Goal: Task Accomplishment & Management: Use online tool/utility

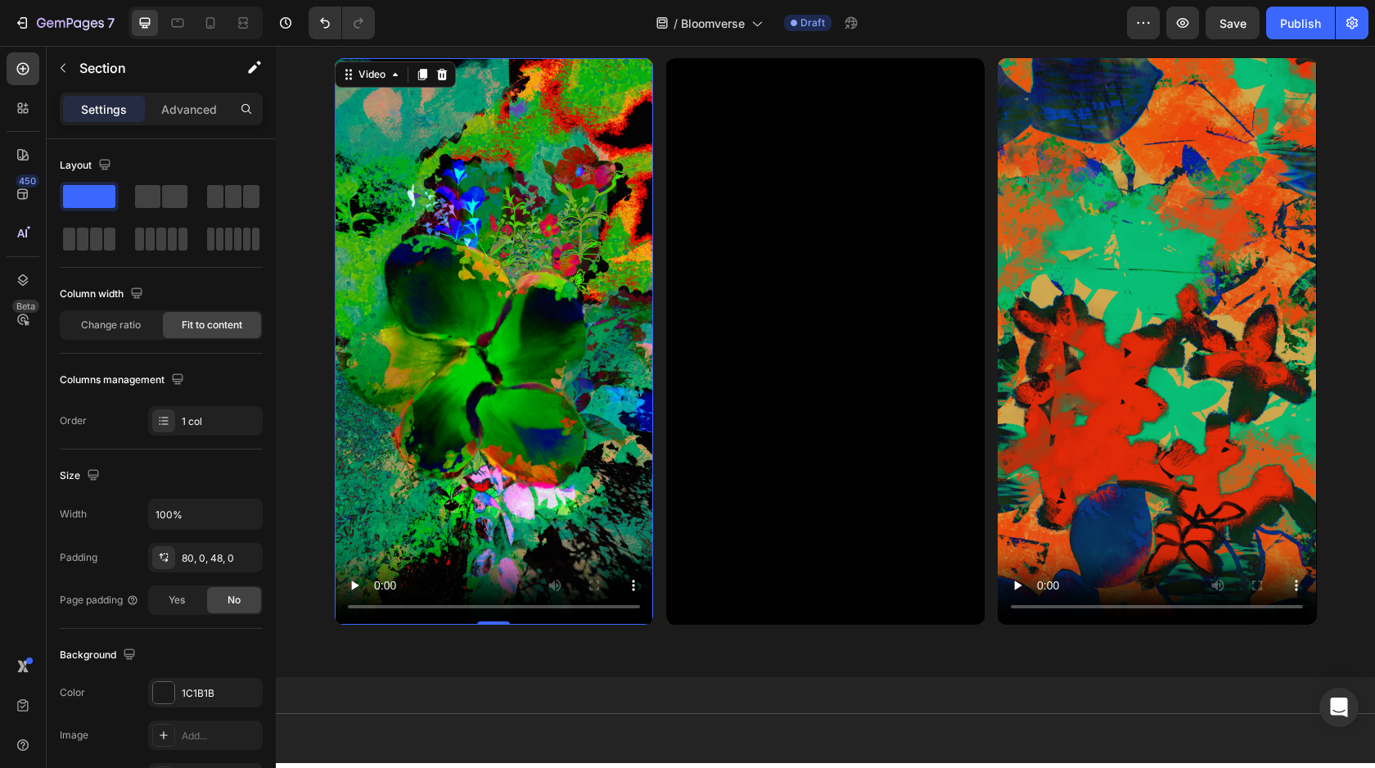
click at [504, 309] on video at bounding box center [494, 341] width 318 height 567
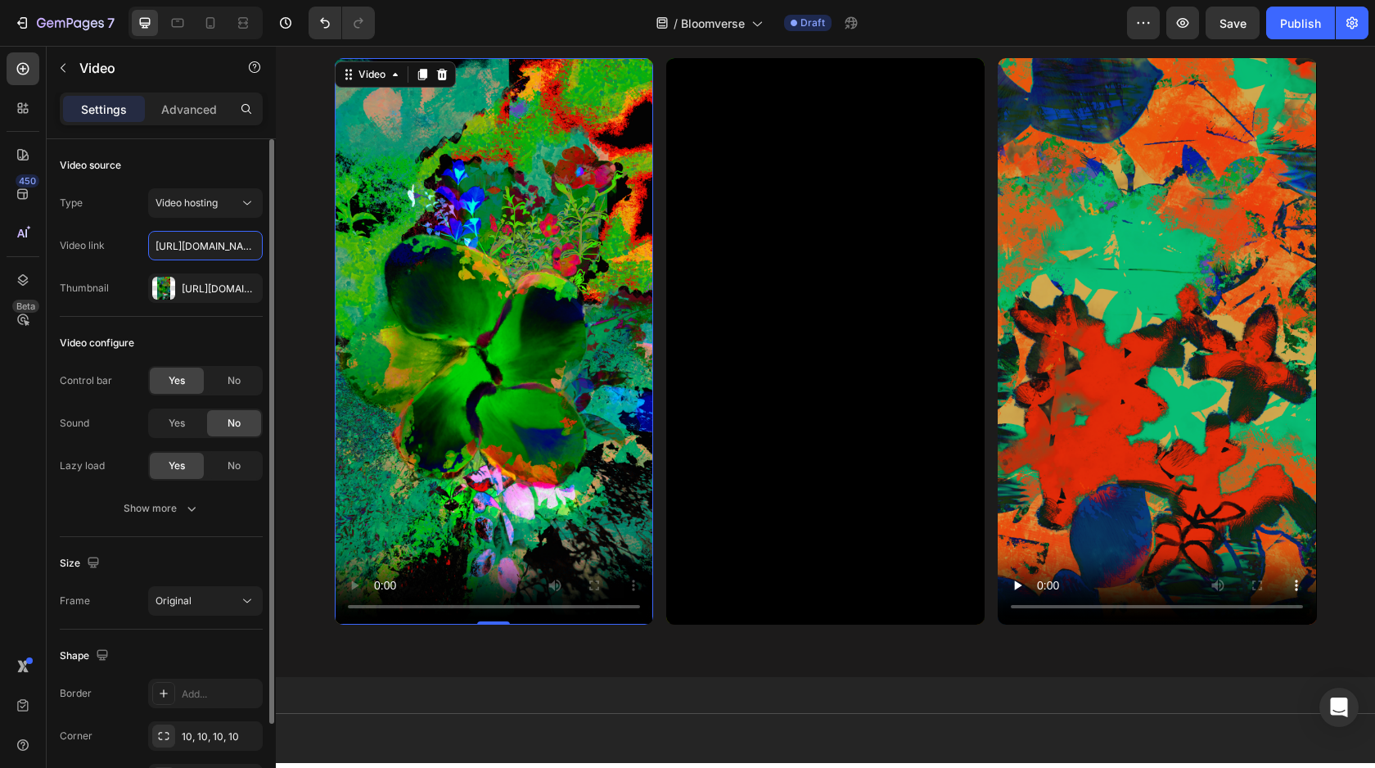
scroll to position [0, 300]
type input "[URL][DOMAIN_NAME]"
click at [209, 290] on div "[URL][DOMAIN_NAME]" at bounding box center [205, 289] width 47 height 15
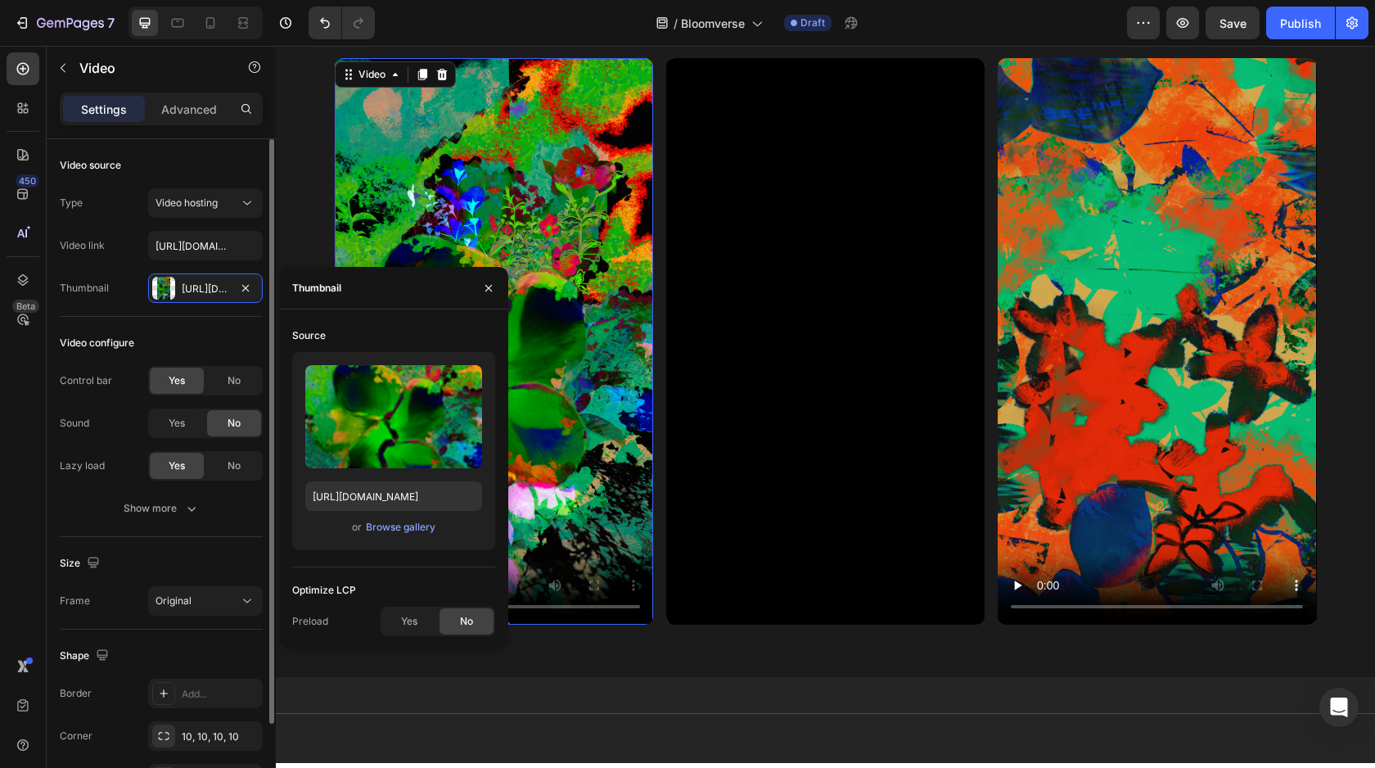
click at [214, 337] on div "Video configure" at bounding box center [161, 343] width 203 height 26
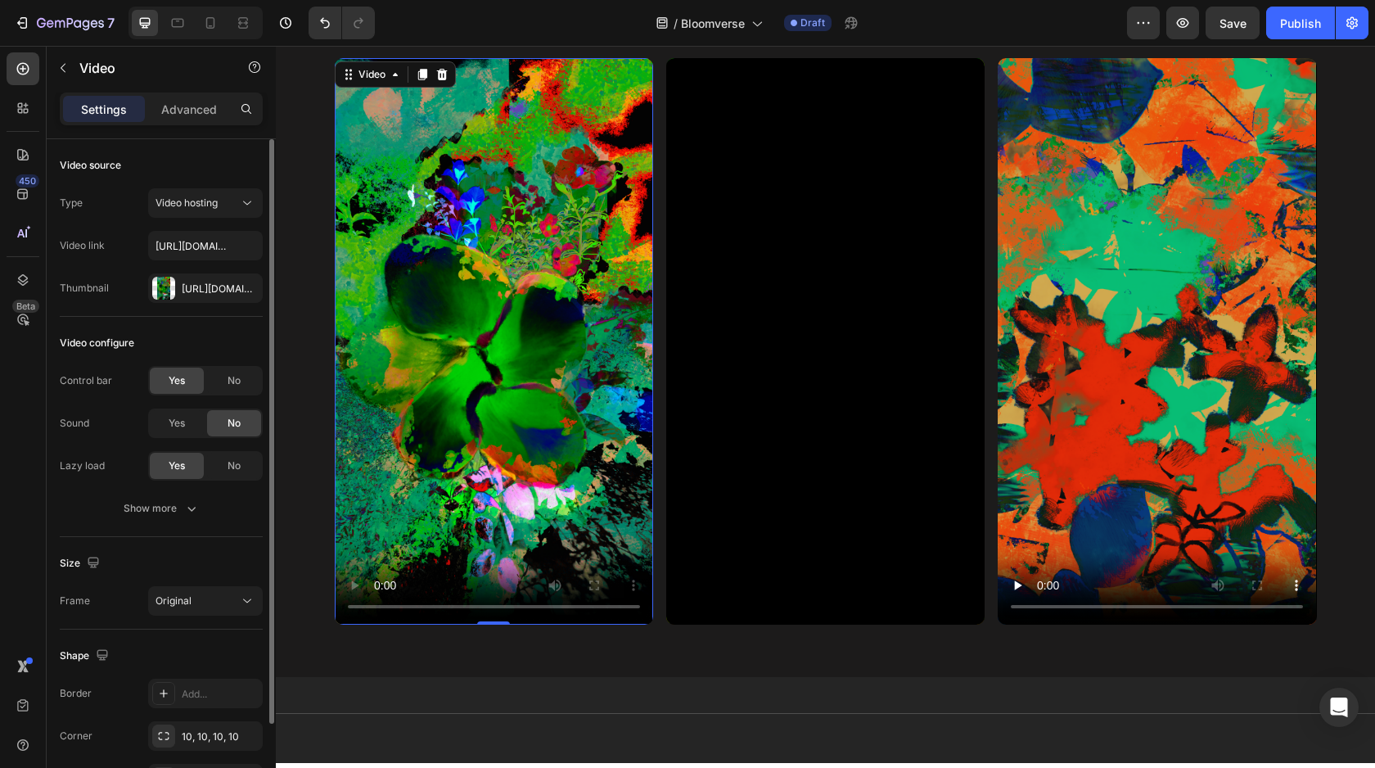
click at [219, 537] on div "Video source Type Video hosting Video link https://cdn.shopify.com/videos/c/o/v…" at bounding box center [161, 583] width 203 height 93
click at [219, 294] on div "[URL][DOMAIN_NAME]" at bounding box center [205, 289] width 47 height 15
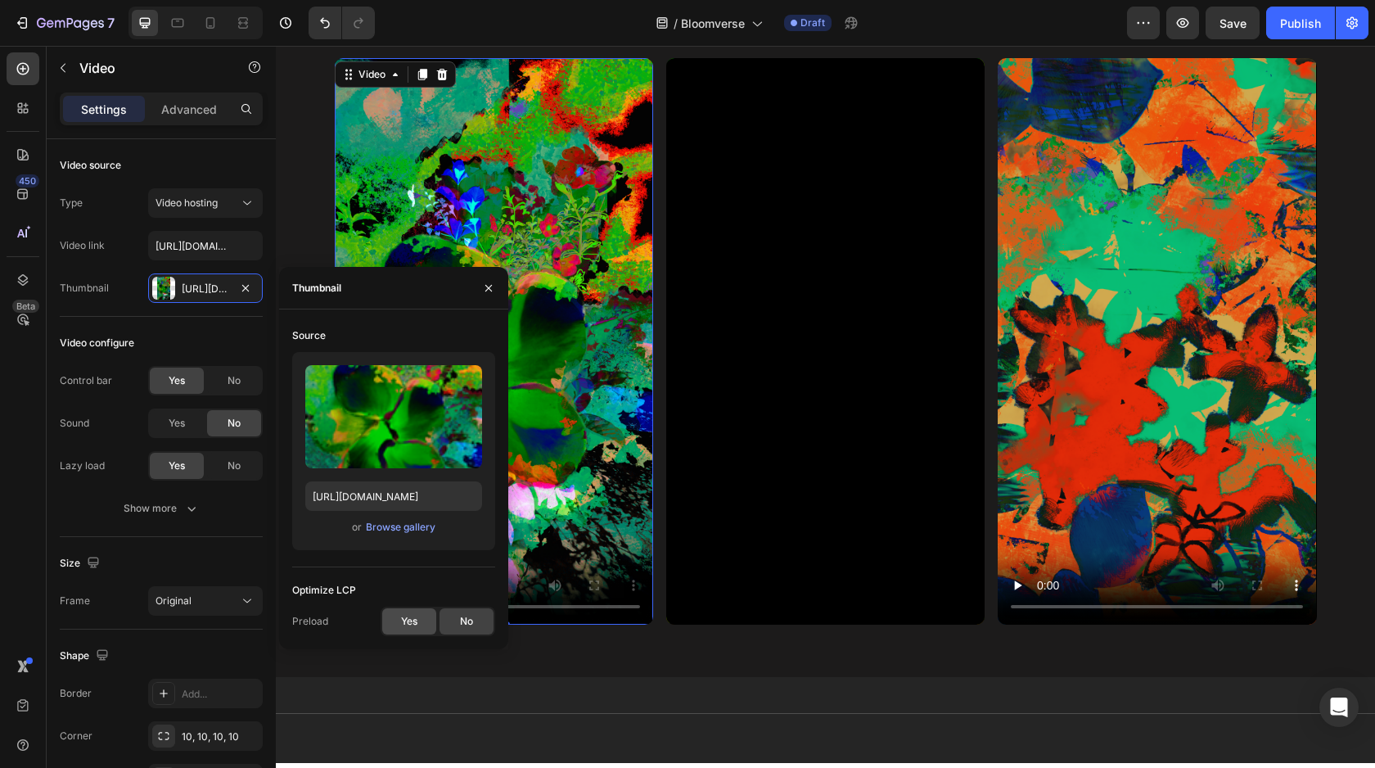
click at [395, 626] on div "Yes" at bounding box center [409, 621] width 54 height 26
click at [450, 613] on div "No" at bounding box center [467, 621] width 54 height 26
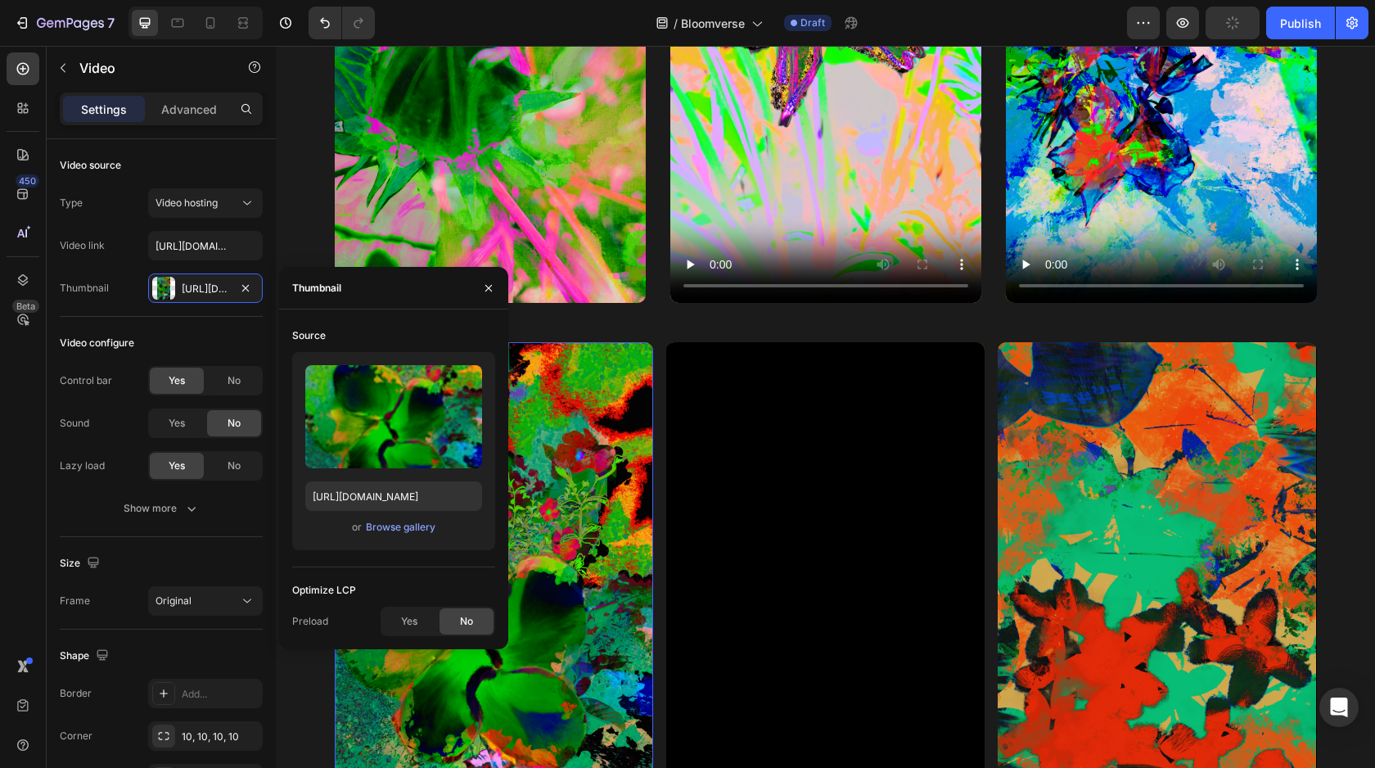
scroll to position [1117, 0]
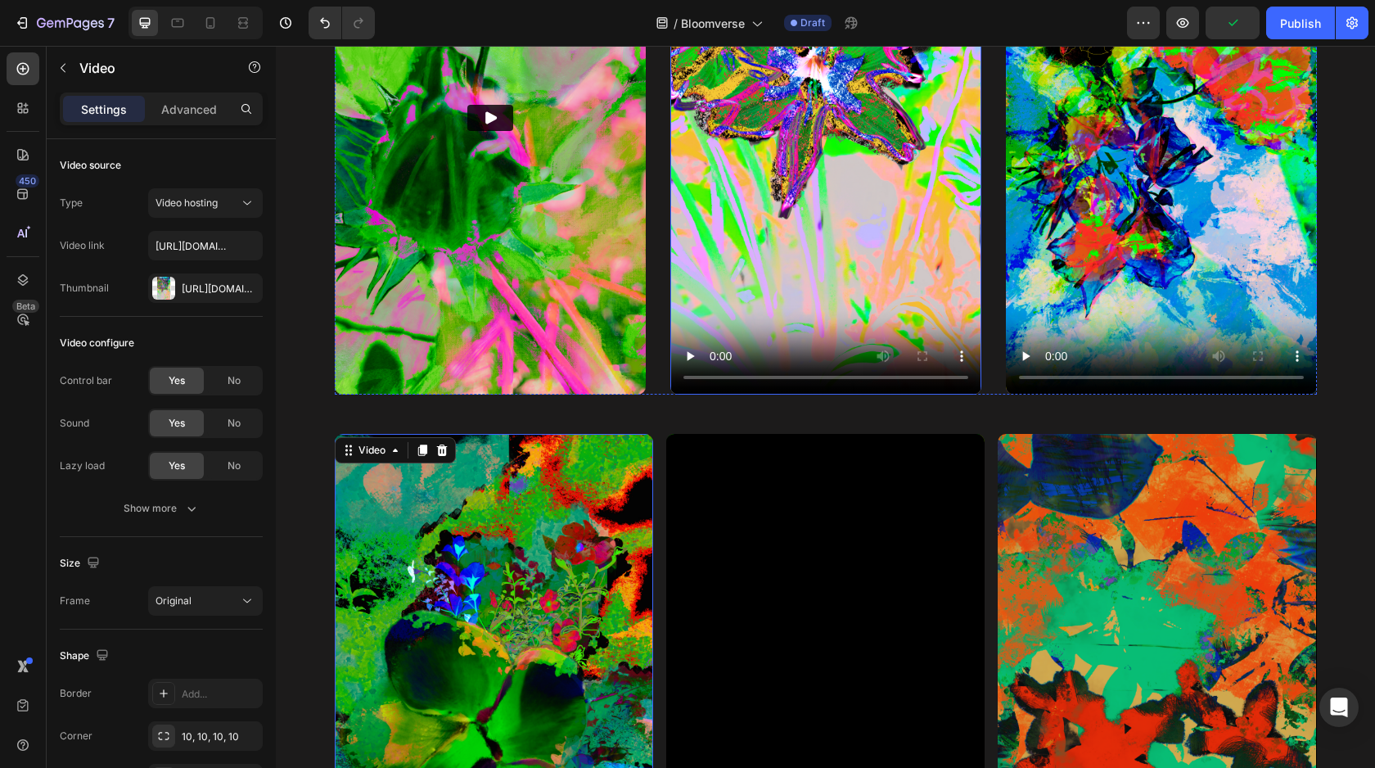
click at [824, 274] on video at bounding box center [825, 118] width 311 height 553
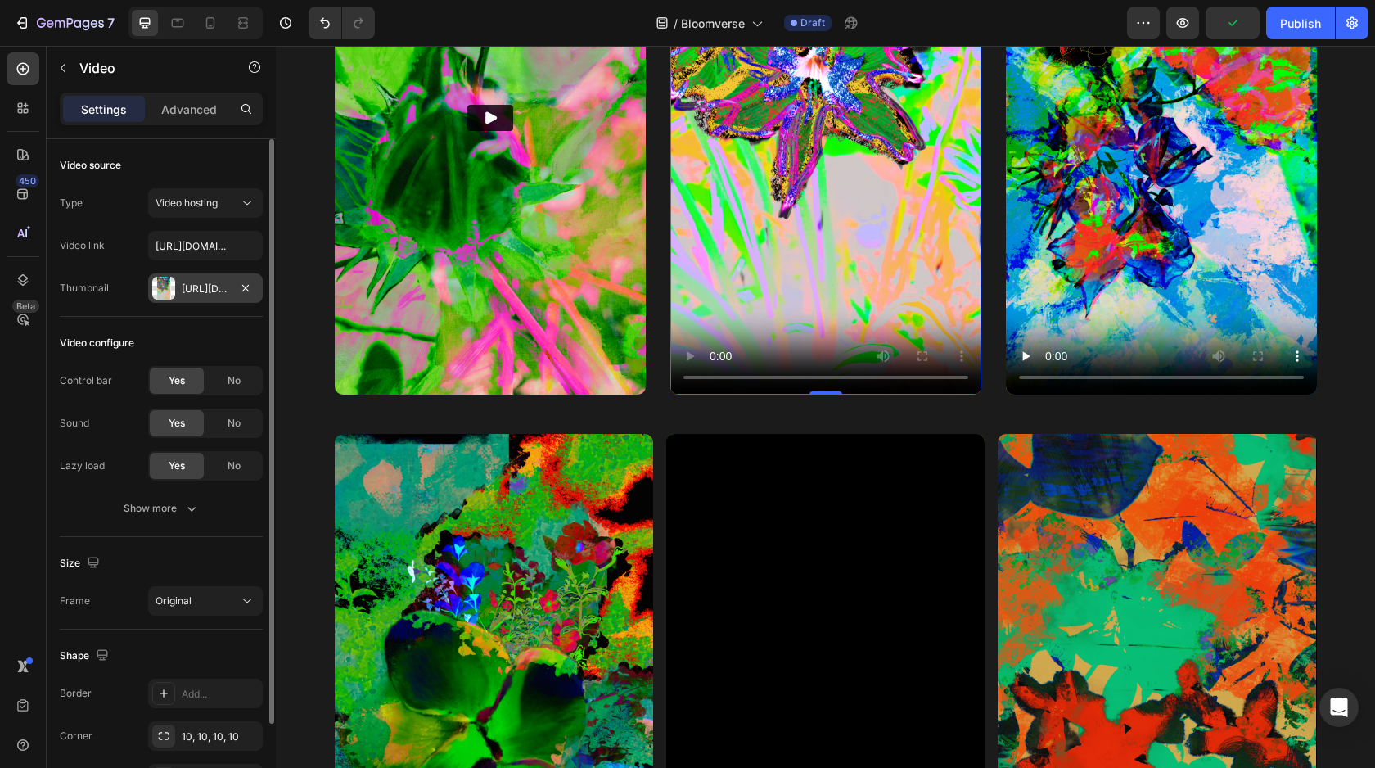
click at [204, 284] on div "[URL][DOMAIN_NAME]" at bounding box center [205, 289] width 47 height 15
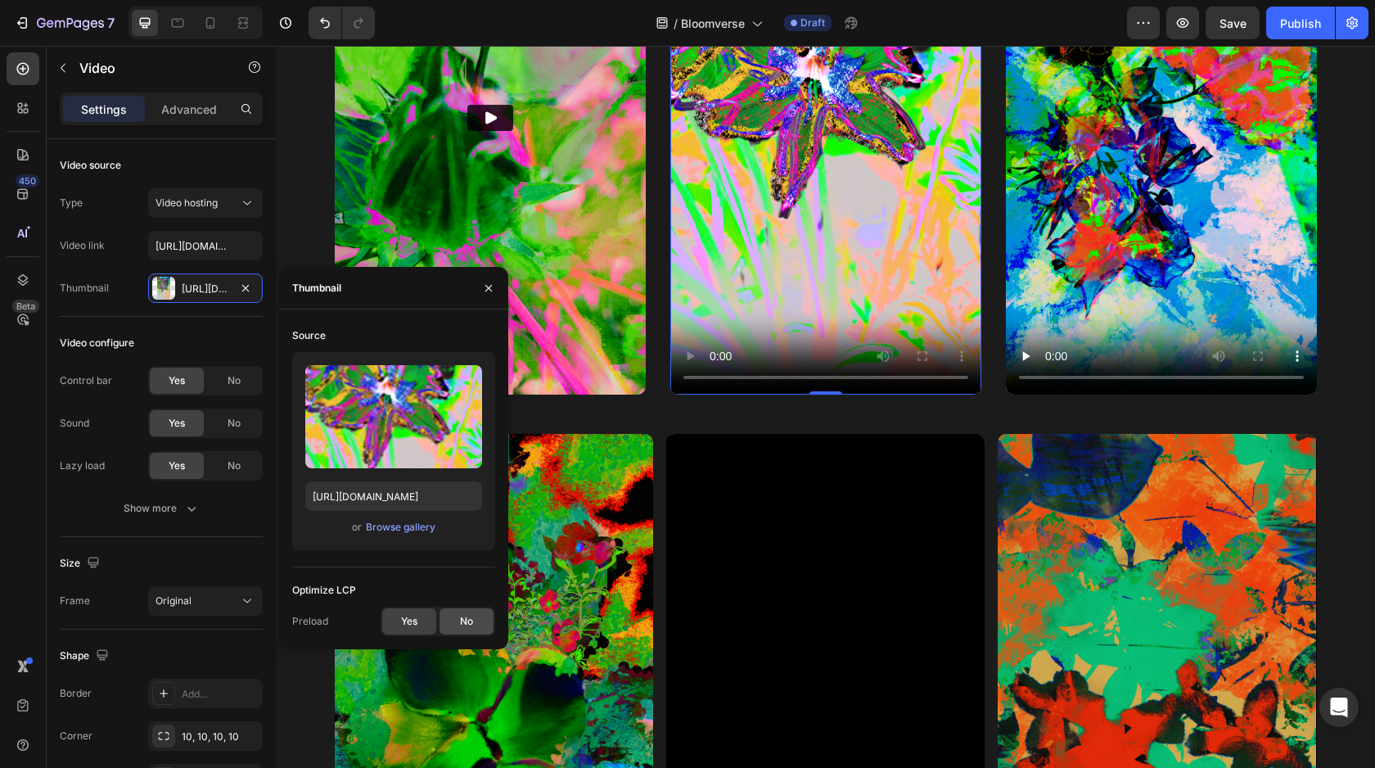
click at [473, 617] on div "No" at bounding box center [467, 621] width 54 height 26
click at [1131, 255] on video at bounding box center [1161, 118] width 311 height 553
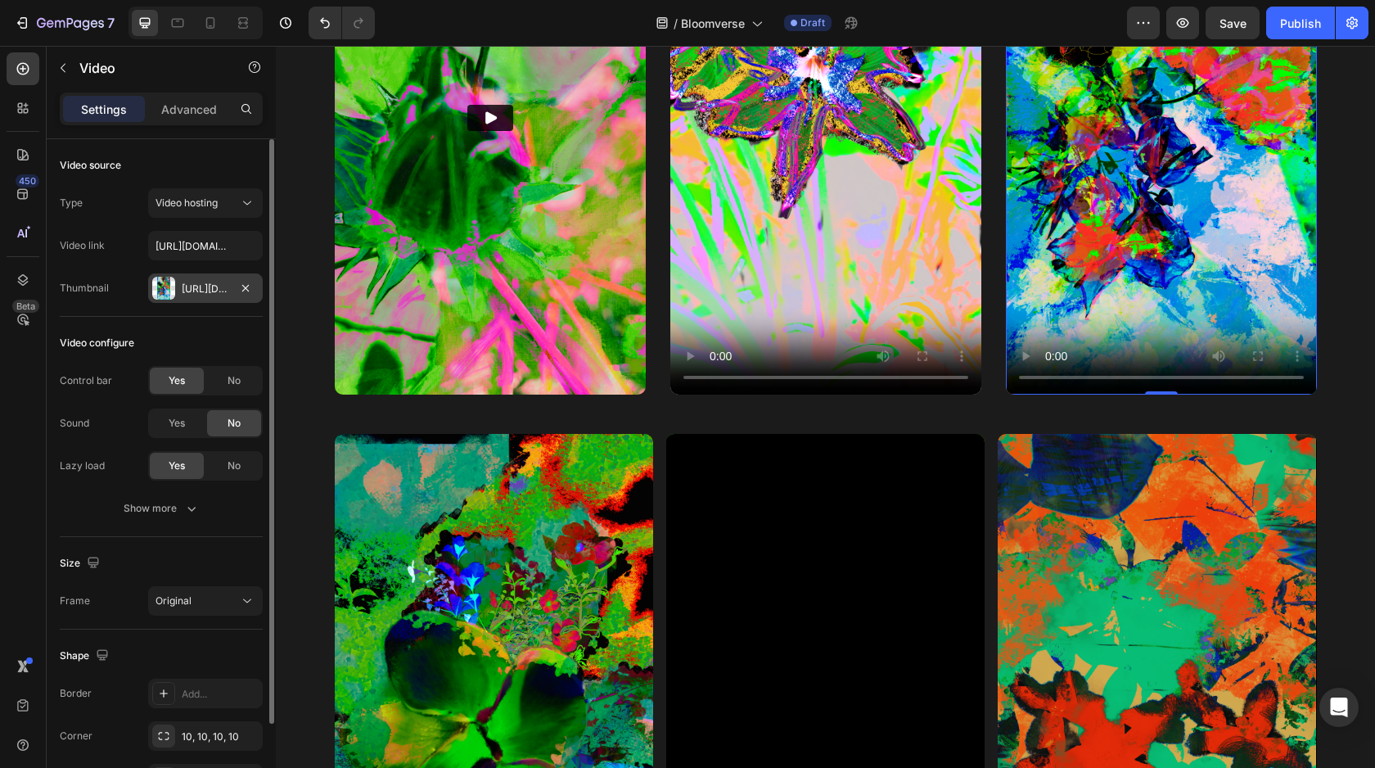
click at [182, 282] on div "[URL][DOMAIN_NAME]" at bounding box center [205, 289] width 47 height 15
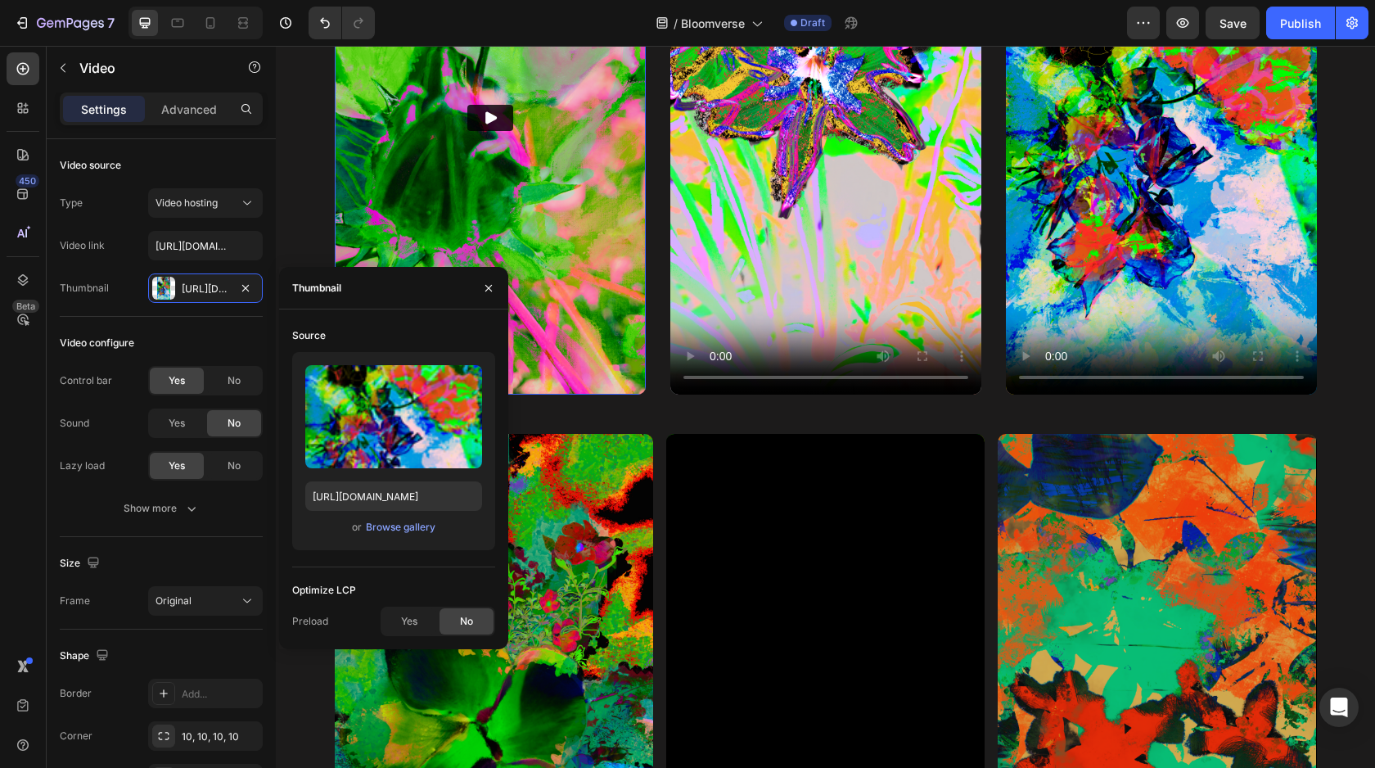
click at [562, 237] on img at bounding box center [490, 118] width 311 height 553
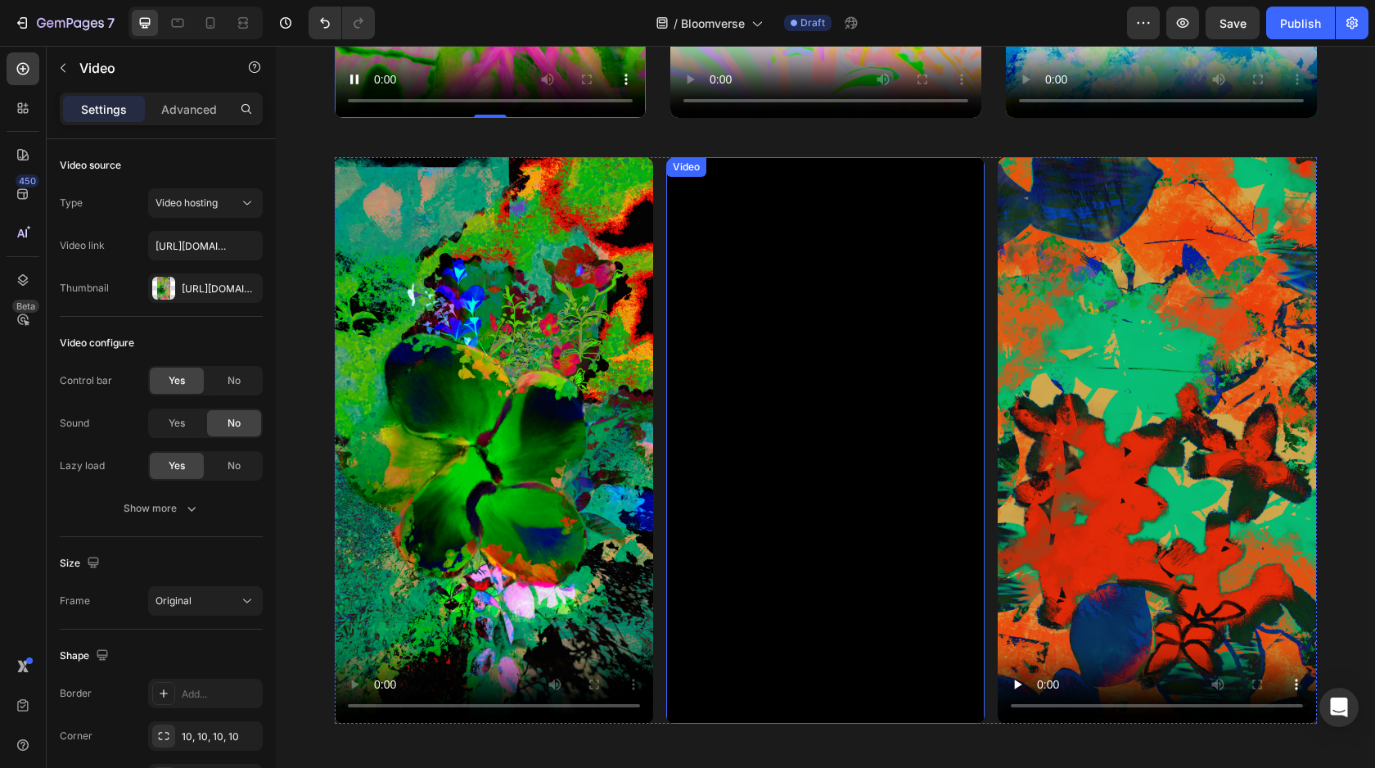
scroll to position [1390, 0]
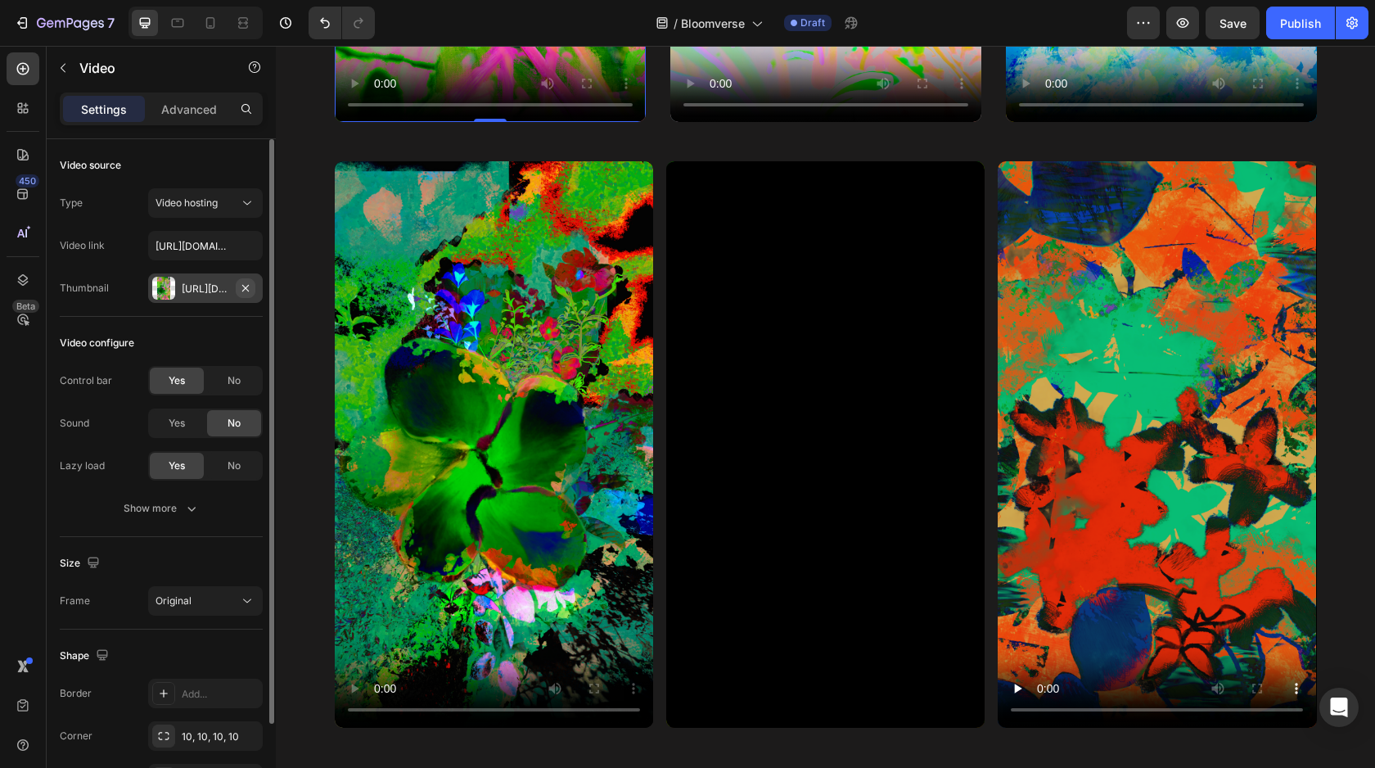
click at [244, 289] on icon "button" at bounding box center [245, 287] width 7 height 7
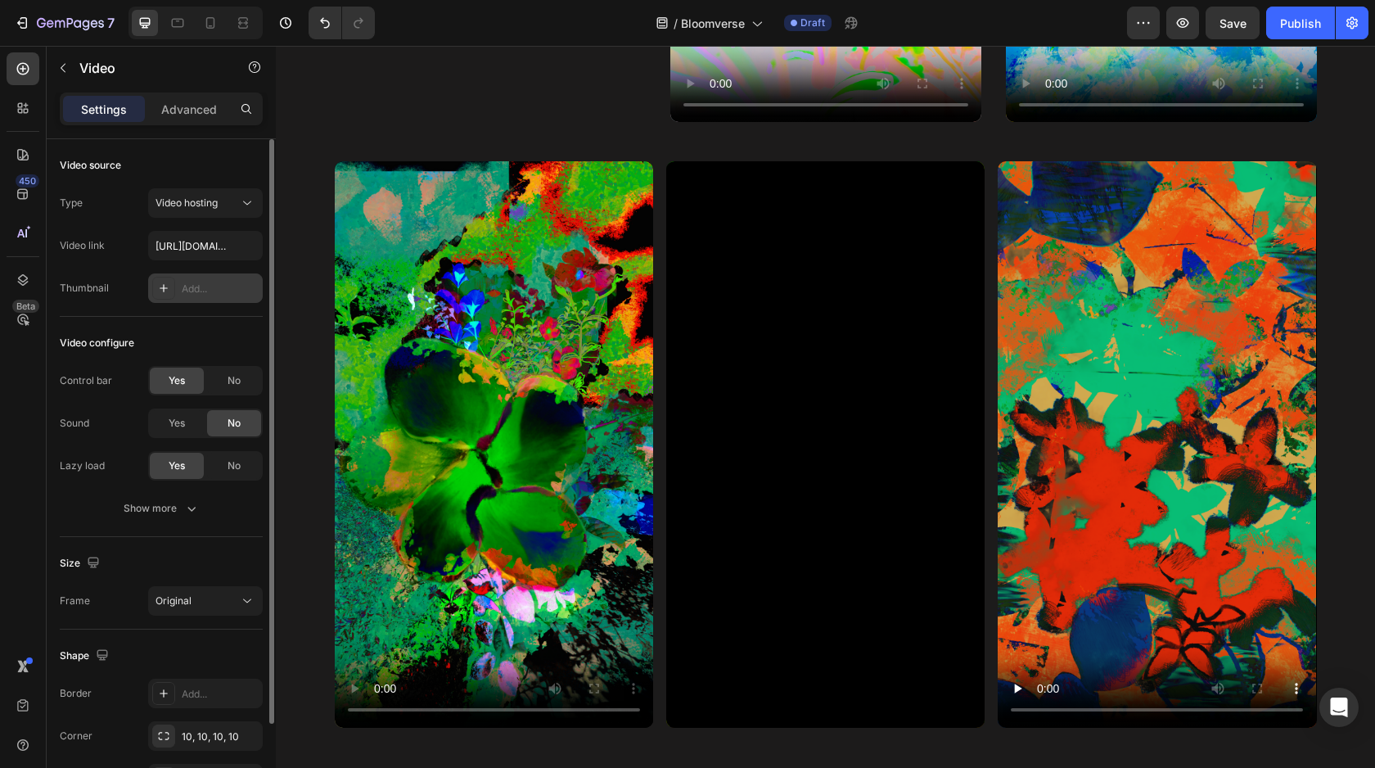
click at [206, 287] on div "Add..." at bounding box center [220, 289] width 77 height 15
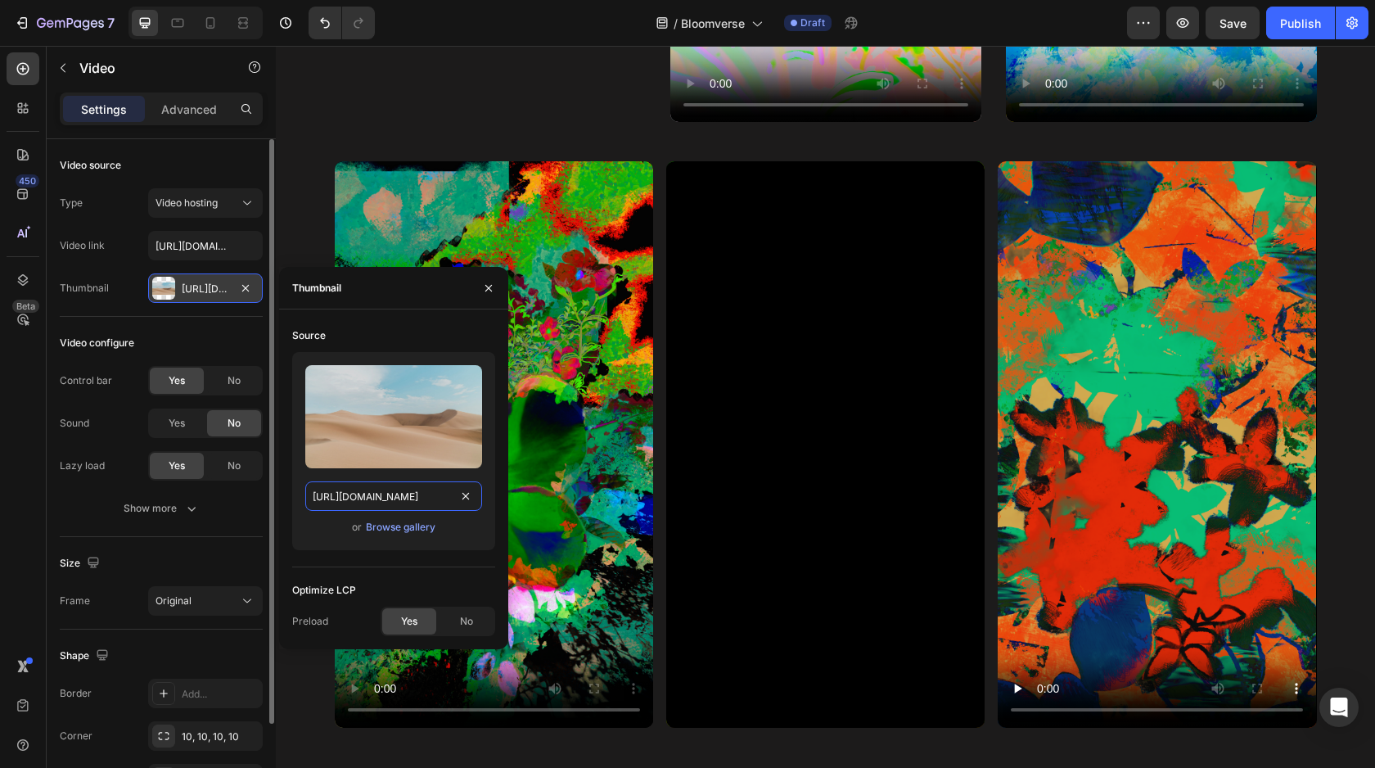
click at [395, 496] on input "https://ucarecdn.com/06075225-af9e-460c-8e3c-6be63c0b773a/-/format/auto/" at bounding box center [393, 495] width 177 height 29
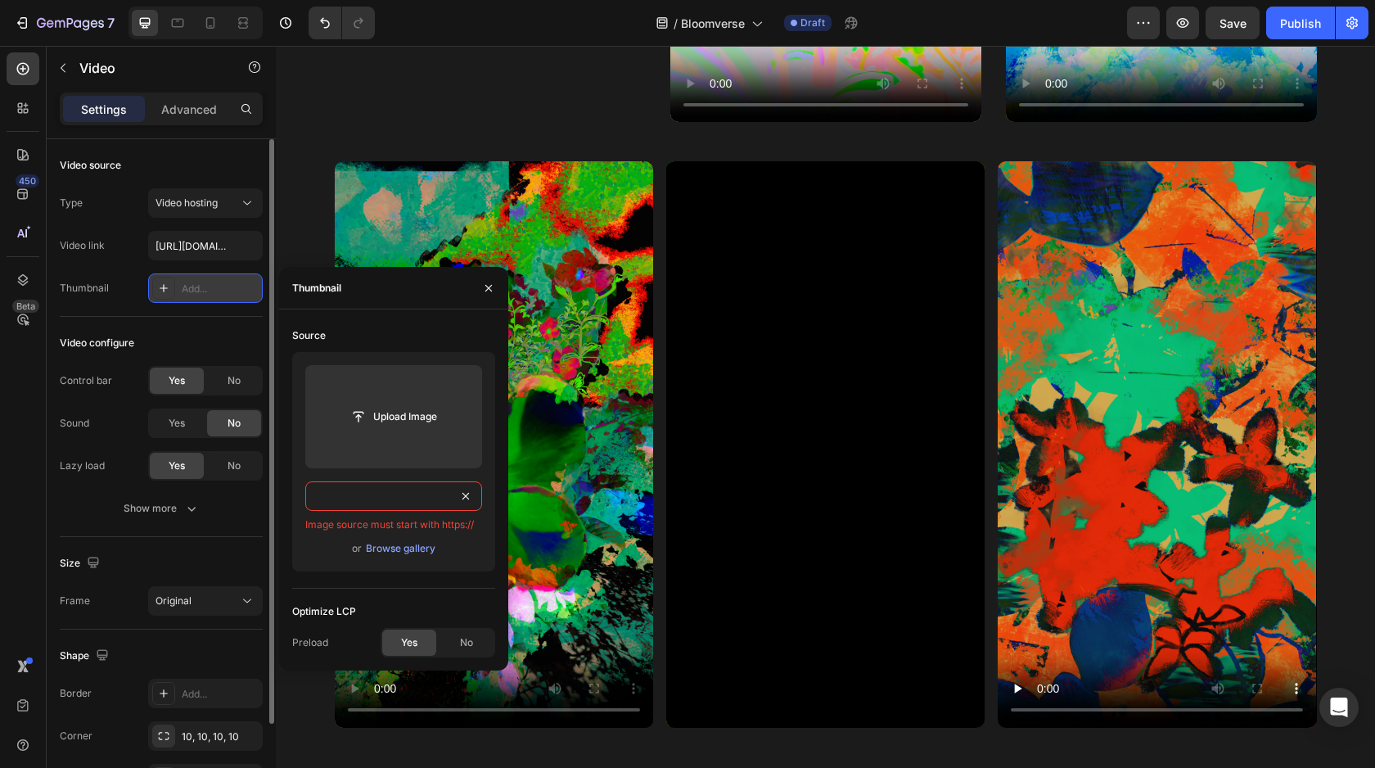
paste input "https://cdn.shopify.com/s/files/1/0694/6829/1270/files/Cover_-_Palm_Dreams.png?…"
type input "https://cdn.shopify.com/s/files/1/0694/6829/1270/files/Cover_-_Palm_Dreams.png?…"
paste input "https://cdn.shopify.com/s/files/1/0694/6829/1270/files/Cover_-_Palm_Dreams.png?…"
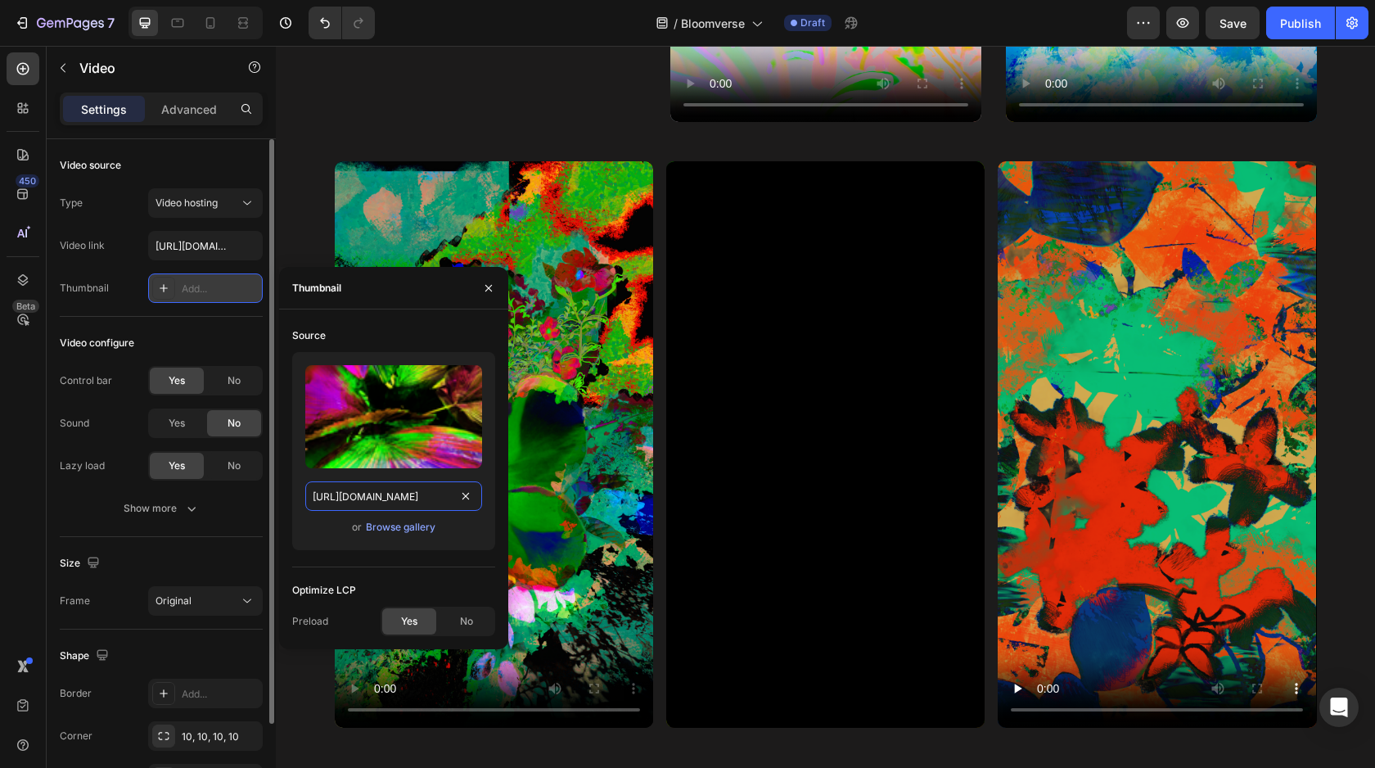
type input "https://cdn.shopify.com/s/files/1/0694/6829/1270/files/Cover_-_Palm_Dreams.png?…"
click at [440, 571] on div "Source Upload Image https://cdn.shopify.com/s/files/1/0694/6829/1270/files/Cove…" at bounding box center [393, 480] width 203 height 314
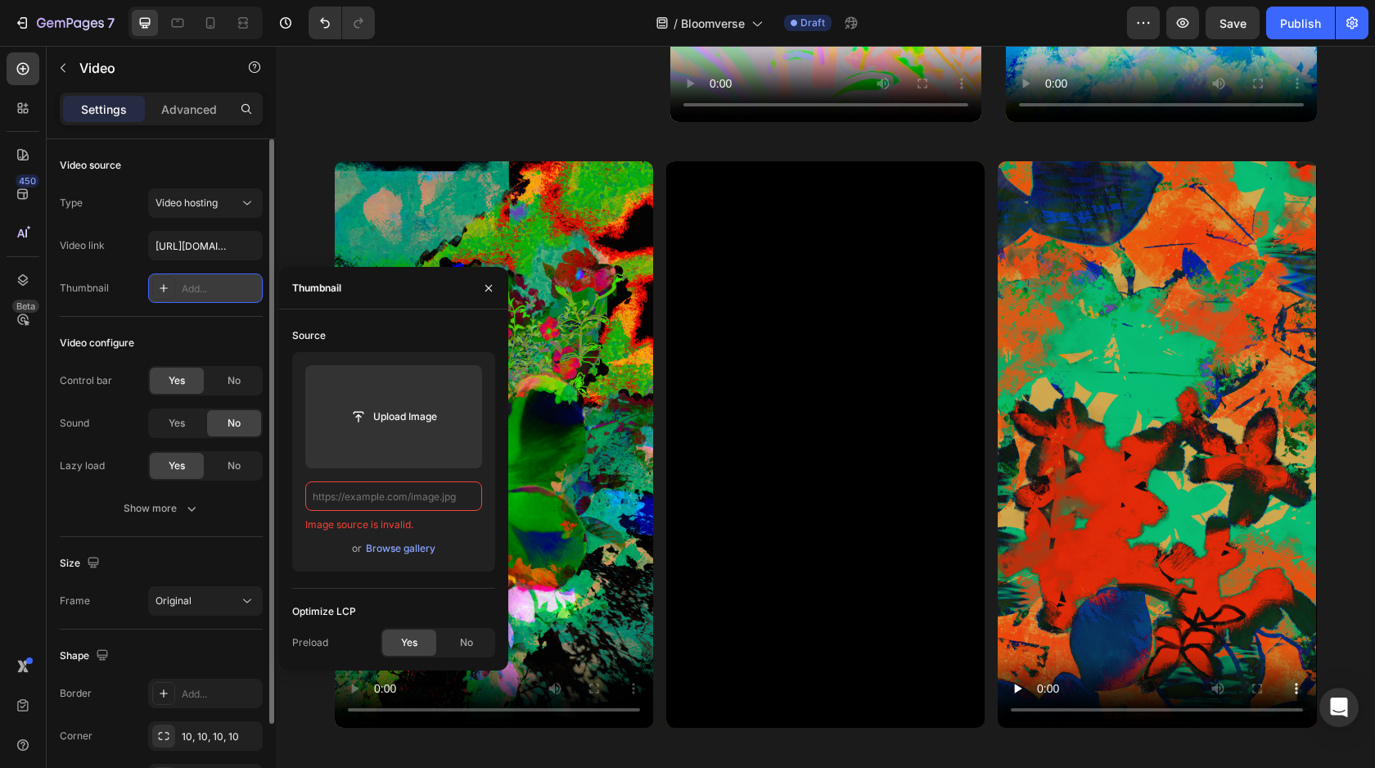
paste input "https://cdn.shopify.com/s/files/1/0694/6829/1270/files/Cover_-_Palm_Dreams.png?…"
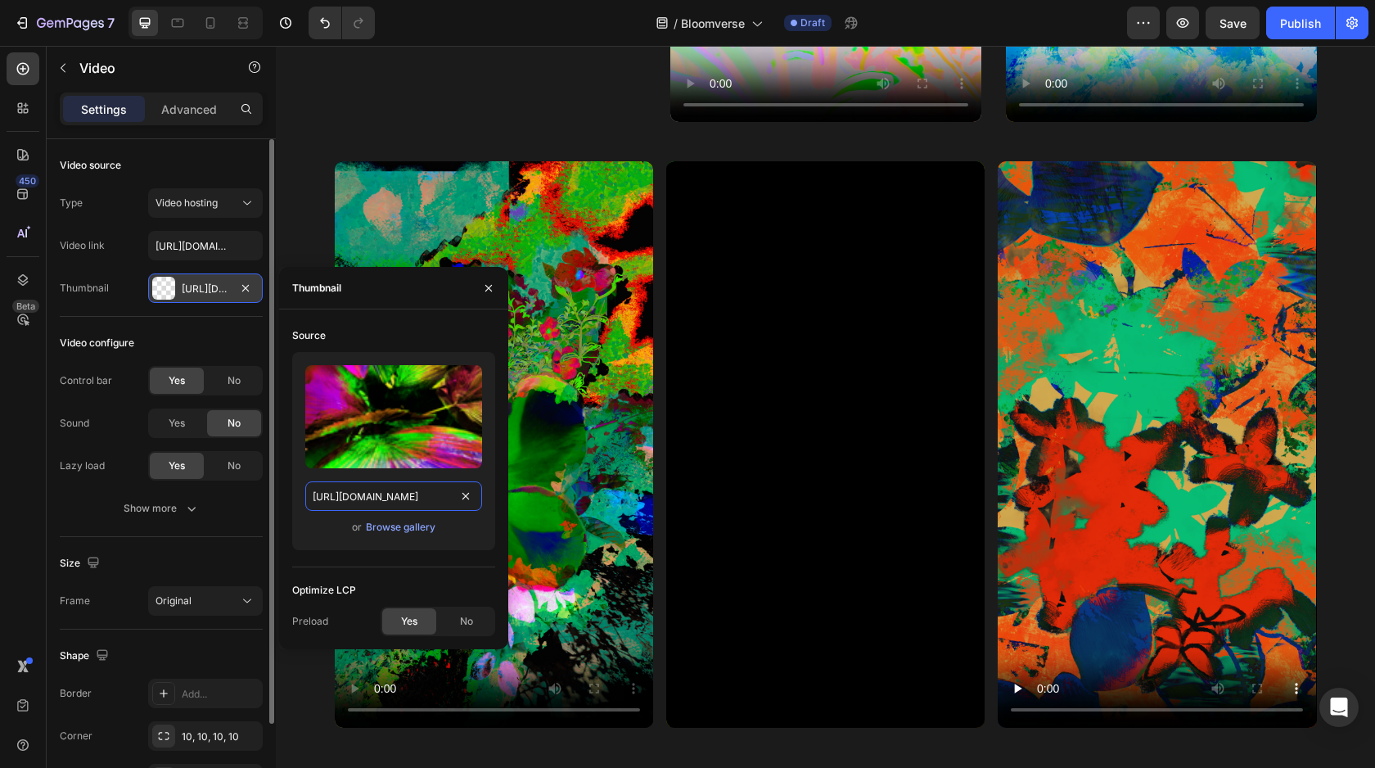
scroll to position [0, 321]
type input "https://cdn.shopify.com/s/files/1/0694/6829/1270/files/Cover_-_Palm_Dreams.png?…"
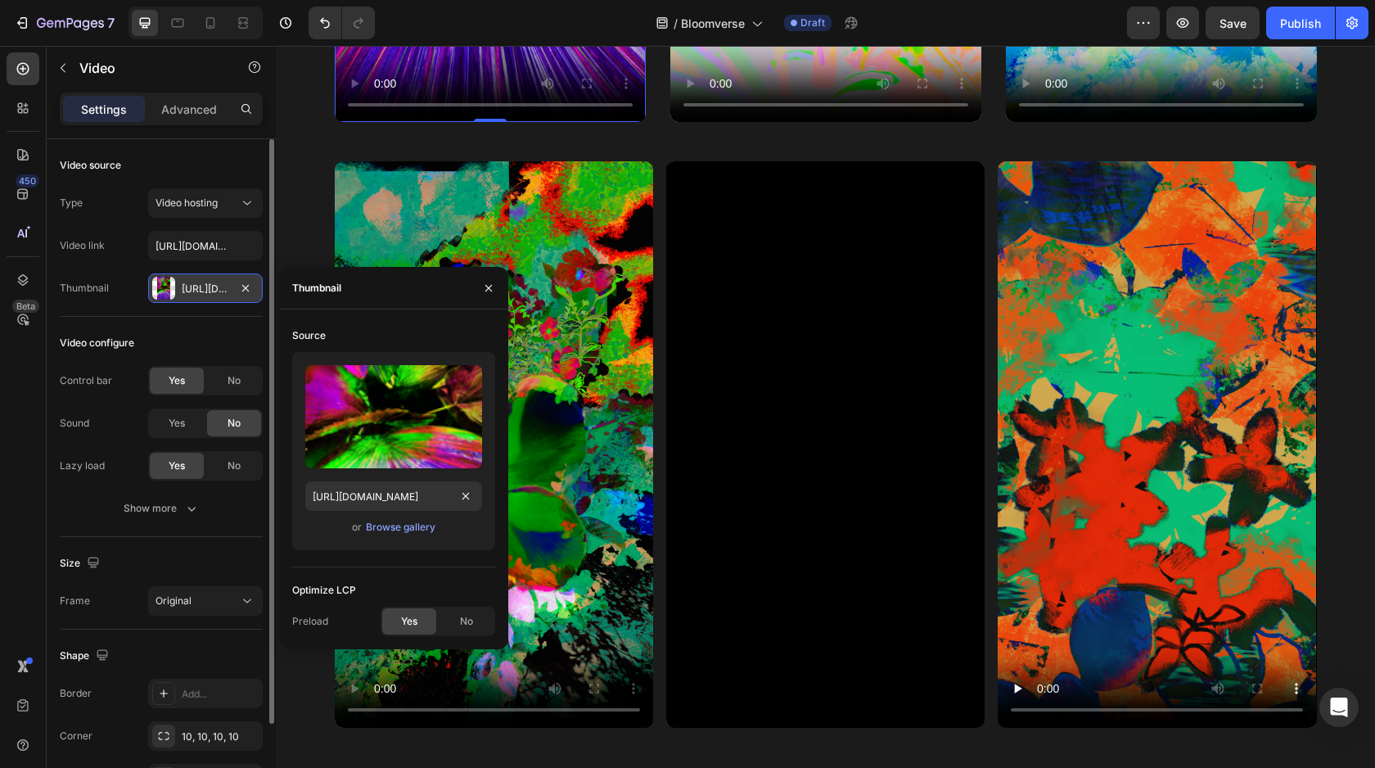
scroll to position [0, 0]
click at [419, 581] on div "Optimize LCP" at bounding box center [393, 590] width 203 height 26
click at [460, 623] on span "No" at bounding box center [466, 621] width 13 height 15
click at [490, 286] on icon "button" at bounding box center [488, 288] width 13 height 13
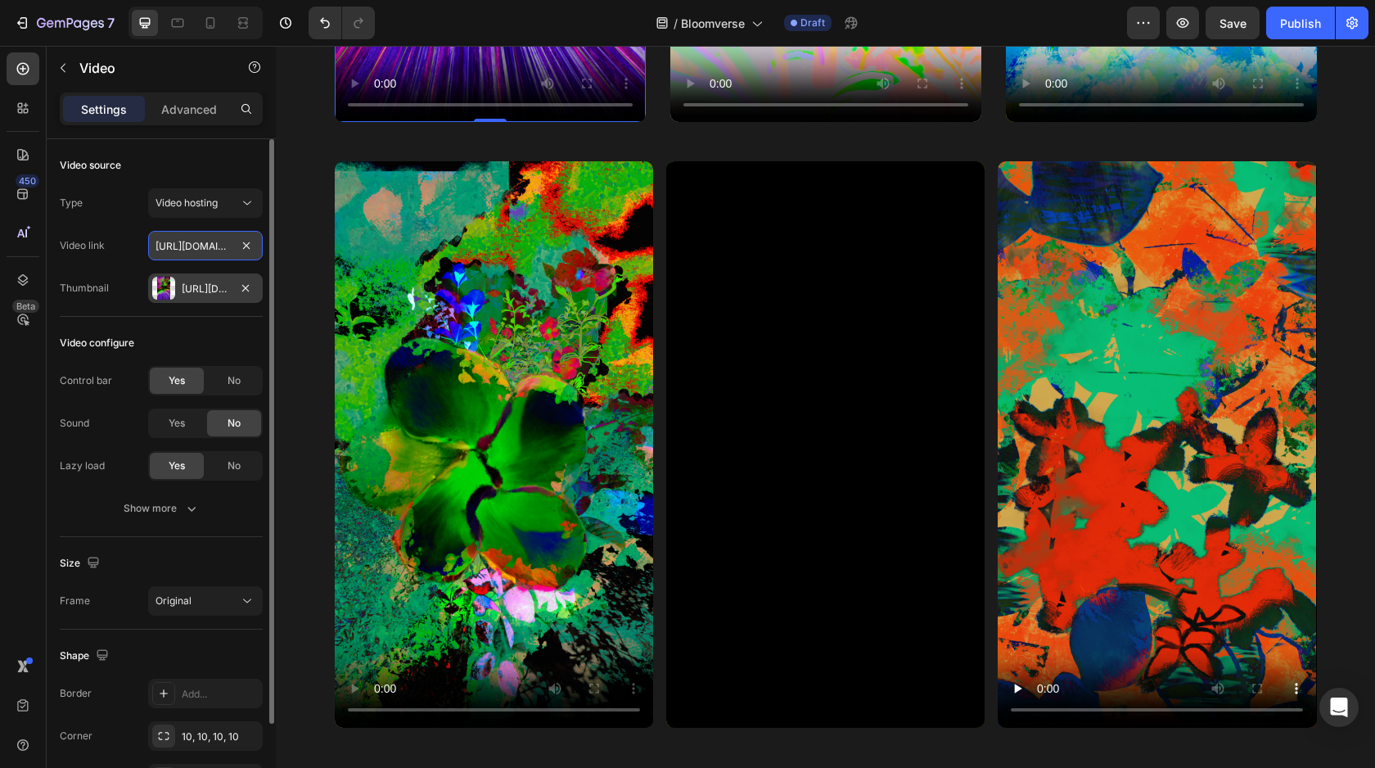
click at [231, 246] on input "[URL][DOMAIN_NAME]" at bounding box center [205, 245] width 115 height 29
paste input "[URL][DOMAIN_NAME]"
type input "[URL][DOMAIN_NAME]"
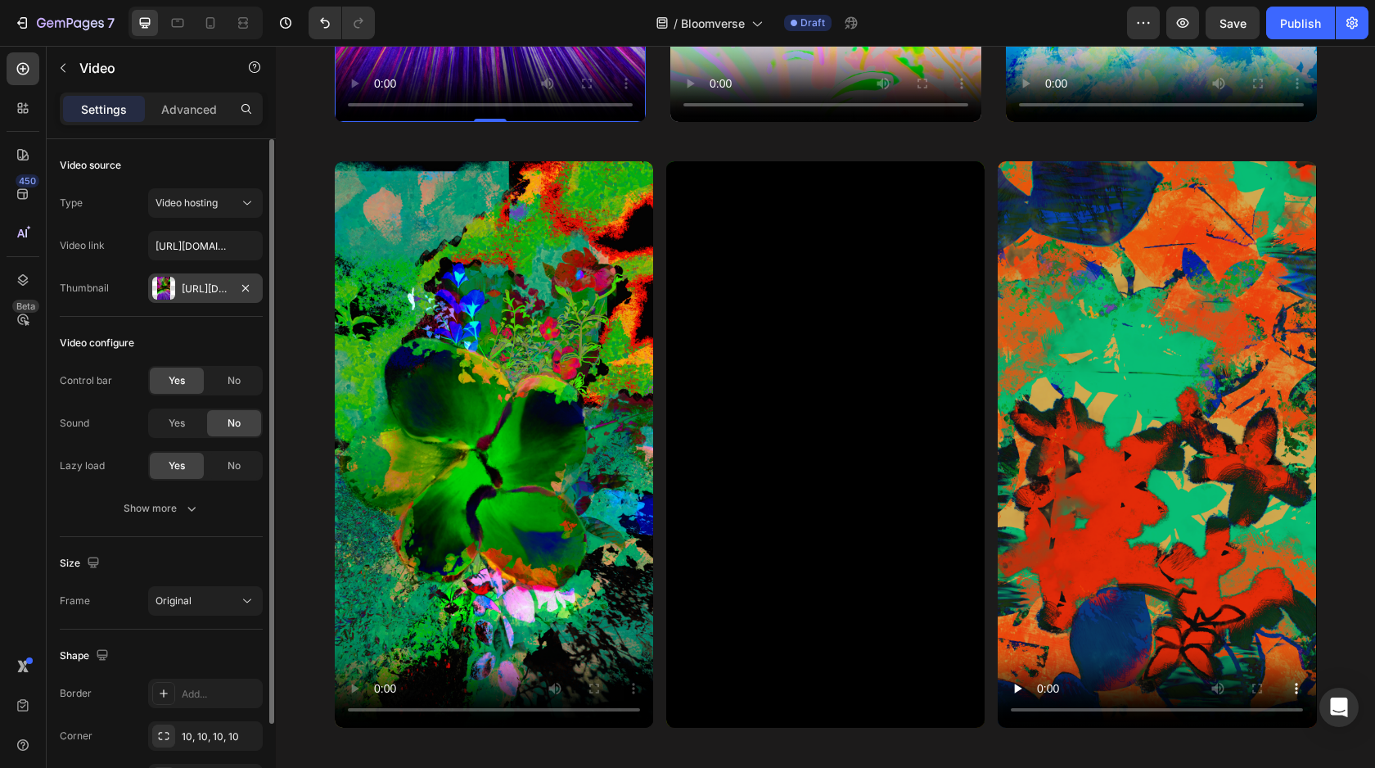
click at [232, 332] on div "Video configure" at bounding box center [161, 343] width 203 height 26
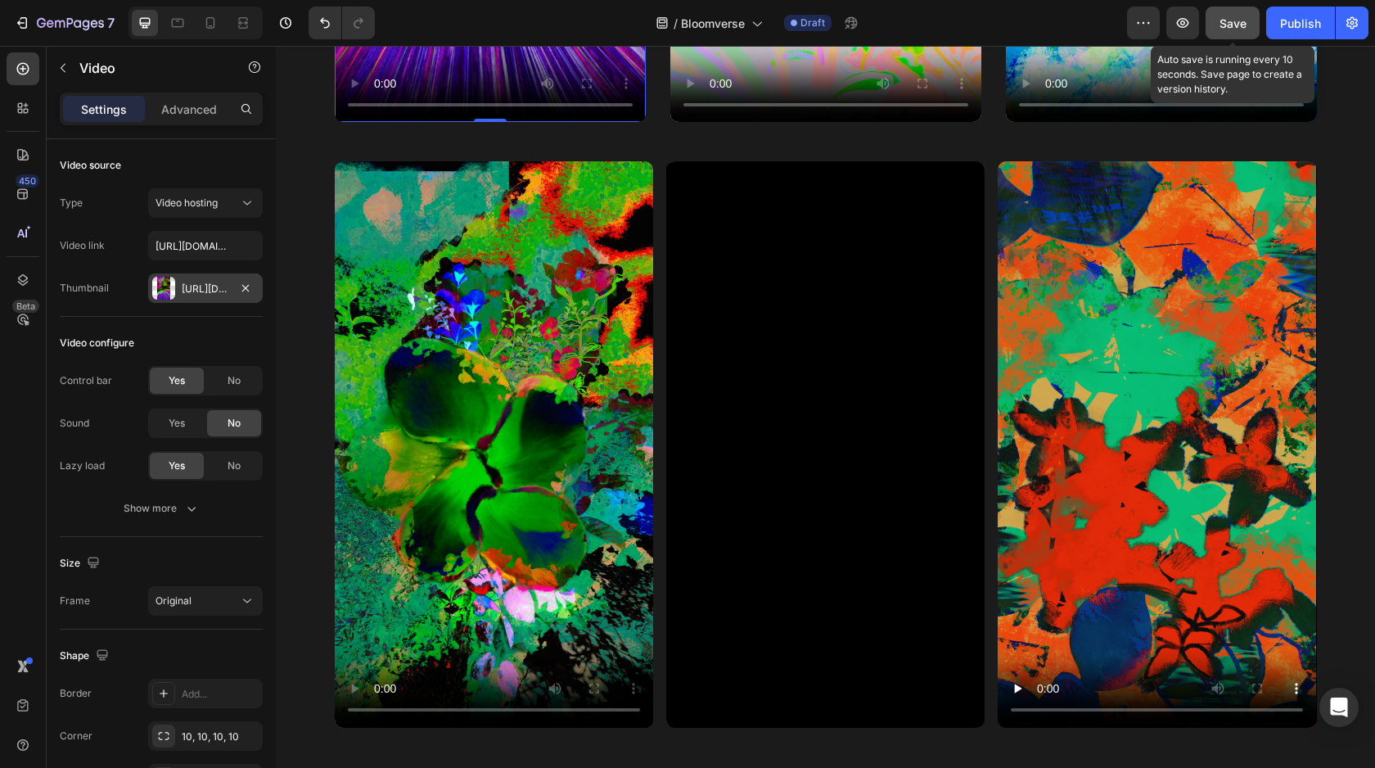
drag, startPoint x: 1305, startPoint y: 22, endPoint x: 1218, endPoint y: 26, distance: 86.9
click at [1218, 26] on div "Preview Save Auto save is running every 10 seconds. Save page to create a versi…" at bounding box center [1248, 23] width 242 height 33
click at [1218, 26] on button "Save" at bounding box center [1233, 23] width 54 height 33
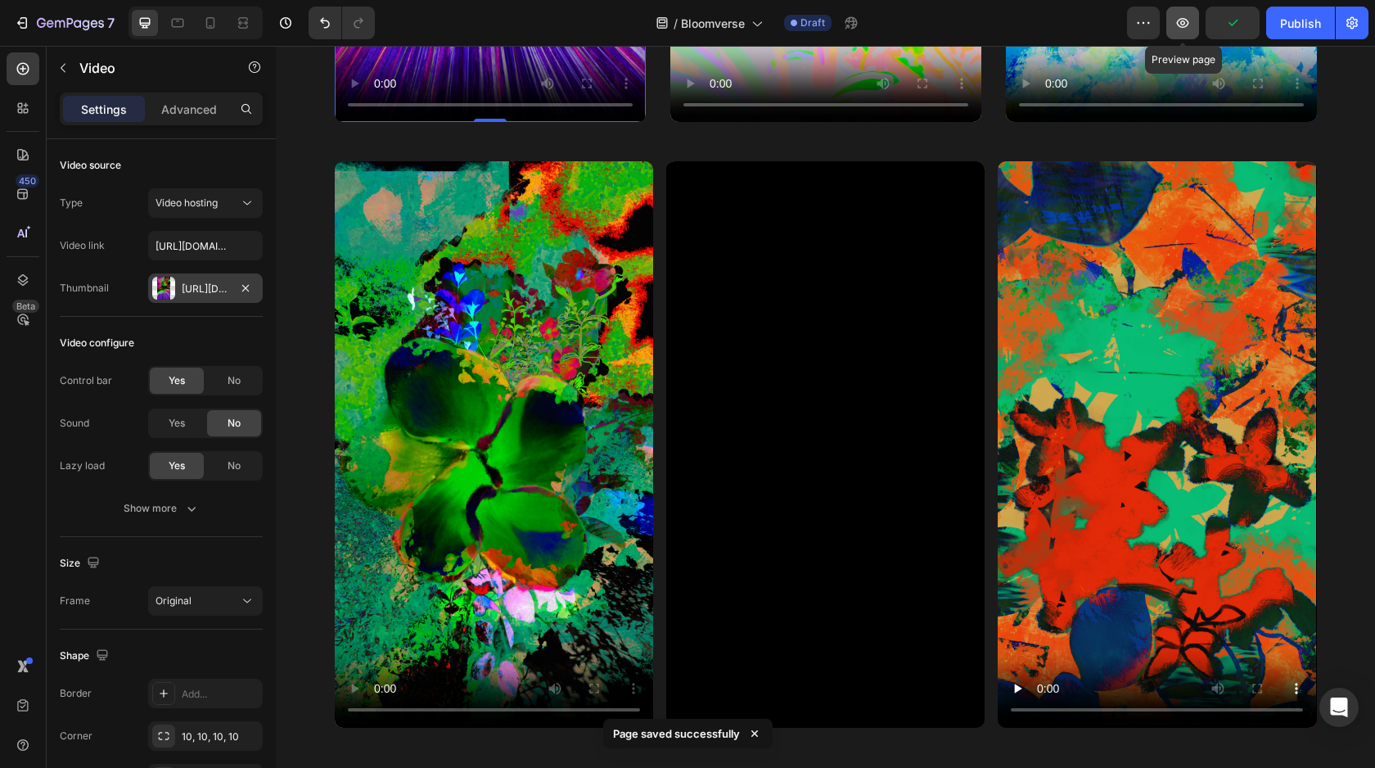
click at [1181, 32] on button "button" at bounding box center [1183, 23] width 33 height 33
click at [219, 251] on input "[URL][DOMAIN_NAME]" at bounding box center [205, 245] width 115 height 29
paste input "[URL][DOMAIN_NAME]"
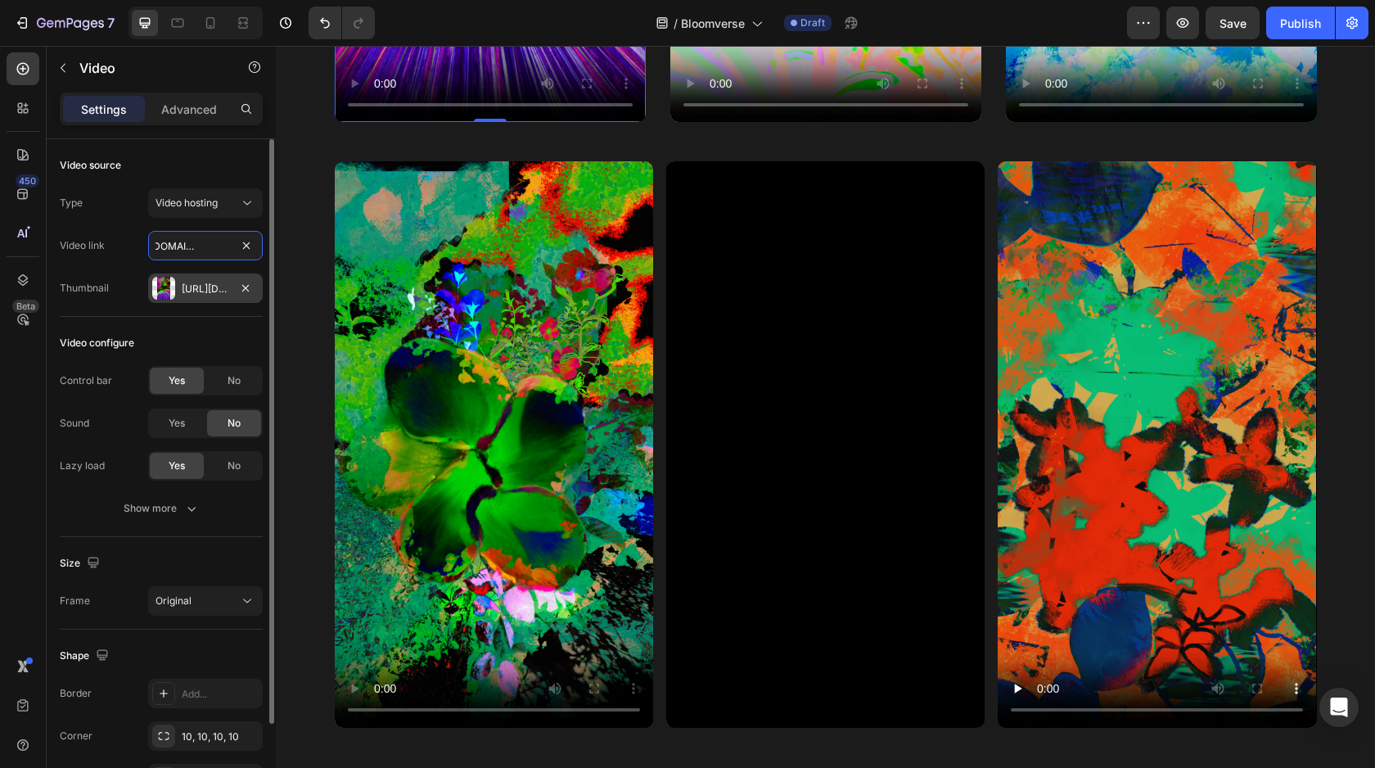
type input "[URL][DOMAIN_NAME]"
click at [244, 323] on div "Video configure Control bar Yes No Sound Yes No Lazy load Yes No Show more" at bounding box center [161, 427] width 203 height 220
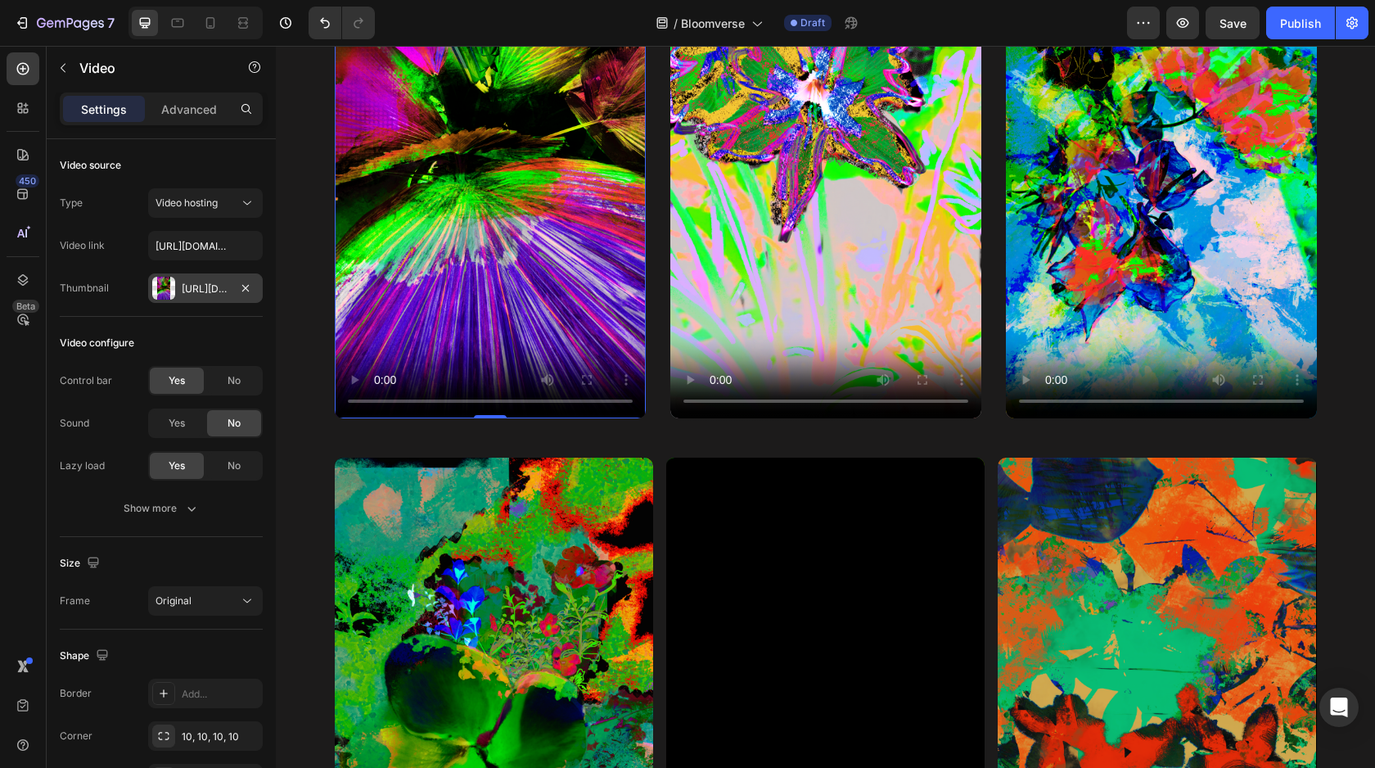
click at [491, 205] on video at bounding box center [490, 142] width 311 height 553
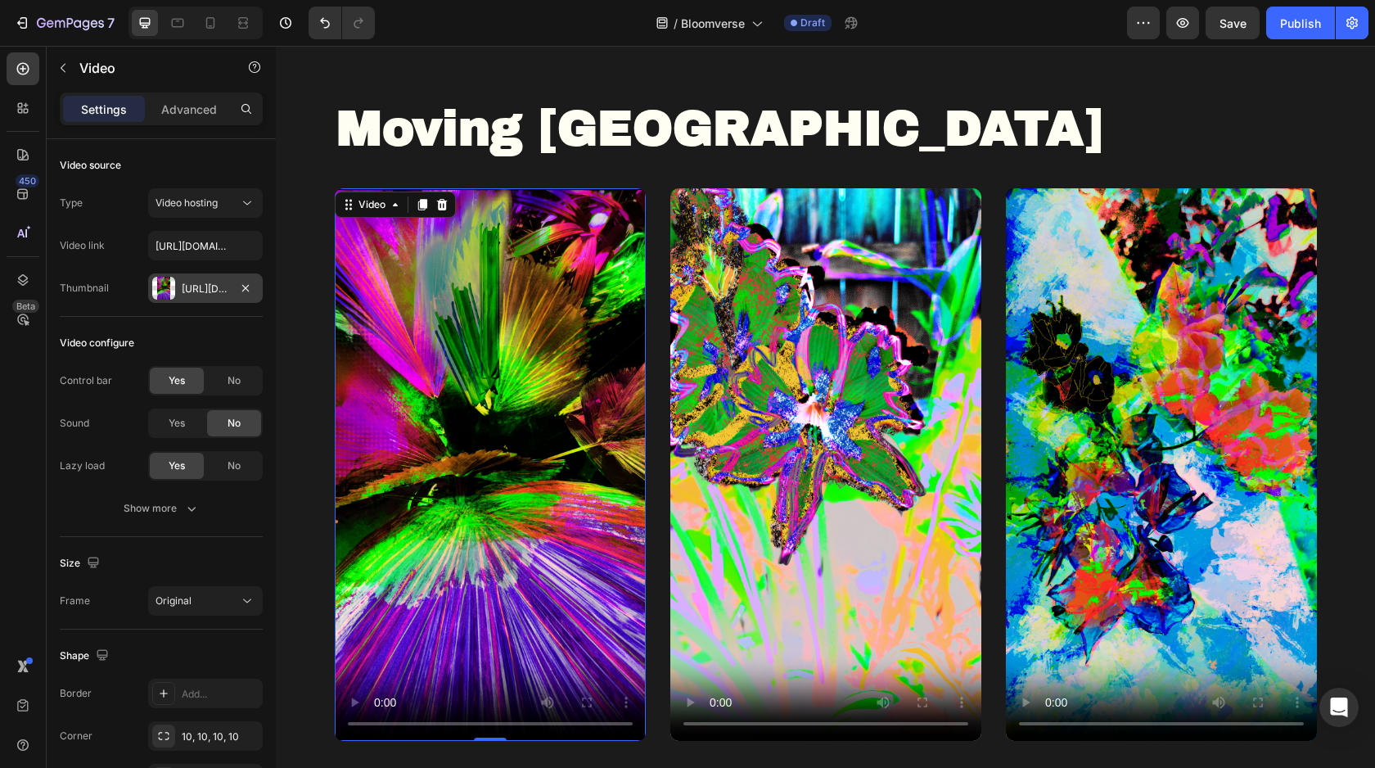
scroll to position [680, 0]
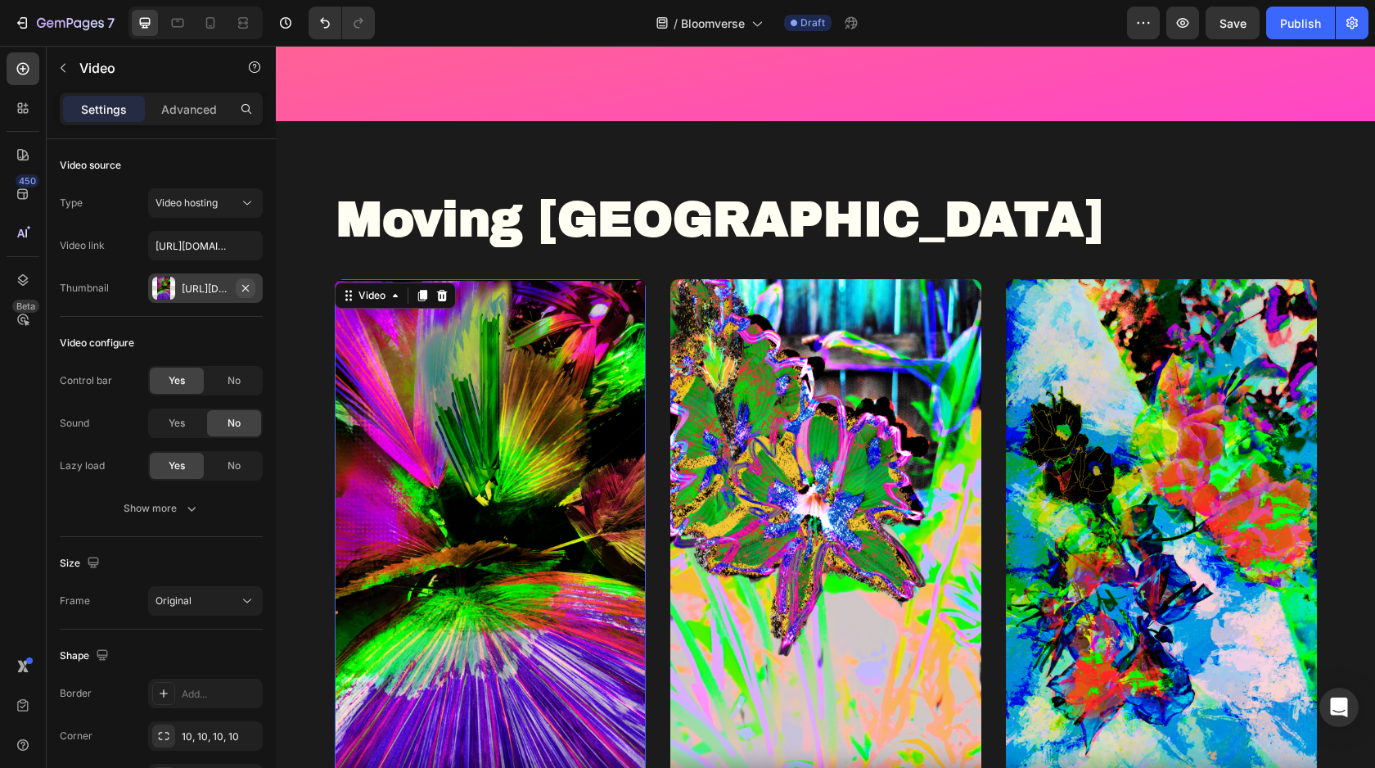
click at [252, 287] on button "button" at bounding box center [246, 288] width 20 height 20
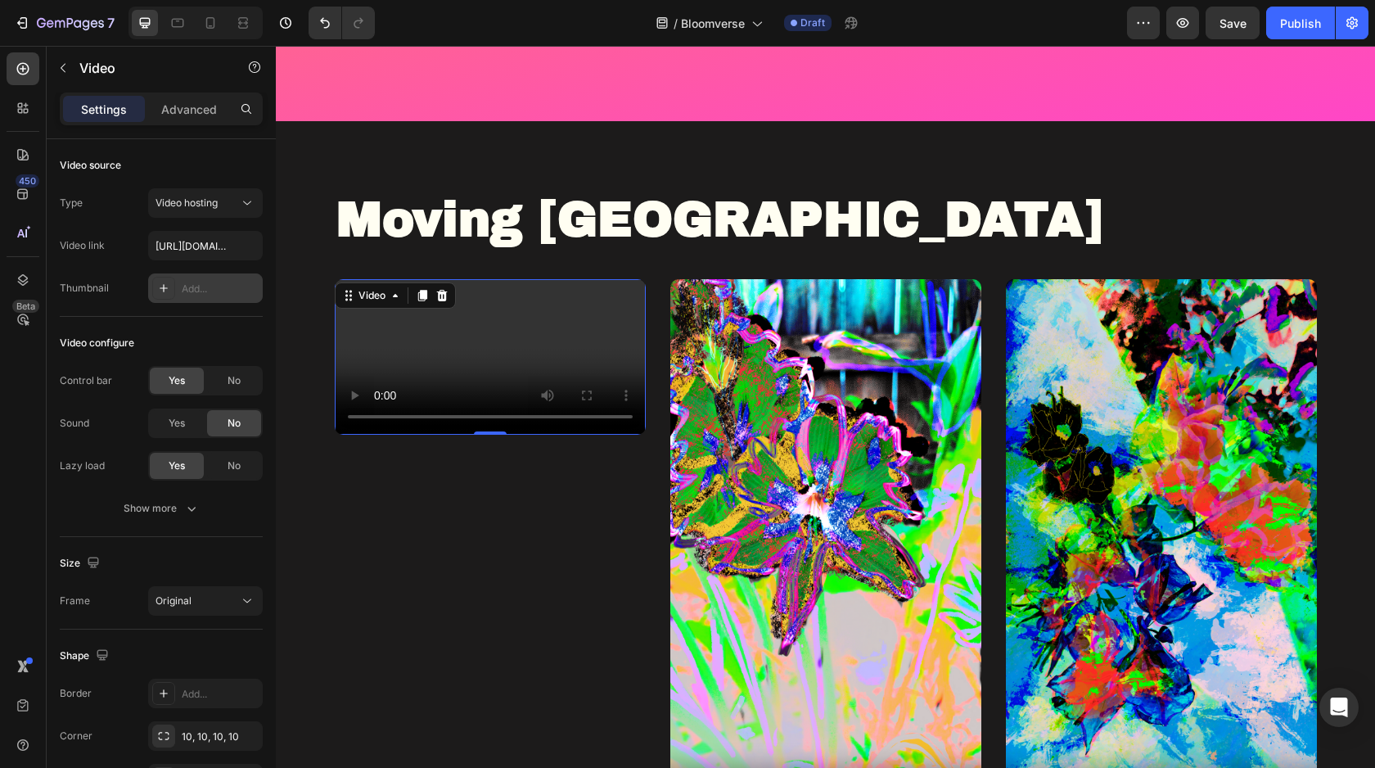
click at [355, 345] on video at bounding box center [490, 357] width 311 height 156
click at [205, 291] on div "Add..." at bounding box center [220, 289] width 77 height 15
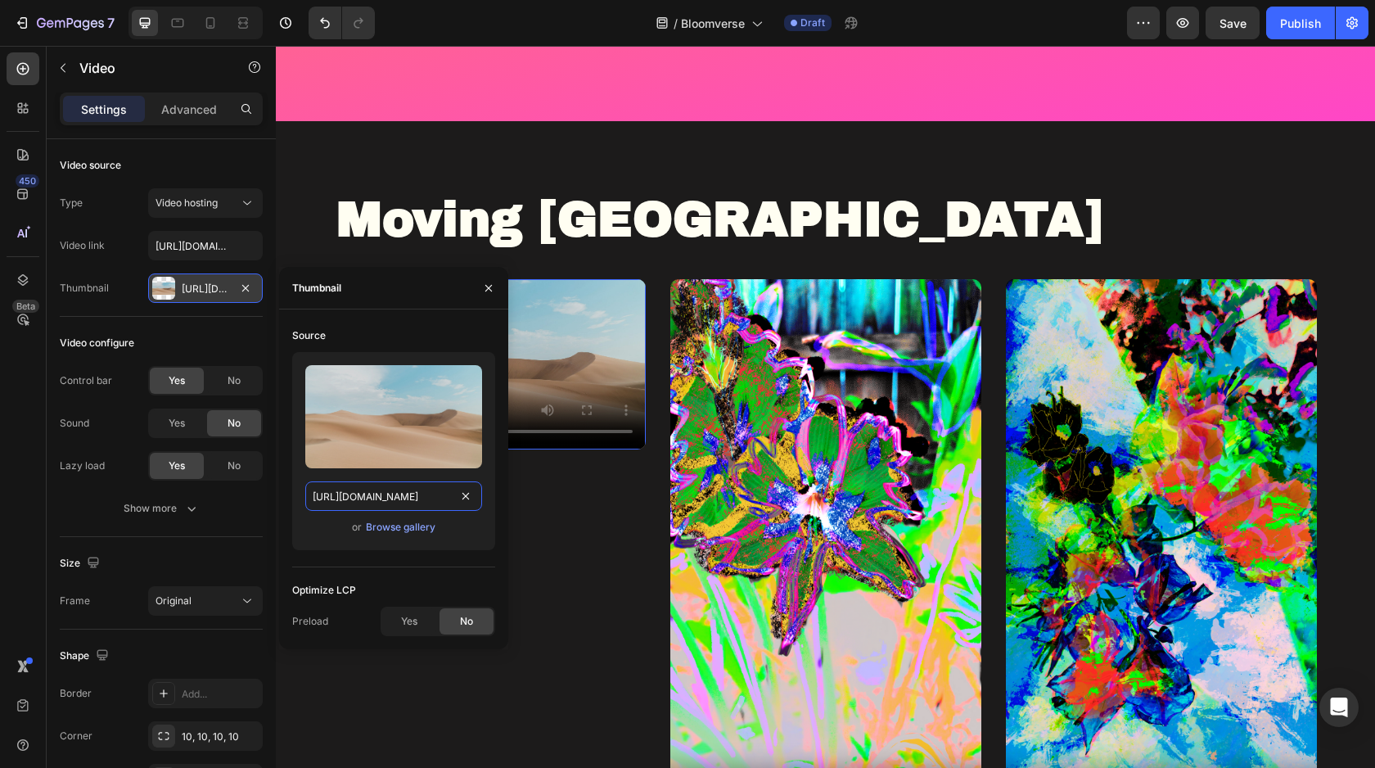
click at [391, 505] on input "https://ucarecdn.com/06075225-af9e-460c-8e3c-6be63c0b773a/-/format/auto/" at bounding box center [393, 495] width 177 height 29
paste input "cdn.shopify.com/s/files/1/0694/6829/1270/files/Cover_-_TheUnfold.png?v=17562364…"
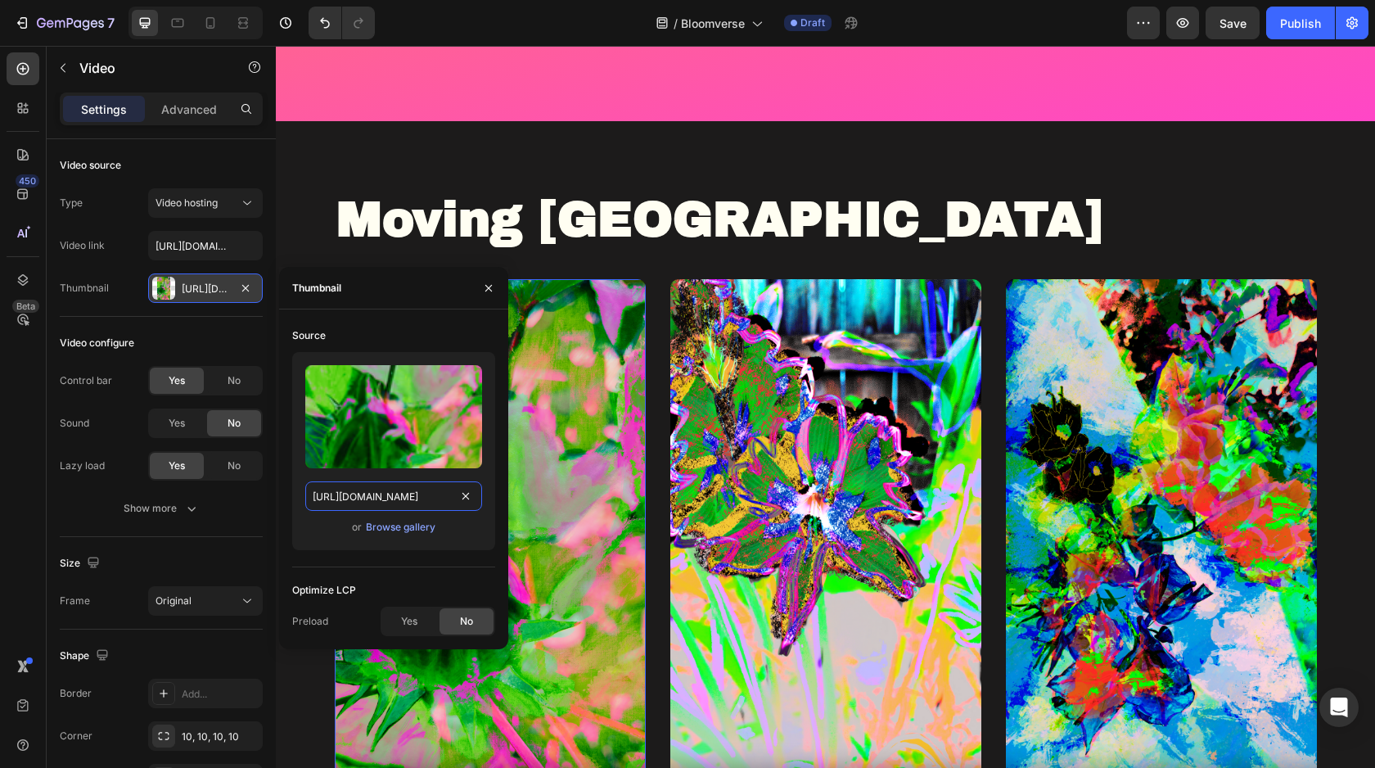
scroll to position [0, 305]
type input "https://cdn.shopify.com/s/files/1/0694/6829/1270/files/Cover_-_TheUnfold.png?v=…"
click at [462, 587] on div "Optimize LCP" at bounding box center [393, 590] width 203 height 26
click at [214, 248] on input "[URL][DOMAIN_NAME]" at bounding box center [205, 245] width 115 height 29
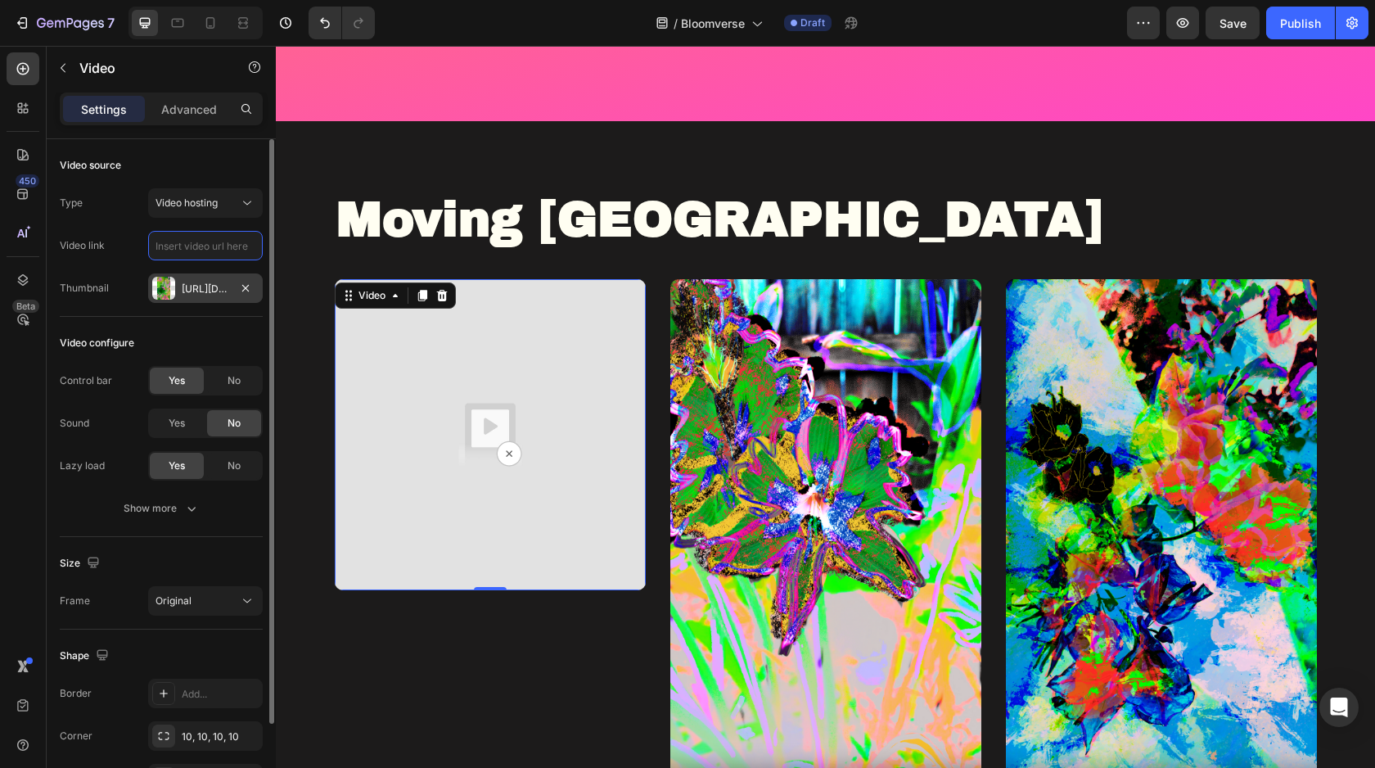
paste input "[URL][DOMAIN_NAME]"
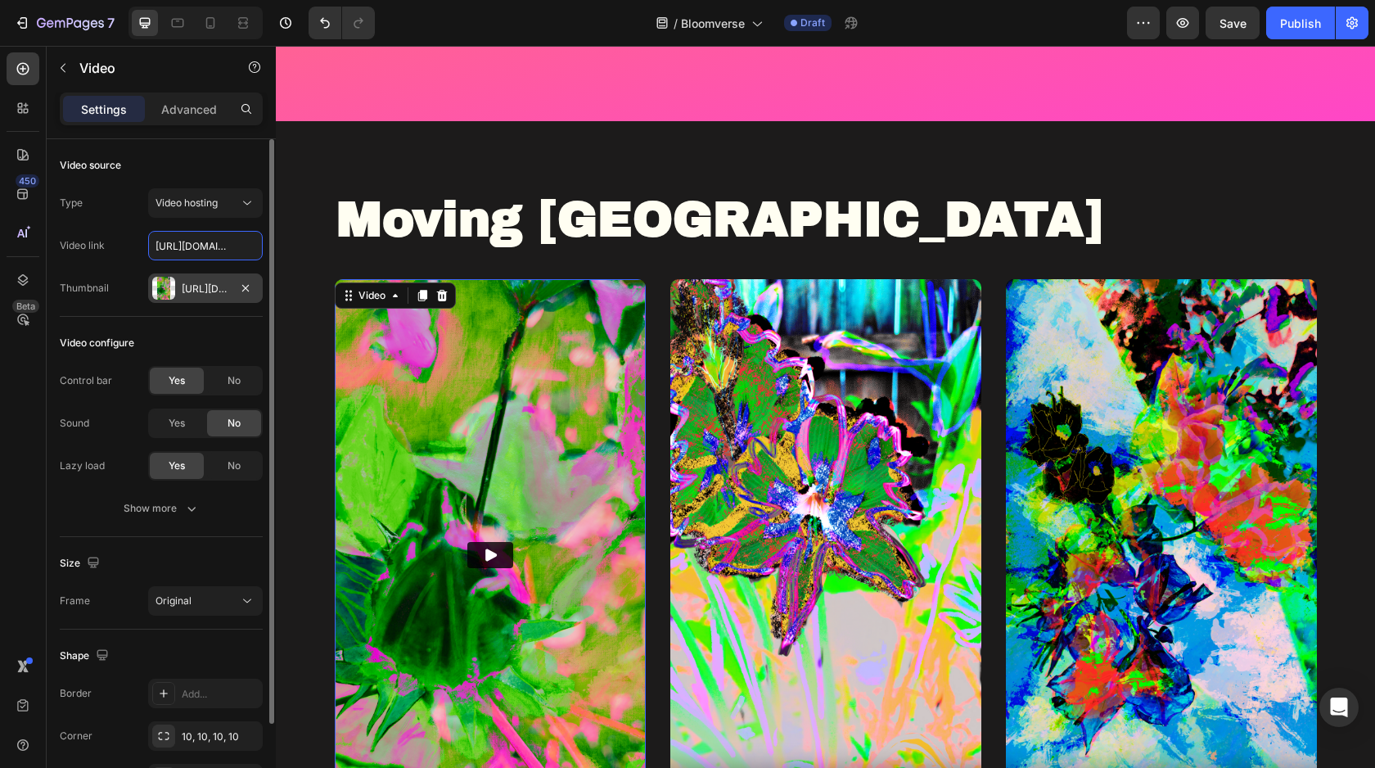
scroll to position [0, 309]
type input "[URL][DOMAIN_NAME]"
click at [233, 352] on div "Video configure" at bounding box center [161, 343] width 203 height 26
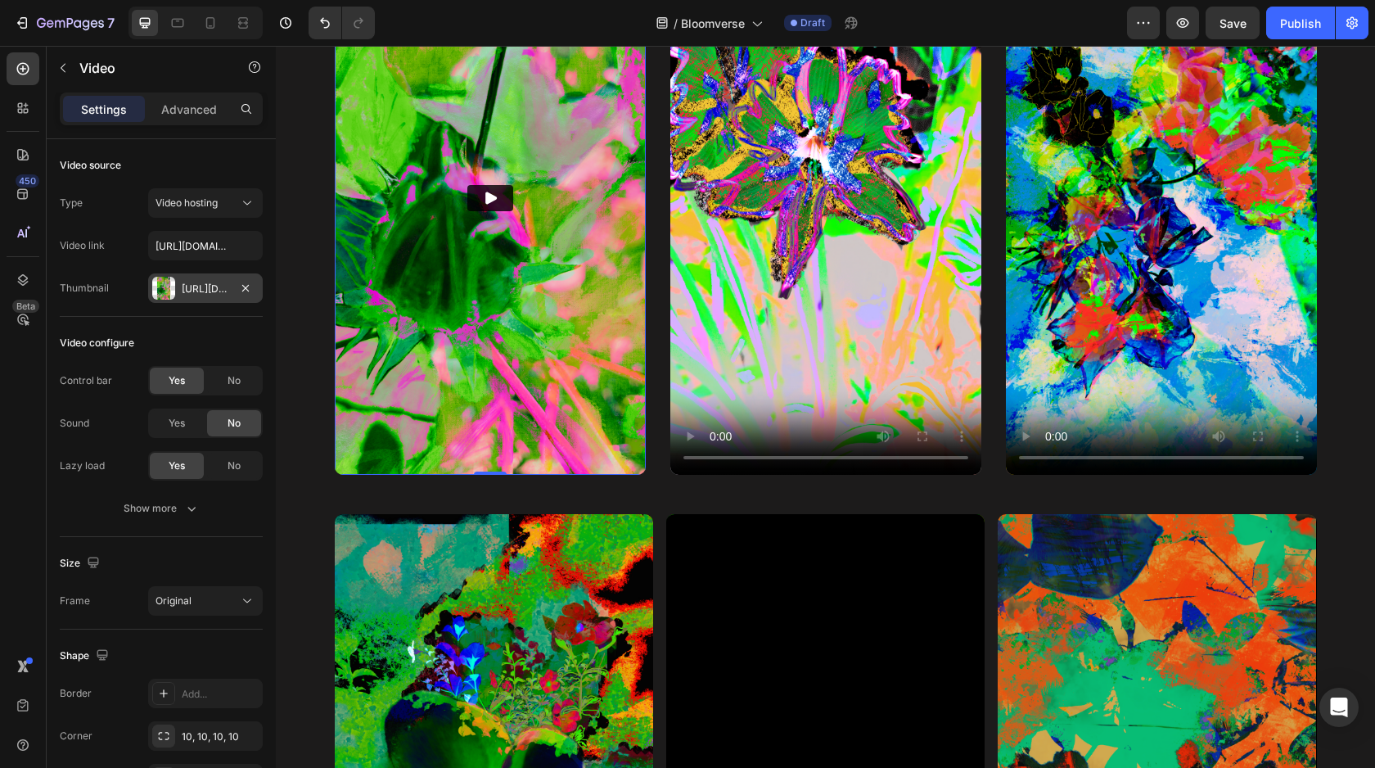
scroll to position [1189, 0]
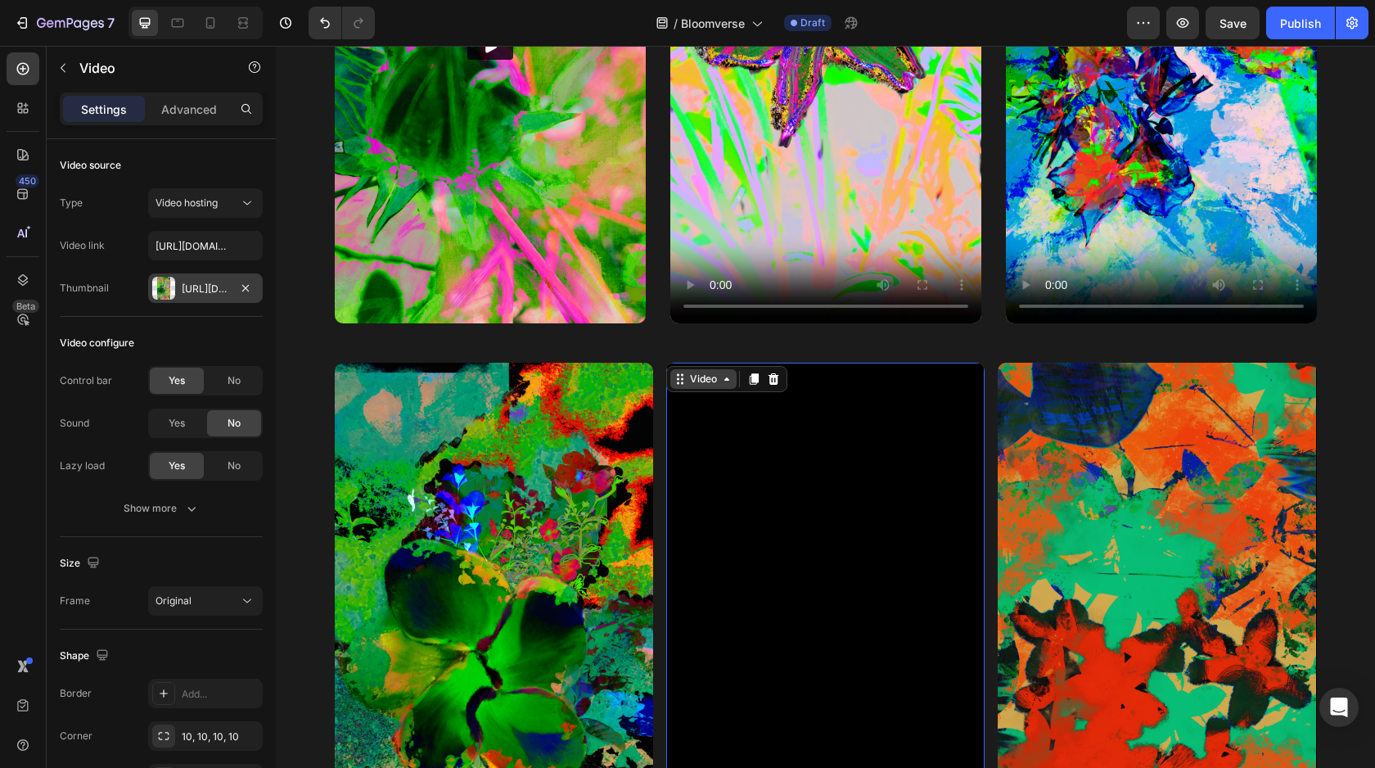
click at [688, 372] on div "Video" at bounding box center [704, 379] width 34 height 15
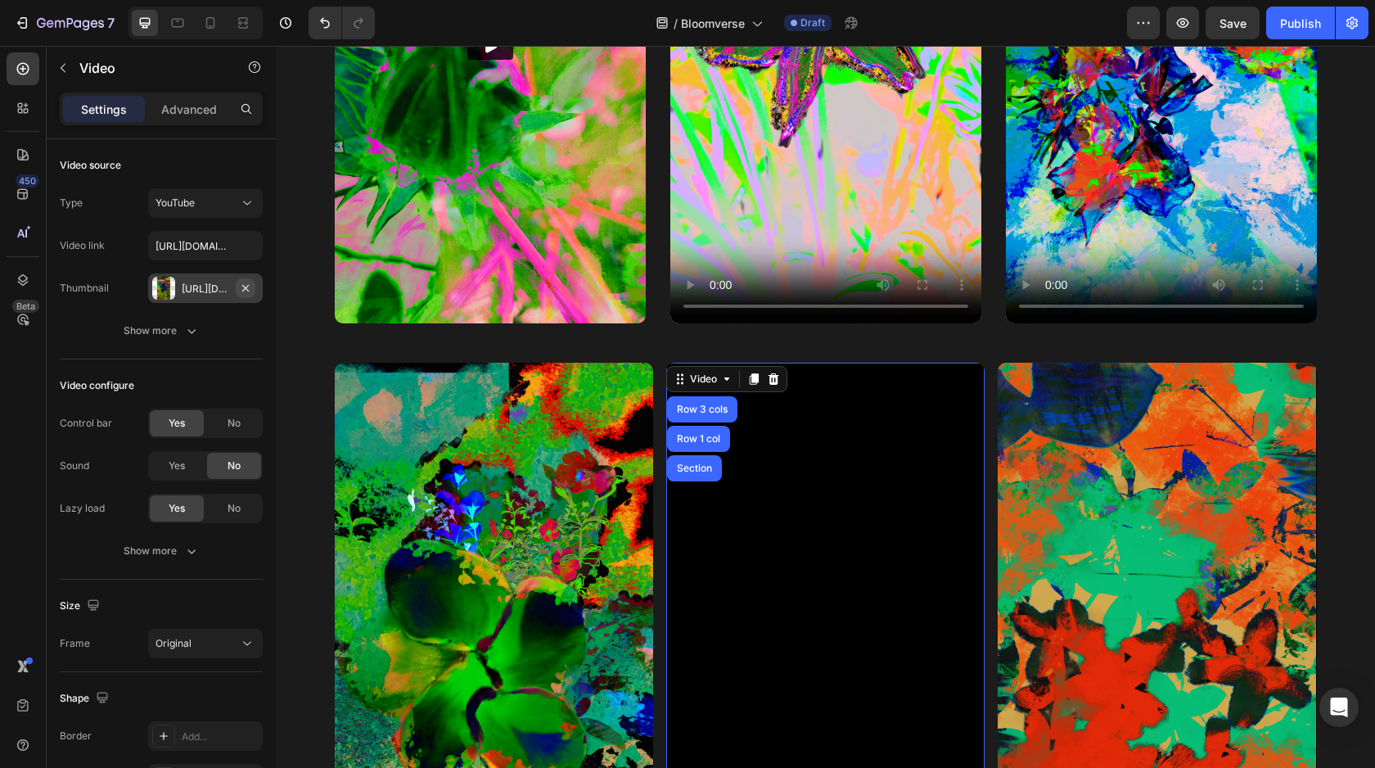
click at [242, 282] on icon "button" at bounding box center [245, 288] width 13 height 13
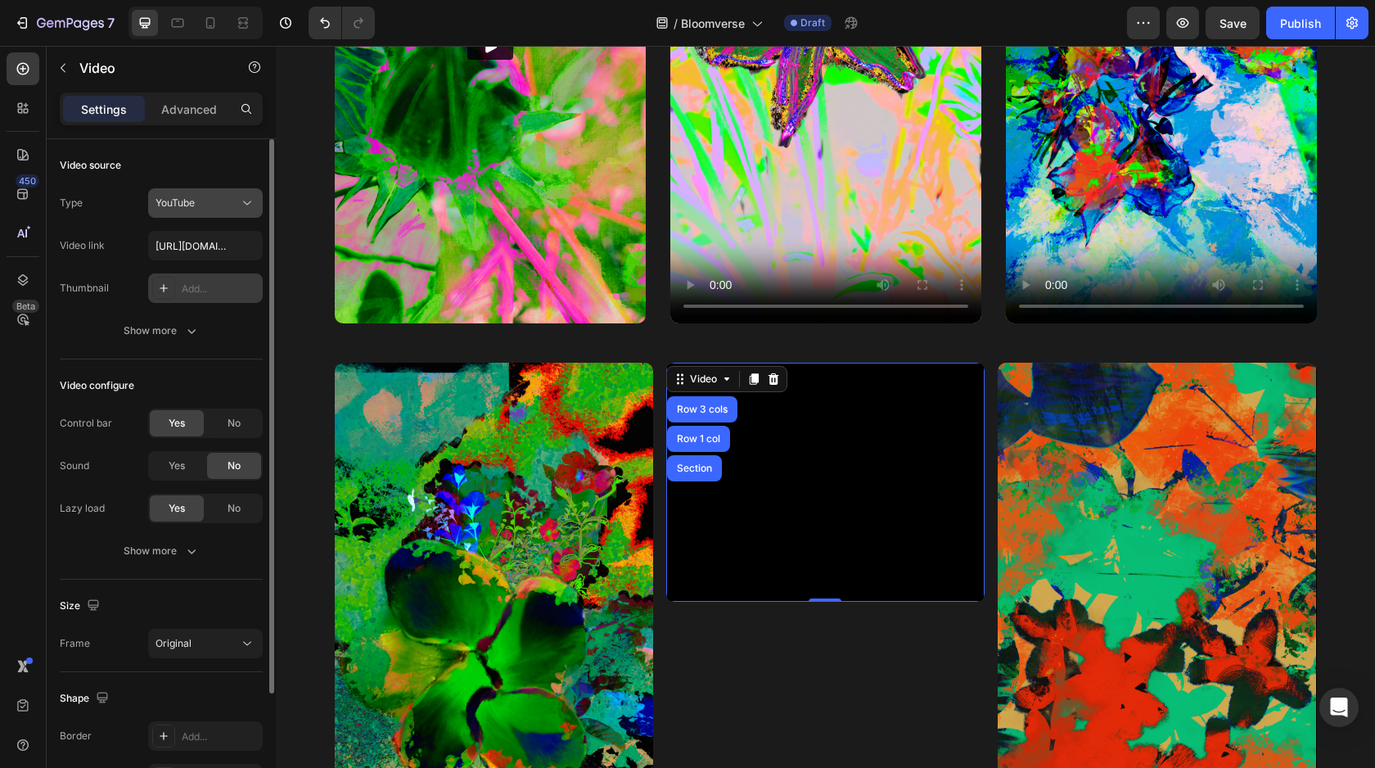
click at [215, 205] on div "YouTube" at bounding box center [198, 203] width 84 height 15
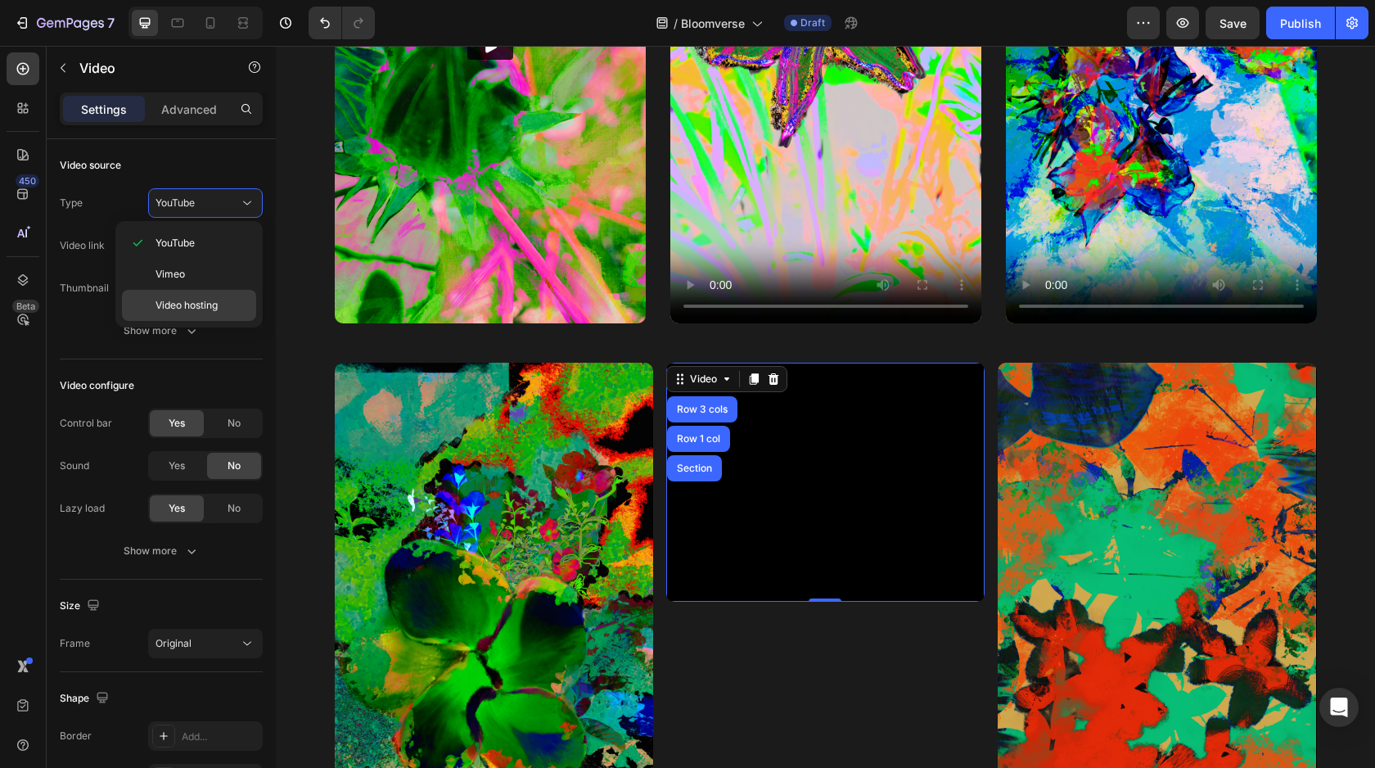
click at [207, 297] on div "Video hosting" at bounding box center [189, 305] width 134 height 31
type input "https://media.w3.org/2010/05/sintel/trailer.mp4"
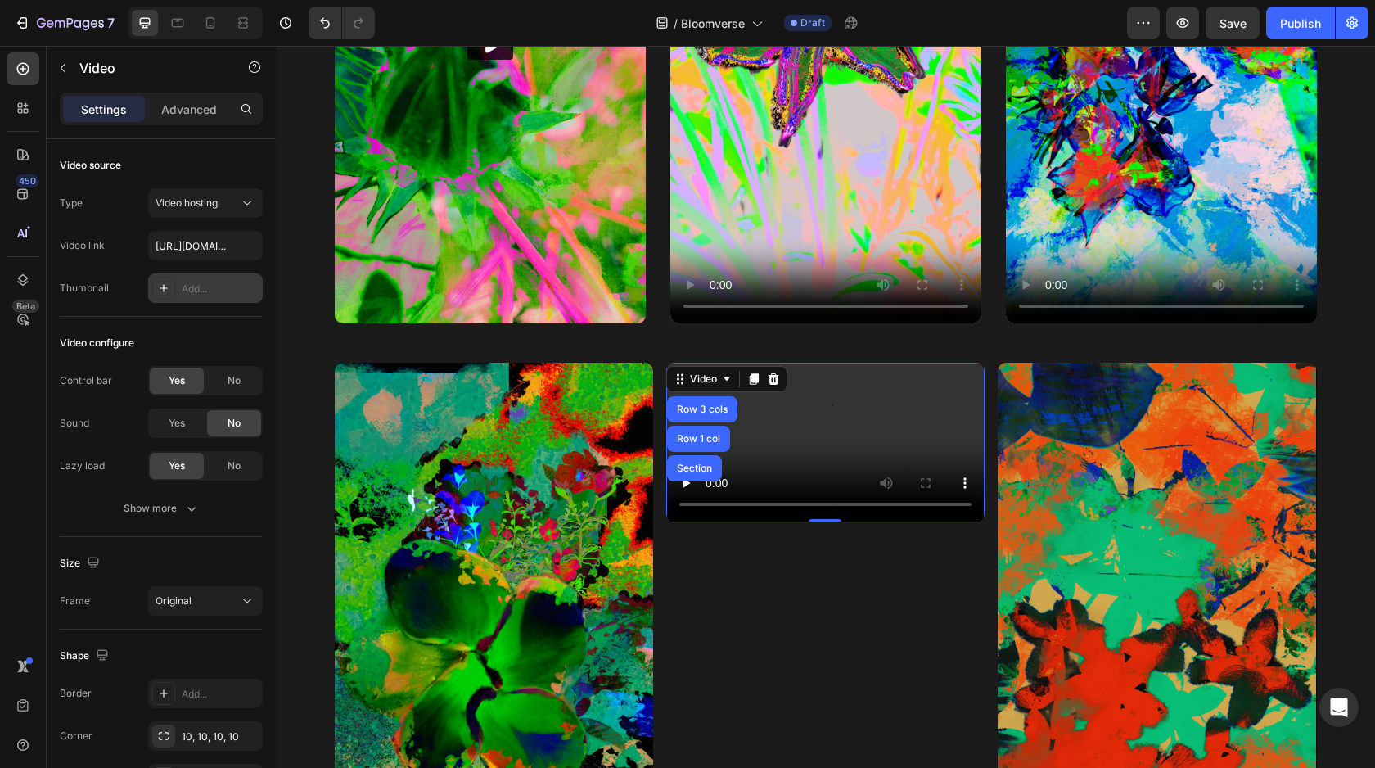
click at [214, 289] on div "Add..." at bounding box center [220, 289] width 77 height 15
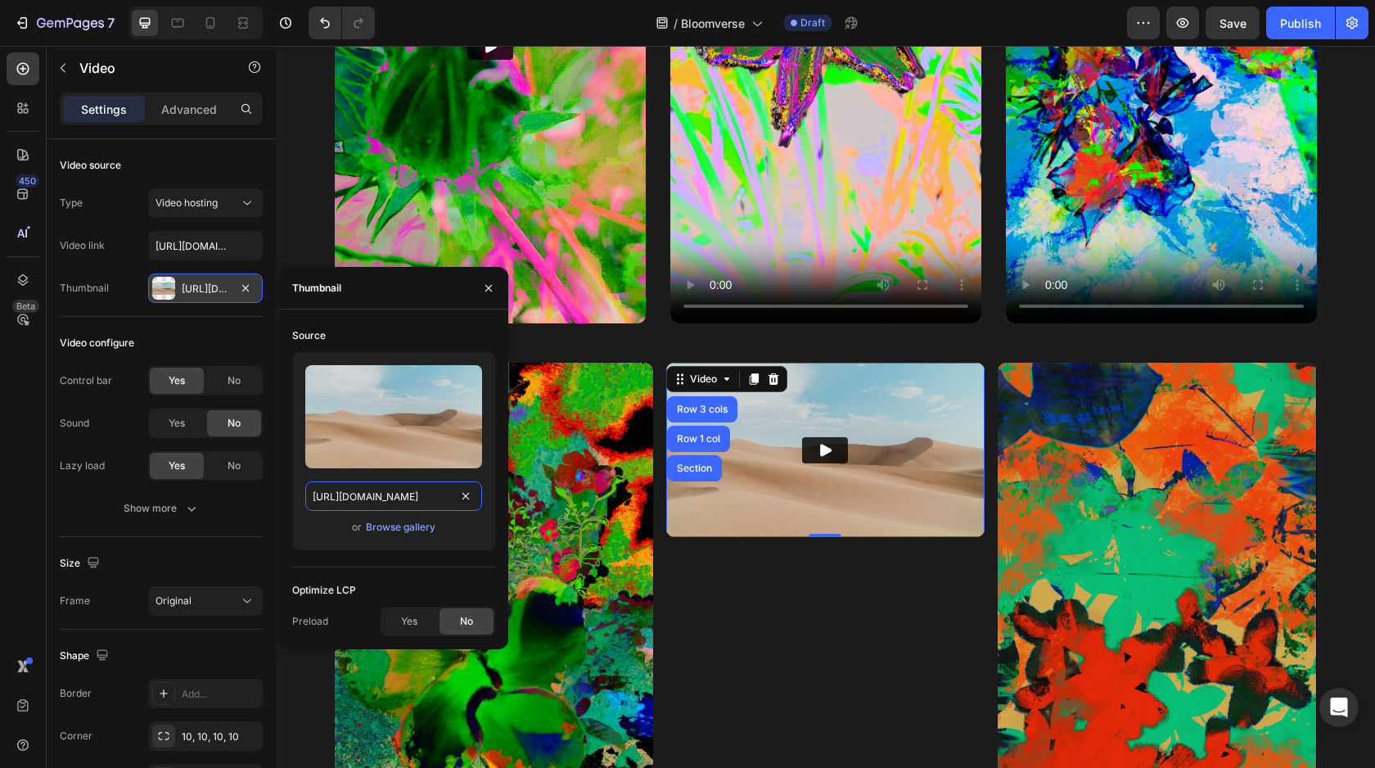
click at [385, 494] on input "https://ucarecdn.com/06075225-af9e-460c-8e3c-6be63c0b773a/-/format/auto/" at bounding box center [393, 495] width 177 height 29
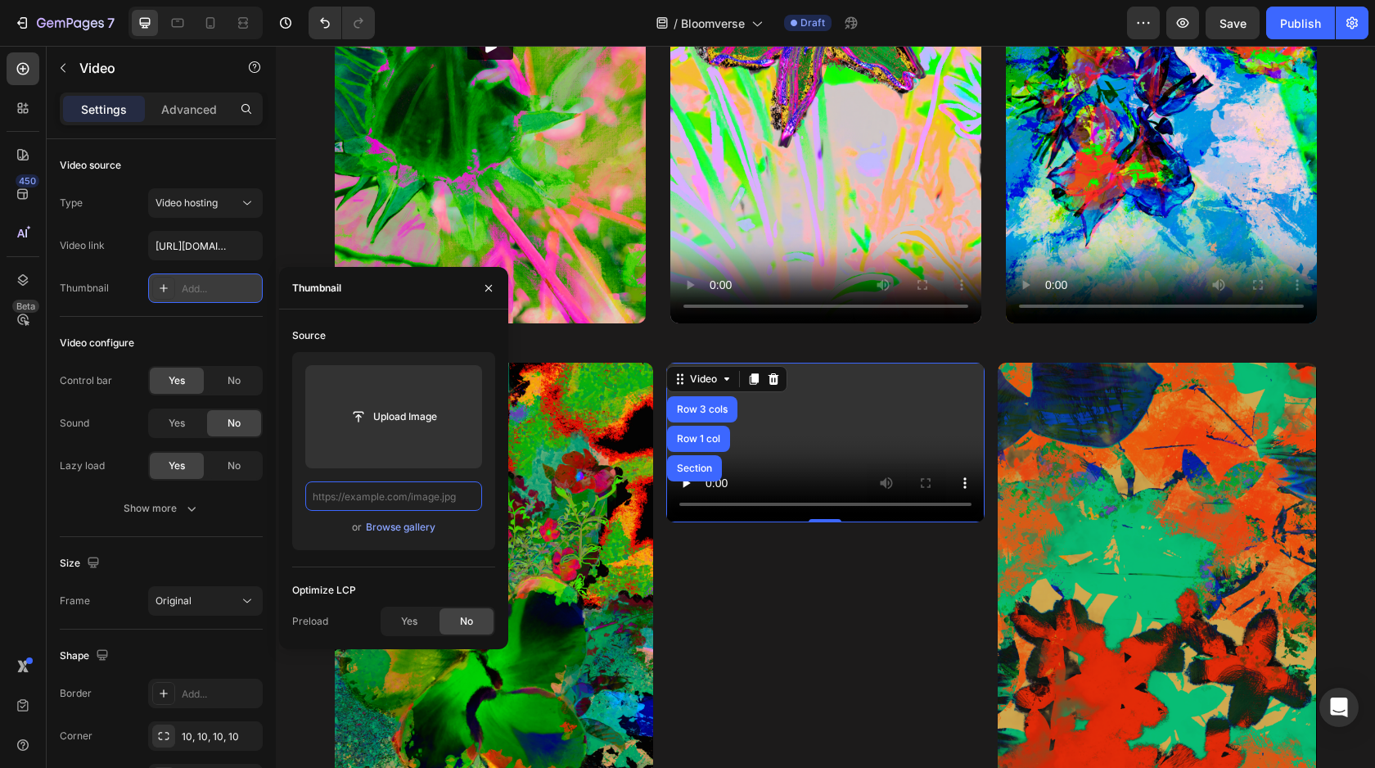
paste input "https://cdn.shopify.com/s/files/1/0694/6829/1270/files/Cover_-_Palm_Dreams.png?…"
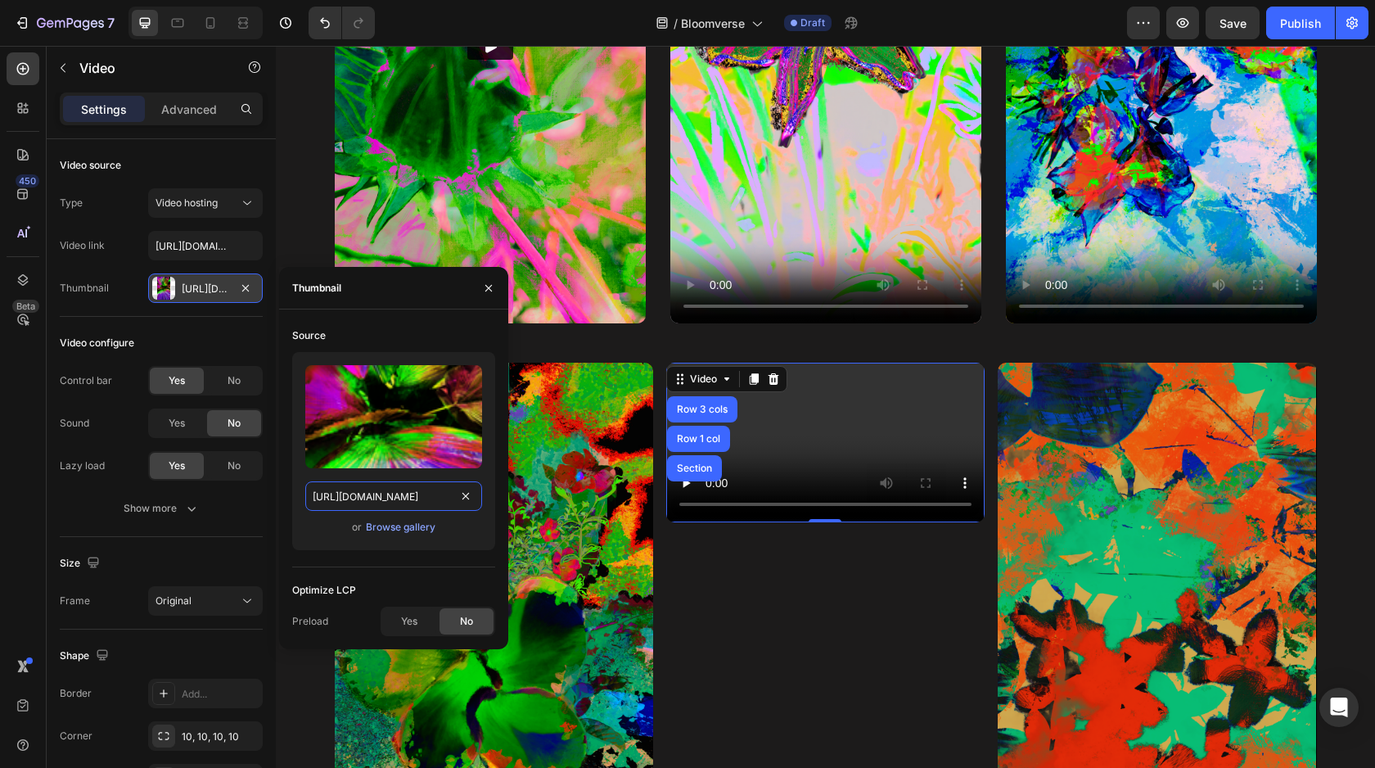
scroll to position [0, 321]
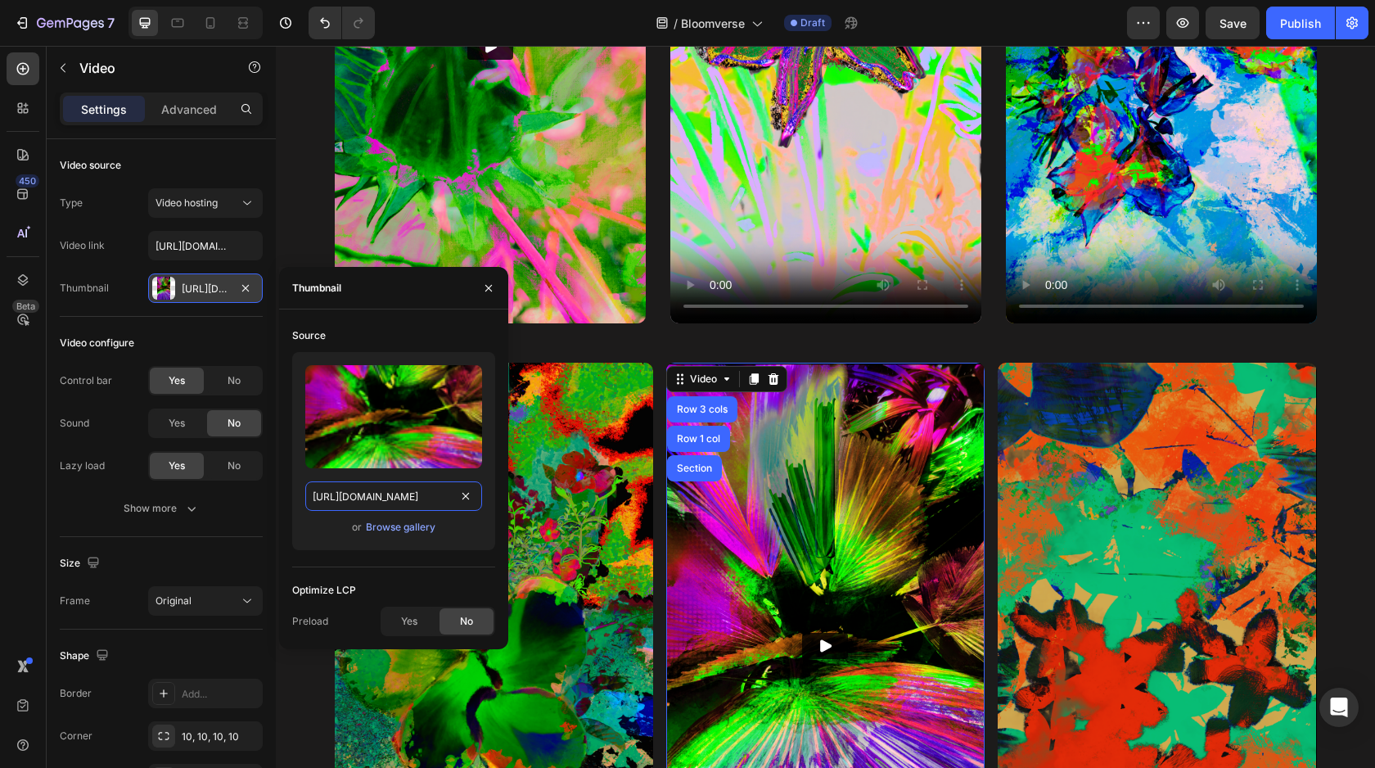
type input "https://cdn.shopify.com/s/files/1/0694/6829/1270/files/Cover_-_Palm_Dreams.png?…"
click at [455, 579] on div "Optimize LCP" at bounding box center [393, 590] width 203 height 26
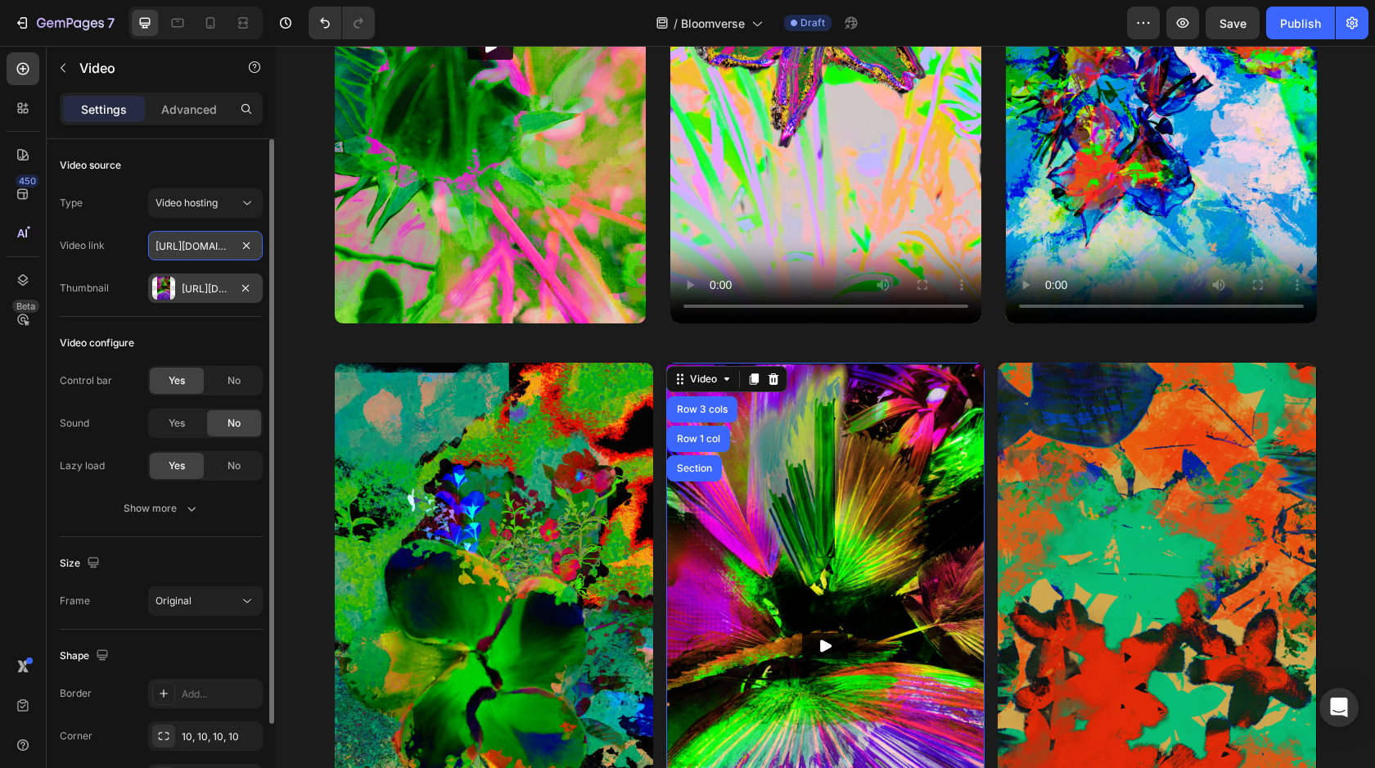
click at [217, 246] on input "https://media.w3.org/2010/05/sintel/trailer.mp4" at bounding box center [205, 245] width 115 height 29
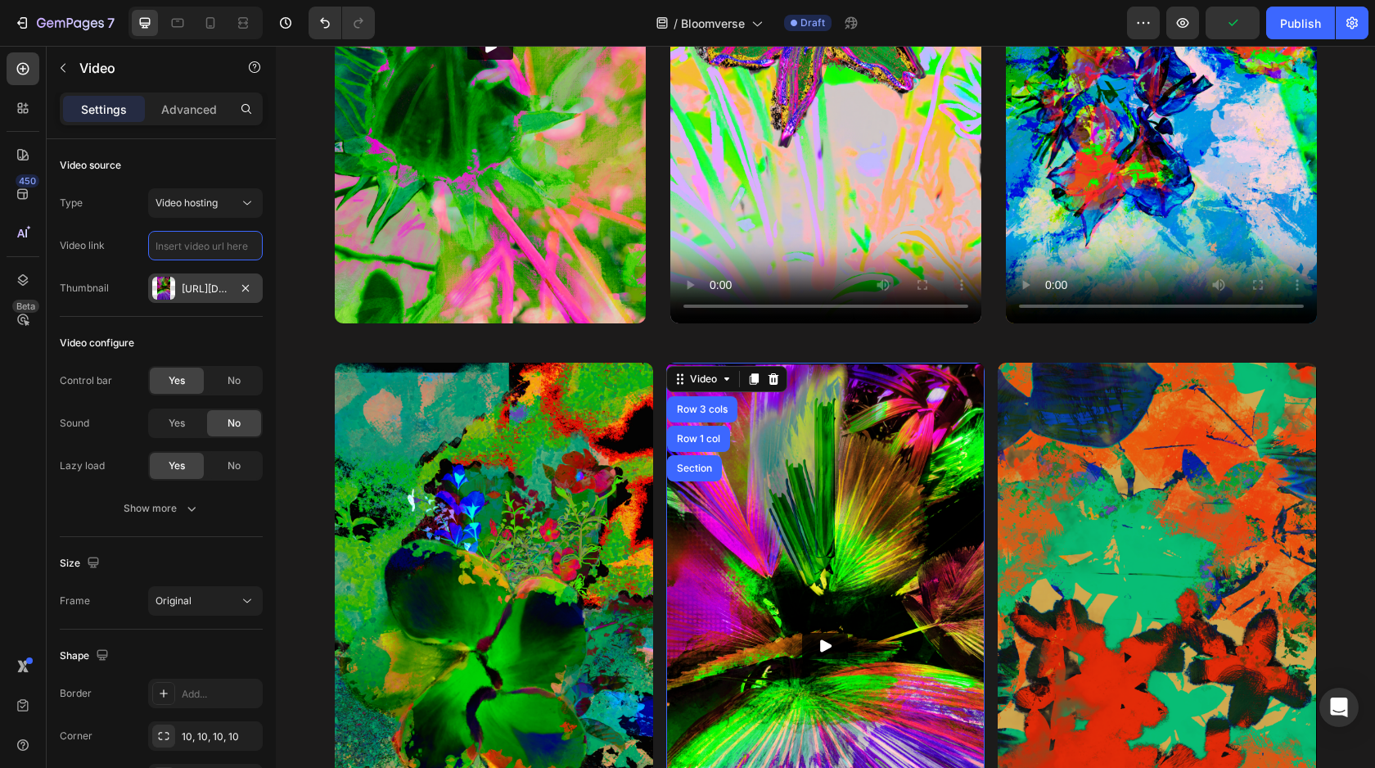
paste input "[URL][DOMAIN_NAME]"
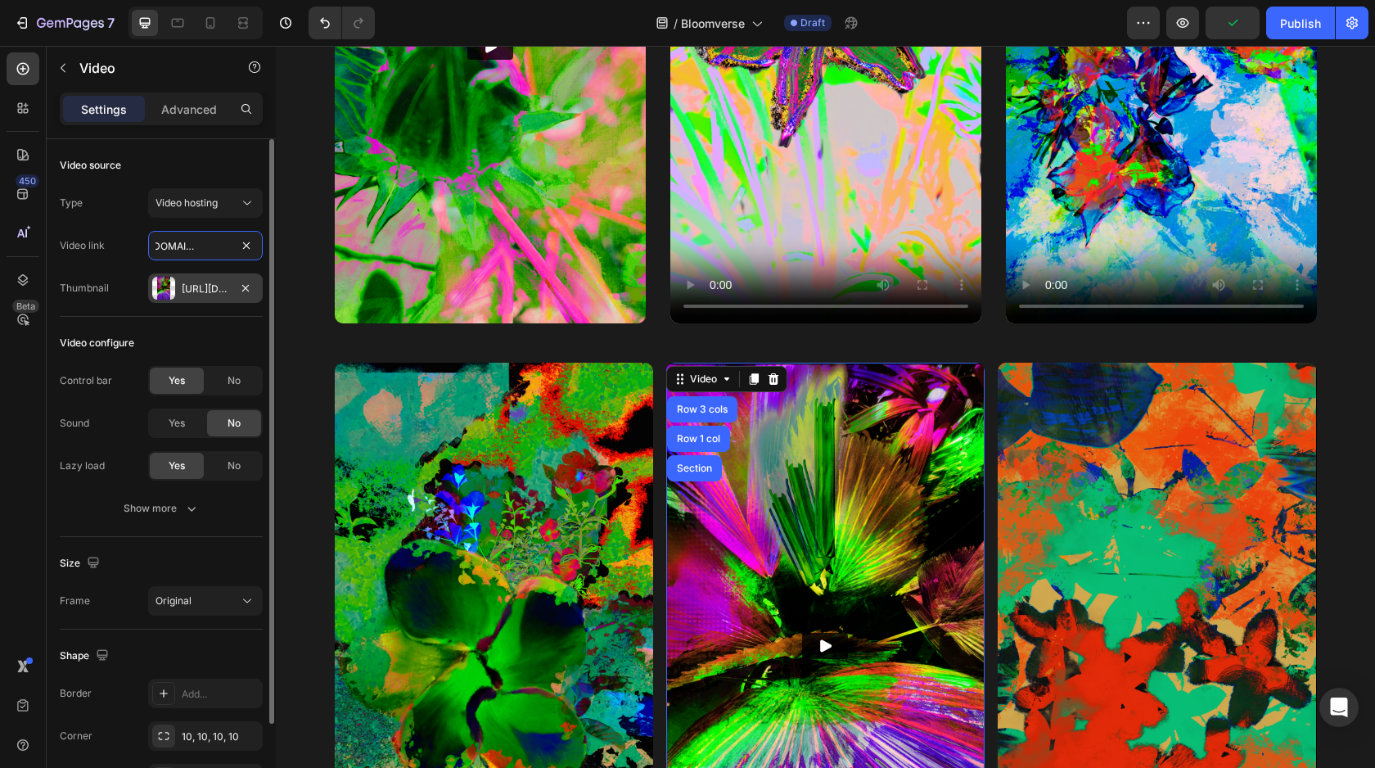
type input "[URL][DOMAIN_NAME]"
click at [224, 343] on div "Video configure" at bounding box center [161, 343] width 203 height 26
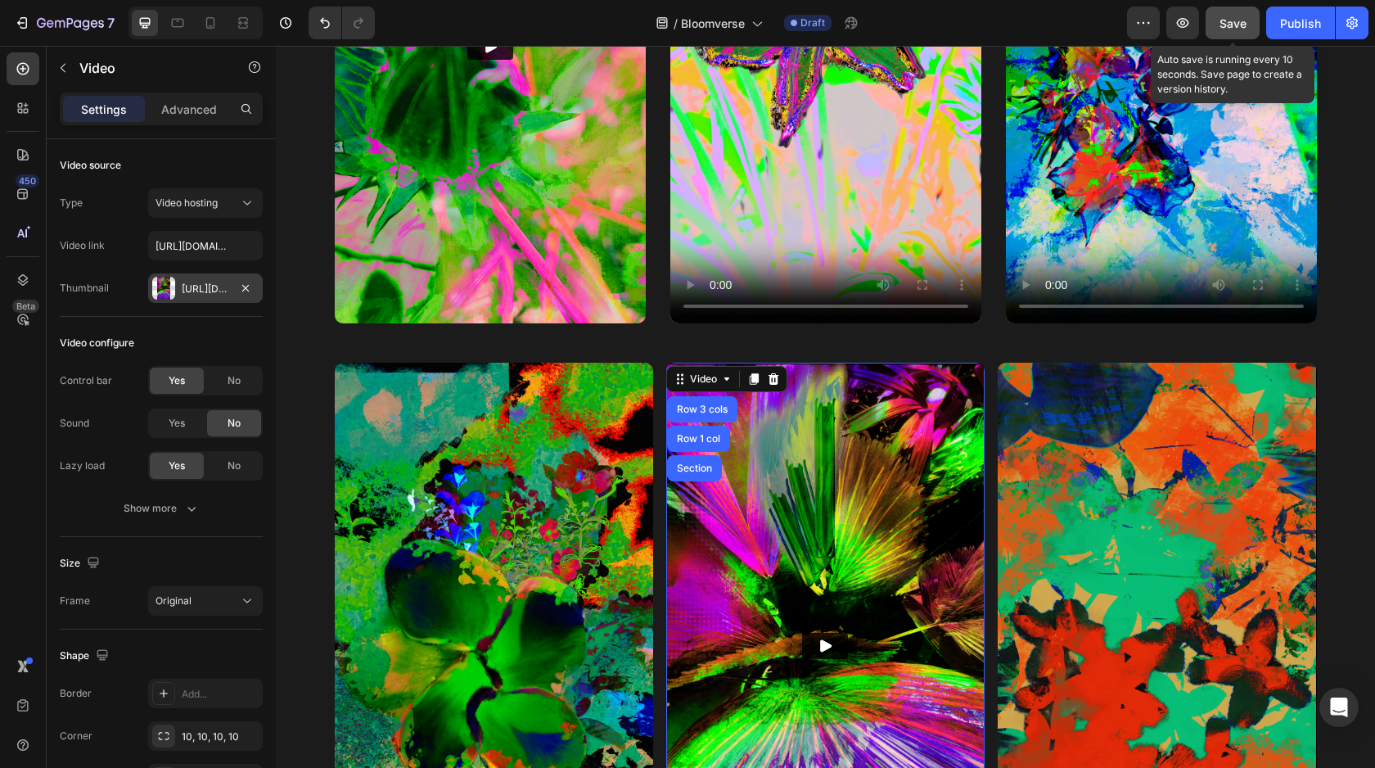
click at [1239, 34] on button "Save" at bounding box center [1233, 23] width 54 height 33
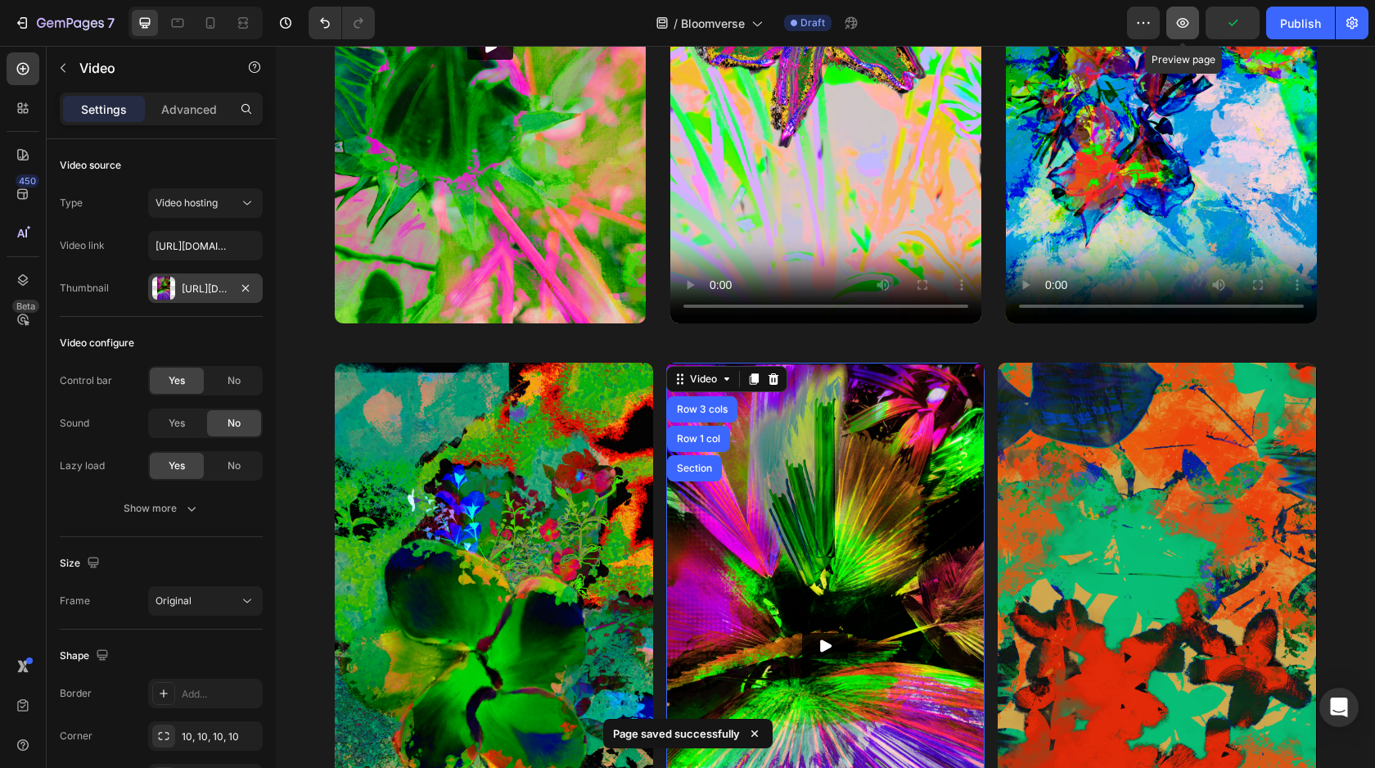
click at [1179, 27] on icon "button" at bounding box center [1183, 23] width 16 height 16
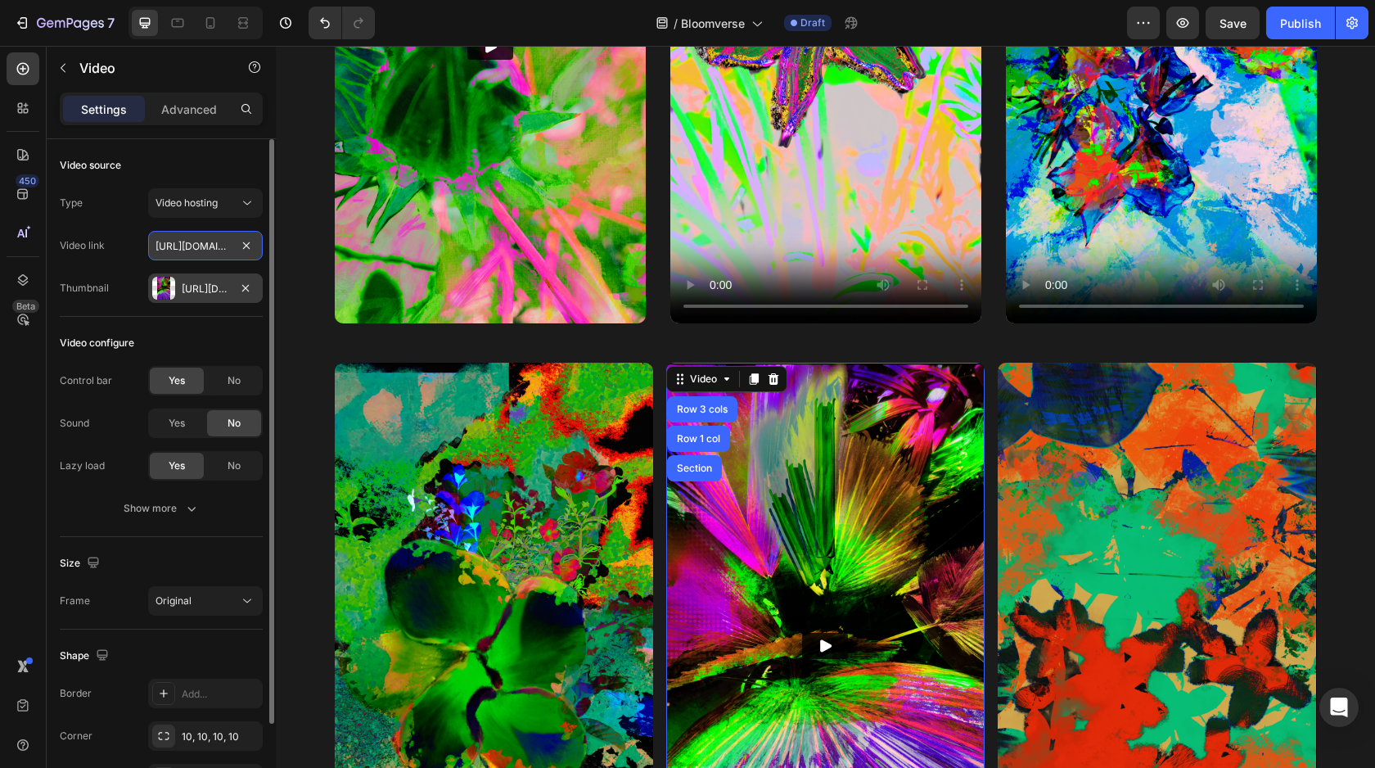
click at [181, 248] on input "[URL][DOMAIN_NAME]" at bounding box center [205, 245] width 115 height 29
click at [183, 426] on span "Yes" at bounding box center [177, 423] width 16 height 15
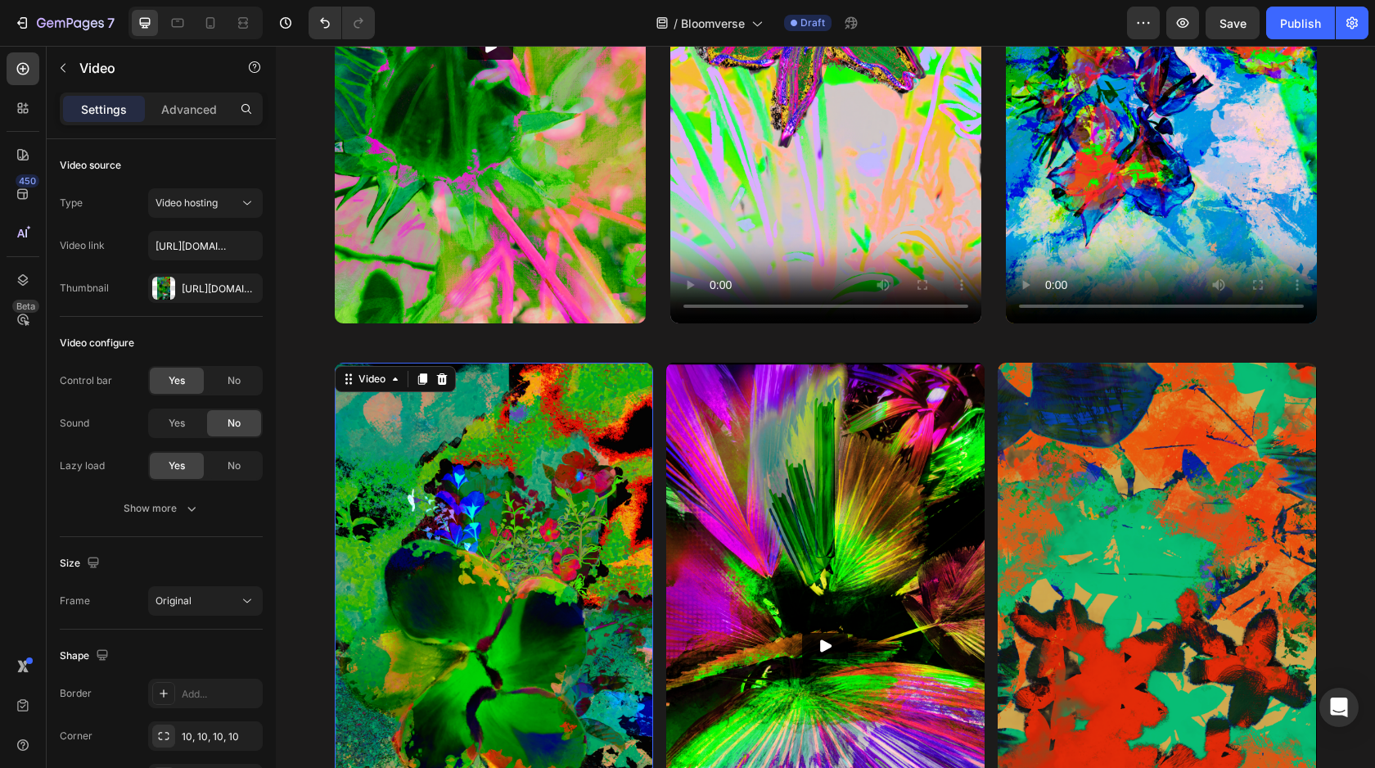
click at [502, 399] on video at bounding box center [494, 646] width 318 height 567
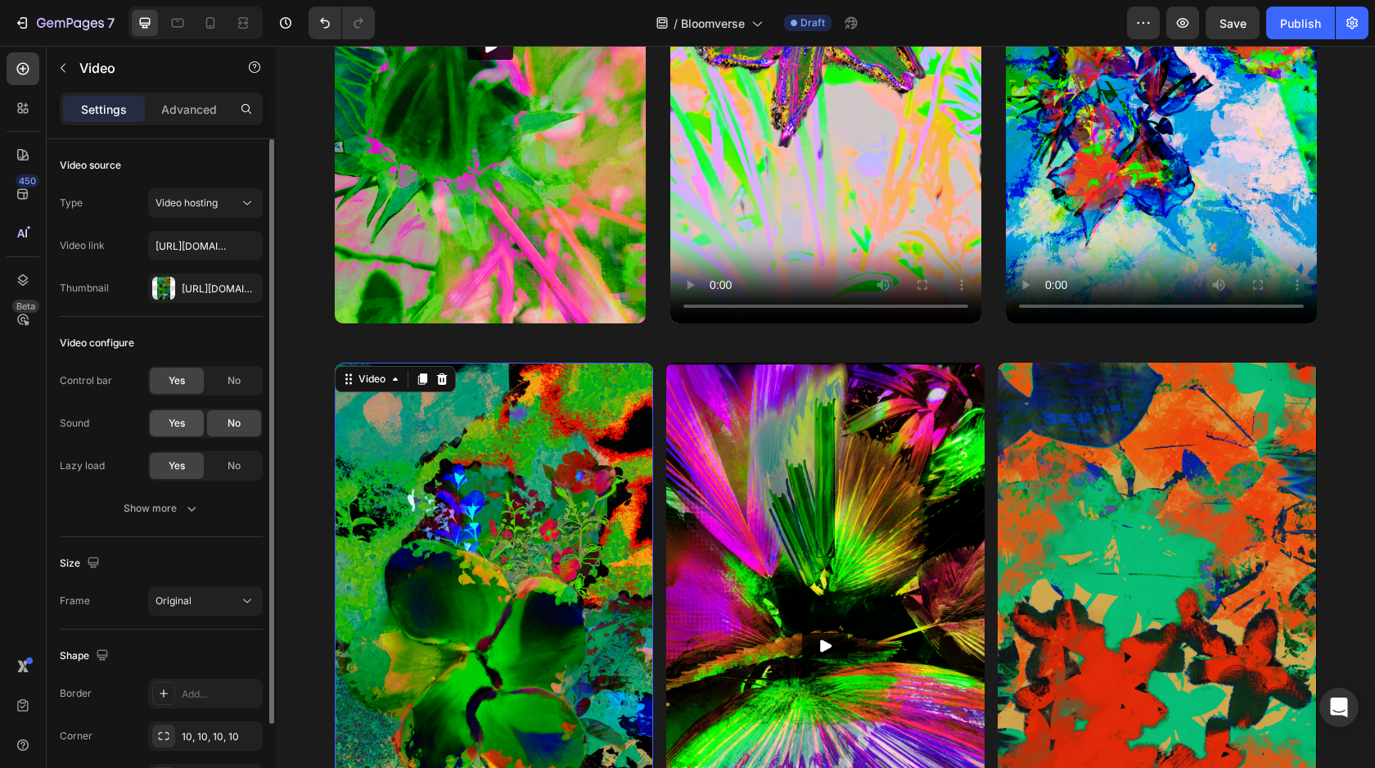
click at [166, 427] on div "Yes" at bounding box center [177, 423] width 54 height 26
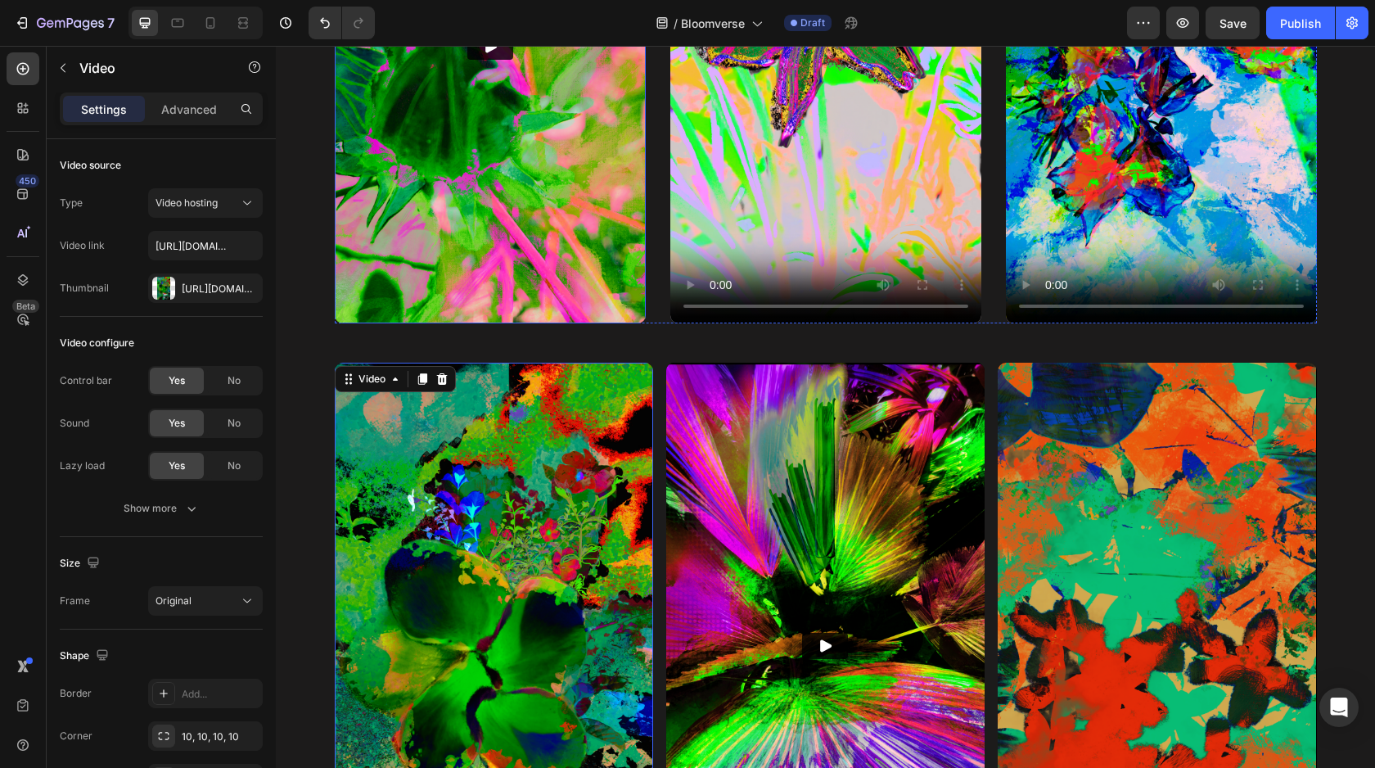
click at [429, 250] on img at bounding box center [490, 47] width 311 height 553
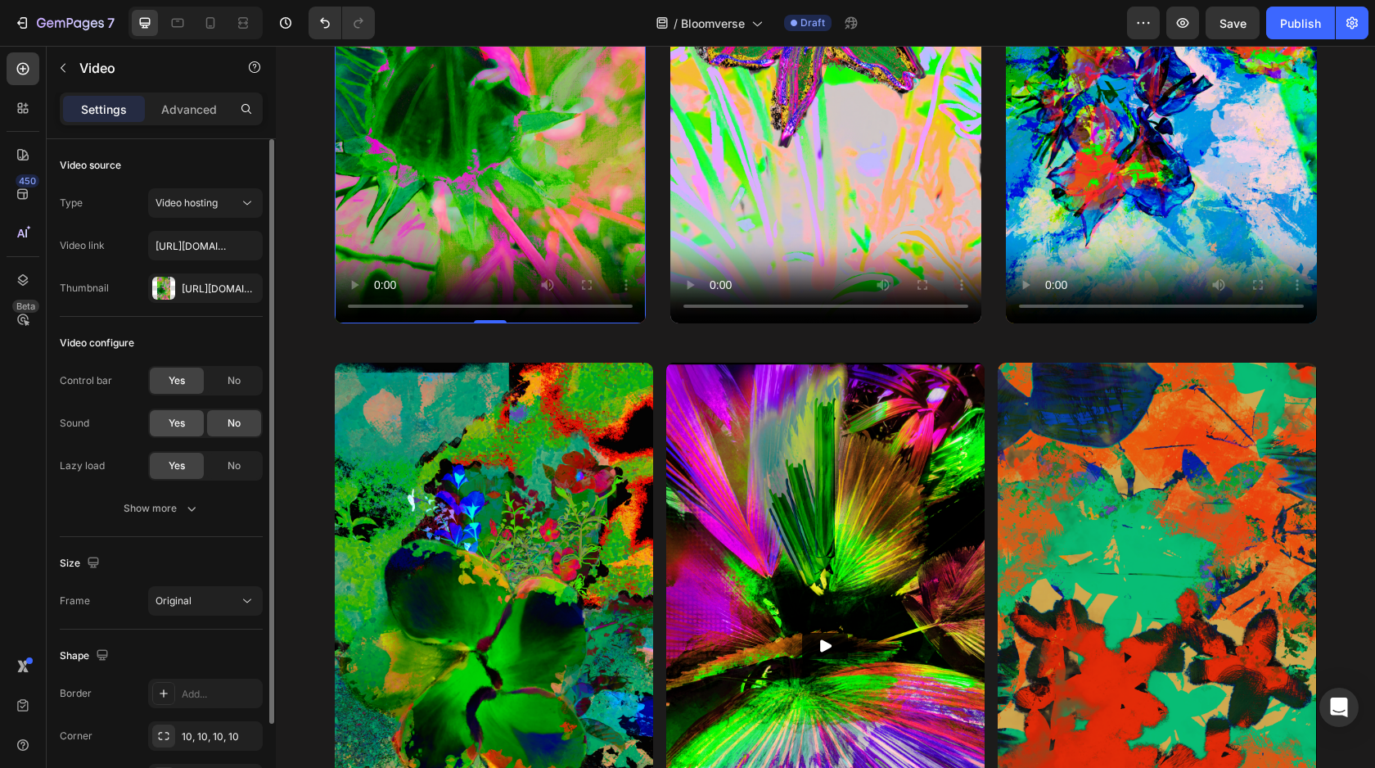
click at [176, 423] on span "Yes" at bounding box center [177, 423] width 16 height 15
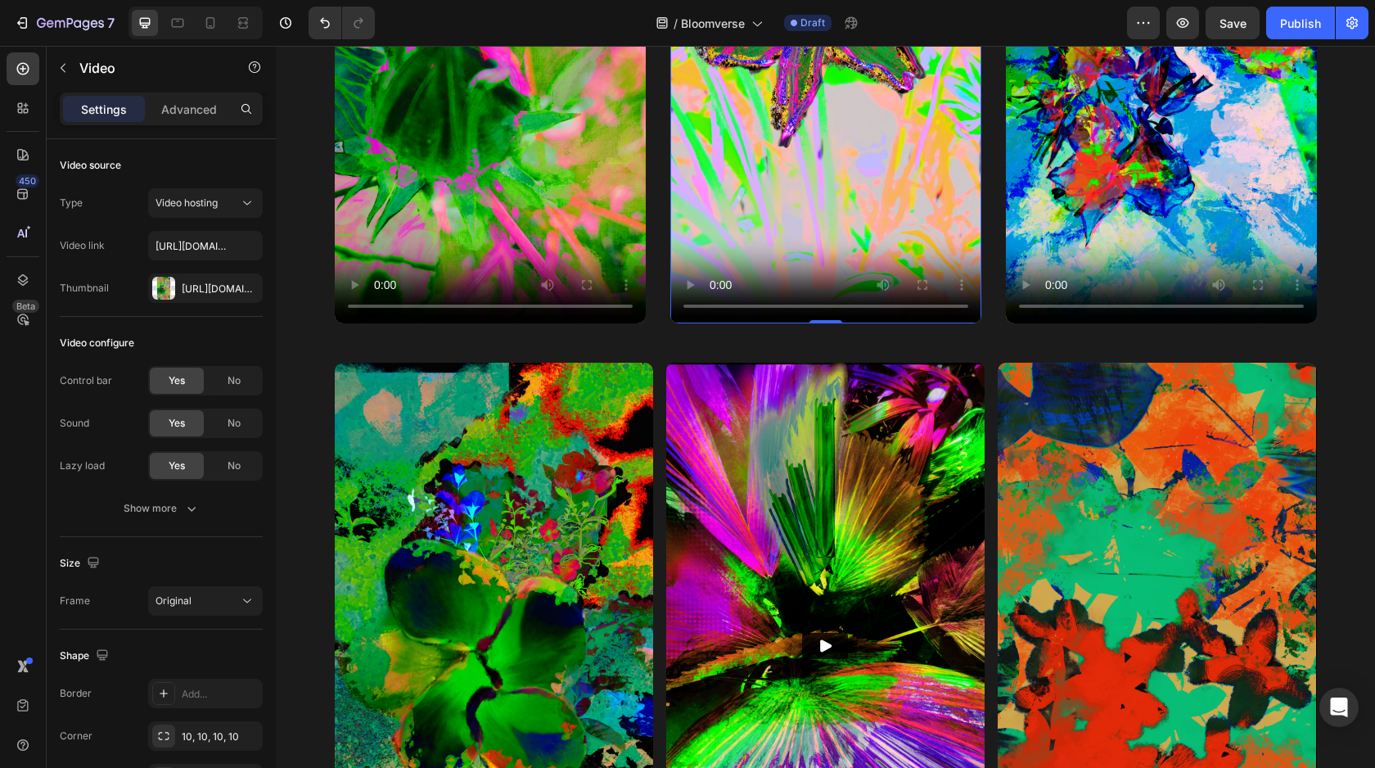
click at [726, 197] on video at bounding box center [825, 47] width 311 height 553
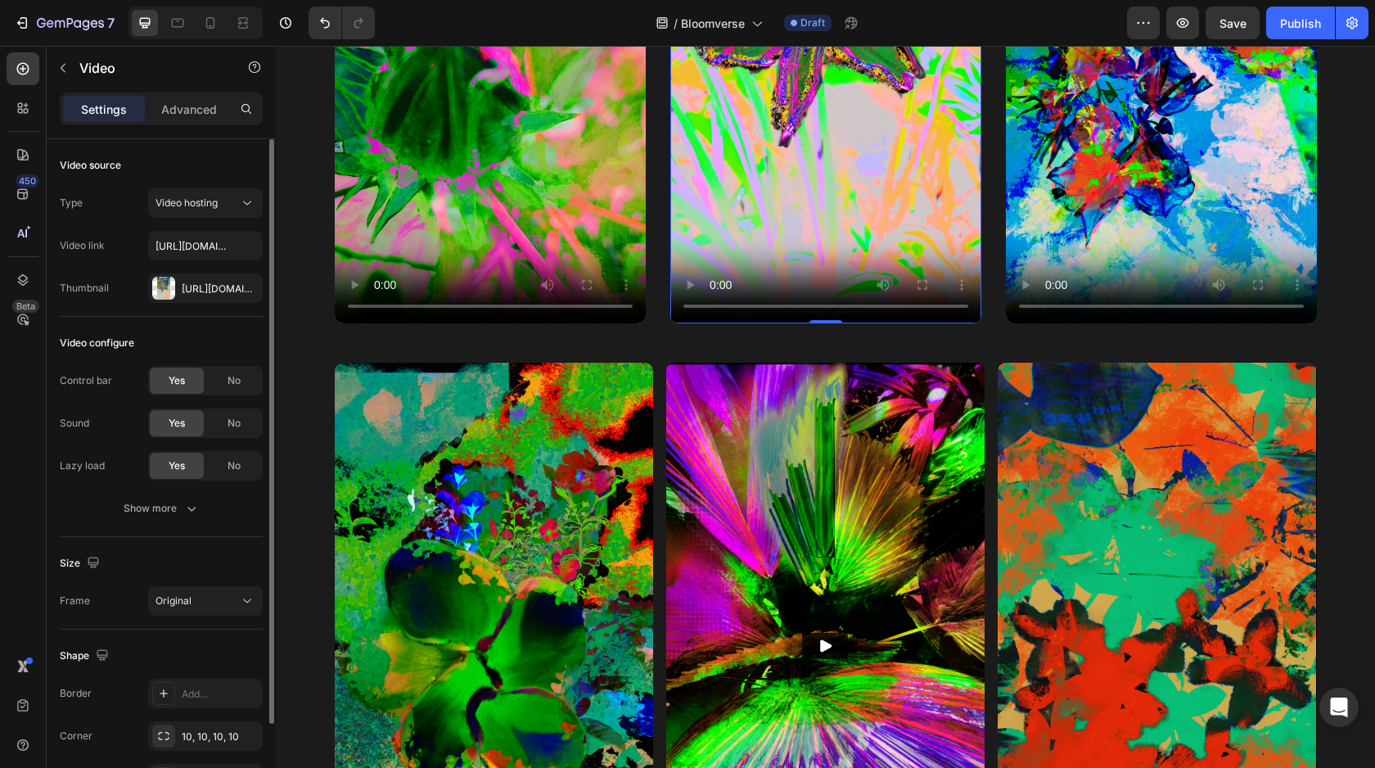
click at [170, 434] on div "Yes" at bounding box center [177, 423] width 54 height 26
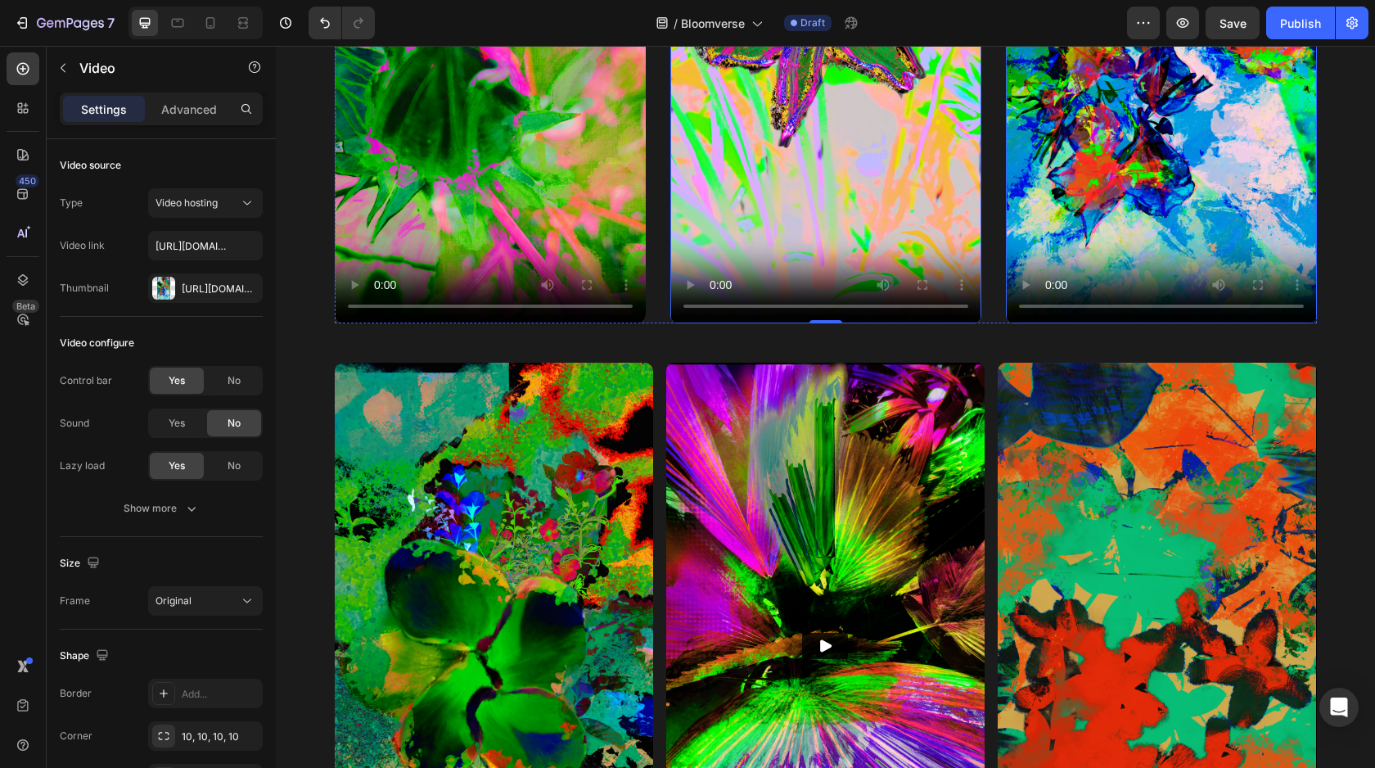
click at [1087, 177] on video at bounding box center [1161, 47] width 311 height 553
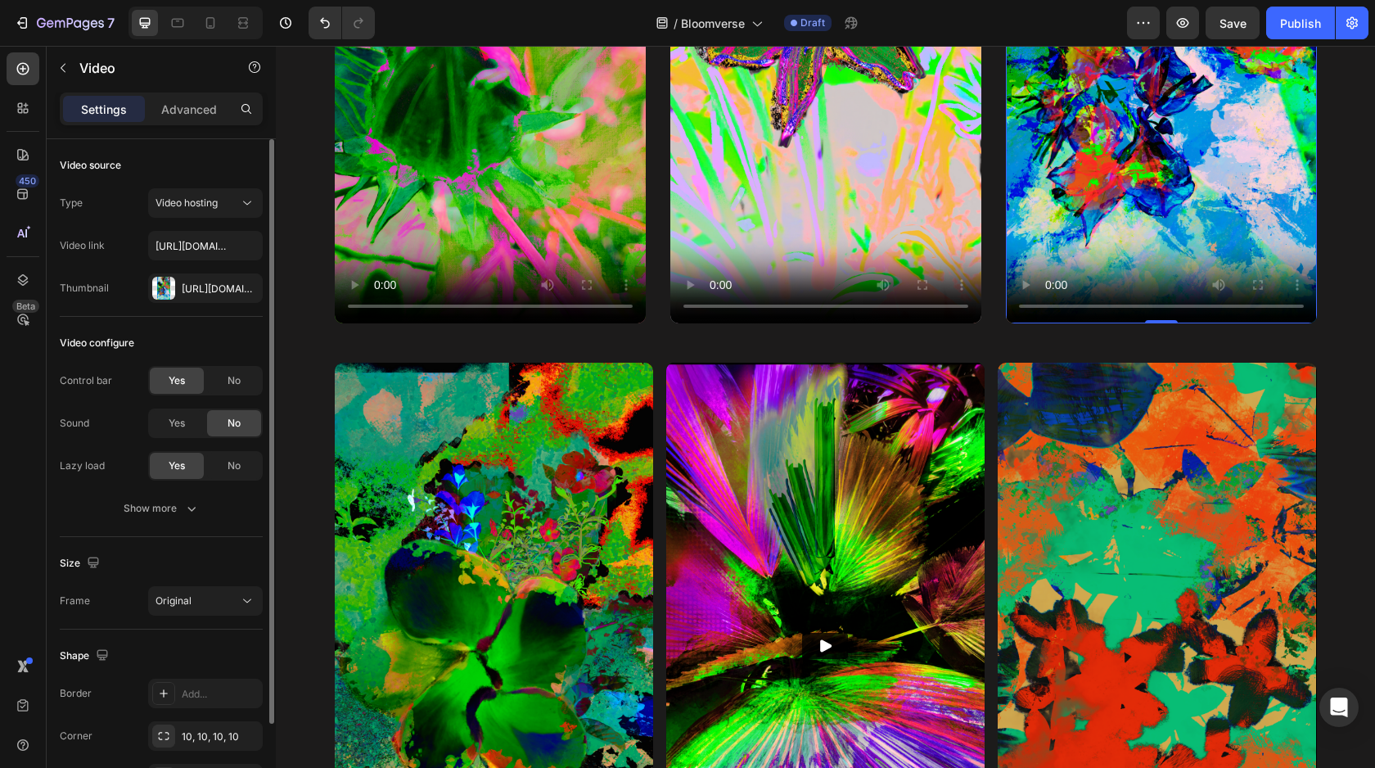
click at [165, 440] on div "Control bar Yes No Sound Yes No Lazy load Yes No" at bounding box center [161, 423] width 203 height 115
click at [173, 428] on span "Yes" at bounding box center [177, 423] width 16 height 15
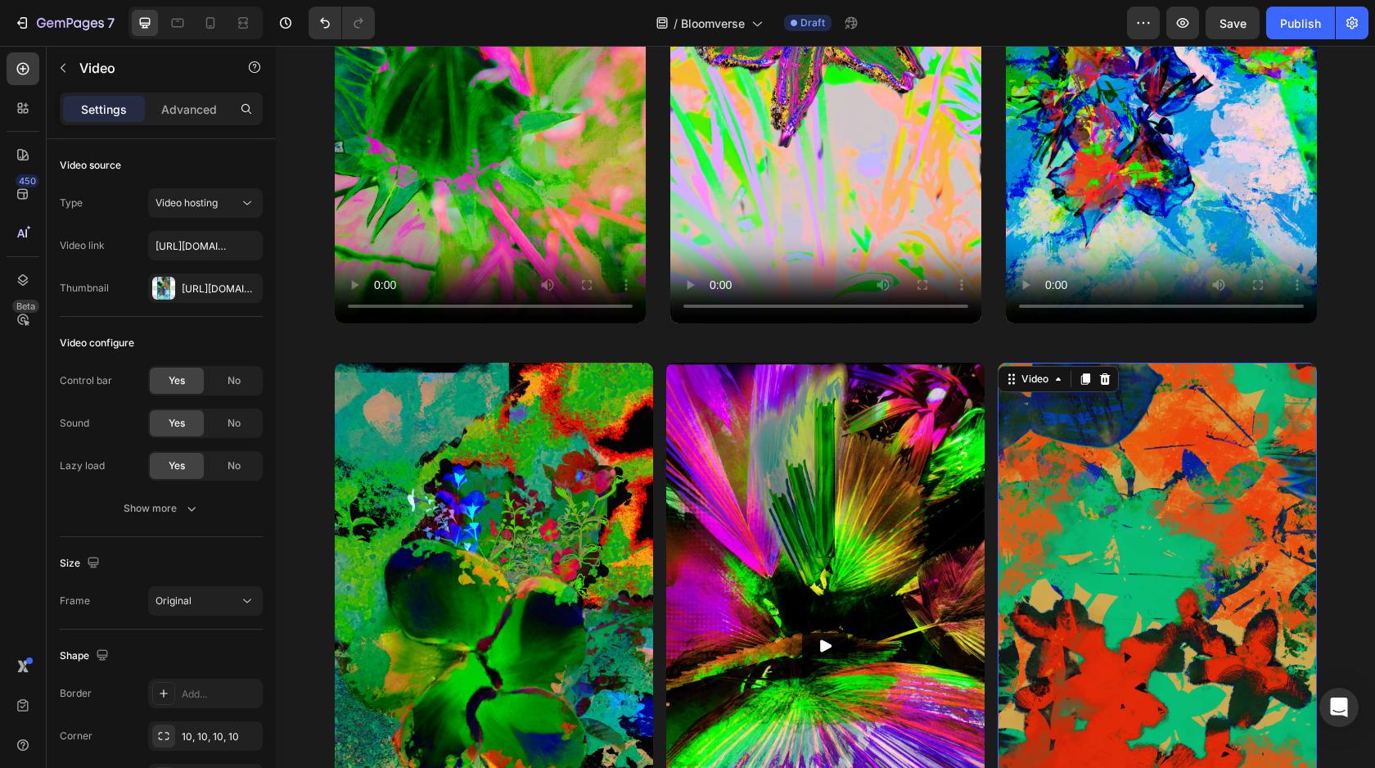
click at [1053, 411] on video at bounding box center [1157, 646] width 318 height 567
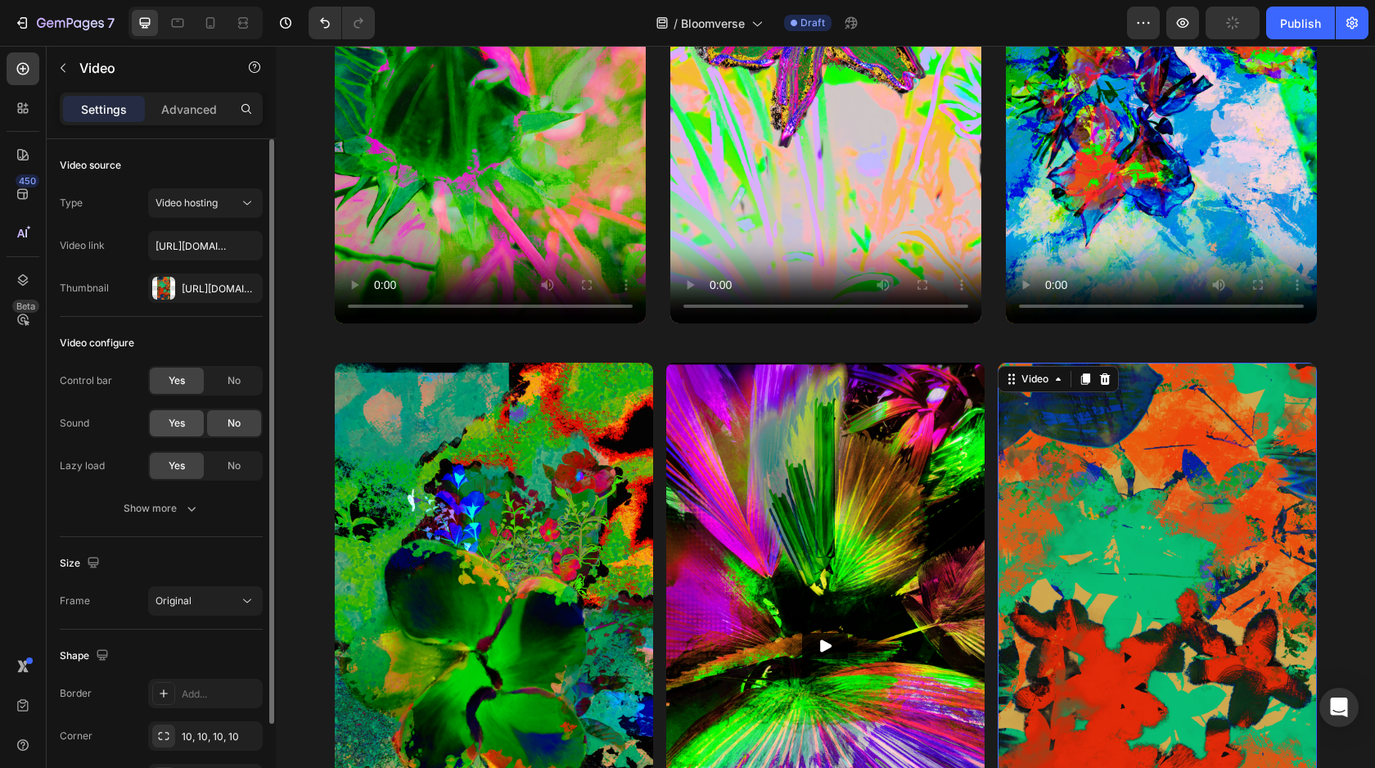
click at [201, 418] on div "Yes" at bounding box center [177, 423] width 54 height 26
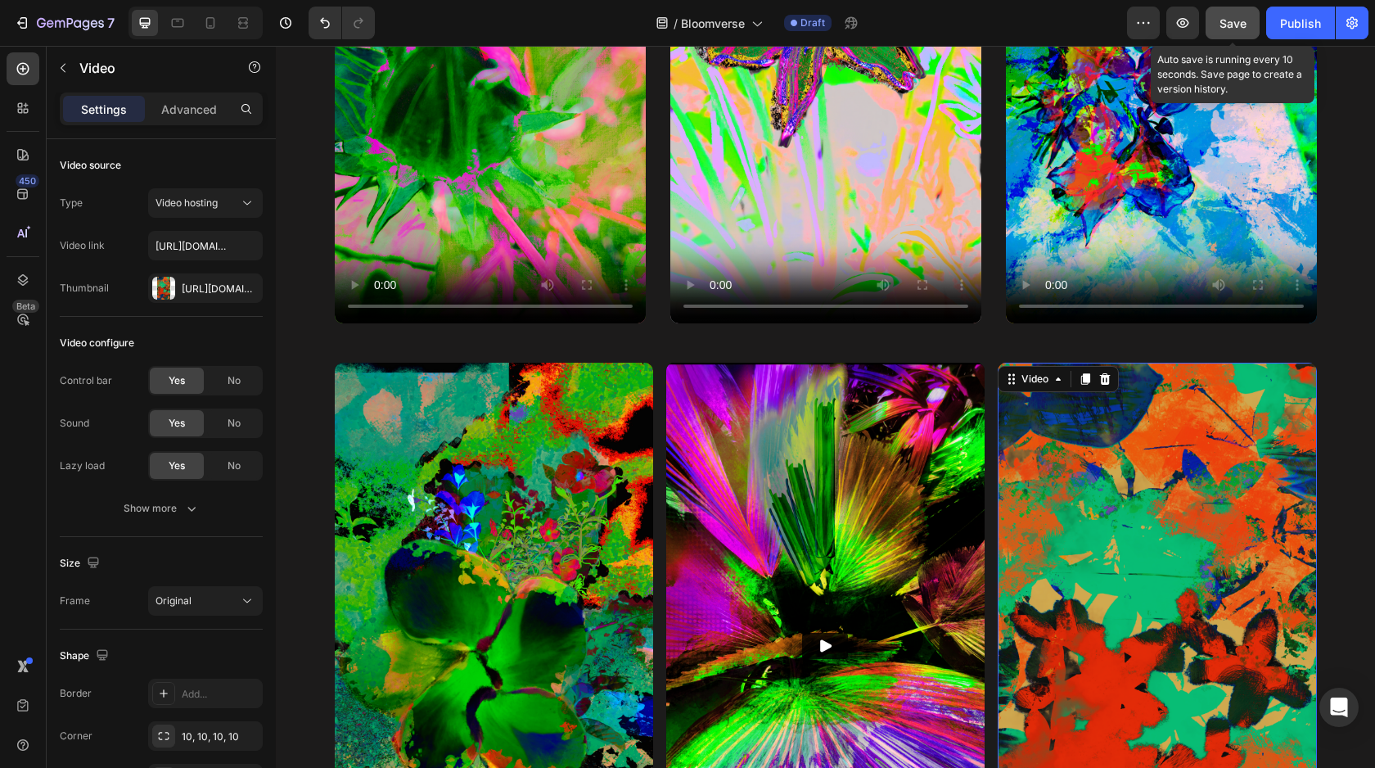
click at [1217, 25] on button "Save" at bounding box center [1233, 23] width 54 height 33
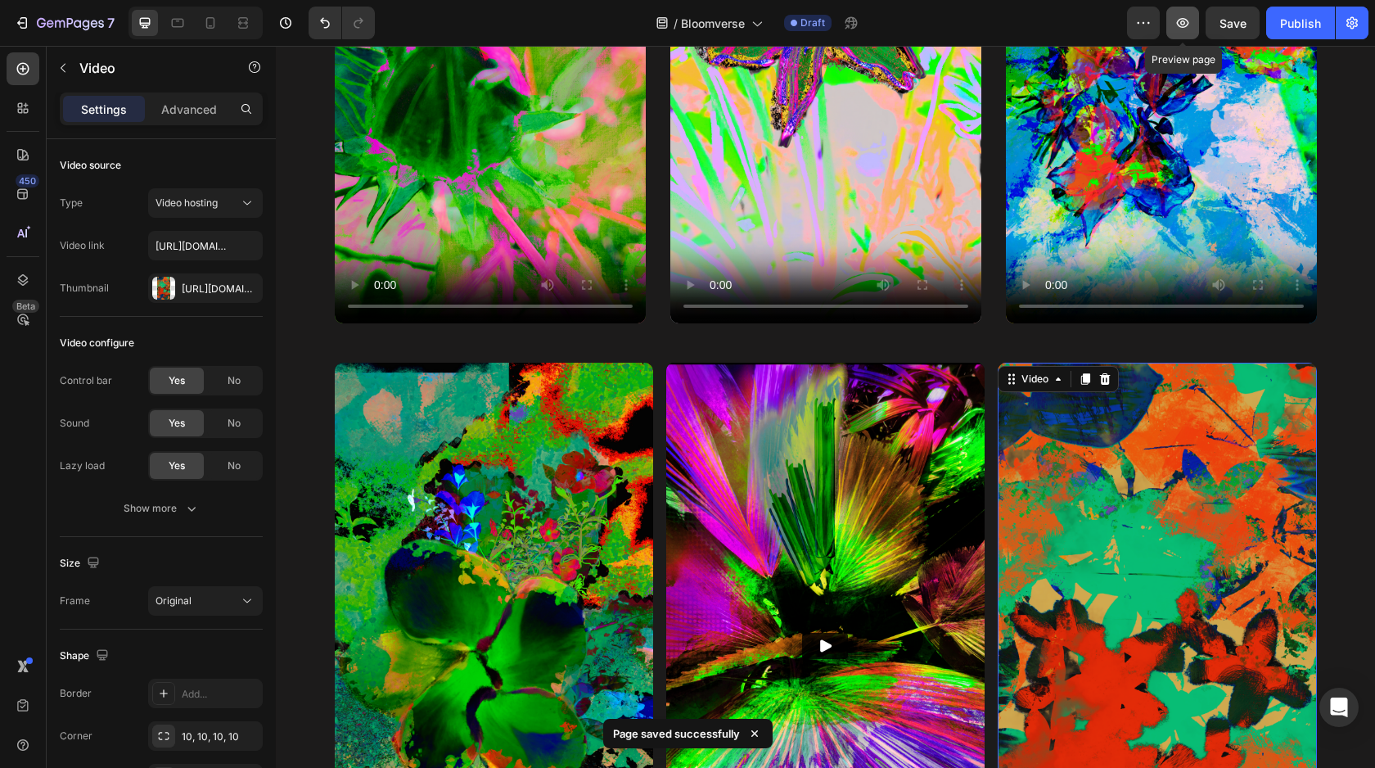
click at [1191, 25] on icon "button" at bounding box center [1183, 23] width 16 height 16
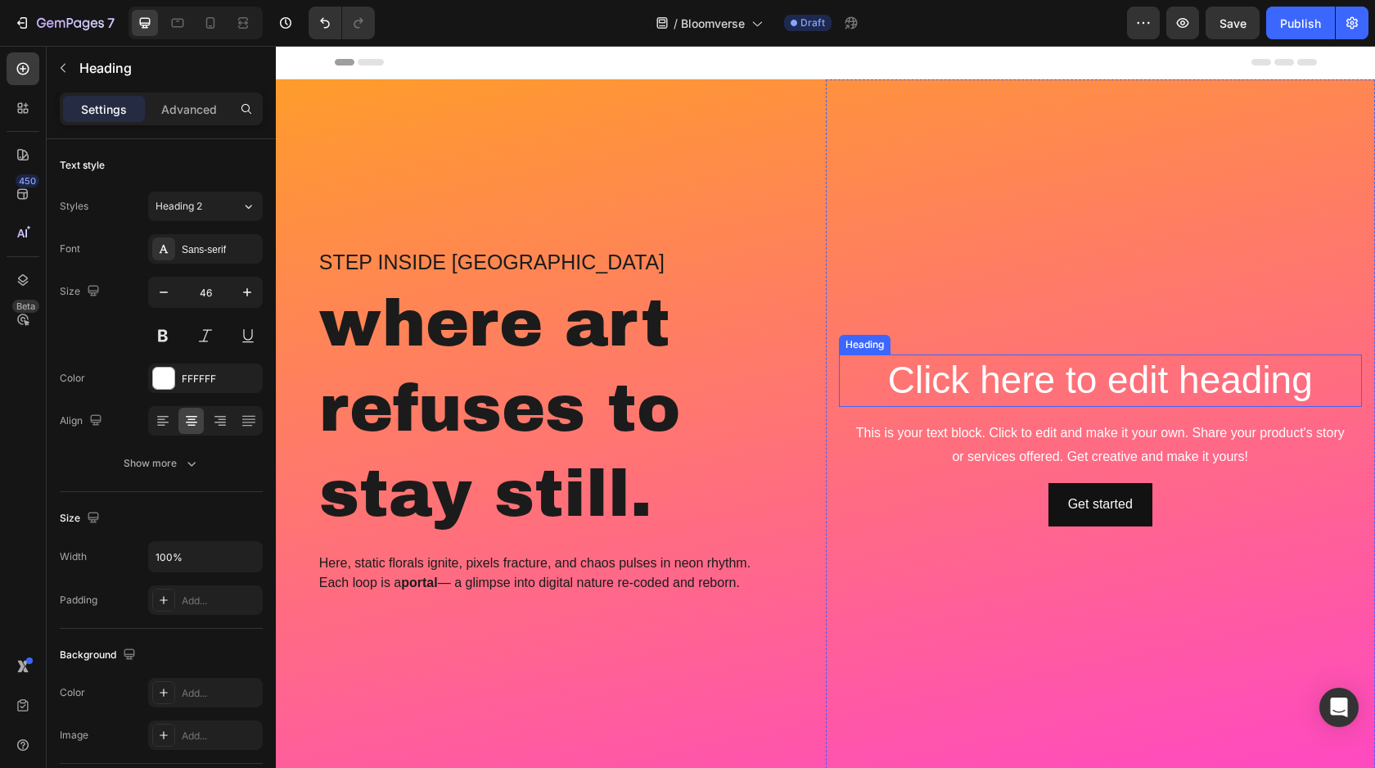
click at [1041, 384] on h2 "Click here to edit heading" at bounding box center [1101, 380] width 524 height 52
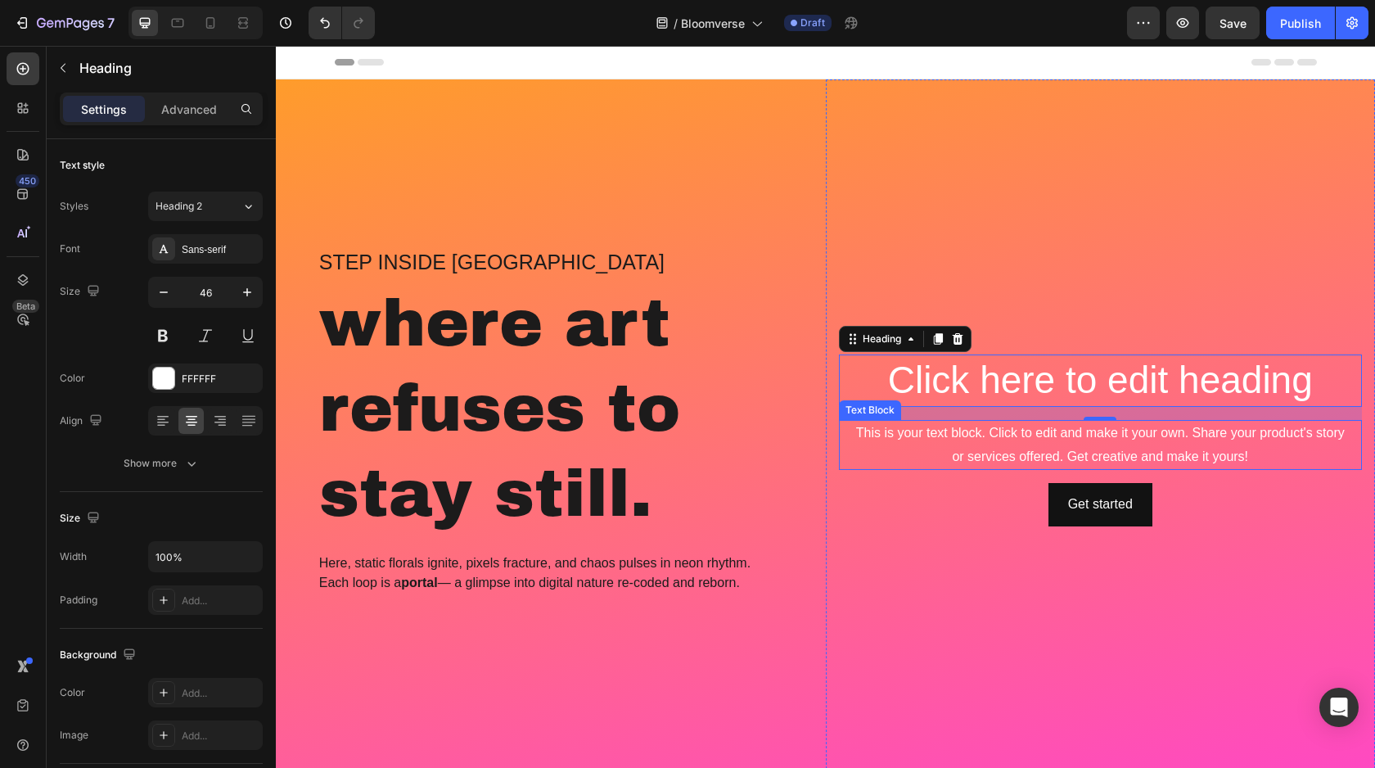
click at [997, 456] on div "This is your text block. Click to edit and make it your own. Share your product…" at bounding box center [1101, 445] width 524 height 51
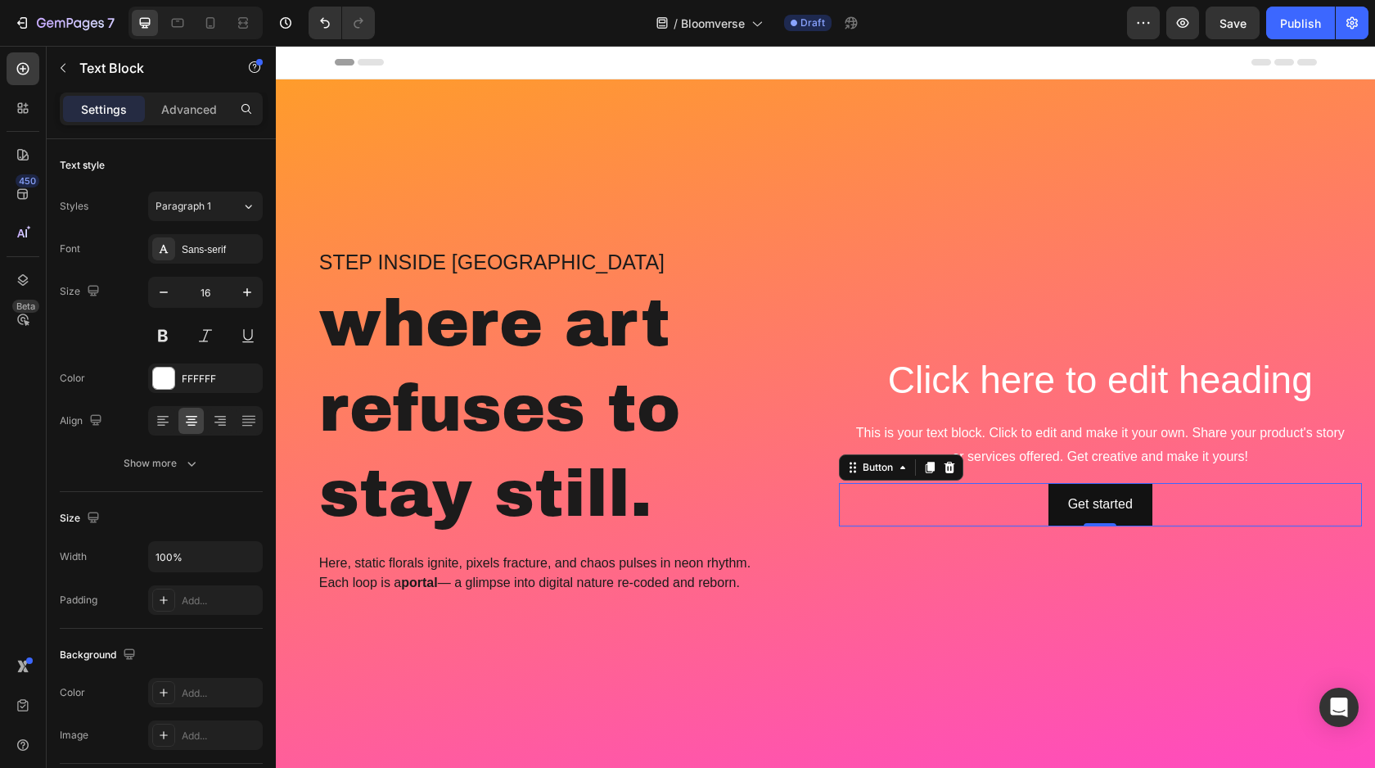
click at [1017, 501] on div "Get started Button 0" at bounding box center [1101, 504] width 524 height 43
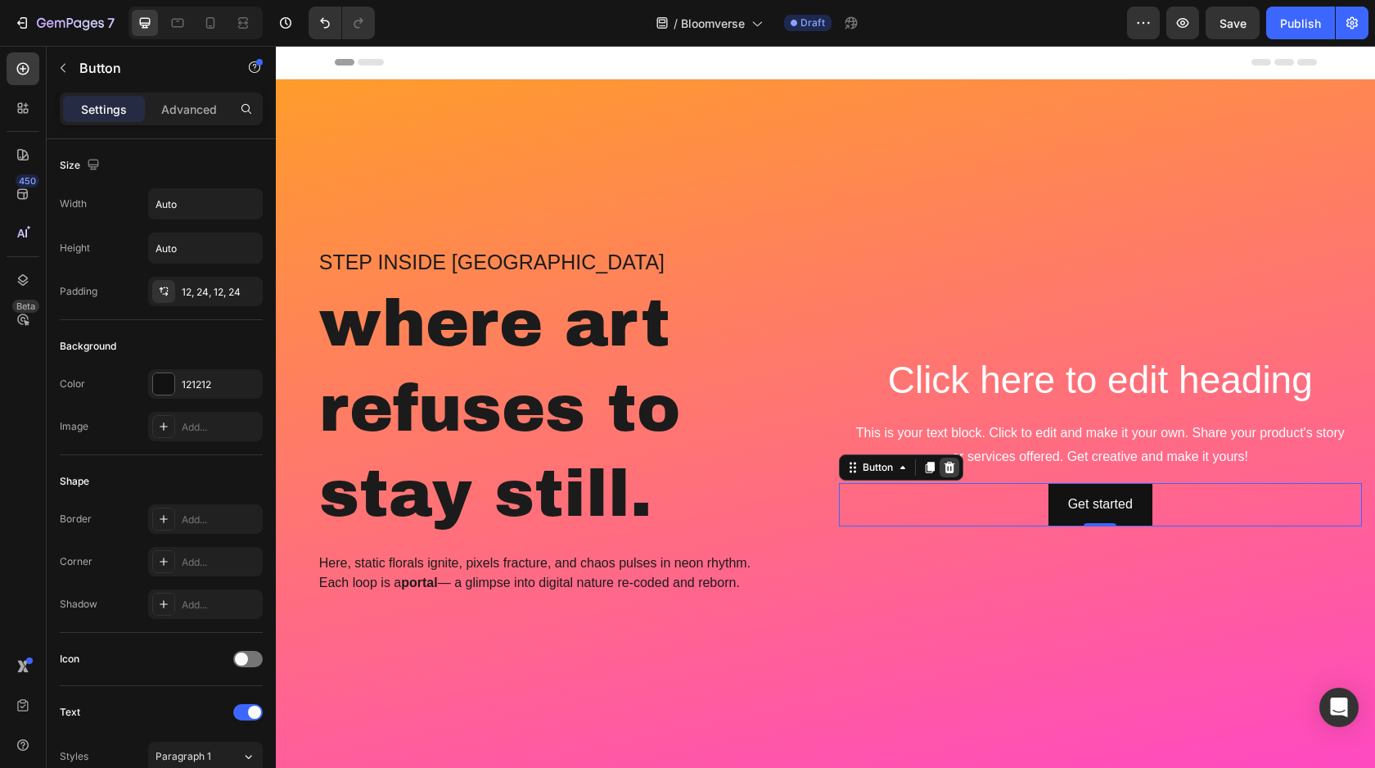
click at [946, 467] on icon at bounding box center [949, 467] width 11 height 11
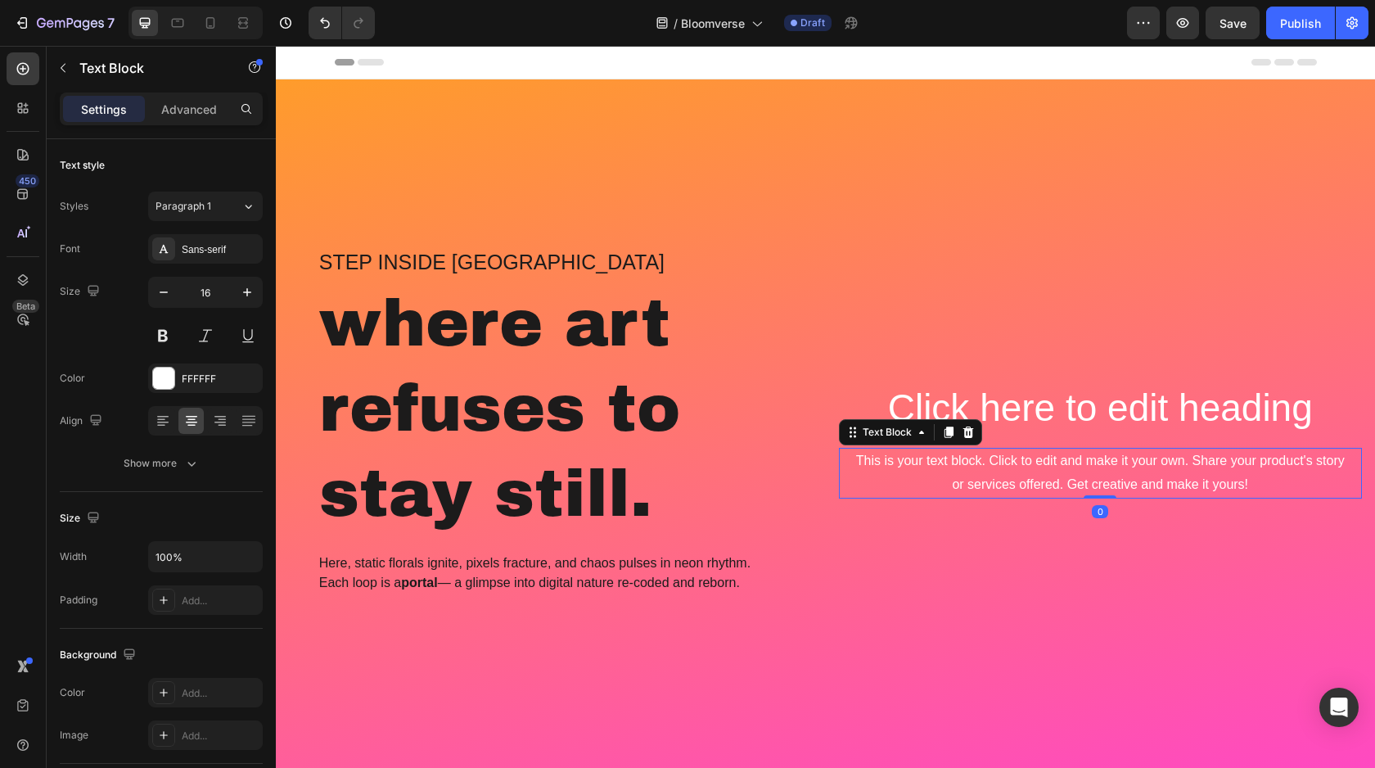
click at [1005, 481] on div "This is your text block. Click to edit and make it your own. Share your product…" at bounding box center [1101, 473] width 524 height 51
click at [970, 433] on icon at bounding box center [968, 432] width 11 height 11
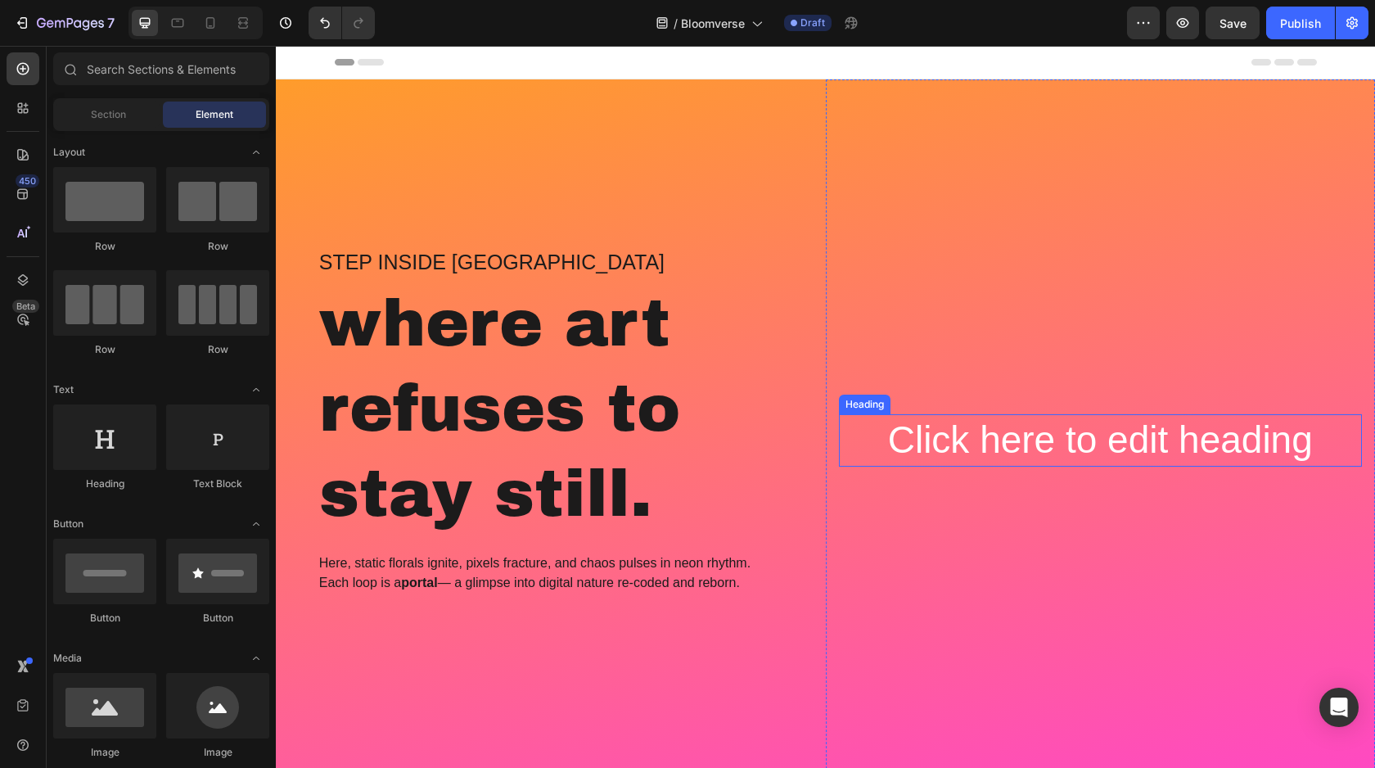
click at [998, 437] on h2 "Click here to edit heading" at bounding box center [1101, 440] width 524 height 52
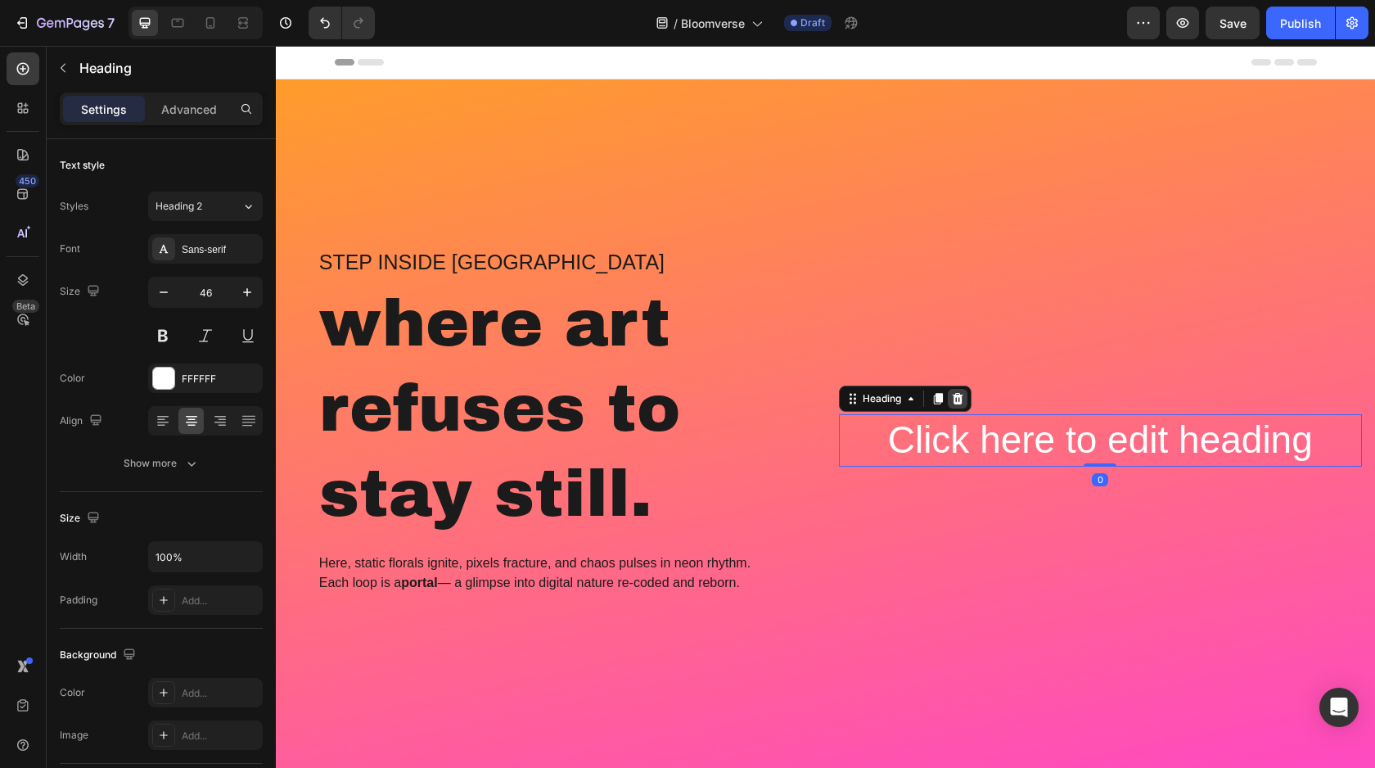
click at [955, 402] on icon at bounding box center [957, 398] width 11 height 11
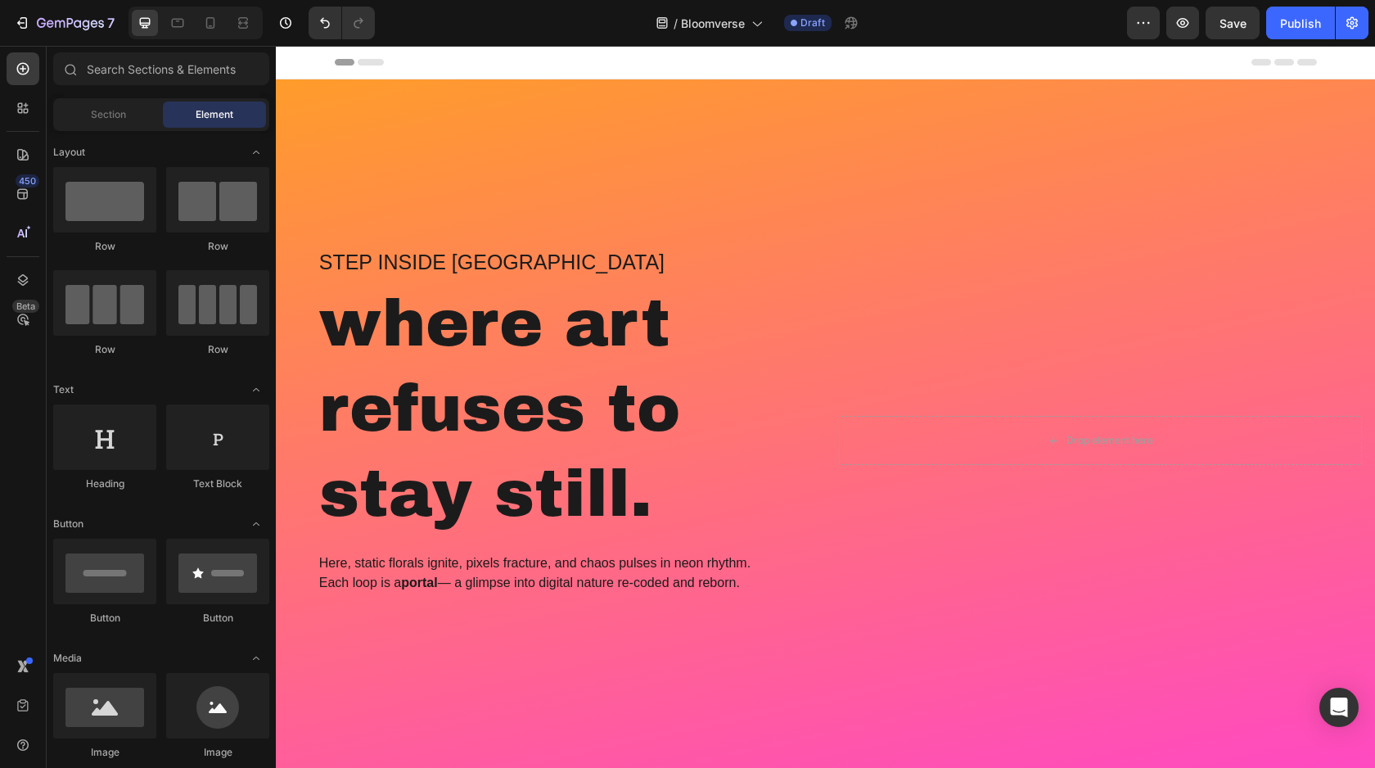
click at [1234, 40] on div "7 / Bloomverse Draft Preview Save Publish" at bounding box center [687, 23] width 1375 height 47
click at [1230, 21] on span "Save" at bounding box center [1233, 23] width 27 height 14
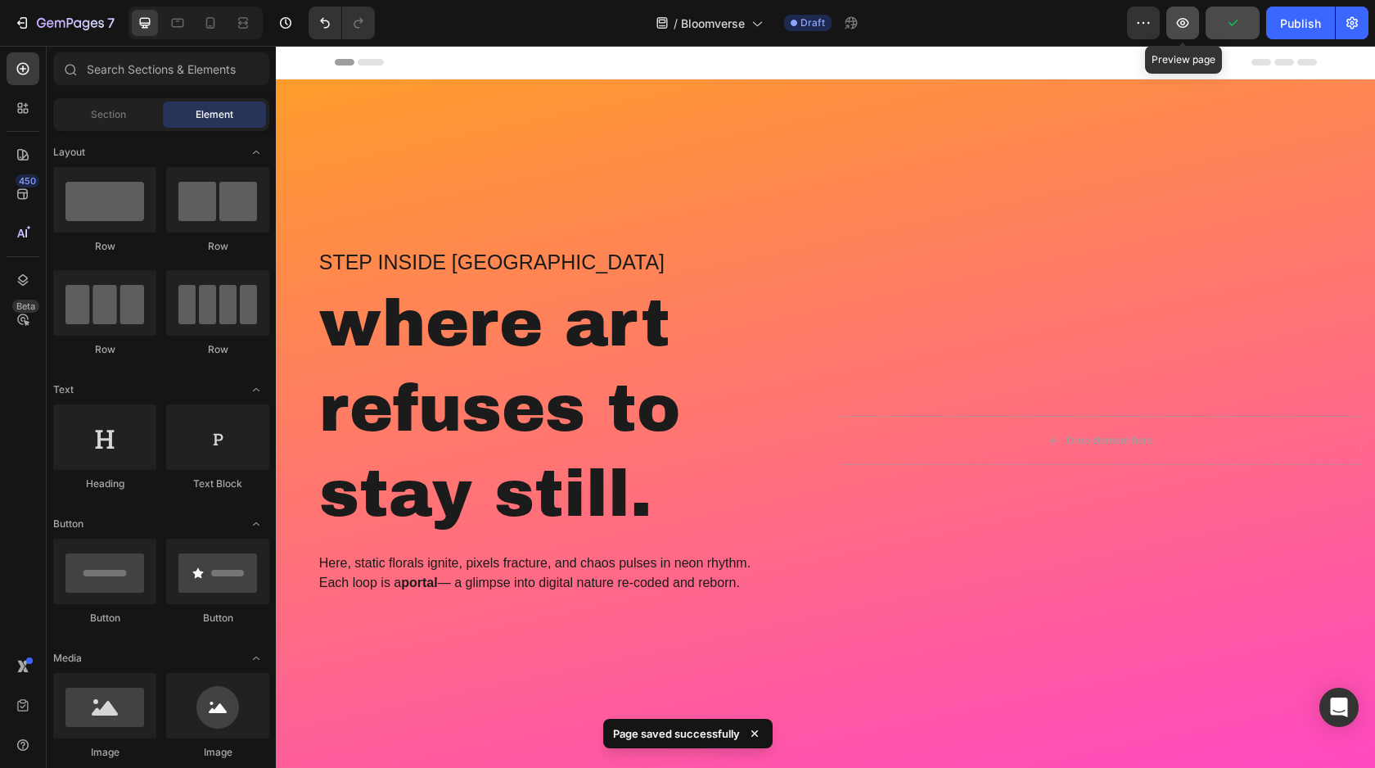
click at [1185, 28] on icon "button" at bounding box center [1183, 23] width 16 height 16
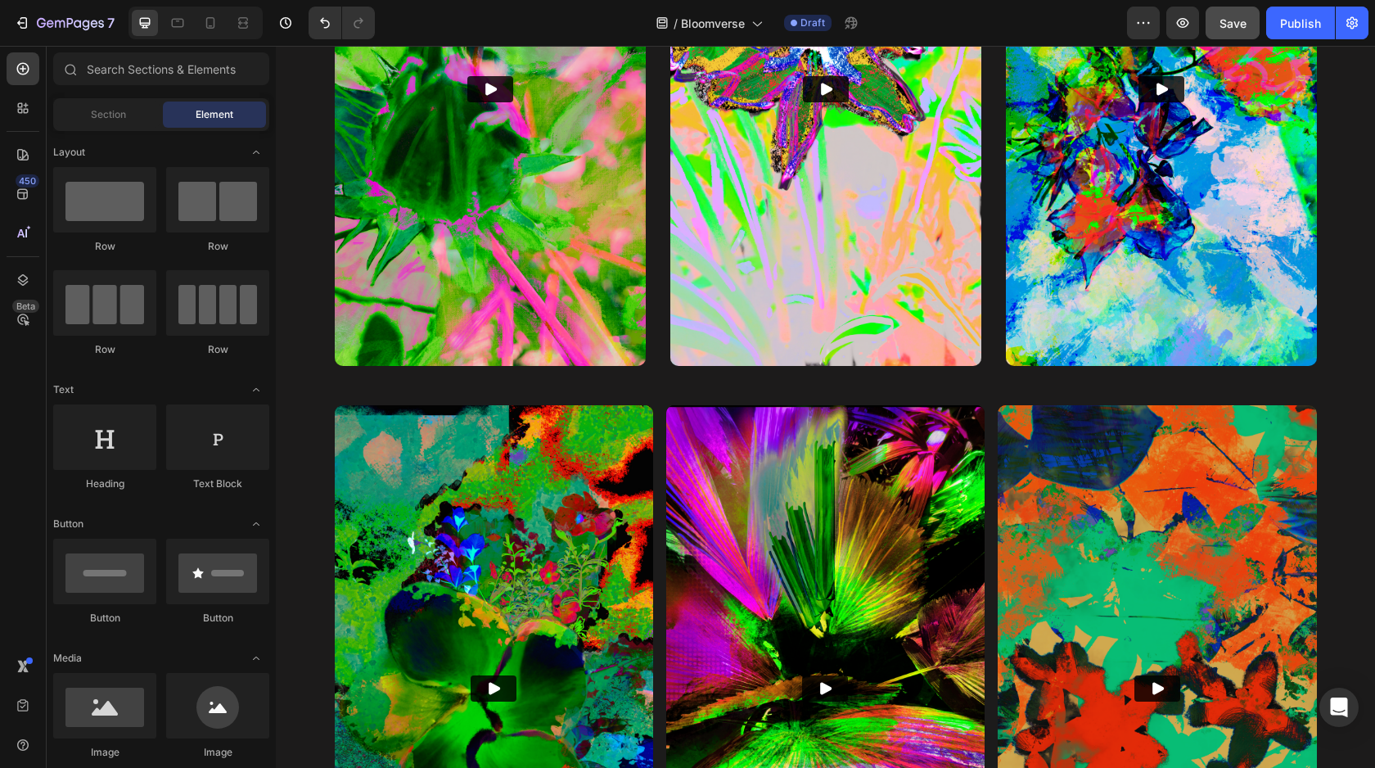
scroll to position [1237, 0]
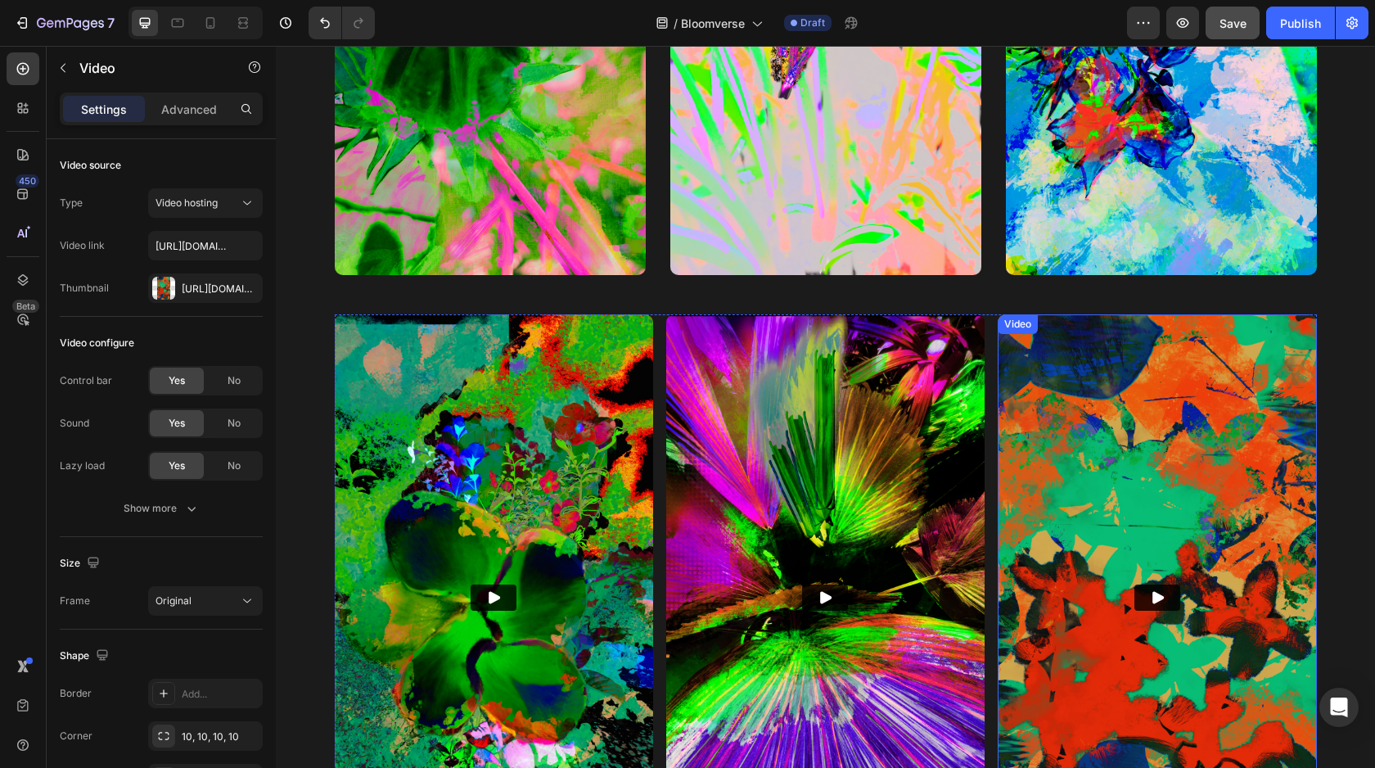
click at [1054, 396] on img at bounding box center [1157, 597] width 318 height 567
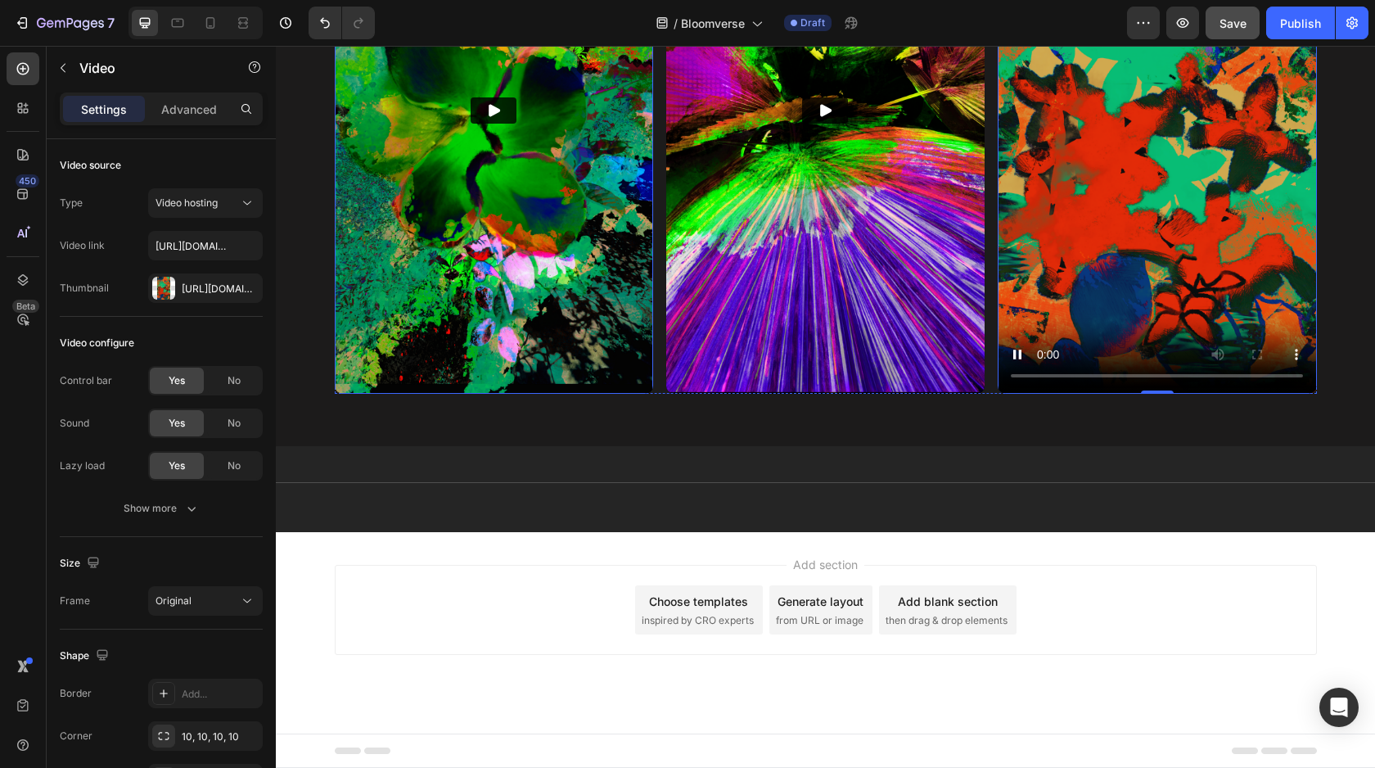
scroll to position [1709, 0]
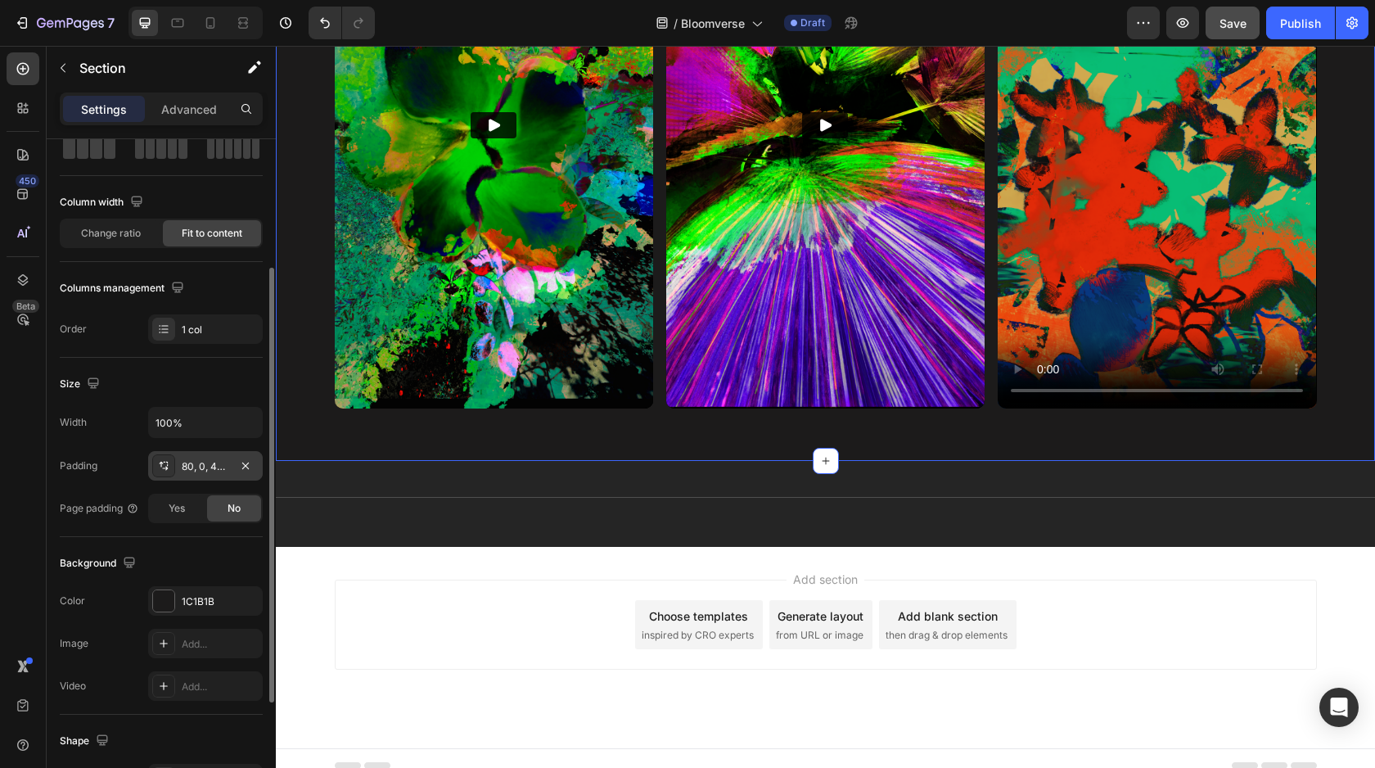
scroll to position [156, 0]
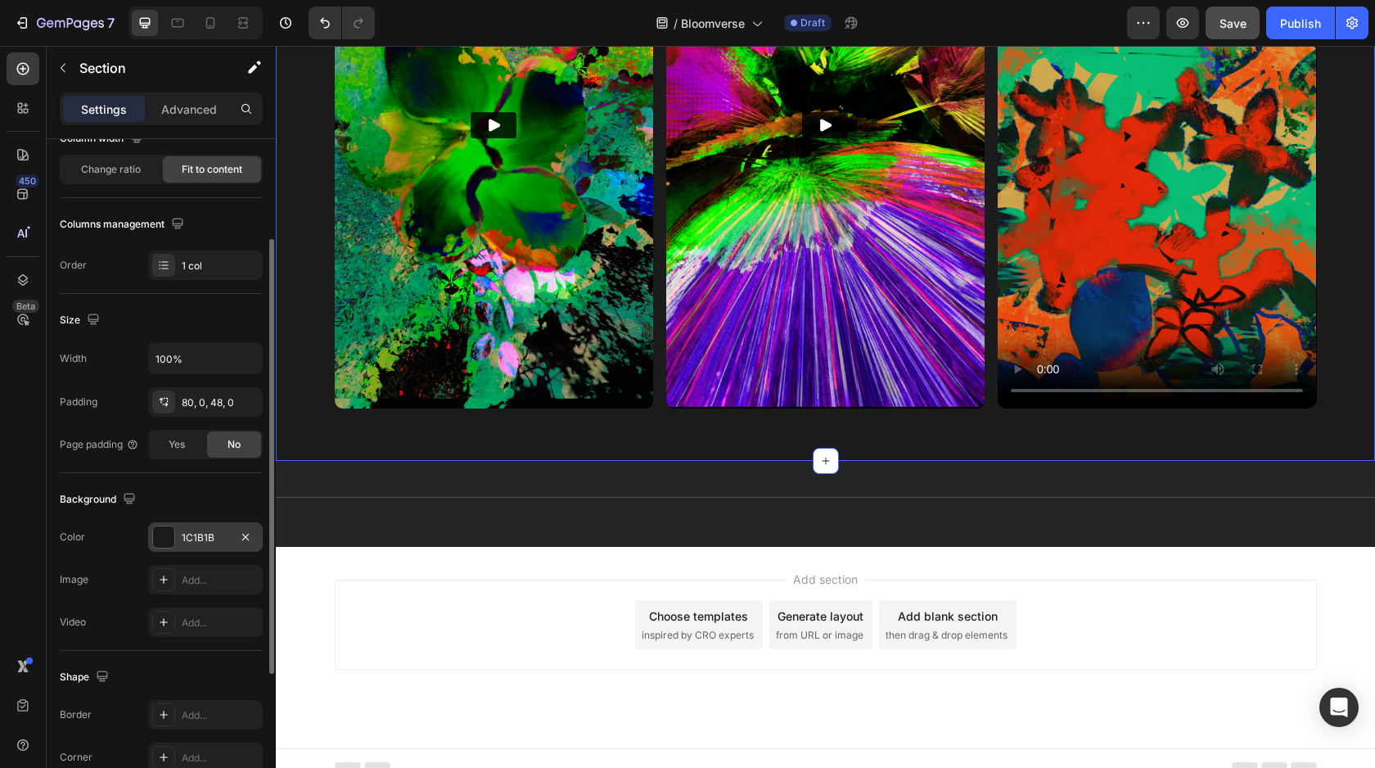
click at [162, 547] on div at bounding box center [163, 536] width 21 height 21
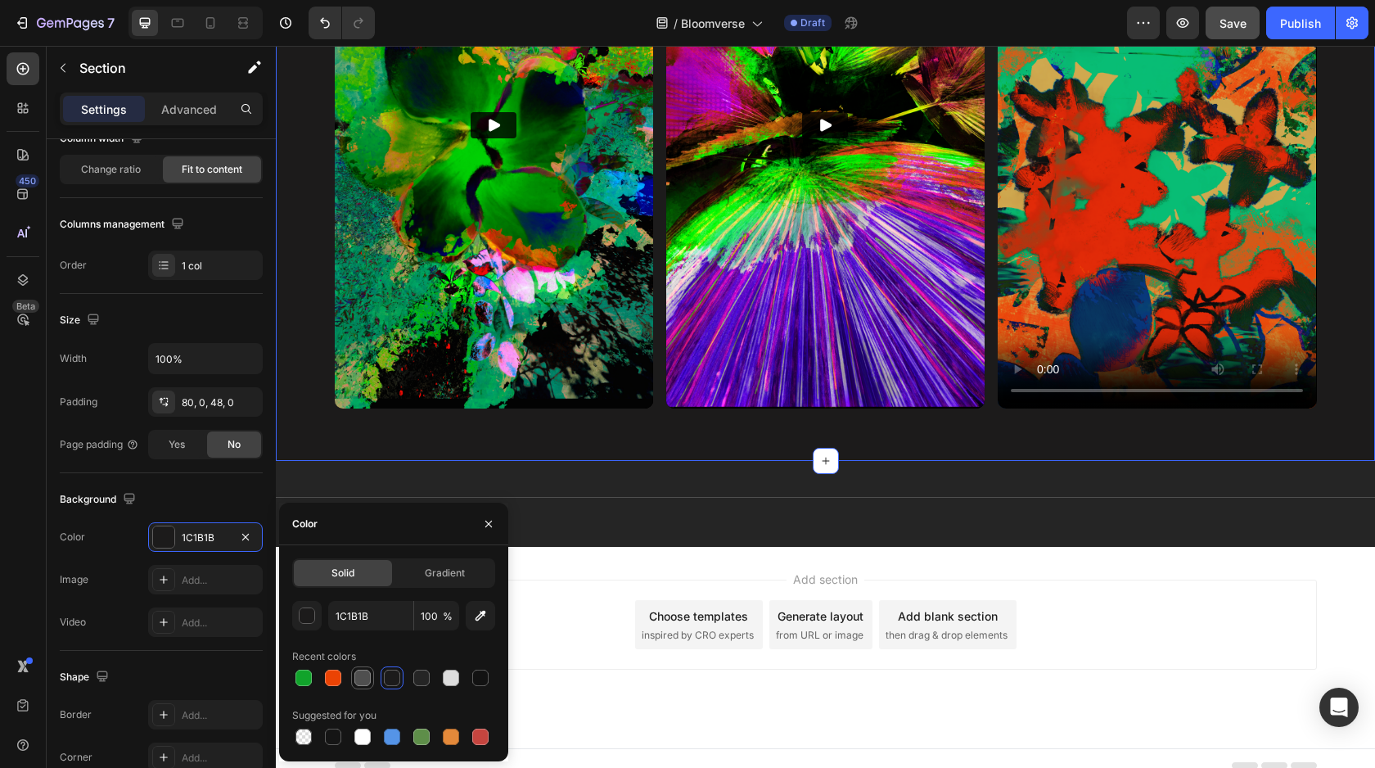
click at [359, 674] on div at bounding box center [362, 678] width 16 height 16
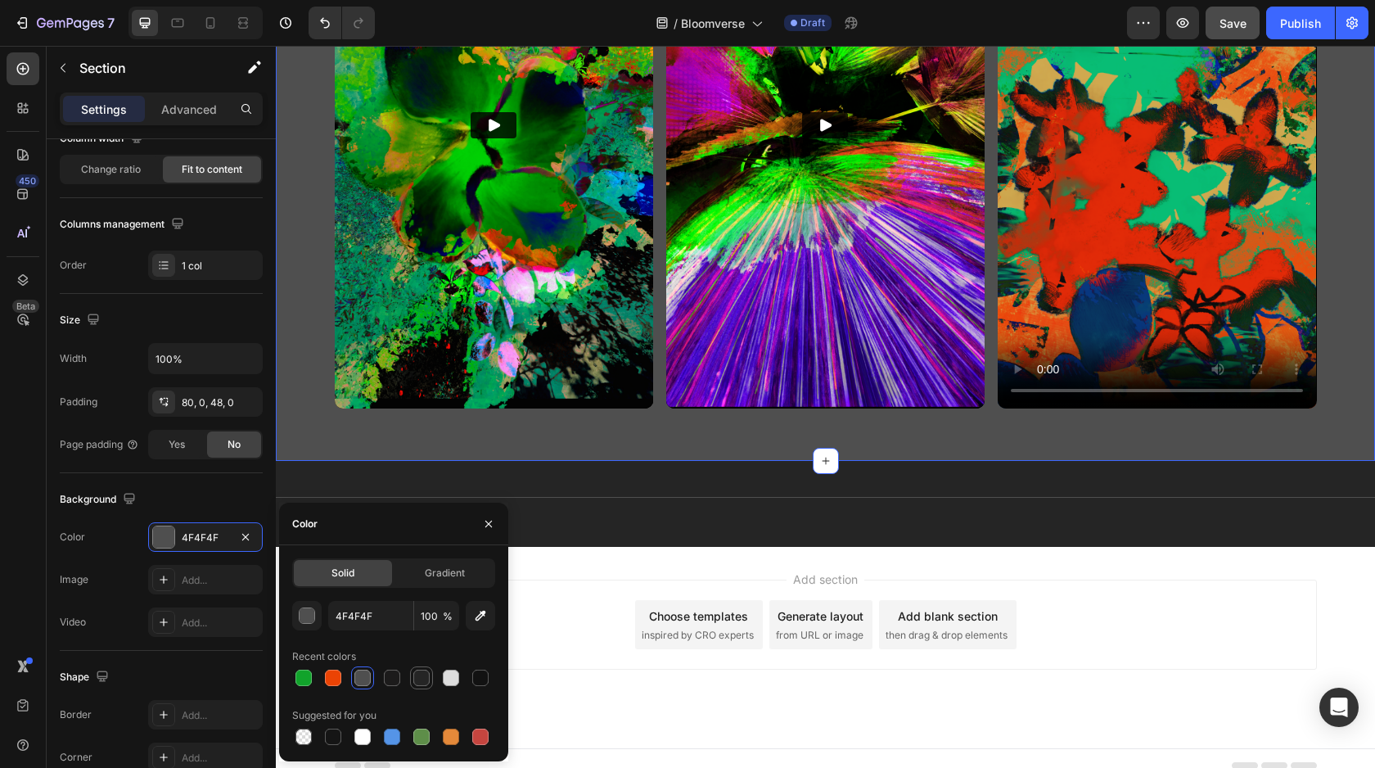
click at [422, 678] on div at bounding box center [421, 678] width 16 height 16
type input "252525"
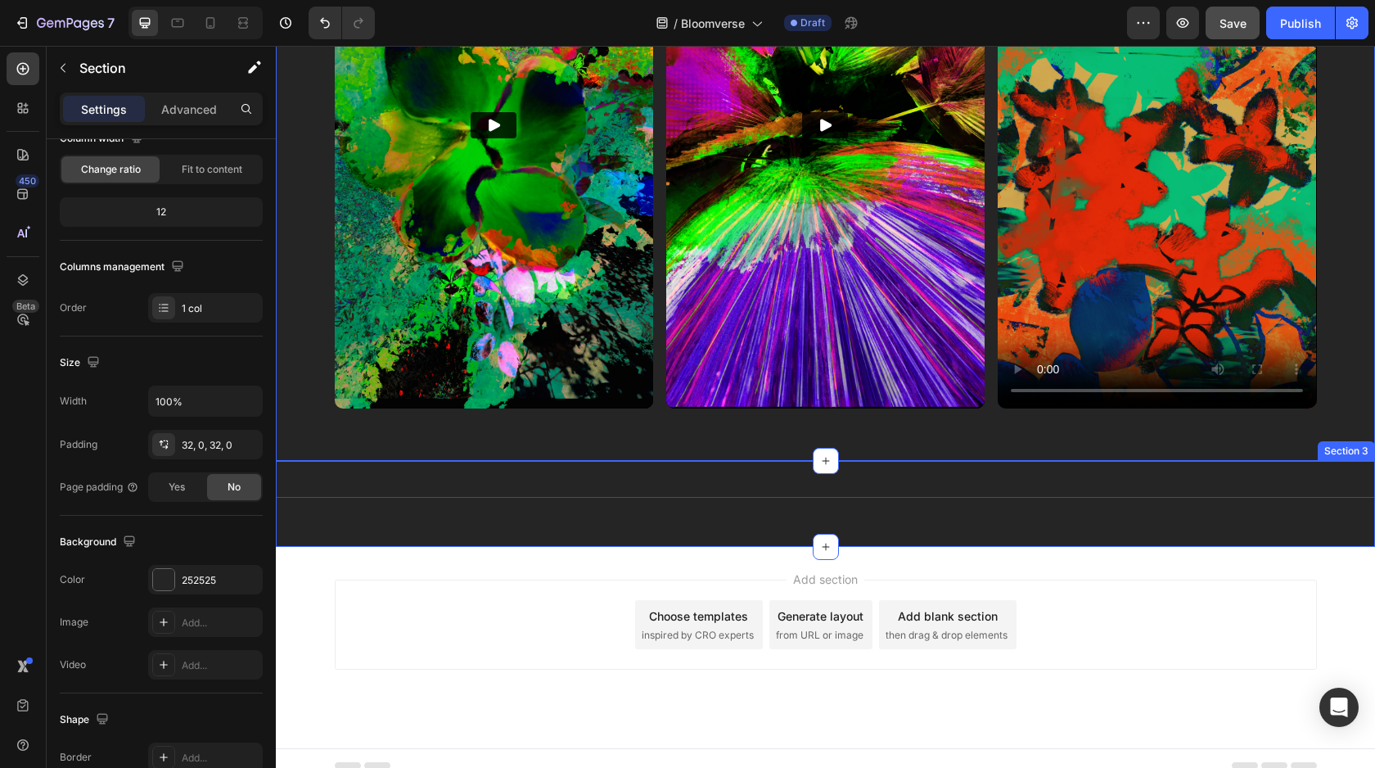
click at [552, 518] on div "Title Line" at bounding box center [825, 504] width 1099 height 34
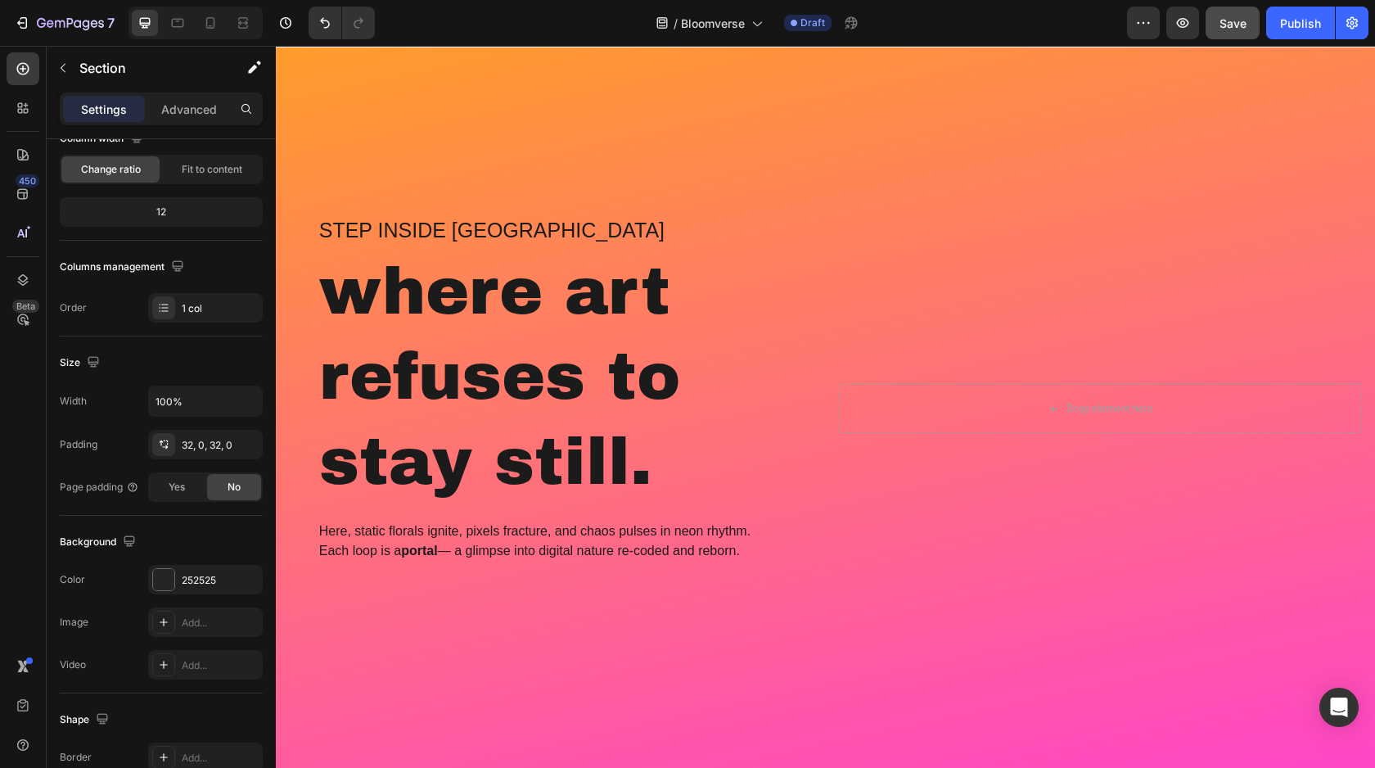
scroll to position [0, 0]
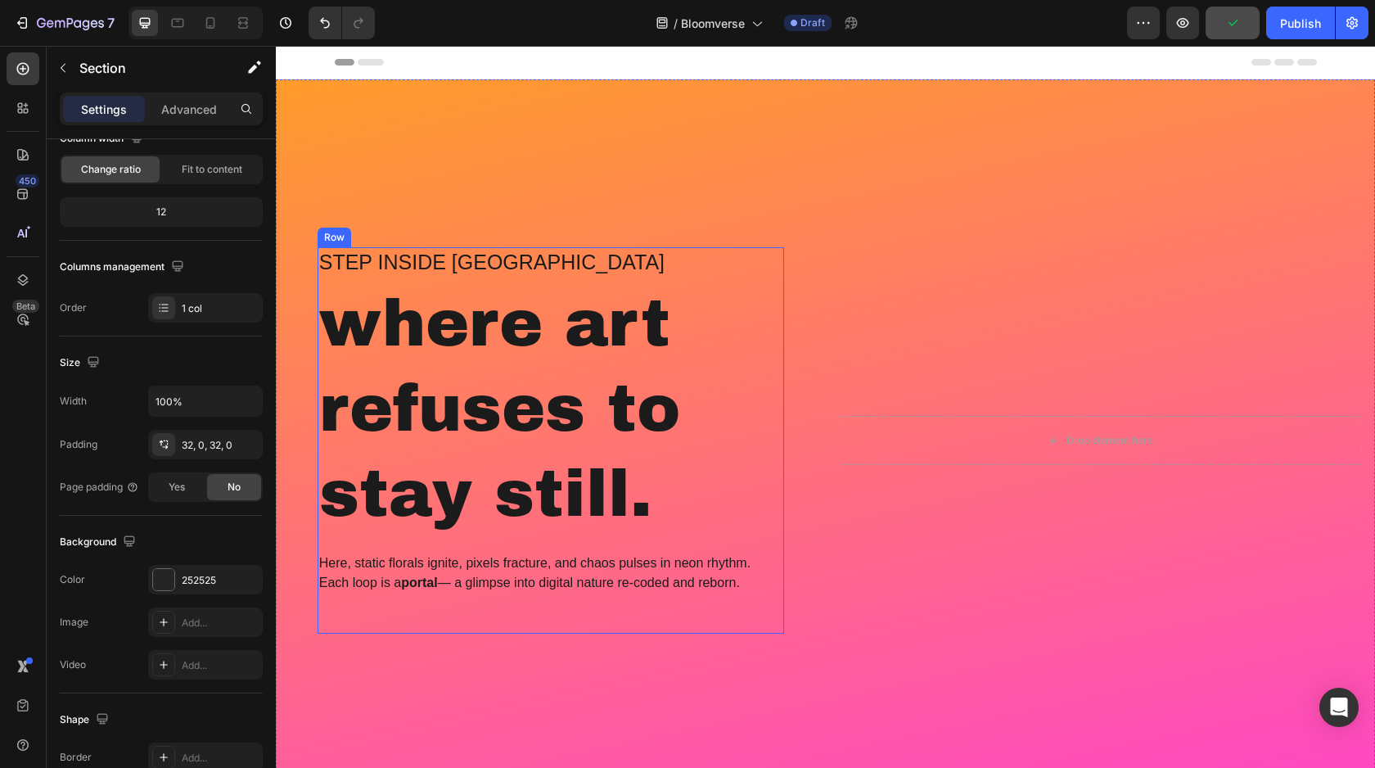
click at [517, 550] on div "Step inside Bloomverse Heading where art refuses to stay still. Heading Here, s…" at bounding box center [551, 440] width 467 height 387
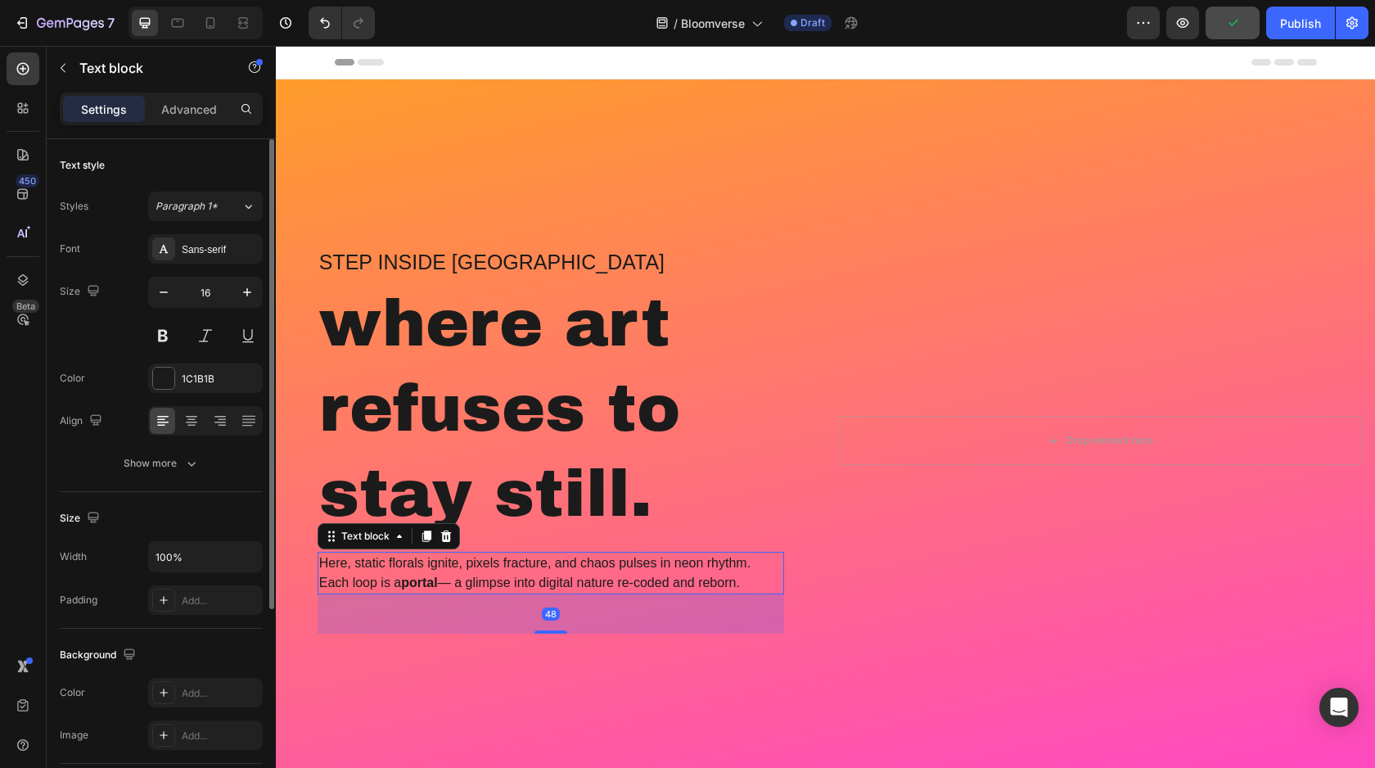
click at [516, 574] on p "Here, static florals ignite, pixels fracture, and chaos pulses in neon rhythm. …" at bounding box center [550, 572] width 463 height 39
click at [202, 217] on button "Paragraph 1*" at bounding box center [205, 206] width 115 height 29
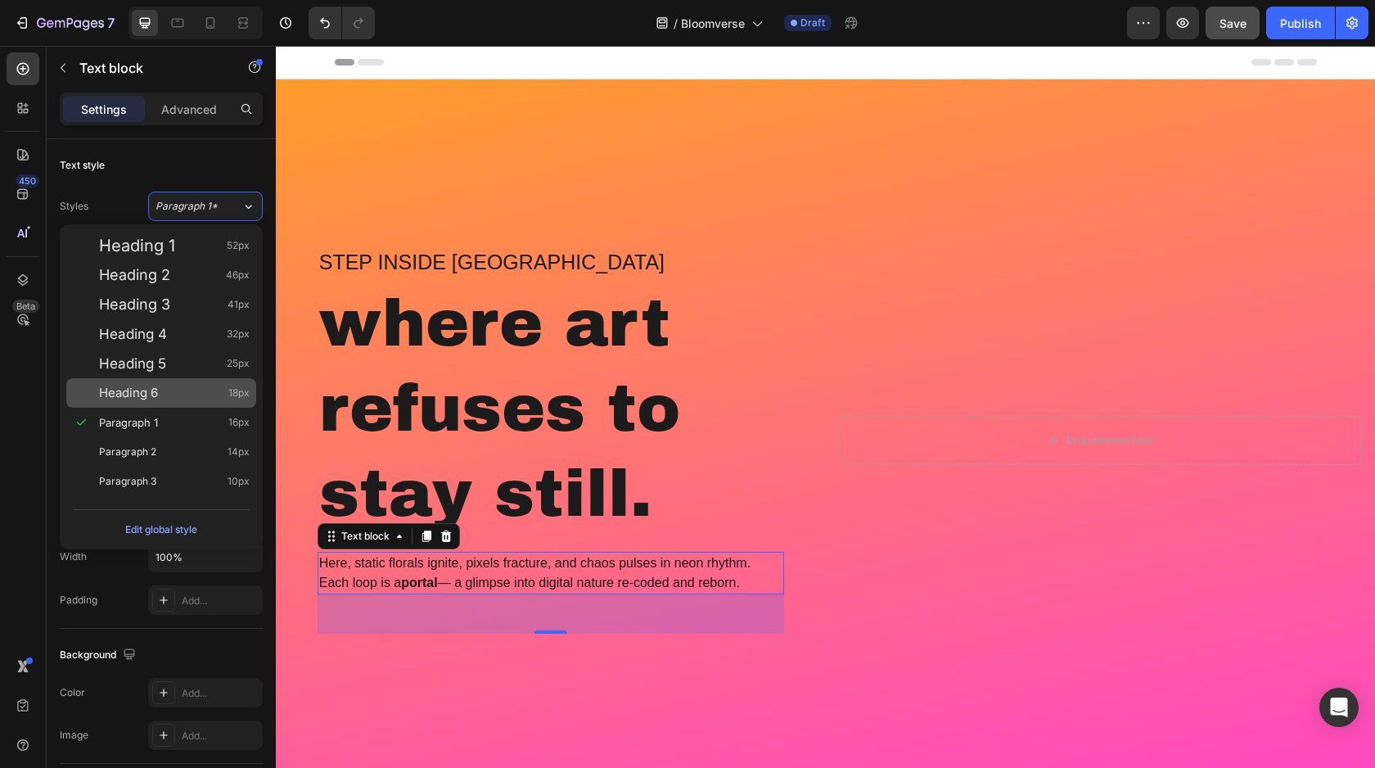
click at [169, 396] on div "Heading 6 18px" at bounding box center [174, 393] width 151 height 16
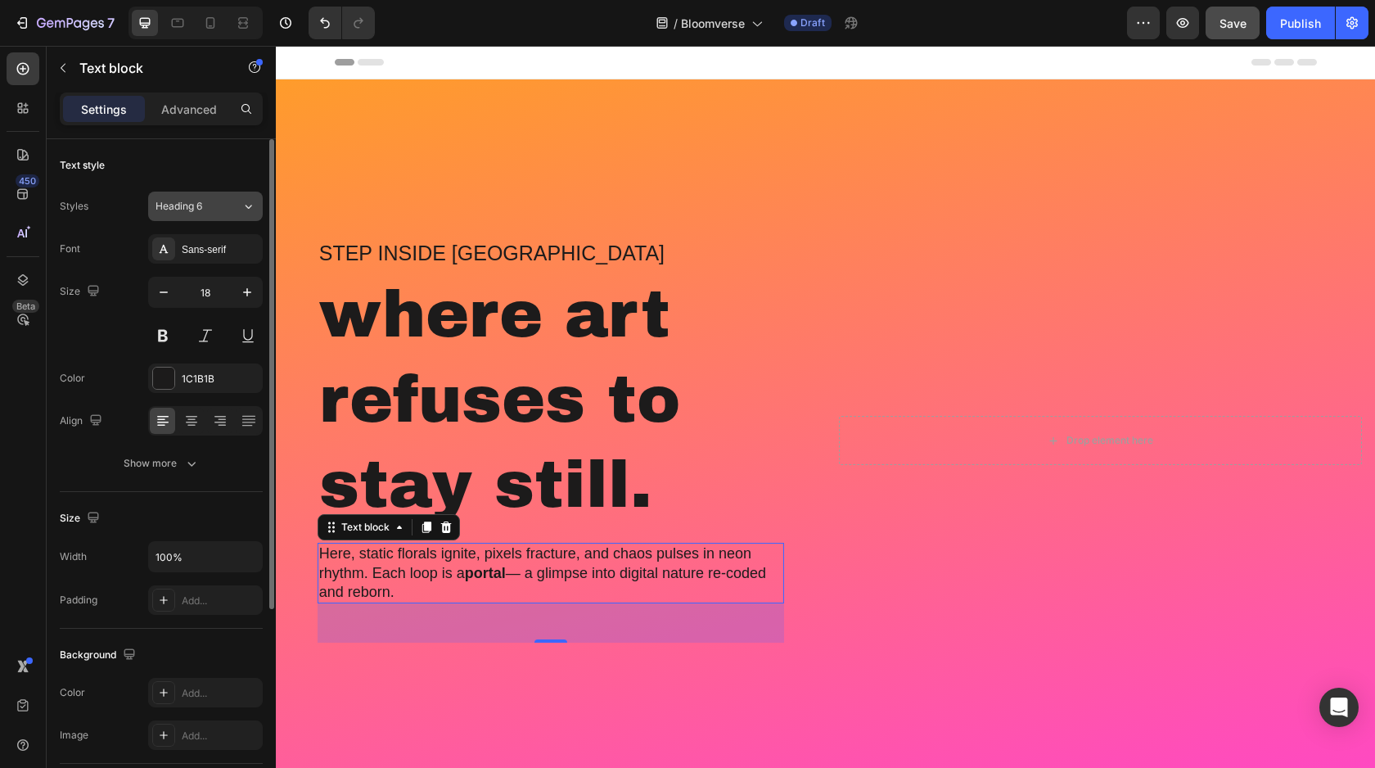
click at [176, 210] on span "Heading 6" at bounding box center [179, 206] width 47 height 15
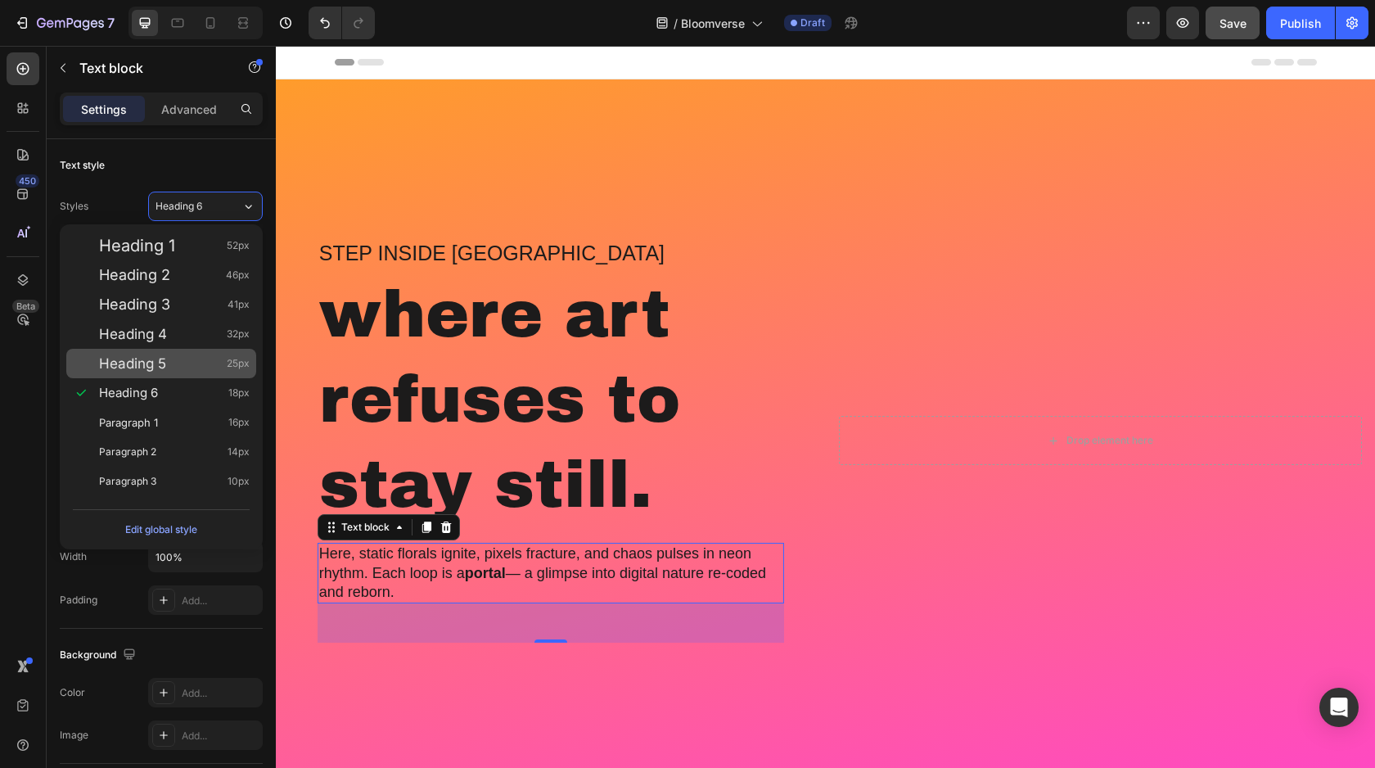
click at [173, 362] on div "Heading 5 25px" at bounding box center [174, 363] width 151 height 16
type input "25"
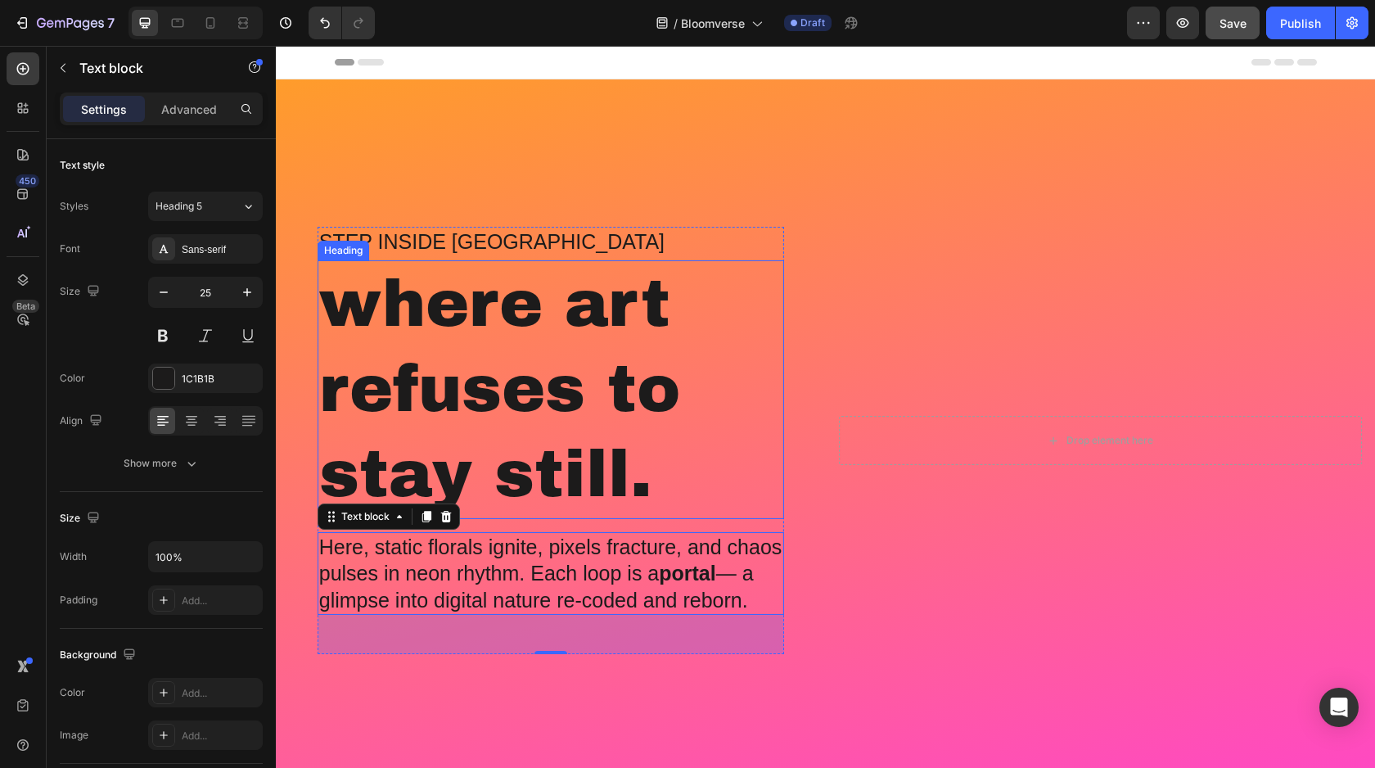
click at [525, 354] on h2 "where art refuses to stay still." at bounding box center [551, 389] width 467 height 259
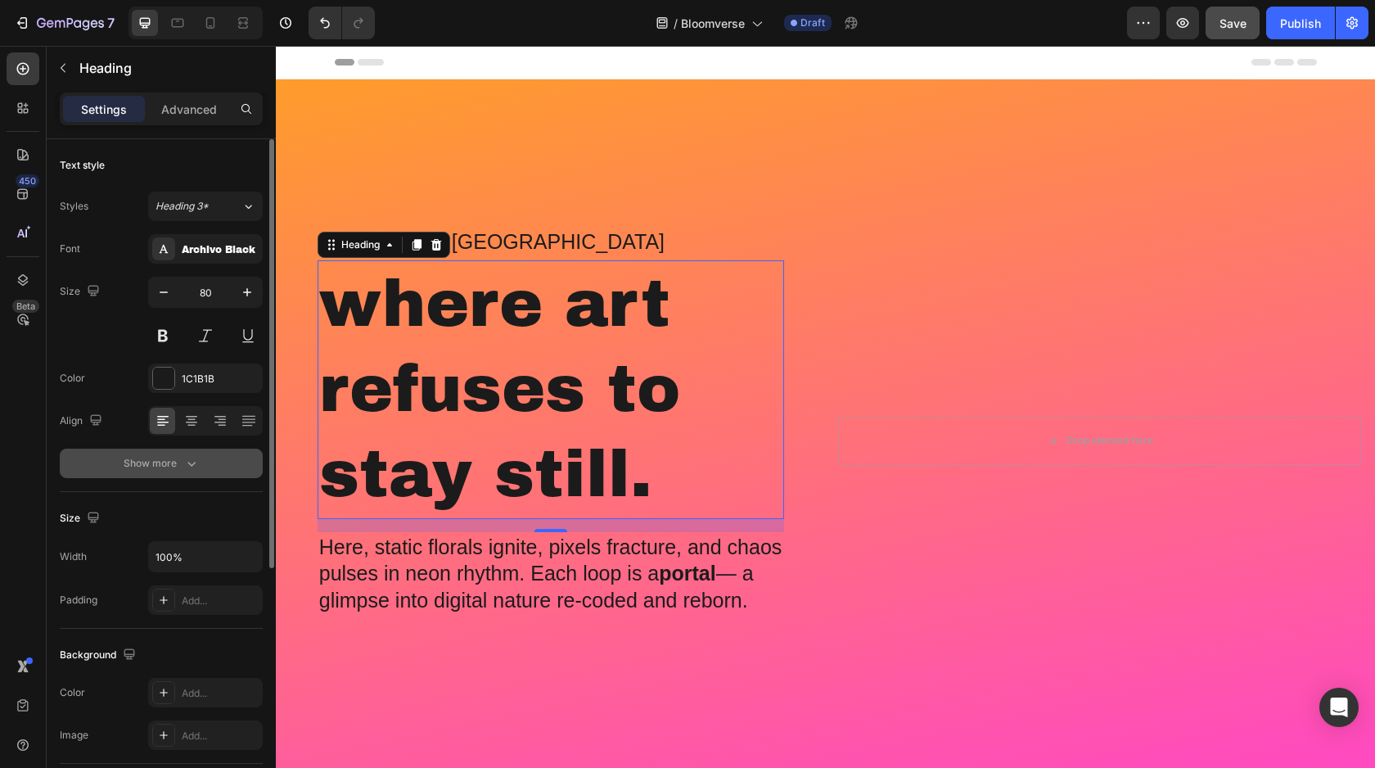
click at [176, 476] on button "Show more" at bounding box center [161, 463] width 203 height 29
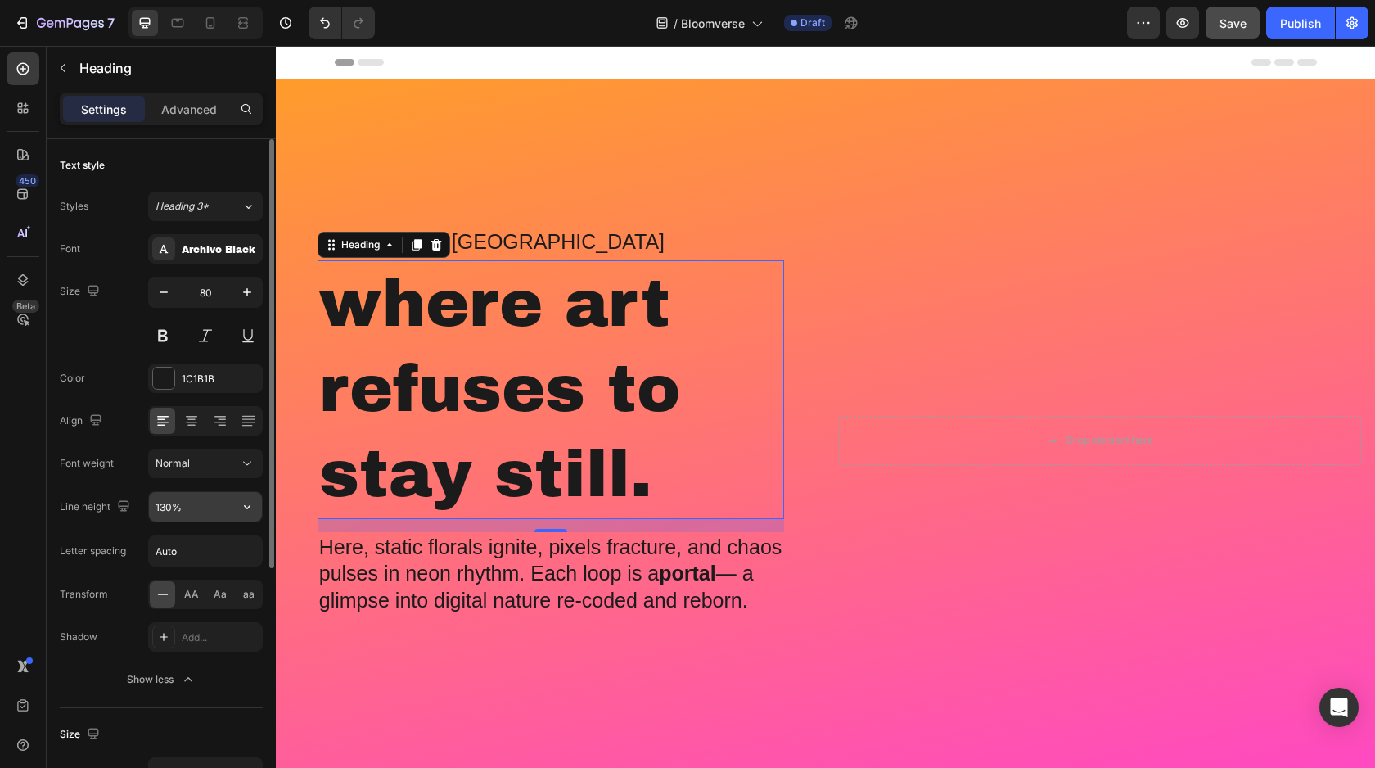
click at [179, 509] on input "130%" at bounding box center [205, 506] width 113 height 29
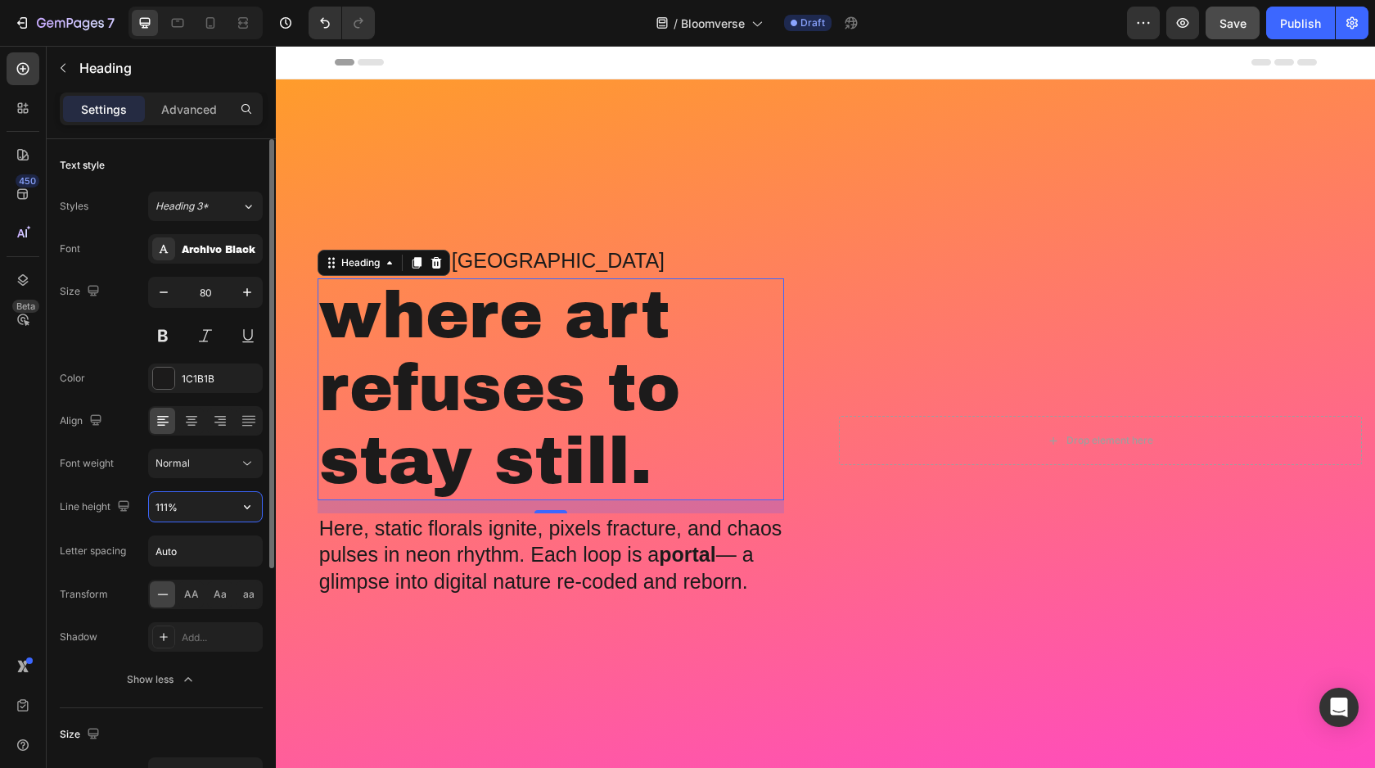
type input "110%"
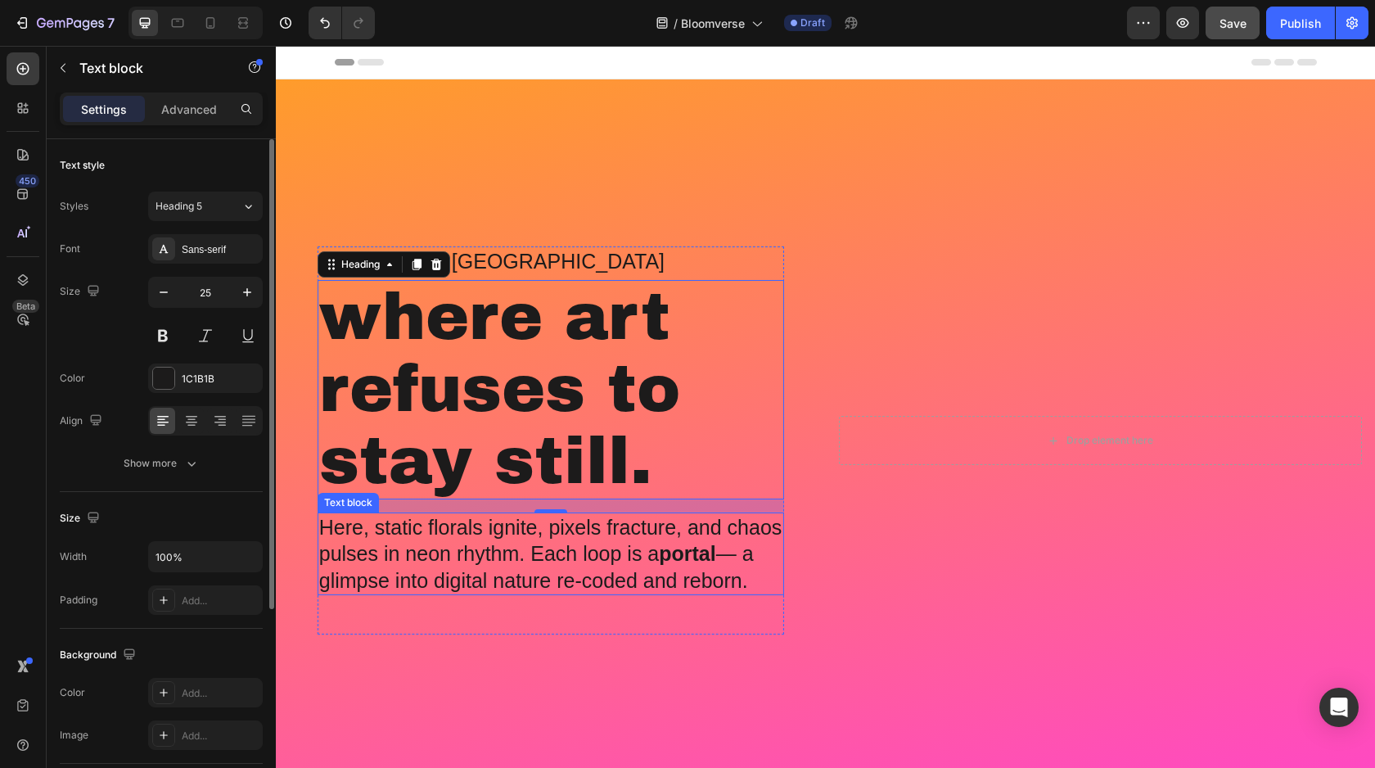
click at [446, 543] on p "Here, static florals ignite, pixels fracture, and chaos pulses in neon rhythm. …" at bounding box center [550, 554] width 463 height 80
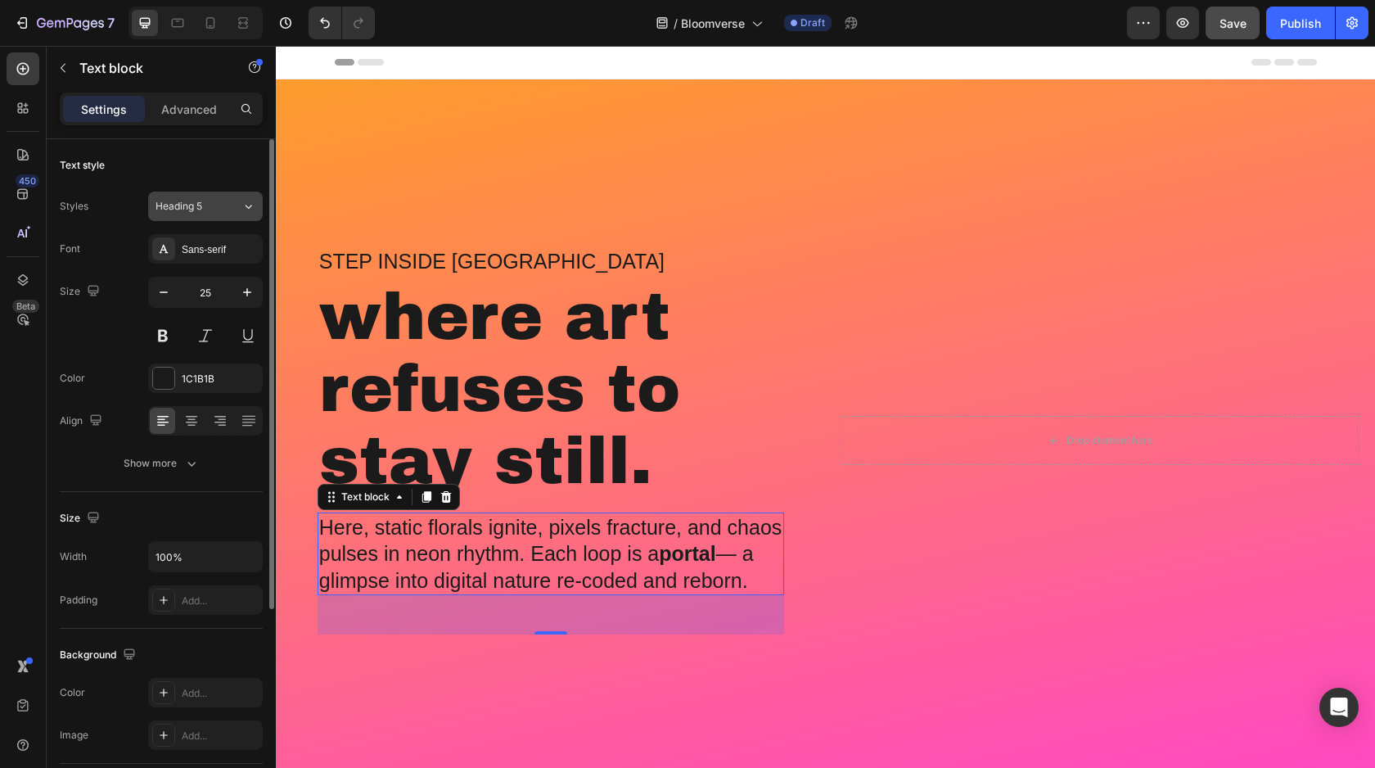
click at [211, 208] on div "Heading 5" at bounding box center [189, 206] width 66 height 15
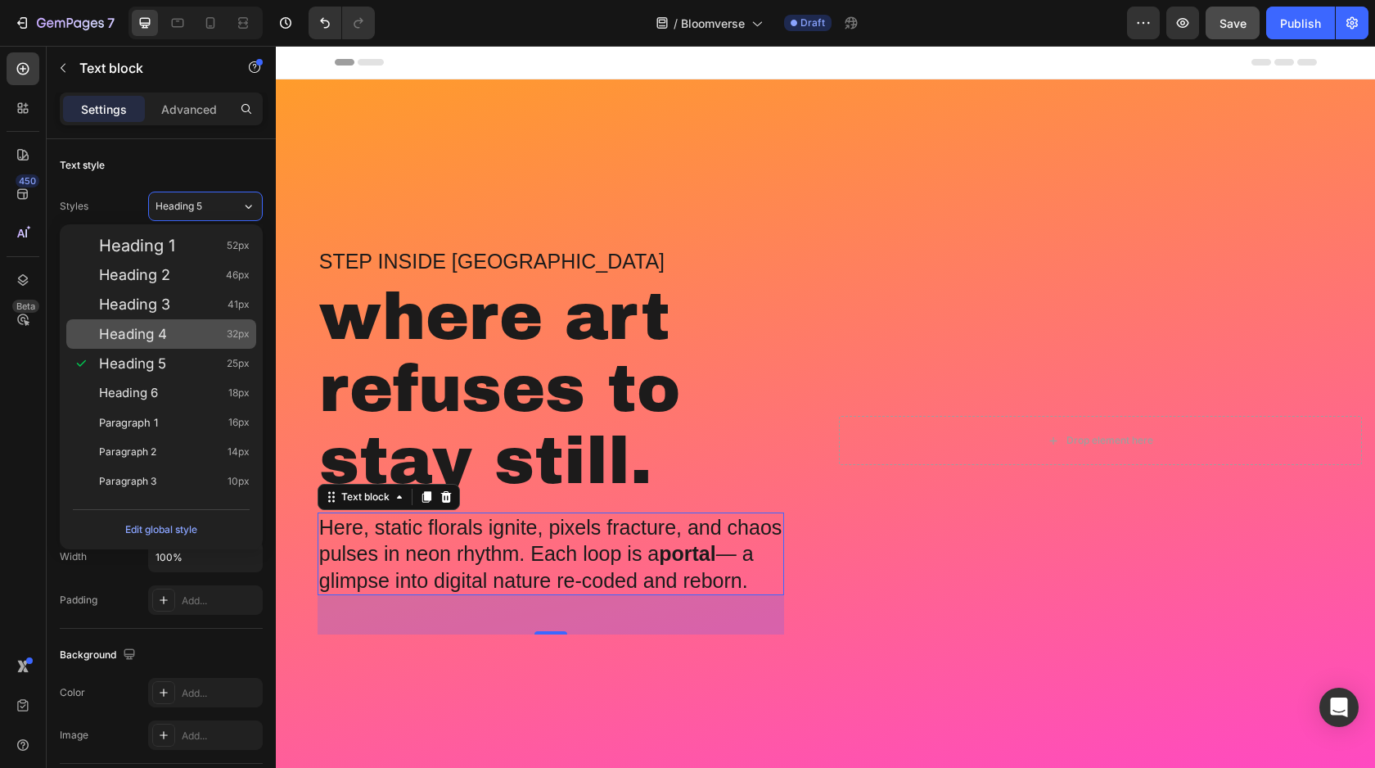
click at [173, 331] on div "Heading 4 32px" at bounding box center [174, 334] width 151 height 16
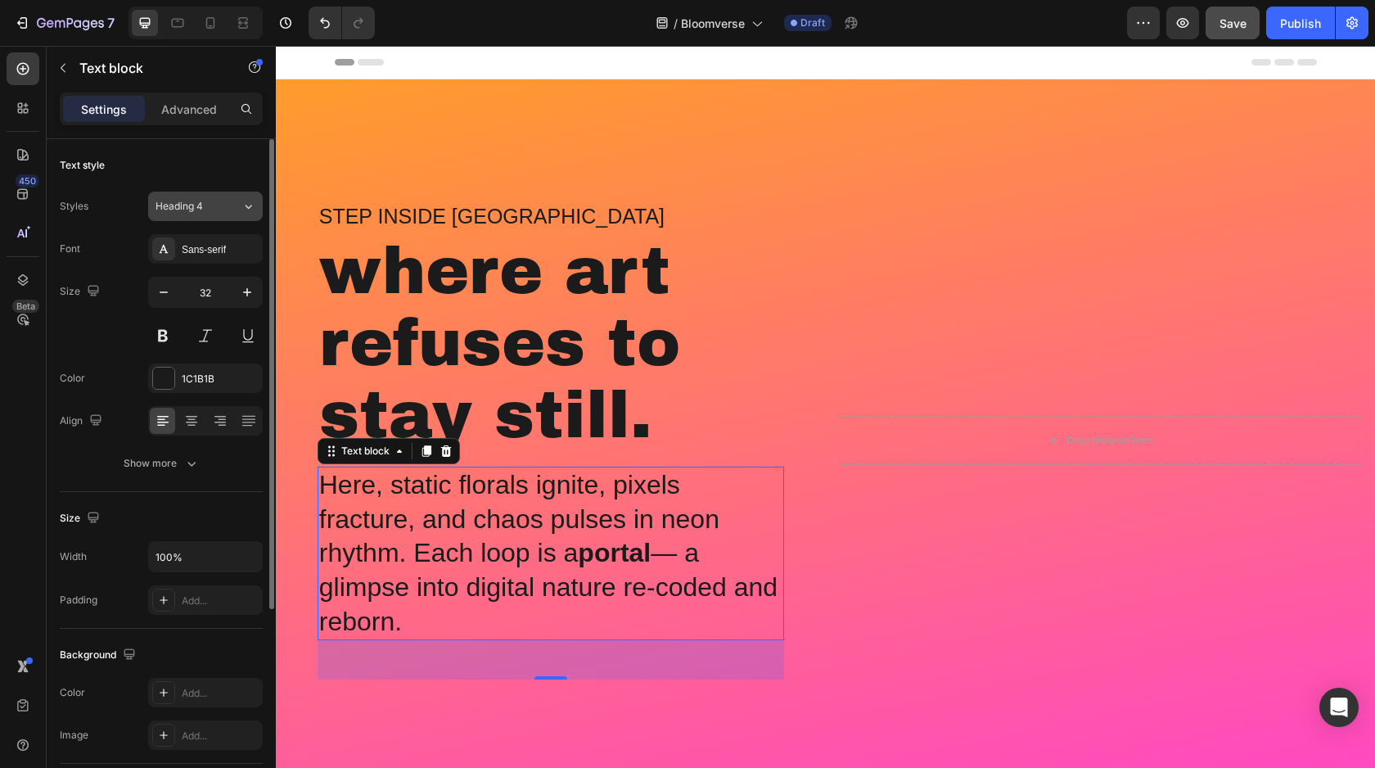
click at [215, 204] on div "Heading 4" at bounding box center [189, 206] width 66 height 15
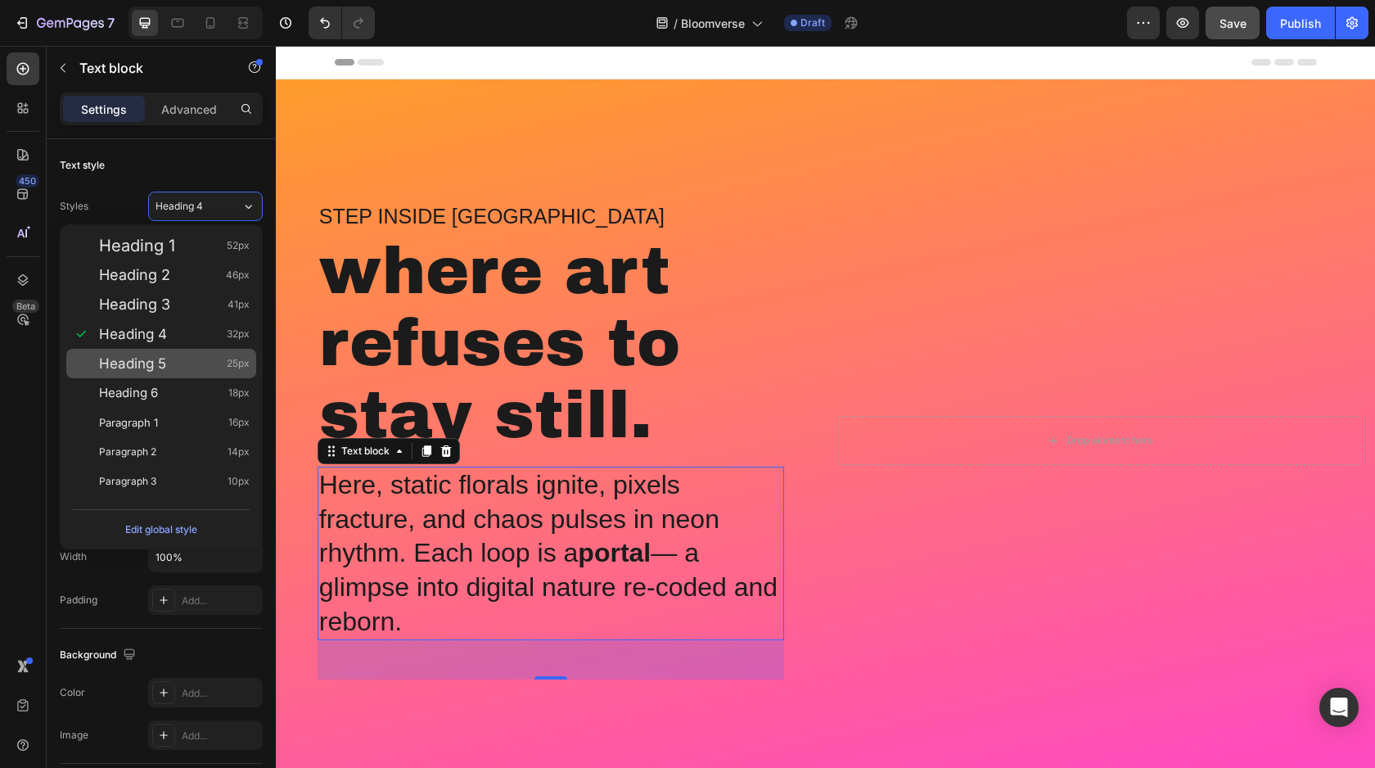
click at [178, 360] on div "Heading 5 25px" at bounding box center [174, 363] width 151 height 16
type input "25"
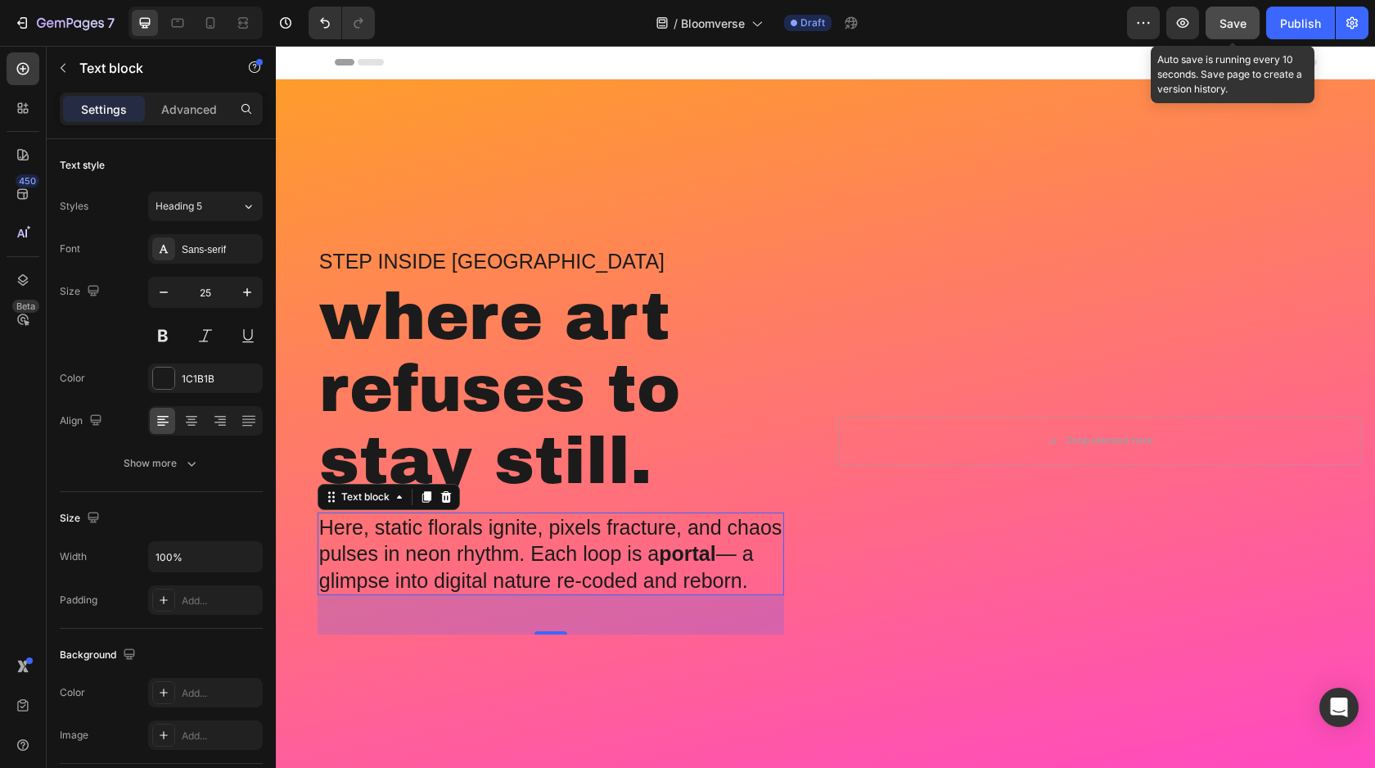
click at [1224, 21] on span "Save" at bounding box center [1233, 23] width 27 height 14
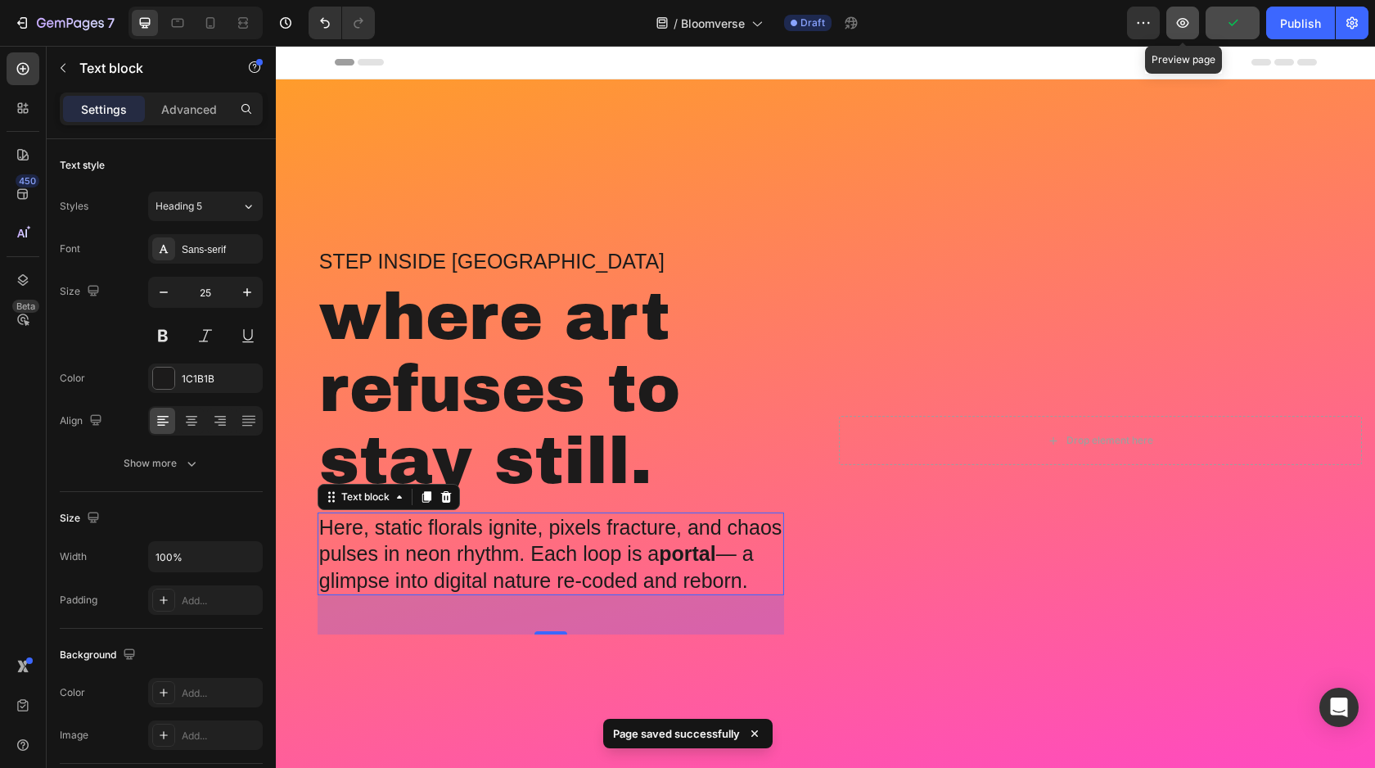
click at [1184, 20] on icon "button" at bounding box center [1183, 23] width 16 height 16
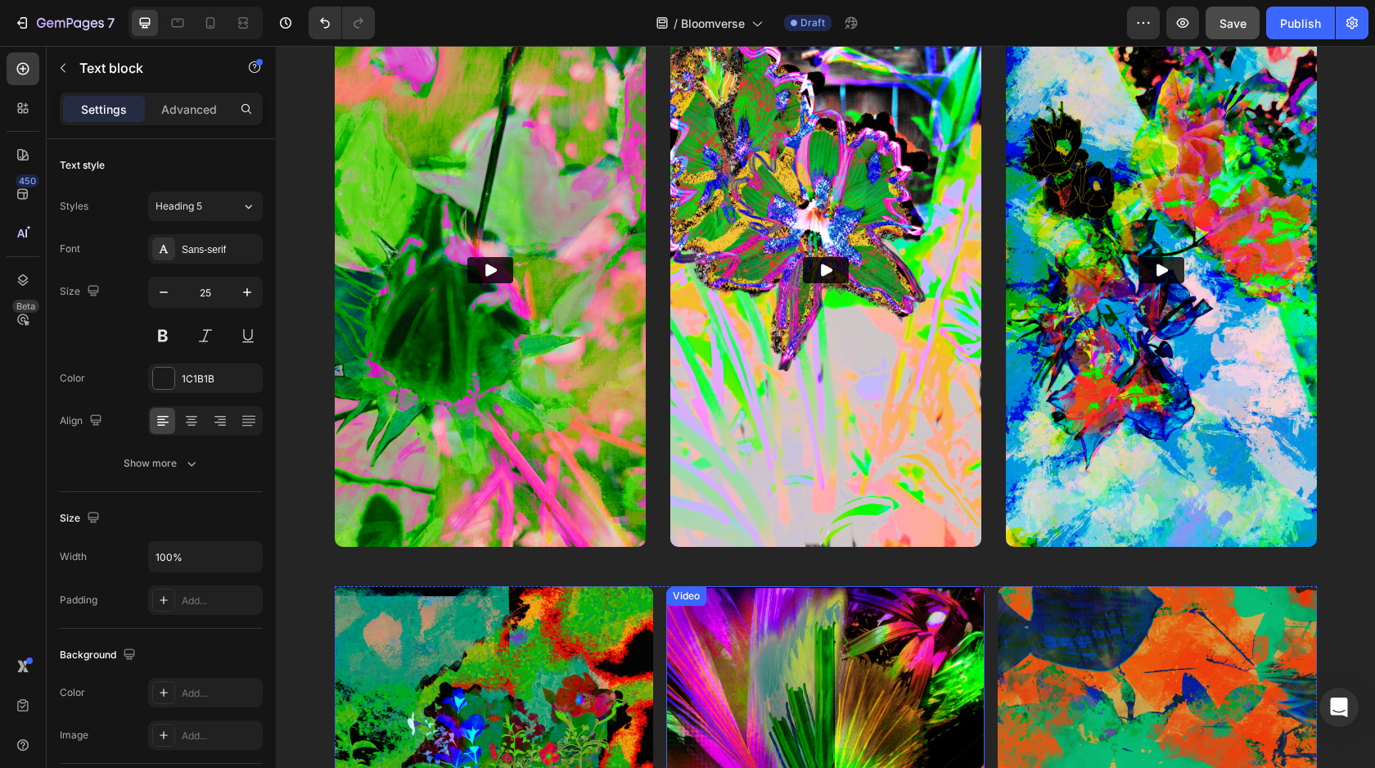
scroll to position [1275, 0]
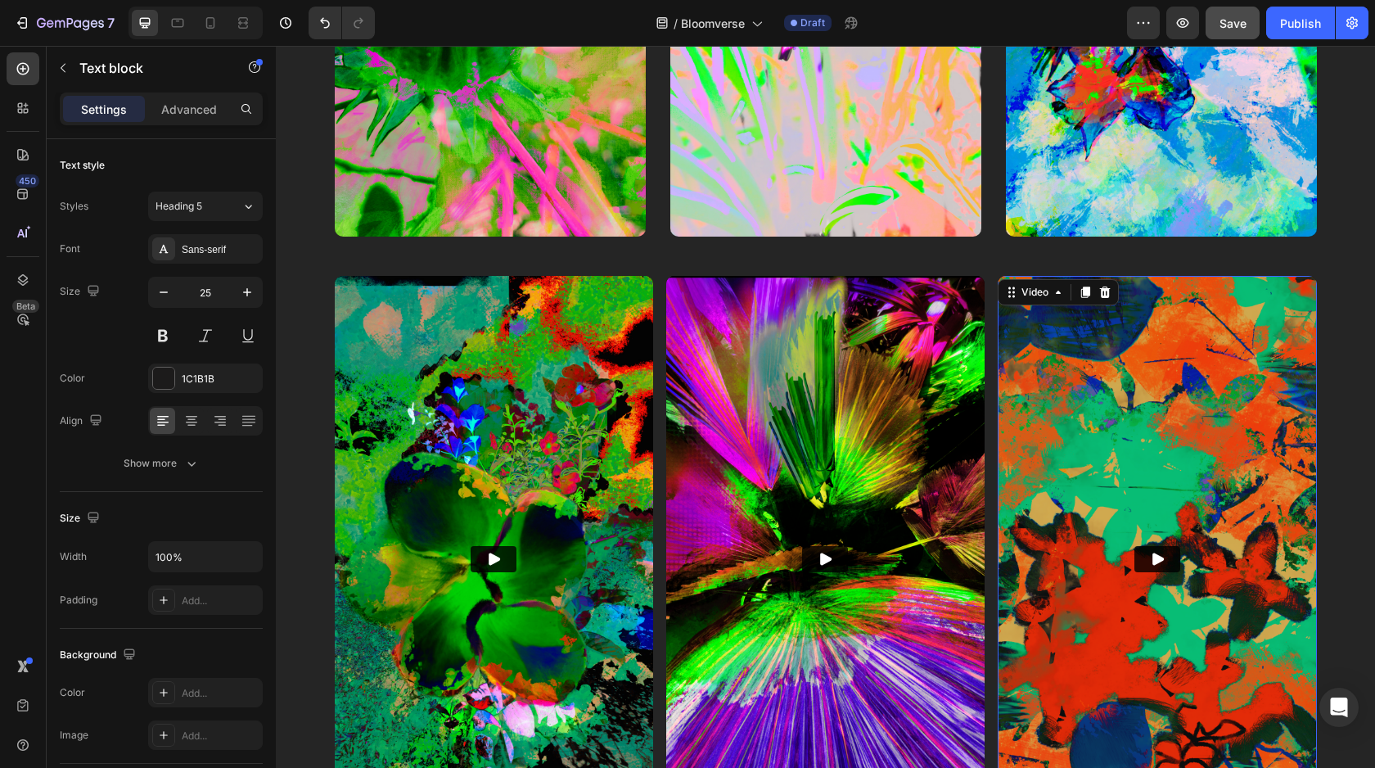
click at [1030, 509] on img at bounding box center [1157, 559] width 318 height 567
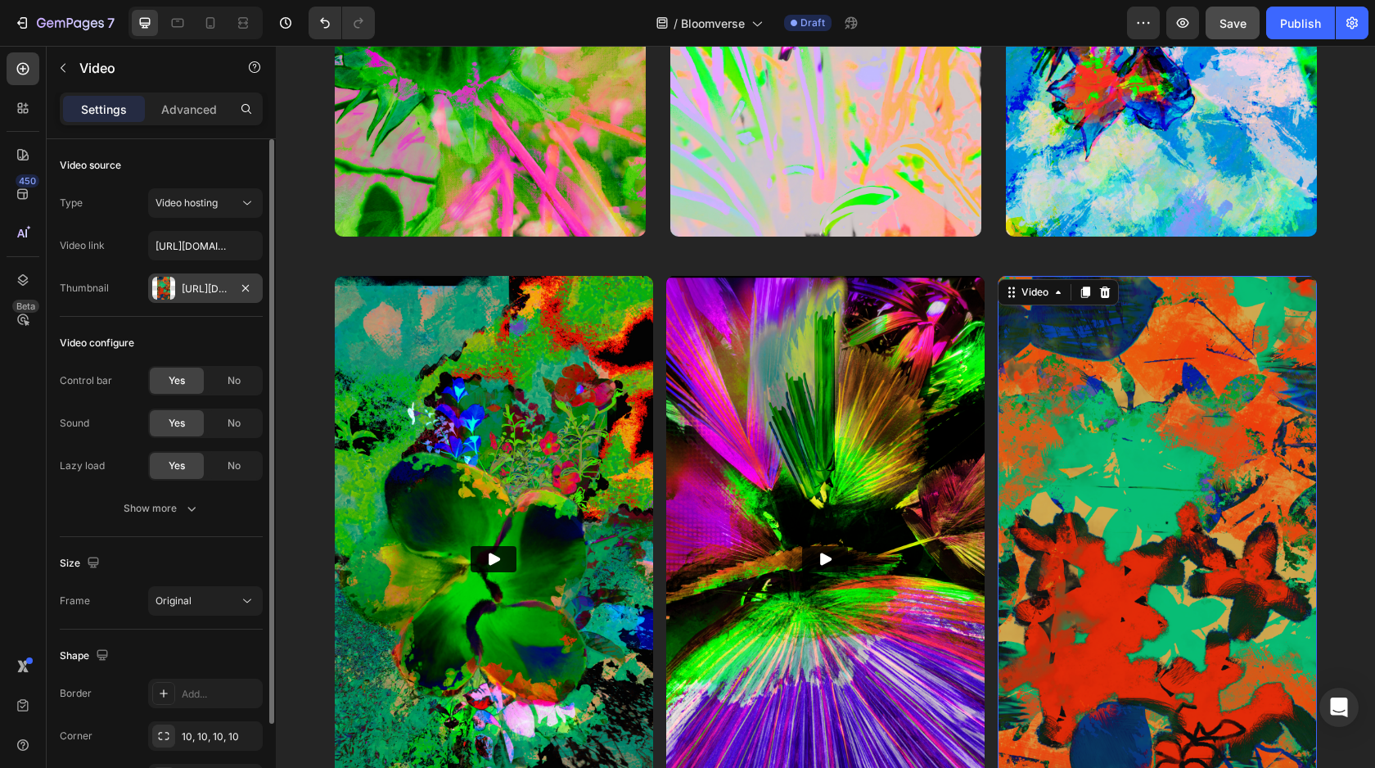
click at [198, 291] on div "[URL][DOMAIN_NAME]" at bounding box center [205, 289] width 47 height 15
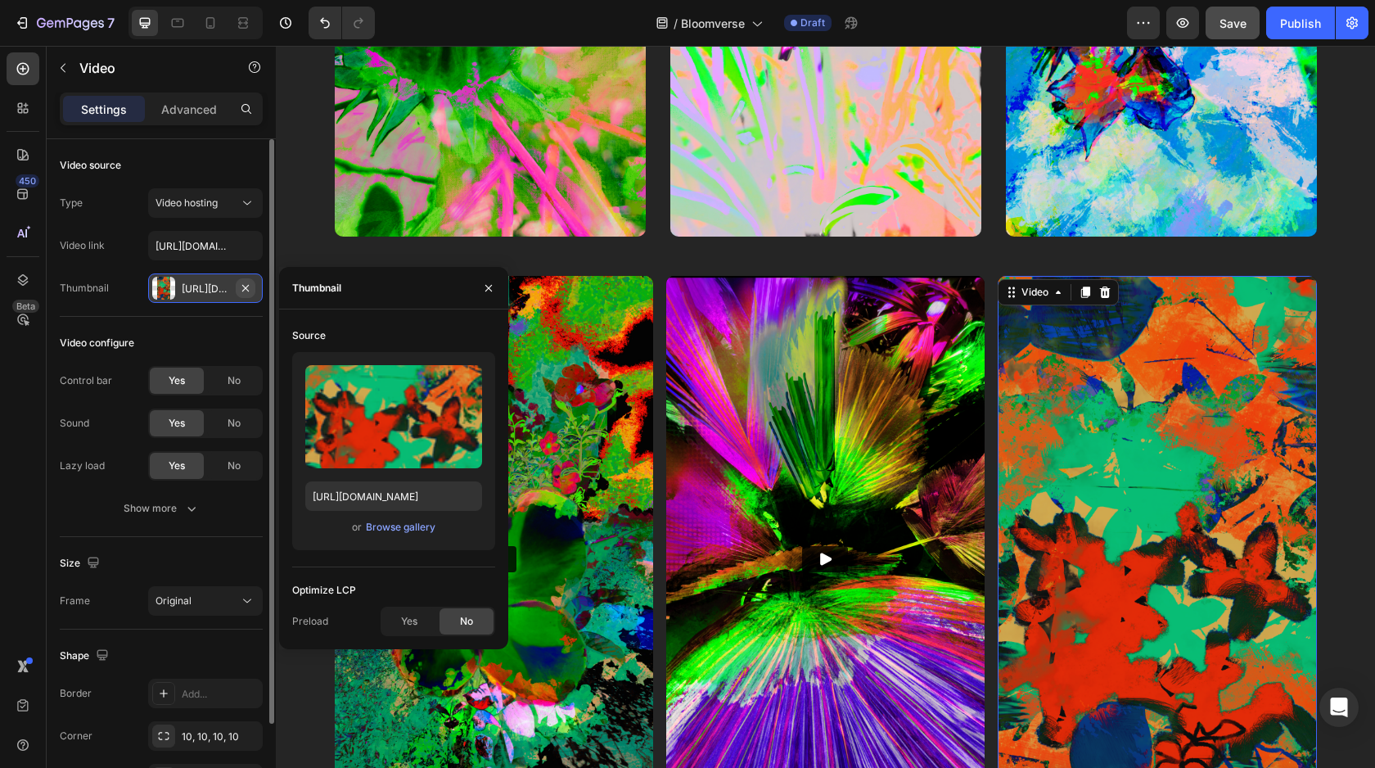
click at [250, 286] on icon "button" at bounding box center [245, 288] width 13 height 13
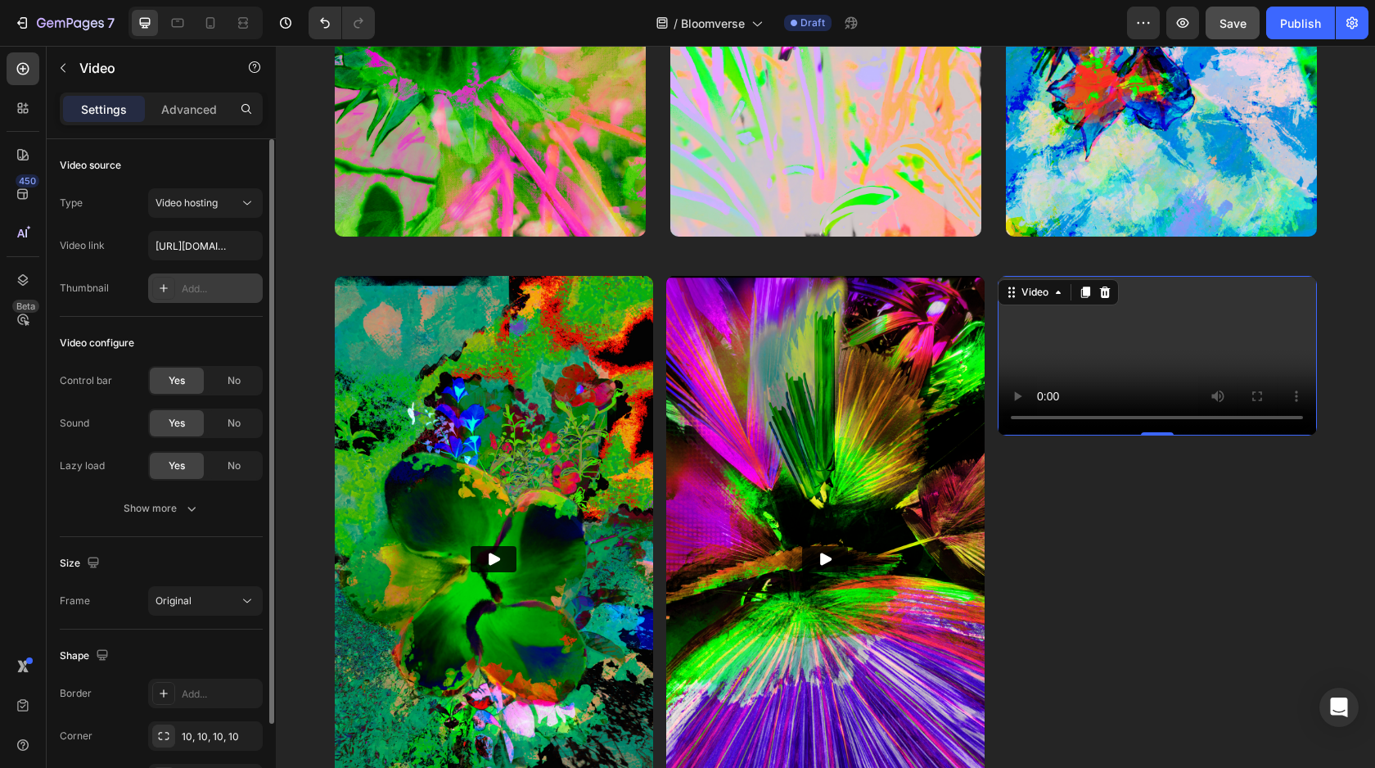
click at [196, 288] on div "Add..." at bounding box center [220, 289] width 77 height 15
type input "https://ucarecdn.com/06075225-af9e-460c-8e3c-6be63c0b773a/-/format/auto/"
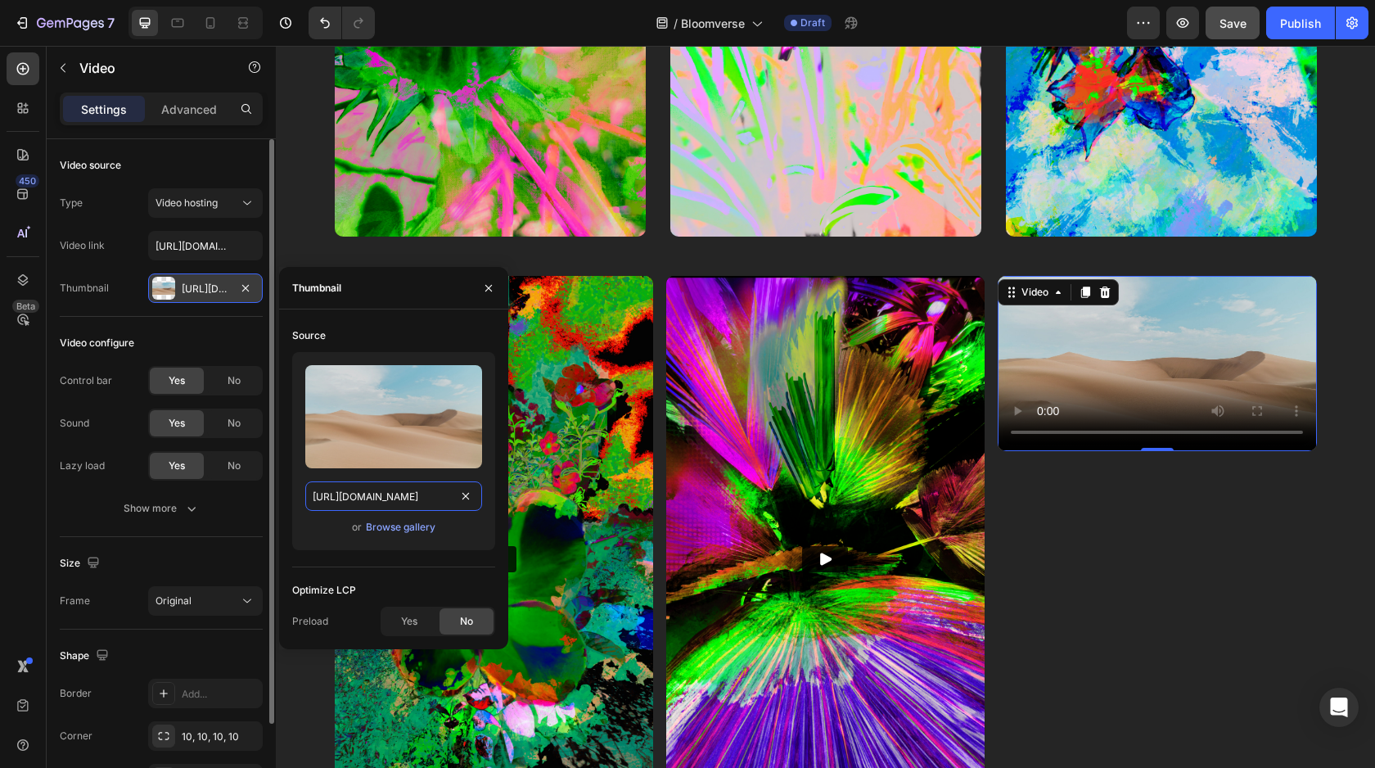
click at [407, 490] on input "https://ucarecdn.com/06075225-af9e-460c-8e3c-6be63c0b773a/-/format/auto/" at bounding box center [393, 495] width 177 height 29
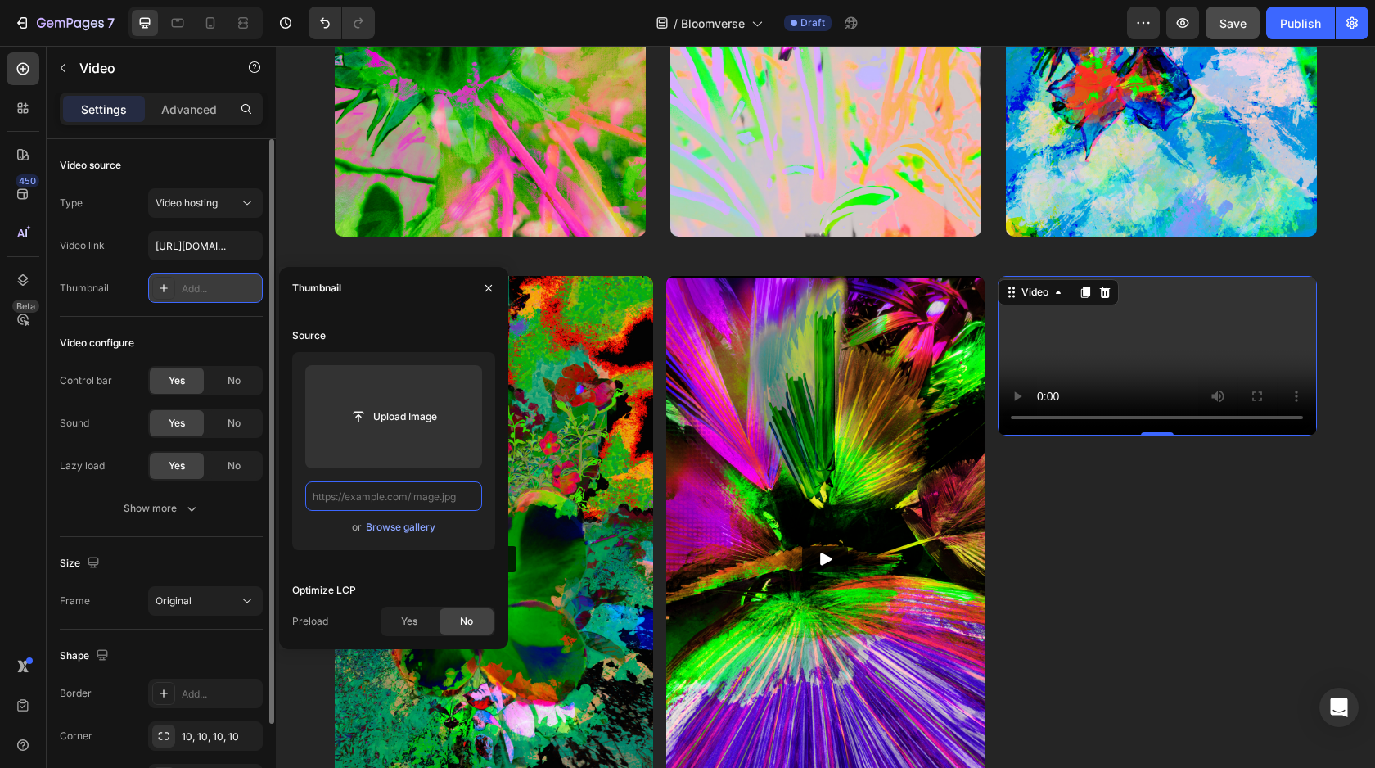
paste input "https://cdn.shopify.com/s/files/1/0694/6829/1270/files/Cover_-_Petal_Shift_orig…"
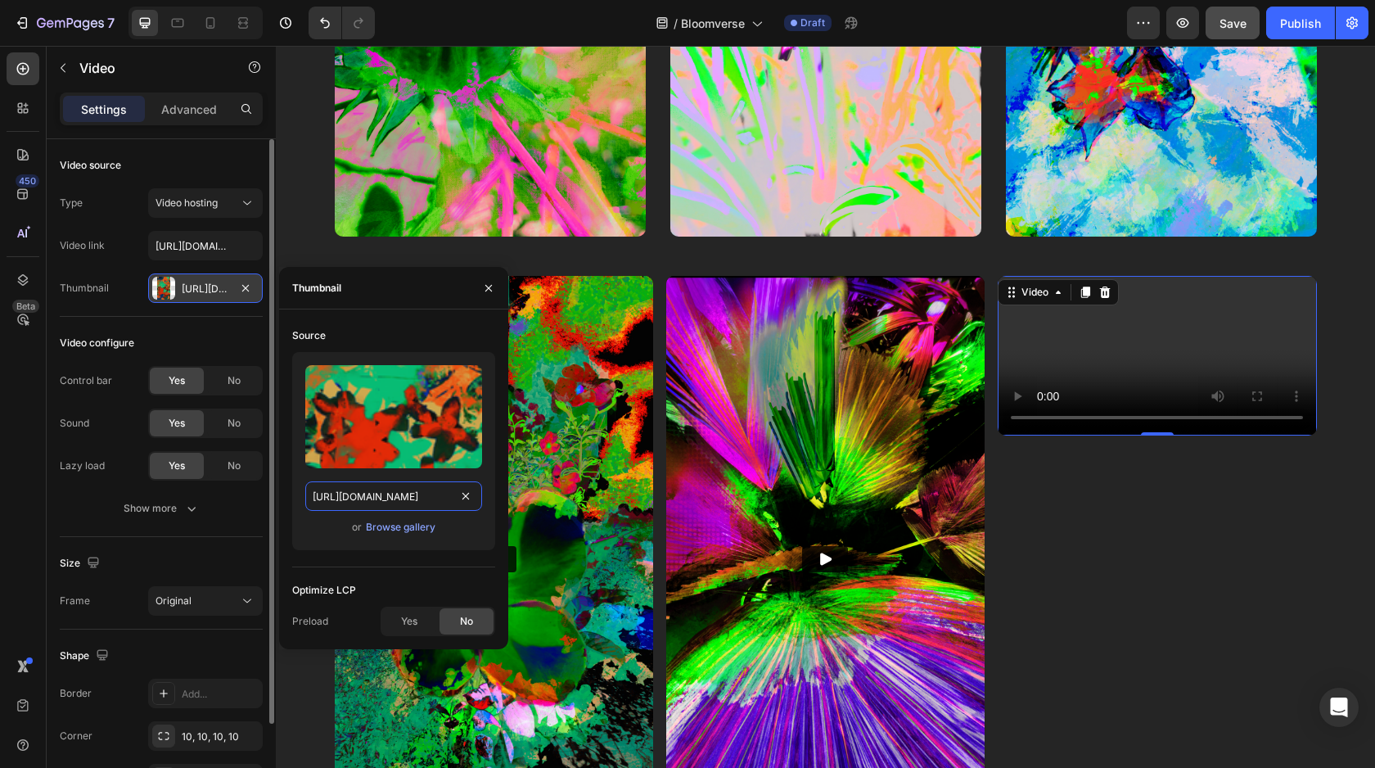
scroll to position [0, 345]
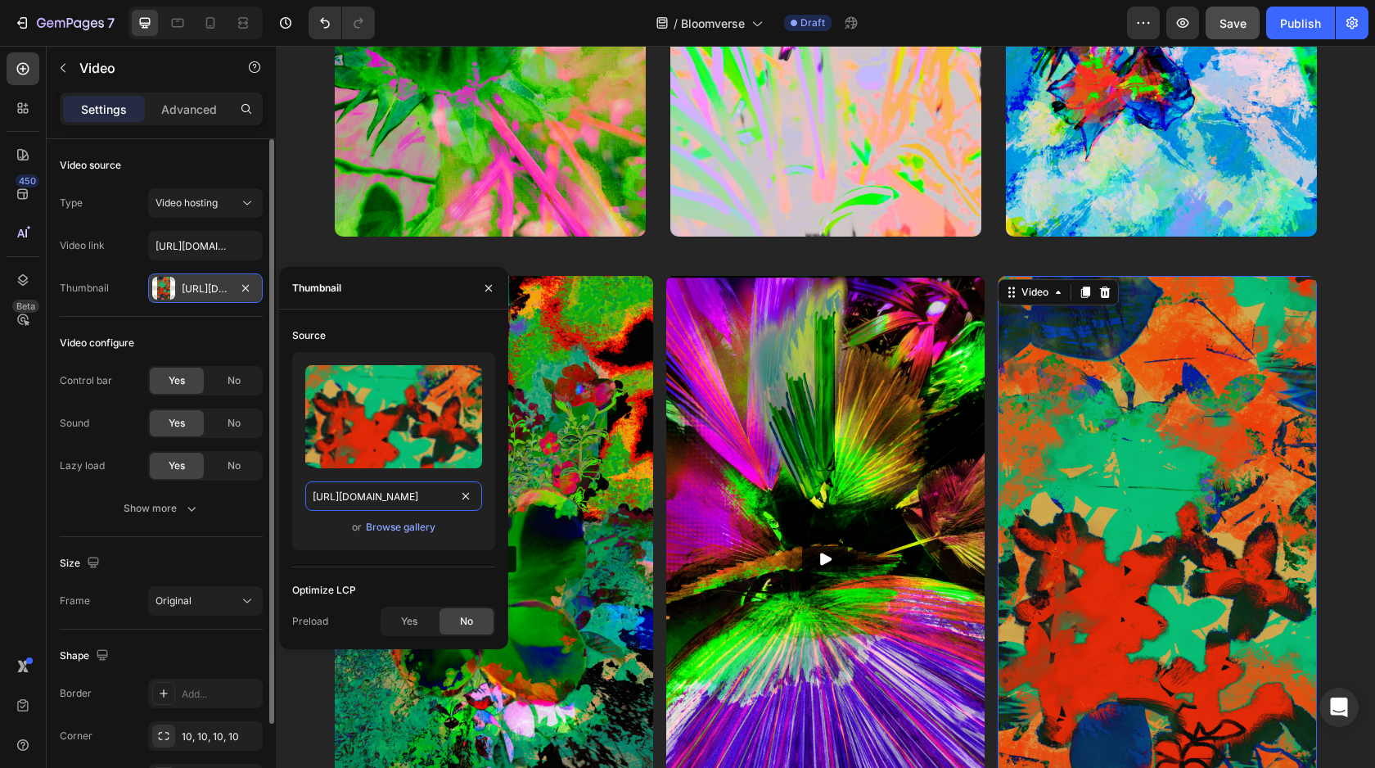
type input "https://cdn.shopify.com/s/files/1/0694/6829/1270/files/Cover_-_Petal_Shift_orig…"
click at [436, 576] on div "Source Upload Image https://cdn.shopify.com/s/files/1/0694/6829/1270/files/Cove…" at bounding box center [393, 480] width 203 height 314
click at [194, 544] on div "Size Frame Original" at bounding box center [161, 583] width 203 height 93
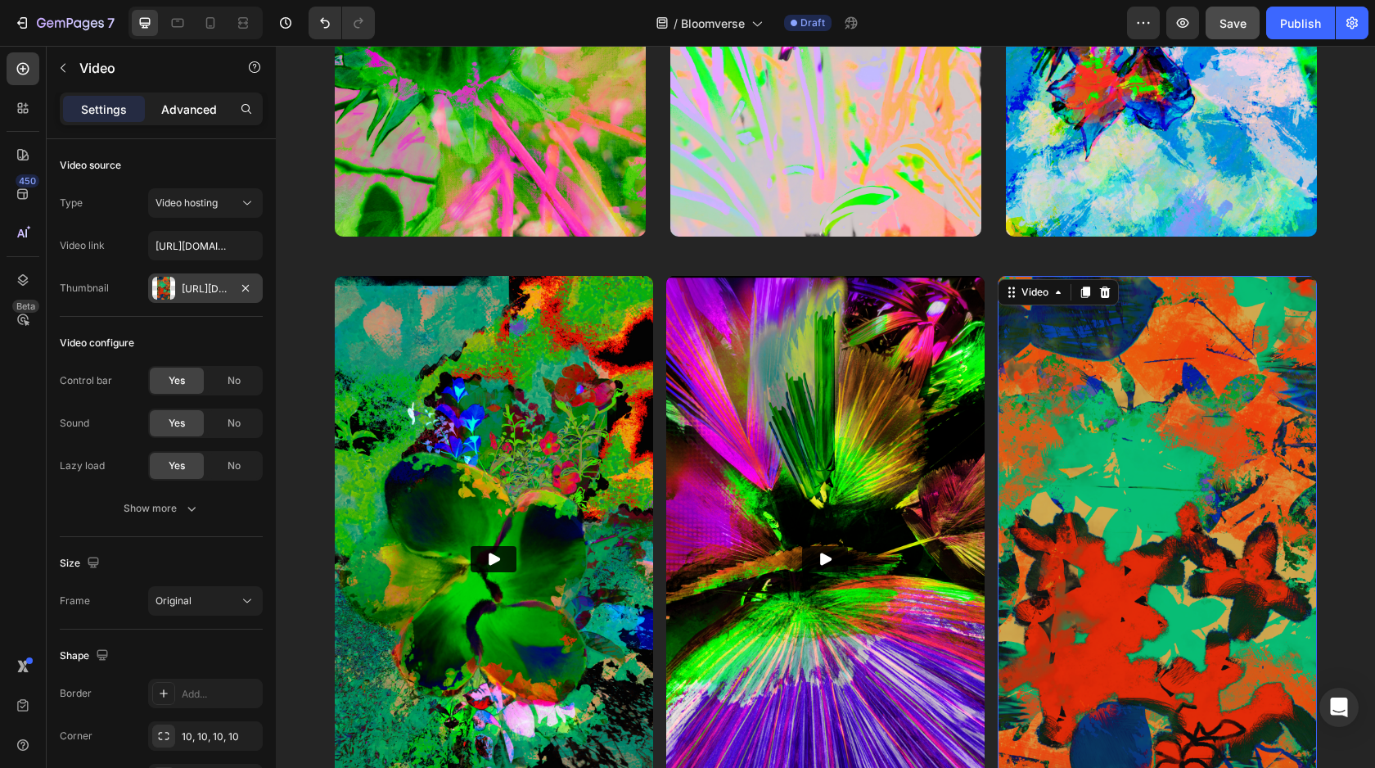
click at [196, 102] on p "Advanced" at bounding box center [189, 109] width 56 height 17
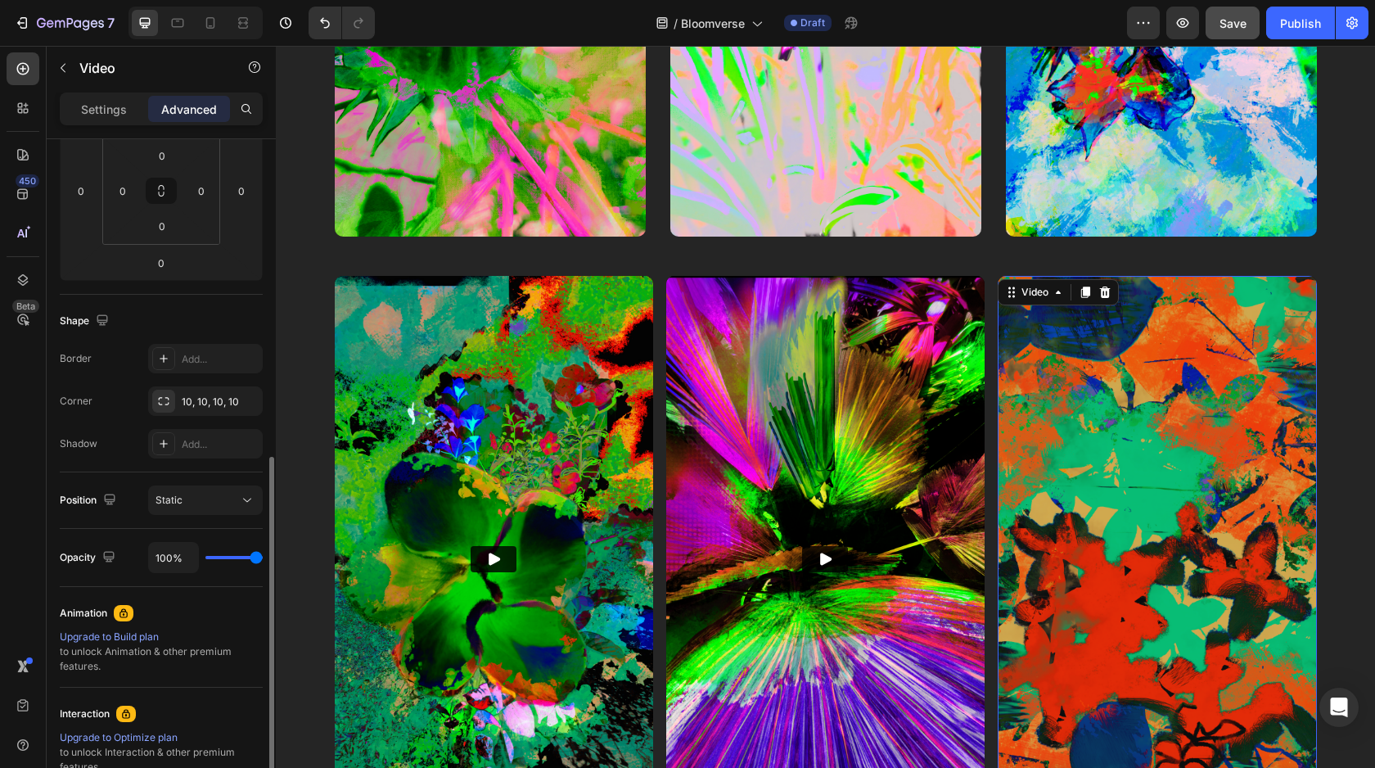
scroll to position [461, 0]
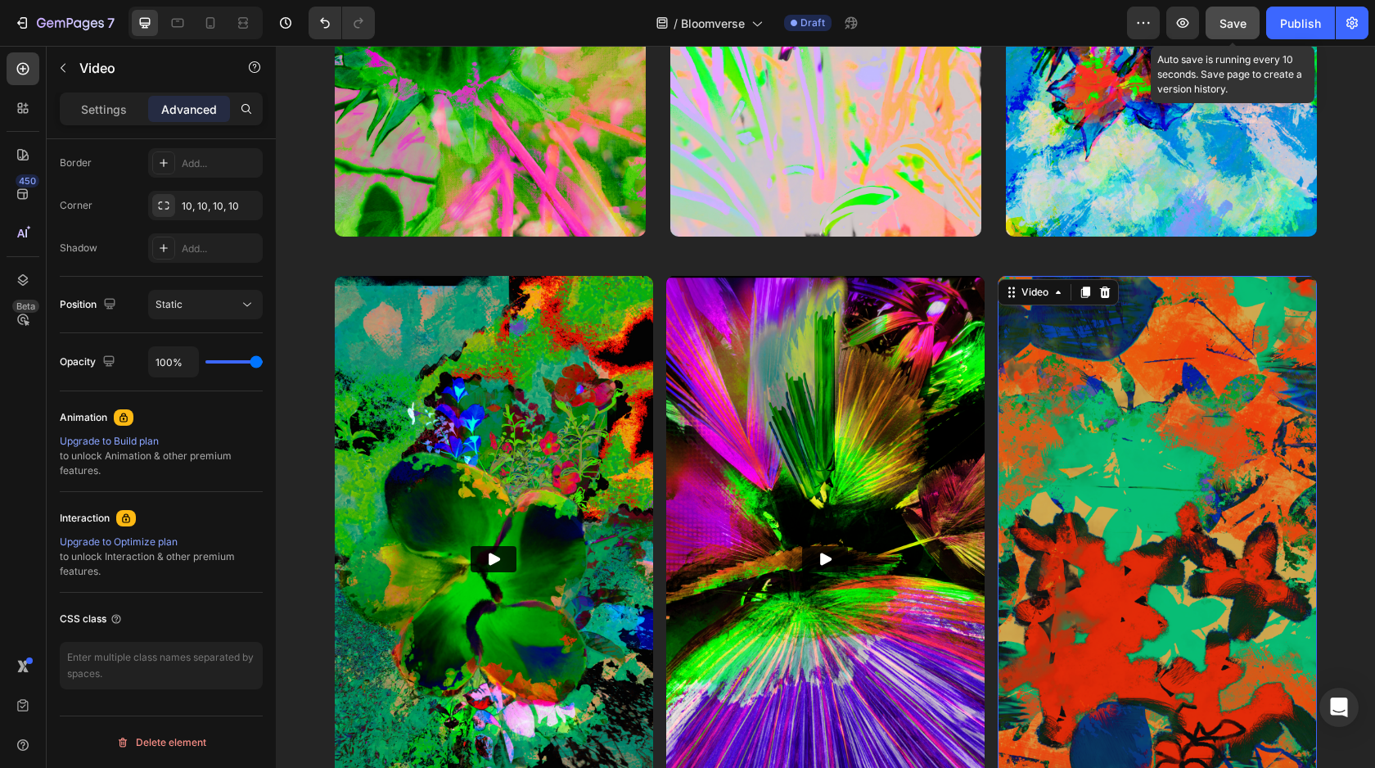
click at [1244, 18] on span "Save" at bounding box center [1233, 23] width 27 height 14
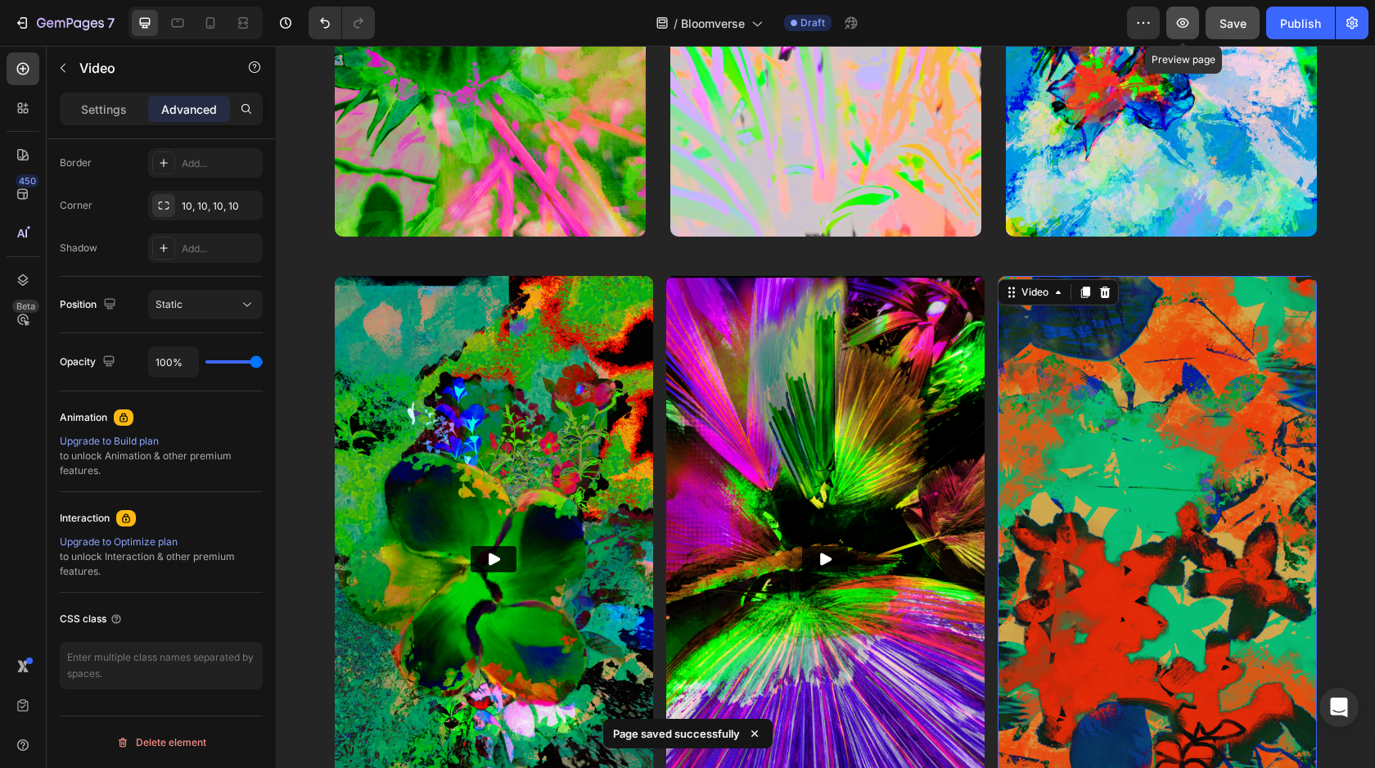
click at [1179, 28] on icon "button" at bounding box center [1183, 23] width 16 height 16
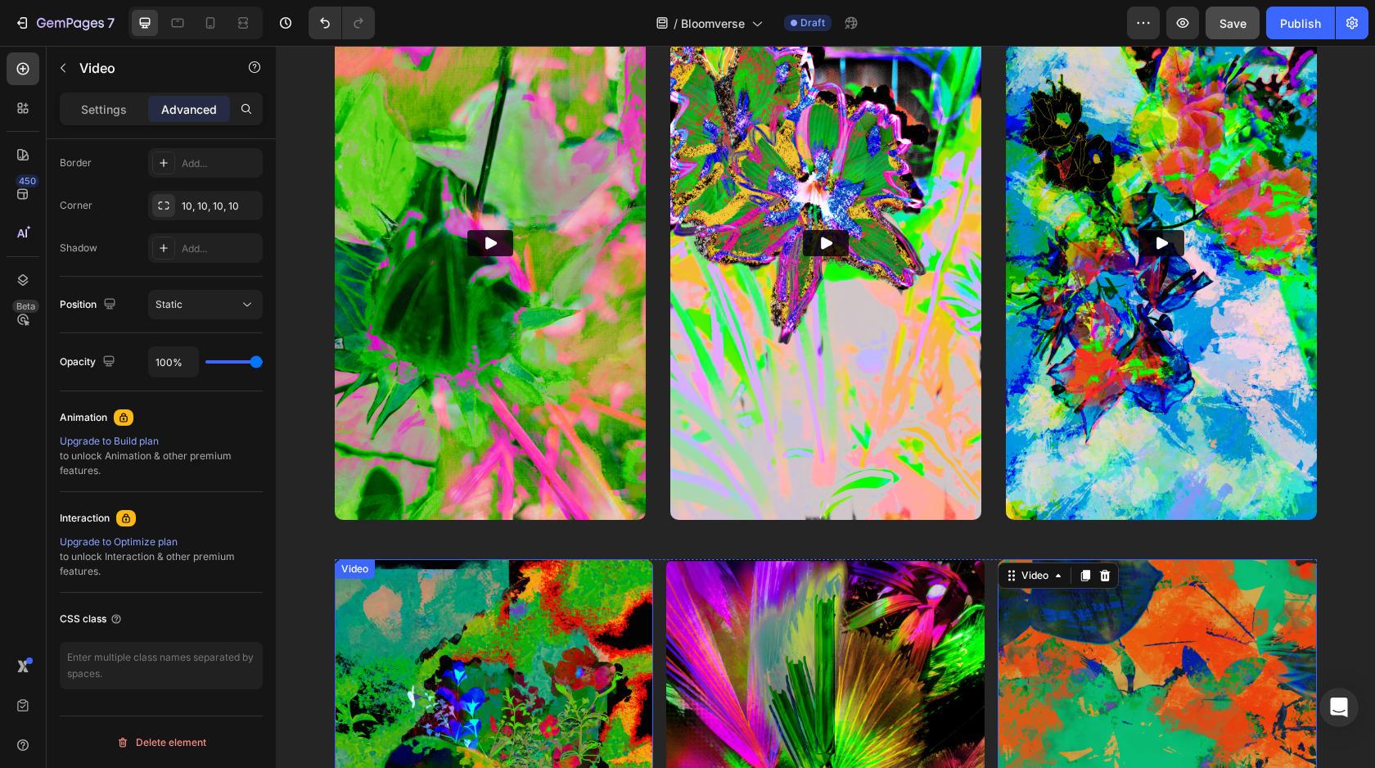
scroll to position [633, 0]
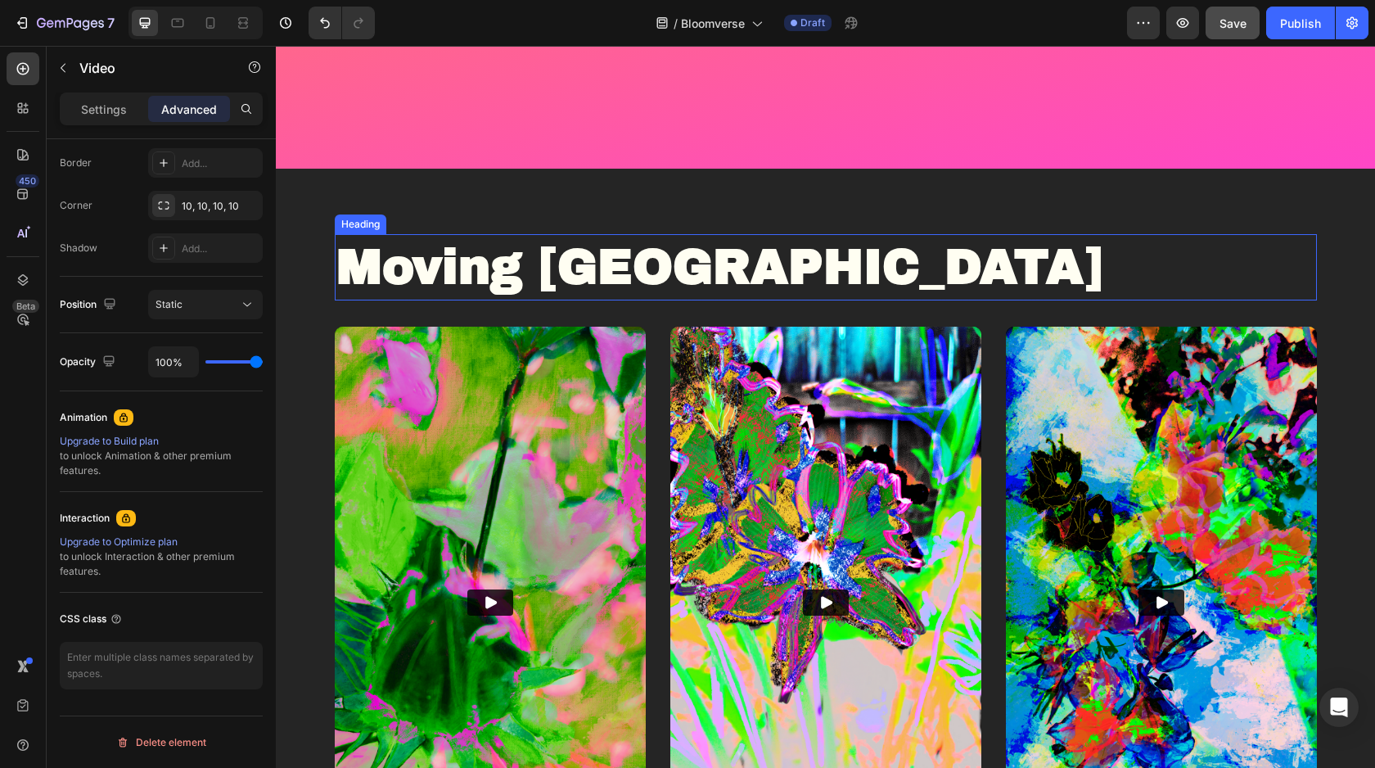
click at [481, 269] on strong "Moving [GEOGRAPHIC_DATA]" at bounding box center [719, 267] width 766 height 52
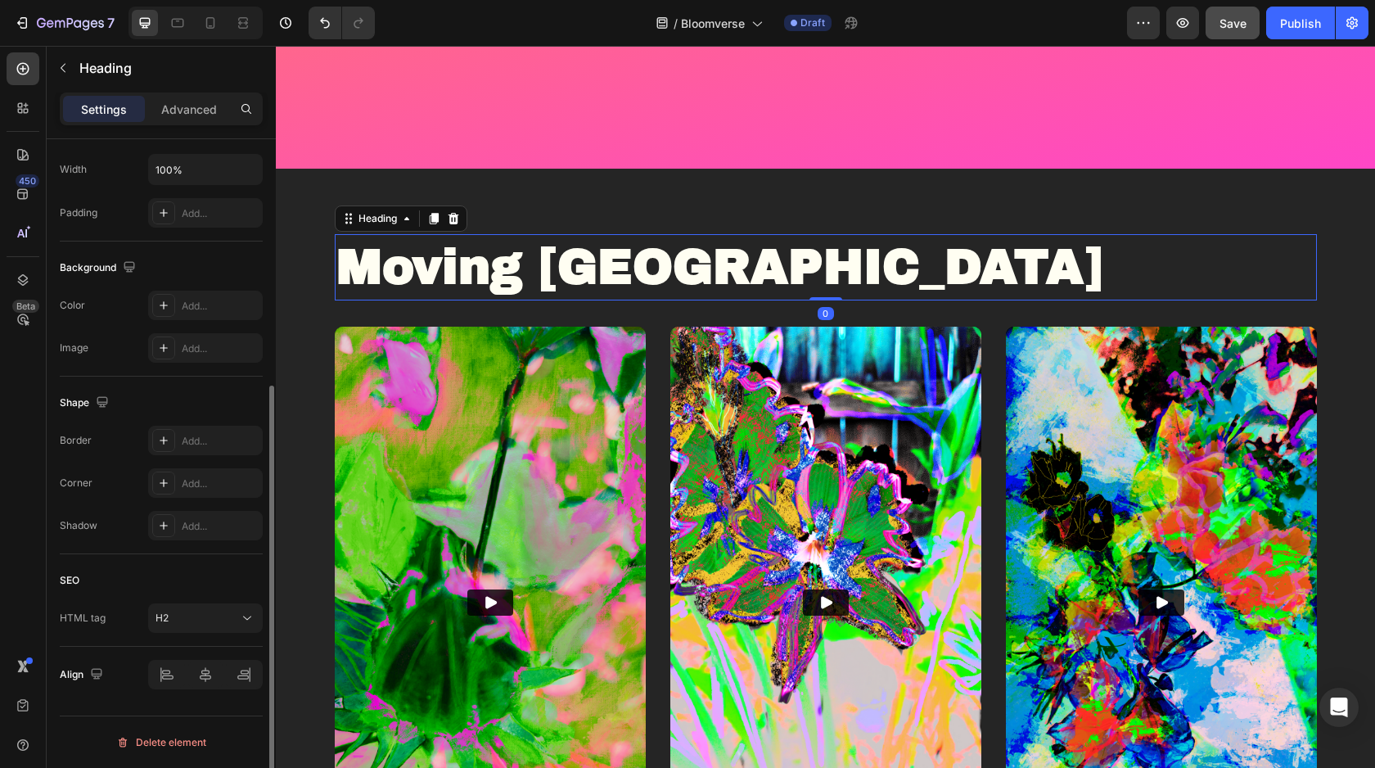
scroll to position [0, 0]
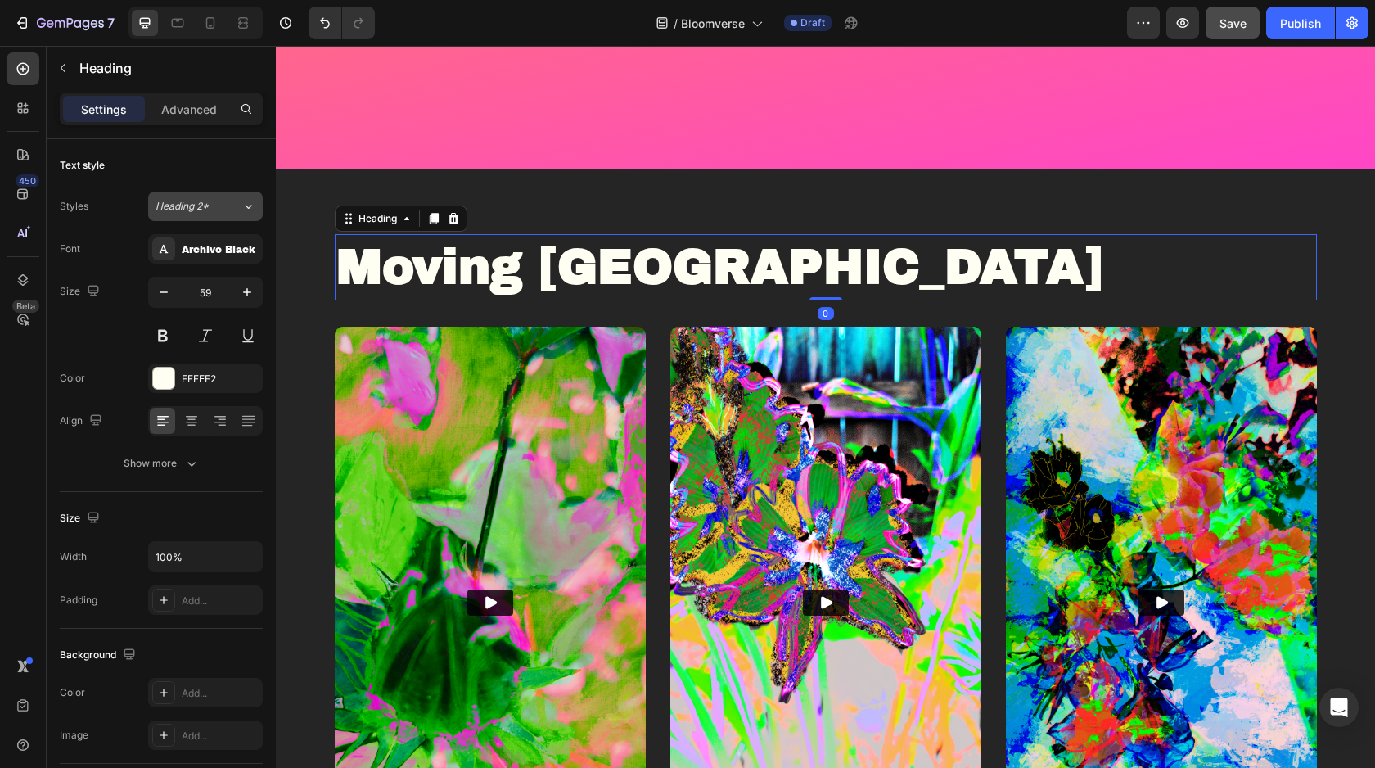
click at [196, 206] on span "Heading 2*" at bounding box center [182, 206] width 53 height 15
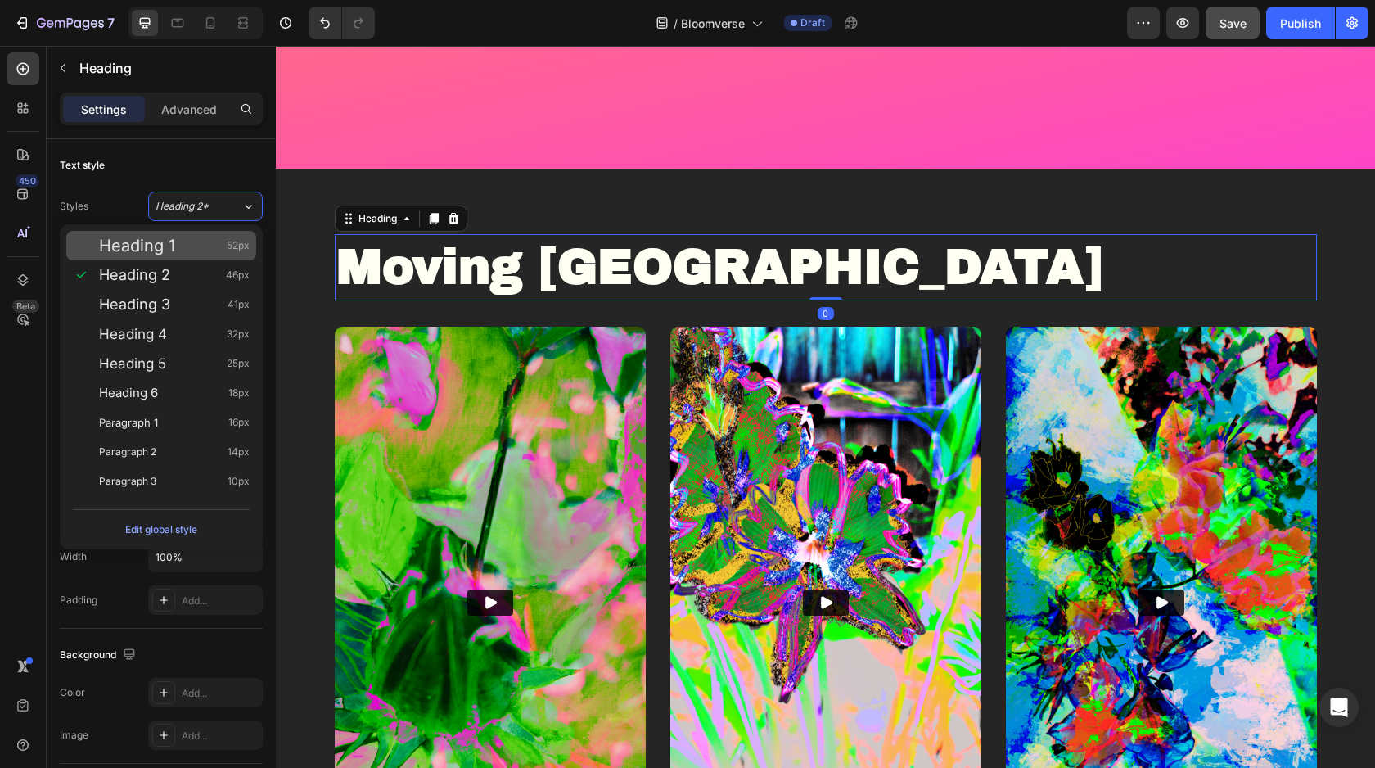
click at [192, 237] on div "Heading 1 52px" at bounding box center [174, 245] width 151 height 16
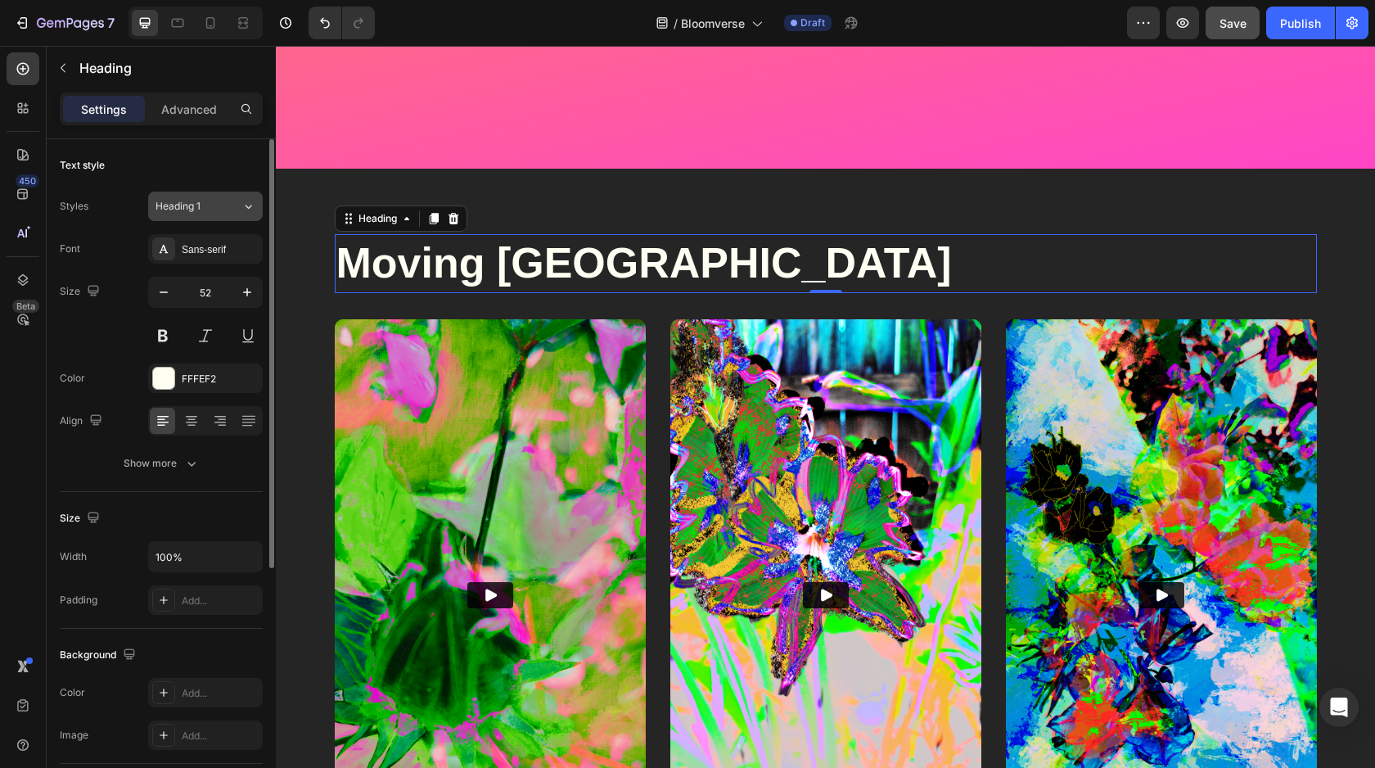
click at [193, 210] on span "Heading 1" at bounding box center [178, 206] width 45 height 15
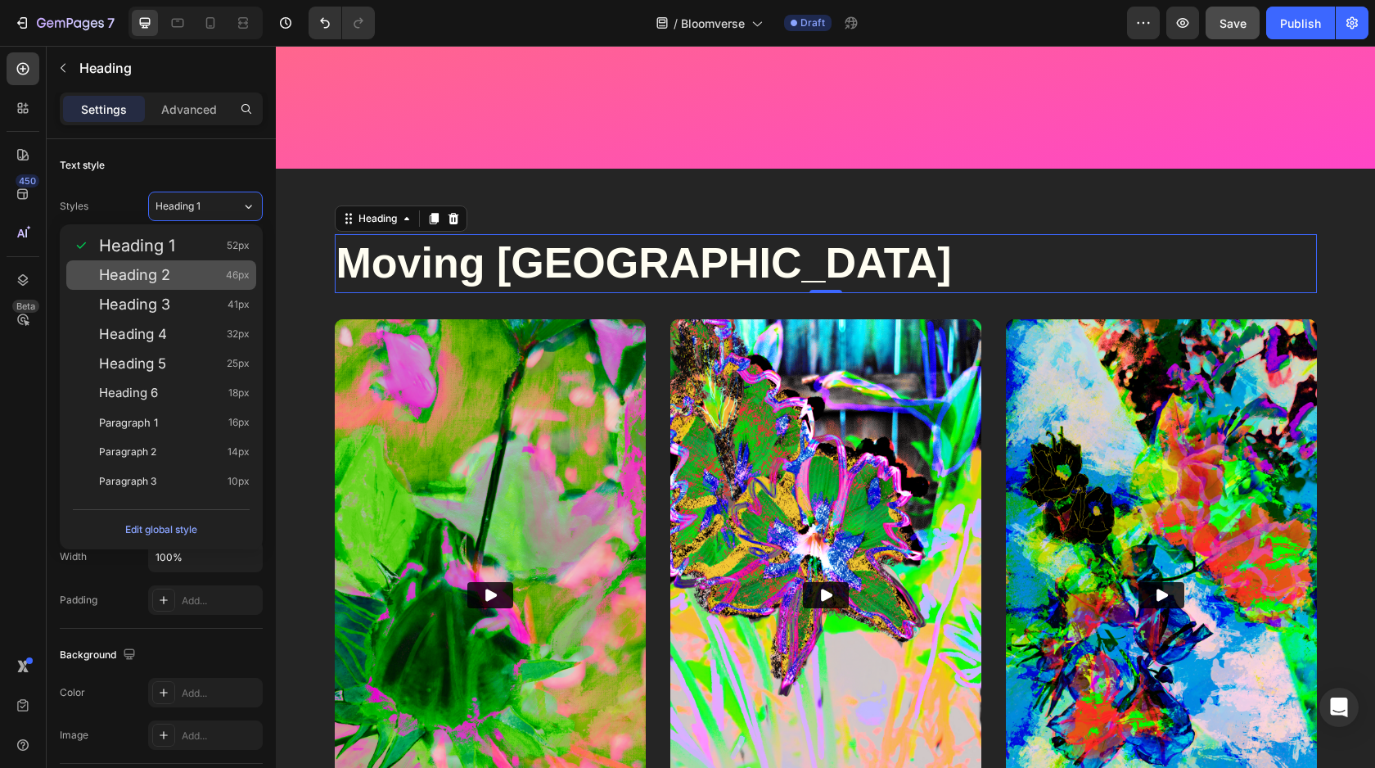
click at [194, 279] on div "Heading 2 46px" at bounding box center [174, 275] width 151 height 16
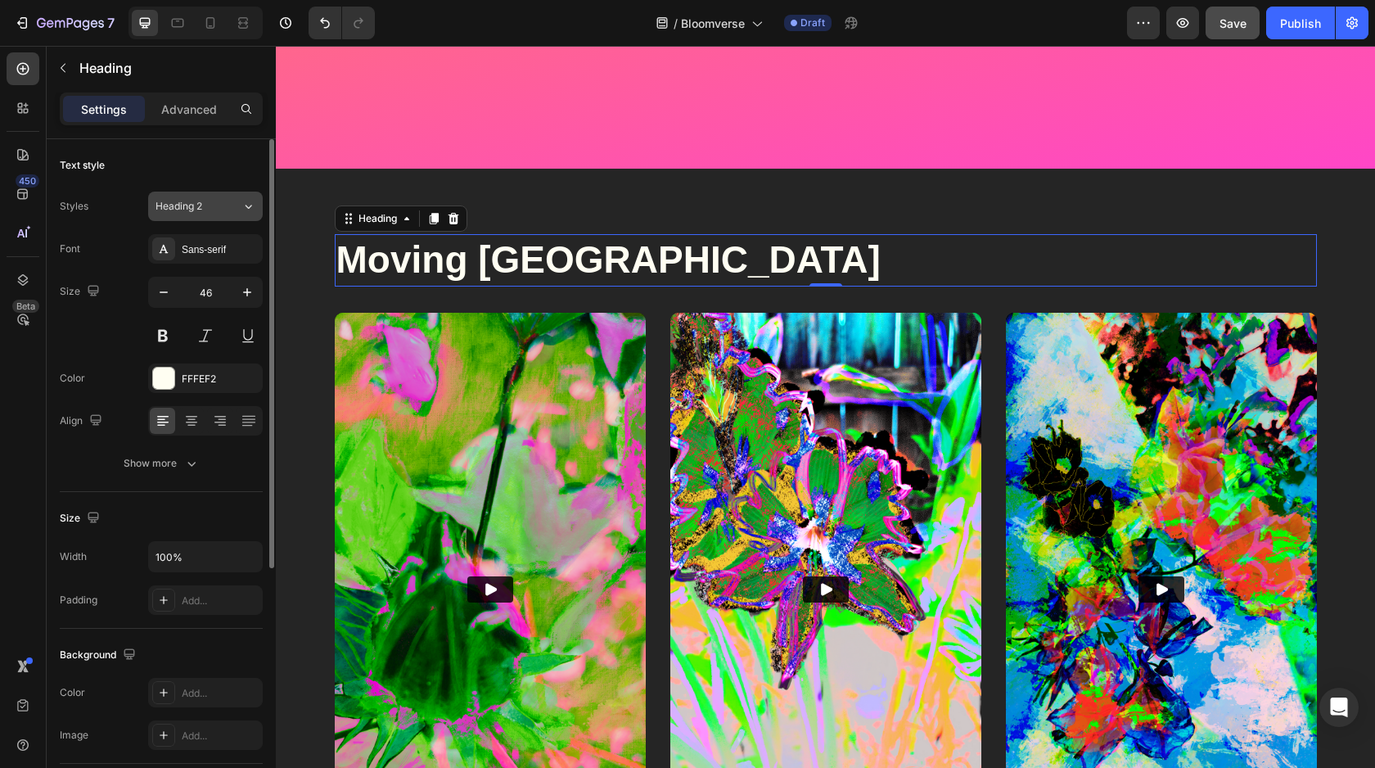
click at [210, 197] on button "Heading 2" at bounding box center [205, 206] width 115 height 29
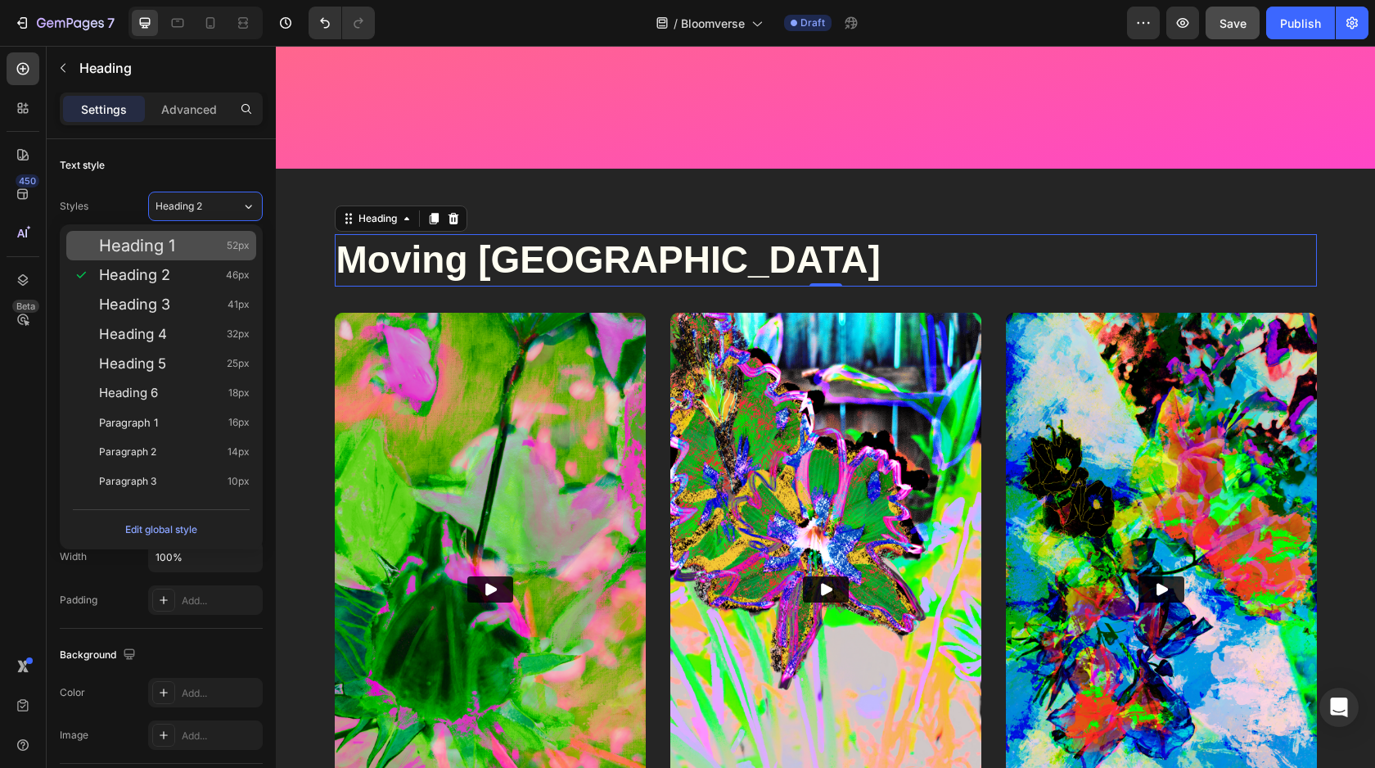
click at [200, 237] on div "Heading 1 52px" at bounding box center [174, 245] width 151 height 16
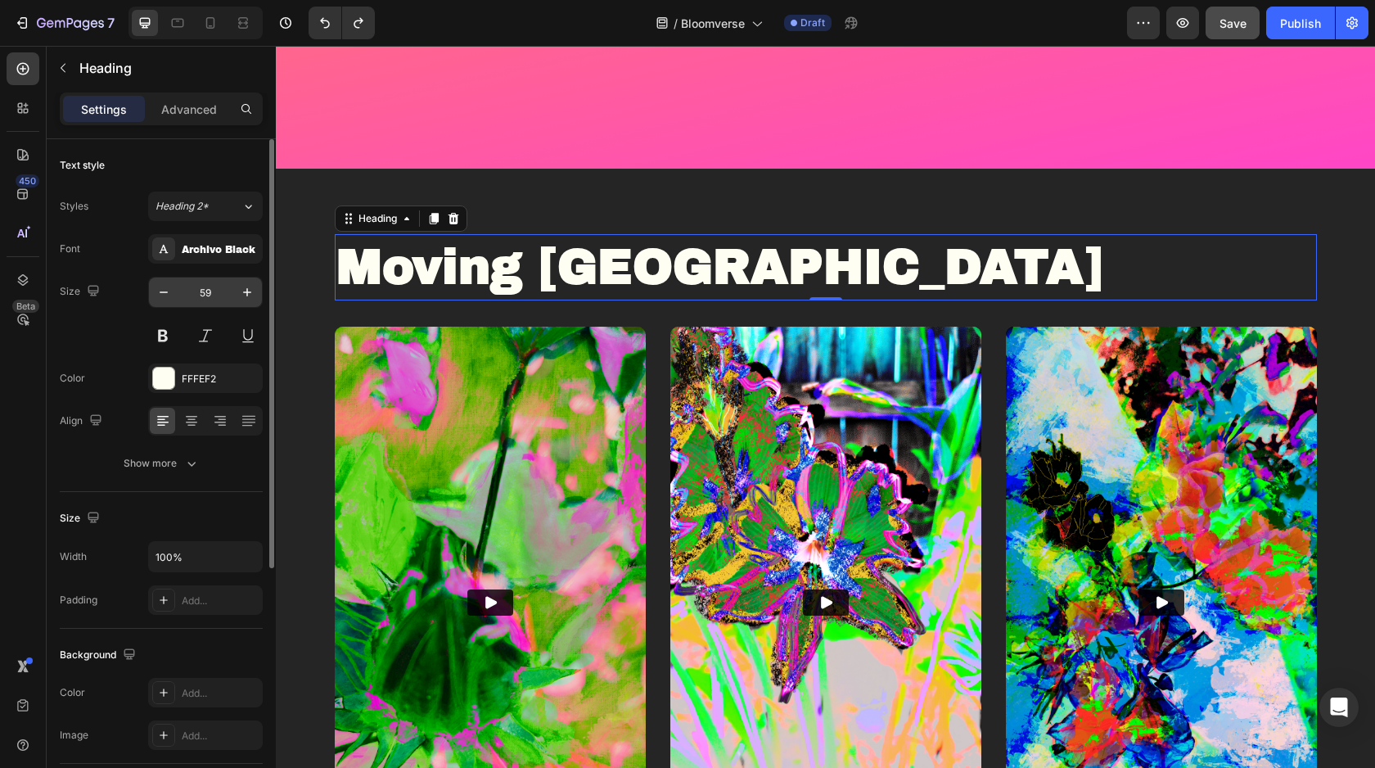
click at [210, 285] on input "59" at bounding box center [205, 292] width 54 height 29
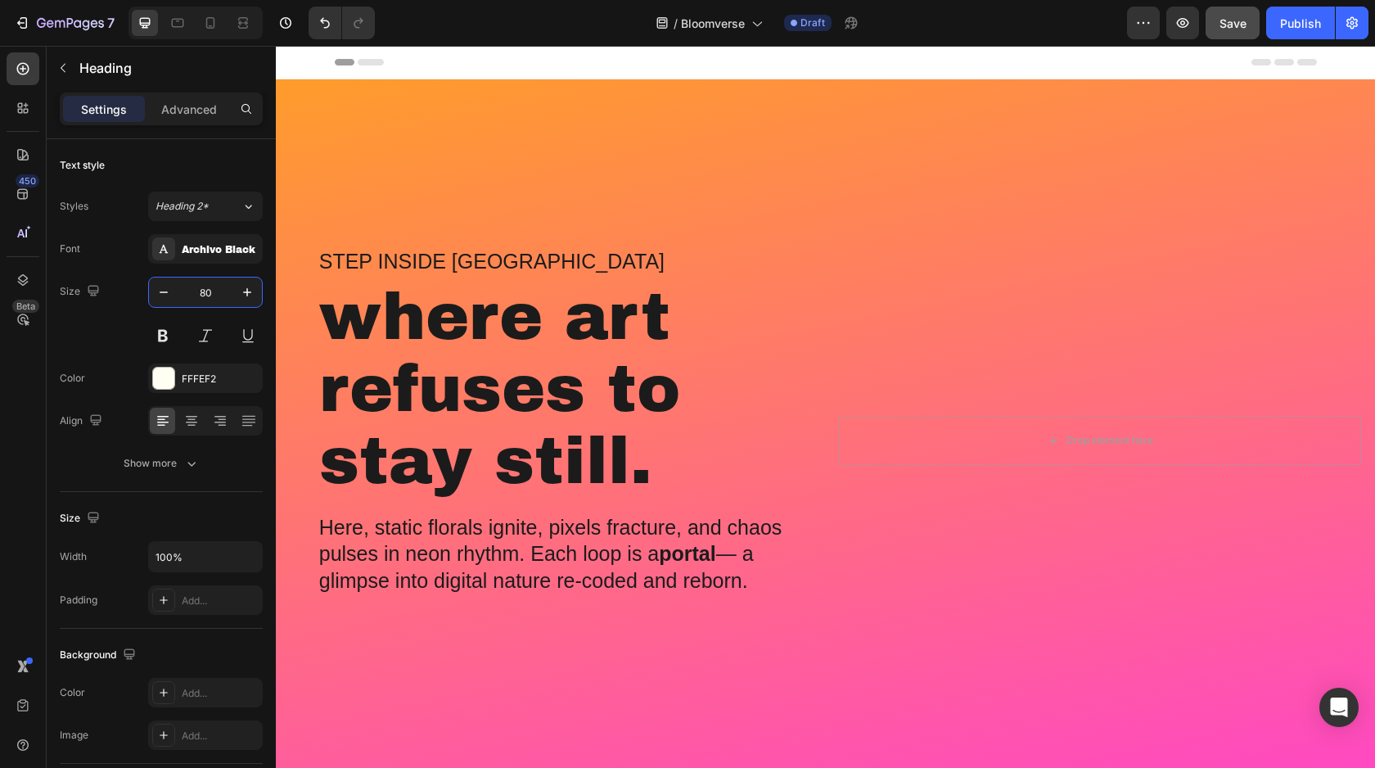
type input "80"
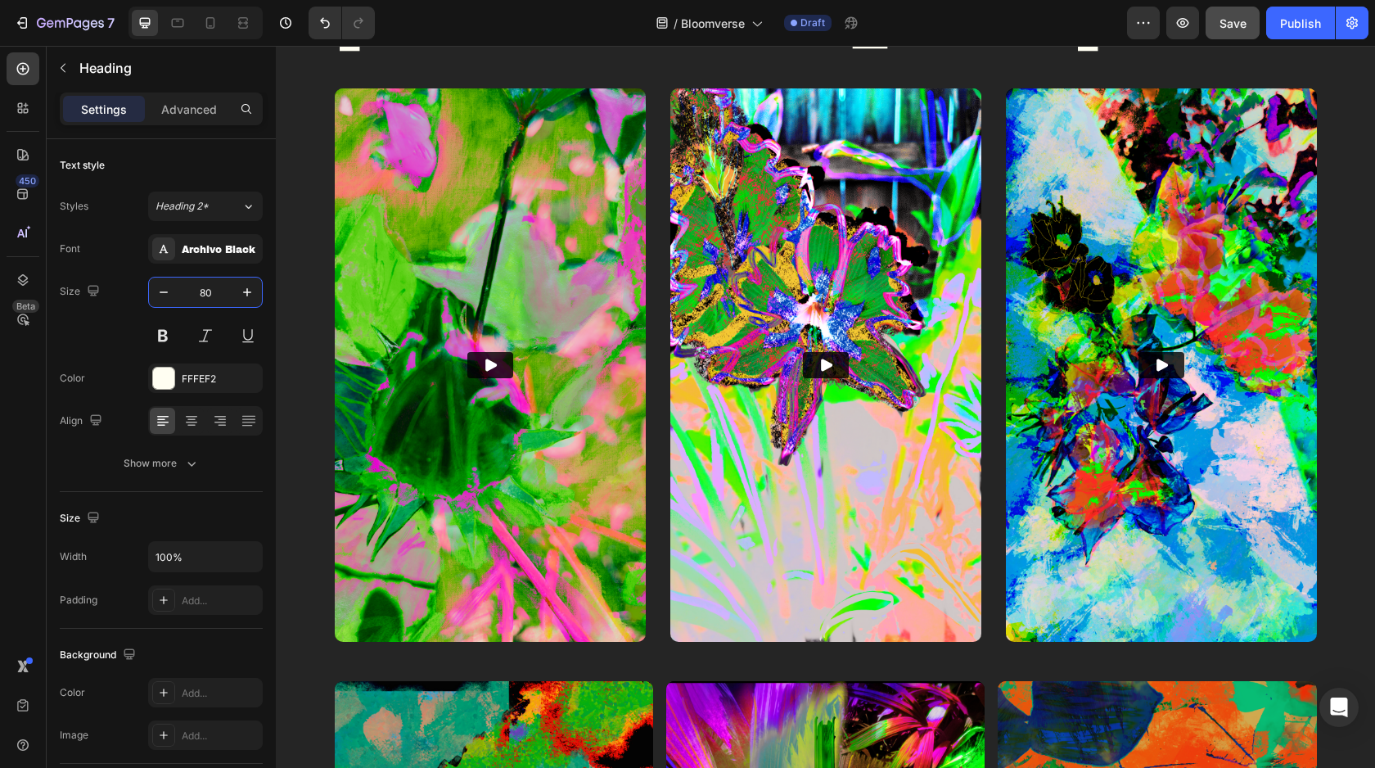
scroll to position [765, 0]
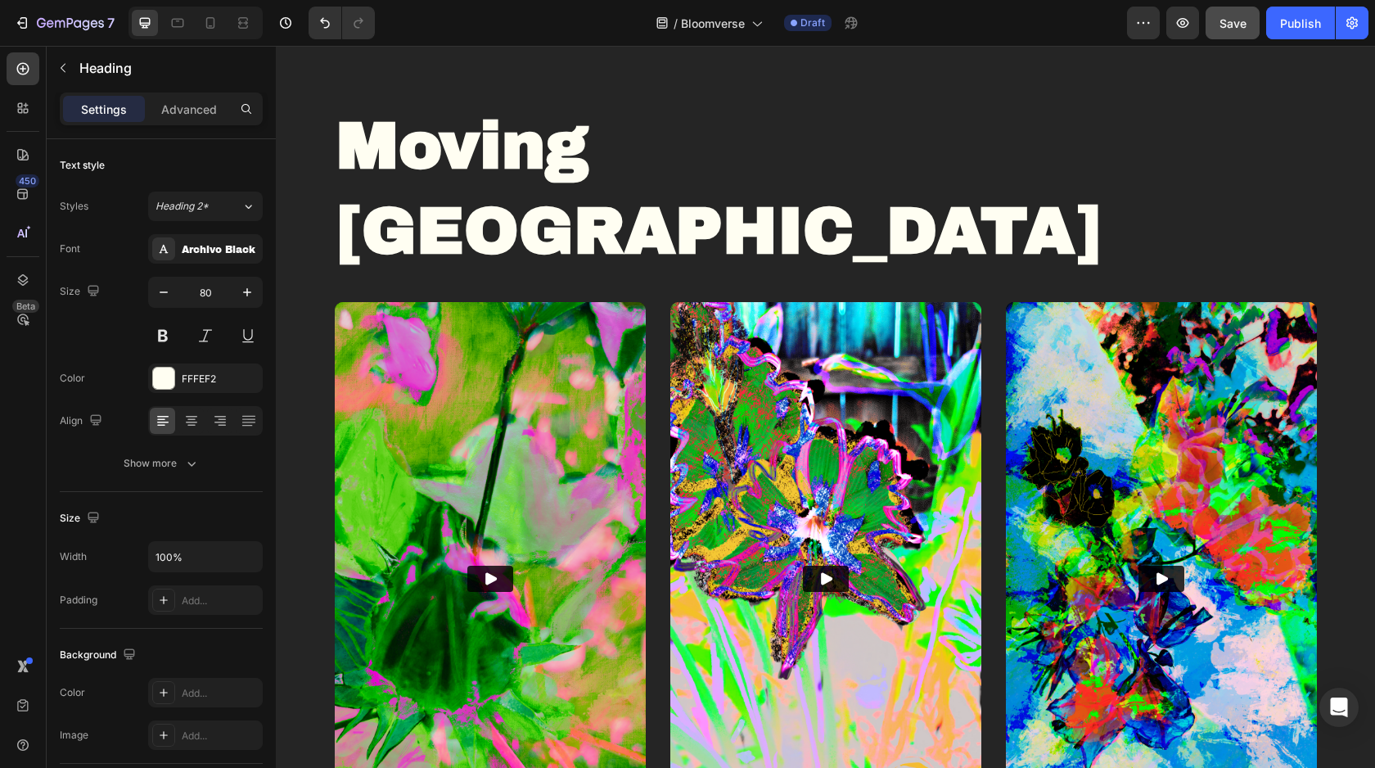
click at [756, 141] on strong "Moving [GEOGRAPHIC_DATA]" at bounding box center [718, 189] width 764 height 156
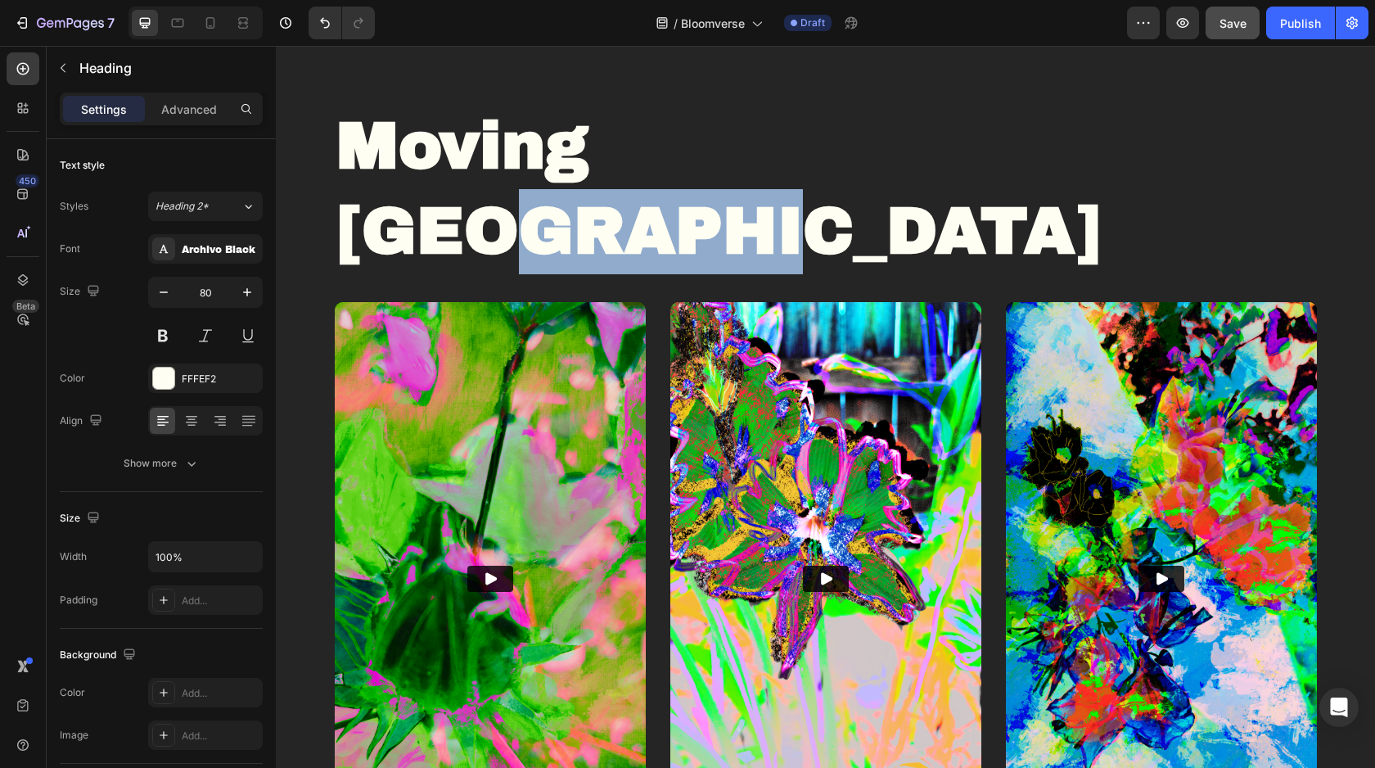
drag, startPoint x: 755, startPoint y: 142, endPoint x: 1032, endPoint y: 157, distance: 278.0
click at [1032, 157] on strong "Moving [GEOGRAPHIC_DATA]" at bounding box center [718, 189] width 764 height 156
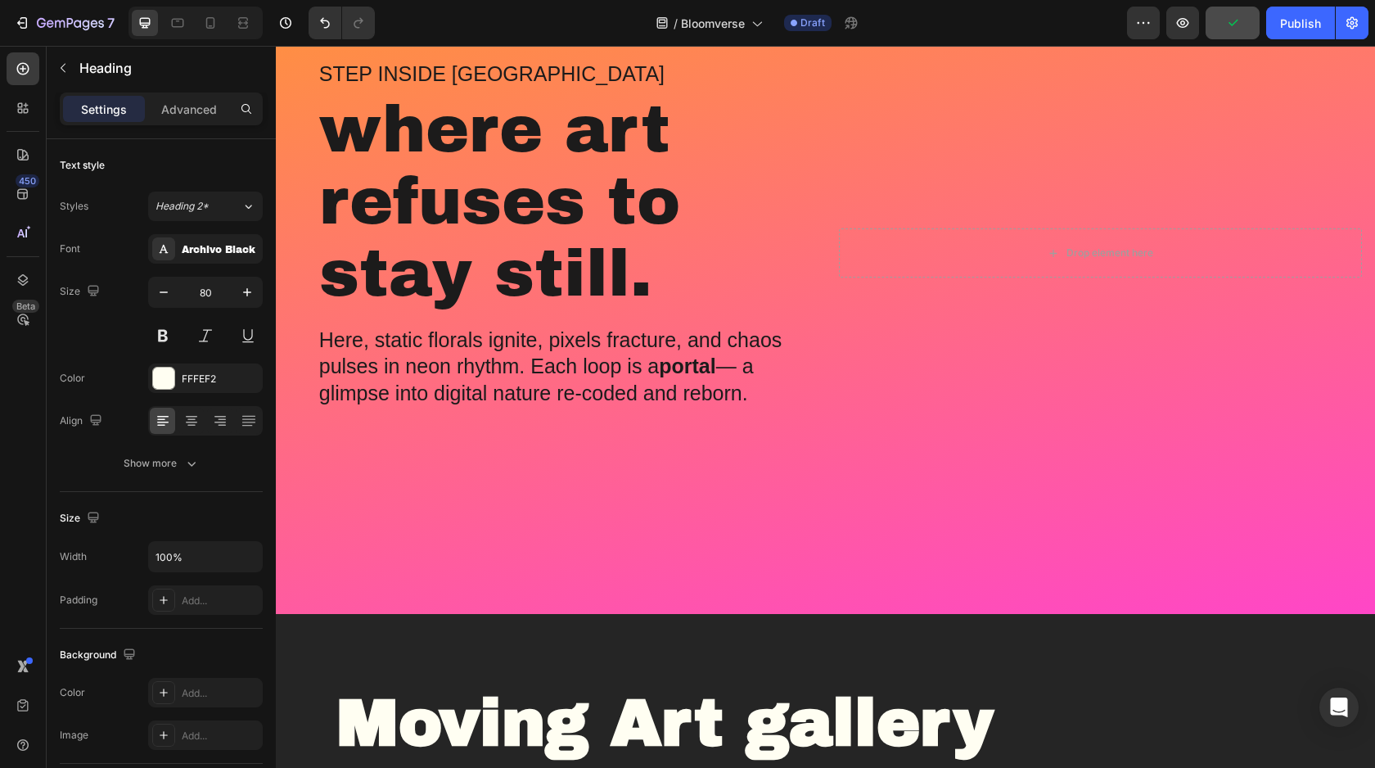
scroll to position [235, 0]
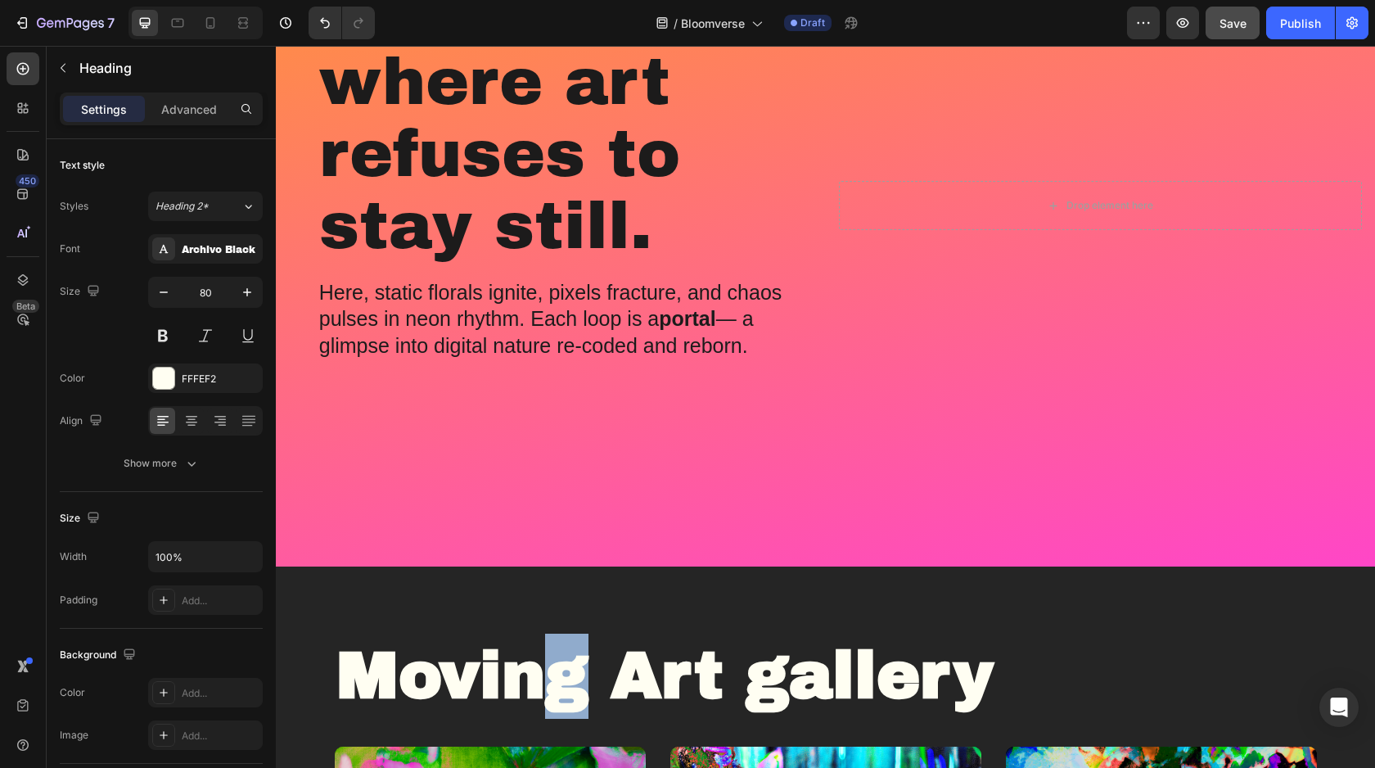
drag, startPoint x: 578, startPoint y: 678, endPoint x: 544, endPoint y: 689, distance: 35.5
click at [544, 689] on strong "Moving Art gallery" at bounding box center [664, 675] width 657 height 71
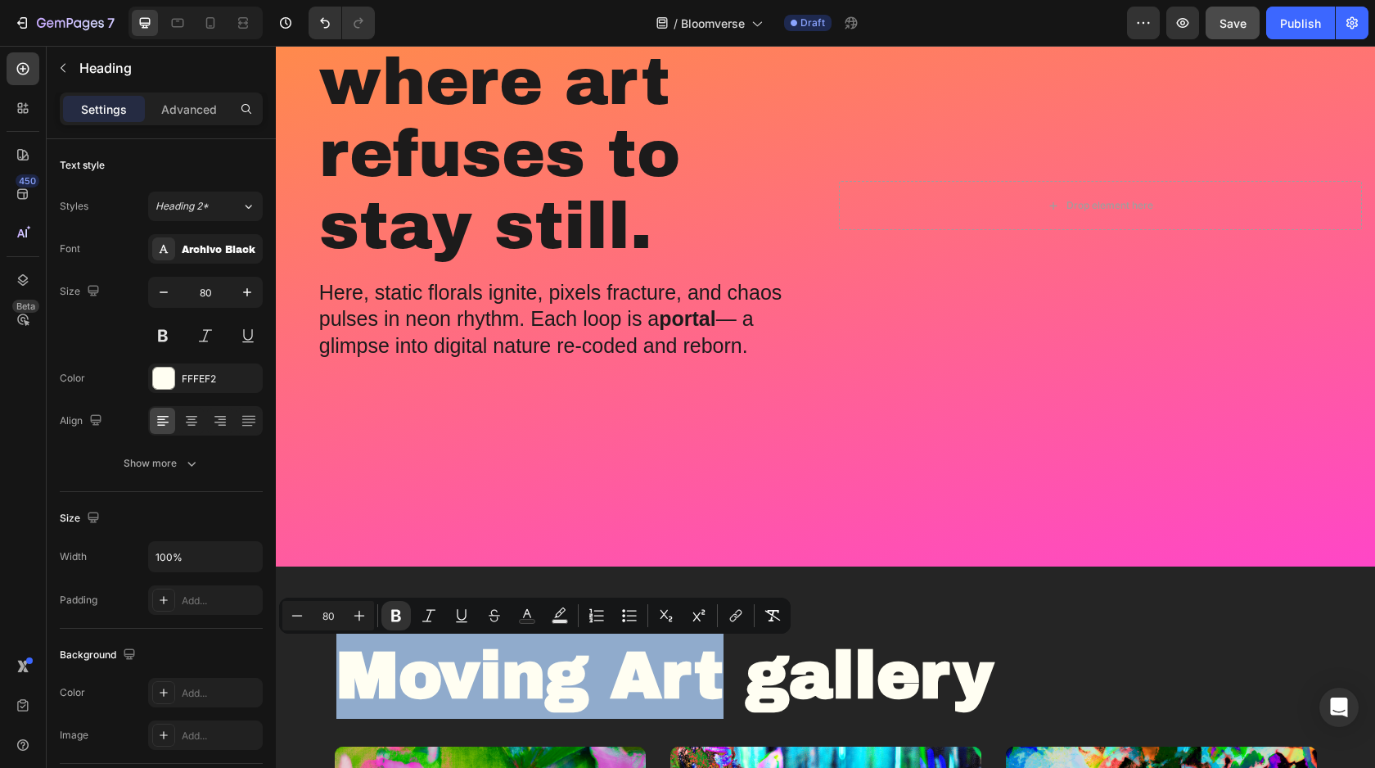
drag, startPoint x: 729, startPoint y: 669, endPoint x: 353, endPoint y: 686, distance: 377.0
click at [353, 686] on strong "Moving Art gallery" at bounding box center [664, 675] width 657 height 71
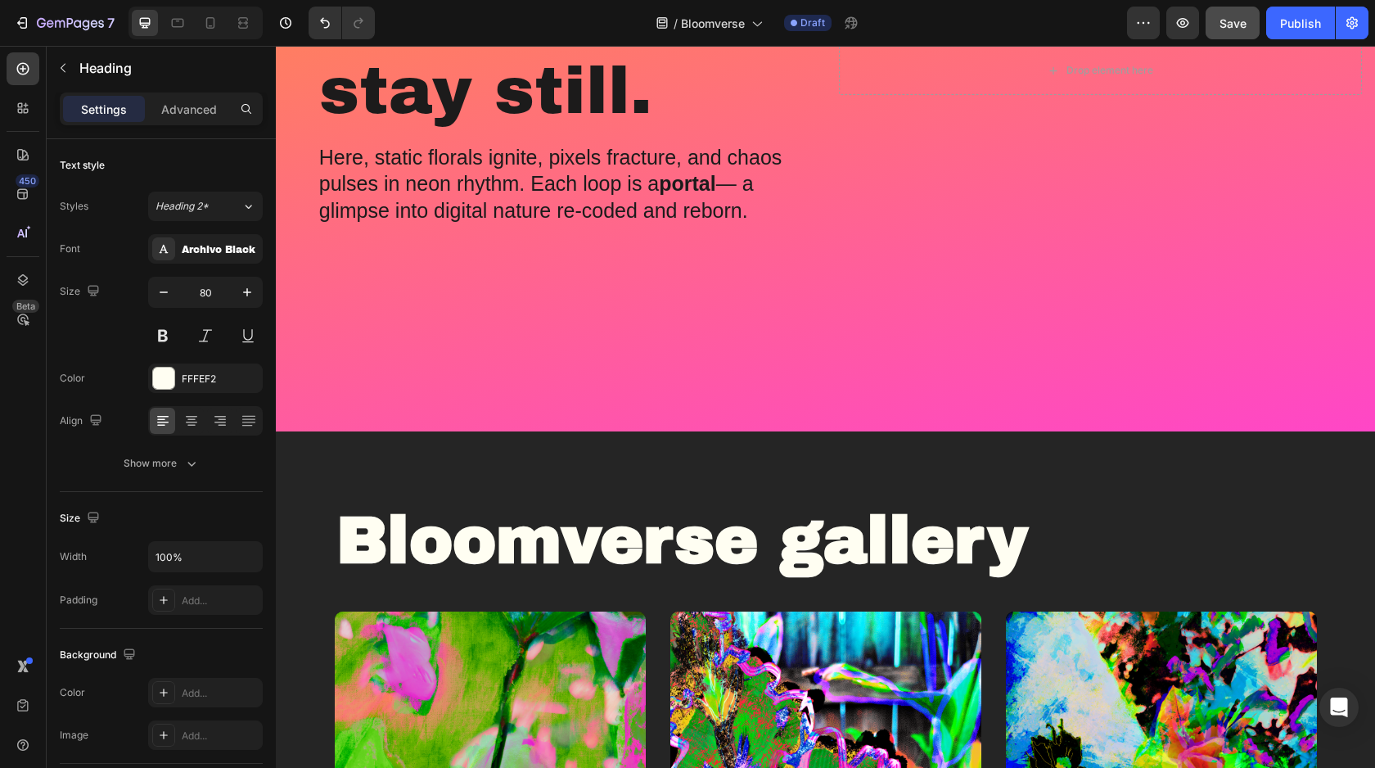
scroll to position [408, 0]
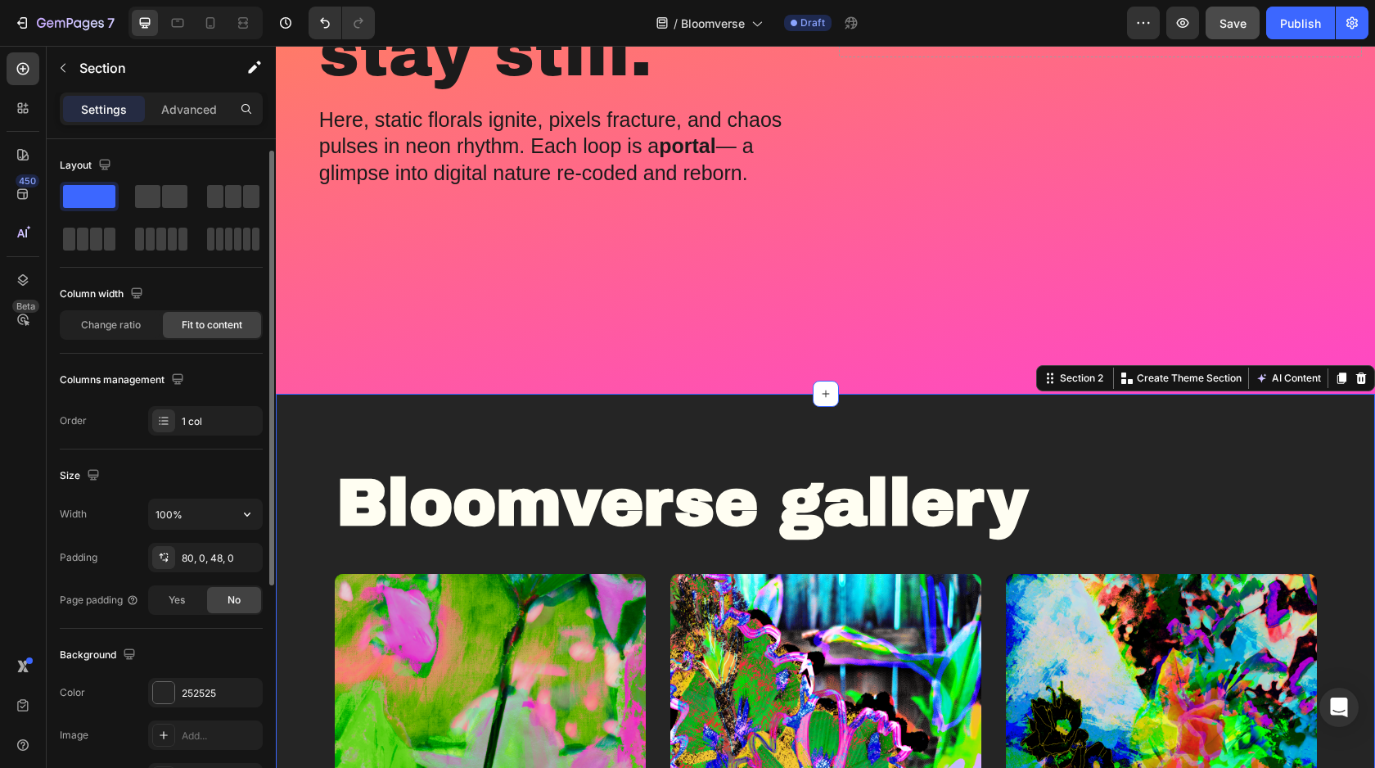
scroll to position [16, 0]
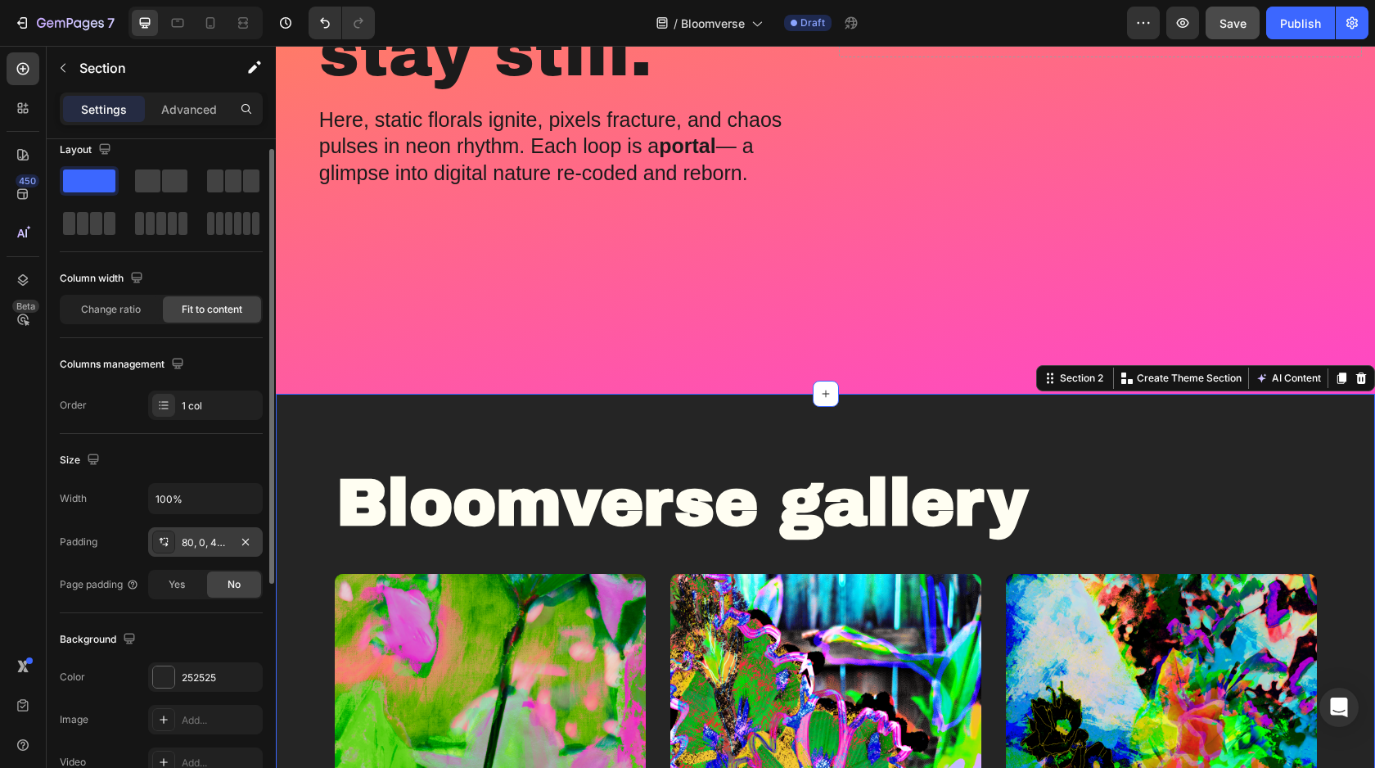
click at [201, 549] on div "80, 0, 48, 0" at bounding box center [205, 542] width 47 height 15
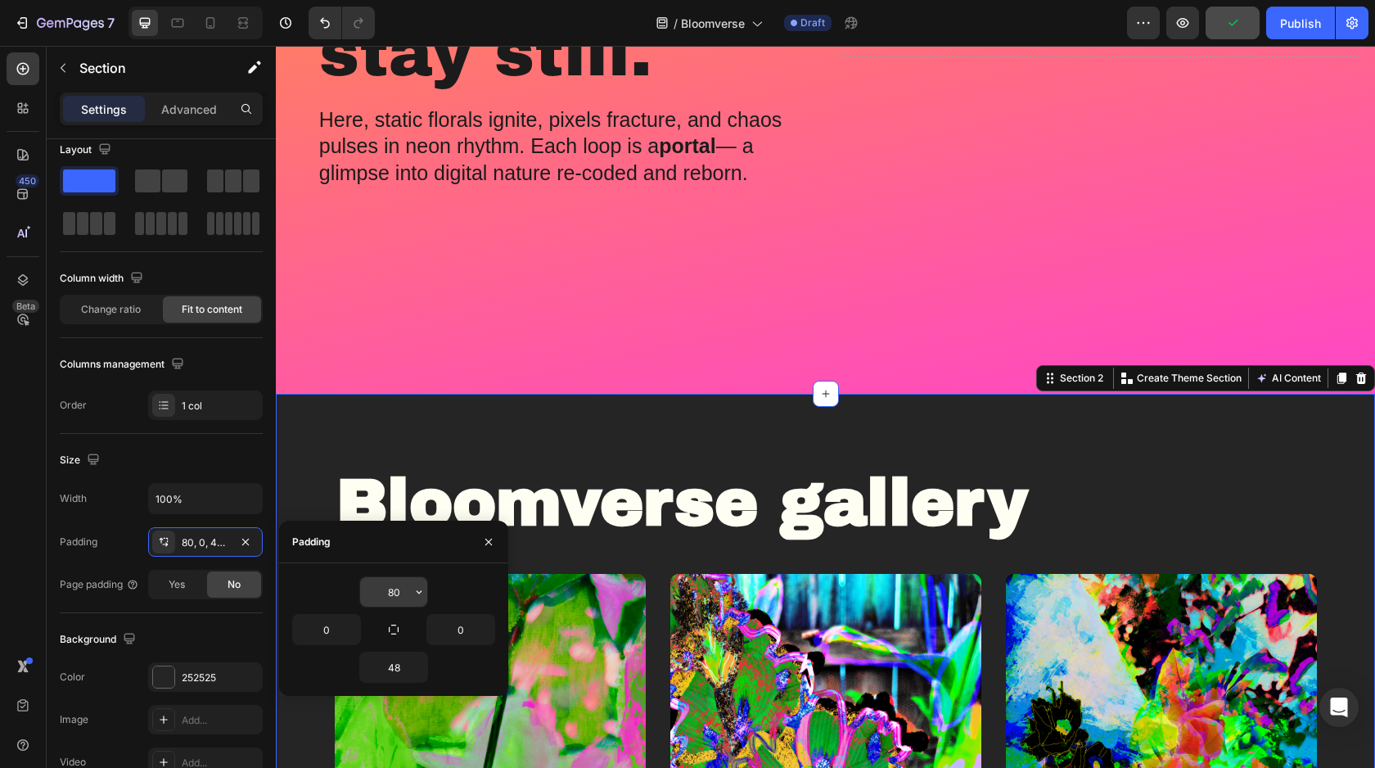
click at [408, 585] on input "80" at bounding box center [393, 591] width 67 height 29
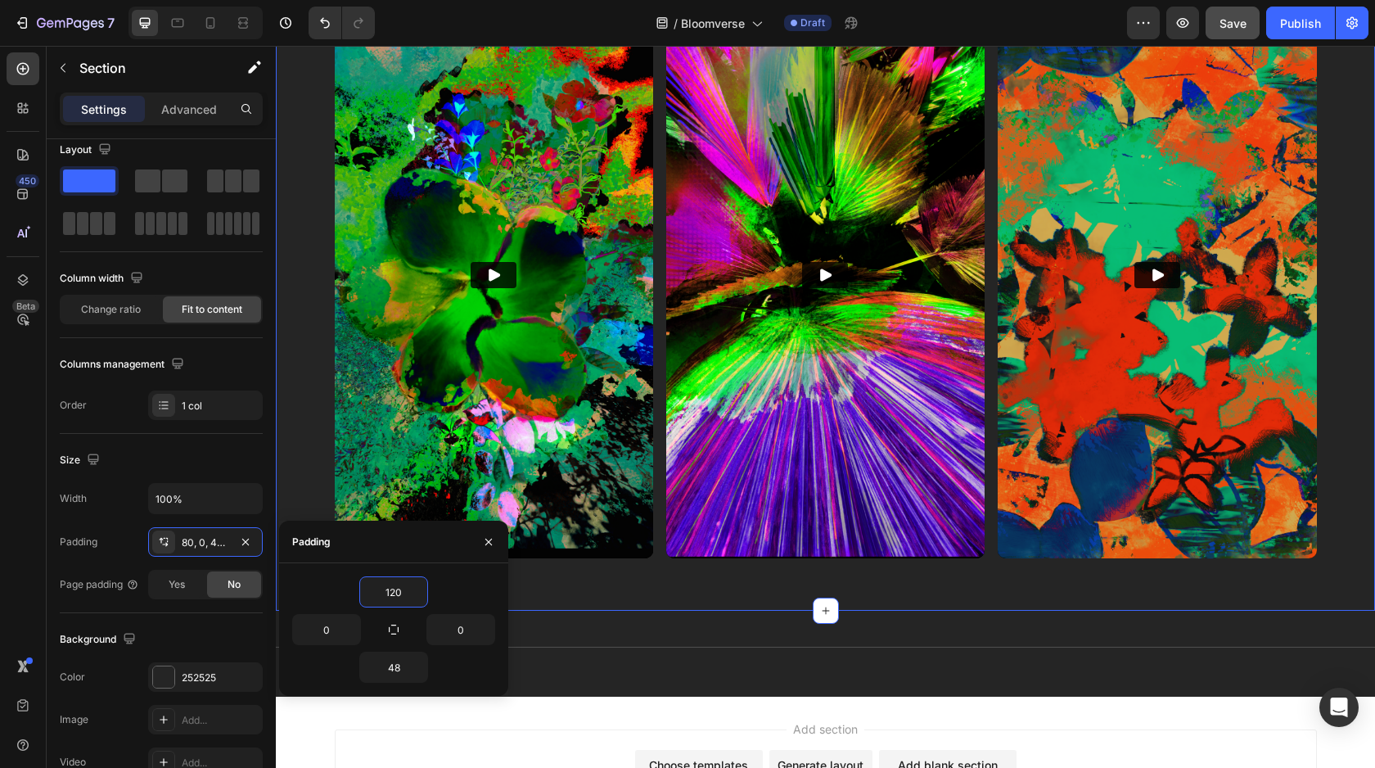
scroll to position [1779, 0]
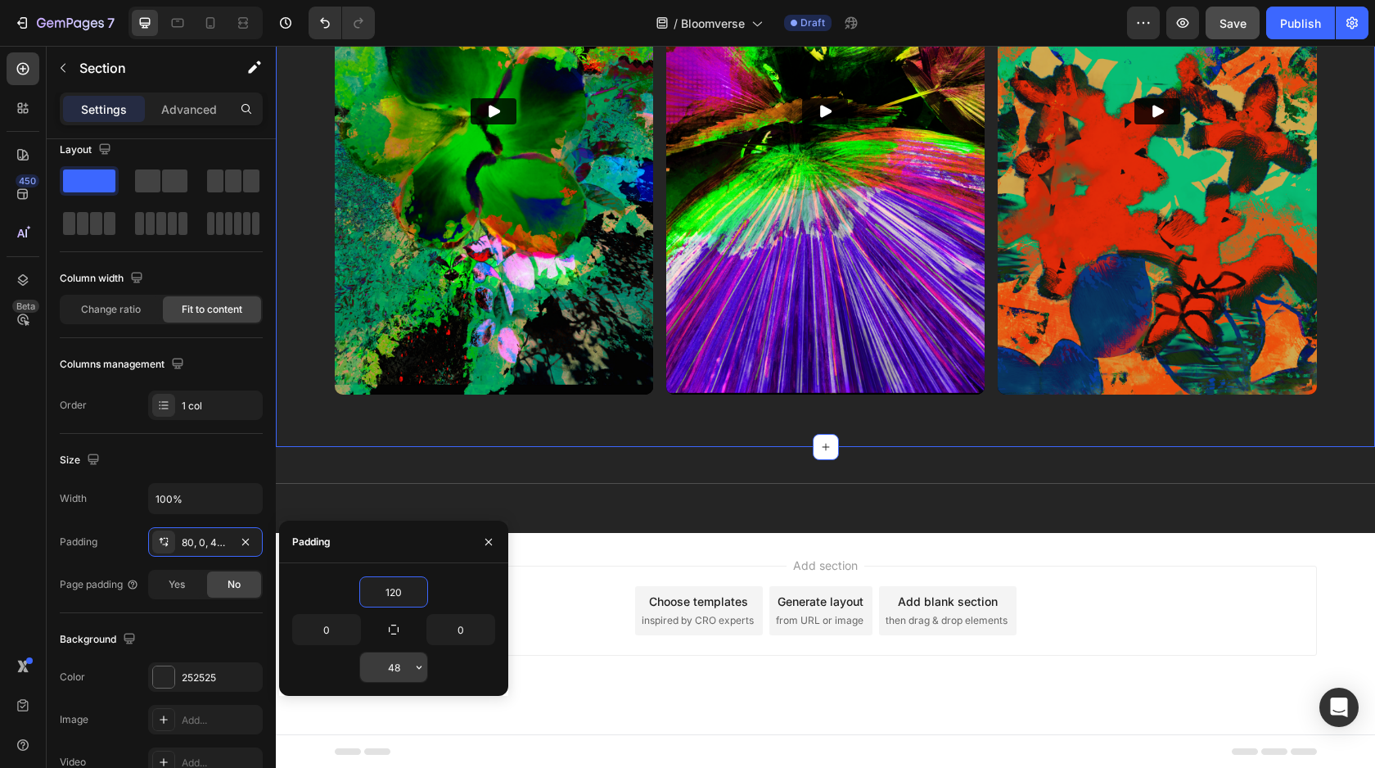
type input "120"
click at [404, 674] on input "48" at bounding box center [393, 666] width 67 height 29
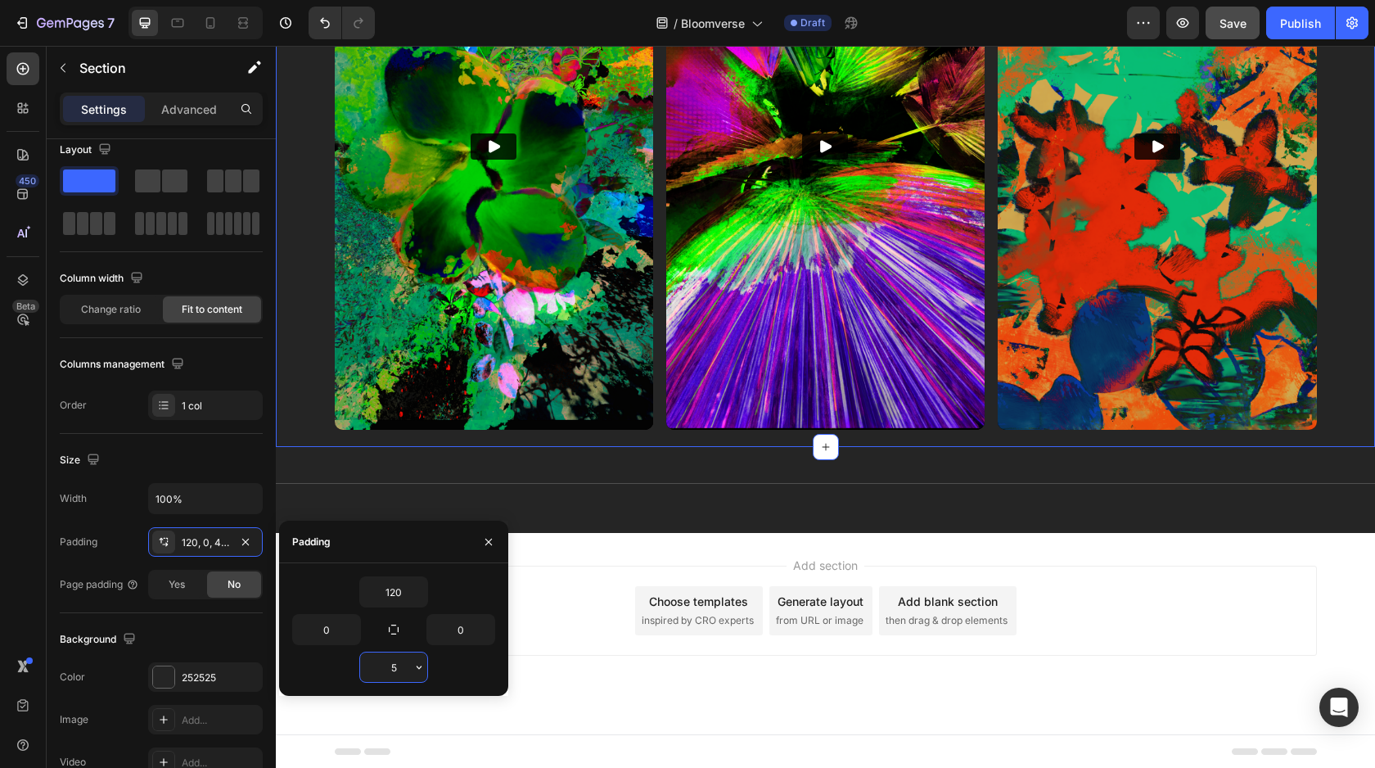
type input "54"
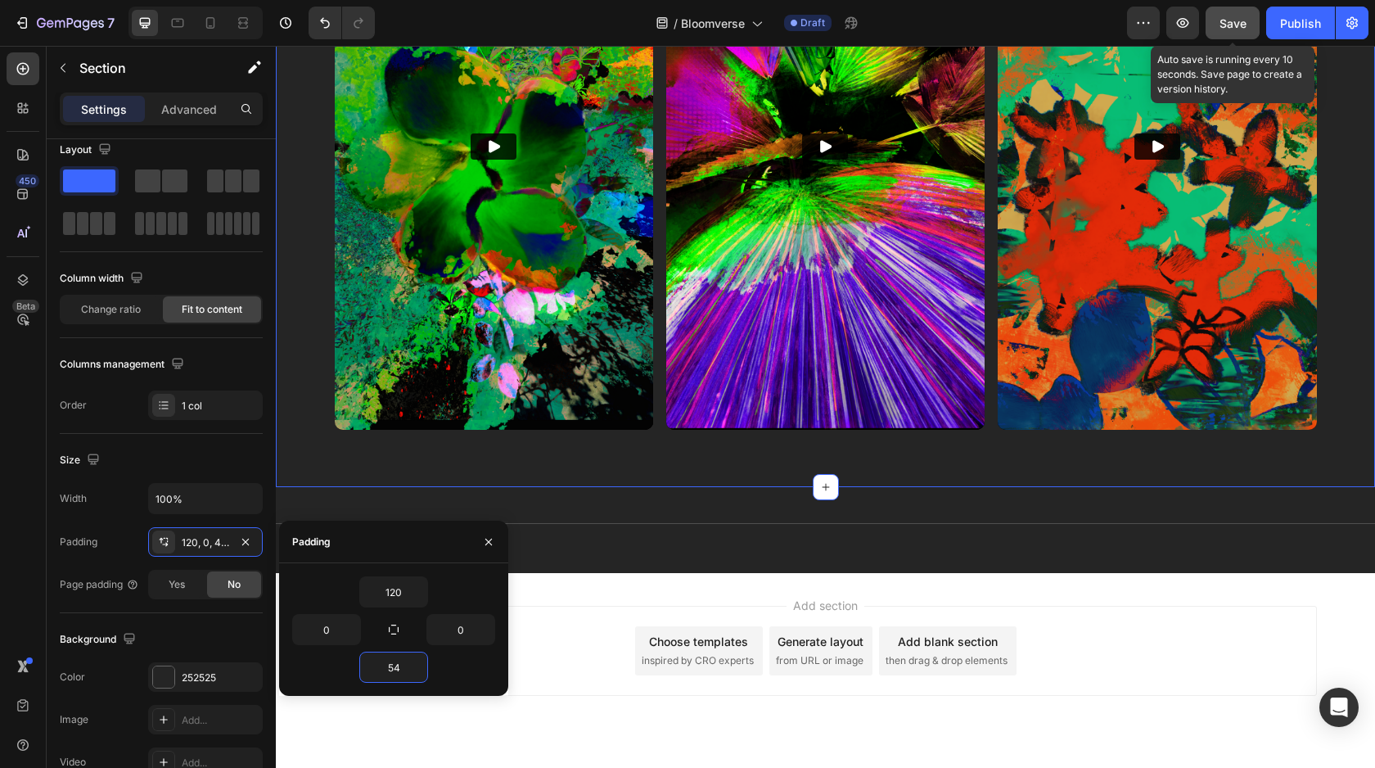
click at [1228, 27] on span "Save" at bounding box center [1233, 23] width 27 height 14
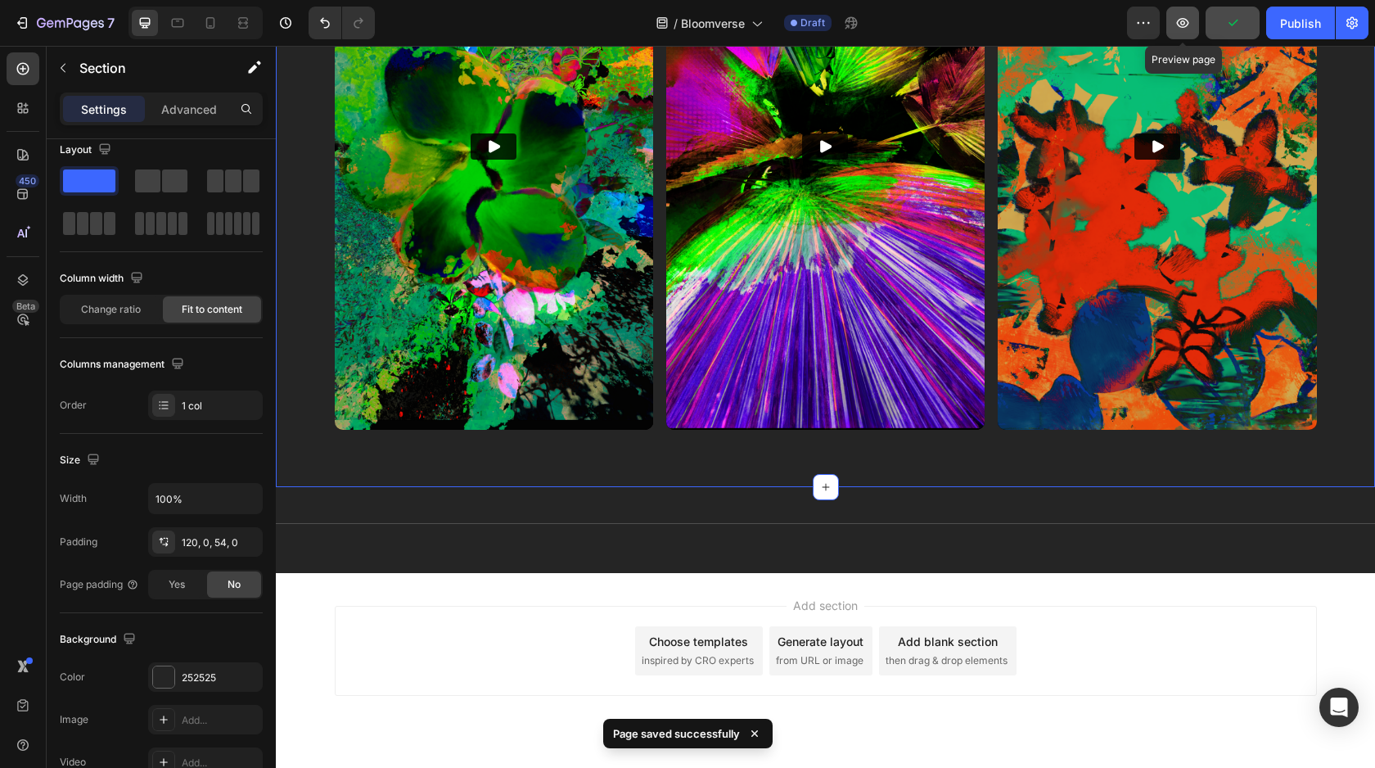
click at [1185, 24] on icon "button" at bounding box center [1183, 23] width 12 height 10
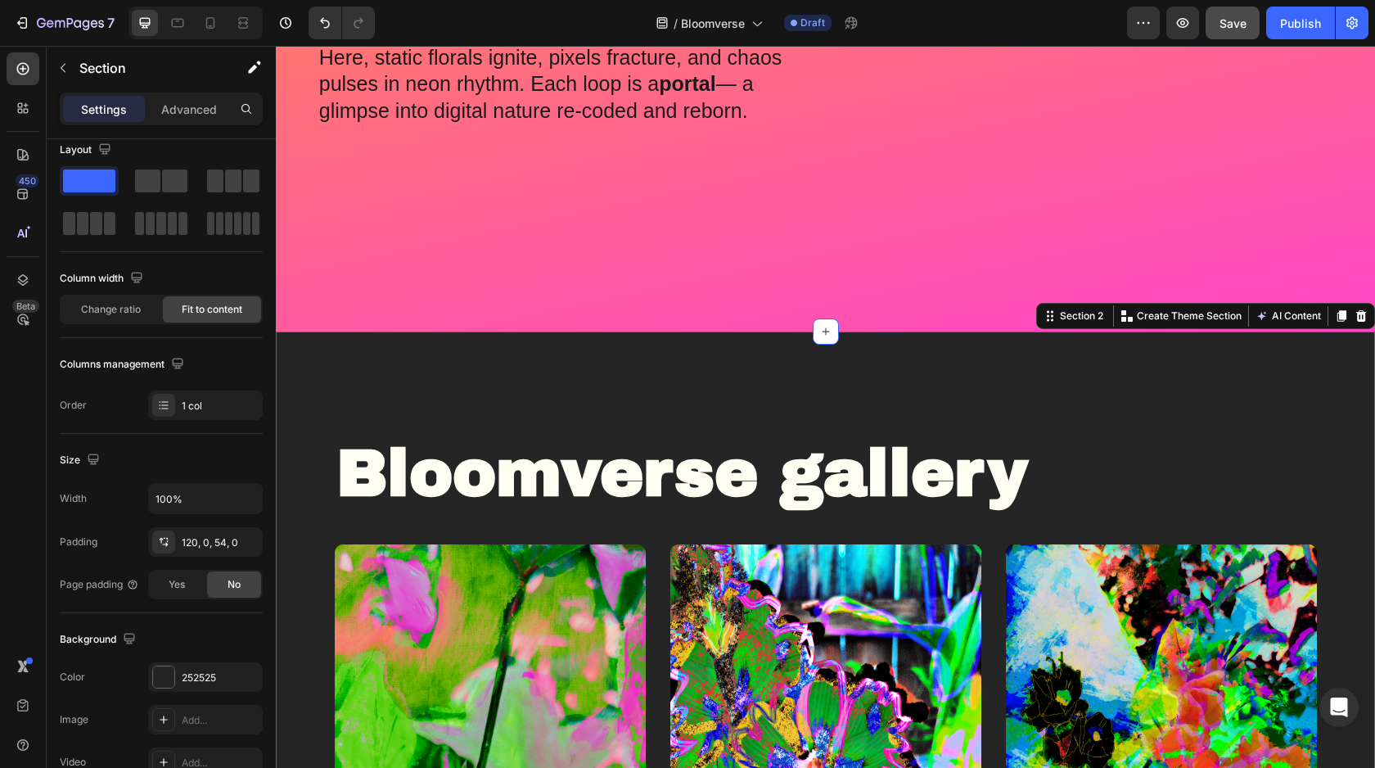
scroll to position [463, 0]
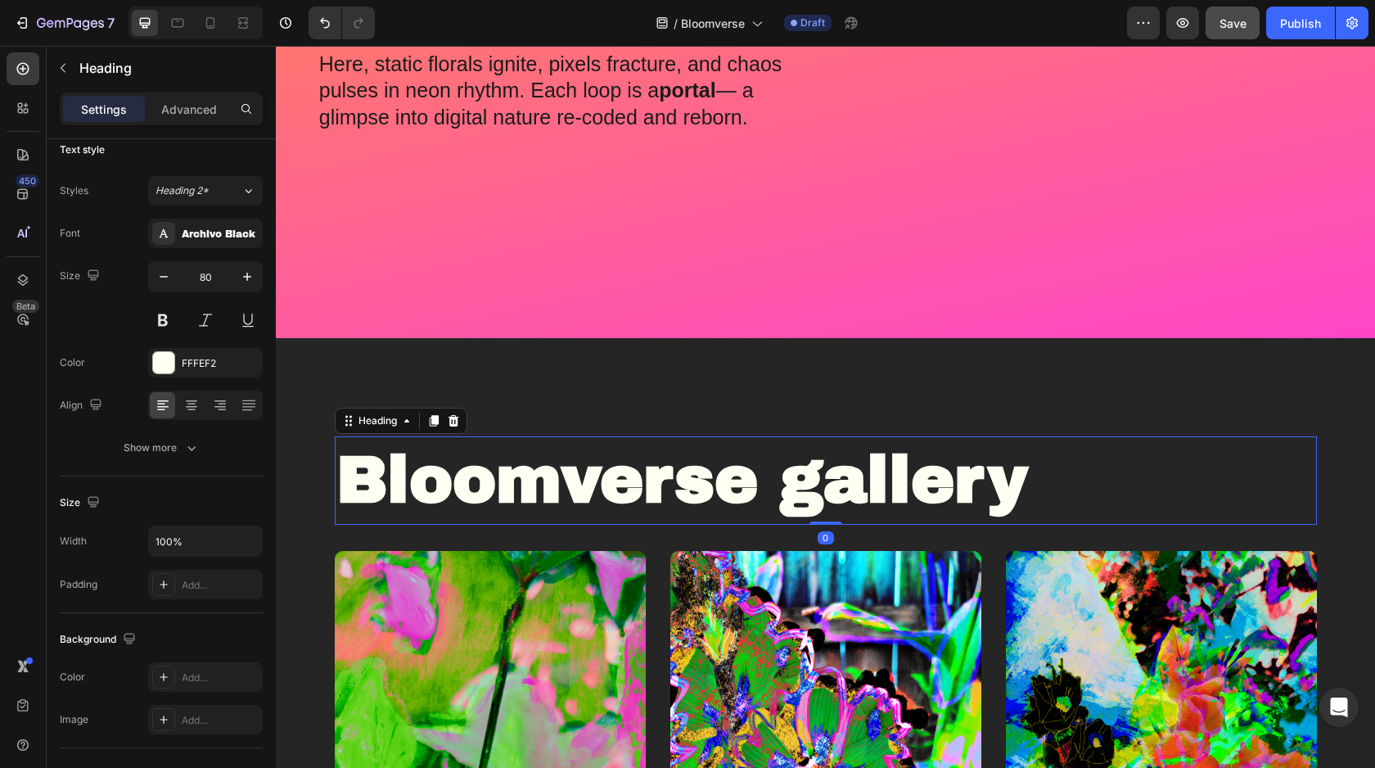
click at [752, 467] on strong "Bloomverse gallery" at bounding box center [682, 480] width 692 height 71
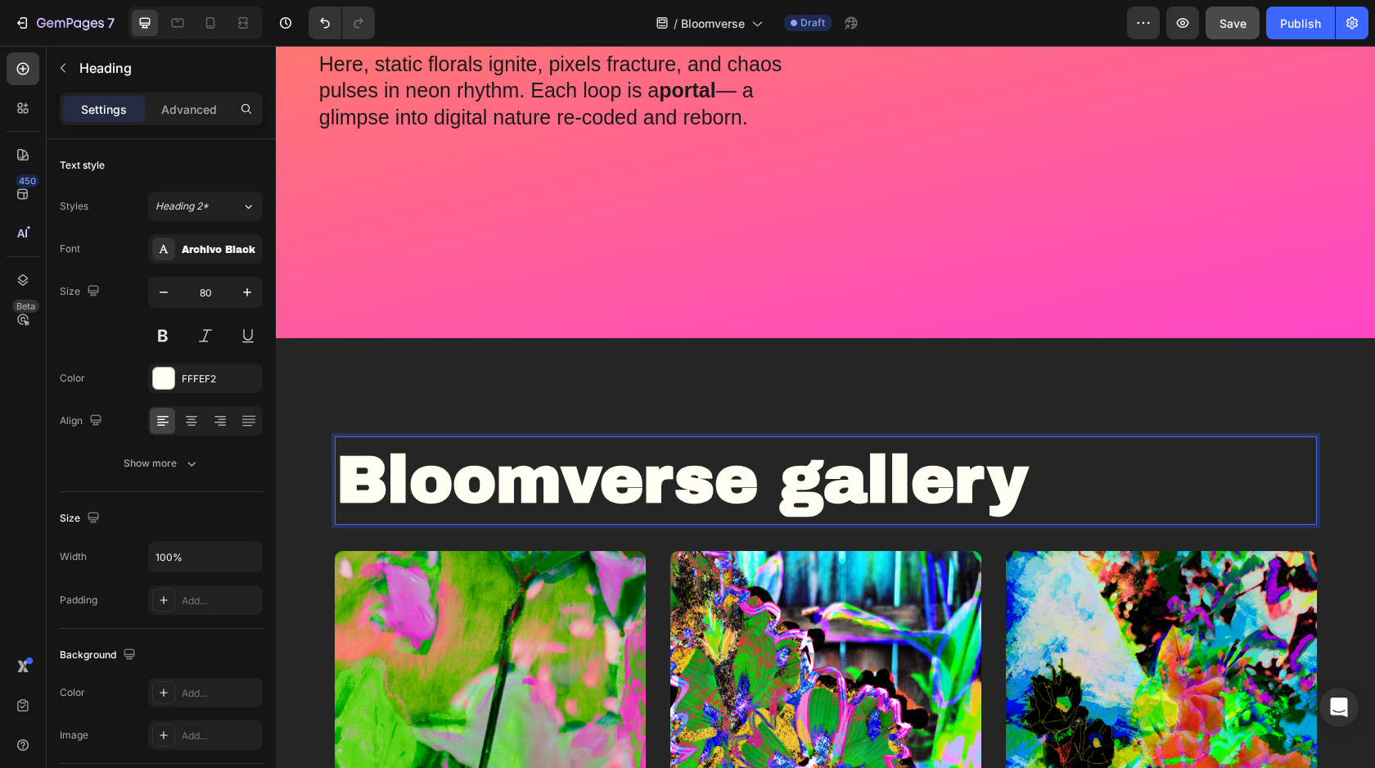
click at [730, 481] on strong "Bloomverse gallery" at bounding box center [682, 480] width 692 height 71
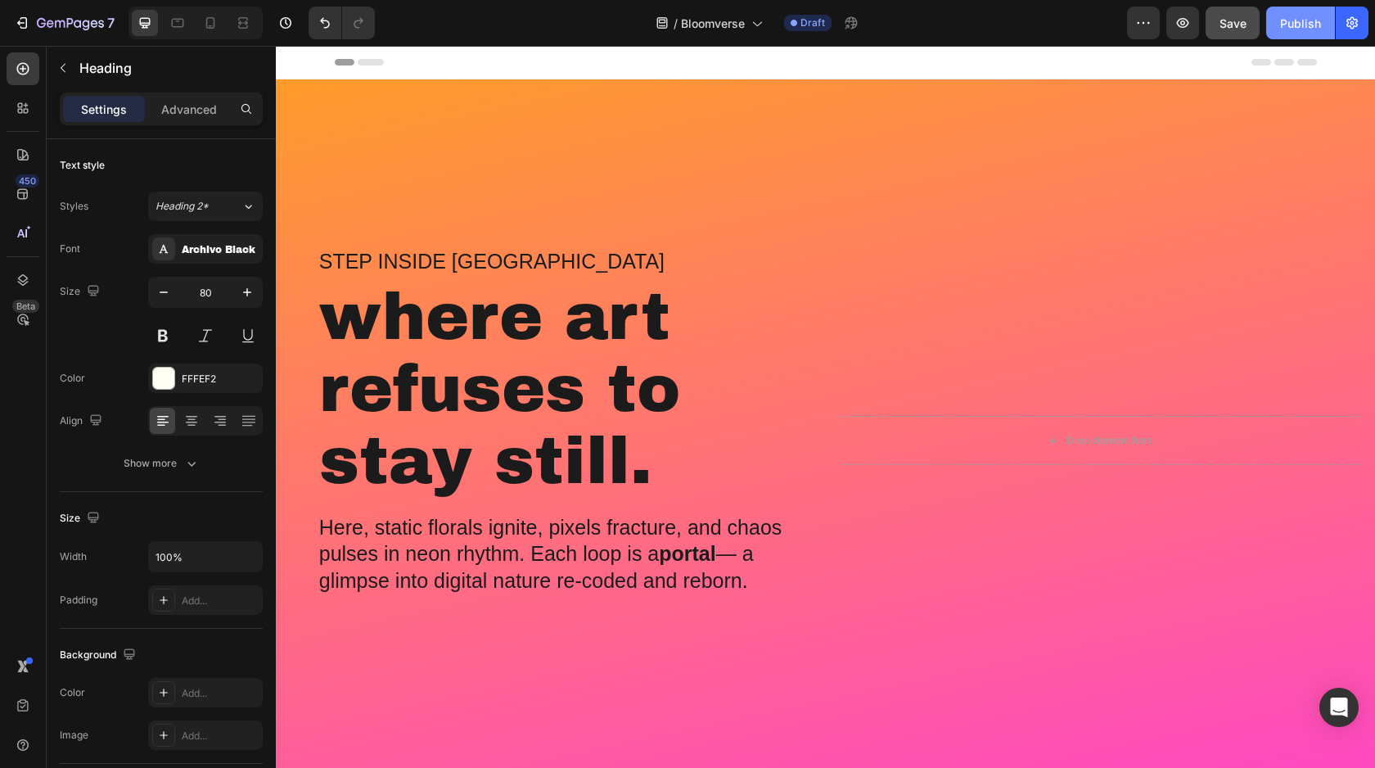
click at [1289, 32] on button "Publish" at bounding box center [1300, 23] width 69 height 33
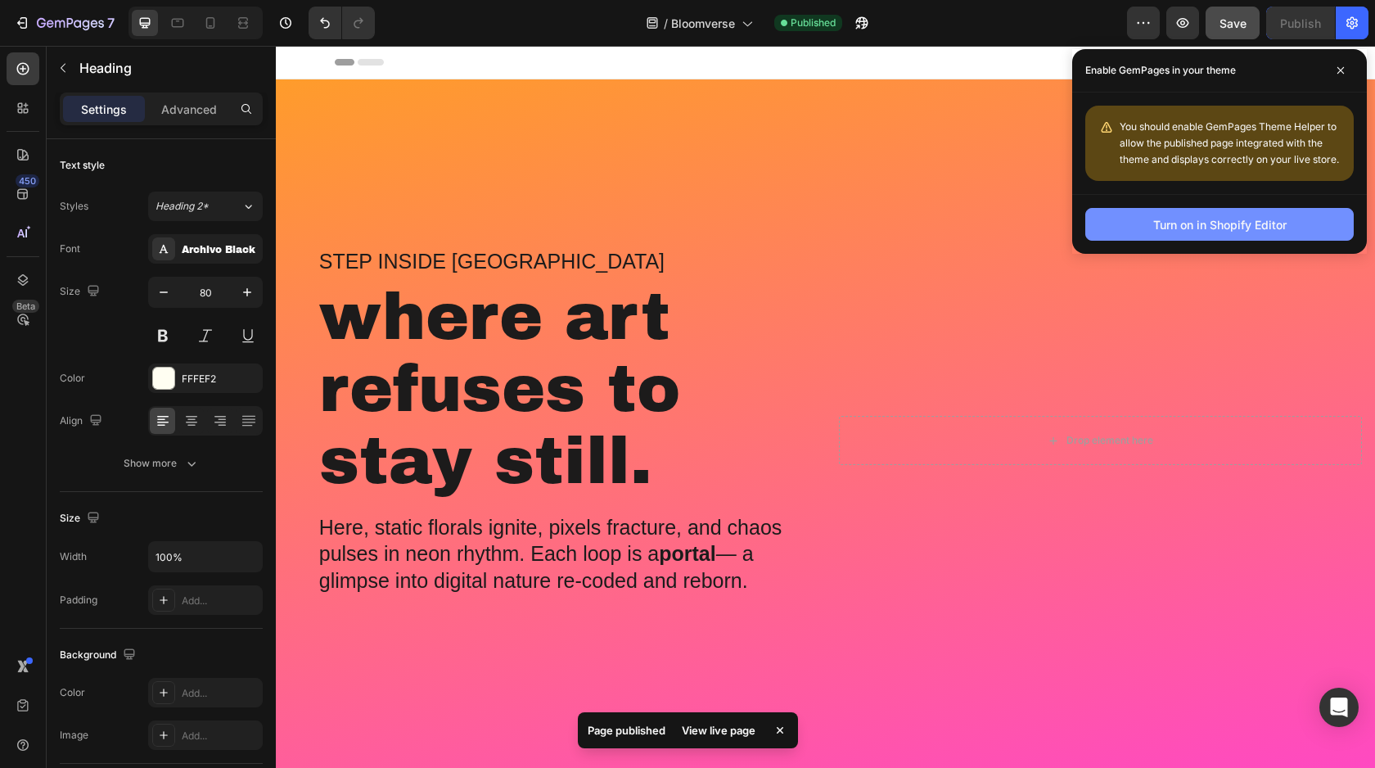
click at [1227, 228] on div "Turn on in Shopify Editor" at bounding box center [1219, 224] width 133 height 17
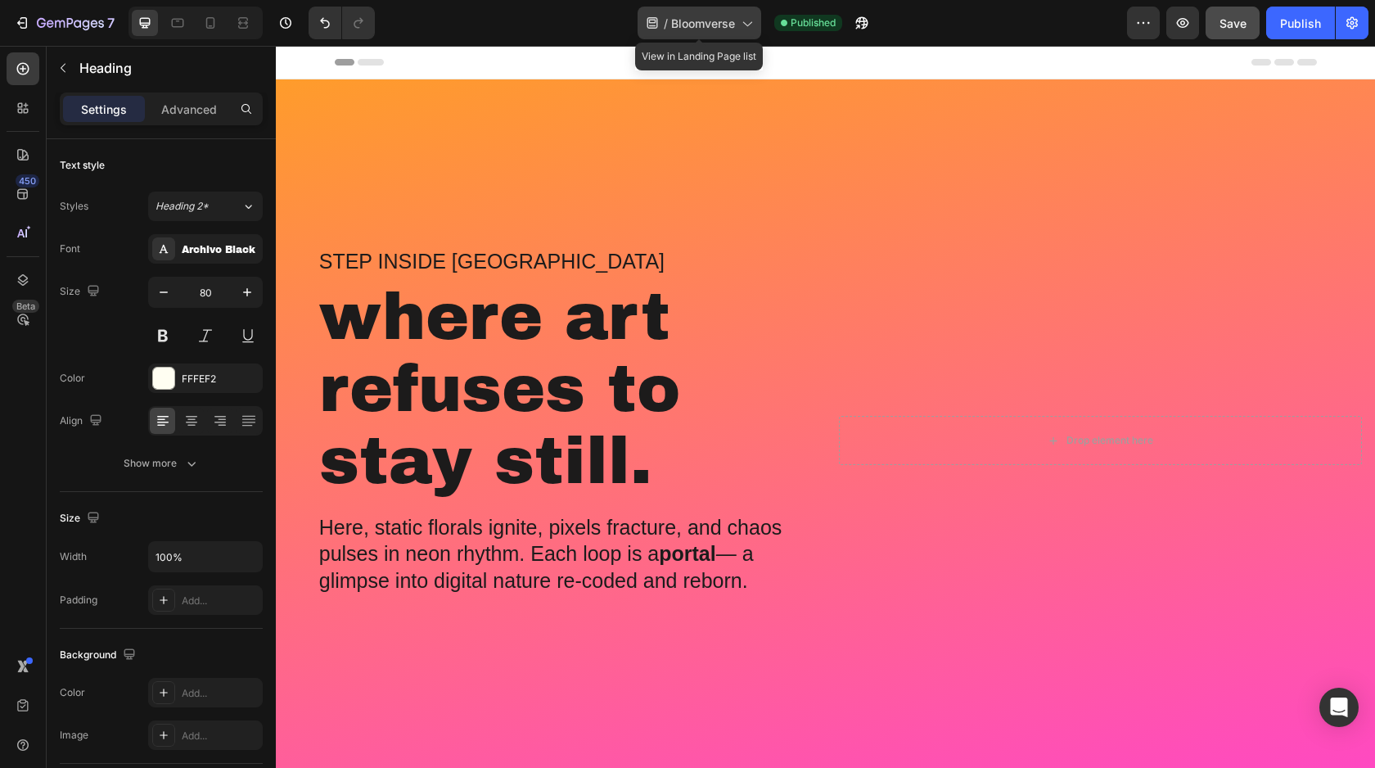
click at [744, 16] on icon at bounding box center [746, 23] width 16 height 16
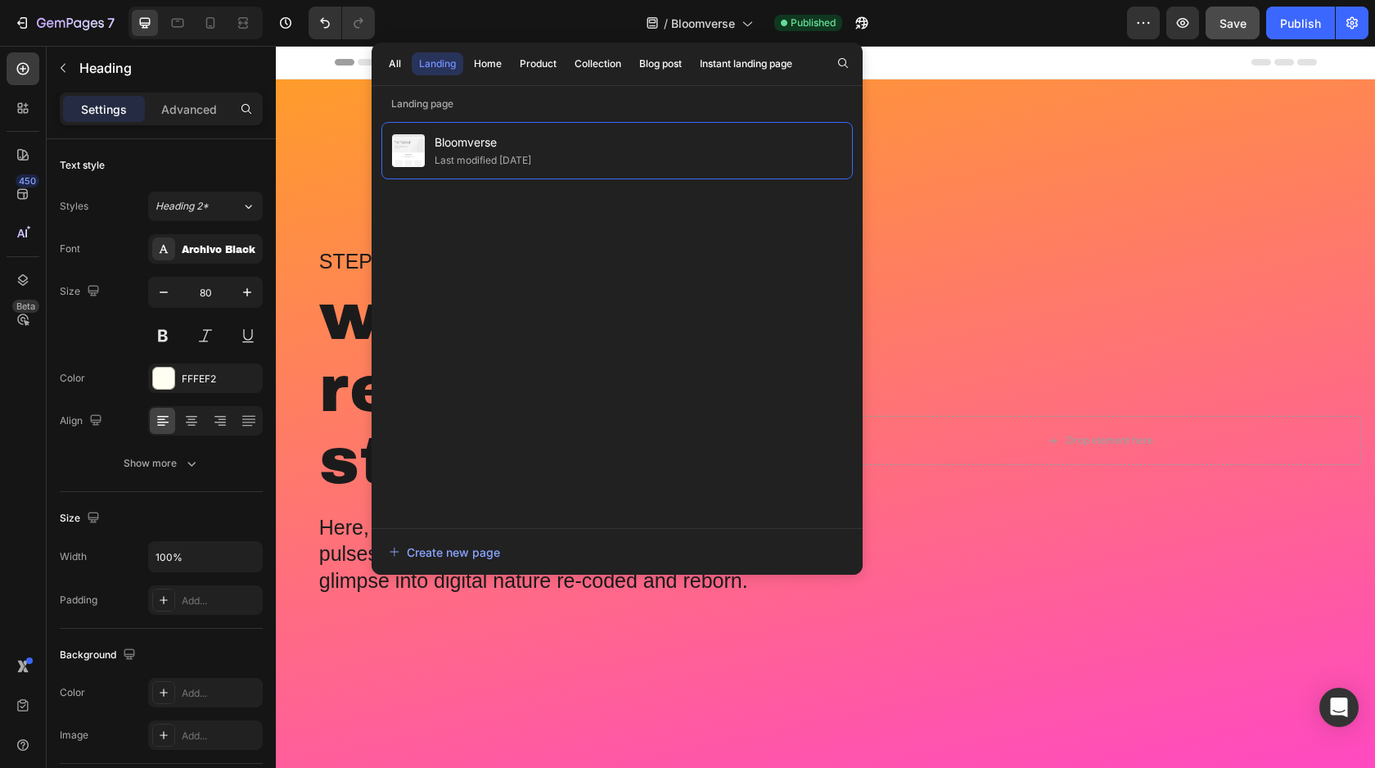
click at [555, 21] on div "/ Bloomverse Published" at bounding box center [757, 23] width 739 height 33
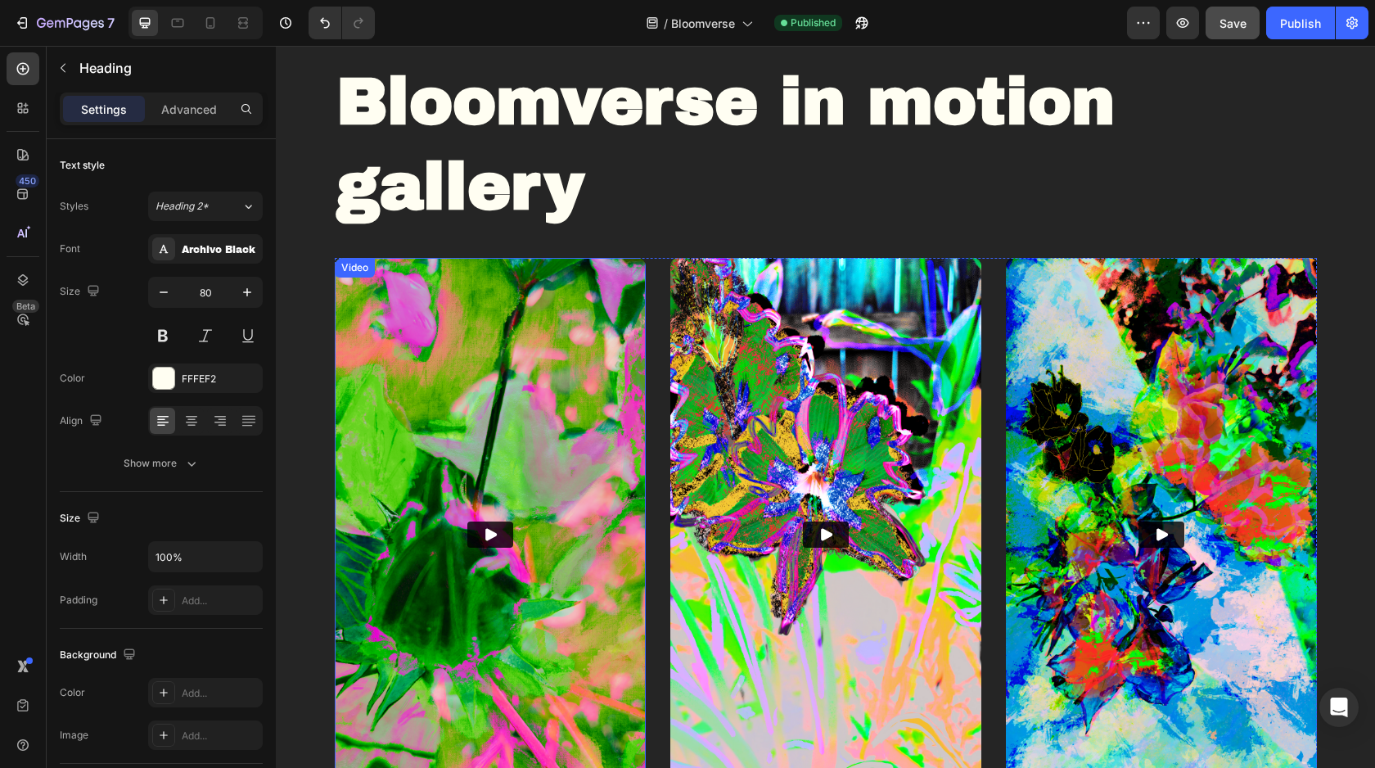
scroll to position [838, 0]
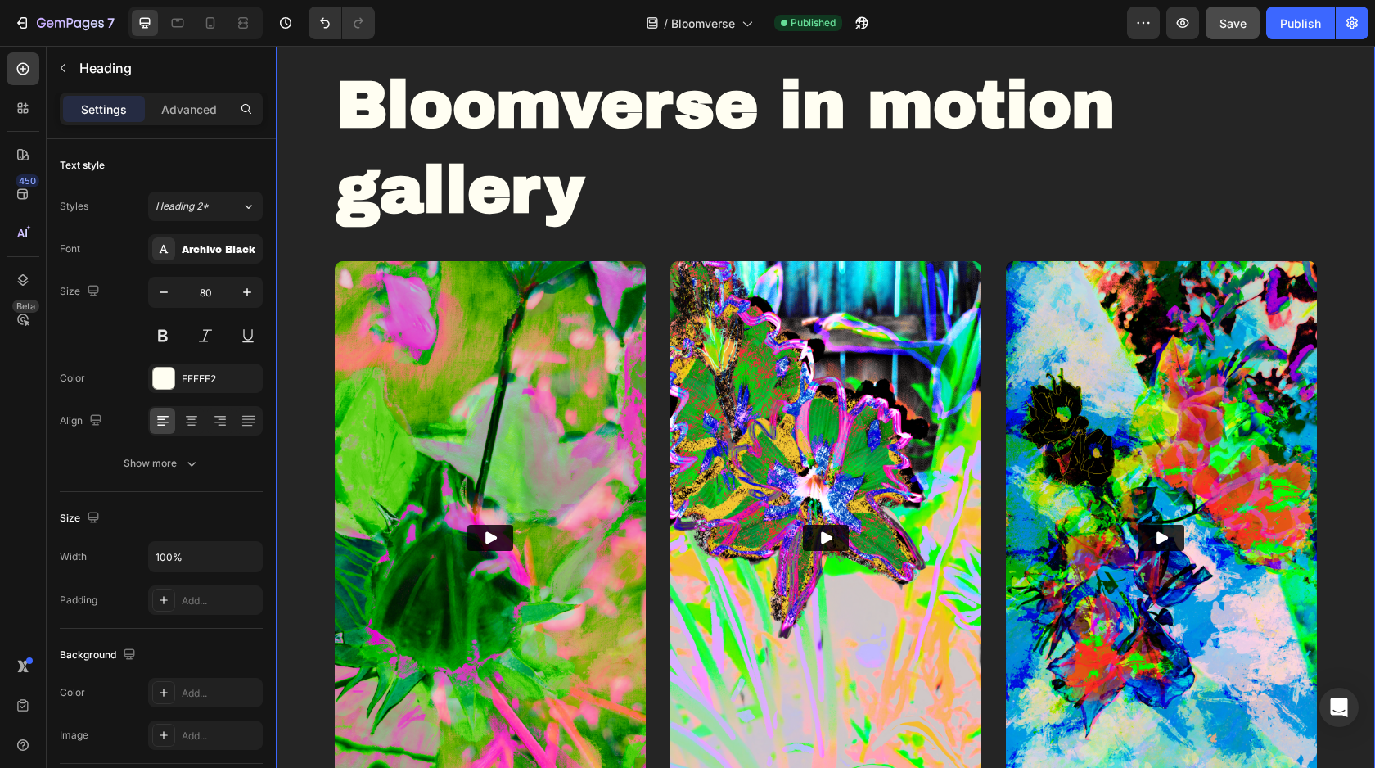
click at [317, 292] on div "Bloomverse in motion gallery Heading Row Video Video Video Video Drop element h…" at bounding box center [825, 720] width 1099 height 1515
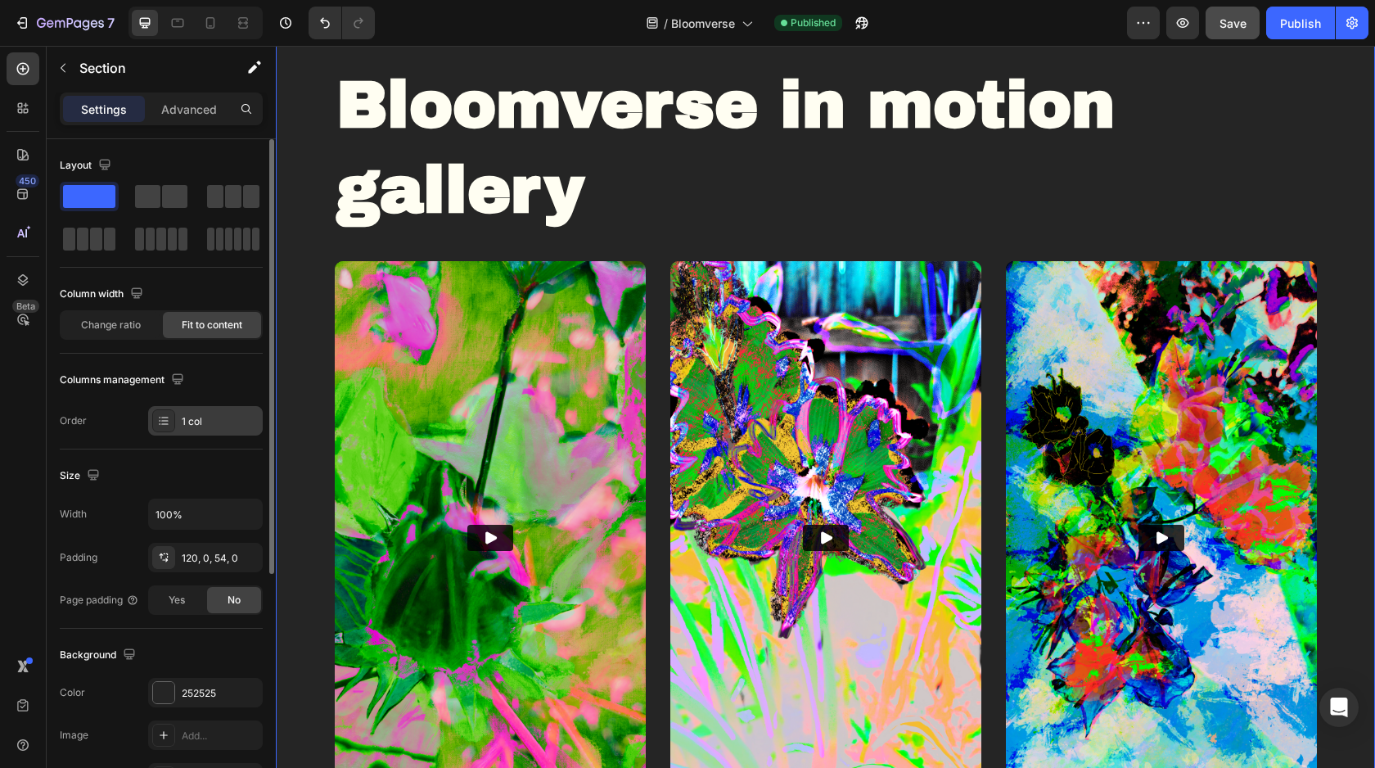
click at [165, 419] on icon at bounding box center [163, 420] width 13 height 13
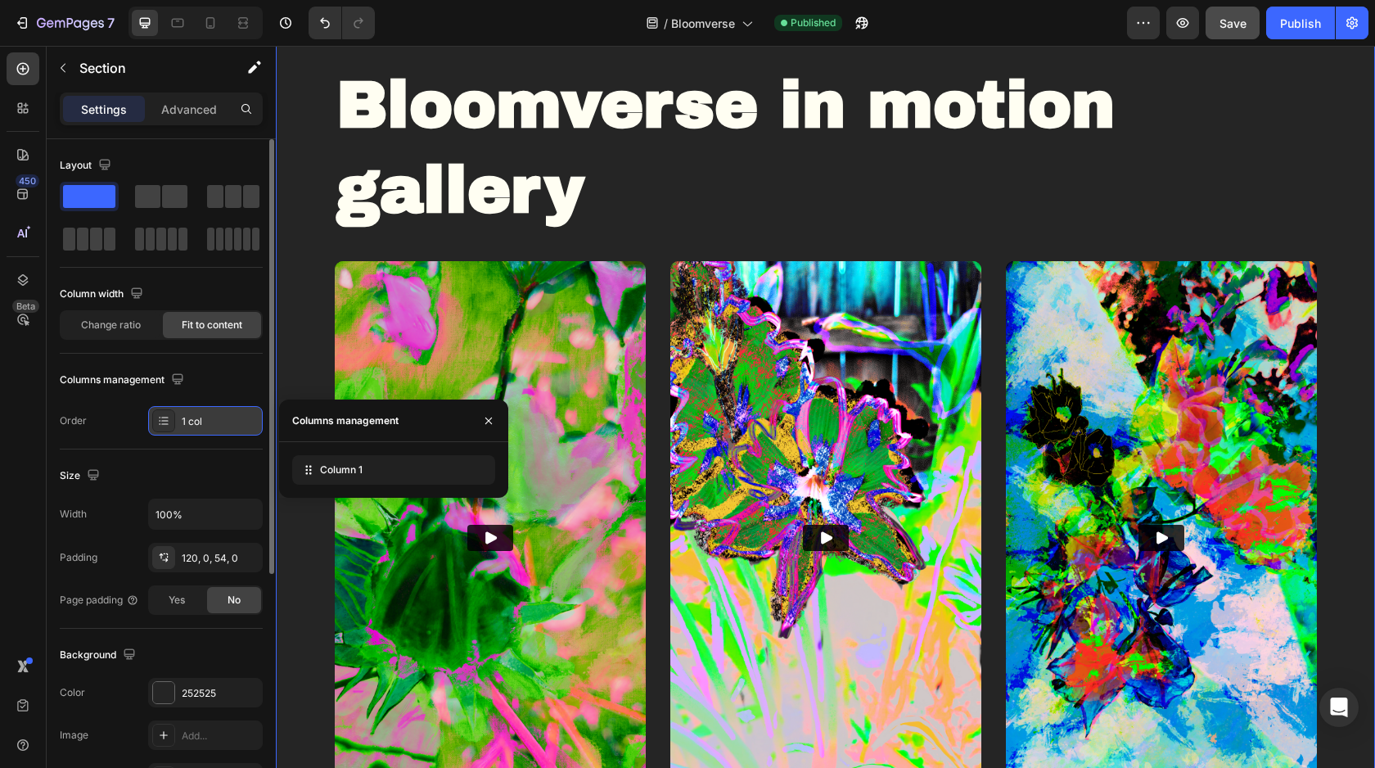
click at [165, 419] on icon at bounding box center [163, 420] width 13 height 13
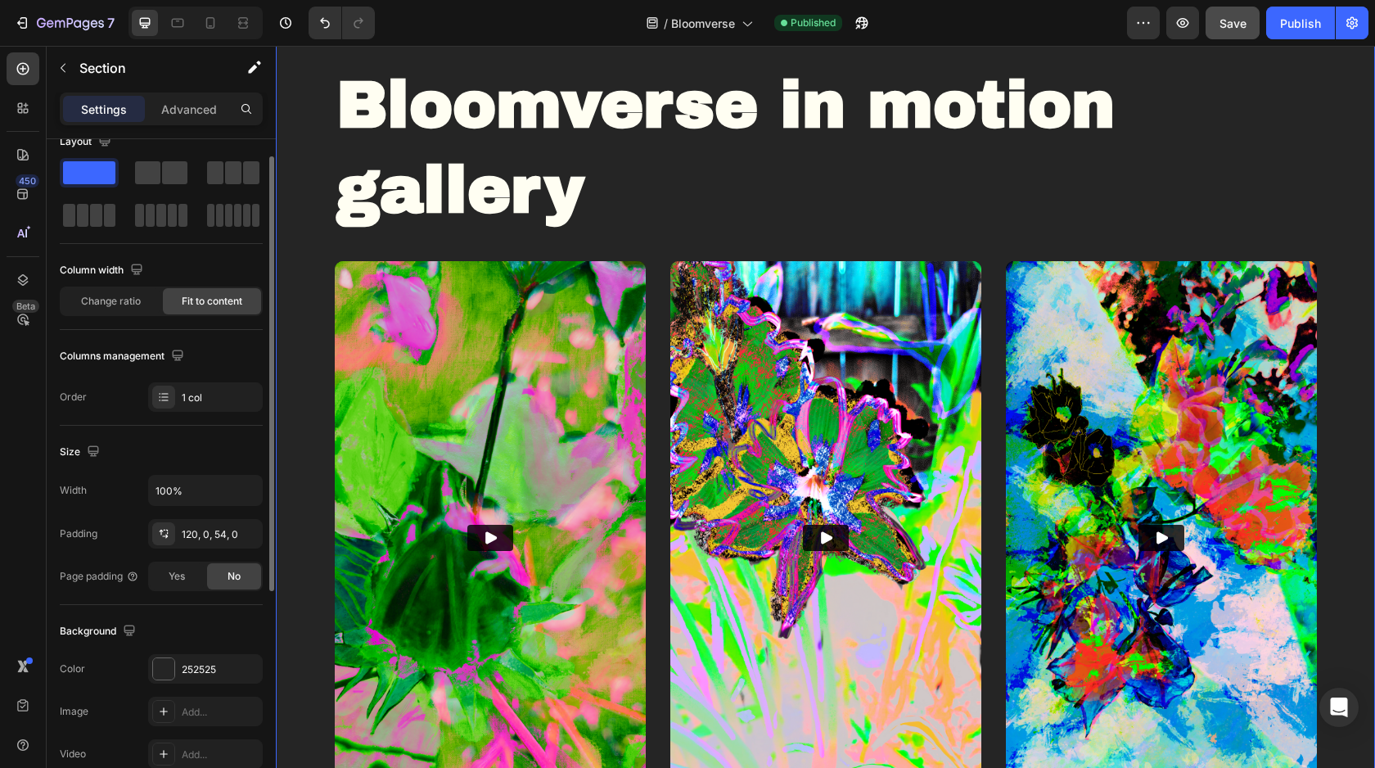
scroll to position [26, 0]
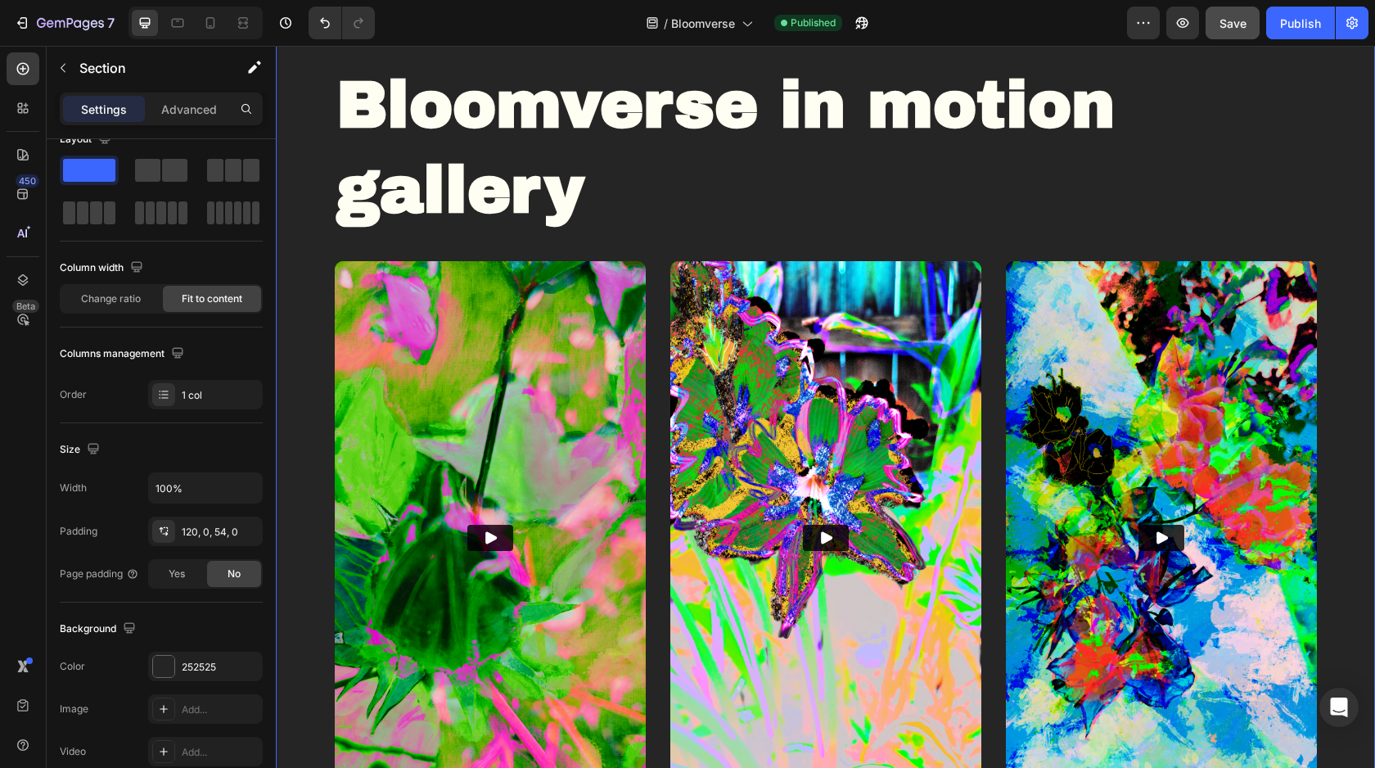
click at [309, 267] on div "Bloomverse in motion gallery Heading Row Video Video Video Video Drop element h…" at bounding box center [825, 720] width 1099 height 1515
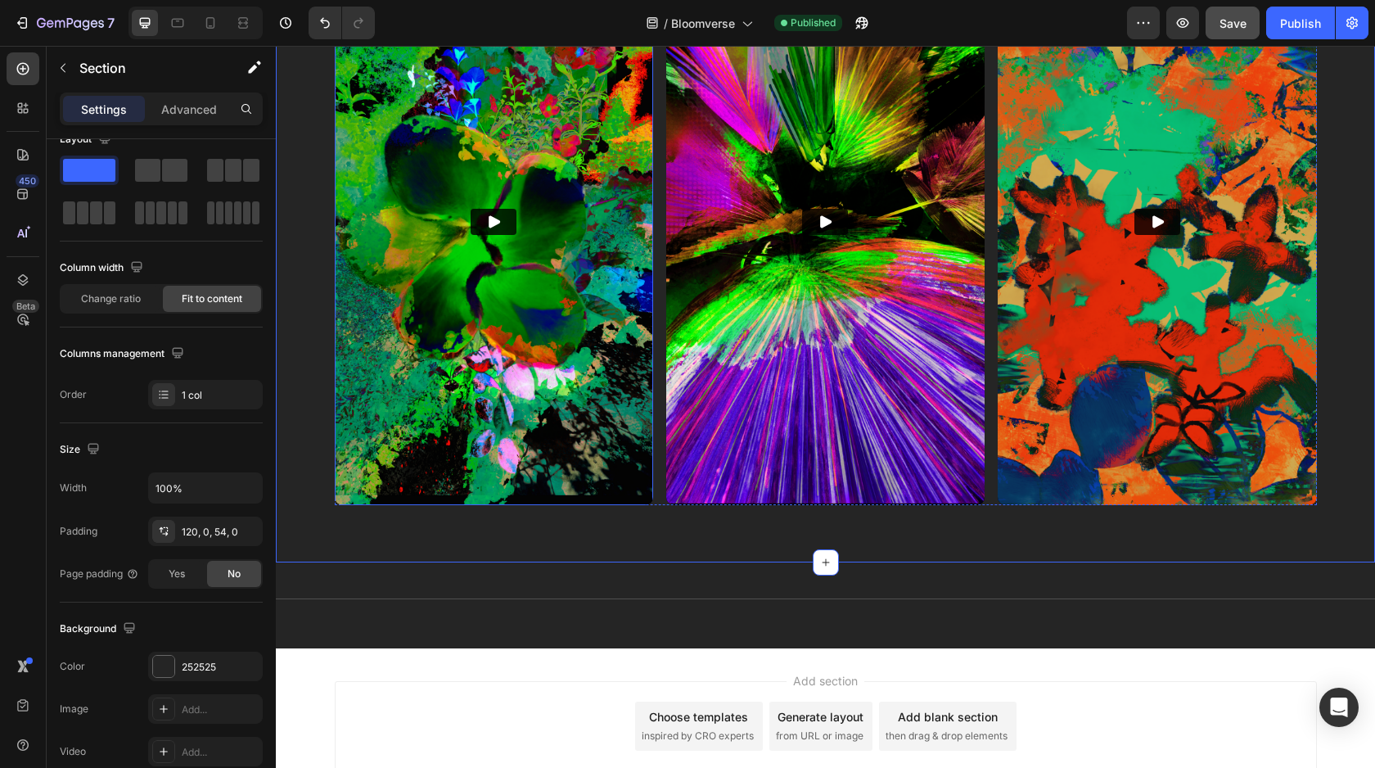
scroll to position [1729, 0]
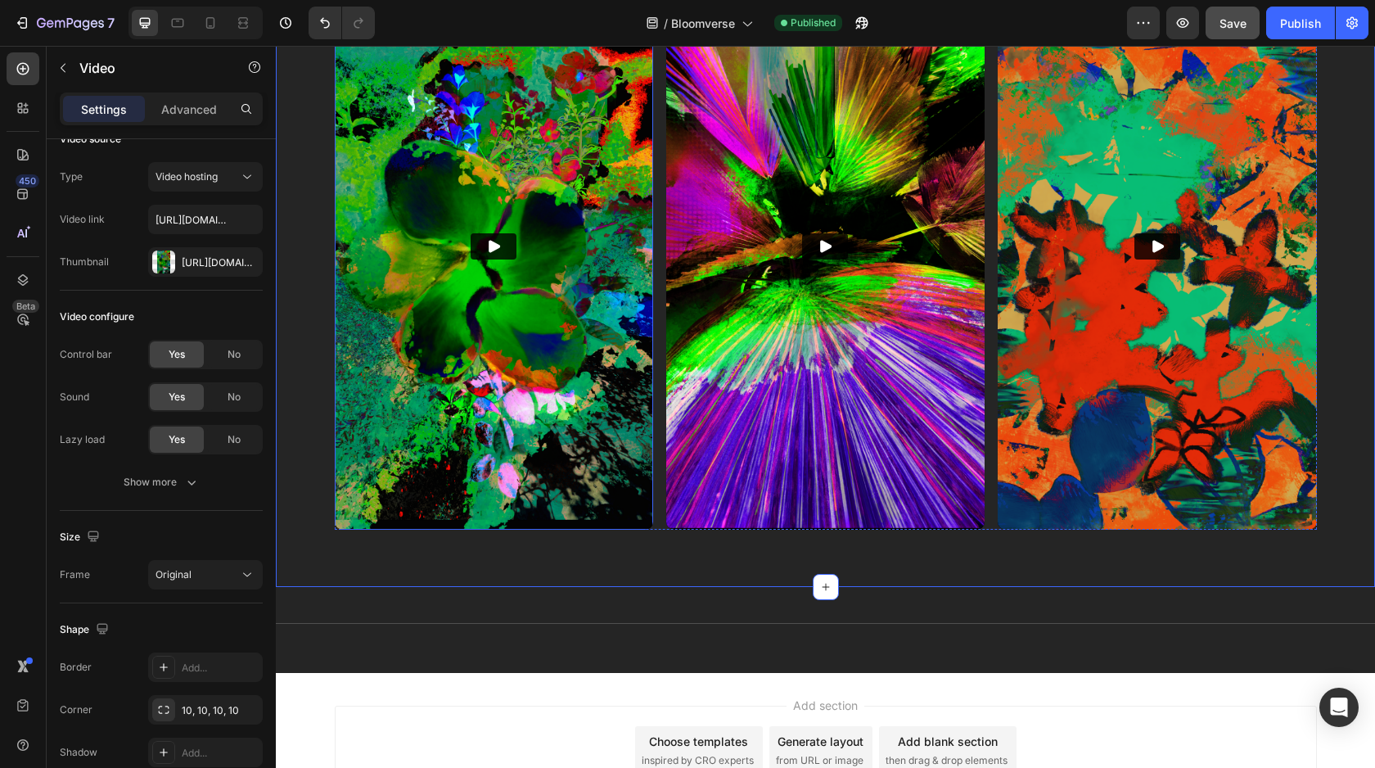
click at [583, 329] on img at bounding box center [494, 246] width 318 height 567
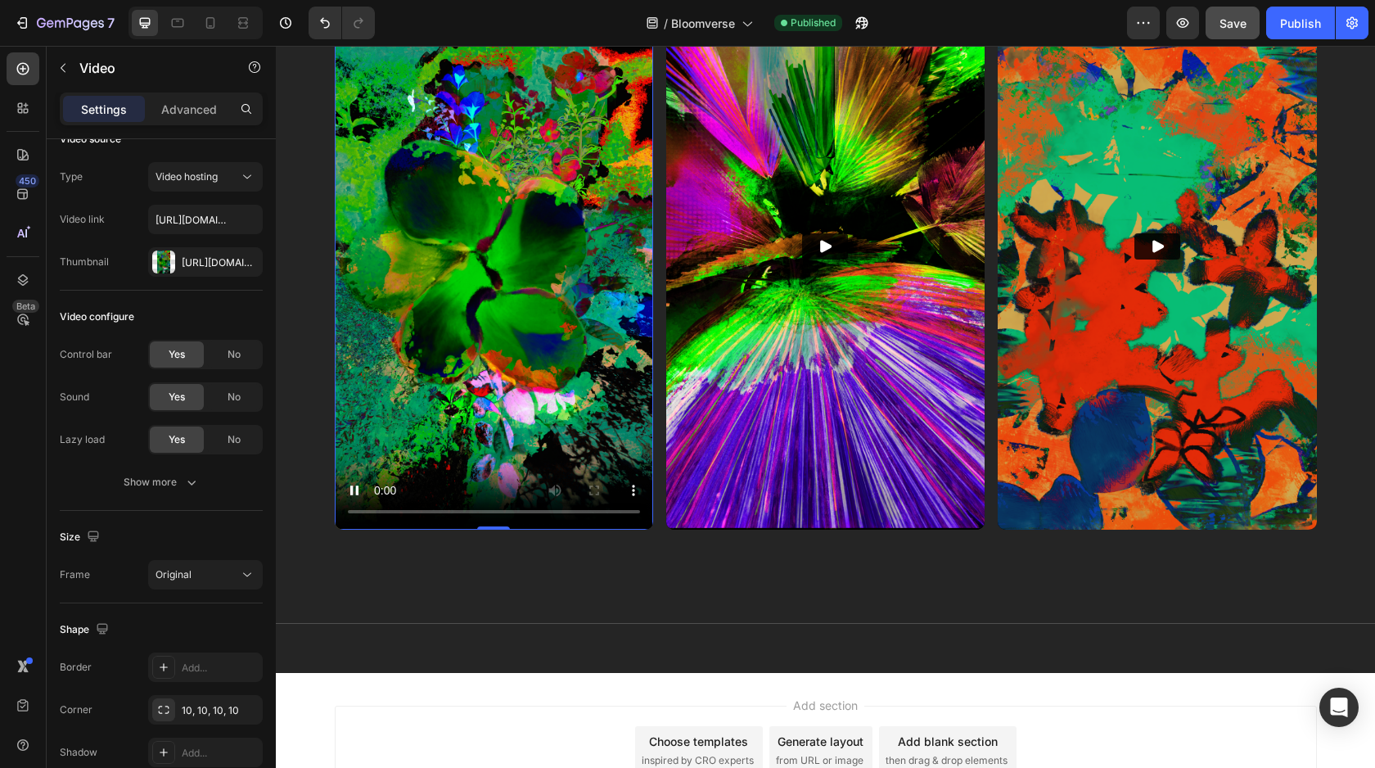
scroll to position [0, 0]
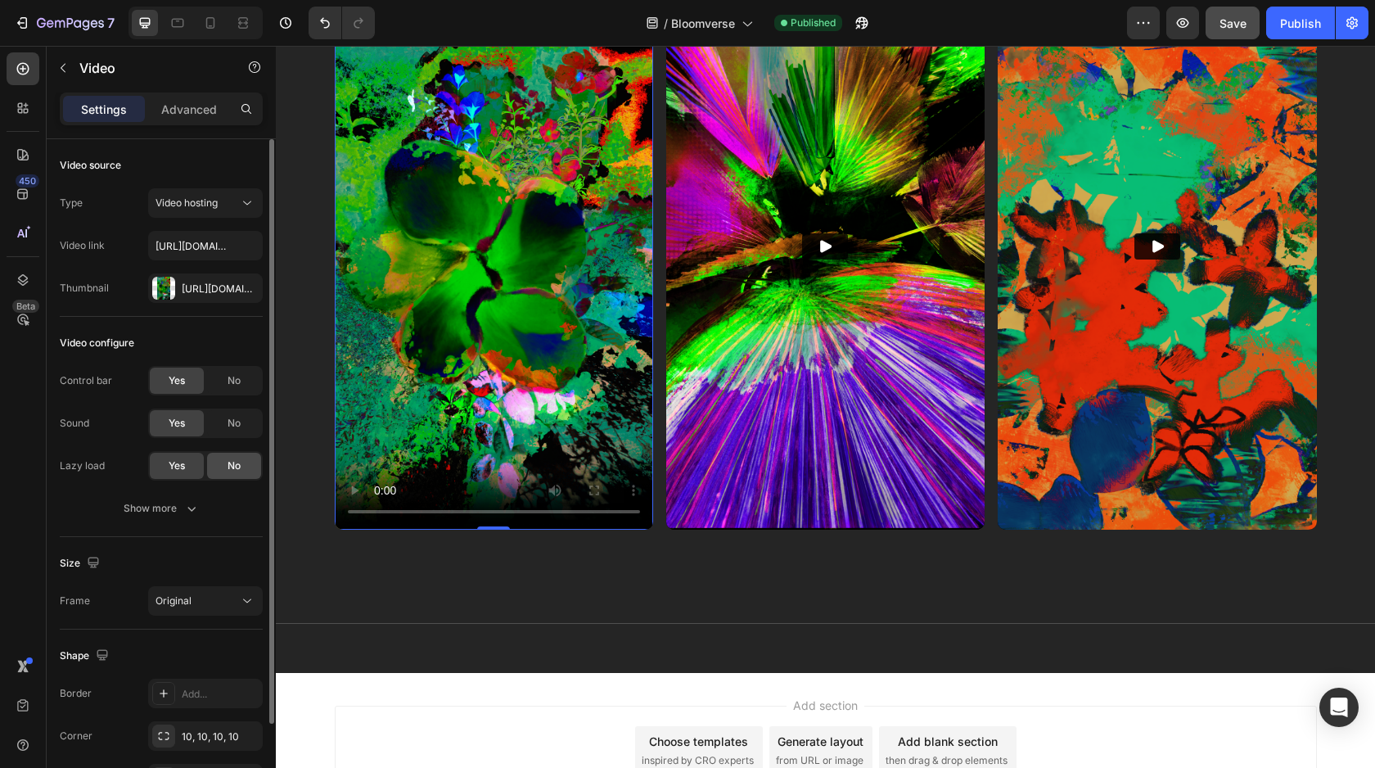
click at [225, 469] on div "No" at bounding box center [234, 466] width 54 height 26
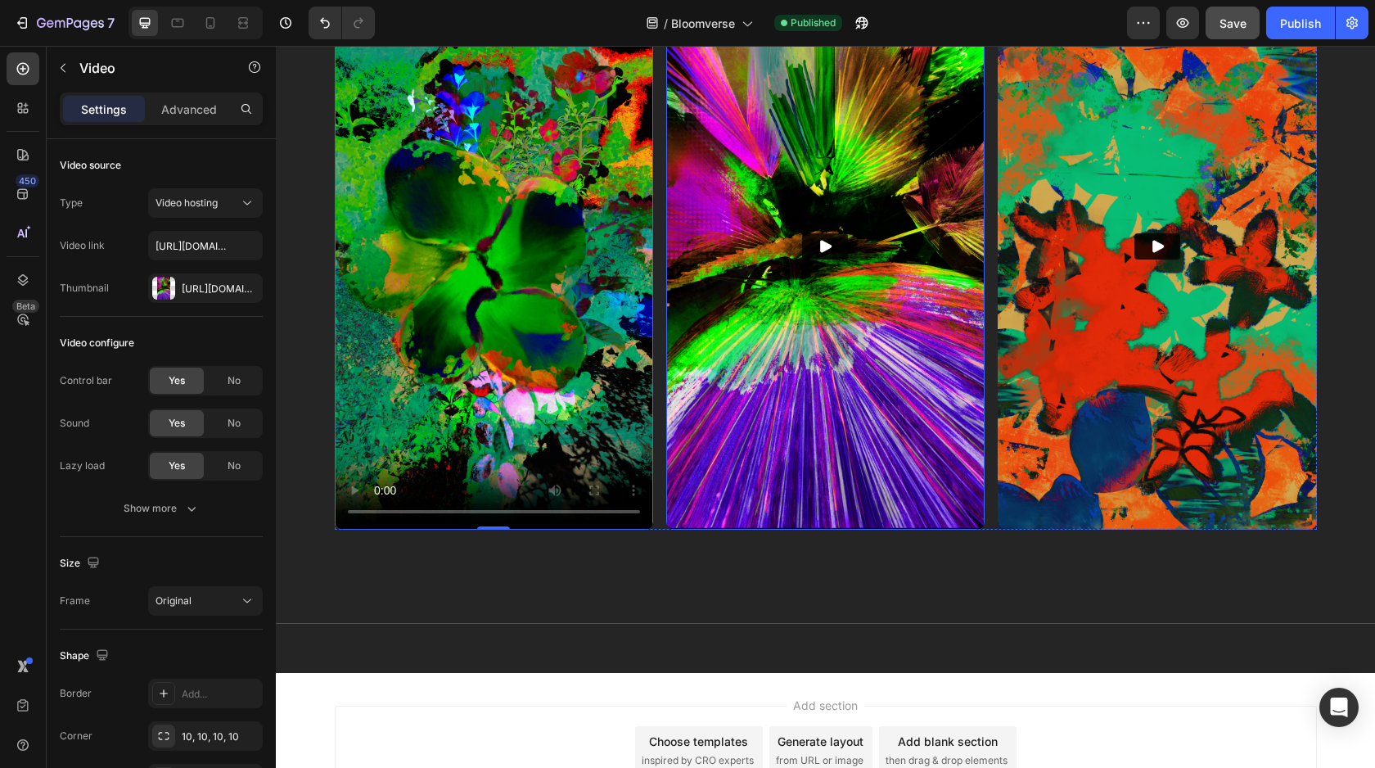
click at [745, 445] on img at bounding box center [825, 246] width 318 height 567
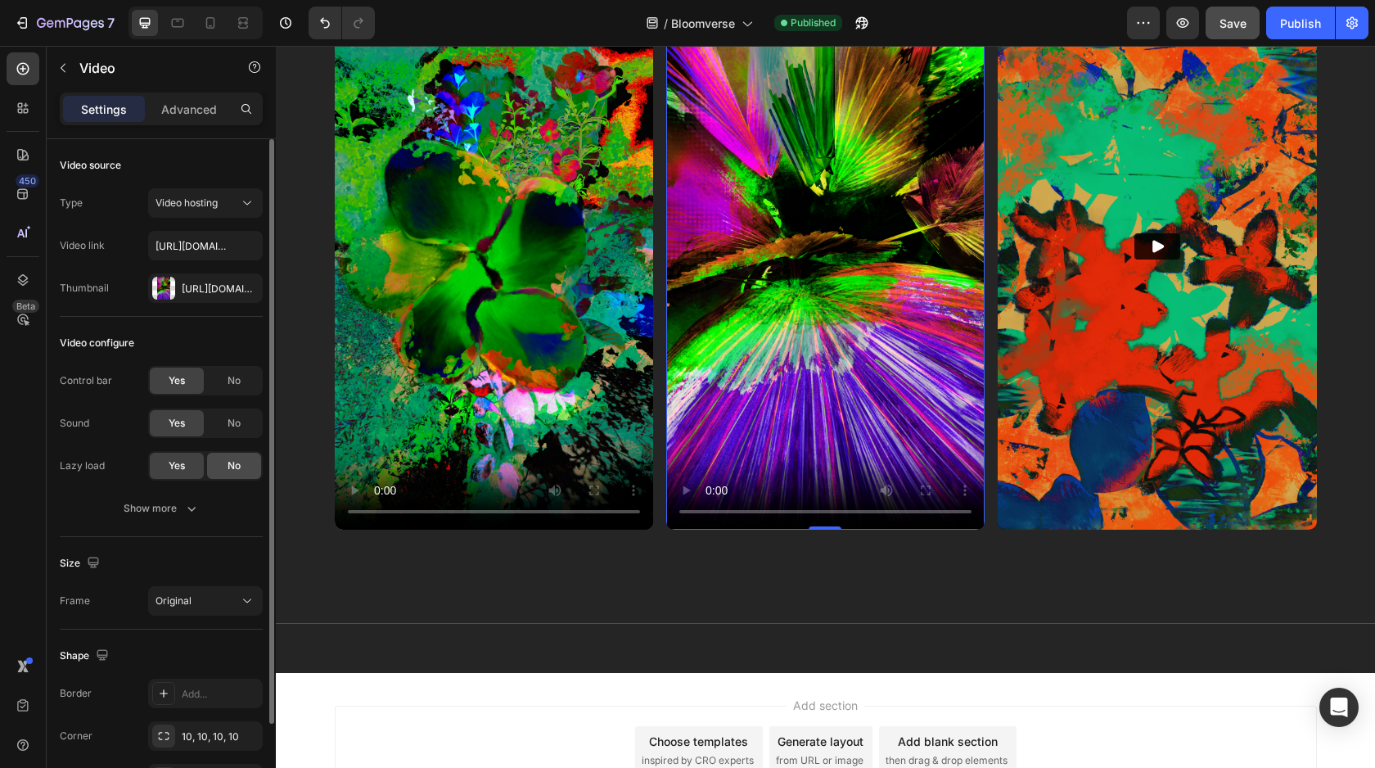
click at [242, 458] on div "No" at bounding box center [234, 466] width 54 height 26
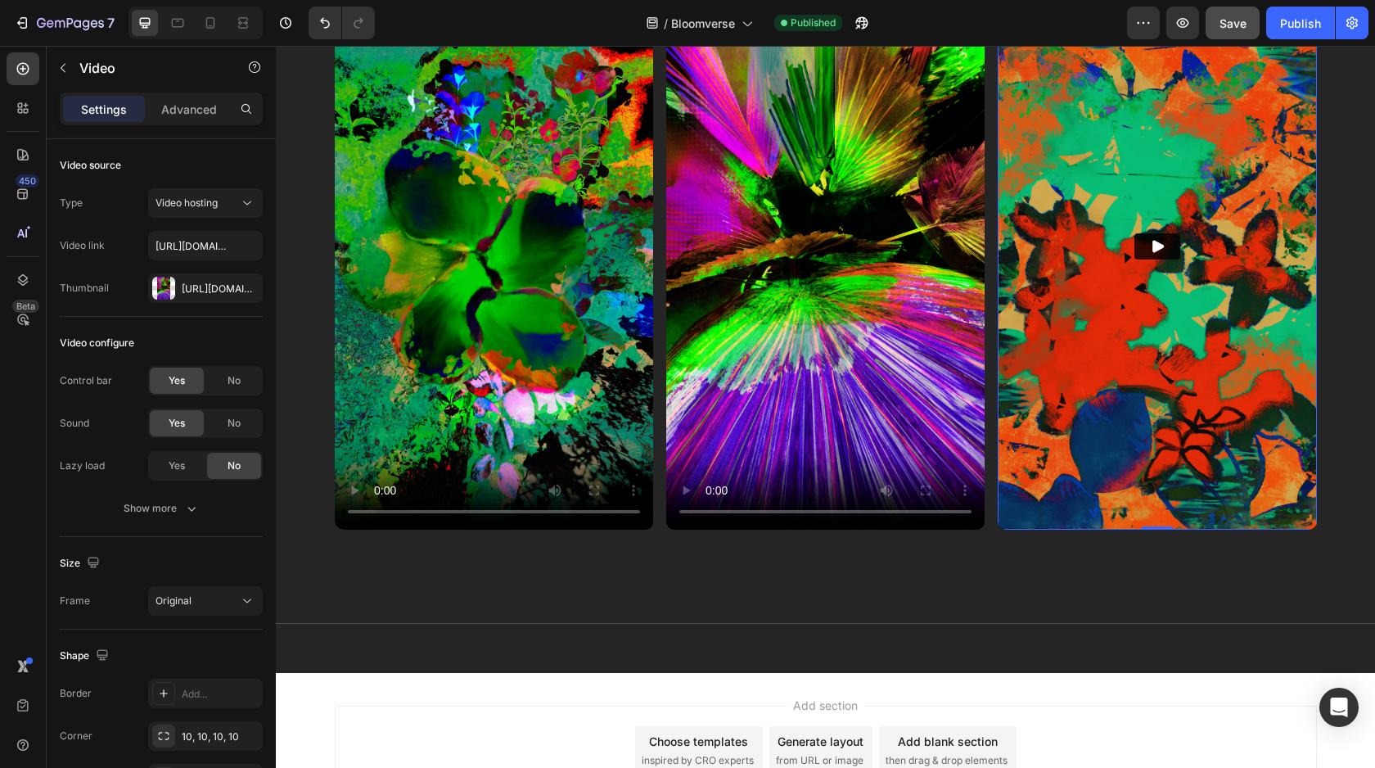
click at [1025, 382] on img at bounding box center [1157, 246] width 318 height 567
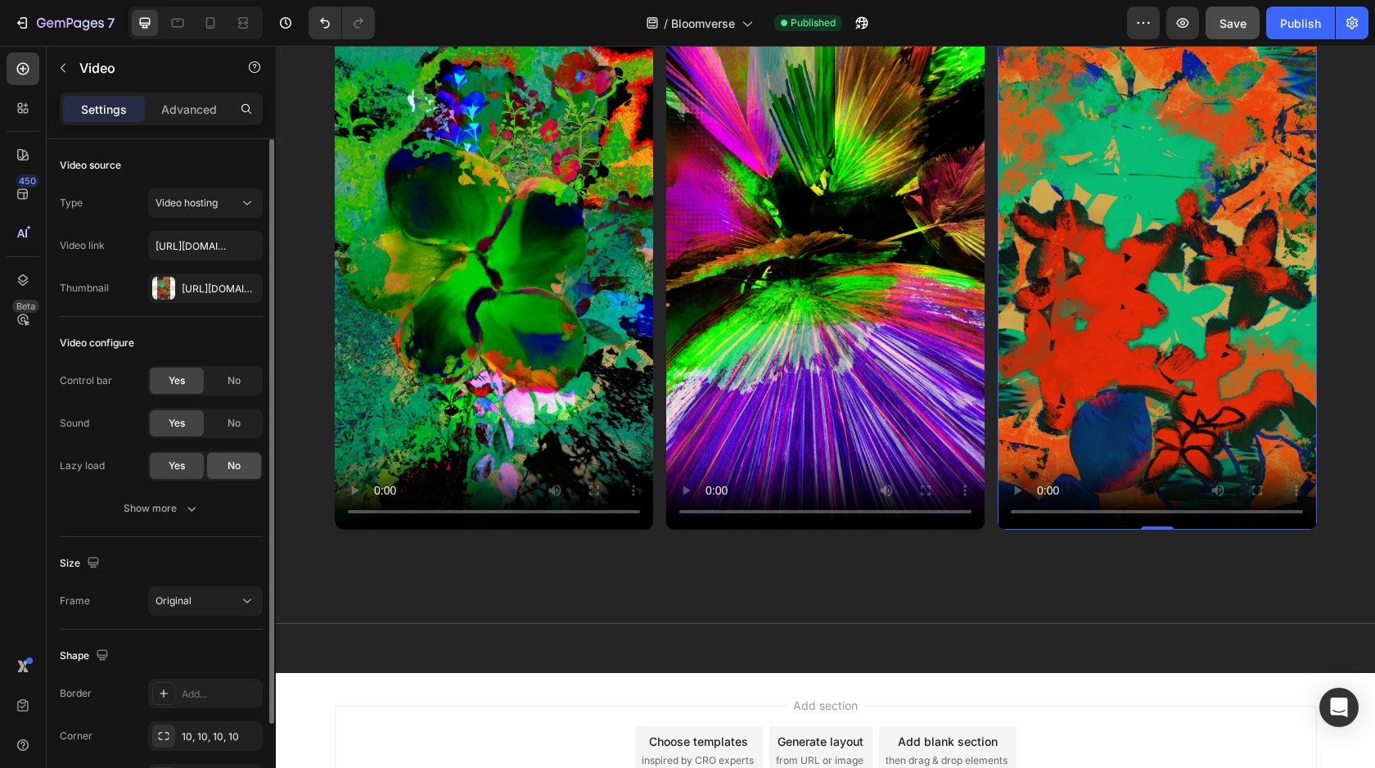
click at [246, 473] on div "No" at bounding box center [234, 466] width 54 height 26
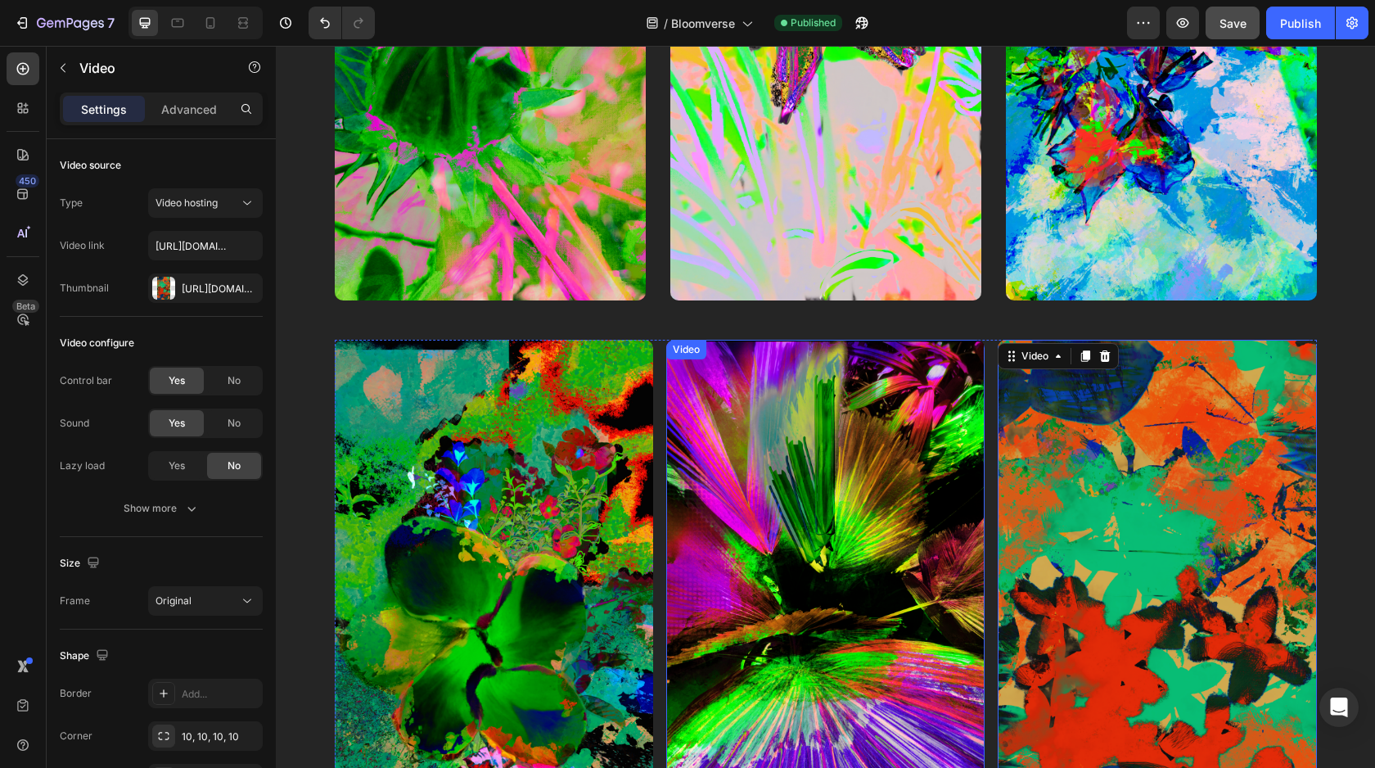
scroll to position [1323, 0]
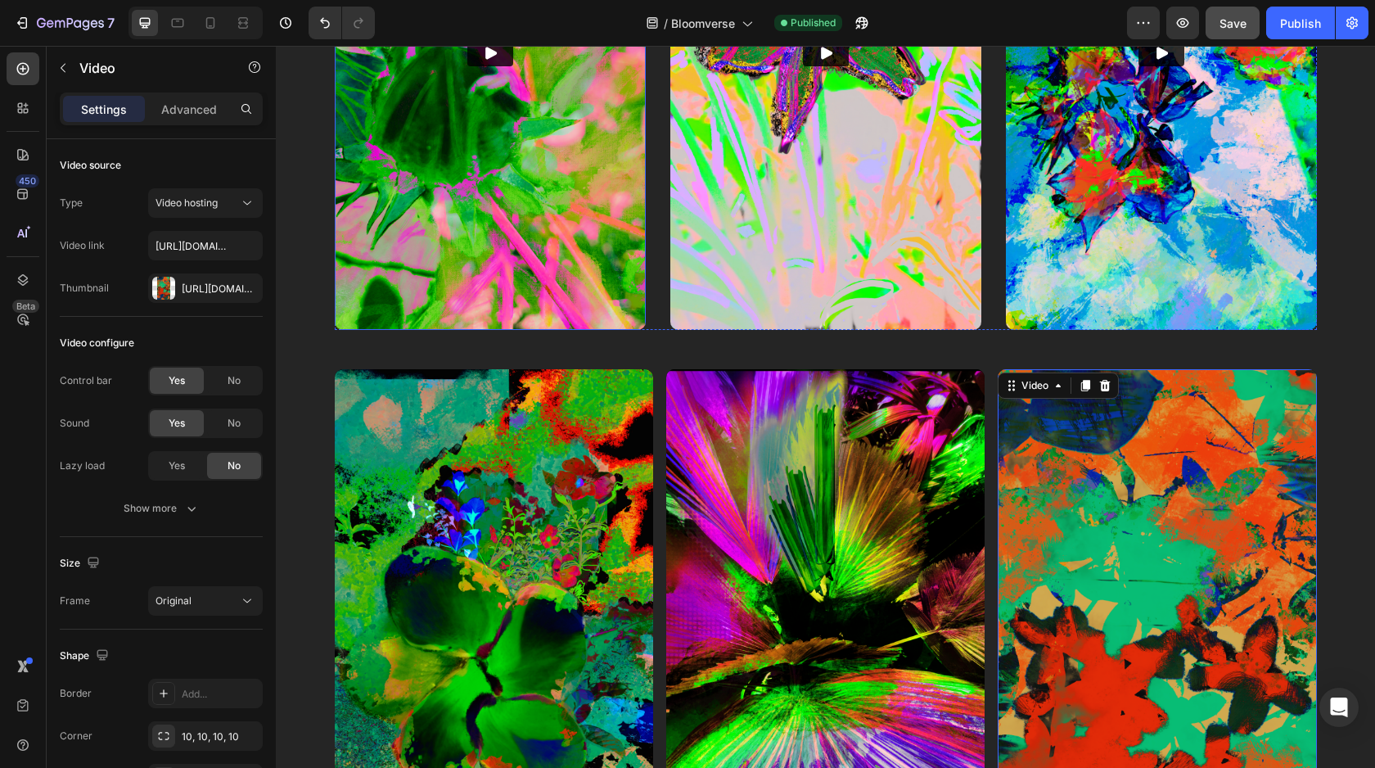
click at [443, 277] on img at bounding box center [490, 53] width 311 height 553
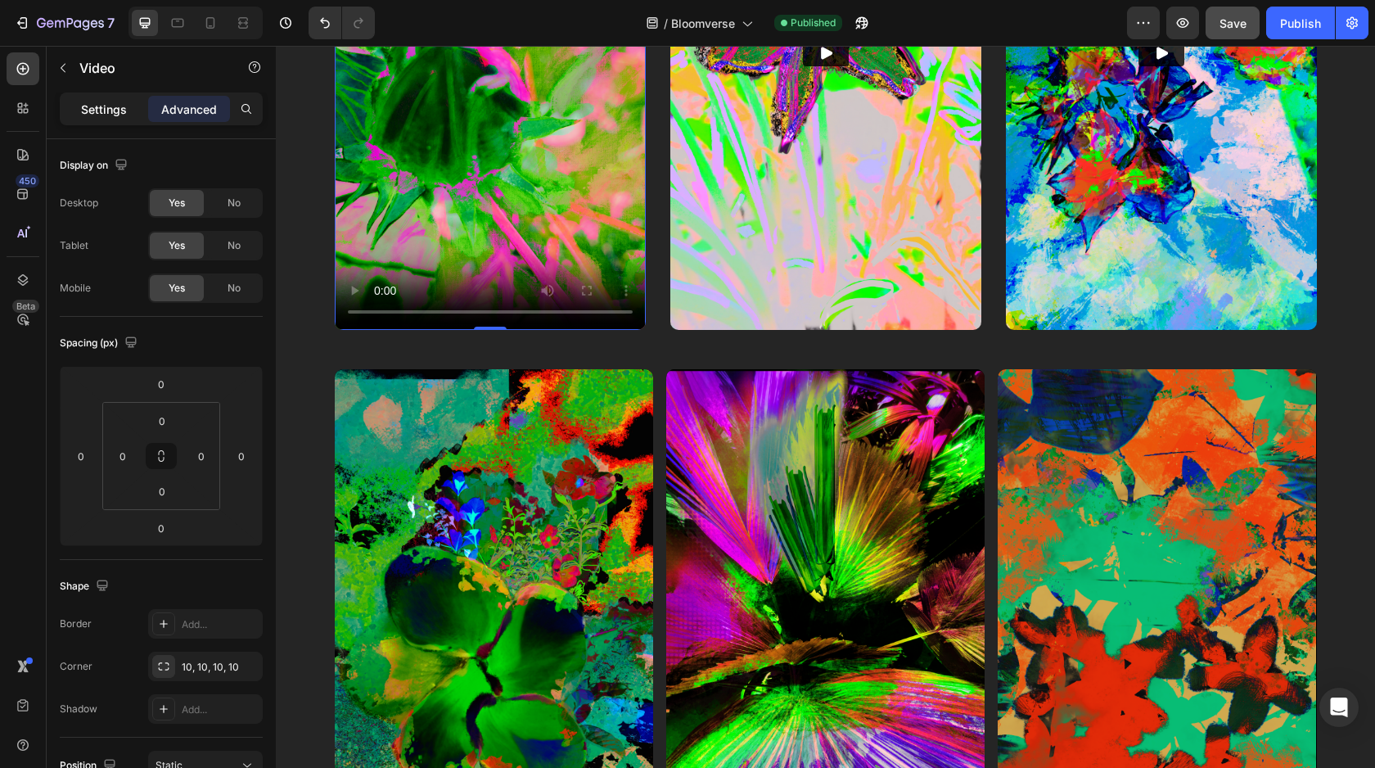
click at [101, 103] on p "Settings" at bounding box center [104, 109] width 46 height 17
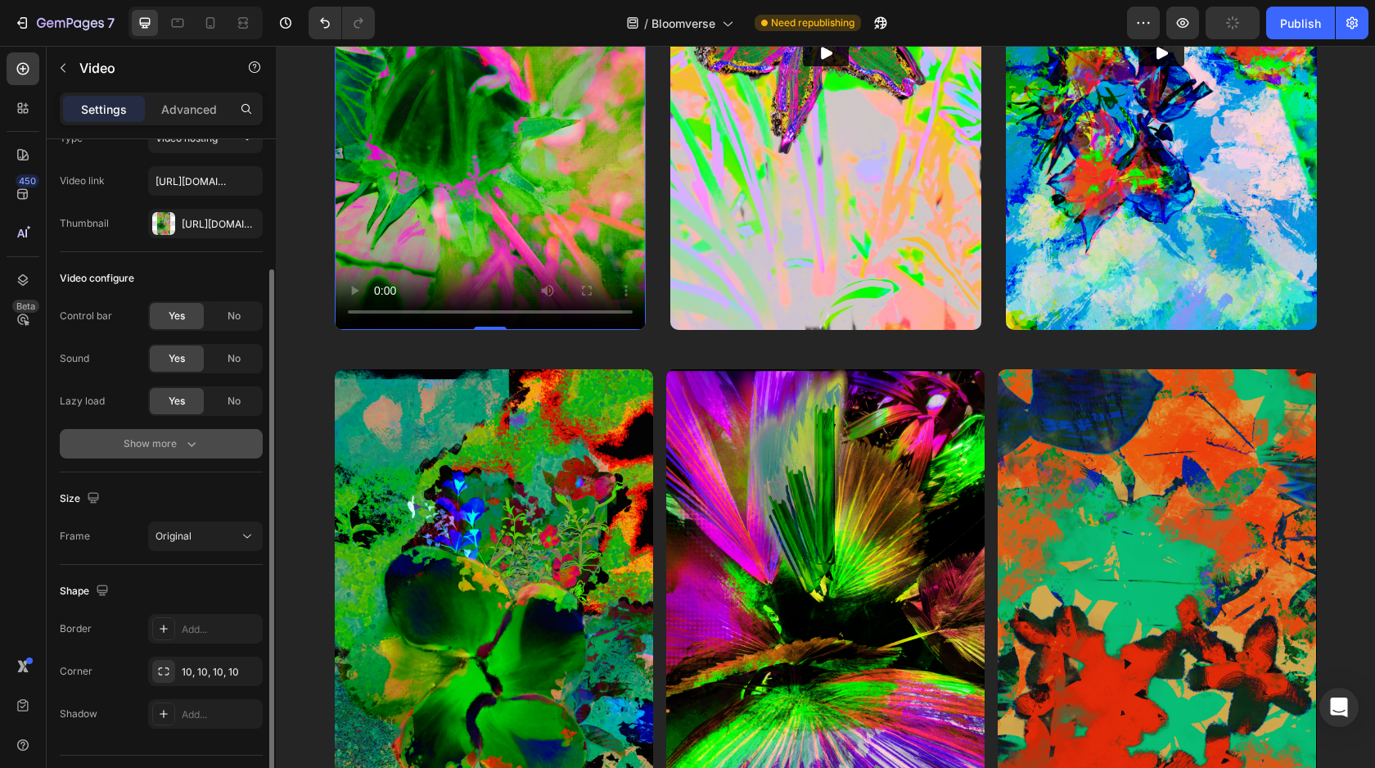
scroll to position [104, 0]
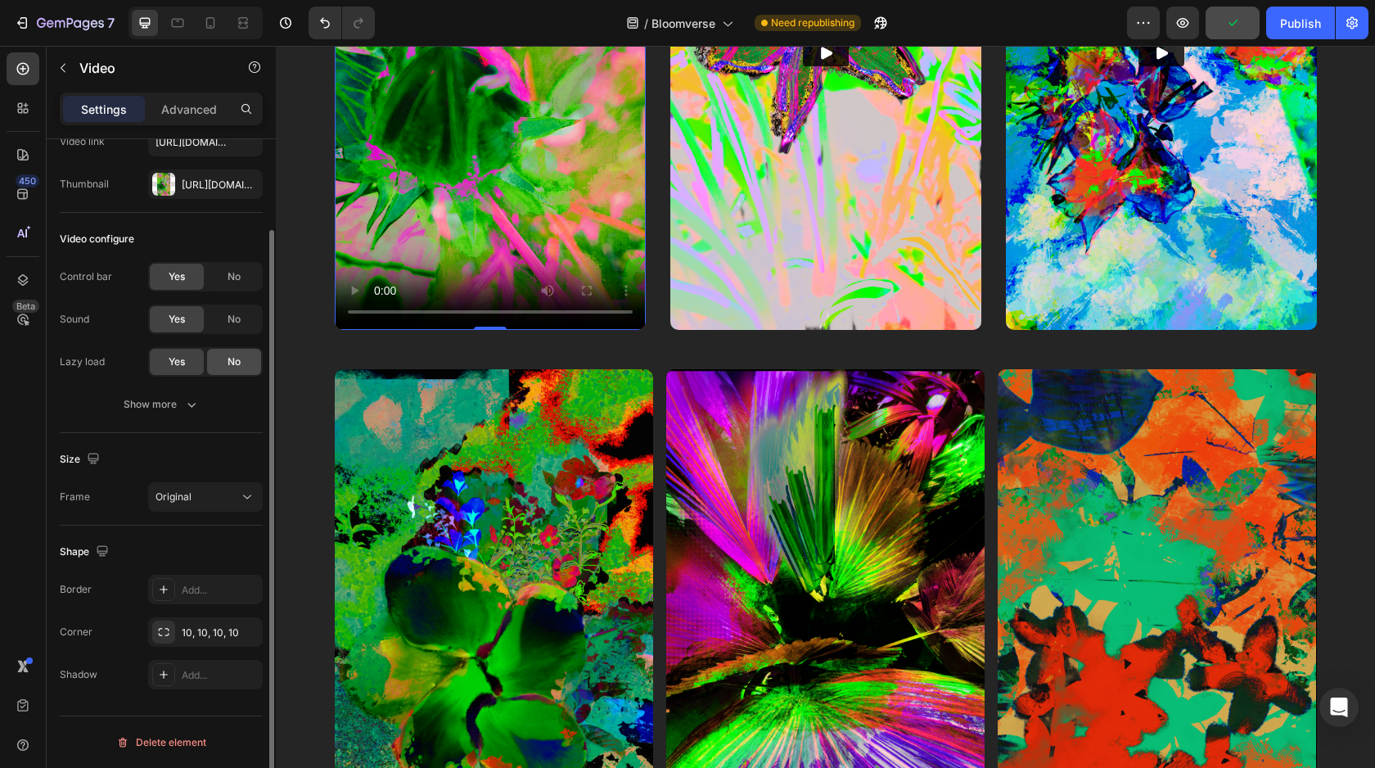
click at [237, 368] on span "No" at bounding box center [234, 361] width 13 height 15
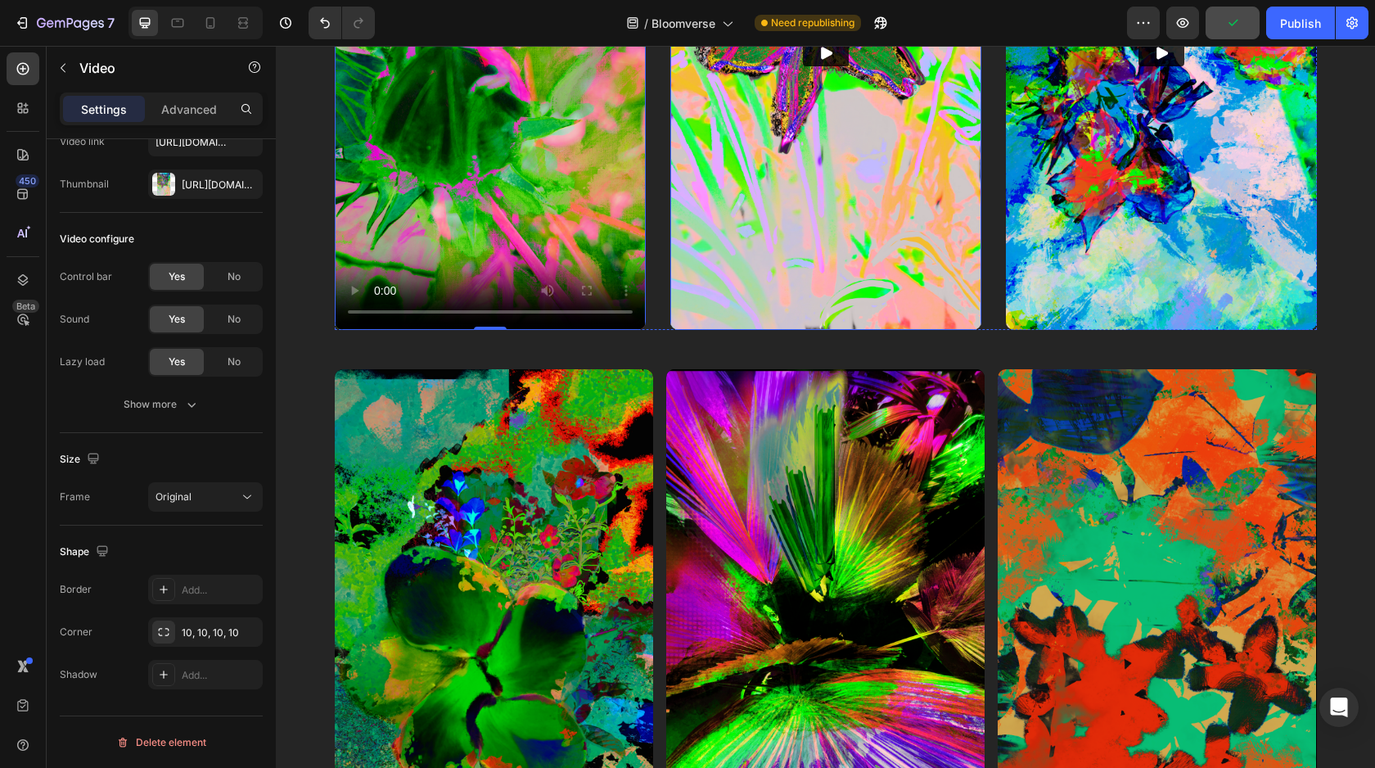
click at [765, 273] on img at bounding box center [825, 53] width 311 height 553
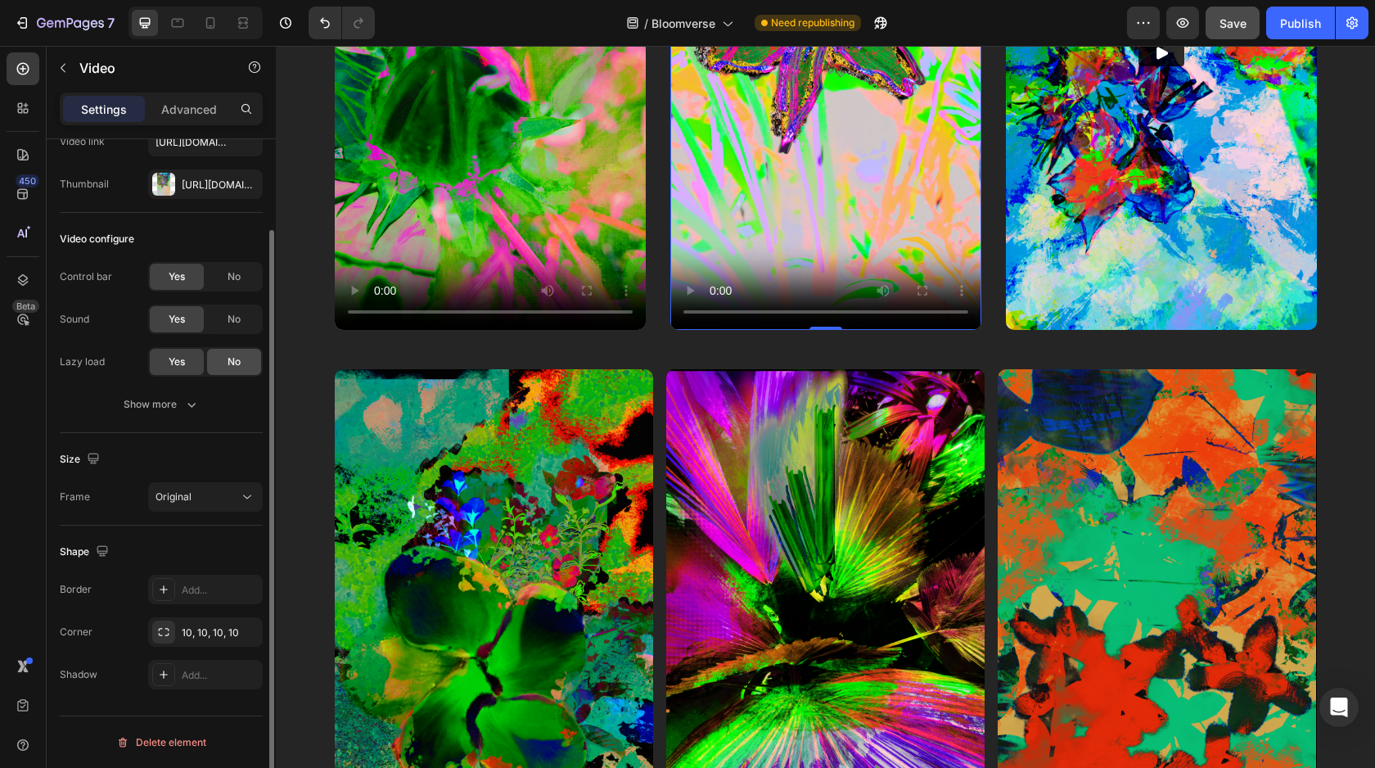
click at [223, 361] on div "No" at bounding box center [234, 362] width 54 height 26
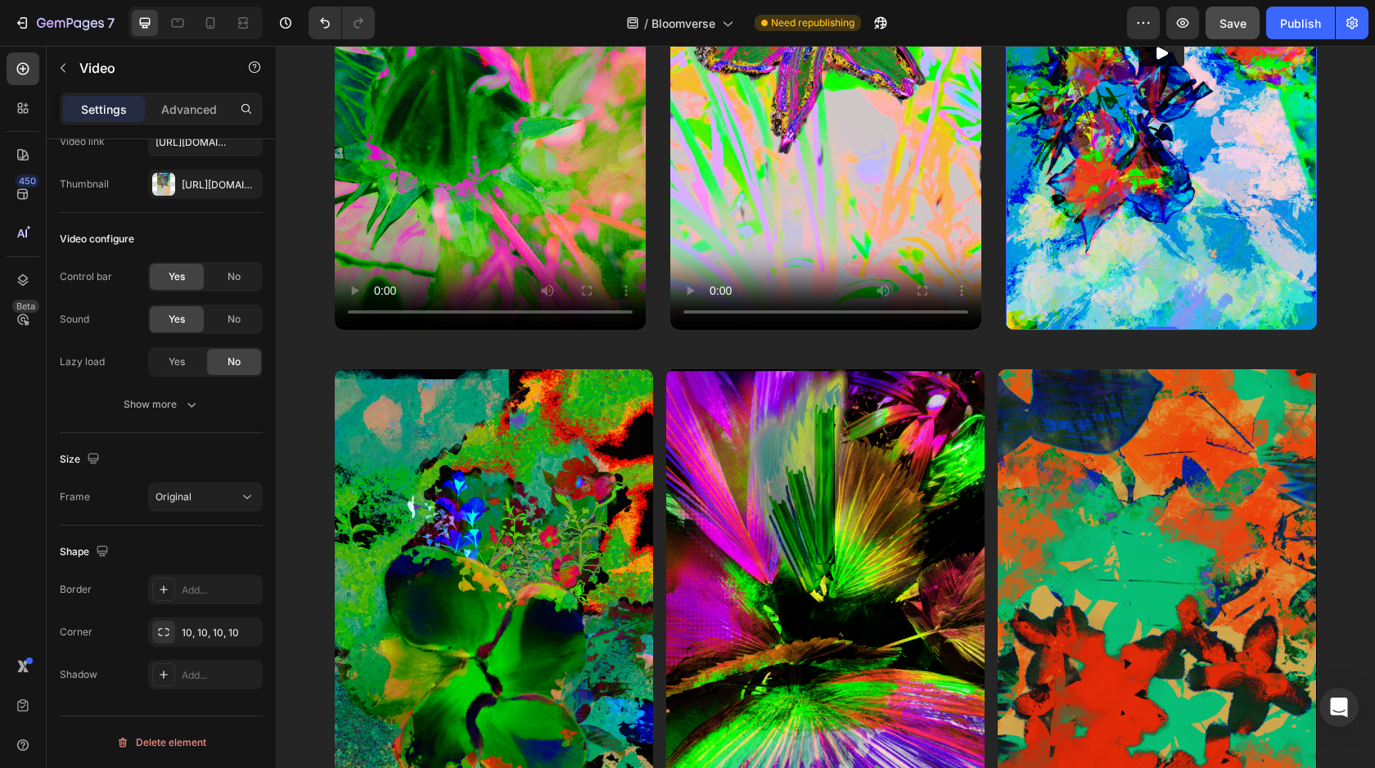
click at [1187, 296] on img at bounding box center [1161, 53] width 311 height 553
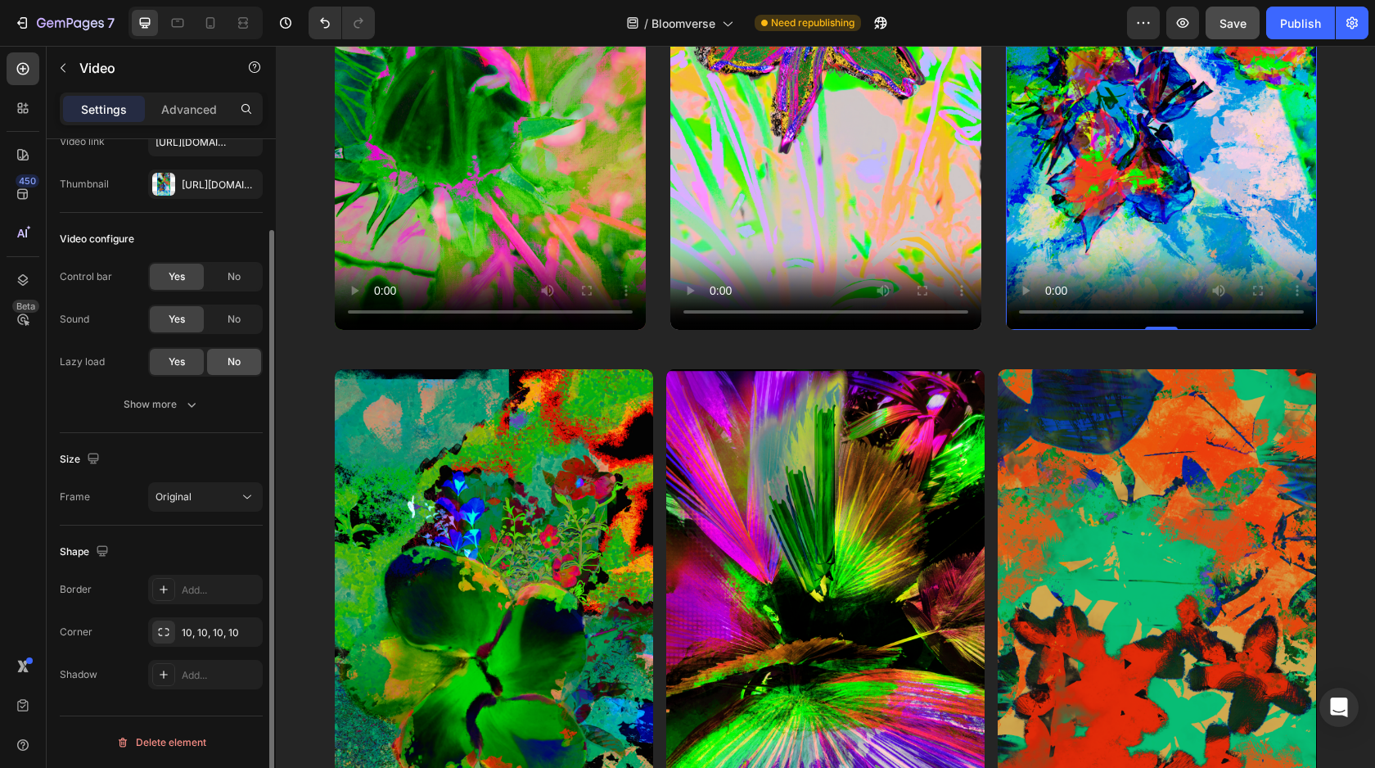
click at [249, 359] on div "No" at bounding box center [234, 362] width 54 height 26
click at [185, 410] on icon "button" at bounding box center [191, 404] width 16 height 16
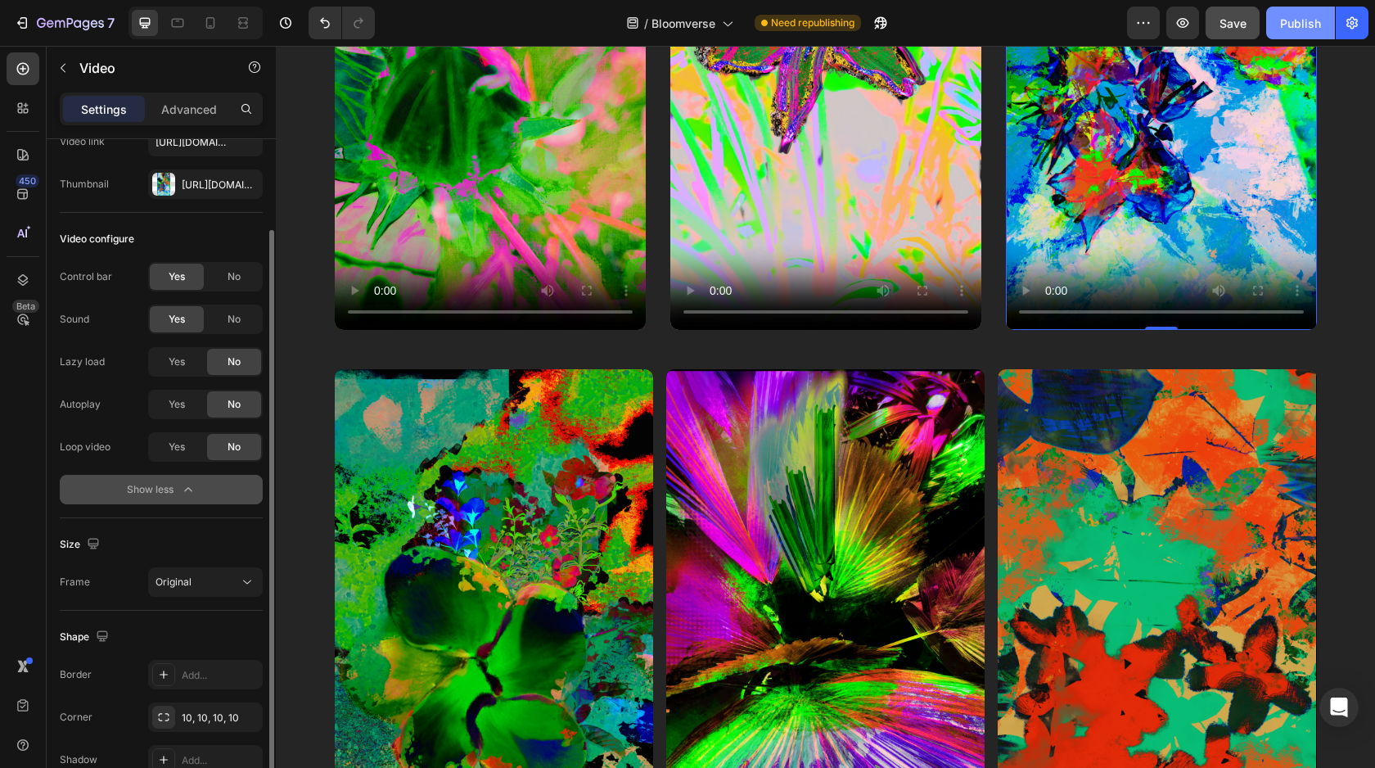
click at [1298, 29] on div "Publish" at bounding box center [1300, 23] width 41 height 17
click at [183, 410] on span "Yes" at bounding box center [177, 404] width 16 height 15
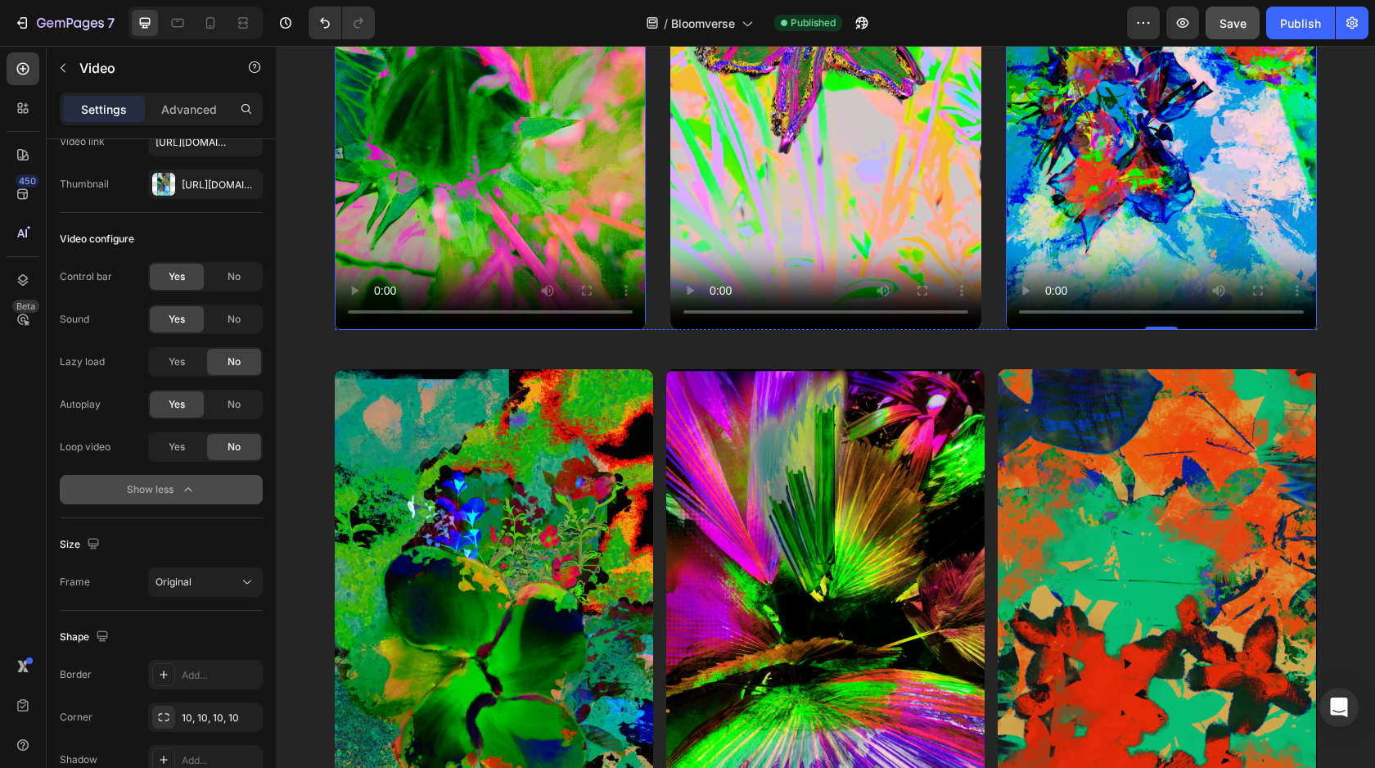
click at [512, 200] on video at bounding box center [490, 53] width 311 height 553
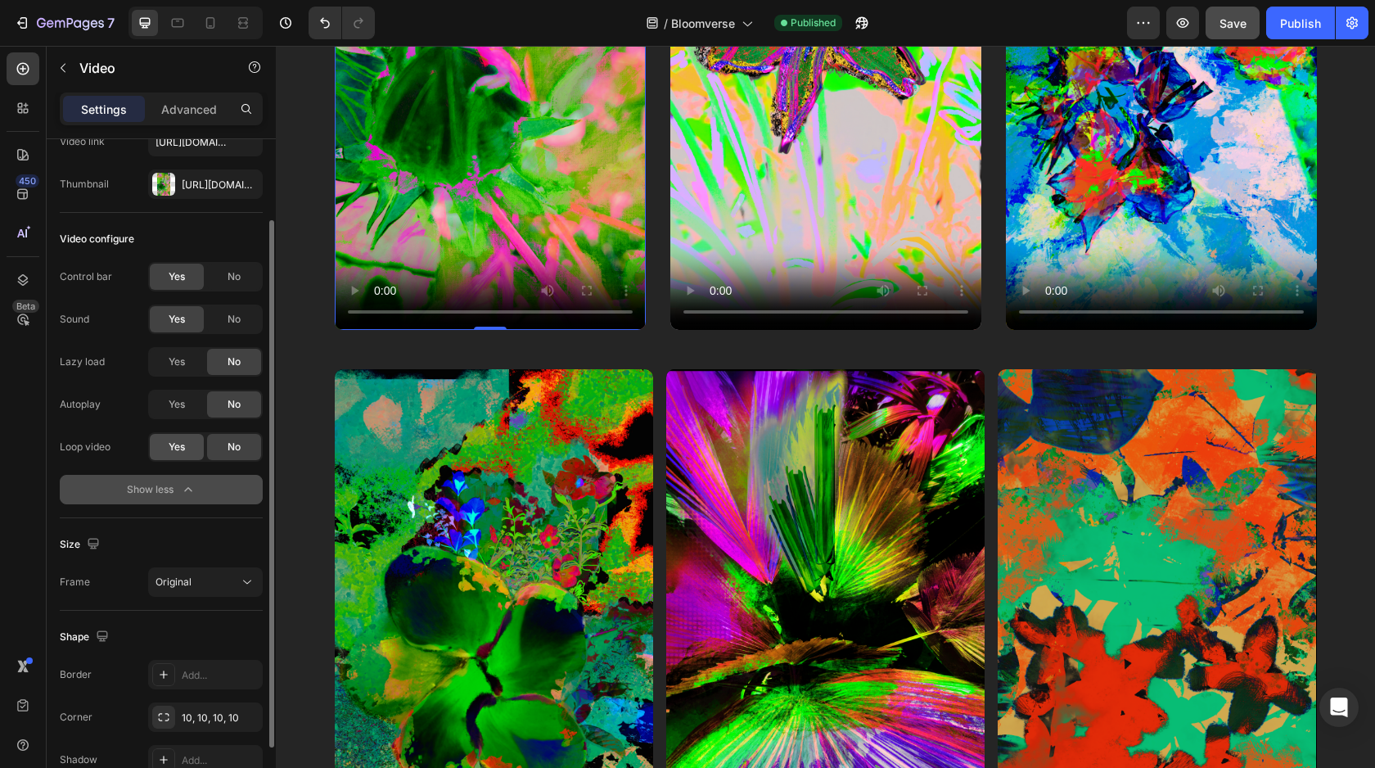
click at [174, 447] on span "Yes" at bounding box center [177, 447] width 16 height 15
click at [227, 332] on div "No" at bounding box center [234, 319] width 54 height 26
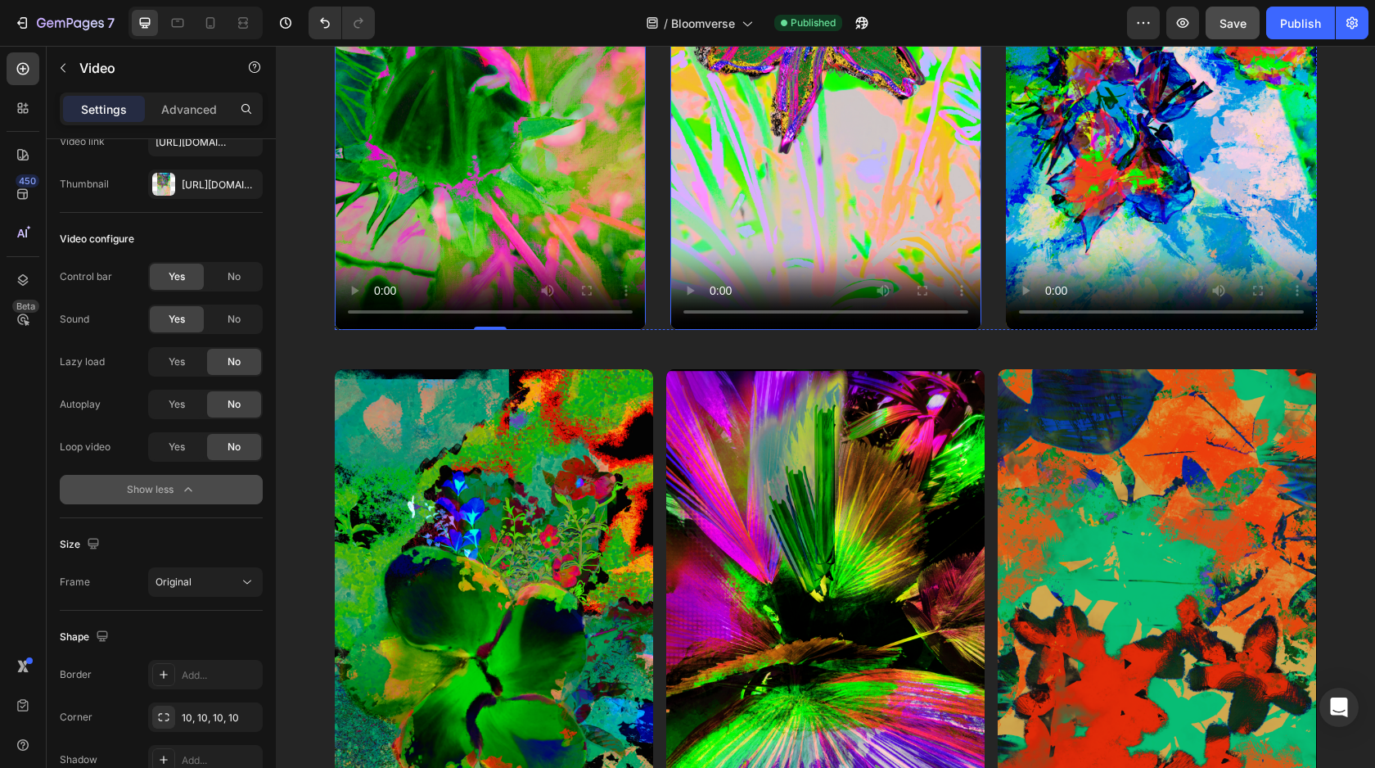
click at [814, 208] on video at bounding box center [825, 53] width 311 height 553
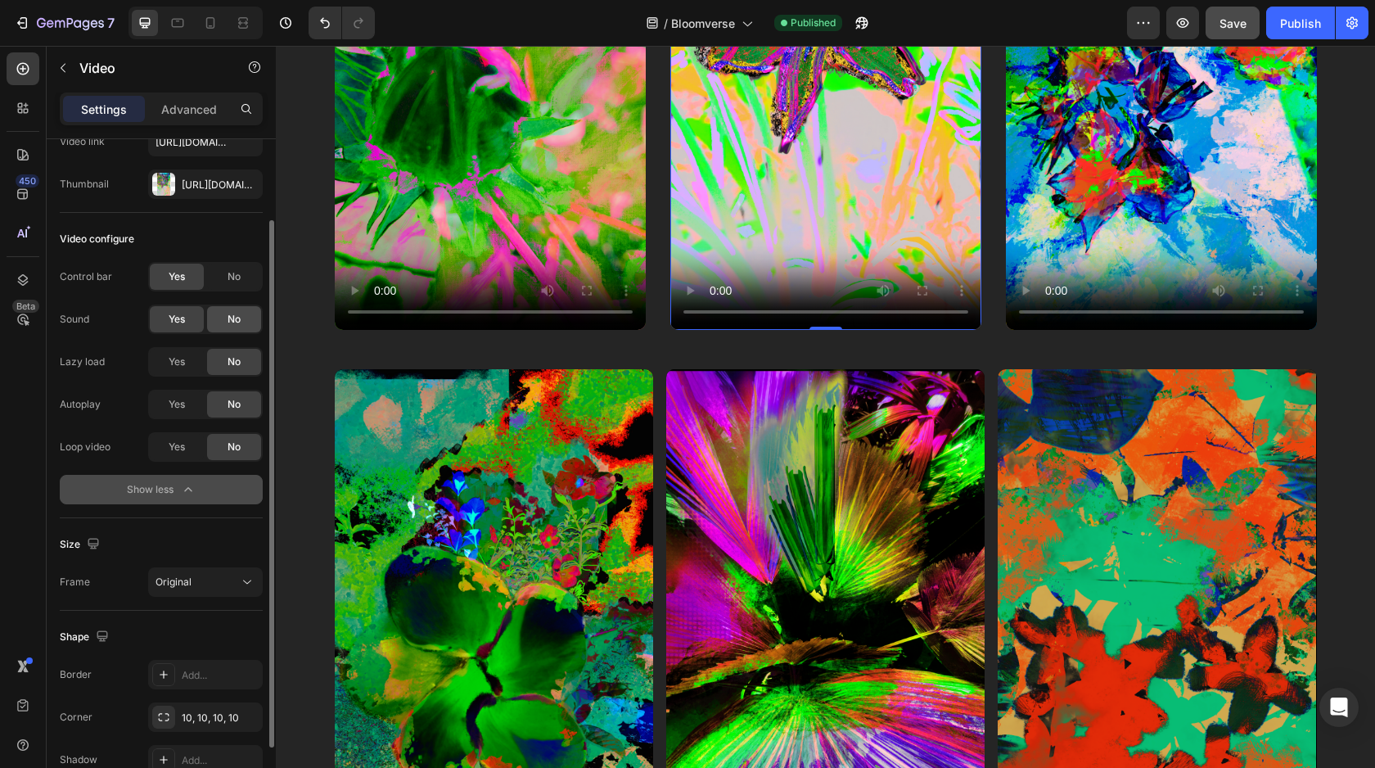
click at [225, 318] on div "No" at bounding box center [234, 319] width 54 height 26
click at [176, 410] on span "Yes" at bounding box center [177, 404] width 16 height 15
click at [178, 440] on span "Yes" at bounding box center [177, 447] width 16 height 15
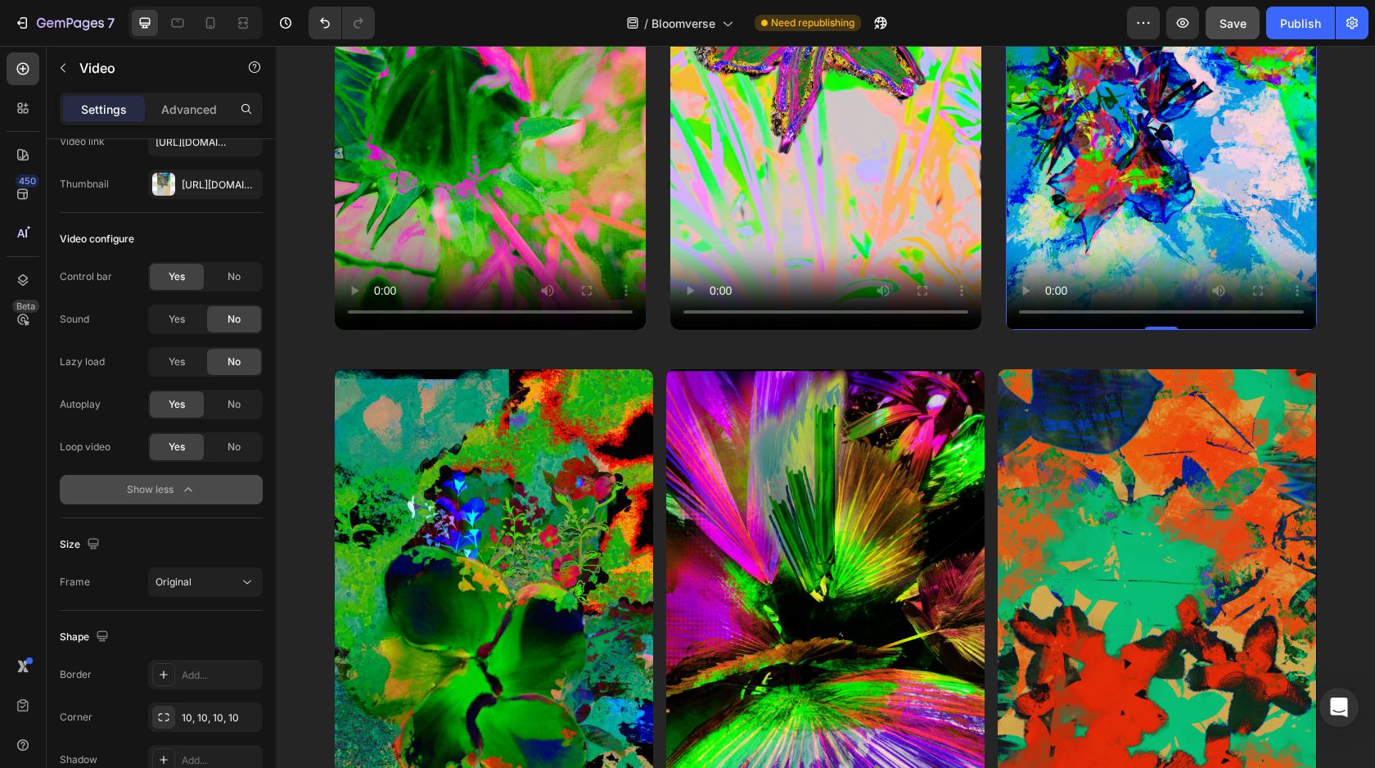
click at [1063, 181] on video at bounding box center [1161, 53] width 311 height 553
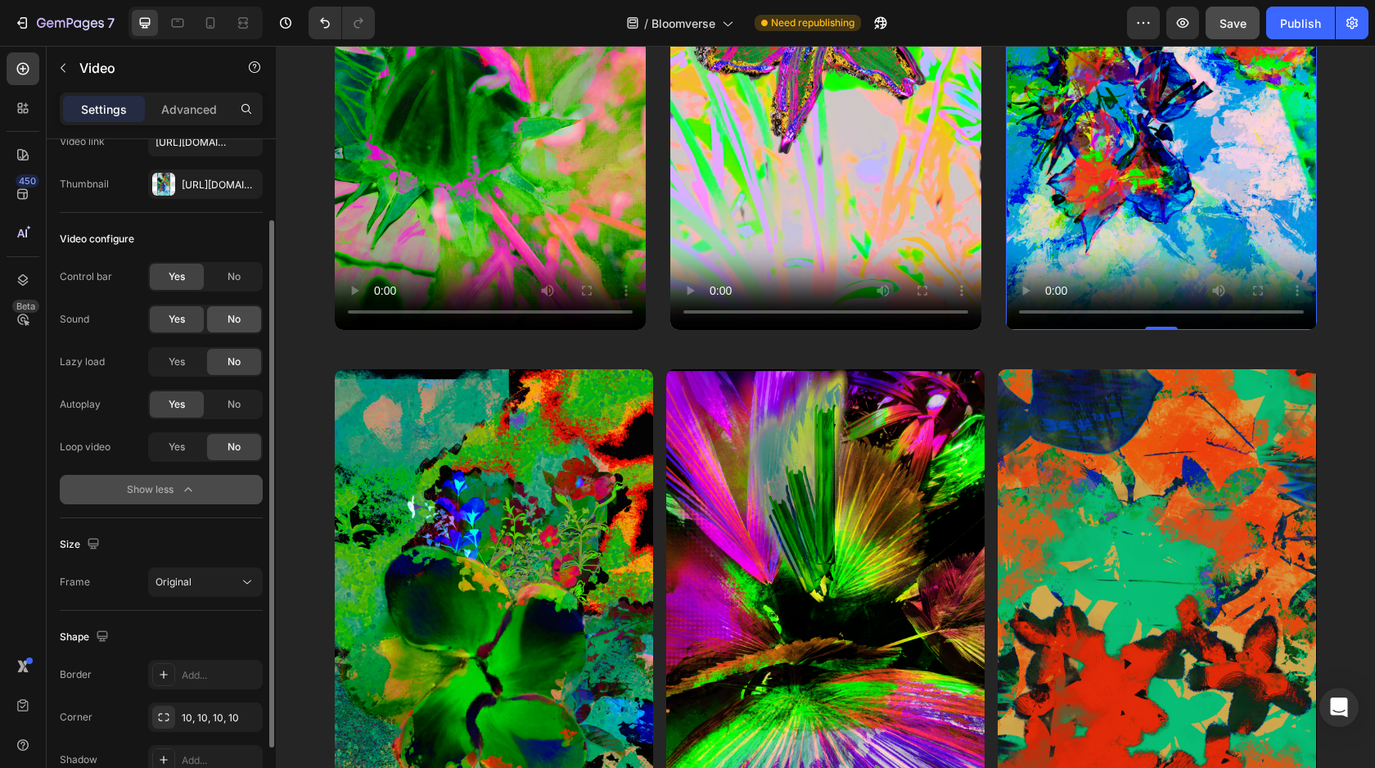
click at [241, 327] on div "No" at bounding box center [234, 319] width 54 height 26
click at [186, 449] on div "Yes" at bounding box center [177, 447] width 54 height 26
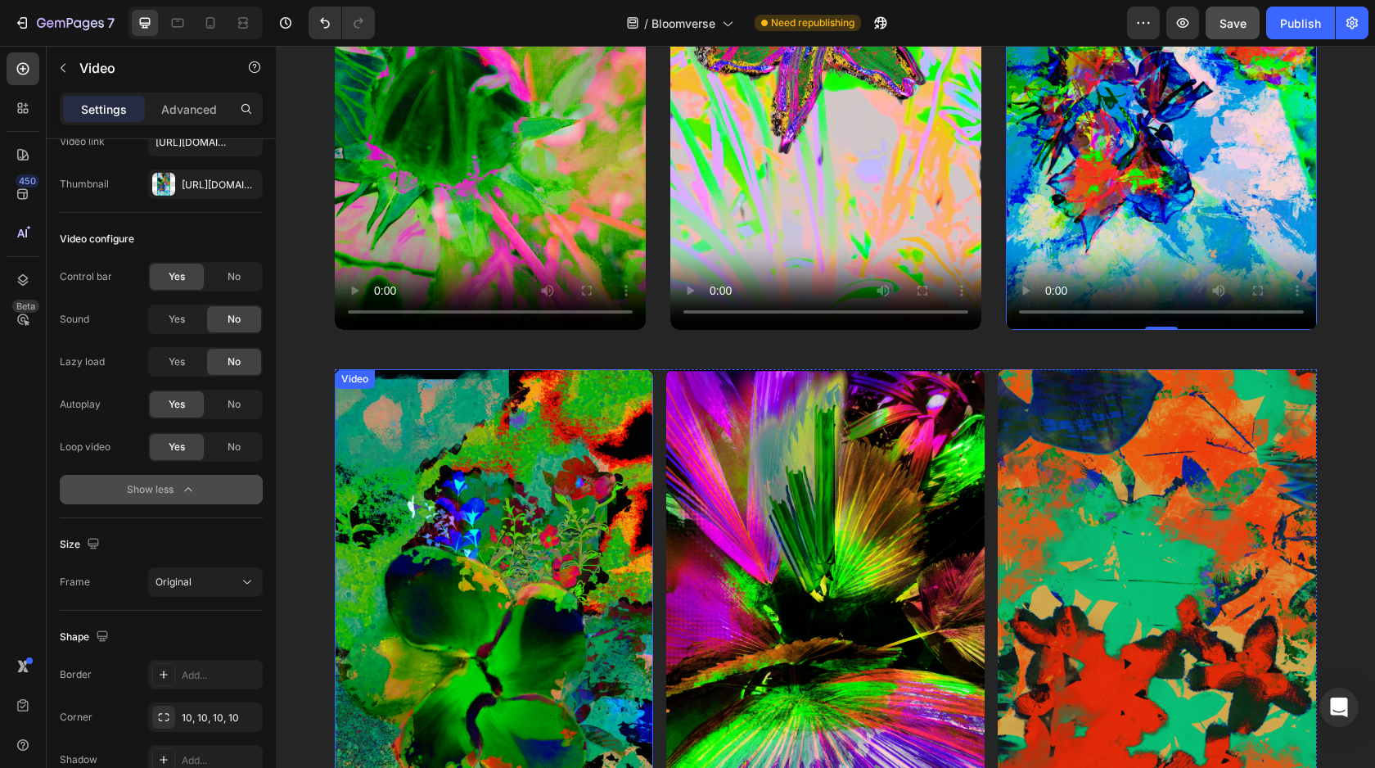
click at [503, 523] on video at bounding box center [494, 652] width 318 height 567
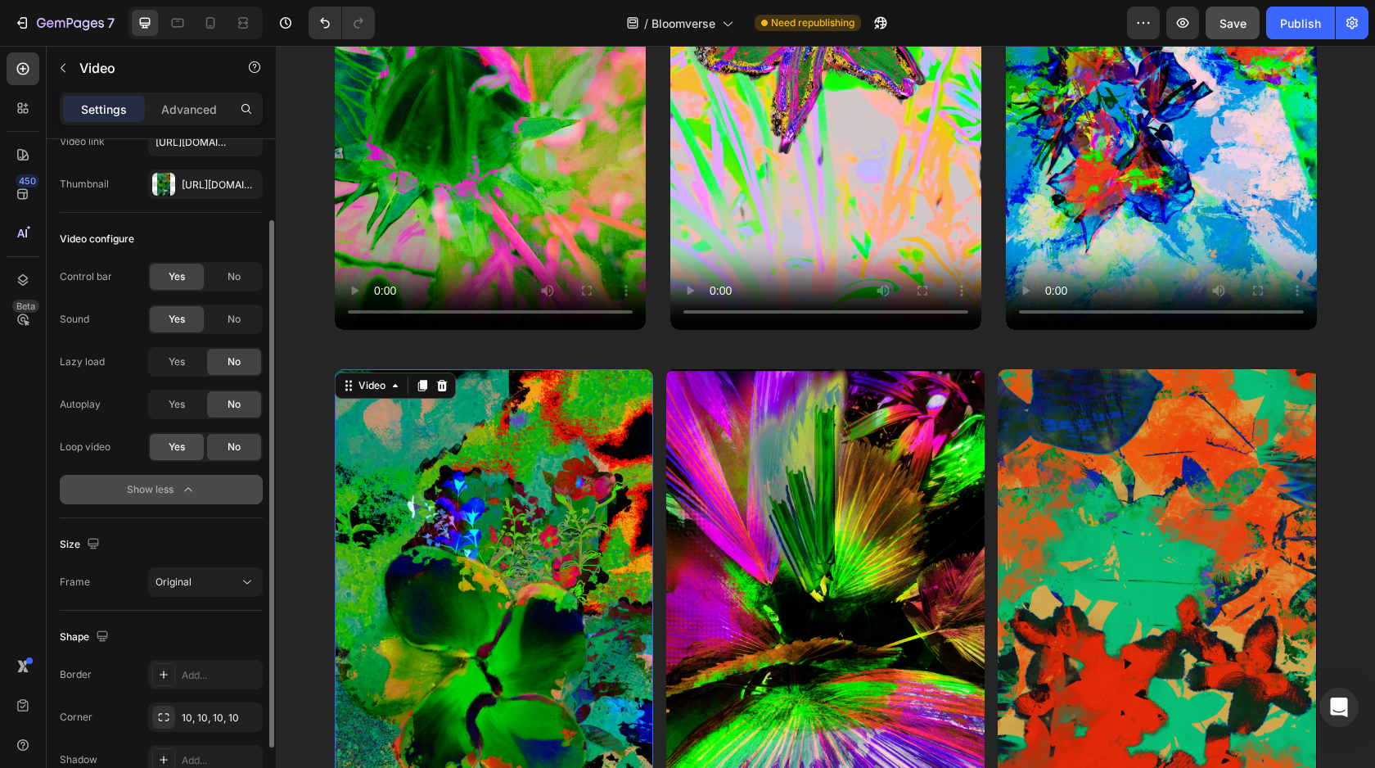
click at [188, 448] on div "Yes" at bounding box center [177, 447] width 54 height 26
click at [178, 413] on div "Yes" at bounding box center [177, 404] width 54 height 26
click at [237, 317] on span "No" at bounding box center [234, 319] width 13 height 15
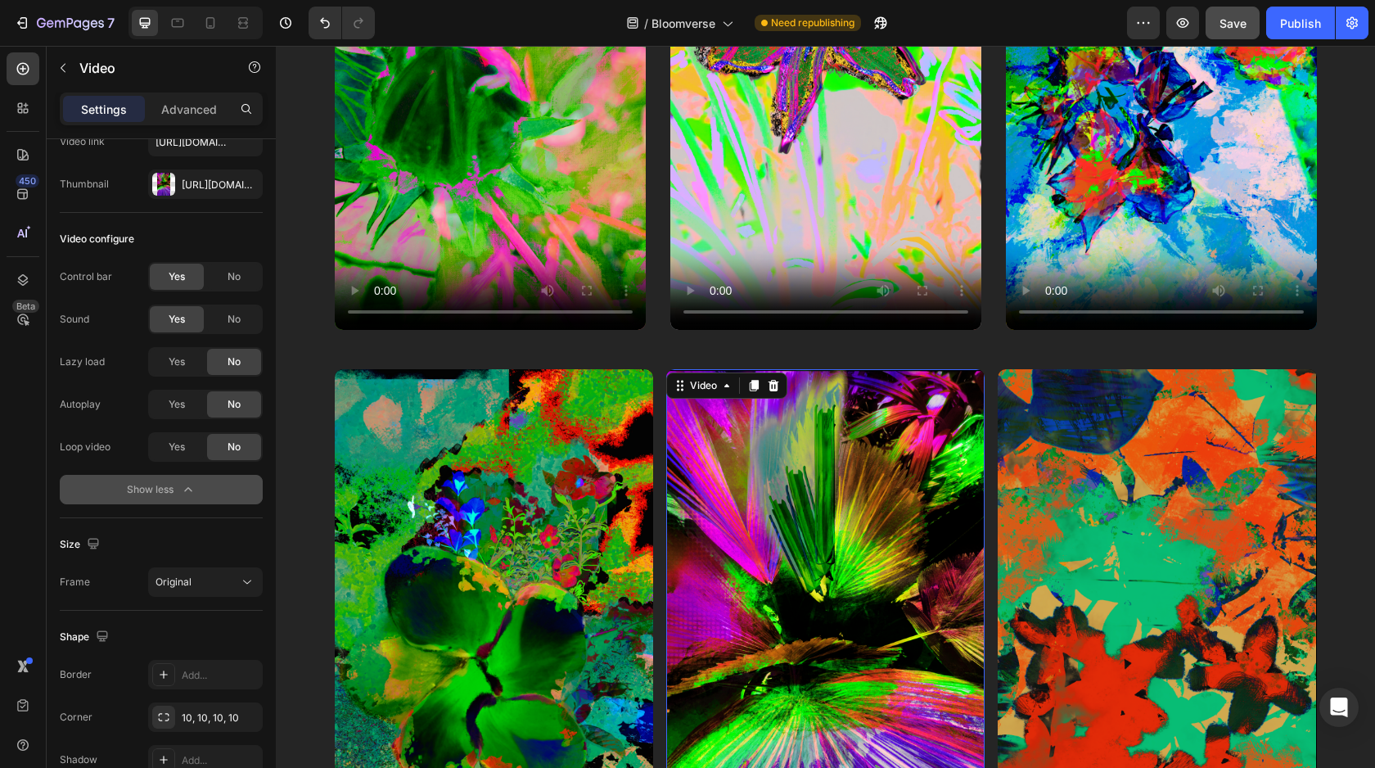
click at [703, 506] on video at bounding box center [825, 652] width 318 height 567
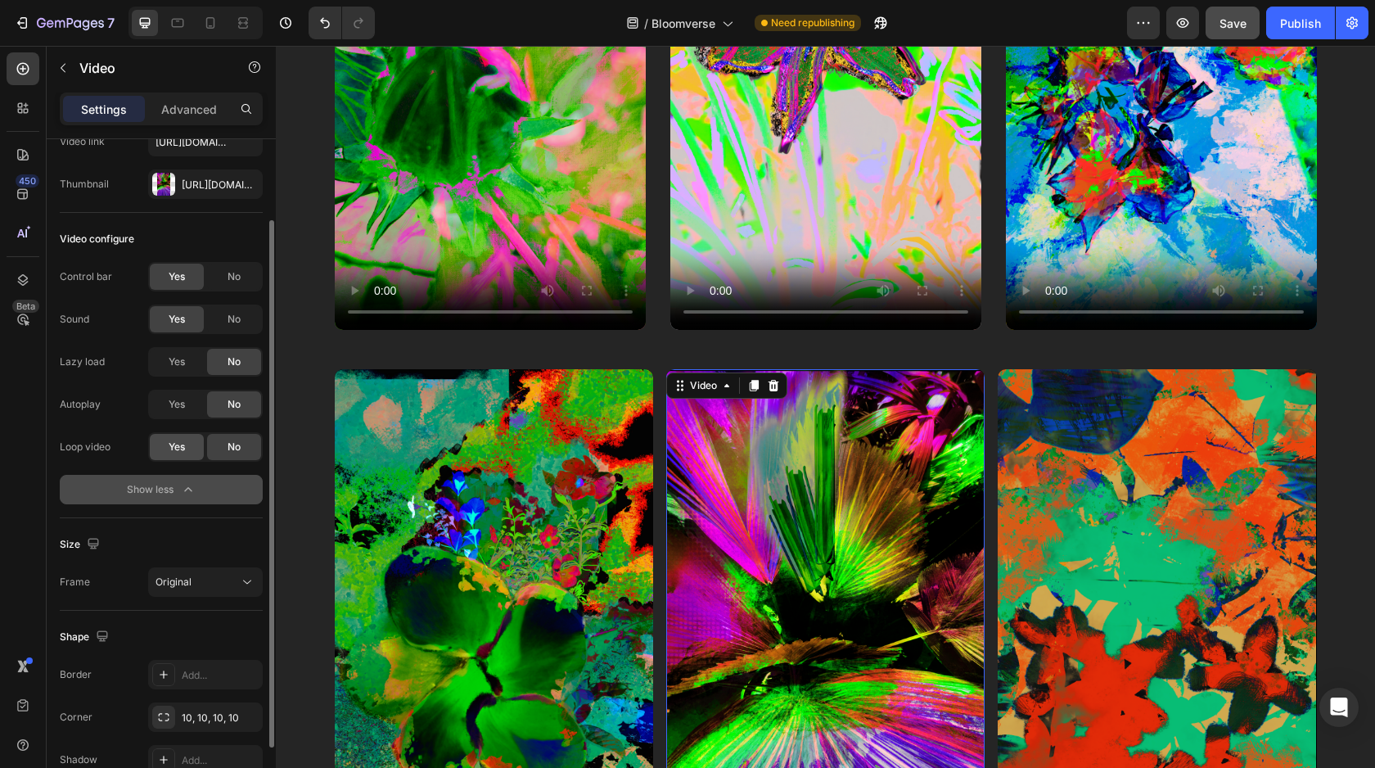
click at [166, 448] on div "Yes" at bounding box center [177, 447] width 54 height 26
click at [168, 411] on div "Yes" at bounding box center [177, 404] width 54 height 26
click at [234, 318] on span "No" at bounding box center [234, 319] width 13 height 15
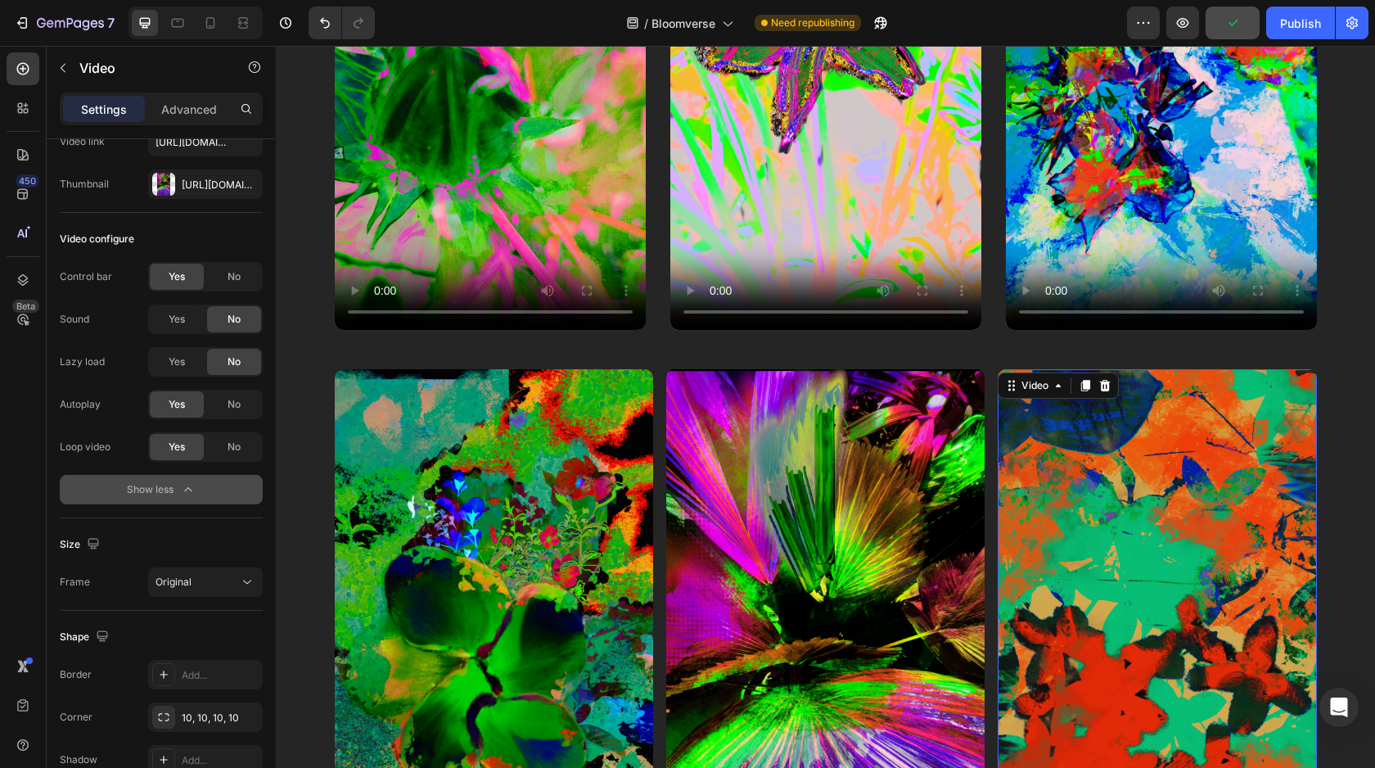
click at [1063, 494] on video at bounding box center [1157, 652] width 318 height 567
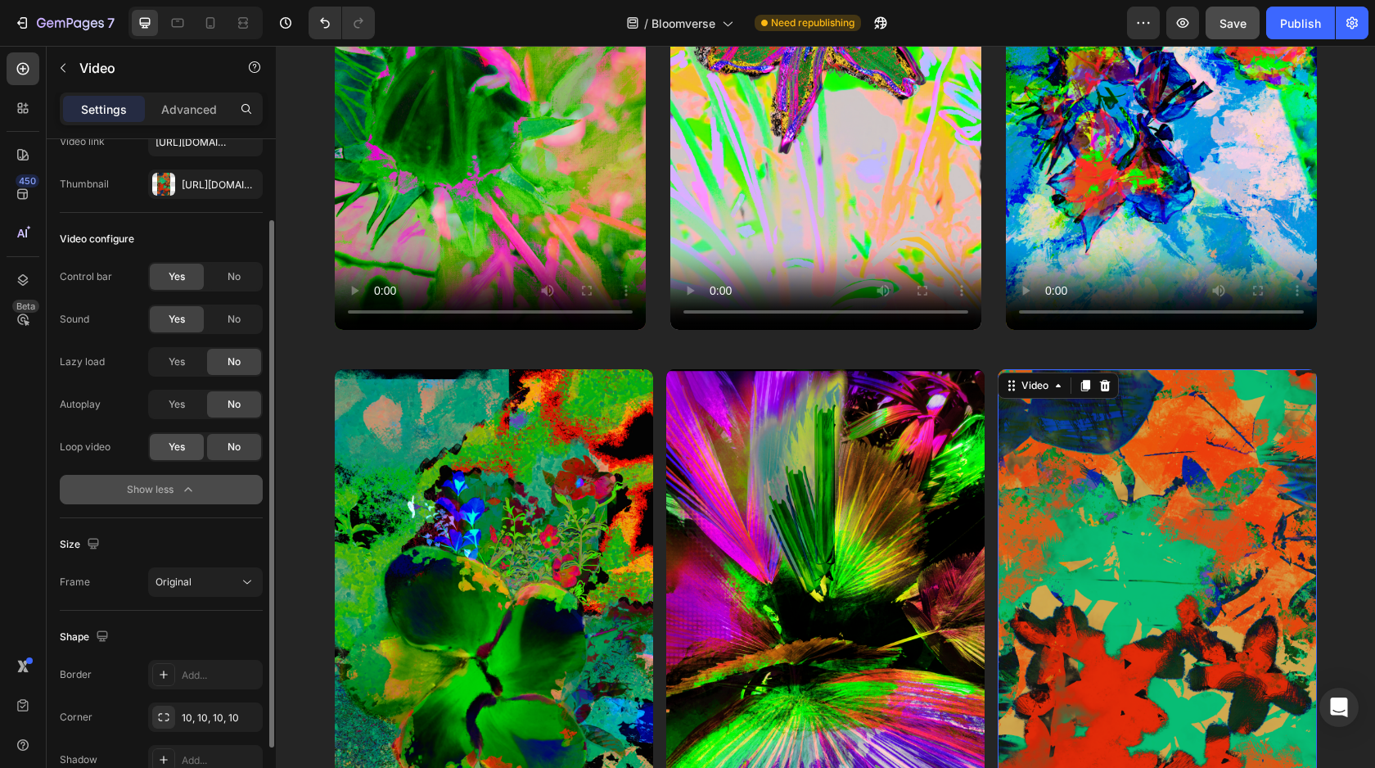
click at [192, 439] on div "Yes" at bounding box center [177, 447] width 54 height 26
click at [192, 409] on div "Yes" at bounding box center [177, 404] width 54 height 26
click at [233, 325] on span "No" at bounding box center [234, 319] width 13 height 15
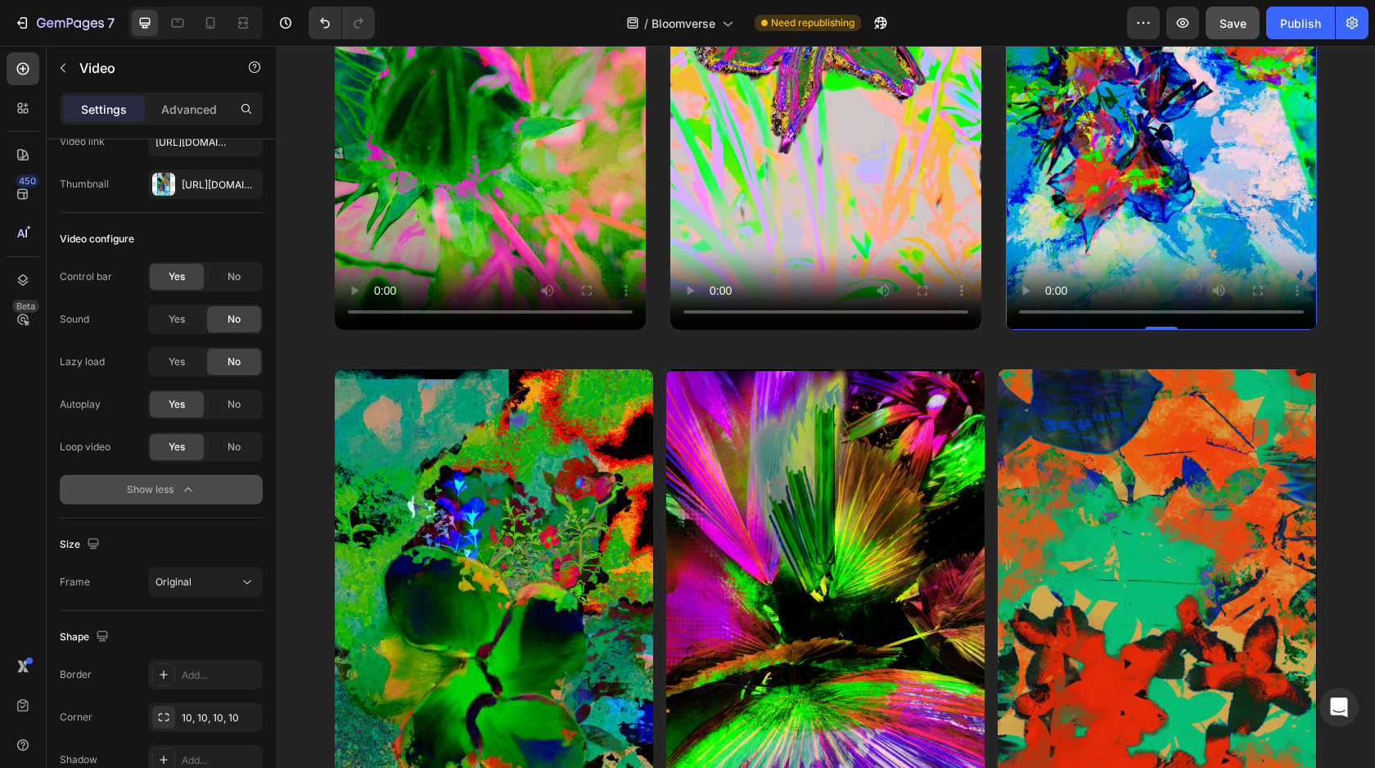
click at [1054, 189] on video at bounding box center [1161, 53] width 311 height 553
click at [689, 193] on video at bounding box center [825, 53] width 311 height 553
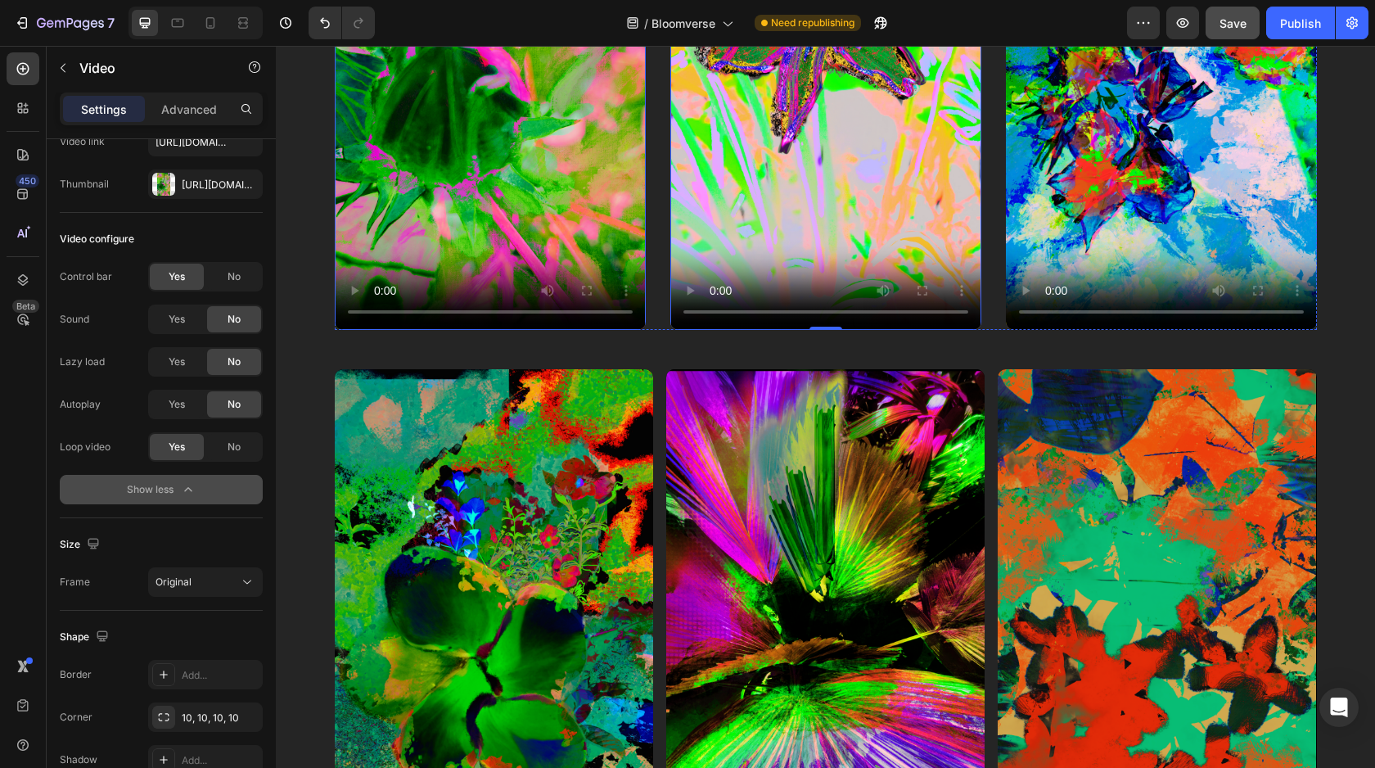
click at [487, 205] on video at bounding box center [490, 53] width 311 height 553
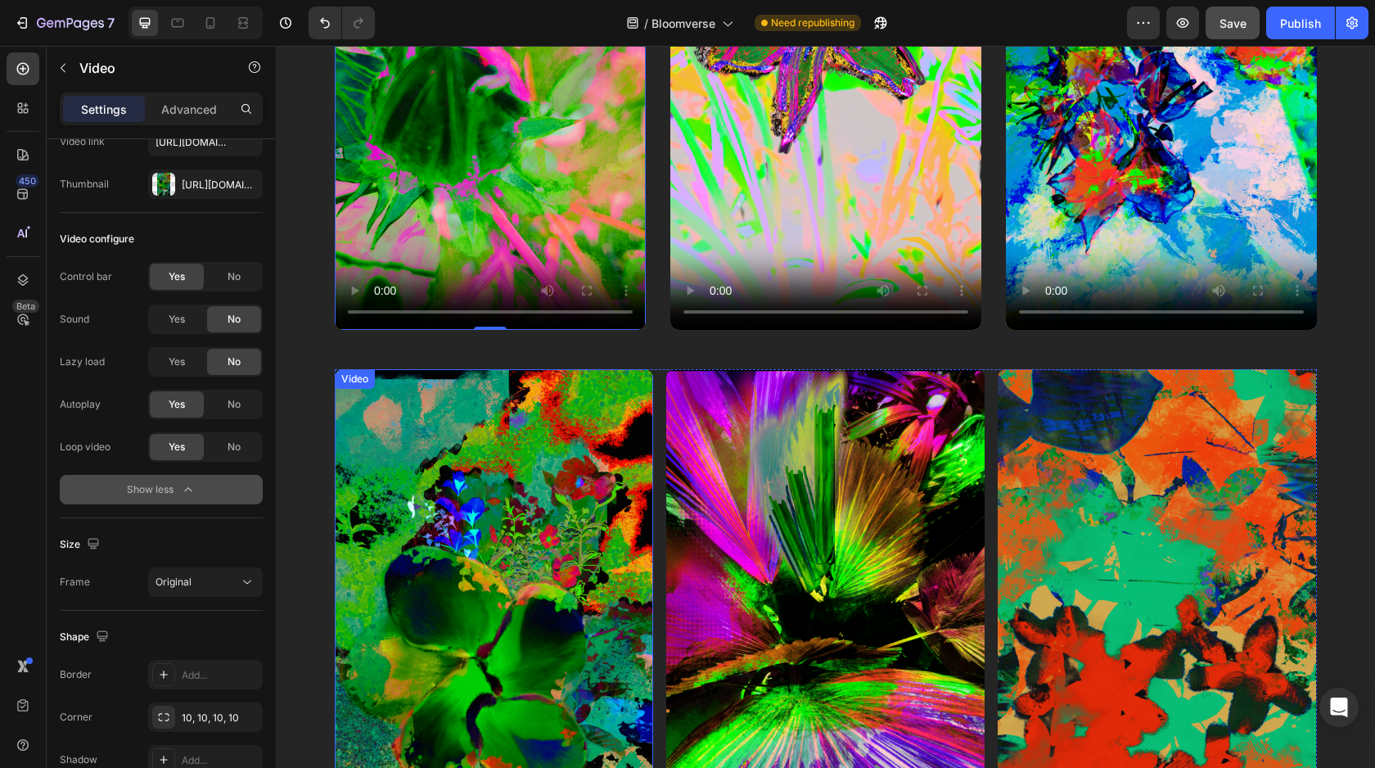
click at [485, 442] on video at bounding box center [494, 652] width 318 height 567
click at [712, 171] on video at bounding box center [825, 53] width 311 height 553
click at [552, 179] on video at bounding box center [490, 53] width 311 height 553
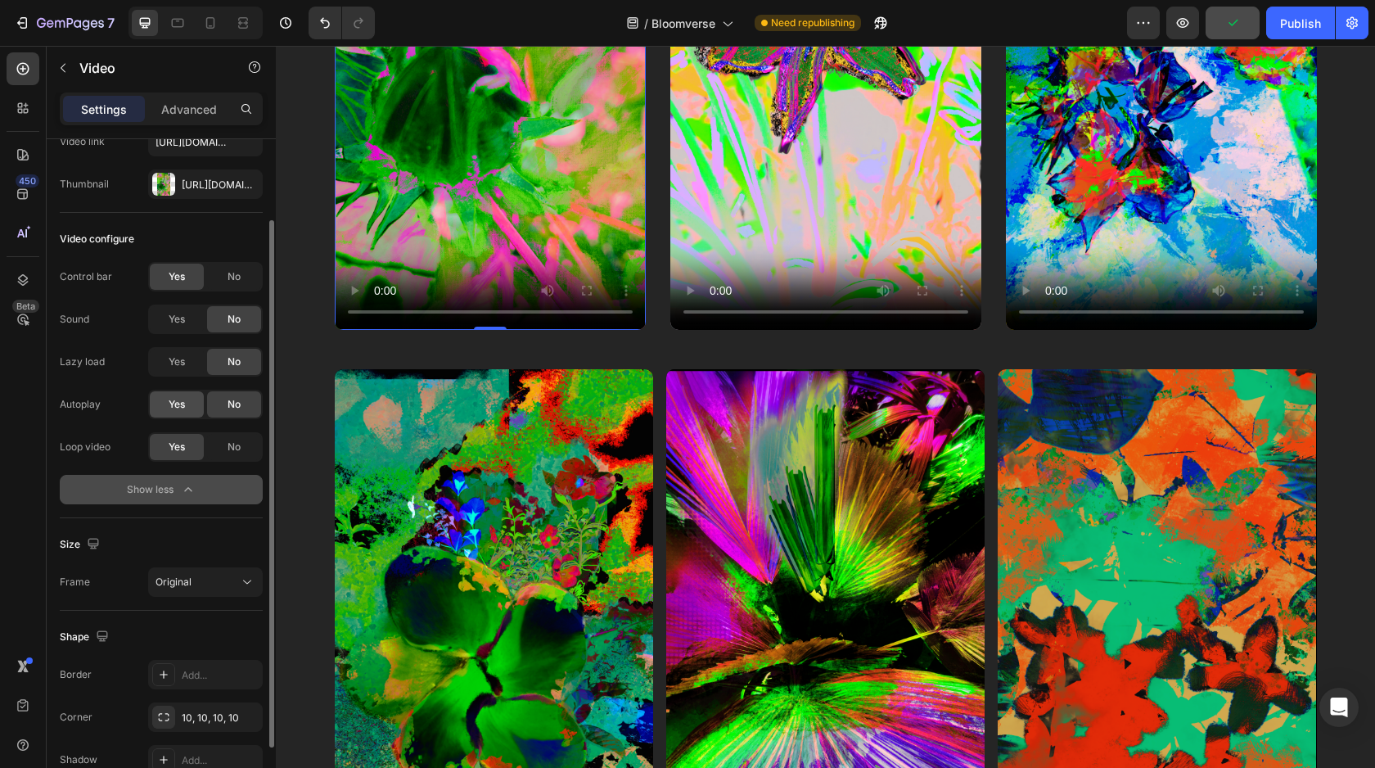
click at [179, 413] on div "Yes" at bounding box center [177, 404] width 54 height 26
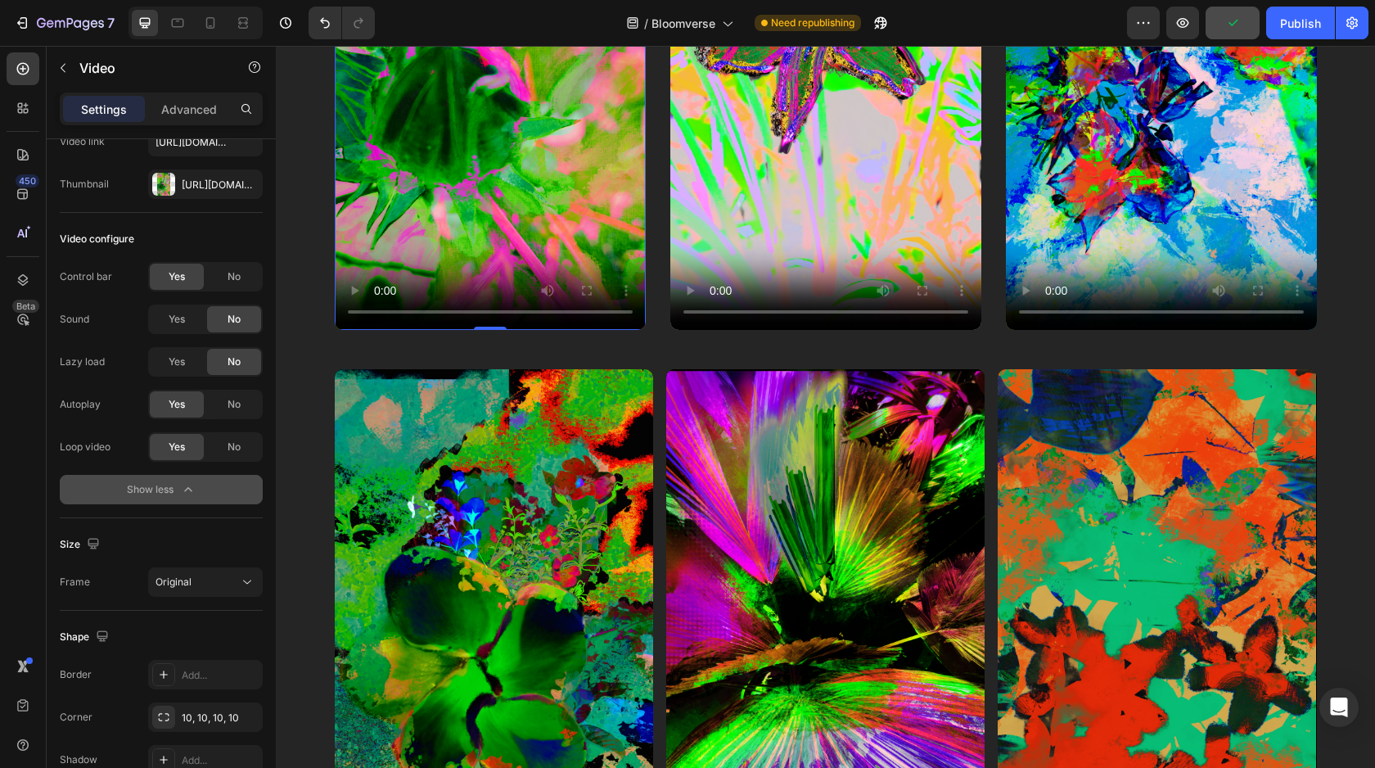
click at [521, 175] on video at bounding box center [490, 53] width 311 height 553
click at [497, 440] on video at bounding box center [494, 652] width 318 height 567
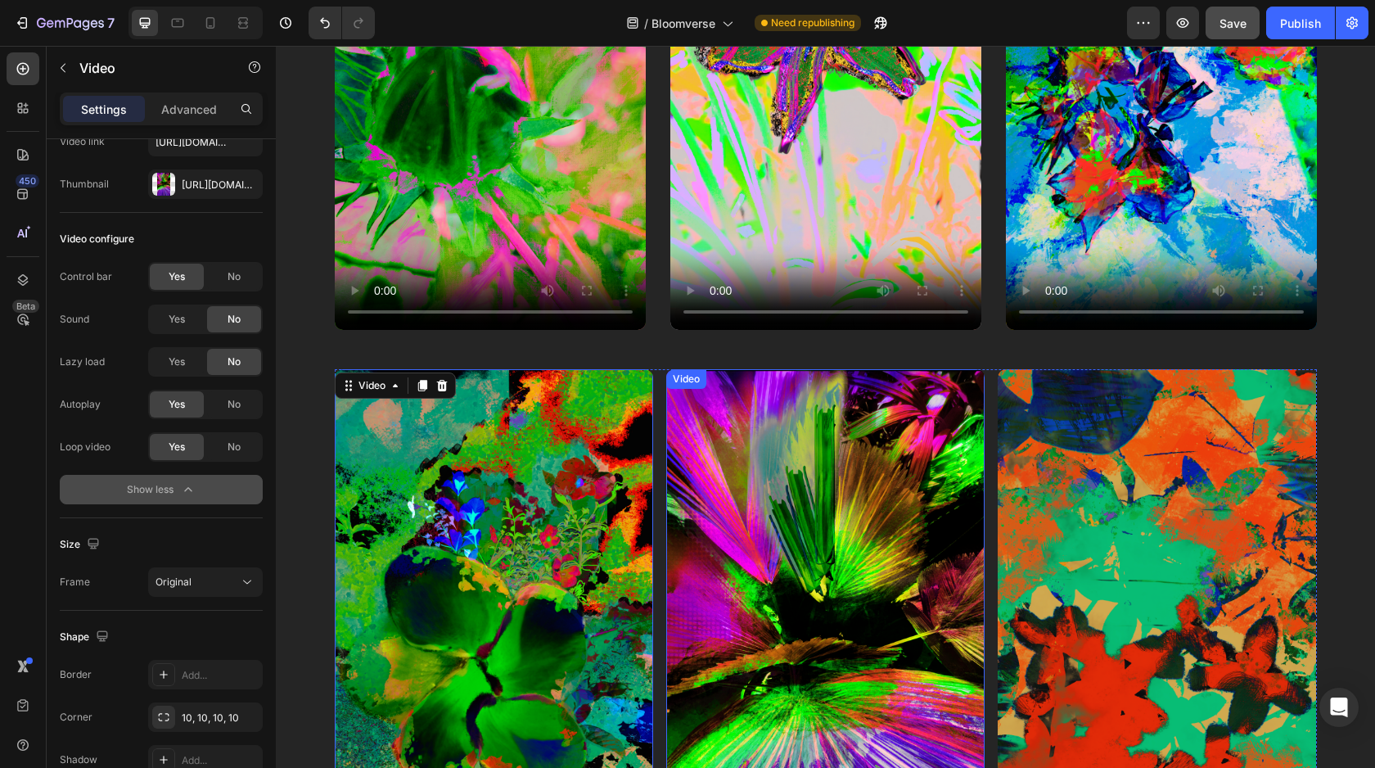
click at [810, 452] on video at bounding box center [825, 652] width 318 height 567
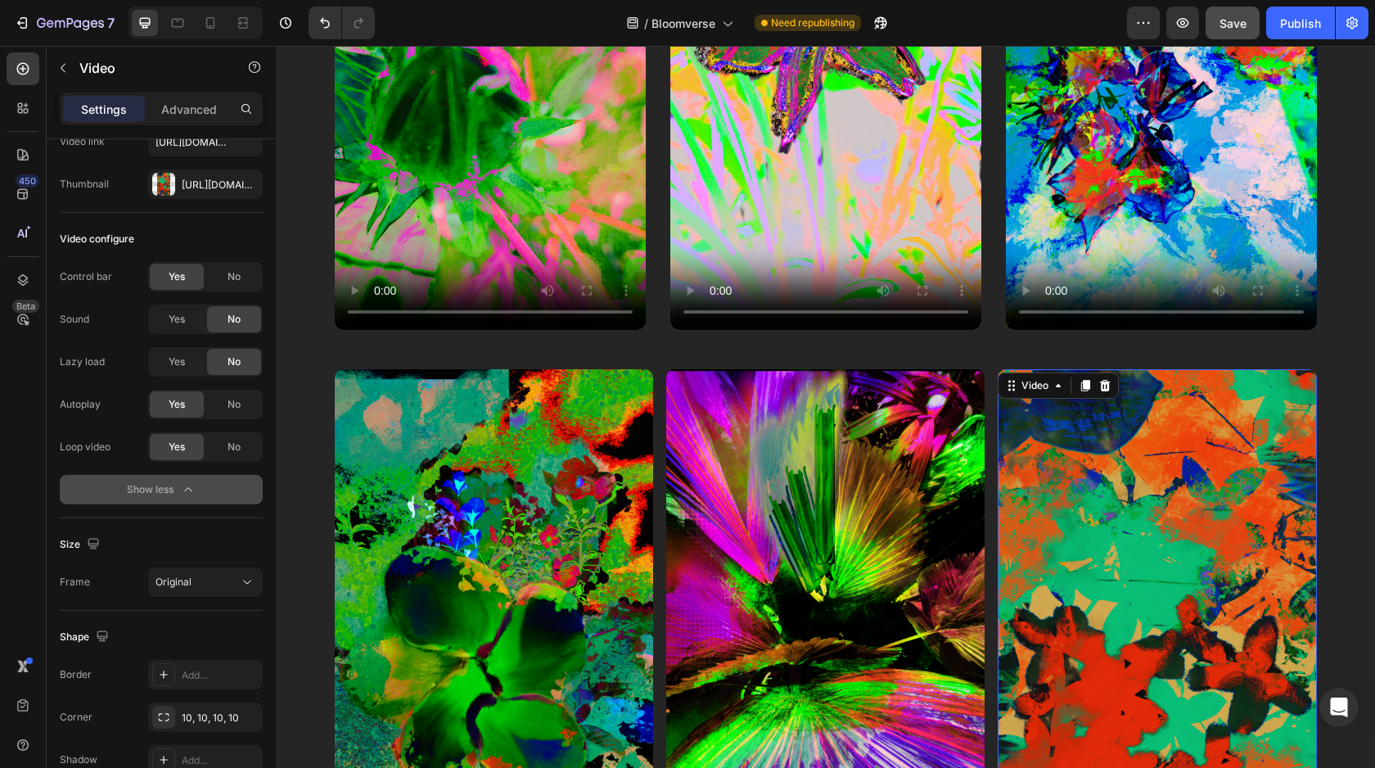
click at [1114, 431] on video at bounding box center [1157, 652] width 318 height 567
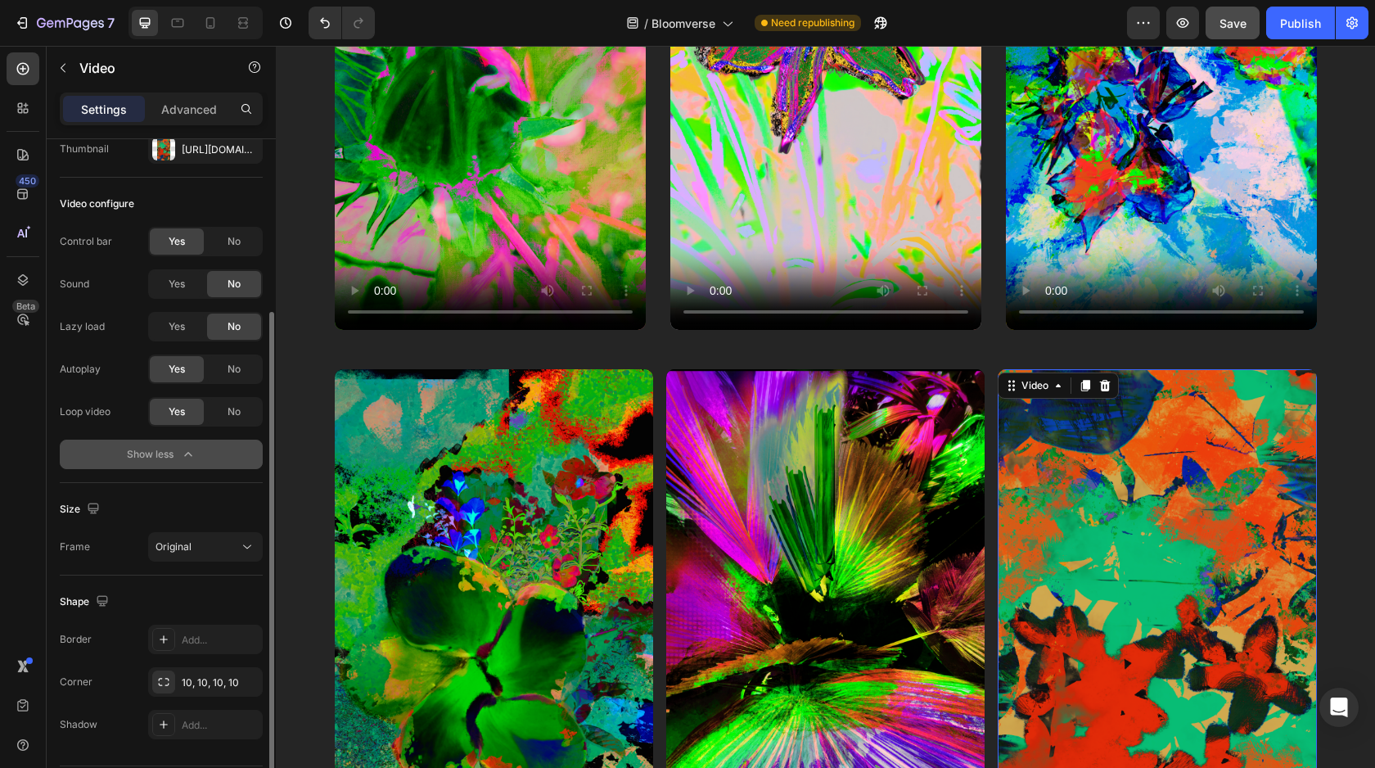
scroll to position [189, 0]
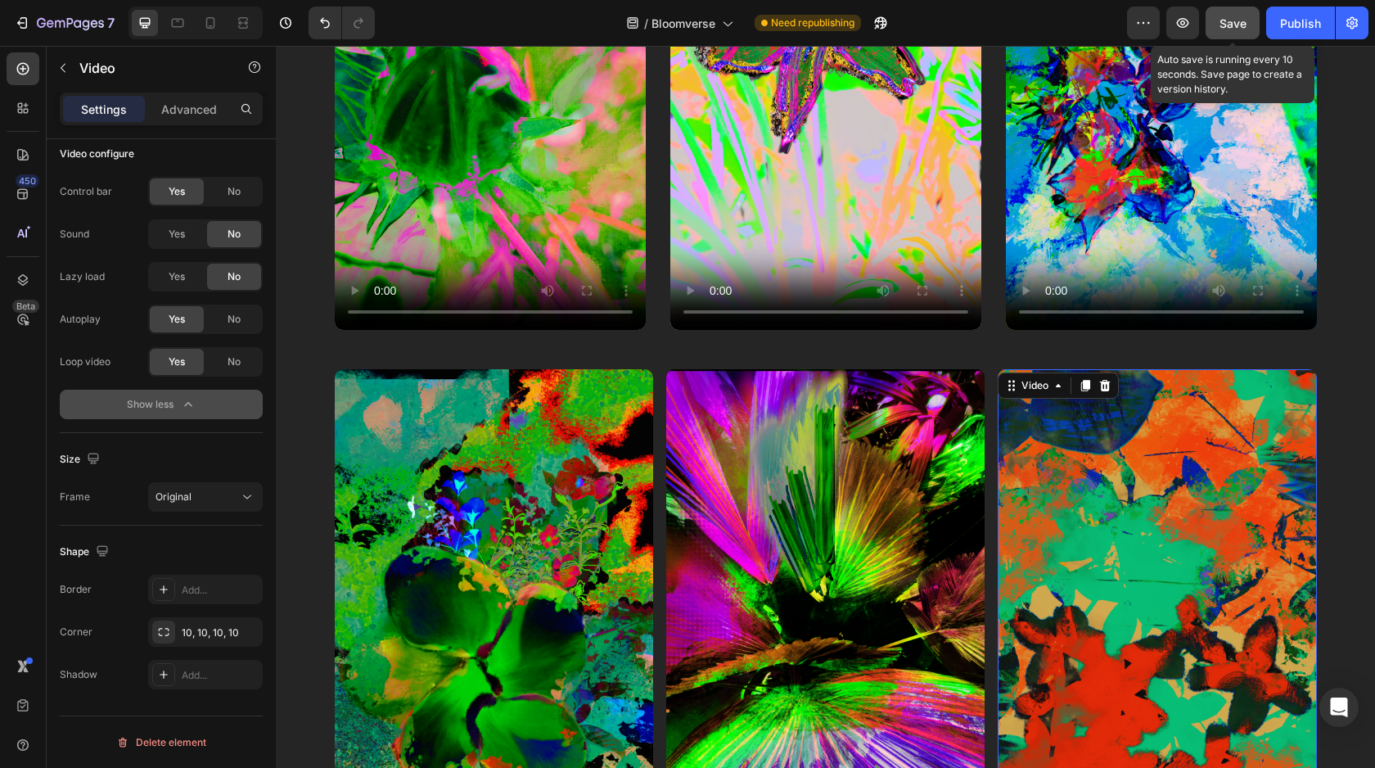
click at [1231, 20] on span "Save" at bounding box center [1233, 23] width 27 height 14
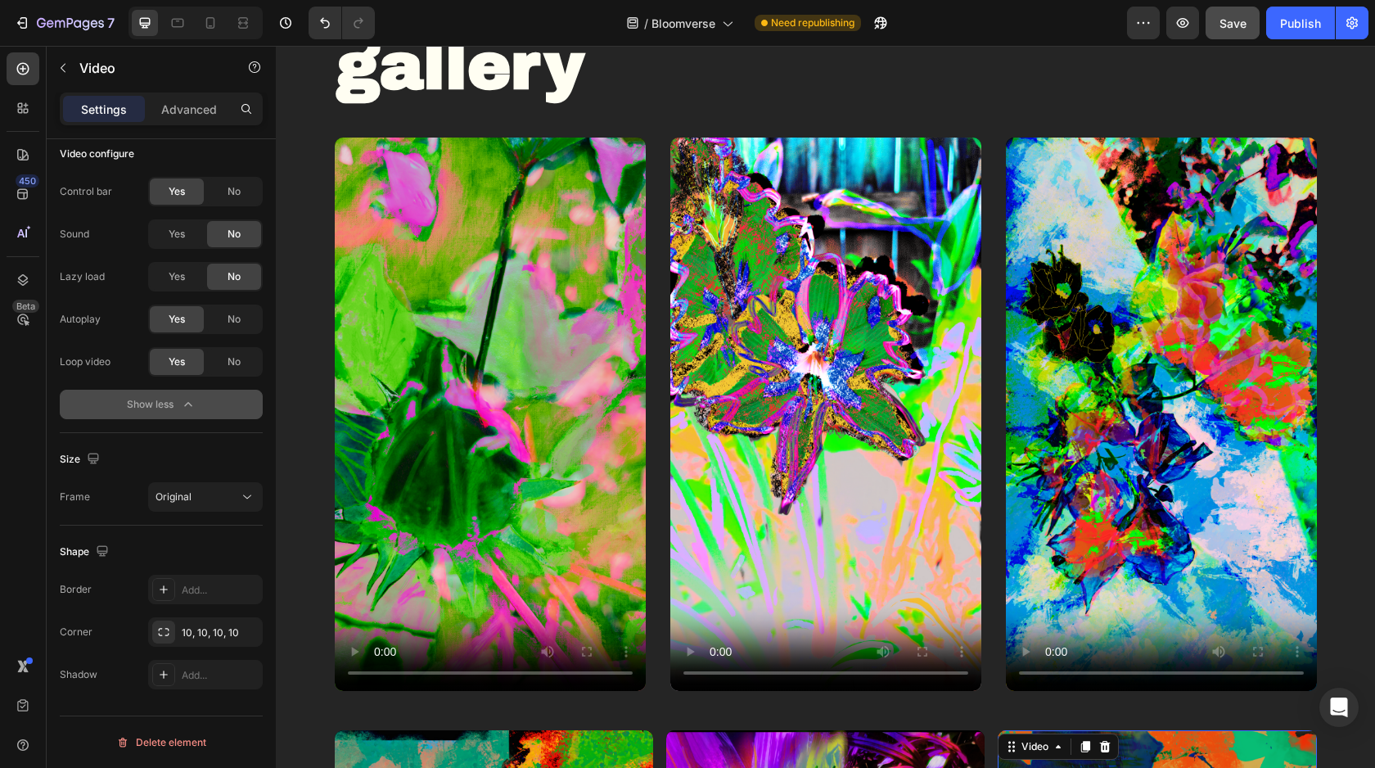
scroll to position [1147, 0]
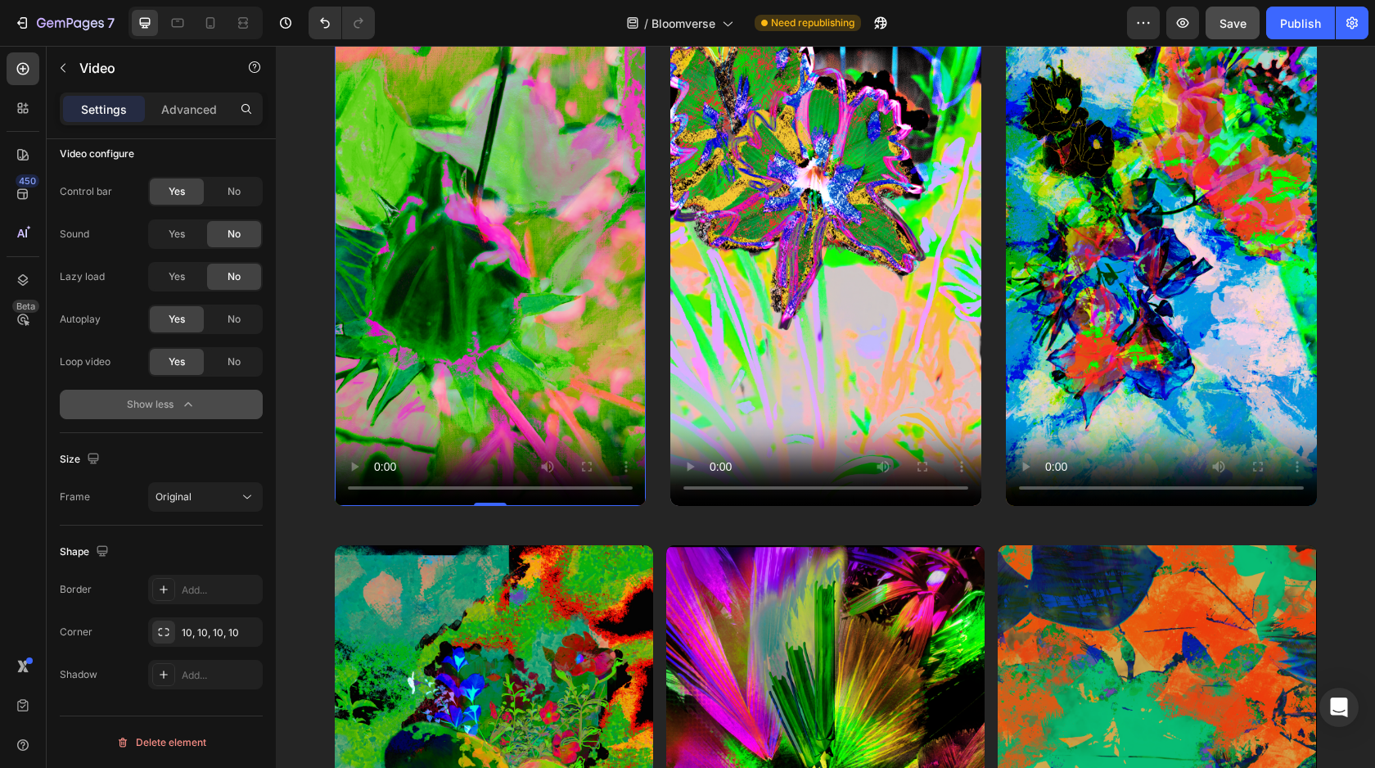
click at [400, 232] on video at bounding box center [490, 229] width 311 height 553
click at [57, 61] on button "button" at bounding box center [63, 68] width 26 height 26
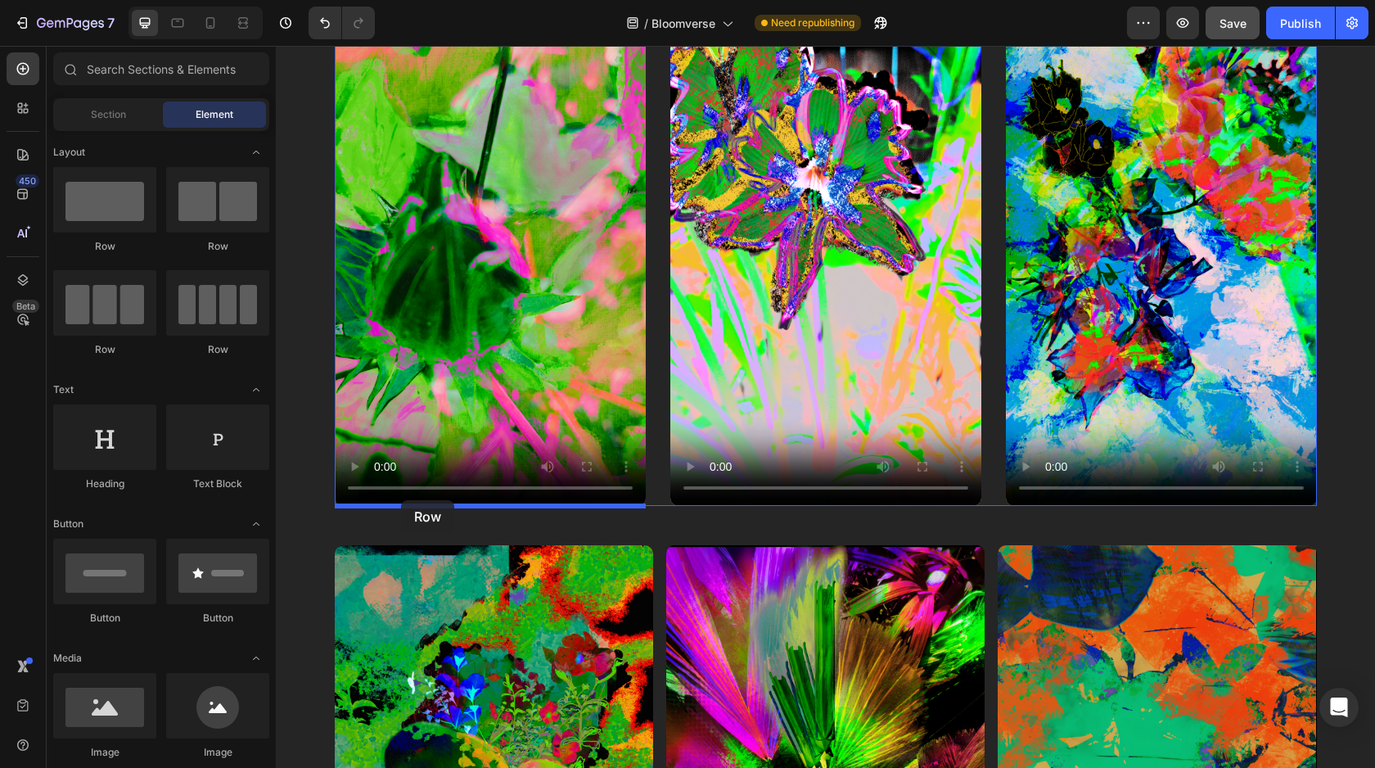
drag, startPoint x: 370, startPoint y: 271, endPoint x: 401, endPoint y: 500, distance: 231.3
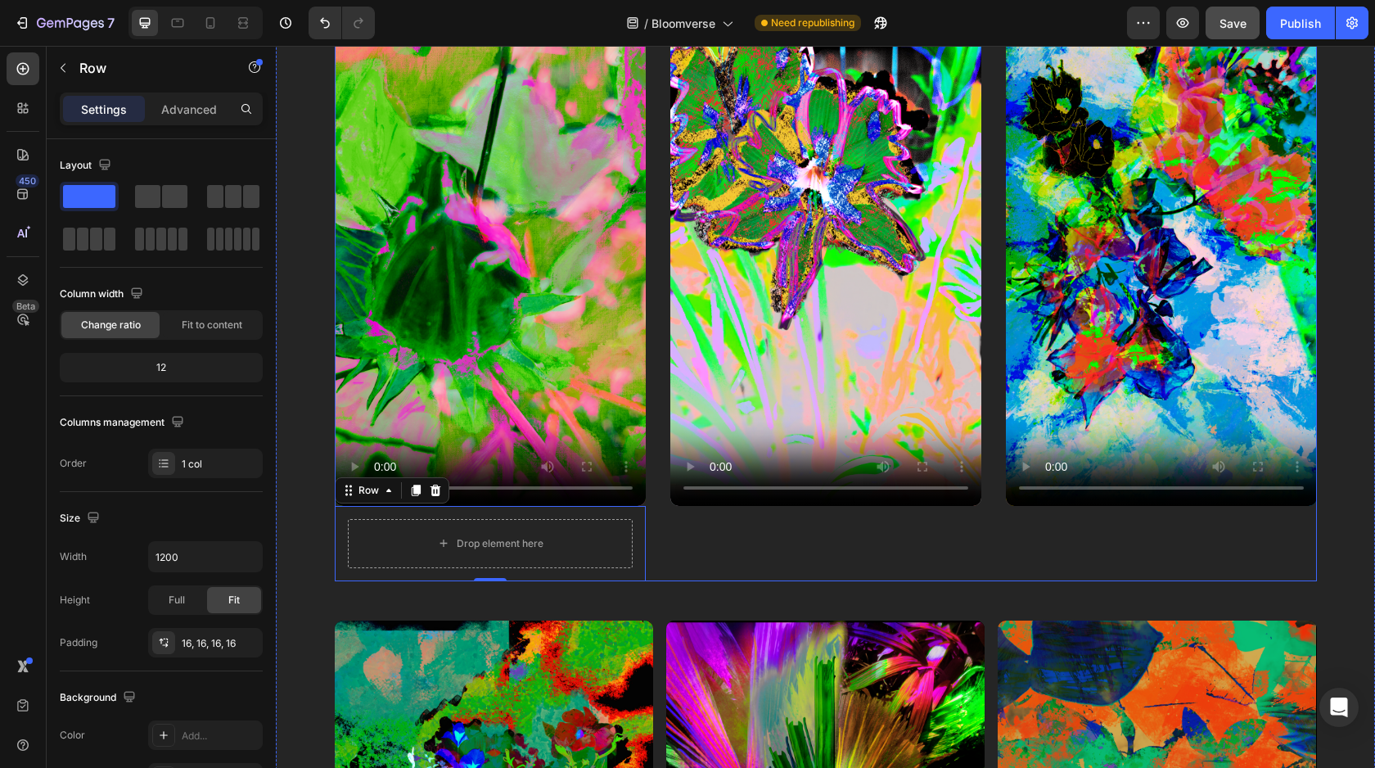
drag, startPoint x: 363, startPoint y: 235, endPoint x: 749, endPoint y: 523, distance: 481.4
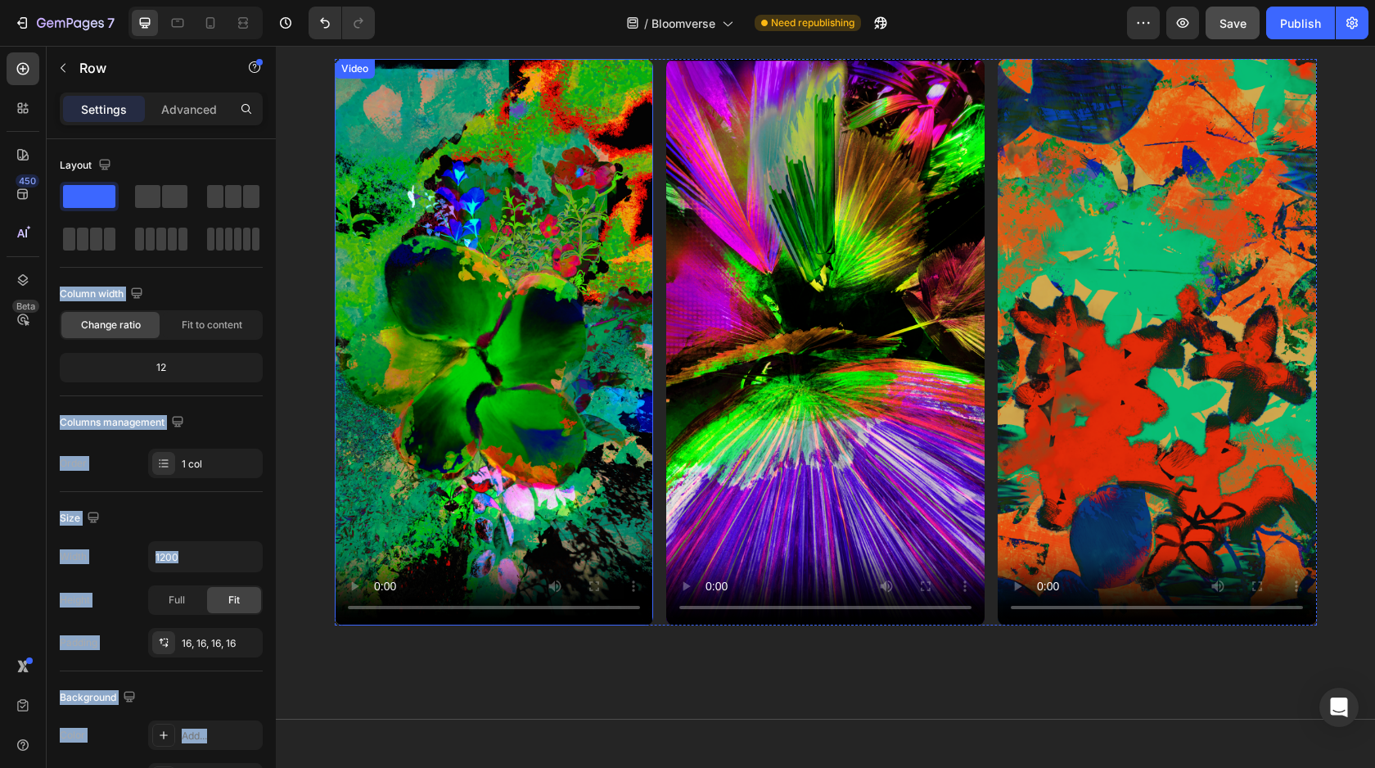
scroll to position [1897, 0]
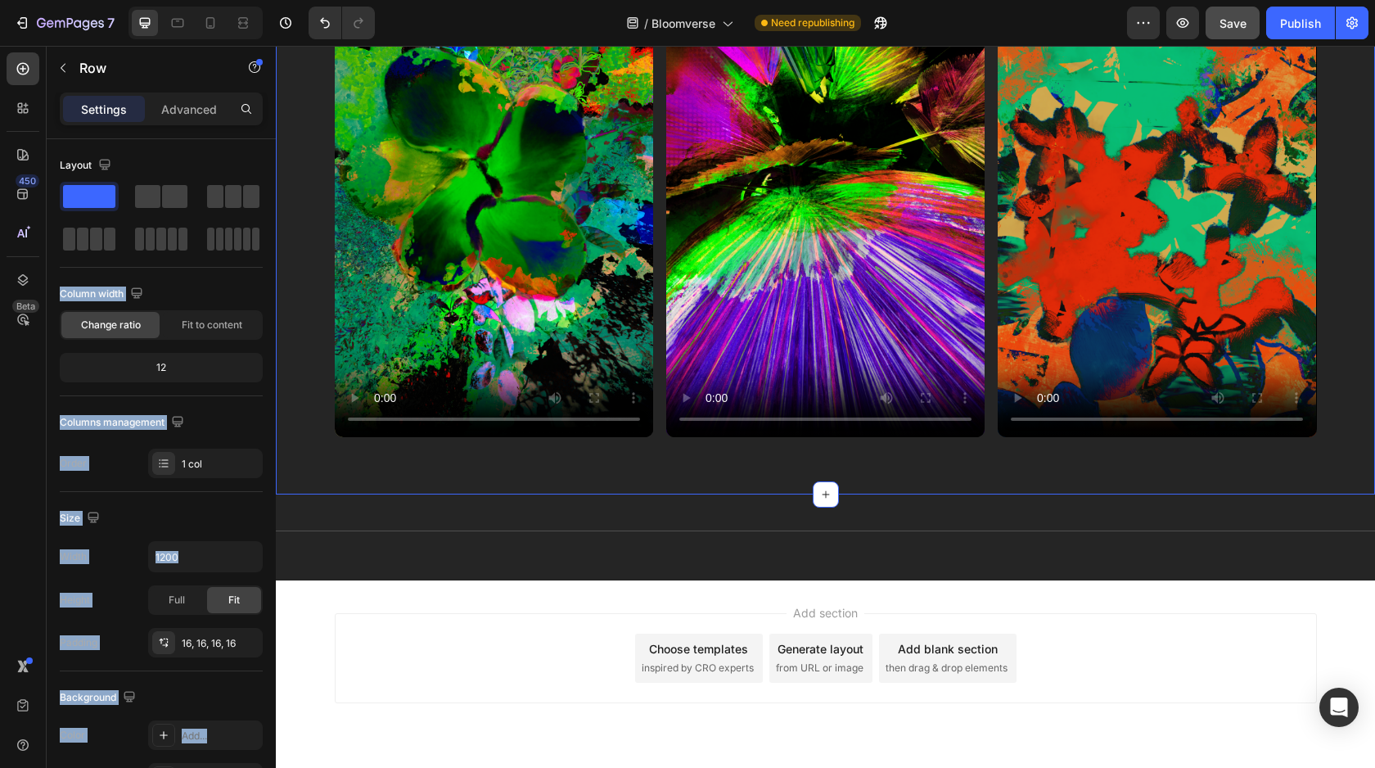
drag, startPoint x: 371, startPoint y: 241, endPoint x: 503, endPoint y: 445, distance: 243.2
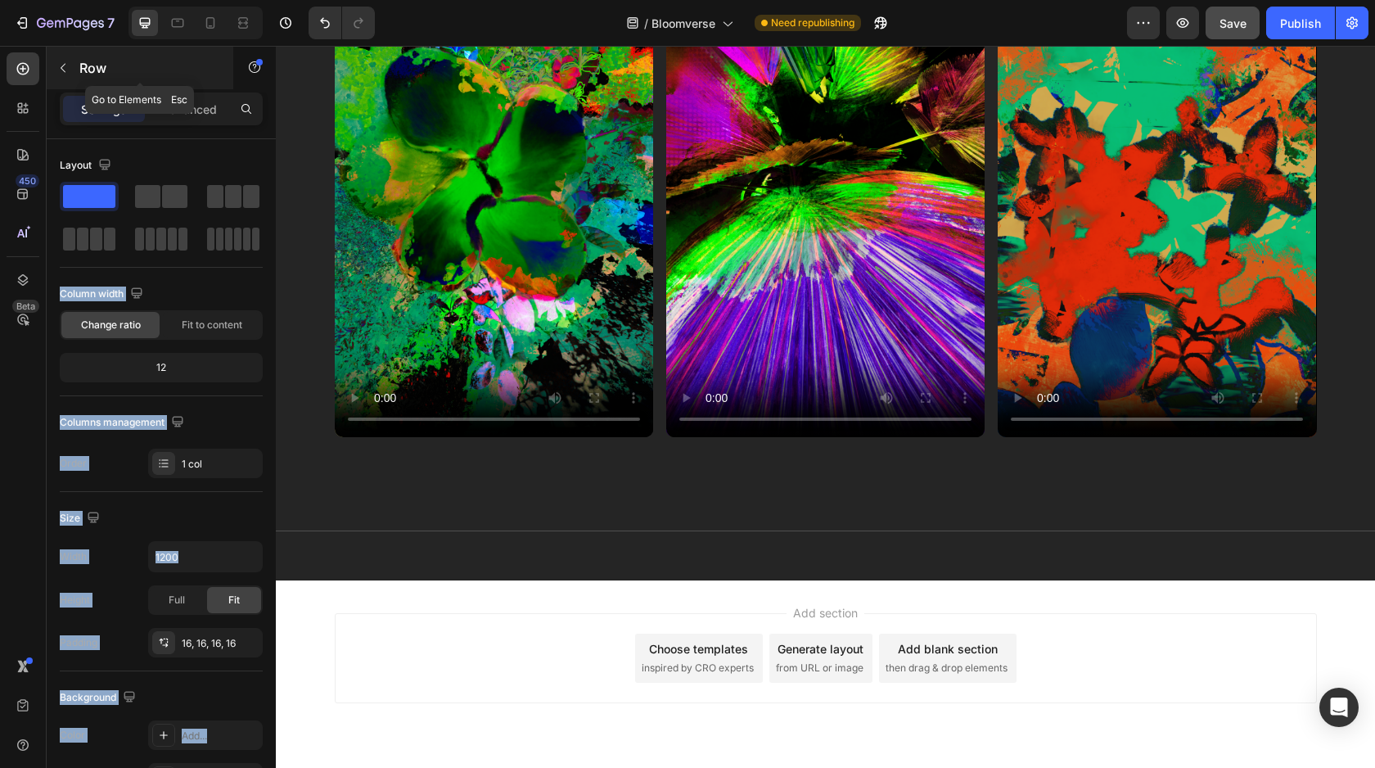
click at [65, 73] on icon "button" at bounding box center [62, 67] width 13 height 13
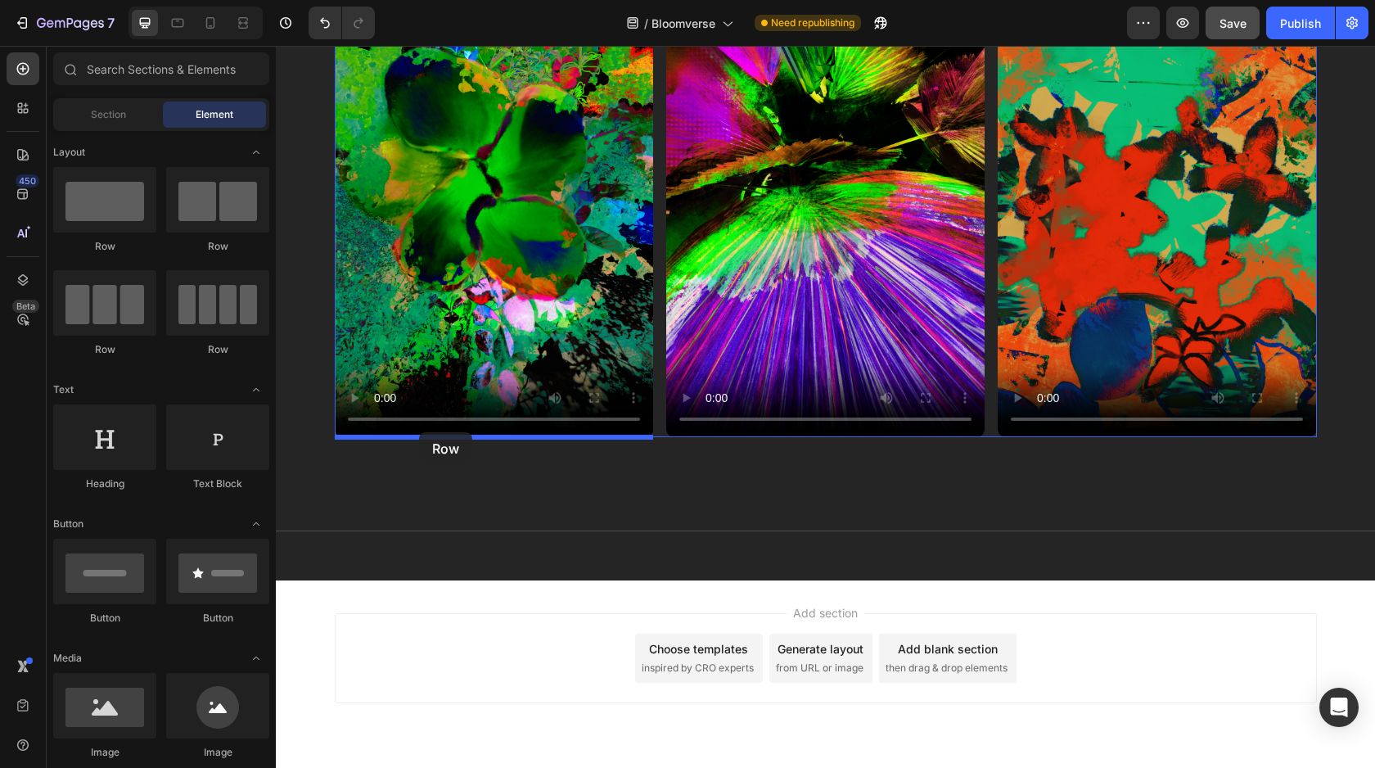
drag, startPoint x: 397, startPoint y: 263, endPoint x: 419, endPoint y: 432, distance: 170.9
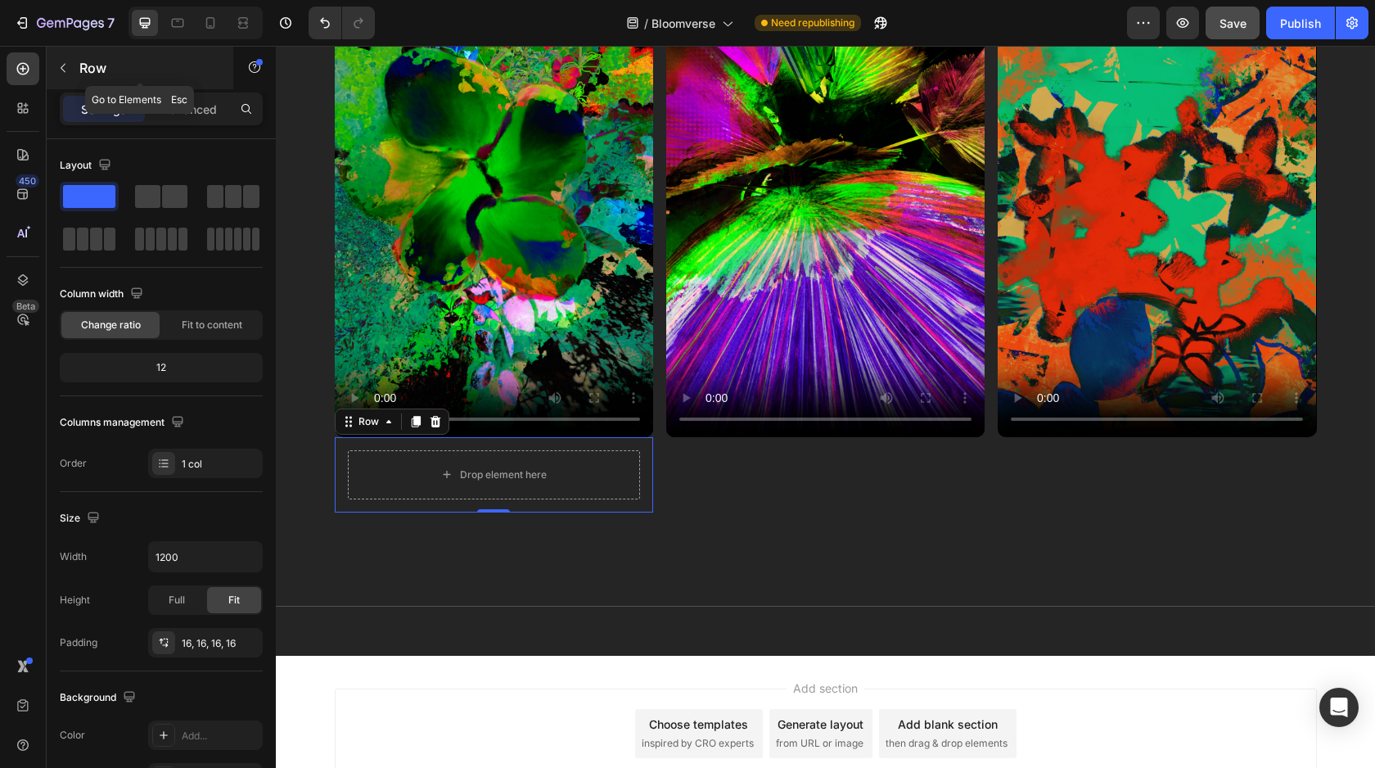
click at [65, 73] on icon "button" at bounding box center [62, 67] width 13 height 13
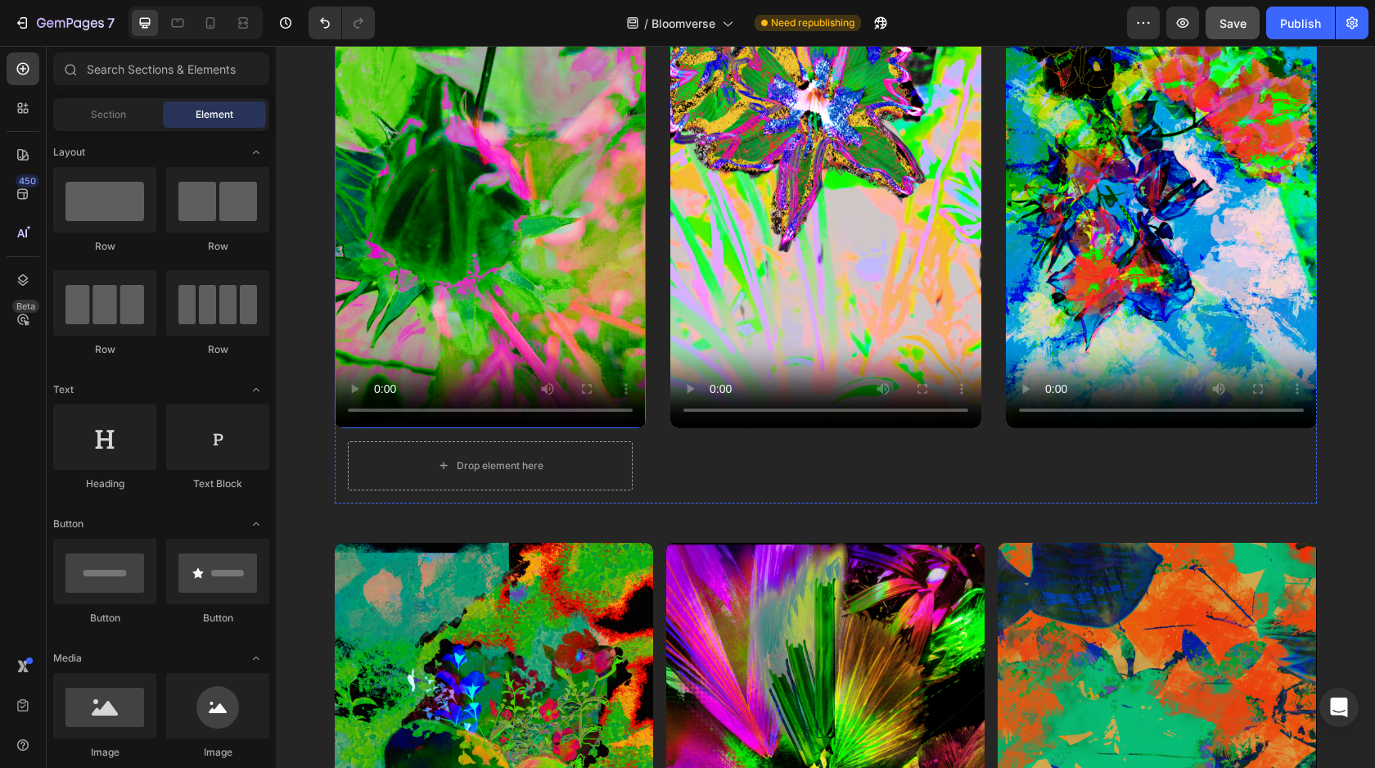
scroll to position [1220, 0]
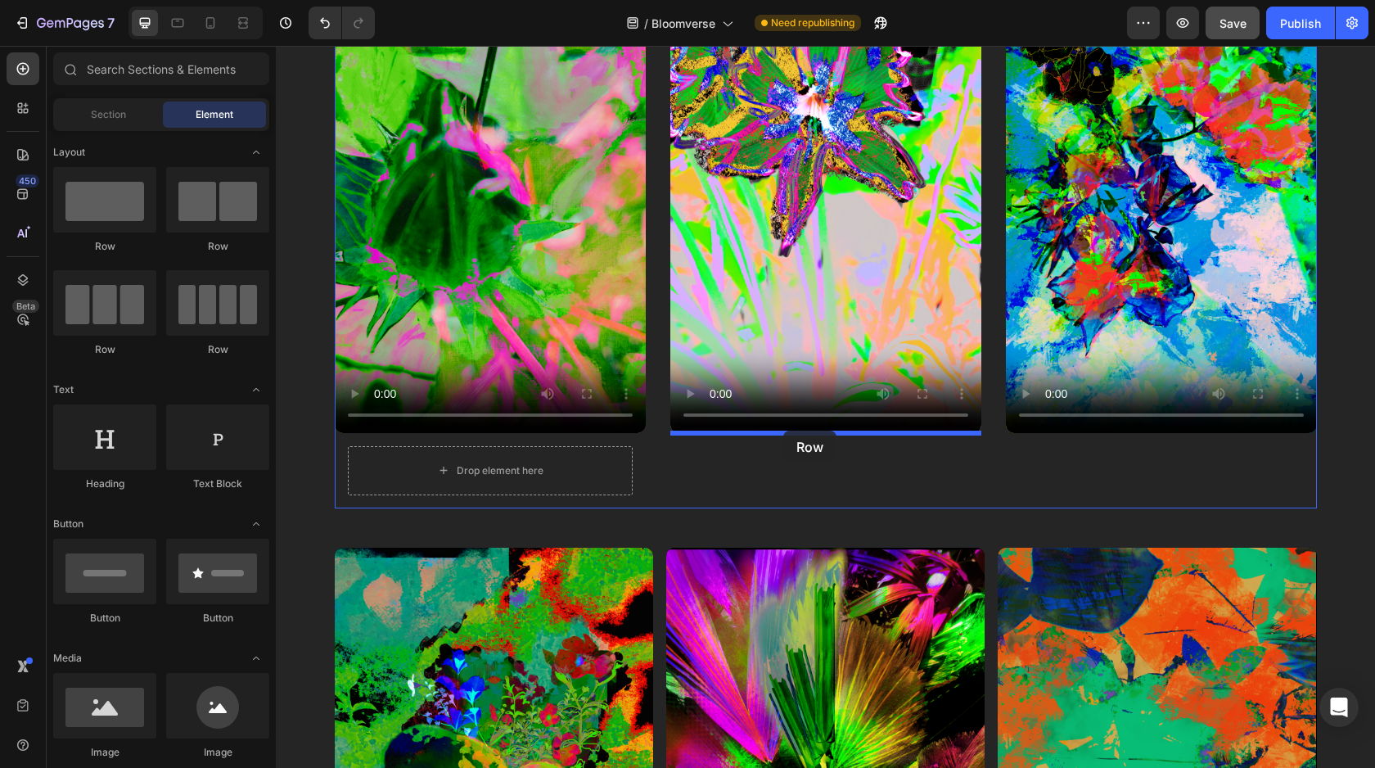
drag, startPoint x: 394, startPoint y: 254, endPoint x: 783, endPoint y: 431, distance: 427.9
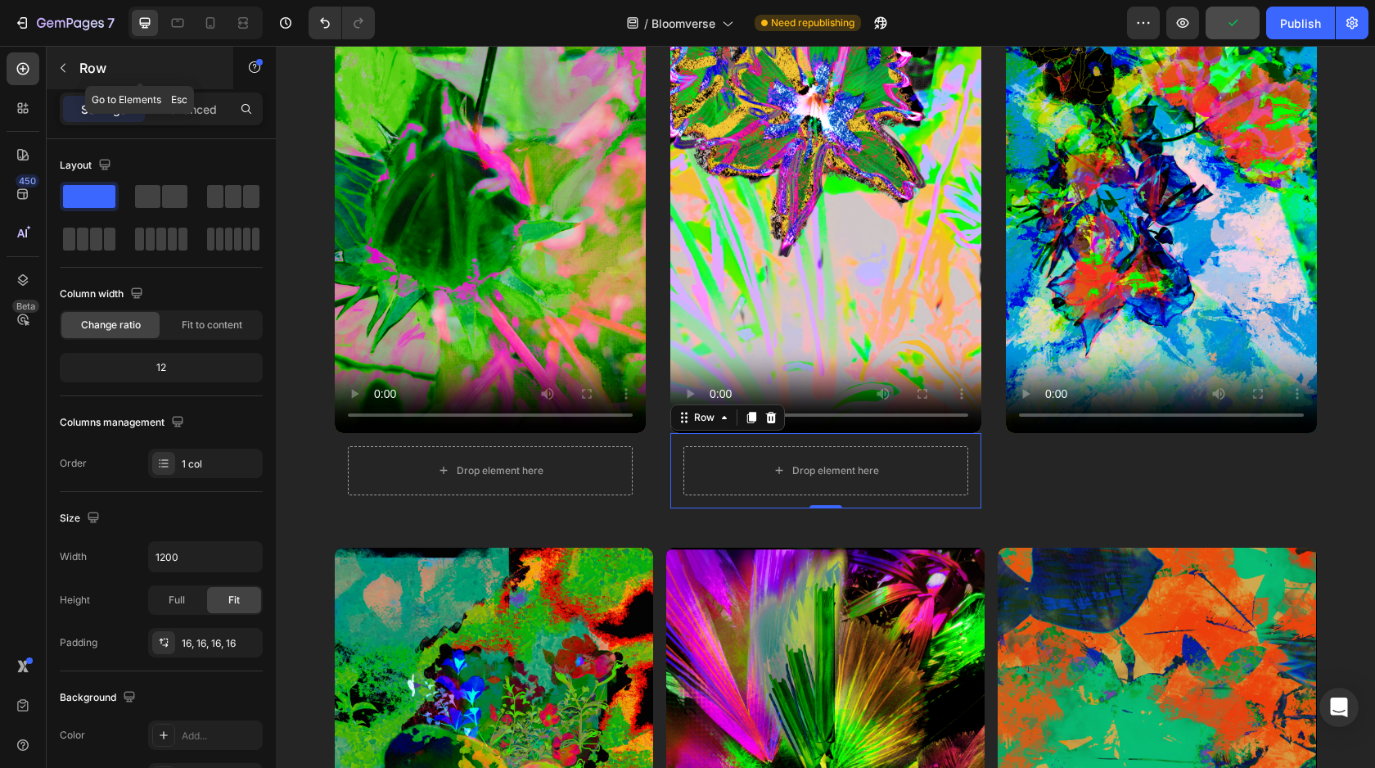
click at [67, 74] on button "button" at bounding box center [63, 68] width 26 height 26
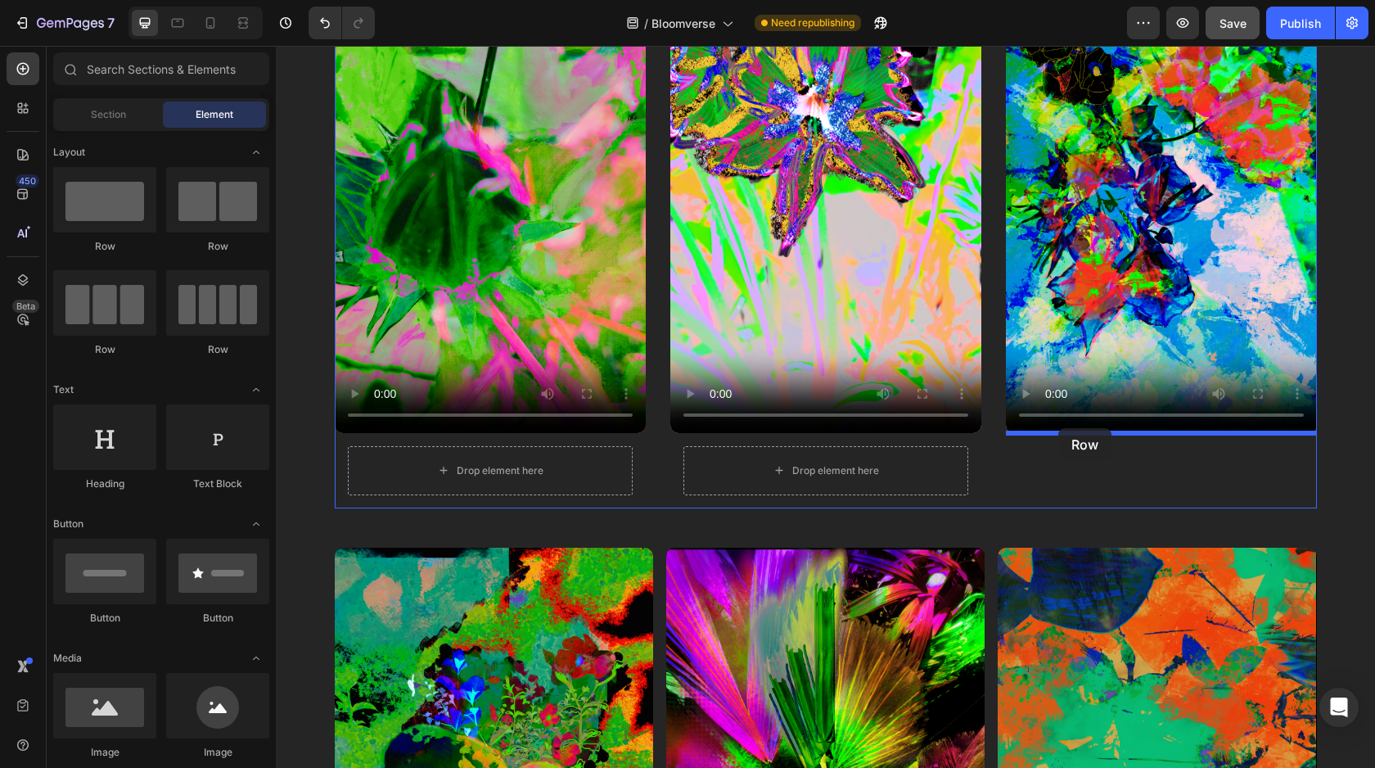
drag, startPoint x: 388, startPoint y: 248, endPoint x: 1059, endPoint y: 428, distance: 694.3
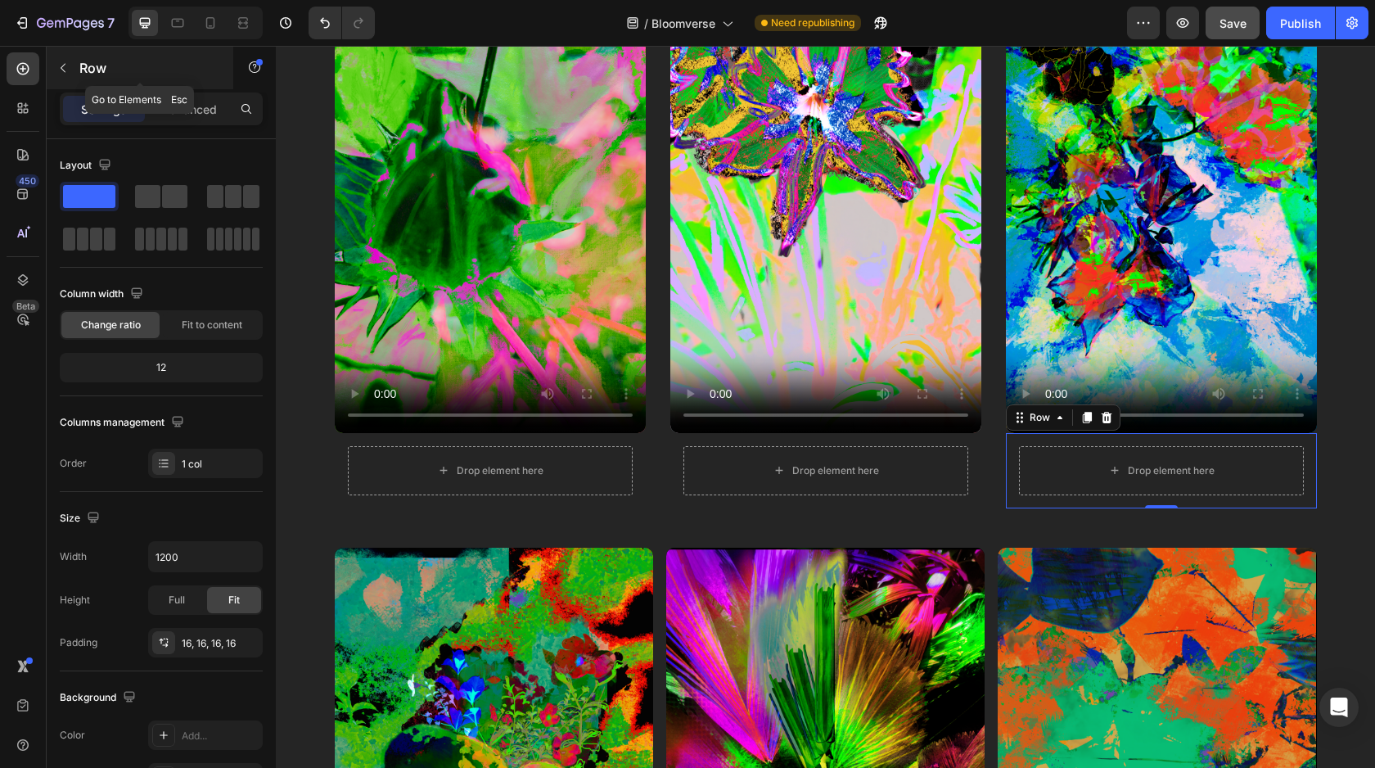
click at [71, 59] on button "button" at bounding box center [63, 68] width 26 height 26
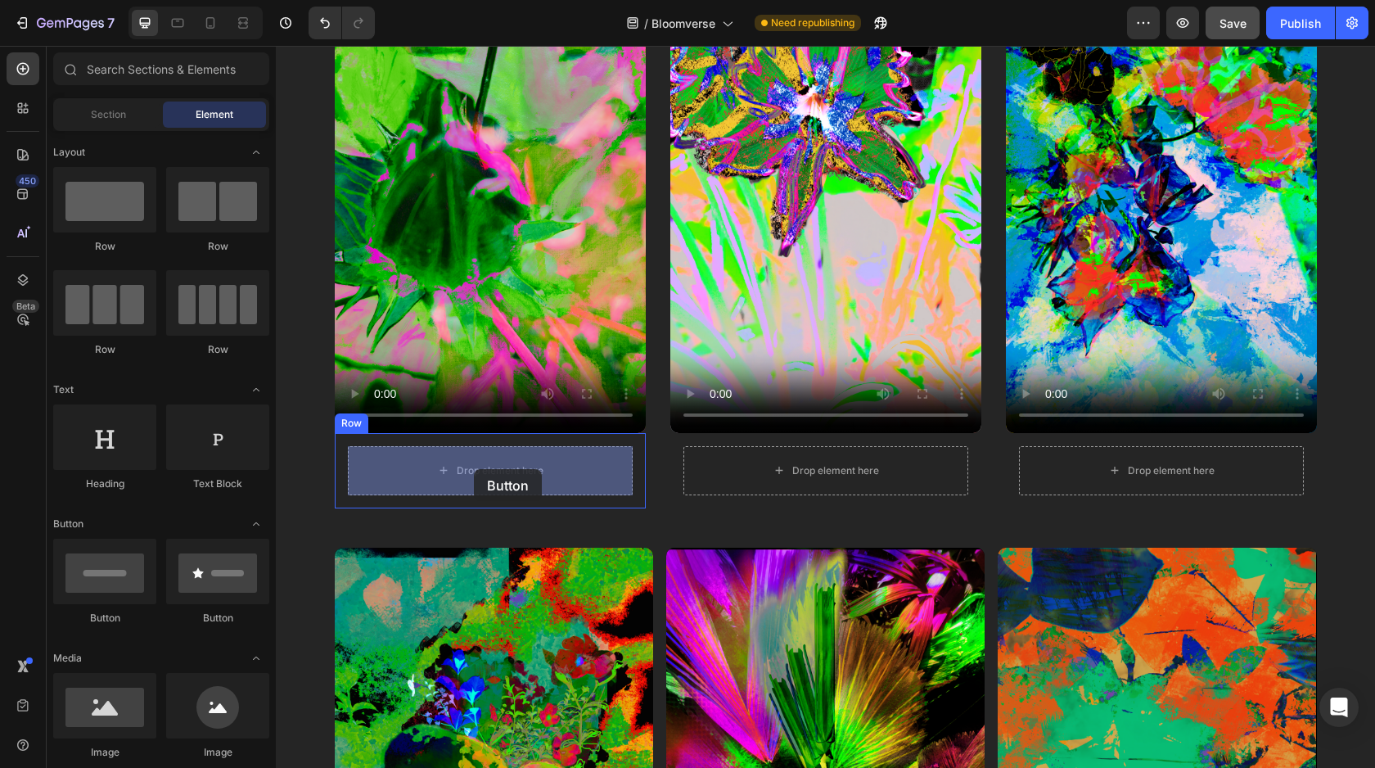
drag, startPoint x: 398, startPoint y: 621, endPoint x: 474, endPoint y: 469, distance: 169.5
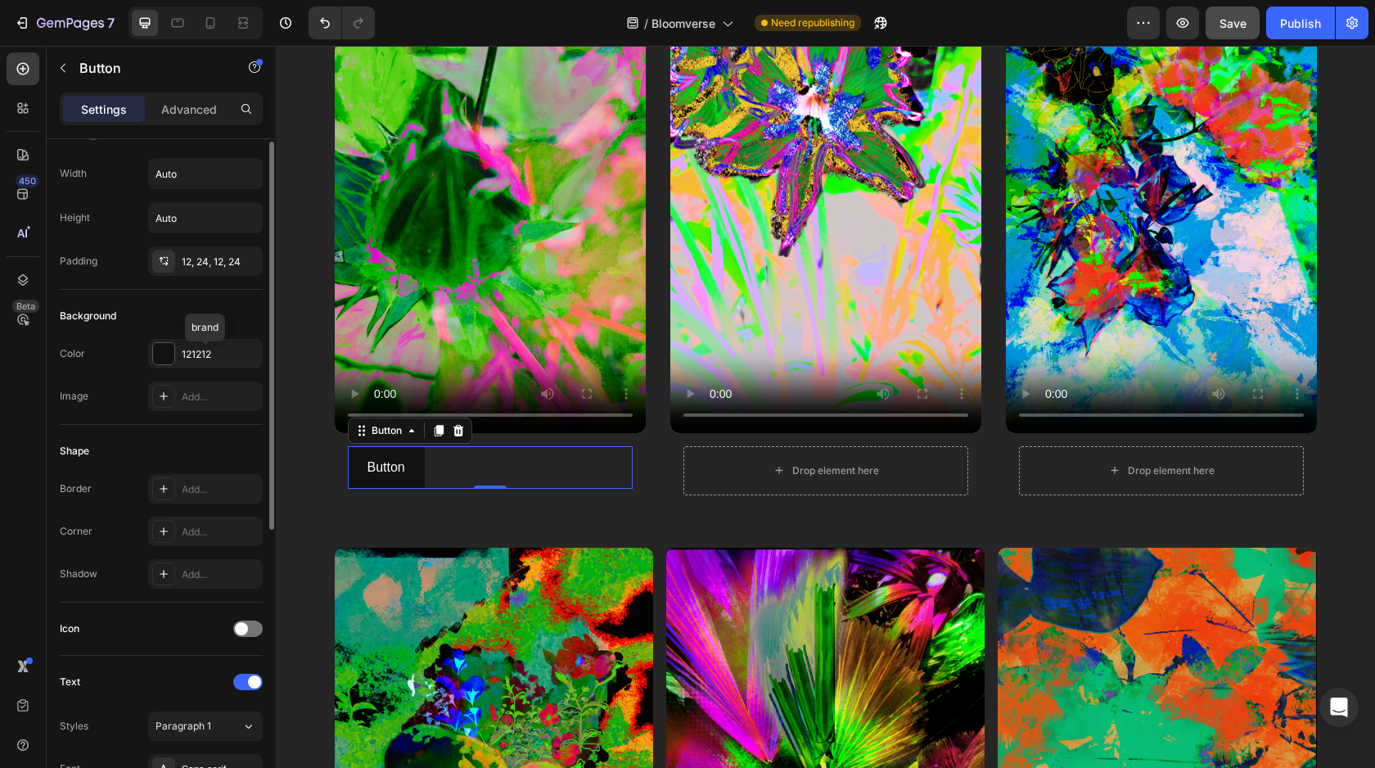
scroll to position [34, 0]
click at [157, 350] on div at bounding box center [163, 349] width 21 height 21
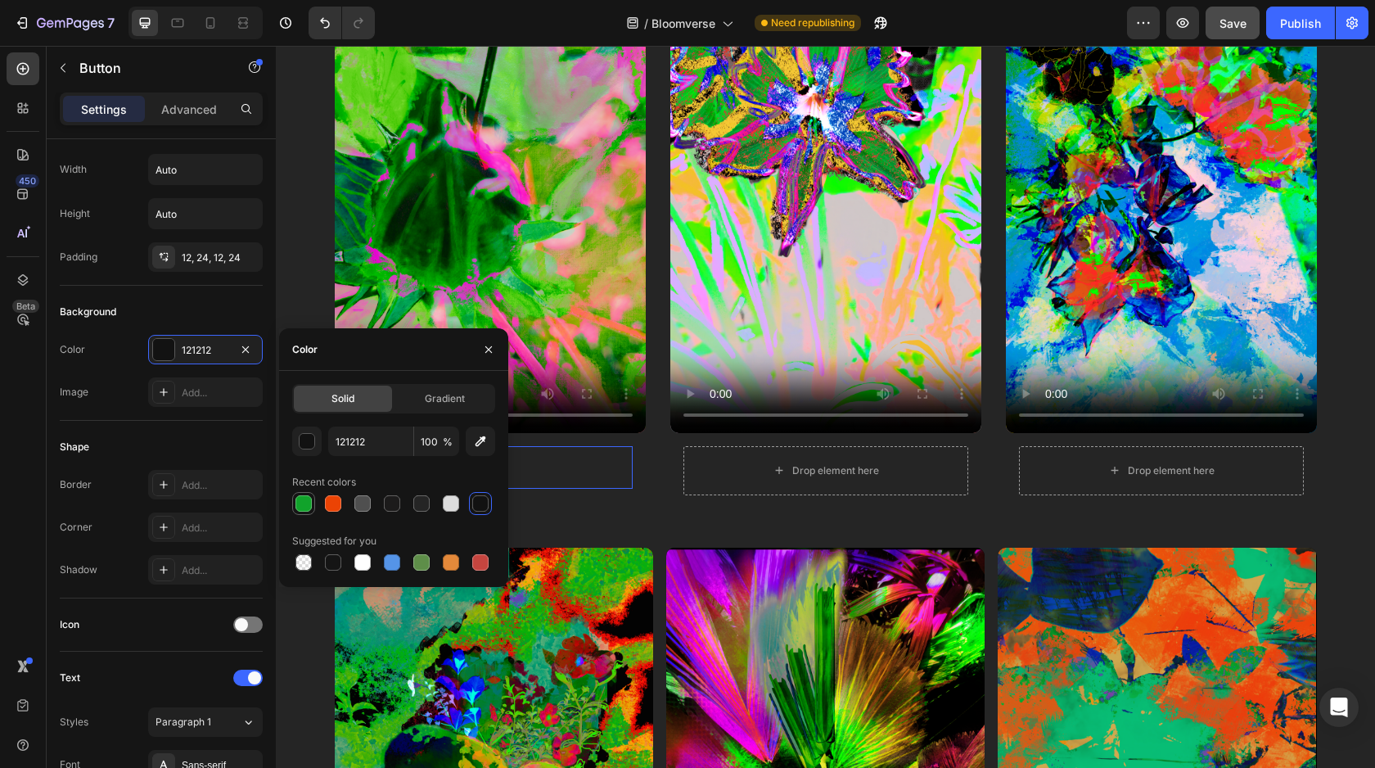
click at [303, 504] on div at bounding box center [304, 503] width 16 height 16
type input "11A32B"
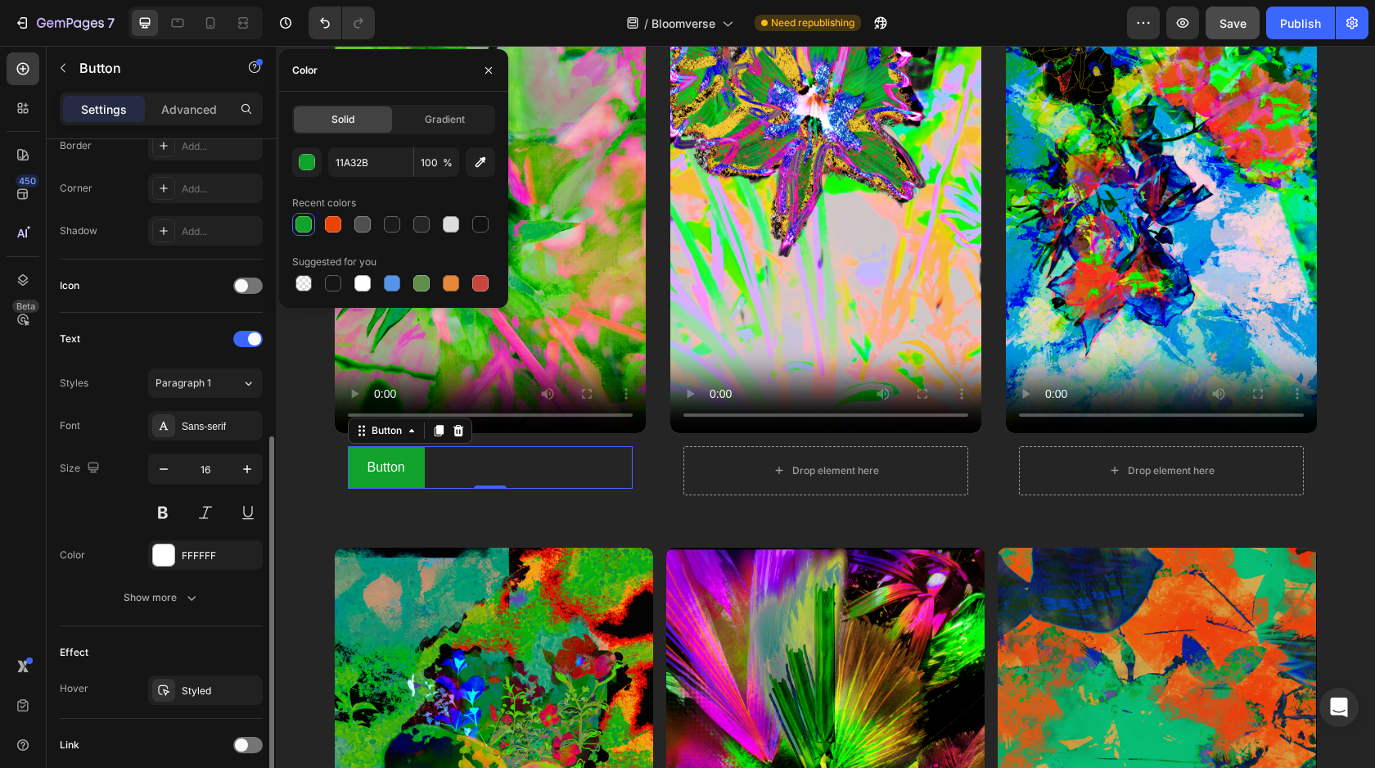
scroll to position [499, 0]
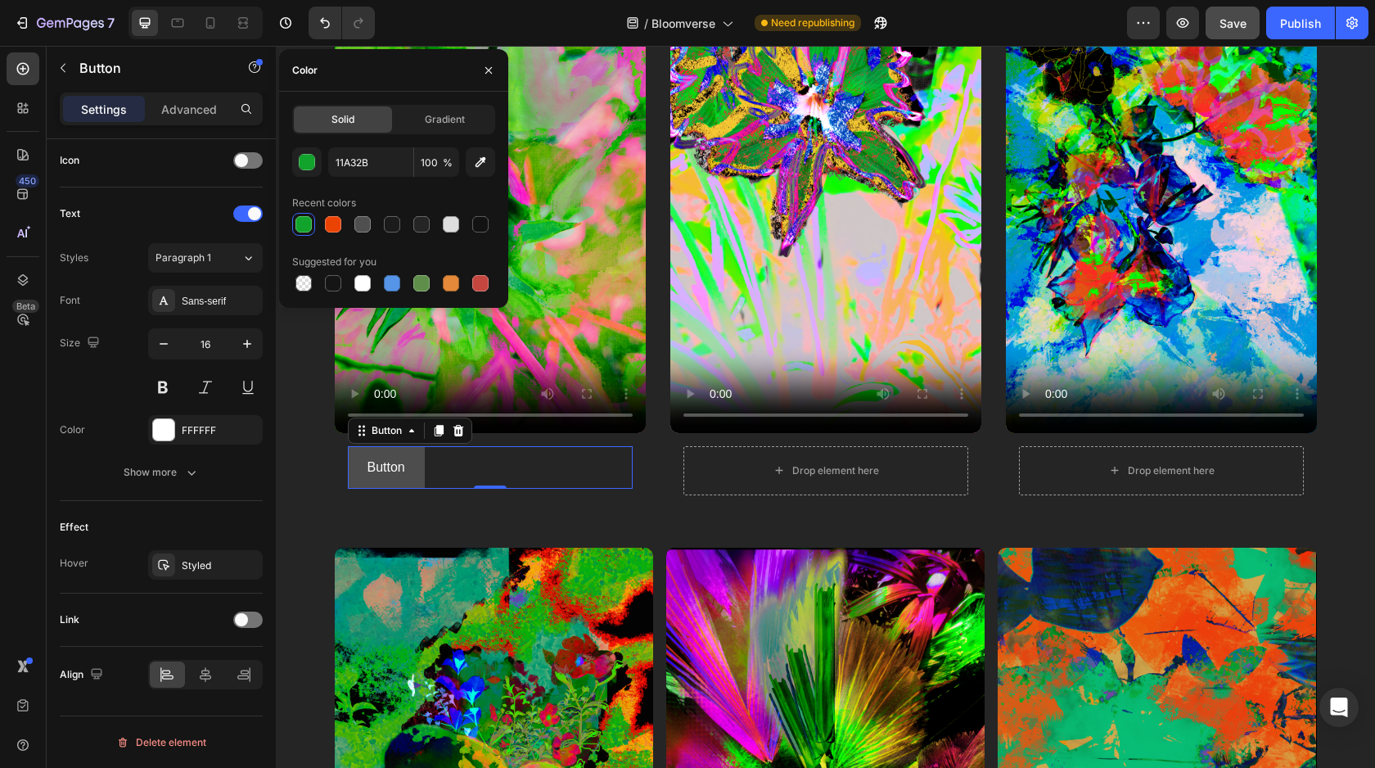
click at [409, 481] on button "Button" at bounding box center [386, 467] width 77 height 43
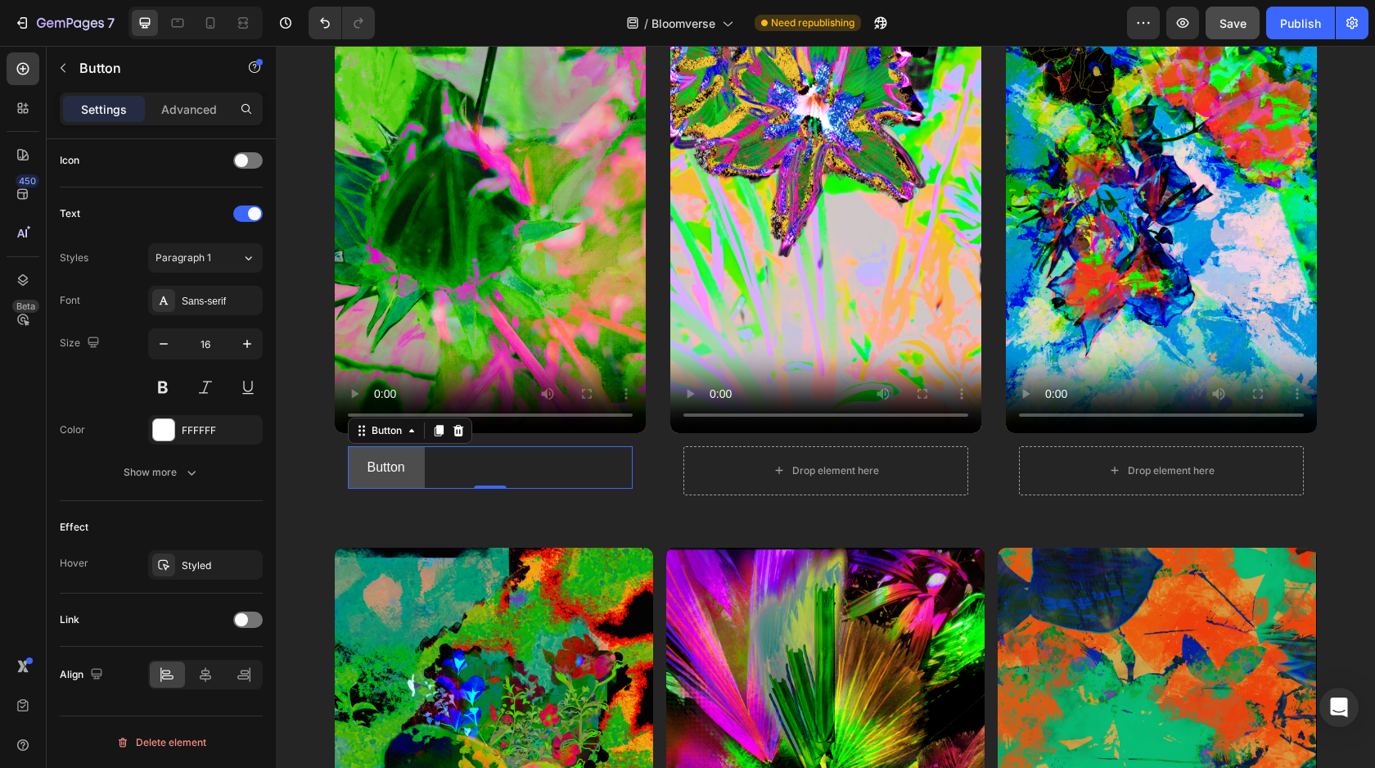
click at [404, 472] on button "Button" at bounding box center [386, 467] width 77 height 43
click at [381, 461] on p "Button" at bounding box center [387, 468] width 38 height 24
click at [484, 472] on button "View static artwork" at bounding box center [422, 467] width 148 height 43
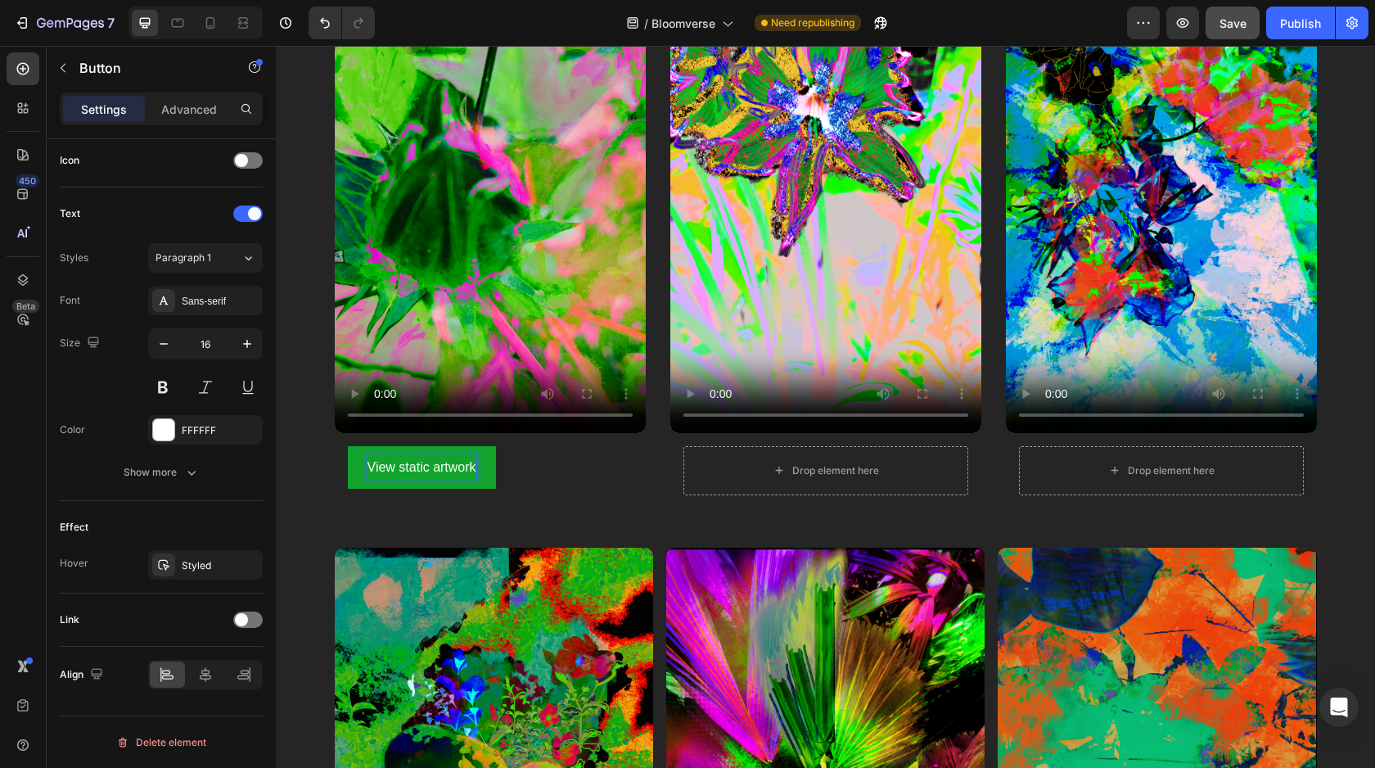
click at [448, 472] on p "View static artwork" at bounding box center [422, 468] width 109 height 24
click at [351, 450] on button "View static artwork" at bounding box center [422, 467] width 148 height 43
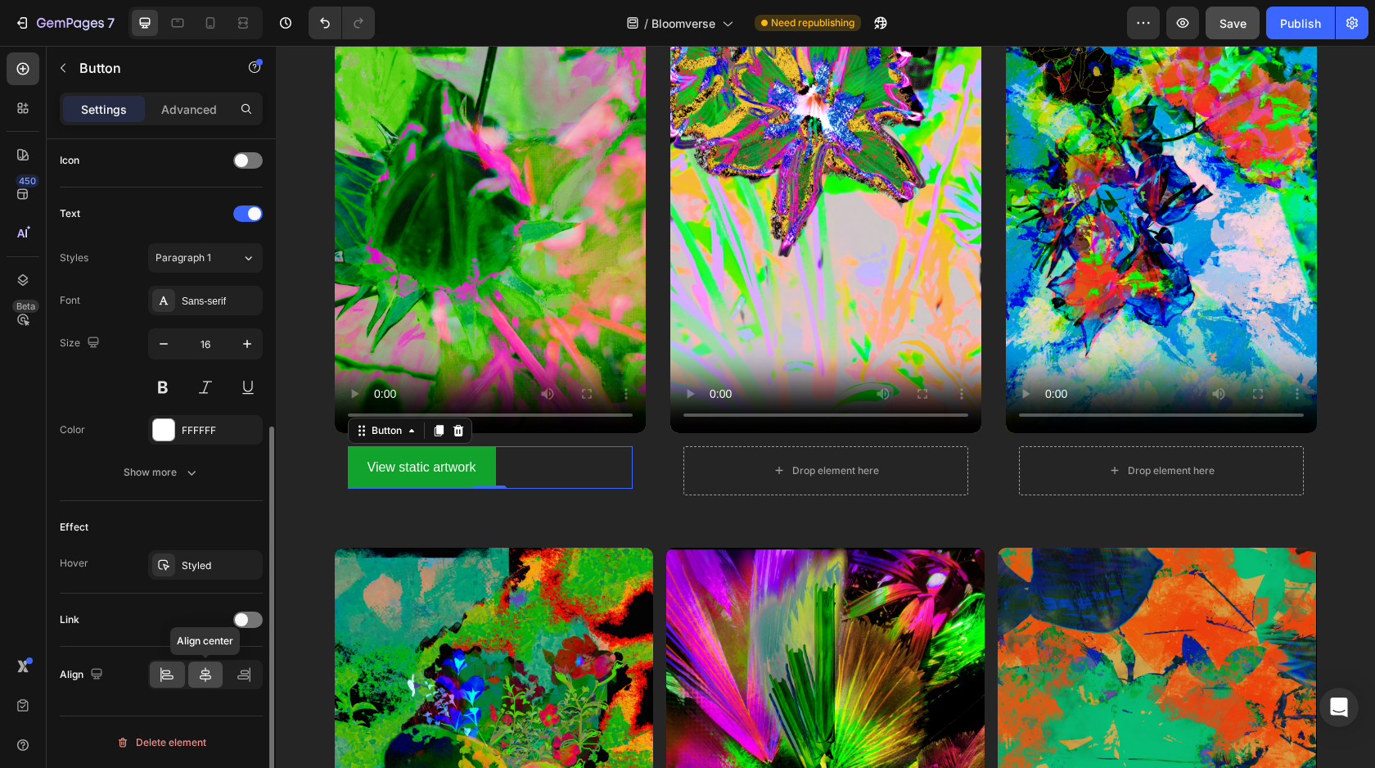
click at [210, 670] on icon at bounding box center [205, 674] width 16 height 16
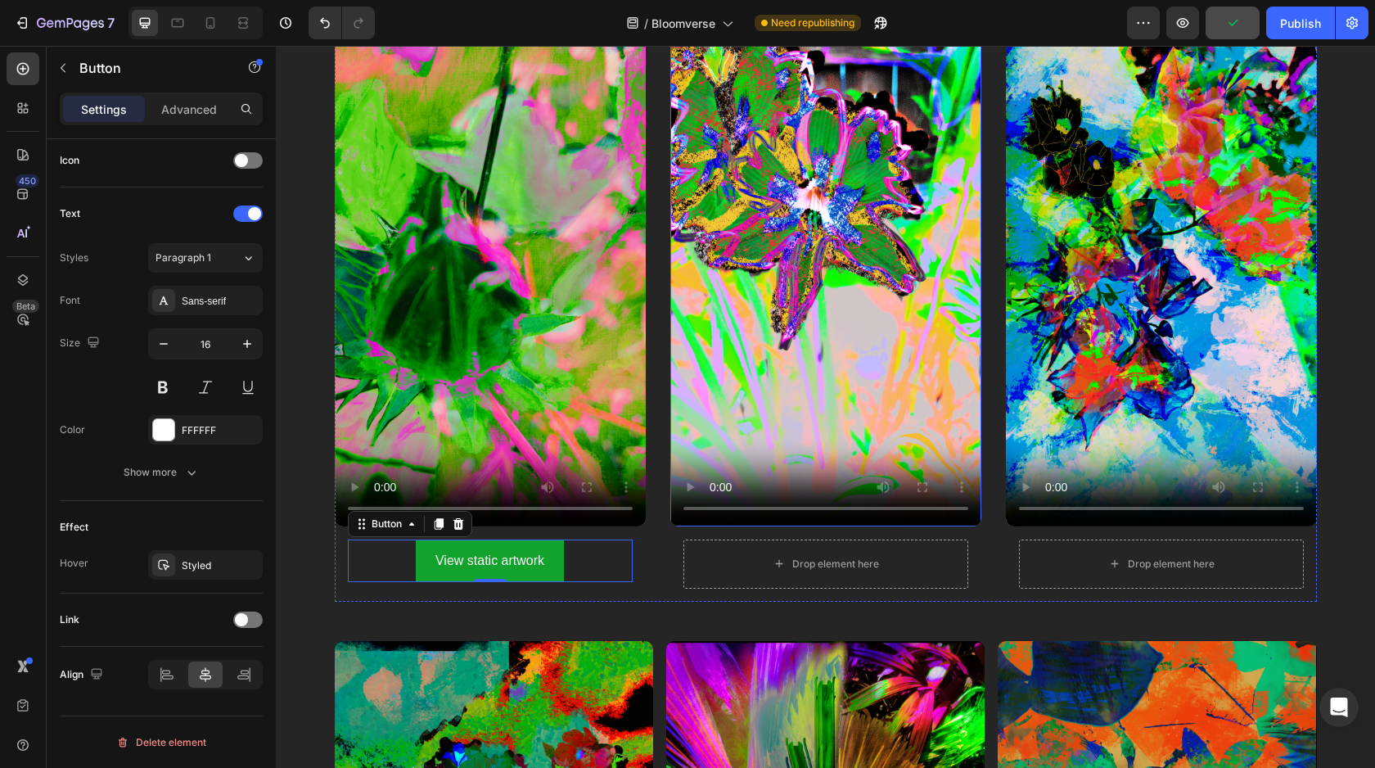
scroll to position [1175, 0]
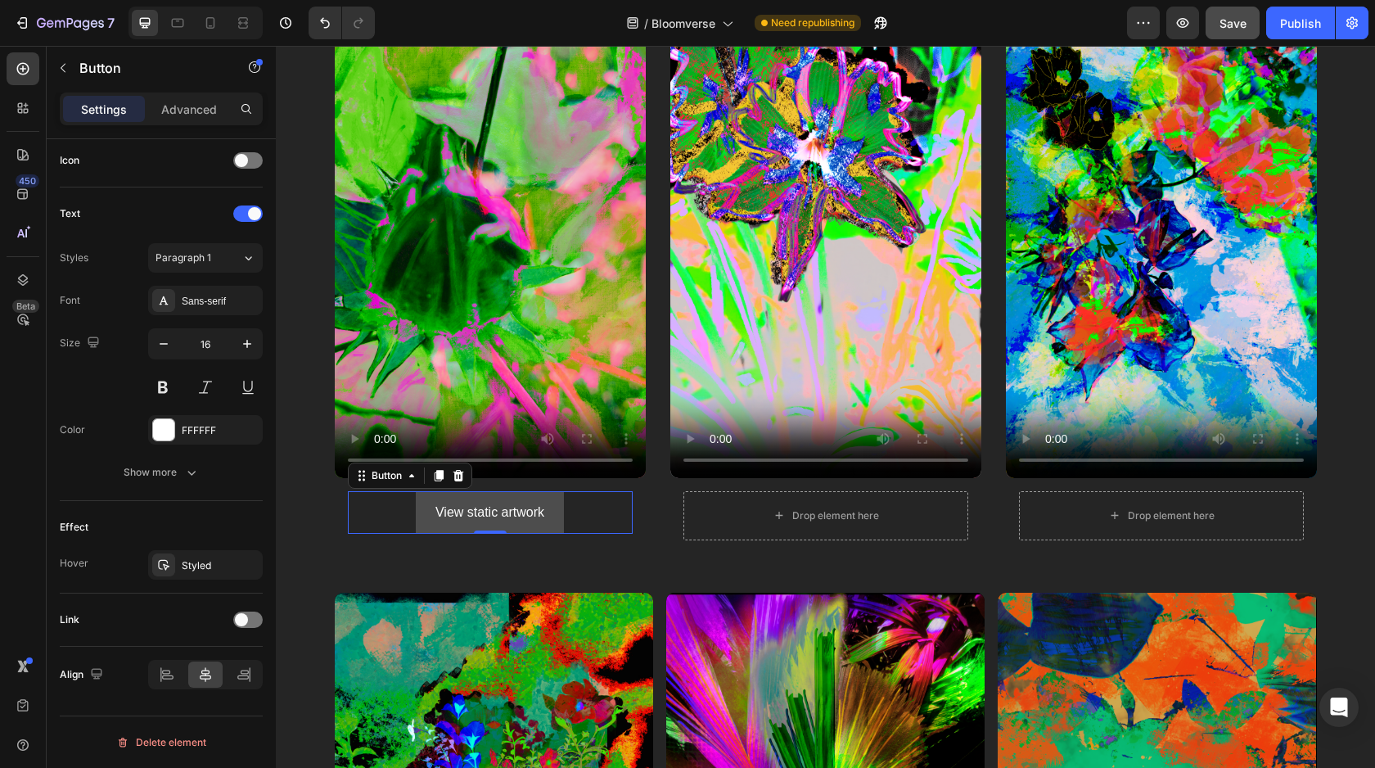
click at [422, 523] on button "View static artwork" at bounding box center [490, 512] width 148 height 43
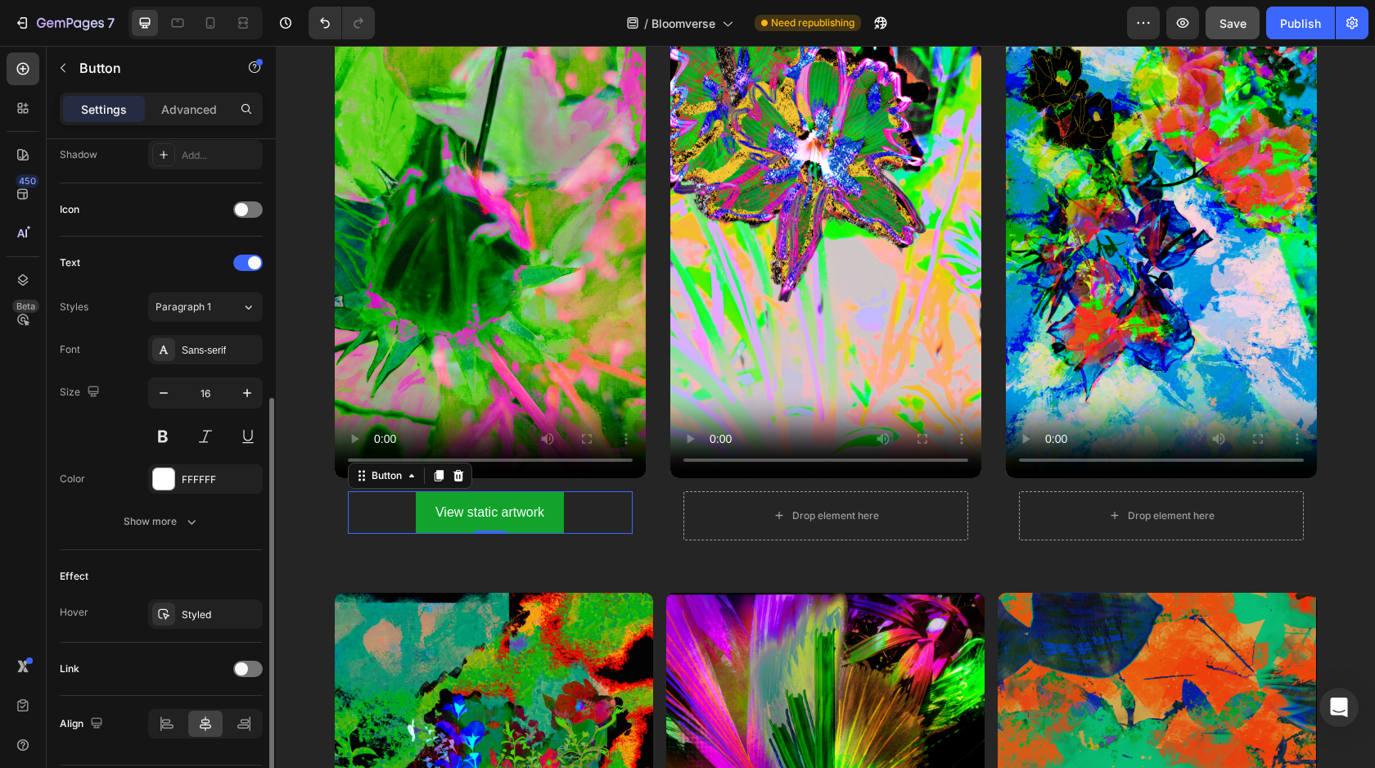
scroll to position [440, 0]
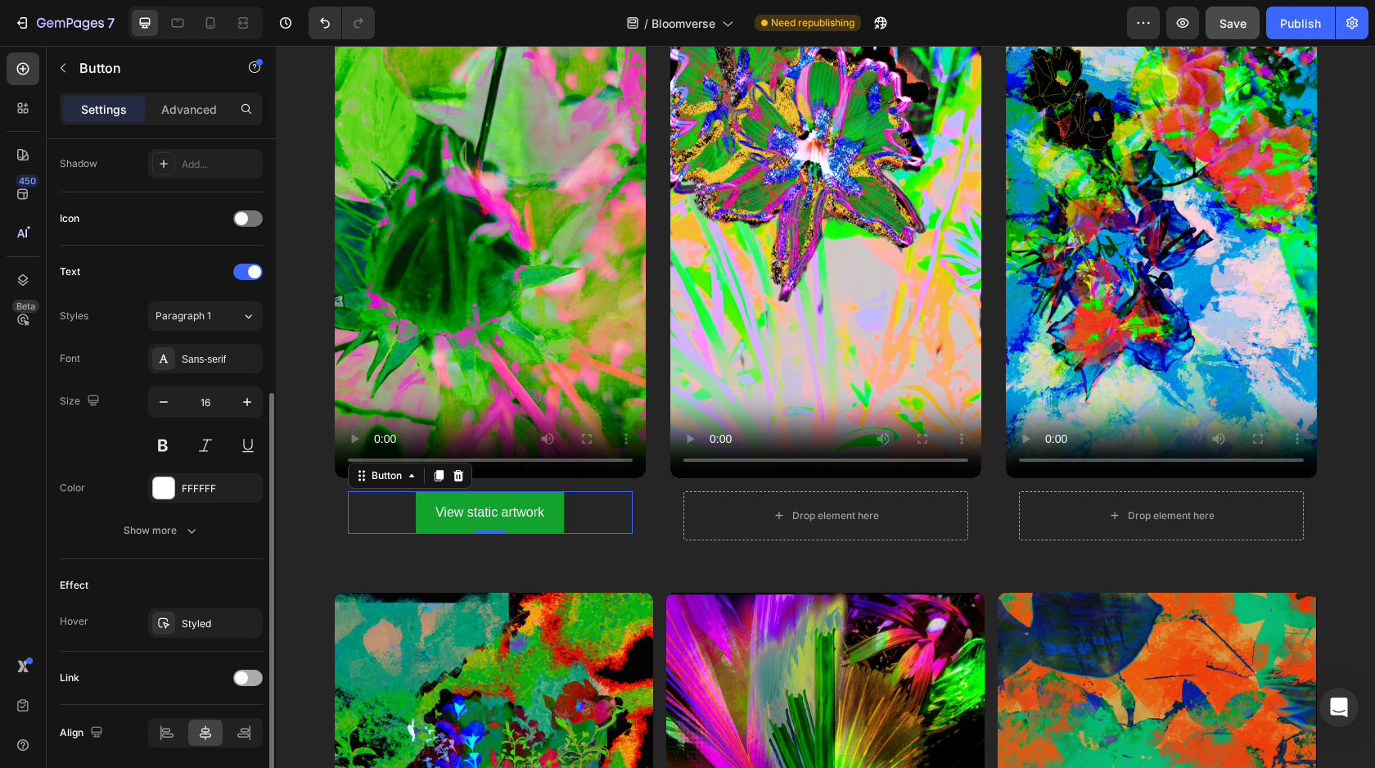
click at [245, 670] on div at bounding box center [247, 678] width 29 height 16
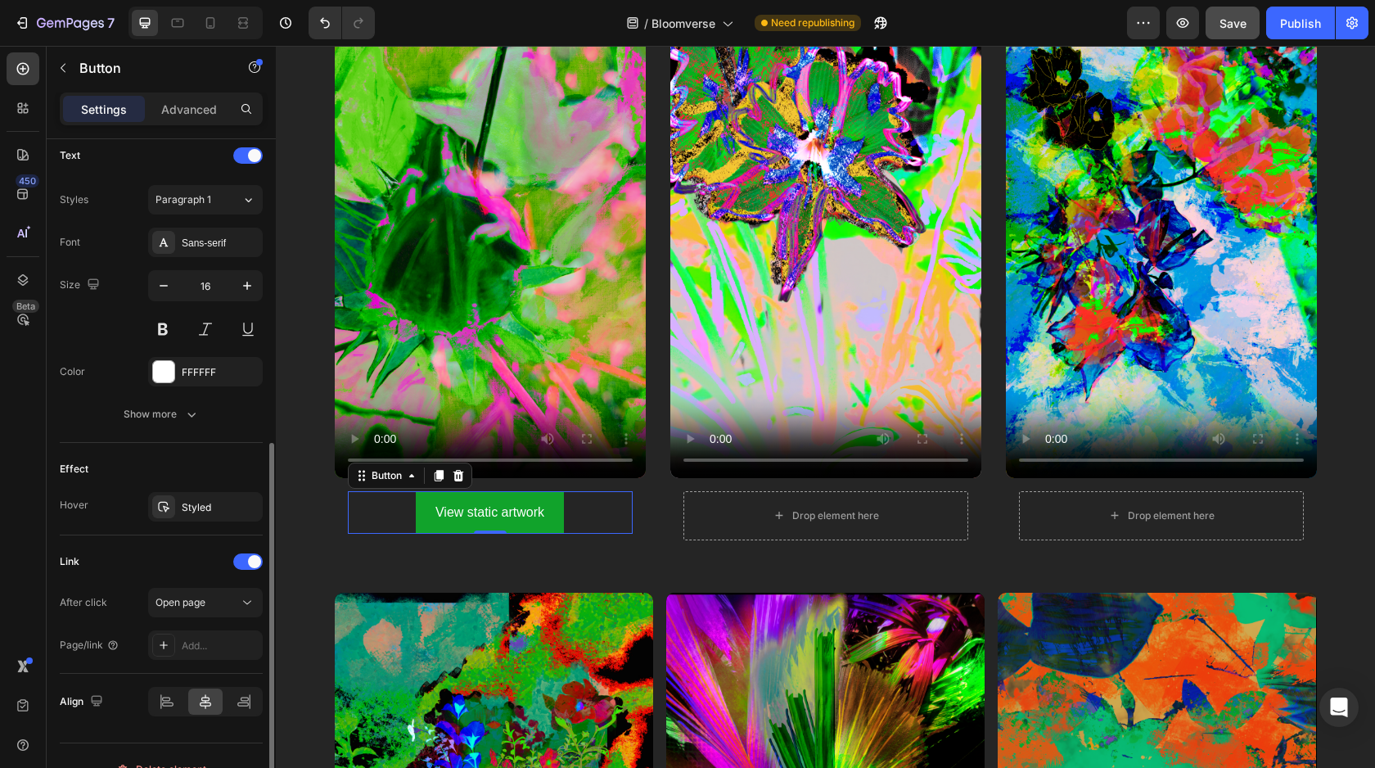
scroll to position [560, 0]
click at [193, 602] on span "Open page" at bounding box center [181, 599] width 50 height 12
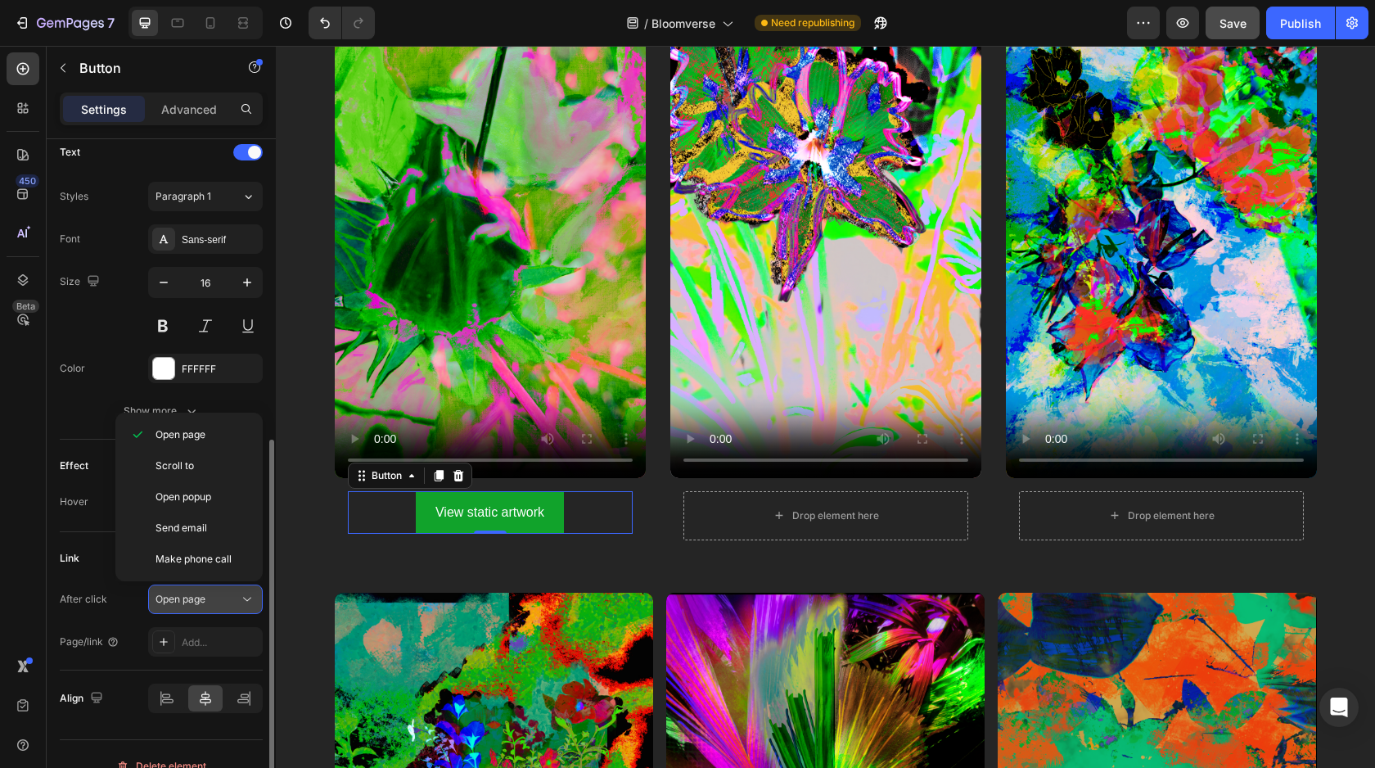
click at [193, 602] on span "Open page" at bounding box center [181, 599] width 50 height 12
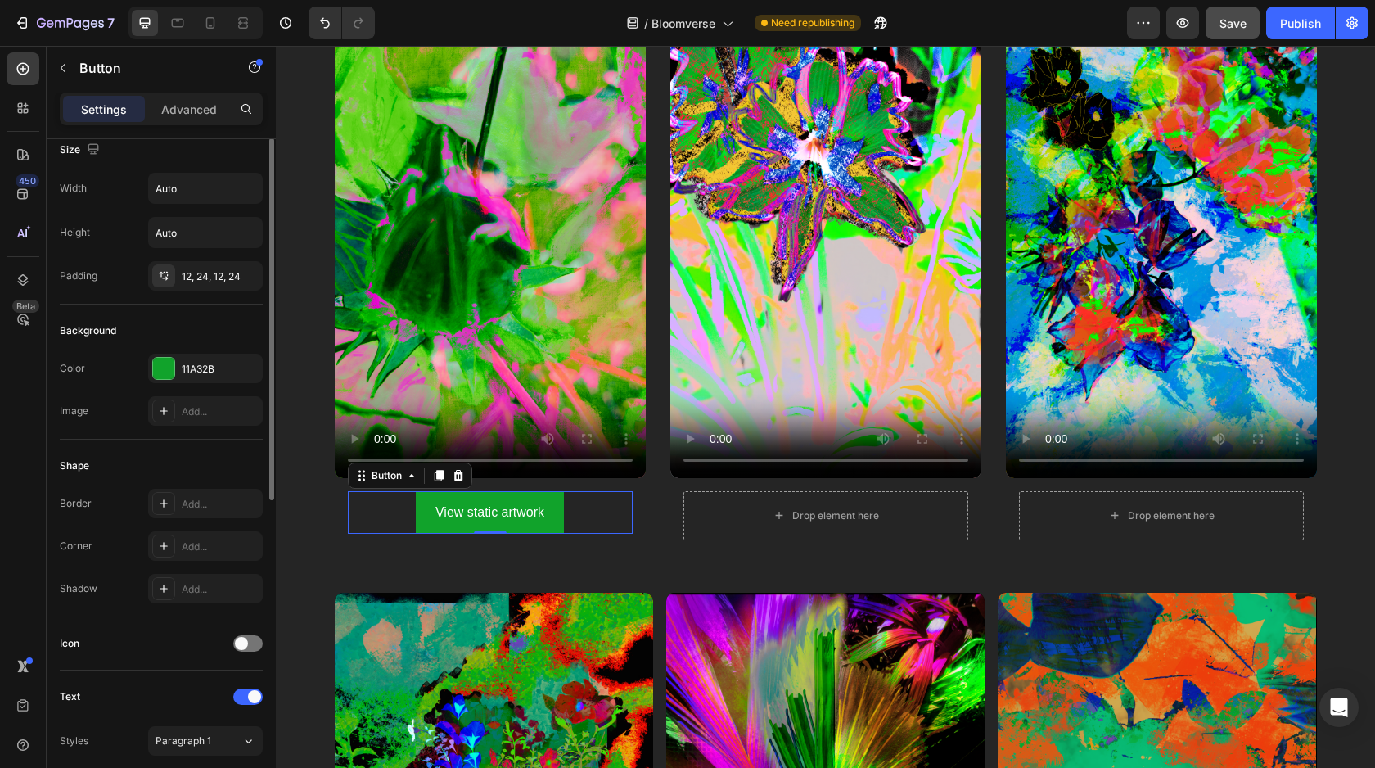
scroll to position [8, 0]
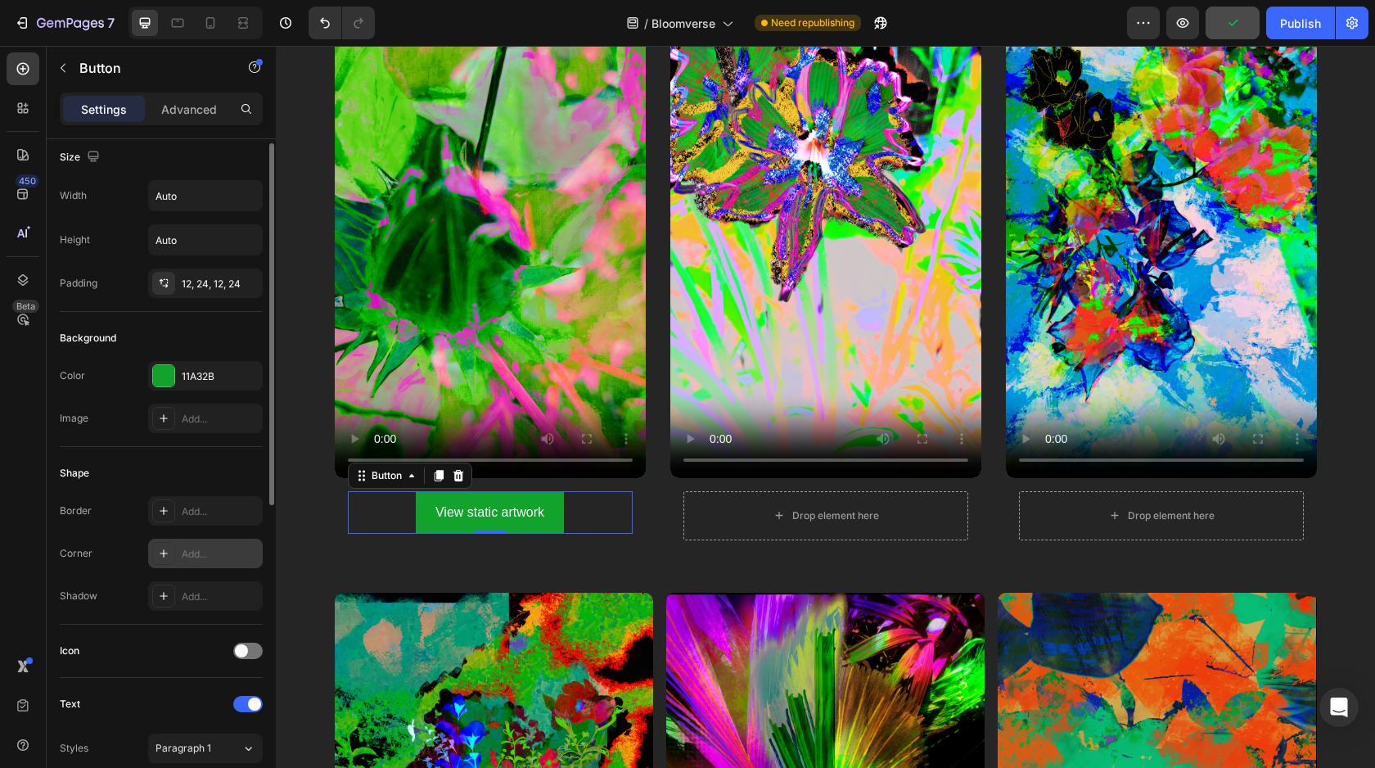
click at [169, 550] on icon at bounding box center [163, 553] width 13 height 13
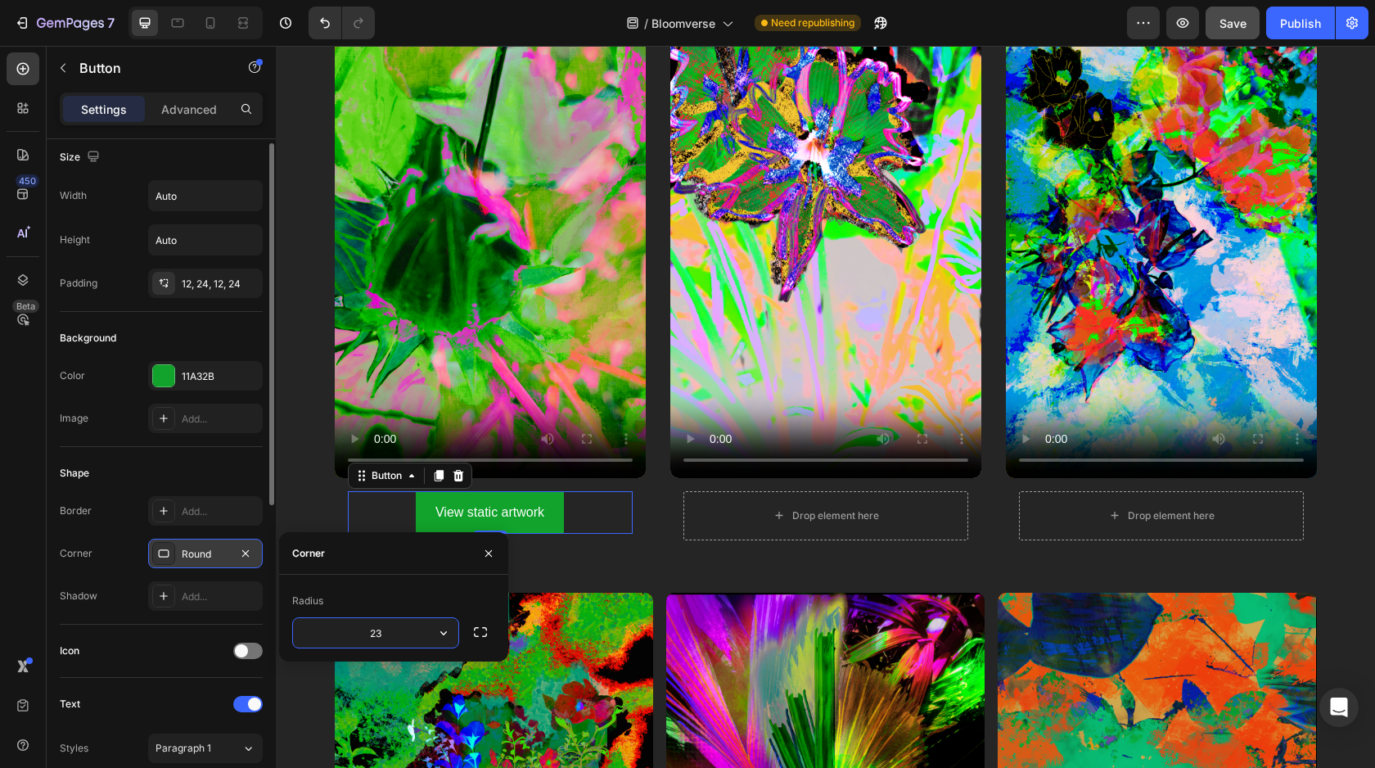
type input "230"
click at [237, 485] on div "Shape" at bounding box center [161, 473] width 203 height 26
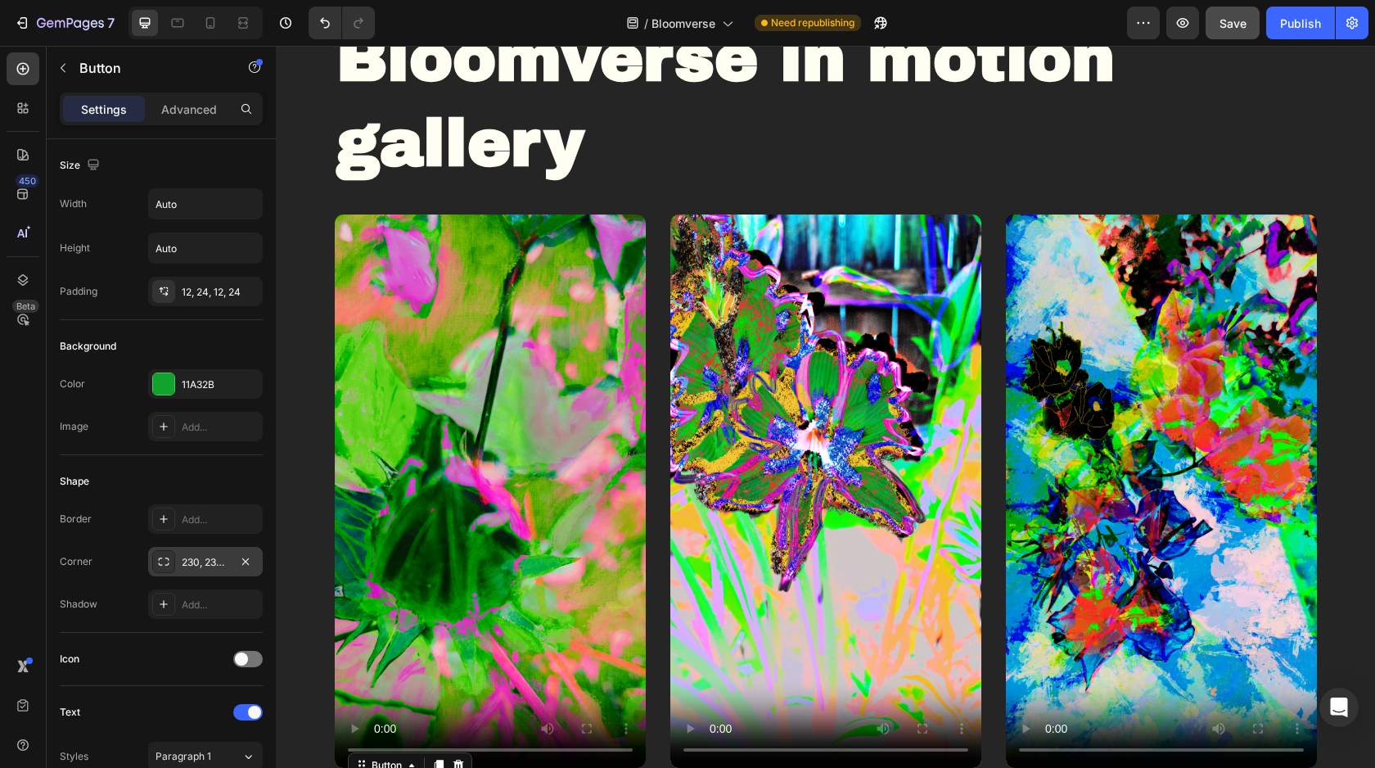
scroll to position [840, 0]
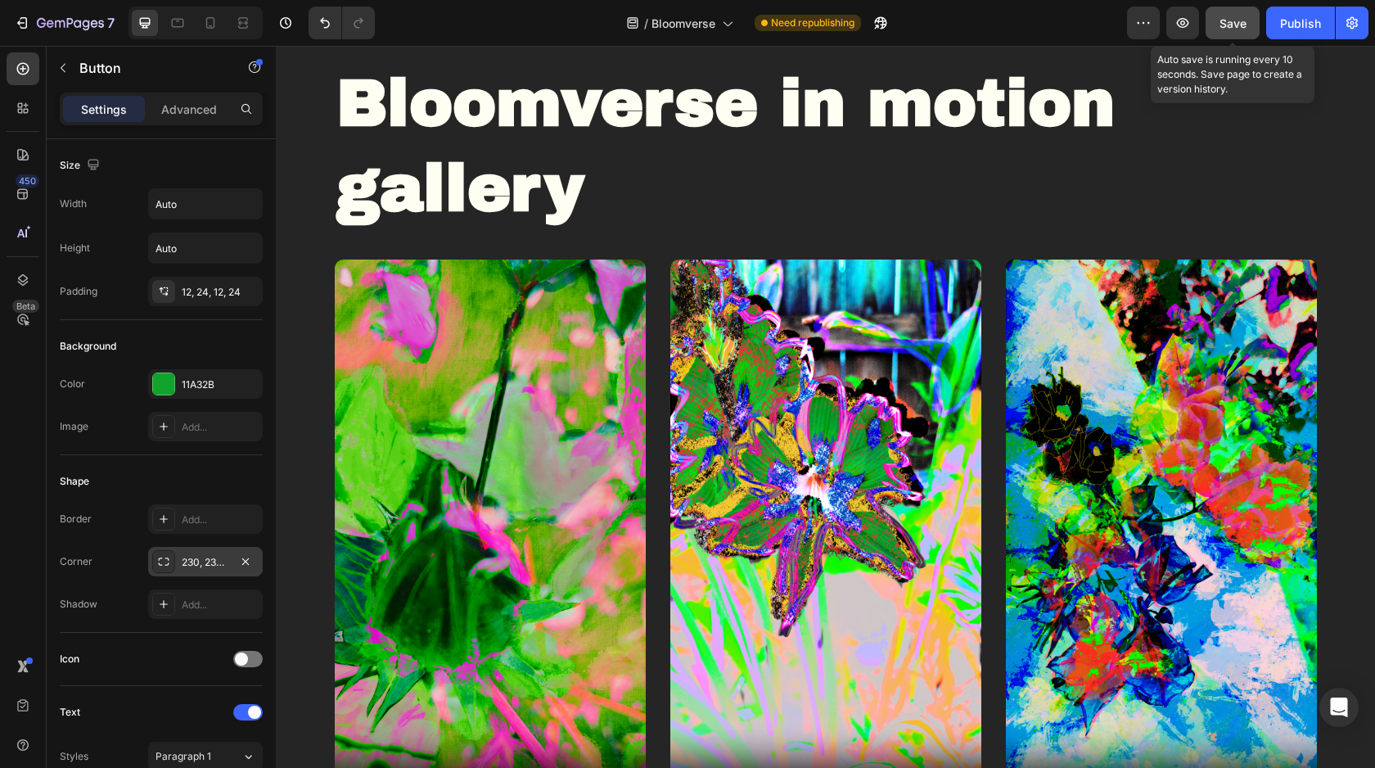
click at [1239, 24] on span "Save" at bounding box center [1233, 23] width 27 height 14
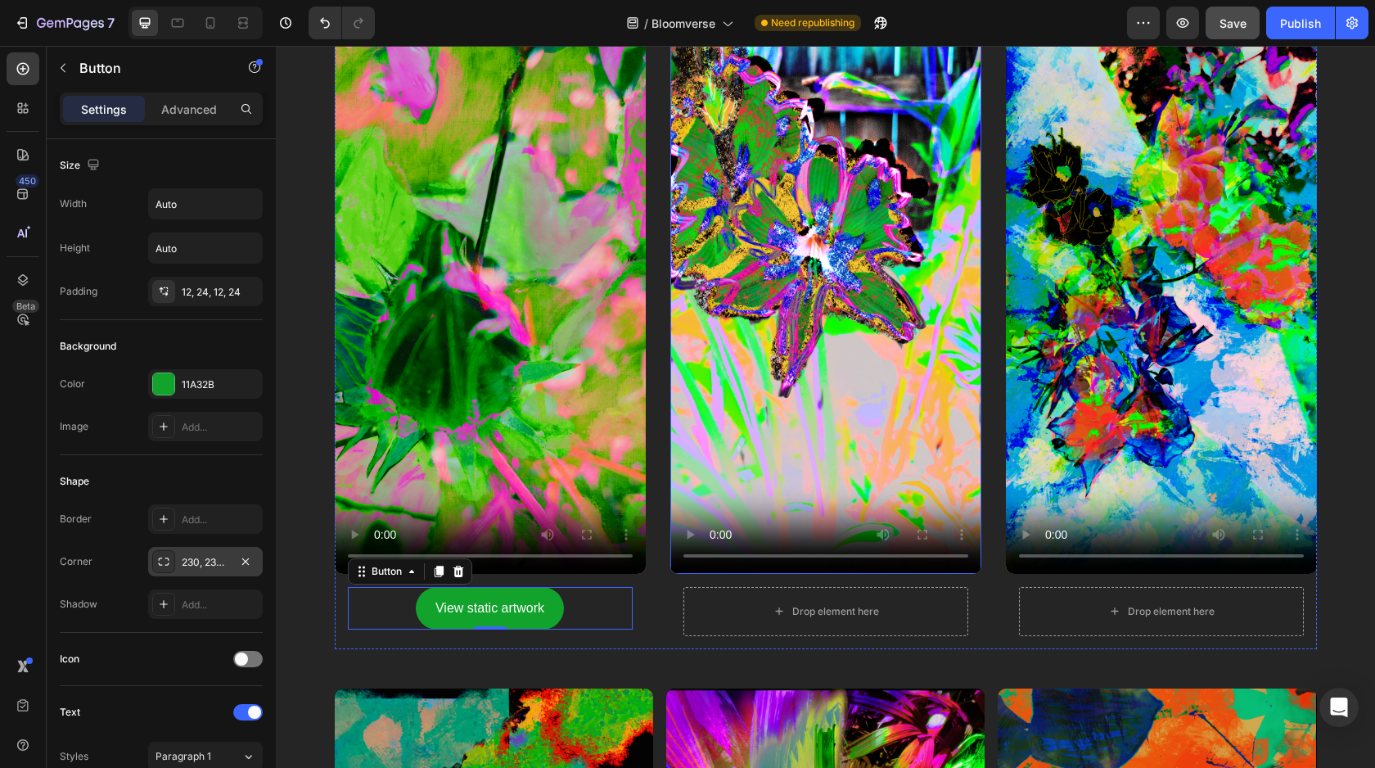
scroll to position [1071, 0]
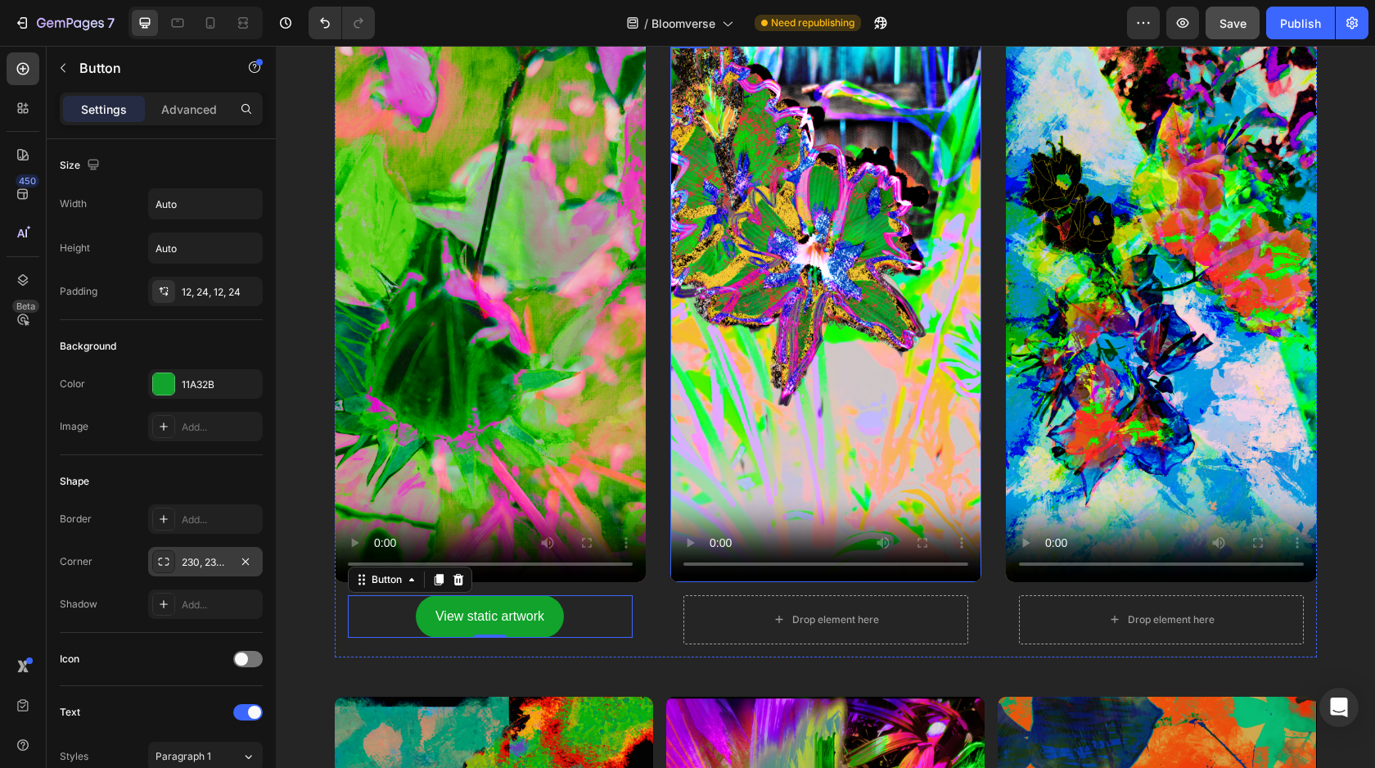
click at [753, 278] on video at bounding box center [825, 305] width 311 height 553
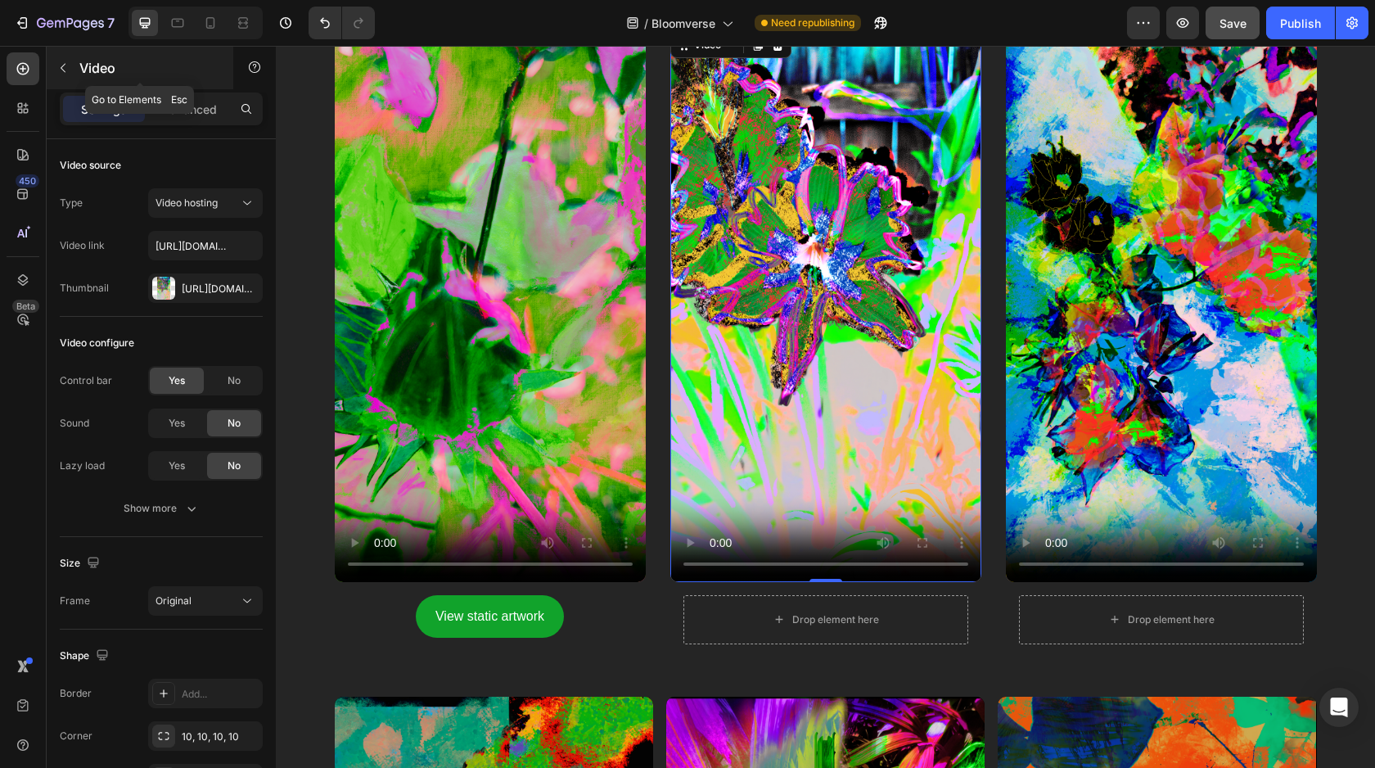
click at [69, 79] on button "button" at bounding box center [63, 68] width 26 height 26
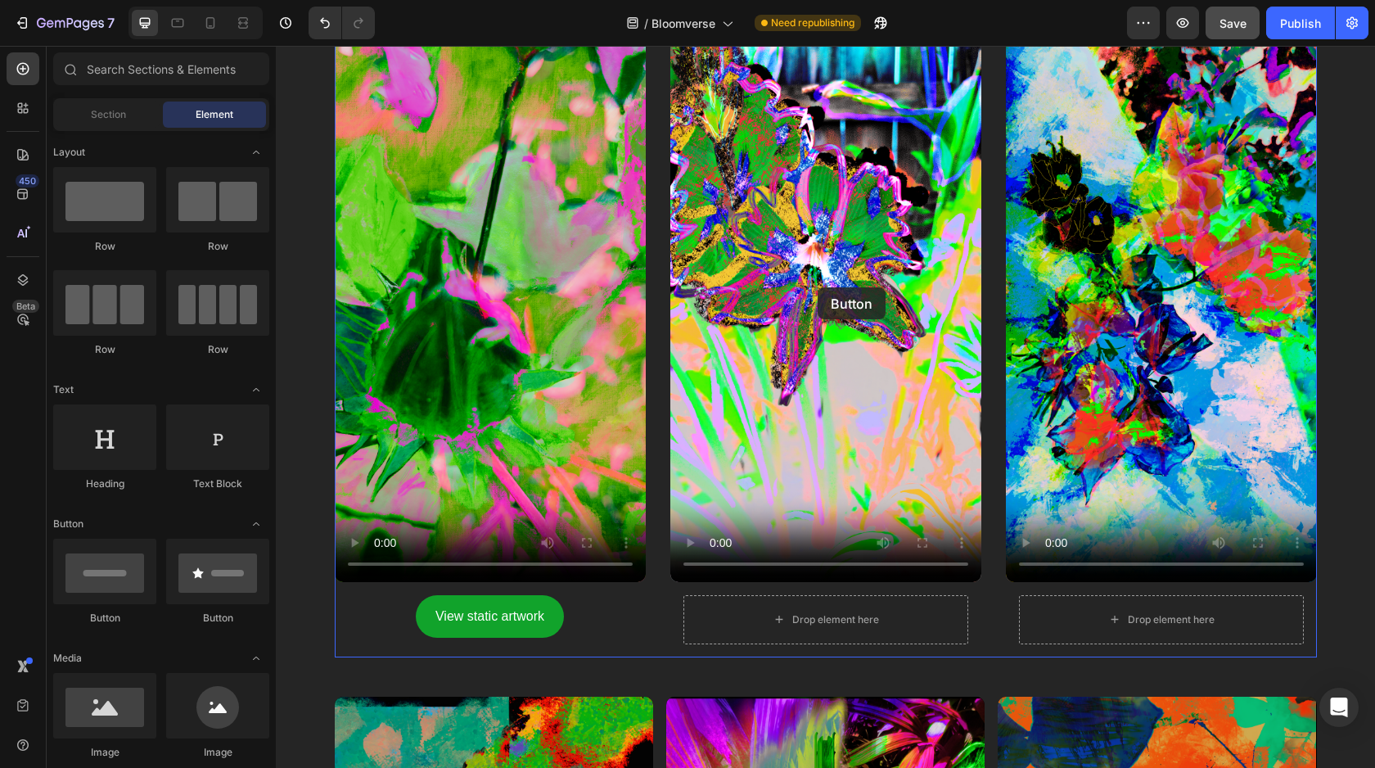
drag, startPoint x: 386, startPoint y: 633, endPoint x: 808, endPoint y: 278, distance: 551.5
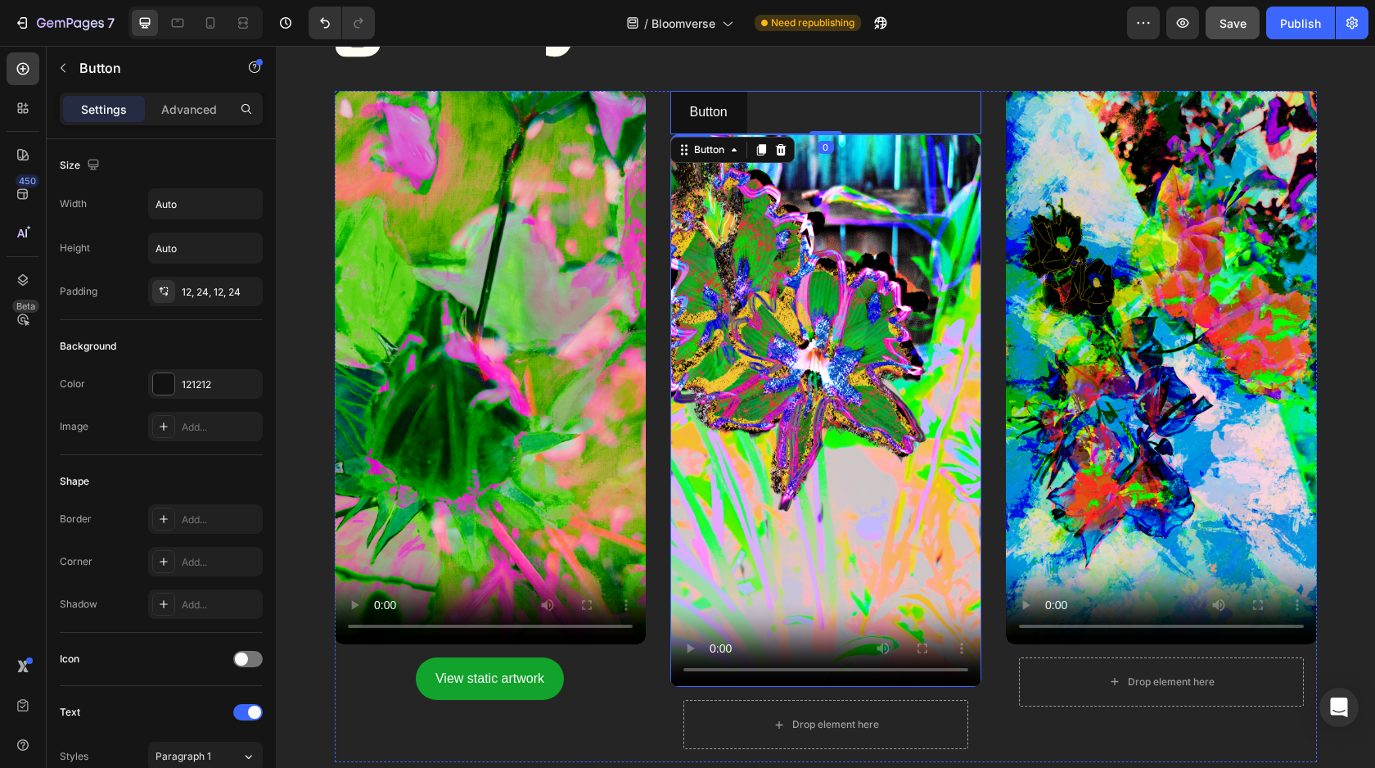
scroll to position [1005, 0]
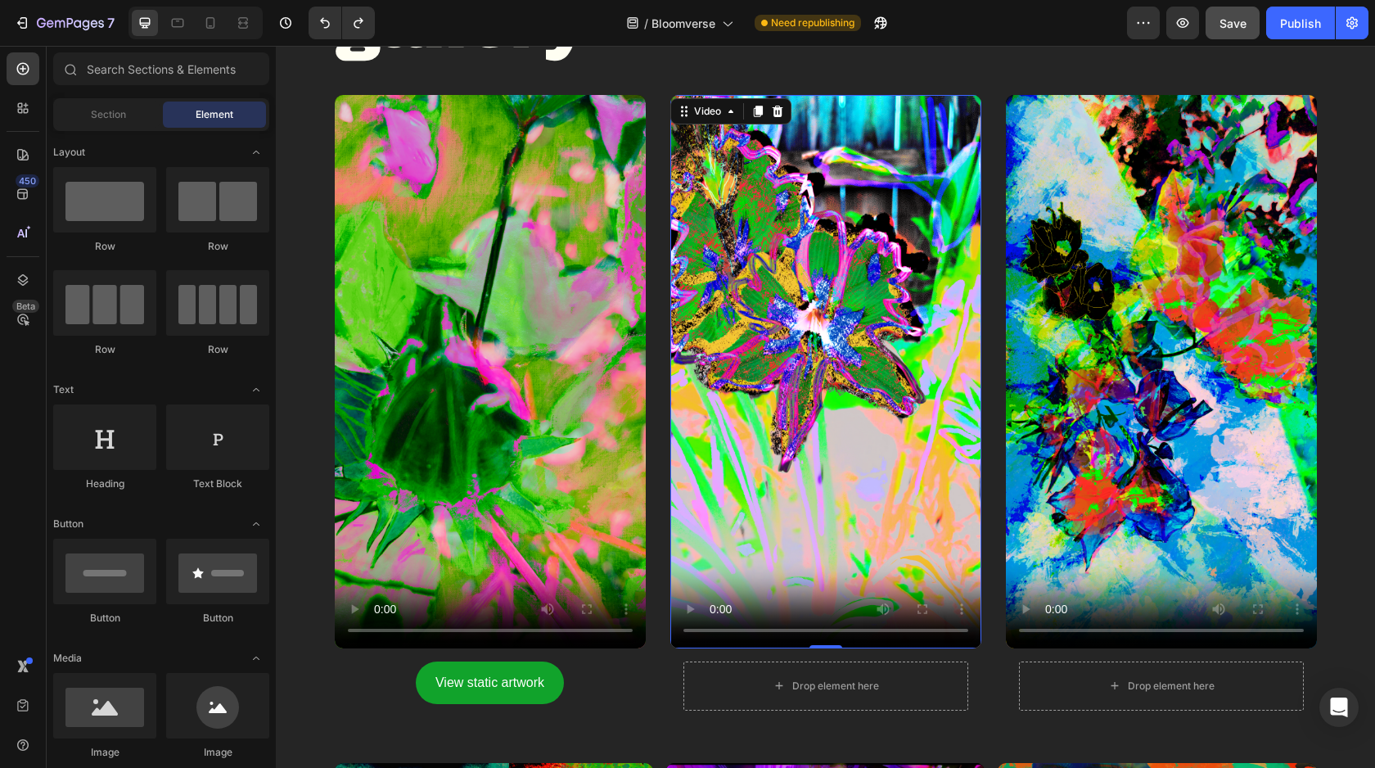
click at [837, 341] on video at bounding box center [825, 371] width 311 height 553
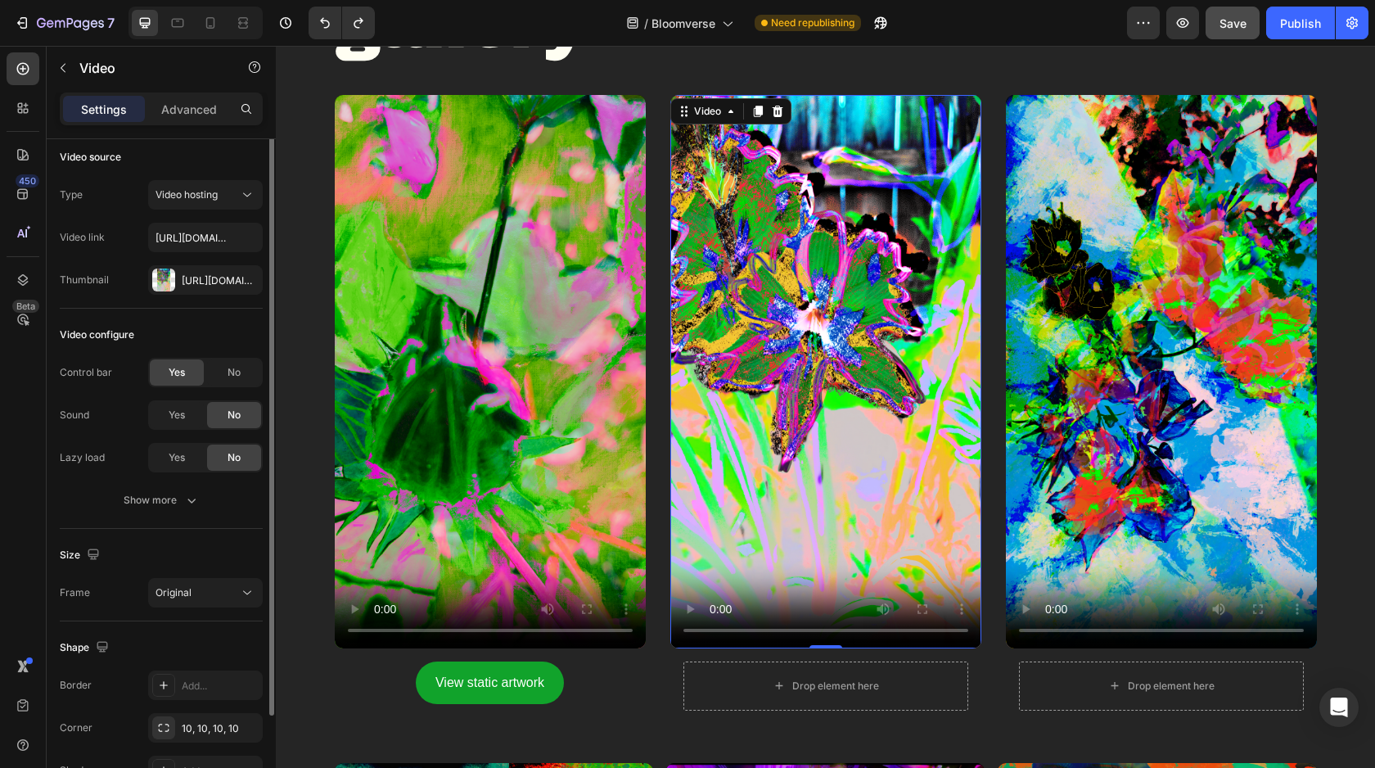
scroll to position [0, 0]
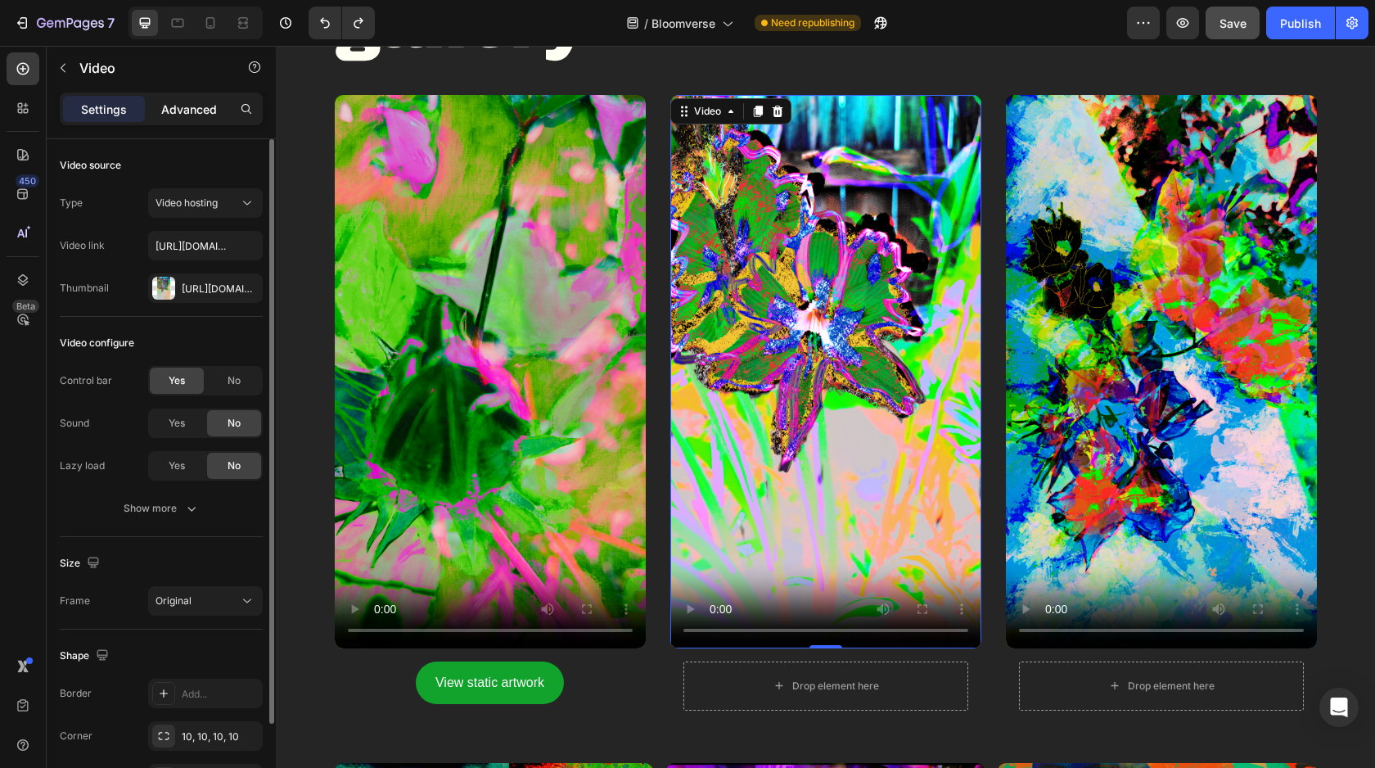
click at [199, 113] on p "Advanced" at bounding box center [189, 109] width 56 height 17
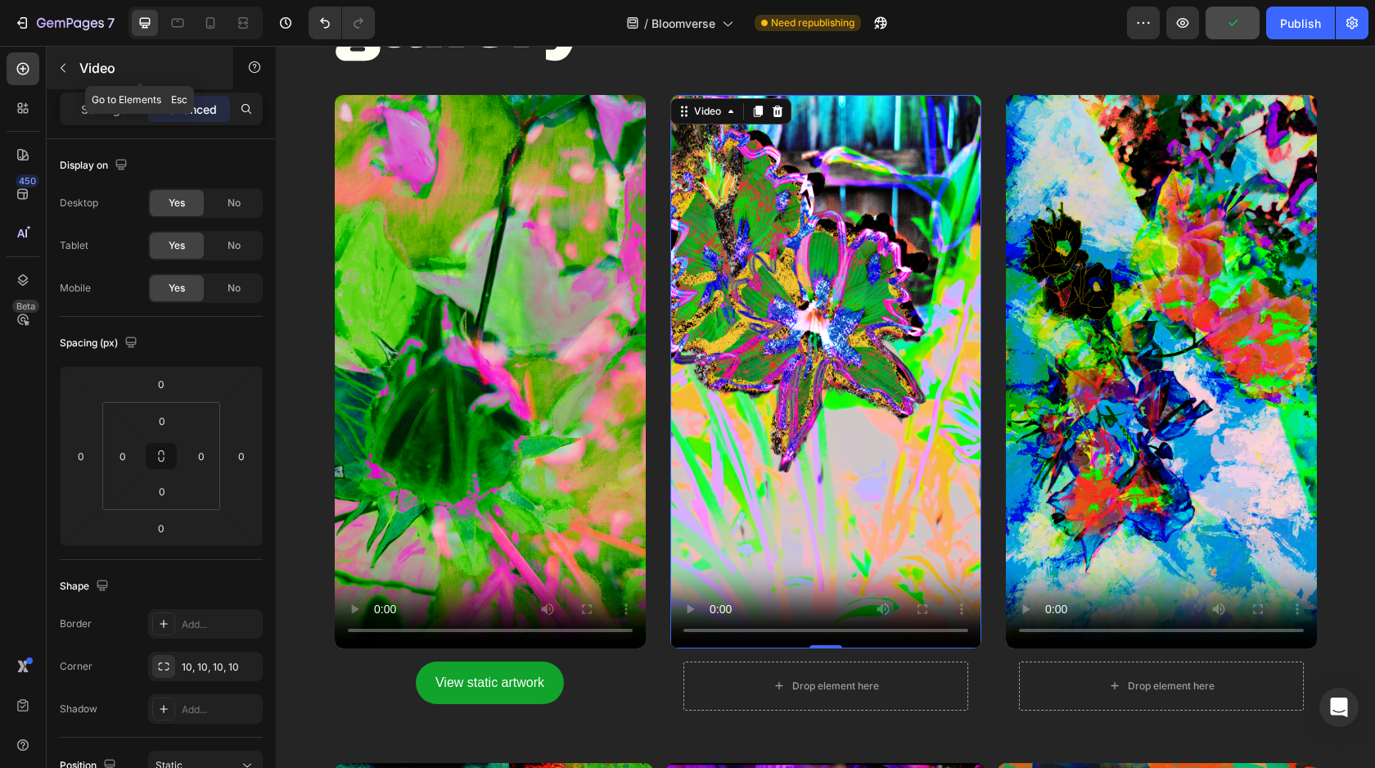
click at [65, 68] on icon "button" at bounding box center [62, 67] width 13 height 13
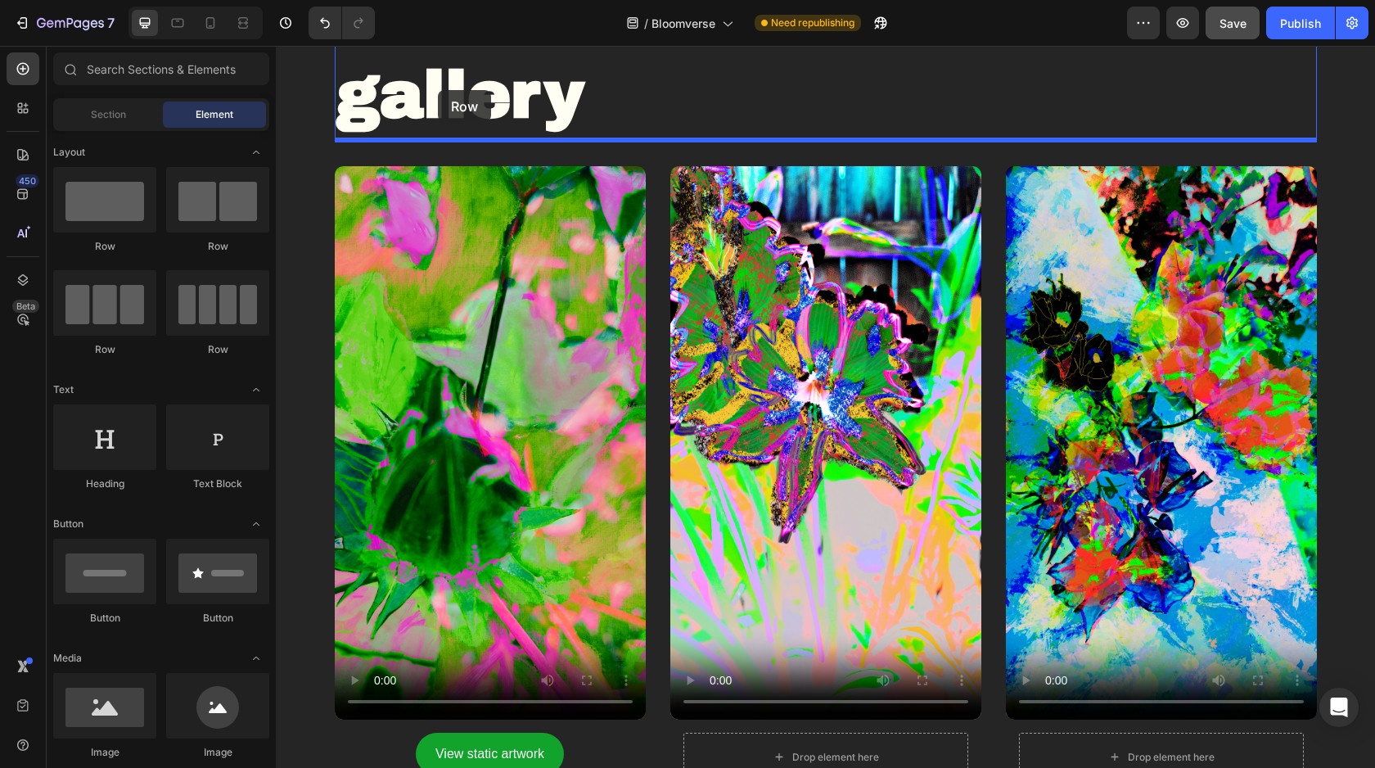
scroll to position [927, 0]
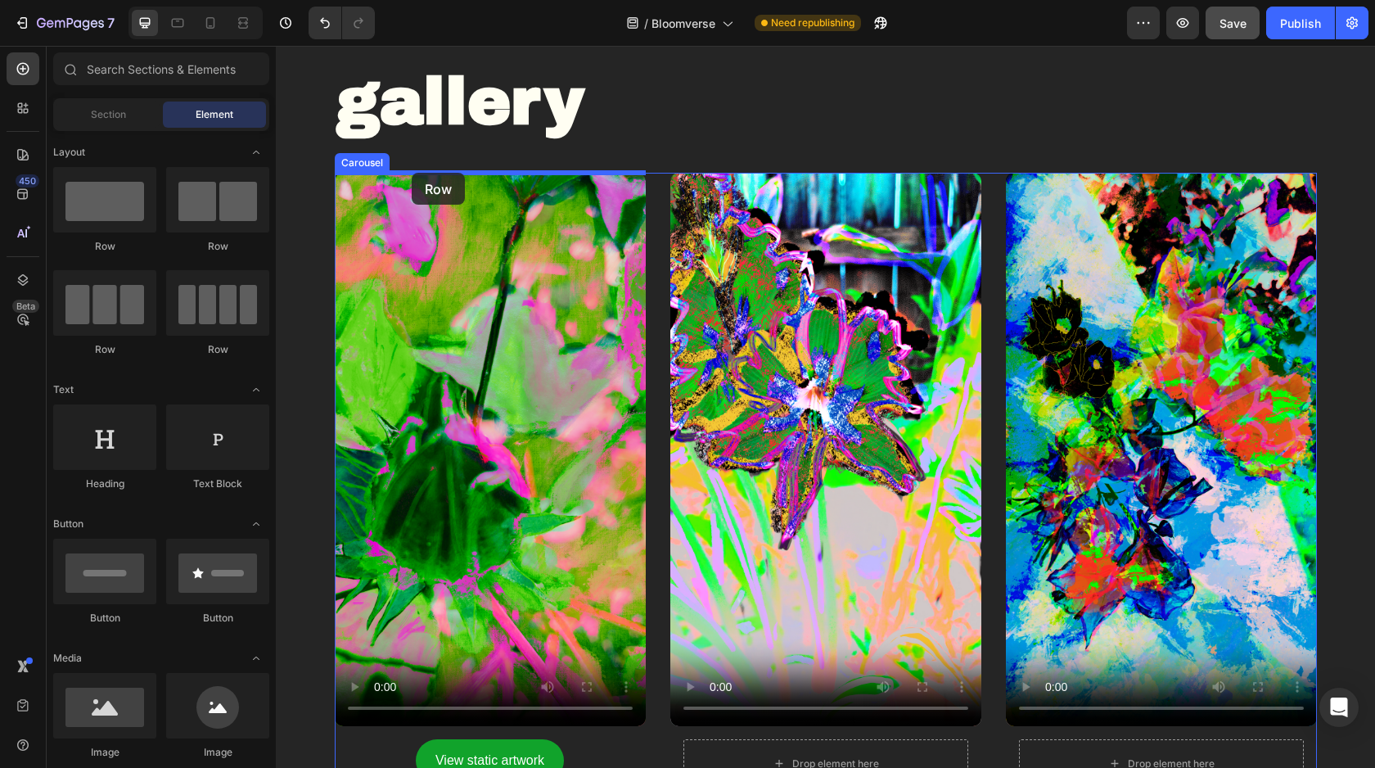
drag, startPoint x: 395, startPoint y: 253, endPoint x: 412, endPoint y: 173, distance: 81.9
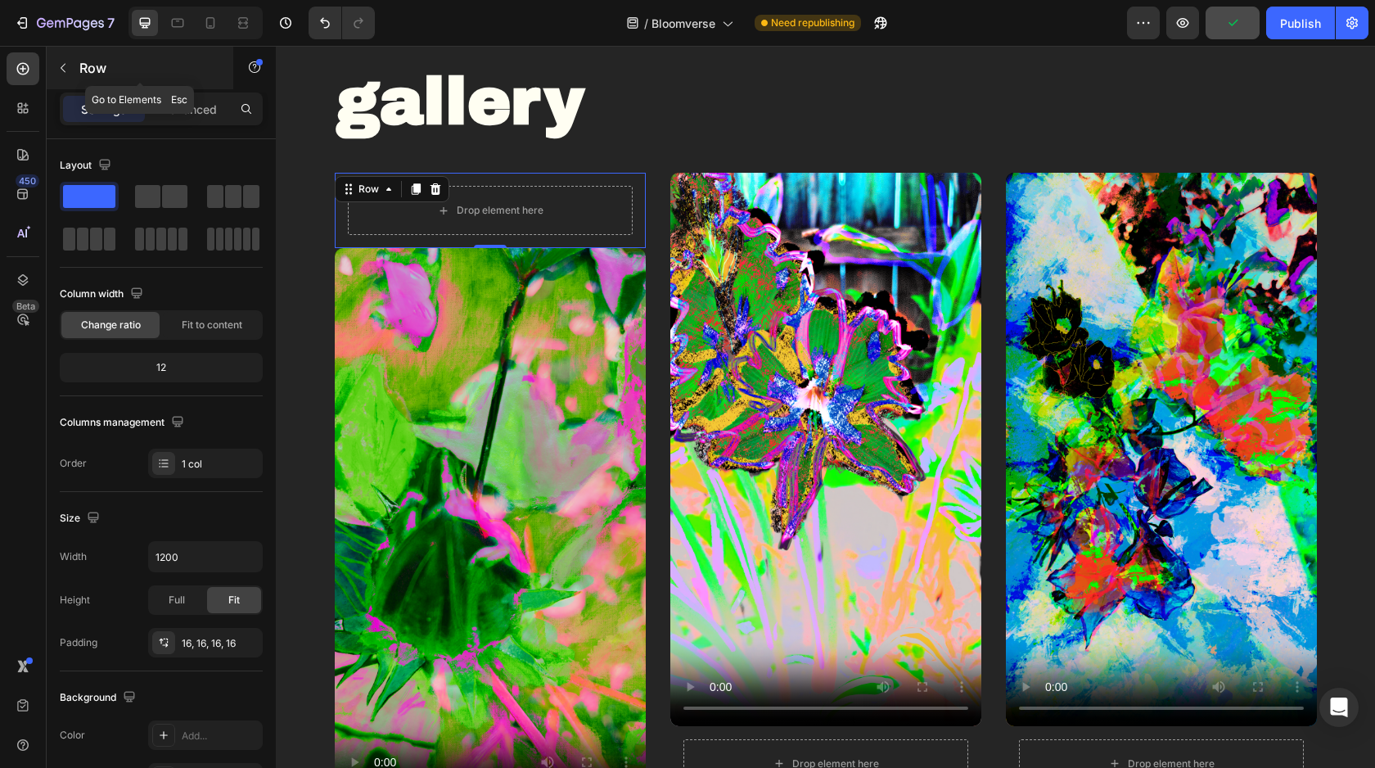
click at [69, 65] on icon "button" at bounding box center [62, 67] width 13 height 13
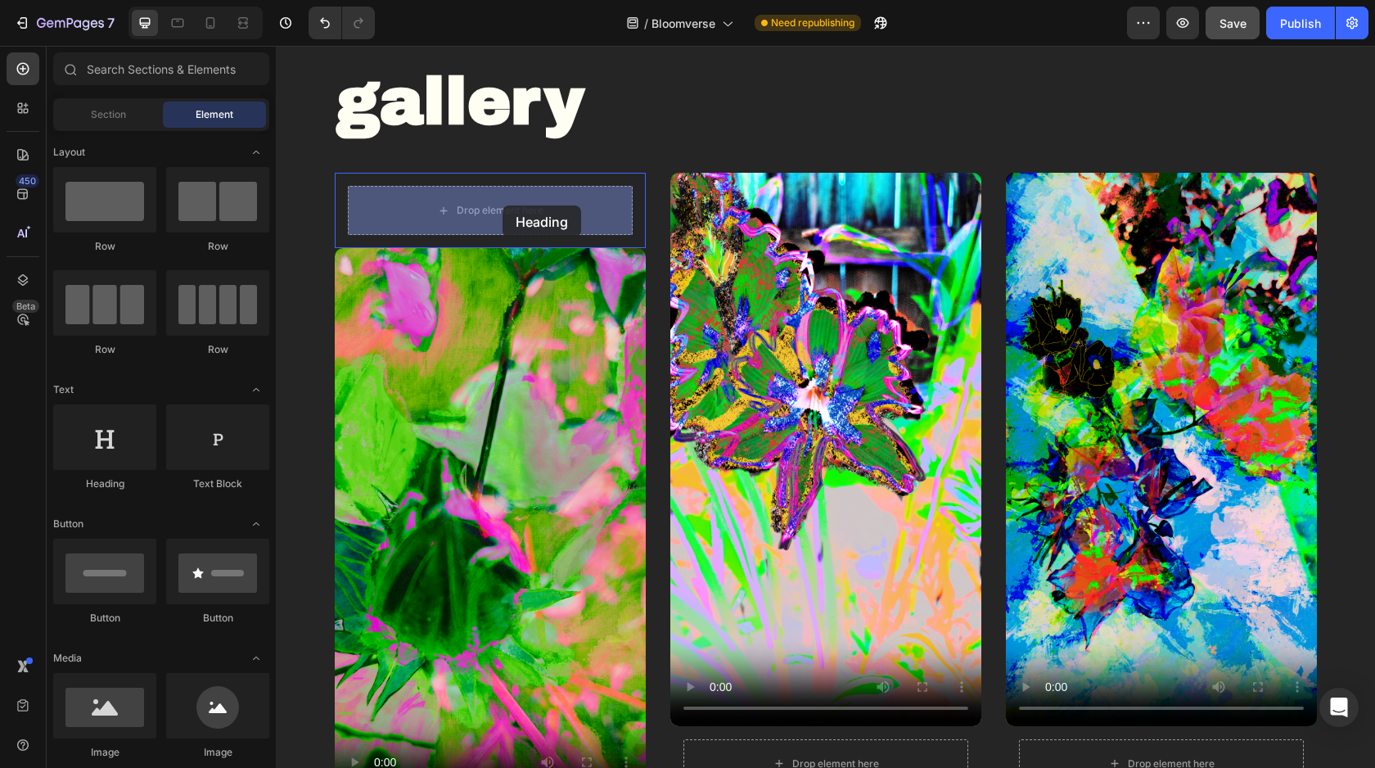
drag, startPoint x: 402, startPoint y: 492, endPoint x: 503, endPoint y: 209, distance: 300.6
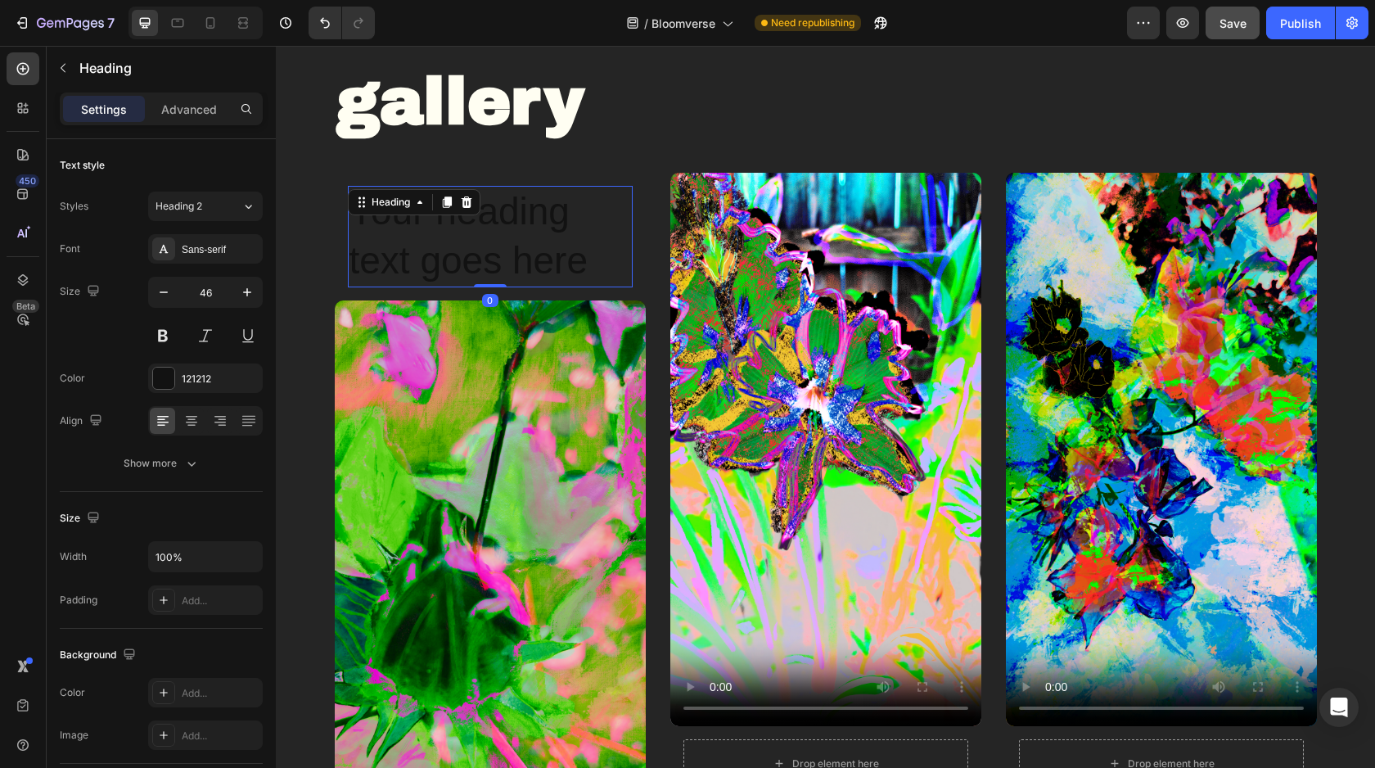
click at [503, 209] on h2 "Your heading text goes here" at bounding box center [490, 237] width 285 height 102
click at [503, 209] on p "Your heading text goes here" at bounding box center [491, 236] width 282 height 98
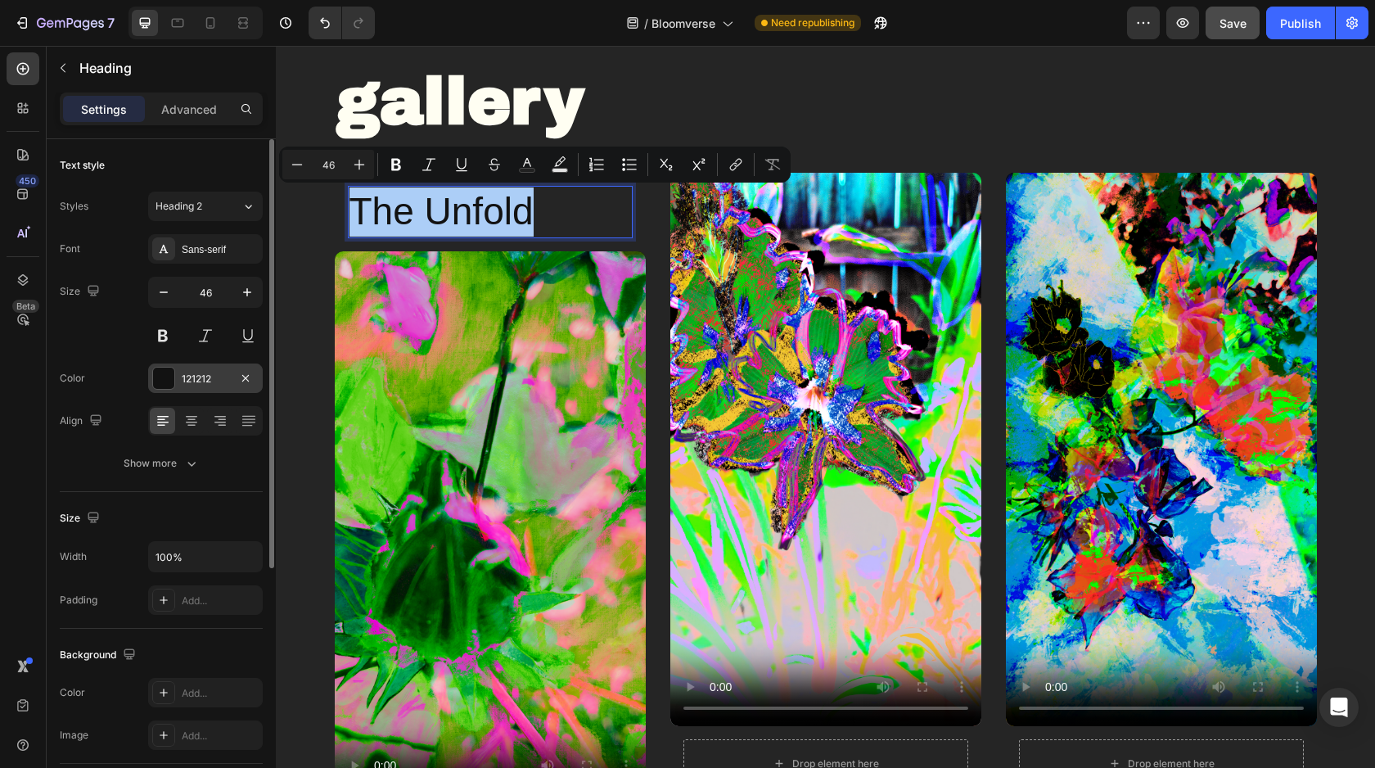
click at [172, 372] on div at bounding box center [163, 378] width 21 height 21
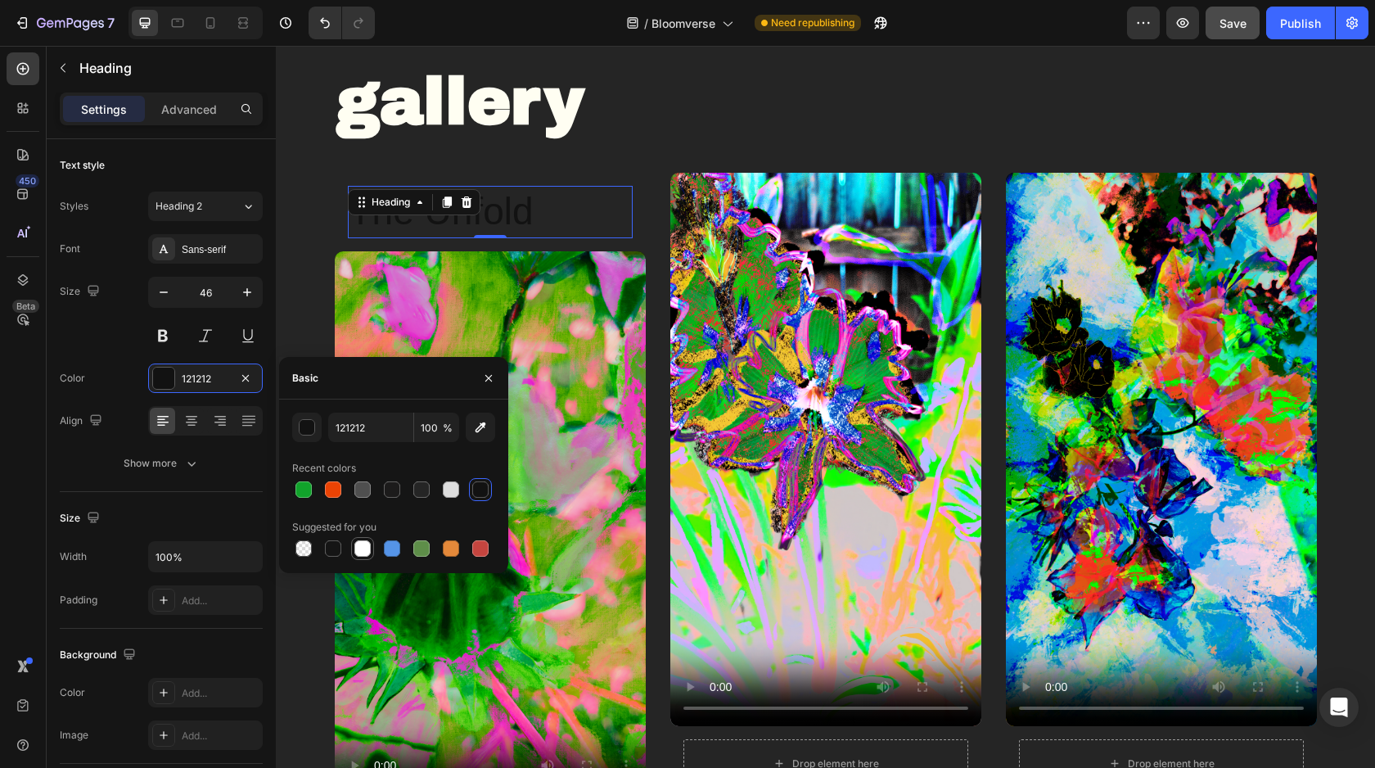
click at [360, 551] on div at bounding box center [362, 548] width 16 height 16
type input "FFFFFF"
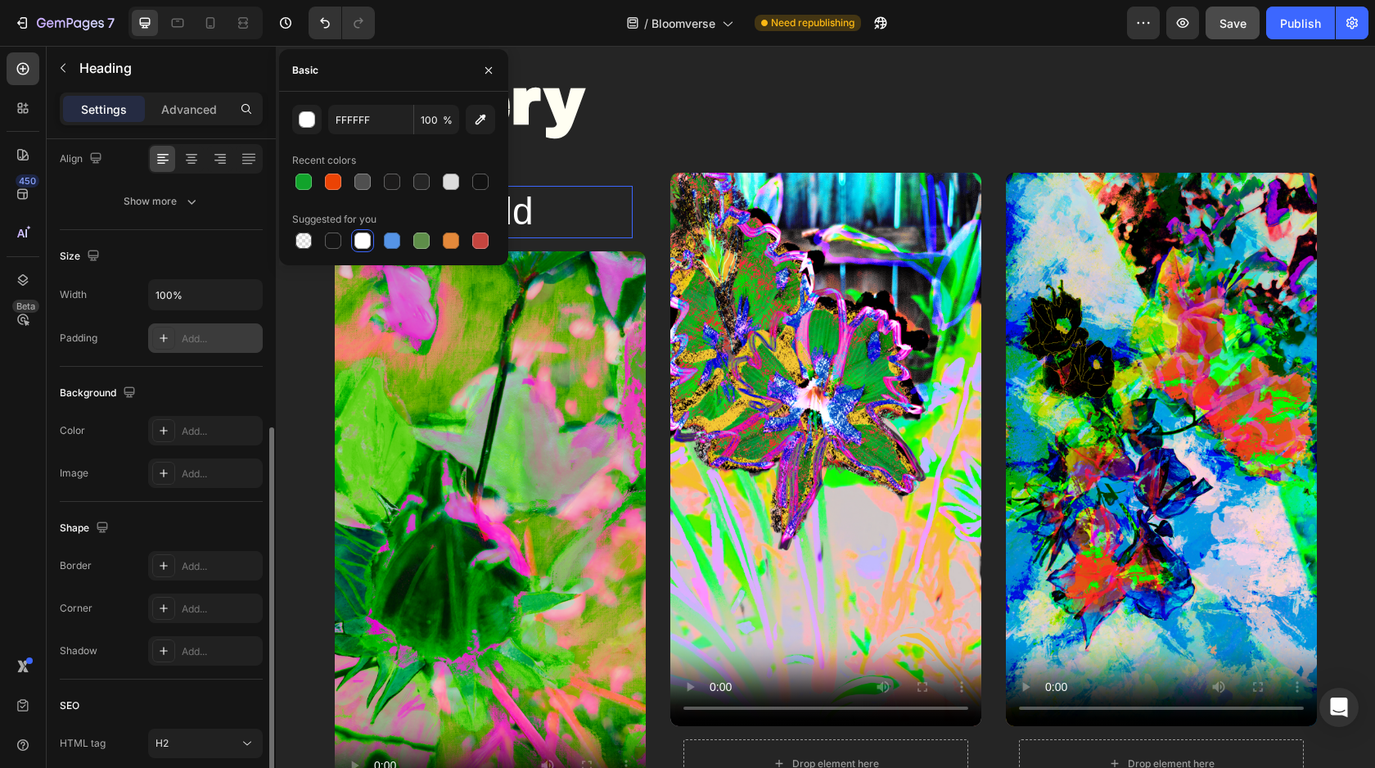
scroll to position [387, 0]
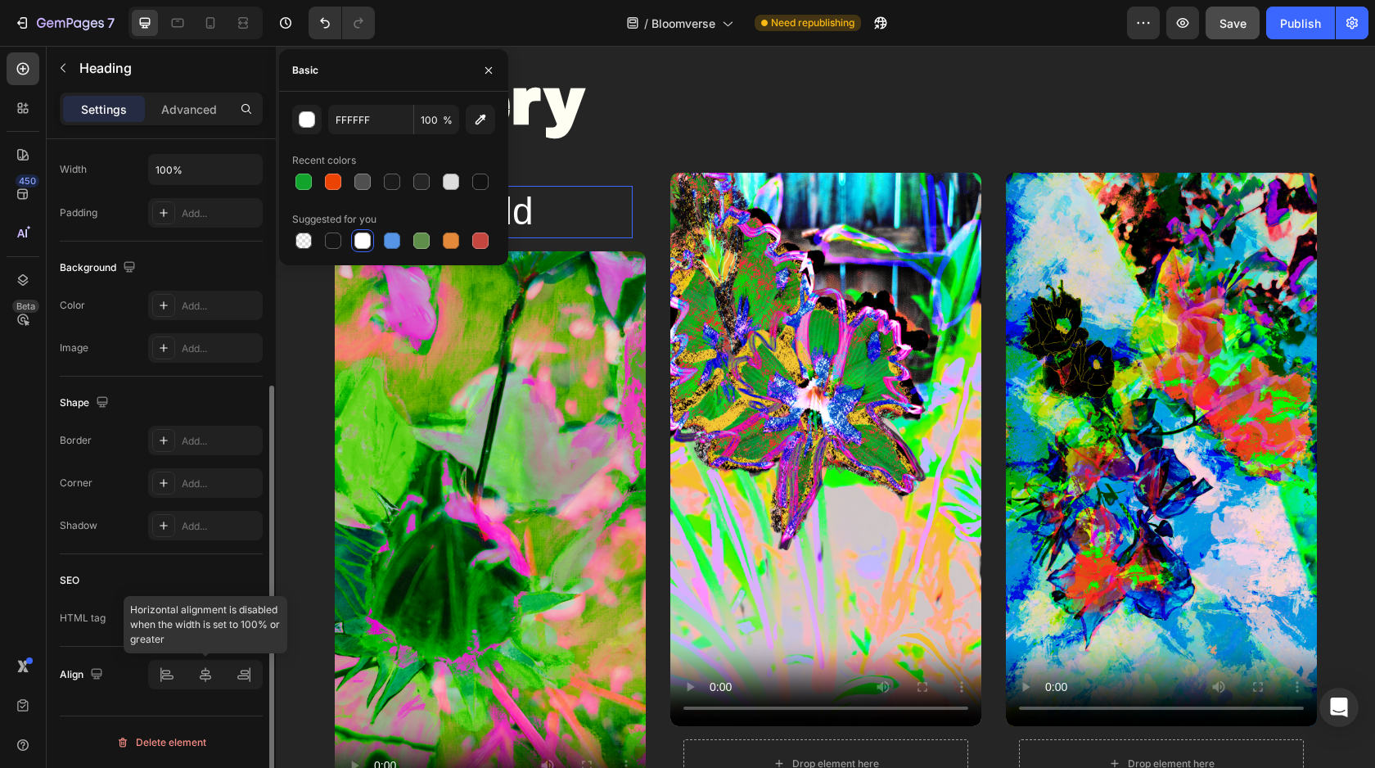
click at [204, 674] on div at bounding box center [205, 674] width 115 height 29
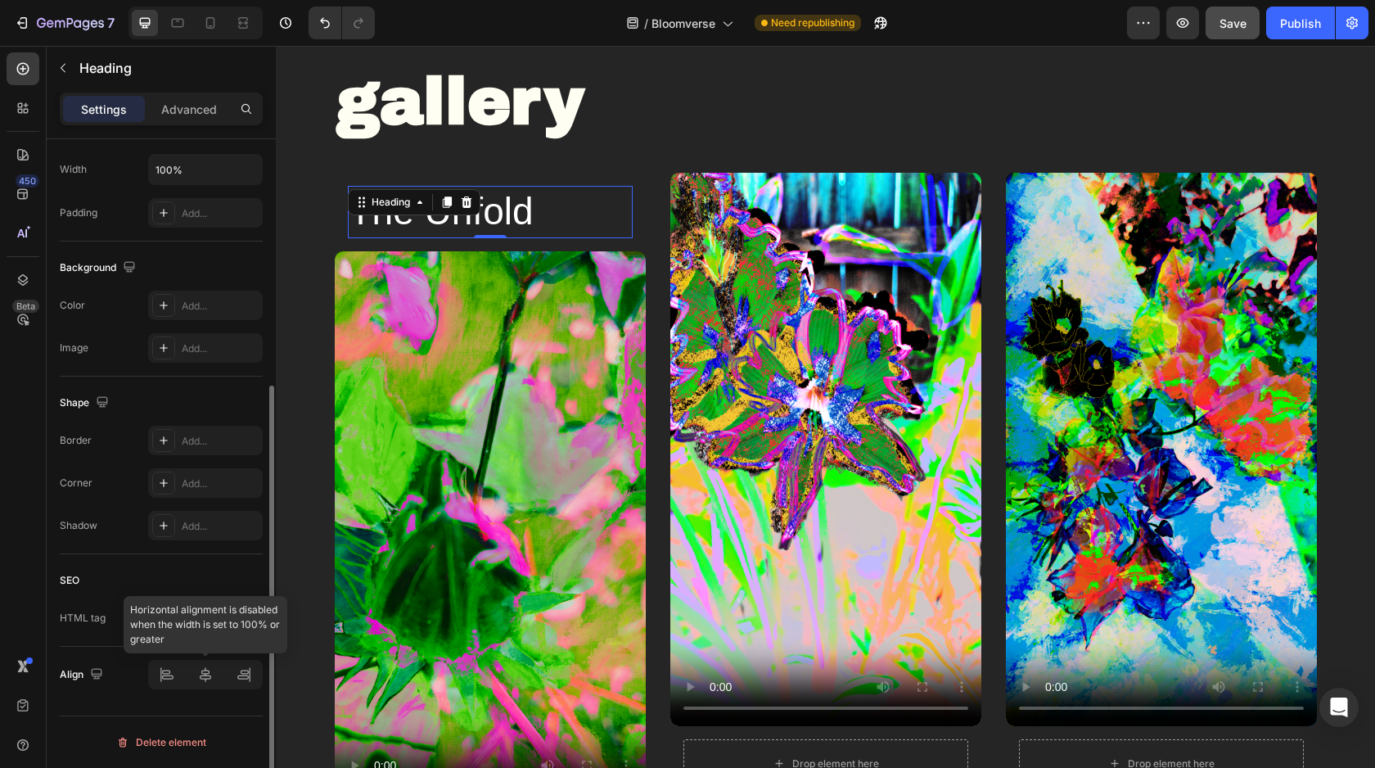
click at [210, 675] on div at bounding box center [205, 674] width 115 height 29
click at [169, 676] on div at bounding box center [205, 674] width 115 height 29
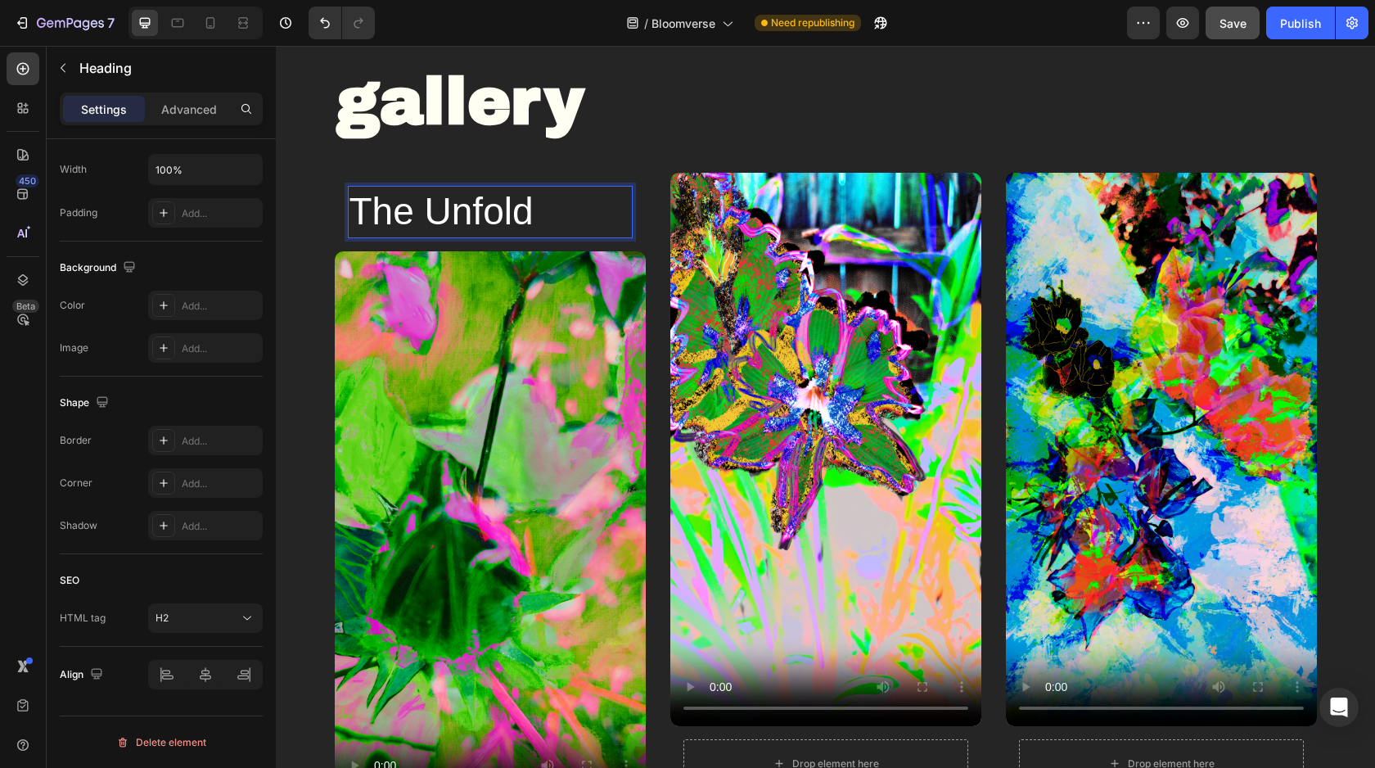
click at [461, 210] on p "The Unfold" at bounding box center [491, 211] width 282 height 49
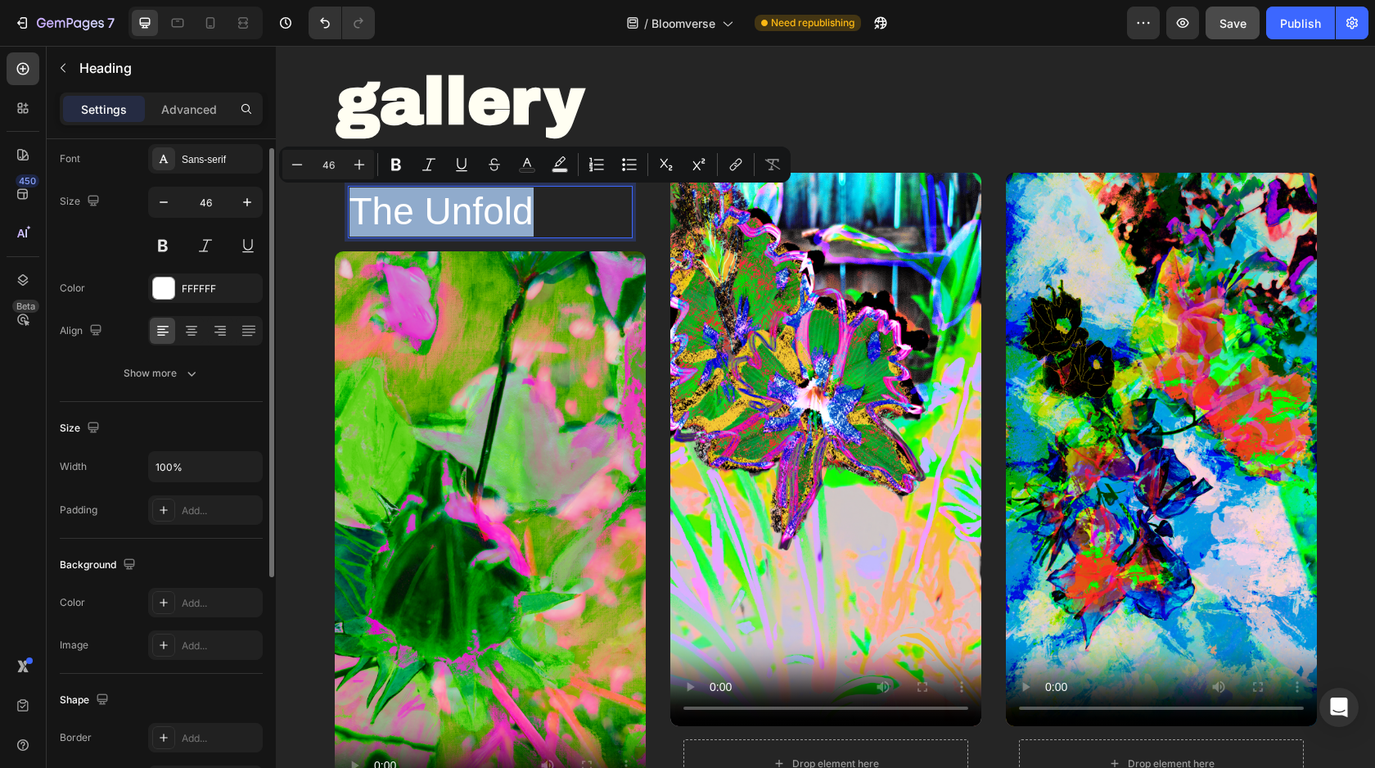
scroll to position [0, 0]
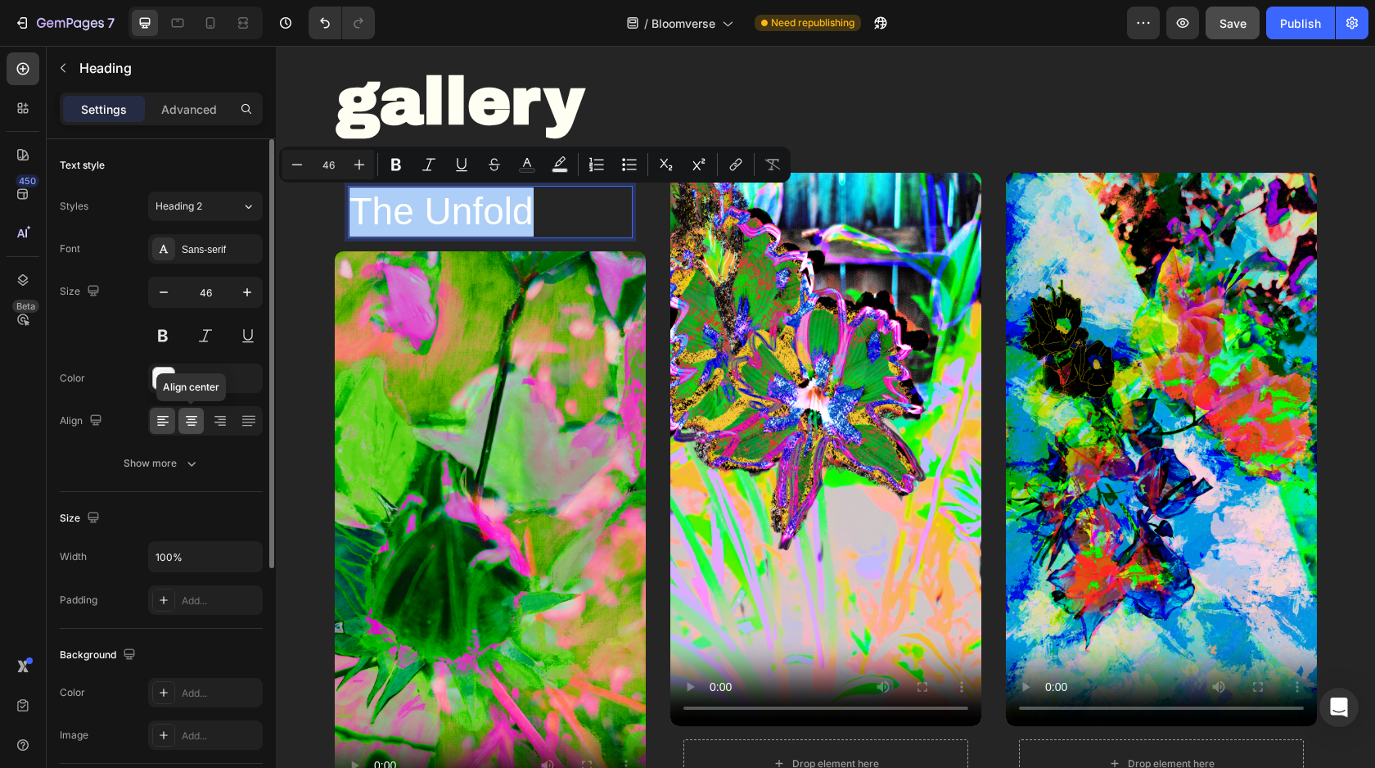
click at [190, 419] on icon at bounding box center [191, 420] width 8 height 2
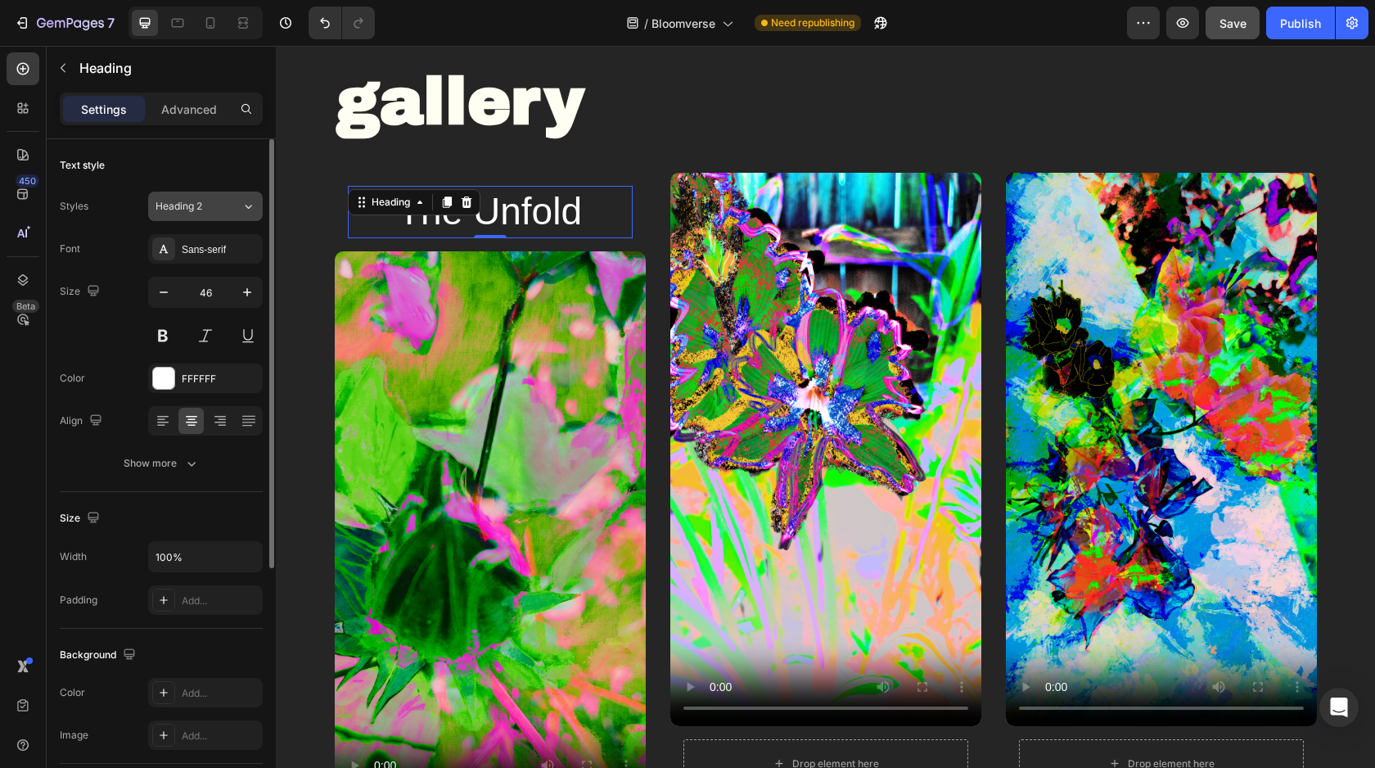
click at [211, 205] on div "Heading 2" at bounding box center [189, 206] width 66 height 15
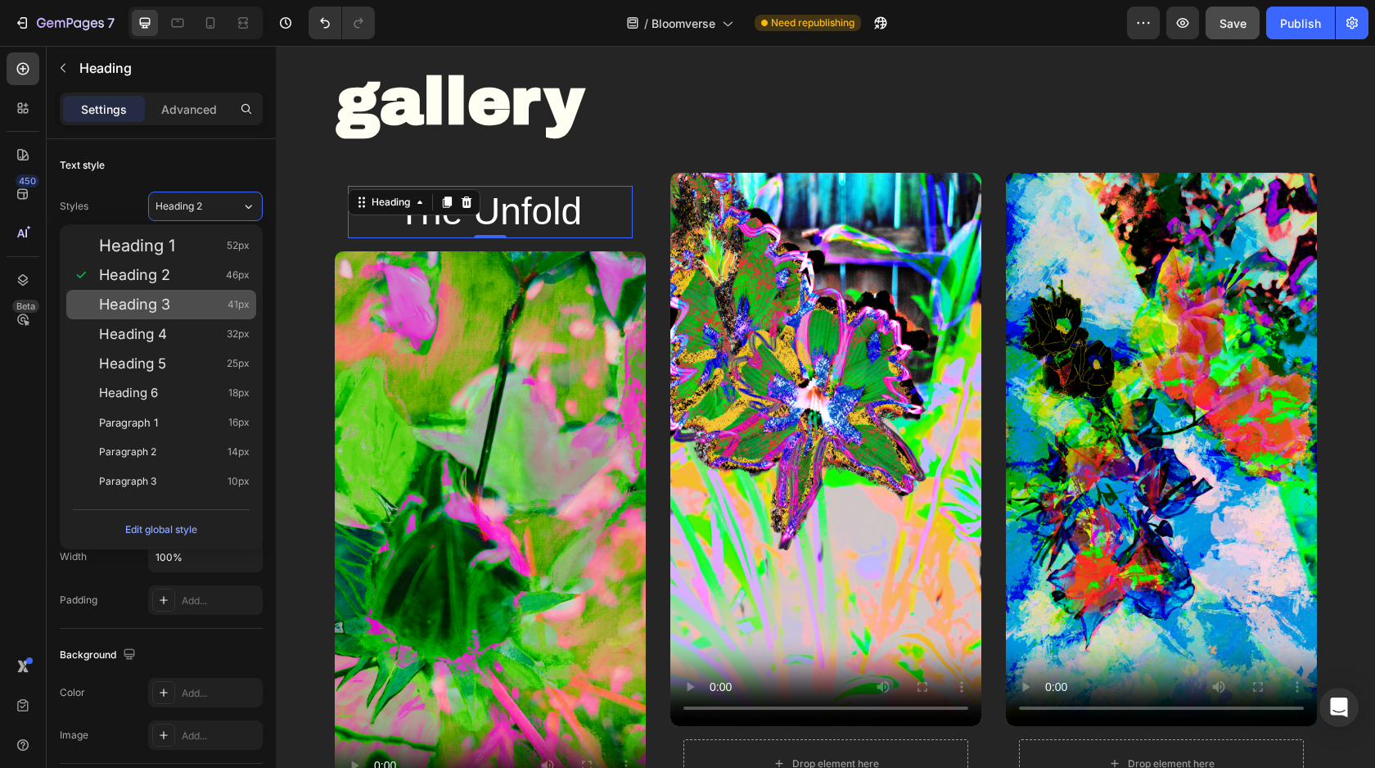
click at [187, 311] on div "Heading 3 41px" at bounding box center [174, 304] width 151 height 16
type input "41"
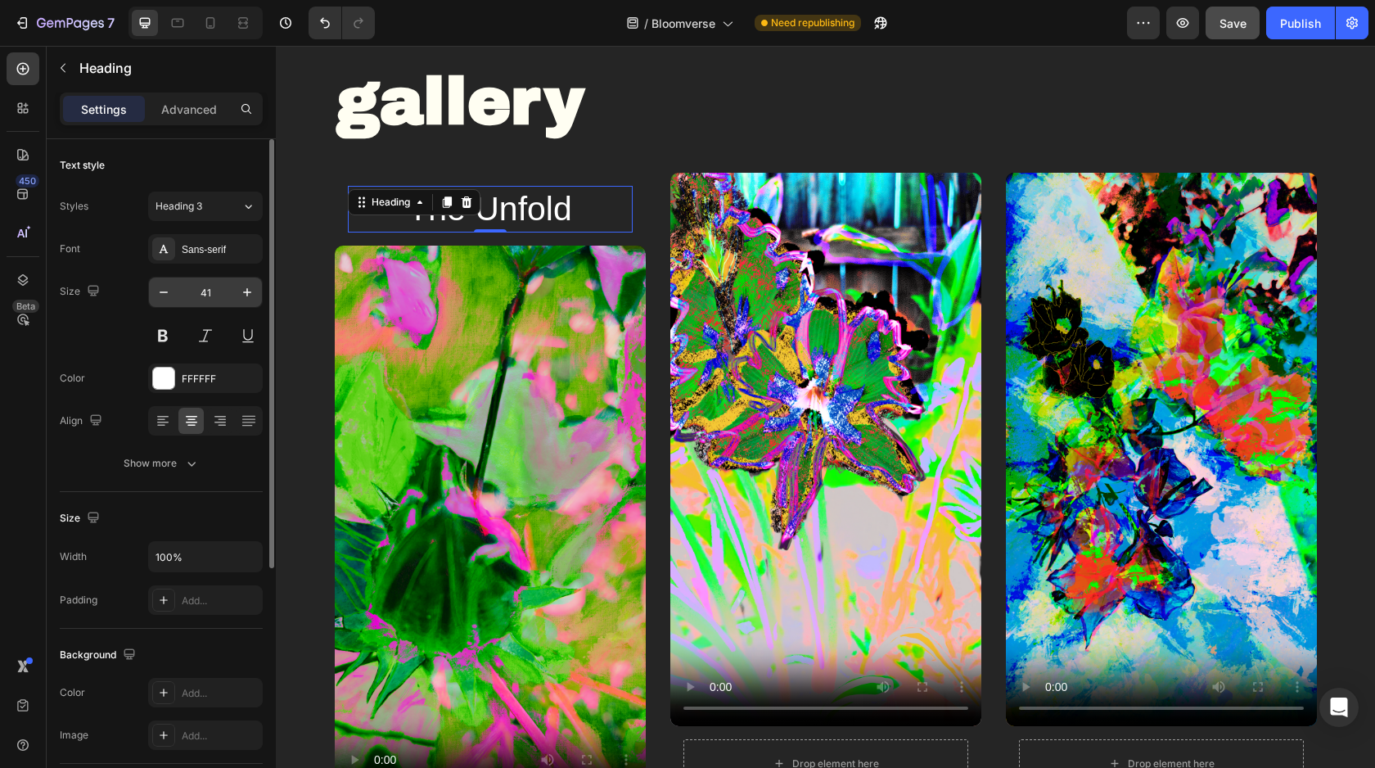
click at [218, 288] on input "41" at bounding box center [205, 292] width 54 height 29
click at [171, 467] on div "Show more" at bounding box center [162, 463] width 76 height 16
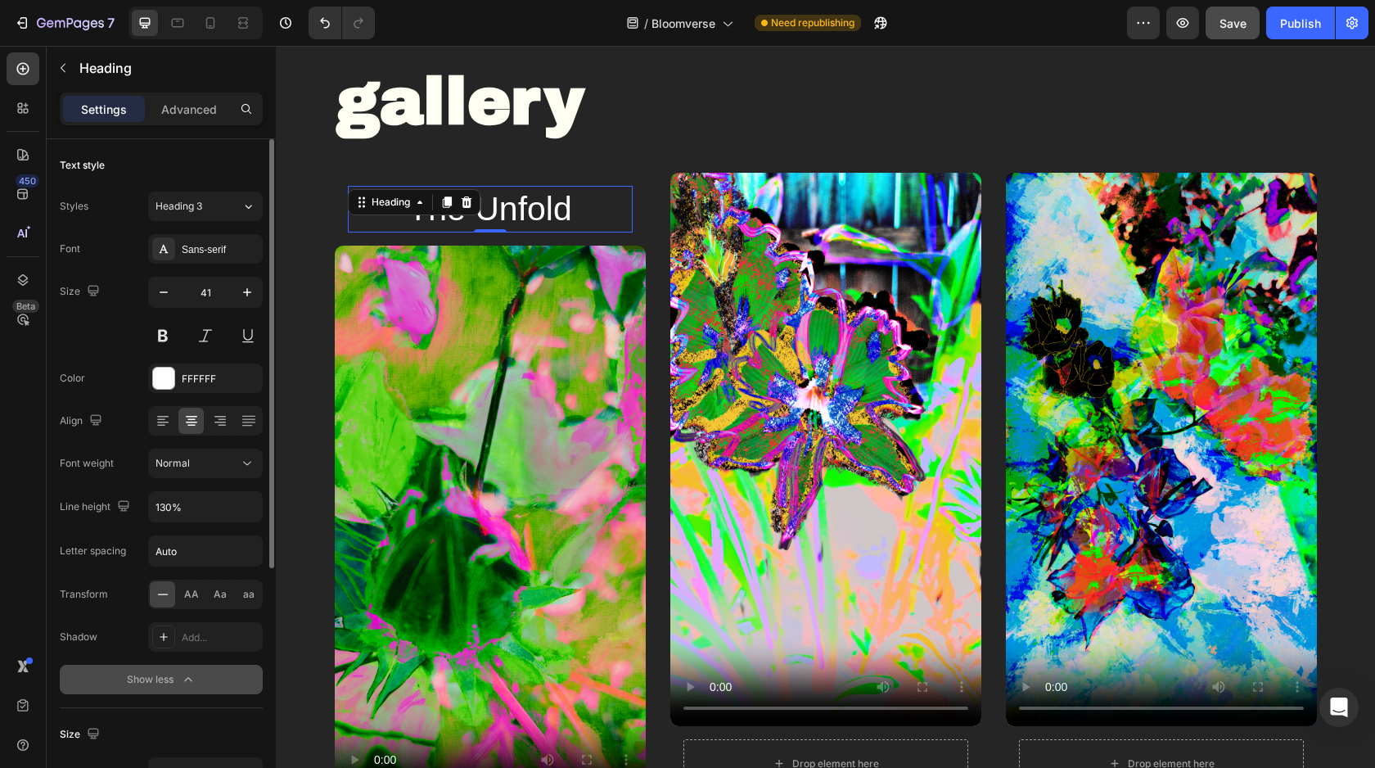
click at [171, 467] on span "Normal" at bounding box center [173, 463] width 34 height 12
click at [168, 327] on button at bounding box center [162, 335] width 29 height 29
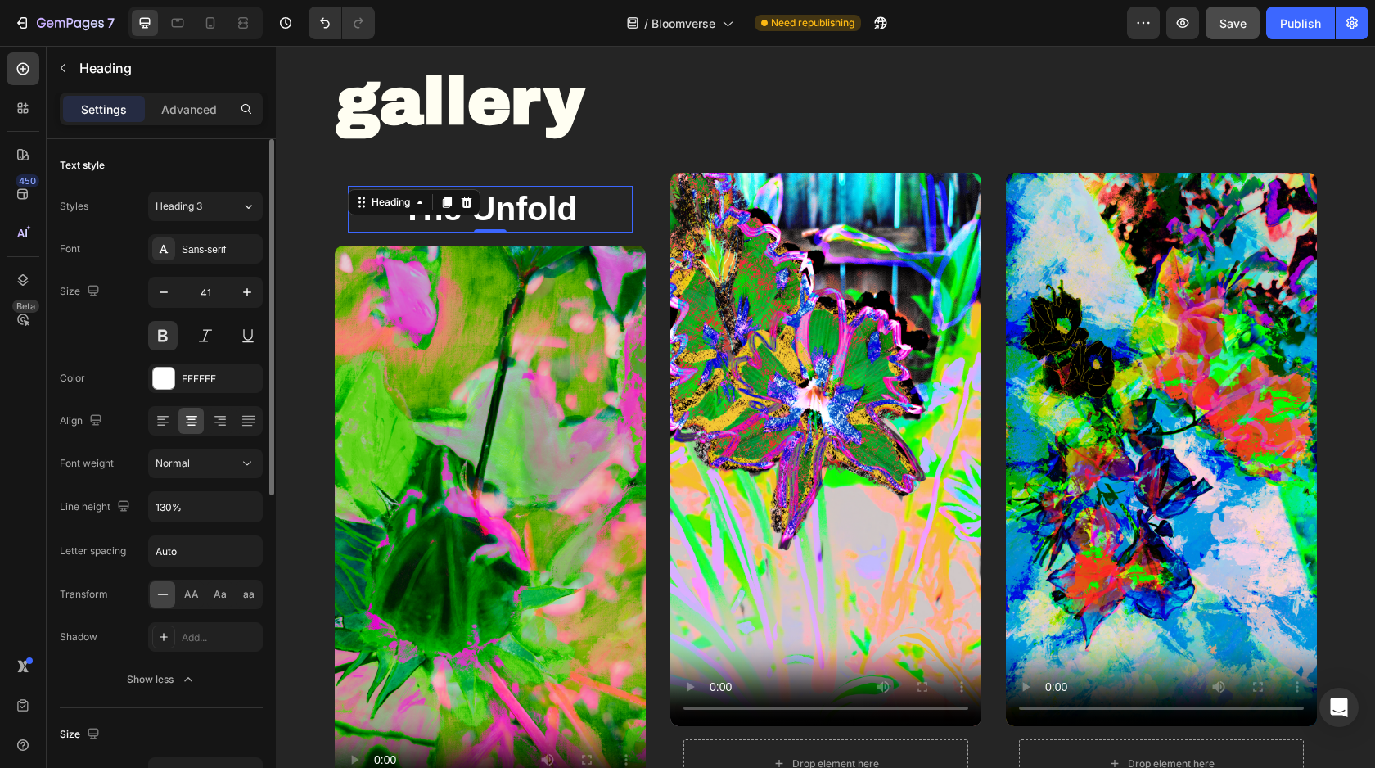
click at [225, 163] on div "Text style" at bounding box center [161, 165] width 203 height 26
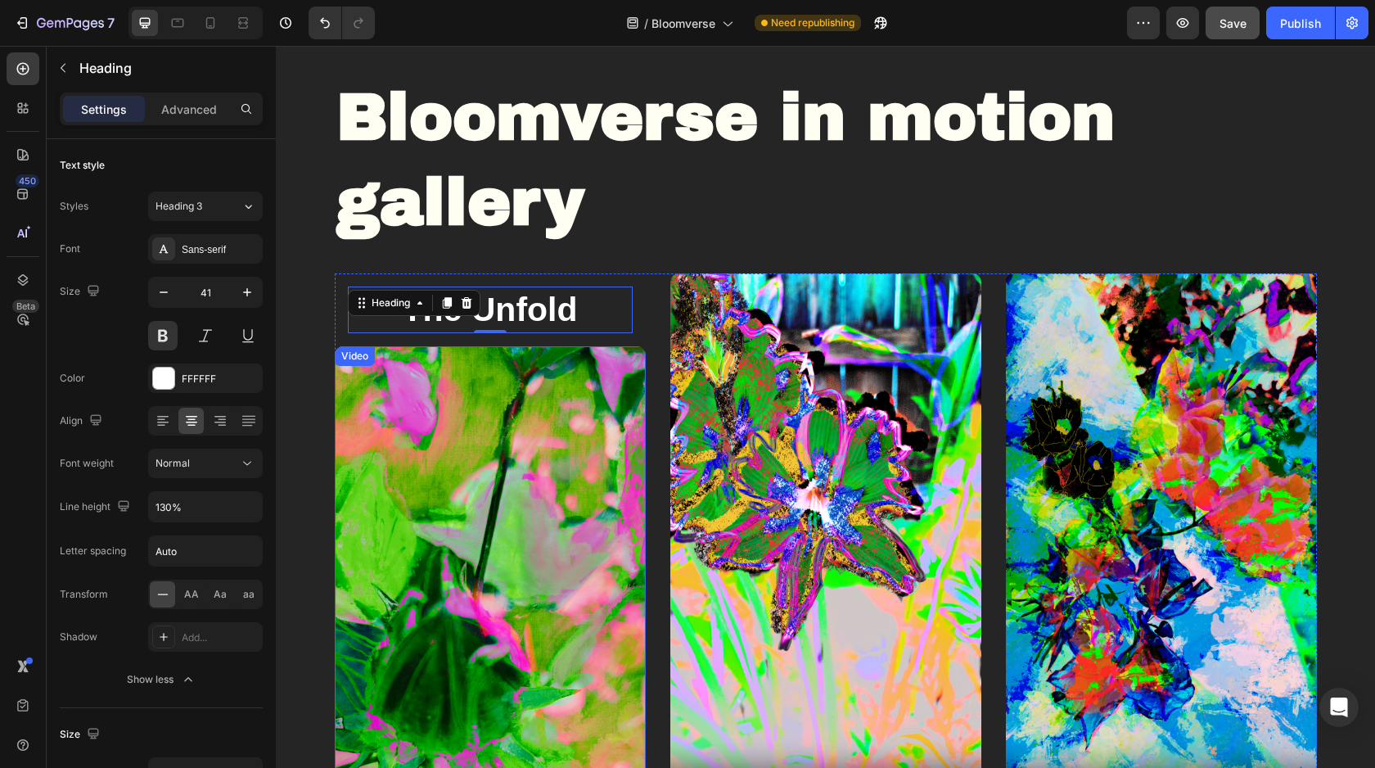
scroll to position [781, 0]
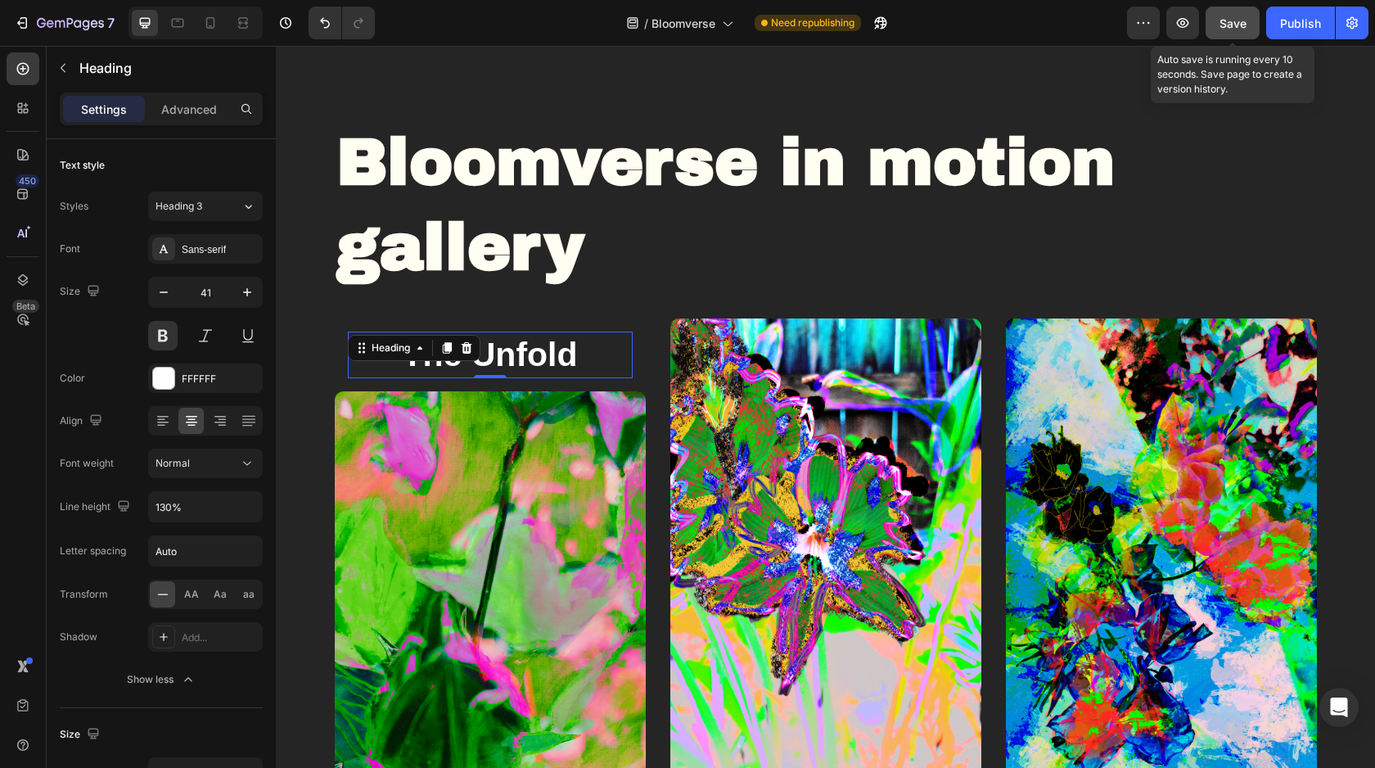
click at [1221, 30] on div "Save" at bounding box center [1233, 23] width 27 height 17
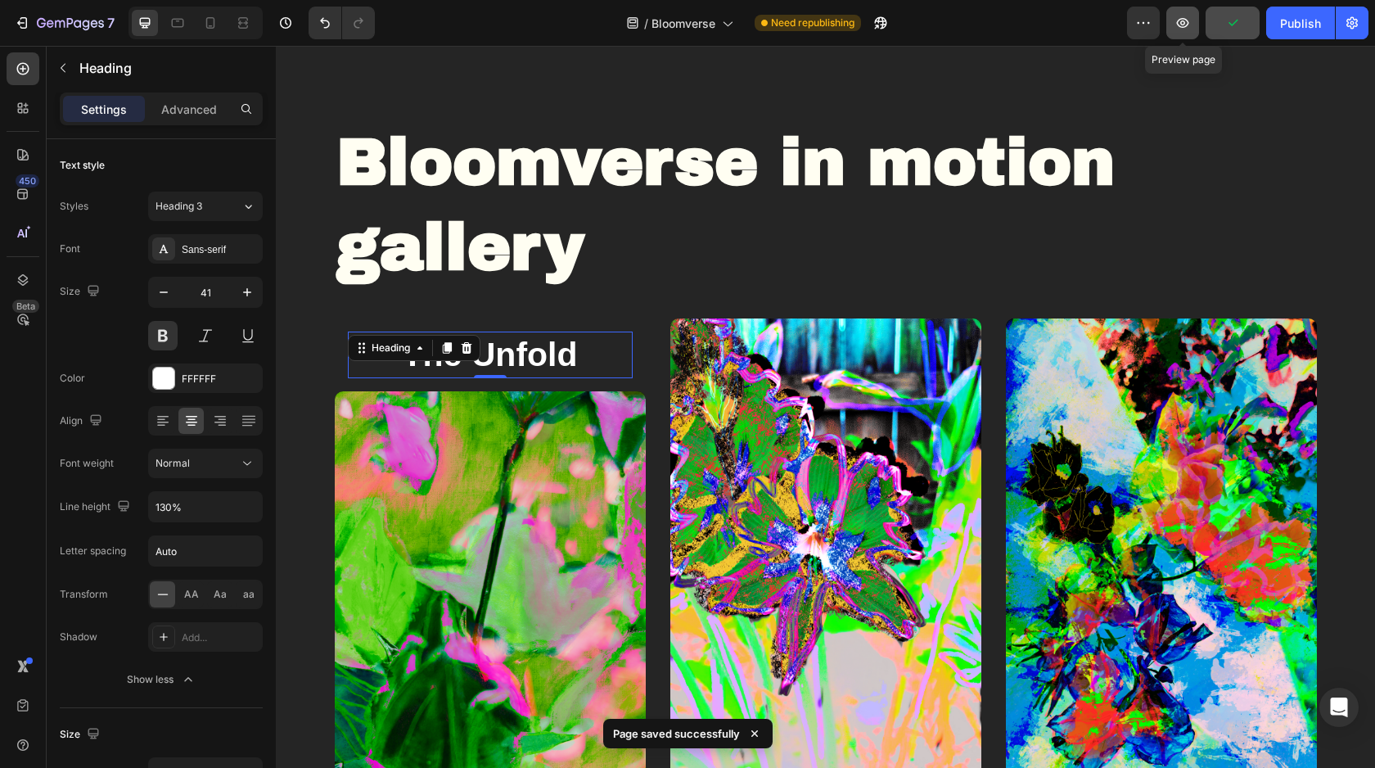
click at [1186, 28] on icon "button" at bounding box center [1183, 23] width 16 height 16
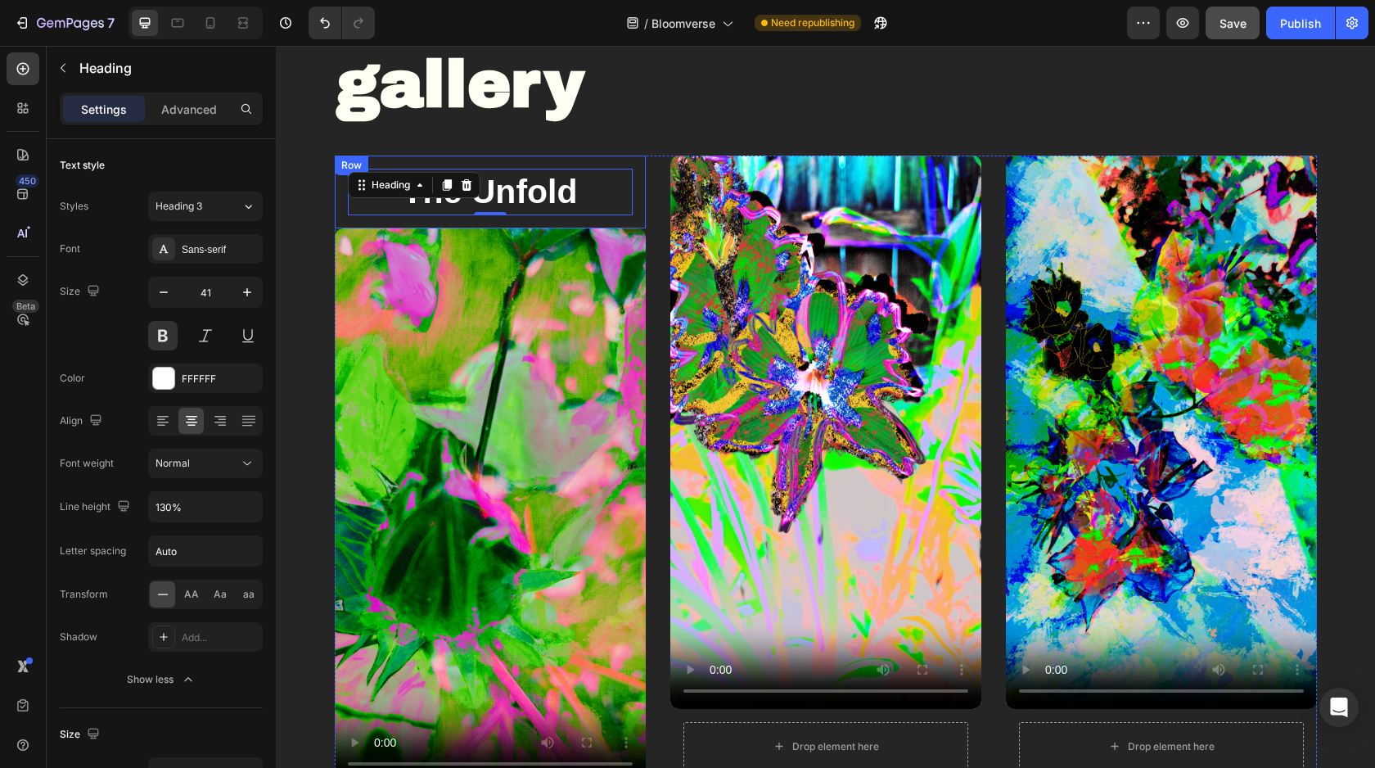
scroll to position [997, 0]
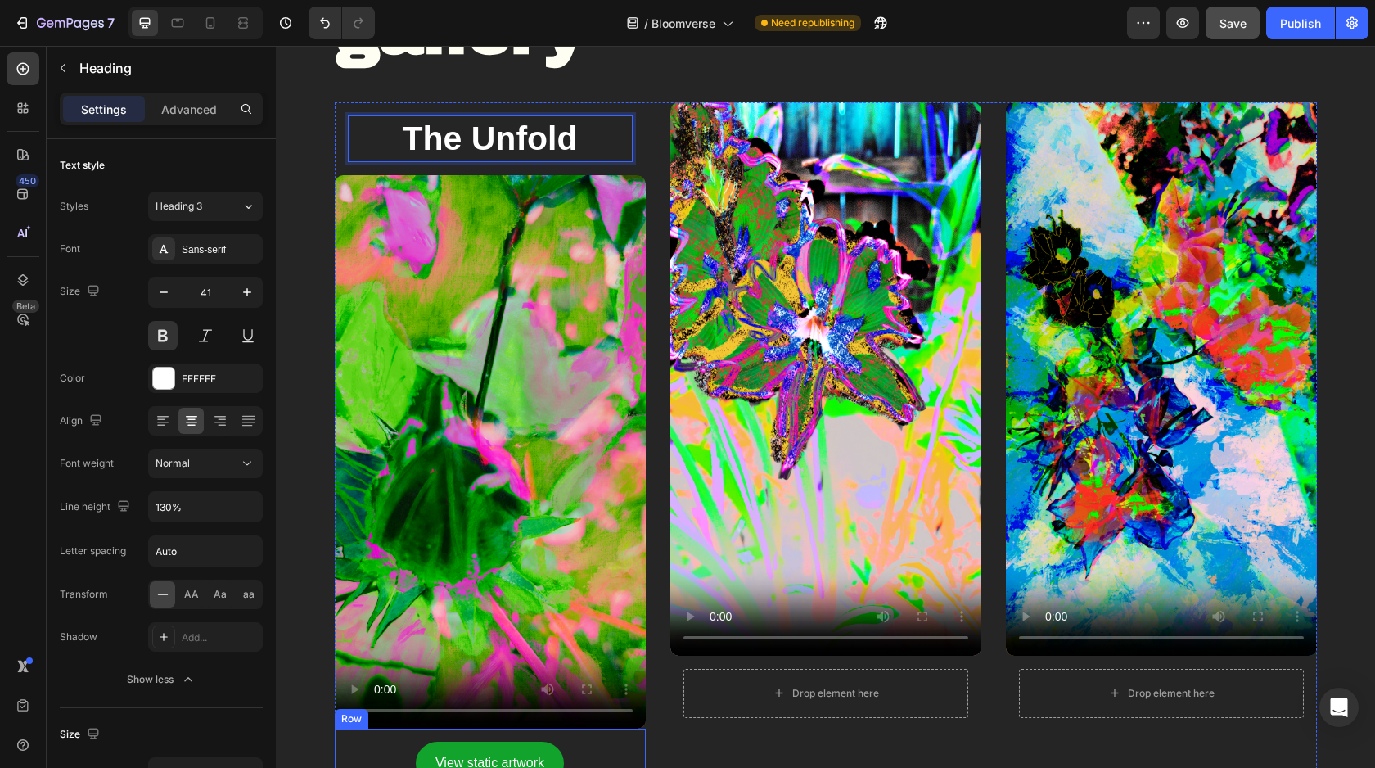
drag, startPoint x: 549, startPoint y: 132, endPoint x: 466, endPoint y: 738, distance: 612.4
click at [629, 142] on p "The Unfold" at bounding box center [491, 138] width 282 height 43
click at [487, 246] on video at bounding box center [490, 451] width 311 height 553
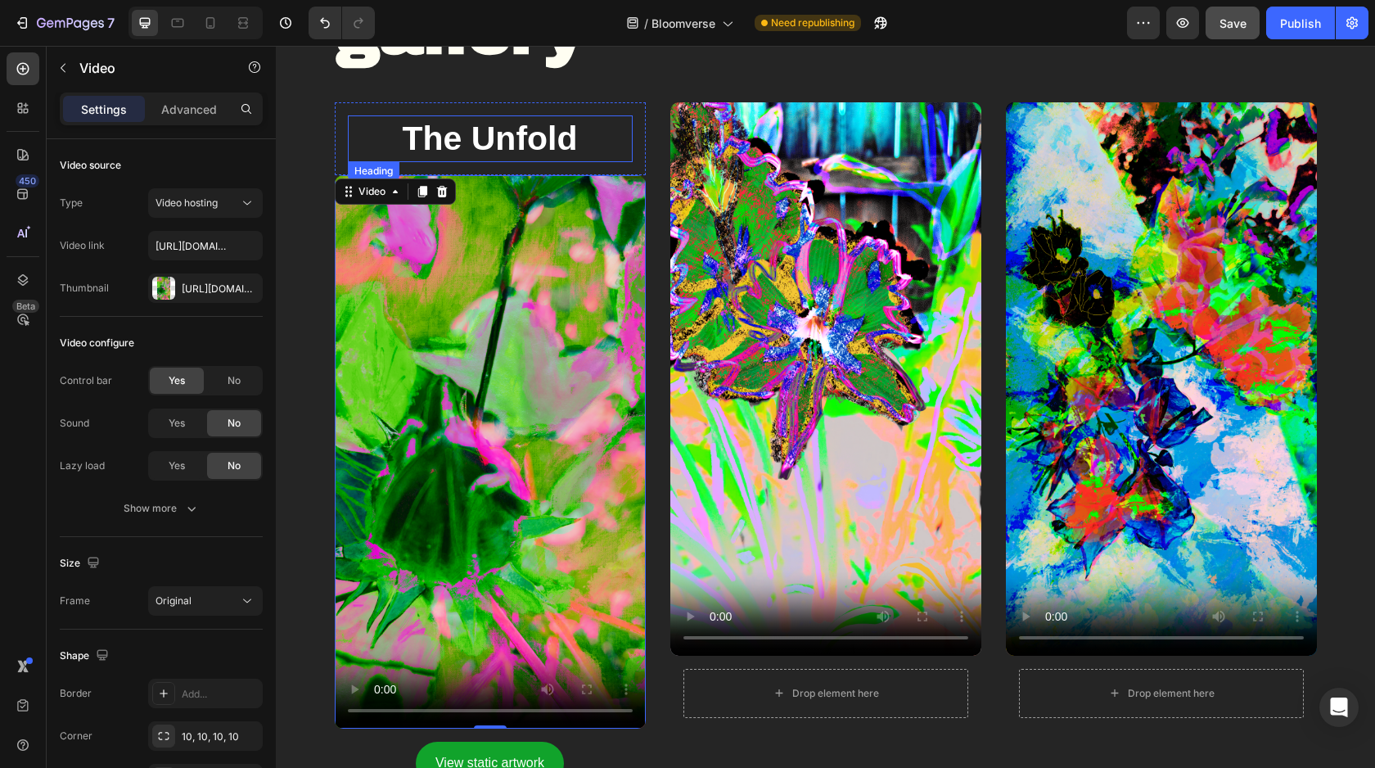
click at [408, 133] on p "The Unfold" at bounding box center [491, 138] width 282 height 43
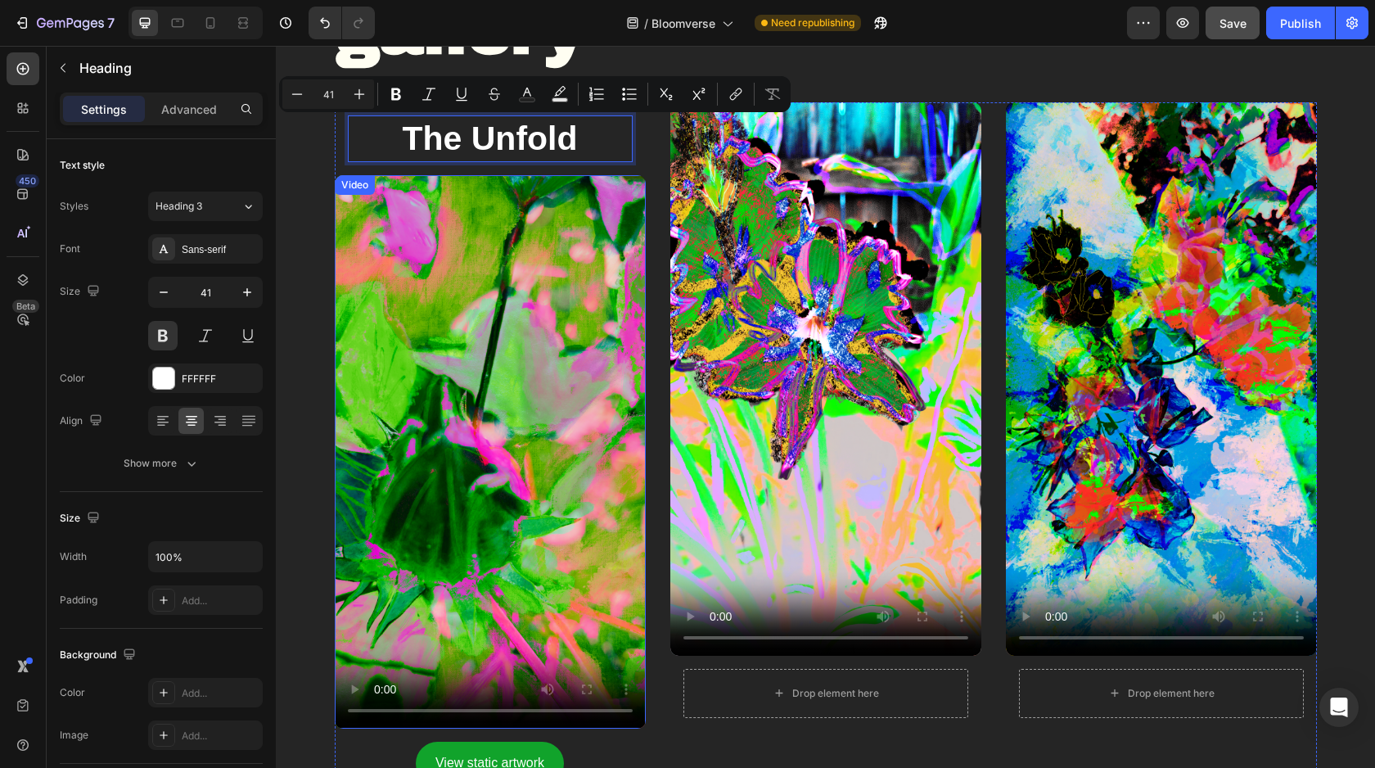
drag, startPoint x: 447, startPoint y: 142, endPoint x: 424, endPoint y: 599, distance: 457.4
click at [593, 139] on p "The Unfold" at bounding box center [491, 138] width 282 height 43
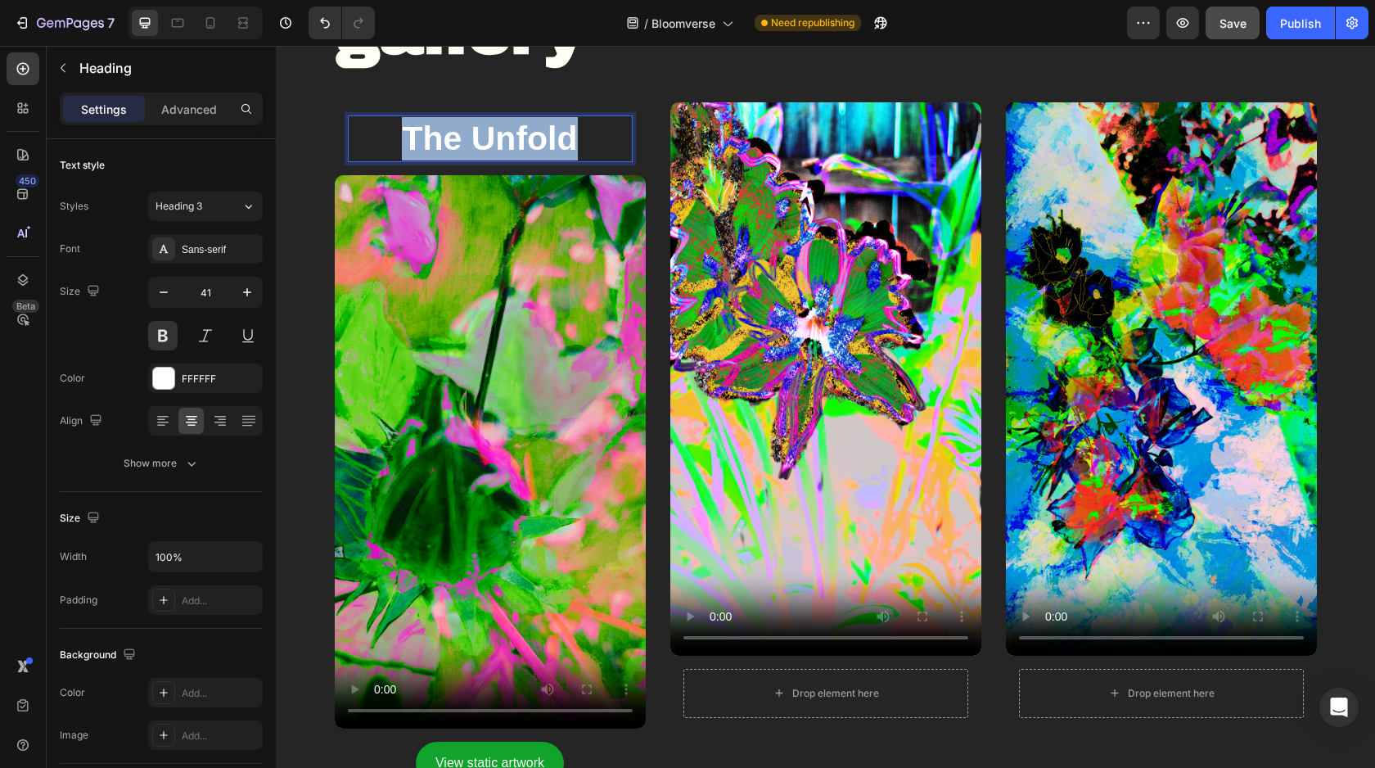
drag, startPoint x: 576, startPoint y: 141, endPoint x: 405, endPoint y: 125, distance: 171.0
click at [405, 125] on p "The Unfold" at bounding box center [491, 138] width 282 height 43
copy p "The Unfold"
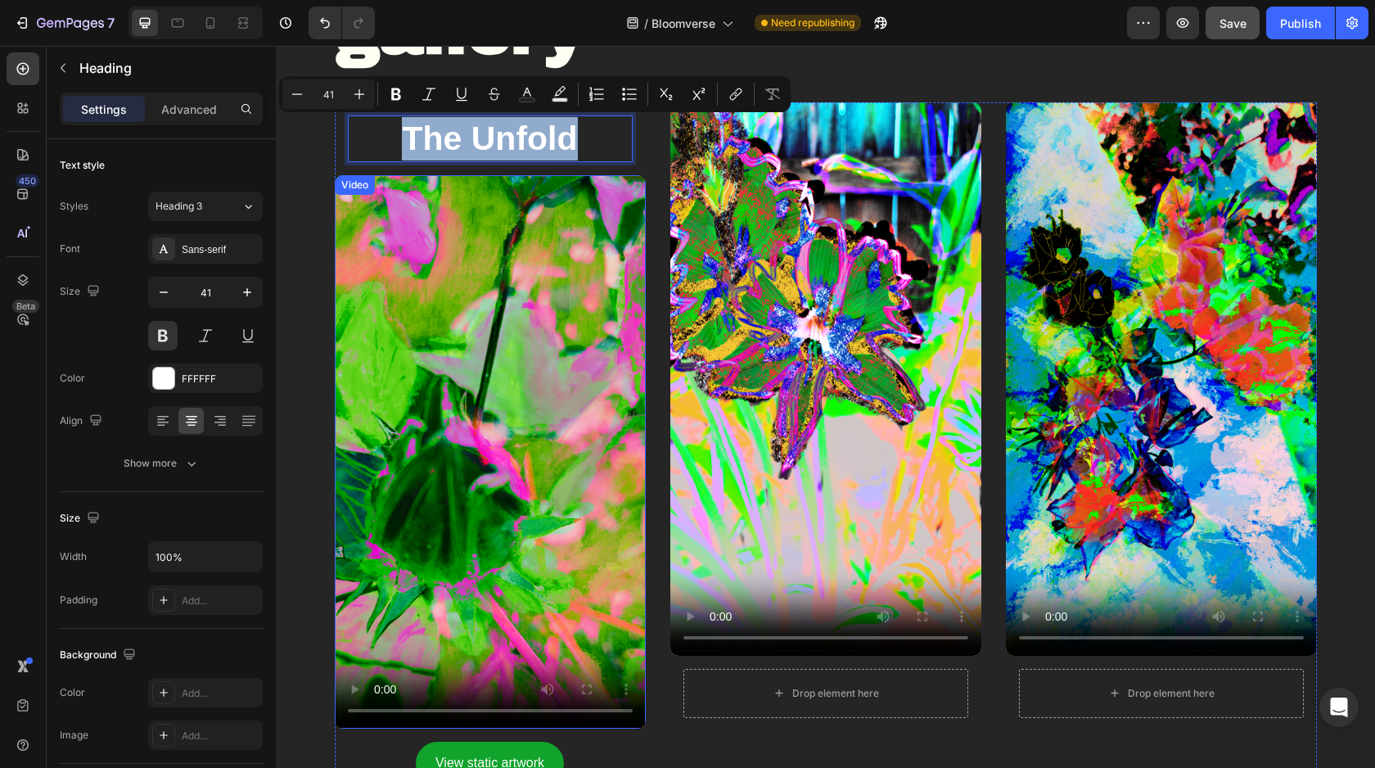
click at [616, 233] on video at bounding box center [490, 451] width 311 height 553
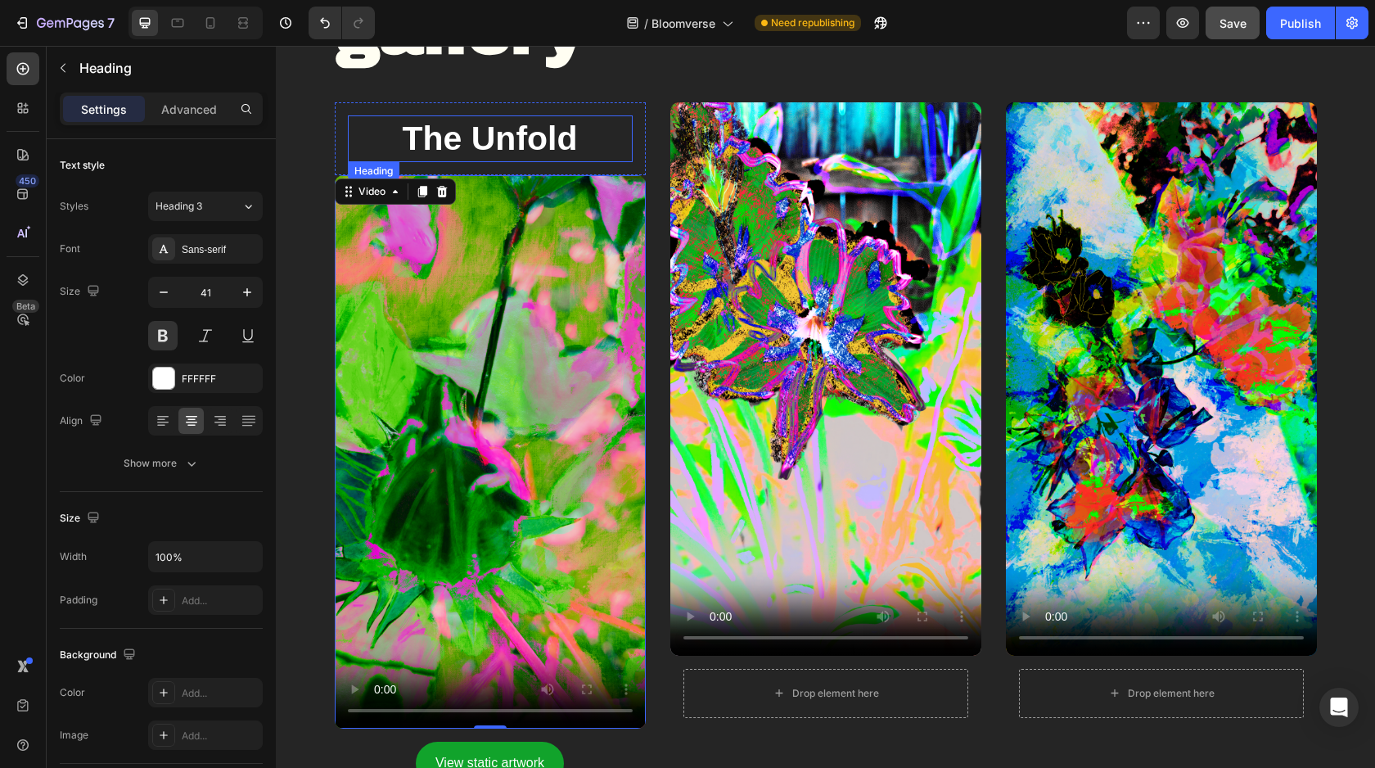
click at [578, 150] on p "The Unfold" at bounding box center [491, 138] width 282 height 43
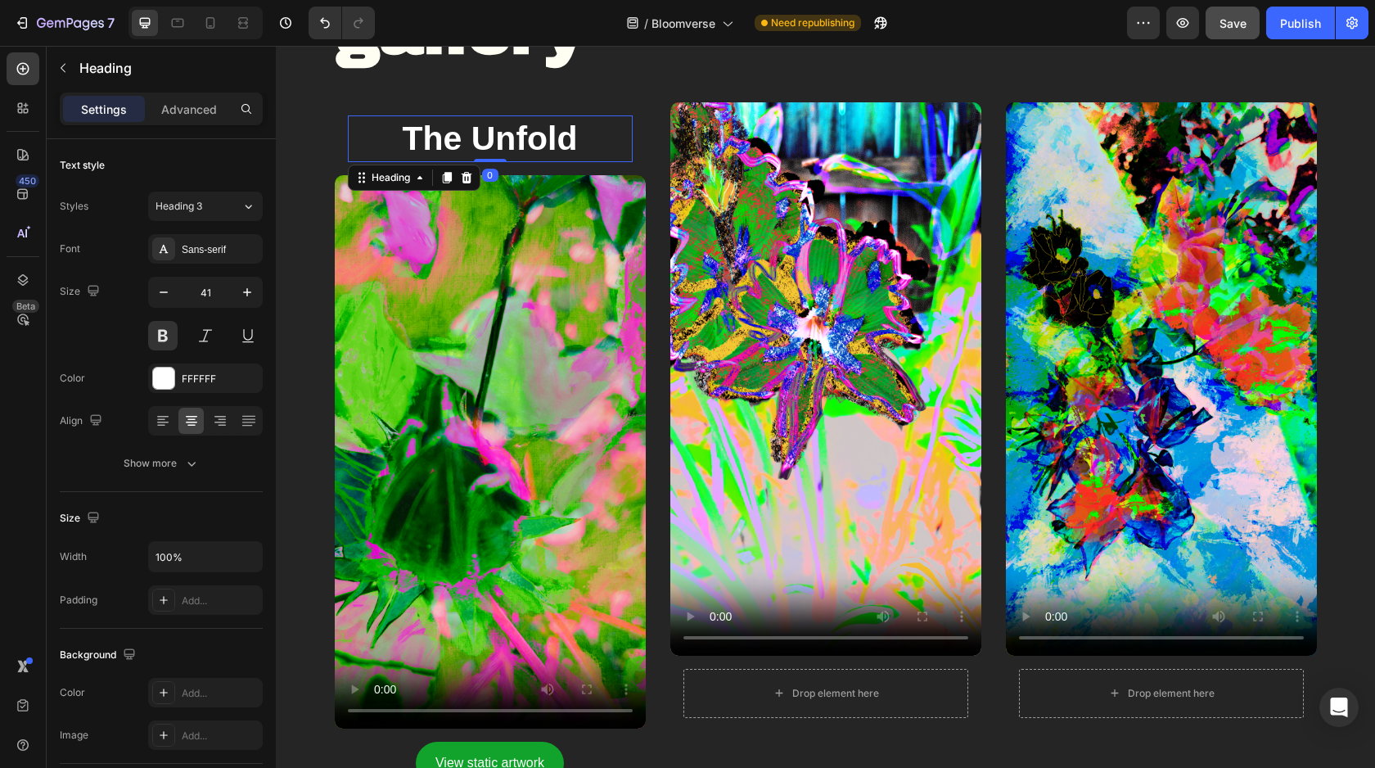
click at [471, 178] on icon at bounding box center [466, 177] width 11 height 11
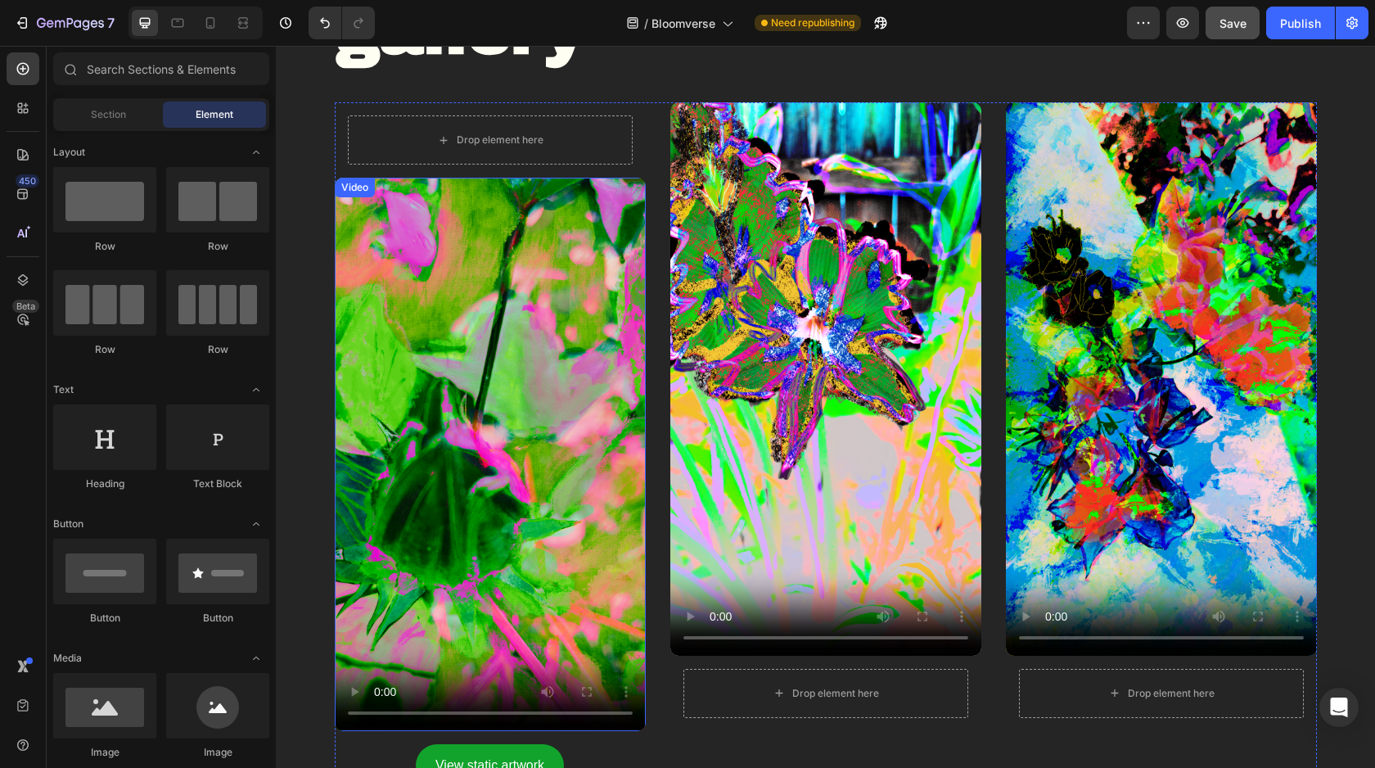
scroll to position [1003, 0]
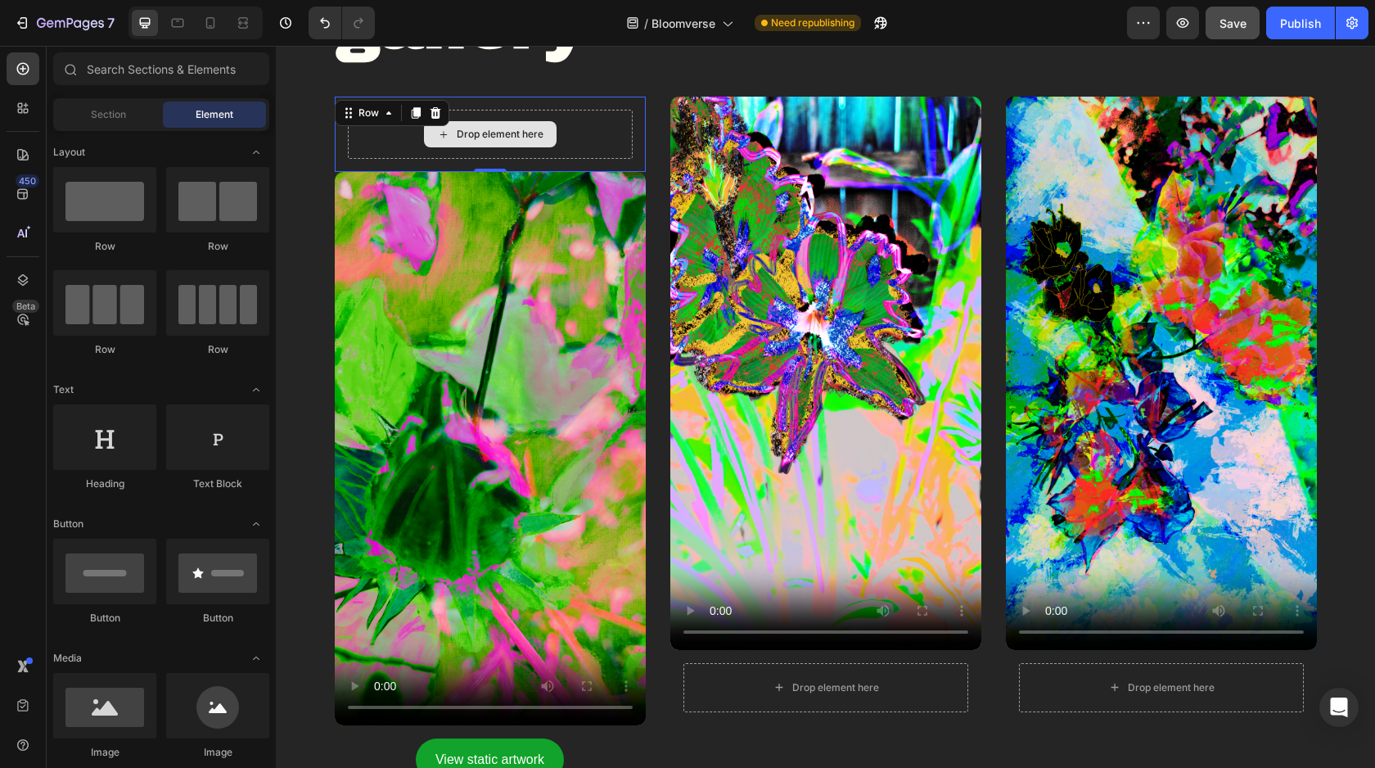
click at [570, 129] on div "Drop element here" at bounding box center [490, 134] width 285 height 49
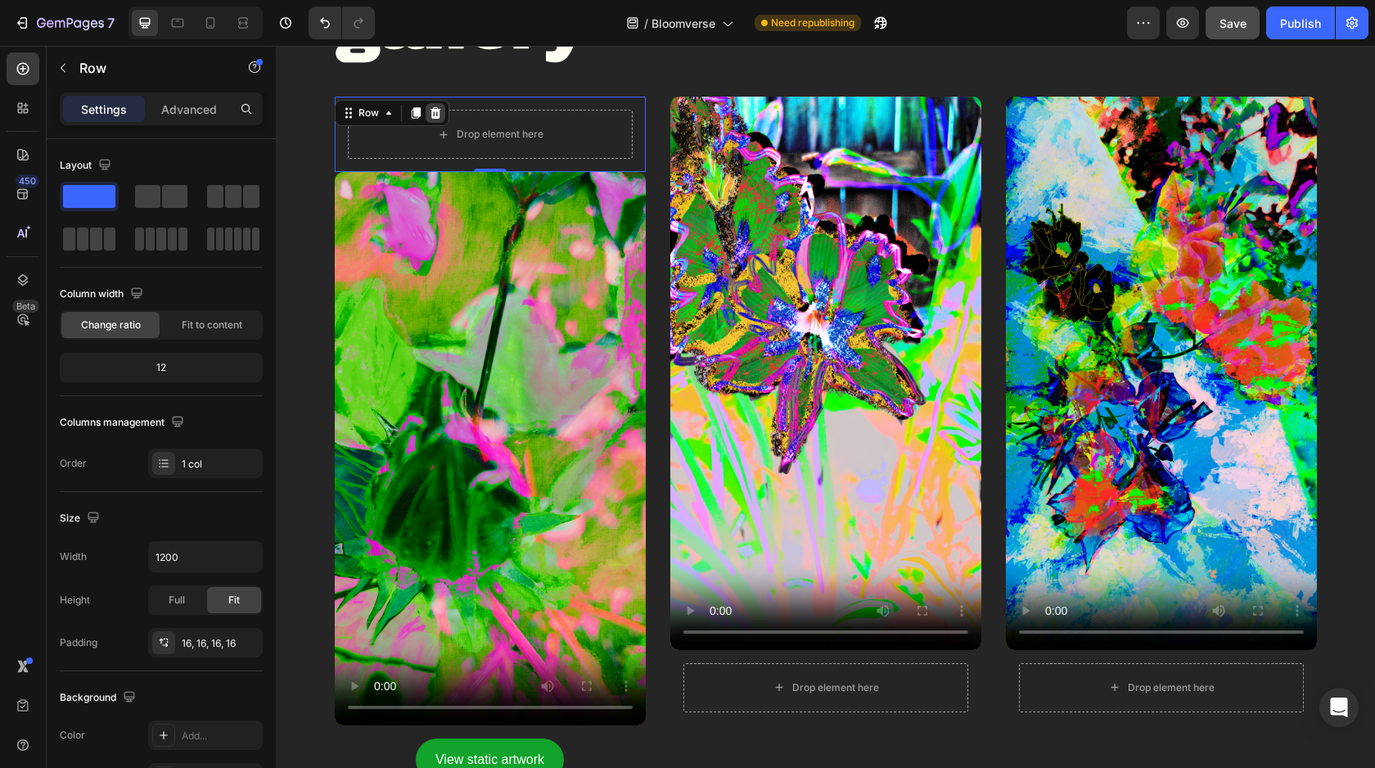
click at [435, 112] on icon at bounding box center [435, 112] width 11 height 11
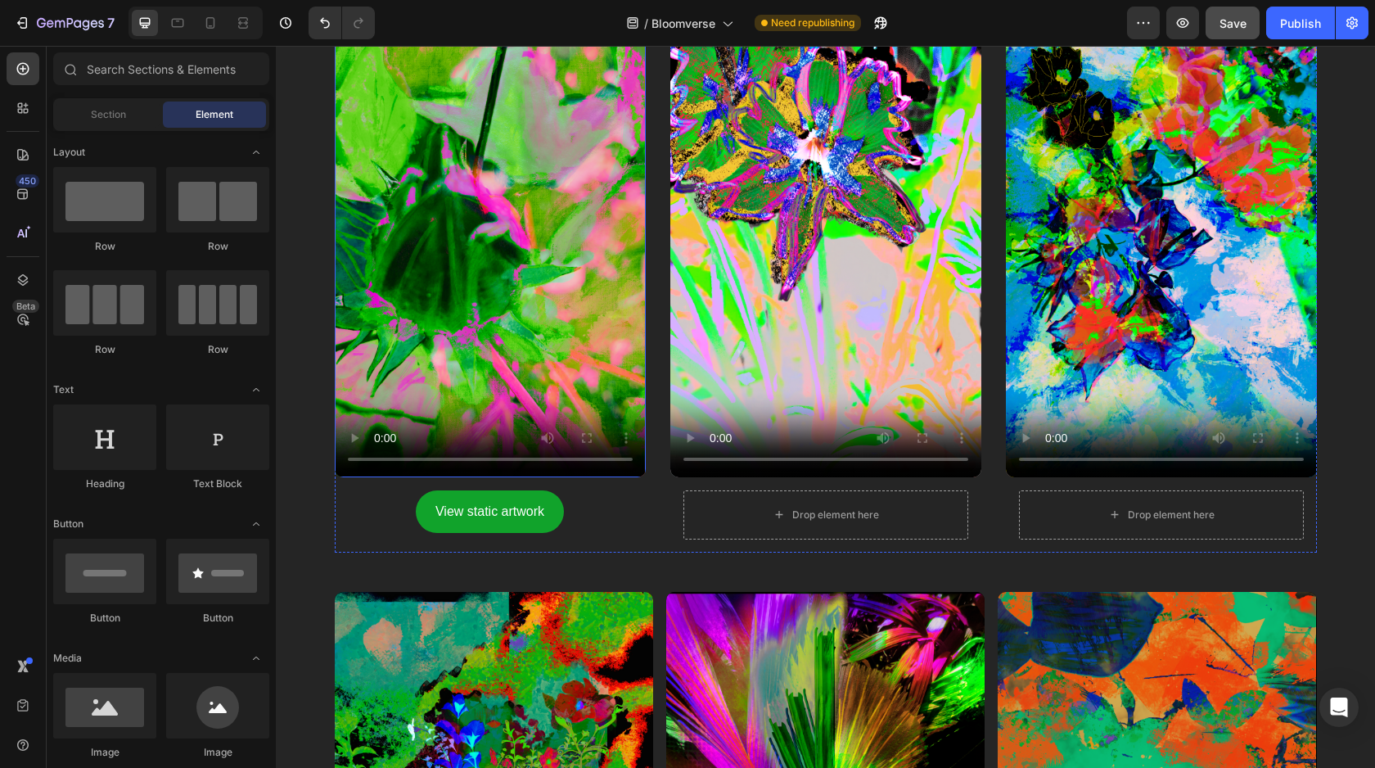
scroll to position [1183, 0]
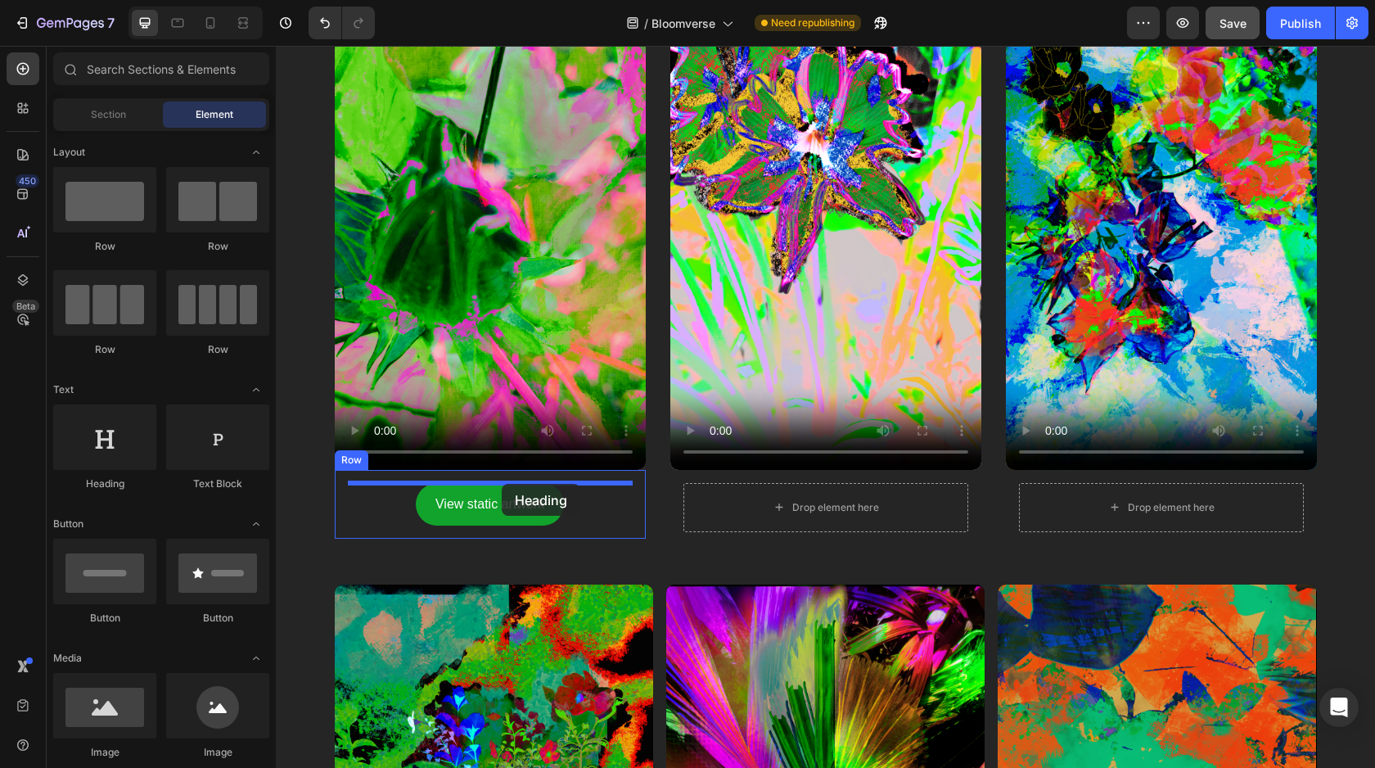
drag, startPoint x: 423, startPoint y: 504, endPoint x: 502, endPoint y: 484, distance: 81.2
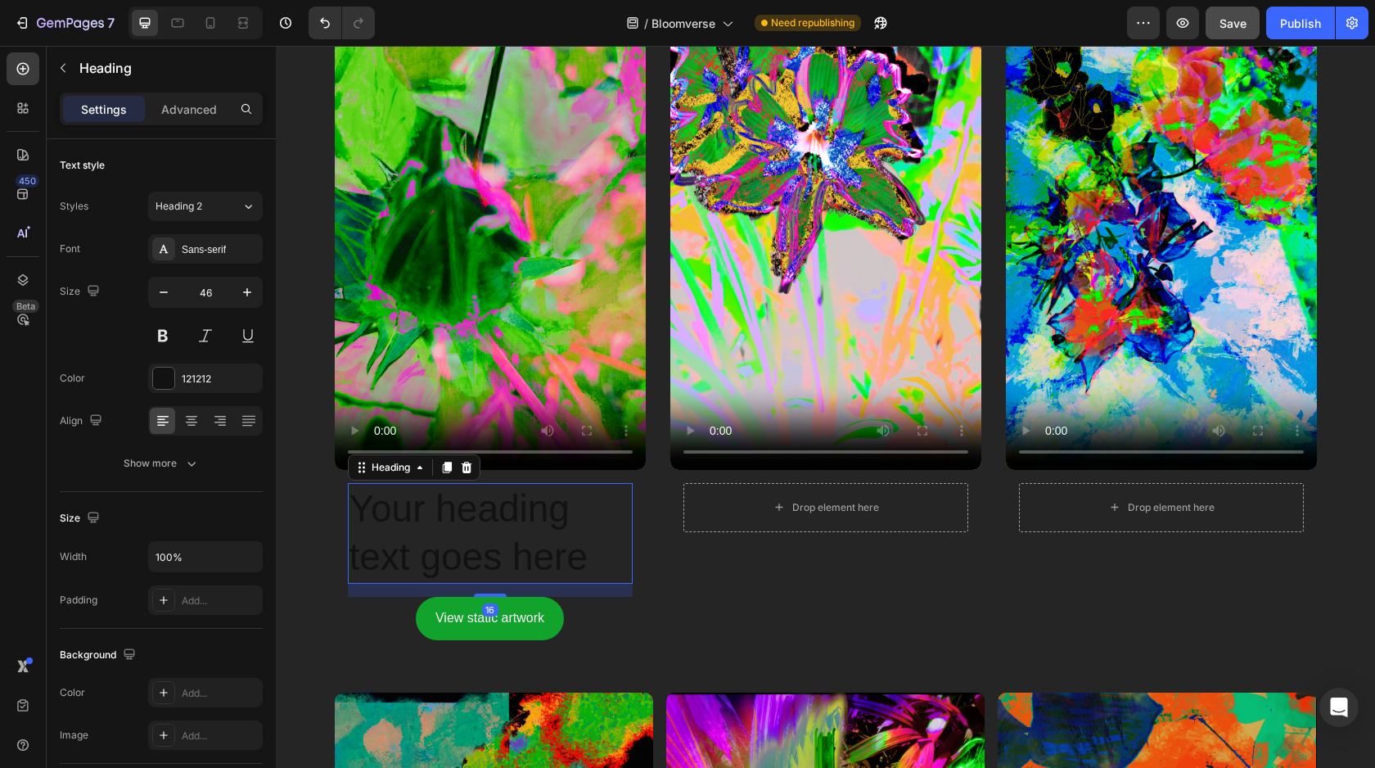
click at [484, 522] on h2 "Your heading text goes here" at bounding box center [490, 534] width 285 height 102
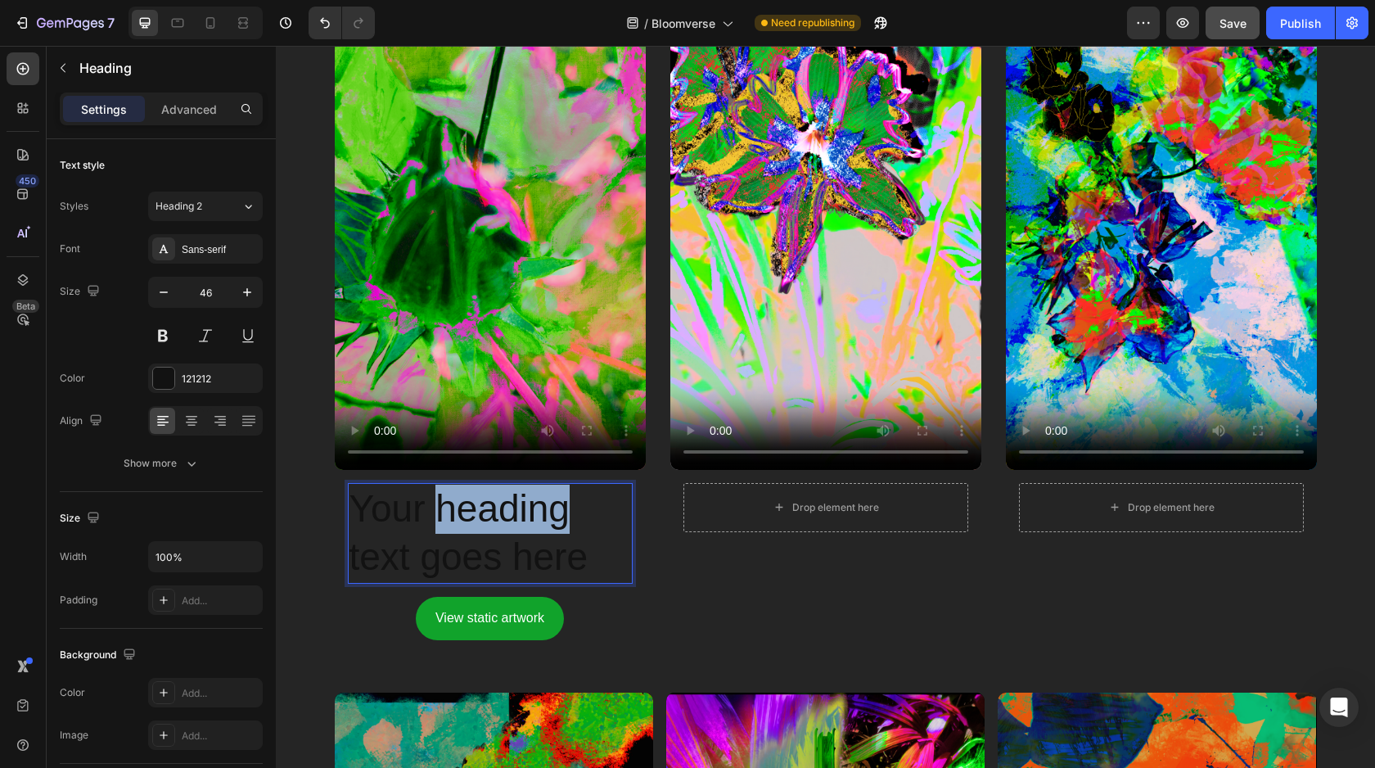
click at [484, 522] on p "Your heading text goes here" at bounding box center [491, 534] width 282 height 98
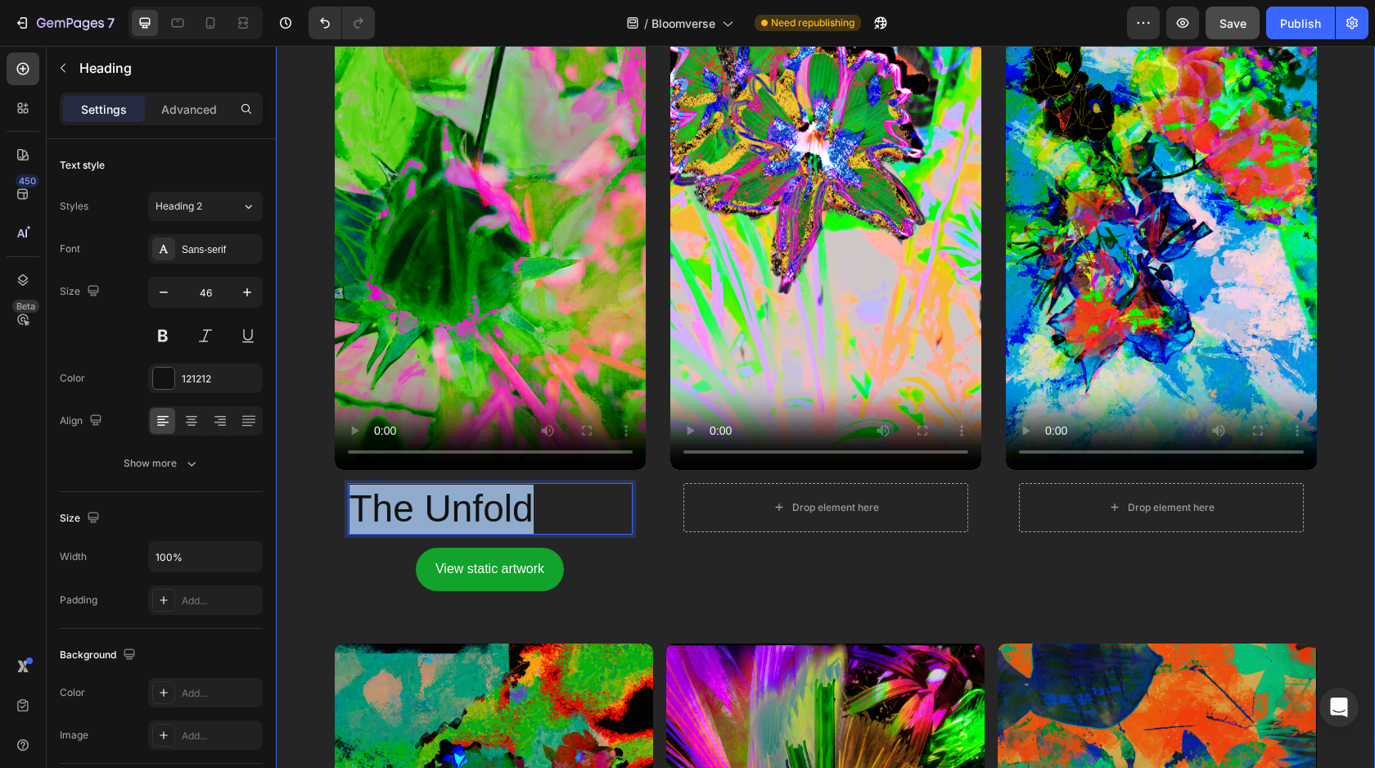
drag, startPoint x: 542, startPoint y: 522, endPoint x: 302, endPoint y: 508, distance: 240.3
click at [302, 508] on div "Bloomverse in motion gallery Heading Row Video The Unfold Heading 16 View stati…" at bounding box center [825, 481] width 1099 height 1724
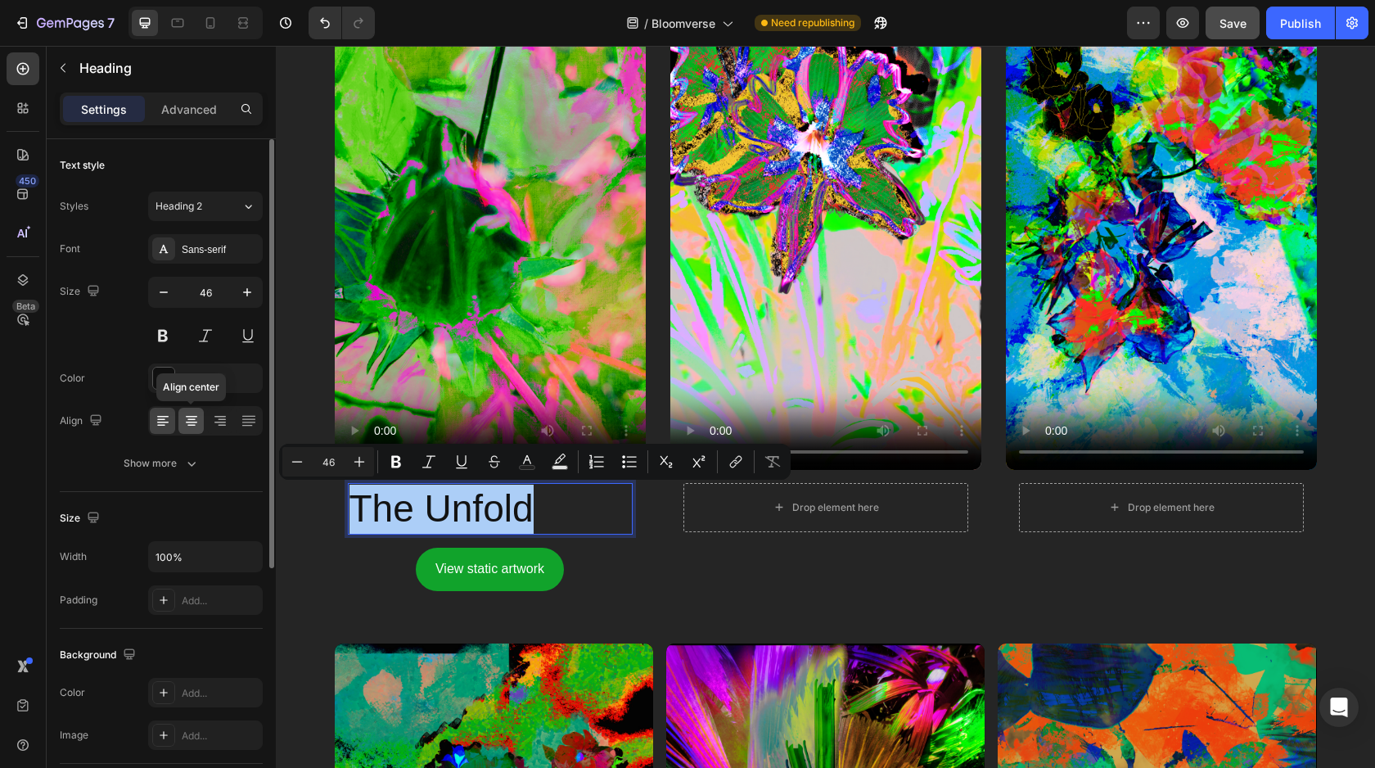
click at [200, 424] on div at bounding box center [190, 421] width 25 height 26
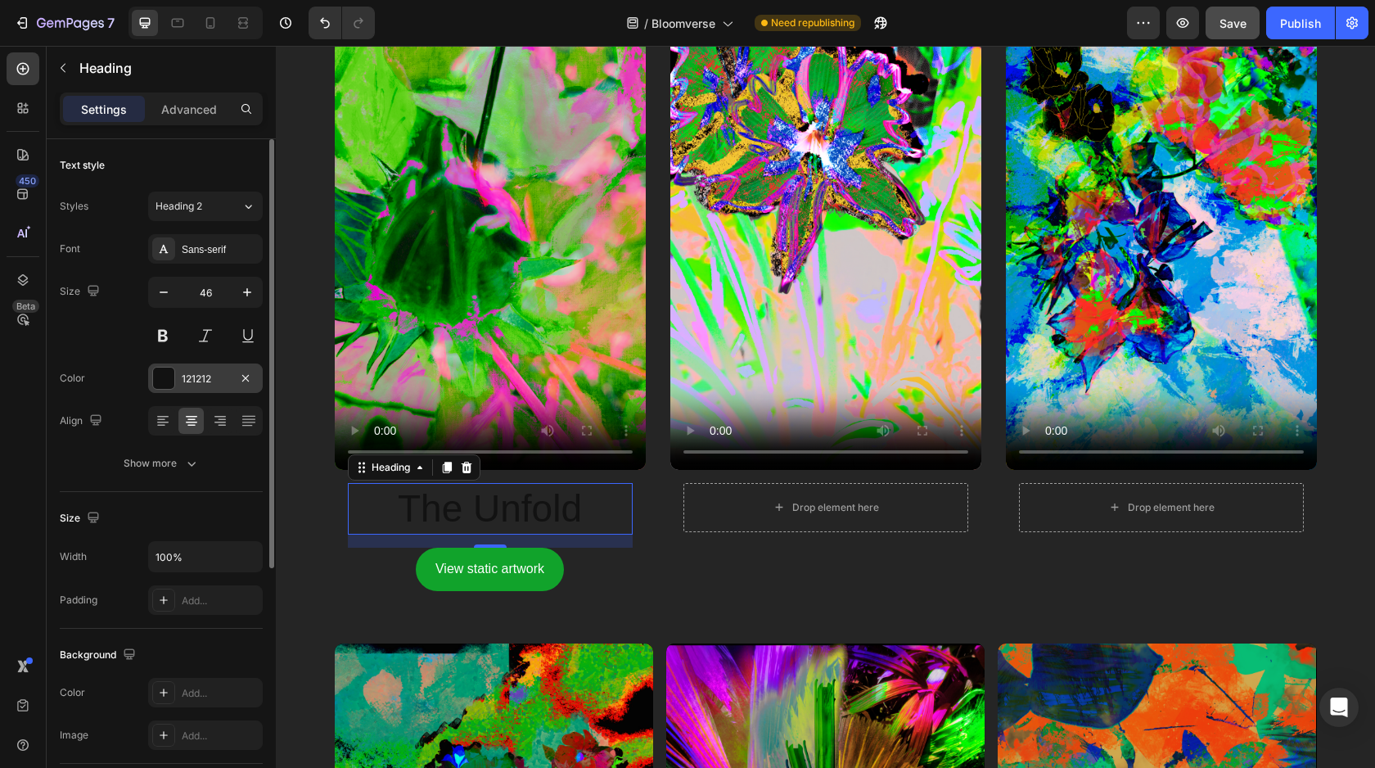
click at [178, 381] on div "121212" at bounding box center [205, 377] width 115 height 29
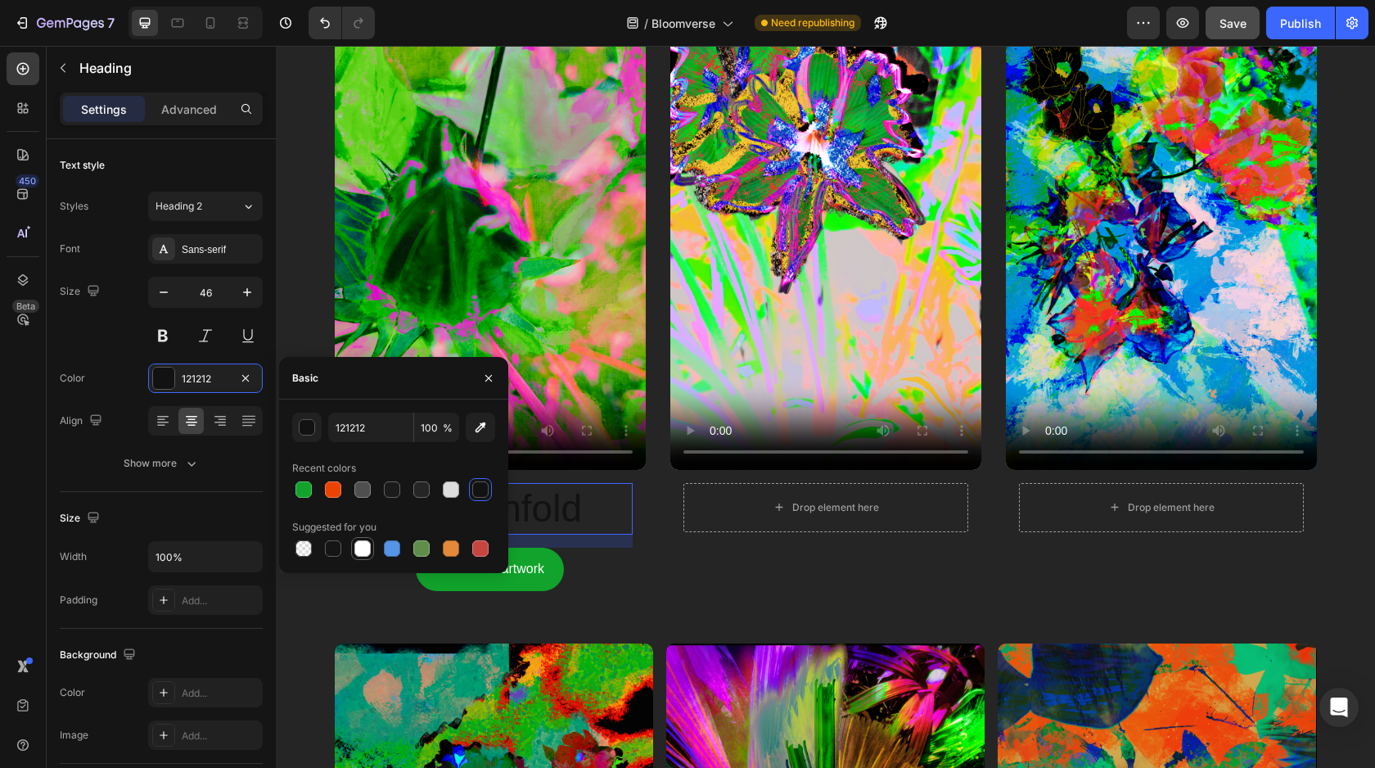
click at [367, 548] on div at bounding box center [362, 548] width 16 height 16
type input "FFFFFF"
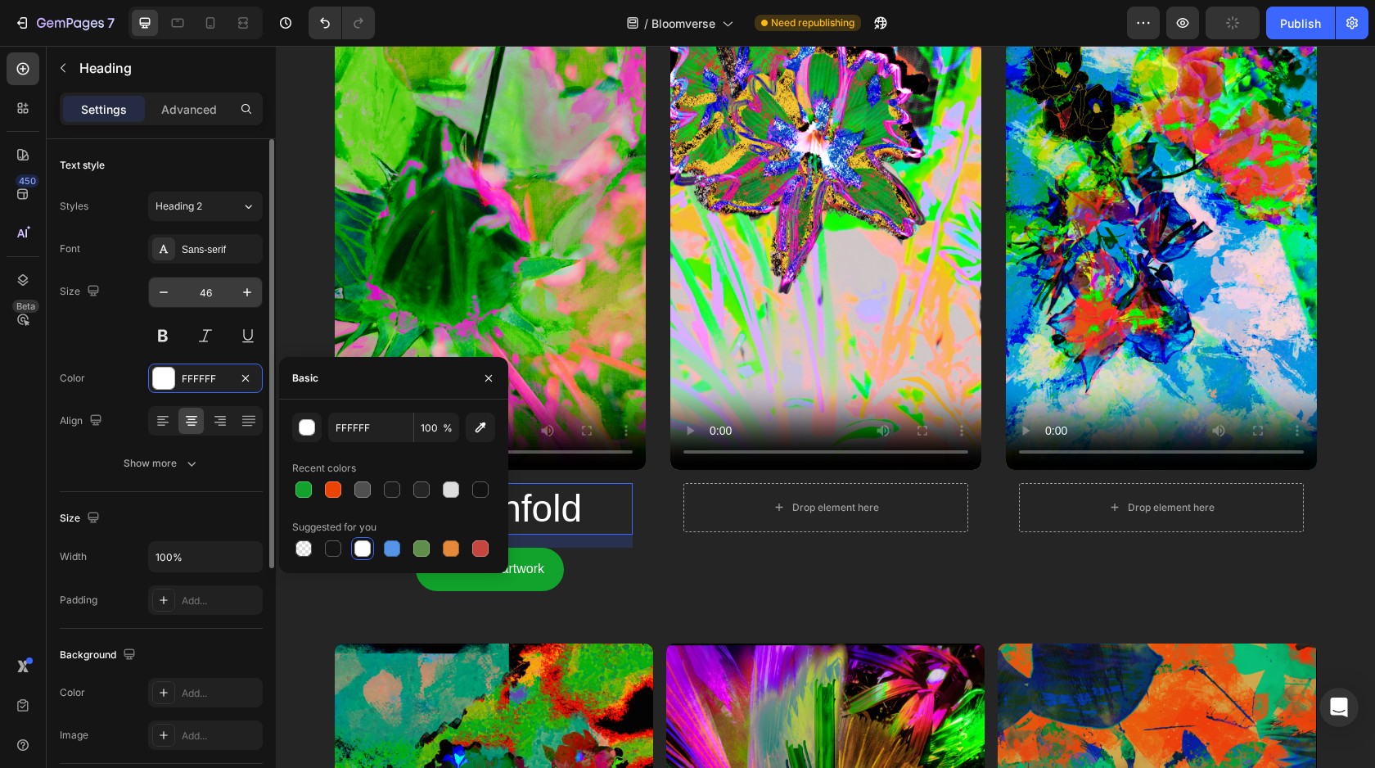
click at [210, 291] on input "46" at bounding box center [205, 292] width 54 height 29
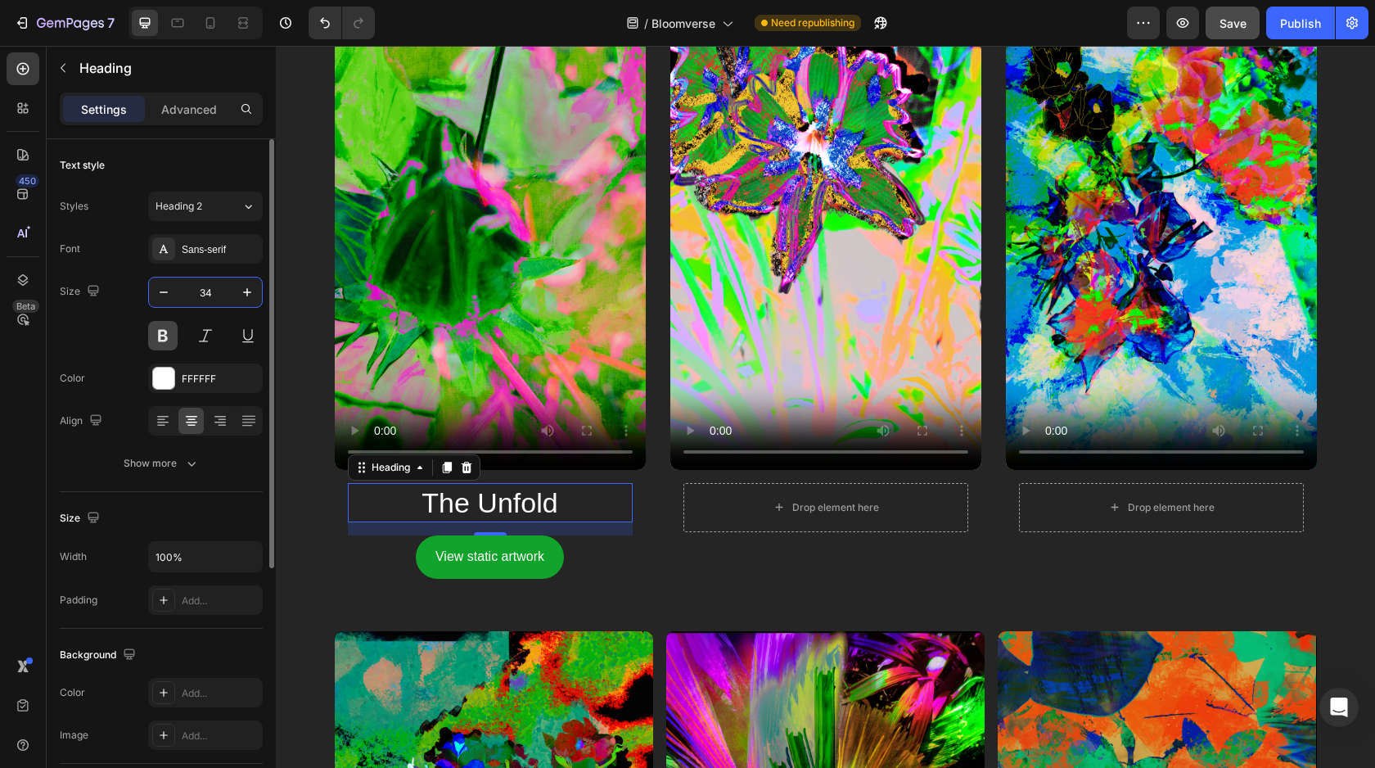
type input "34"
click at [168, 329] on button at bounding box center [162, 335] width 29 height 29
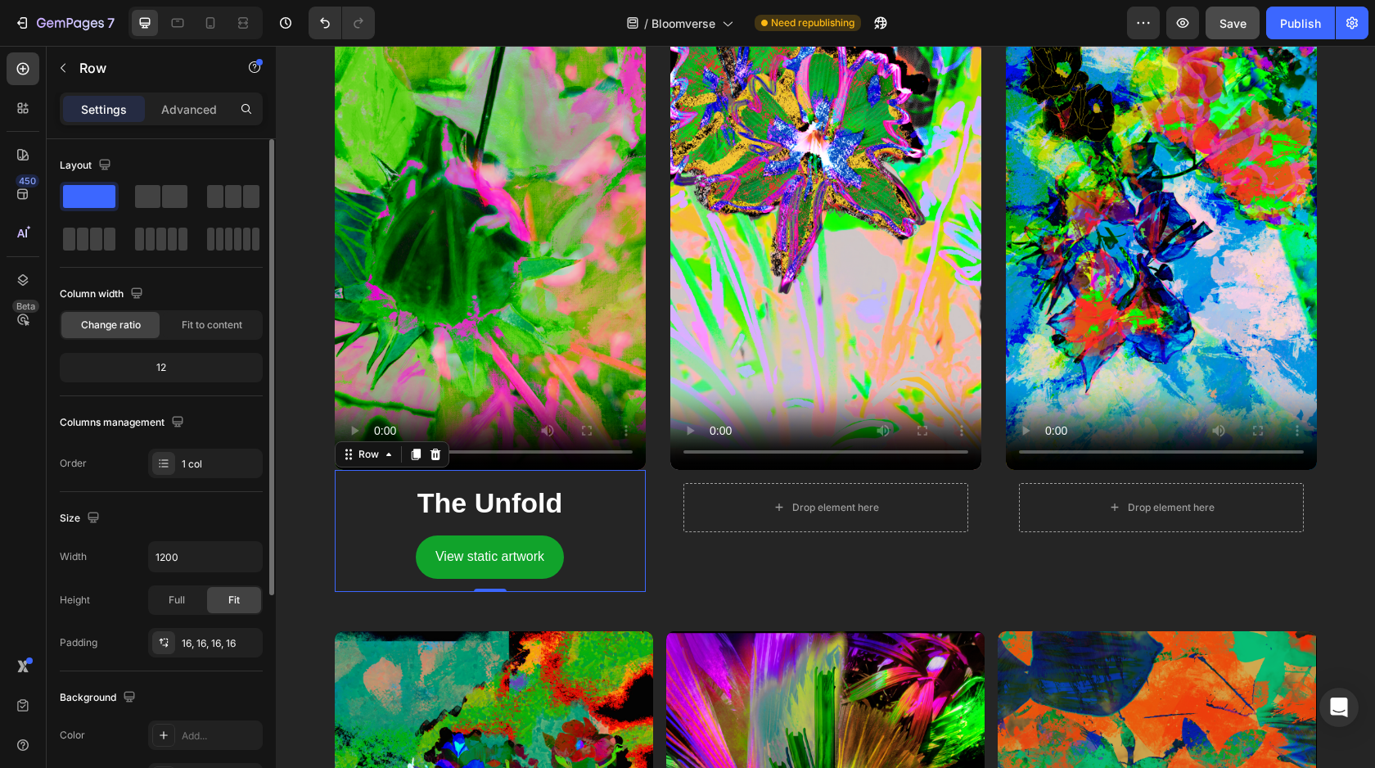
click at [638, 574] on div "The Unfold Heading View static artwork Button Row 0" at bounding box center [490, 531] width 311 height 122
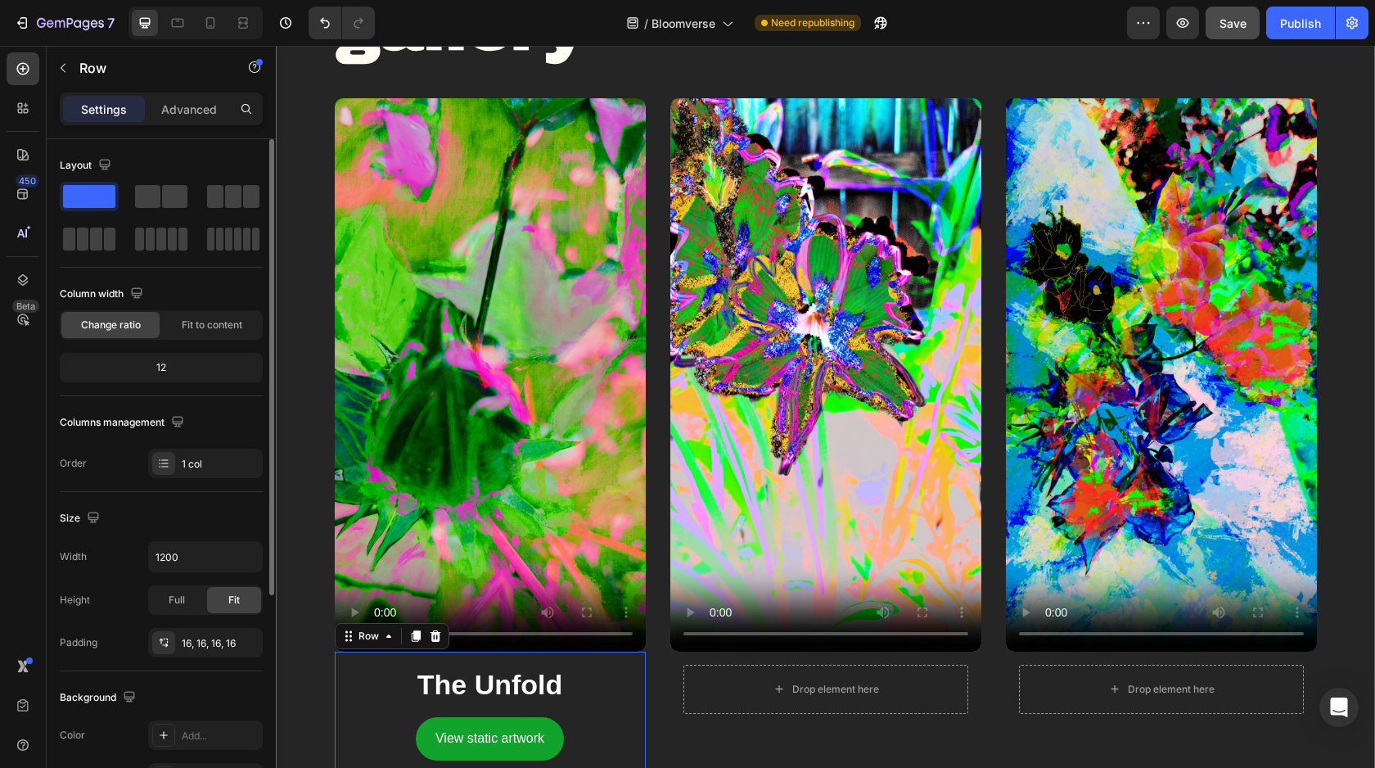
scroll to position [994, 0]
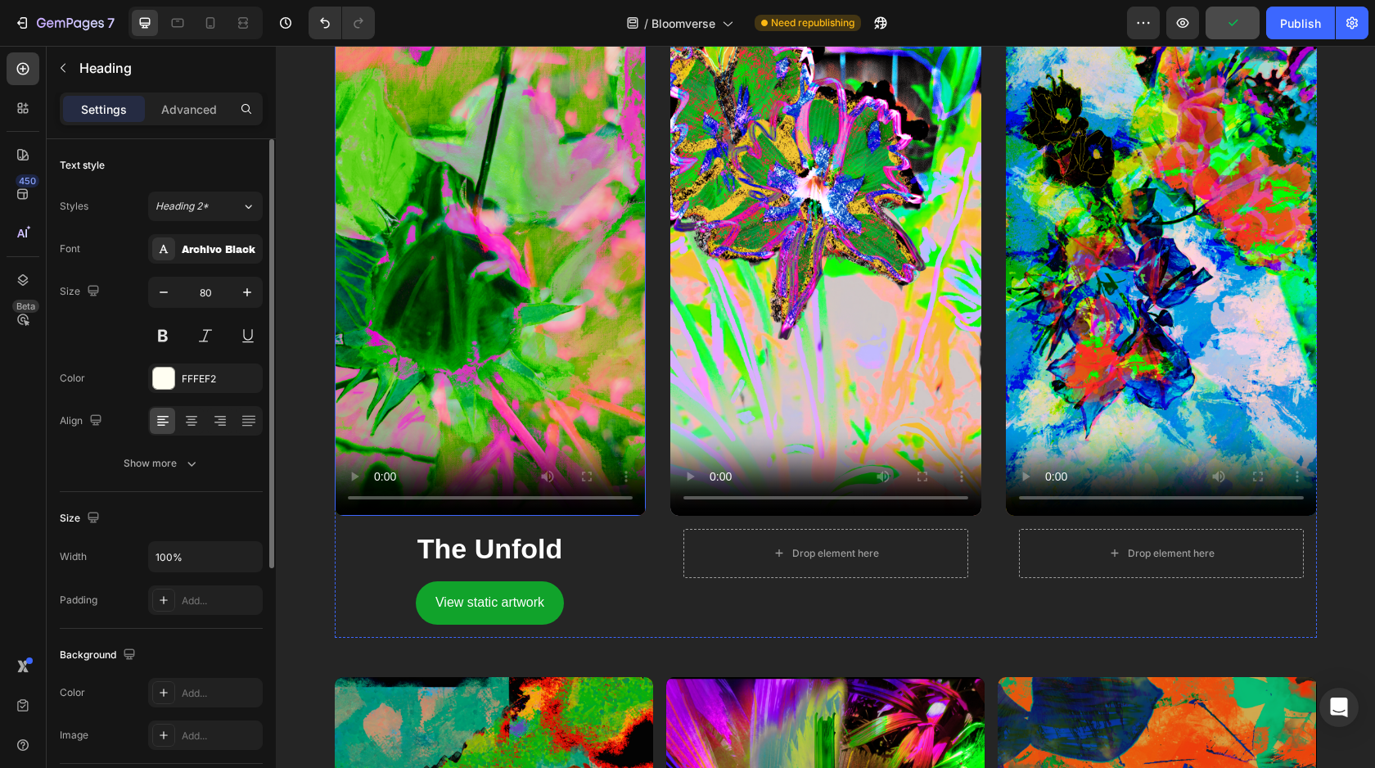
scroll to position [1214, 0]
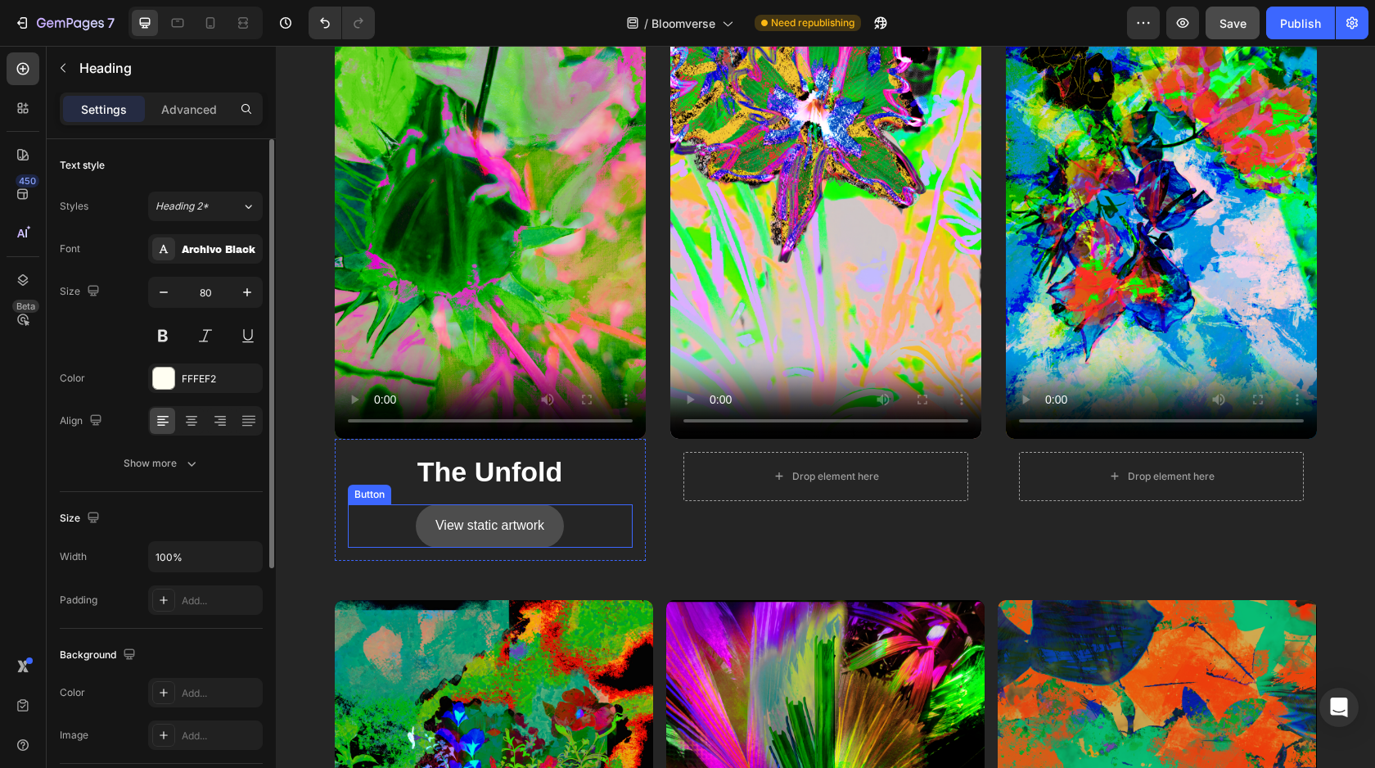
click at [523, 508] on button "View static artwork" at bounding box center [490, 525] width 148 height 43
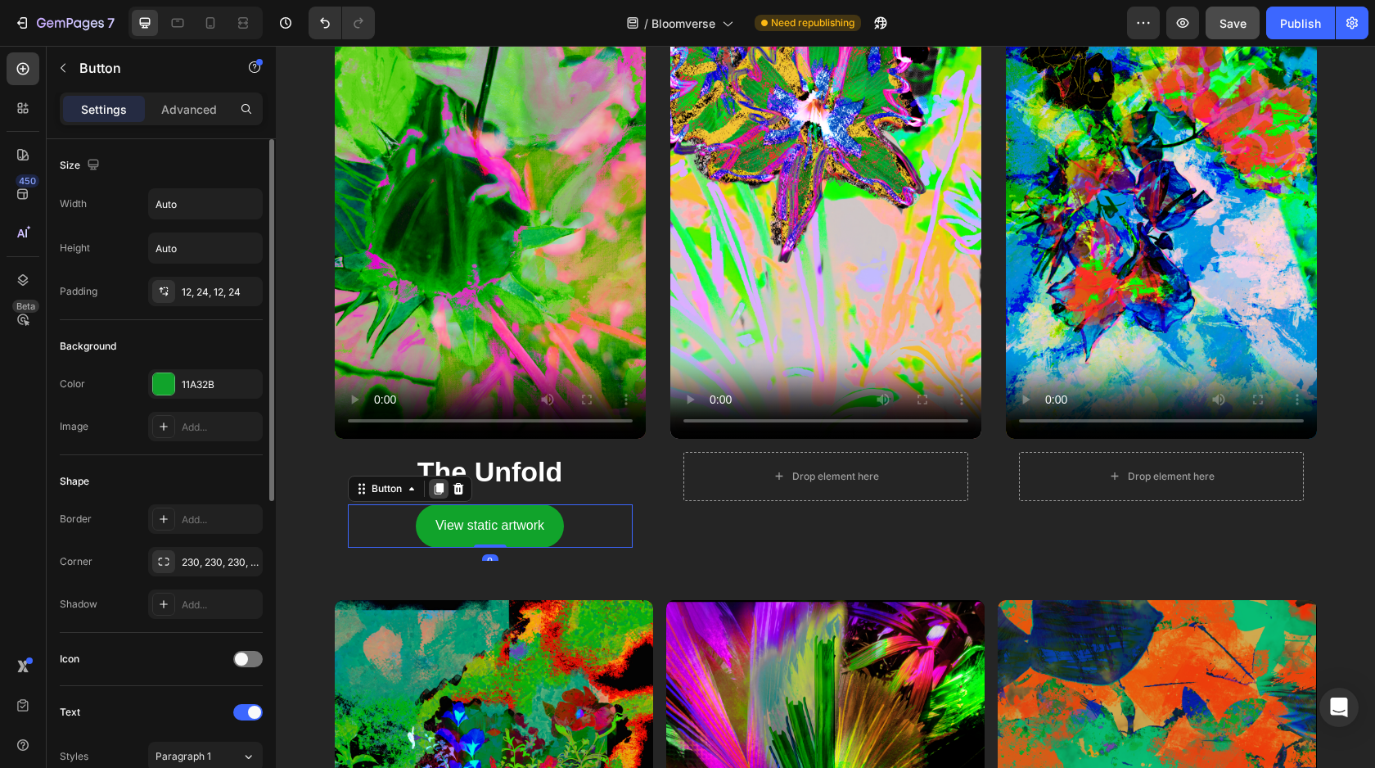
click at [445, 490] on div at bounding box center [439, 489] width 20 height 20
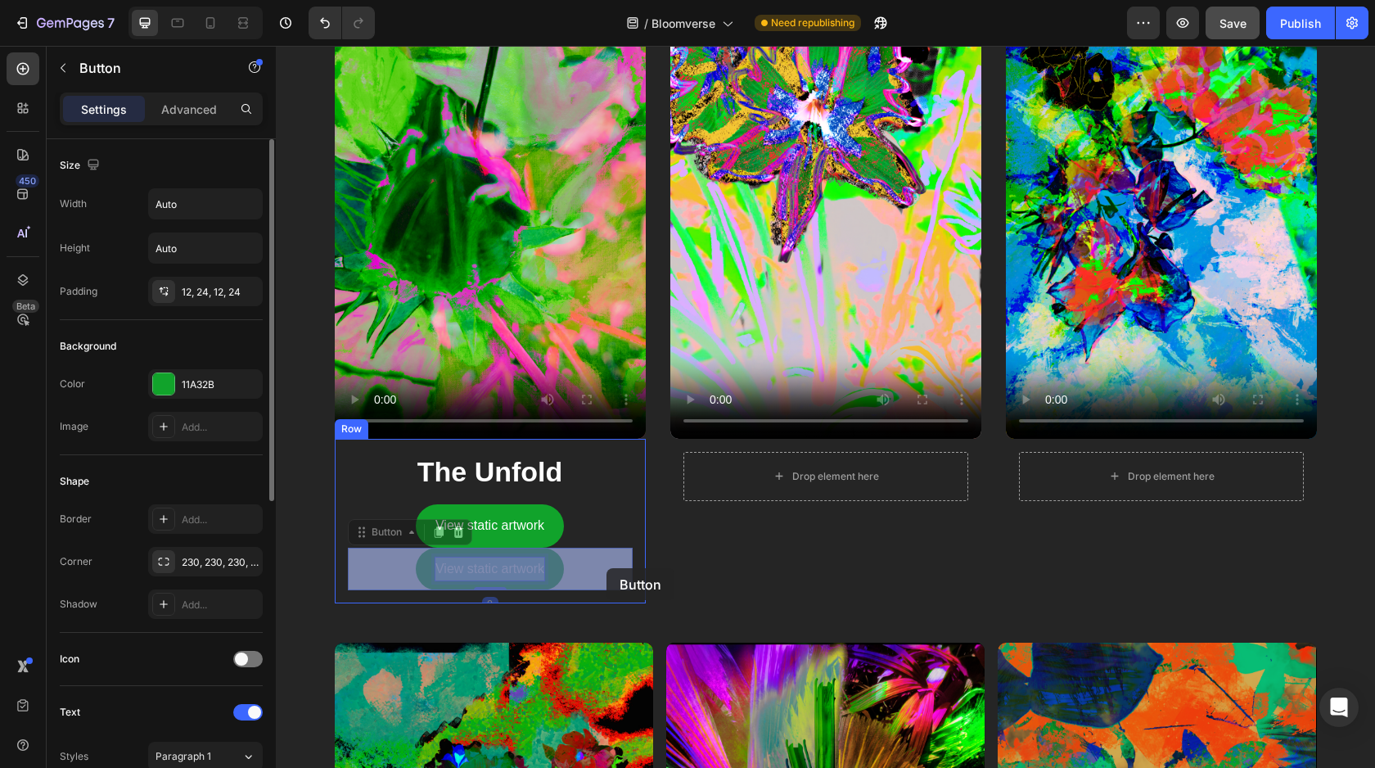
drag, startPoint x: 530, startPoint y: 566, endPoint x: 583, endPoint y: 571, distance: 52.7
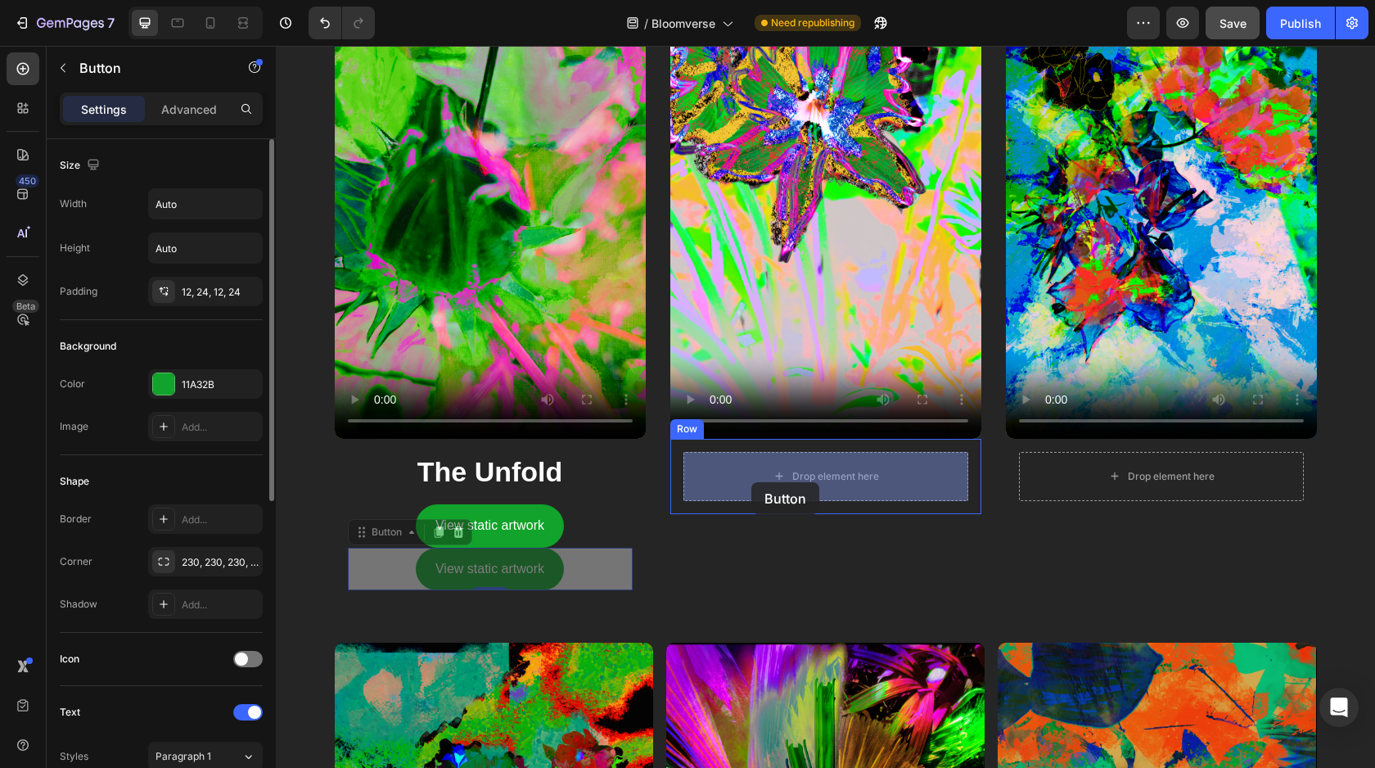
drag, startPoint x: 573, startPoint y: 570, endPoint x: 752, endPoint y: 482, distance: 198.8
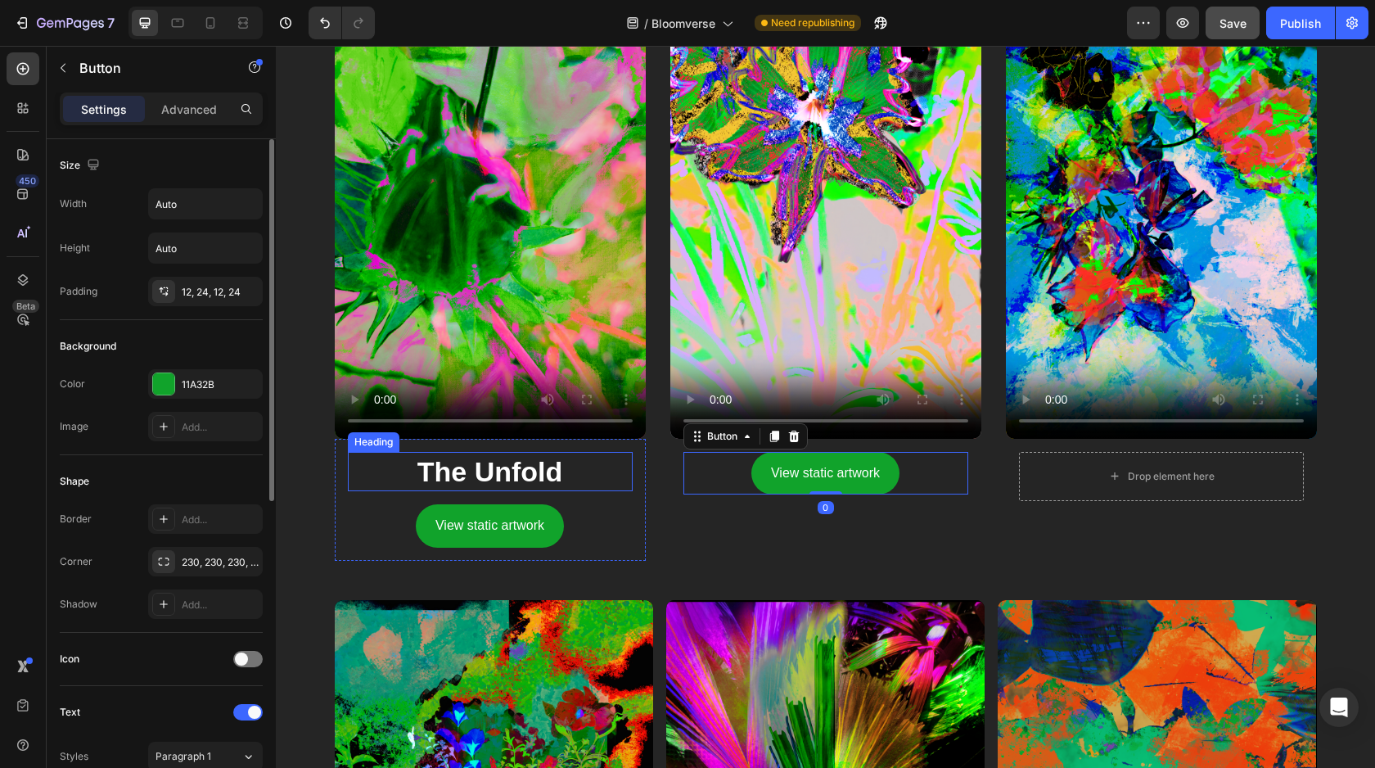
click at [571, 467] on p "The Unfold" at bounding box center [491, 472] width 282 height 36
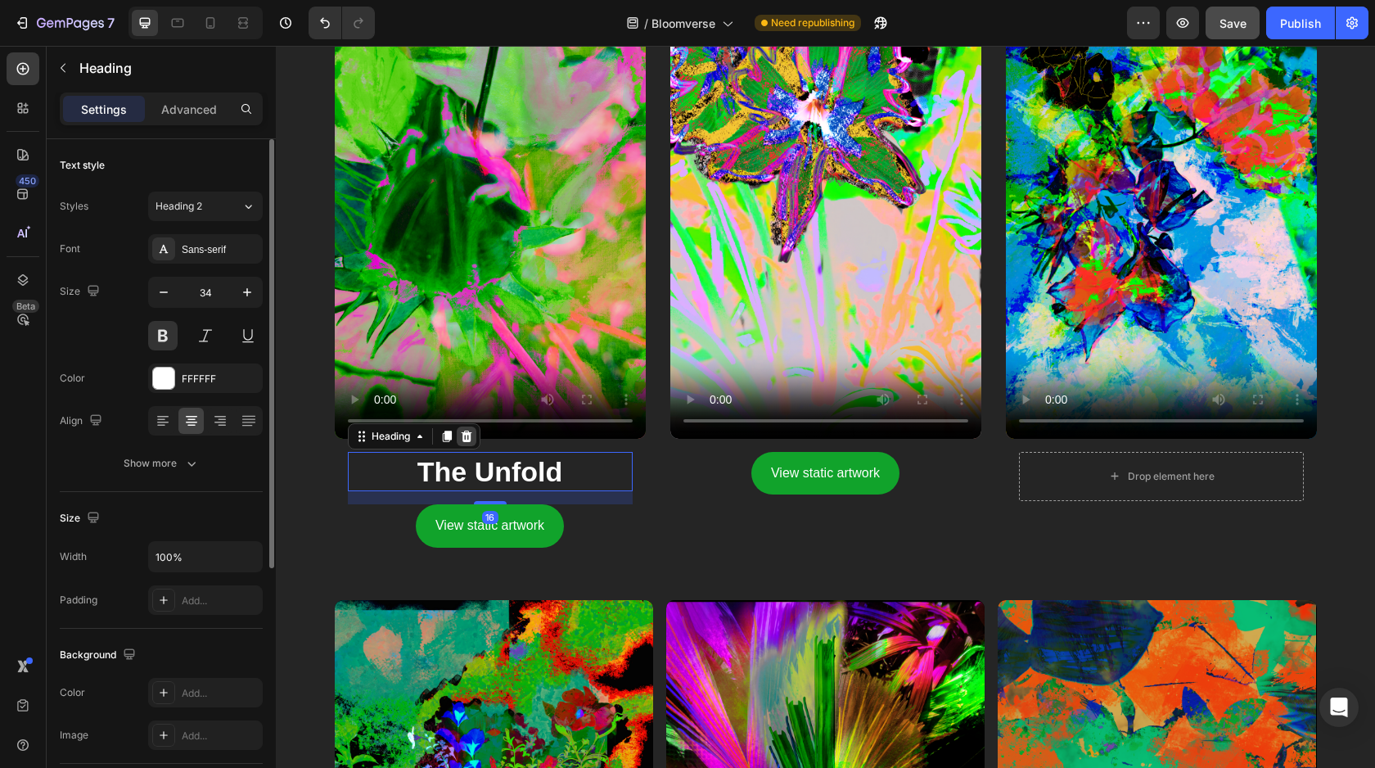
click at [466, 431] on icon at bounding box center [466, 435] width 11 height 11
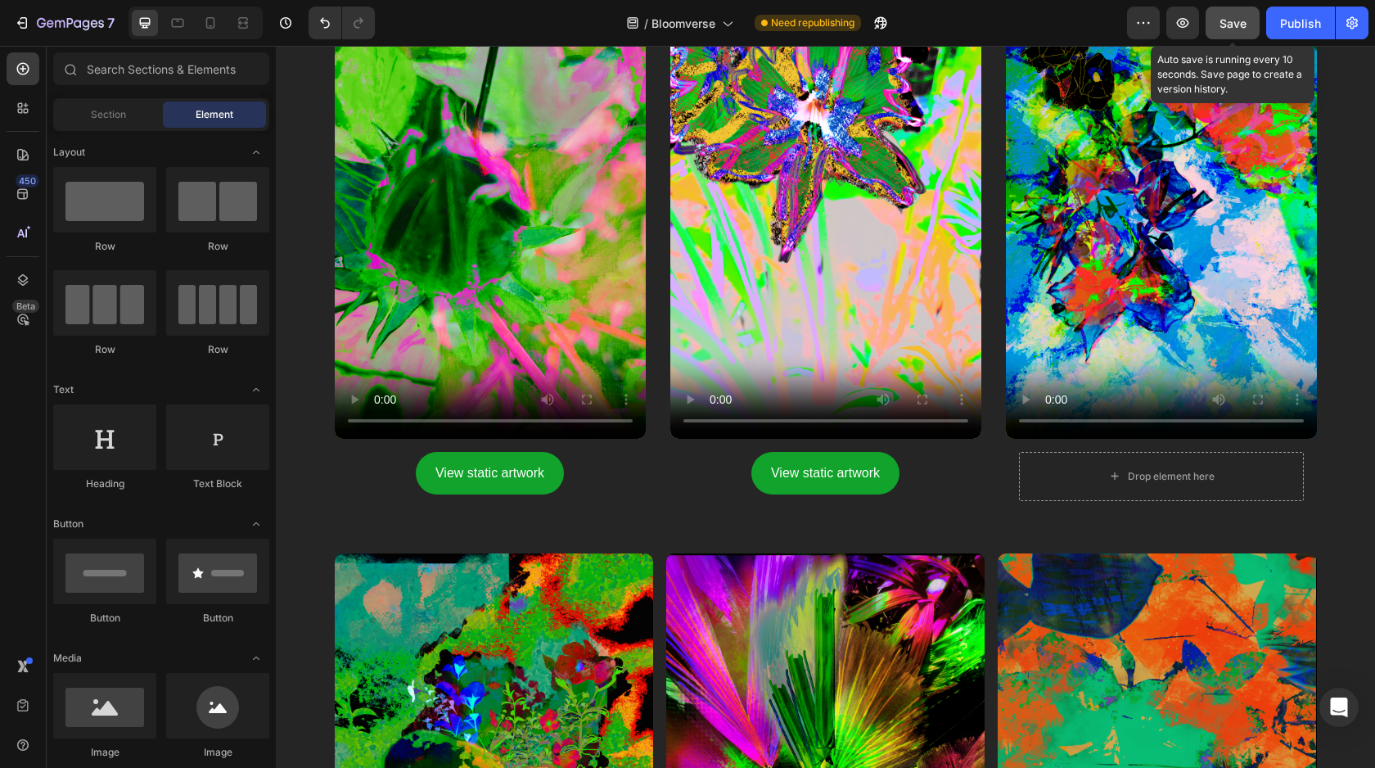
click at [1226, 28] on span "Save" at bounding box center [1233, 23] width 27 height 14
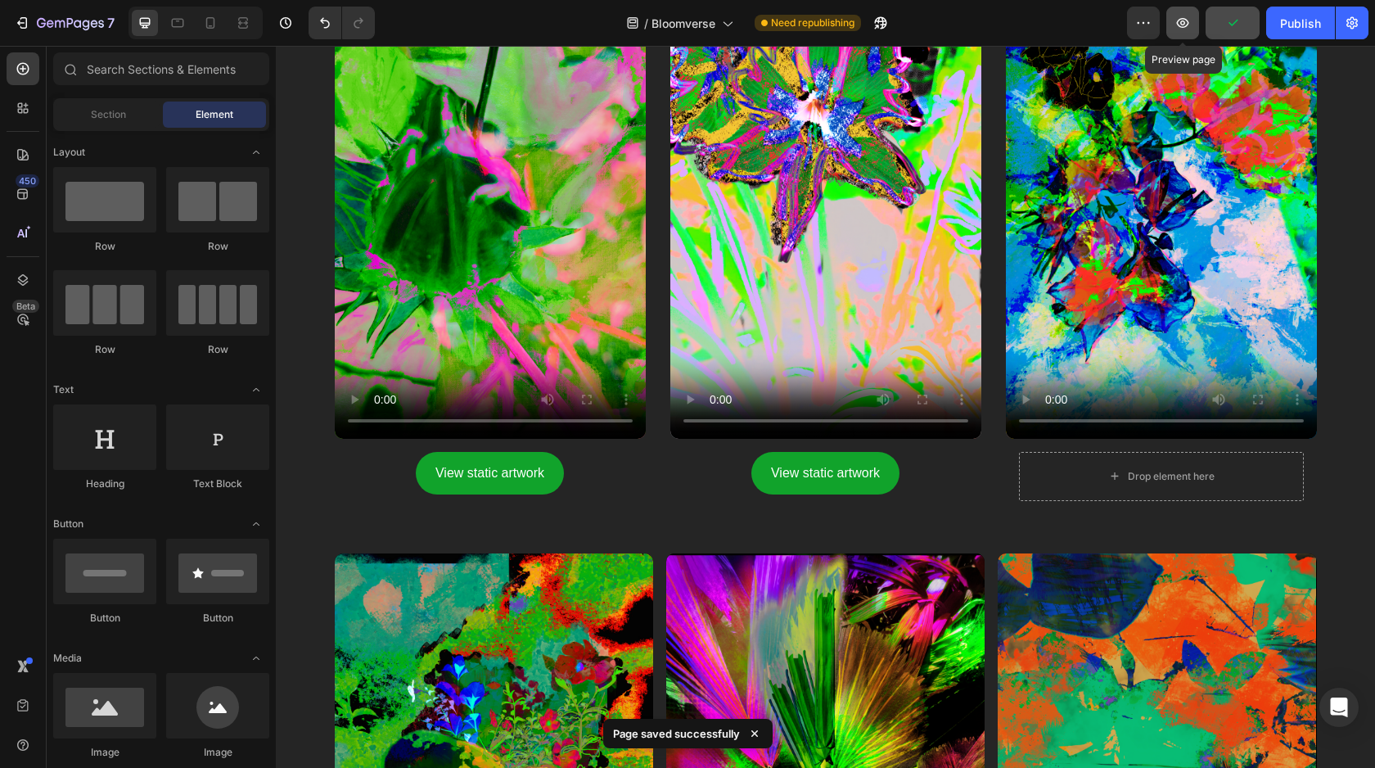
click at [1193, 27] on button "button" at bounding box center [1183, 23] width 33 height 33
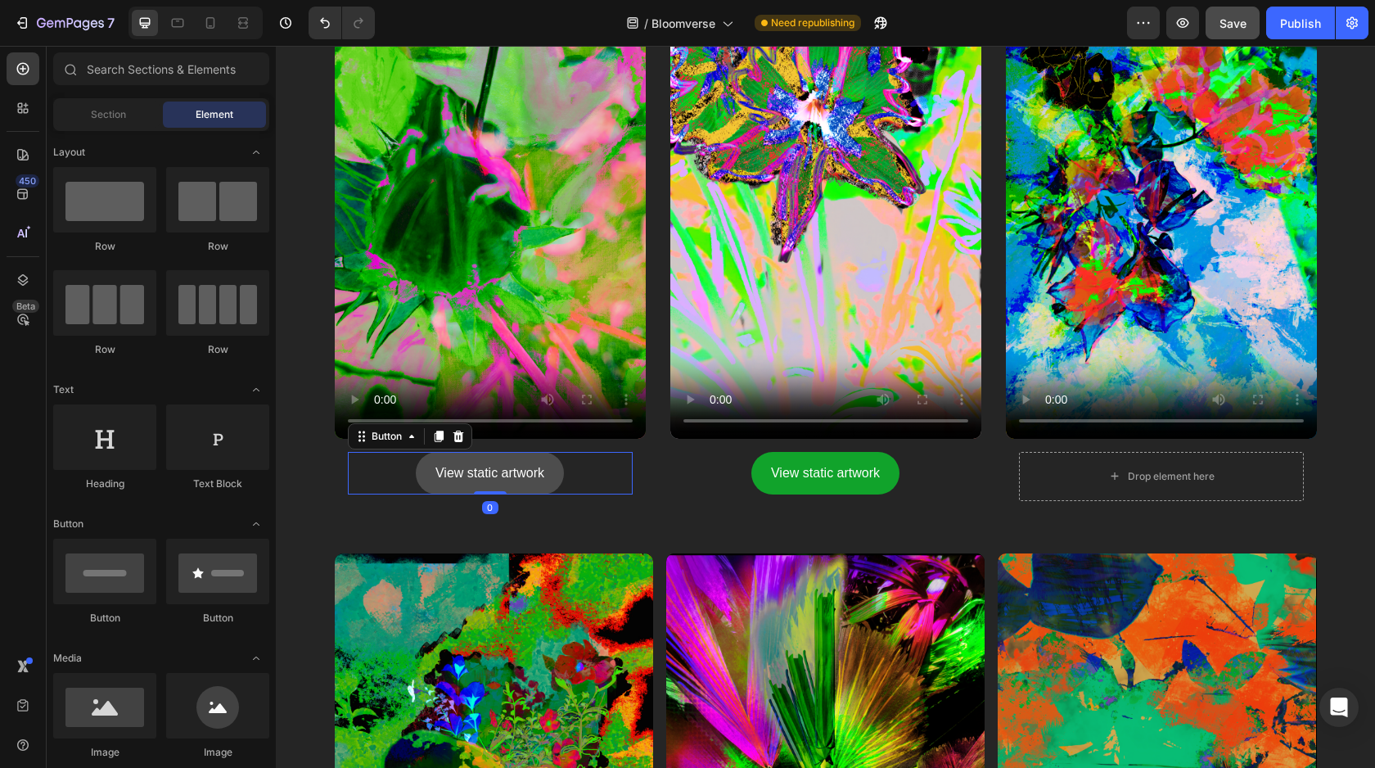
click at [505, 485] on button "View static artwork" at bounding box center [490, 473] width 148 height 43
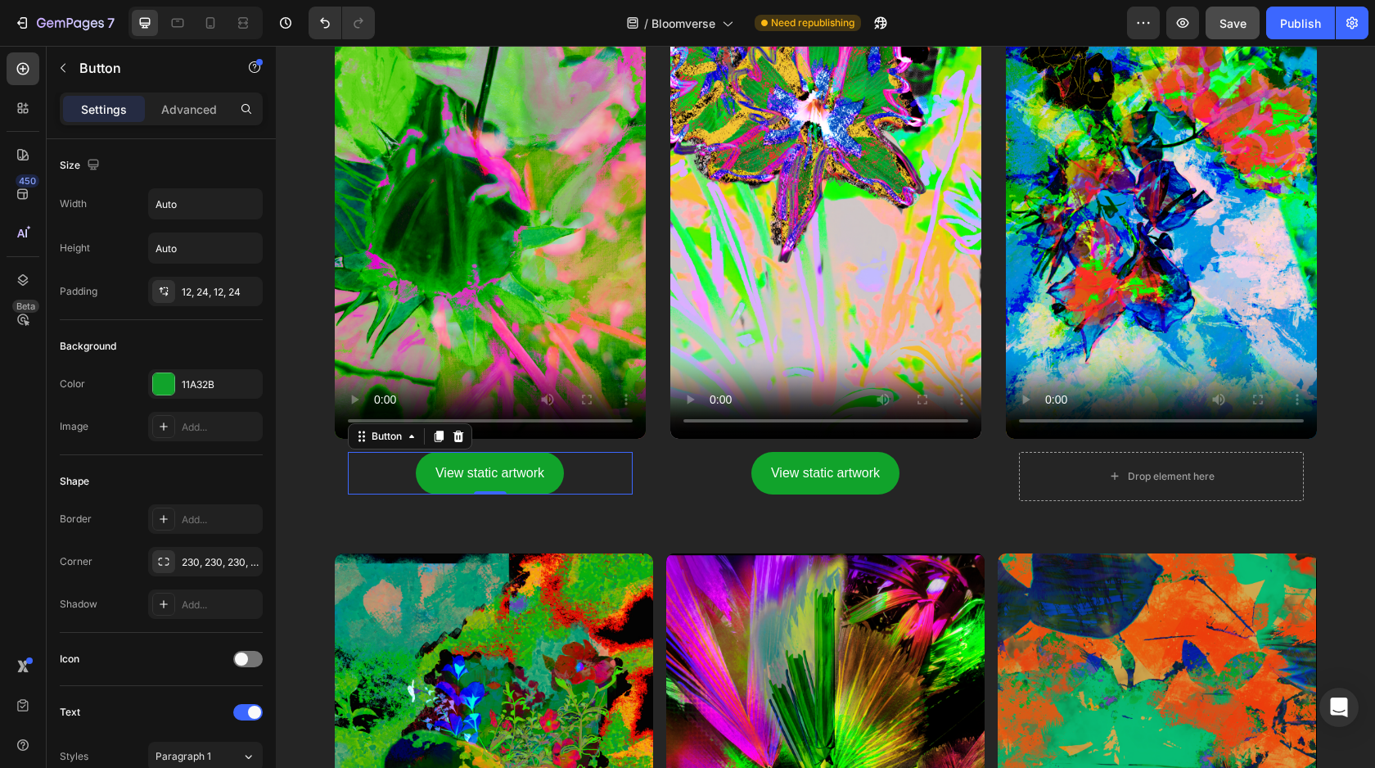
drag, startPoint x: 458, startPoint y: 439, endPoint x: 433, endPoint y: 433, distance: 25.2
click at [458, 439] on icon at bounding box center [458, 435] width 11 height 11
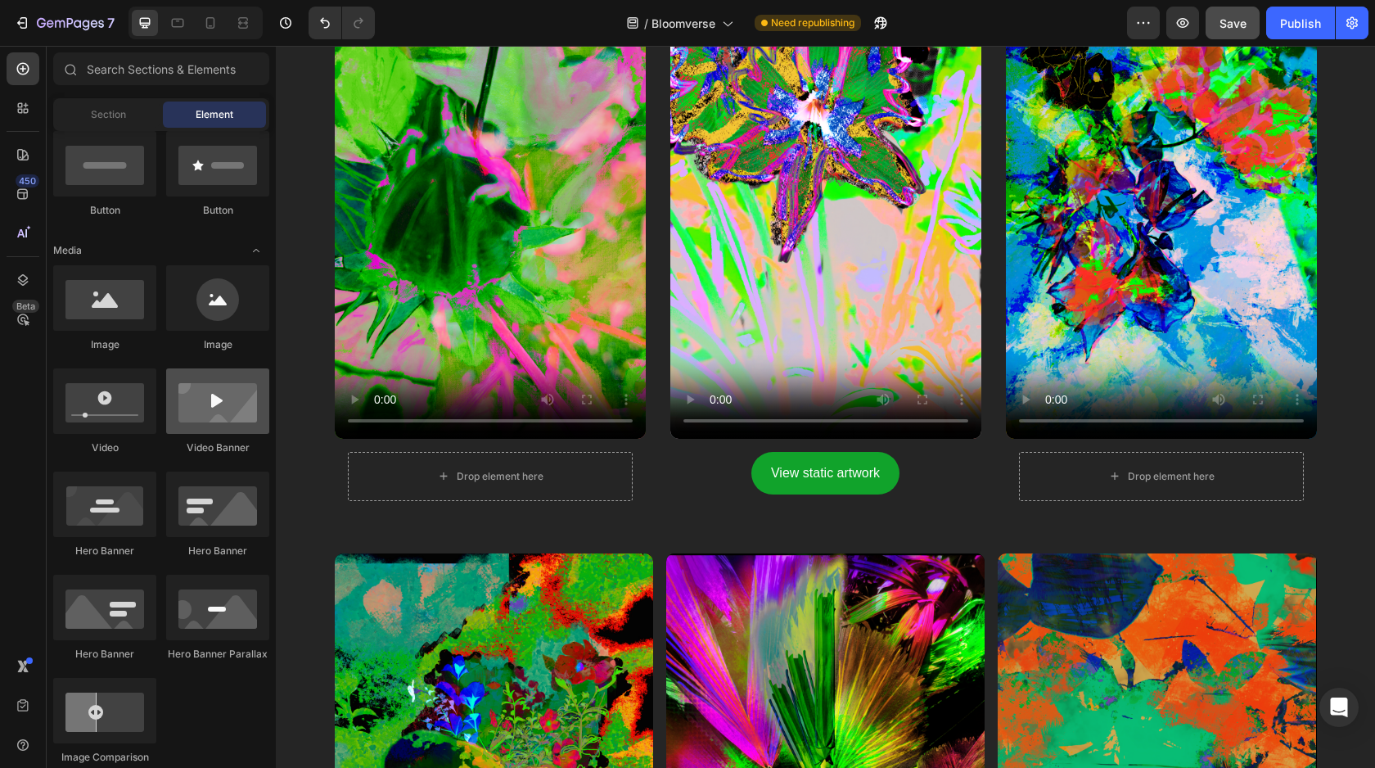
scroll to position [0, 0]
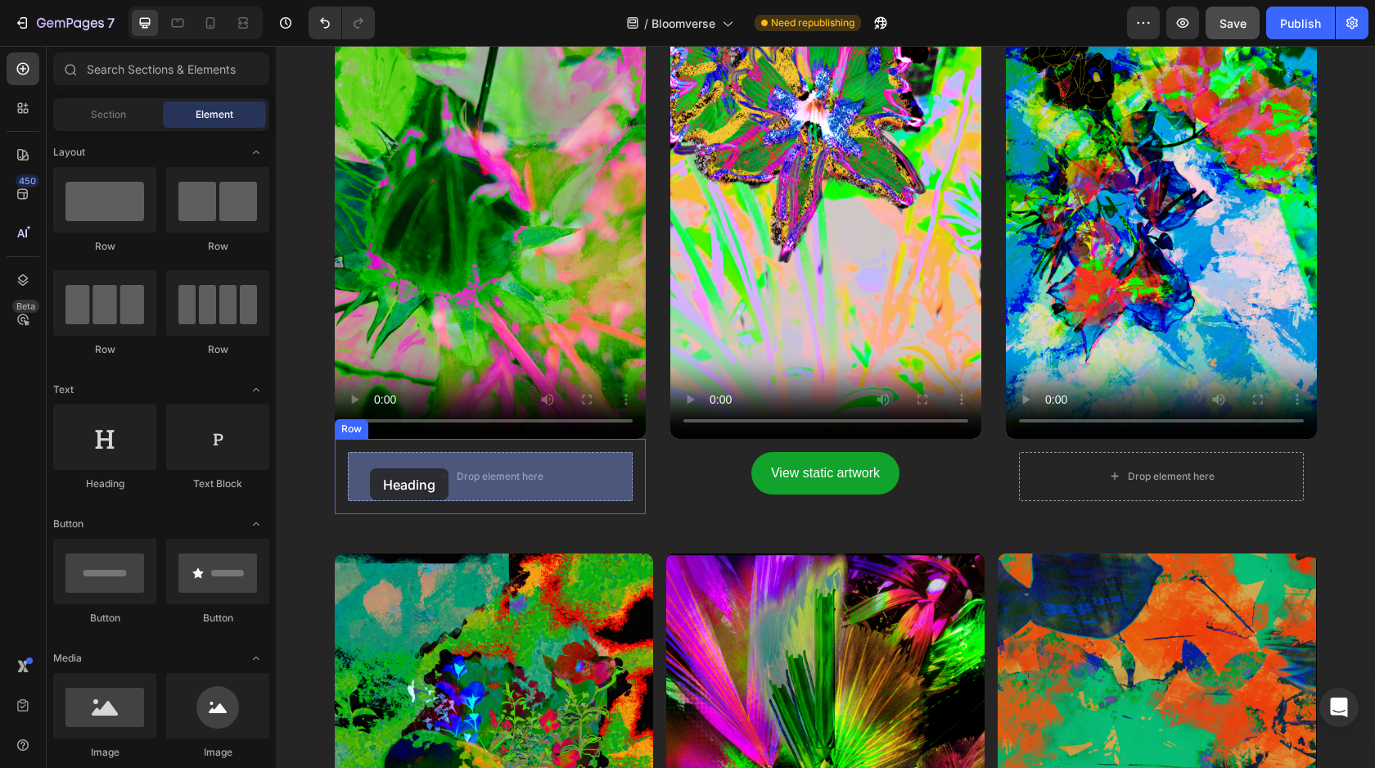
drag, startPoint x: 371, startPoint y: 498, endPoint x: 370, endPoint y: 468, distance: 29.5
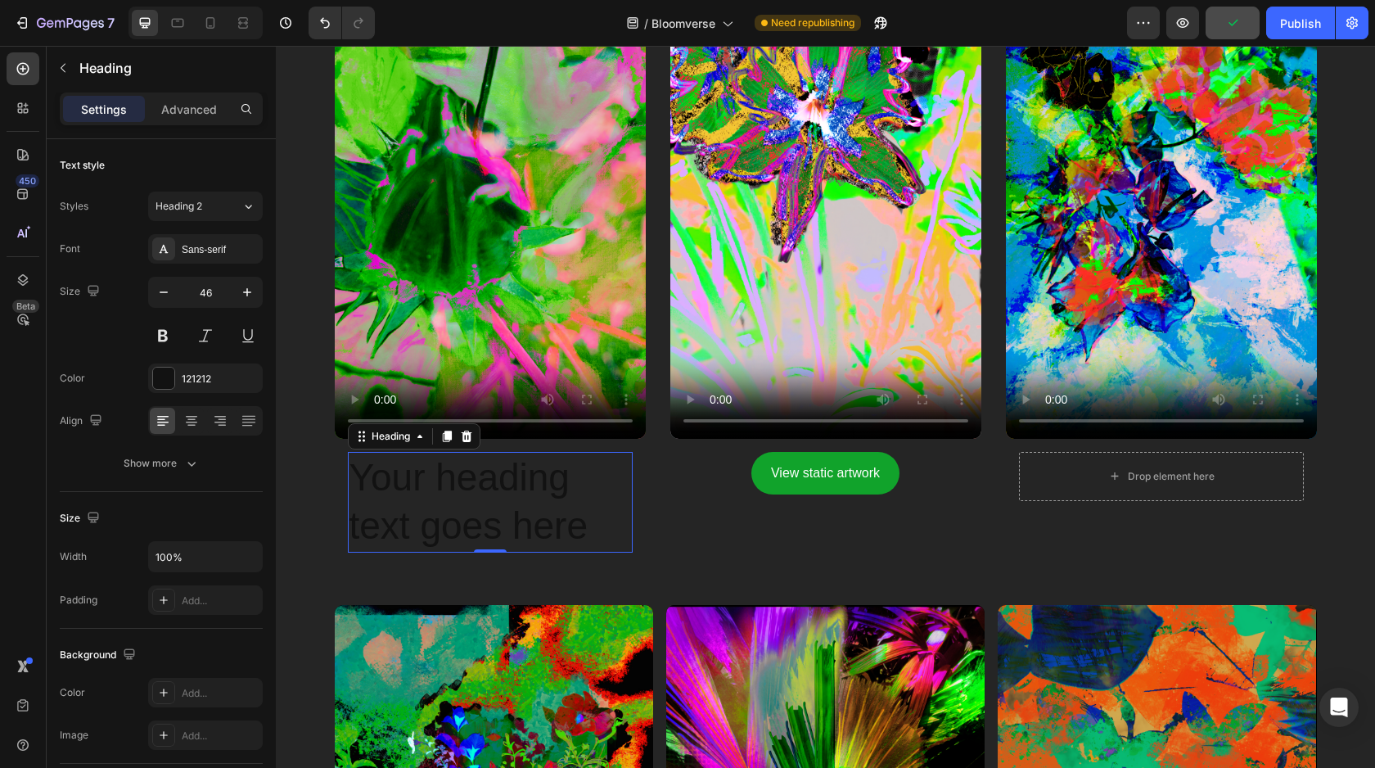
click at [441, 475] on h2 "Your heading text goes here" at bounding box center [490, 503] width 285 height 102
click at [441, 475] on p "Your heading text goes here" at bounding box center [491, 503] width 282 height 98
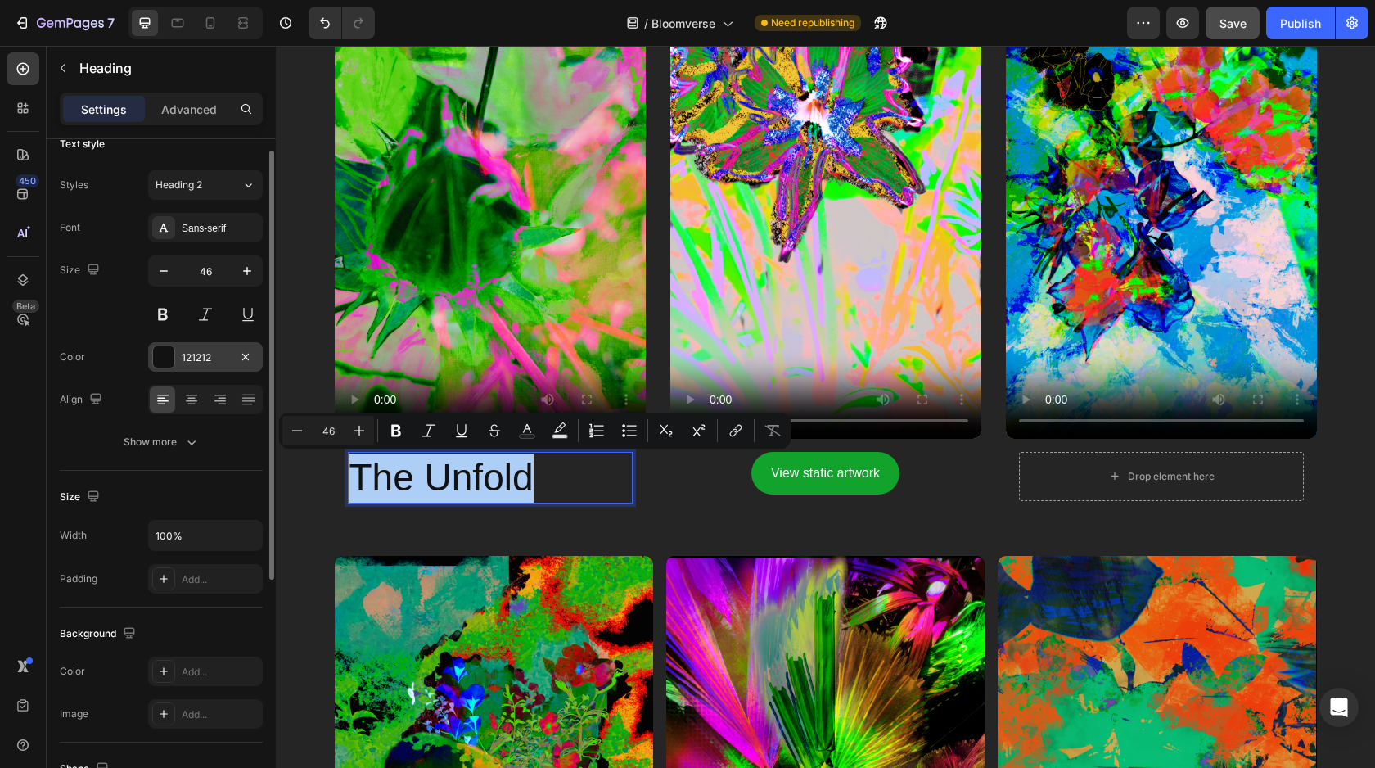
click at [151, 353] on div "121212" at bounding box center [205, 356] width 115 height 29
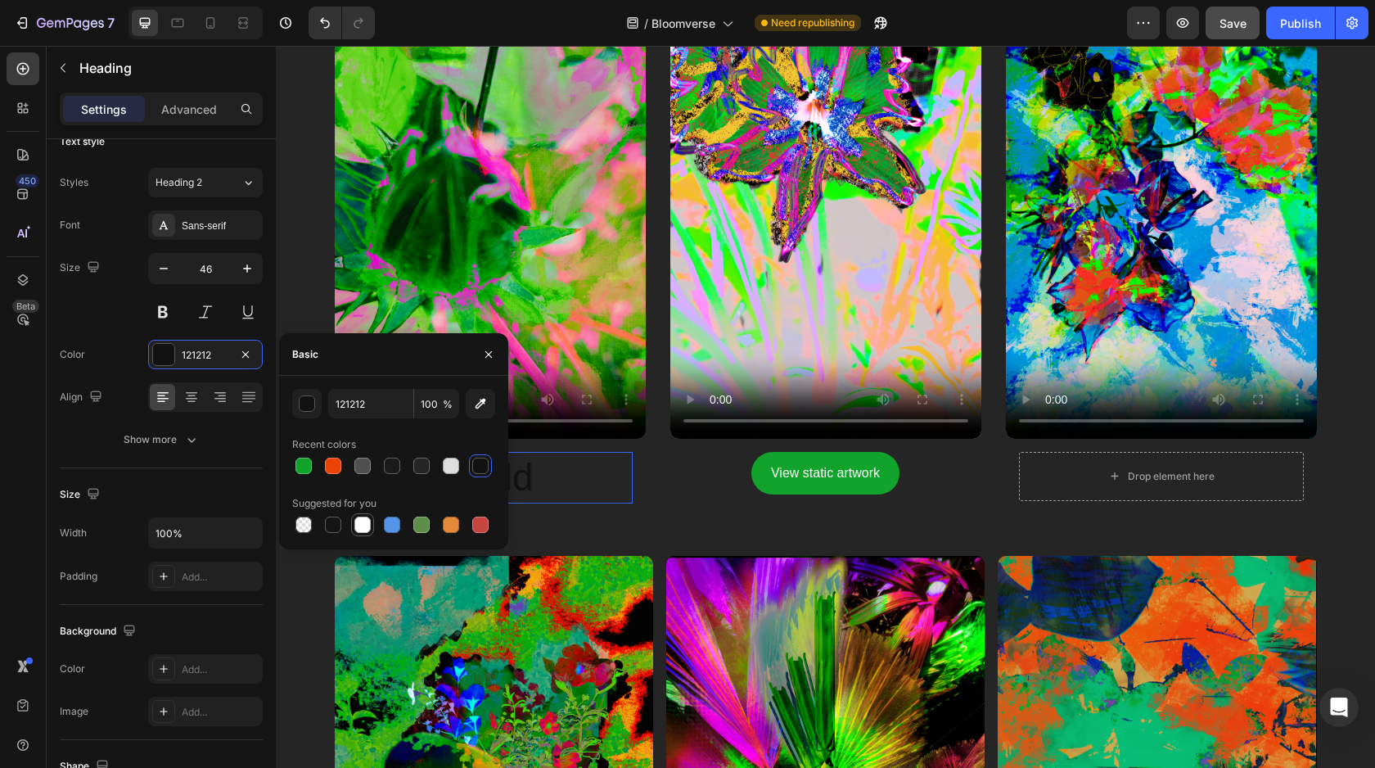
click at [357, 525] on div at bounding box center [362, 525] width 16 height 16
type input "FFFFFF"
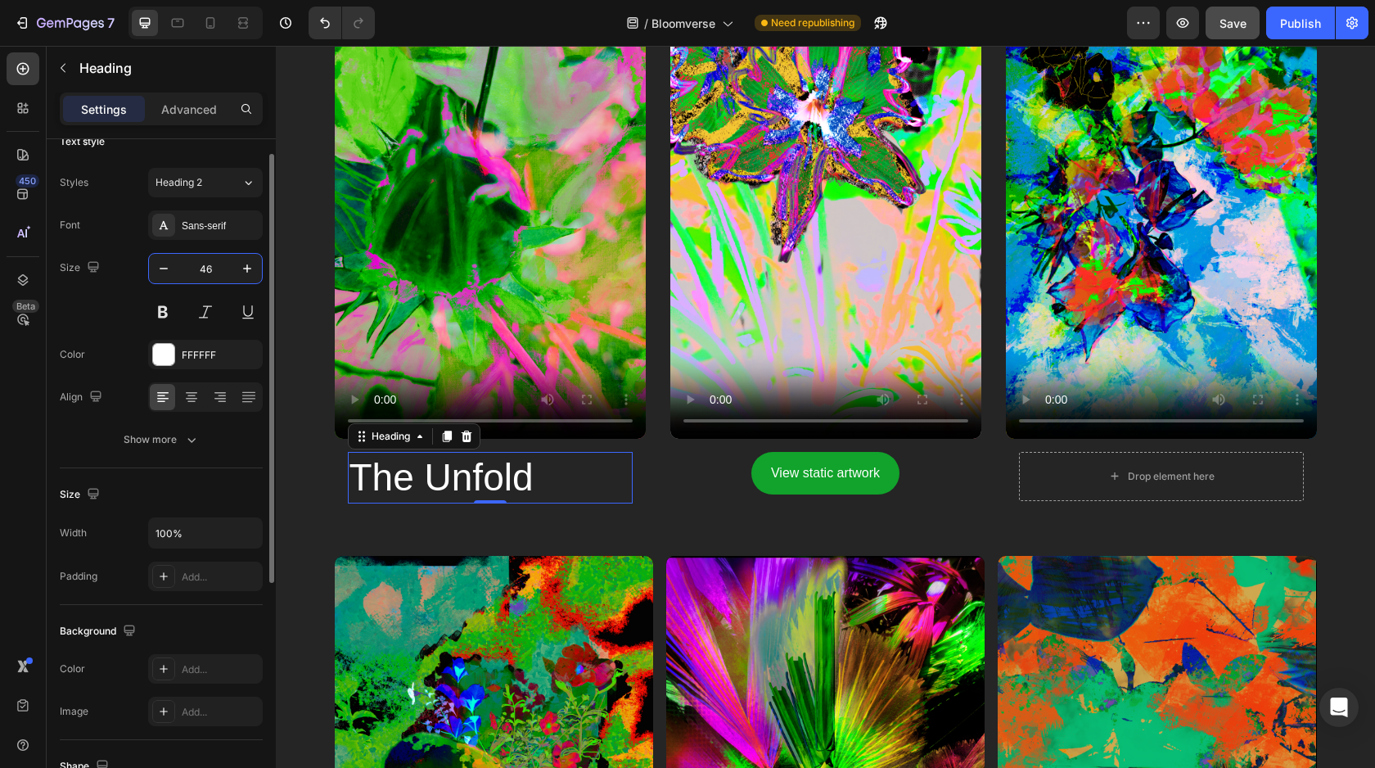
click at [207, 269] on input "46" at bounding box center [205, 268] width 54 height 29
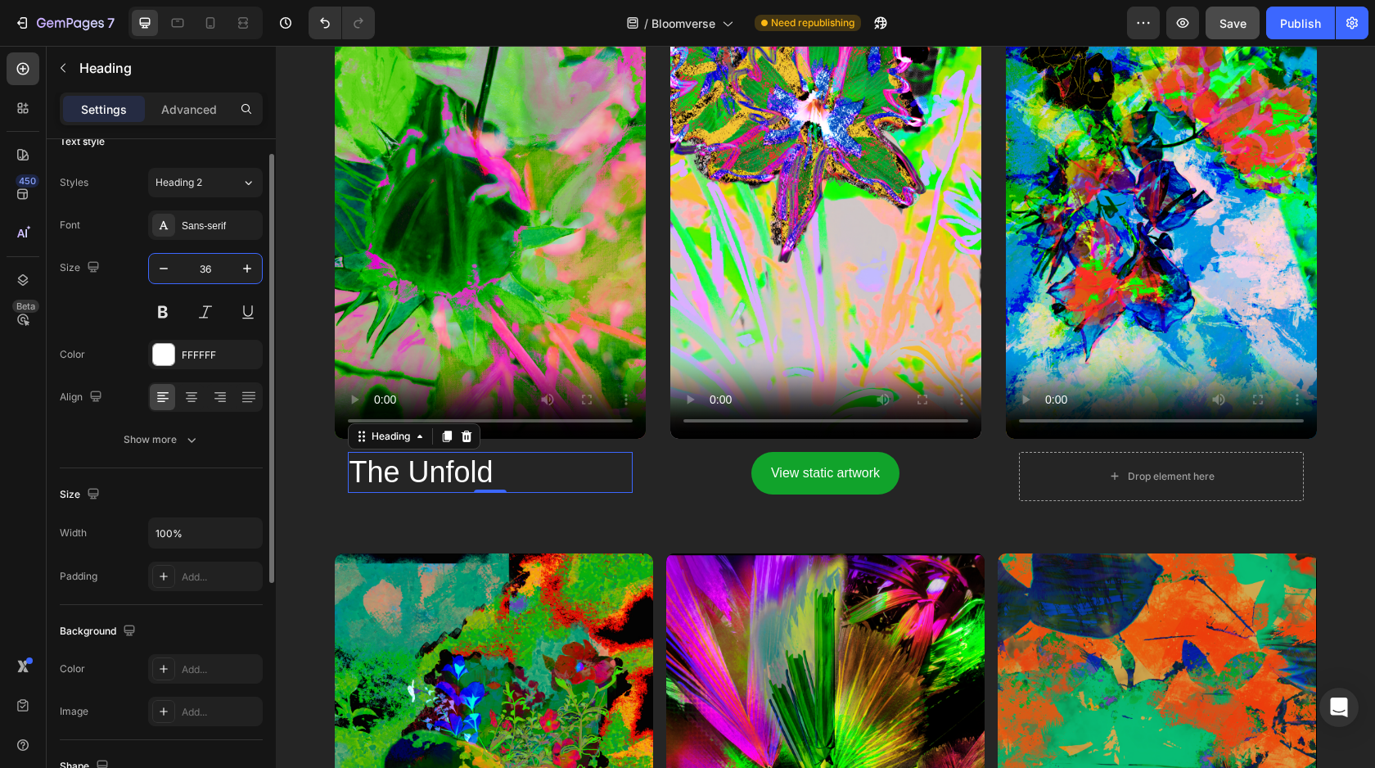
type input "3"
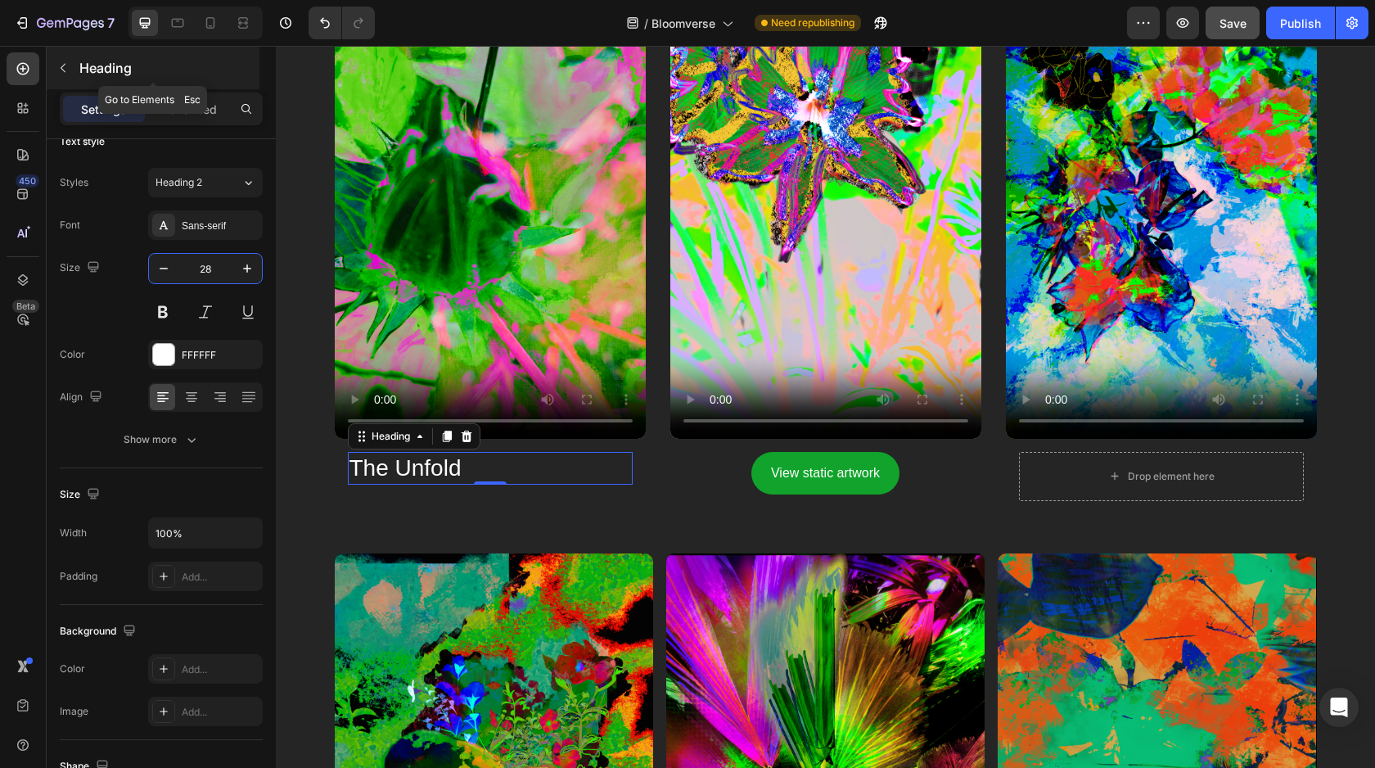
type input "28"
click at [69, 73] on icon "button" at bounding box center [62, 67] width 13 height 13
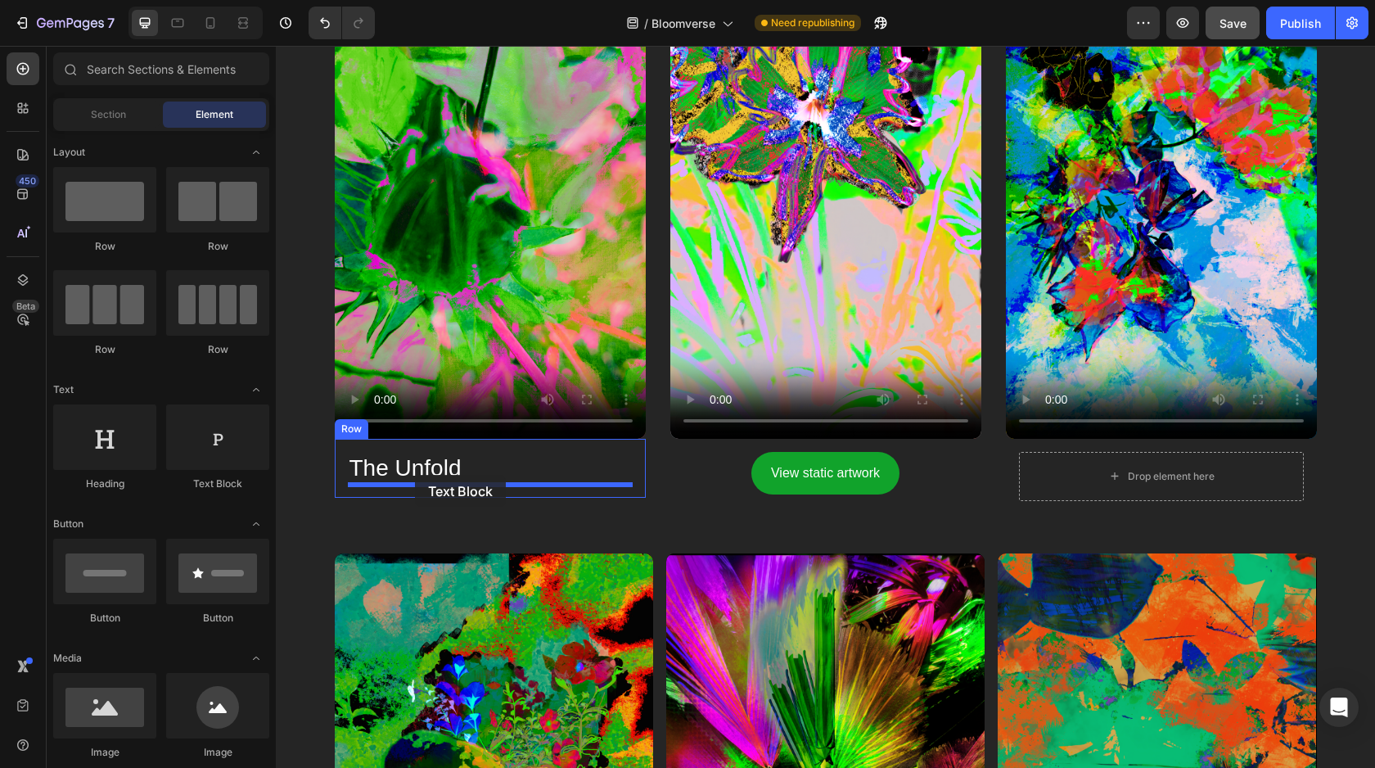
drag, startPoint x: 490, startPoint y: 511, endPoint x: 457, endPoint y: 511, distance: 32.7
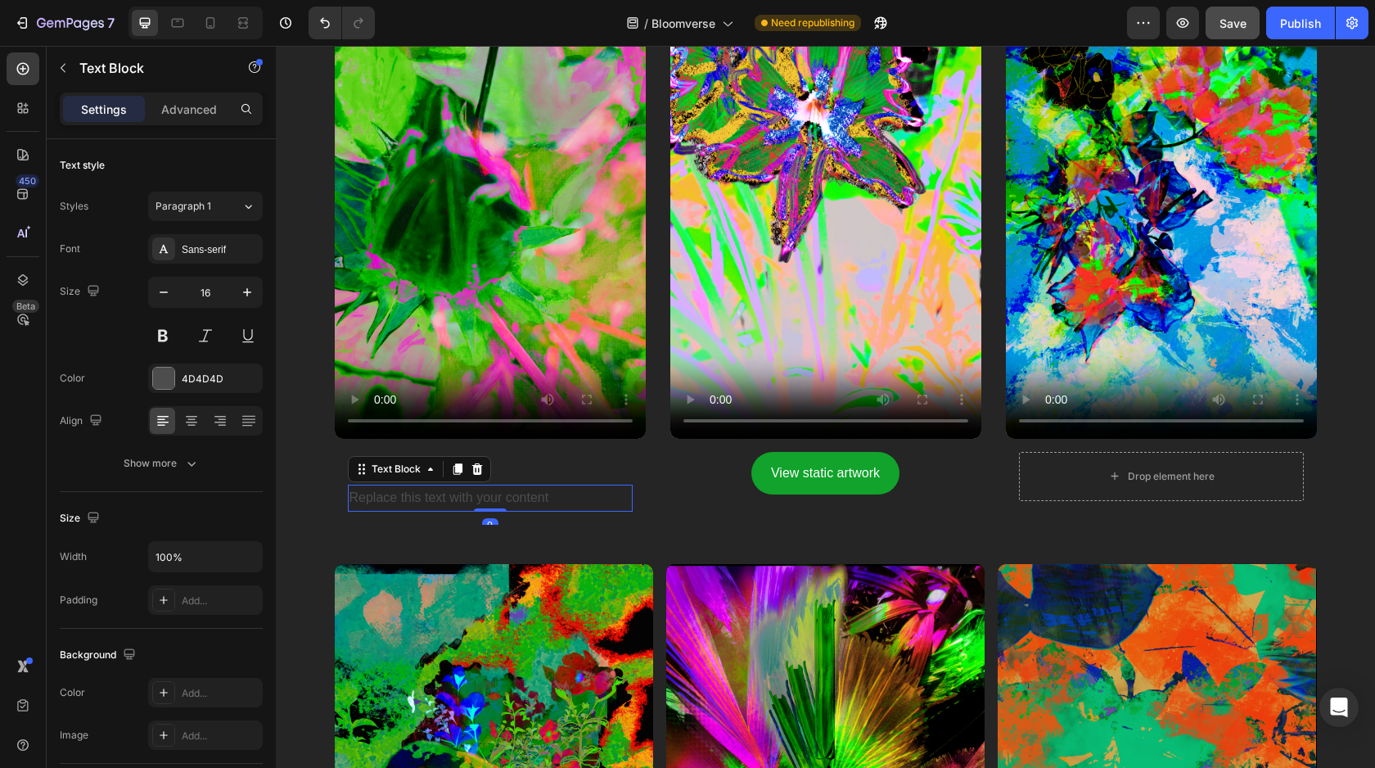
click at [444, 496] on div "Replace this text with your content" at bounding box center [490, 498] width 285 height 27
click at [444, 496] on p "Replace this text with your content" at bounding box center [491, 498] width 282 height 24
click at [467, 501] on p "View static artwork" at bounding box center [491, 498] width 282 height 24
click at [460, 499] on p "View static artwork" at bounding box center [491, 498] width 282 height 24
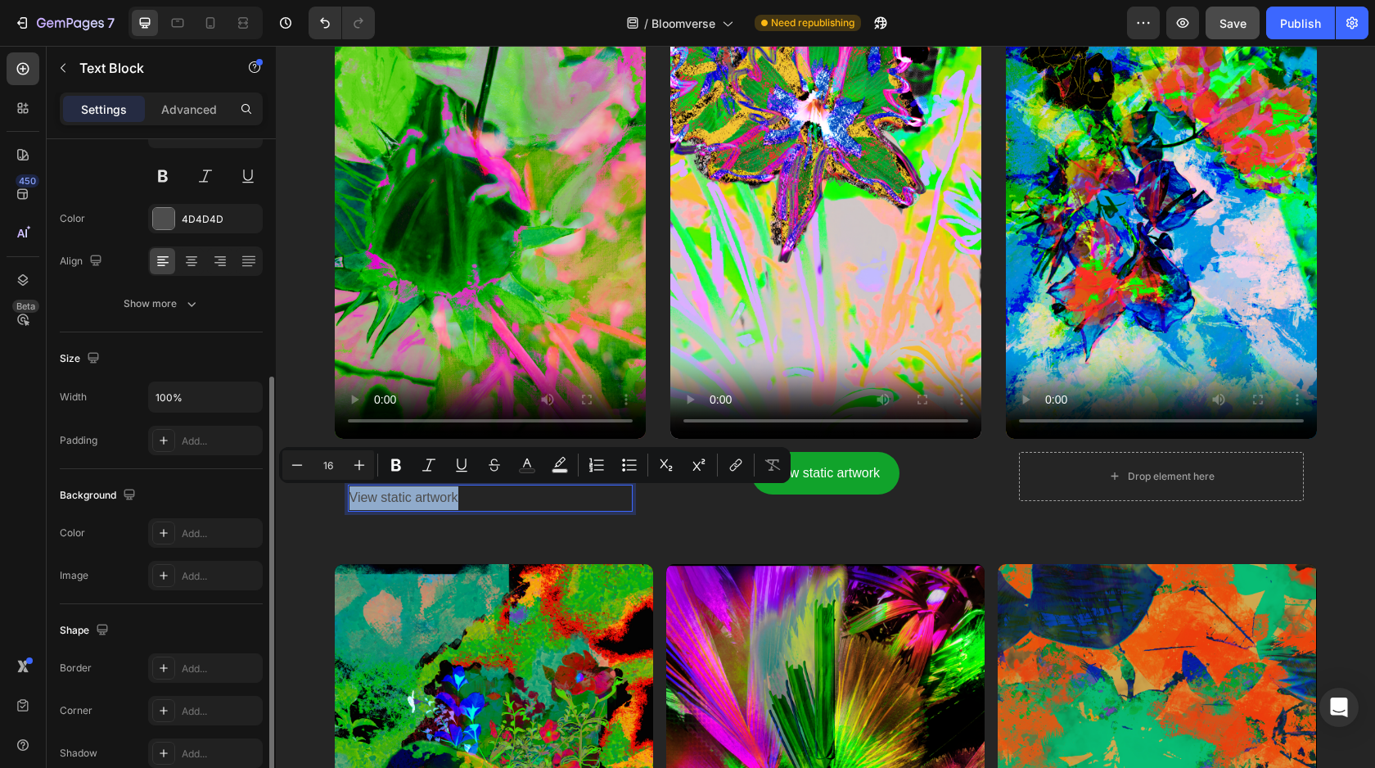
scroll to position [138, 0]
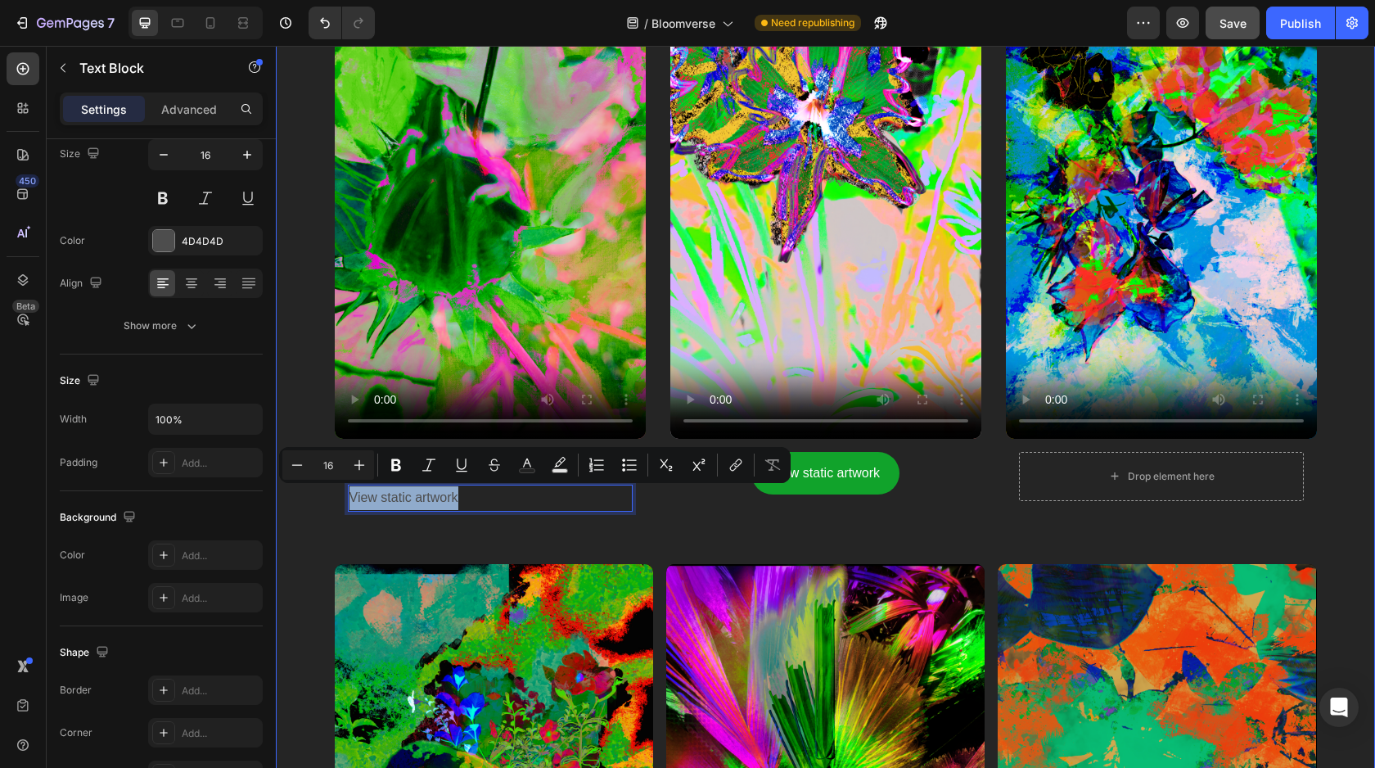
click at [326, 514] on div "Bloomverse in motion gallery Heading Row Video The Unfold Heading View static a…" at bounding box center [825, 425] width 1099 height 1676
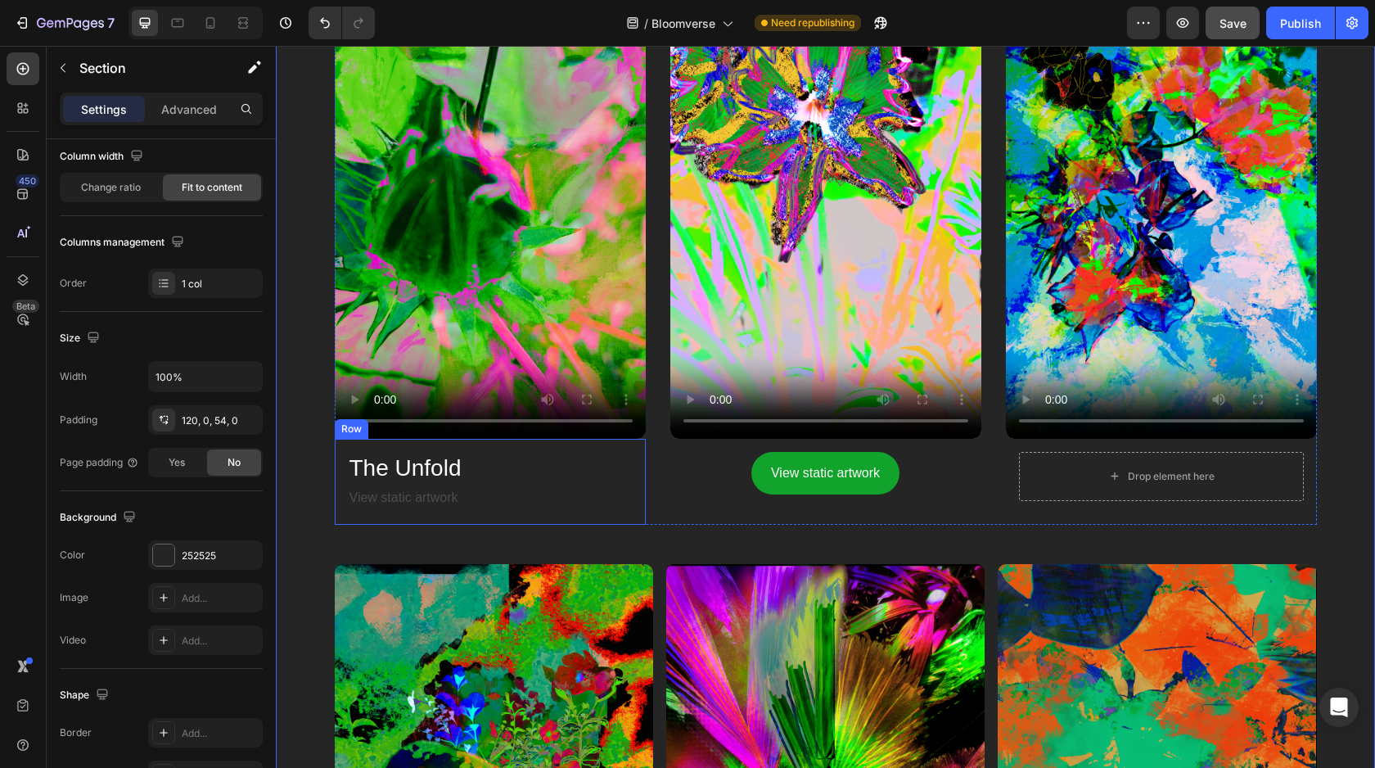
scroll to position [0, 0]
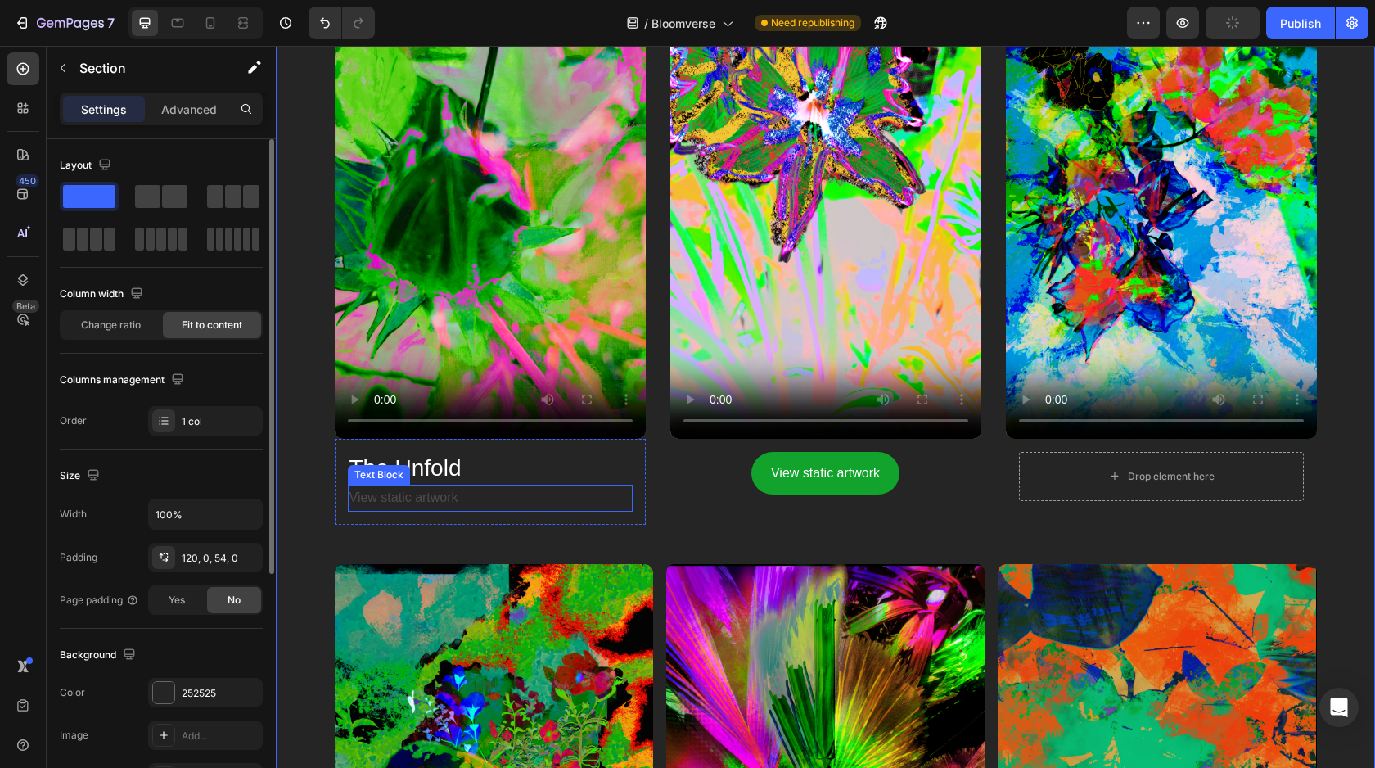
click at [415, 498] on p "View static artwork" at bounding box center [491, 498] width 282 height 24
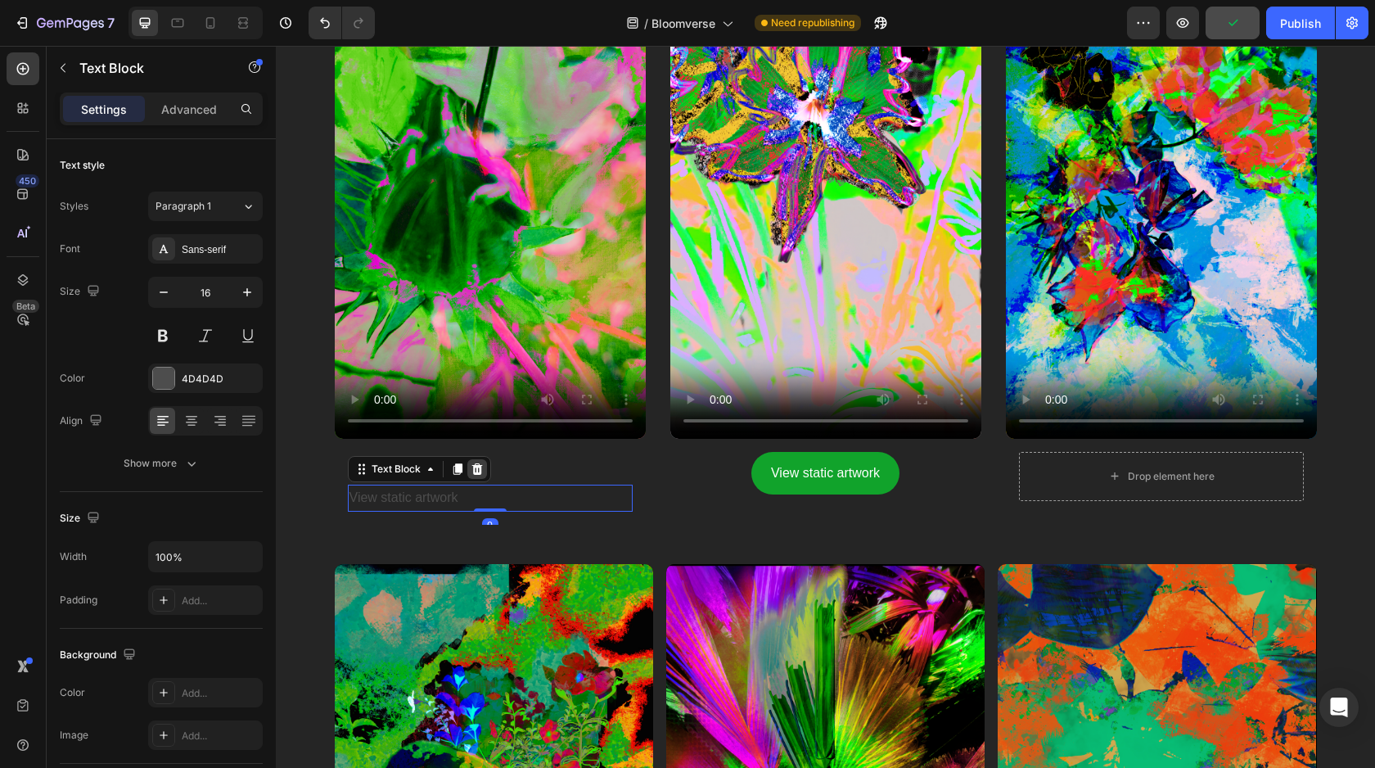
click at [478, 464] on icon at bounding box center [477, 468] width 11 height 11
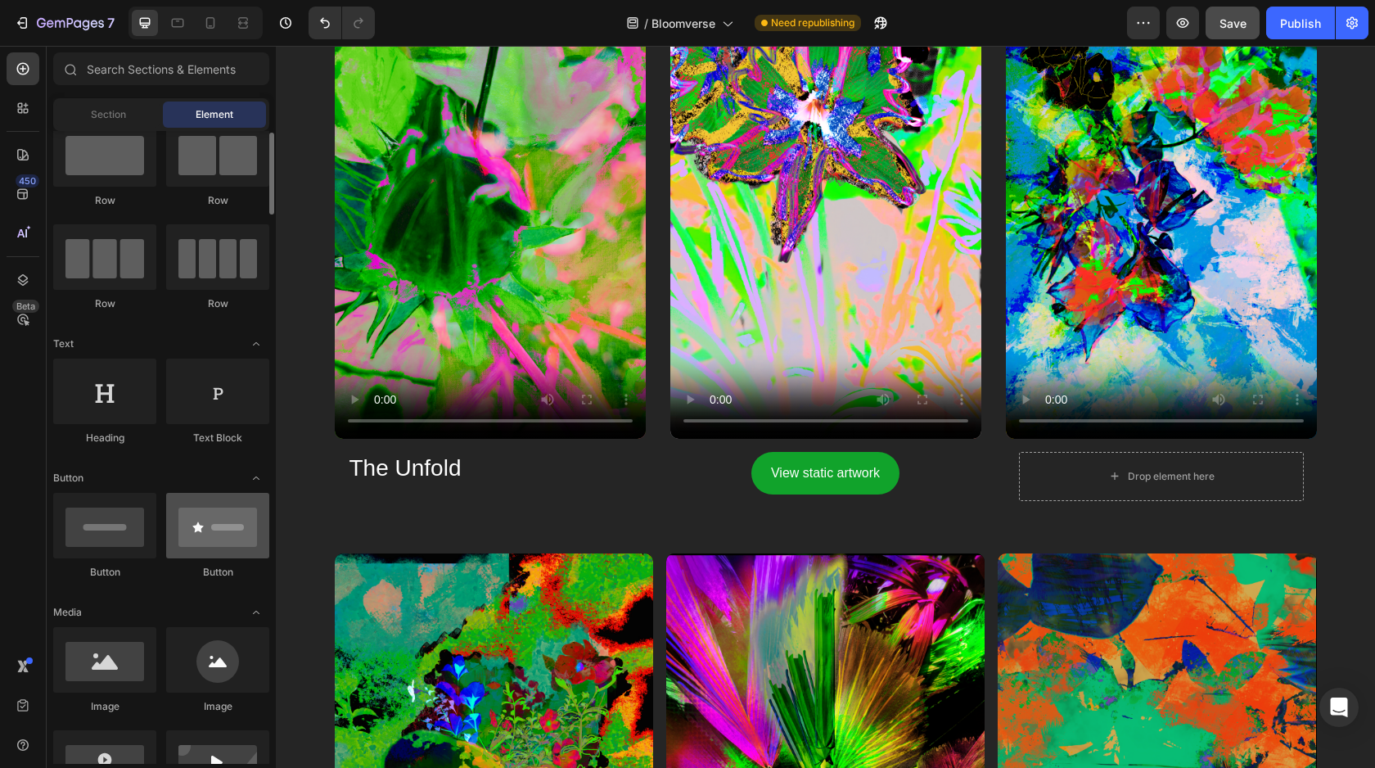
scroll to position [48, 0]
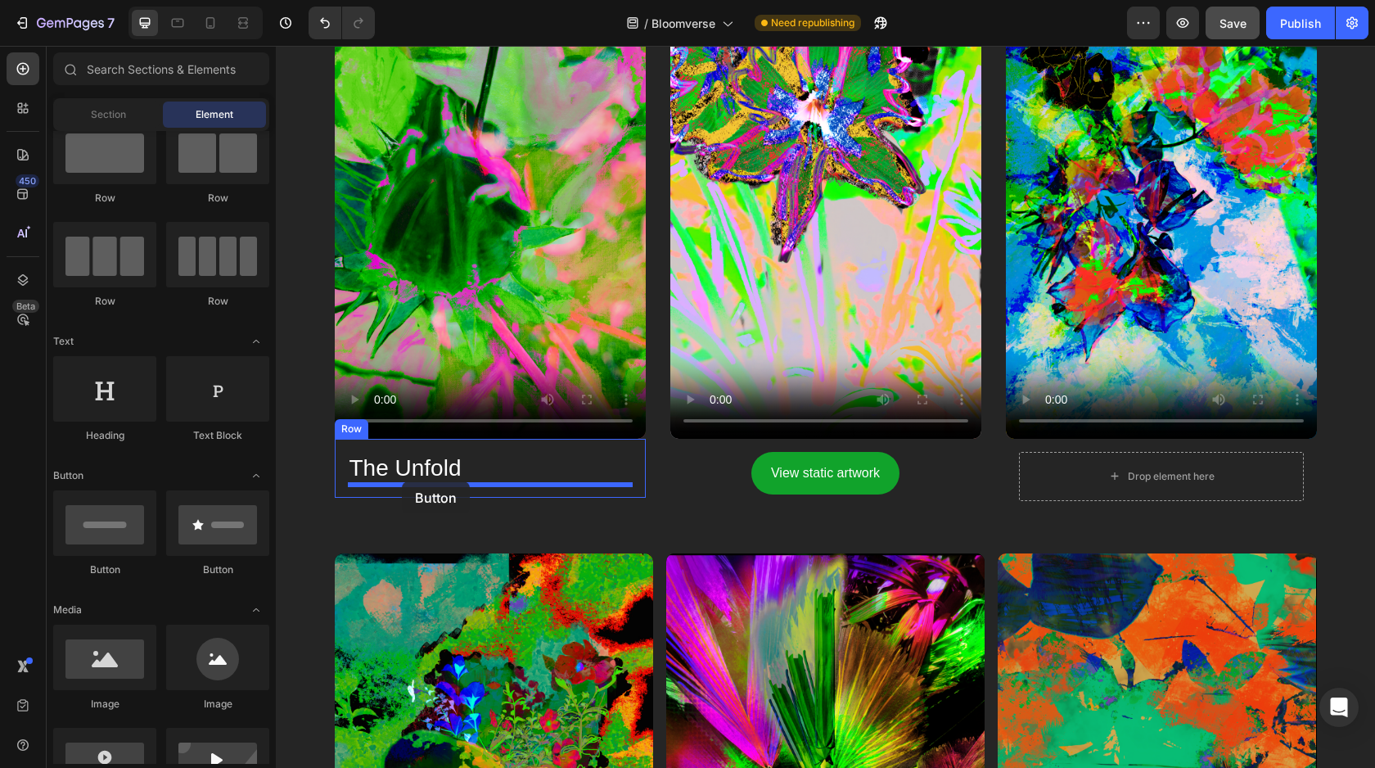
drag, startPoint x: 391, startPoint y: 579, endPoint x: 402, endPoint y: 481, distance: 98.1
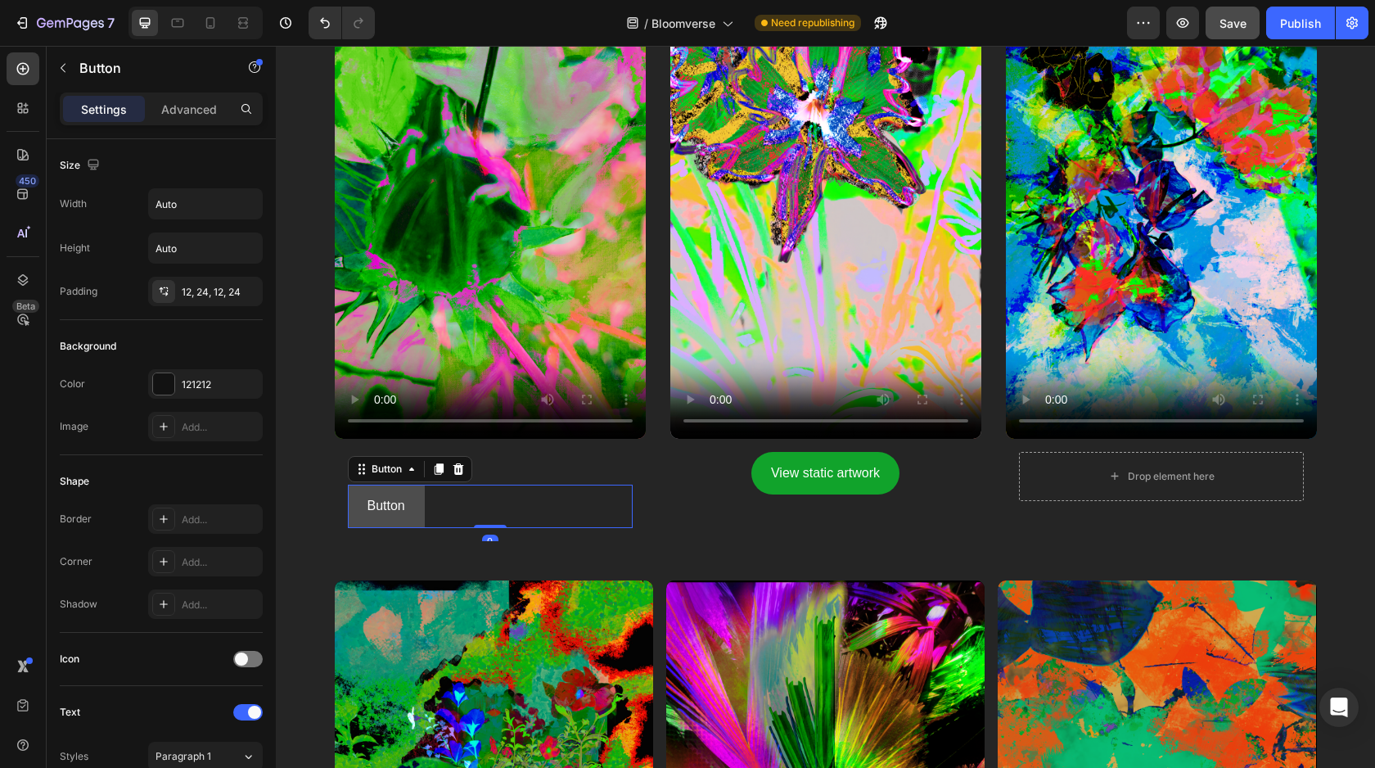
click at [414, 503] on button "Button" at bounding box center [386, 506] width 77 height 43
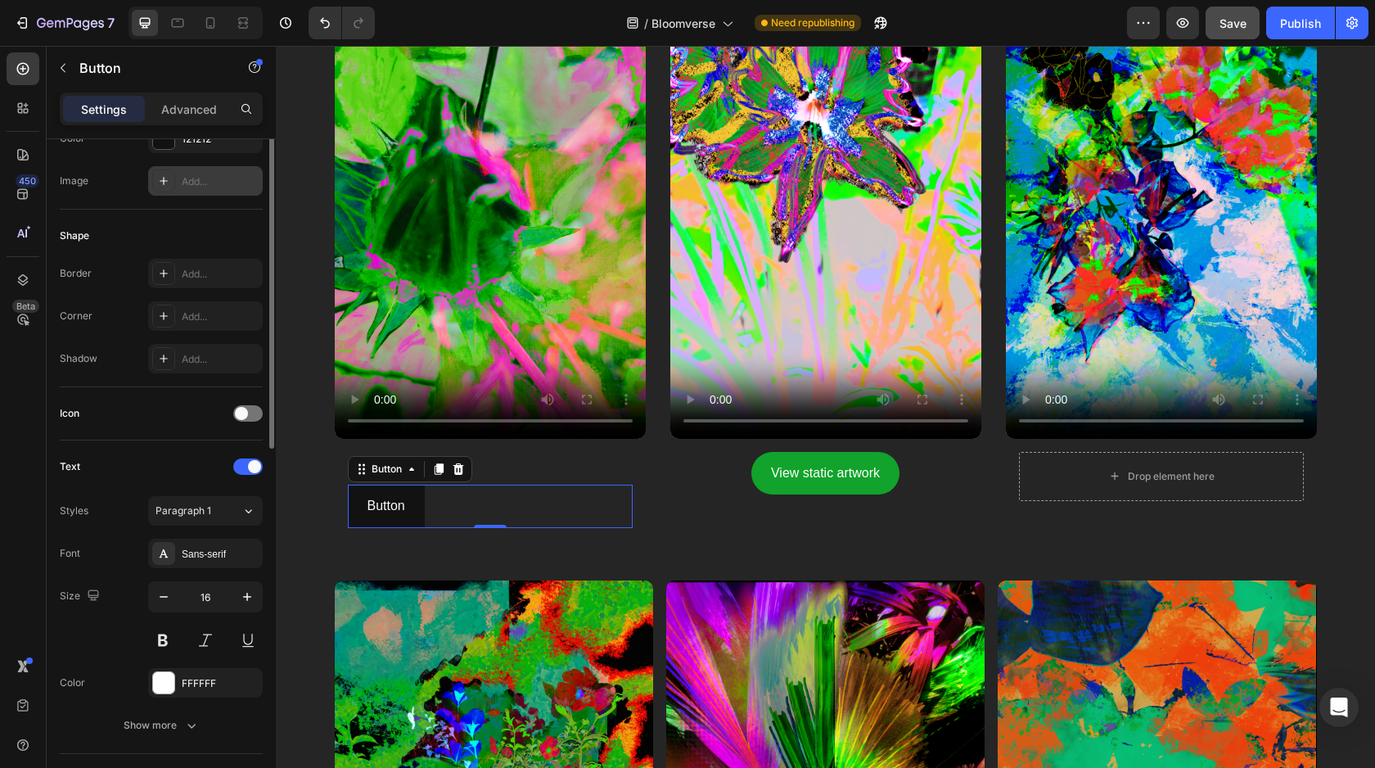
scroll to position [106, 0]
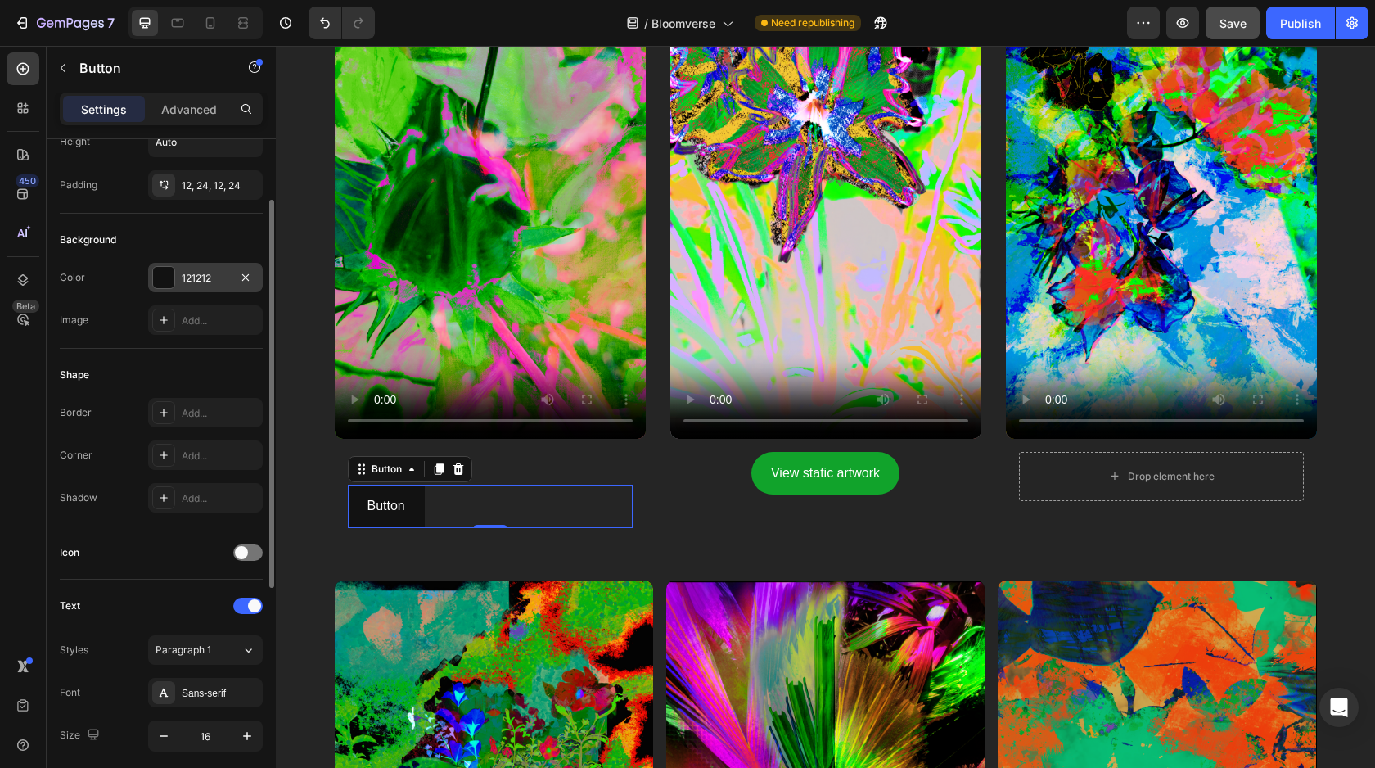
click at [166, 279] on div at bounding box center [163, 277] width 21 height 21
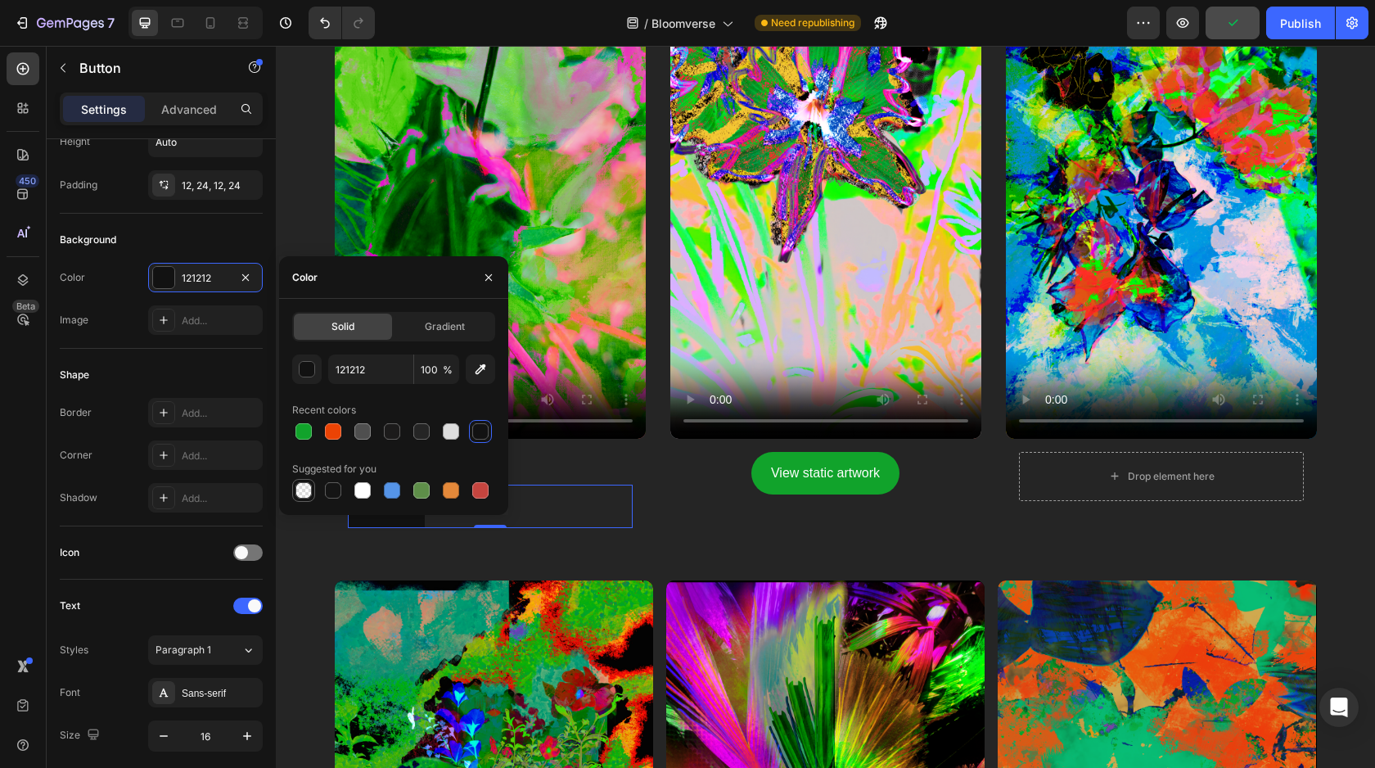
click at [307, 486] on div at bounding box center [304, 490] width 16 height 16
type input "000000"
type input "0"
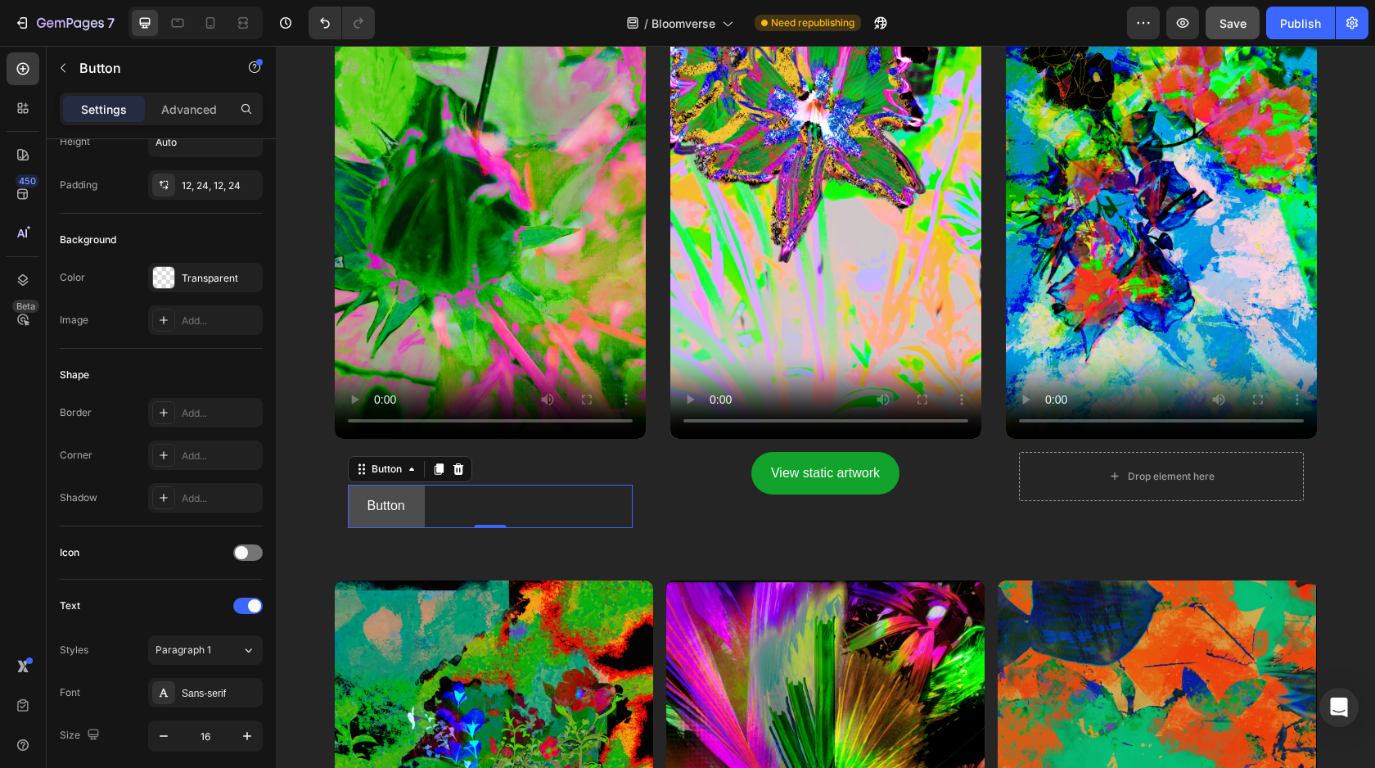
click at [373, 520] on button "Button" at bounding box center [386, 506] width 77 height 43
click at [393, 512] on p "Button" at bounding box center [387, 506] width 38 height 24
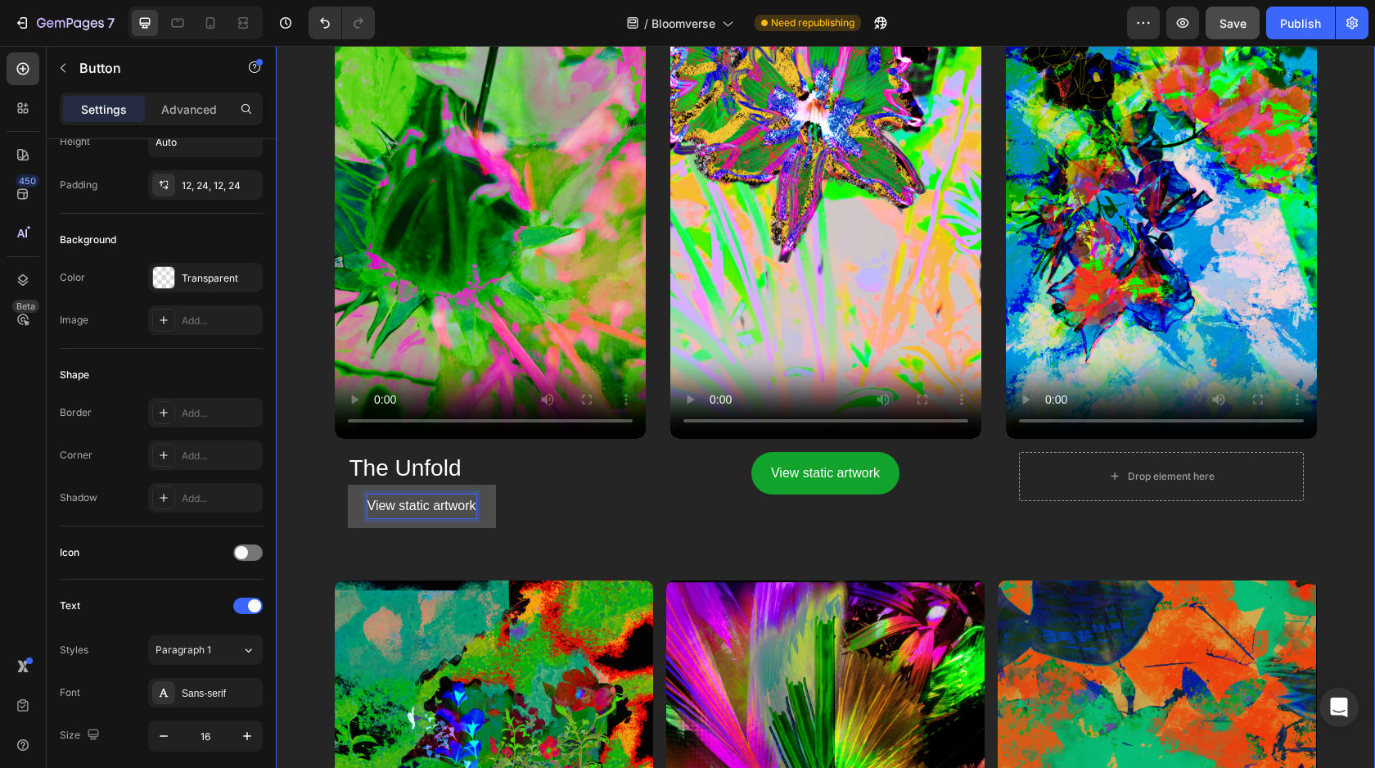
click at [436, 562] on div "Video The Unfold Heading View static artwork Button 0 Row Video View static art…" at bounding box center [826, 232] width 982 height 695
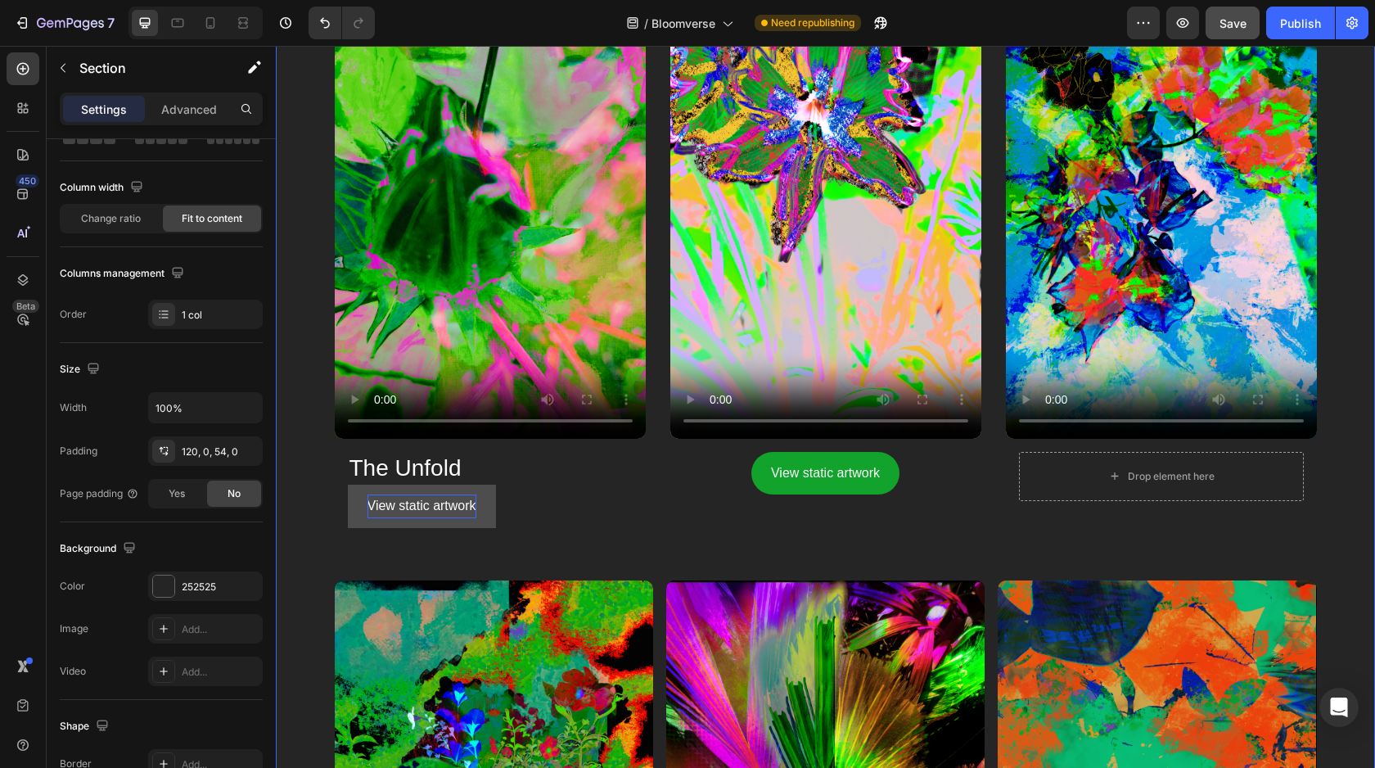
scroll to position [0, 0]
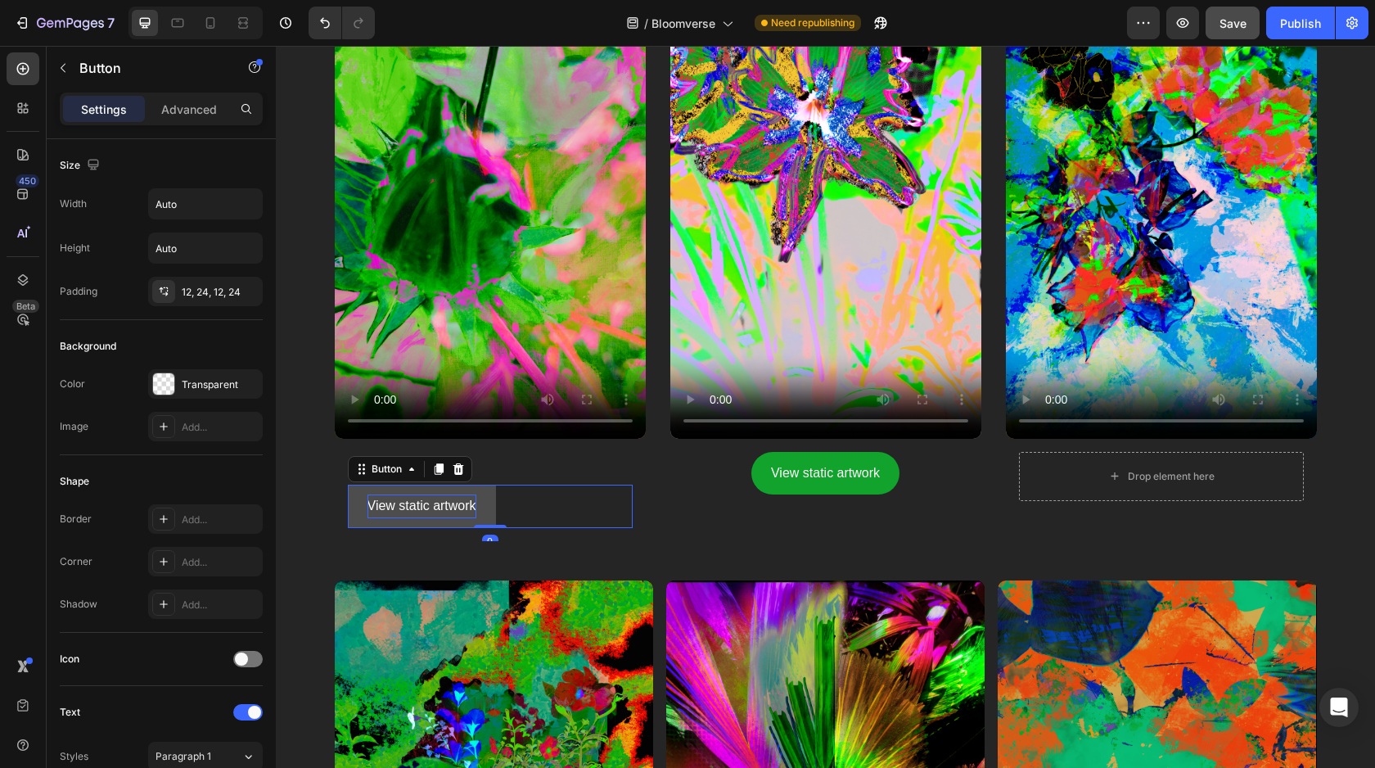
click at [411, 510] on p "View static artwork" at bounding box center [422, 506] width 109 height 24
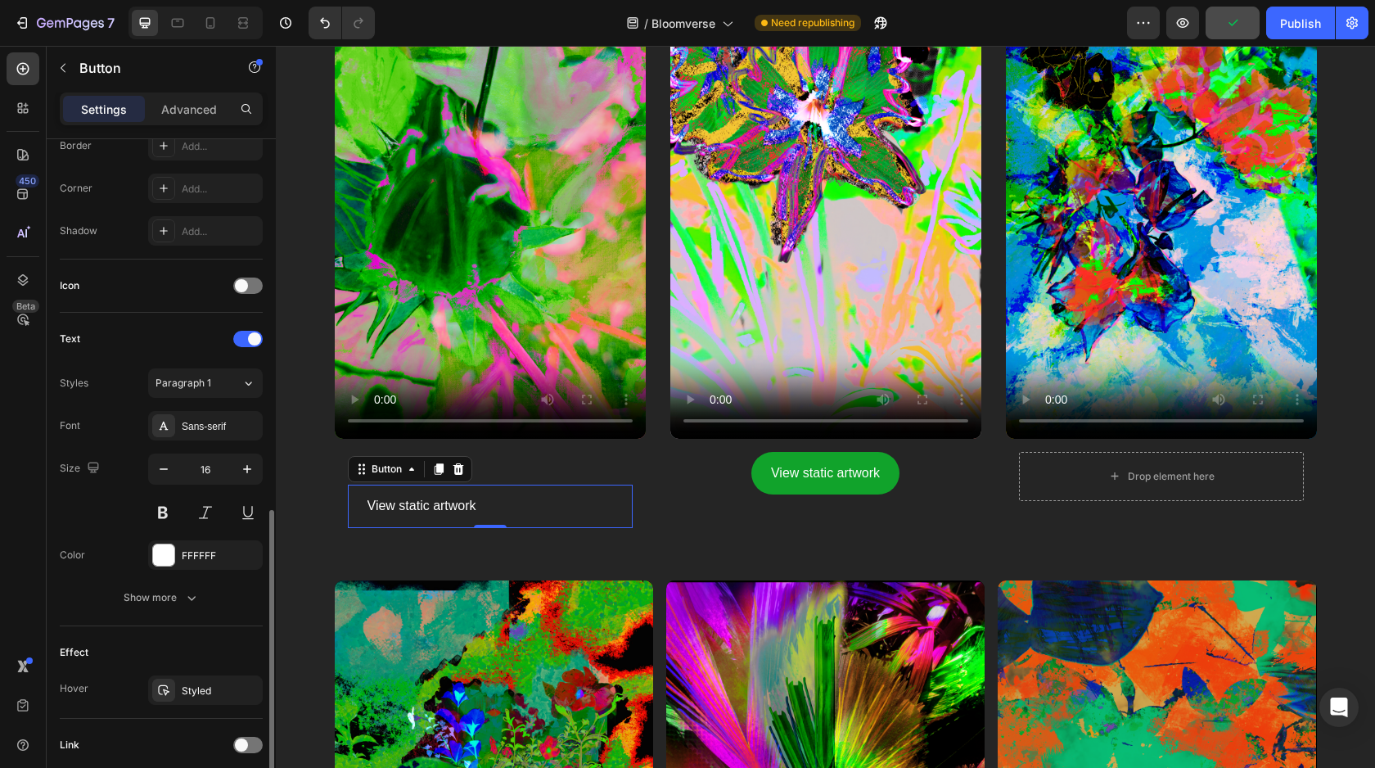
scroll to position [499, 0]
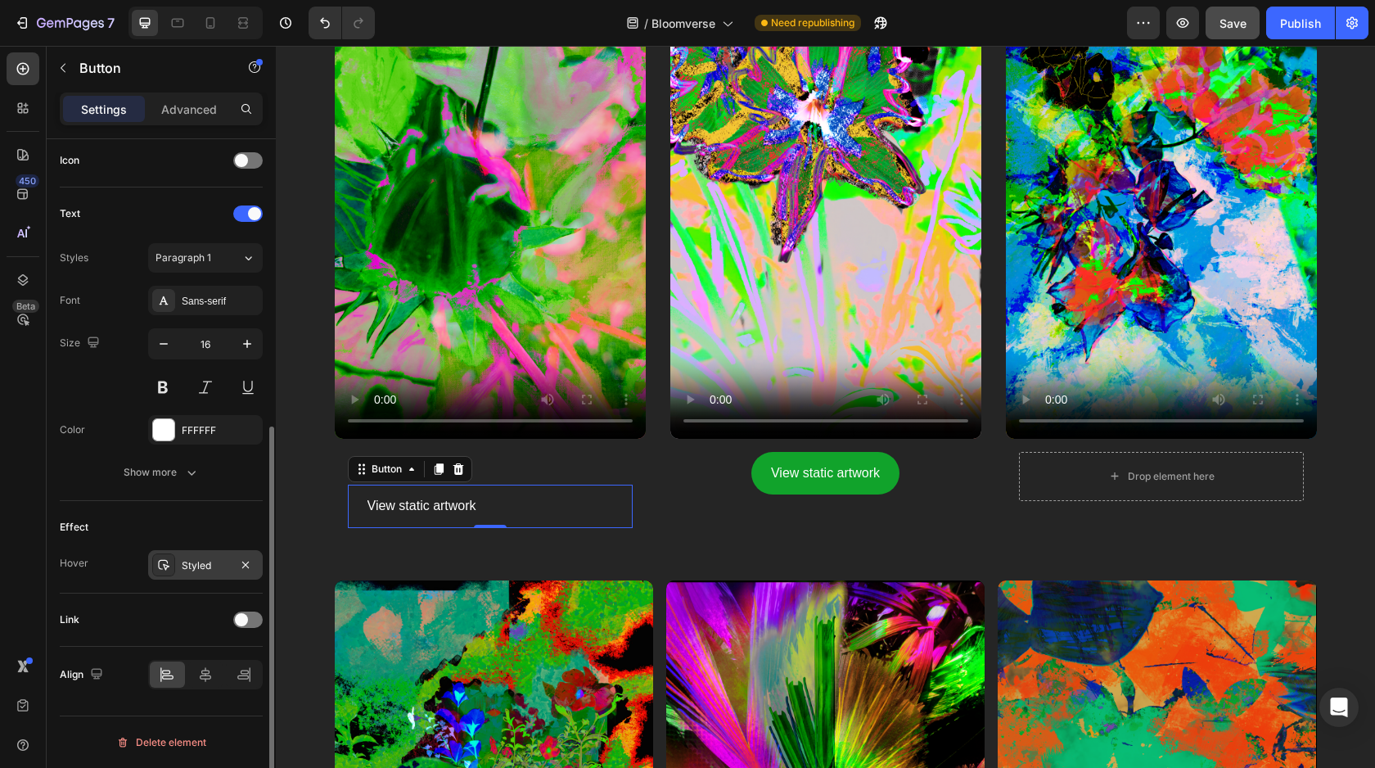
click at [165, 571] on div at bounding box center [163, 564] width 23 height 23
click at [151, 521] on div "Effect" at bounding box center [161, 527] width 203 height 26
click at [247, 618] on span at bounding box center [241, 619] width 13 height 13
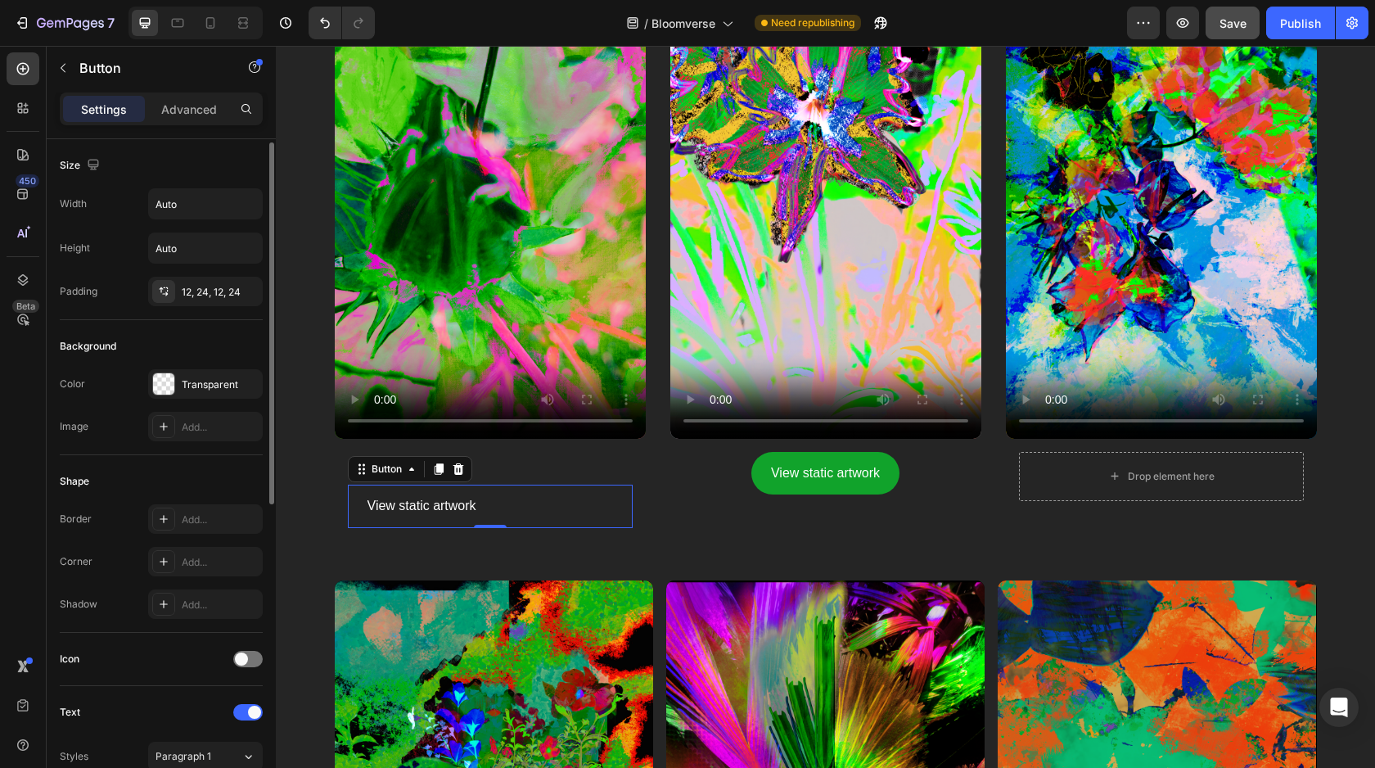
scroll to position [2, 0]
click at [179, 293] on div "12, 24, 12, 24" at bounding box center [205, 288] width 115 height 29
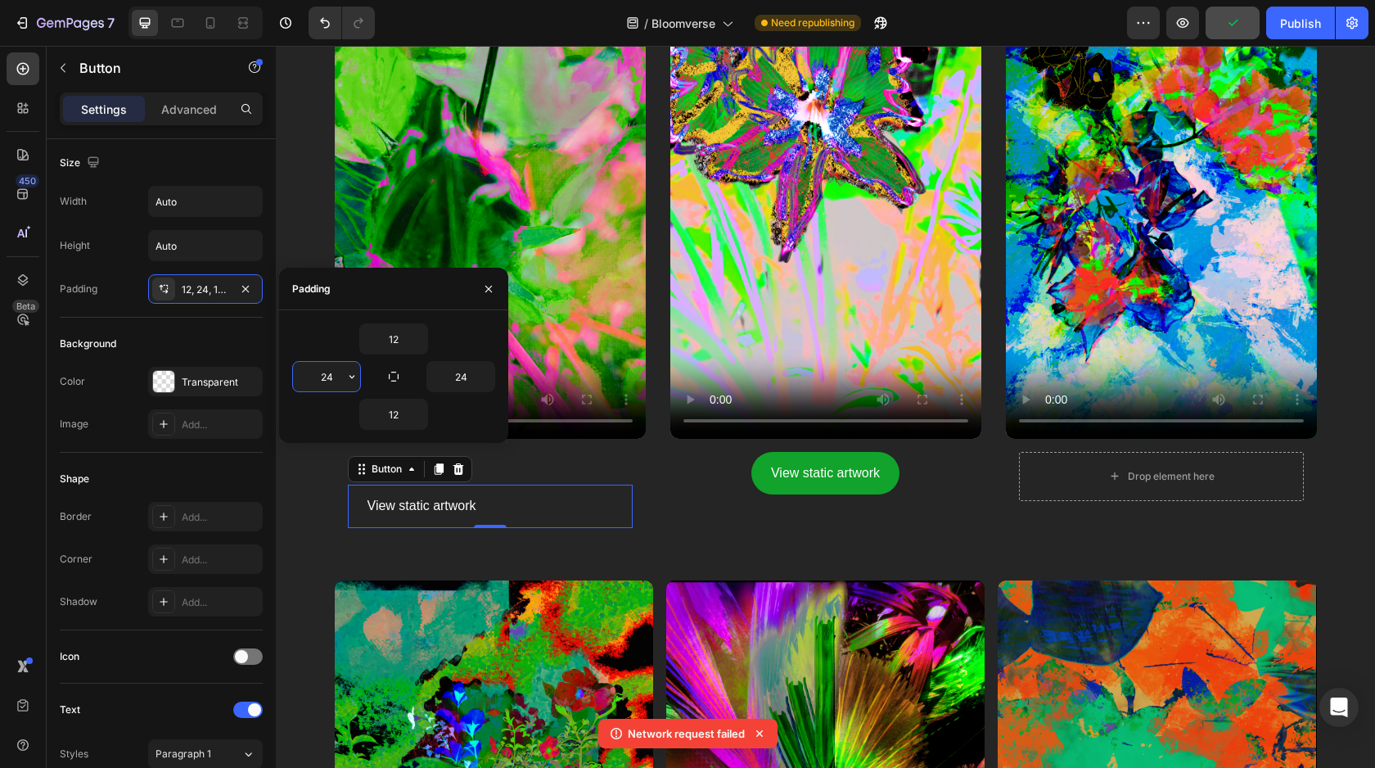
click at [333, 381] on input "24" at bounding box center [326, 376] width 67 height 29
type input "0"
click at [472, 378] on input "24" at bounding box center [460, 376] width 67 height 29
type input "0"
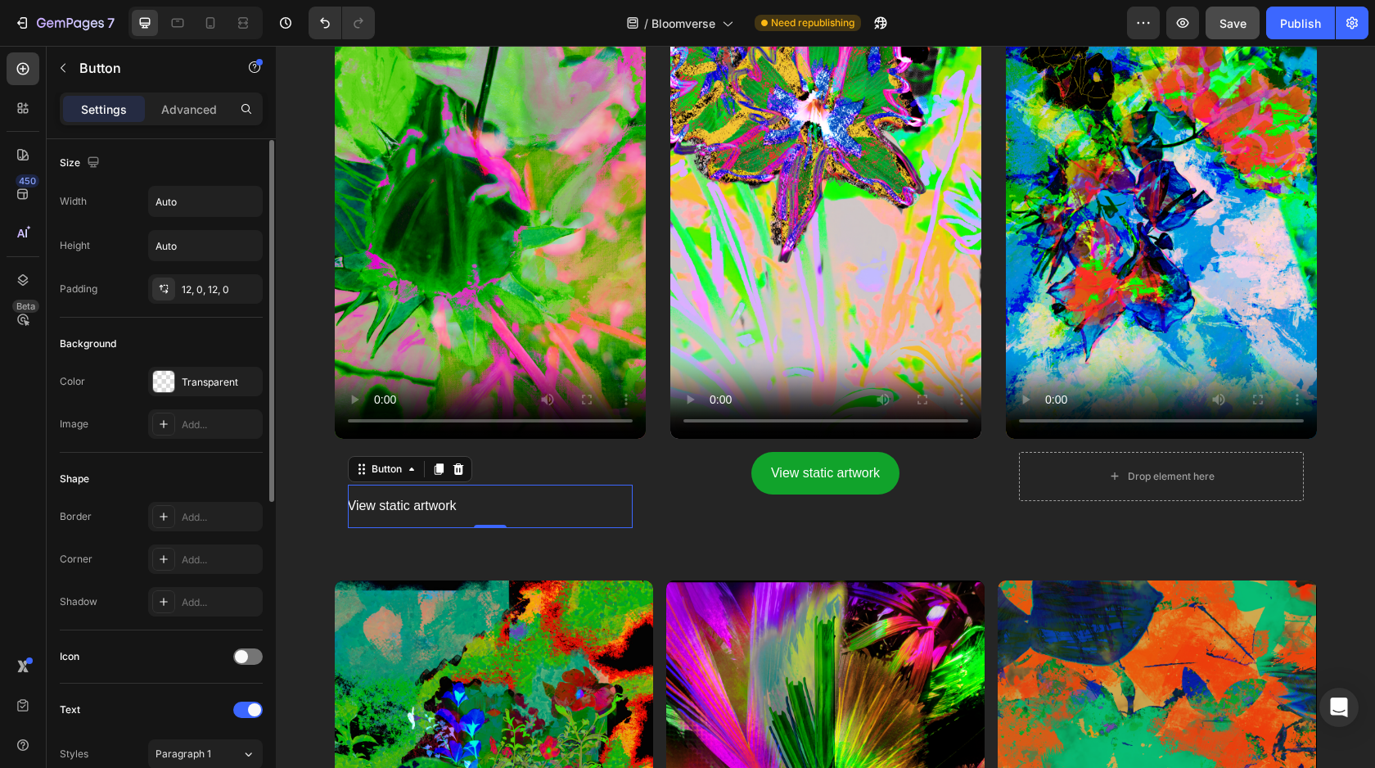
click at [192, 471] on div "Shape" at bounding box center [161, 479] width 203 height 26
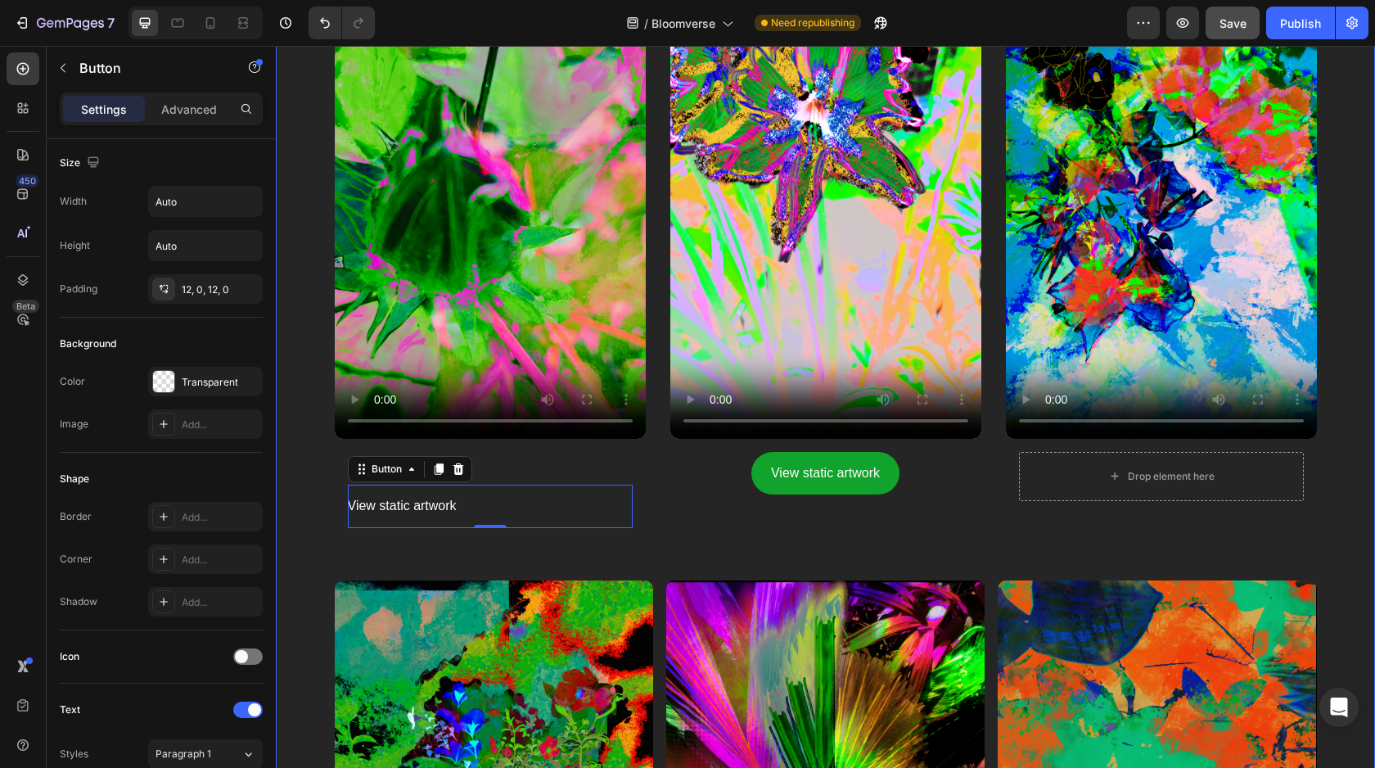
click at [377, 549] on div "Video The Unfold Heading View static artwork Button 0 Row Video View static art…" at bounding box center [826, 232] width 982 height 695
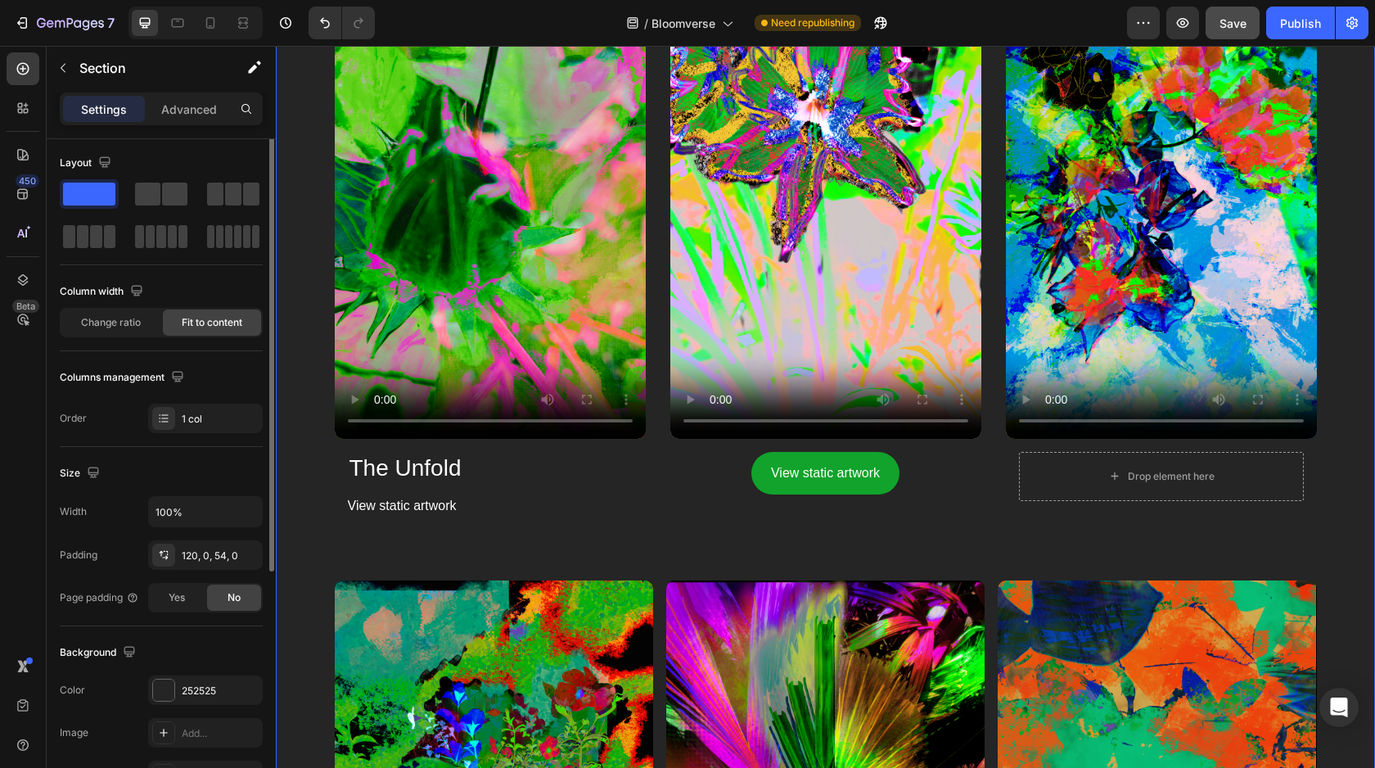
scroll to position [0, 0]
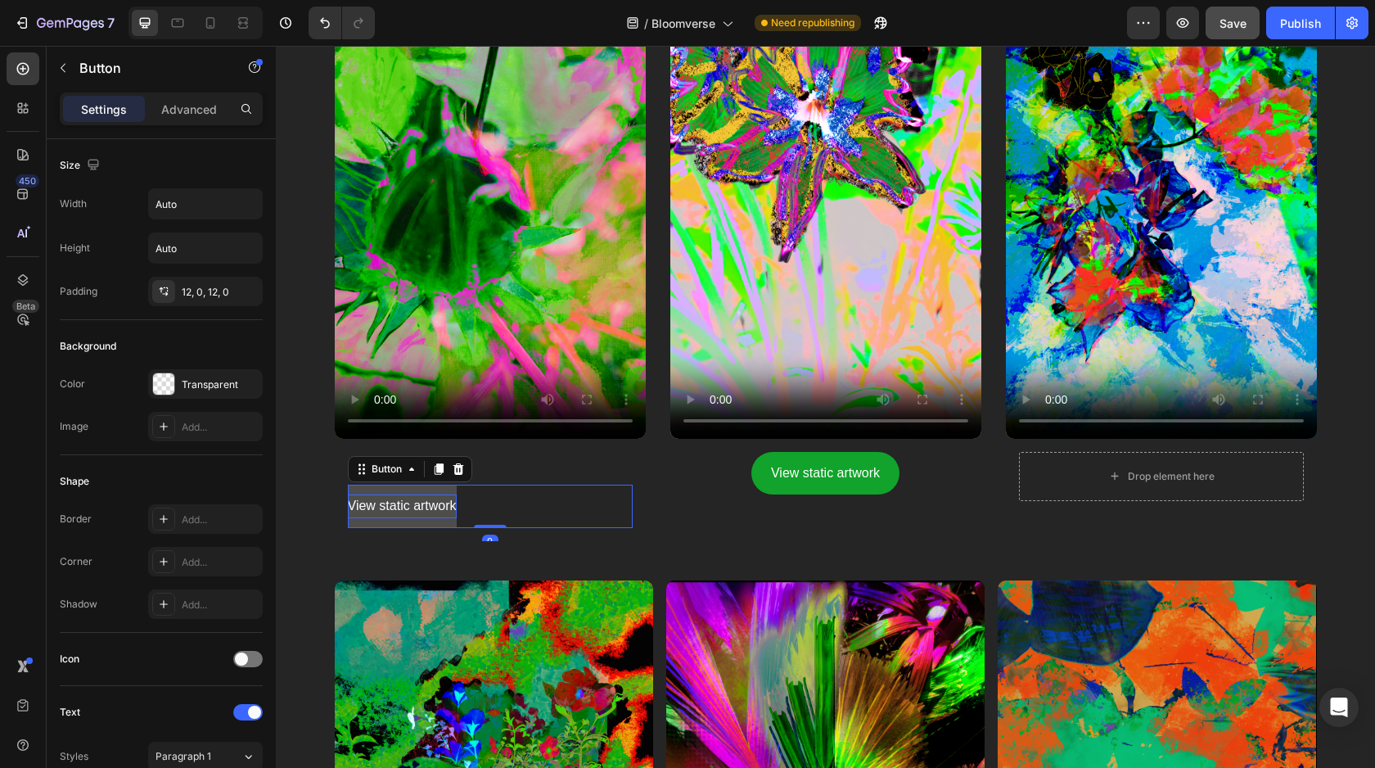
click at [369, 512] on p "View static artwork" at bounding box center [402, 506] width 109 height 24
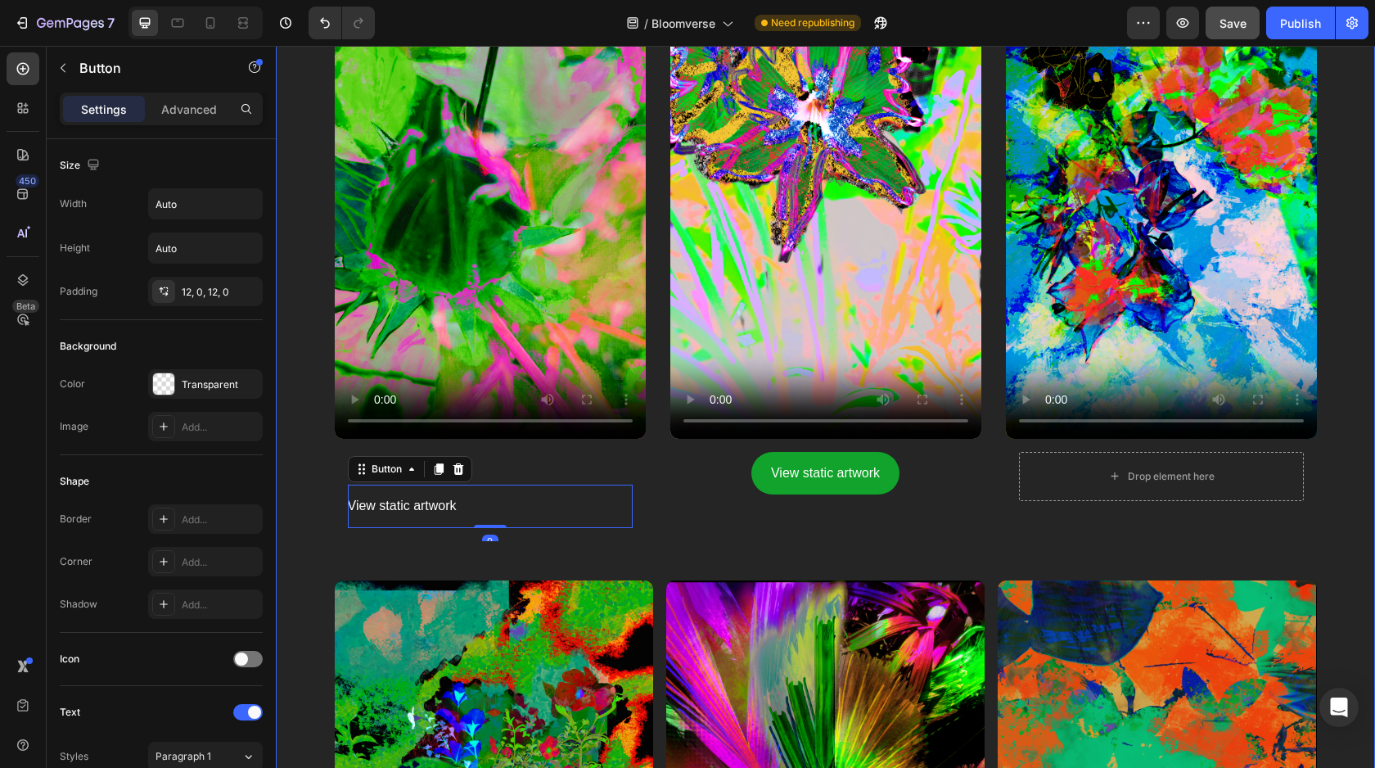
click at [373, 567] on div "Video The Unfold Heading View static artwork Button 0 Row Video View static art…" at bounding box center [826, 232] width 982 height 695
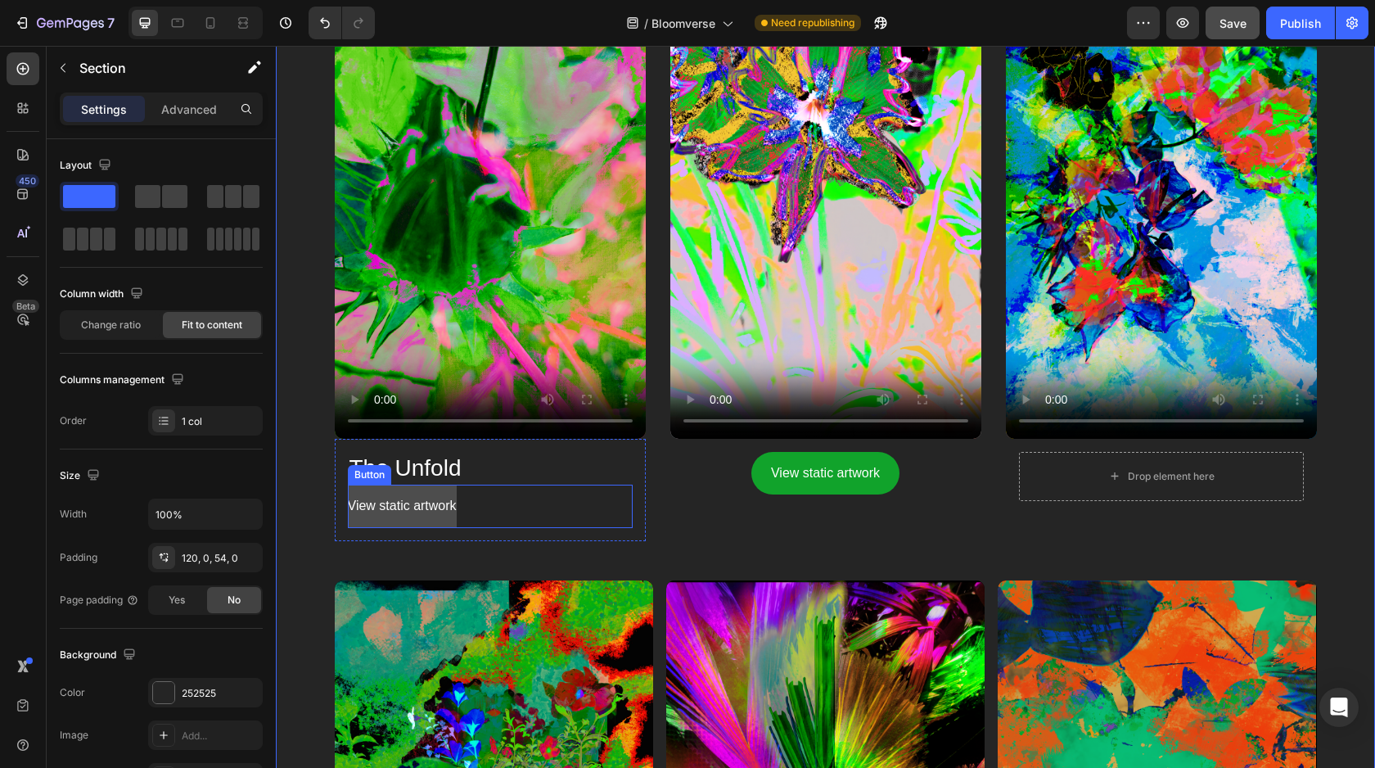
click at [377, 519] on button "View static artwork" at bounding box center [402, 506] width 109 height 43
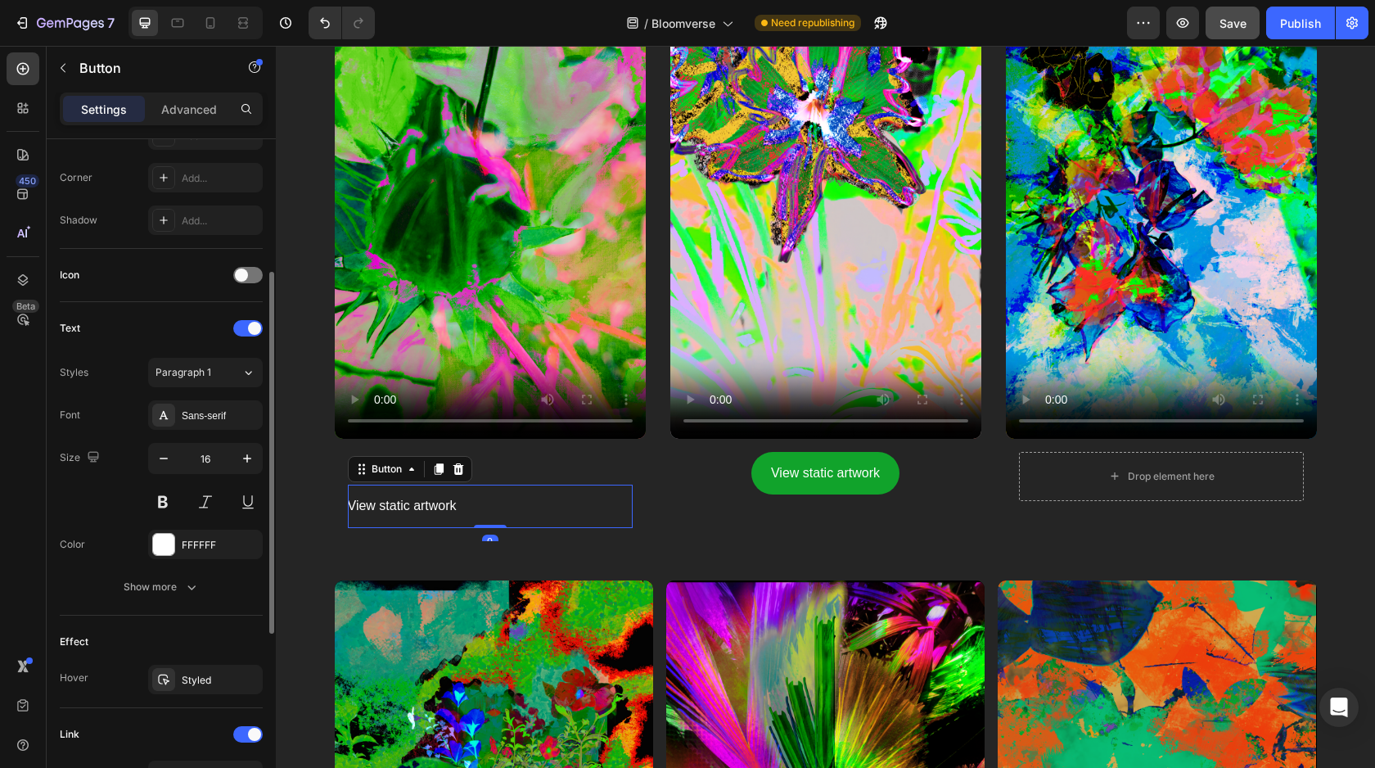
scroll to position [405, 0]
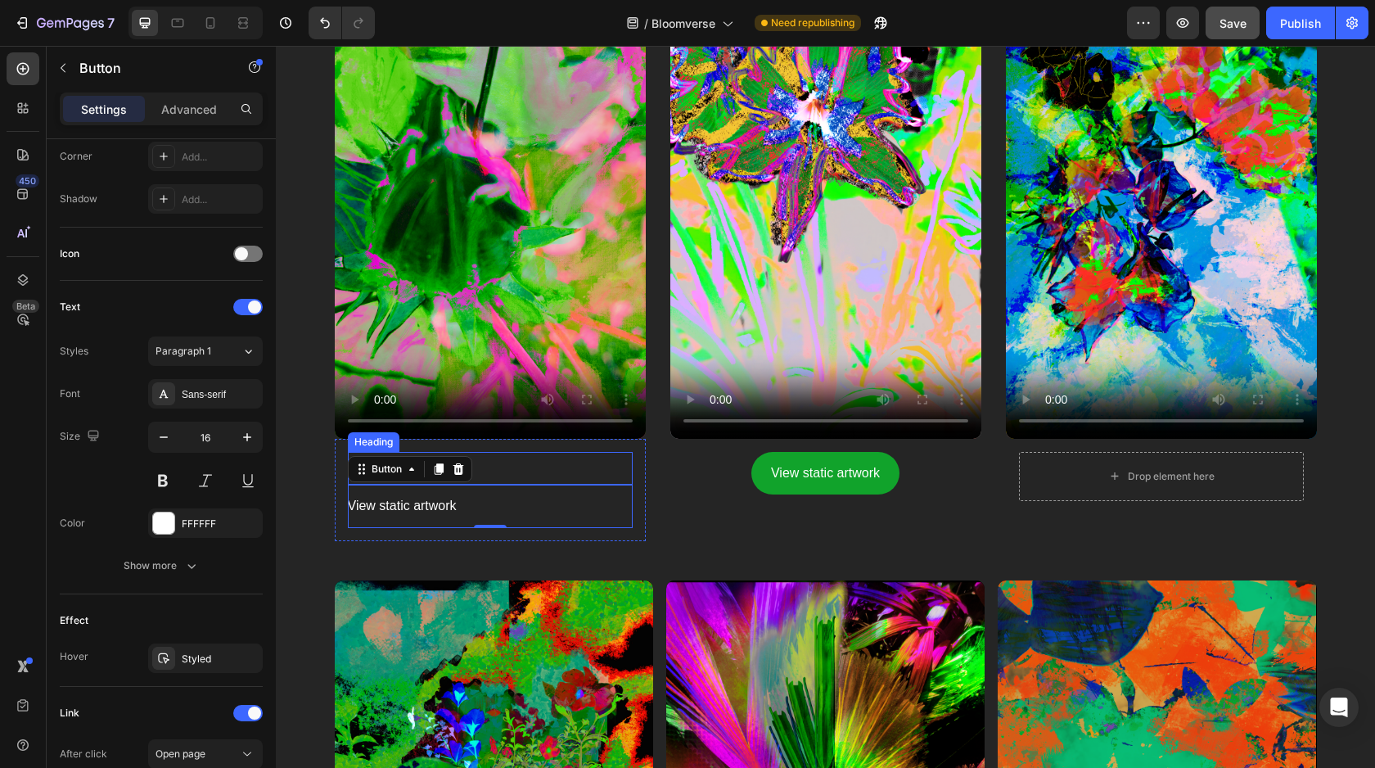
click at [494, 472] on p "The Unfold" at bounding box center [491, 468] width 282 height 29
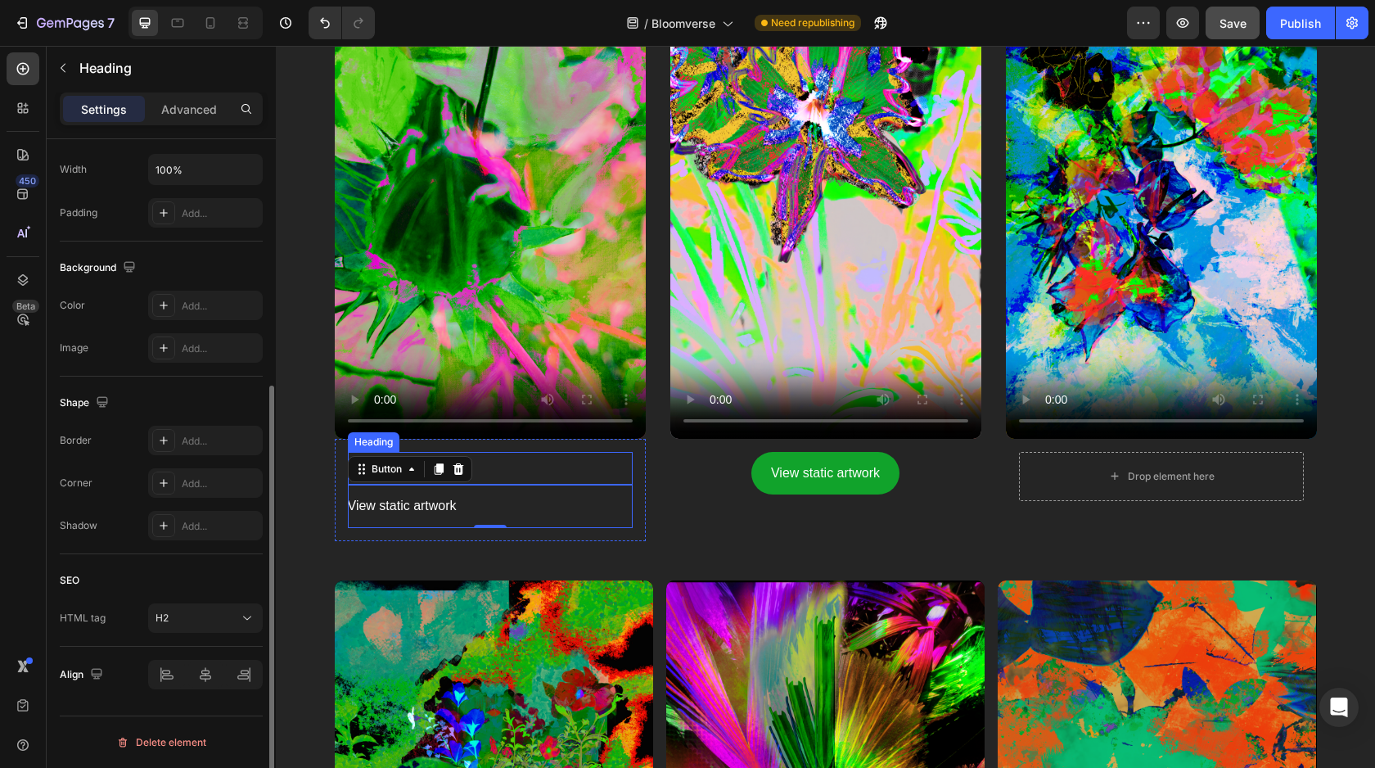
scroll to position [0, 0]
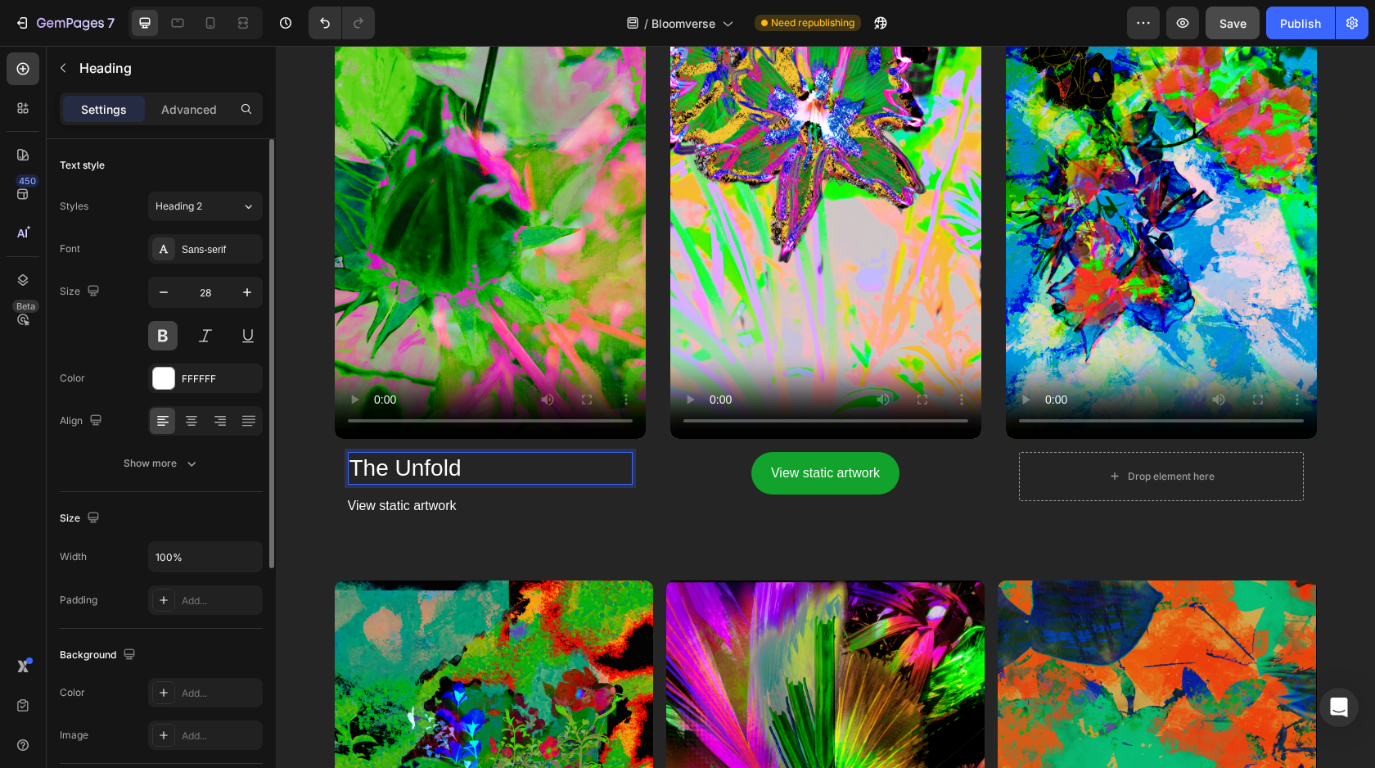
click at [169, 327] on button at bounding box center [162, 335] width 29 height 29
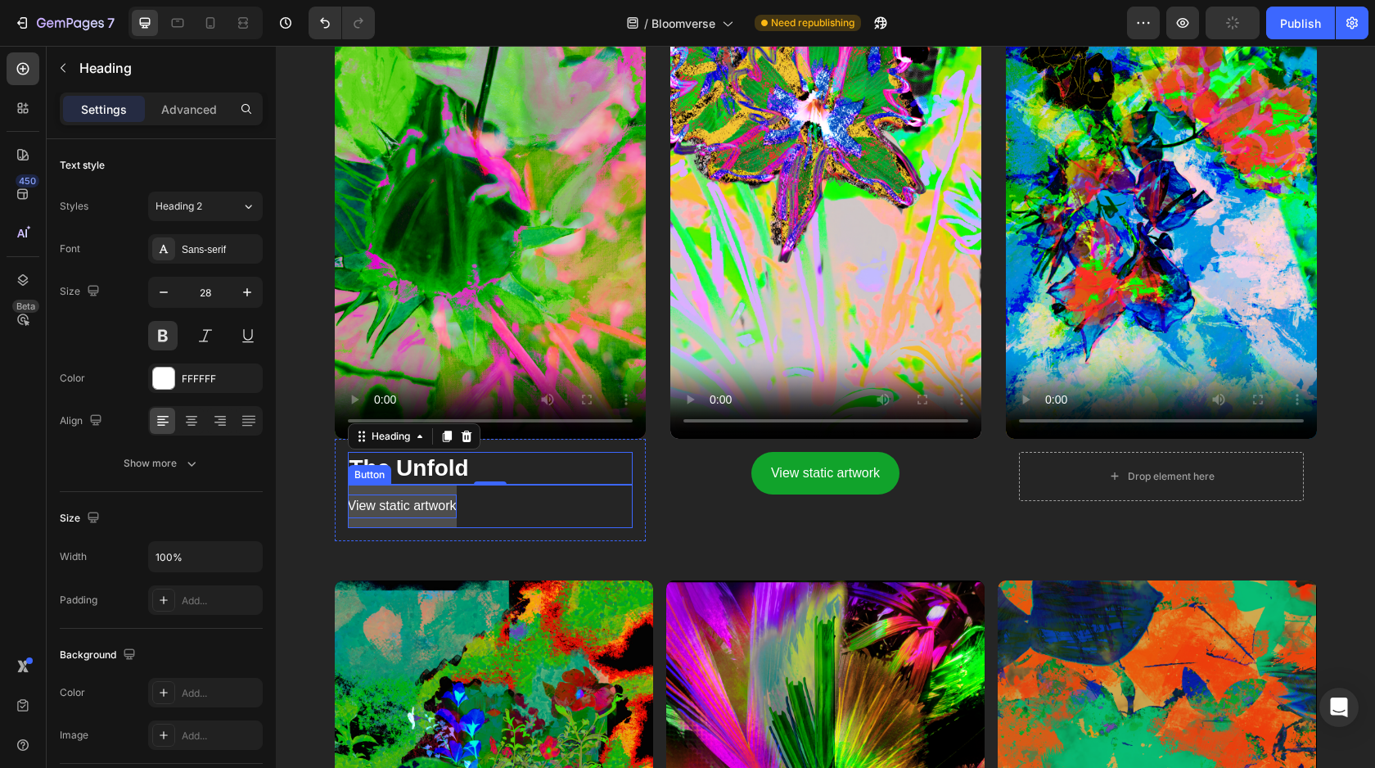
click at [396, 508] on p "View static artwork" at bounding box center [402, 506] width 109 height 24
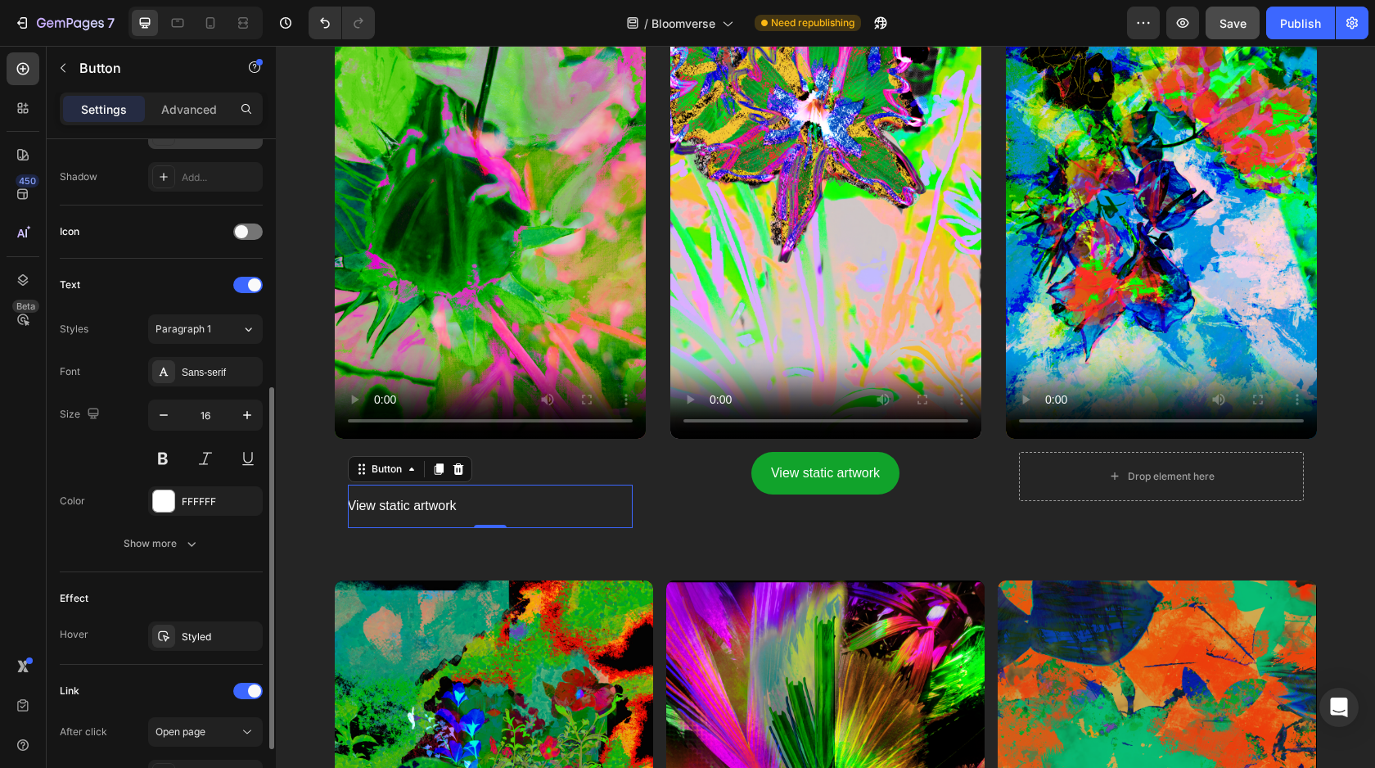
scroll to position [440, 0]
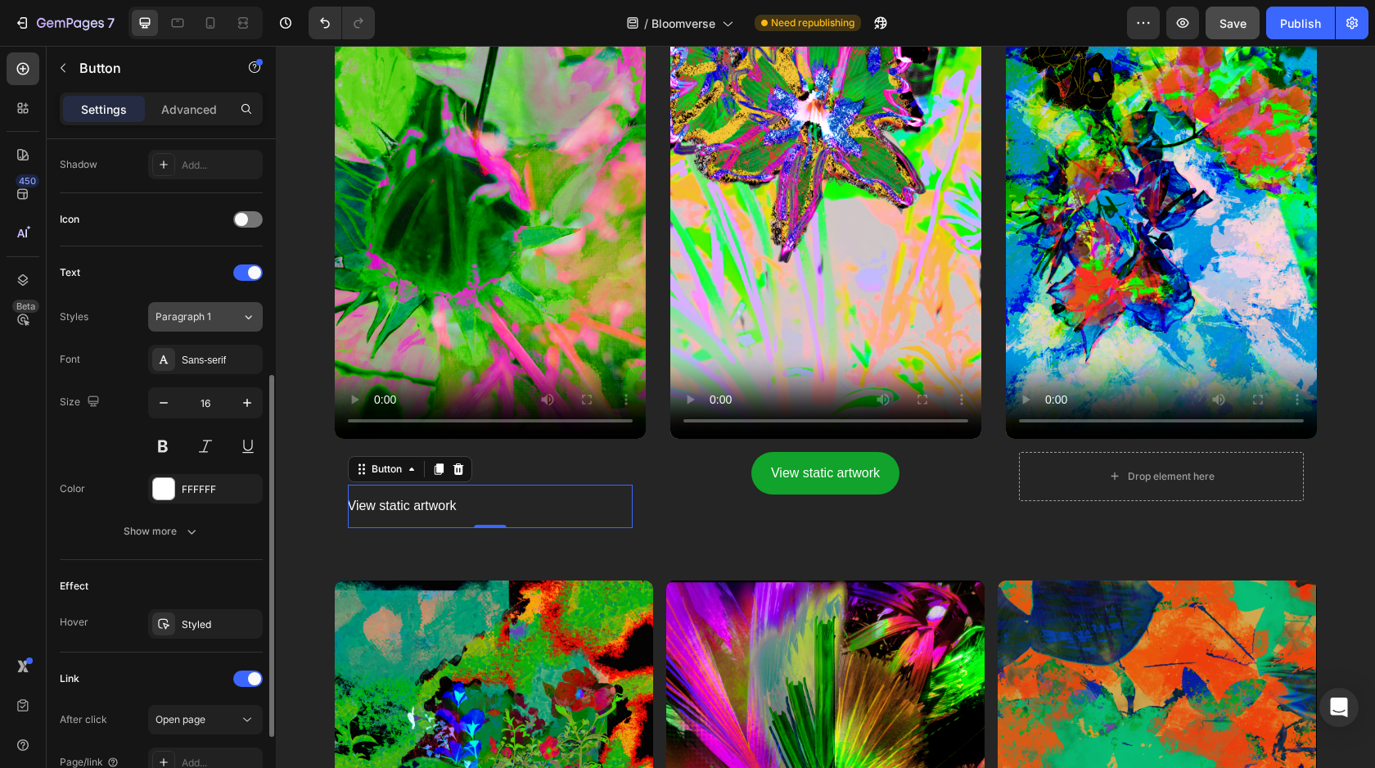
click at [179, 330] on button "Paragraph 1" at bounding box center [205, 316] width 115 height 29
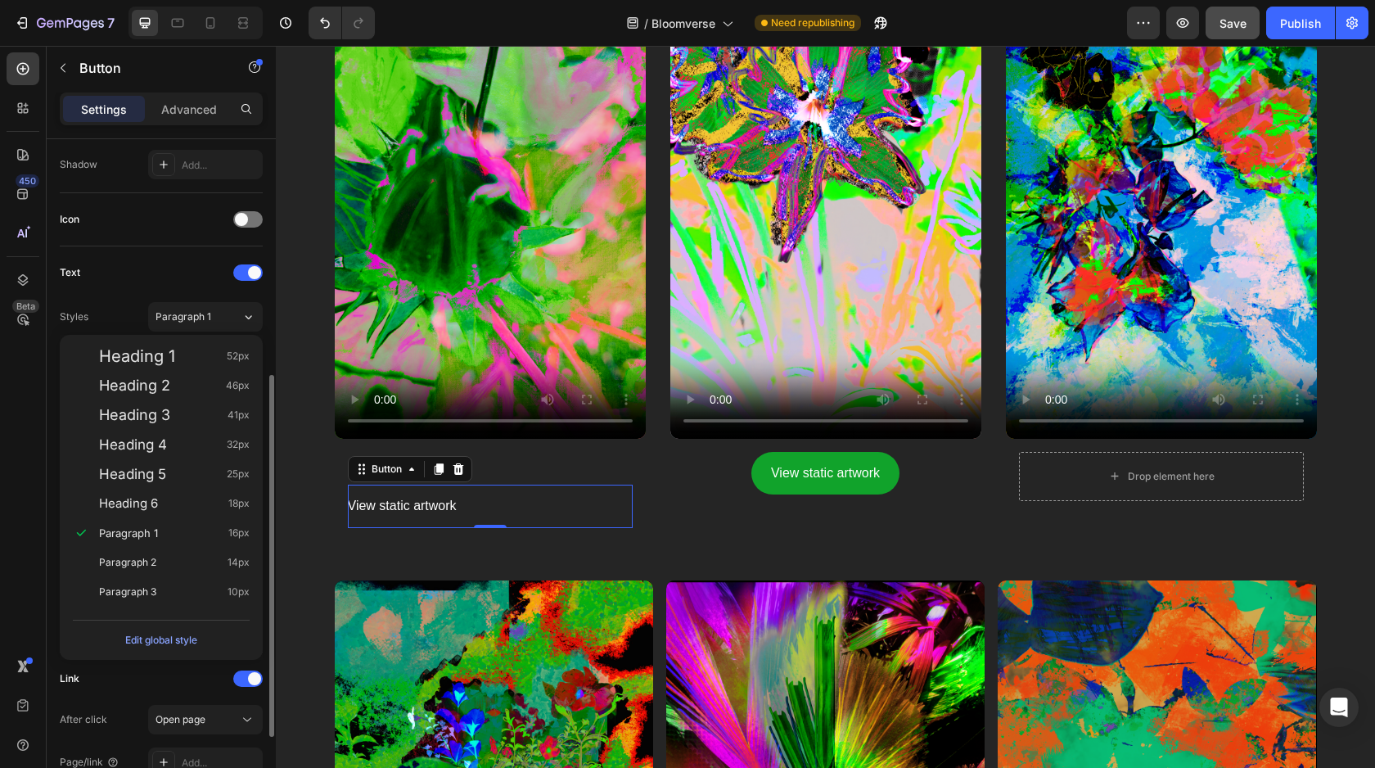
click at [181, 674] on div "Link" at bounding box center [161, 679] width 203 height 26
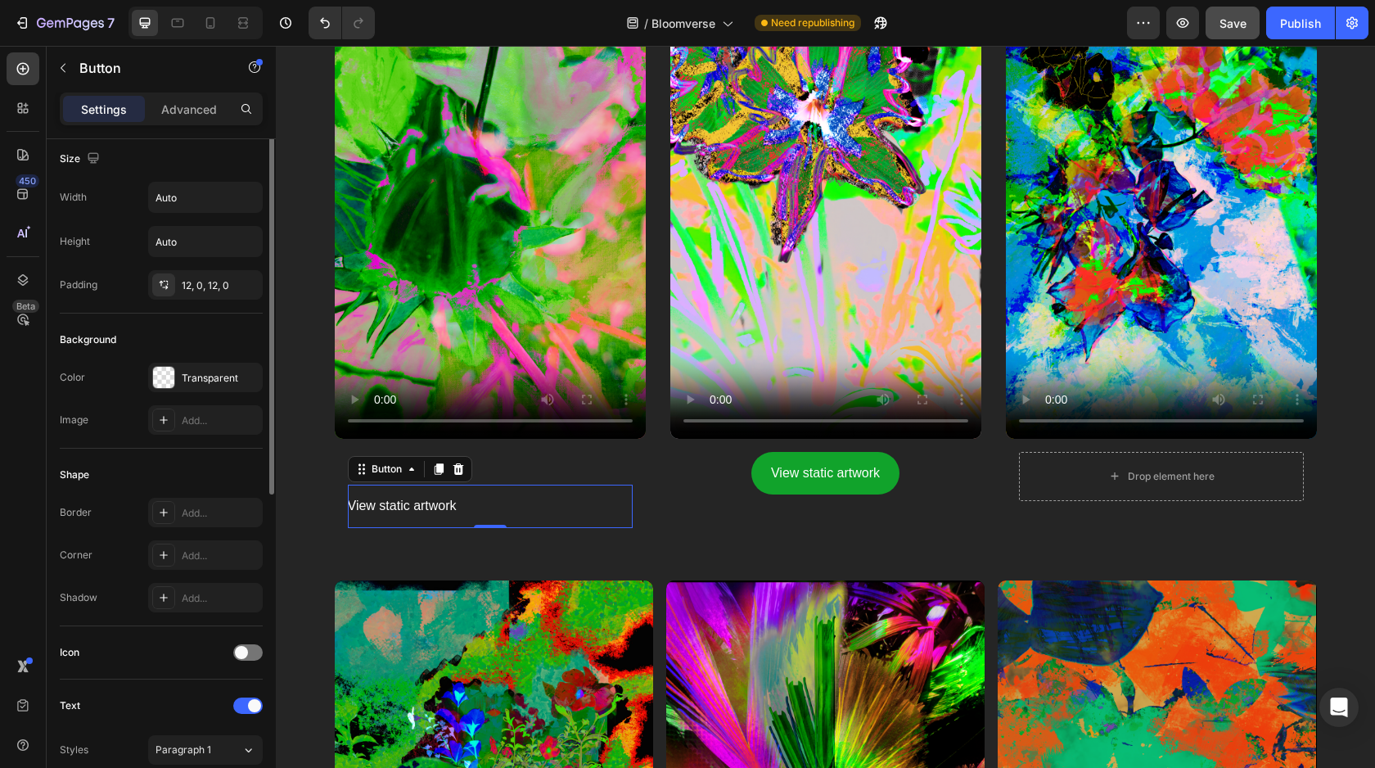
scroll to position [0, 0]
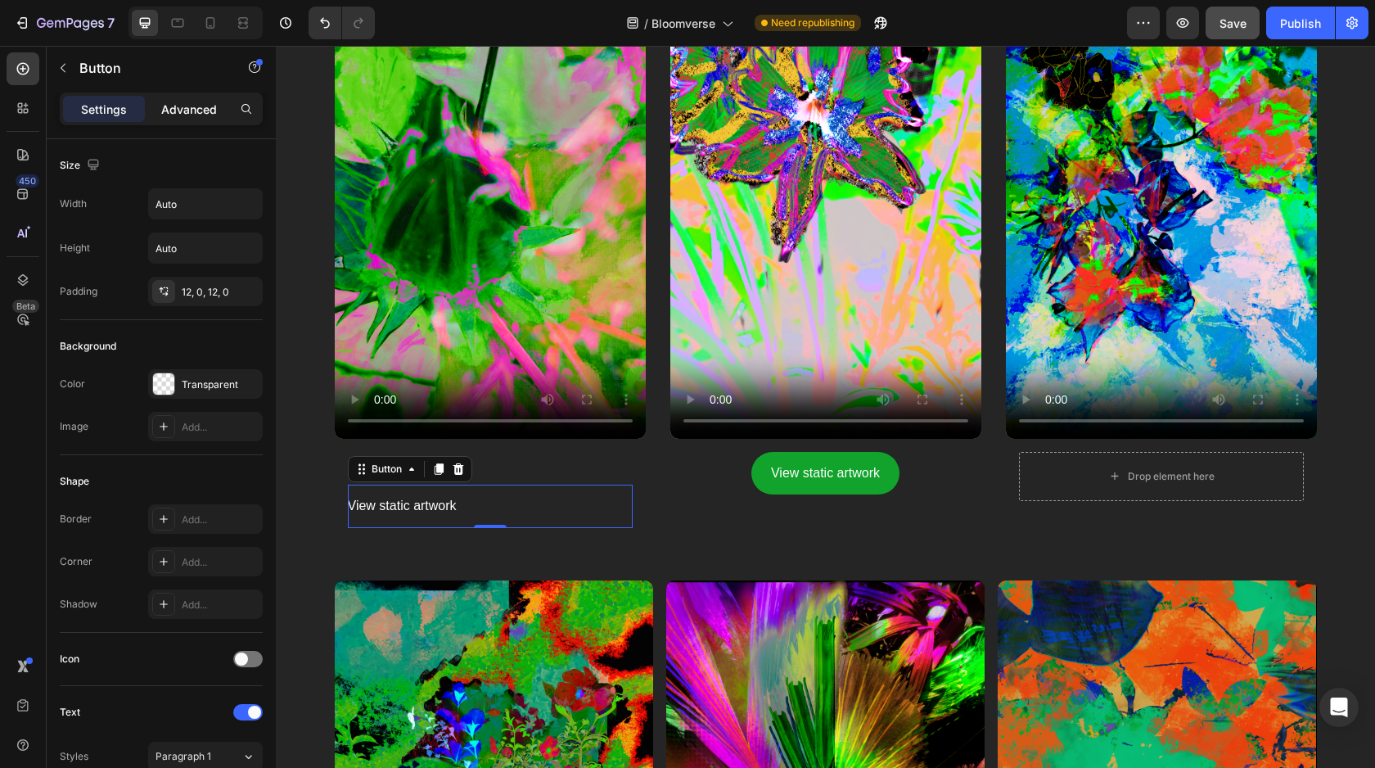
click at [169, 110] on p "Advanced" at bounding box center [189, 109] width 56 height 17
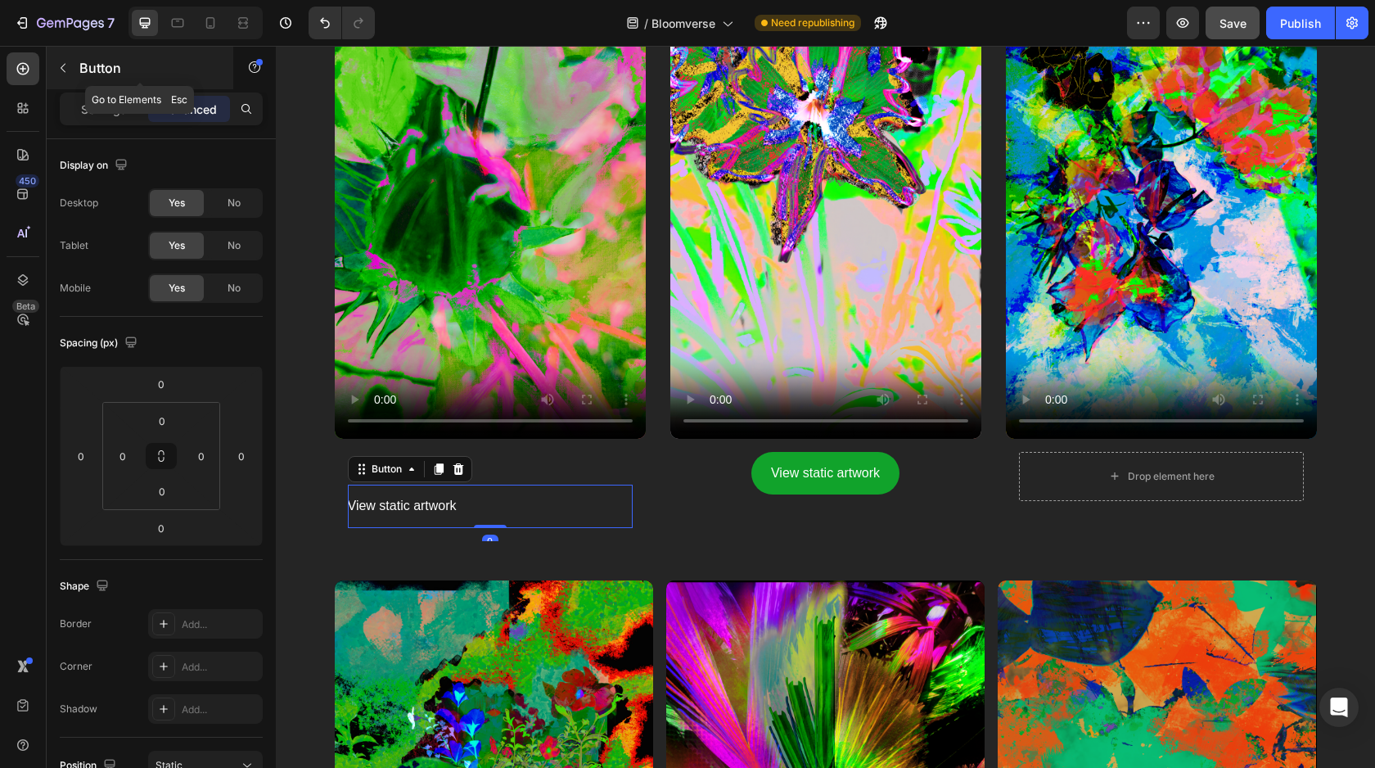
click at [65, 70] on icon "button" at bounding box center [62, 67] width 13 height 13
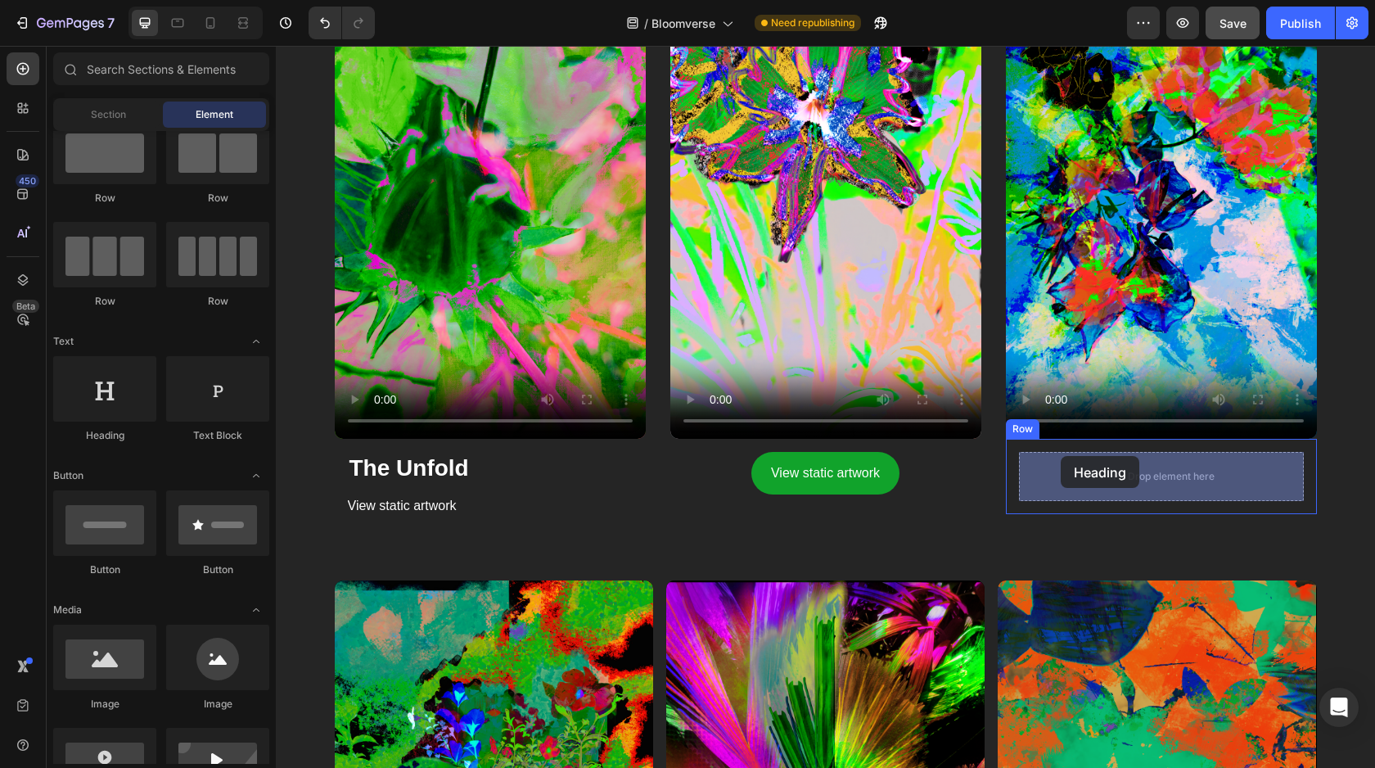
drag, startPoint x: 535, startPoint y: 444, endPoint x: 1012, endPoint y: 467, distance: 477.9
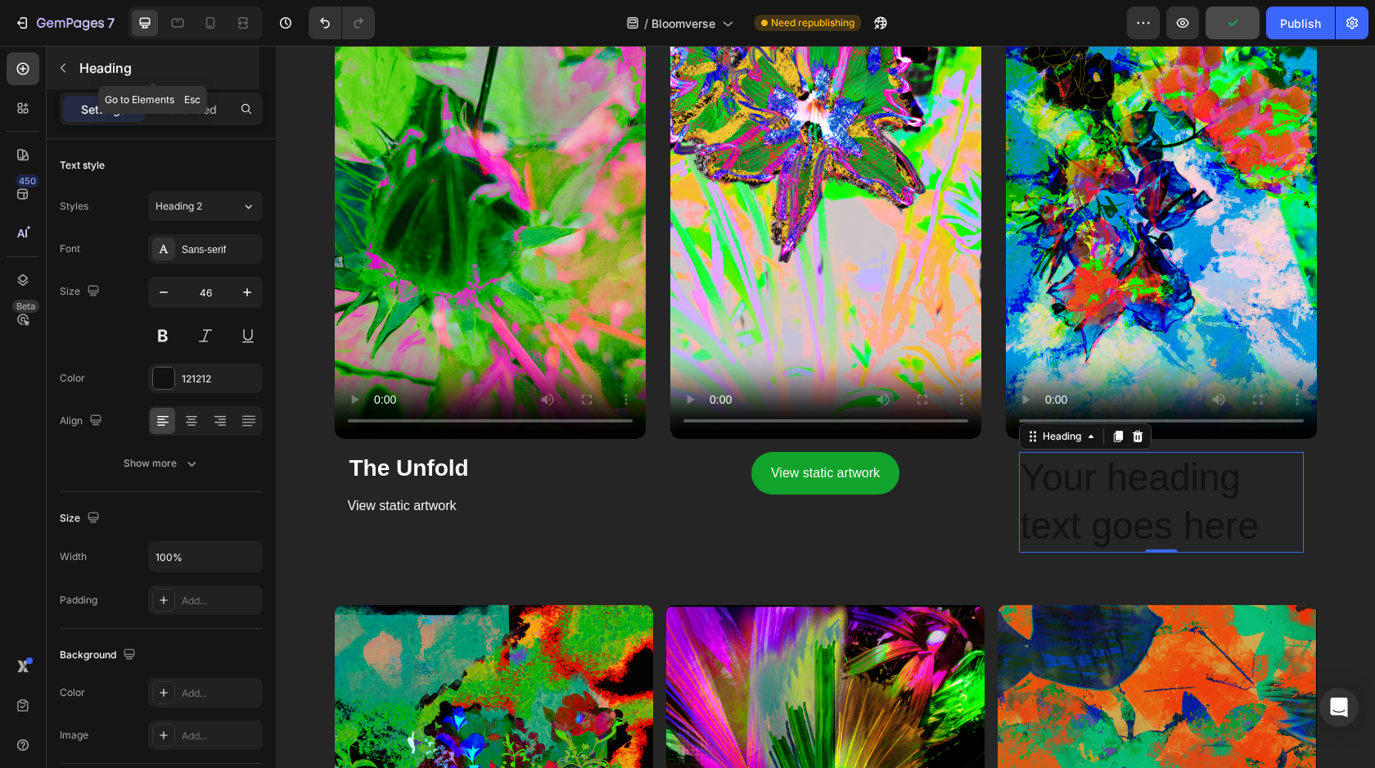
click at [57, 63] on icon "button" at bounding box center [62, 67] width 13 height 13
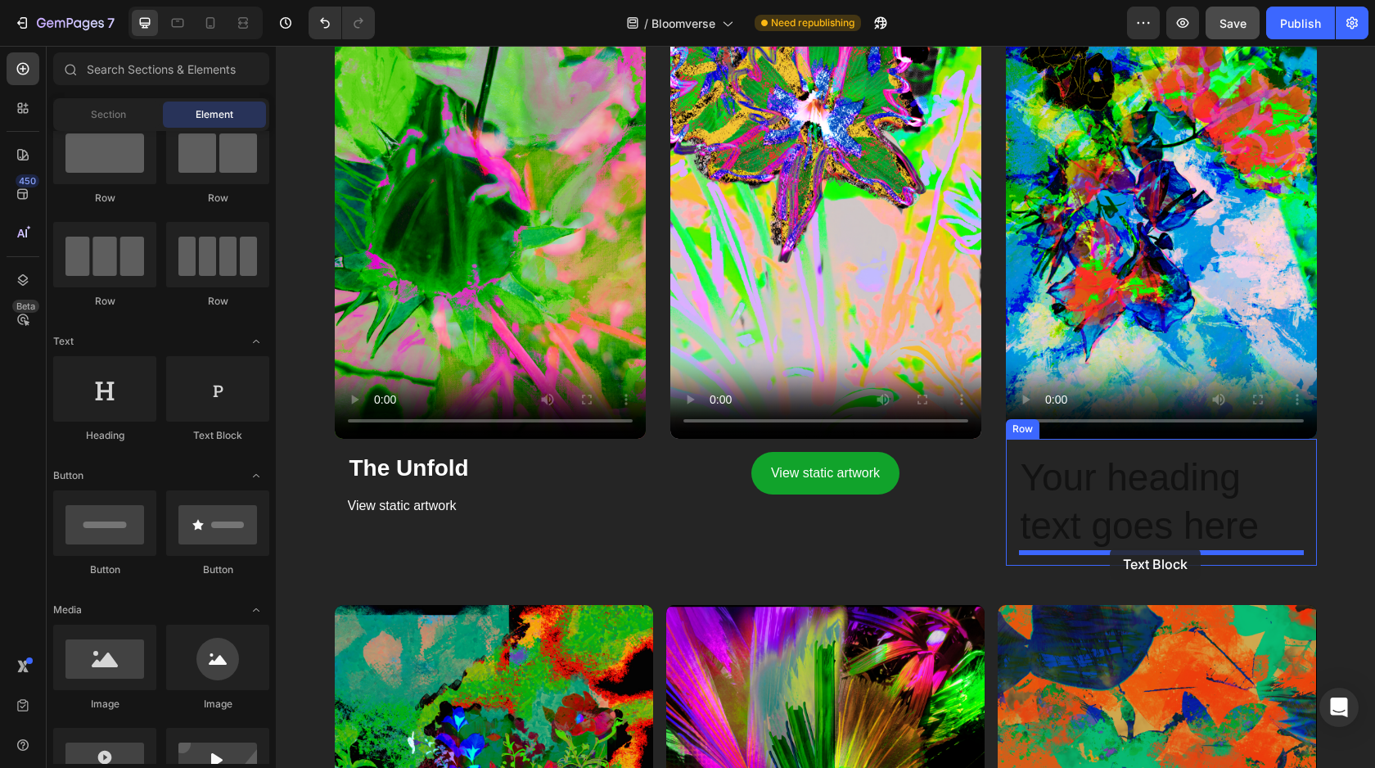
drag, startPoint x: 480, startPoint y: 422, endPoint x: 1110, endPoint y: 548, distance: 642.7
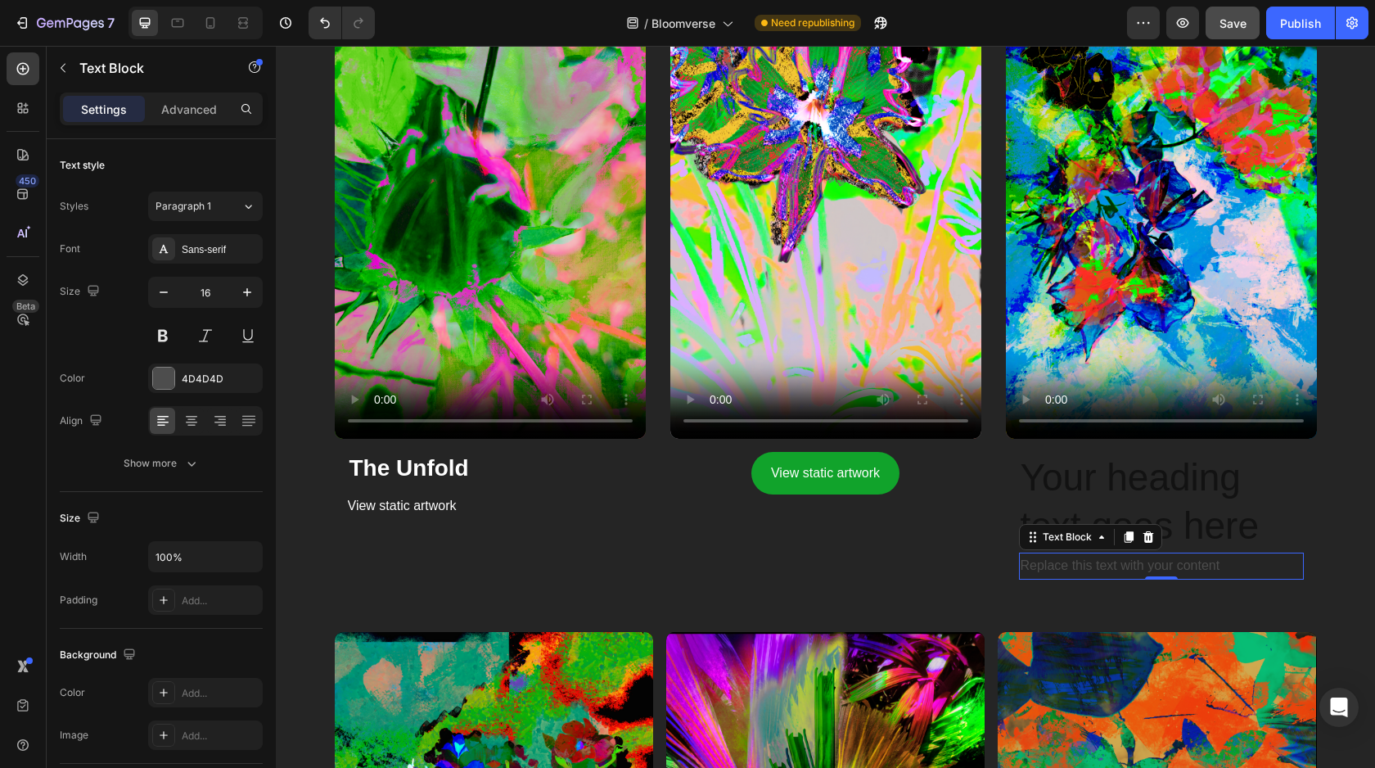
click at [1093, 567] on div "Replace this text with your content" at bounding box center [1161, 566] width 285 height 27
click at [1093, 567] on p "Replace this text with your content" at bounding box center [1162, 566] width 282 height 24
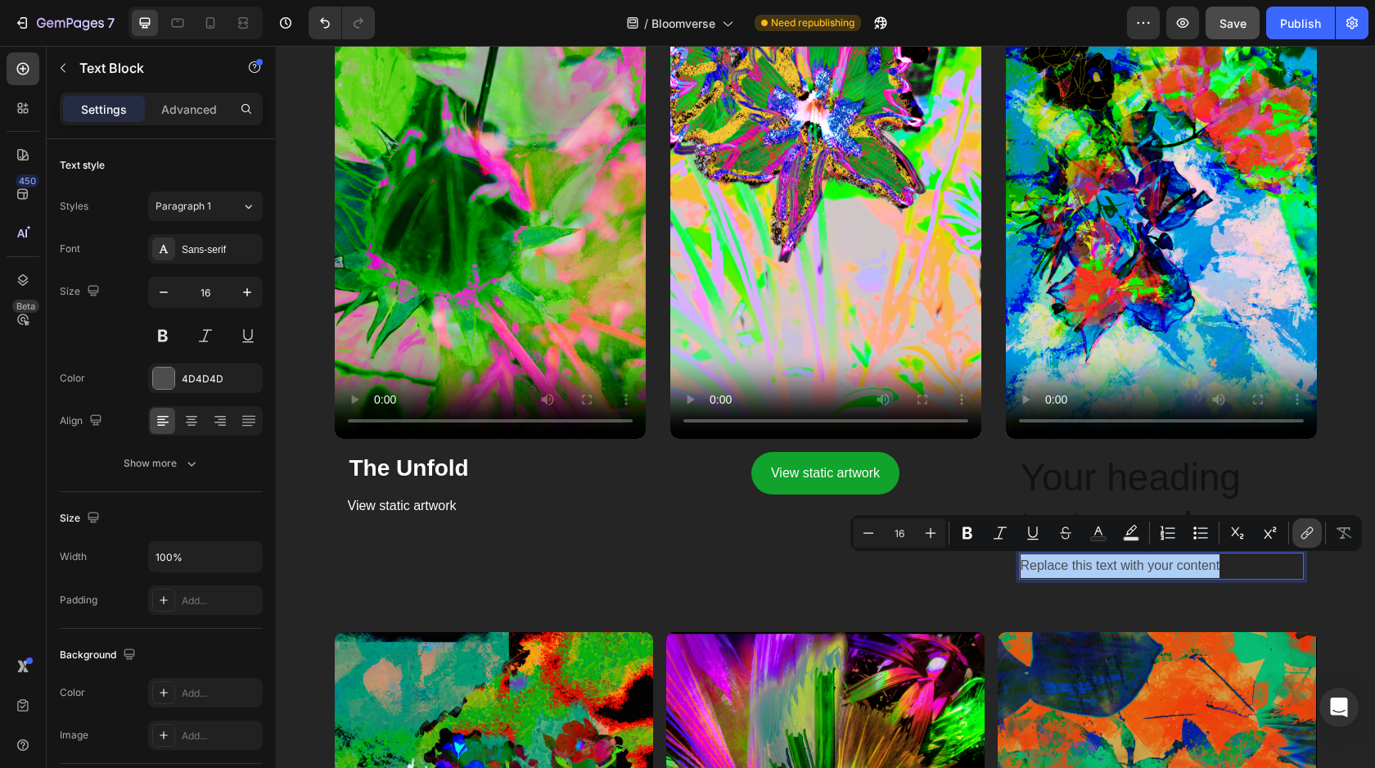
click at [1304, 536] on icon "Editor contextual toolbar" at bounding box center [1307, 533] width 16 height 16
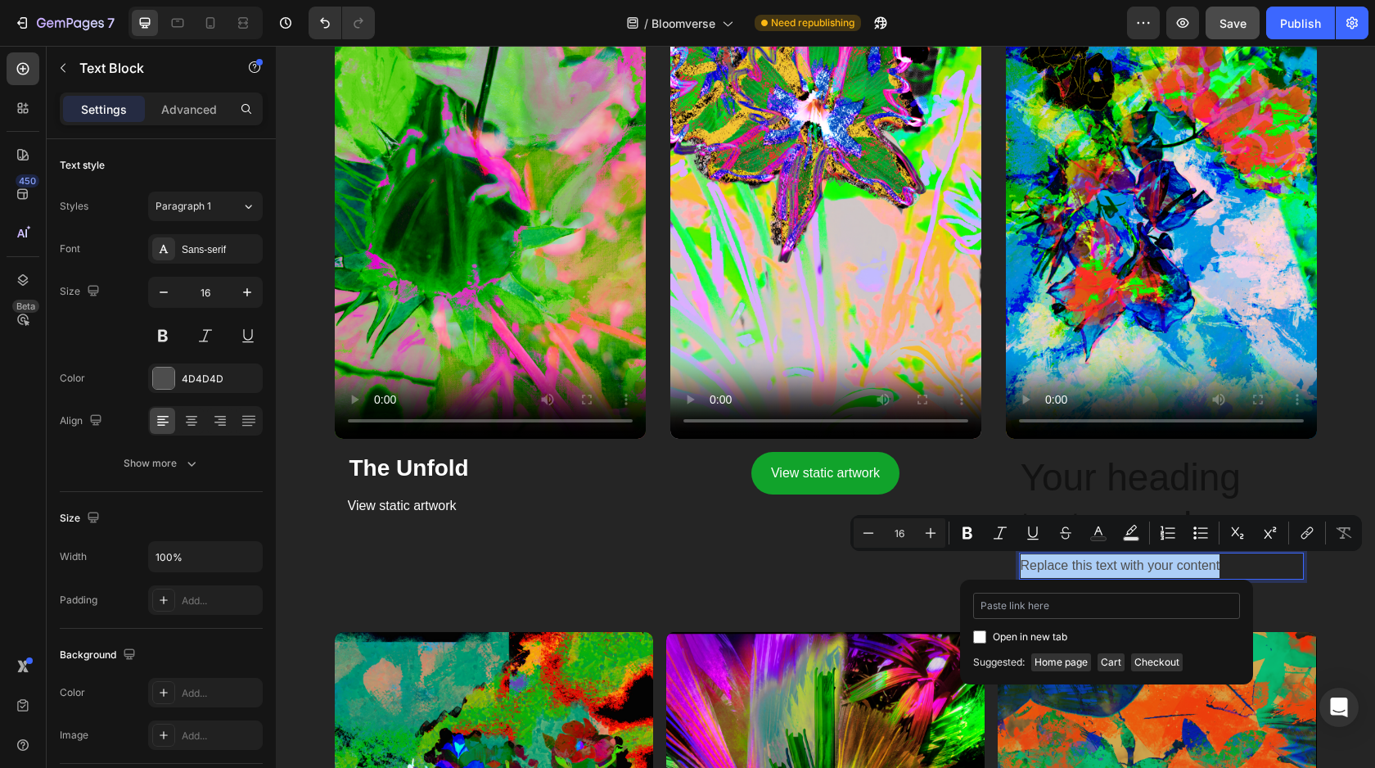
type input "View static artwork"
drag, startPoint x: 1070, startPoint y: 613, endPoint x: 965, endPoint y: 604, distance: 105.2
click at [965, 604] on div "View static artwork Open in new tab Unlink" at bounding box center [1106, 620] width 293 height 80
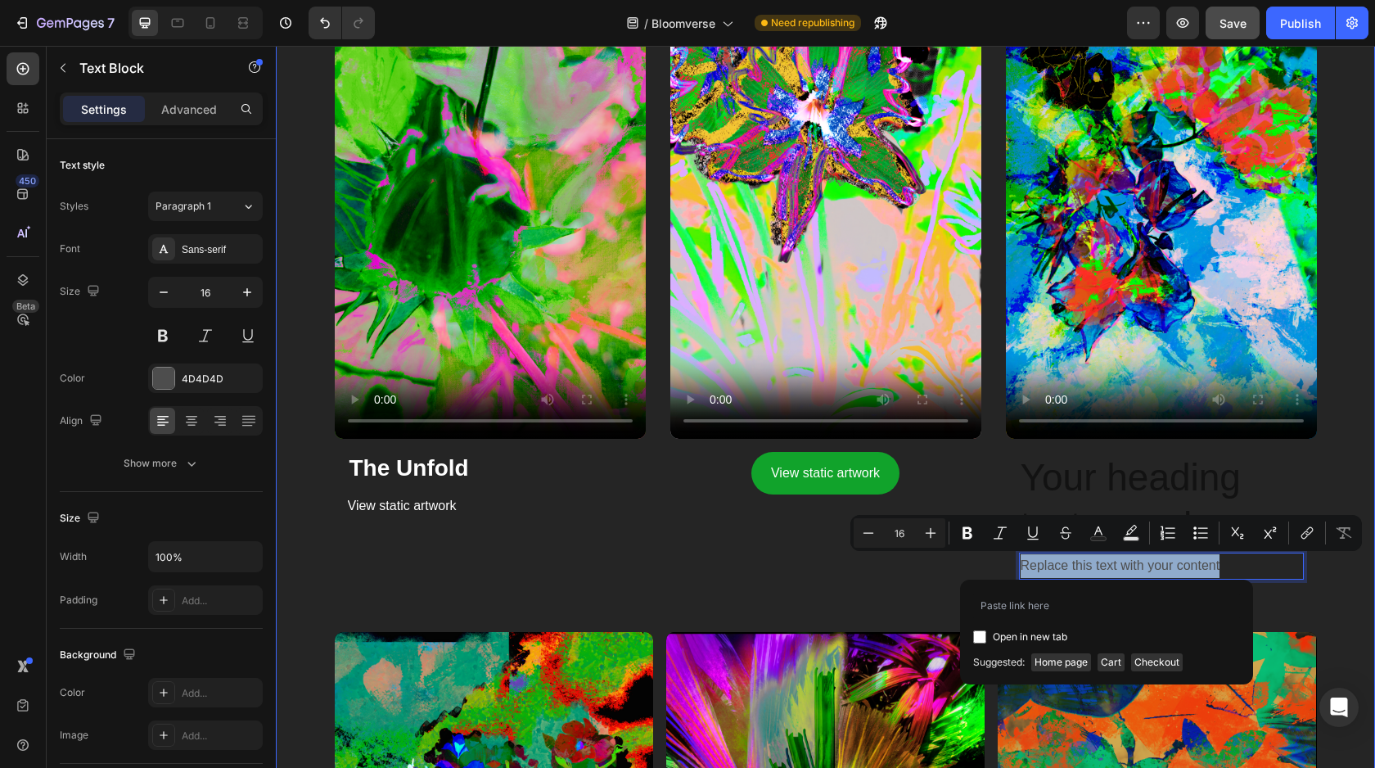
click at [876, 612] on div "Video The Unfold Heading View static artwork Button Row Video View static artwo…" at bounding box center [826, 258] width 982 height 747
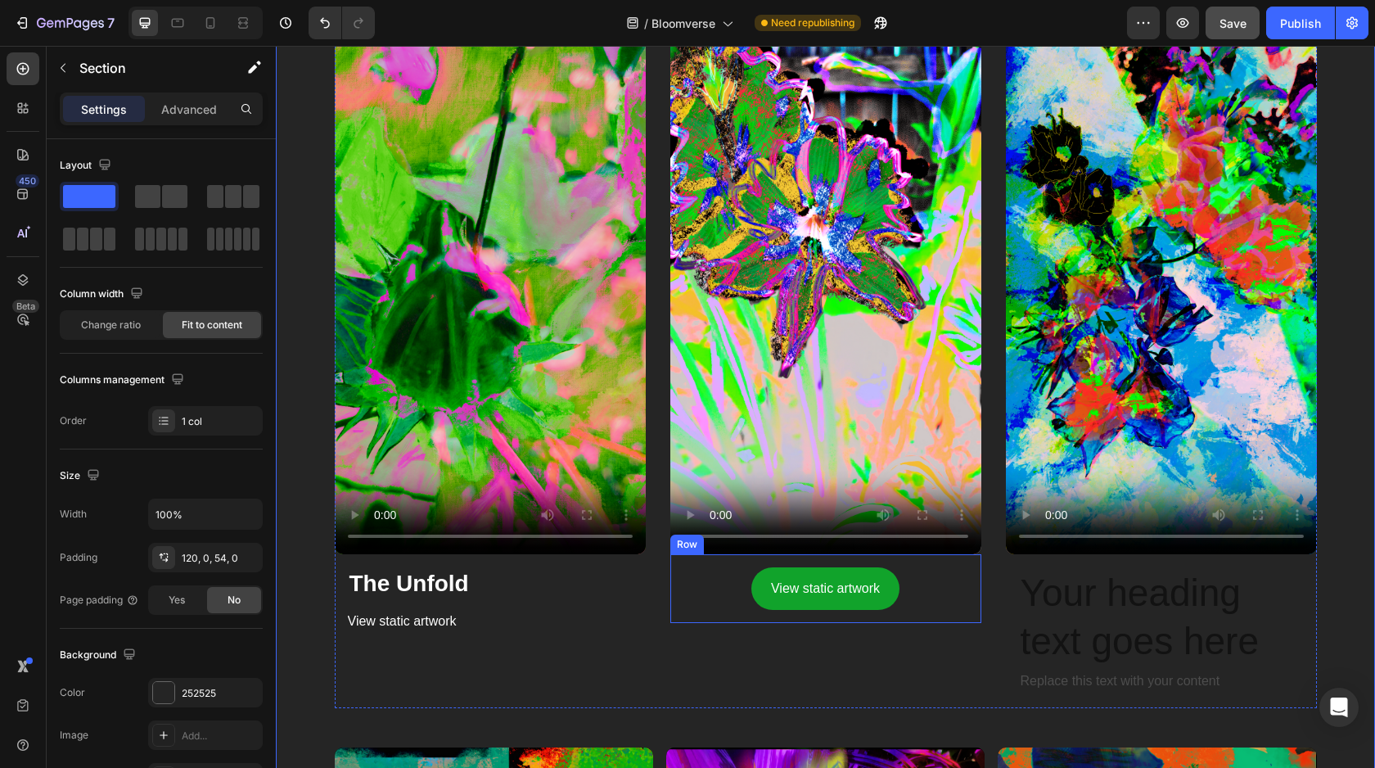
scroll to position [1293, 0]
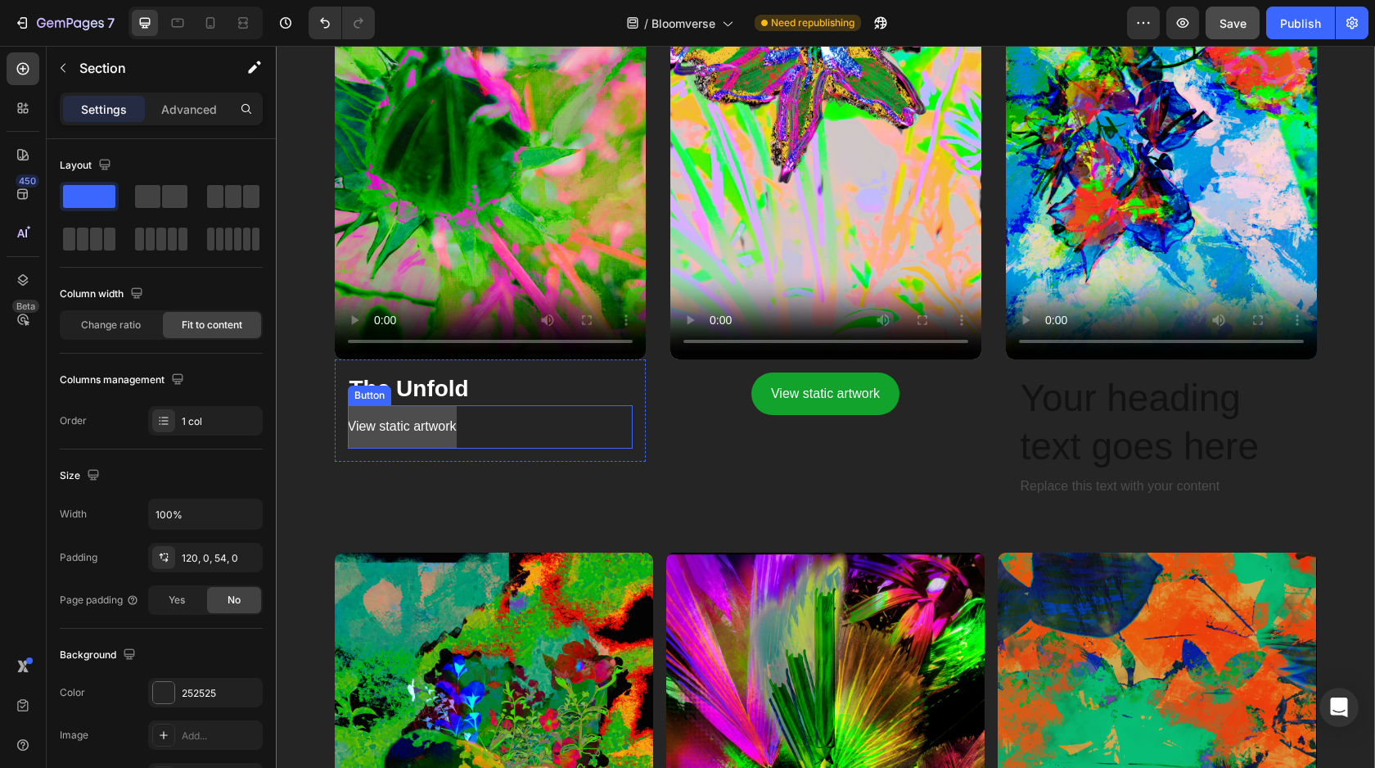
click at [400, 406] on button "View static artwork" at bounding box center [402, 426] width 109 height 43
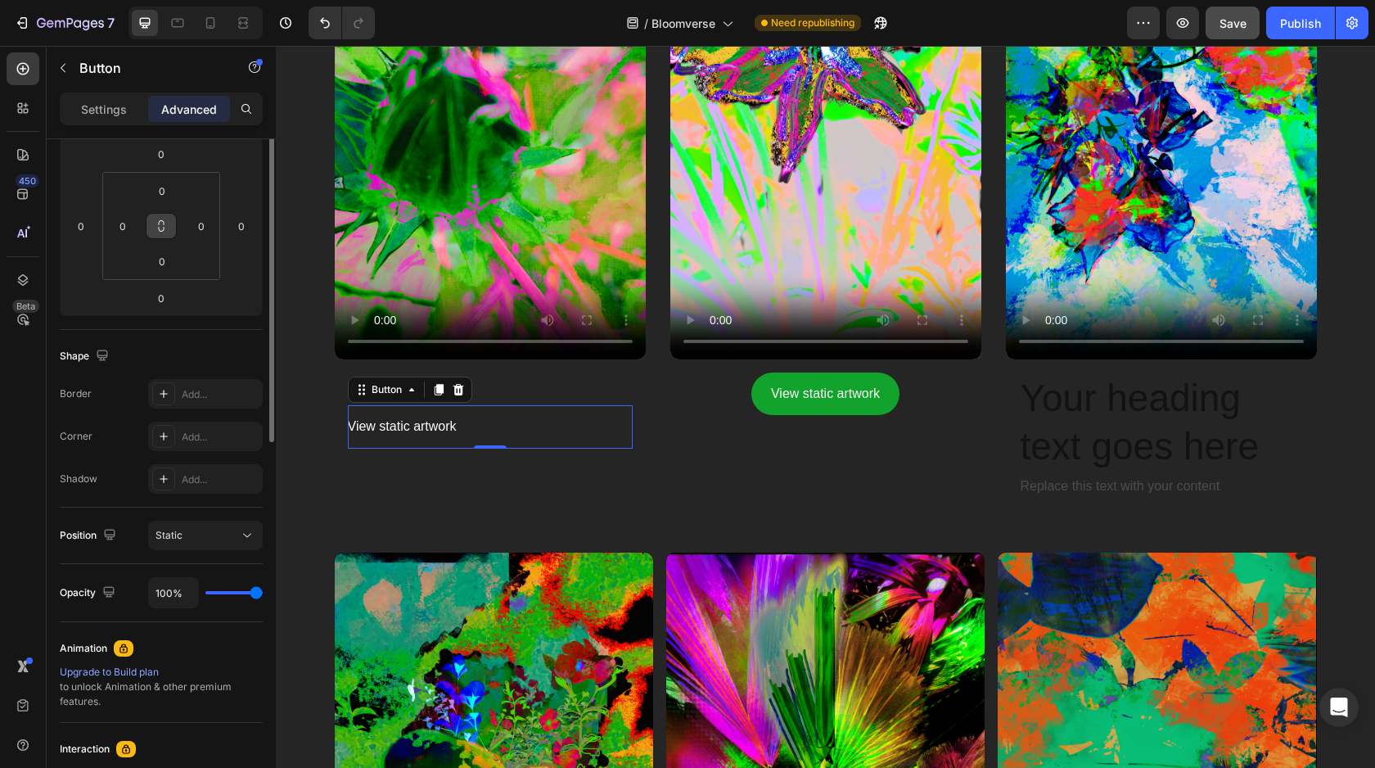
scroll to position [293, 0]
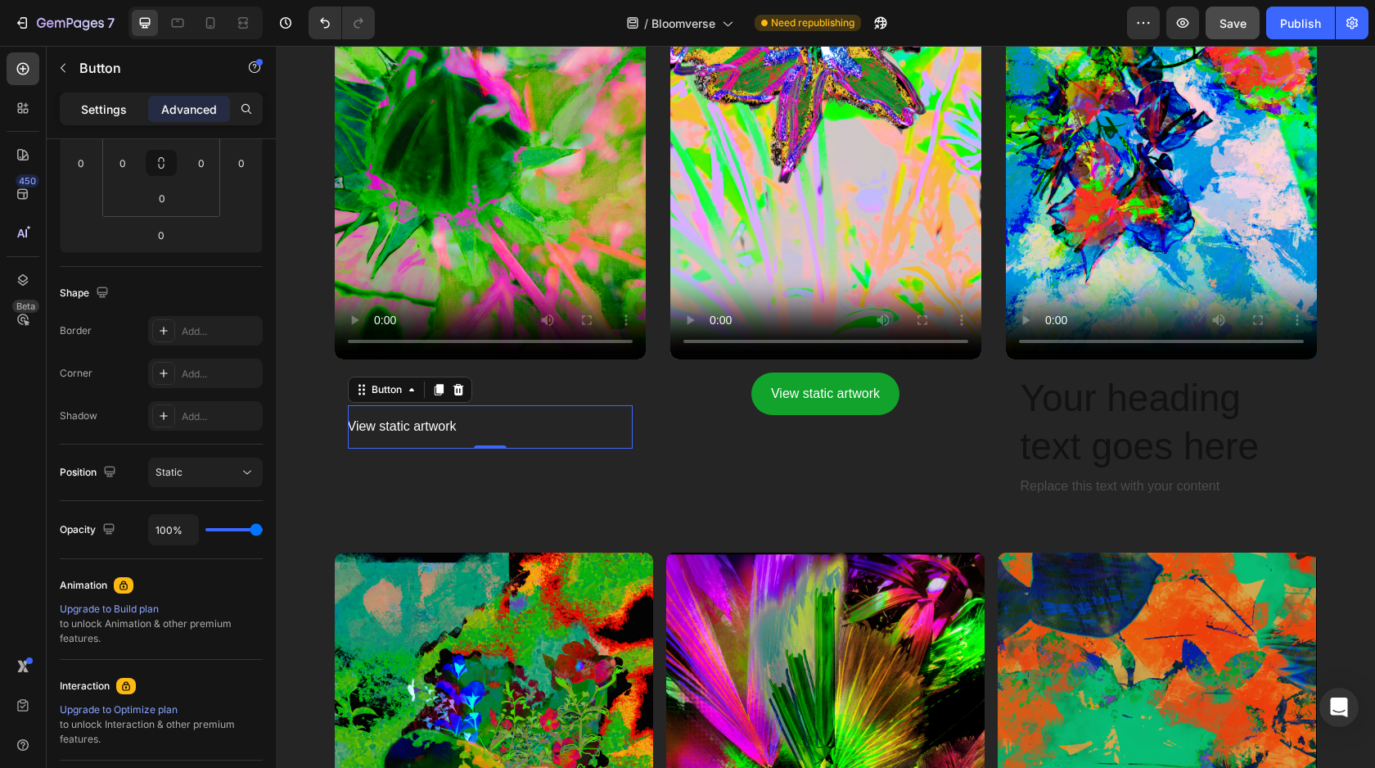
click at [112, 110] on p "Settings" at bounding box center [104, 109] width 46 height 17
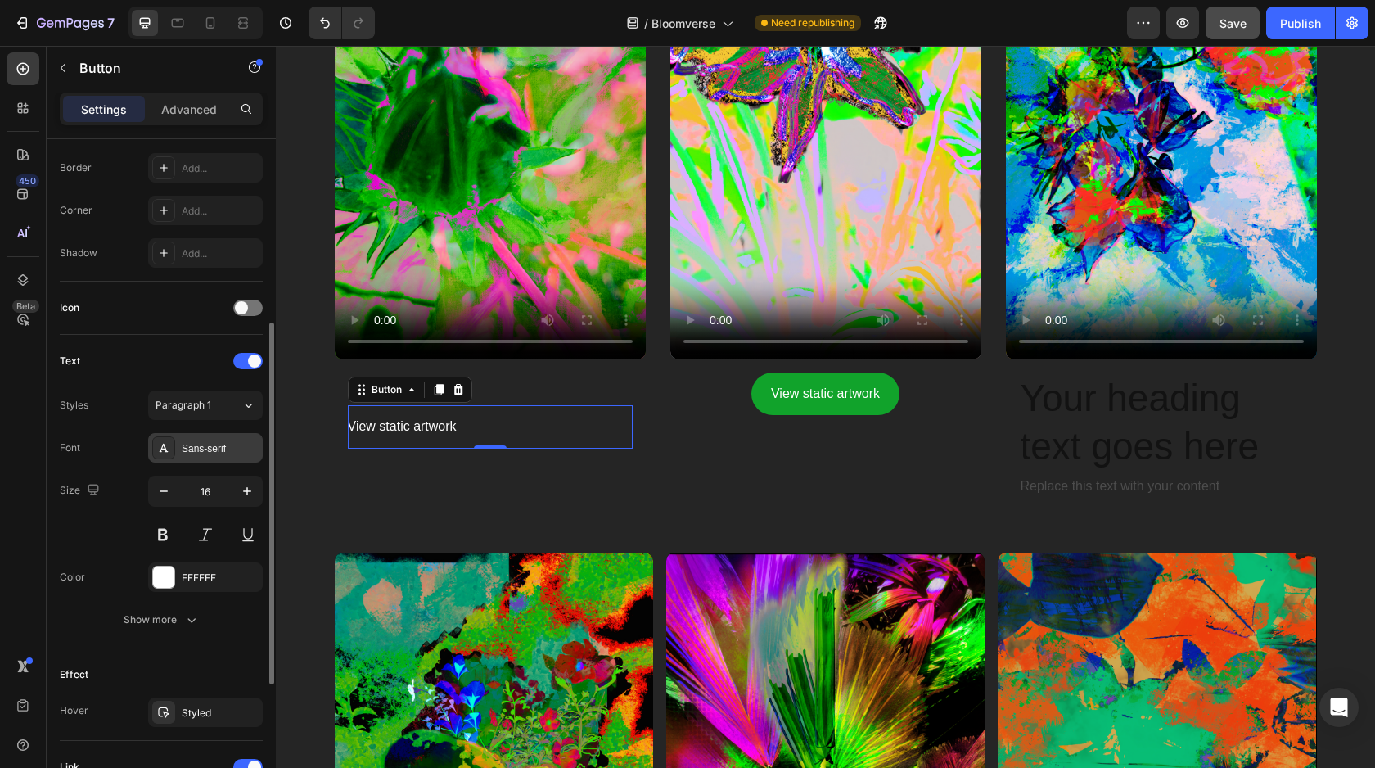
scroll to position [381, 0]
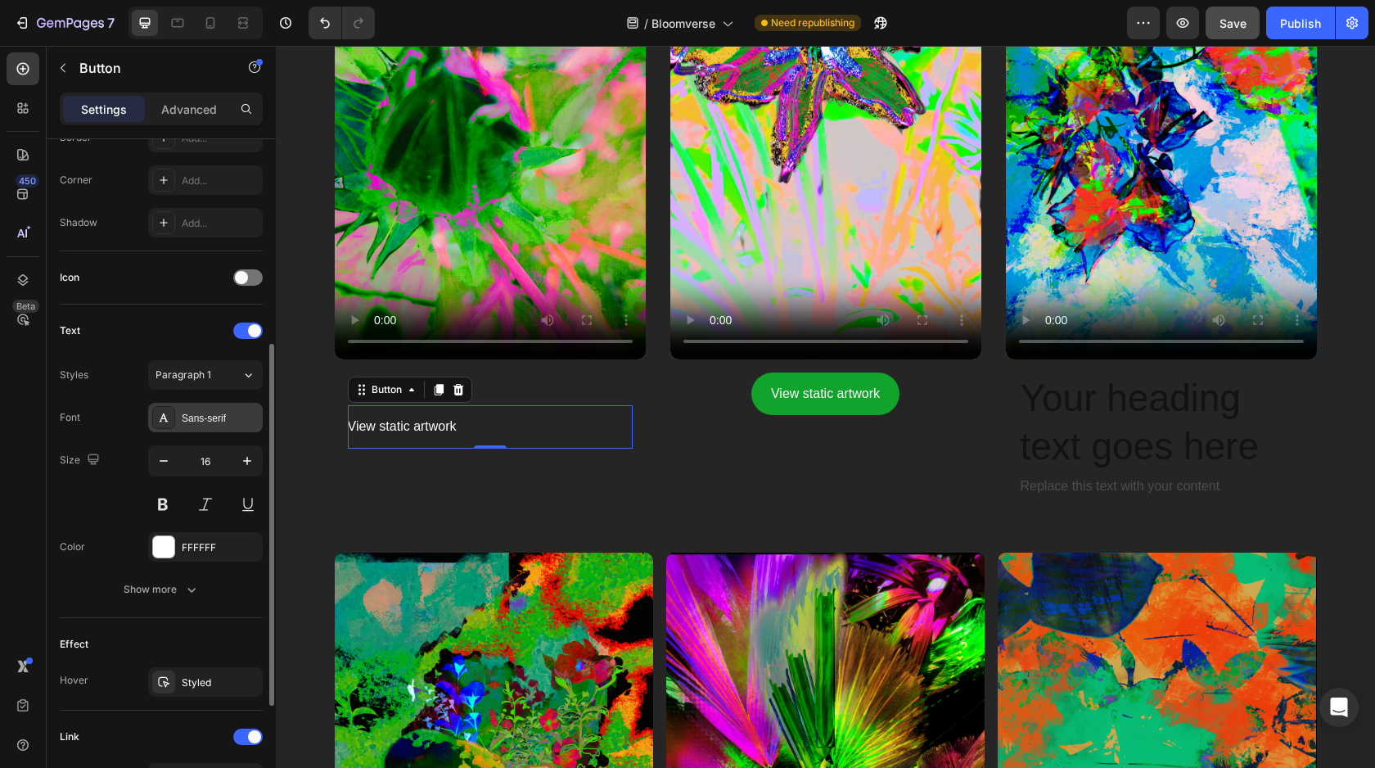
click at [160, 425] on div at bounding box center [163, 417] width 23 height 23
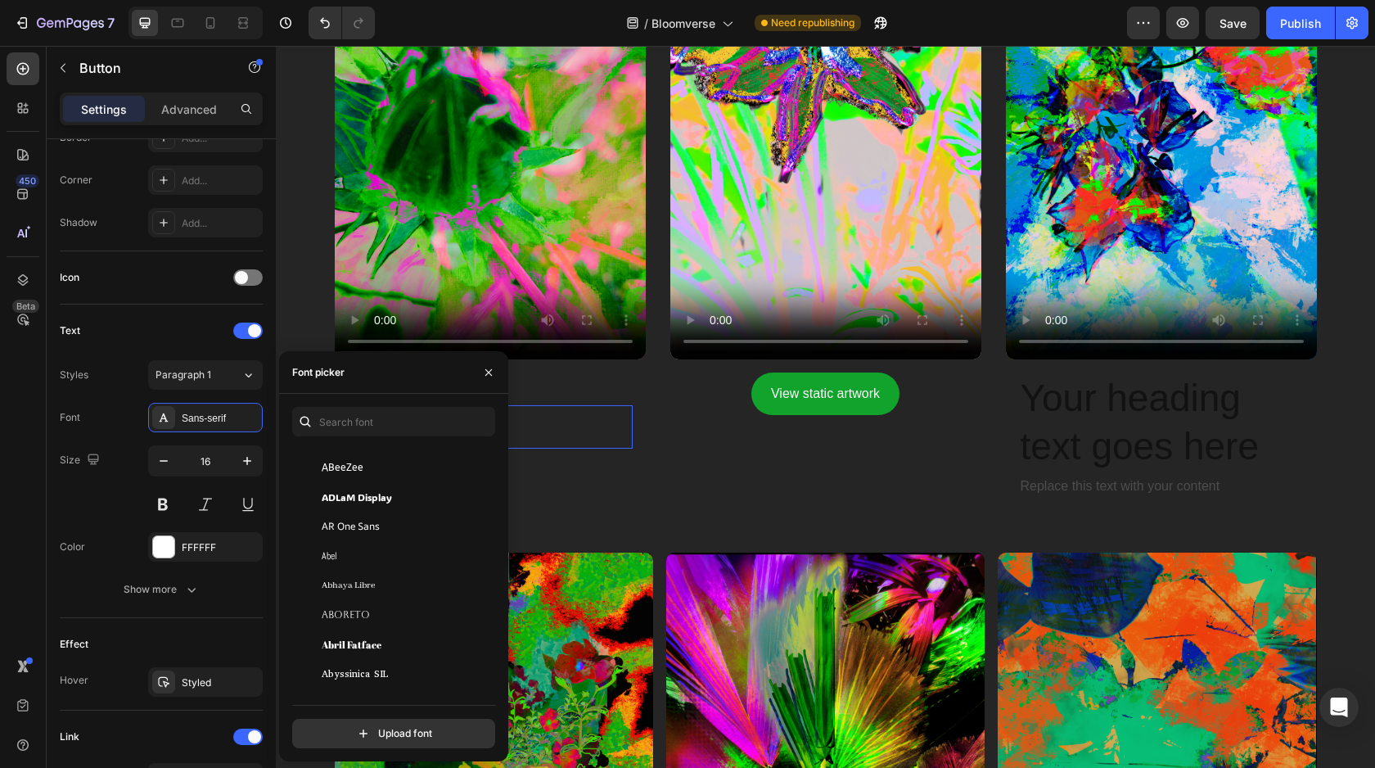
scroll to position [194, 0]
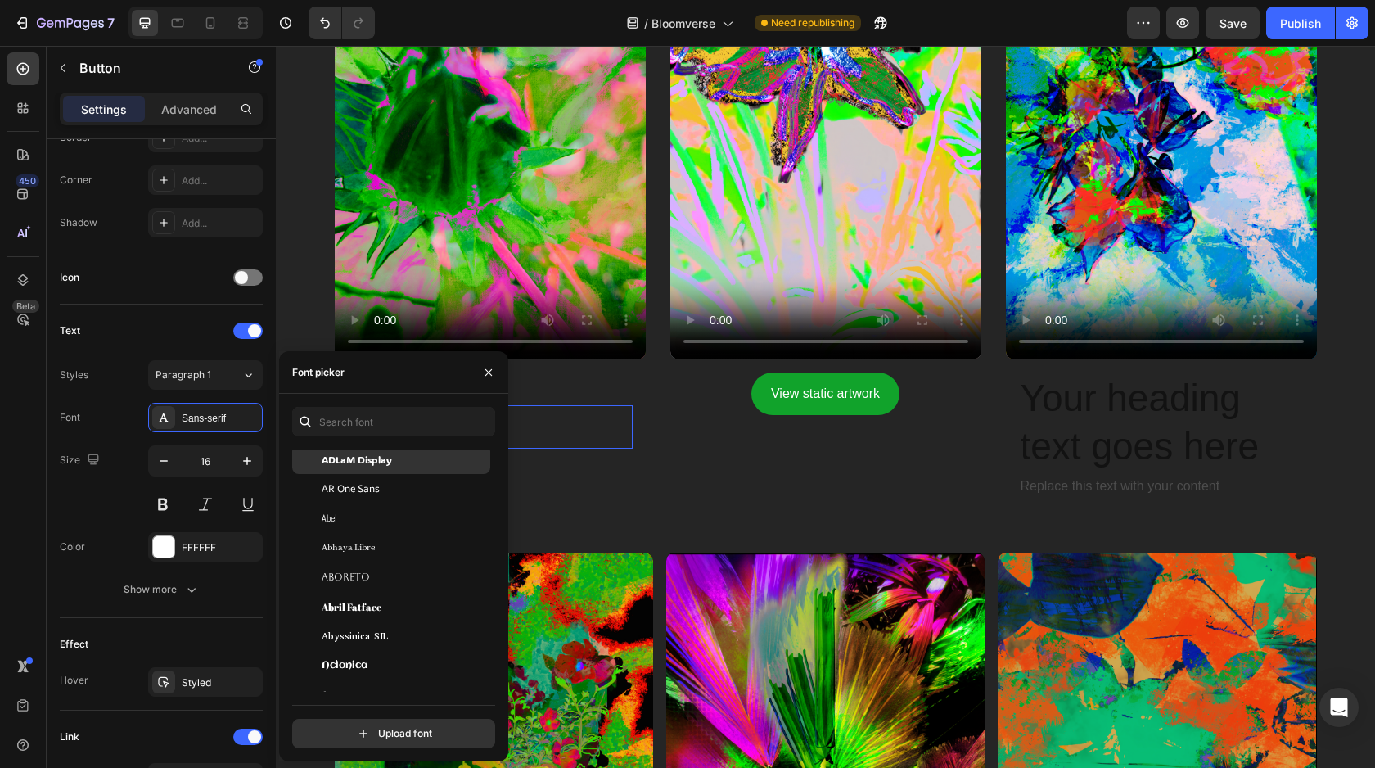
click at [361, 460] on span "ADLaM Display" at bounding box center [357, 459] width 70 height 15
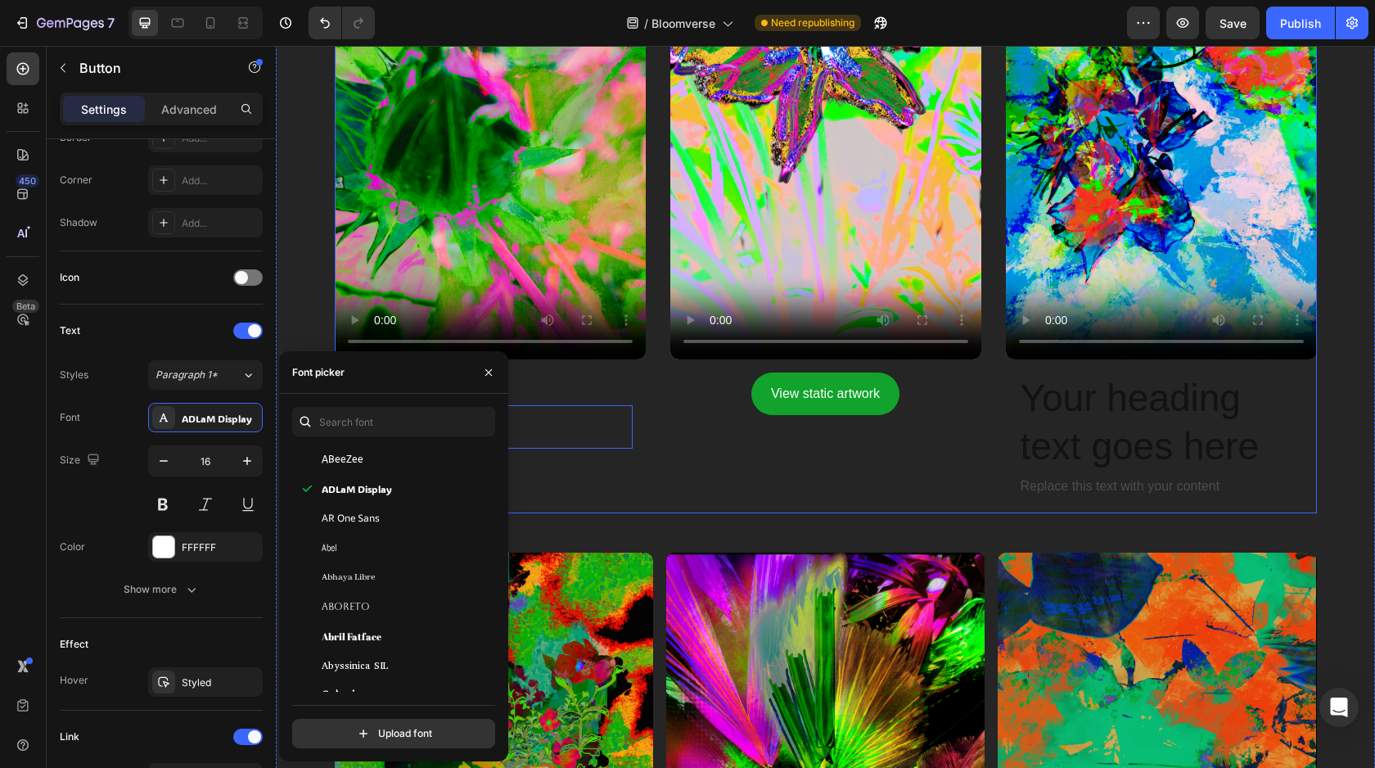
click at [613, 467] on div "Video The Unfold Heading View static artwork Button 0 Row" at bounding box center [490, 159] width 311 height 707
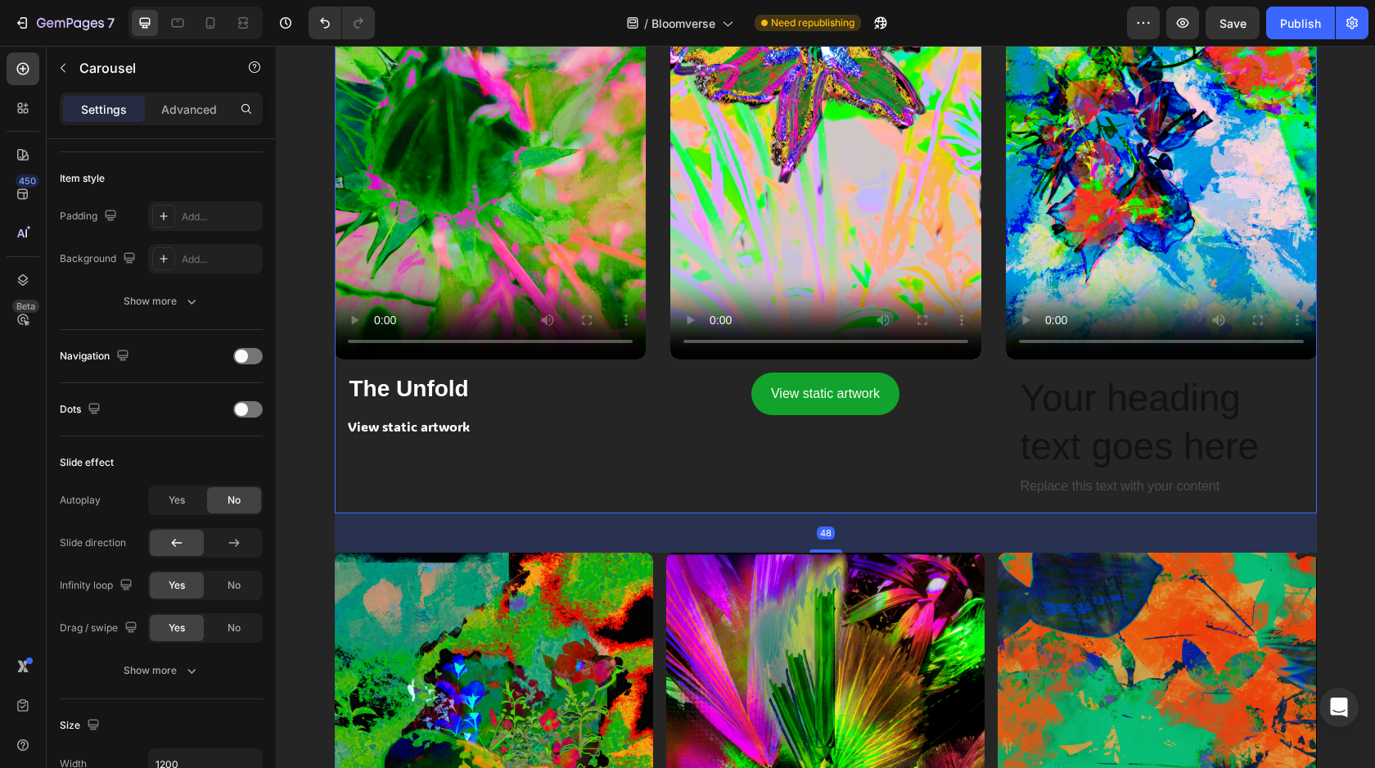
scroll to position [0, 0]
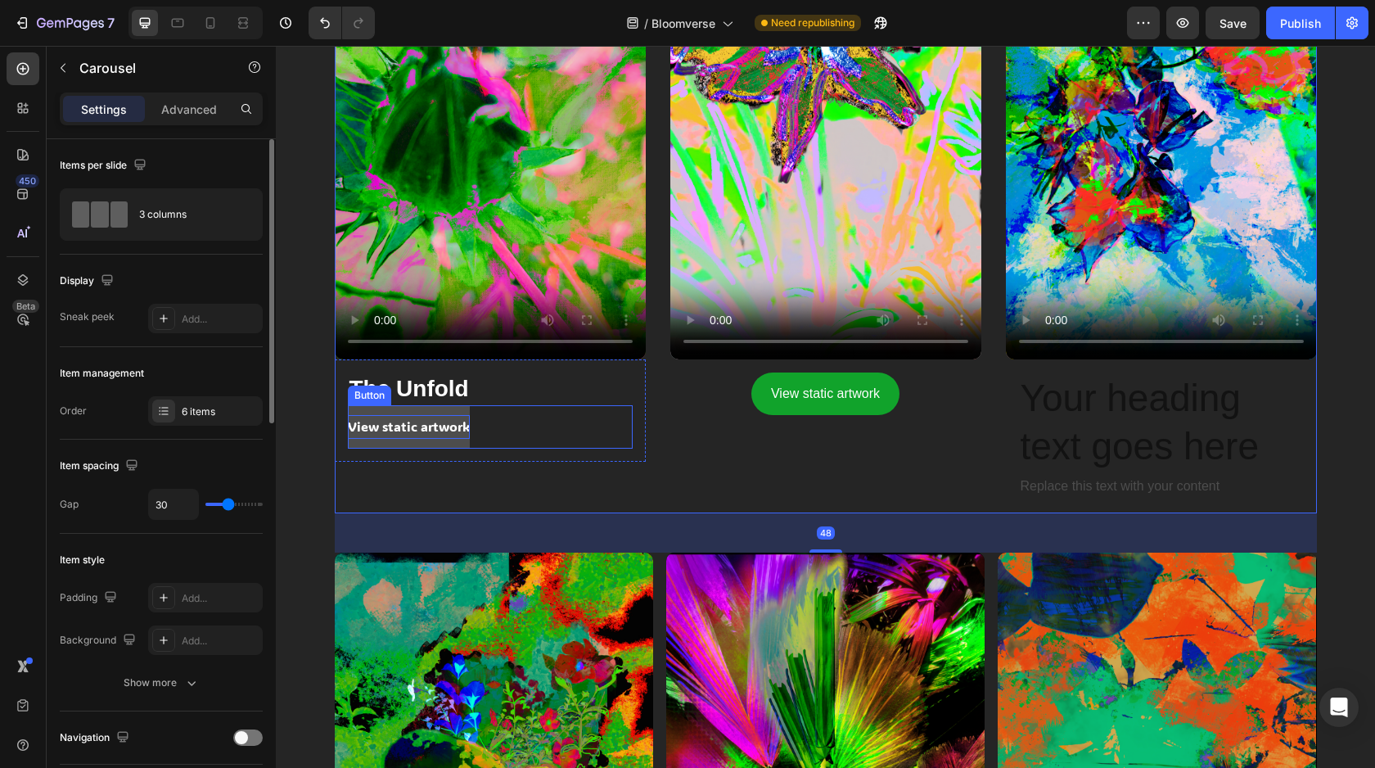
click at [428, 431] on p "View static artwork" at bounding box center [409, 427] width 122 height 24
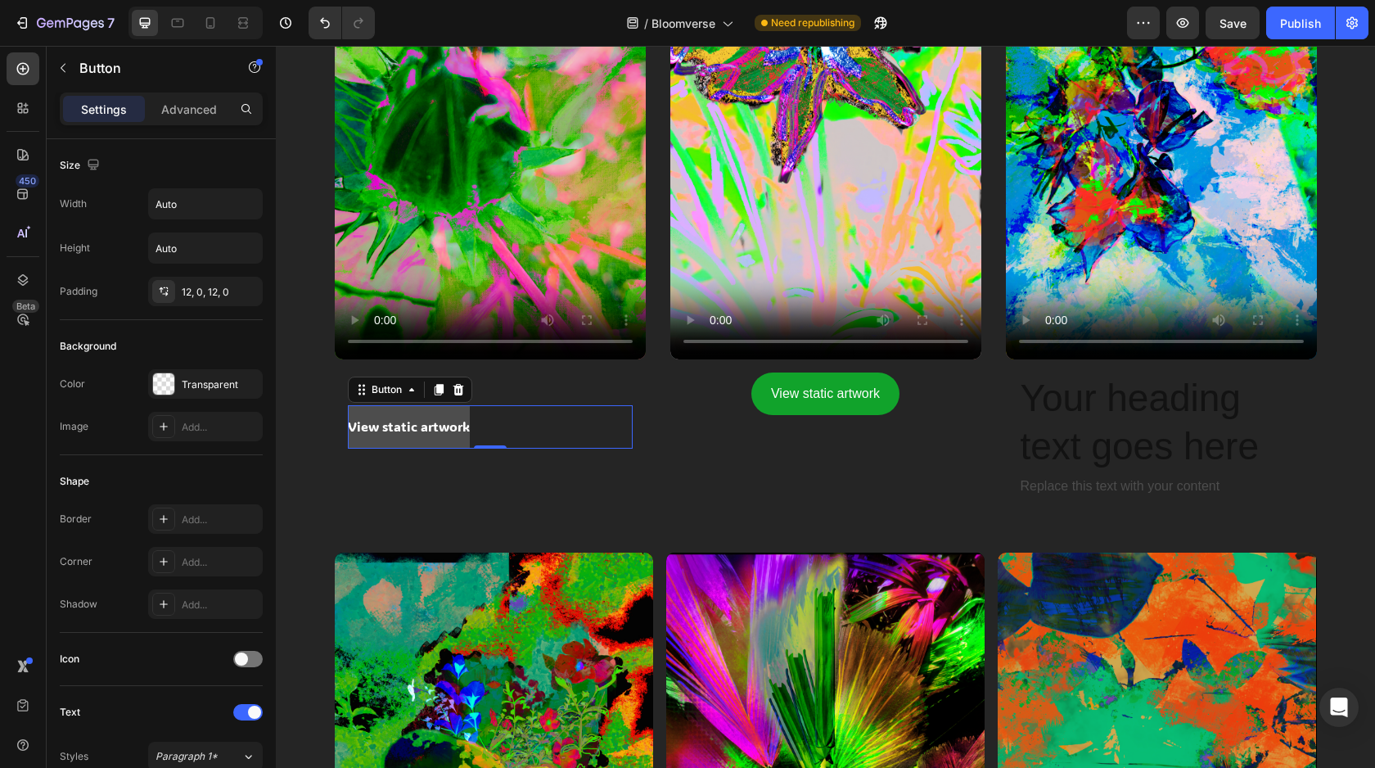
click at [434, 439] on button "View static artwork" at bounding box center [409, 426] width 122 height 43
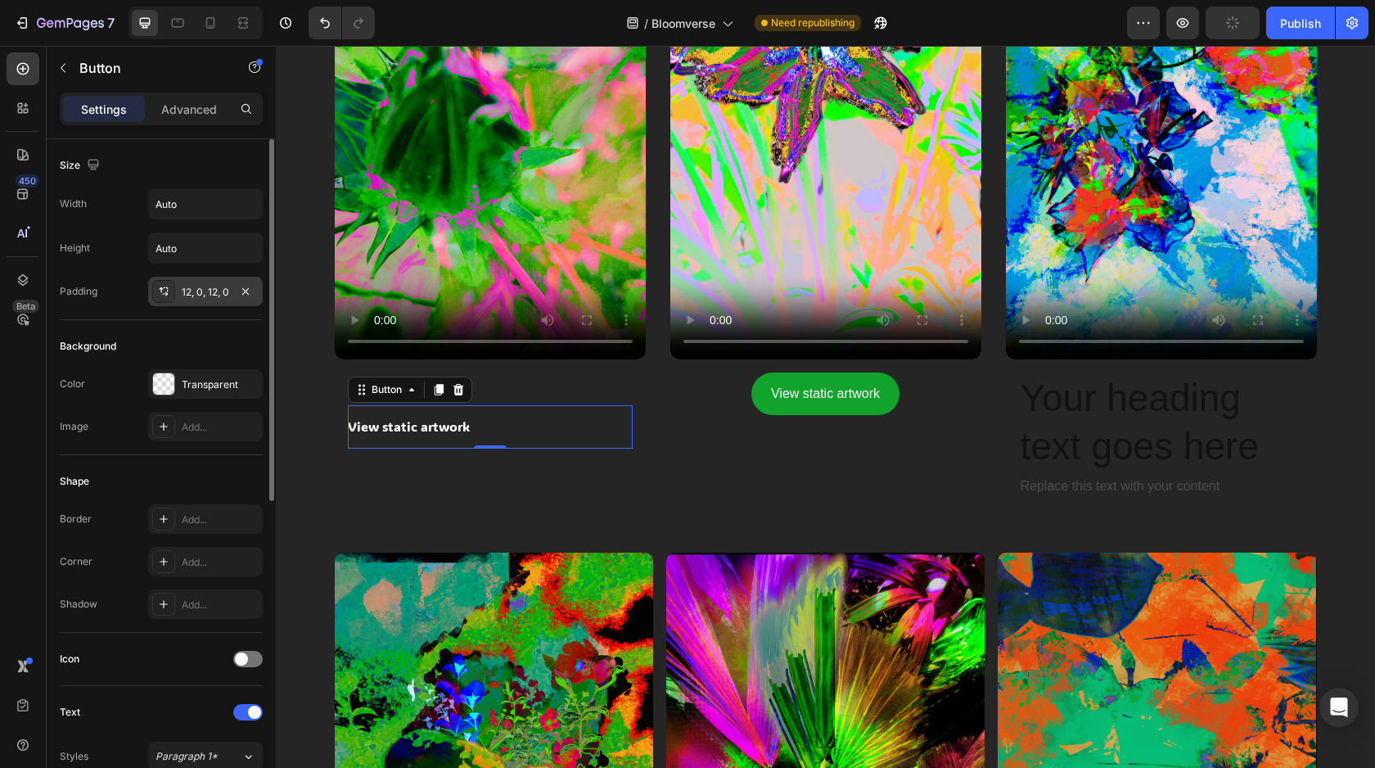
click at [202, 296] on div "12, 0, 12, 0" at bounding box center [205, 292] width 47 height 15
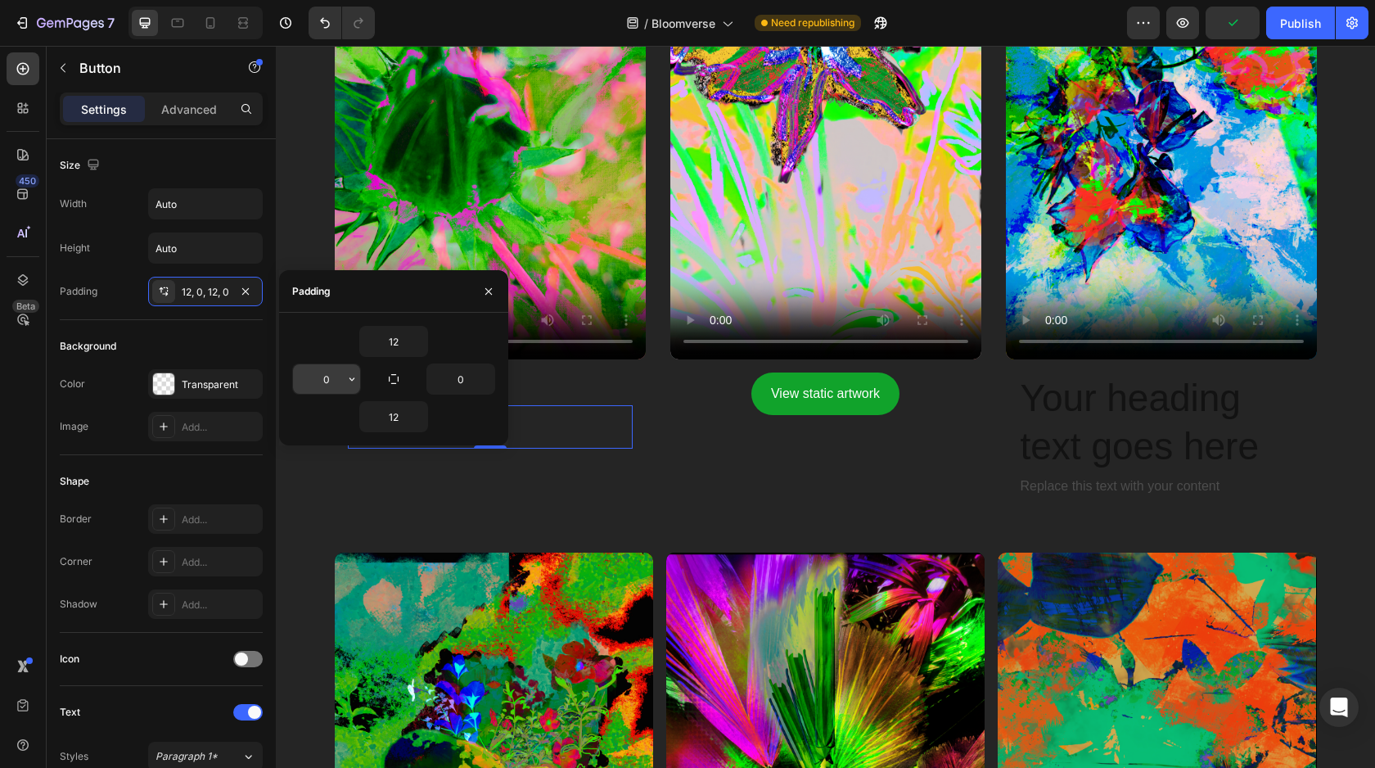
click at [336, 370] on input "0" at bounding box center [326, 378] width 67 height 29
click at [337, 381] on input "40" at bounding box center [326, 378] width 67 height 29
drag, startPoint x: 332, startPoint y: 385, endPoint x: 306, endPoint y: 377, distance: 27.4
click at [306, 377] on input "4" at bounding box center [326, 378] width 67 height 29
type input "8"
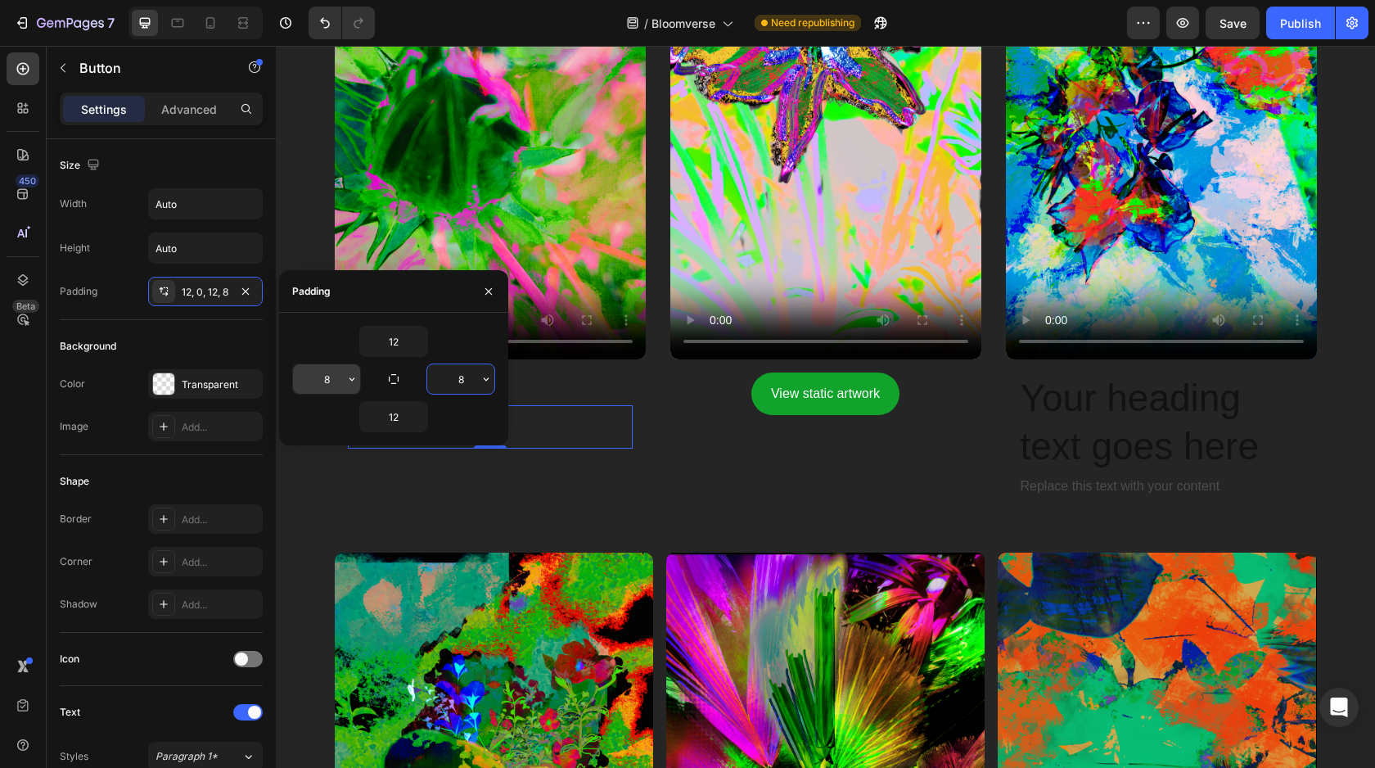
type input "8"
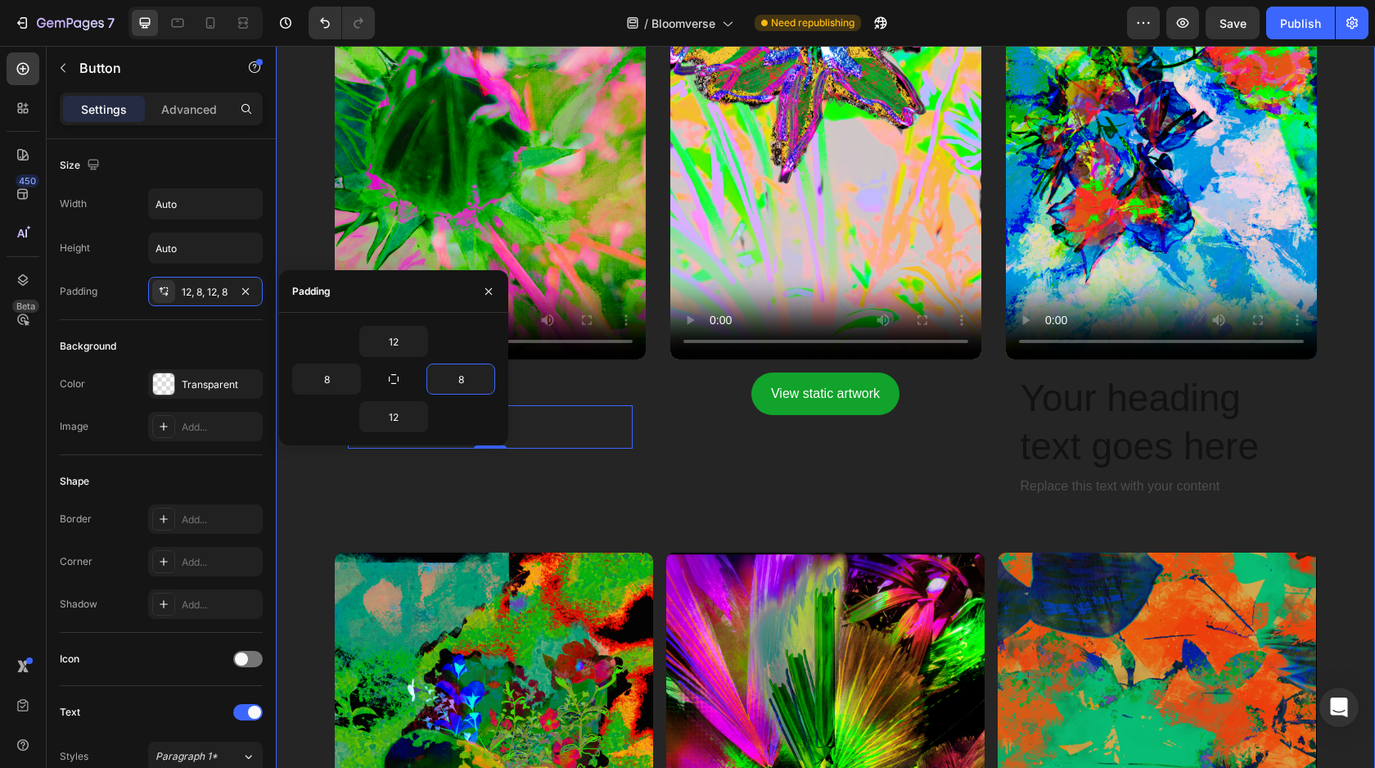
click at [529, 536] on div "Video The Unfold Heading View static artwork Button 0 Row Video View static art…" at bounding box center [826, 179] width 982 height 747
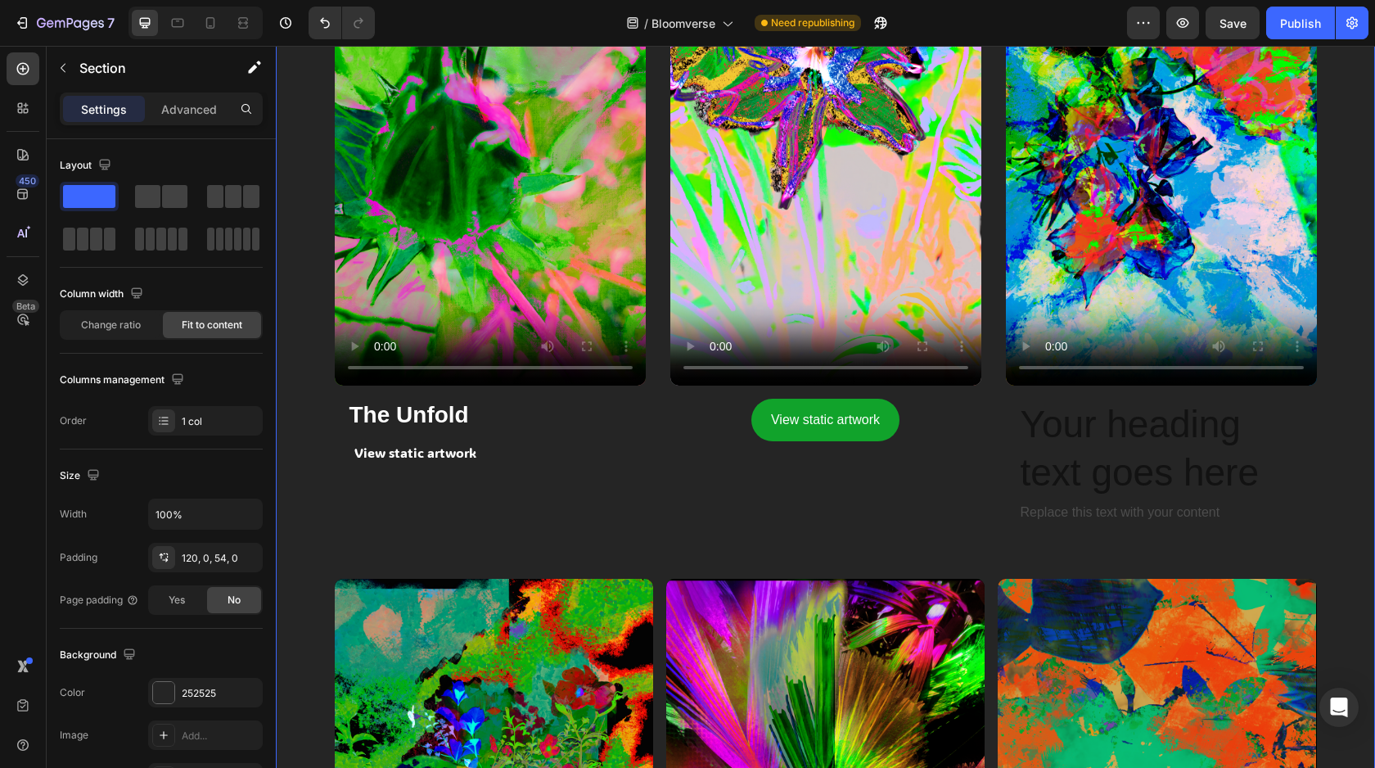
scroll to position [1195, 0]
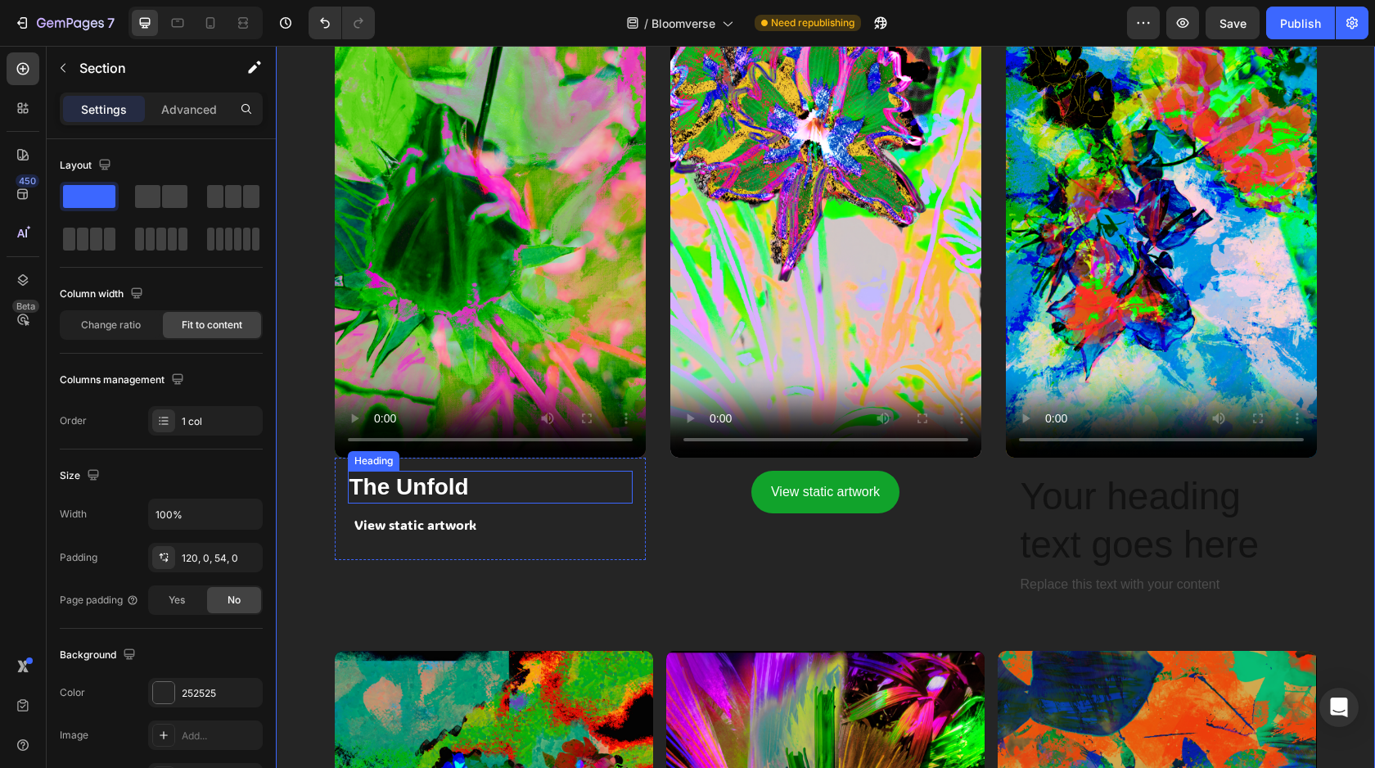
click at [403, 493] on p "The Unfold" at bounding box center [491, 486] width 282 height 29
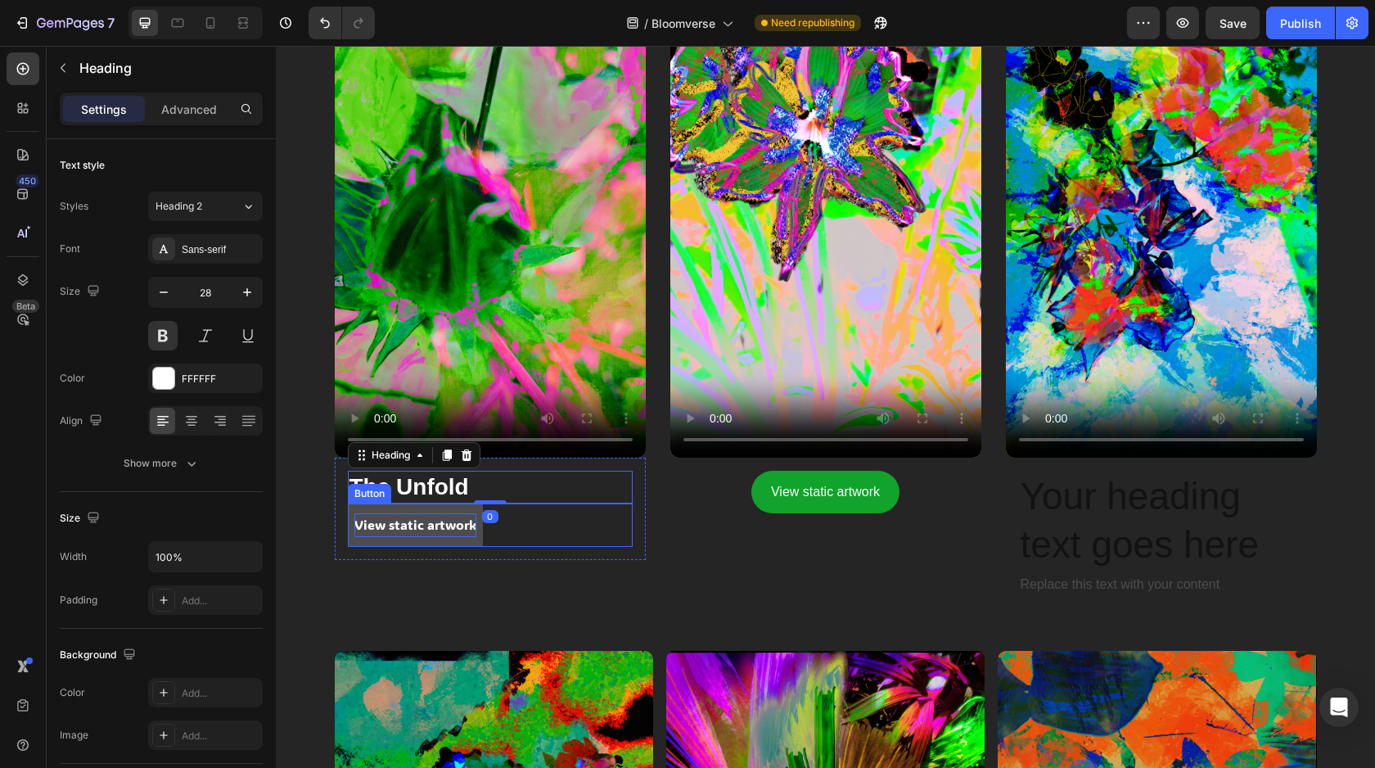
click at [405, 526] on p "View static artwork" at bounding box center [415, 525] width 122 height 24
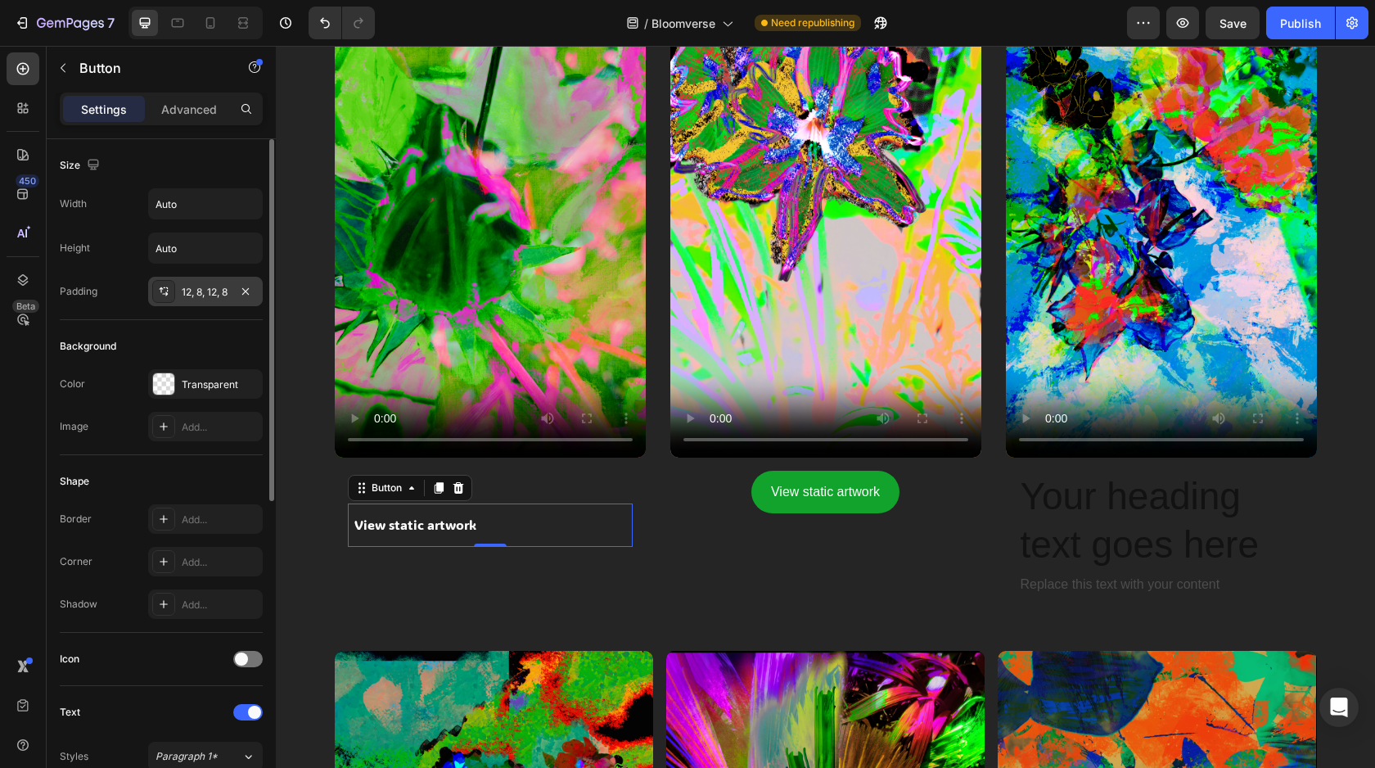
click at [196, 285] on div "12, 8, 12, 8" at bounding box center [205, 292] width 47 height 15
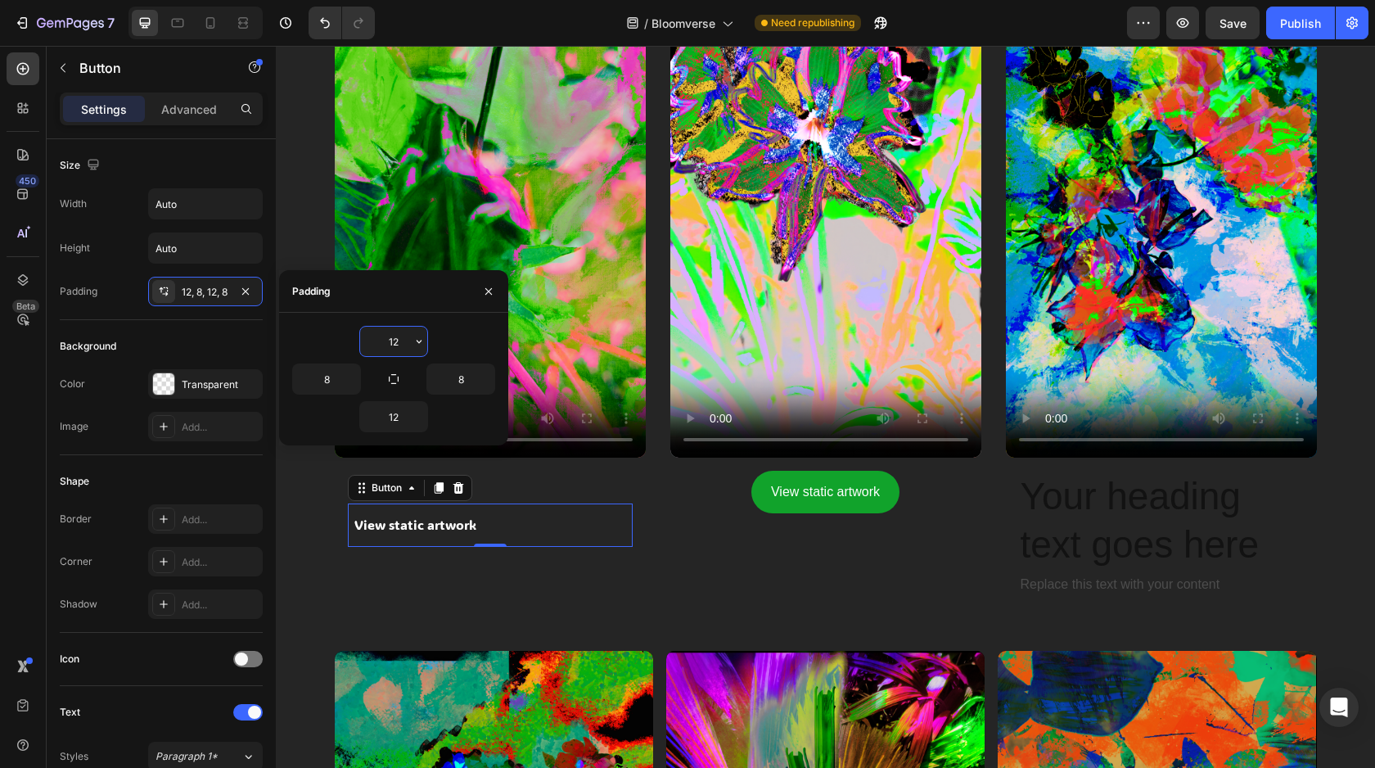
click at [391, 339] on input "12" at bounding box center [393, 341] width 67 height 29
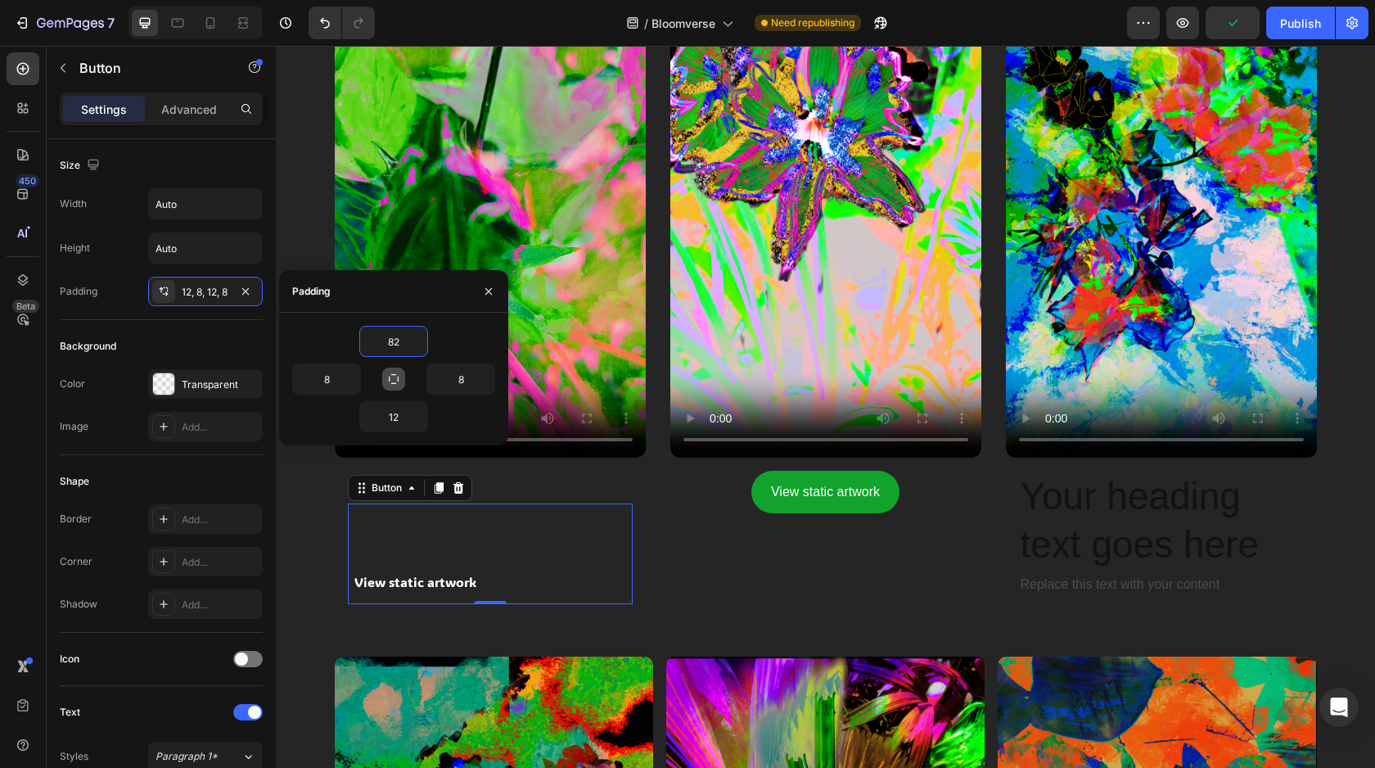
type input "82"
click at [399, 383] on icon "button" at bounding box center [393, 378] width 13 height 13
type input "82"
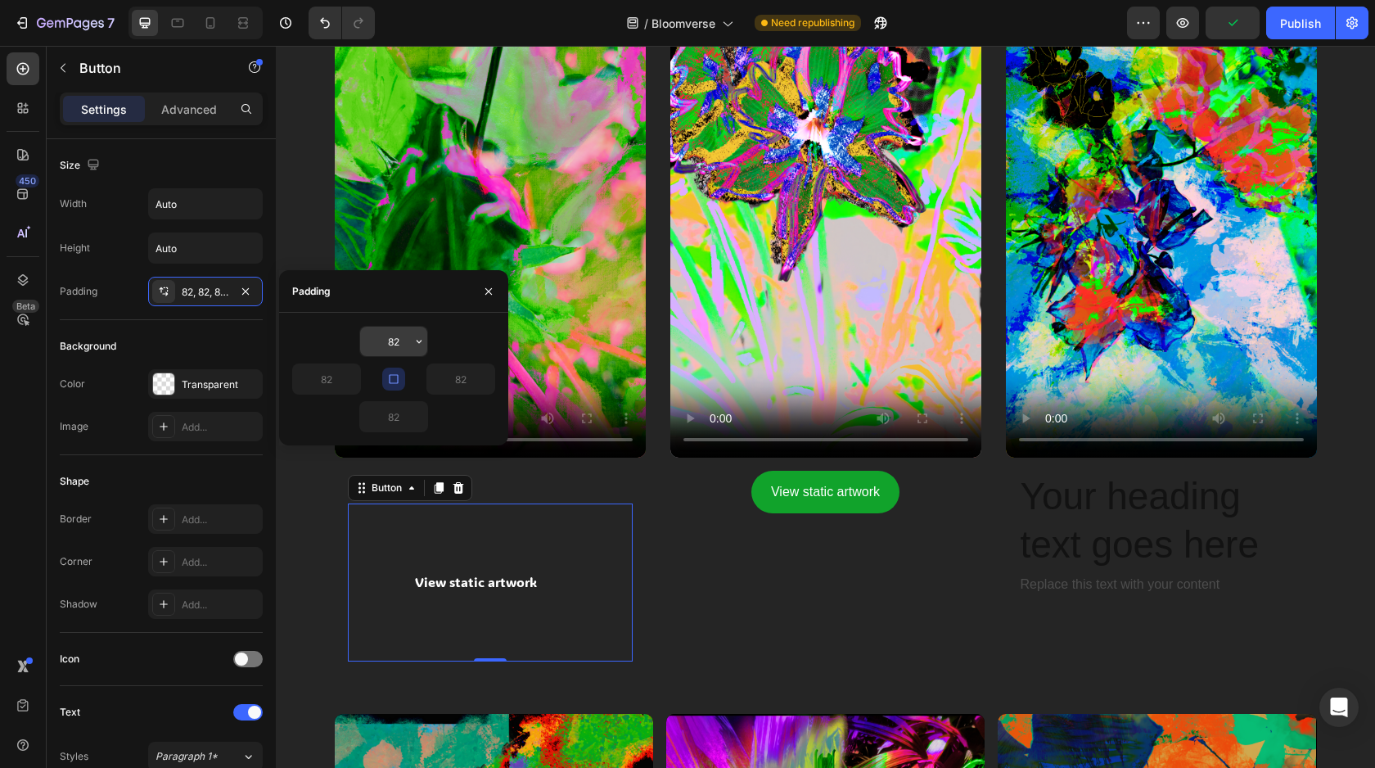
click at [401, 340] on input "82" at bounding box center [393, 341] width 67 height 29
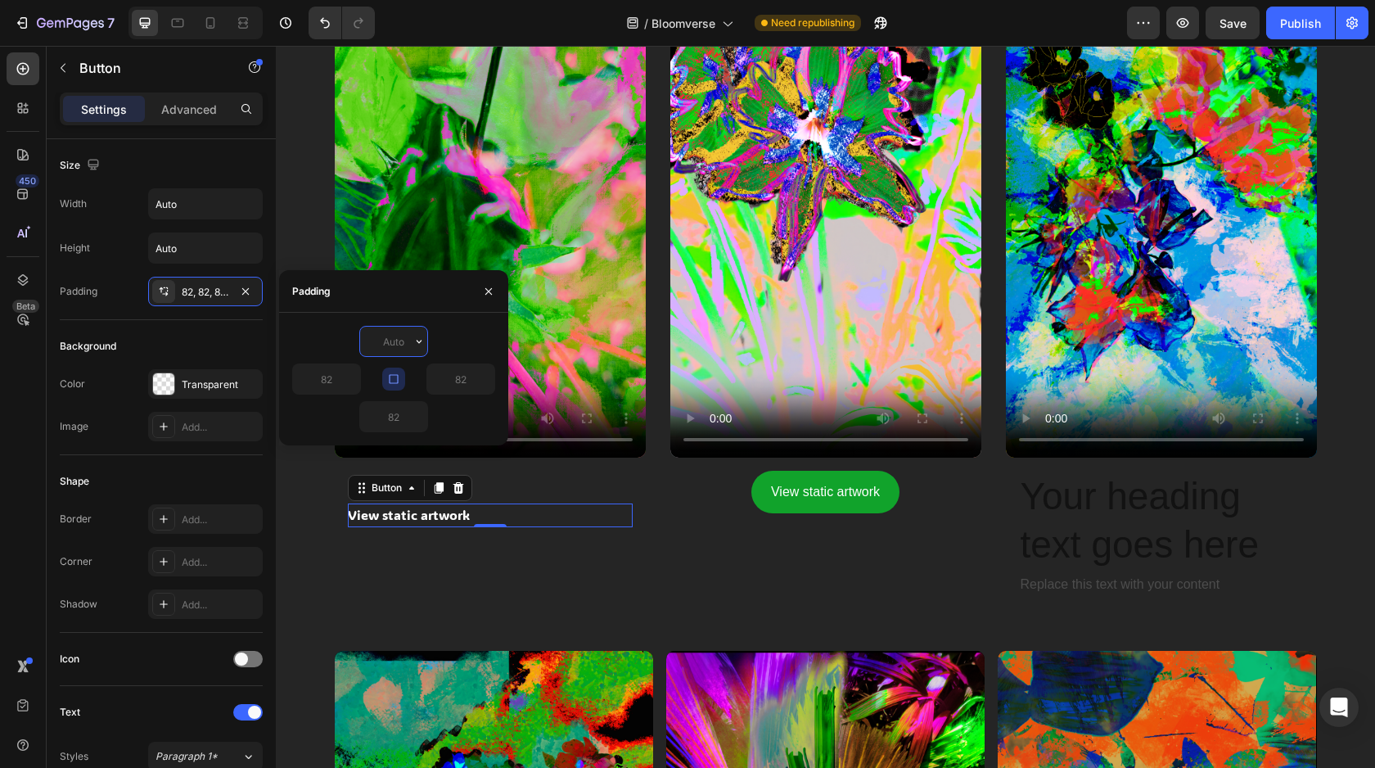
type input "8"
click at [409, 589] on div "Video The Unfold Heading View static artwork Button 0 Row" at bounding box center [490, 257] width 311 height 707
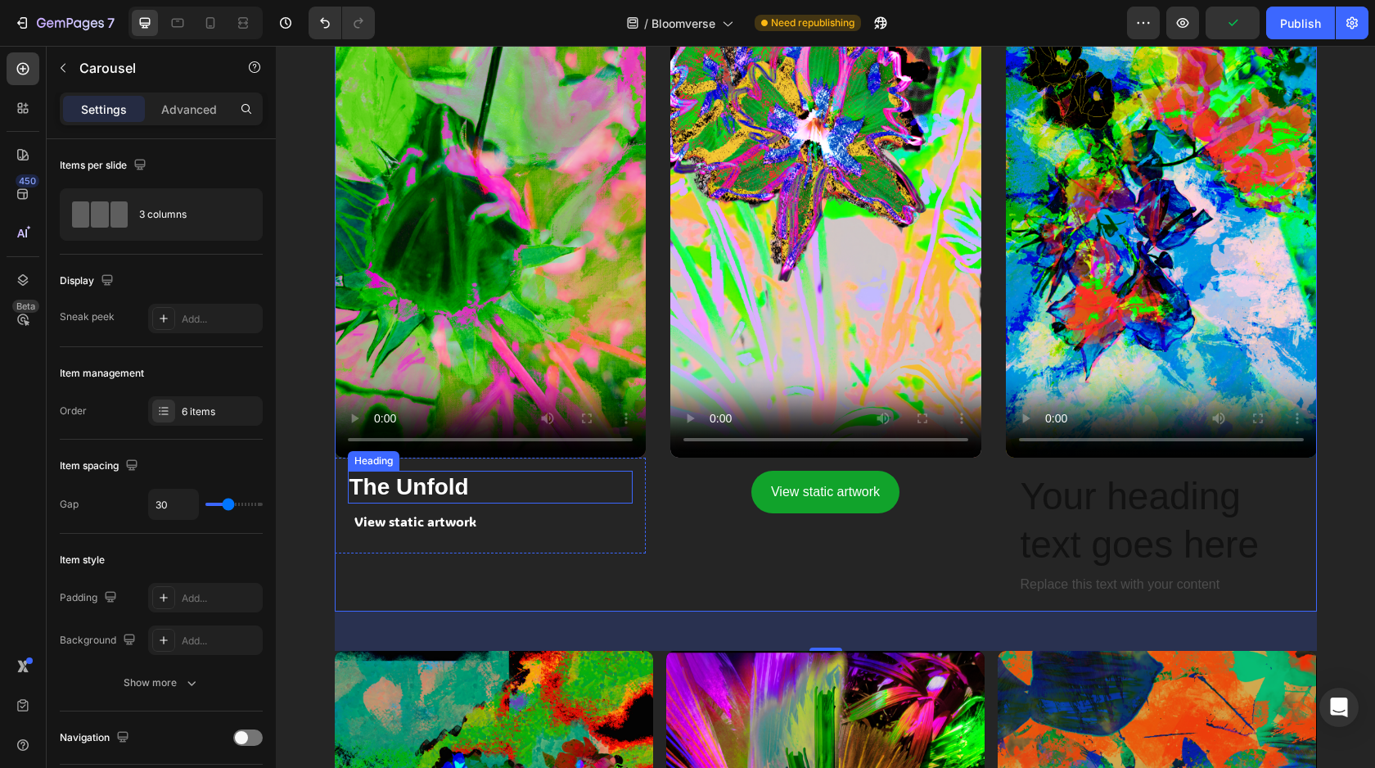
click at [509, 479] on p "The Unfold" at bounding box center [491, 486] width 282 height 29
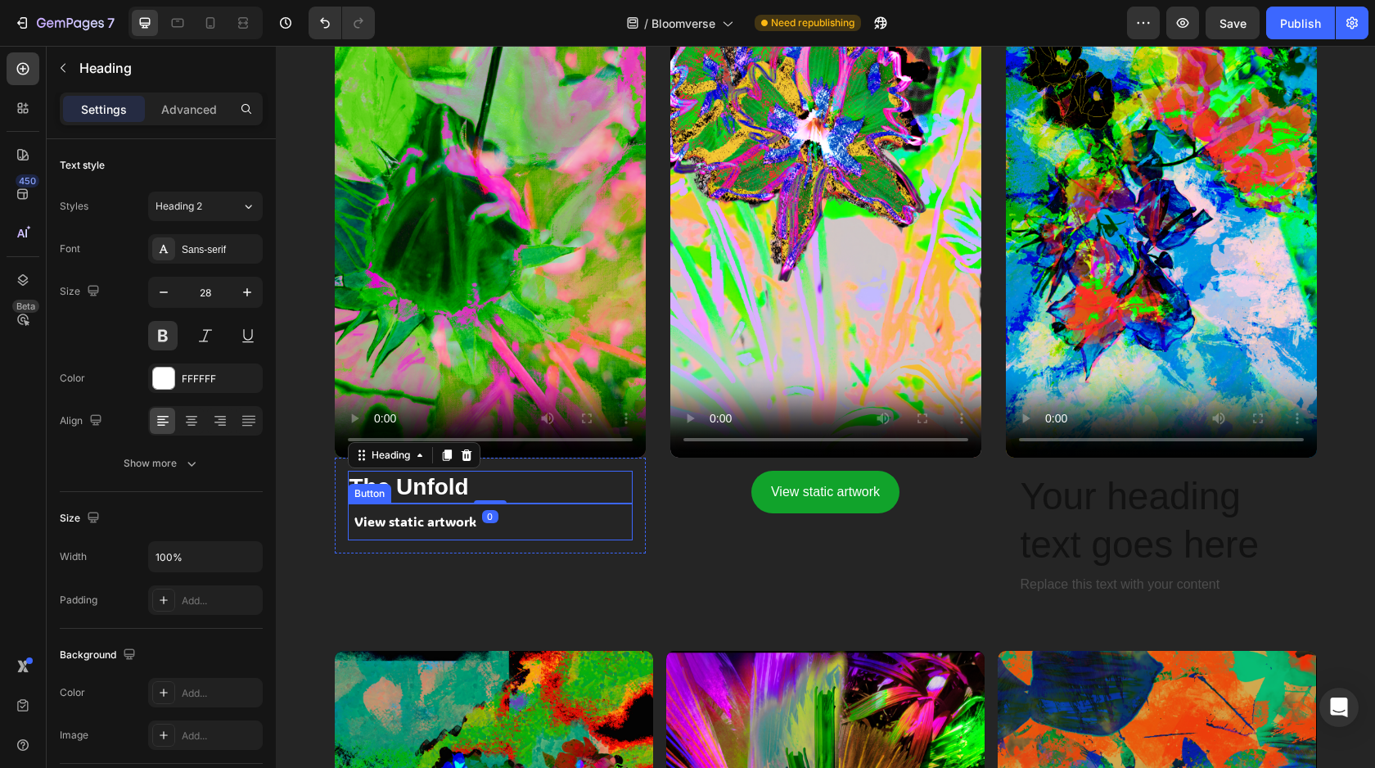
click at [519, 525] on div "View static artwork Button" at bounding box center [490, 521] width 285 height 37
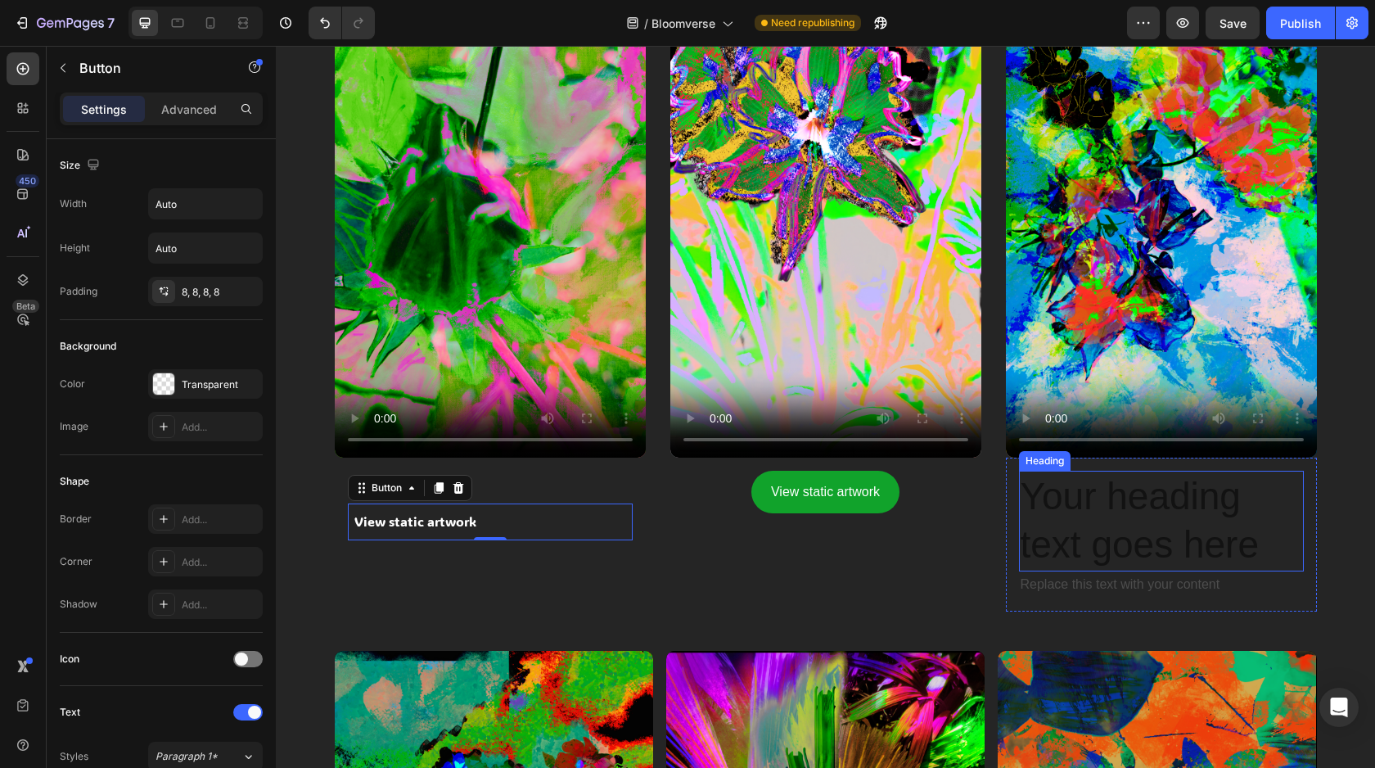
click at [1079, 503] on h2 "Your heading text goes here" at bounding box center [1161, 522] width 285 height 102
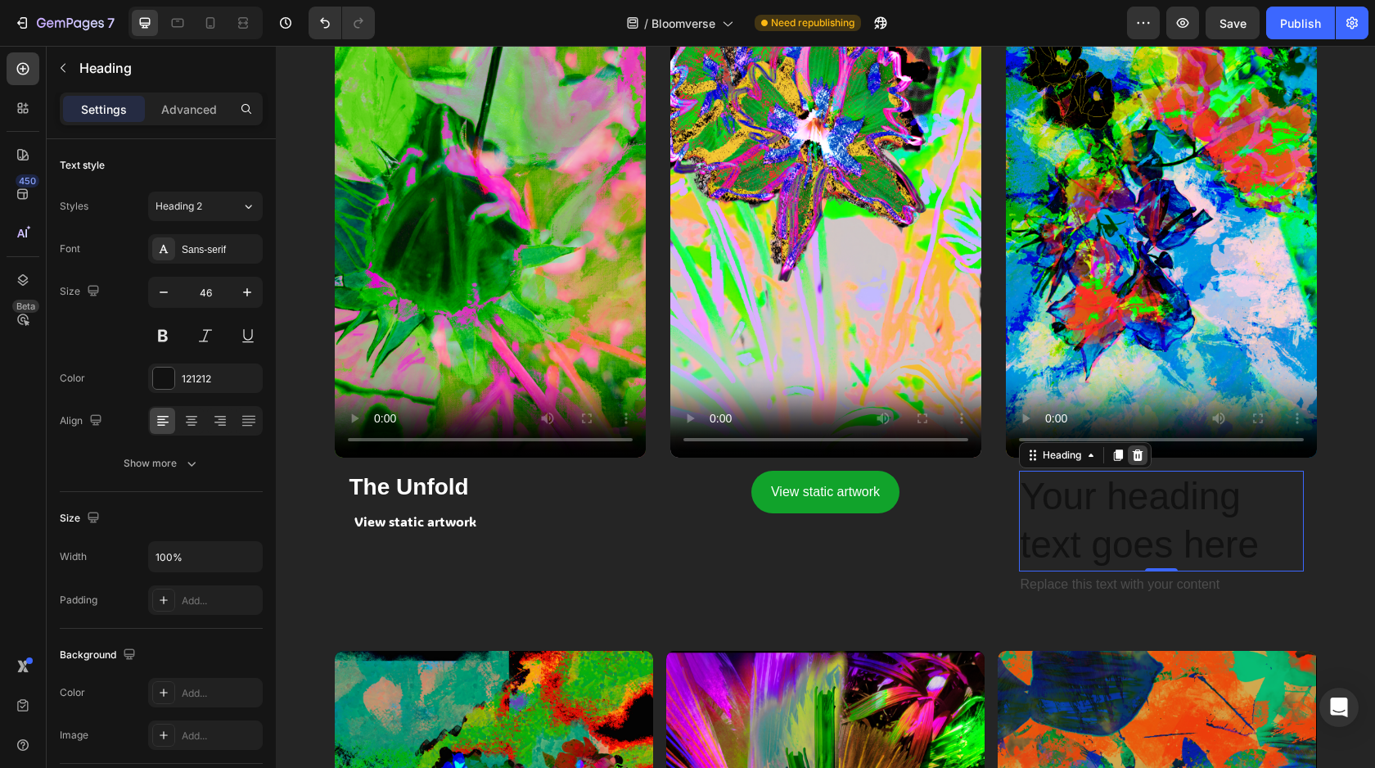
click at [1134, 457] on icon at bounding box center [1137, 455] width 13 height 13
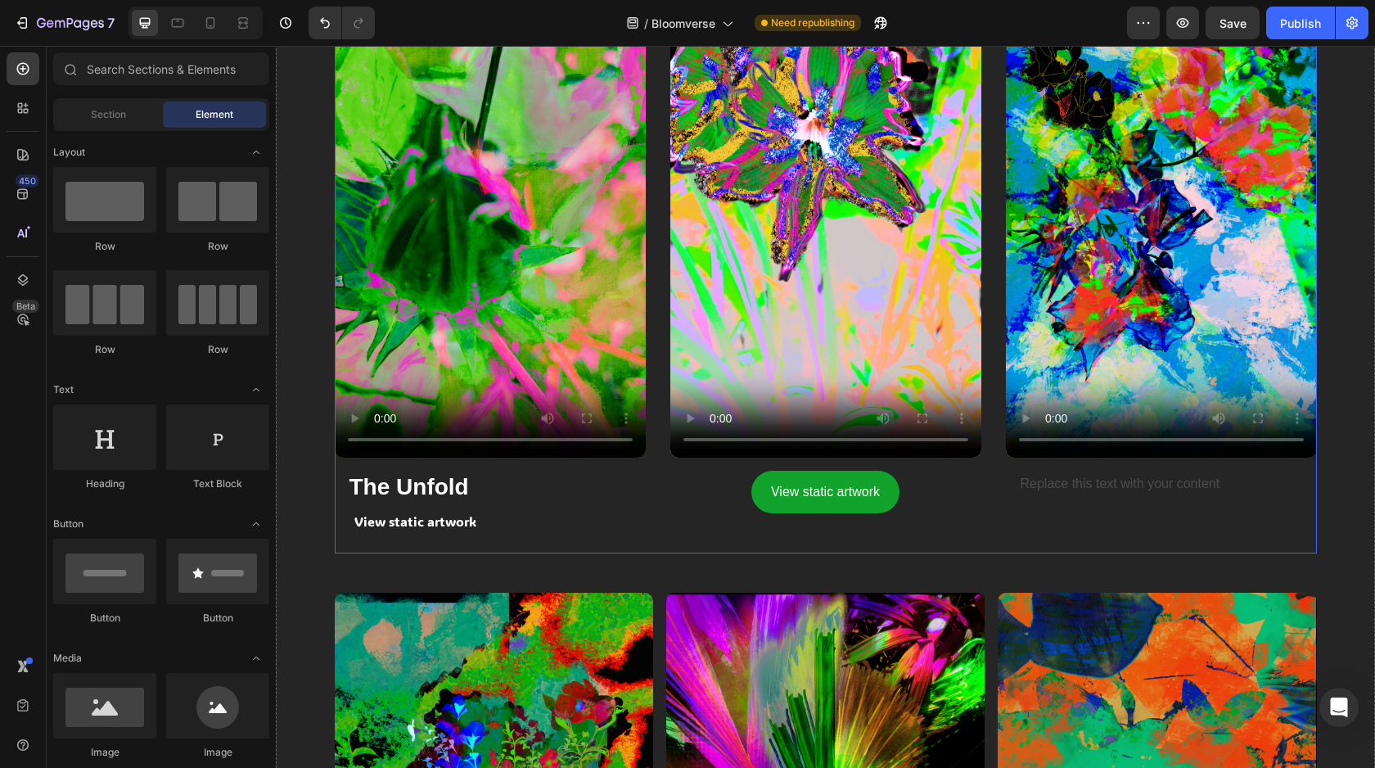
click at [1119, 487] on p "Replace this text with your content" at bounding box center [1162, 484] width 282 height 24
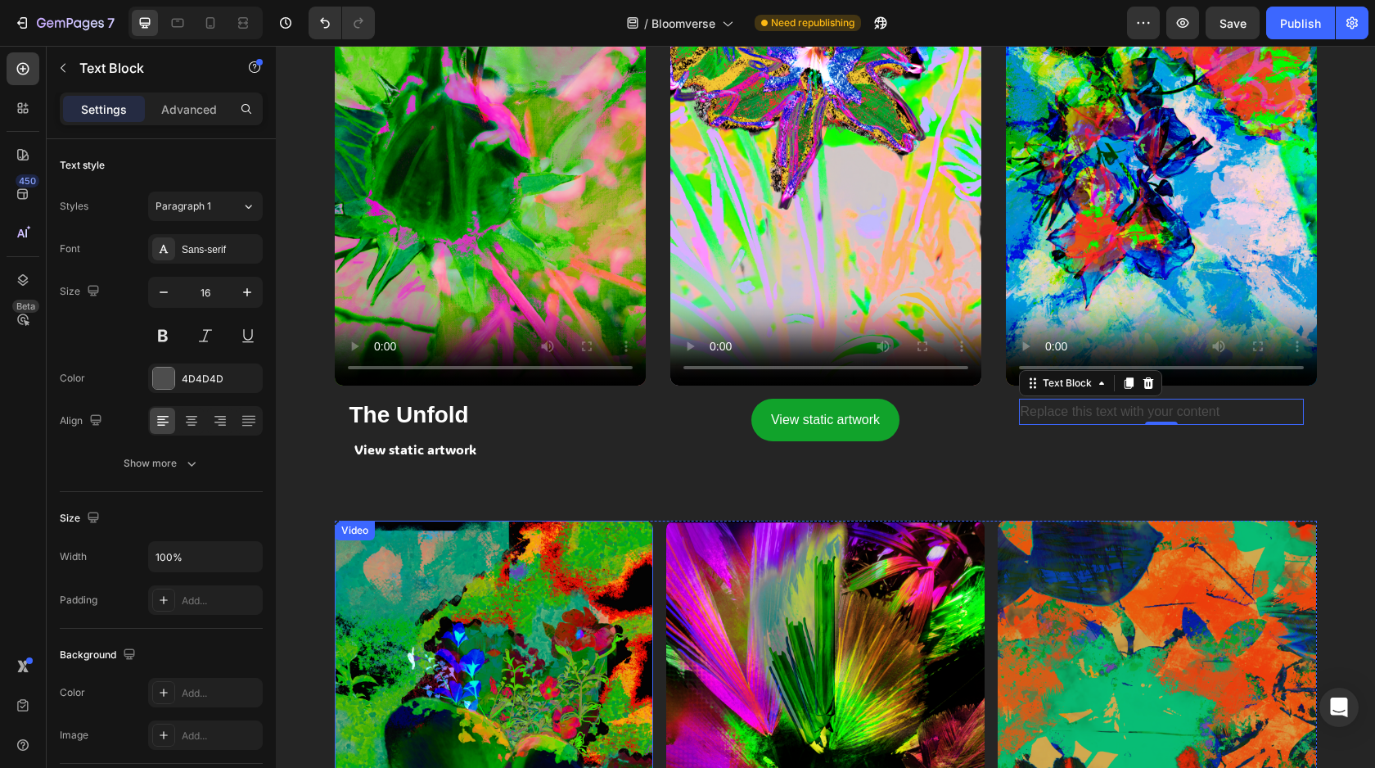
scroll to position [1258, 0]
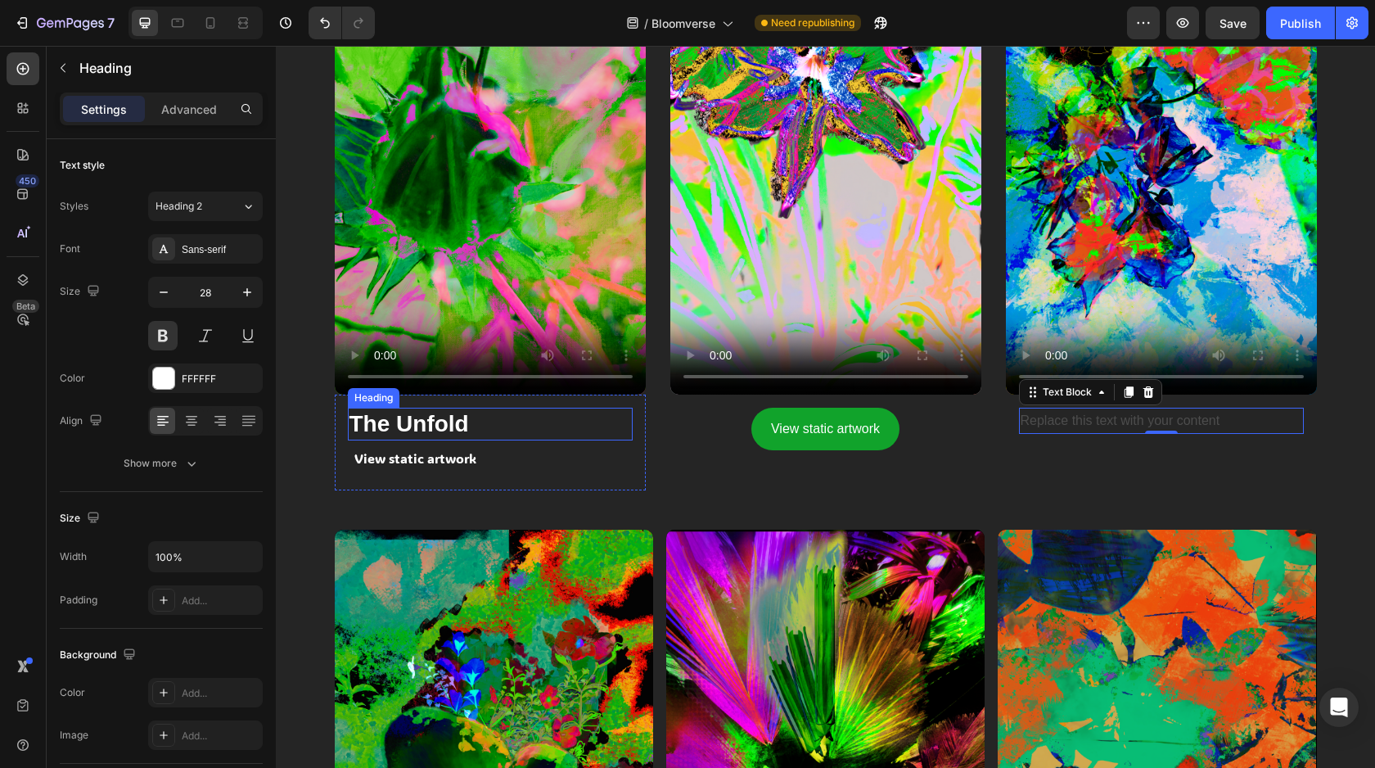
click at [434, 420] on p "The Unfold" at bounding box center [491, 423] width 282 height 29
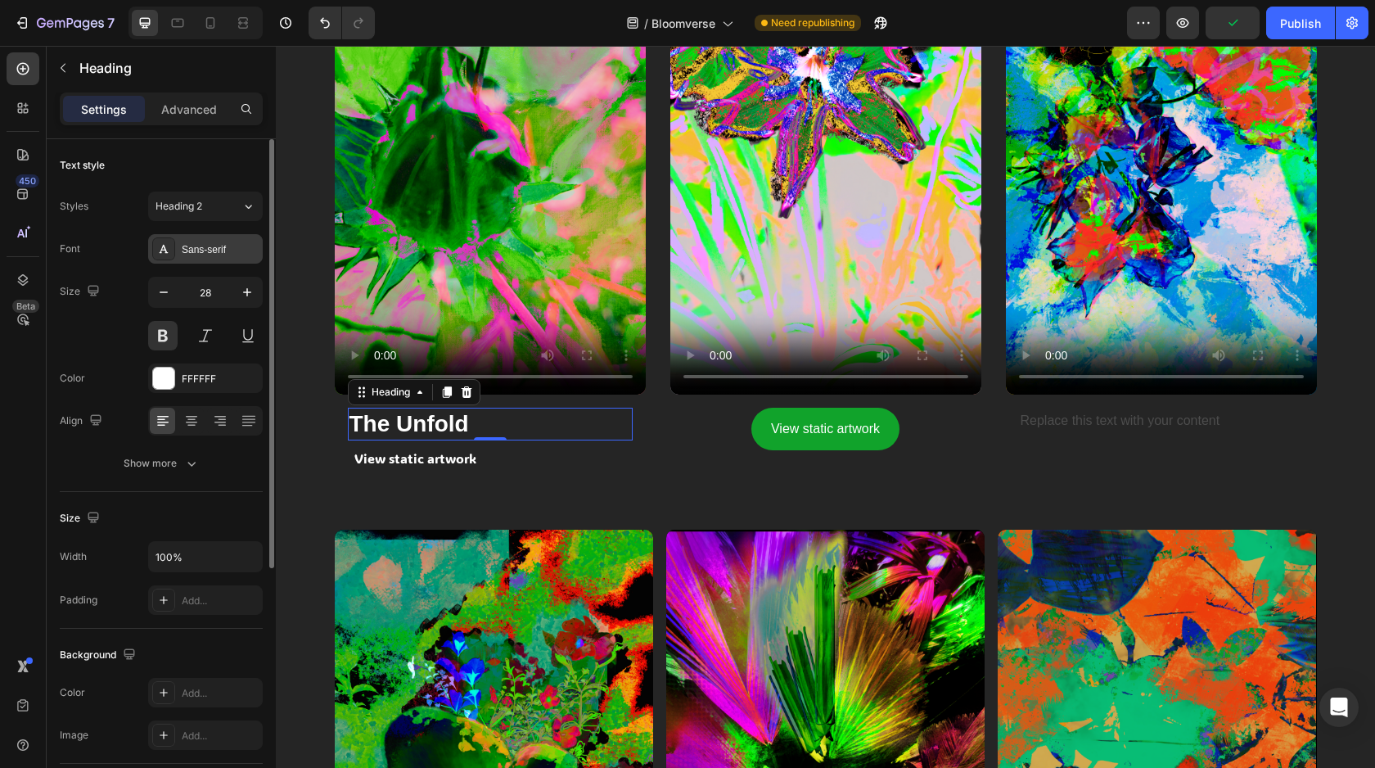
click at [171, 250] on div at bounding box center [163, 248] width 23 height 23
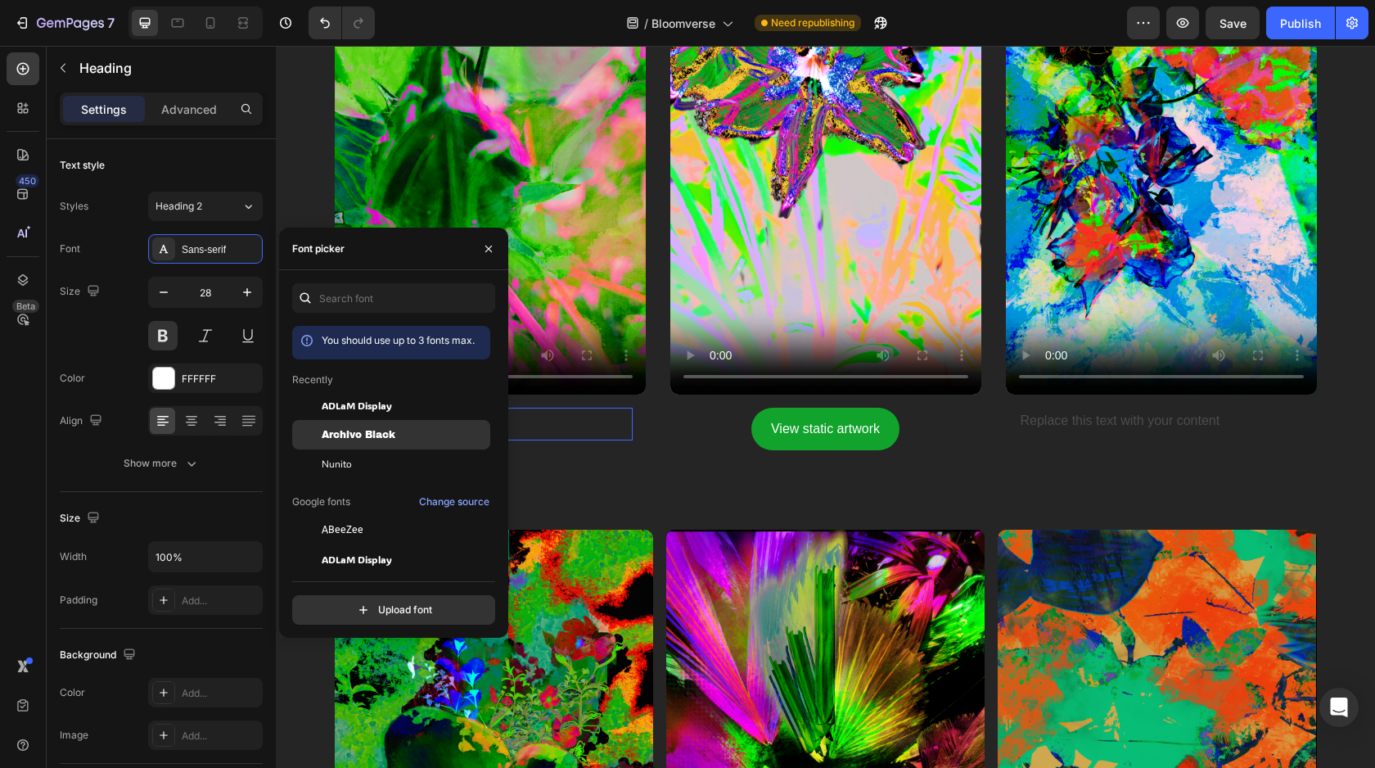
click at [377, 428] on span "Archivo Black" at bounding box center [359, 434] width 74 height 15
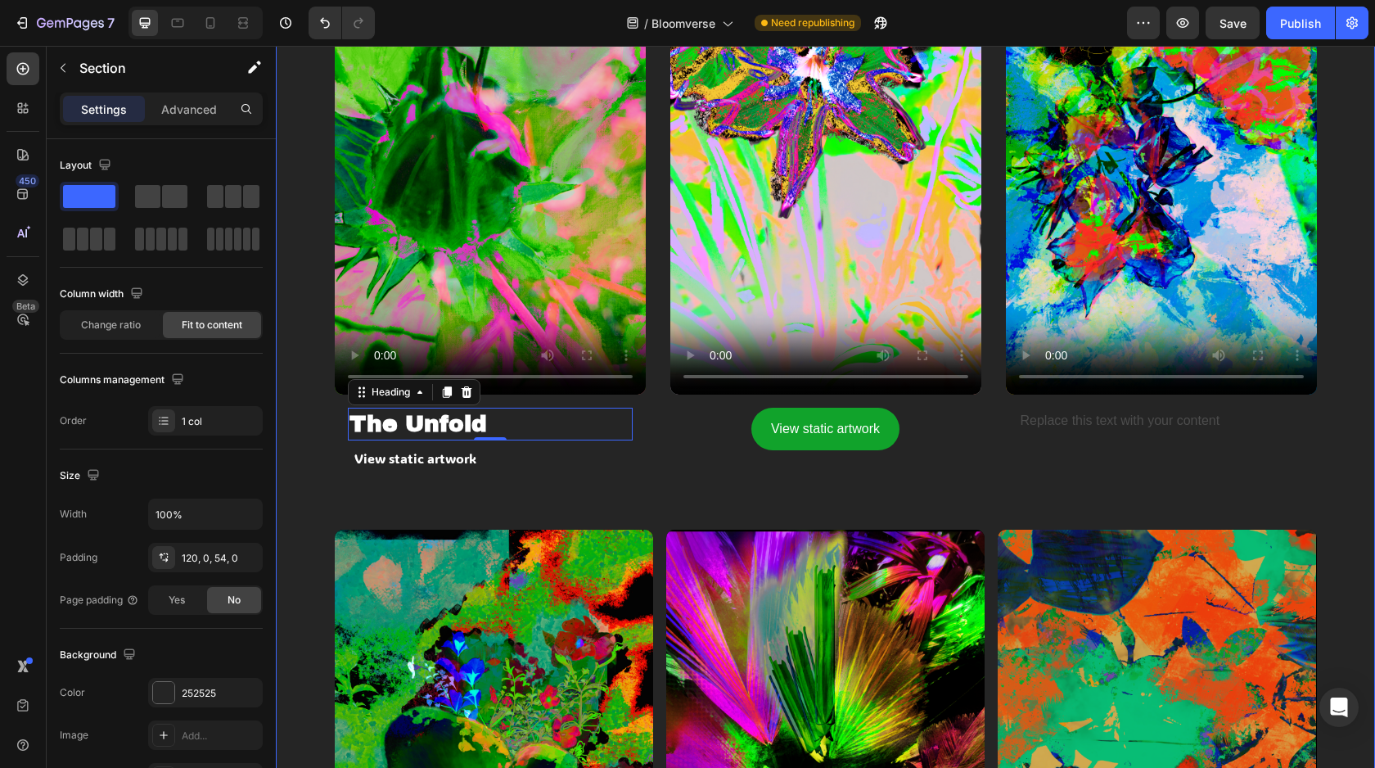
click at [606, 508] on div "Video The Unfold Heading 0 View static artwork Button Row Video View static art…" at bounding box center [826, 185] width 982 height 688
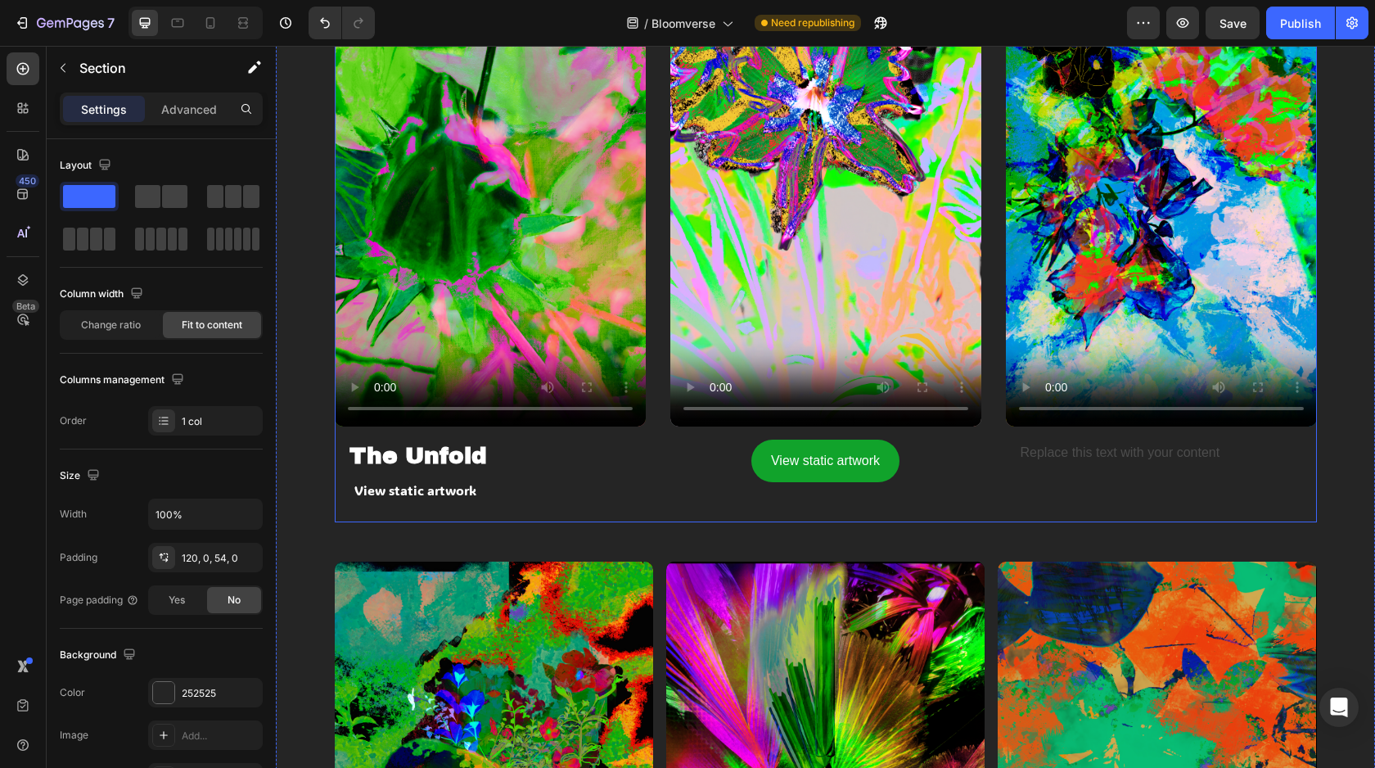
scroll to position [1242, 0]
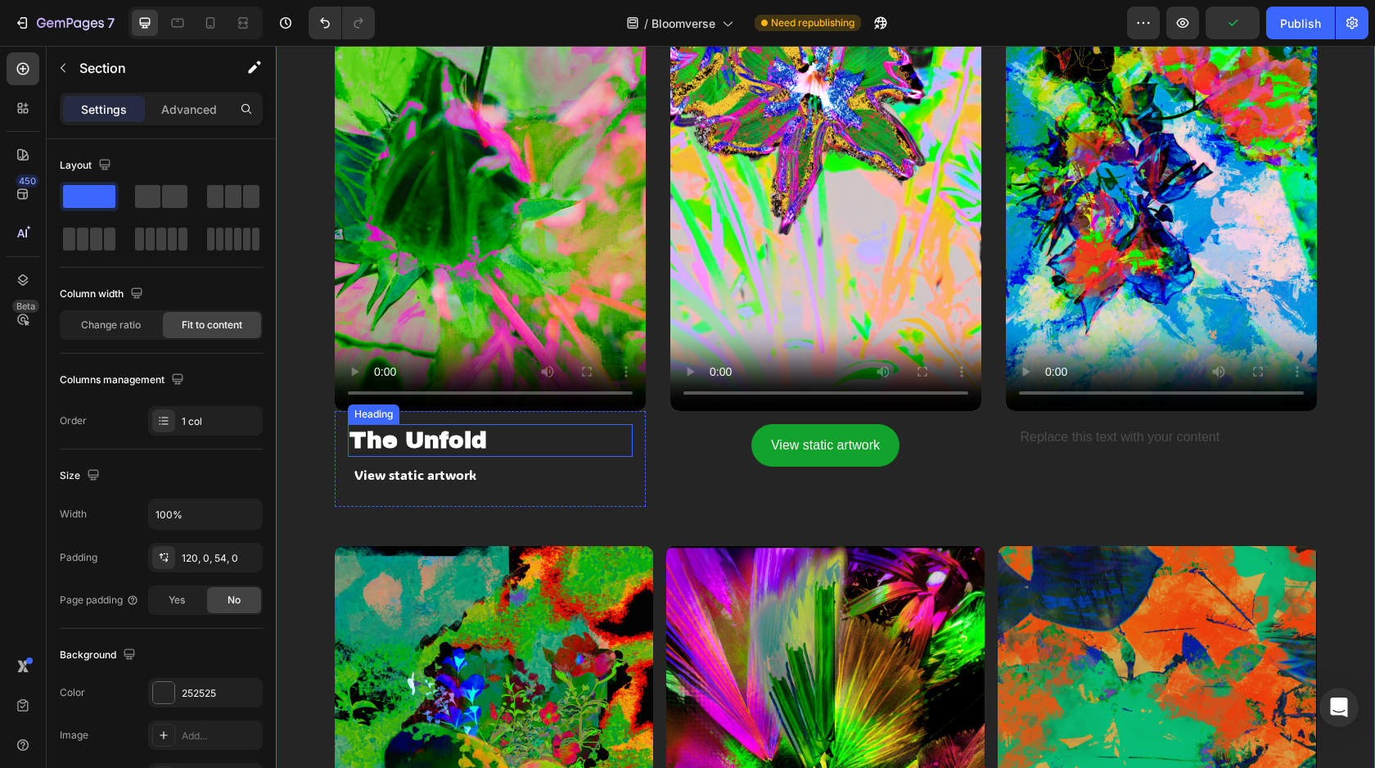
click at [400, 435] on p "The Unfold" at bounding box center [491, 440] width 282 height 29
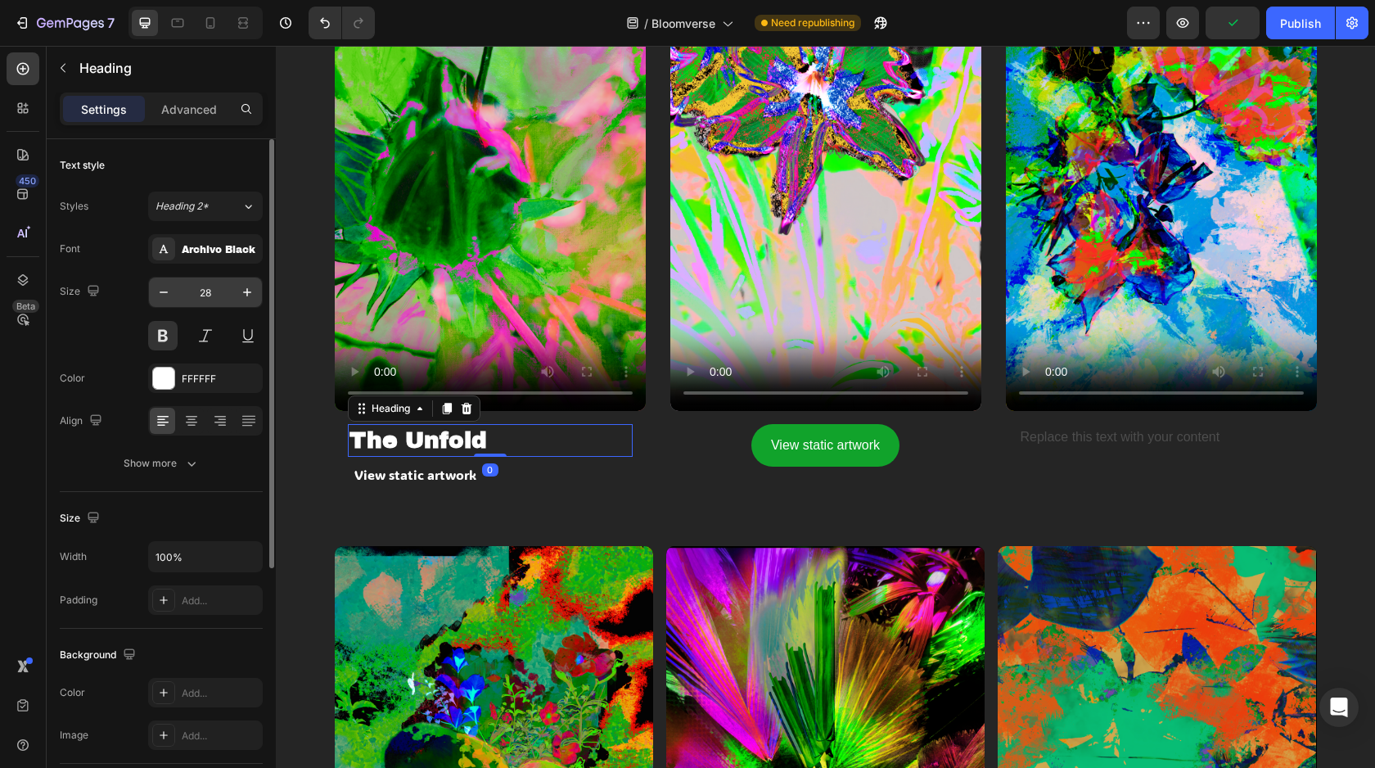
click at [210, 291] on input "28" at bounding box center [205, 292] width 54 height 29
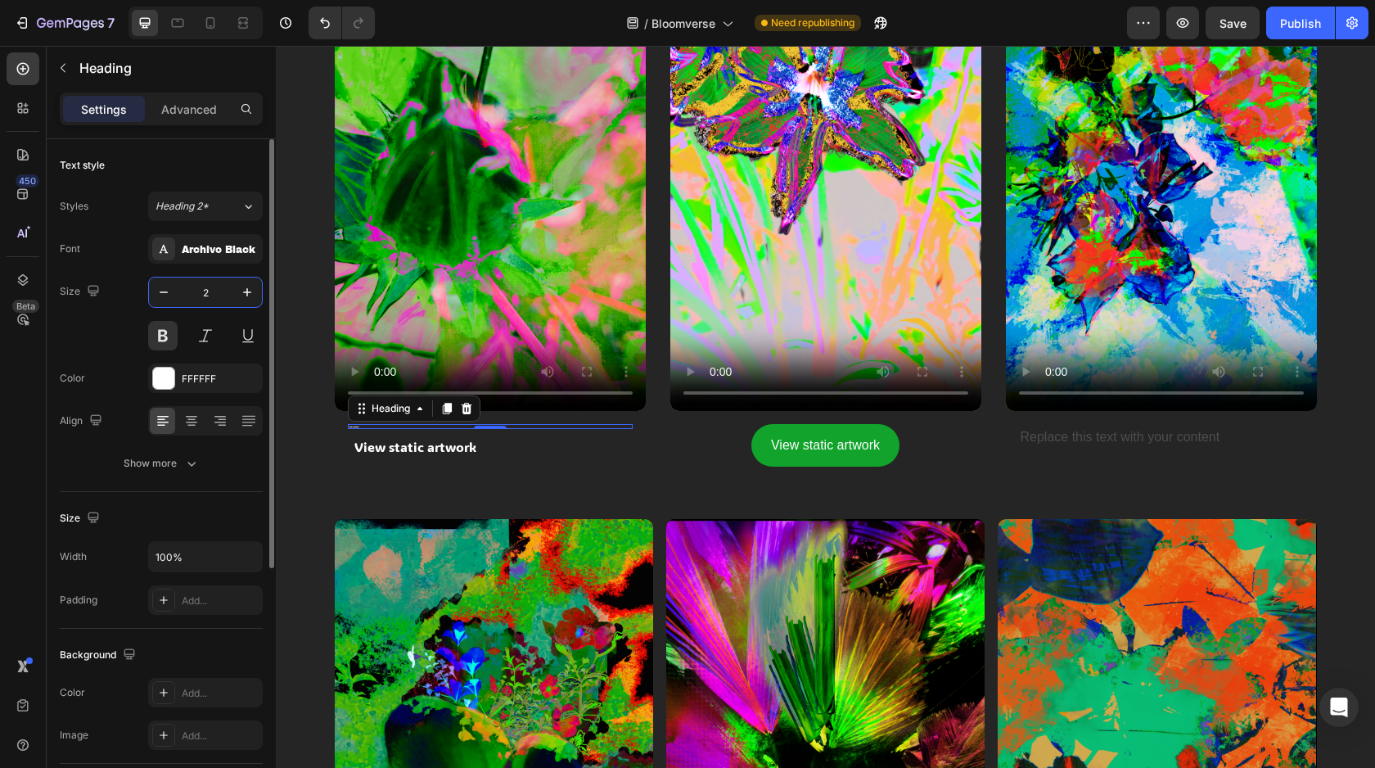
type input "24"
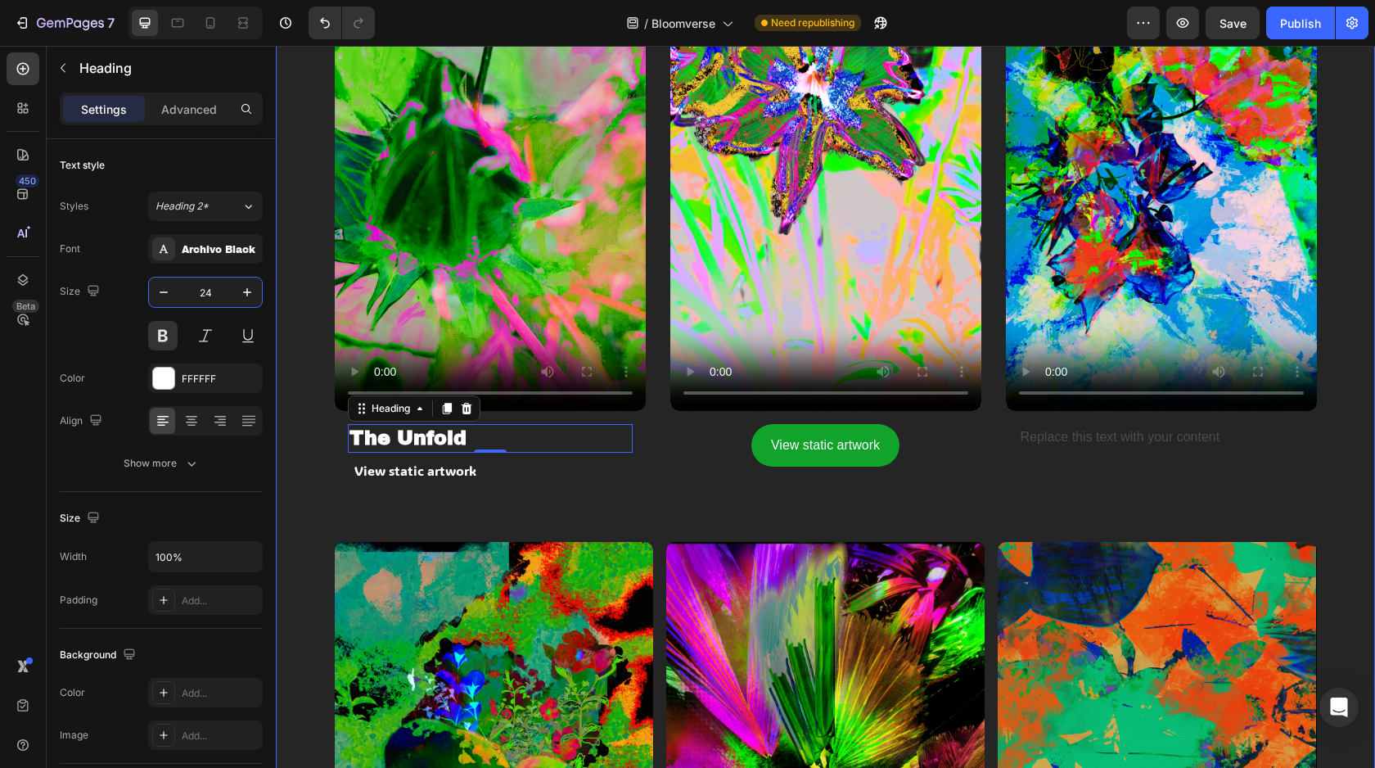
click at [365, 508] on div "Video The Unfold Heading 0 View static artwork Button Row Video View static art…" at bounding box center [826, 200] width 982 height 684
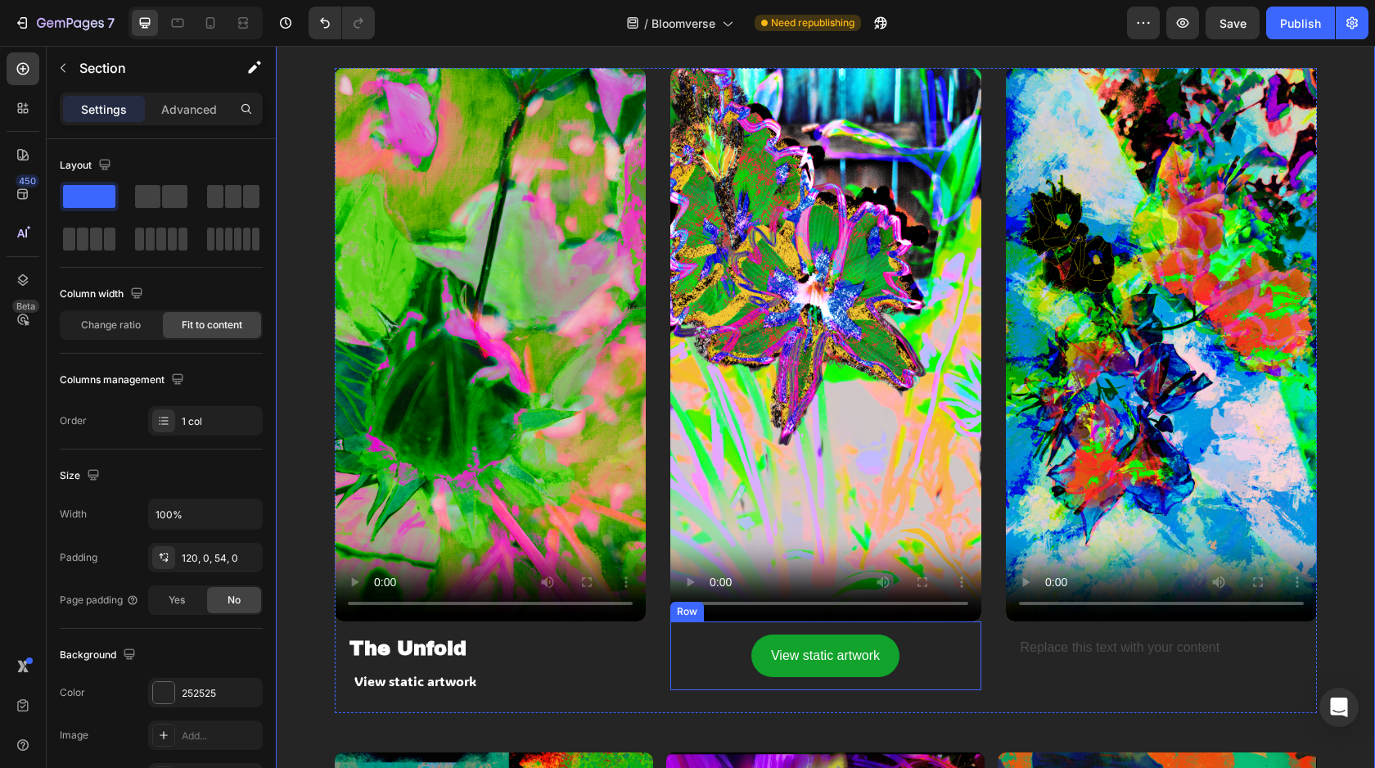
scroll to position [1027, 0]
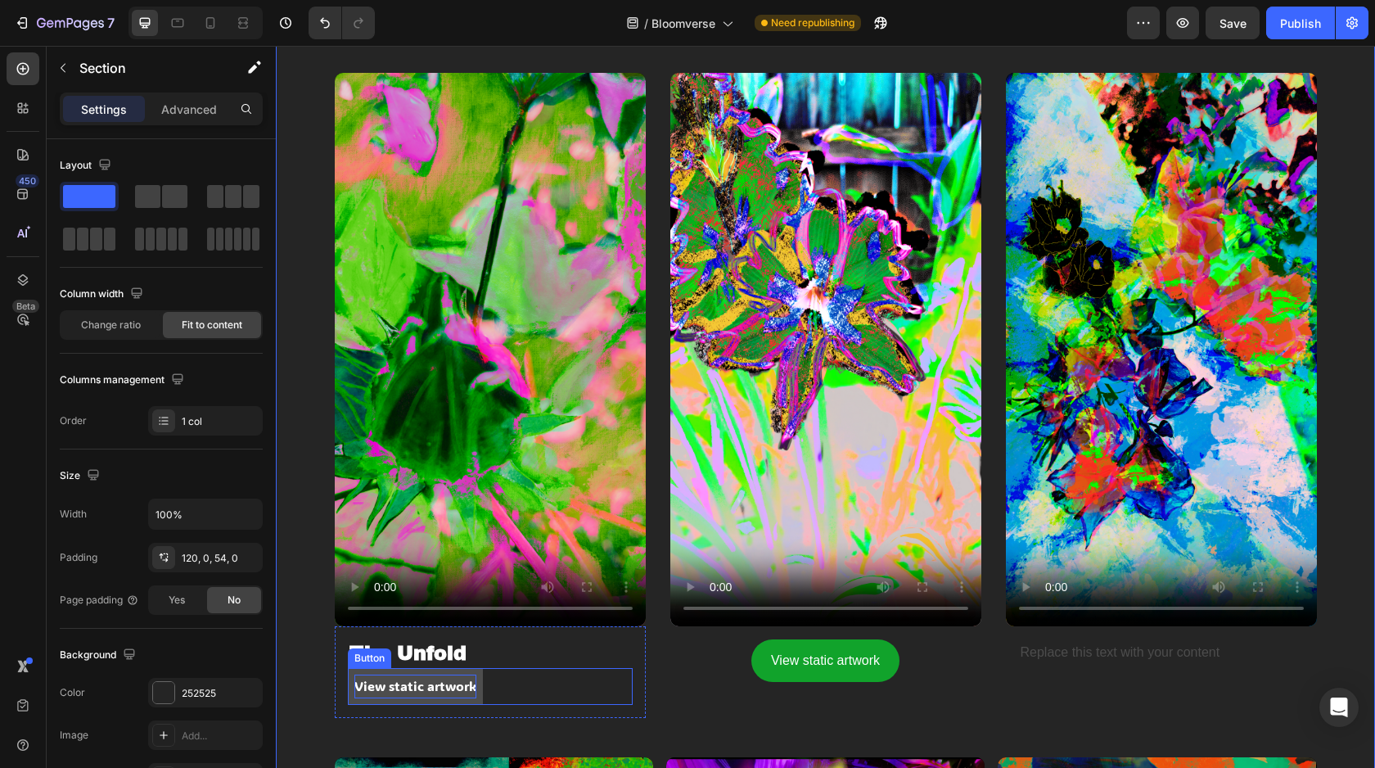
click at [428, 677] on p "View static artwork" at bounding box center [415, 687] width 122 height 24
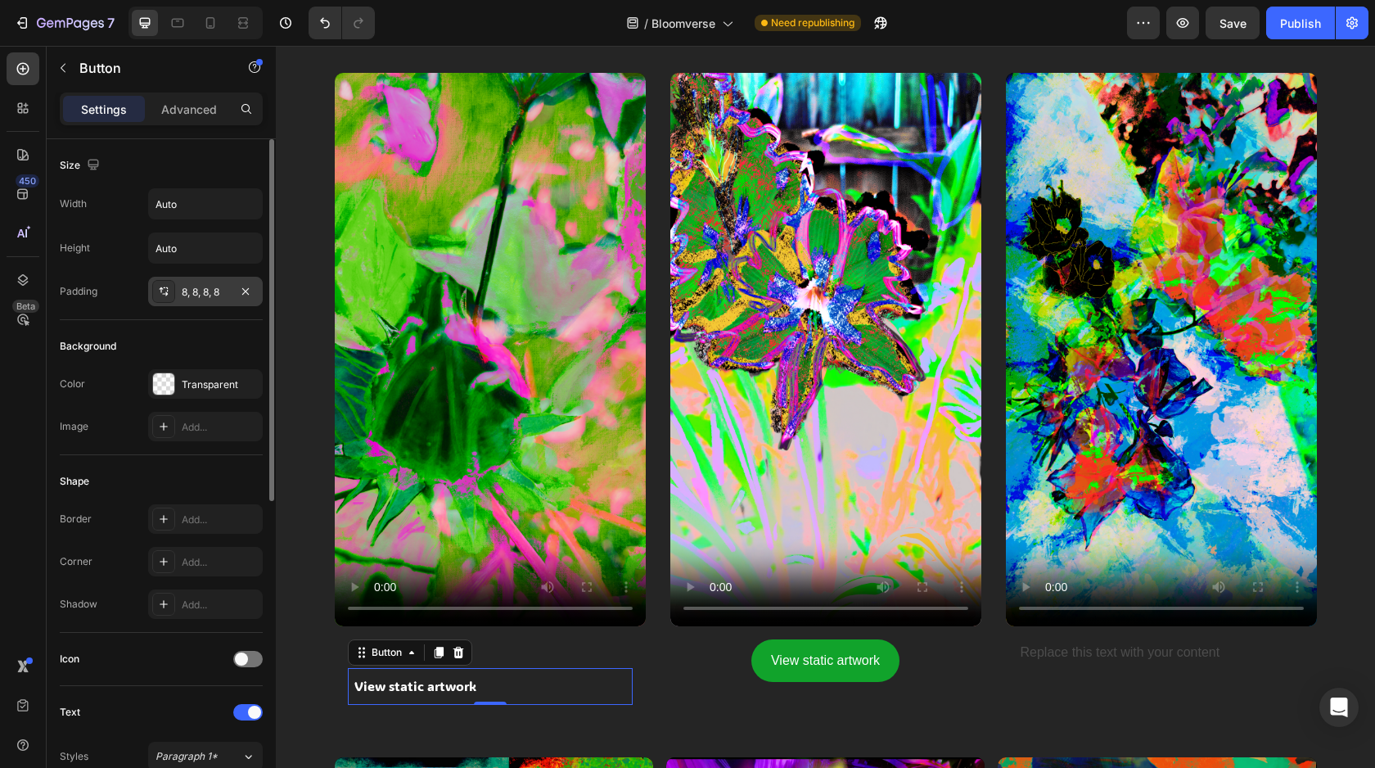
click at [199, 291] on div "8, 8, 8, 8" at bounding box center [205, 292] width 47 height 15
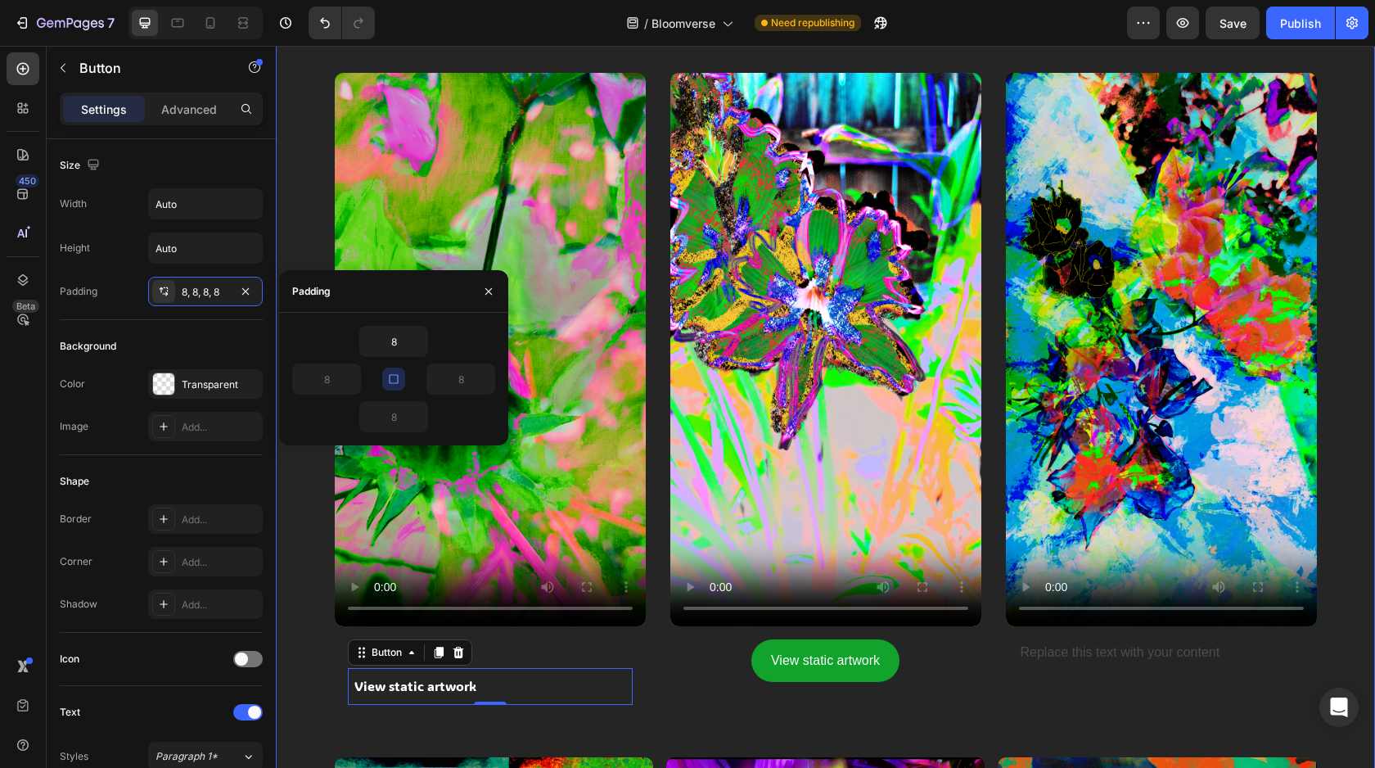
click at [531, 725] on div "Video The Unfold Heading View static artwork Button 0 Row Video View static art…" at bounding box center [826, 415] width 982 height 684
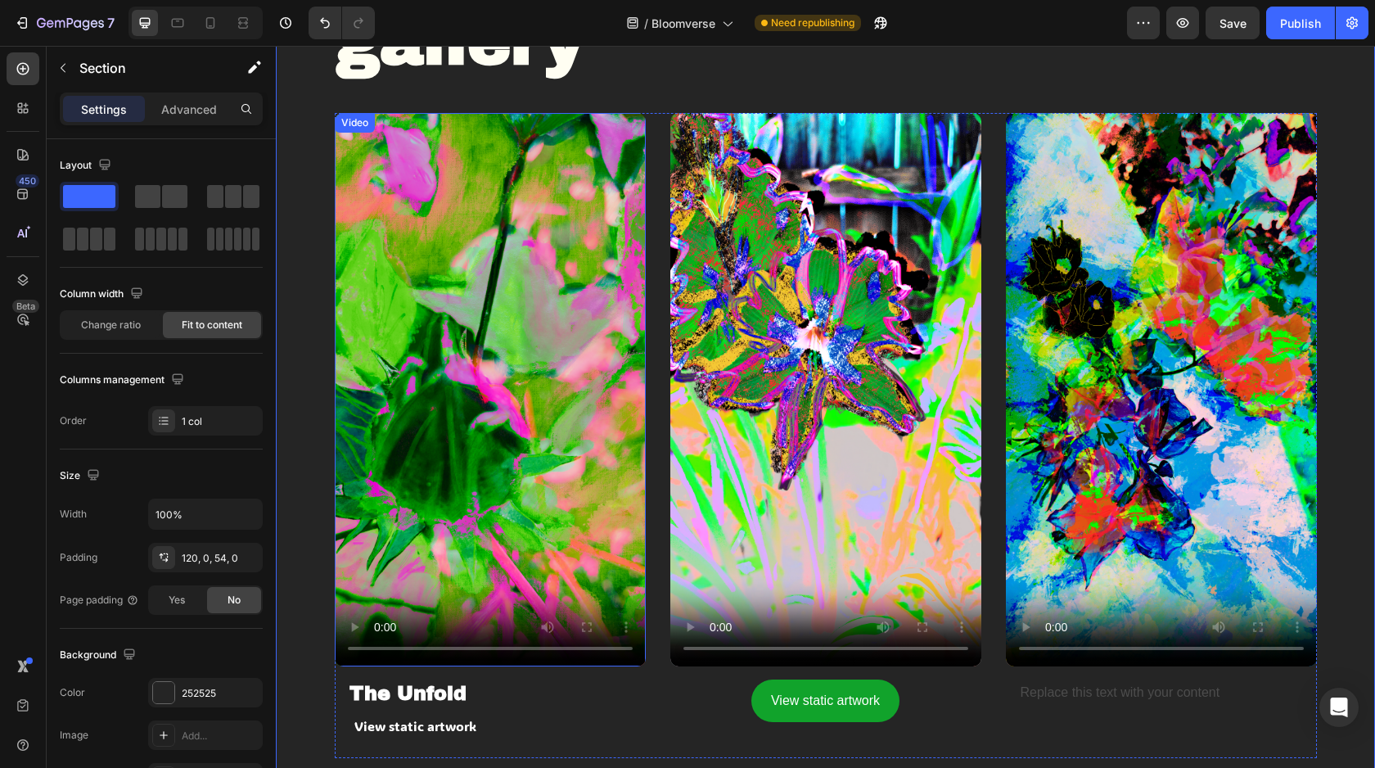
scroll to position [955, 0]
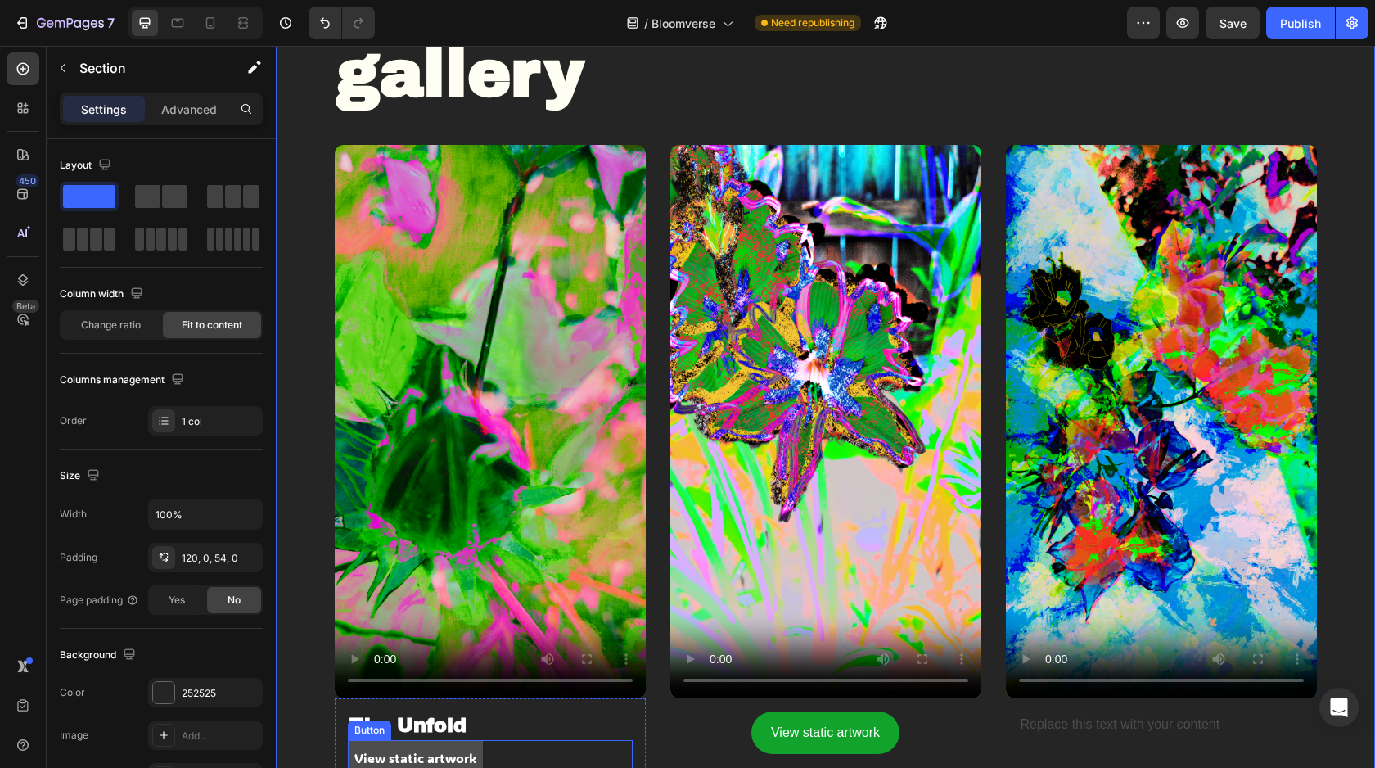
click at [454, 745] on button "View static artwork" at bounding box center [415, 758] width 135 height 37
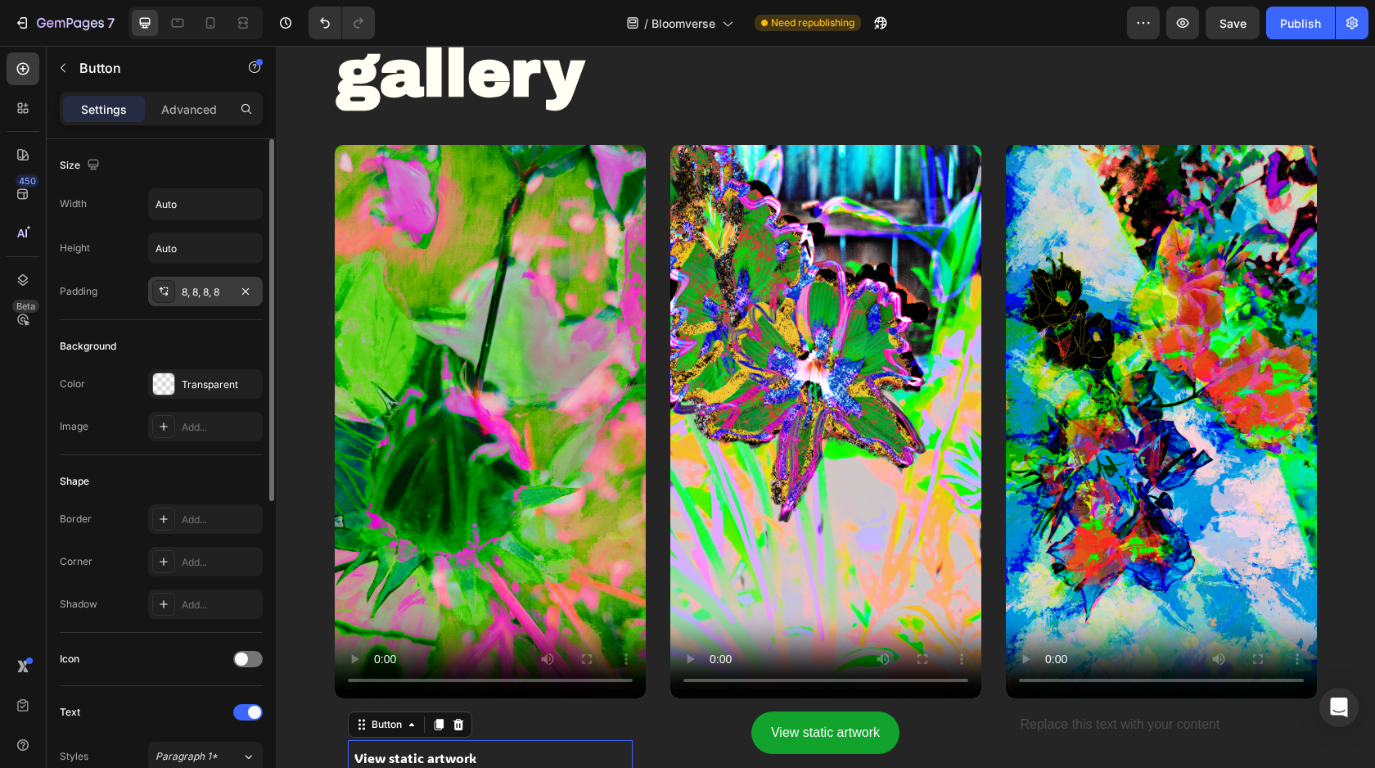
click at [196, 287] on div "8, 8, 8, 8" at bounding box center [205, 292] width 47 height 15
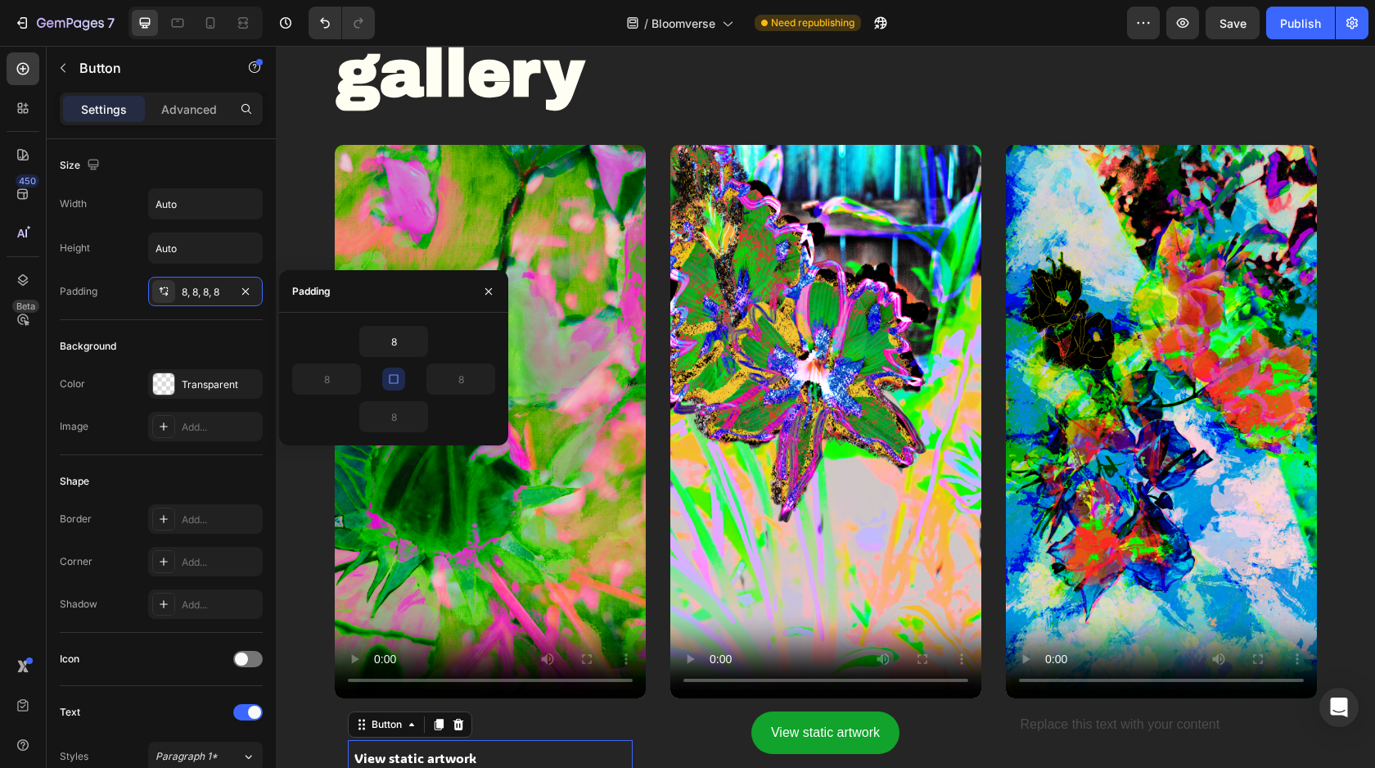
click at [392, 380] on icon "button" at bounding box center [393, 378] width 13 height 13
drag, startPoint x: 401, startPoint y: 342, endPoint x: 381, endPoint y: 345, distance: 20.7
click at [381, 345] on input "8" at bounding box center [393, 341] width 67 height 29
drag, startPoint x: 400, startPoint y: 343, endPoint x: 378, endPoint y: 343, distance: 21.3
click at [378, 343] on input "8" at bounding box center [393, 341] width 67 height 29
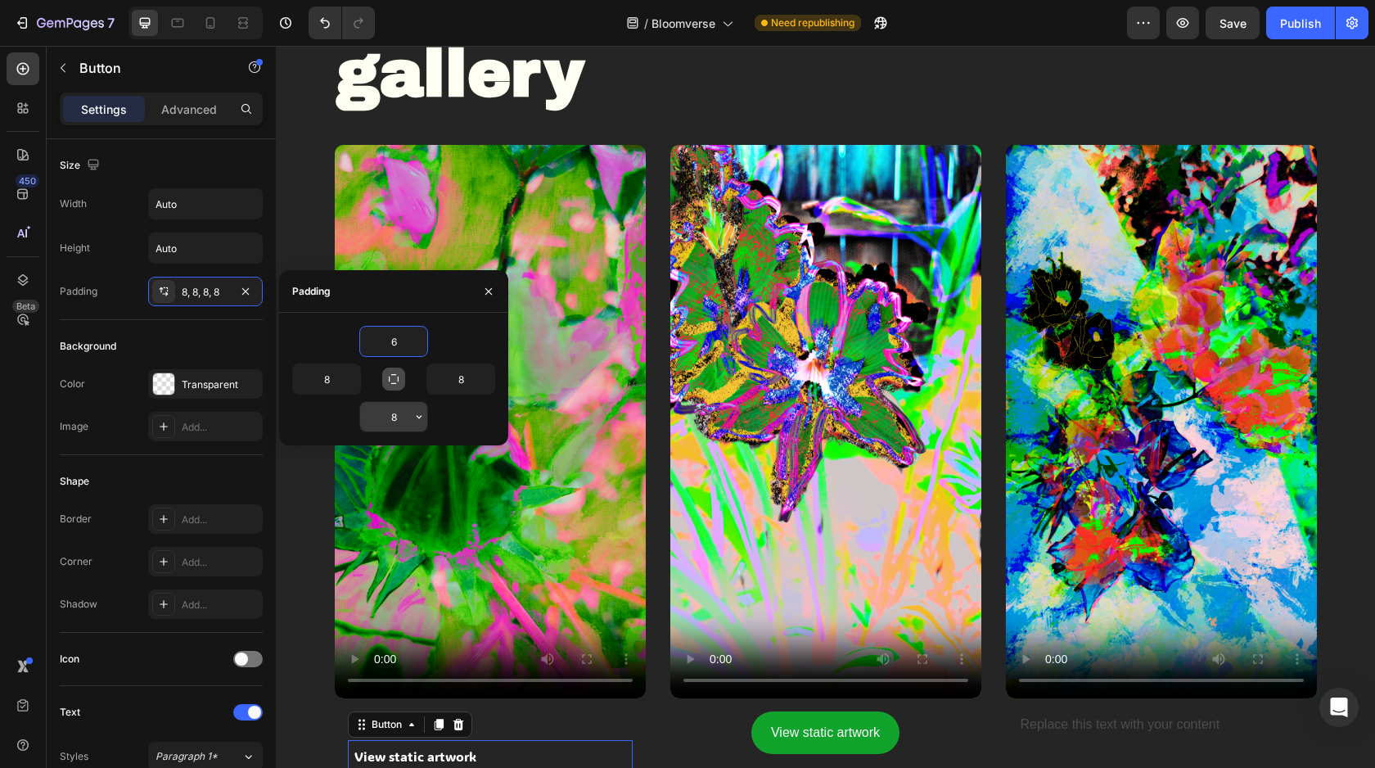
type input "6"
drag, startPoint x: 404, startPoint y: 422, endPoint x: 381, endPoint y: 419, distance: 24.0
click at [381, 419] on input "8" at bounding box center [393, 416] width 67 height 29
type input "6"
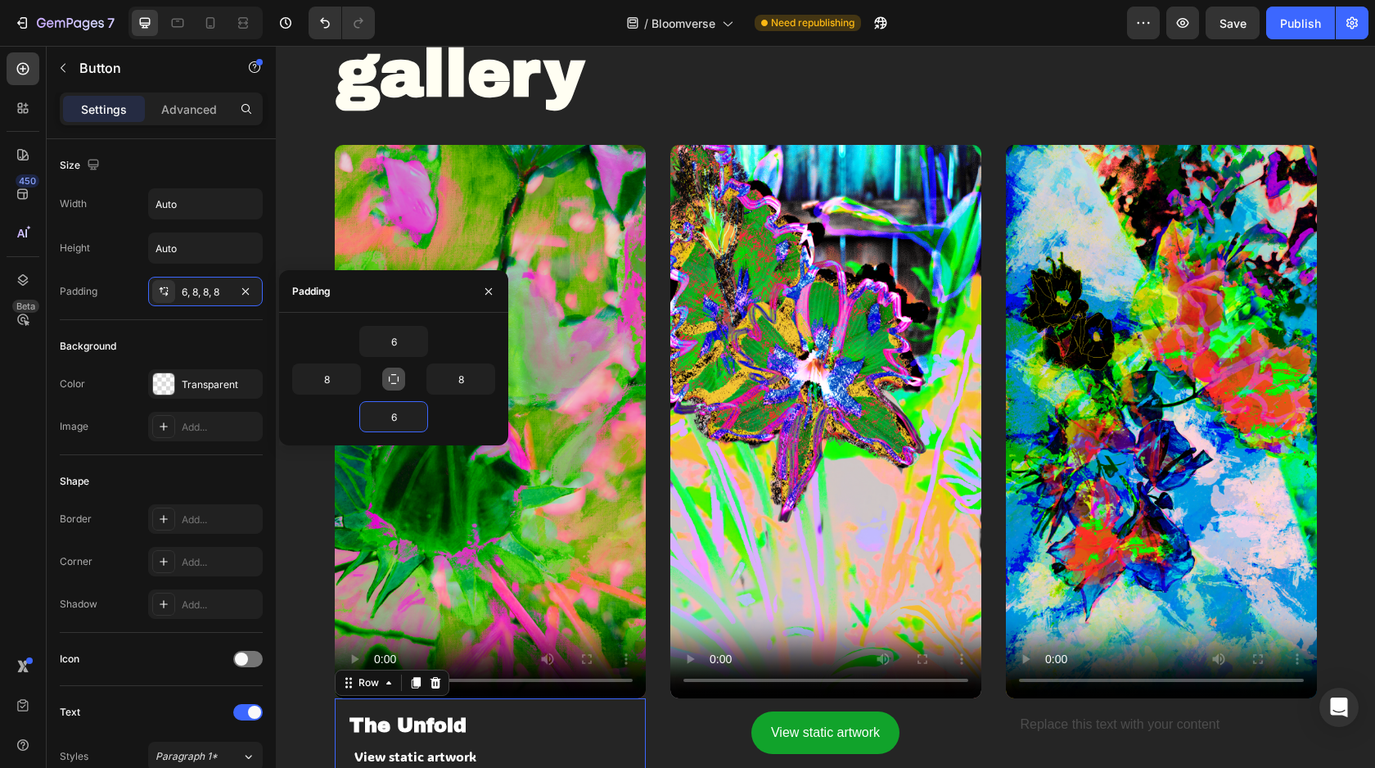
click at [513, 709] on div "The Unfold Heading View static artwork Button Row 0" at bounding box center [490, 742] width 311 height 88
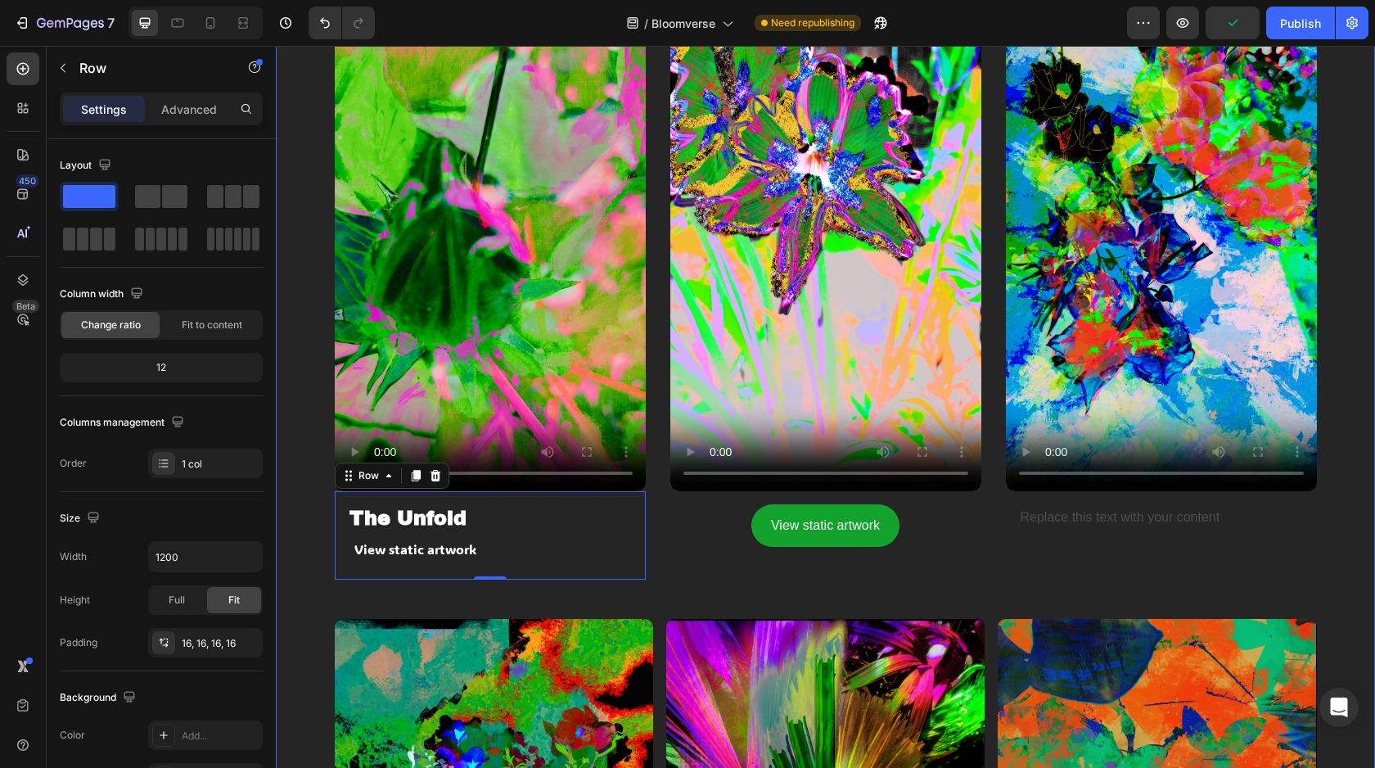
scroll to position [1157, 0]
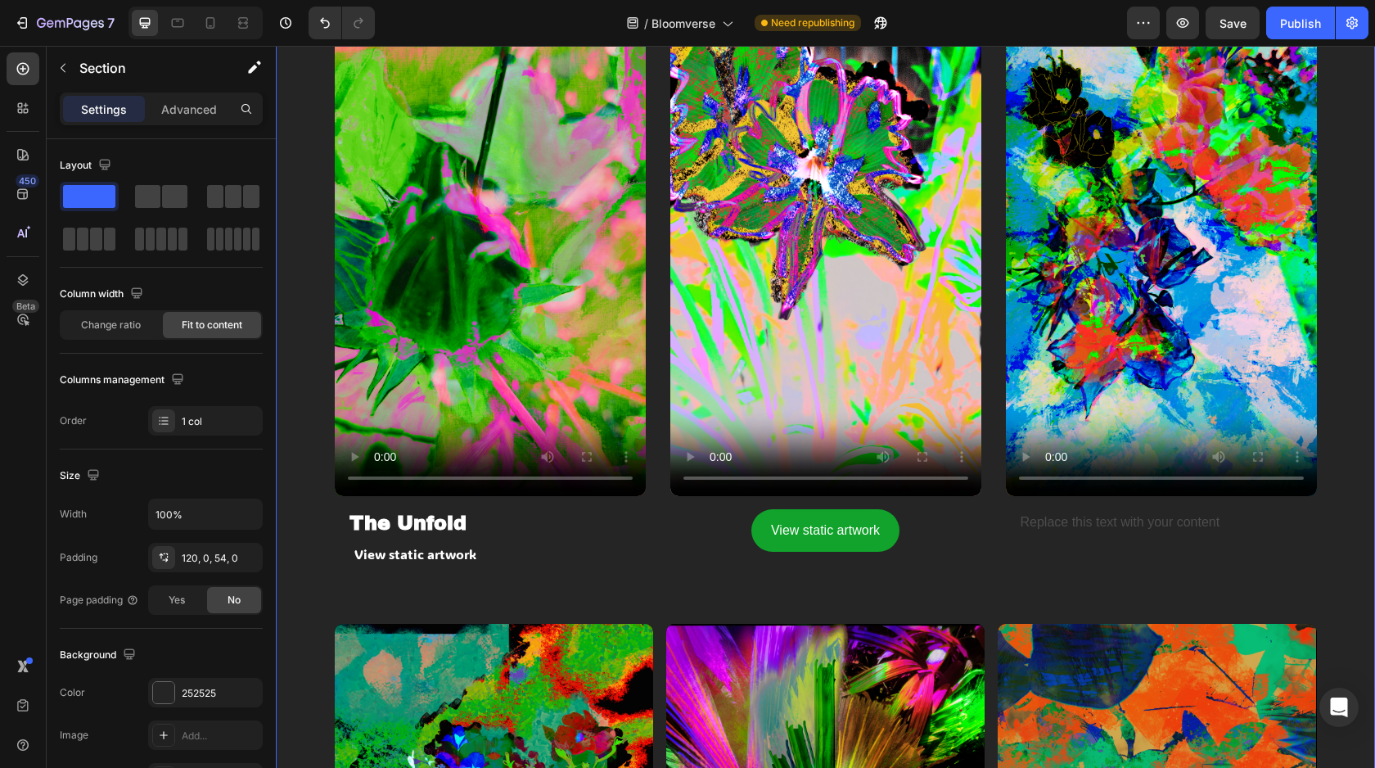
click at [658, 597] on div "Video The Unfold Heading View static artwork Button Row Video View static artwo…" at bounding box center [826, 283] width 982 height 681
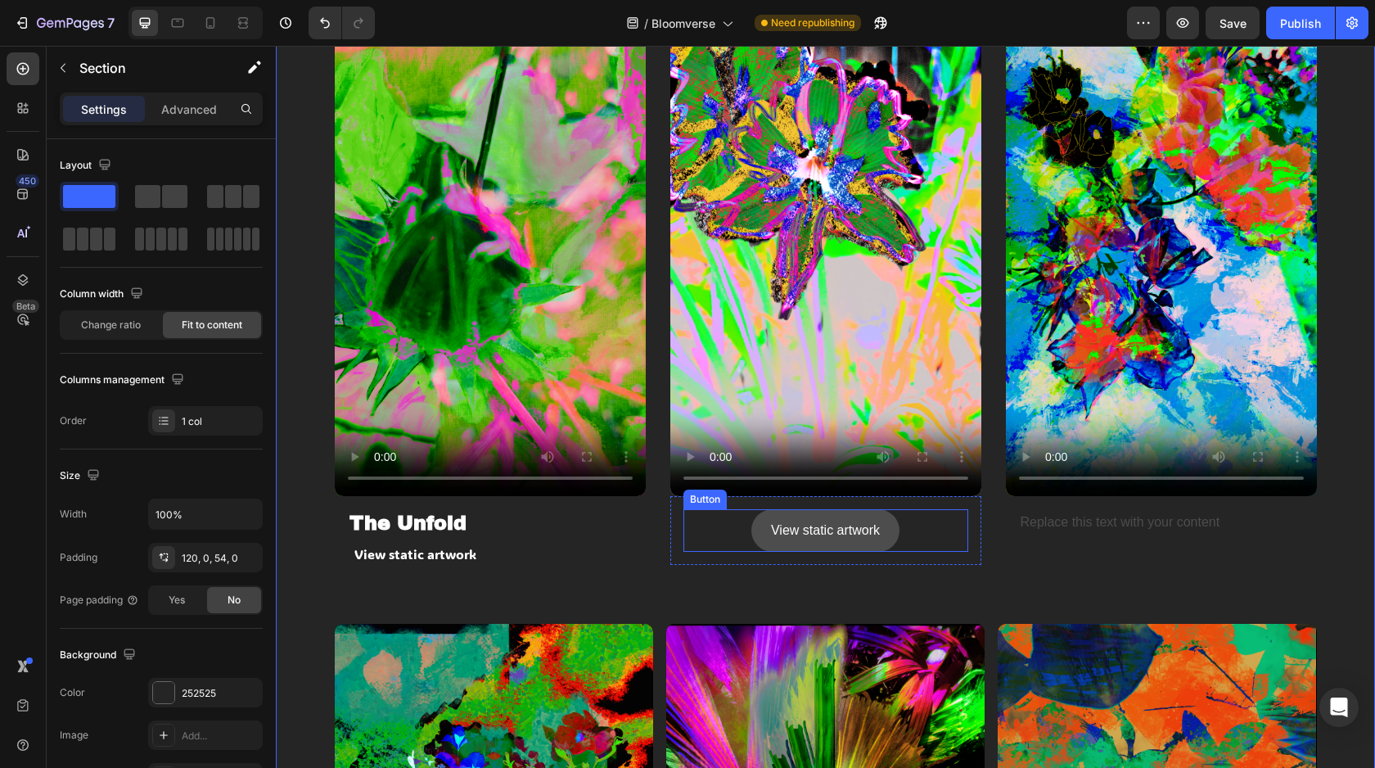
click at [799, 544] on button "View static artwork" at bounding box center [826, 530] width 148 height 43
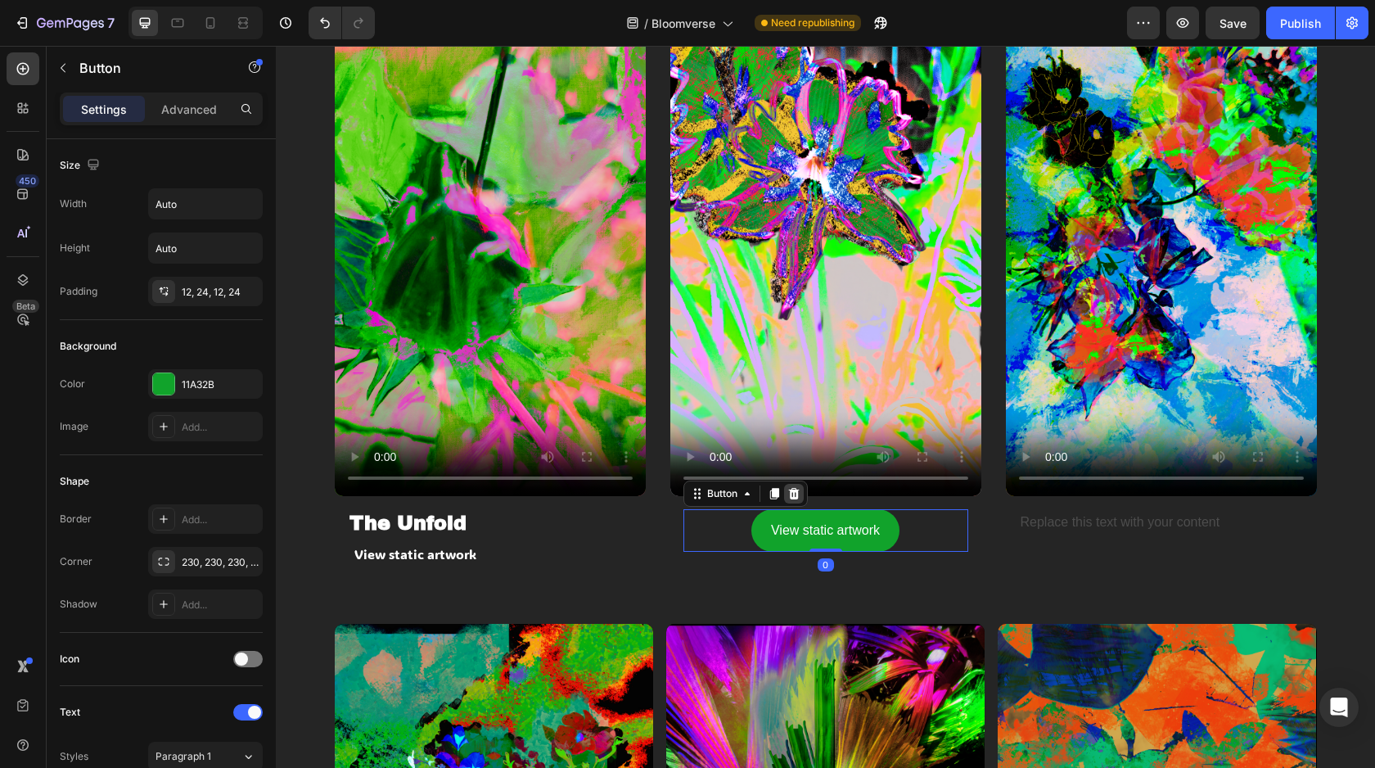
click at [796, 493] on icon at bounding box center [794, 493] width 13 height 13
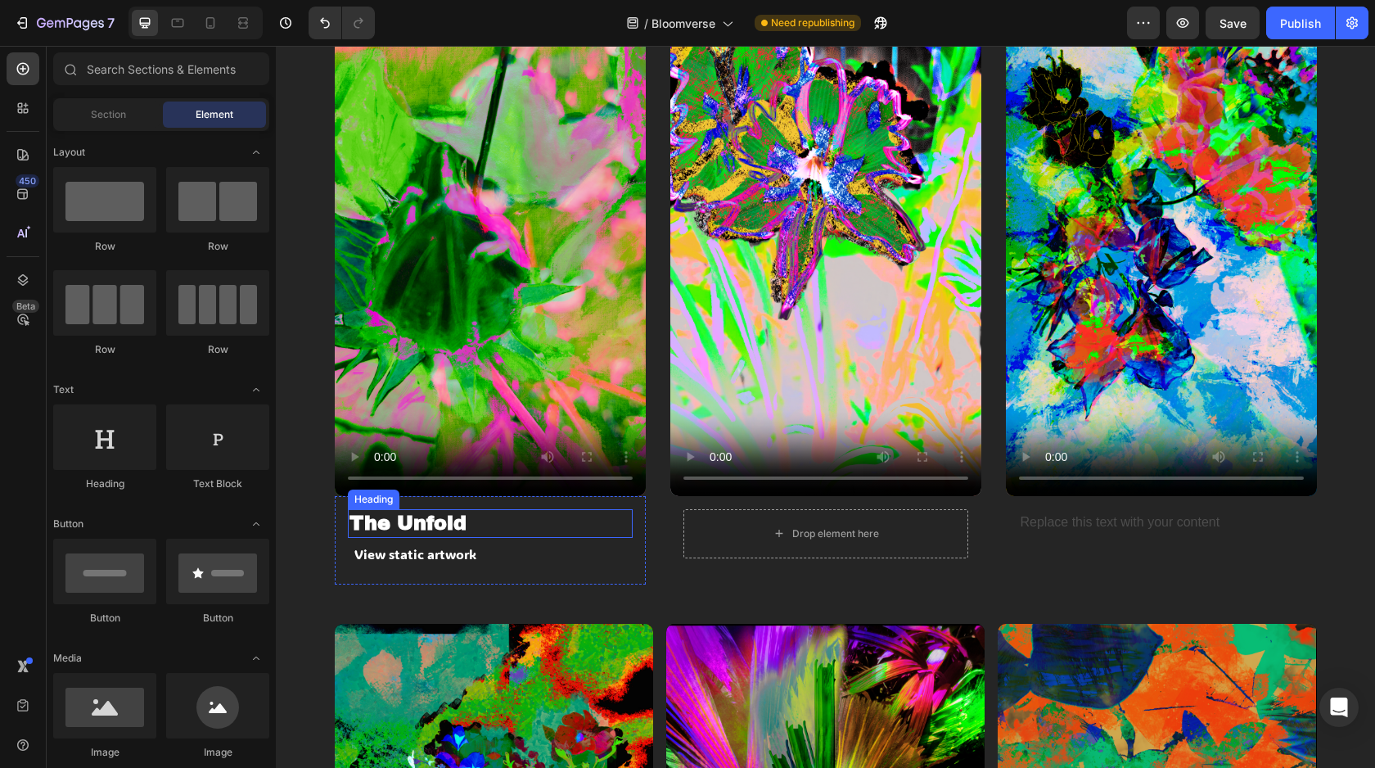
click at [425, 517] on p "The Unfold" at bounding box center [491, 523] width 282 height 25
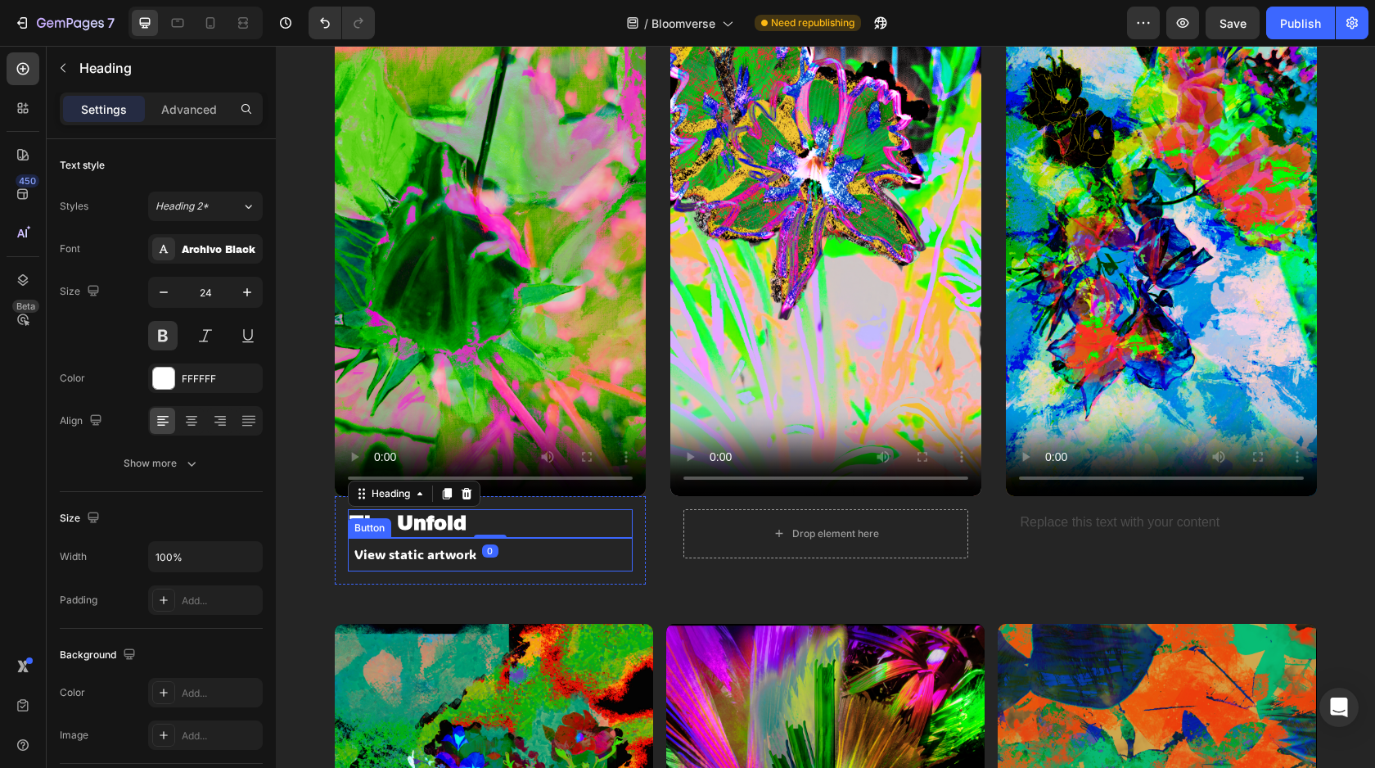
click at [519, 548] on div "View static artwork Button" at bounding box center [490, 555] width 285 height 34
click at [517, 519] on p "The Unfold" at bounding box center [491, 523] width 282 height 25
click at [516, 556] on div "View static artwork Button" at bounding box center [490, 555] width 285 height 34
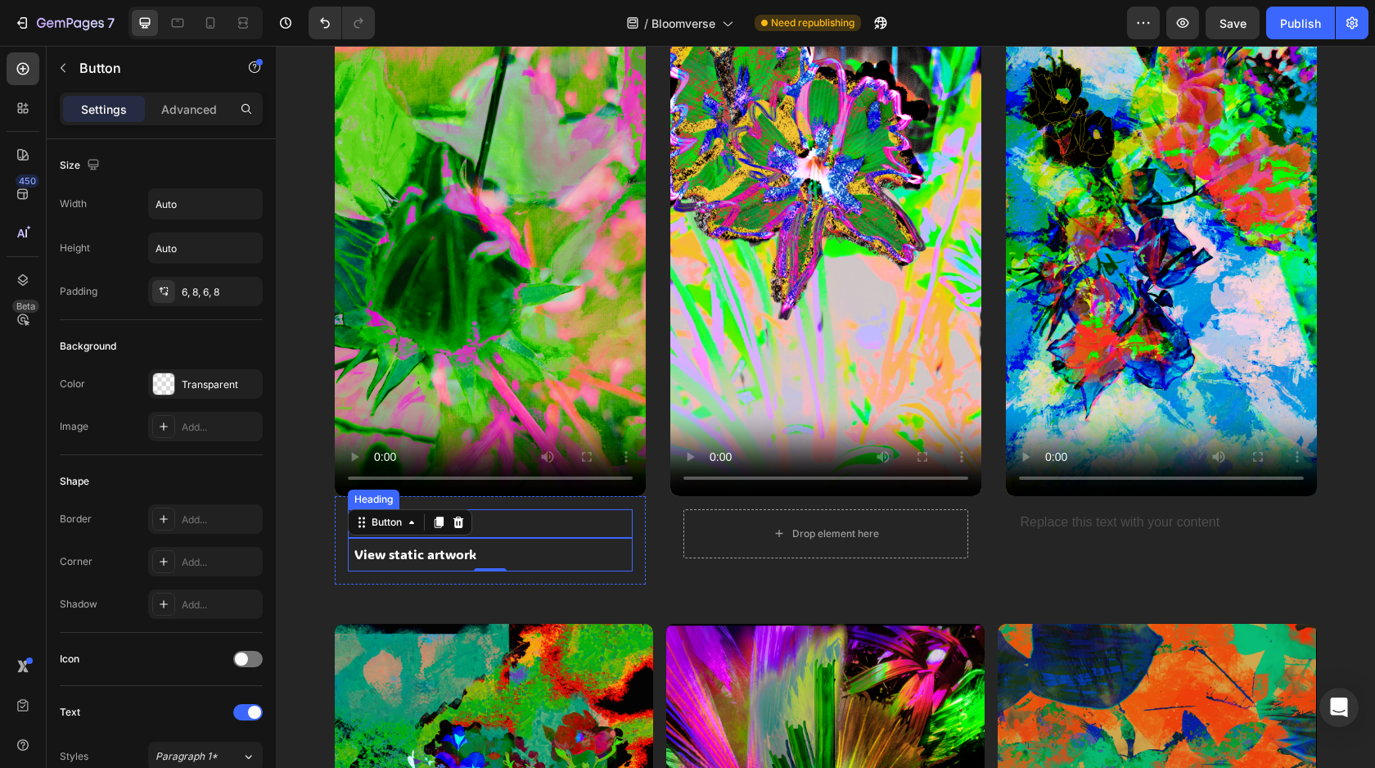
click at [497, 517] on p "The Unfold" at bounding box center [491, 523] width 282 height 25
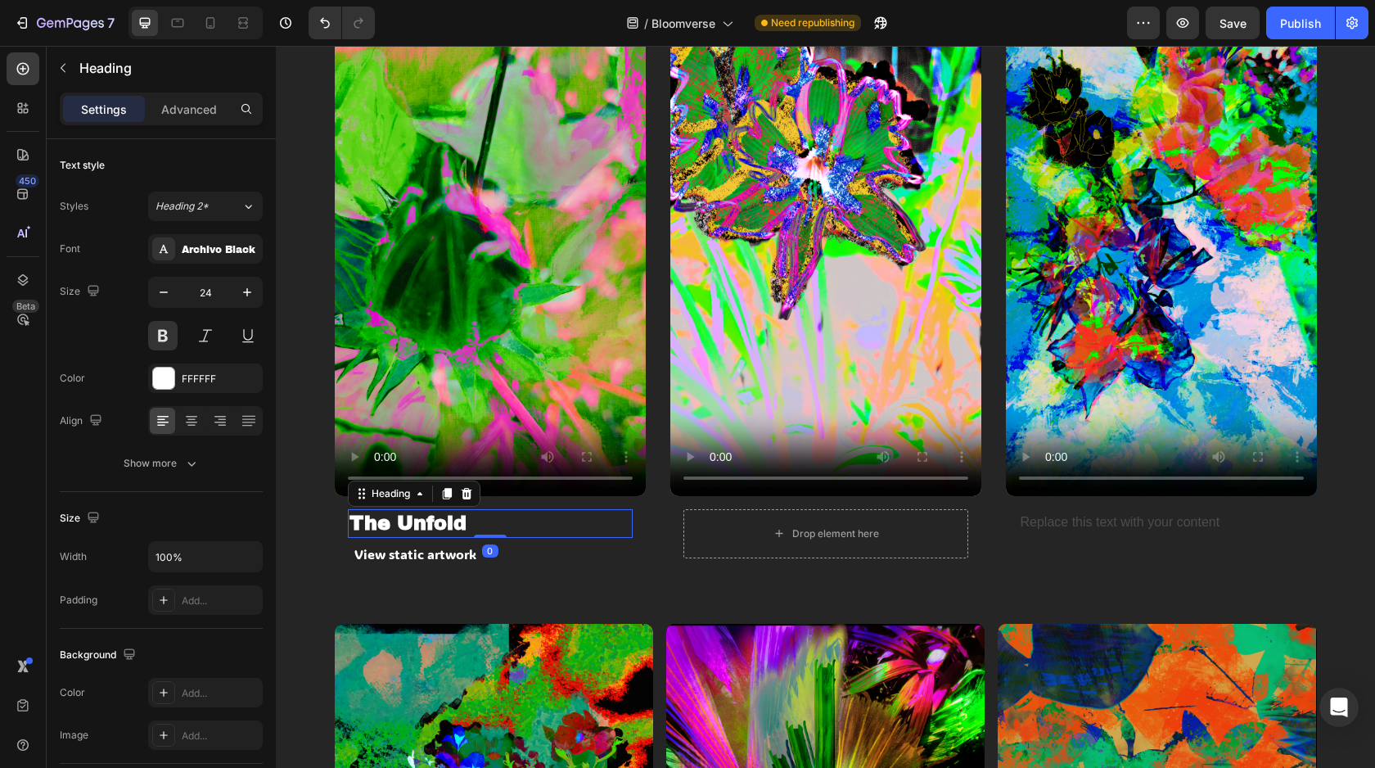
click at [441, 494] on icon at bounding box center [446, 493] width 13 height 13
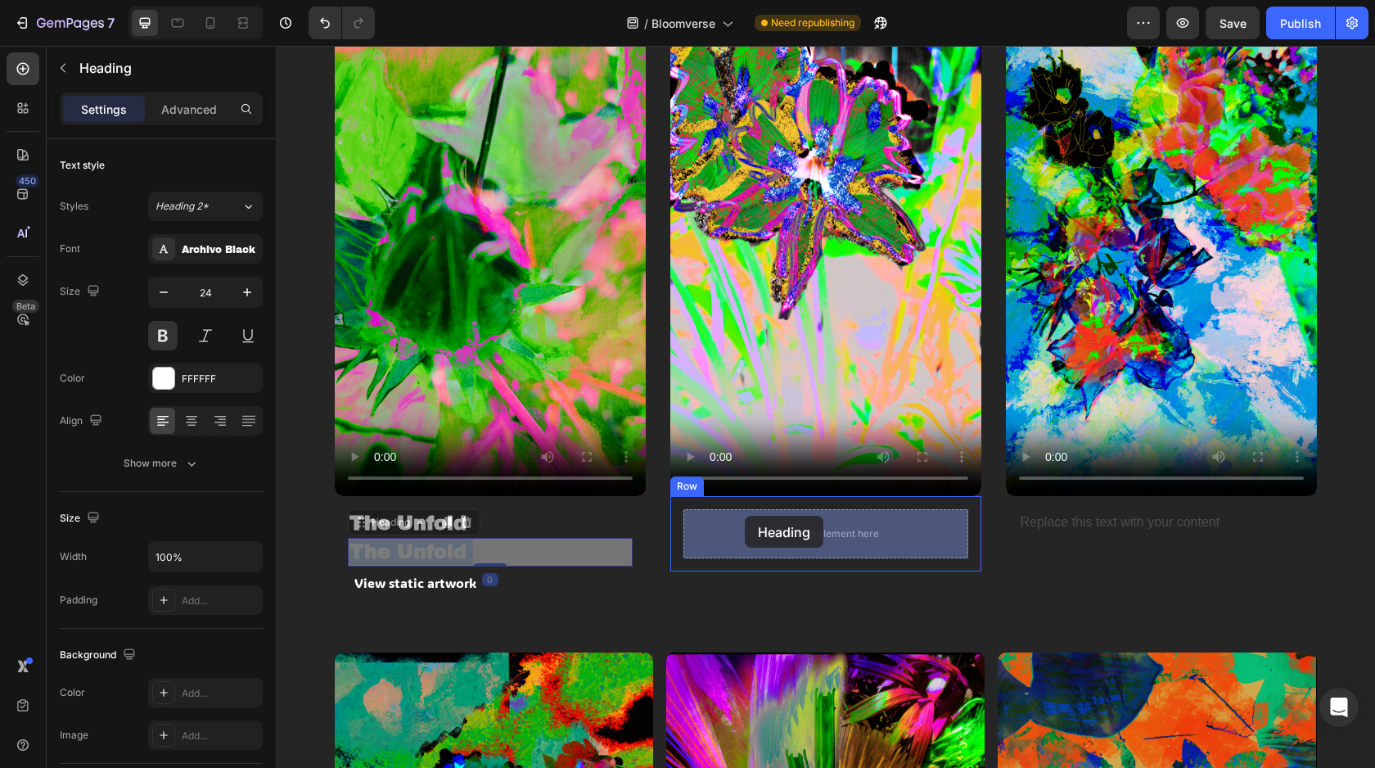
drag, startPoint x: 440, startPoint y: 547, endPoint x: 734, endPoint y: 516, distance: 294.7
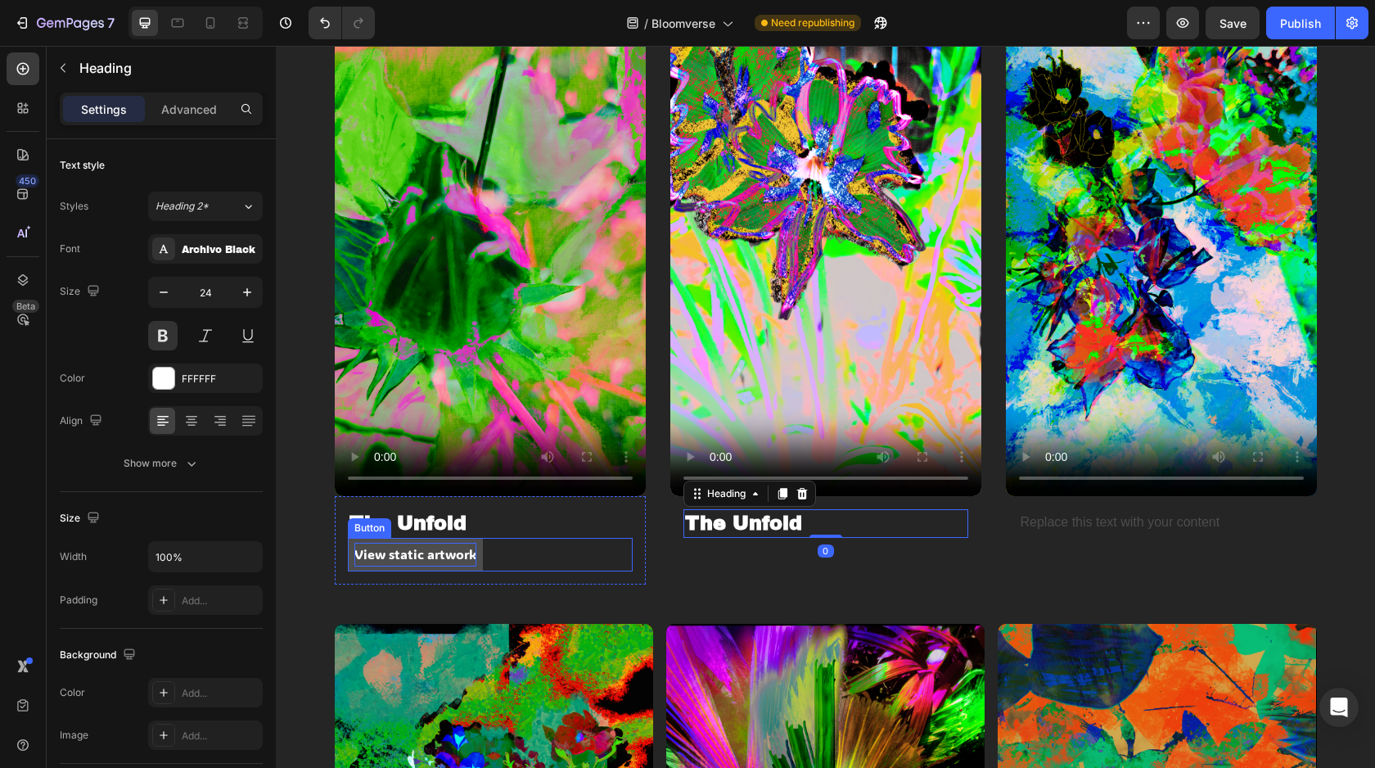
click at [450, 558] on p "View static artwork" at bounding box center [415, 555] width 122 height 24
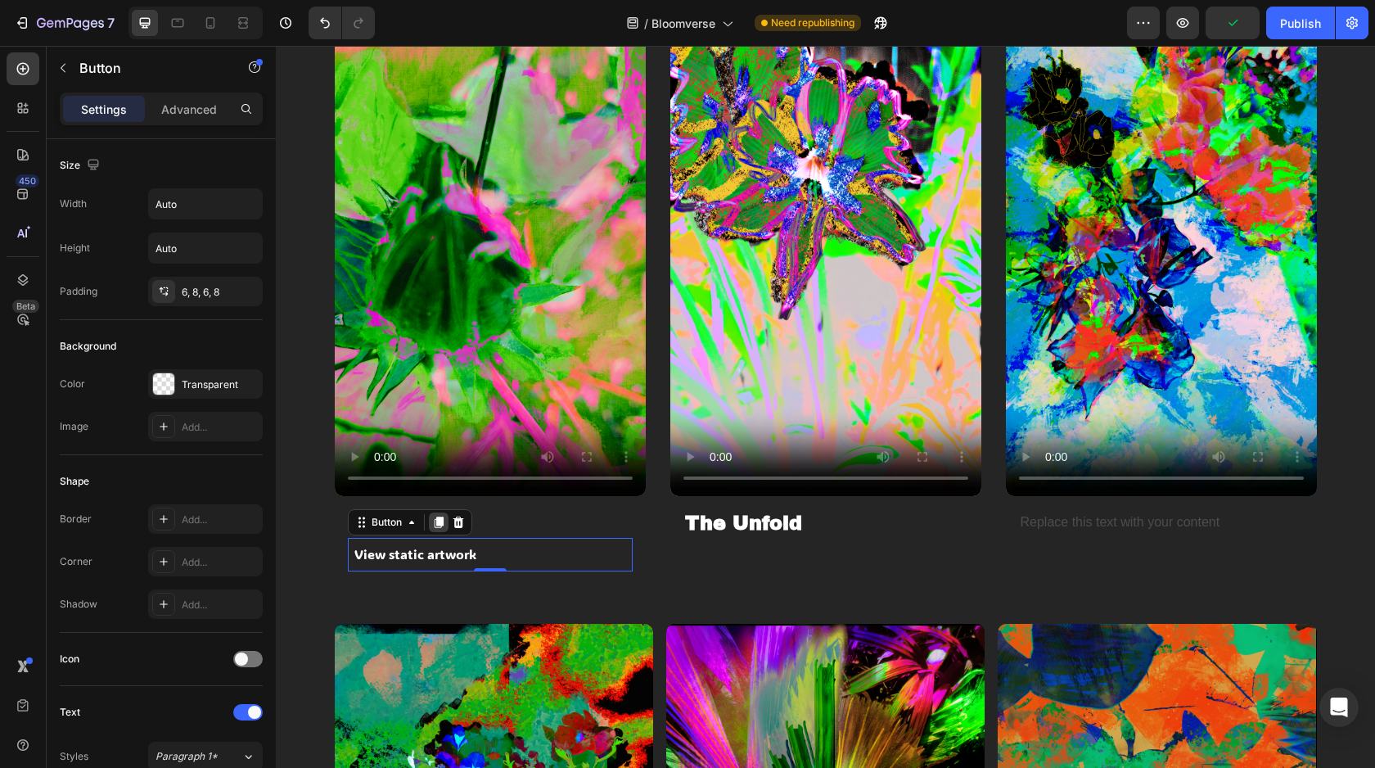
click at [445, 526] on icon at bounding box center [438, 522] width 13 height 13
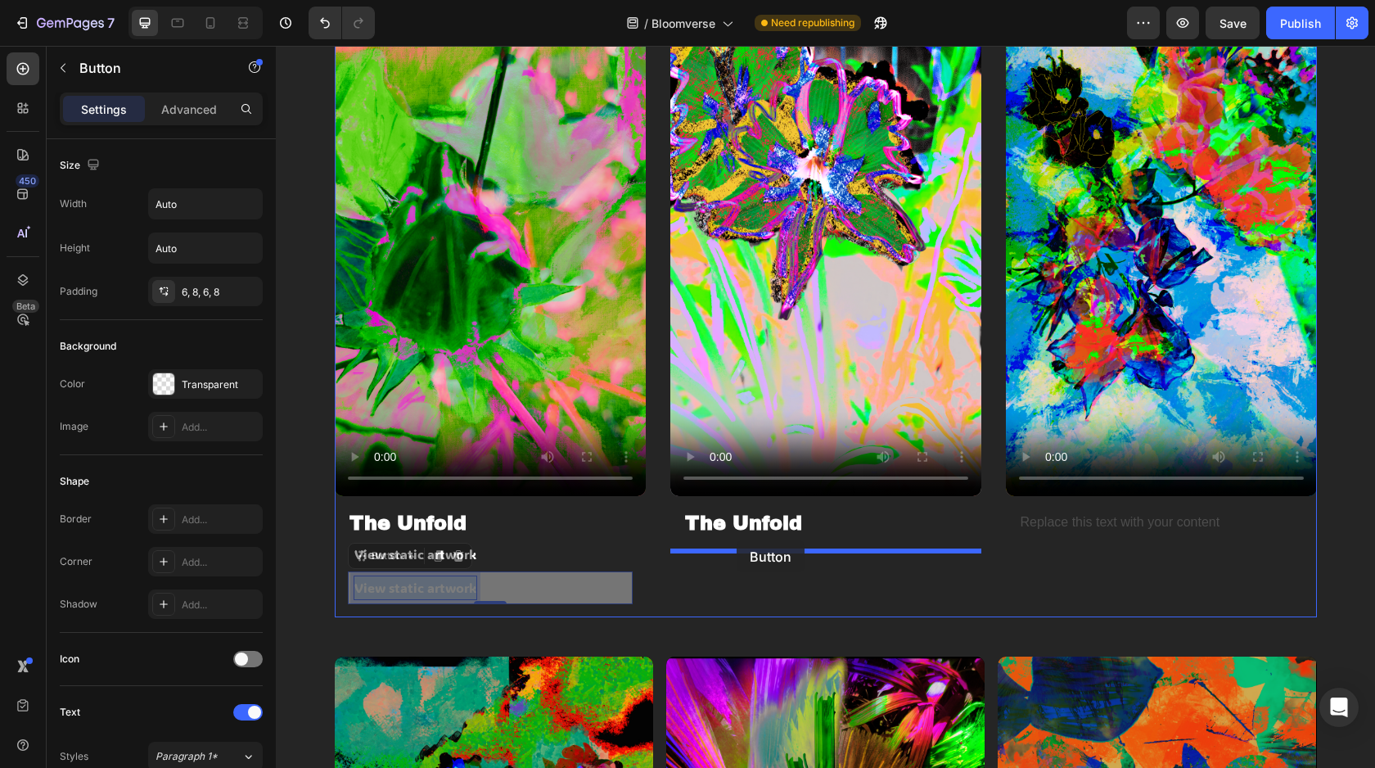
drag, startPoint x: 465, startPoint y: 581, endPoint x: 739, endPoint y: 542, distance: 277.1
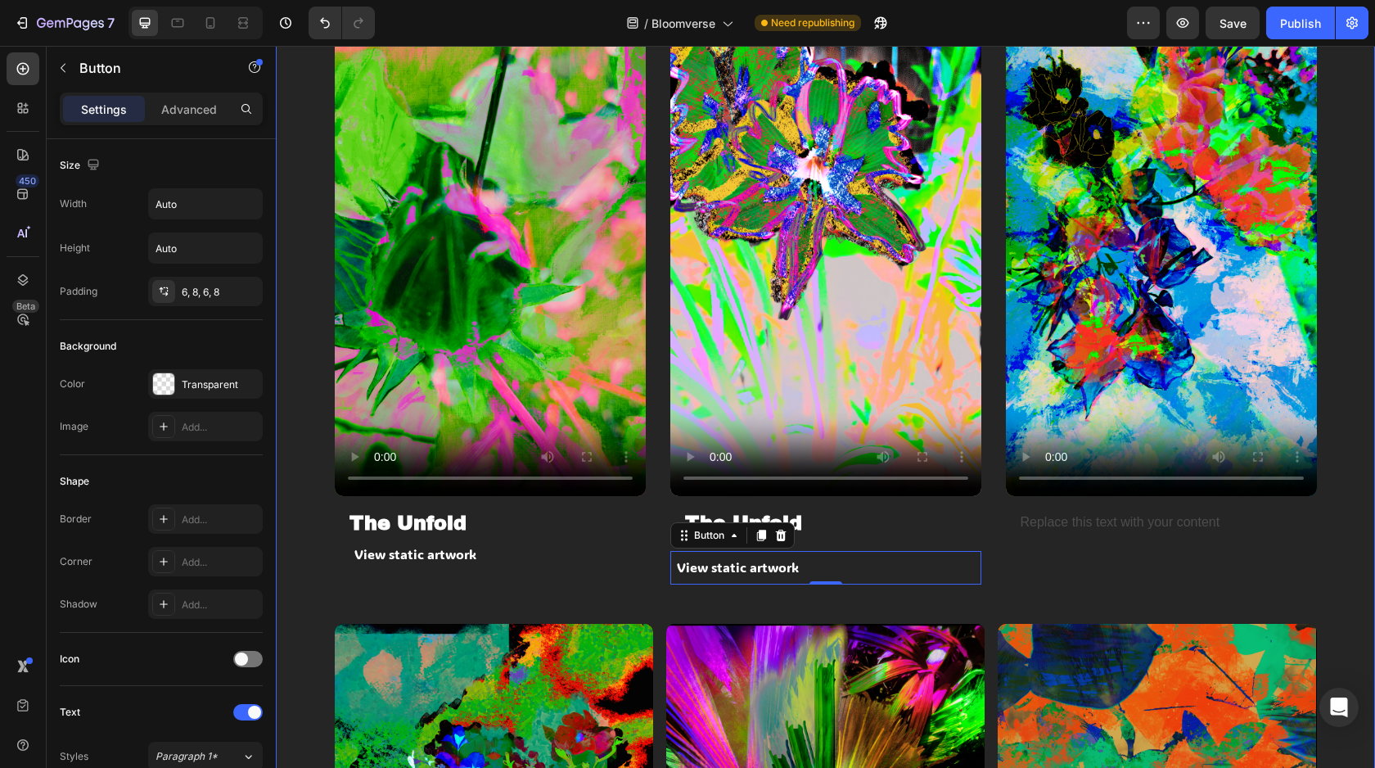
click at [671, 607] on div "Video The Unfold Heading View static artwork Button Row Video The Unfold Headin…" at bounding box center [826, 283] width 982 height 681
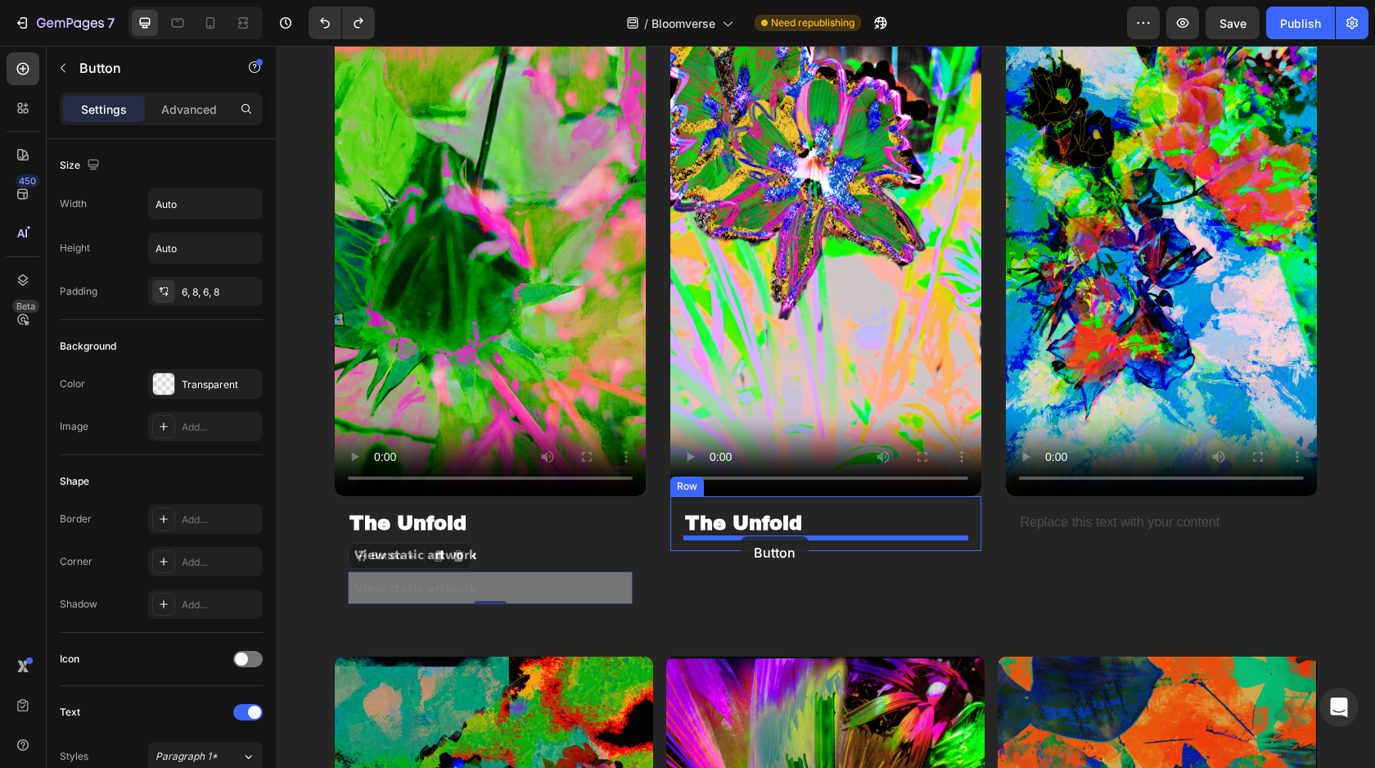
drag, startPoint x: 463, startPoint y: 580, endPoint x: 741, endPoint y: 536, distance: 281.8
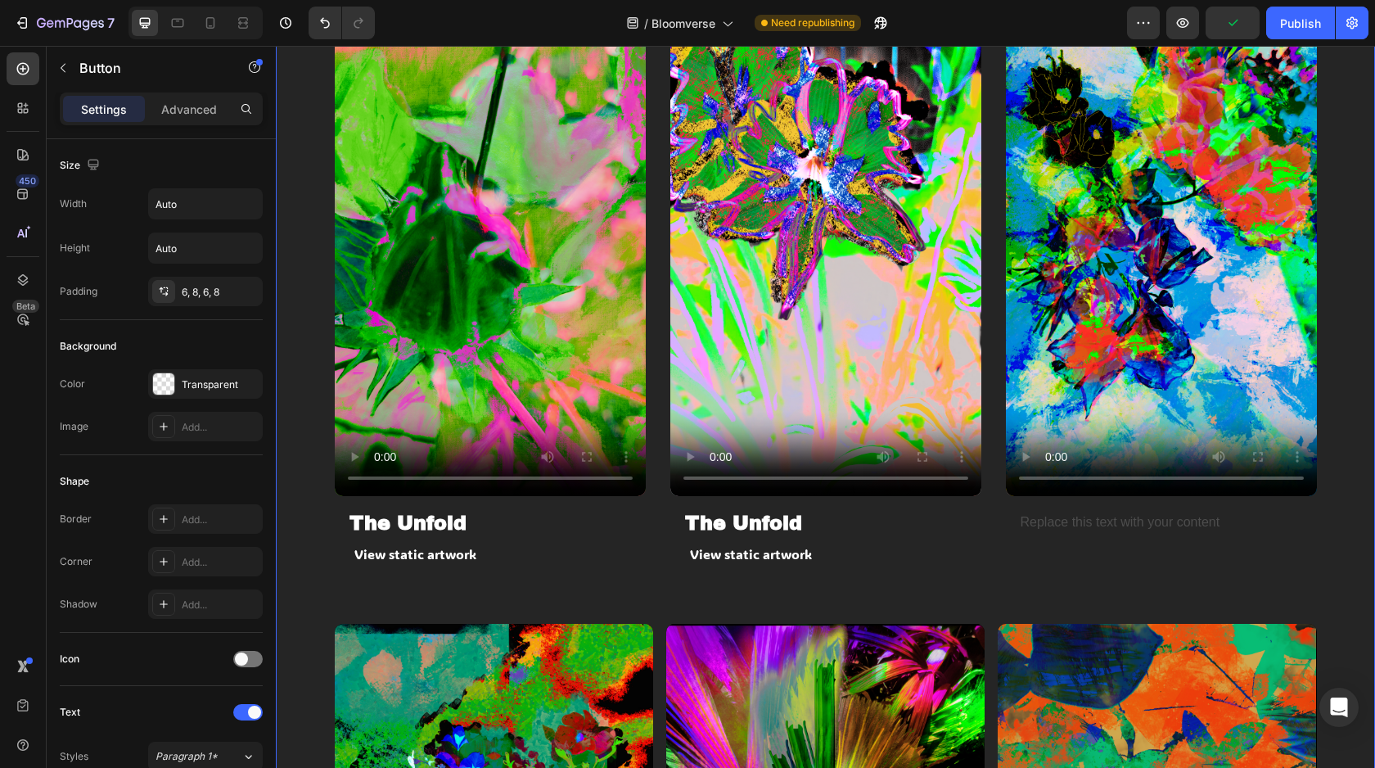
click at [549, 609] on div "Video The Unfold Heading View static artwork Button Row Video The Unfold Headin…" at bounding box center [826, 283] width 982 height 681
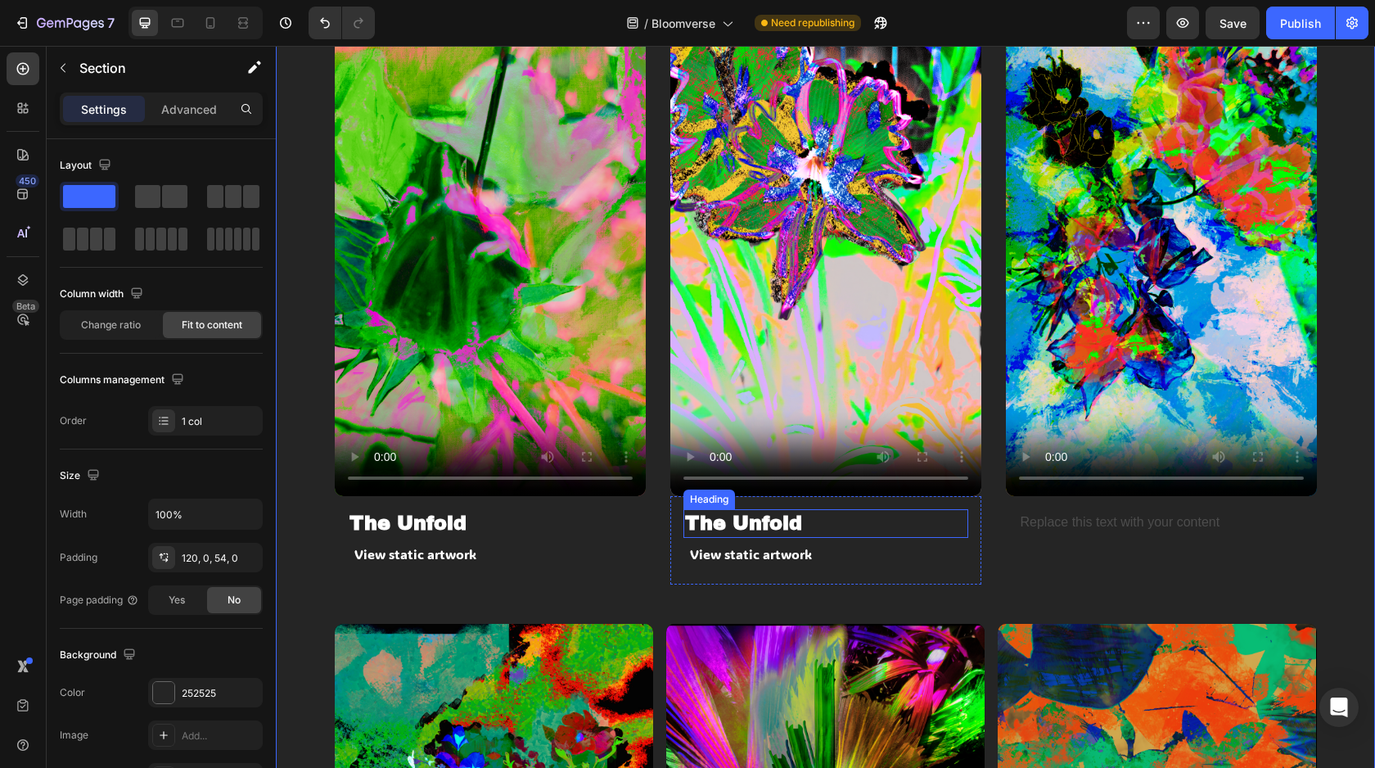
click at [768, 521] on h2 "The Unfold" at bounding box center [826, 523] width 285 height 29
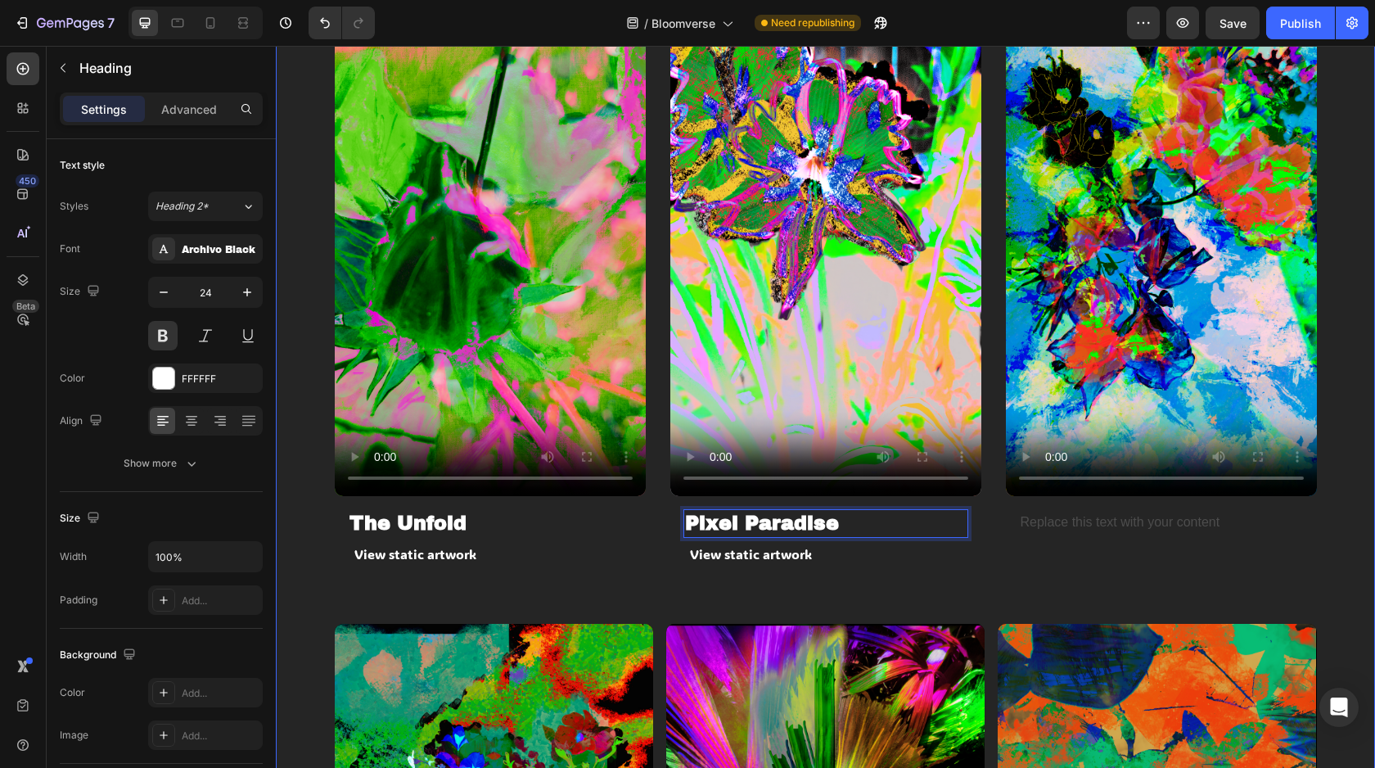
click at [772, 592] on div "Video The Unfold Heading View static artwork Button Row Video Pixel Paradise He…" at bounding box center [826, 283] width 982 height 681
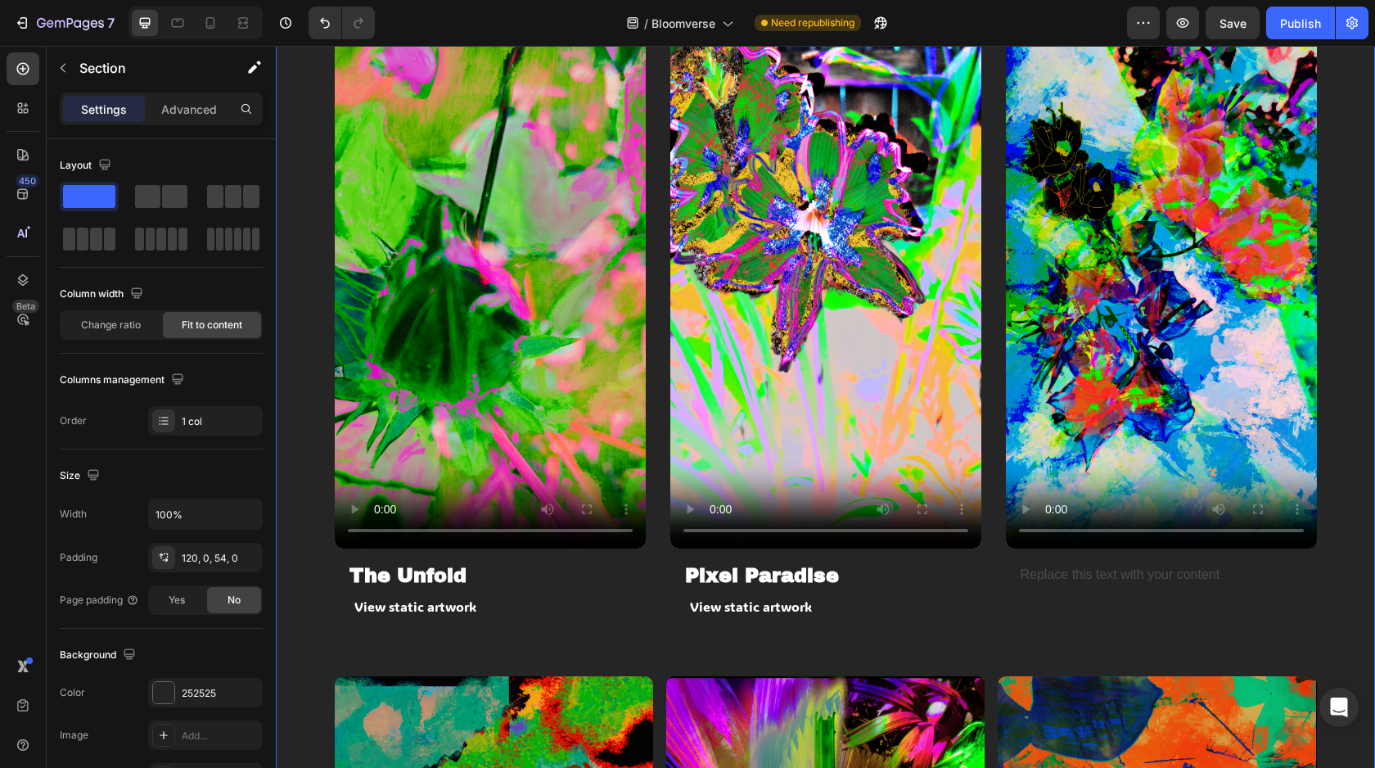
scroll to position [1060, 0]
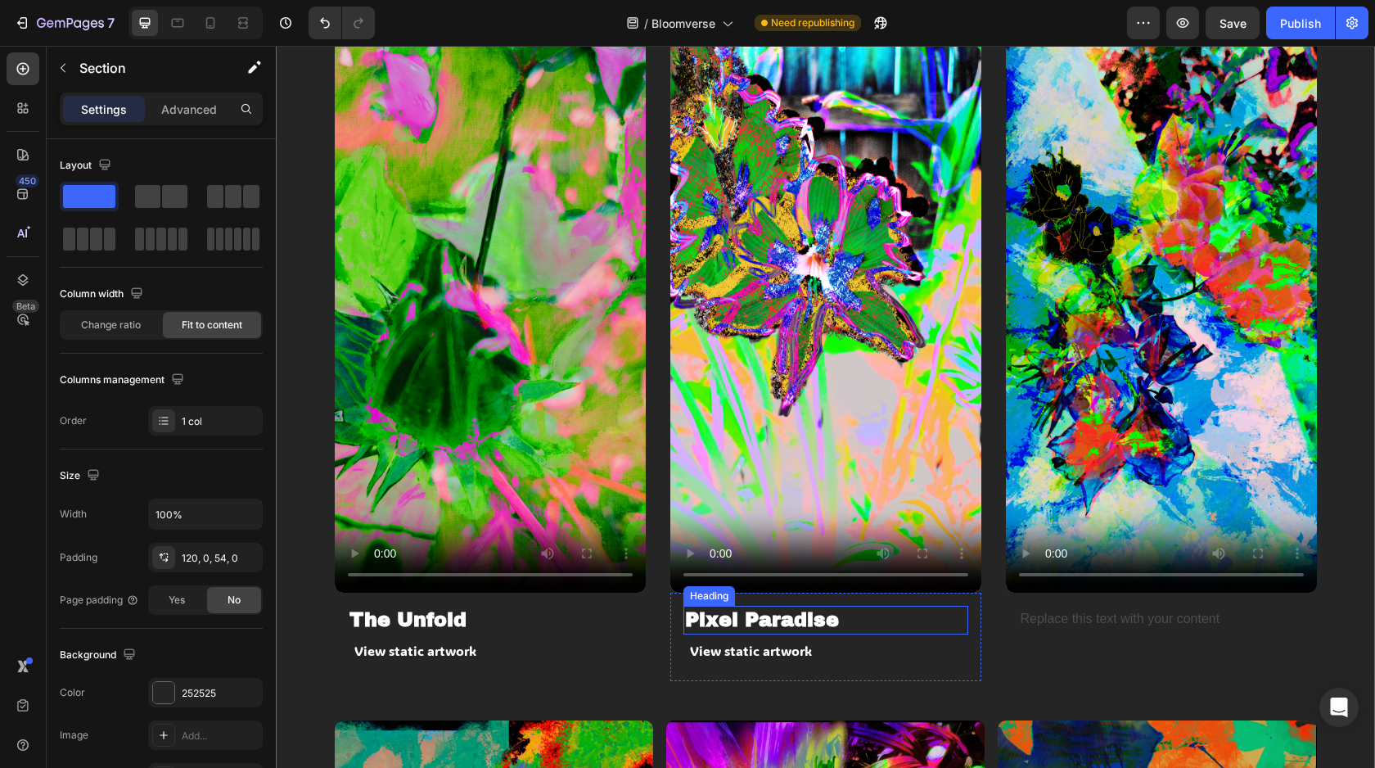
click at [761, 623] on p "Pixel Paradise" at bounding box center [826, 619] width 282 height 25
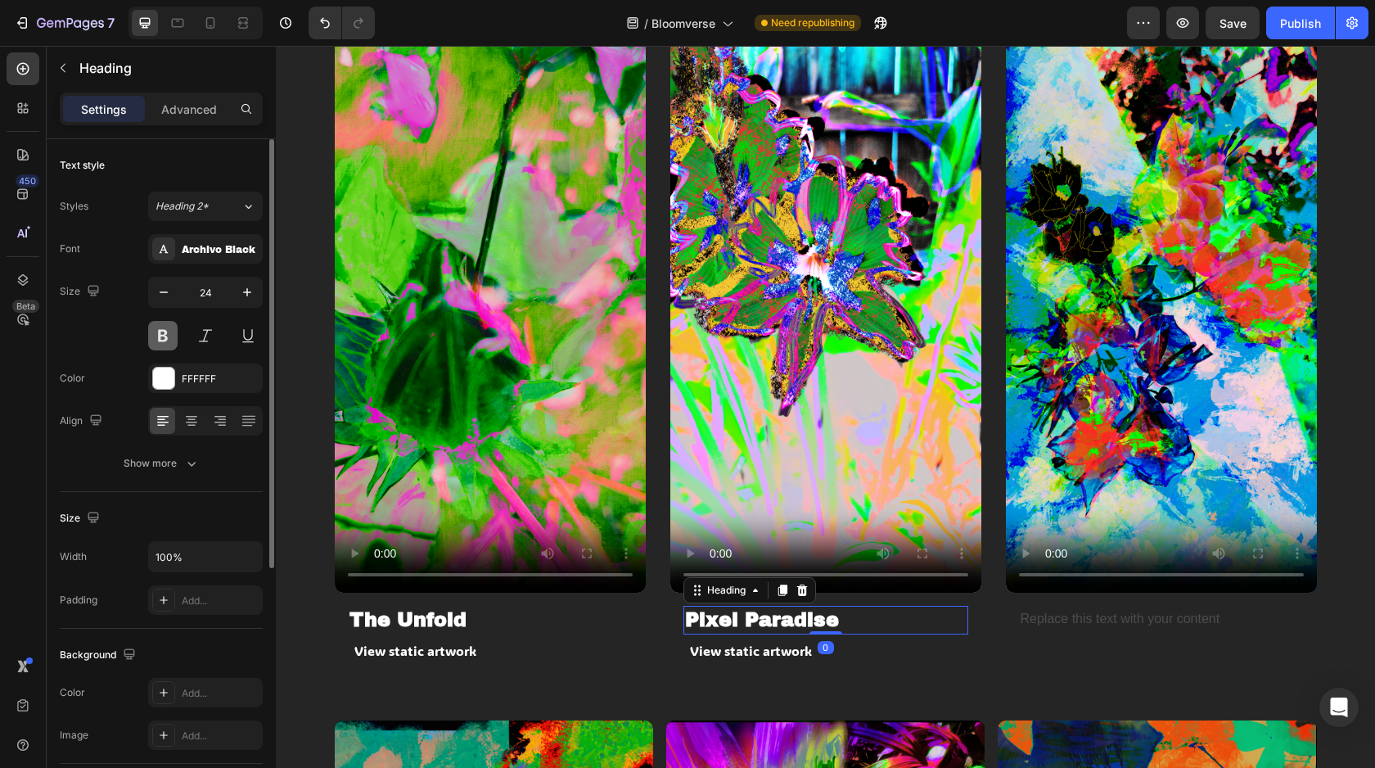
click at [165, 332] on button at bounding box center [162, 335] width 29 height 29
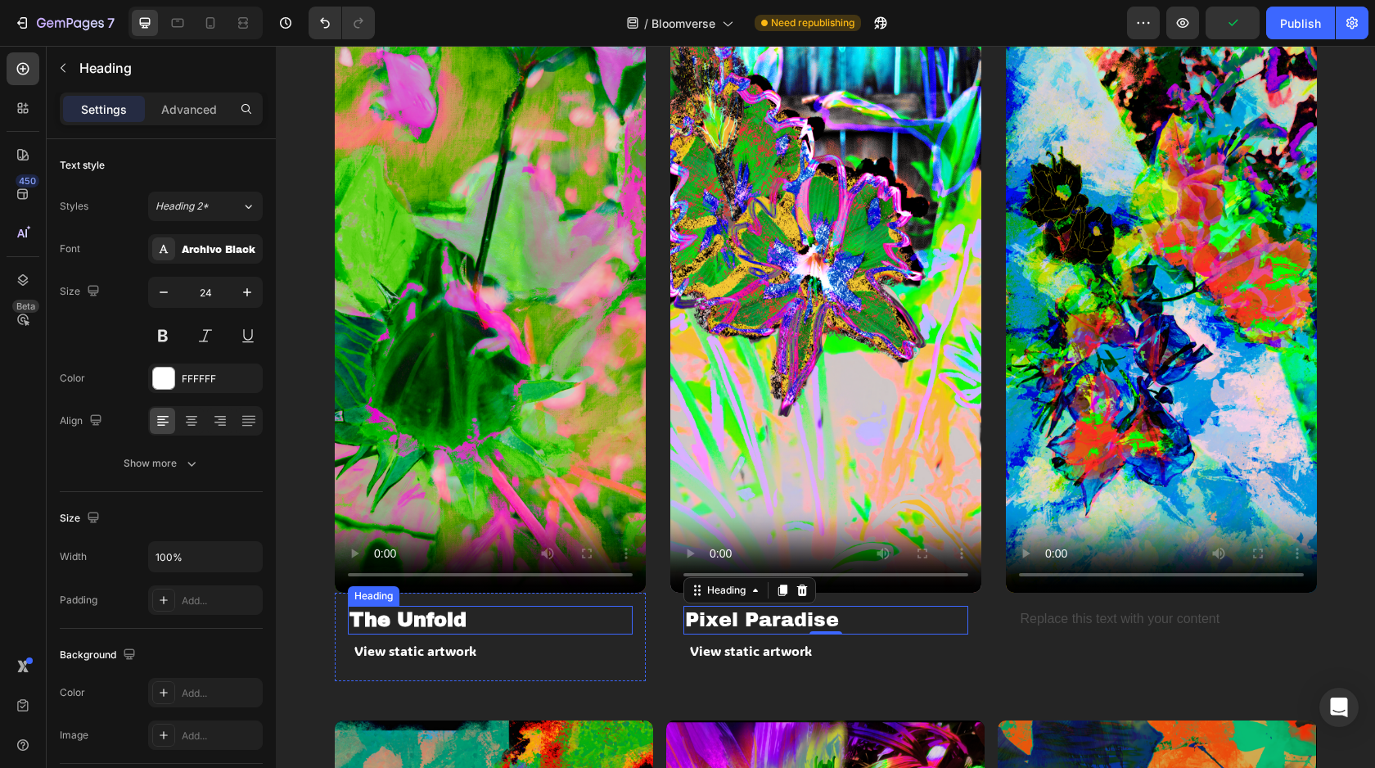
click at [406, 625] on p "The Unfold" at bounding box center [491, 619] width 282 height 25
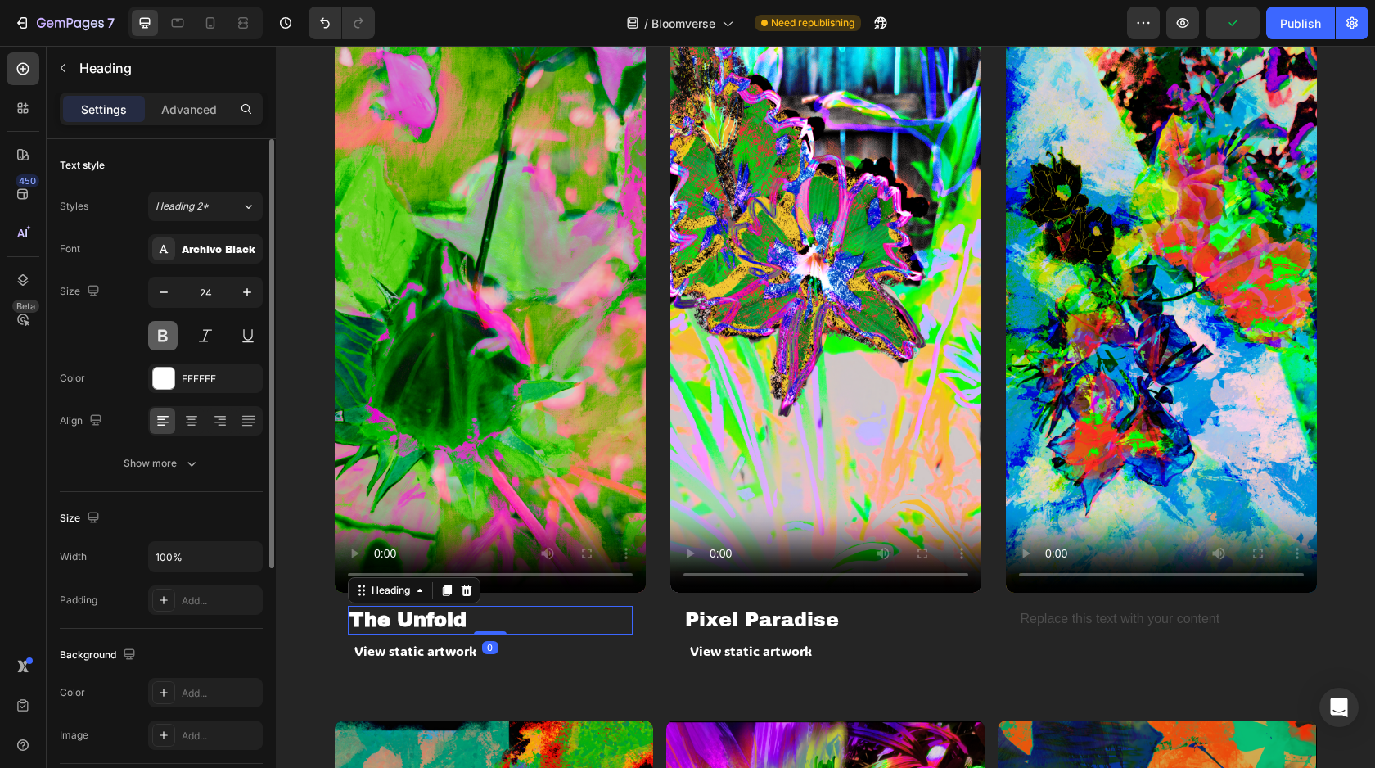
click at [156, 344] on button at bounding box center [162, 335] width 29 height 29
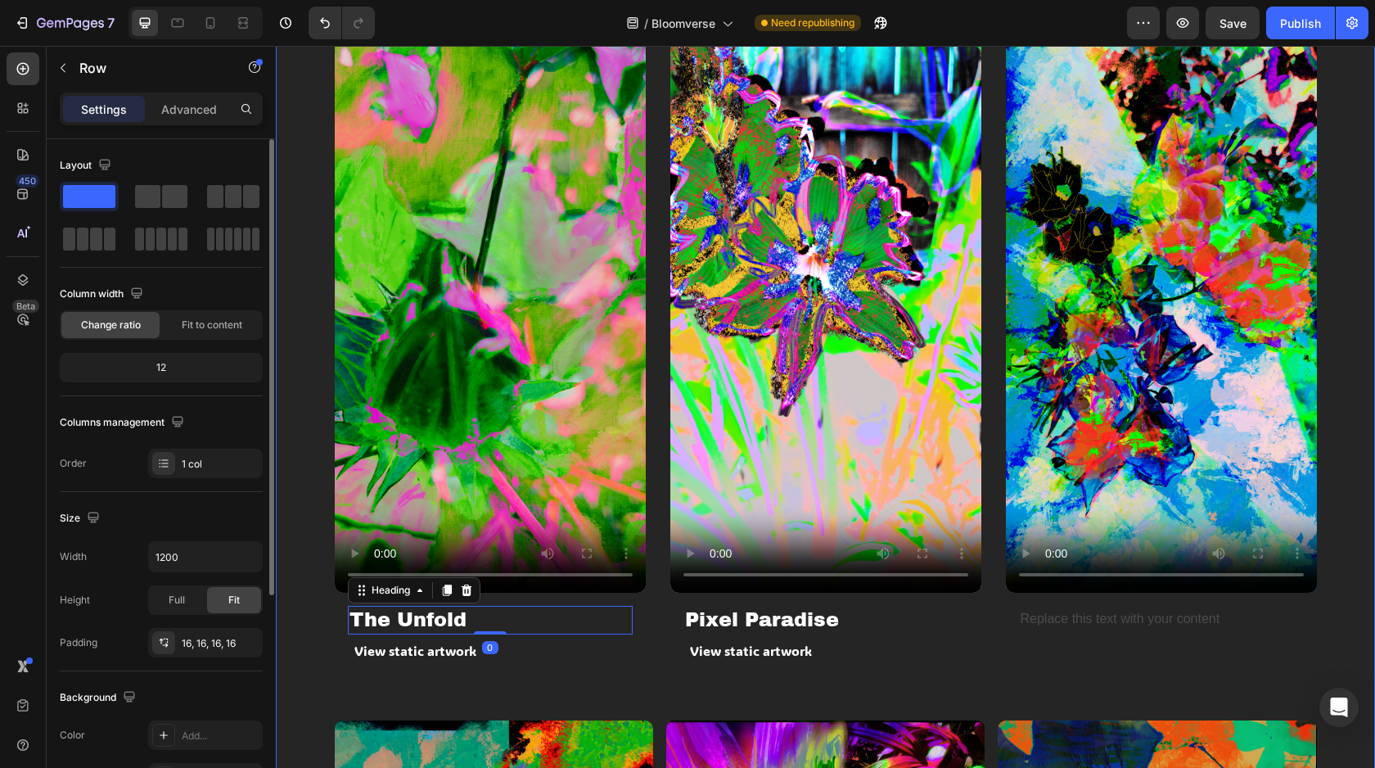
click at [635, 679] on div "The Unfold Heading 0 View static artwork Button Row" at bounding box center [490, 637] width 311 height 88
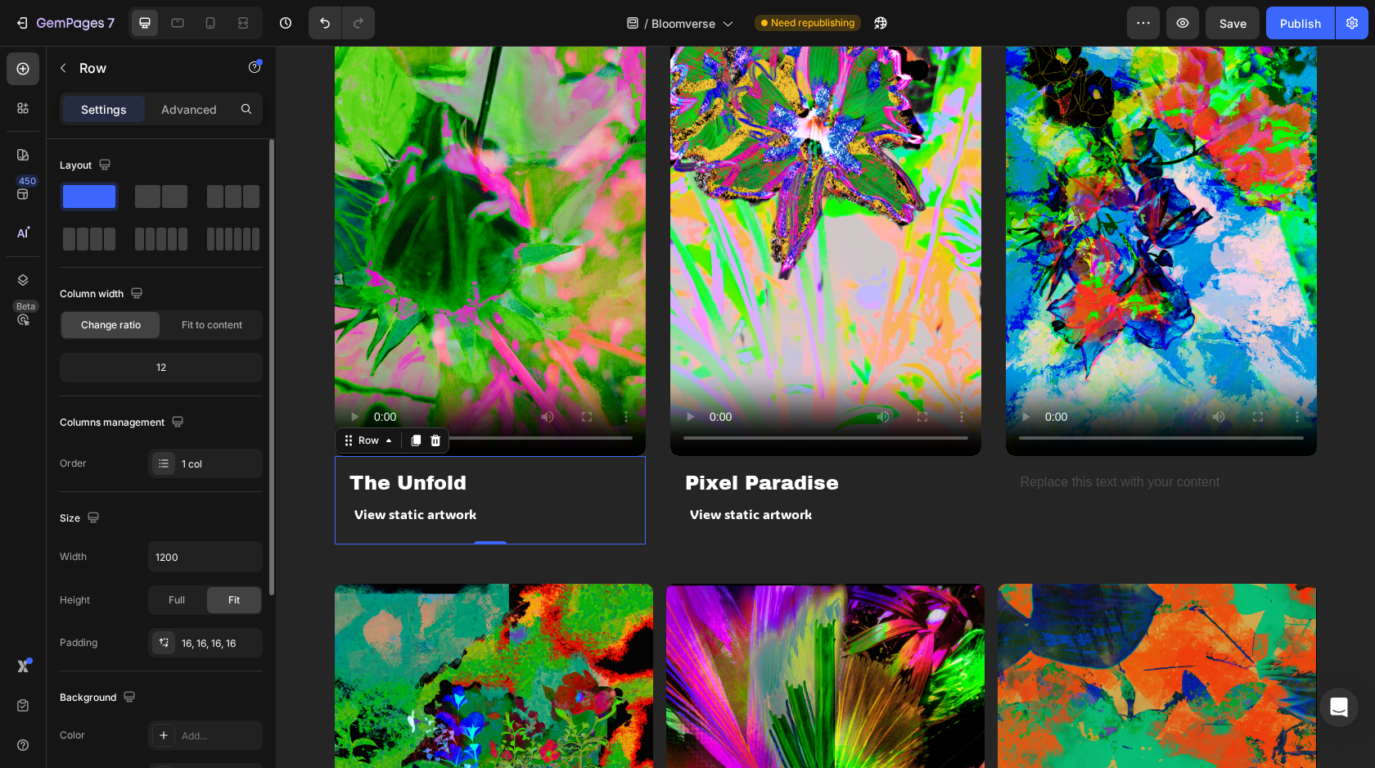
scroll to position [1312, 0]
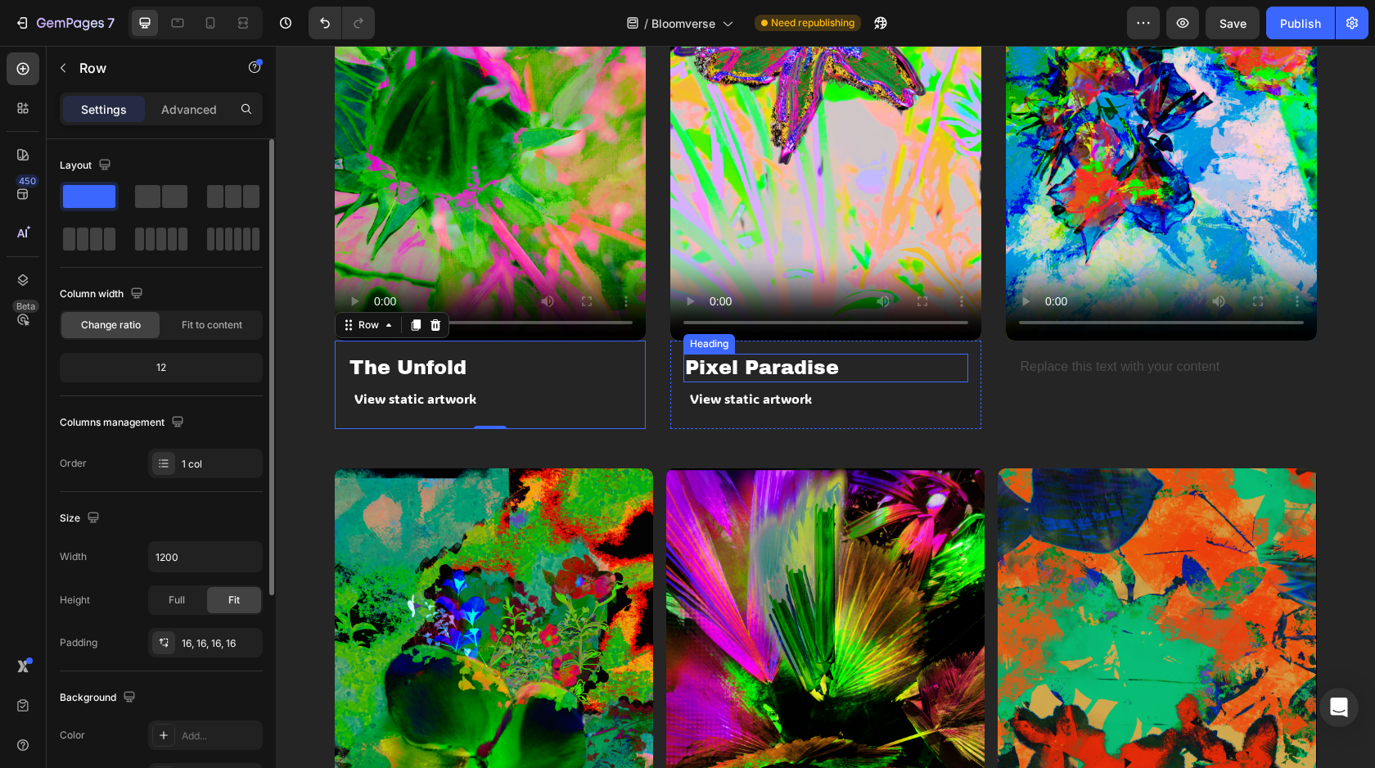
click at [795, 371] on p "Pixel Paradise" at bounding box center [826, 367] width 282 height 25
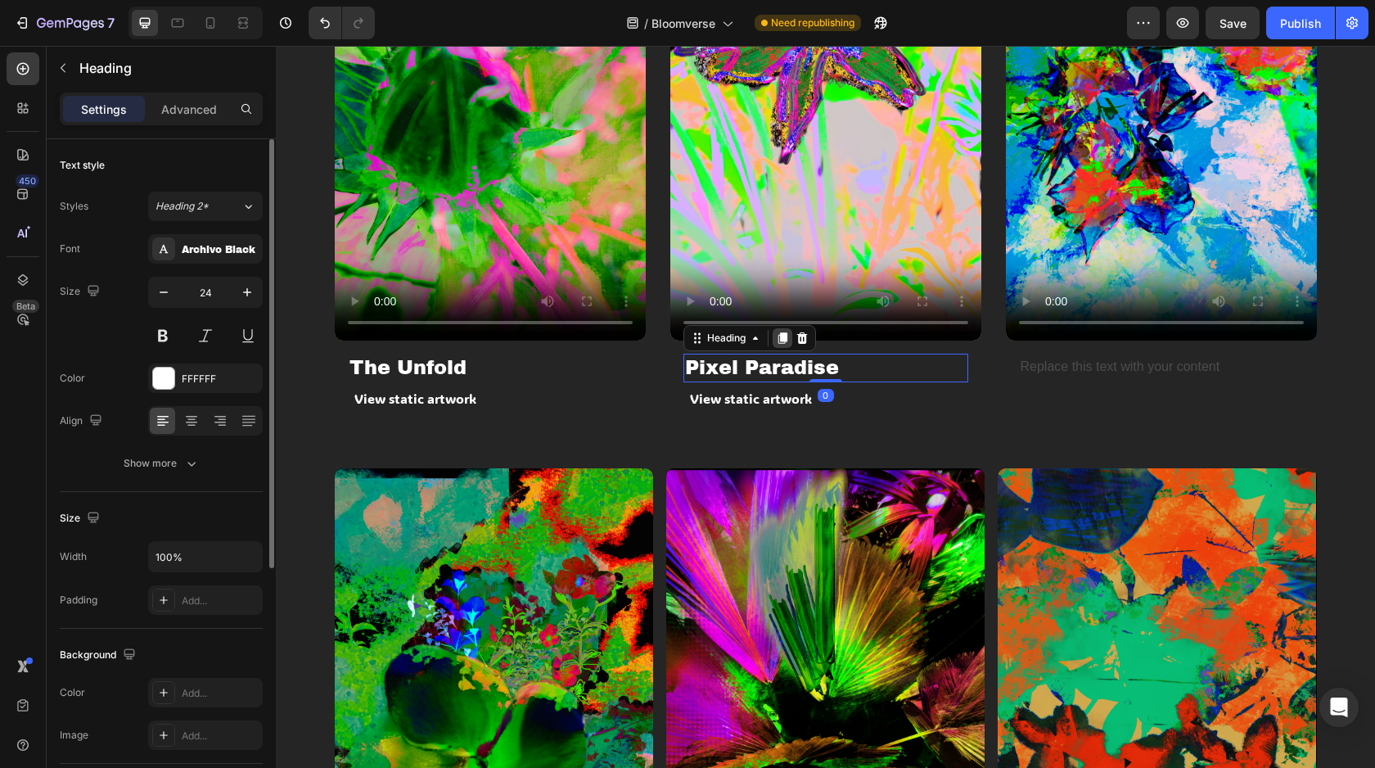
click at [784, 330] on div at bounding box center [783, 338] width 20 height 20
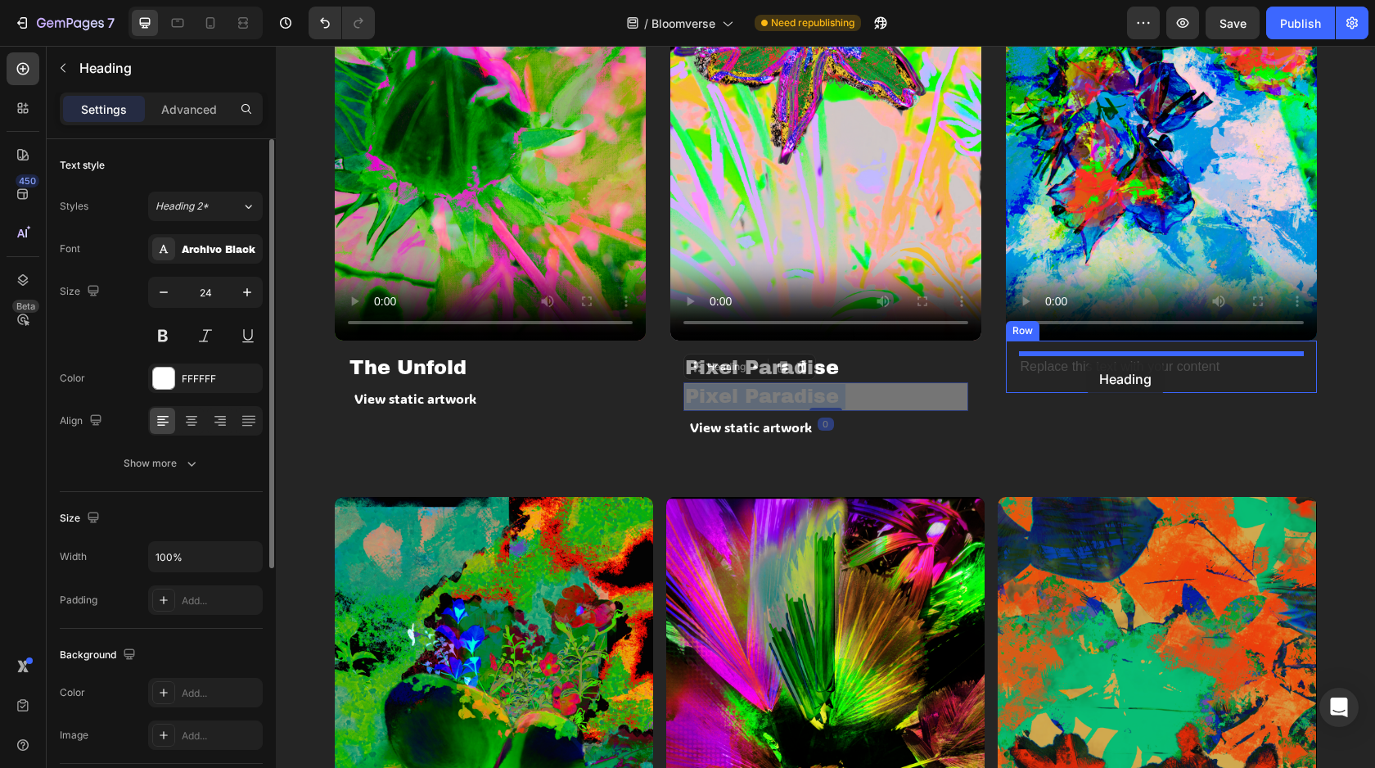
drag, startPoint x: 798, startPoint y: 394, endPoint x: 1086, endPoint y: 363, distance: 289.8
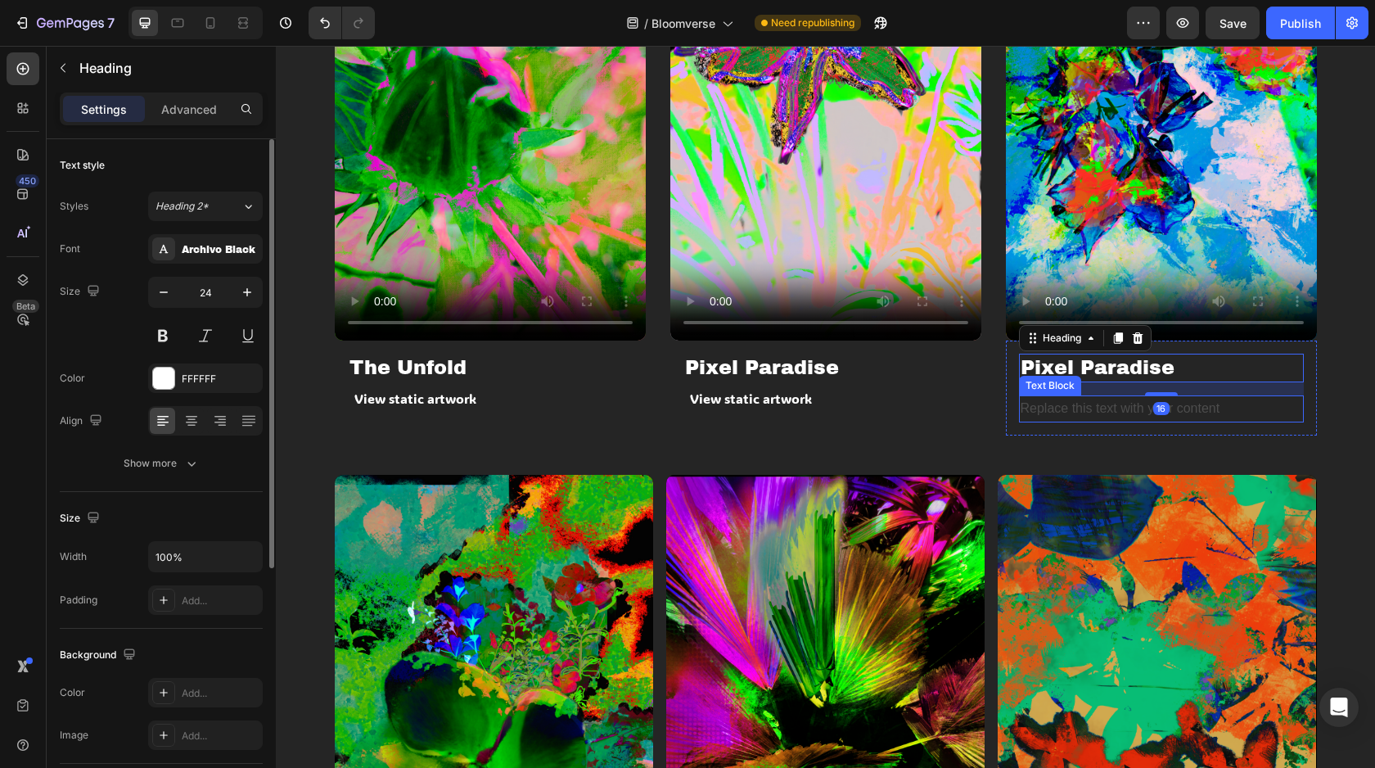
click at [1078, 398] on p "Replace this text with your content" at bounding box center [1162, 409] width 282 height 24
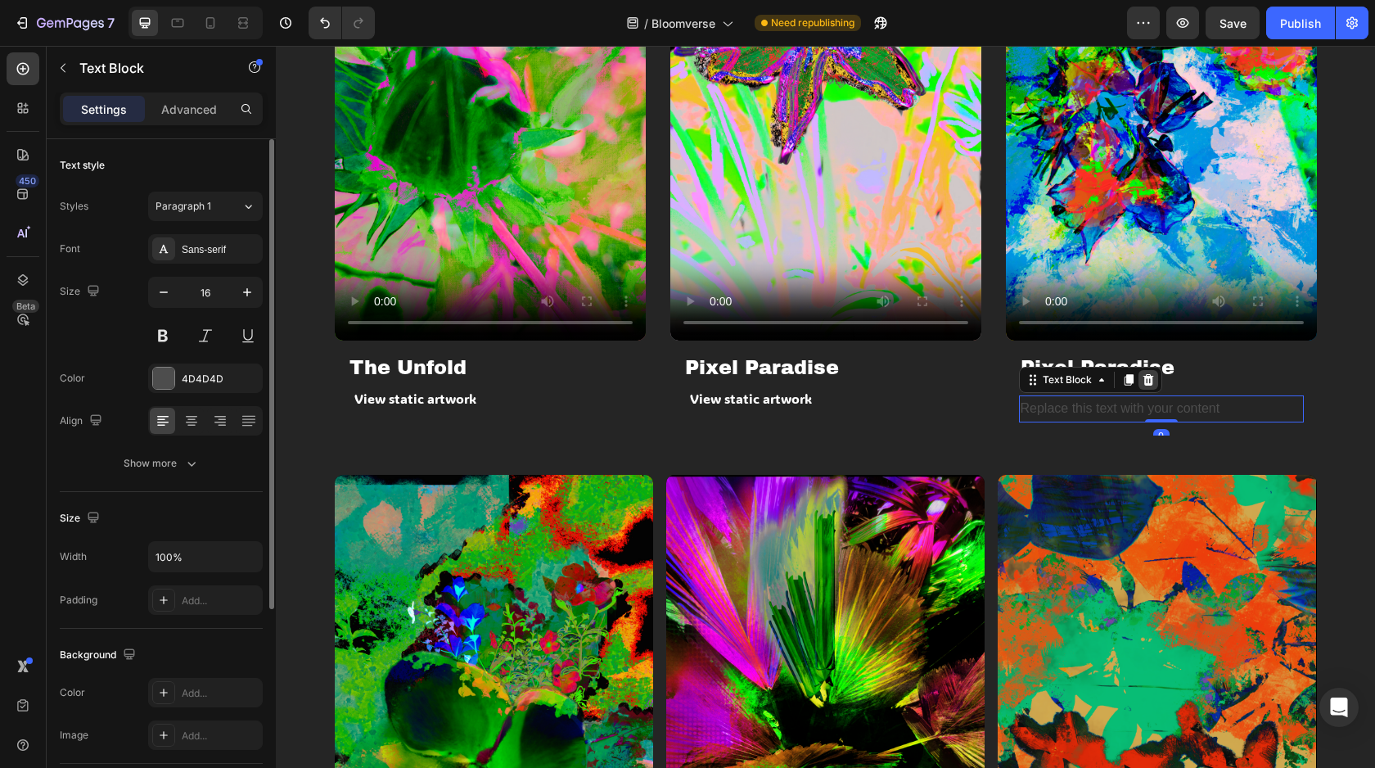
click at [1153, 378] on icon at bounding box center [1148, 379] width 13 height 13
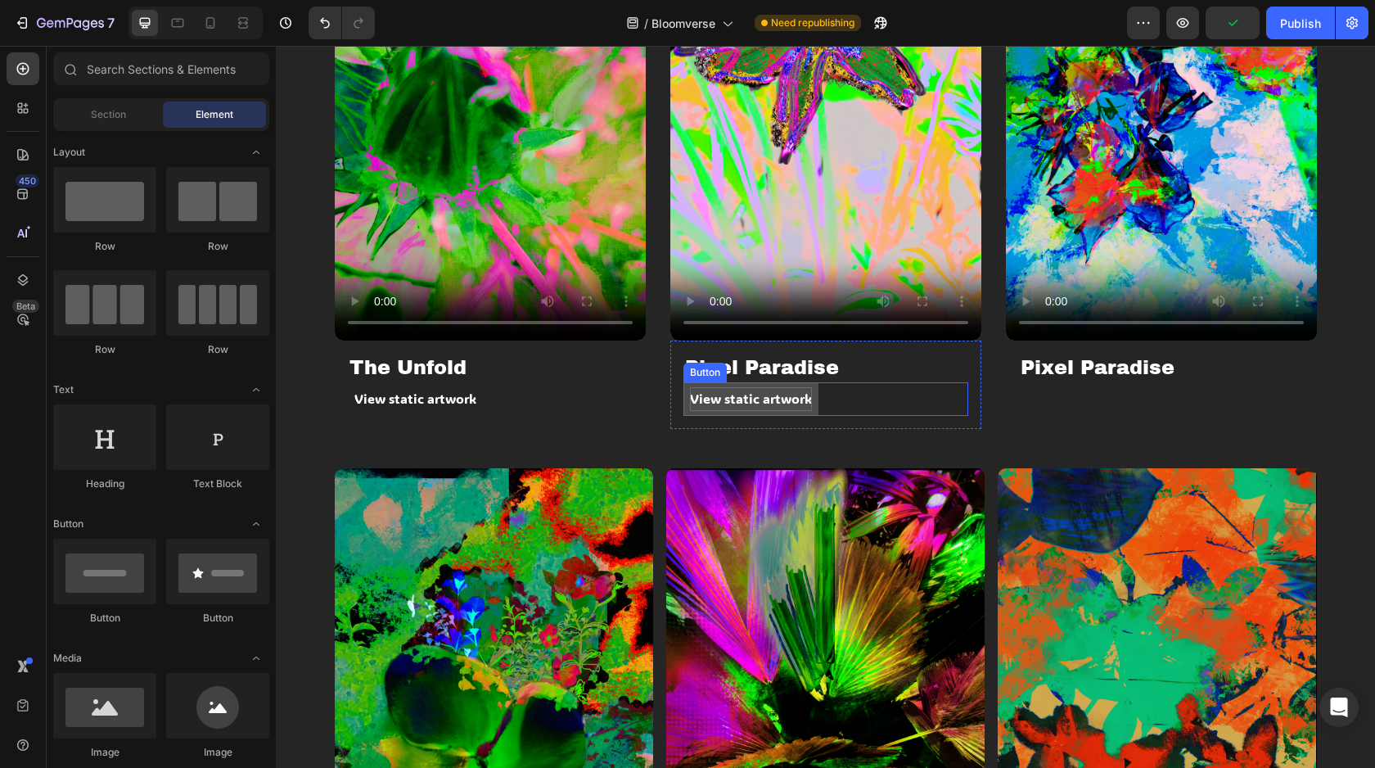
click at [743, 401] on p "View static artwork" at bounding box center [751, 399] width 122 height 24
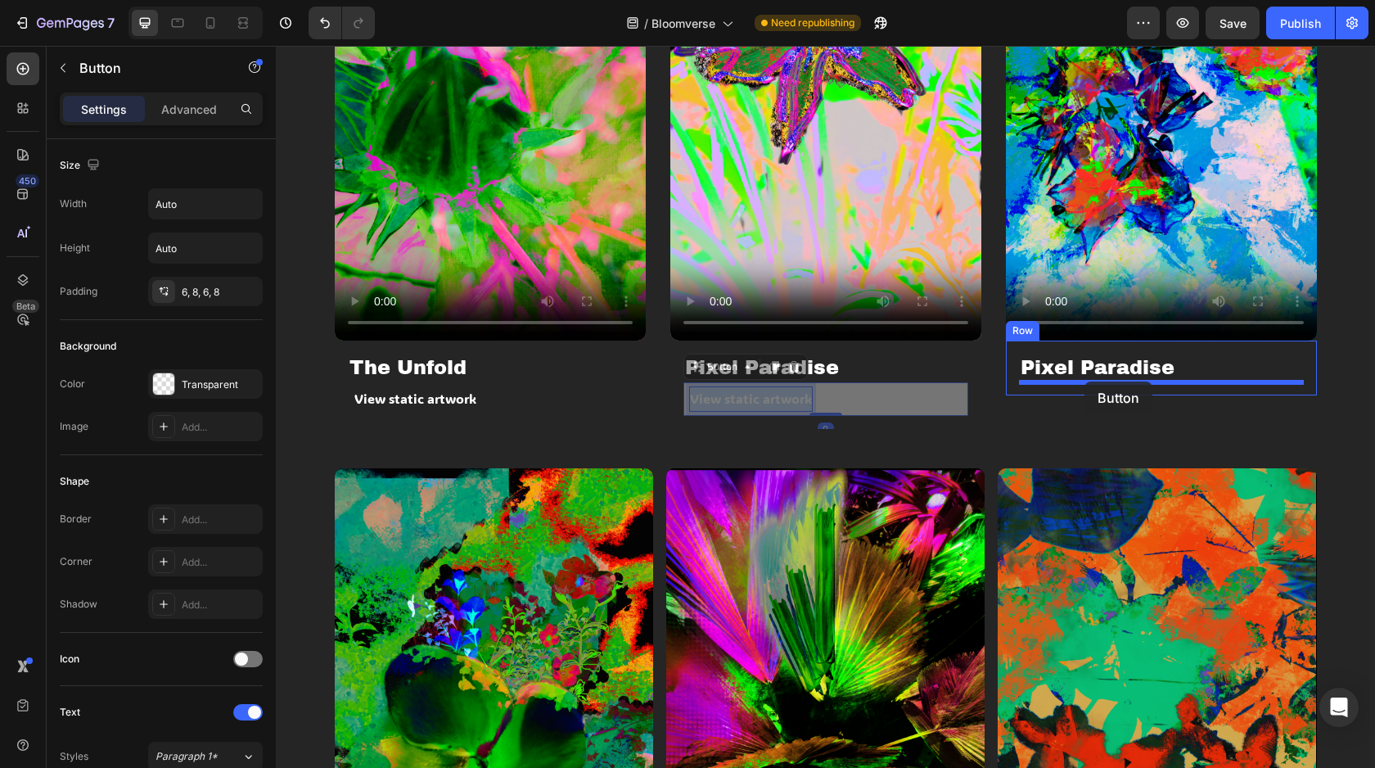
drag, startPoint x: 765, startPoint y: 399, endPoint x: 1085, endPoint y: 381, distance: 320.6
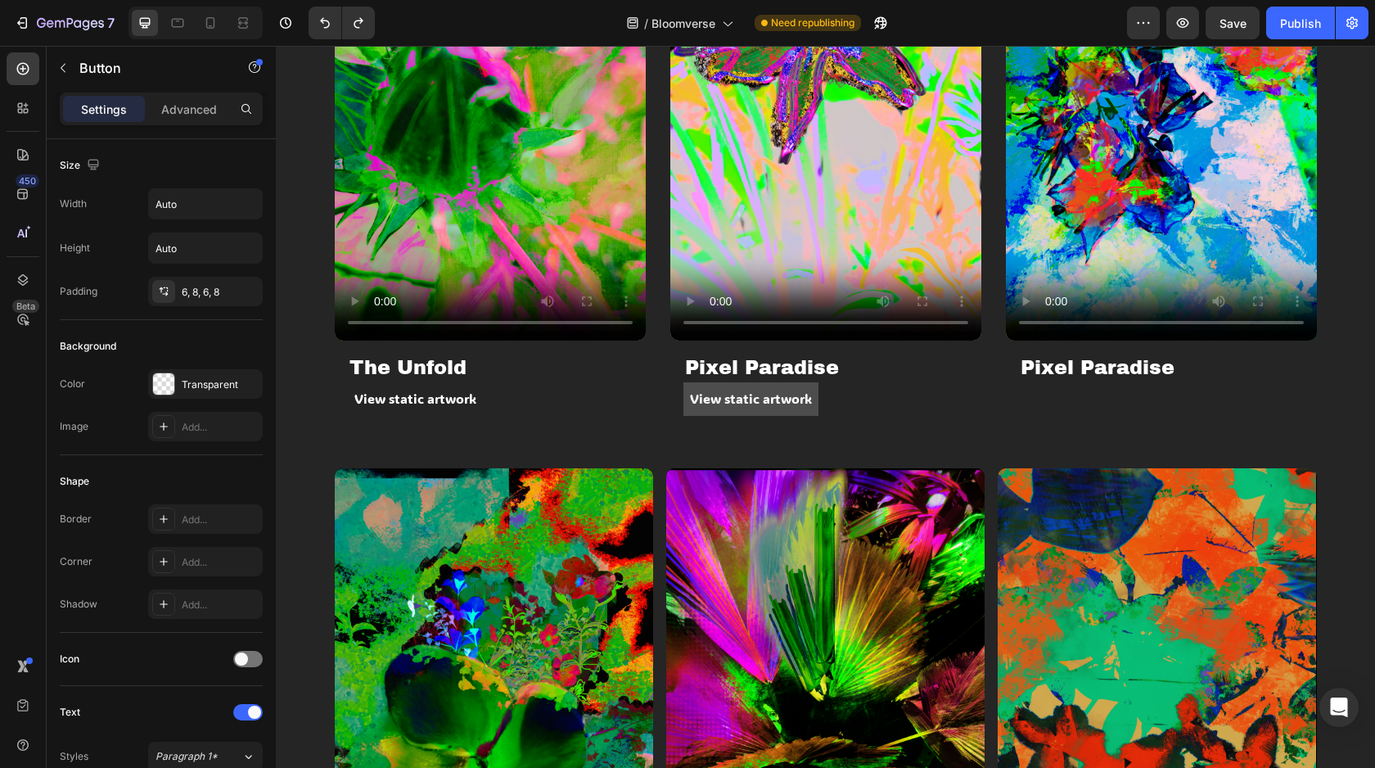
click at [731, 386] on button "View static artwork" at bounding box center [751, 399] width 135 height 34
click at [788, 404] on p "View static artwork" at bounding box center [751, 399] width 122 height 24
click at [828, 403] on div "View static artwork Button" at bounding box center [826, 399] width 285 height 34
click at [803, 403] on p "View static artwork" at bounding box center [751, 399] width 122 height 24
click at [806, 421] on div "Pixel Paradise Heading View static artwork Button Row" at bounding box center [825, 385] width 311 height 88
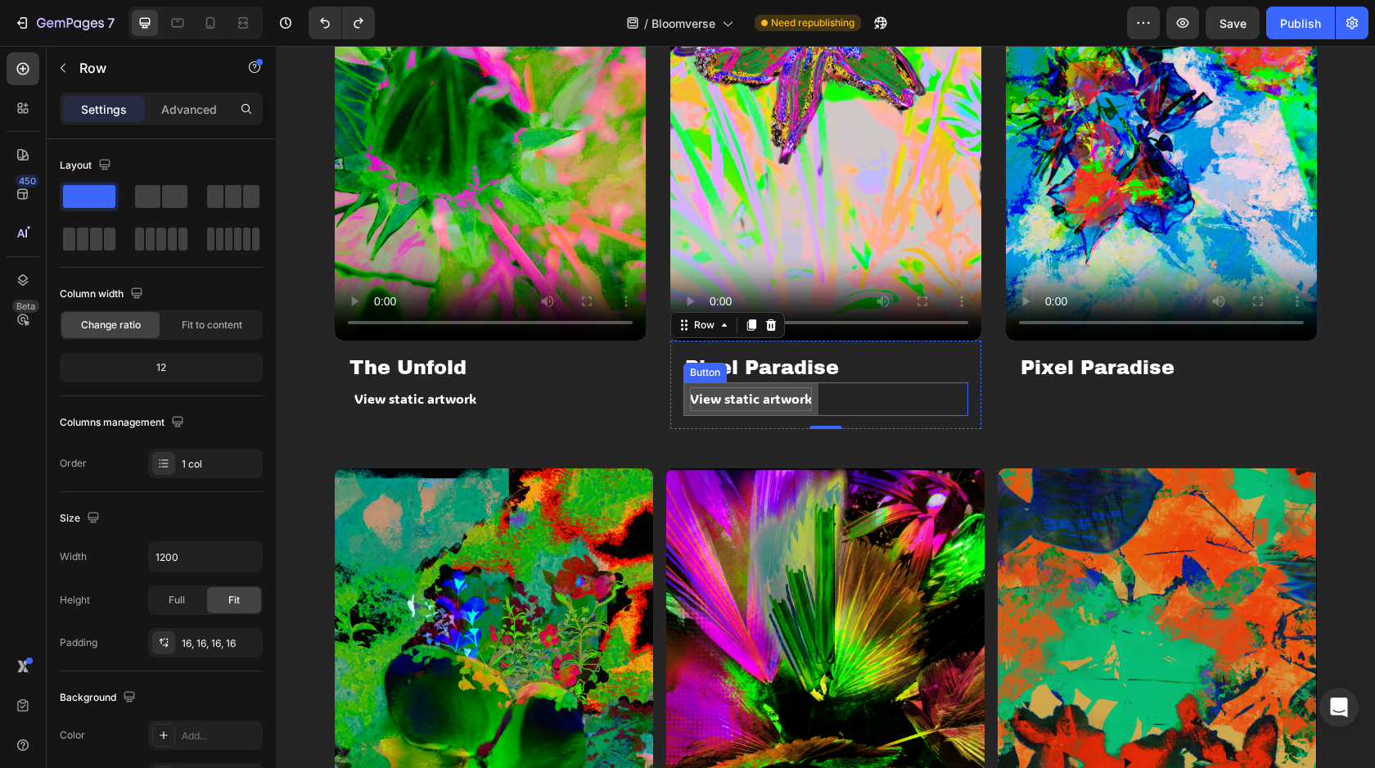
click at [787, 403] on p "View static artwork" at bounding box center [751, 399] width 122 height 24
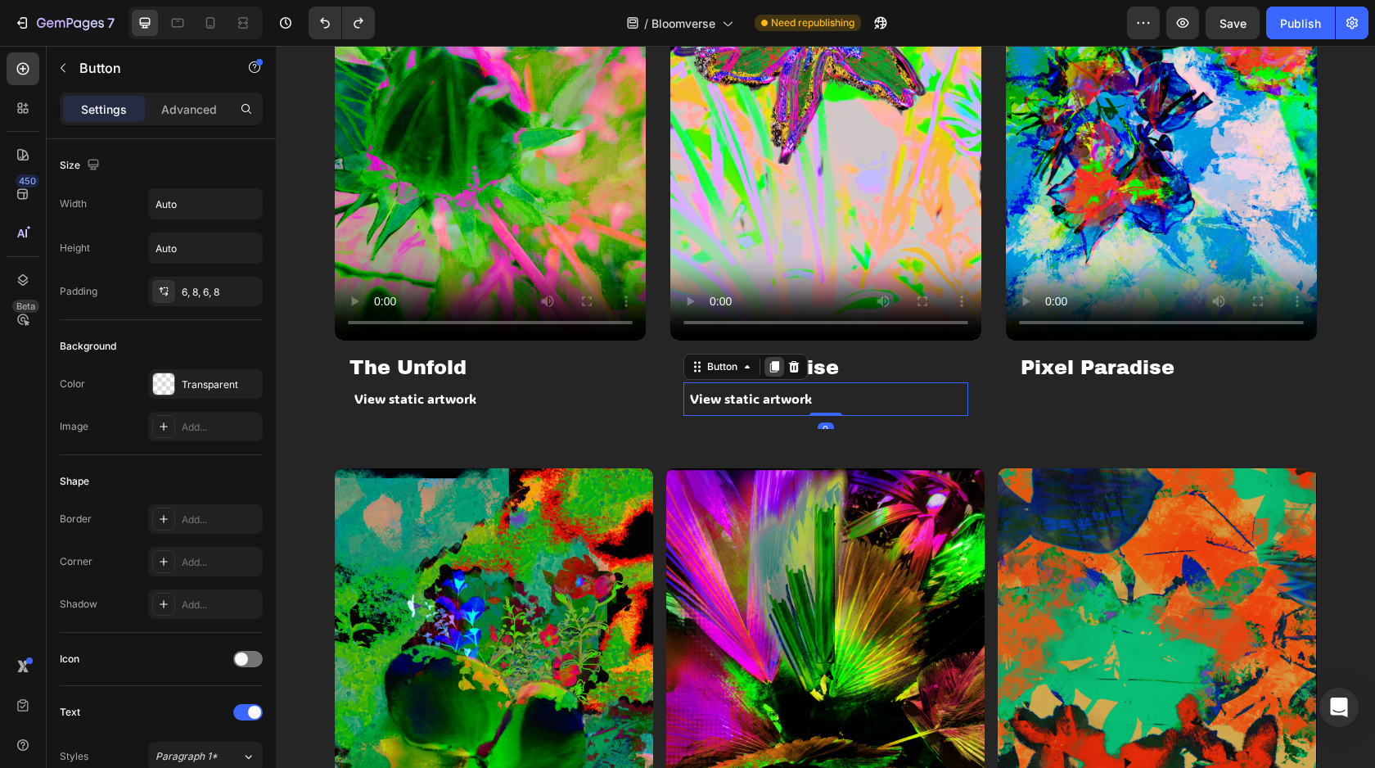
click at [773, 363] on icon at bounding box center [774, 366] width 9 height 11
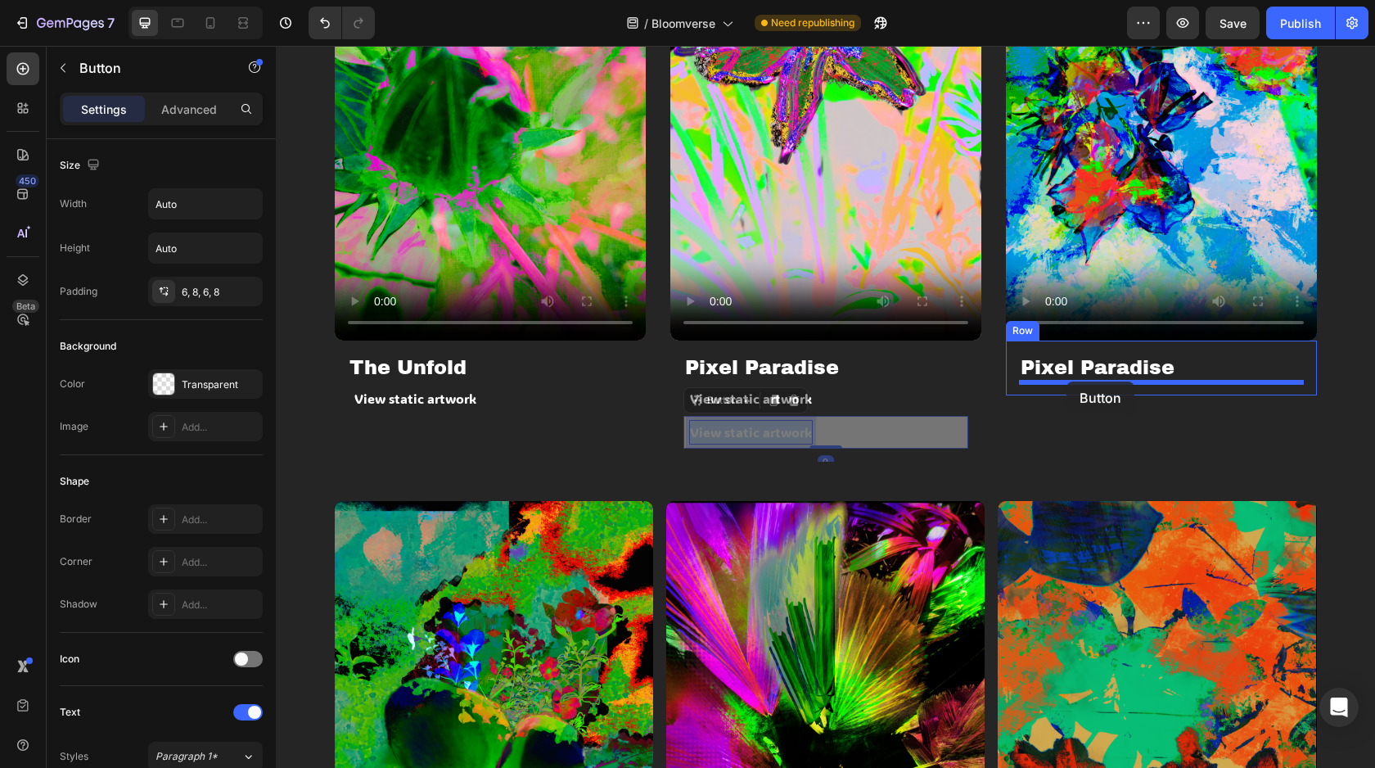
drag, startPoint x: 792, startPoint y: 432, endPoint x: 1067, endPoint y: 381, distance: 279.7
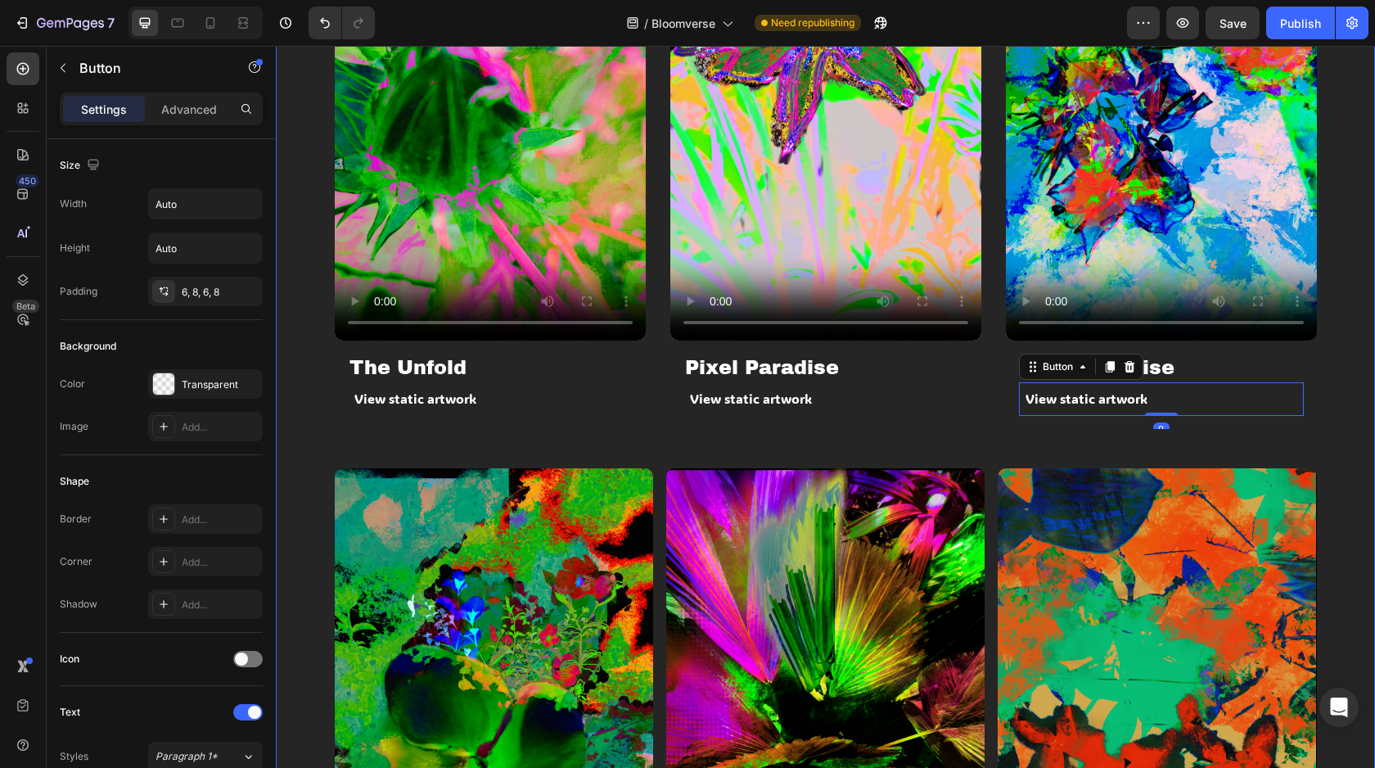
click at [937, 449] on div "Video The Unfold Heading View static artwork Button Row Video Pixel Paradise He…" at bounding box center [826, 127] width 982 height 681
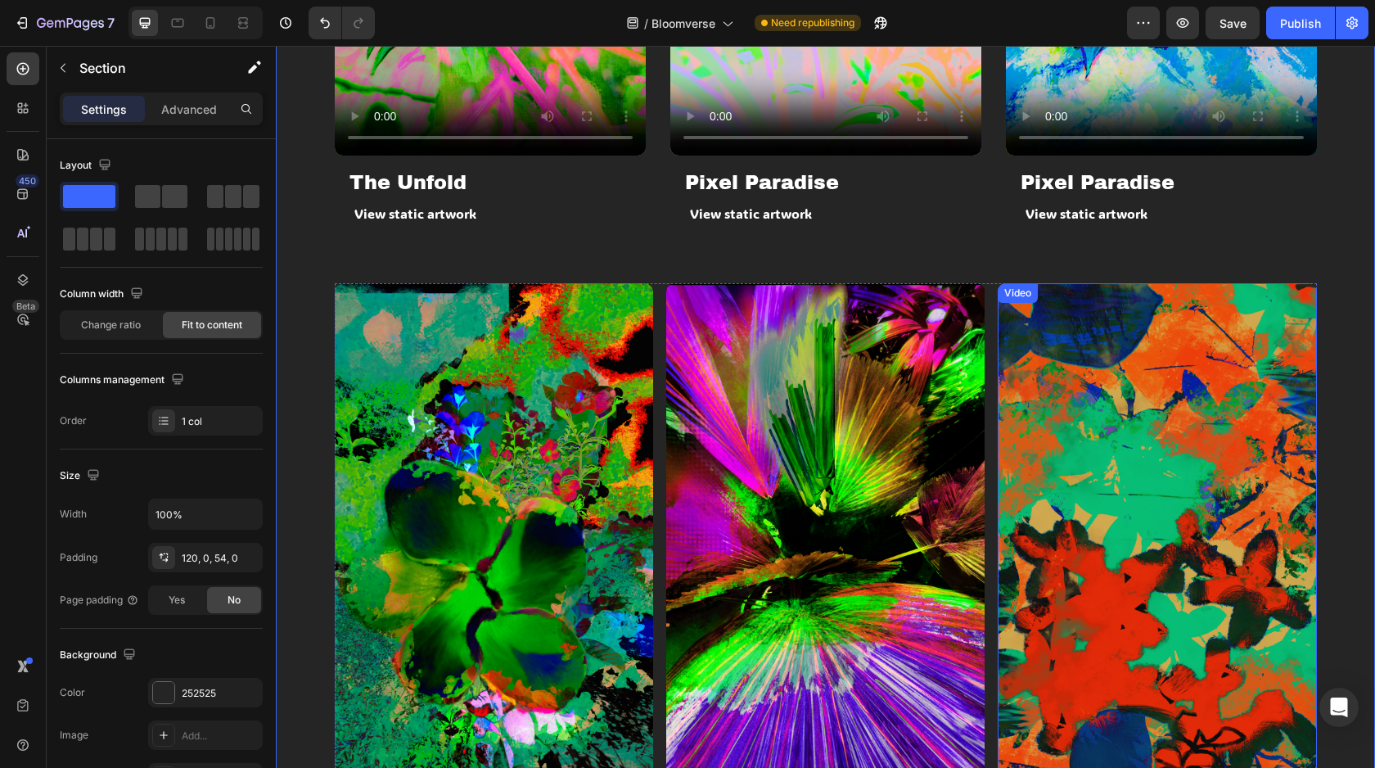
scroll to position [1358, 0]
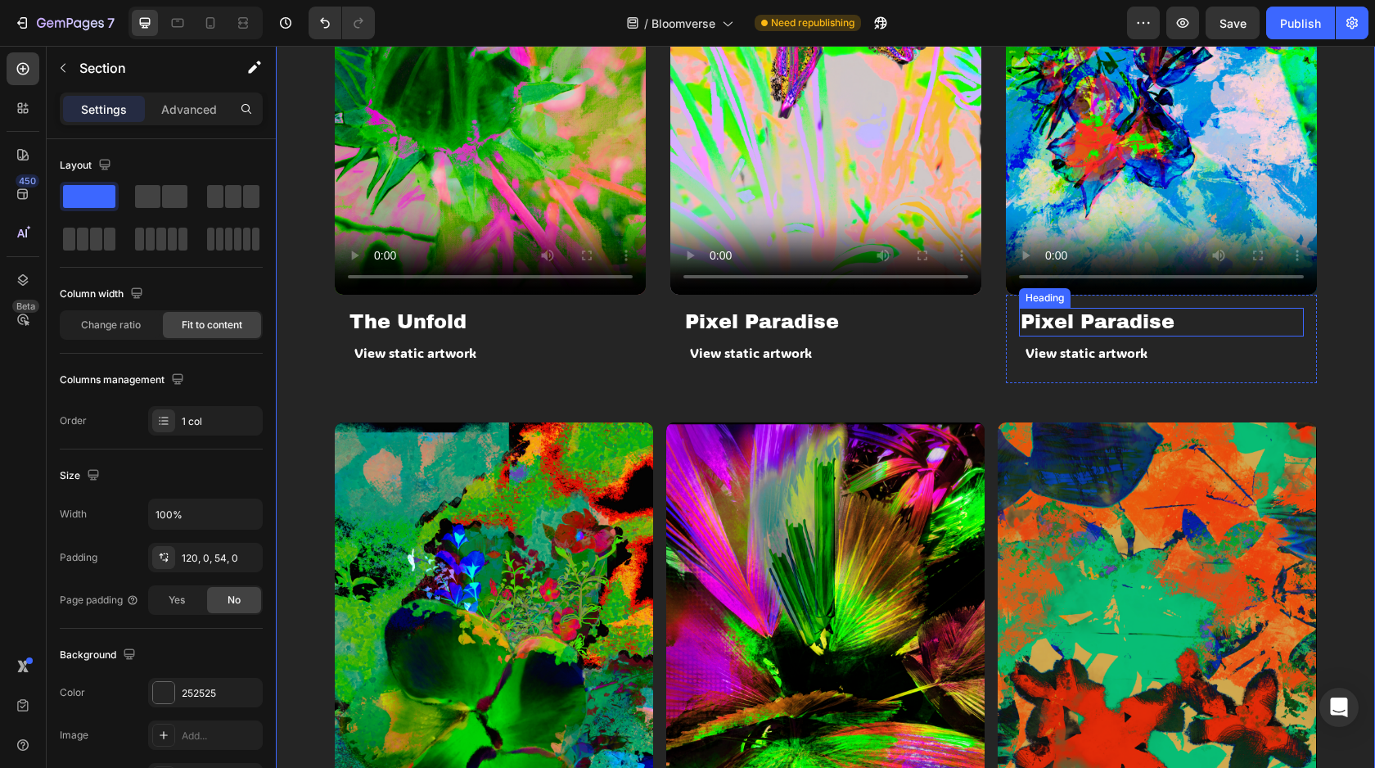
click at [1084, 318] on h2 "Pixel Paradise" at bounding box center [1161, 322] width 285 height 29
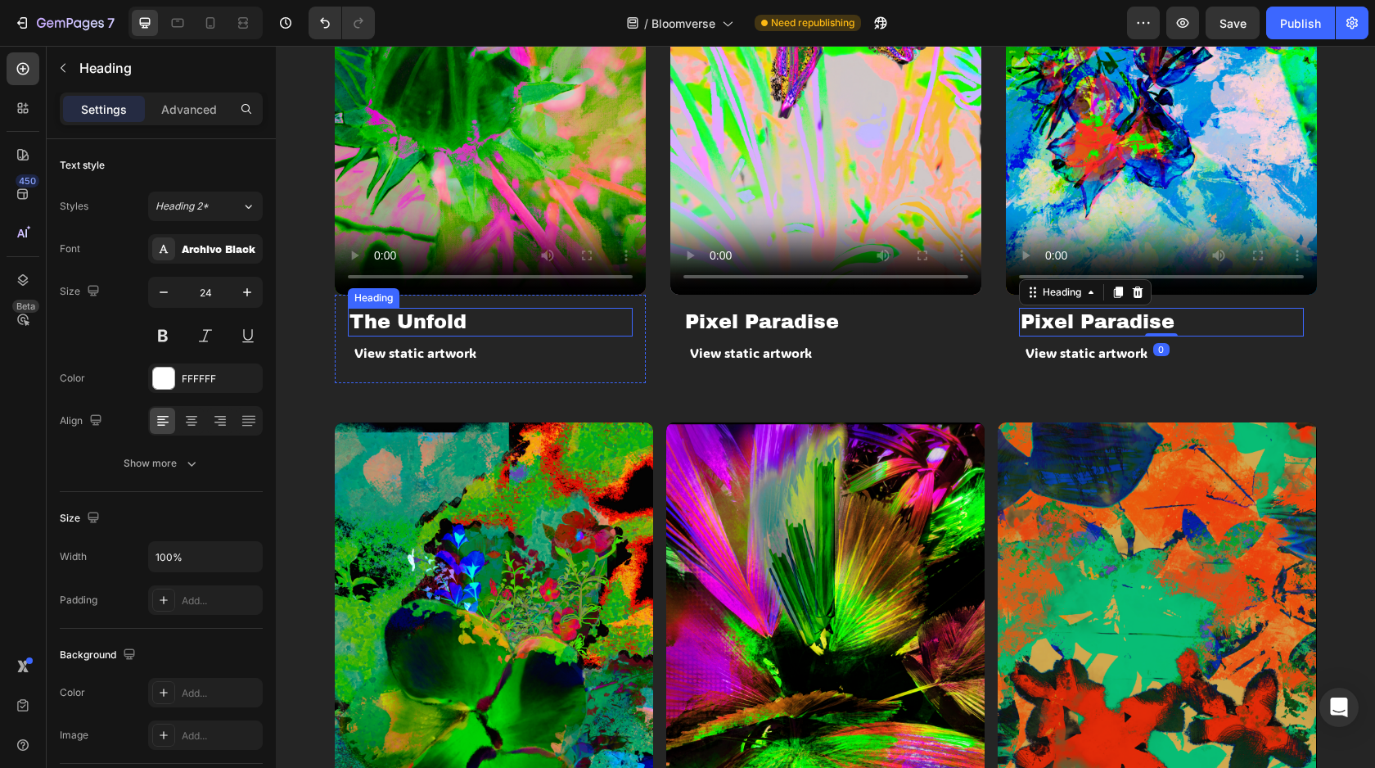
click at [523, 317] on p "The Unfold" at bounding box center [491, 321] width 282 height 25
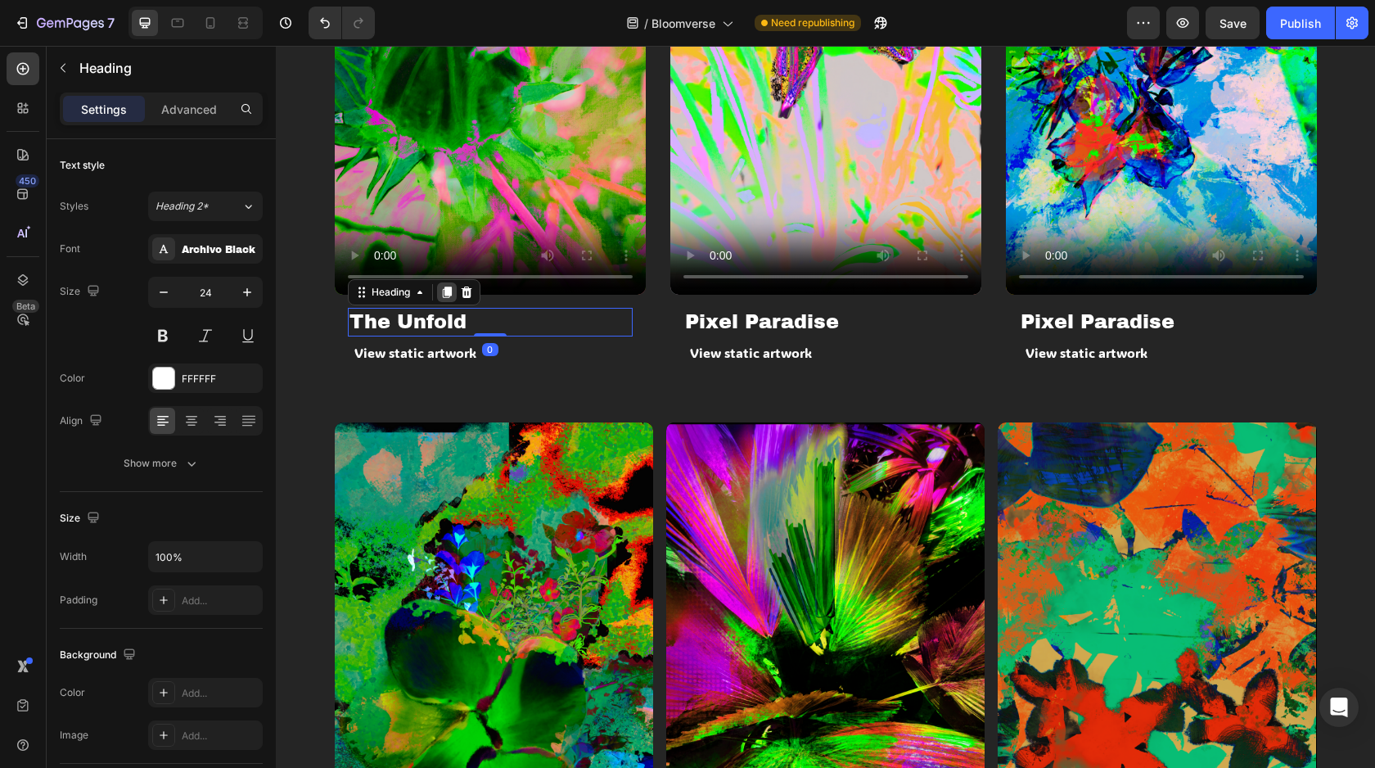
click at [447, 292] on icon at bounding box center [446, 292] width 9 height 11
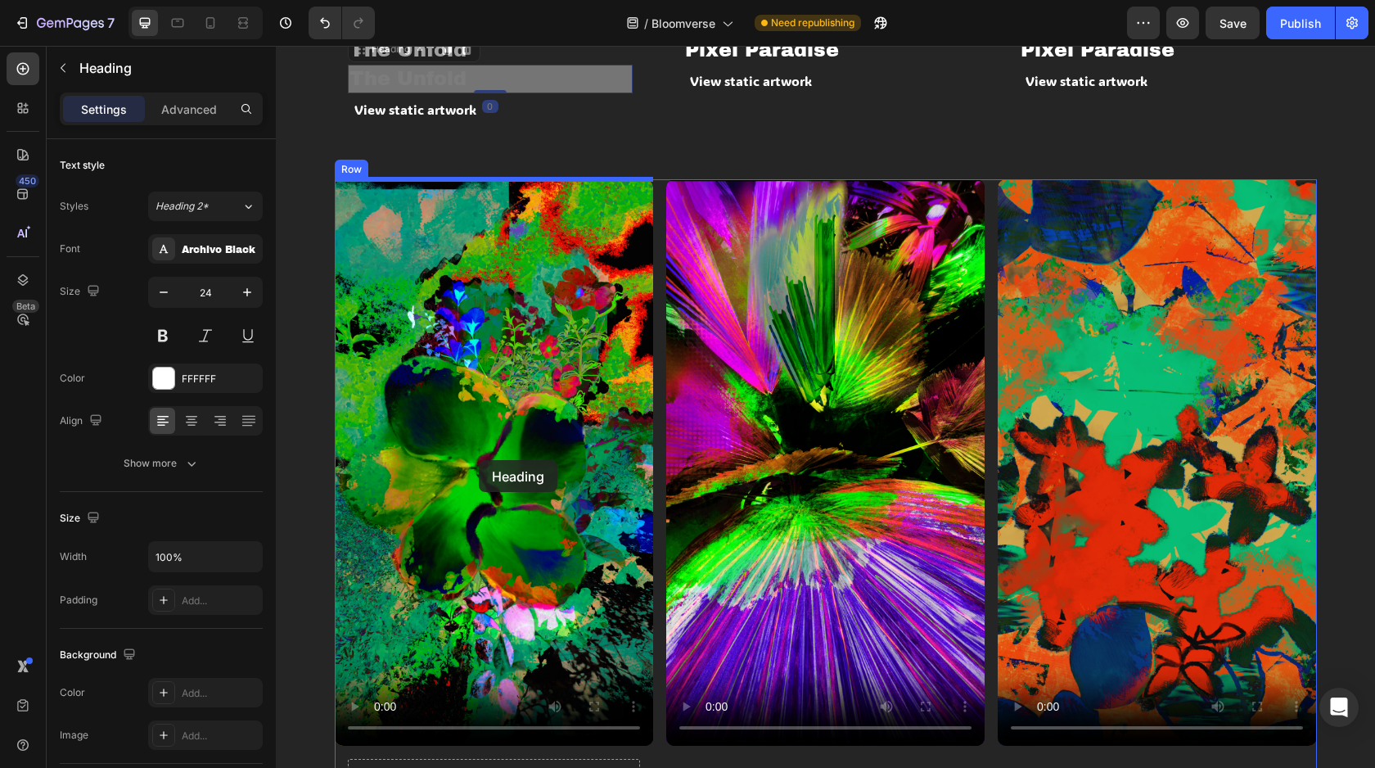
scroll to position [1817, 0]
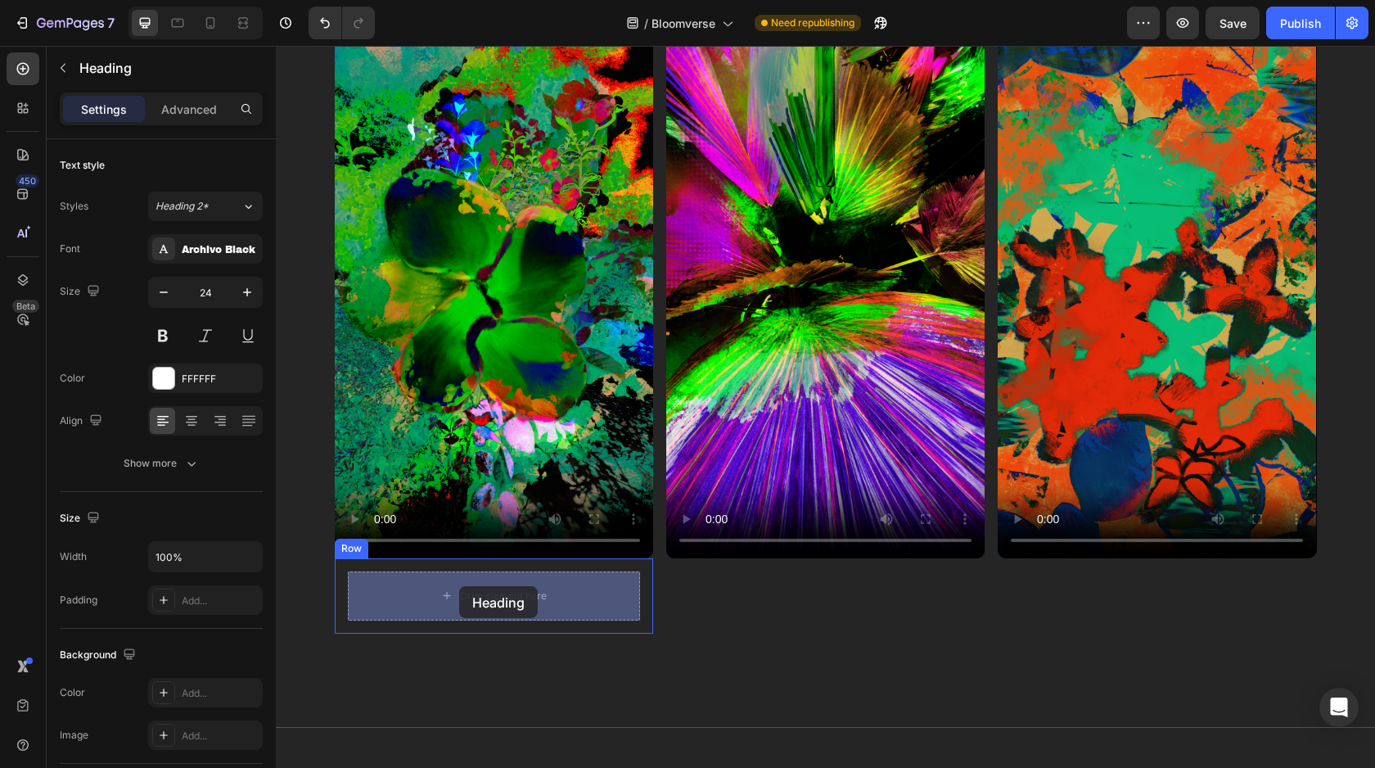
drag, startPoint x: 460, startPoint y: 346, endPoint x: 459, endPoint y: 586, distance: 239.9
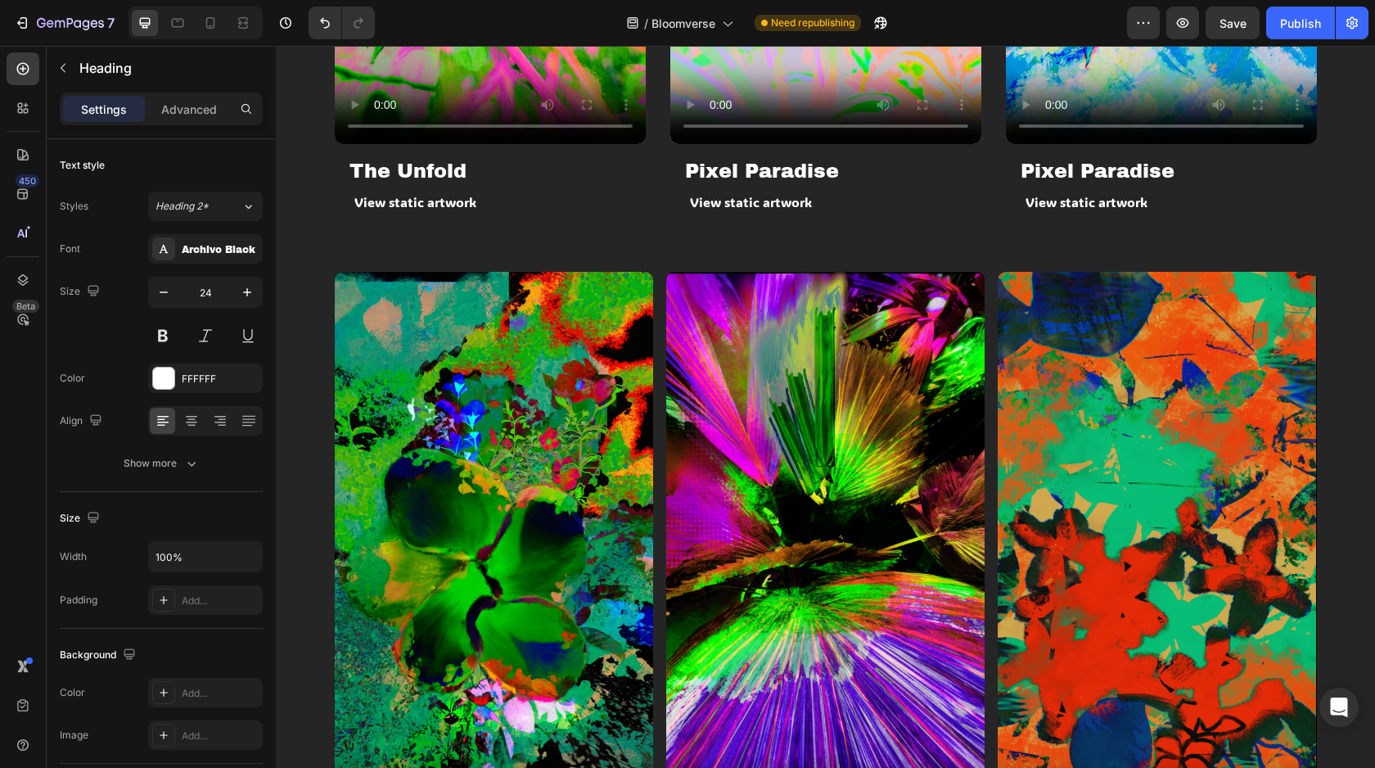
scroll to position [1467, 0]
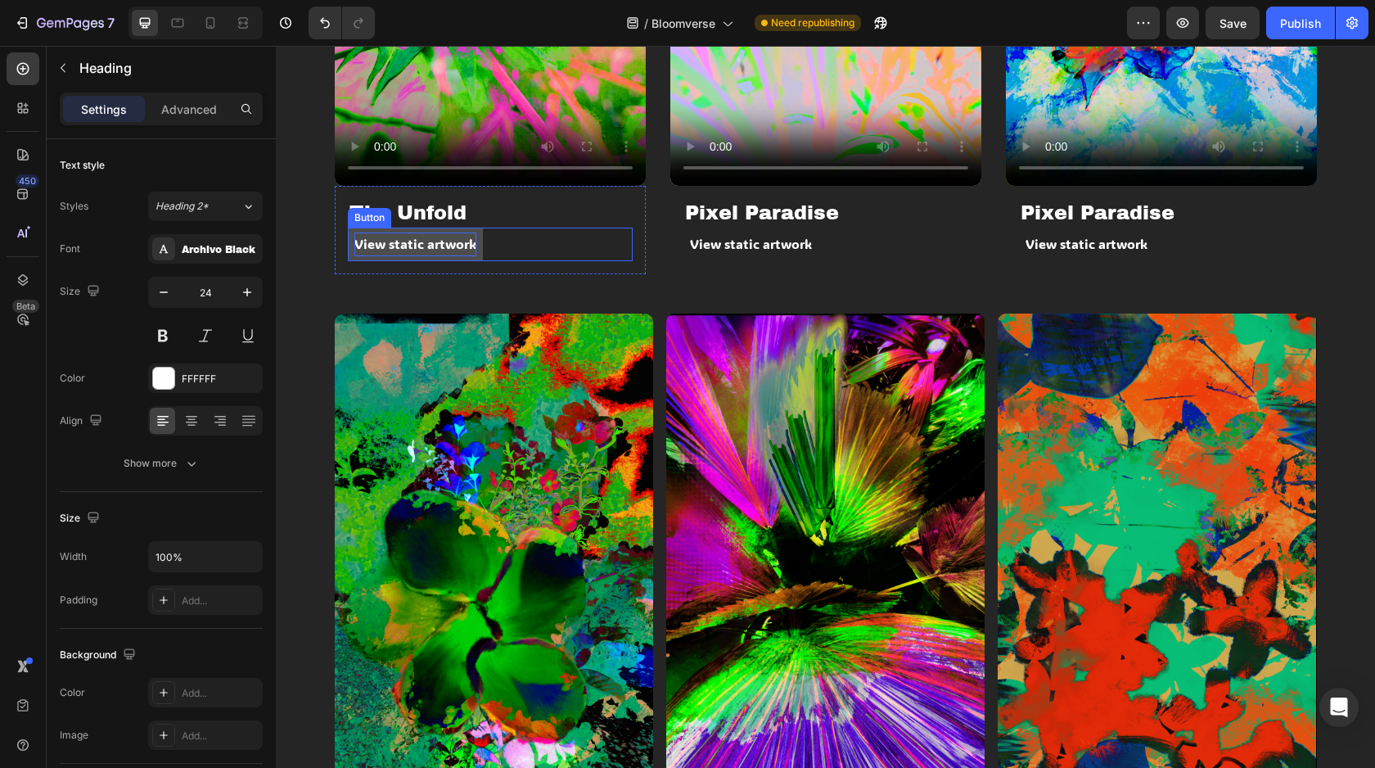
click at [467, 254] on p "View static artwork" at bounding box center [415, 245] width 122 height 24
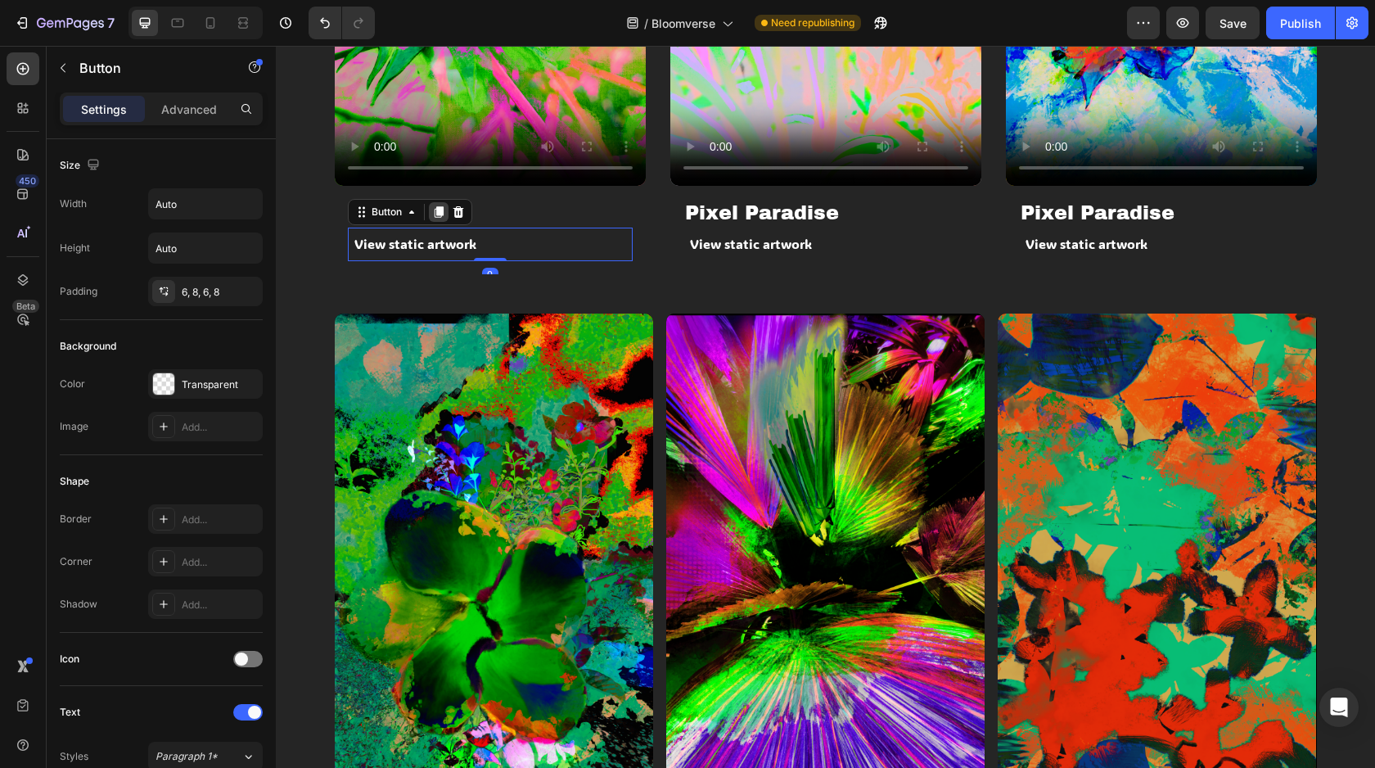
click at [445, 214] on icon at bounding box center [438, 211] width 13 height 13
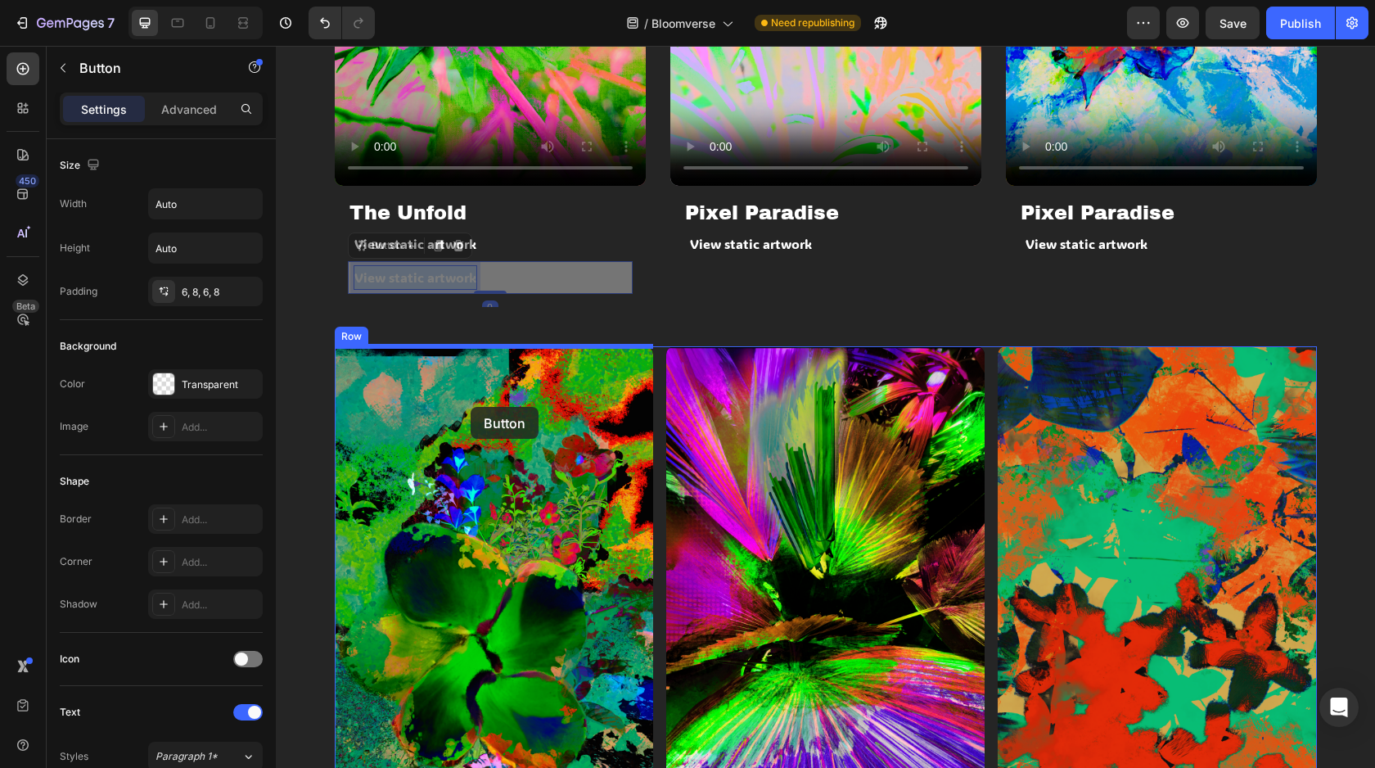
drag, startPoint x: 465, startPoint y: 271, endPoint x: 471, endPoint y: 407, distance: 136.0
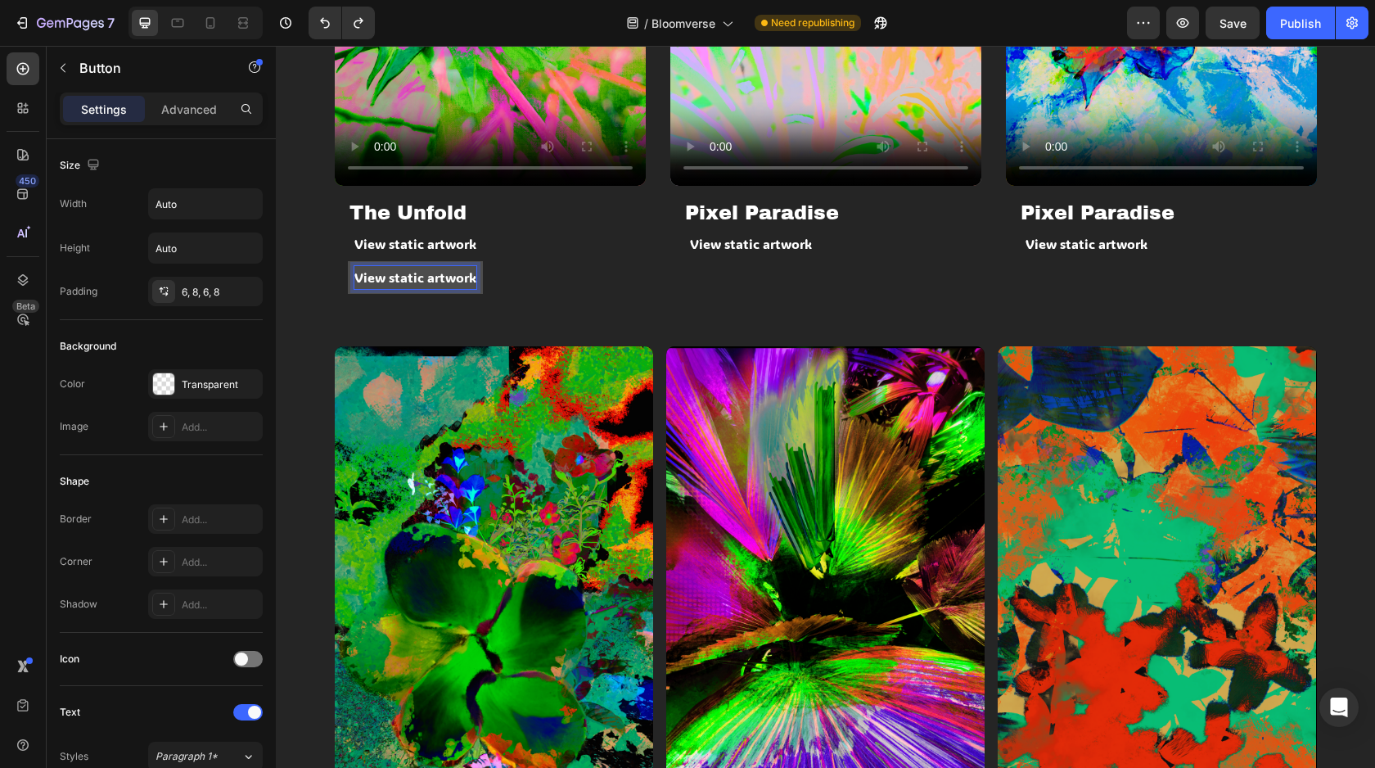
click at [448, 284] on p "View static artwork" at bounding box center [415, 278] width 122 height 24
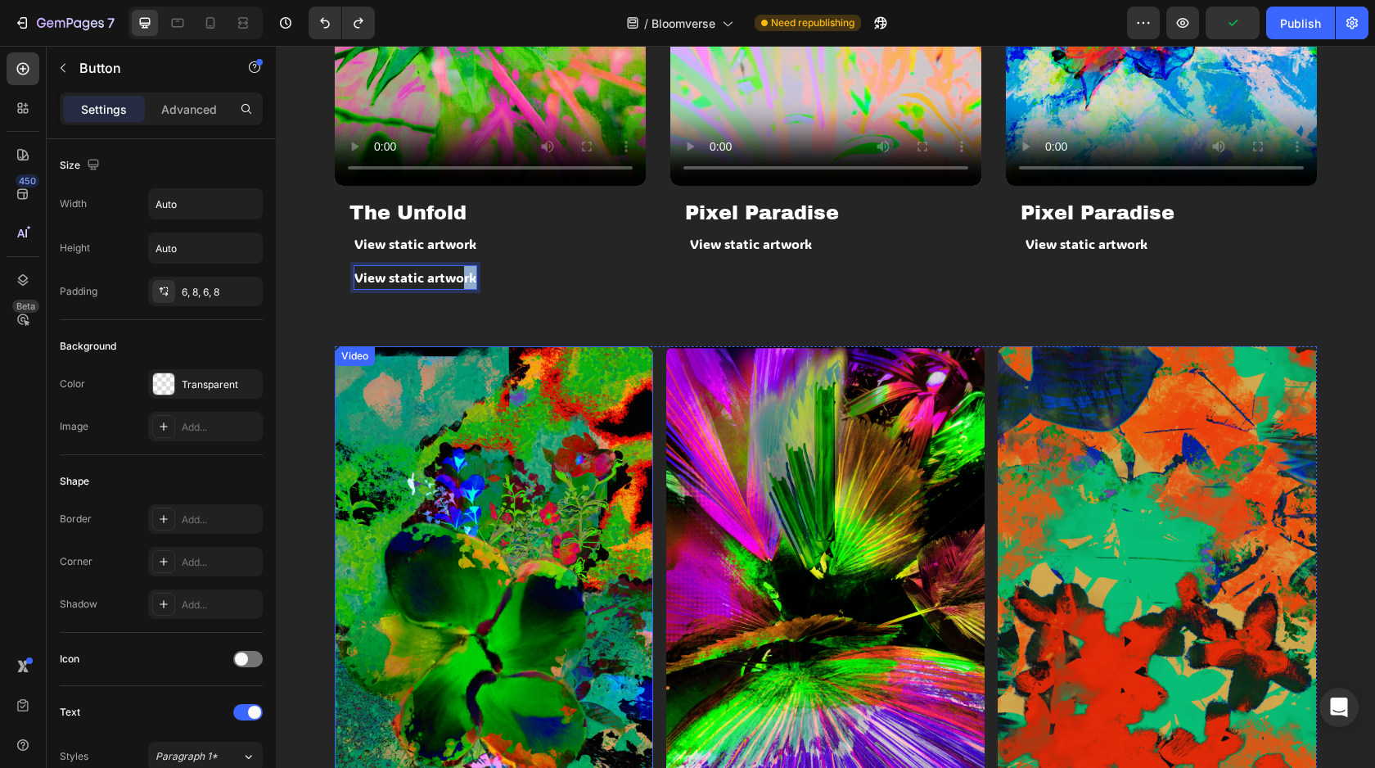
drag, startPoint x: 463, startPoint y: 276, endPoint x: 474, endPoint y: 375, distance: 99.6
click at [474, 376] on div "Bloomverse in motion gallery Heading Row Video The Unfold Heading View static a…" at bounding box center [826, 207] width 982 height 1549
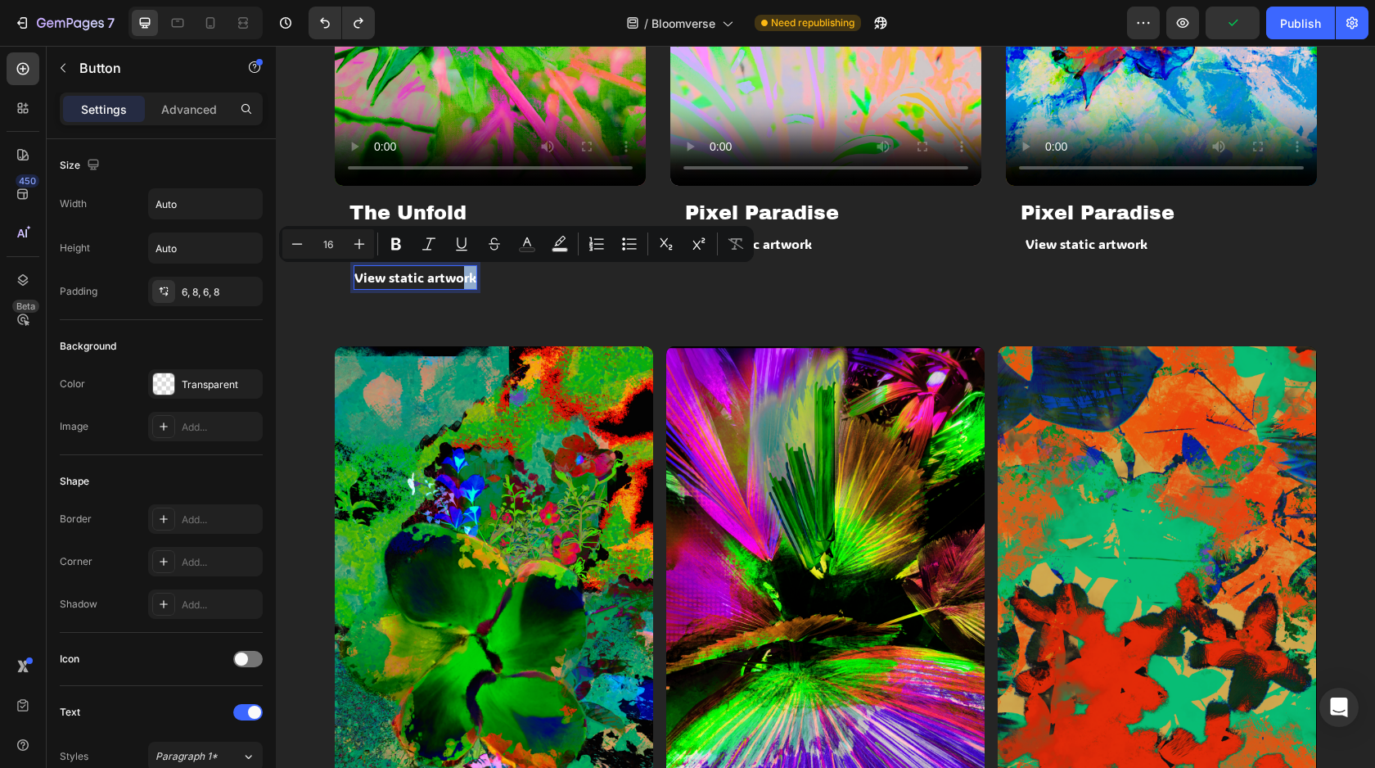
click at [550, 292] on div "View static artwork Button" at bounding box center [490, 278] width 285 height 34
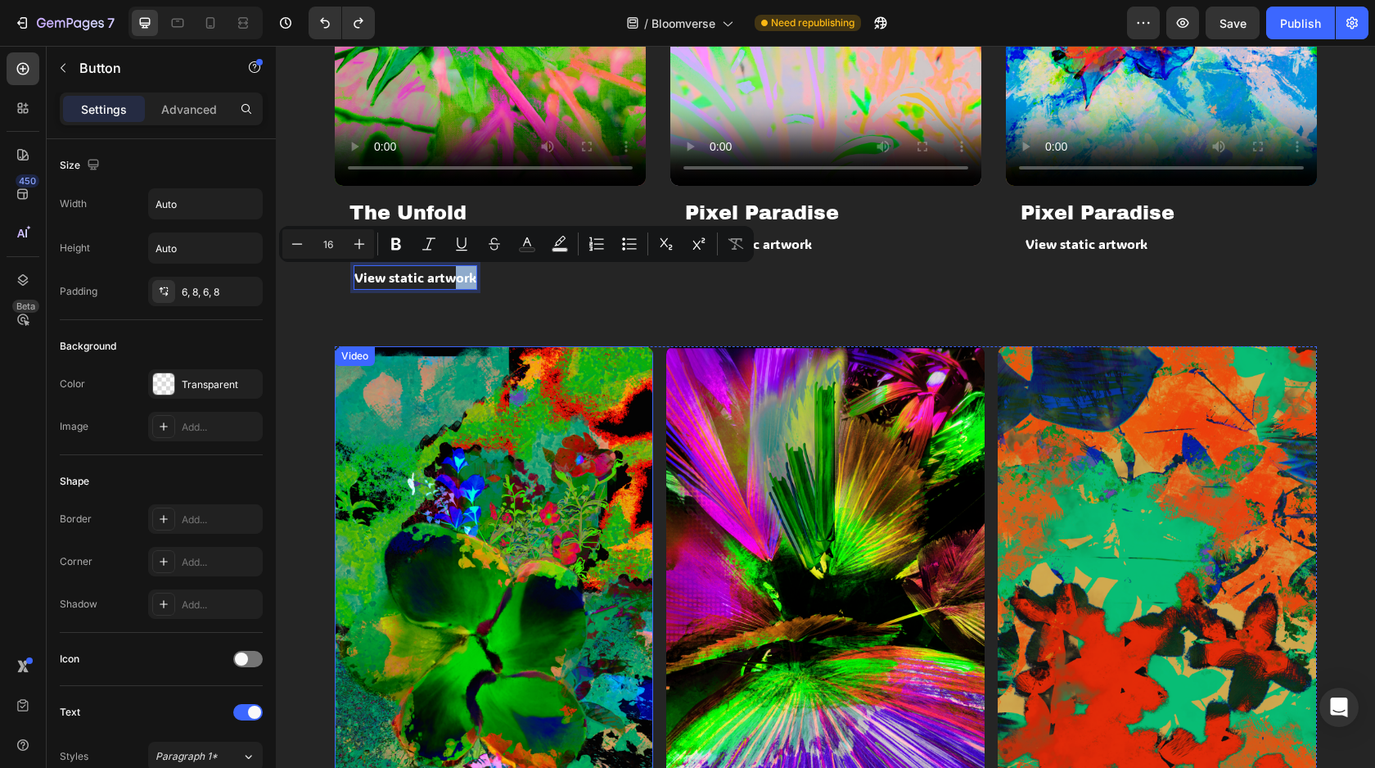
drag, startPoint x: 454, startPoint y: 274, endPoint x: 478, endPoint y: 330, distance: 60.5
click at [457, 356] on div "Bloomverse in motion gallery Heading Row Video The Unfold Heading View static a…" at bounding box center [826, 207] width 982 height 1549
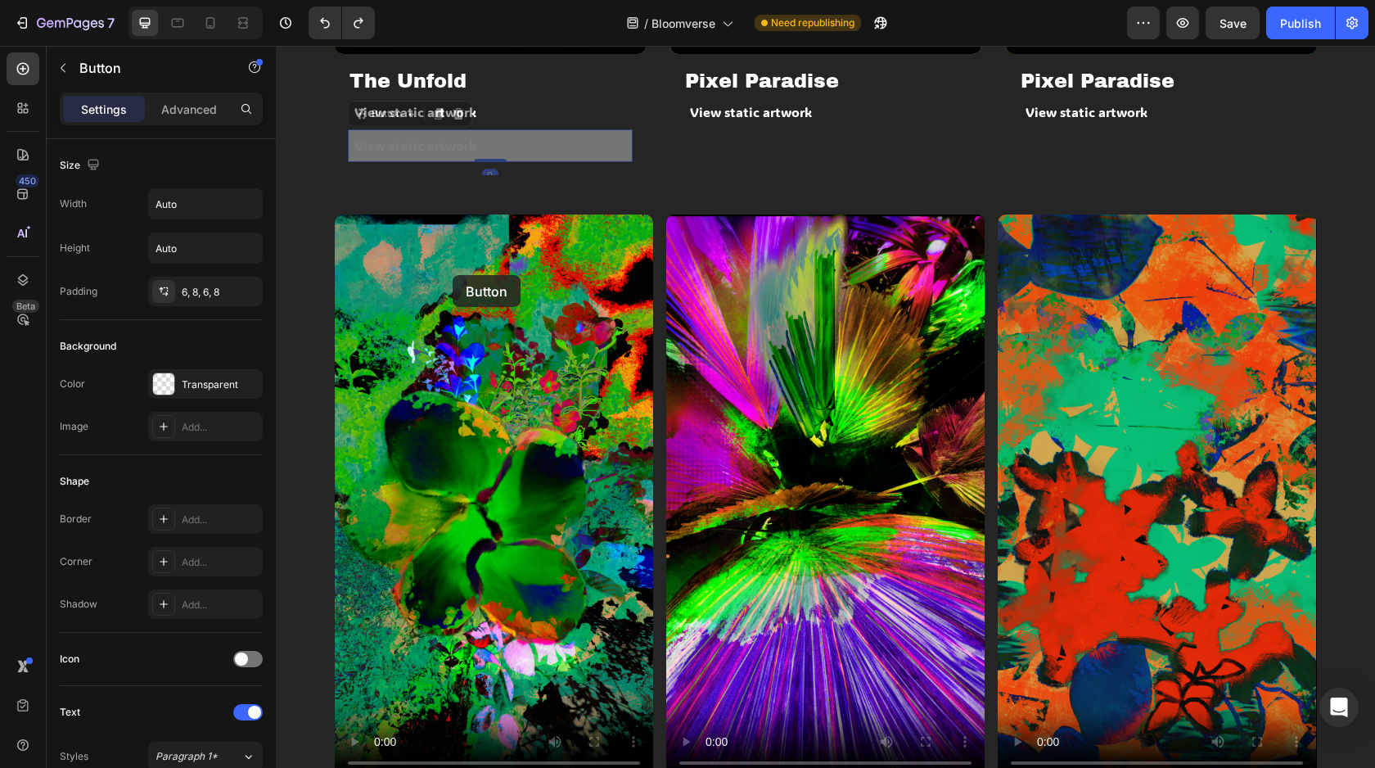
scroll to position [2046, 0]
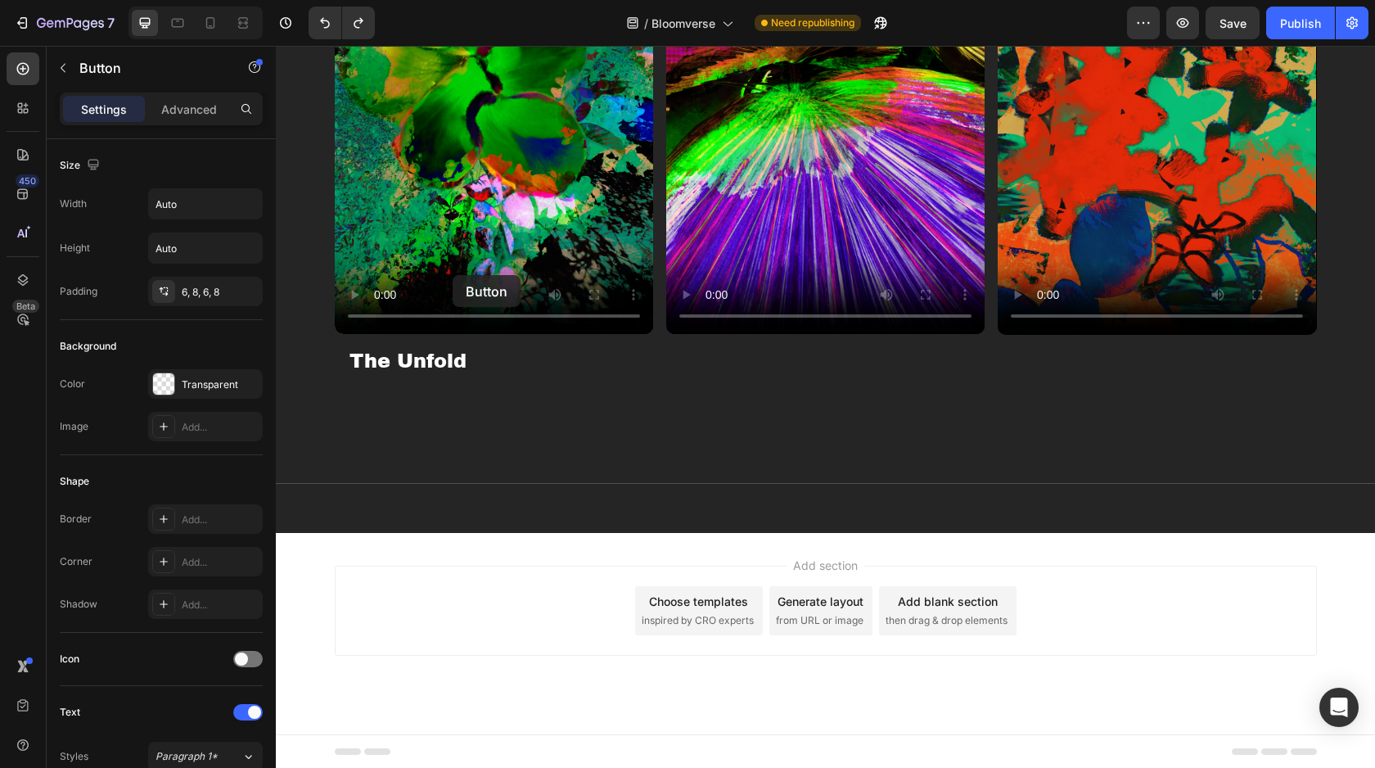
drag, startPoint x: 453, startPoint y: 275, endPoint x: 459, endPoint y: 291, distance: 16.9
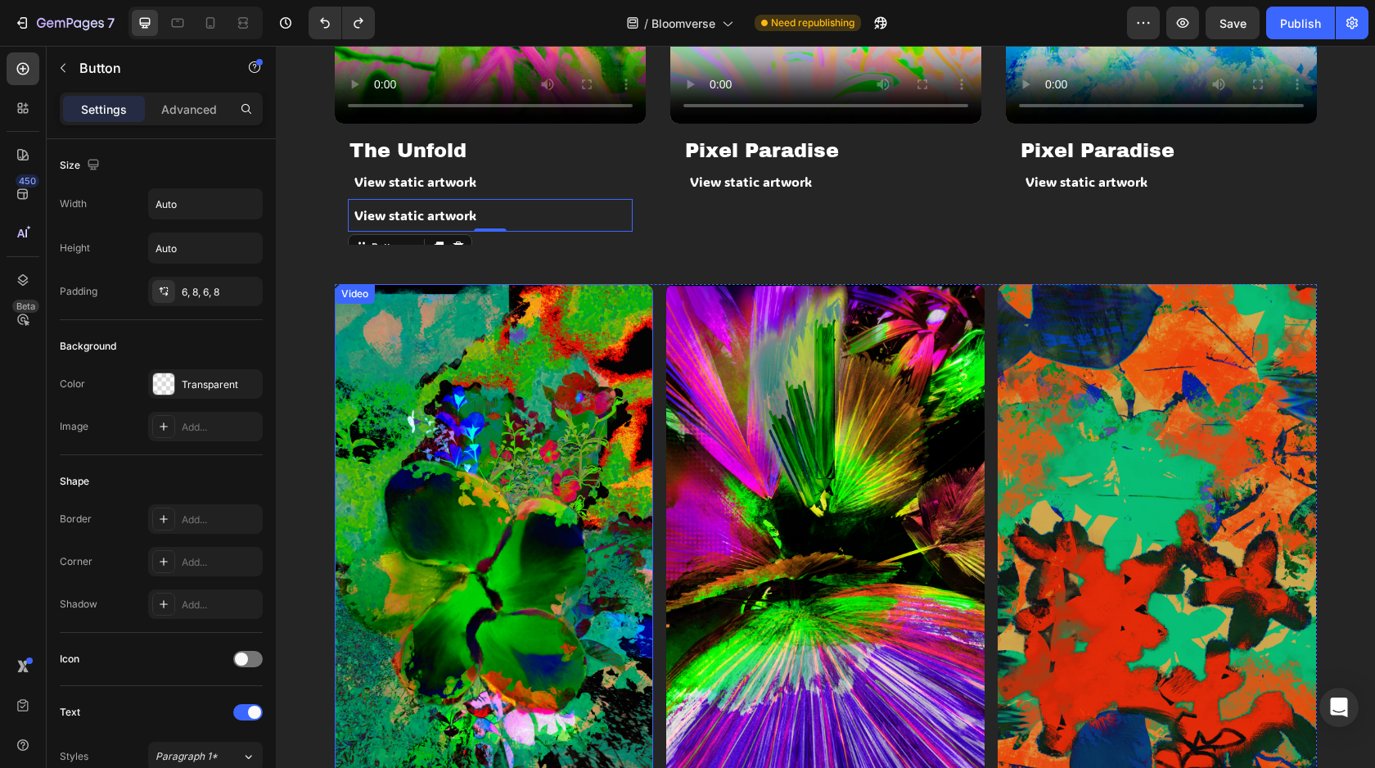
scroll to position [1419, 0]
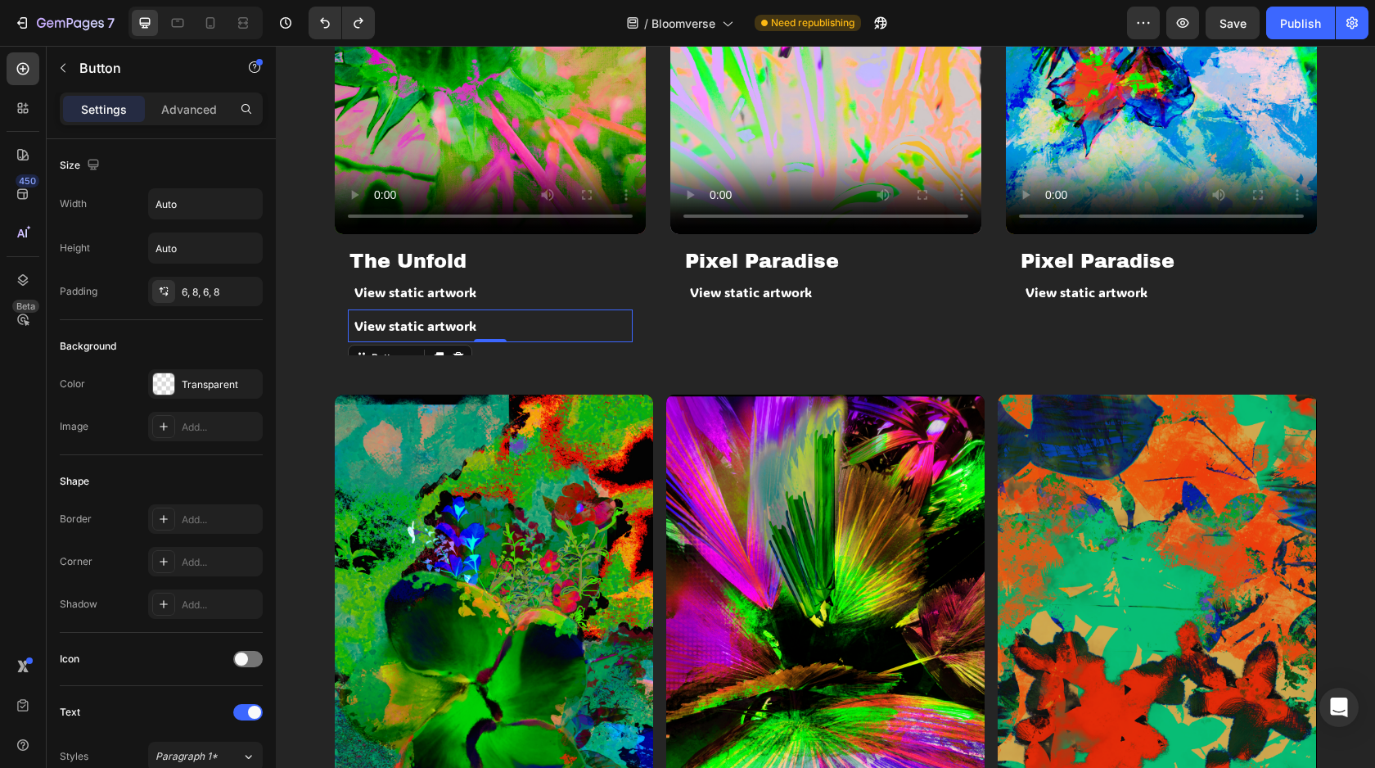
click at [510, 323] on div "View static artwork Button 0" at bounding box center [490, 326] width 285 height 34
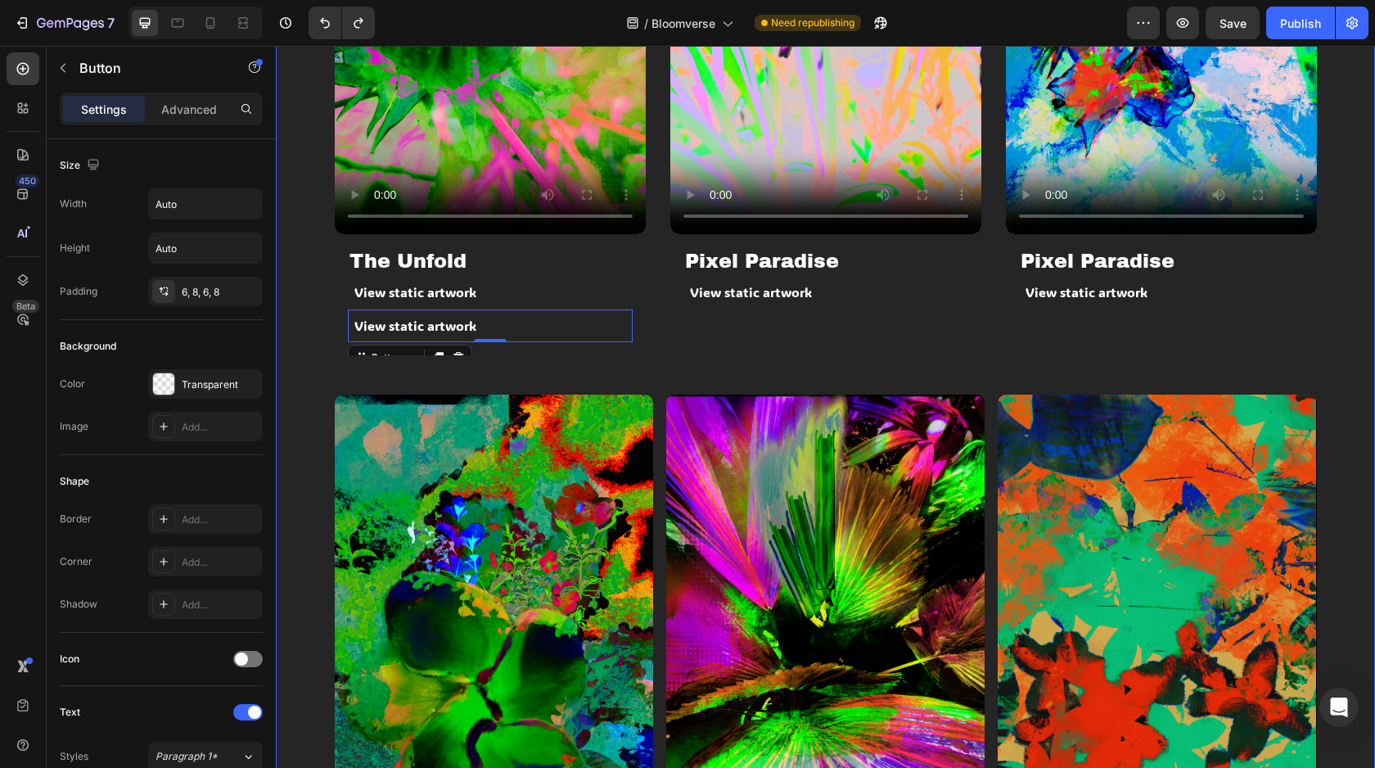
click at [514, 392] on div "Video The Unfold Heading View static artwork Button View static artwork Button …" at bounding box center [826, 38] width 982 height 714
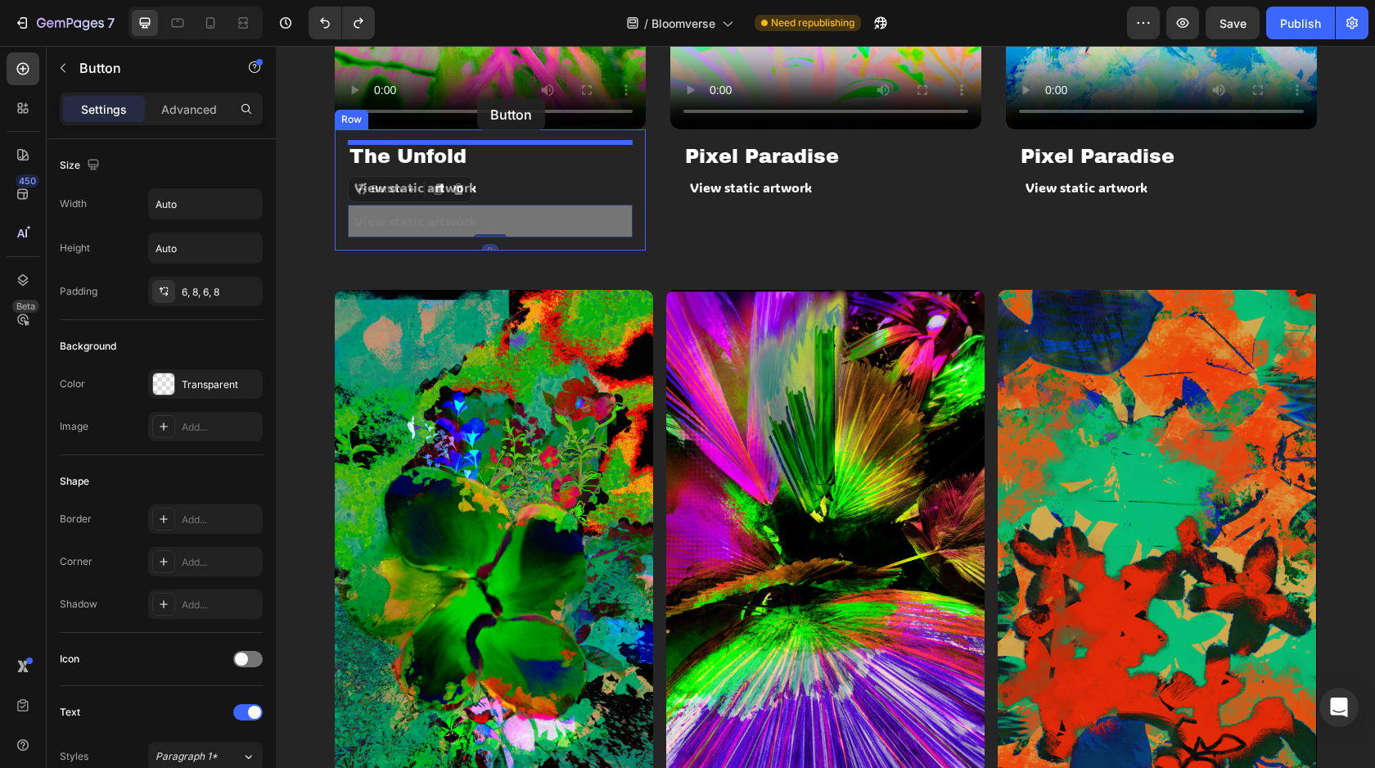
scroll to position [1493, 0]
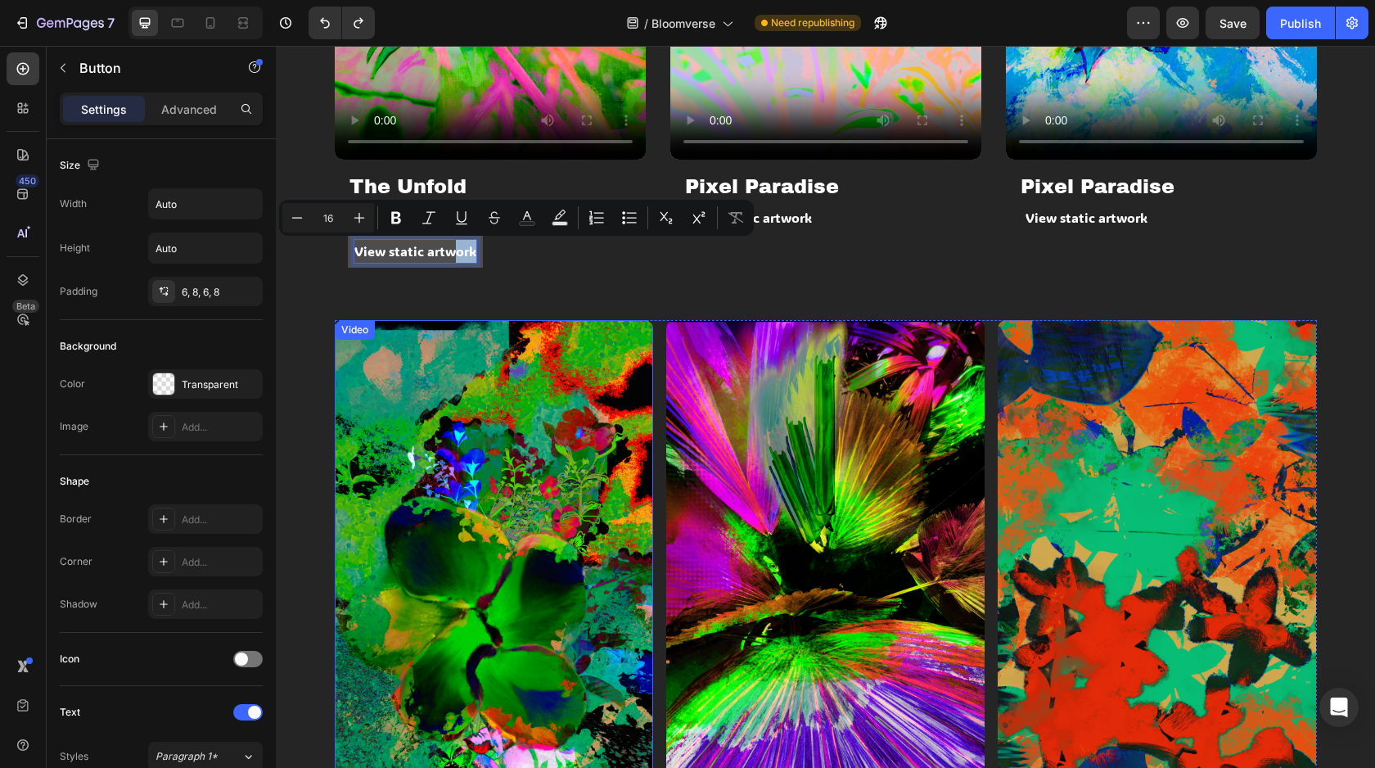
drag, startPoint x: 456, startPoint y: 241, endPoint x: 452, endPoint y: 316, distance: 75.4
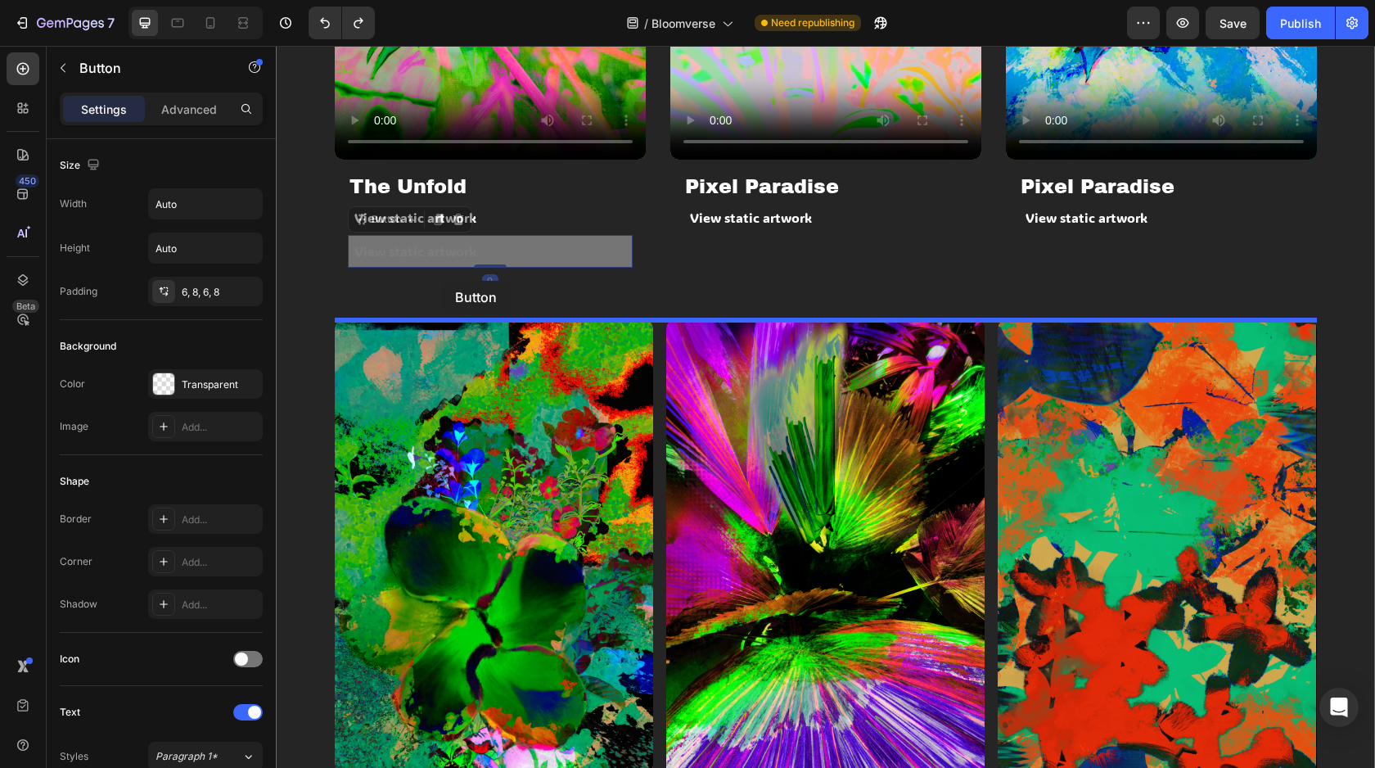
drag, startPoint x: 445, startPoint y: 248, endPoint x: 442, endPoint y: 281, distance: 32.9
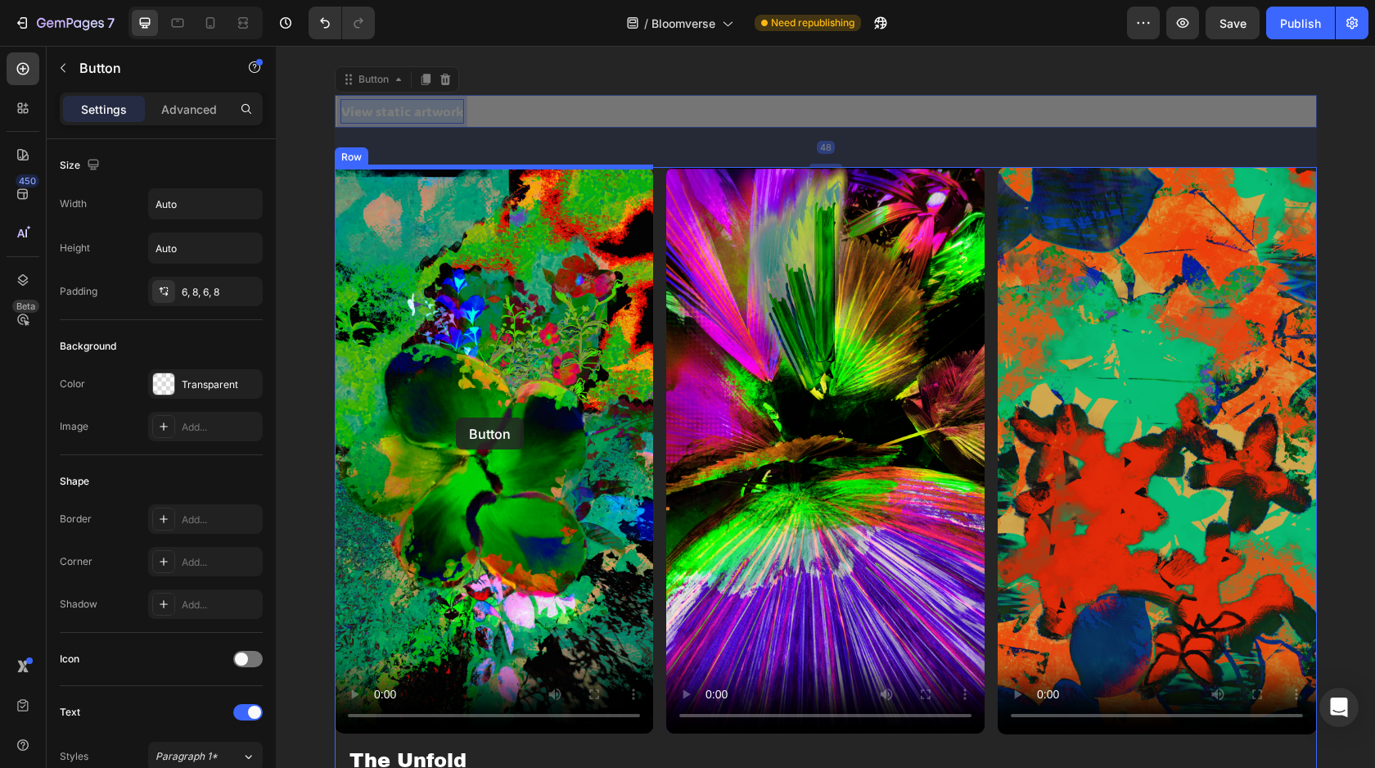
scroll to position [1871, 0]
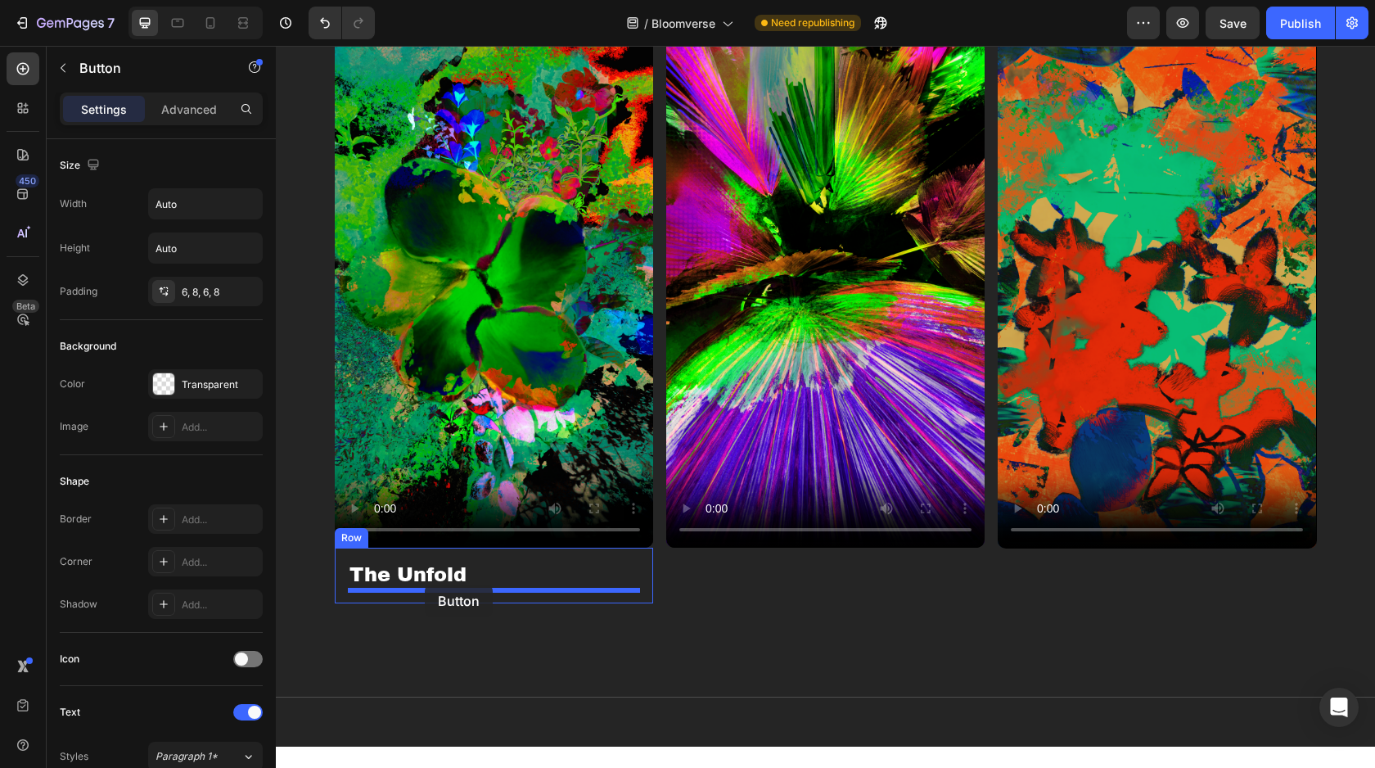
drag, startPoint x: 436, startPoint y: 296, endPoint x: 425, endPoint y: 585, distance: 289.2
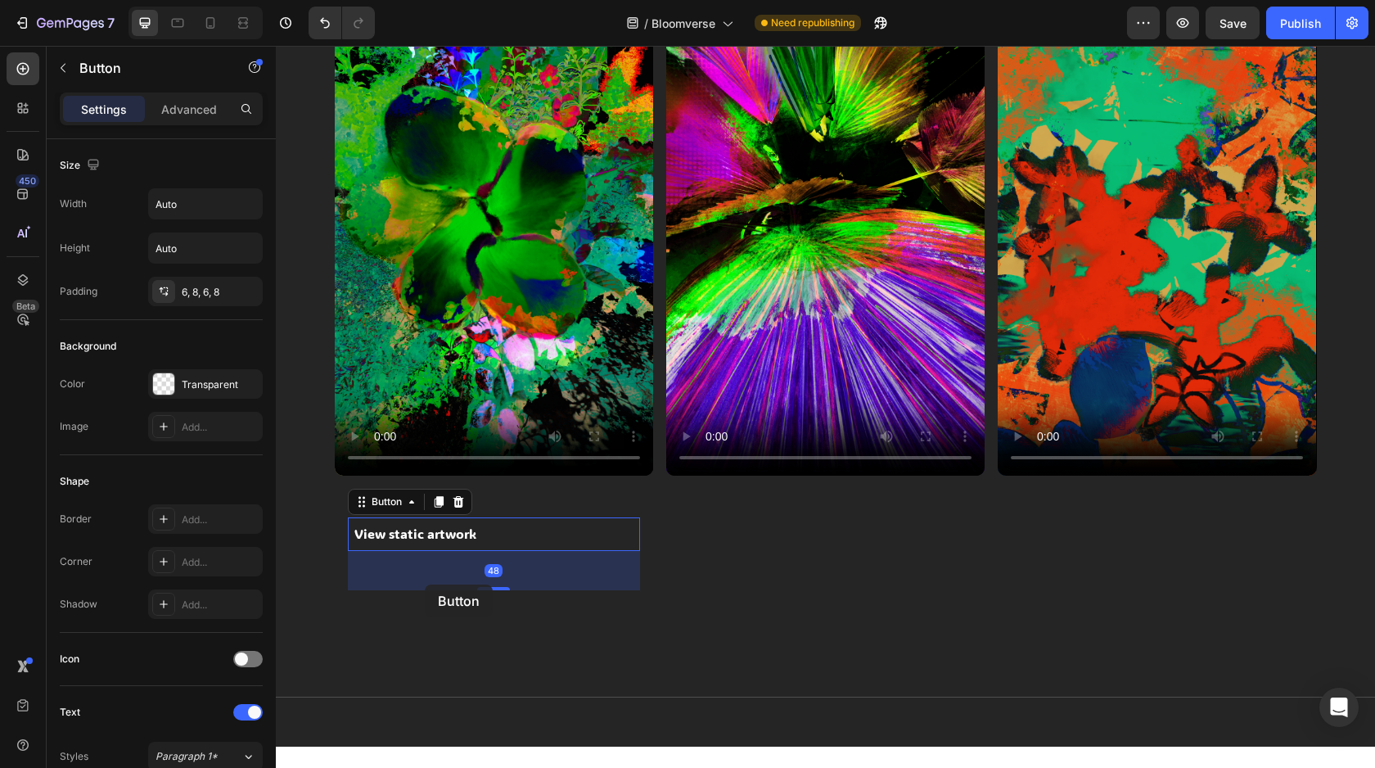
scroll to position [1799, 0]
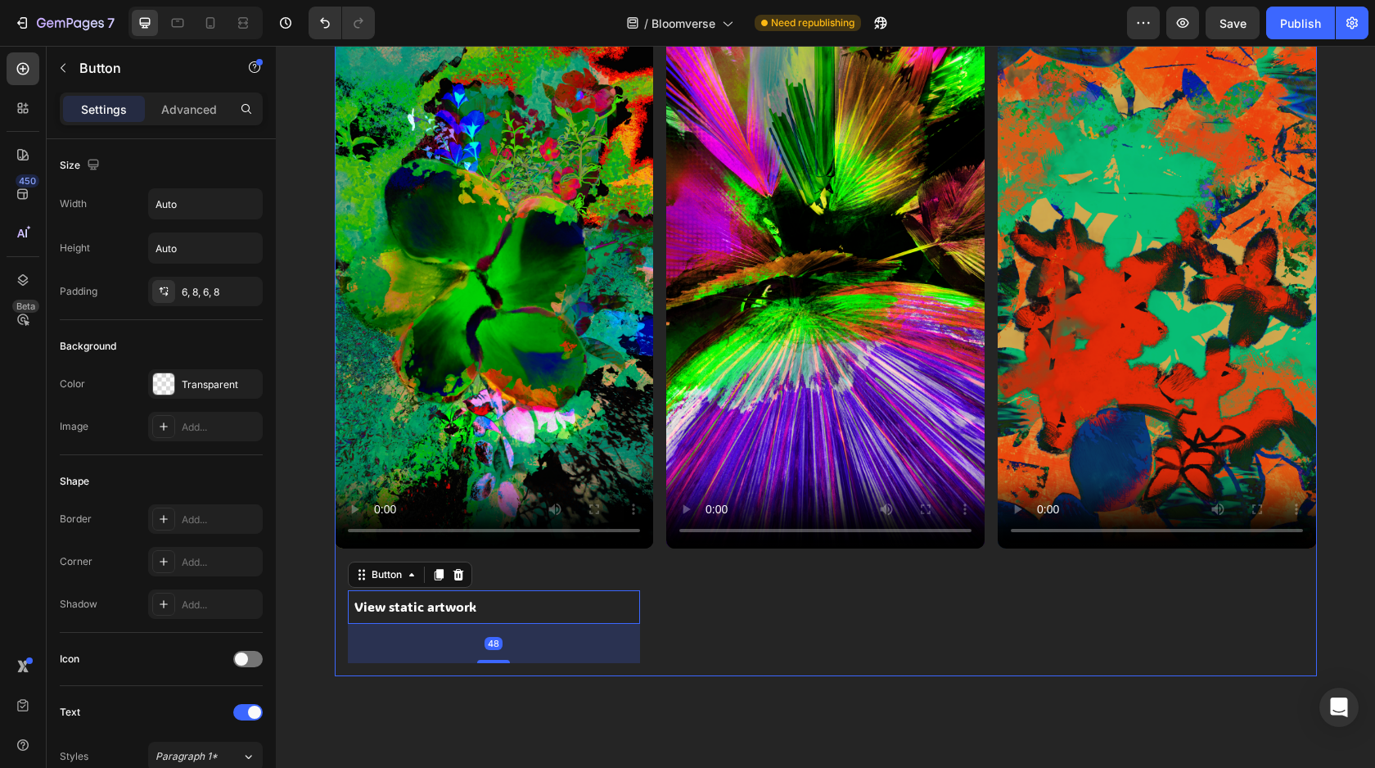
click at [717, 584] on div "Video" at bounding box center [825, 329] width 318 height 694
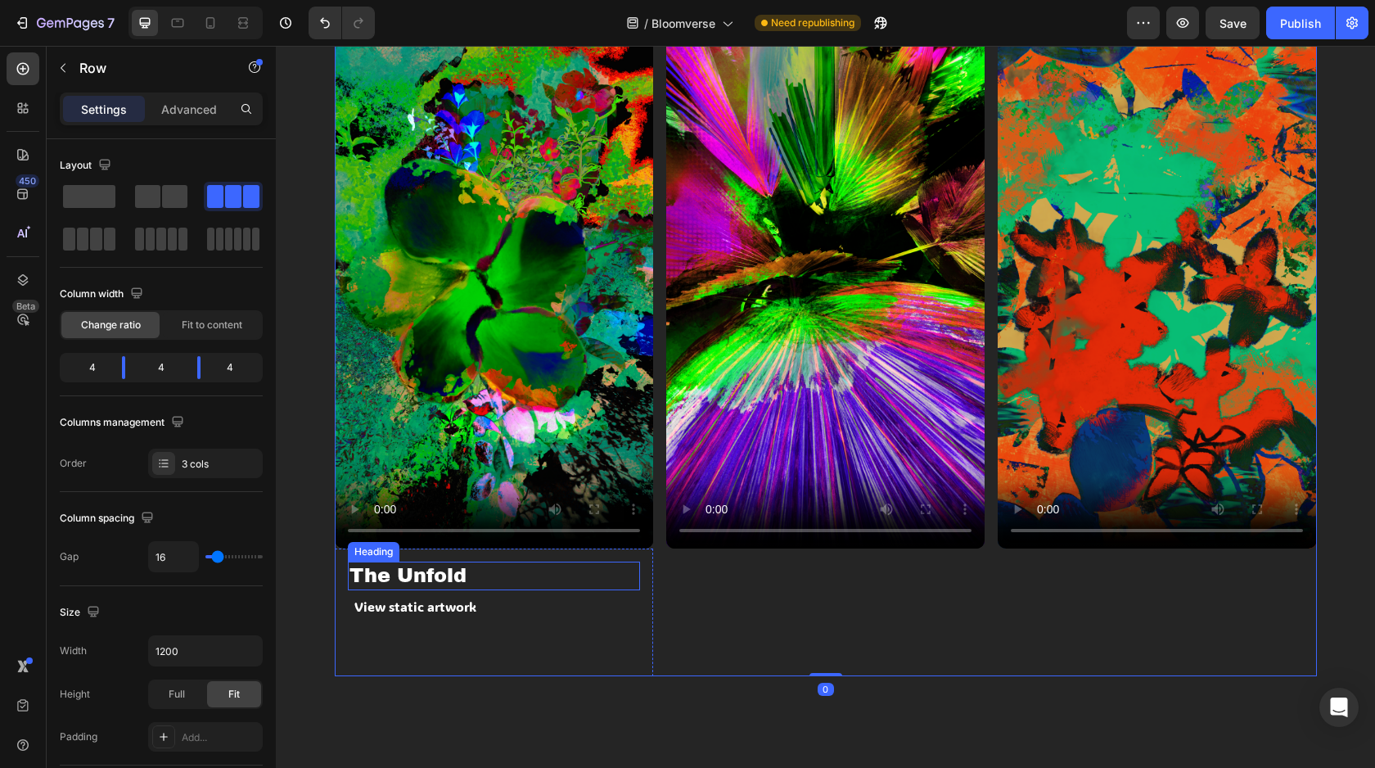
click at [452, 580] on h2 "The Unfold" at bounding box center [494, 576] width 292 height 29
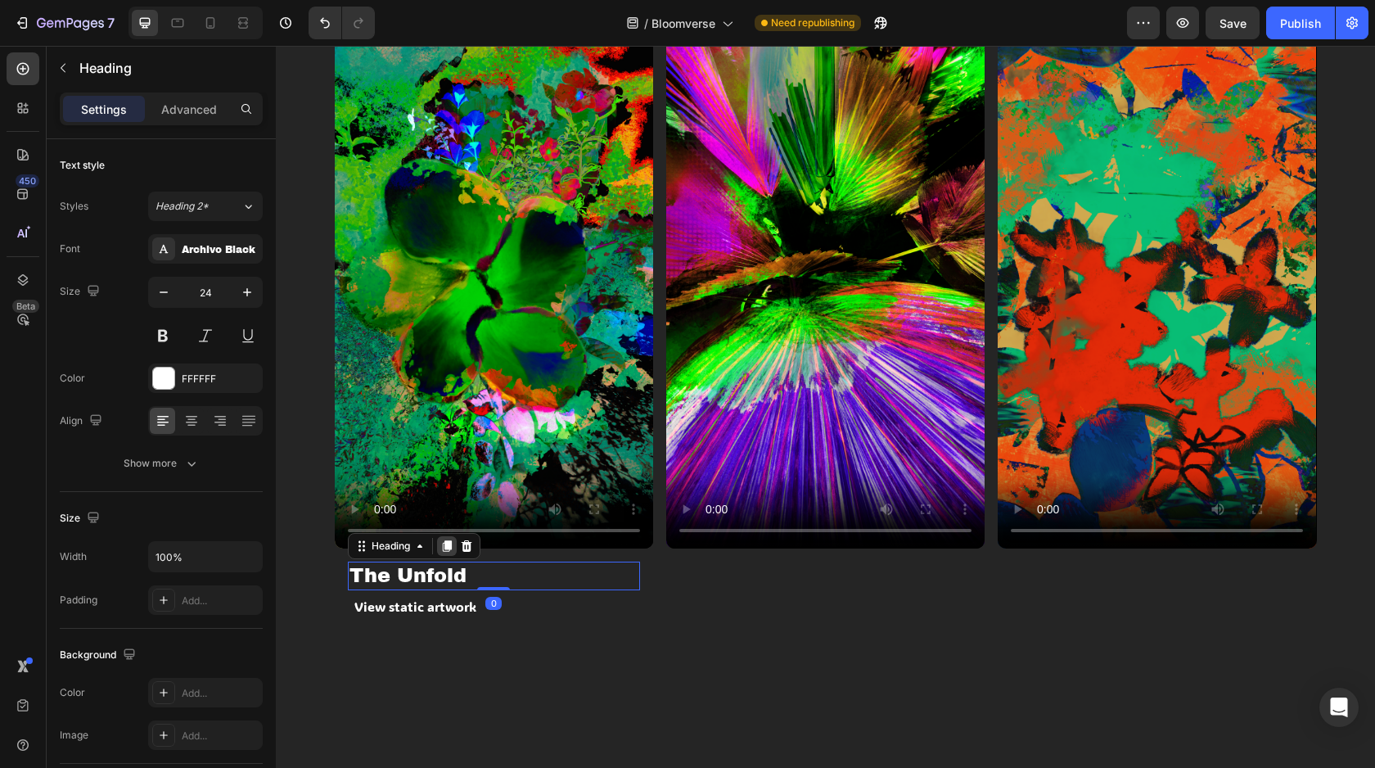
click at [455, 545] on div at bounding box center [447, 546] width 20 height 20
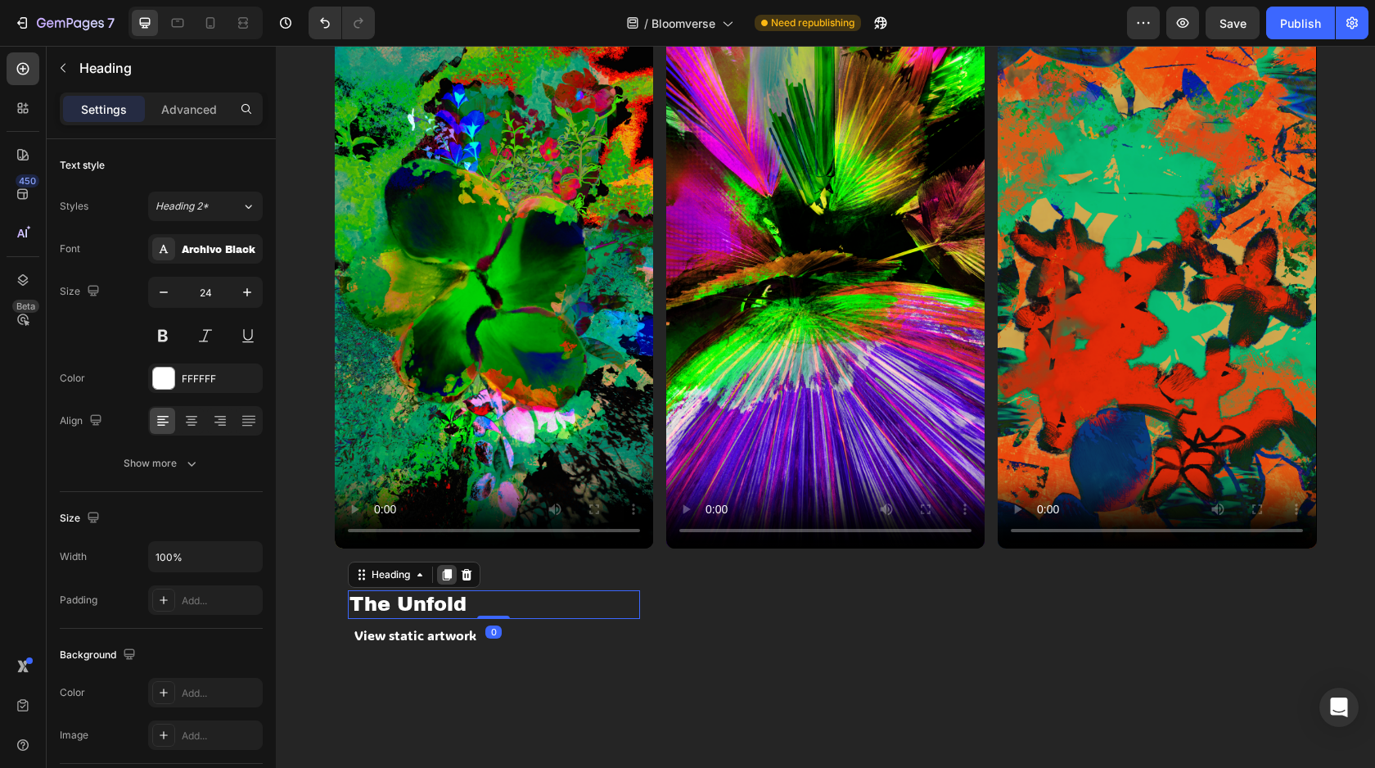
click at [450, 576] on icon at bounding box center [446, 574] width 9 height 11
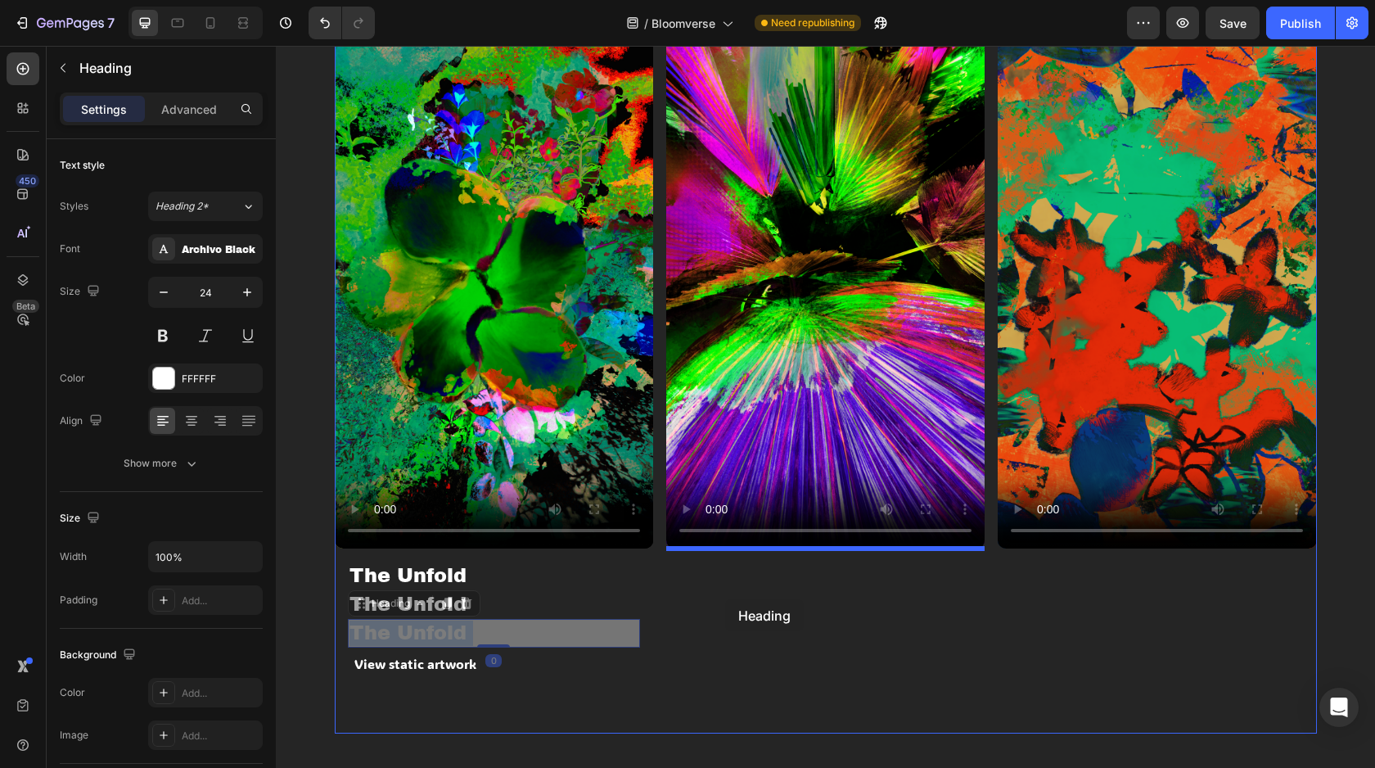
drag, startPoint x: 448, startPoint y: 630, endPoint x: 725, endPoint y: 598, distance: 278.5
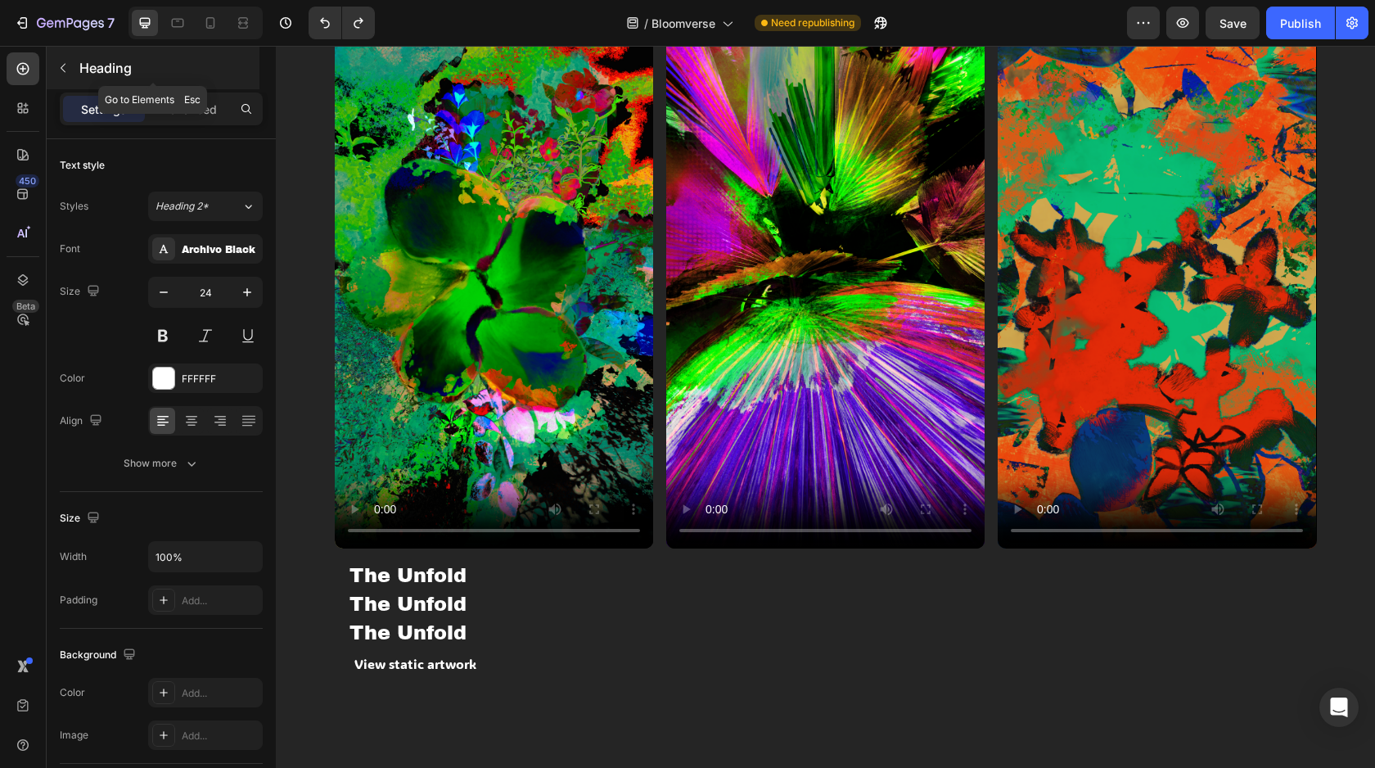
click at [65, 71] on icon "button" at bounding box center [62, 67] width 13 height 13
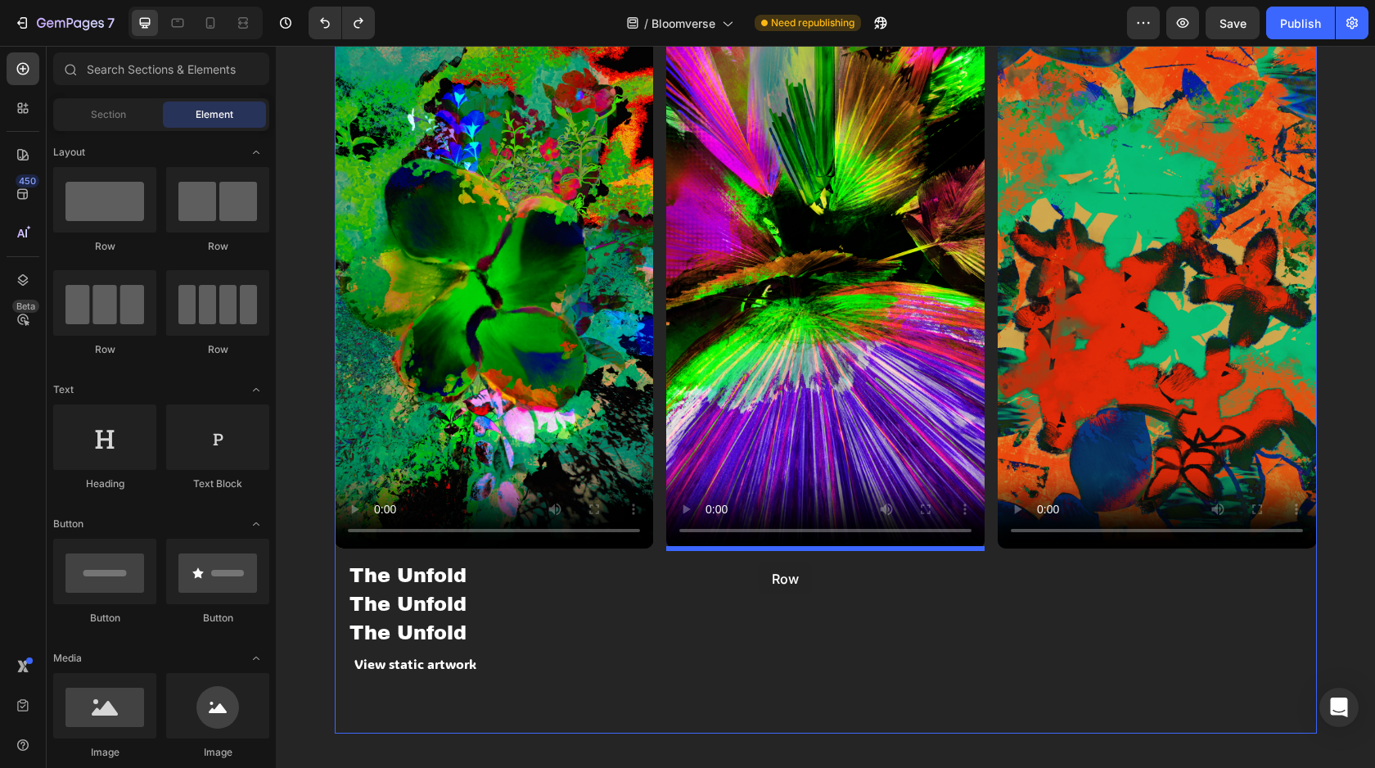
drag, startPoint x: 381, startPoint y: 195, endPoint x: 759, endPoint y: 562, distance: 527.4
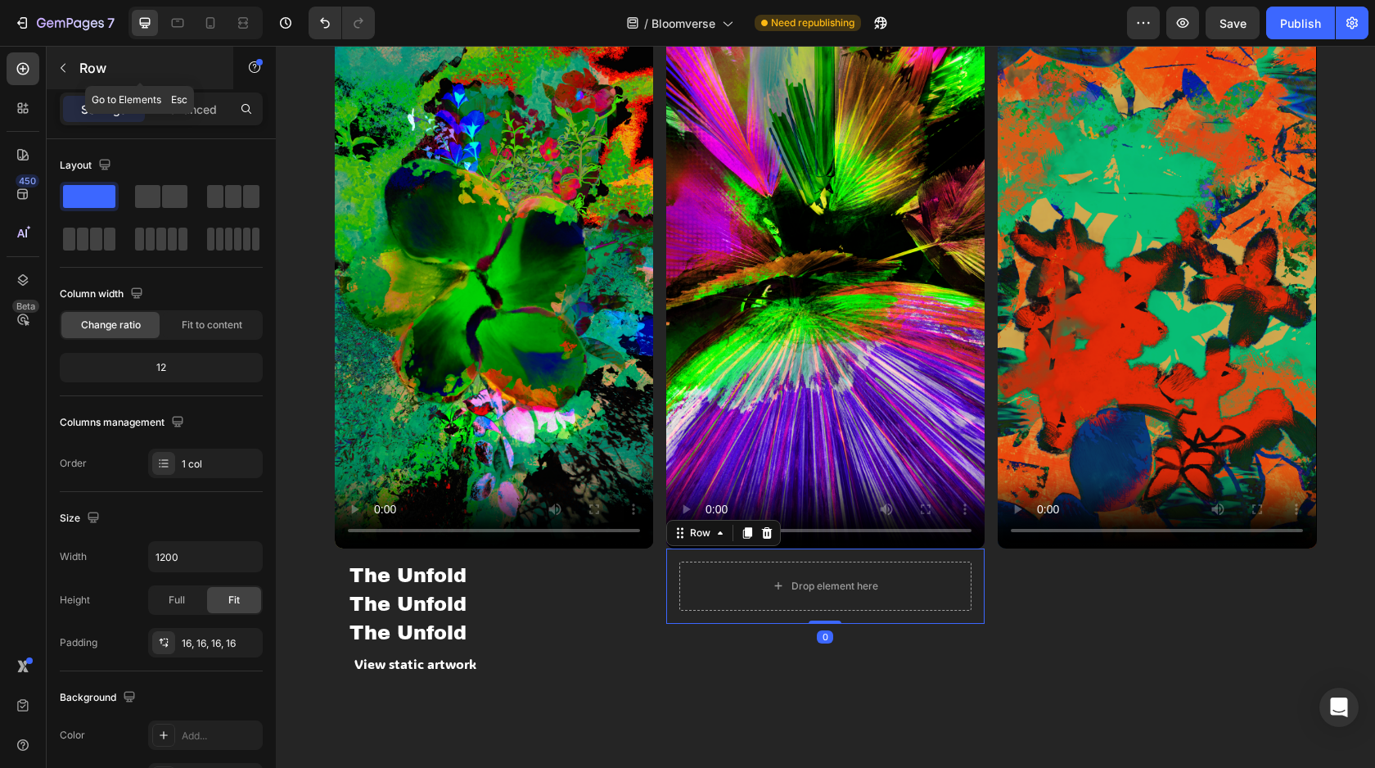
click at [55, 66] on button "button" at bounding box center [63, 68] width 26 height 26
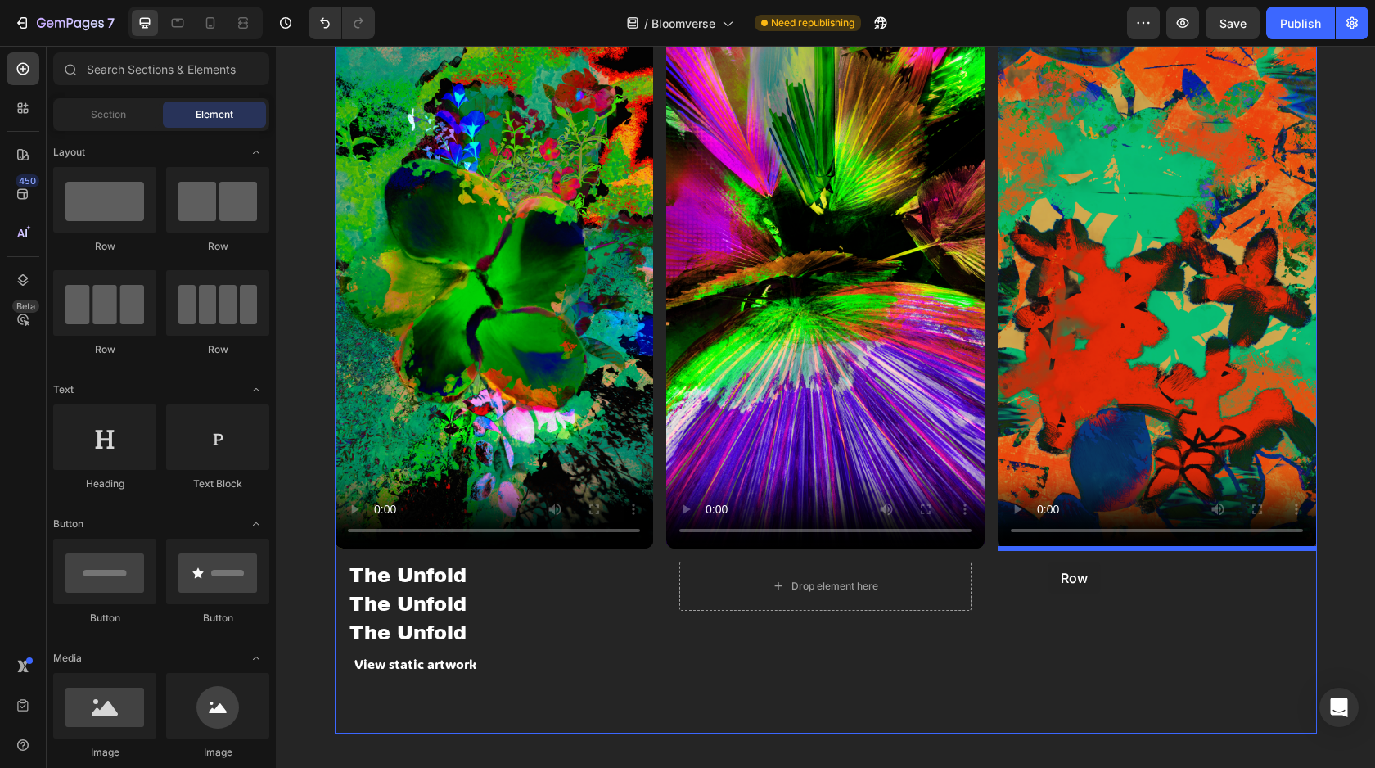
drag, startPoint x: 369, startPoint y: 201, endPoint x: 1048, endPoint y: 562, distance: 768.7
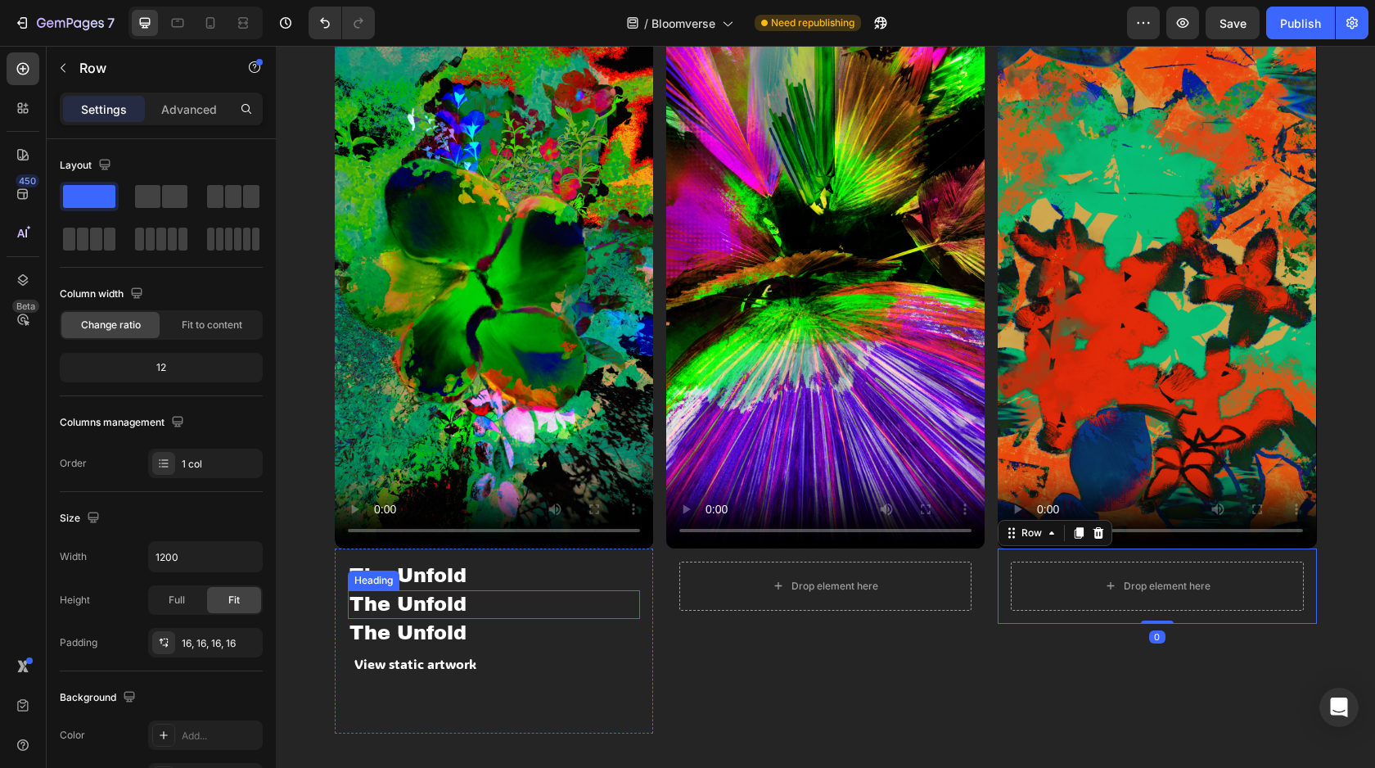
click at [434, 603] on h2 "The Unfold" at bounding box center [494, 604] width 292 height 29
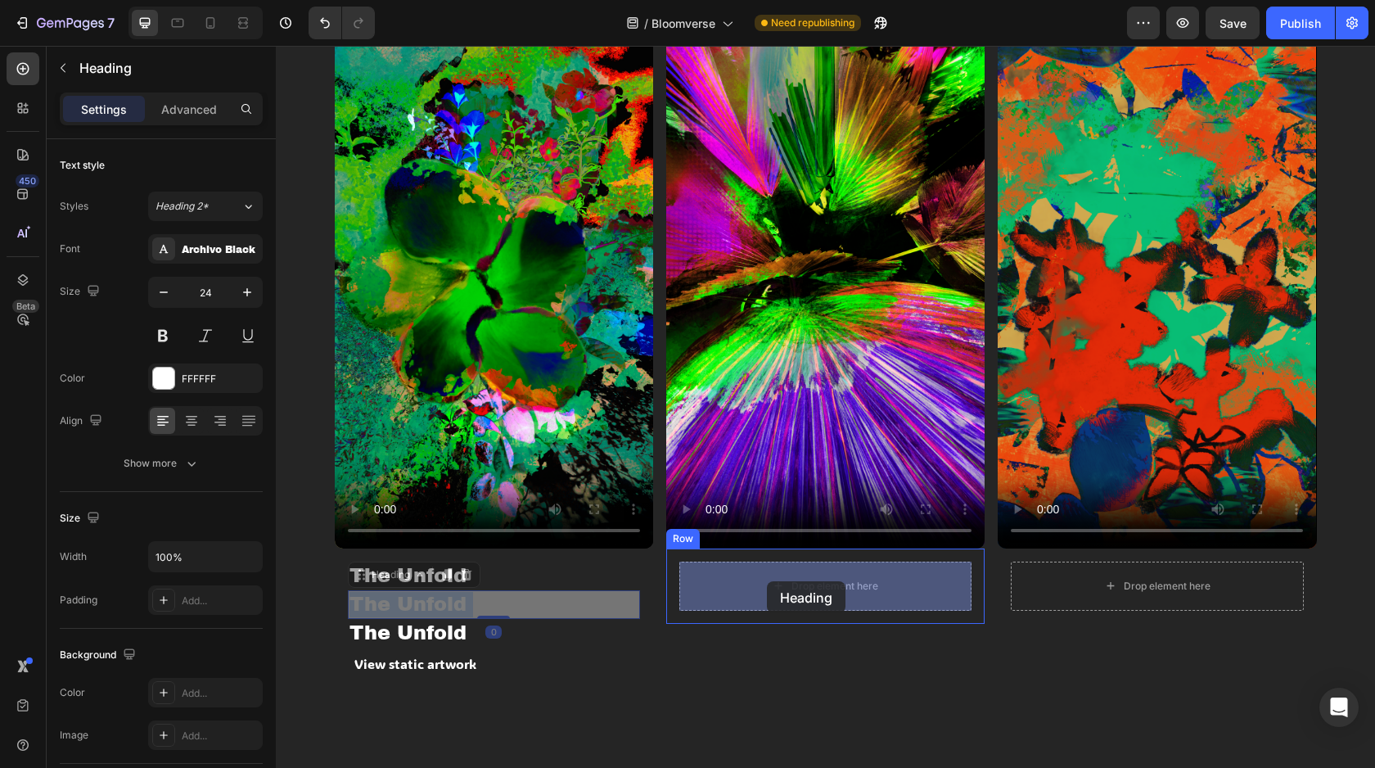
drag, startPoint x: 431, startPoint y: 602, endPoint x: 767, endPoint y: 581, distance: 337.1
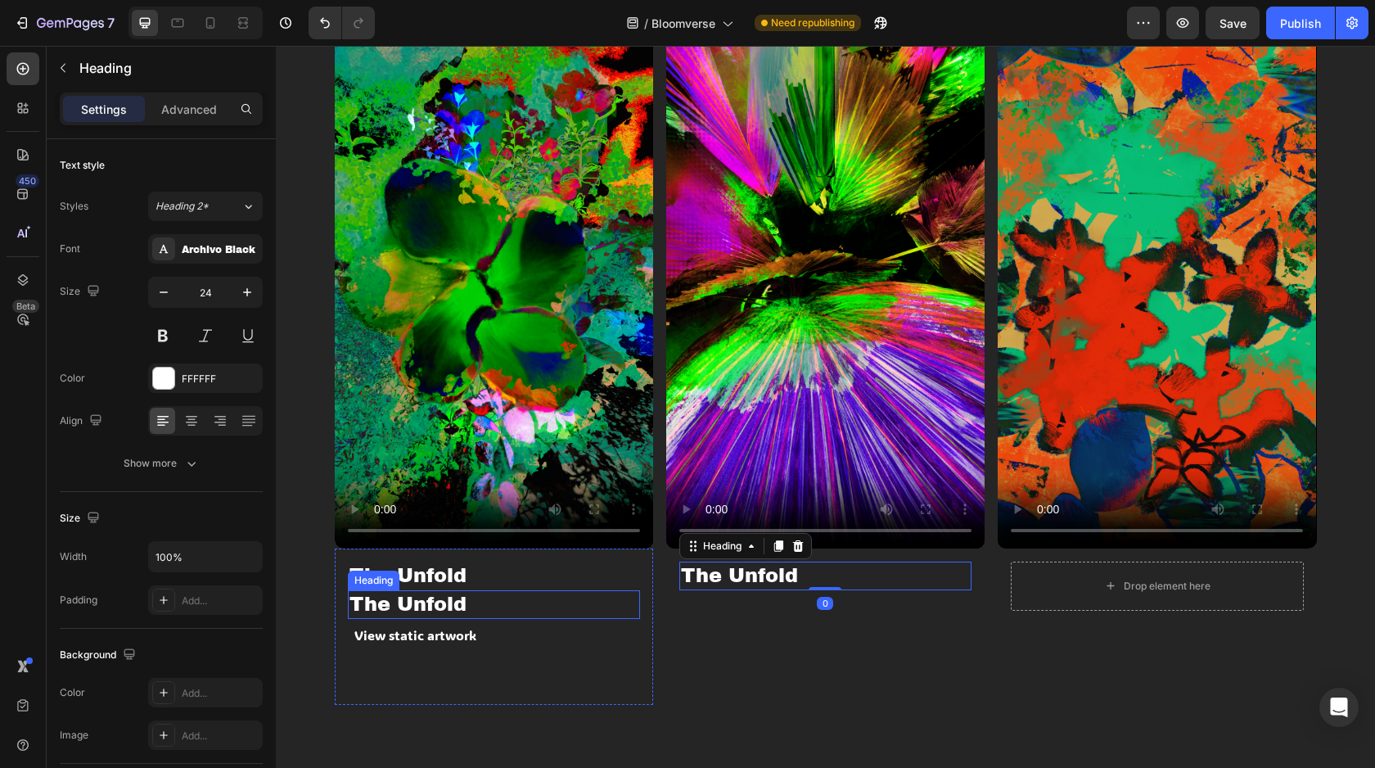
click at [426, 601] on h2 "The Unfold" at bounding box center [494, 604] width 292 height 29
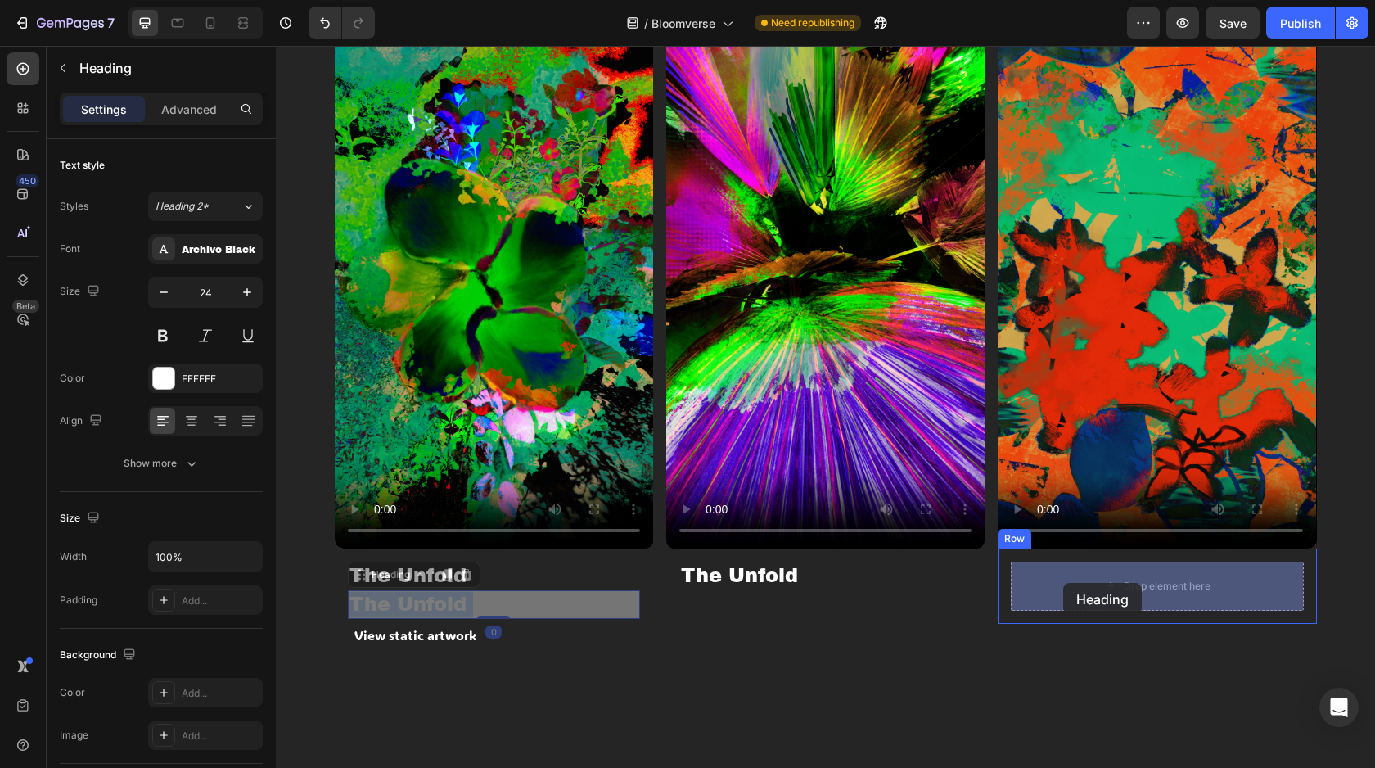
drag, startPoint x: 428, startPoint y: 603, endPoint x: 1062, endPoint y: 583, distance: 634.0
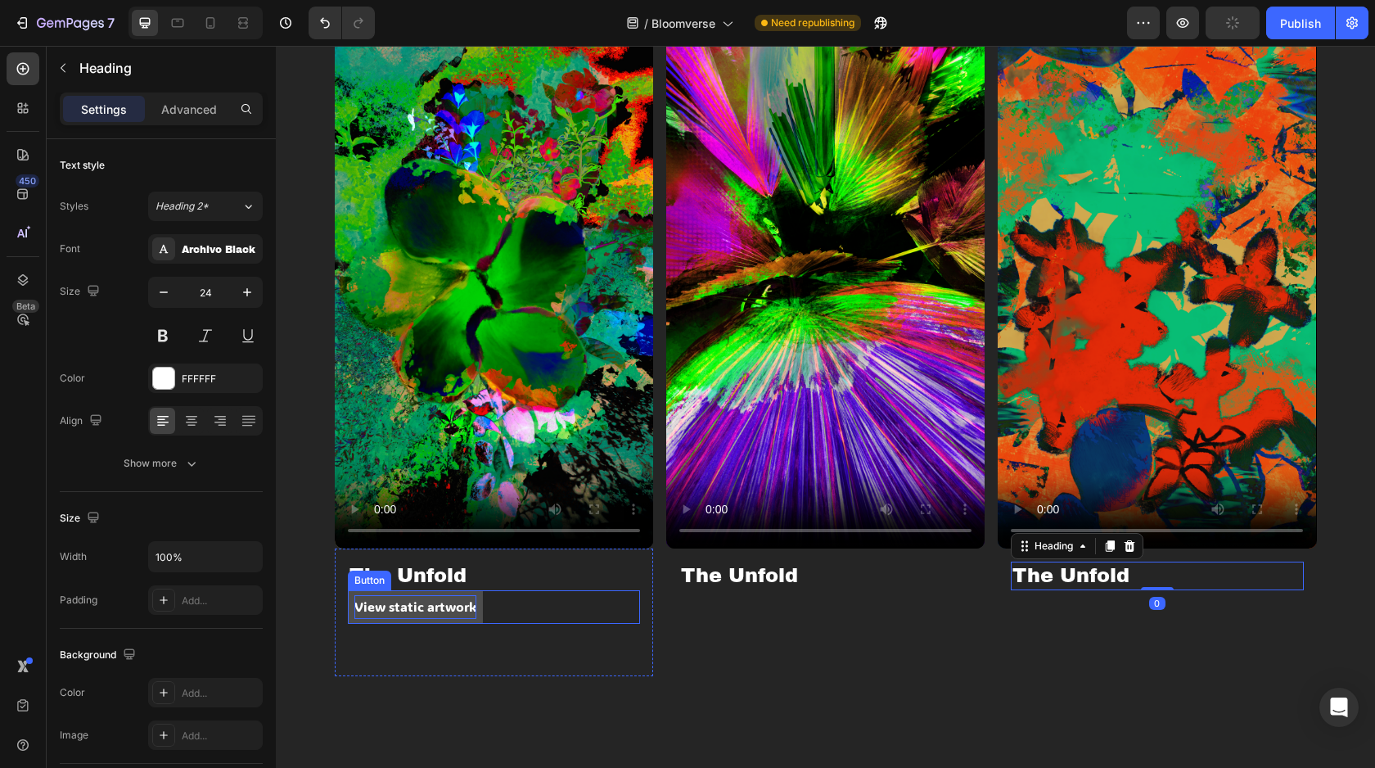
click at [463, 608] on p "View static artwork" at bounding box center [415, 607] width 122 height 24
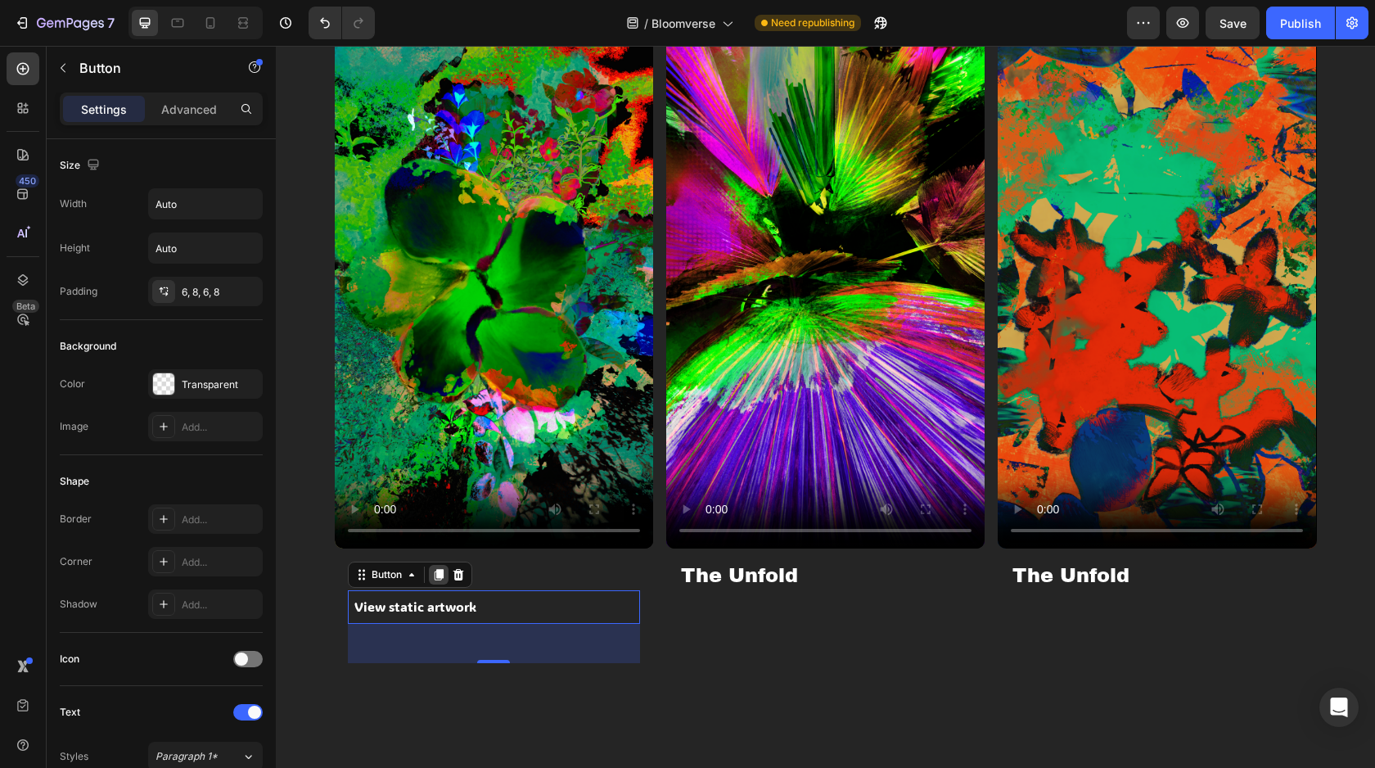
click at [438, 566] on div at bounding box center [439, 575] width 20 height 20
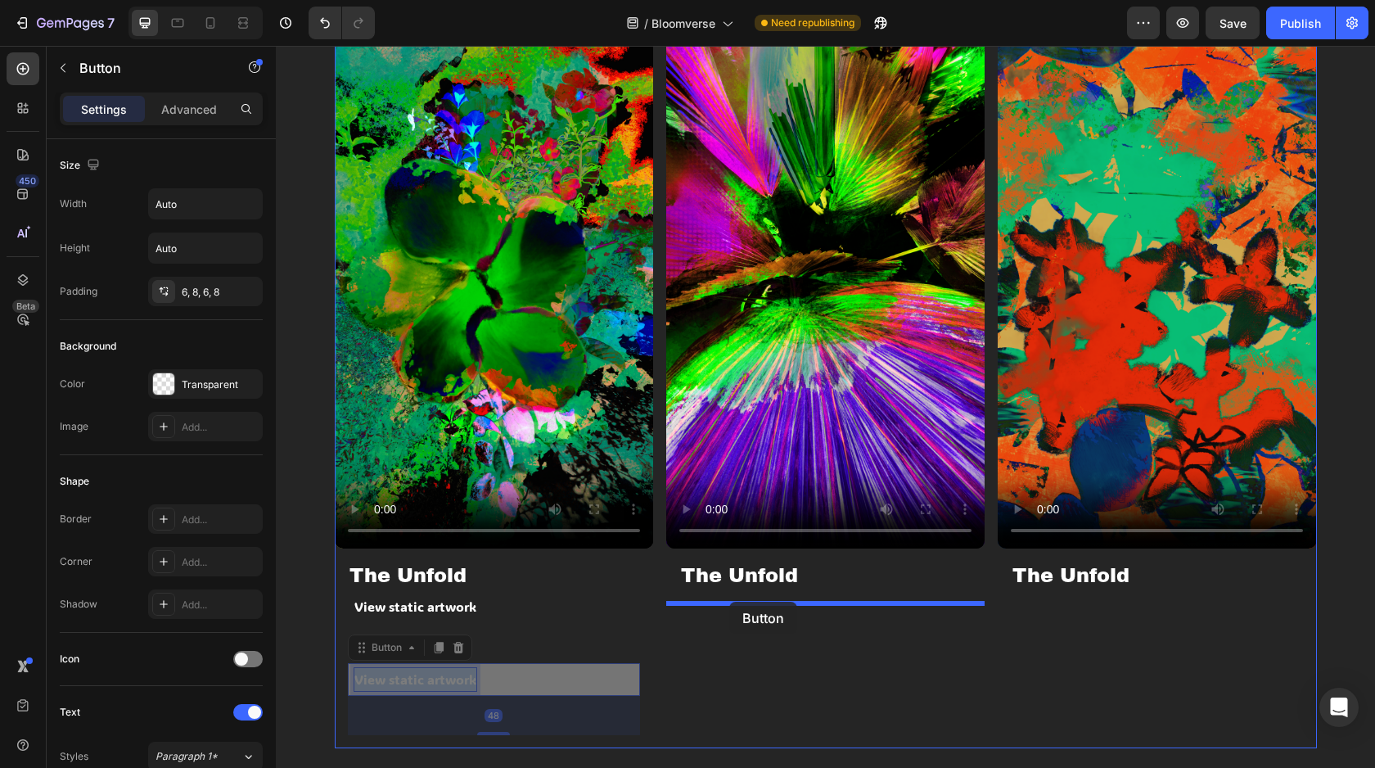
drag, startPoint x: 444, startPoint y: 678, endPoint x: 729, endPoint y: 602, distance: 295.7
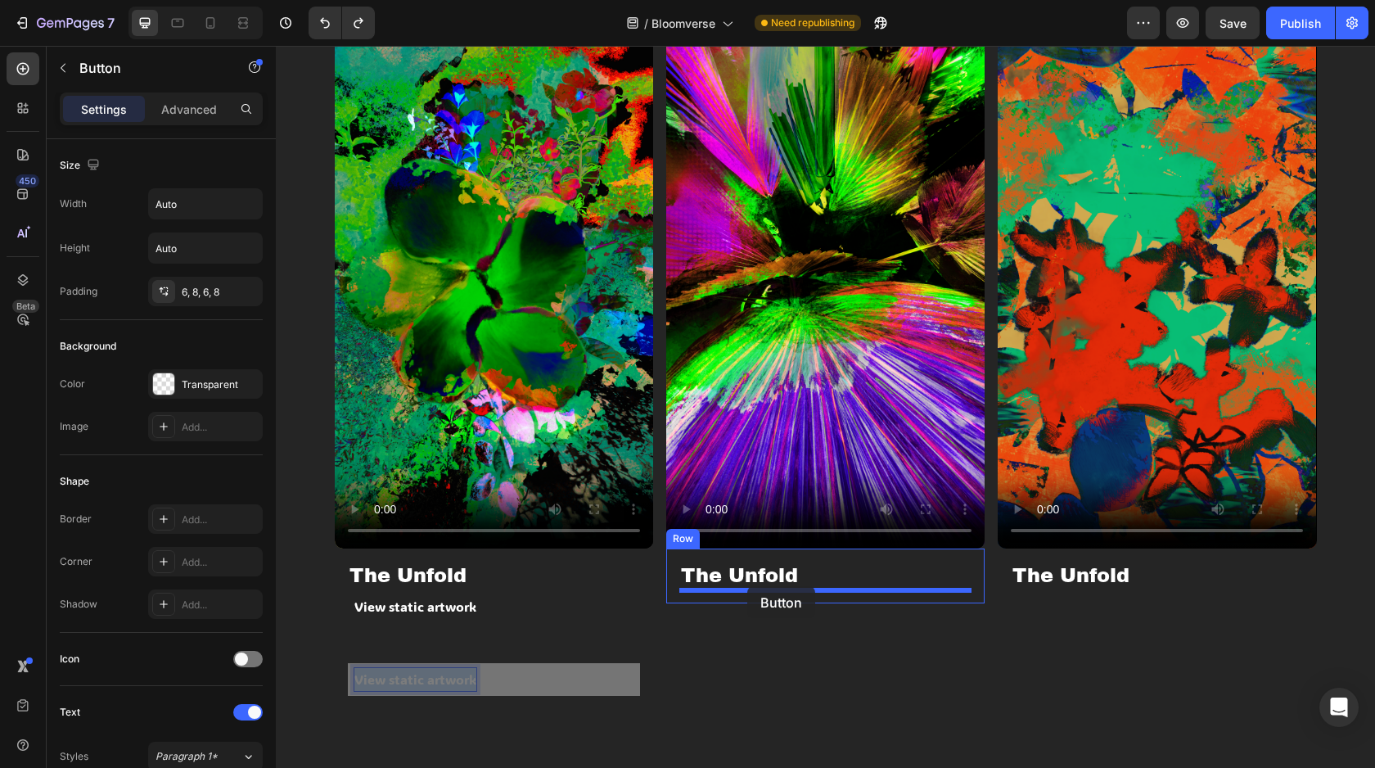
drag, startPoint x: 437, startPoint y: 679, endPoint x: 747, endPoint y: 586, distance: 323.8
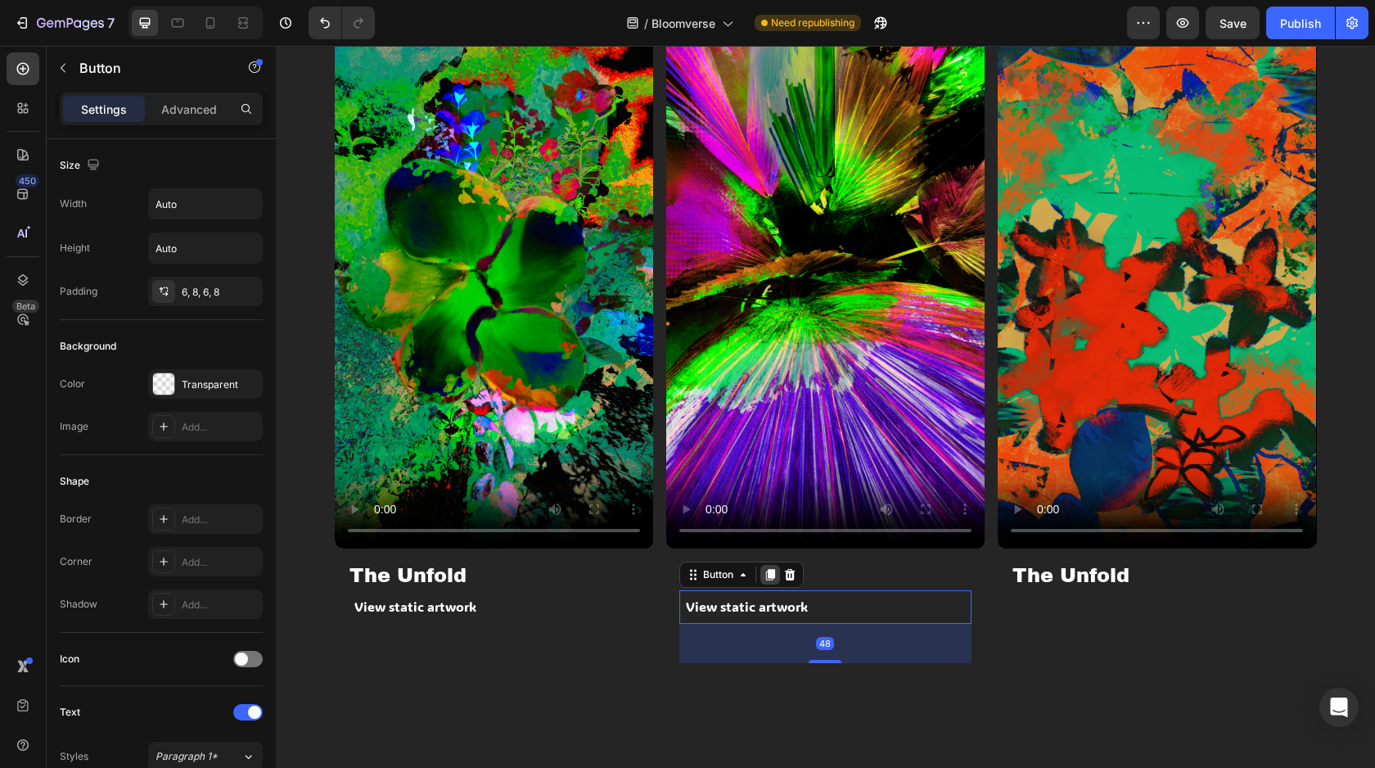
click at [774, 578] on icon at bounding box center [770, 574] width 13 height 13
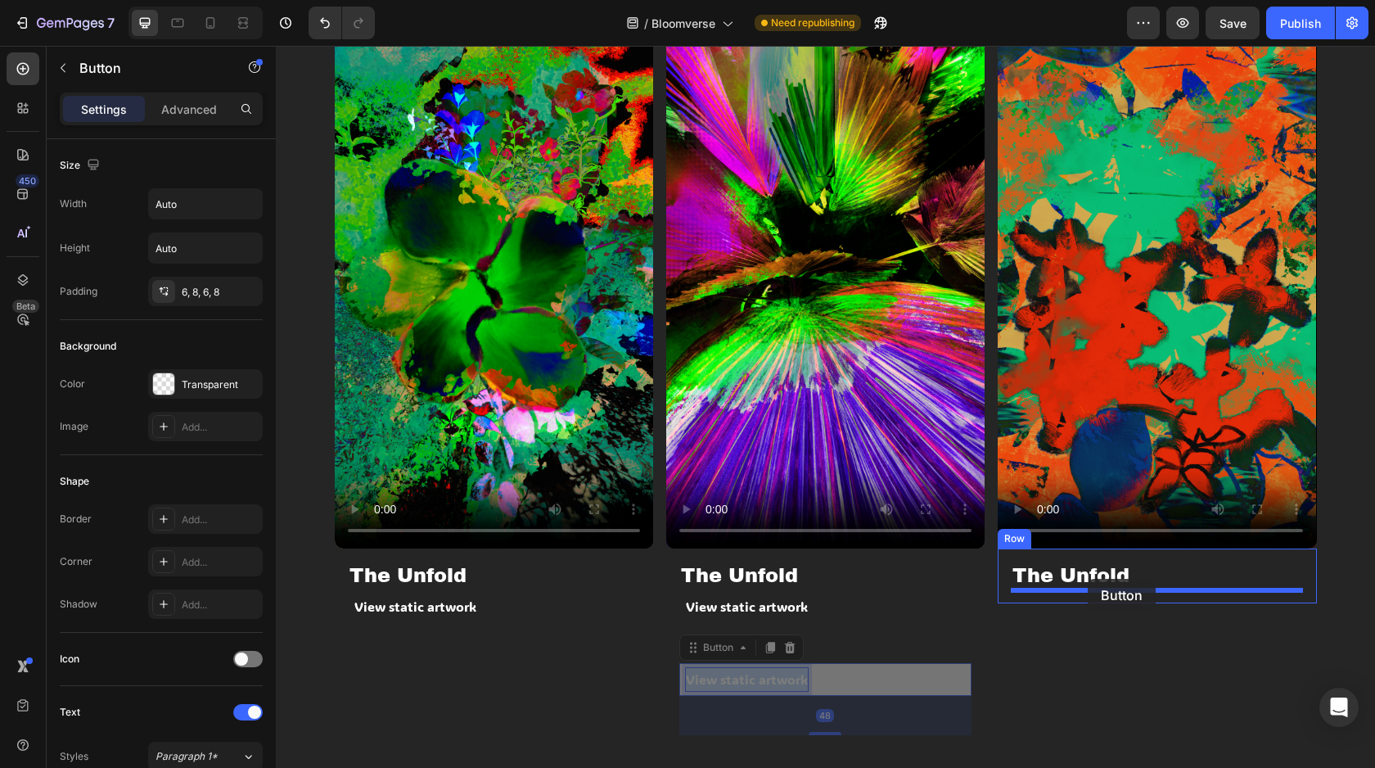
drag, startPoint x: 765, startPoint y: 672, endPoint x: 1088, endPoint y: 579, distance: 336.6
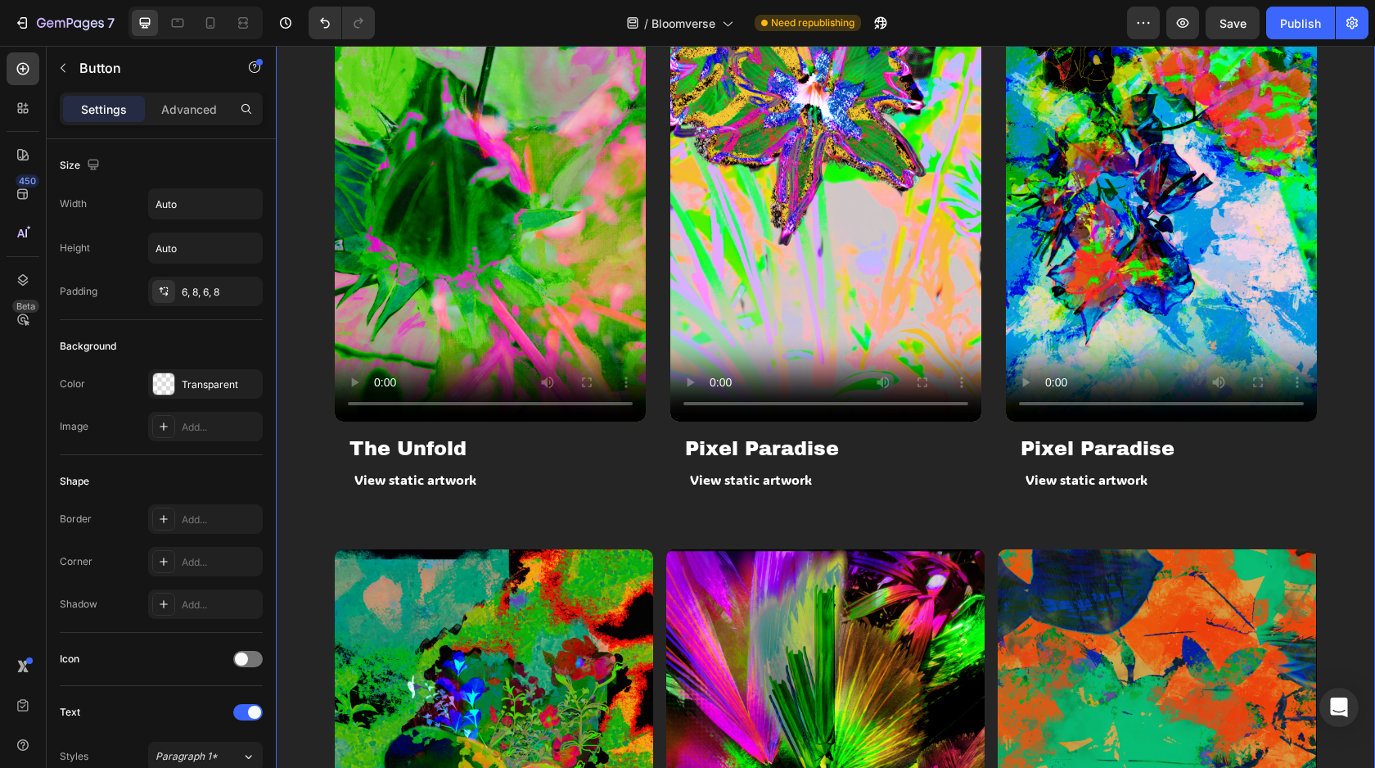
scroll to position [1110, 0]
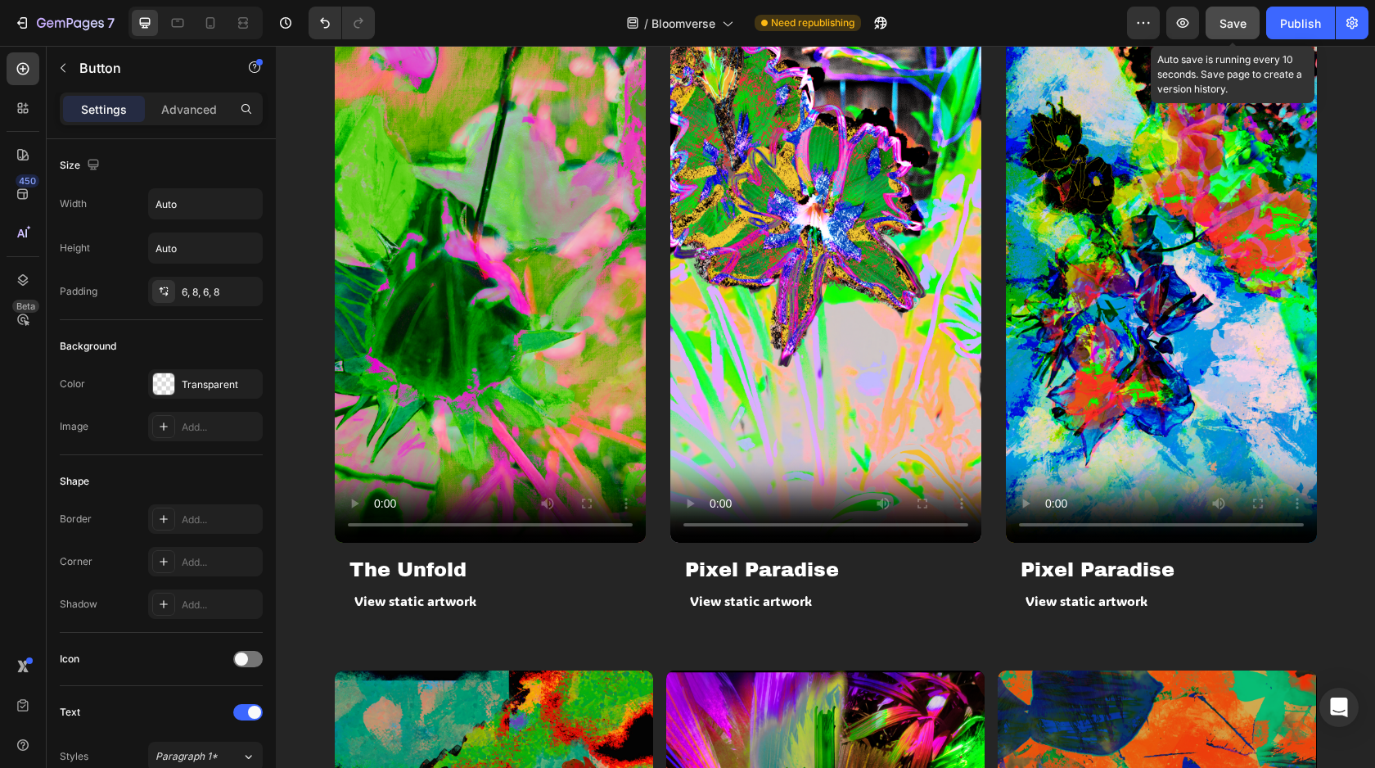
click at [1221, 32] on button "Save" at bounding box center [1233, 23] width 54 height 33
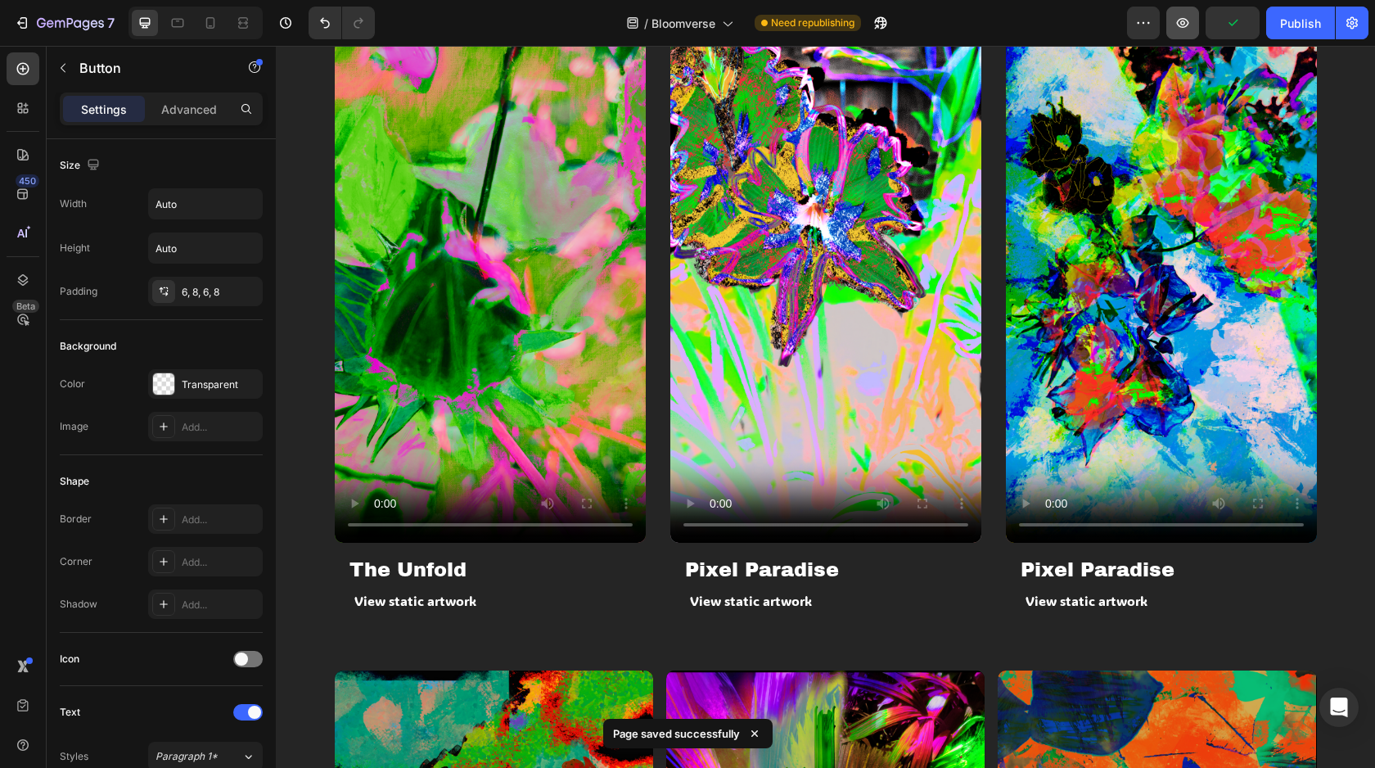
click at [1185, 17] on icon "button" at bounding box center [1183, 23] width 16 height 16
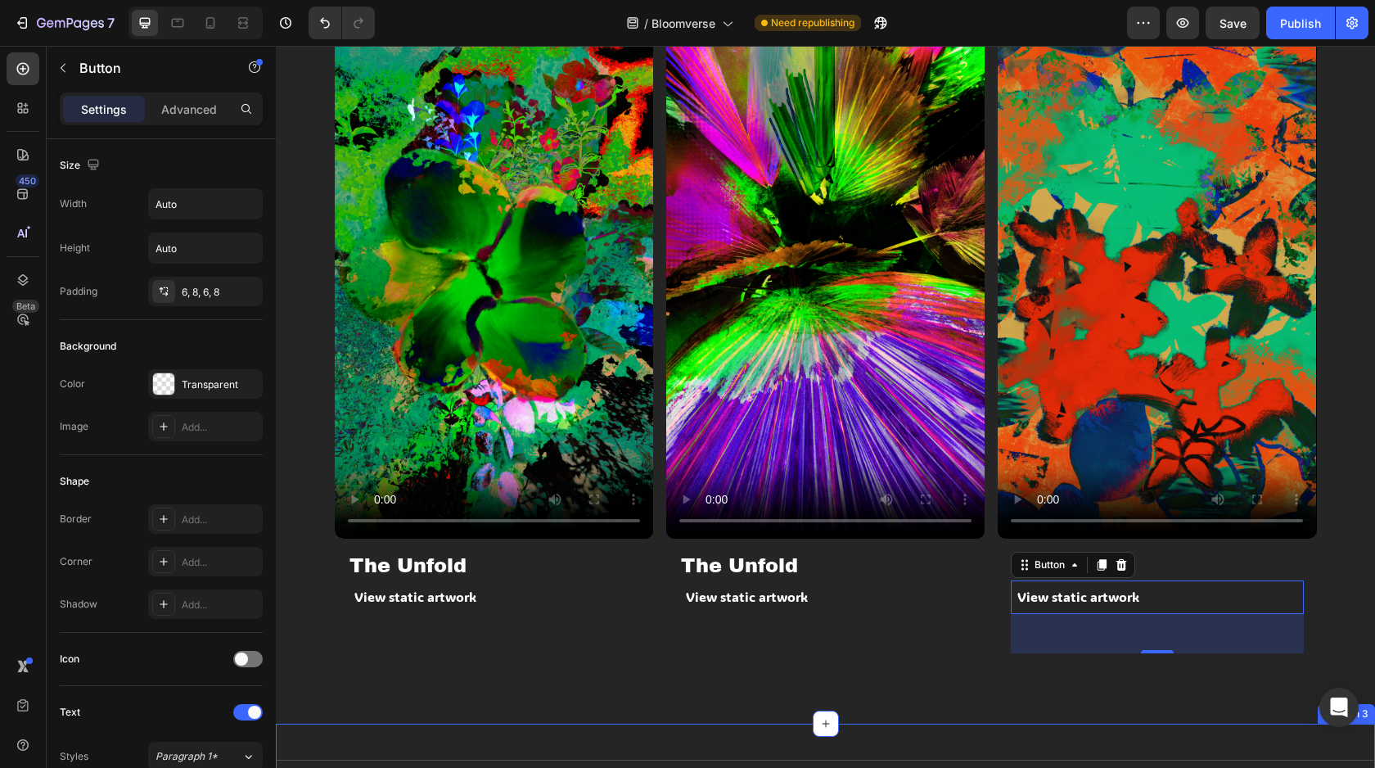
scroll to position [1855, 0]
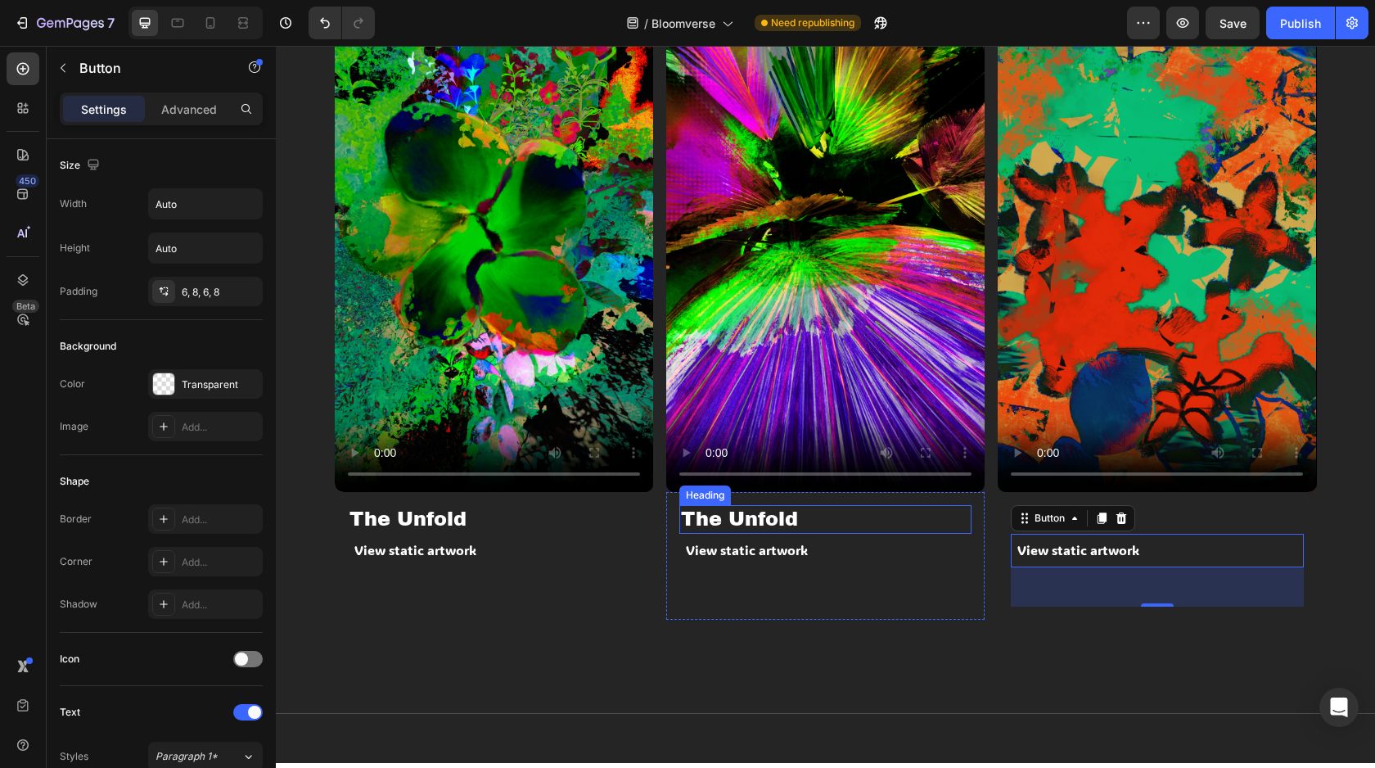
click at [757, 525] on h2 "The Unfold" at bounding box center [825, 519] width 292 height 29
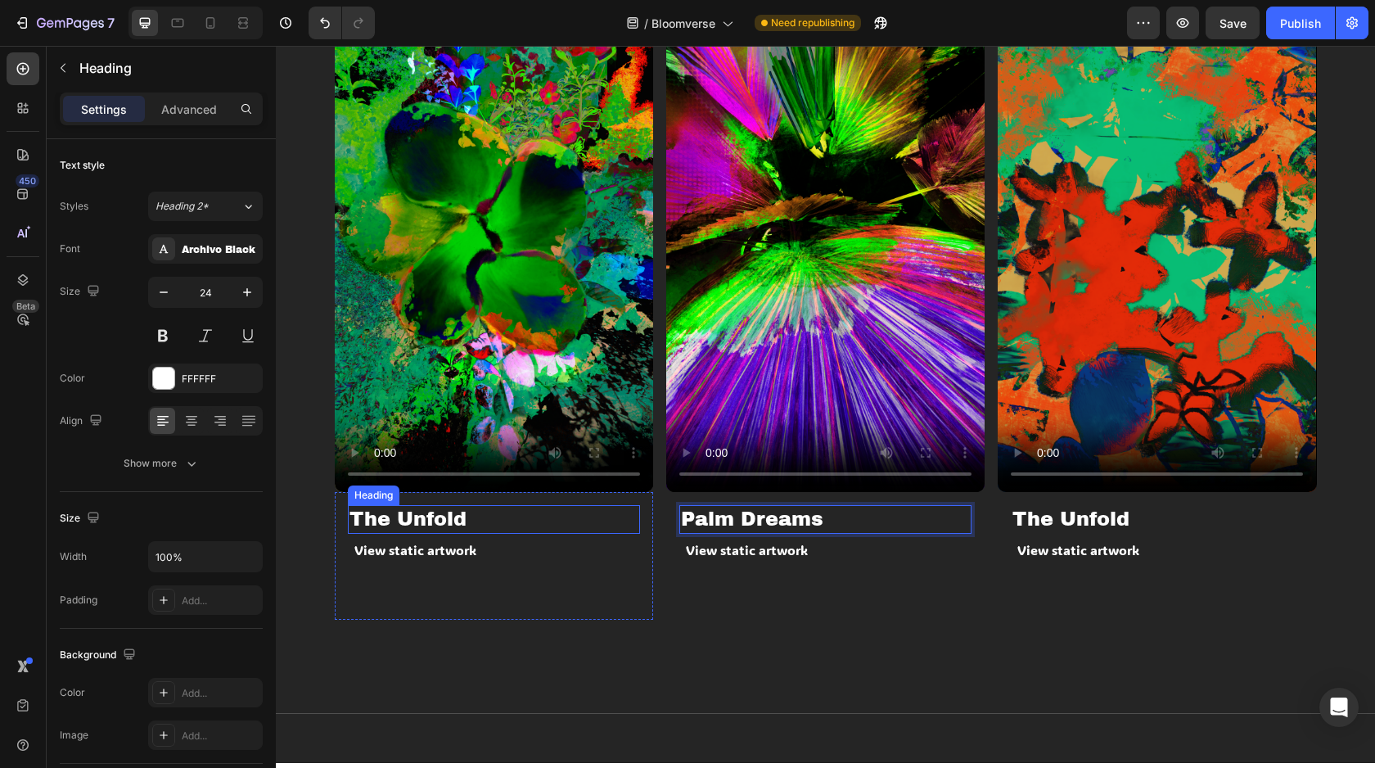
click at [394, 524] on h2 "The Unfold" at bounding box center [494, 519] width 292 height 29
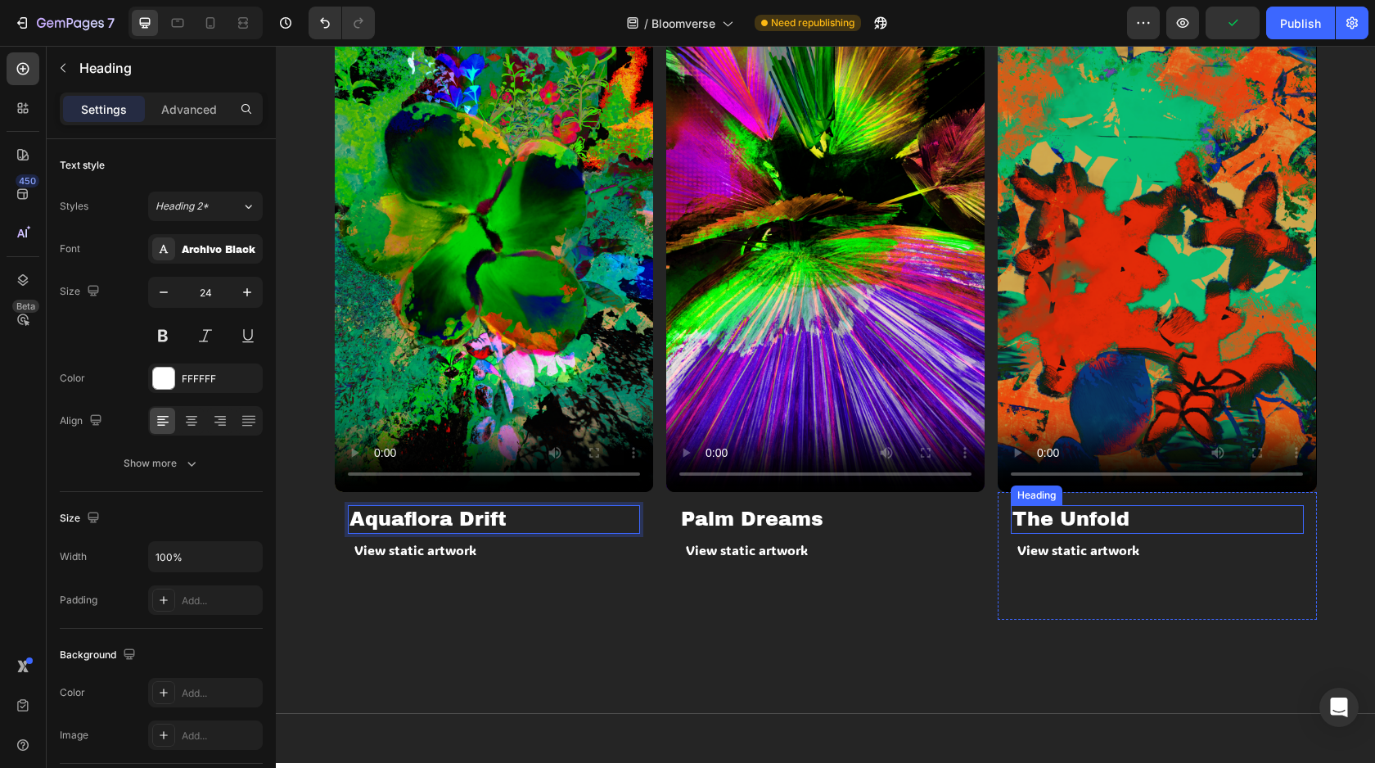
click at [1094, 523] on h2 "The Unfold" at bounding box center [1157, 519] width 292 height 29
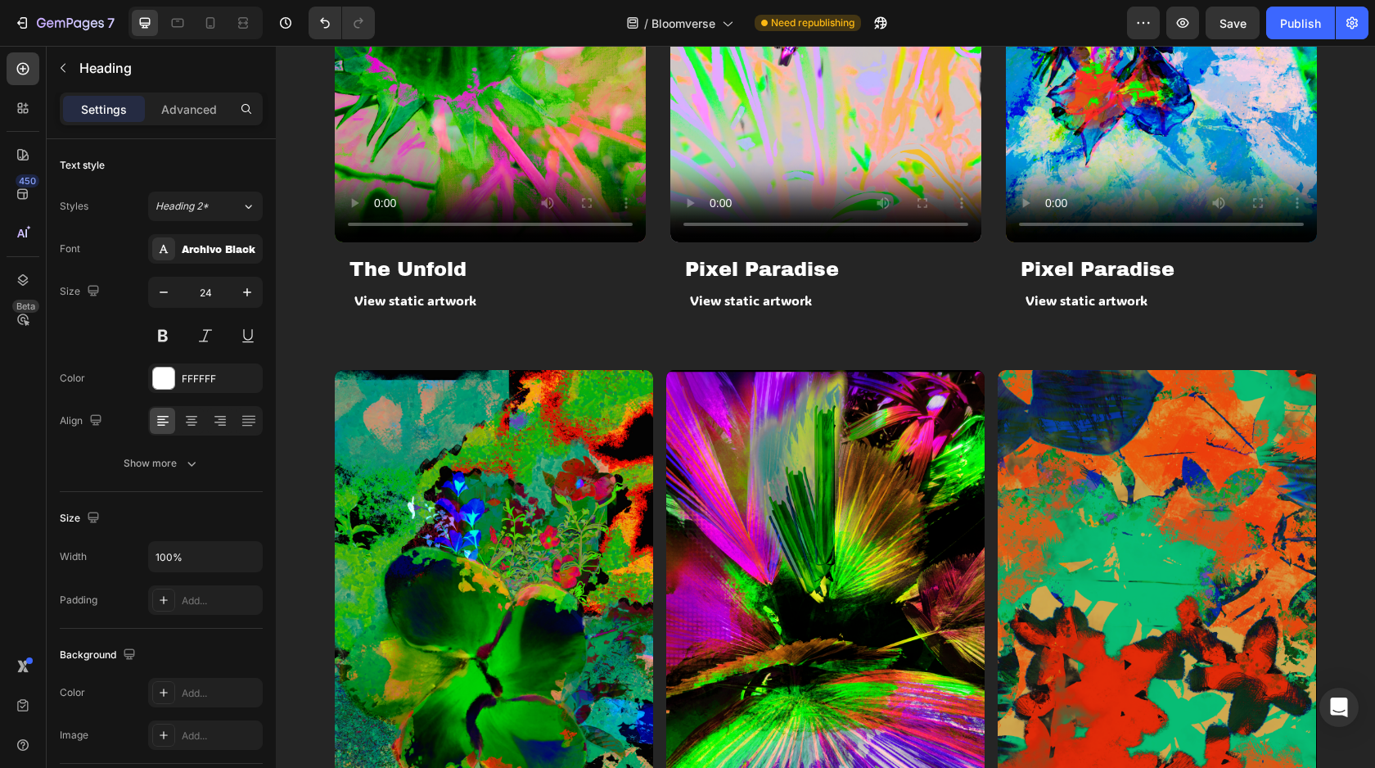
scroll to position [1343, 0]
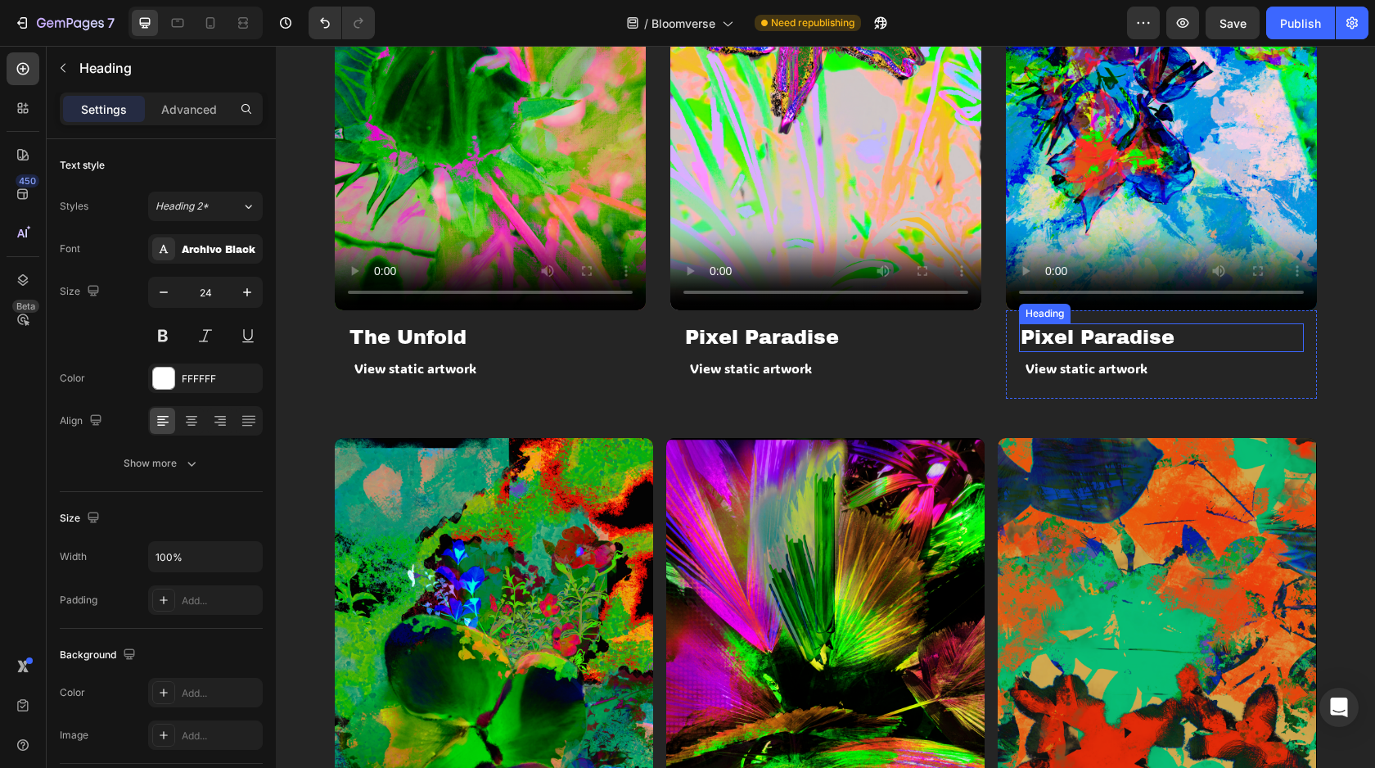
click at [1050, 337] on h2 "Pixel Paradise" at bounding box center [1161, 337] width 285 height 29
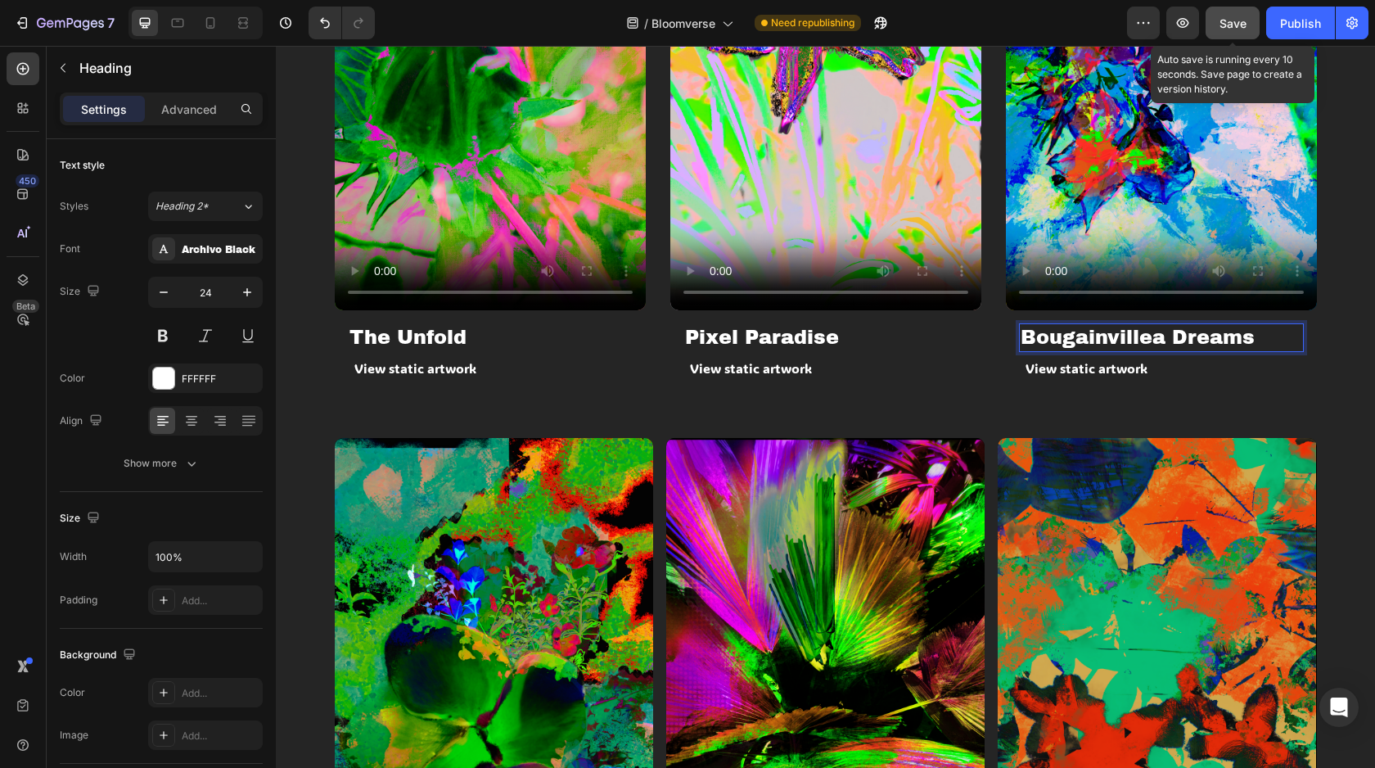
click at [1235, 23] on span "Save" at bounding box center [1233, 23] width 27 height 14
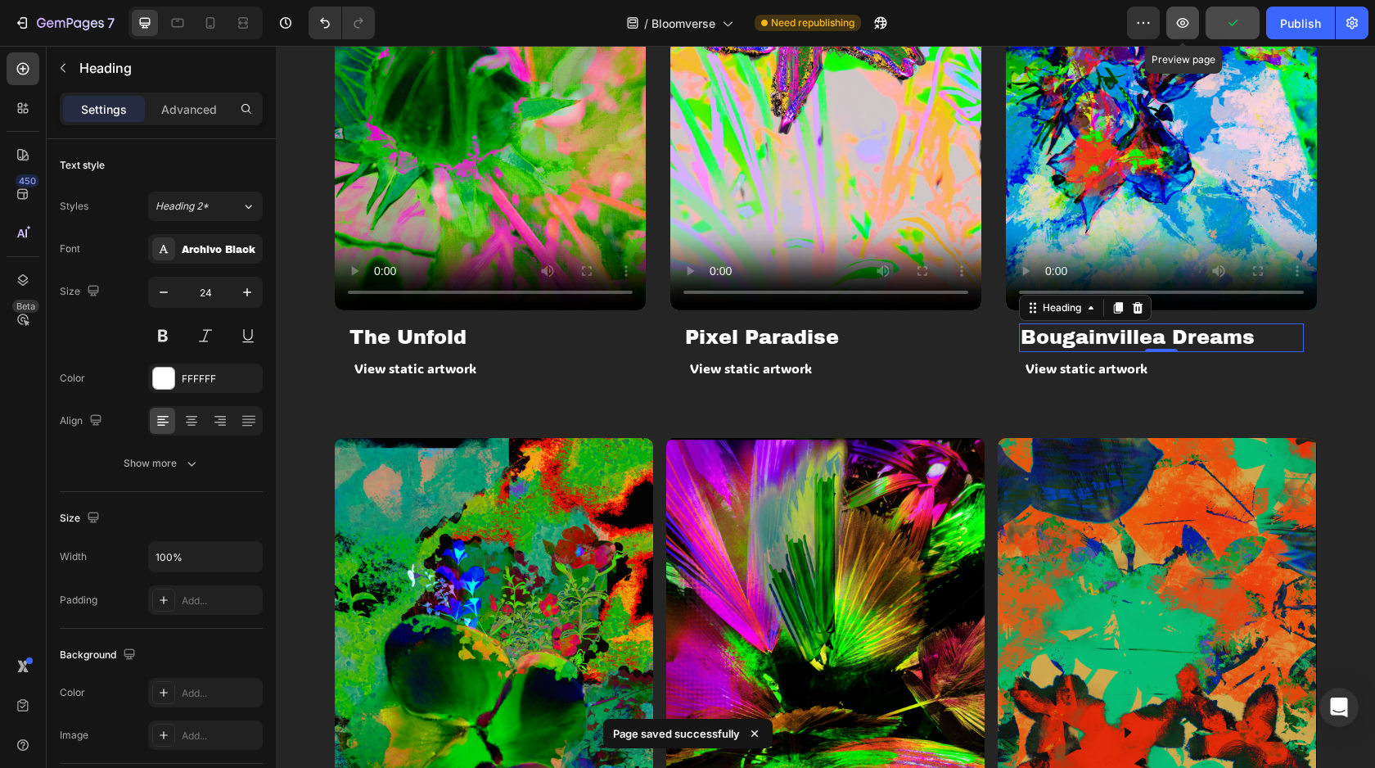
click at [1186, 26] on icon "button" at bounding box center [1183, 23] width 12 height 10
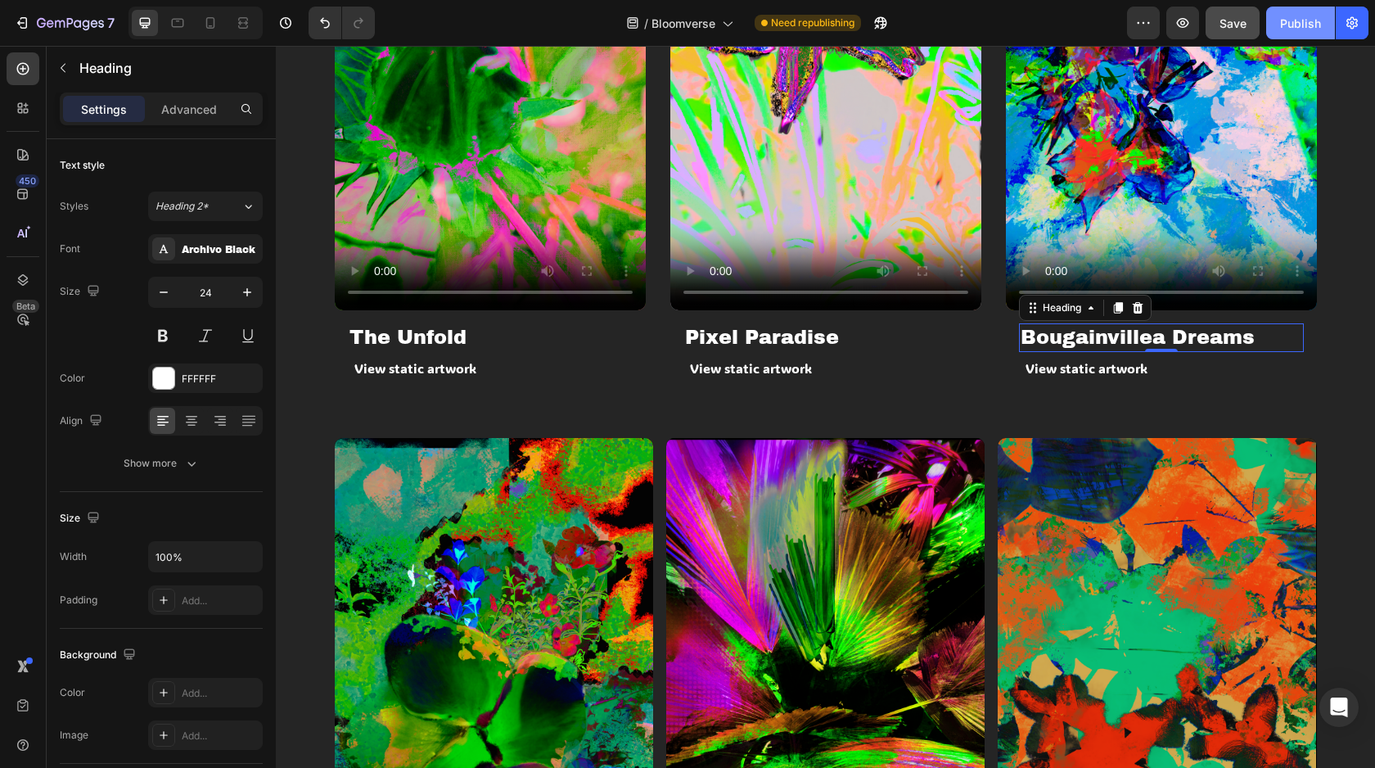
click at [1280, 24] on button "Publish" at bounding box center [1300, 23] width 69 height 33
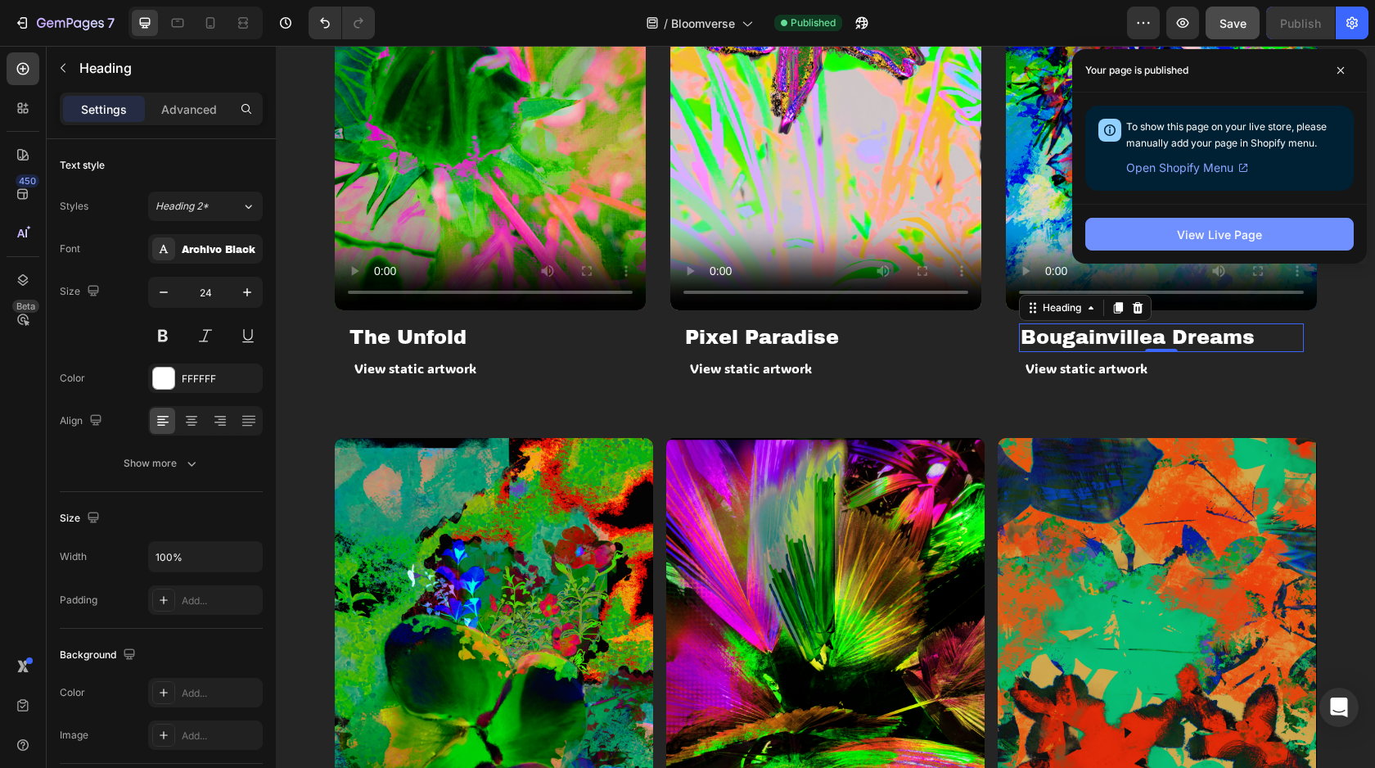
click at [1254, 232] on div "View Live Page" at bounding box center [1219, 234] width 85 height 17
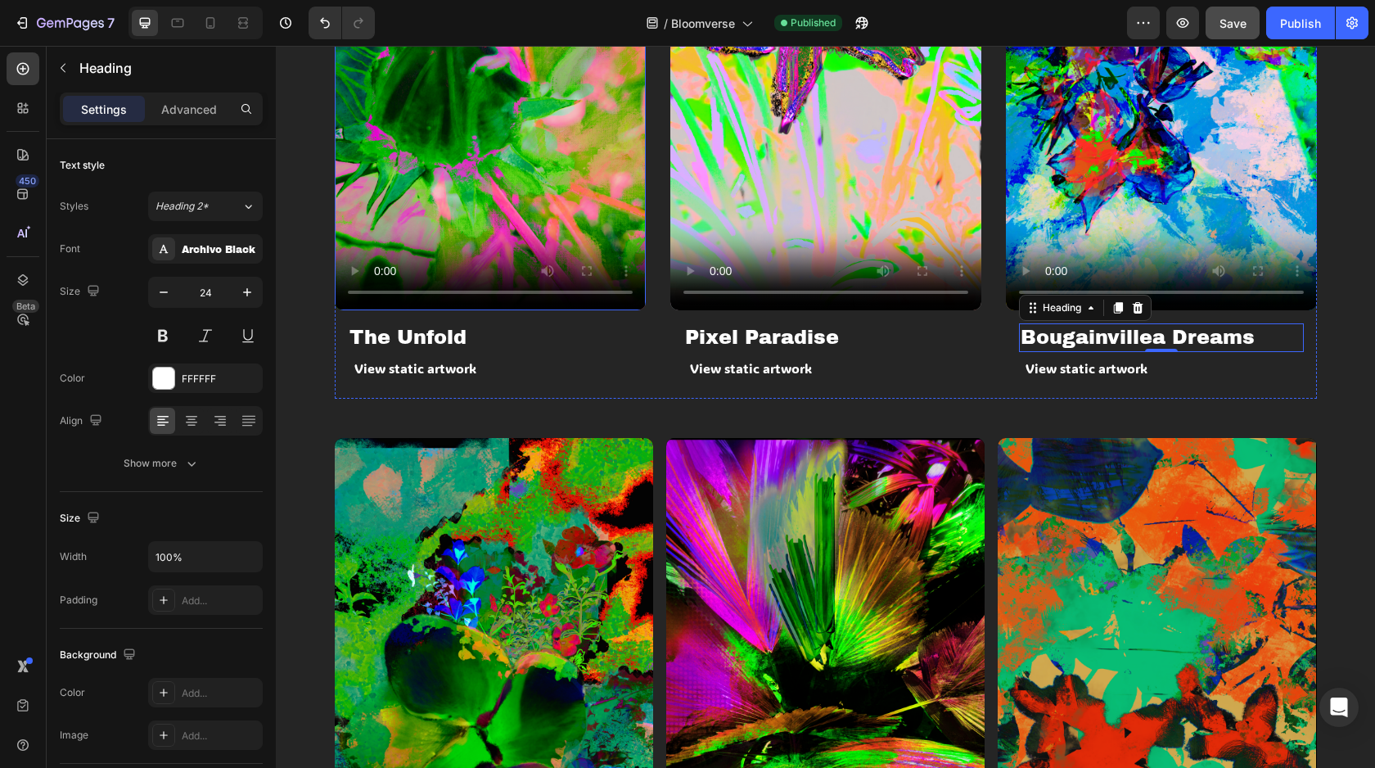
click at [518, 190] on video at bounding box center [490, 33] width 311 height 553
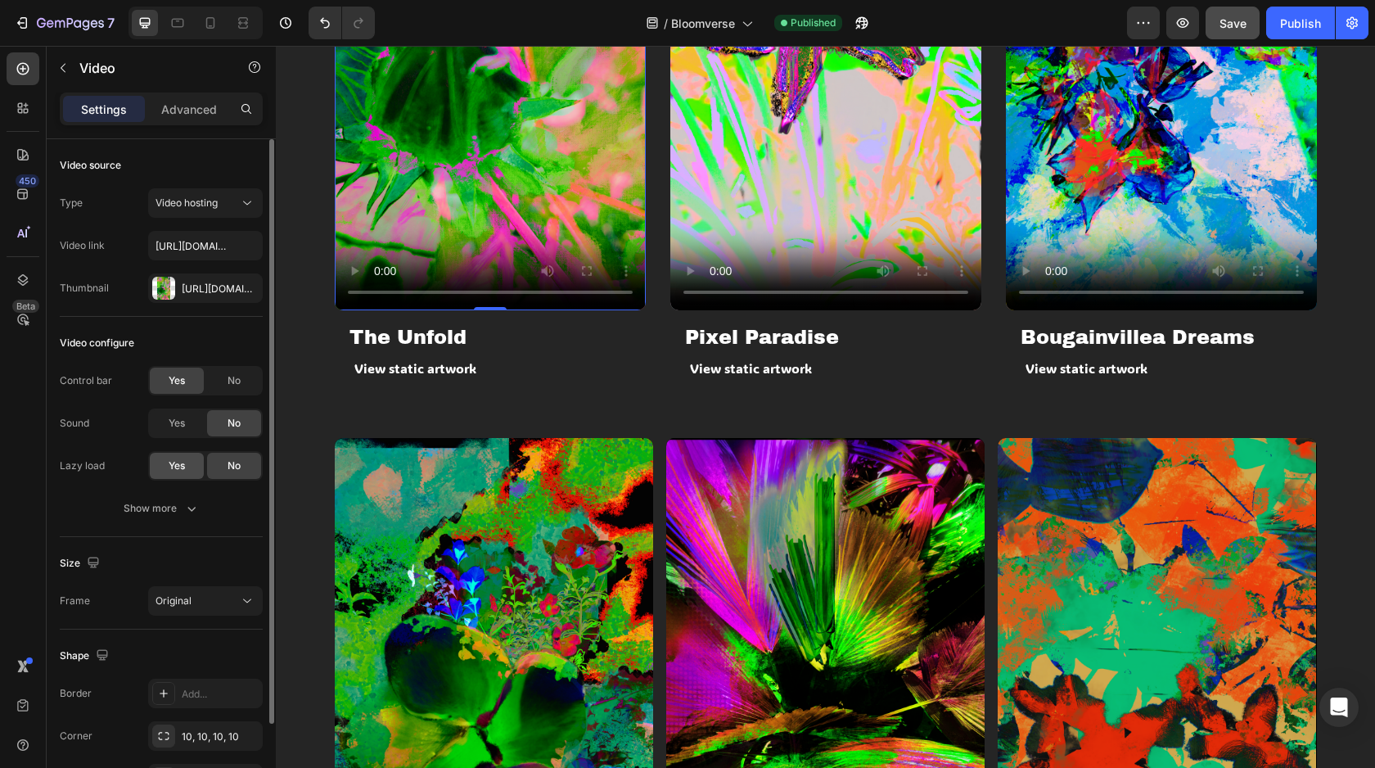
click at [187, 470] on div "Yes" at bounding box center [177, 466] width 54 height 26
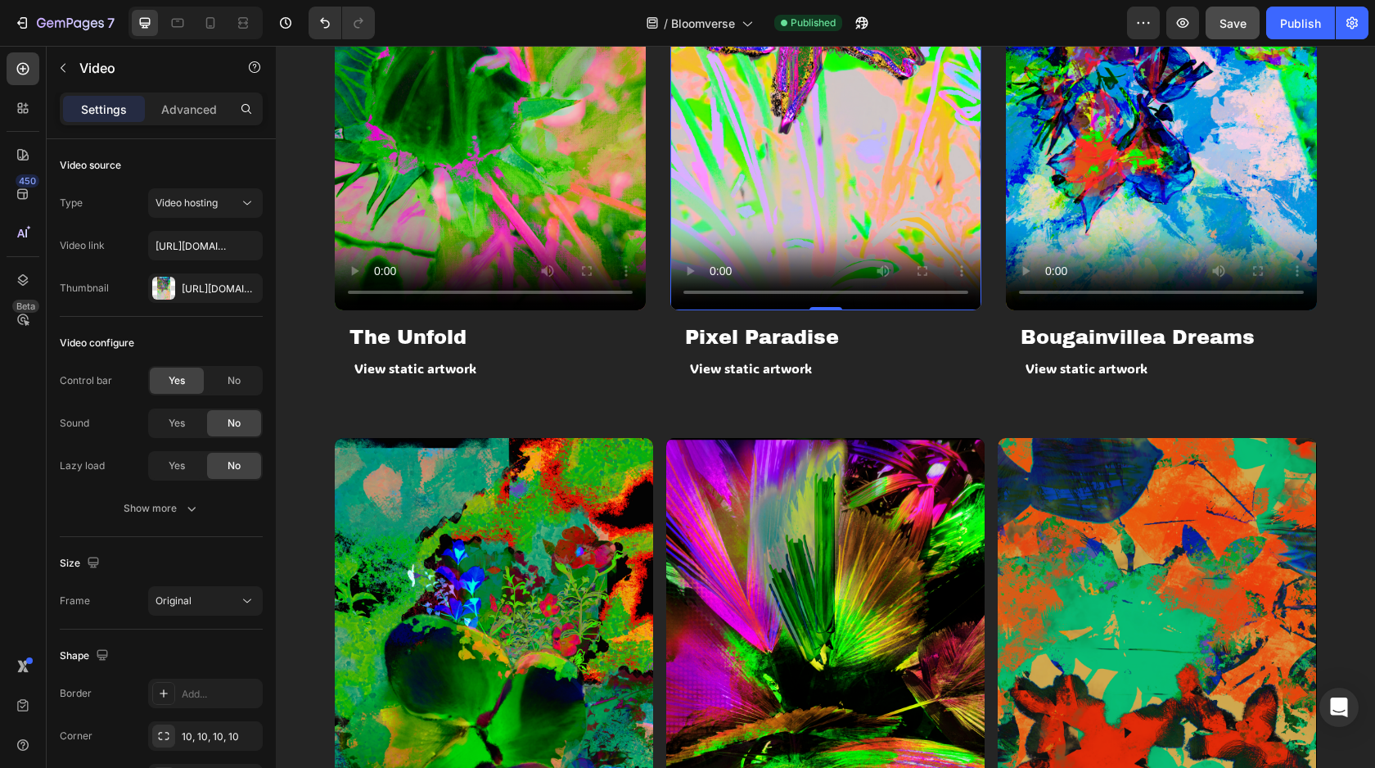
click at [751, 205] on video at bounding box center [825, 33] width 311 height 553
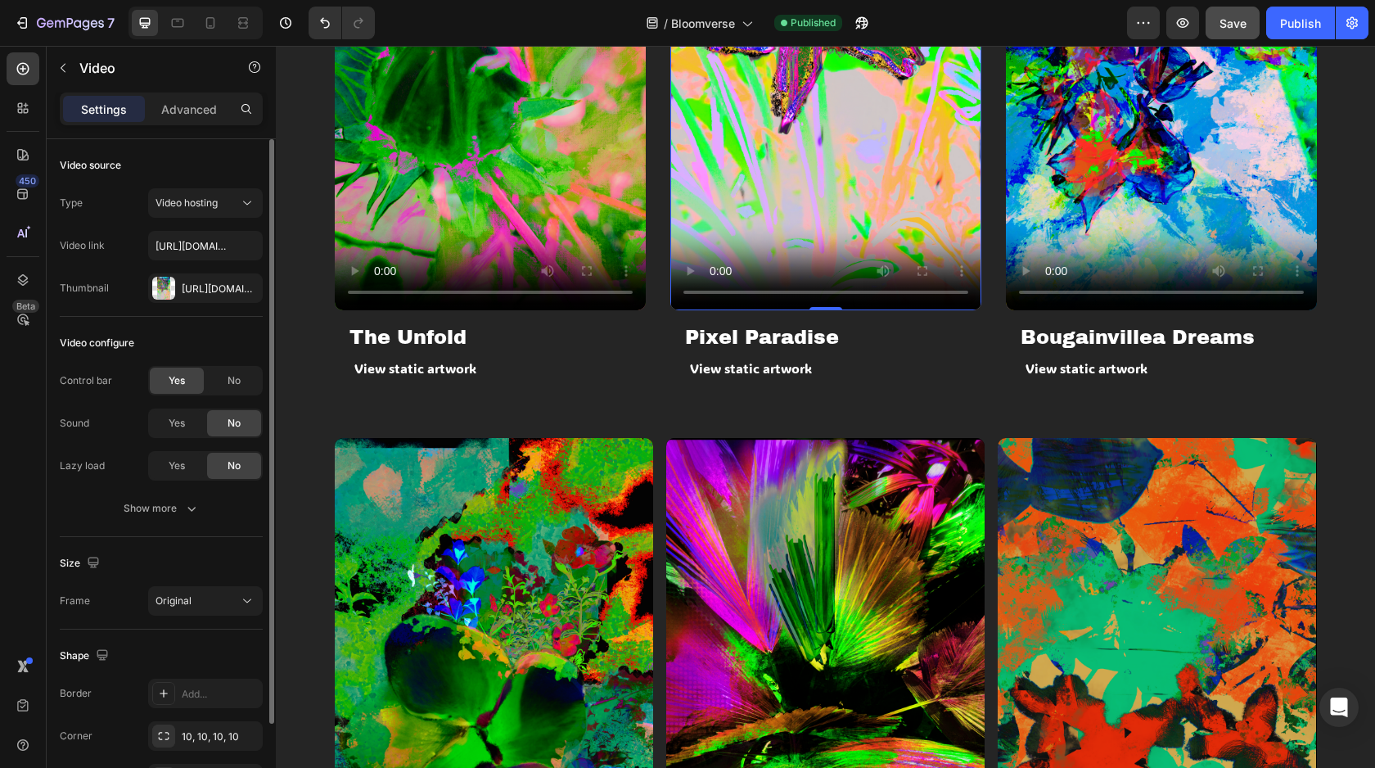
click at [163, 490] on div "Control bar Yes No Sound Yes No Lazy load Yes No Show more" at bounding box center [161, 444] width 203 height 157
click at [179, 471] on span "Yes" at bounding box center [177, 465] width 16 height 15
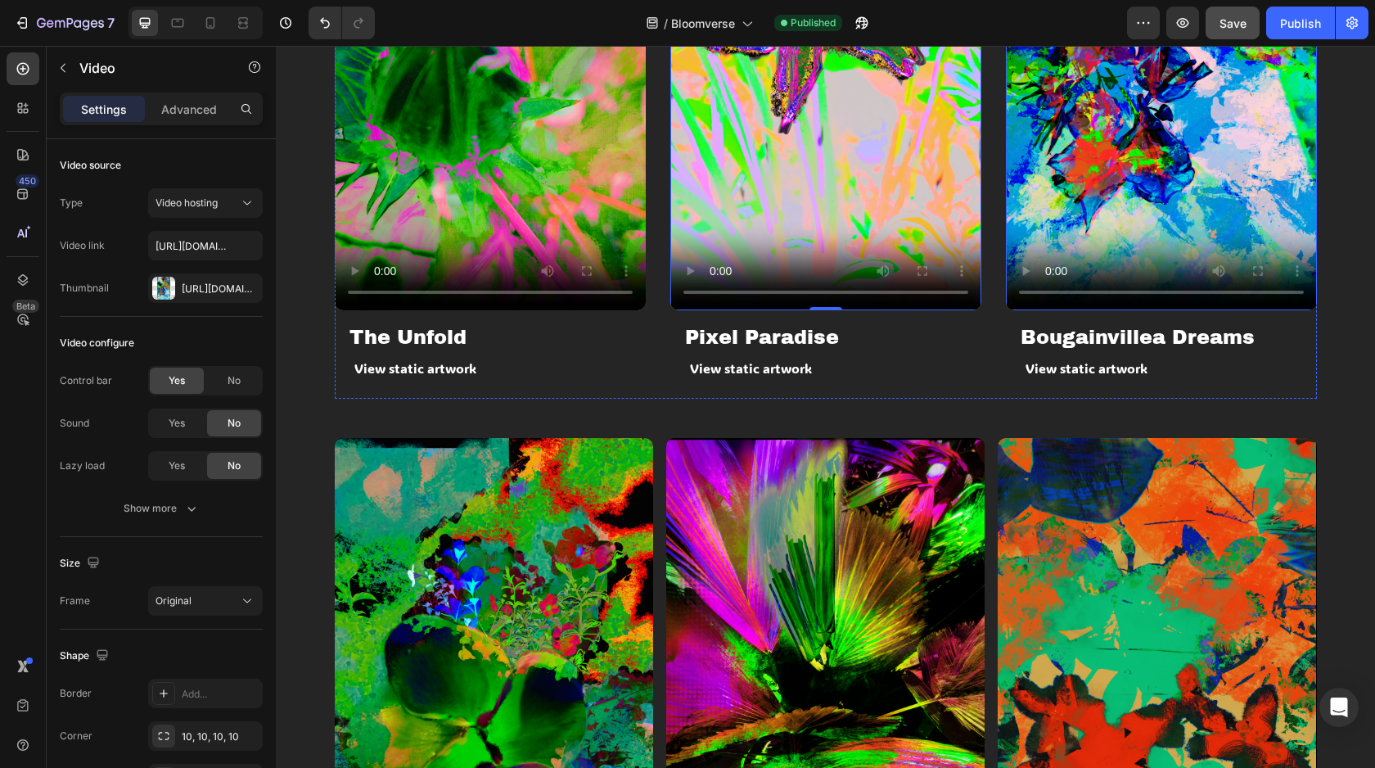
click at [1127, 188] on video at bounding box center [1161, 33] width 311 height 553
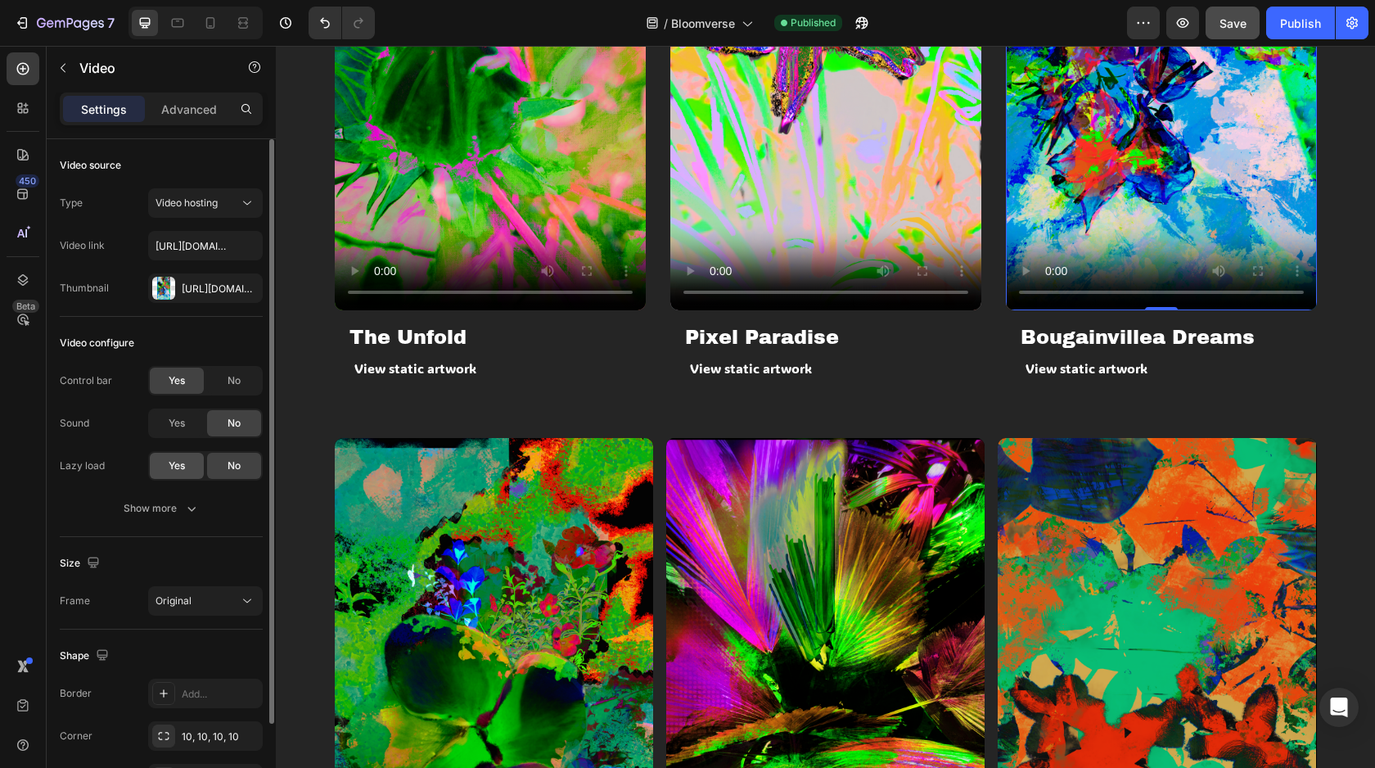
click at [181, 459] on span "Yes" at bounding box center [177, 465] width 16 height 15
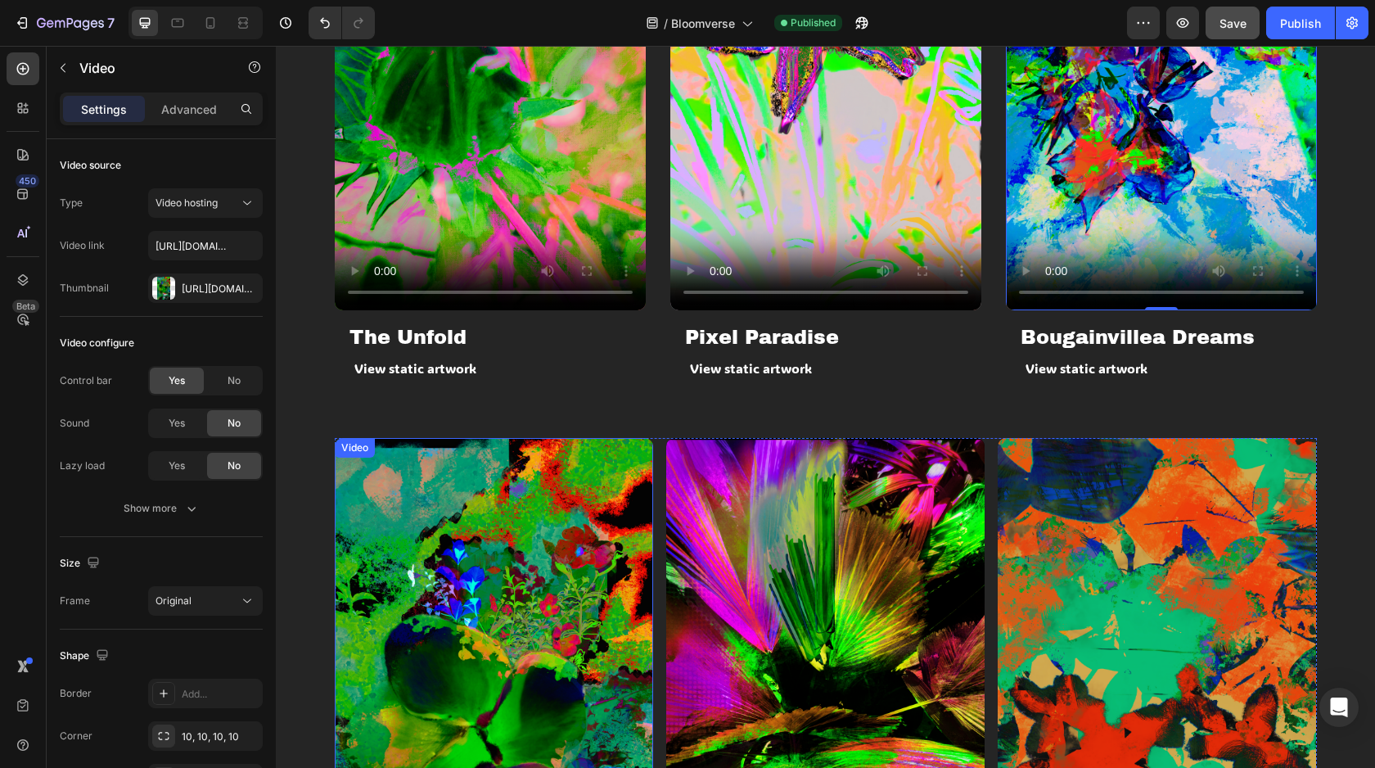
click at [442, 494] on video at bounding box center [494, 721] width 318 height 567
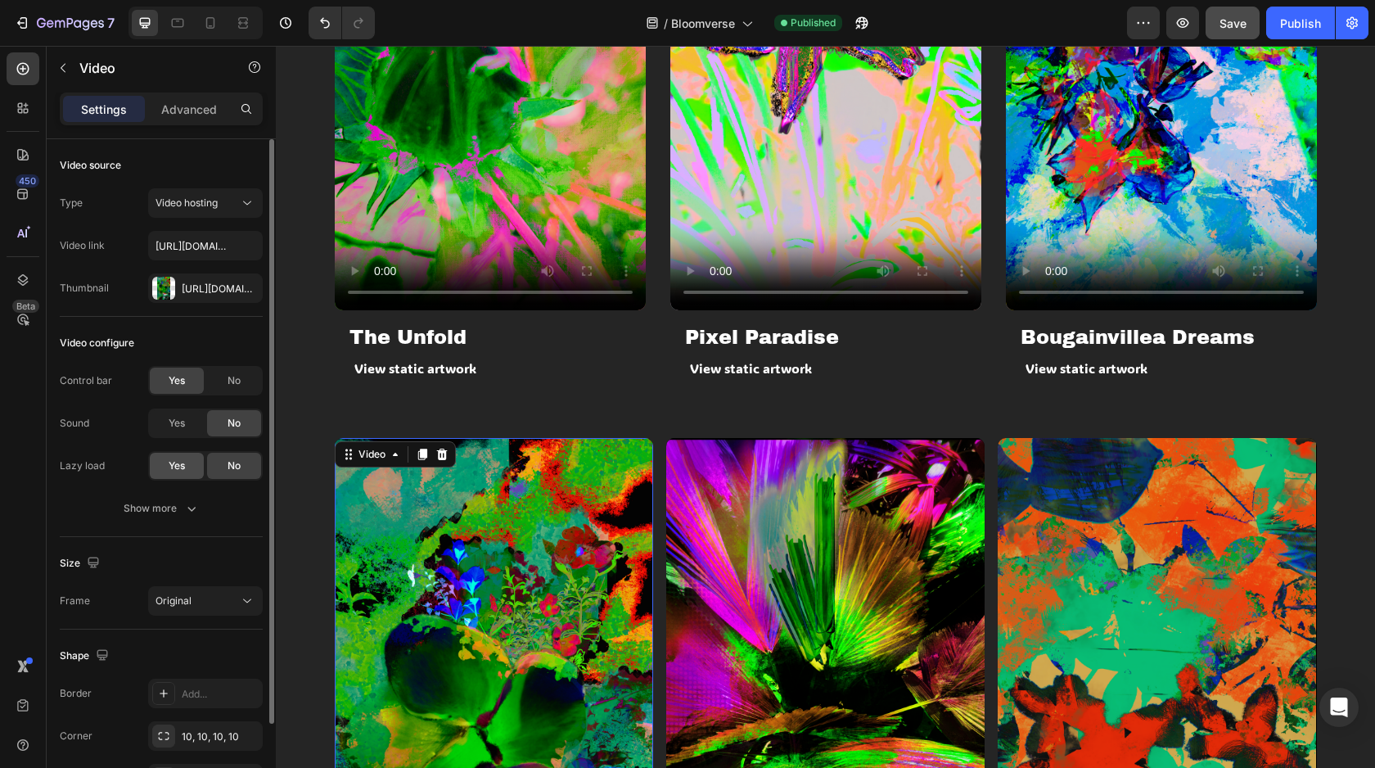
click at [179, 467] on span "Yes" at bounding box center [177, 465] width 16 height 15
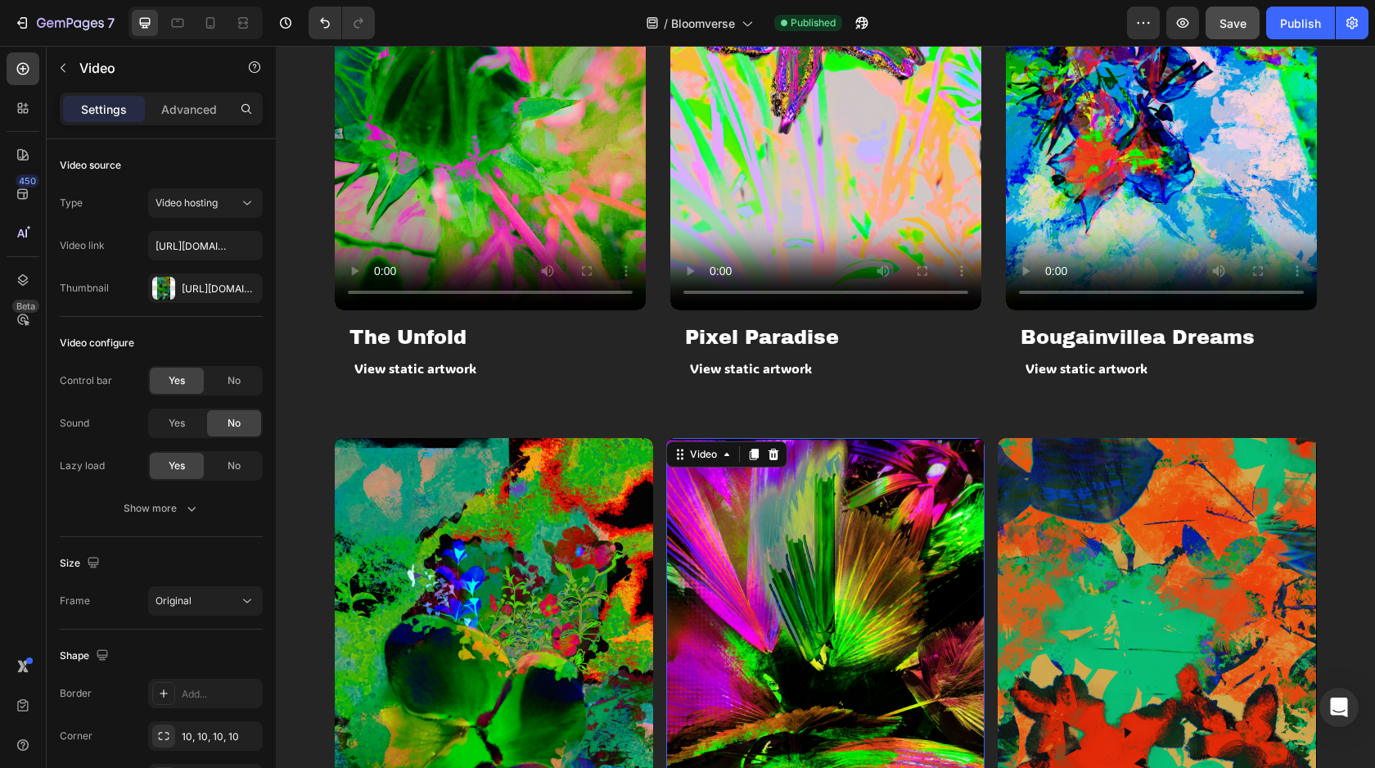
click at [797, 512] on video at bounding box center [825, 721] width 318 height 567
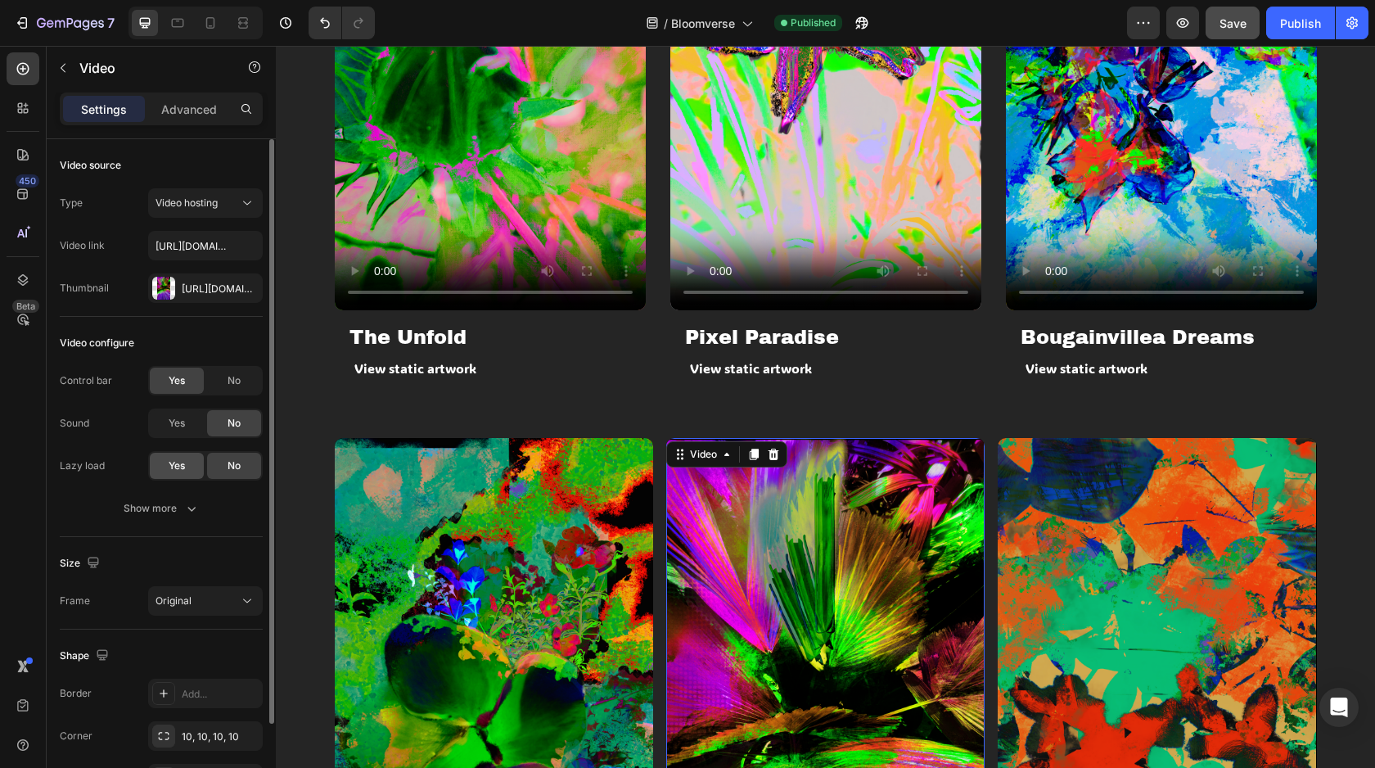
click at [183, 464] on span "Yes" at bounding box center [177, 465] width 16 height 15
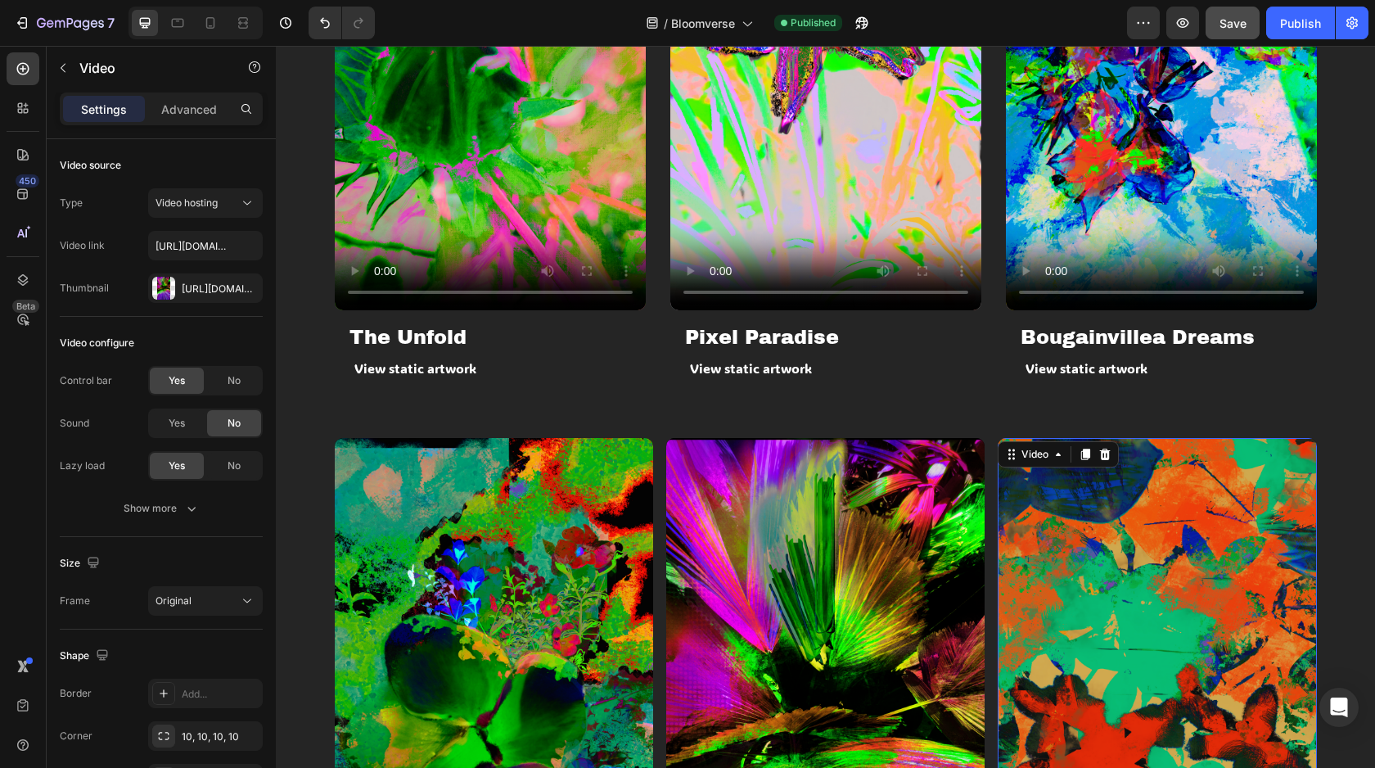
click at [1000, 521] on video at bounding box center [1157, 721] width 318 height 567
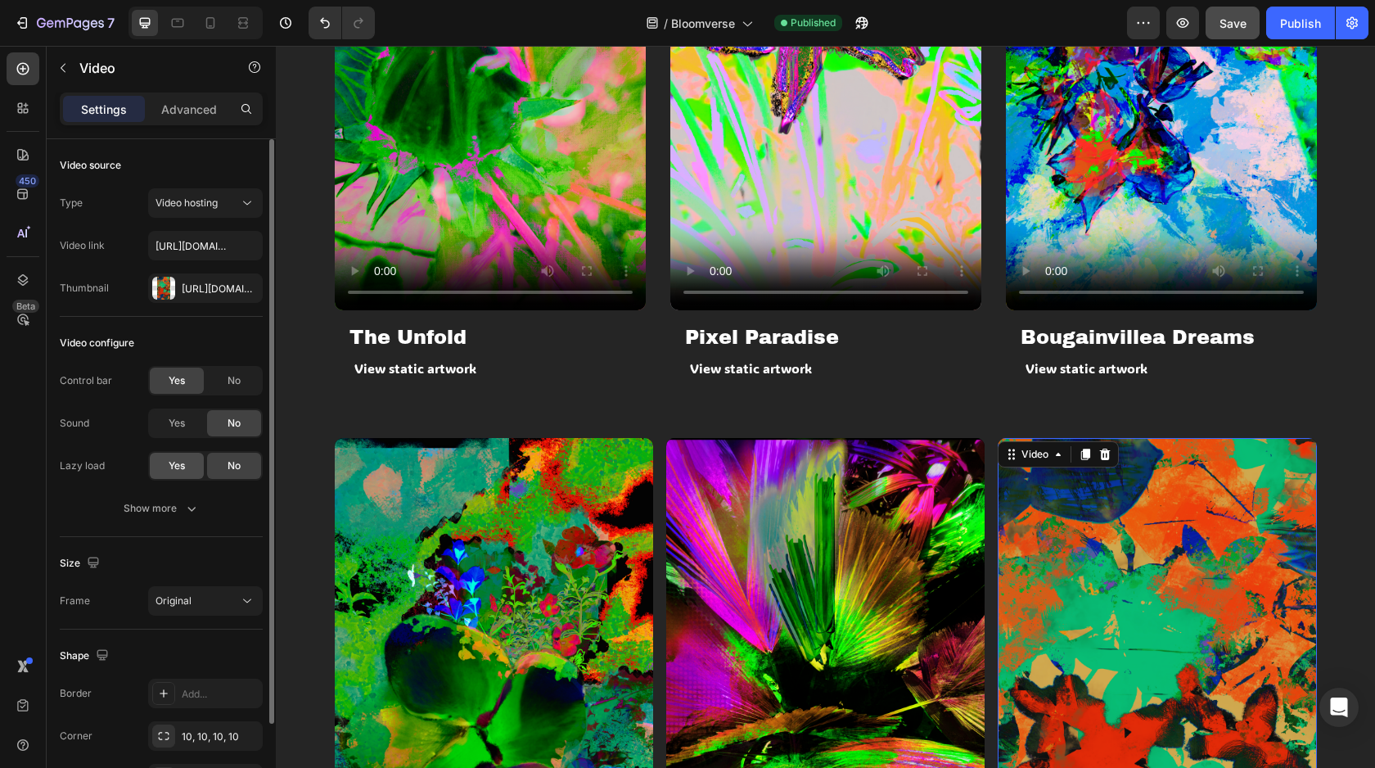
click at [190, 463] on div "Yes" at bounding box center [177, 466] width 54 height 26
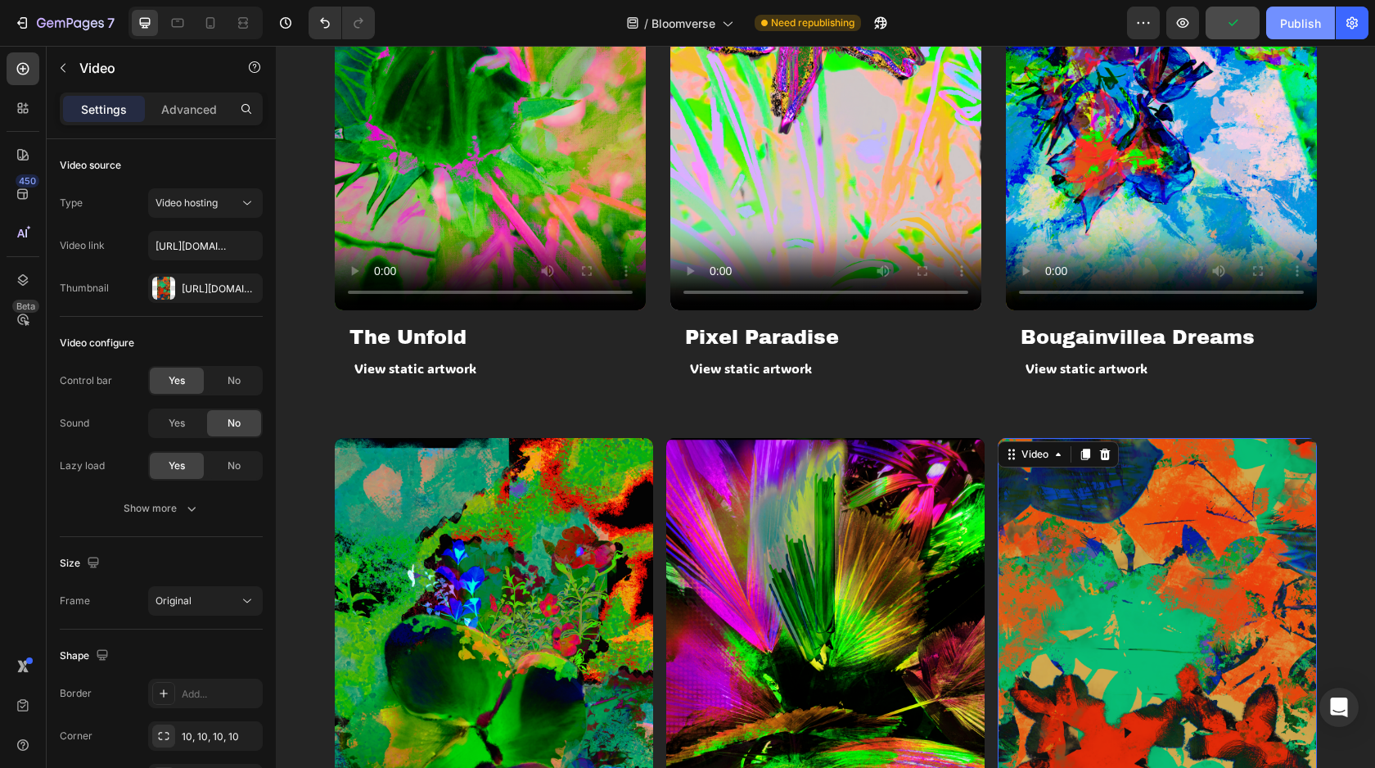
click at [1283, 34] on button "Publish" at bounding box center [1300, 23] width 69 height 33
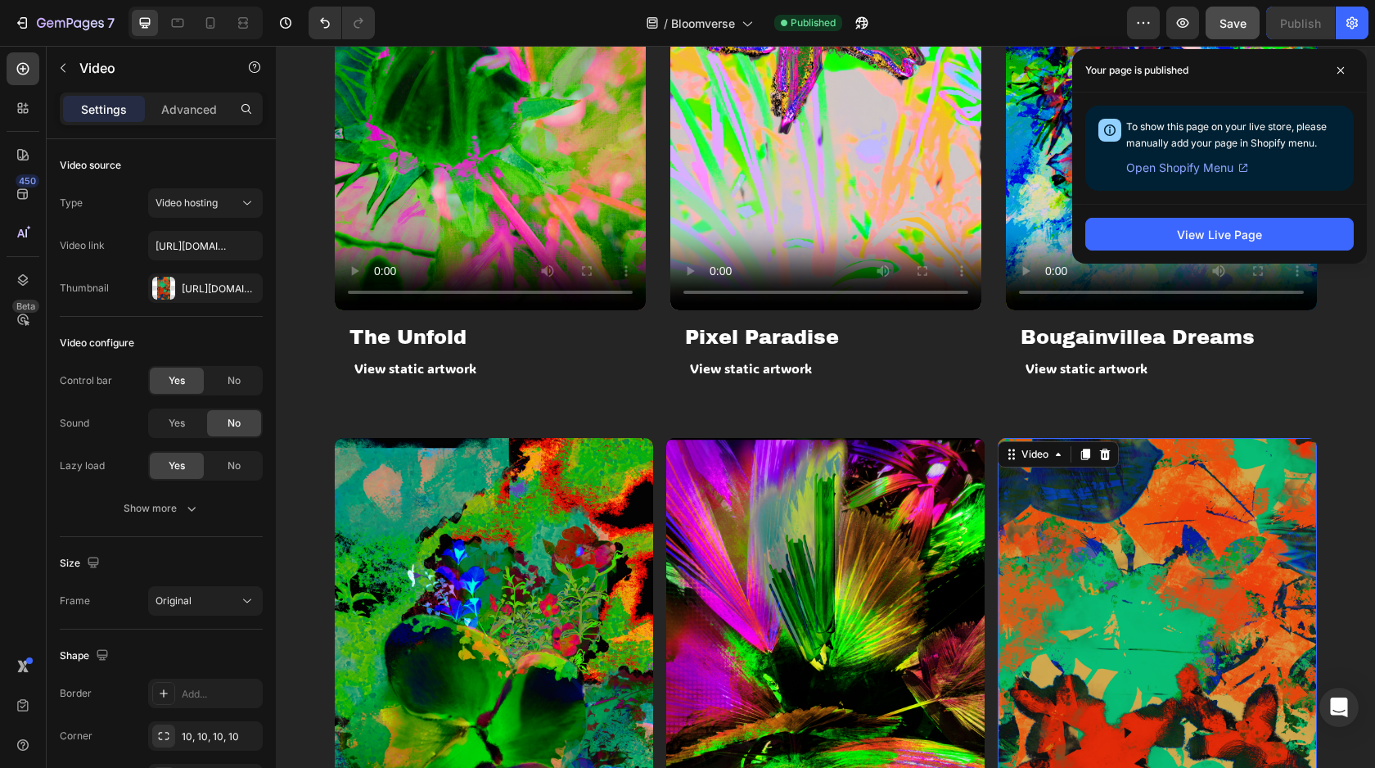
click at [1208, 169] on span "Open Shopify Menu" at bounding box center [1179, 168] width 107 height 20
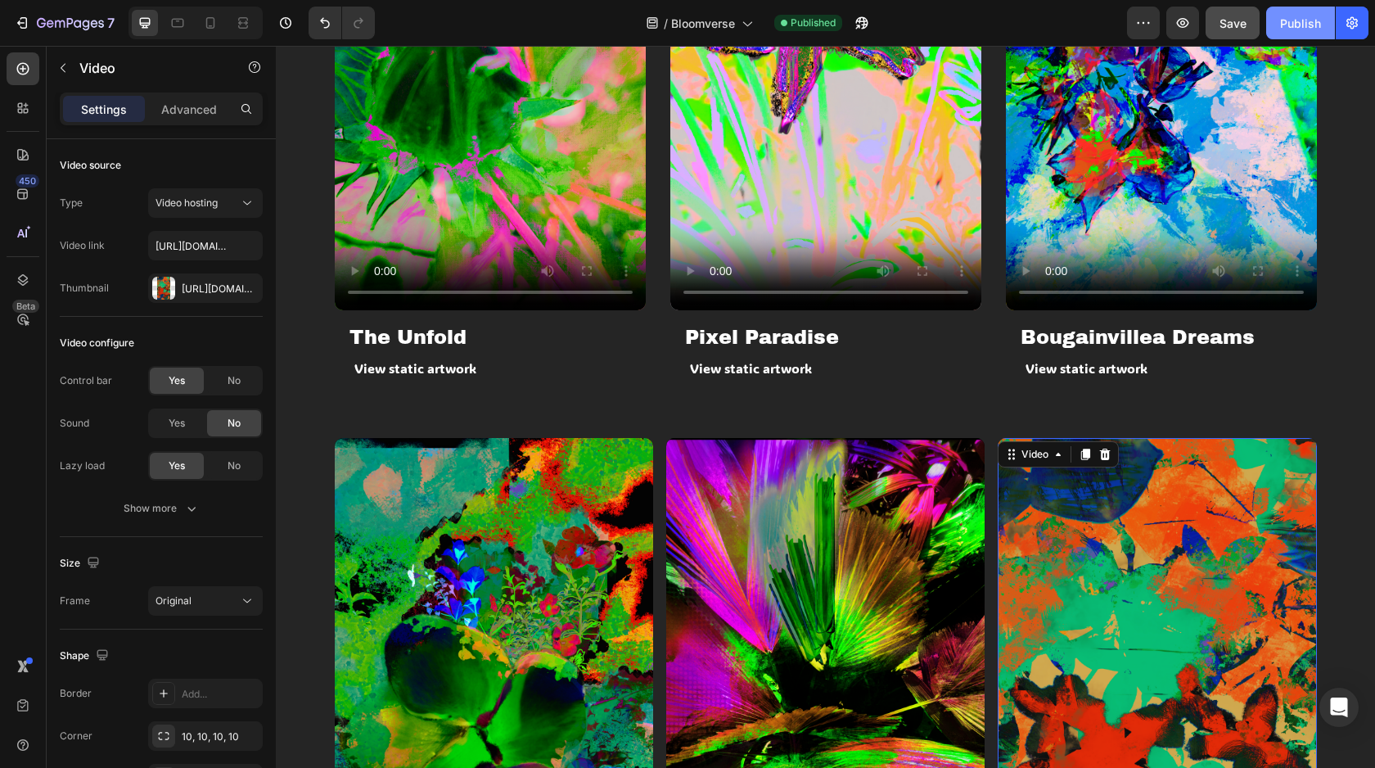
click at [1275, 29] on button "Publish" at bounding box center [1300, 23] width 69 height 33
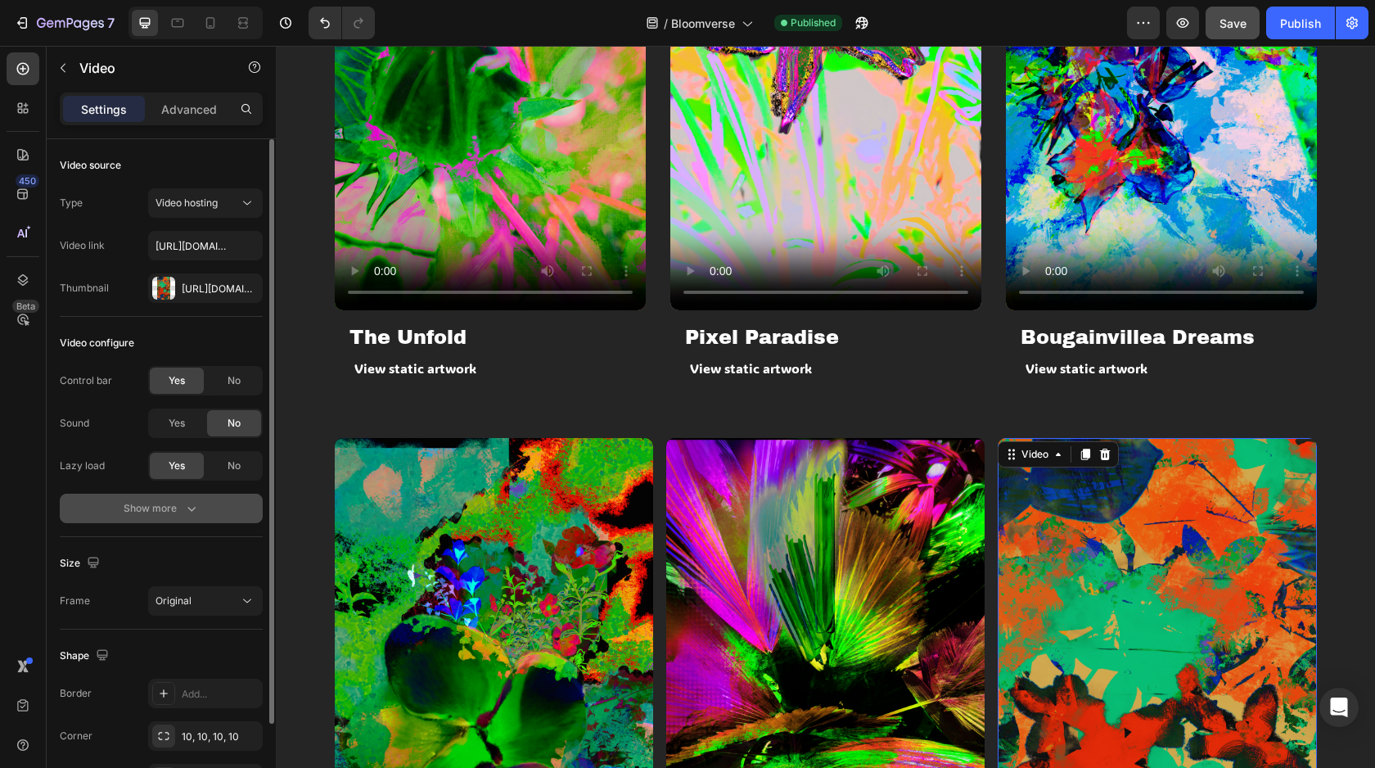
click at [201, 505] on button "Show more" at bounding box center [161, 508] width 203 height 29
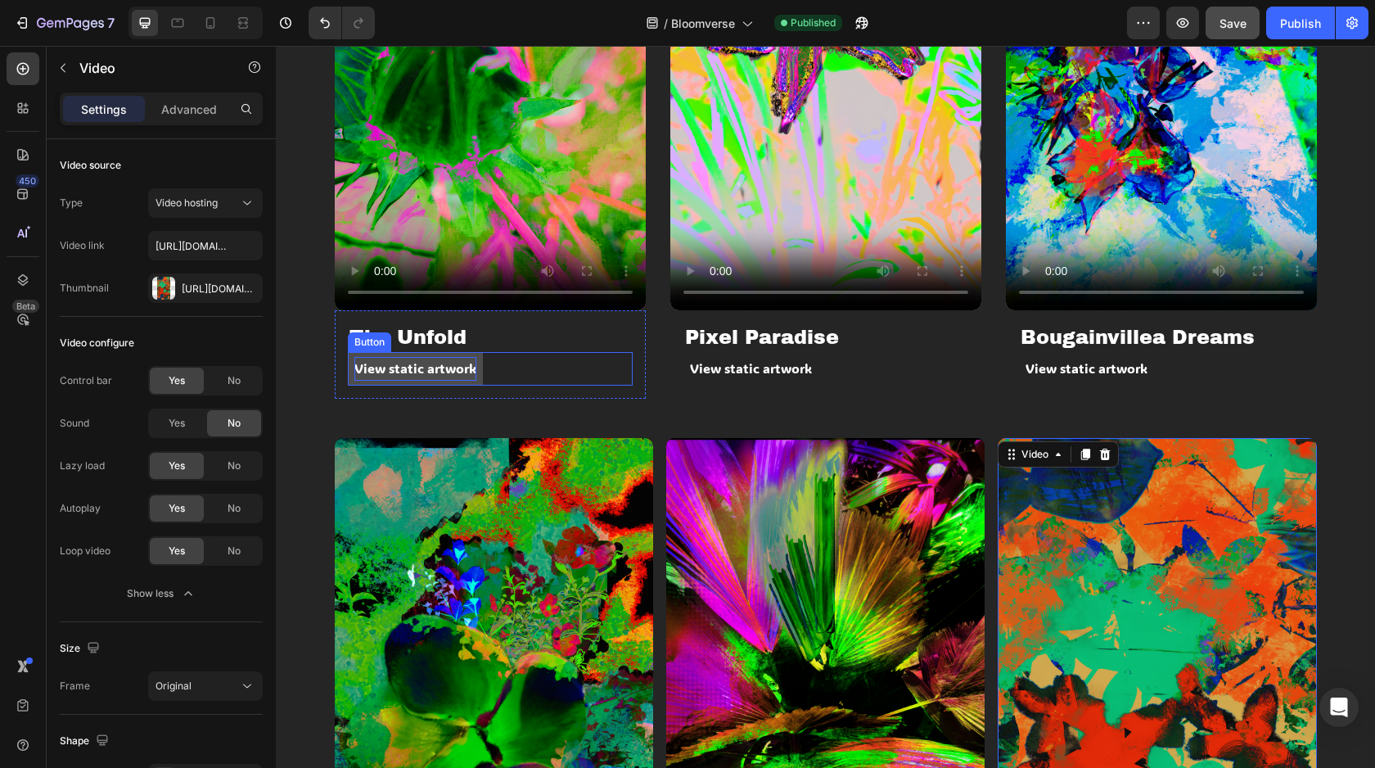
click at [436, 374] on p "View static artwork" at bounding box center [415, 369] width 122 height 24
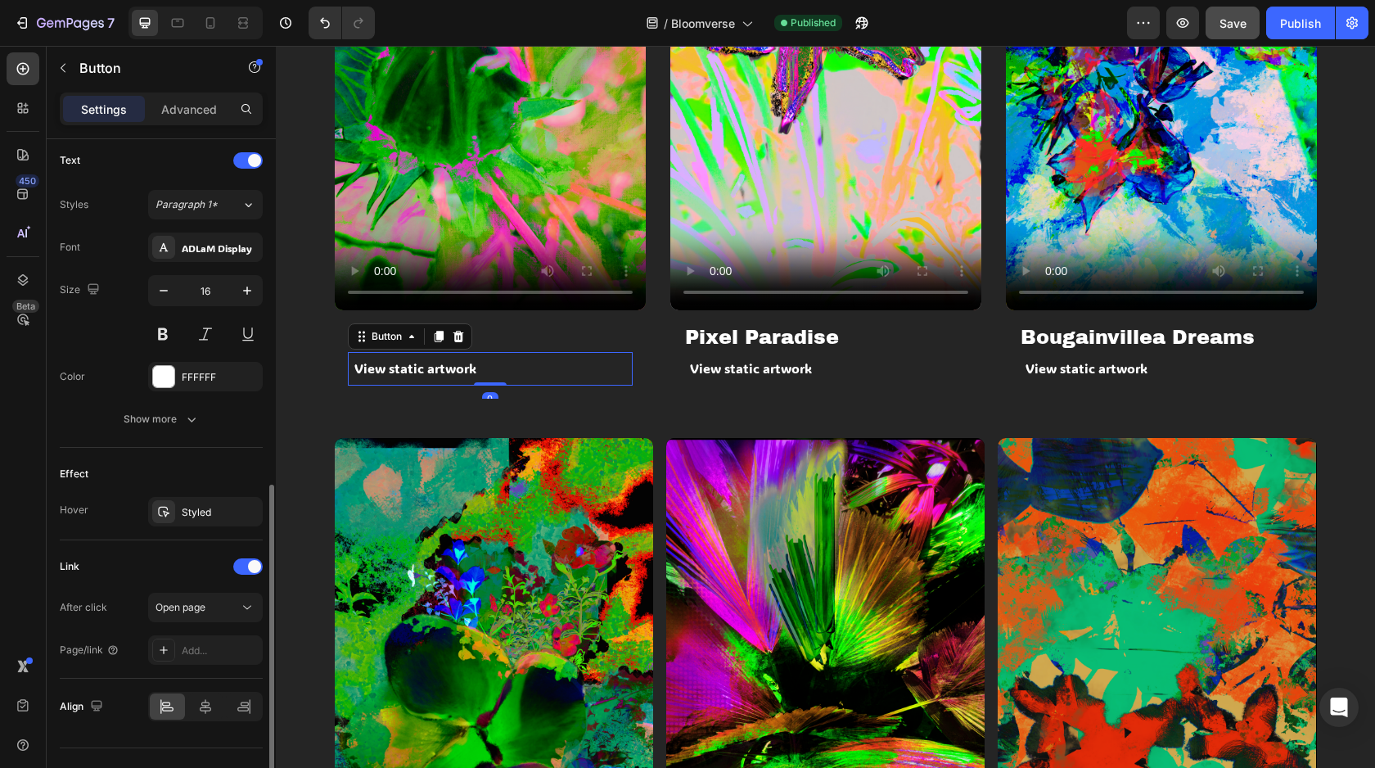
scroll to position [584, 0]
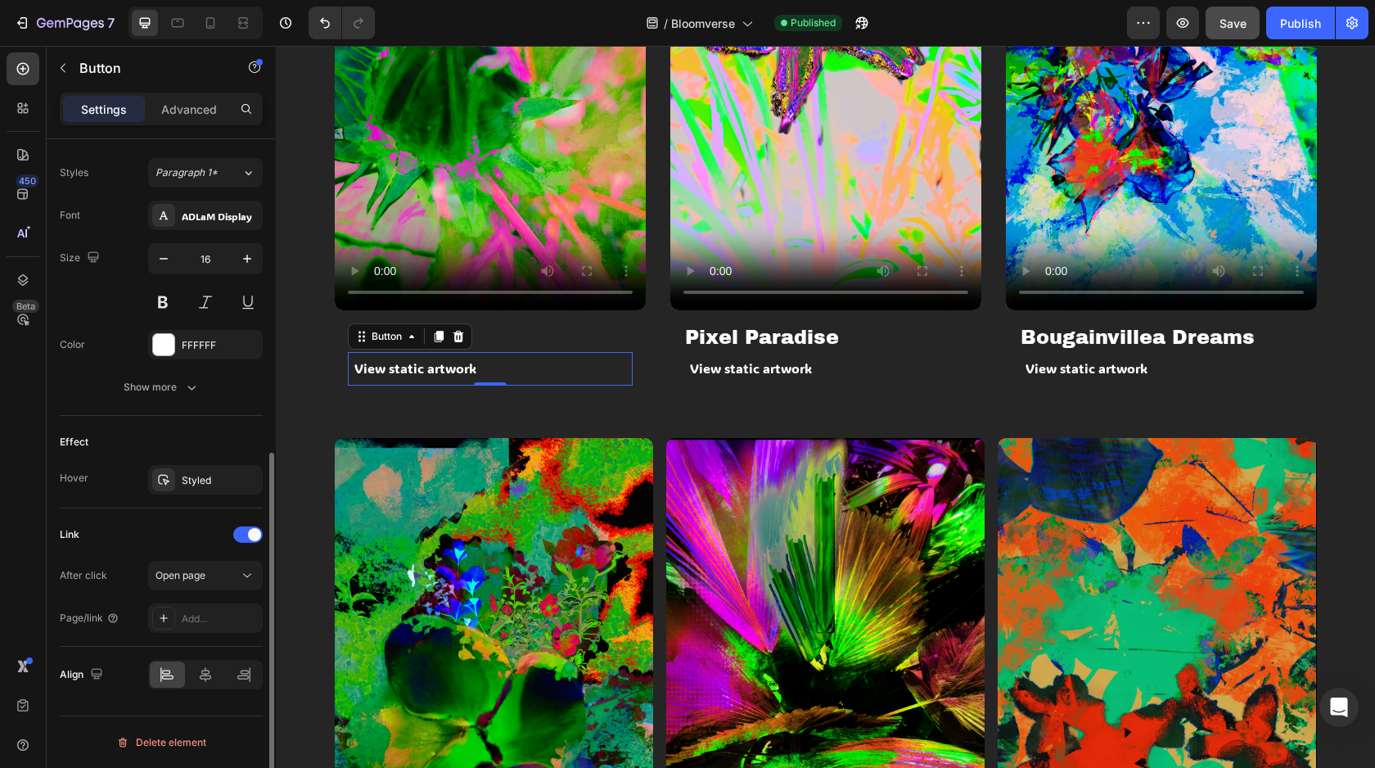
click at [167, 458] on div "Effect Hover Styled" at bounding box center [161, 462] width 203 height 93
click at [168, 470] on div at bounding box center [163, 479] width 23 height 23
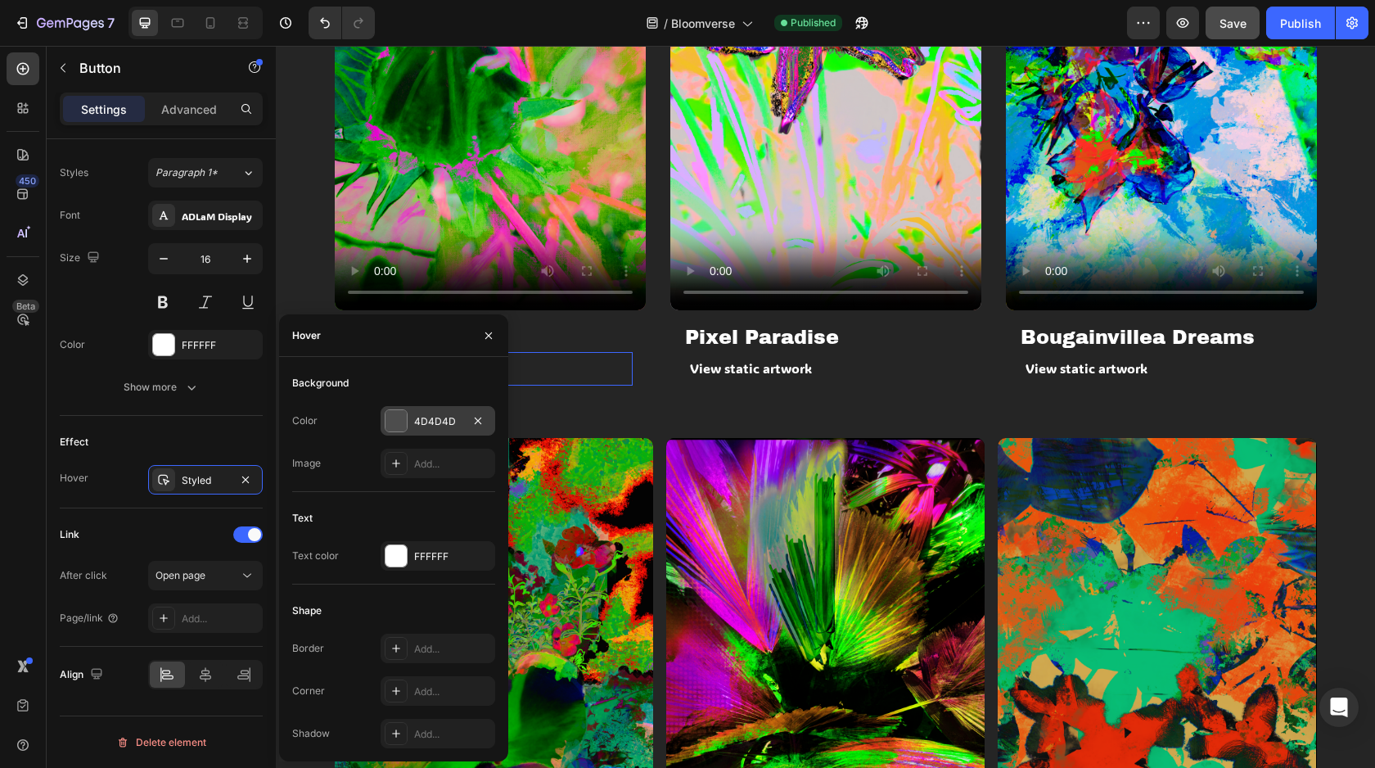
click at [400, 428] on div at bounding box center [396, 420] width 21 height 21
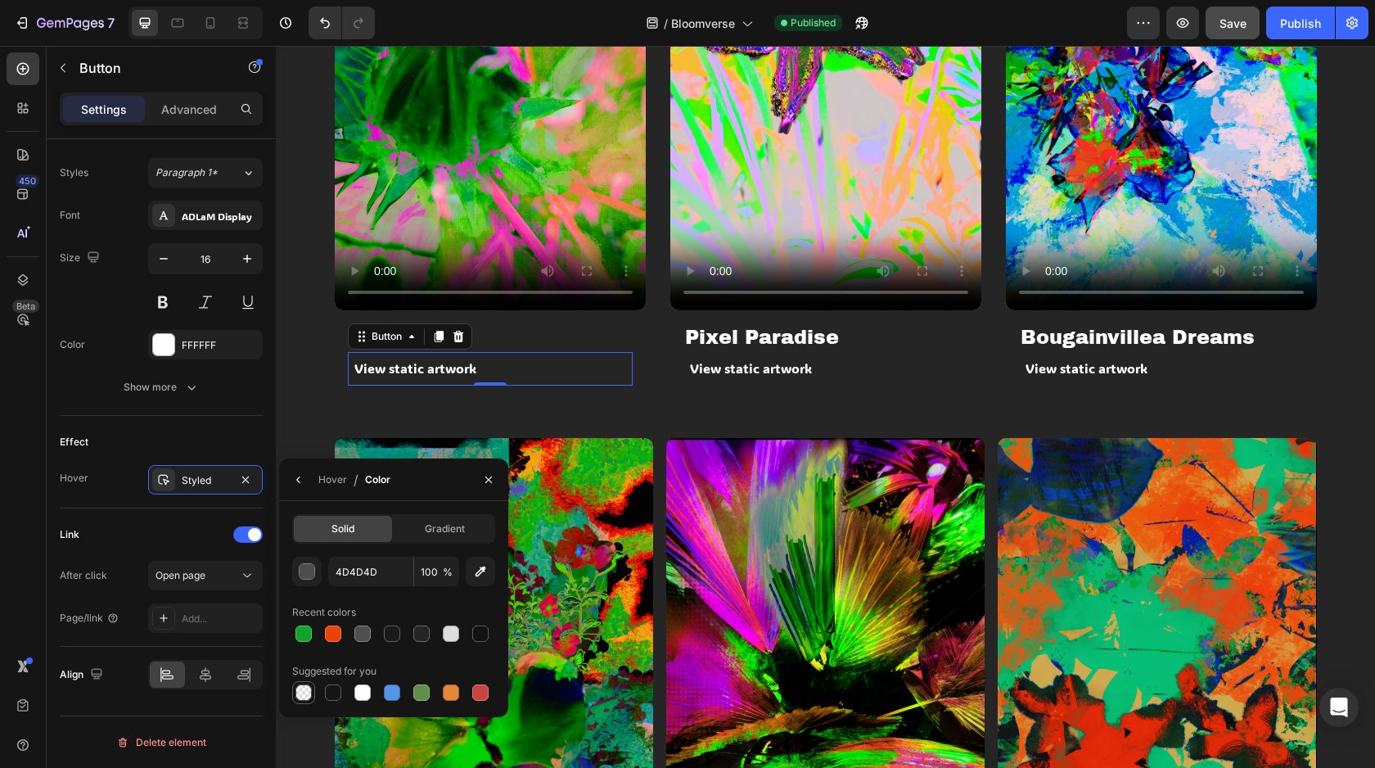
click at [311, 692] on div at bounding box center [304, 692] width 16 height 16
type input "000000"
type input "0"
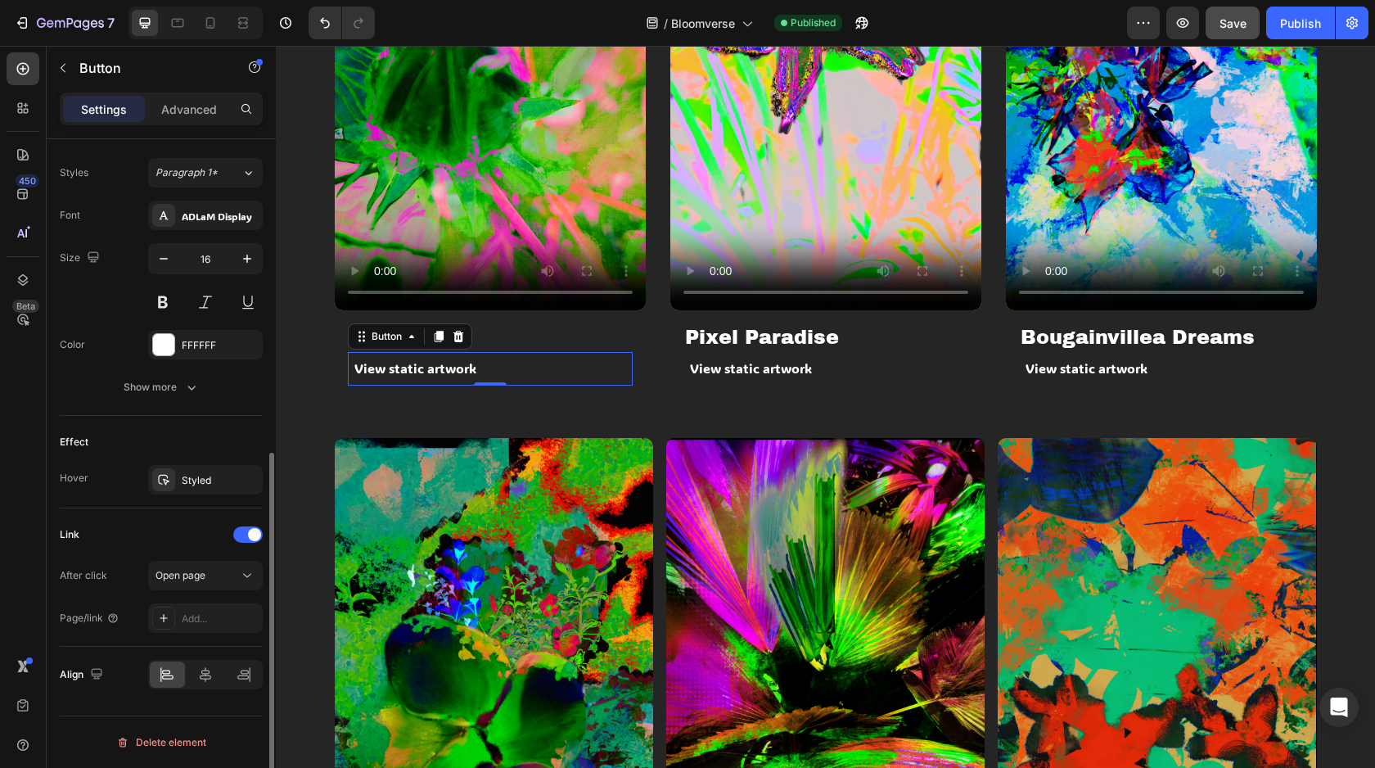
click at [189, 439] on div "Effect" at bounding box center [161, 442] width 203 height 26
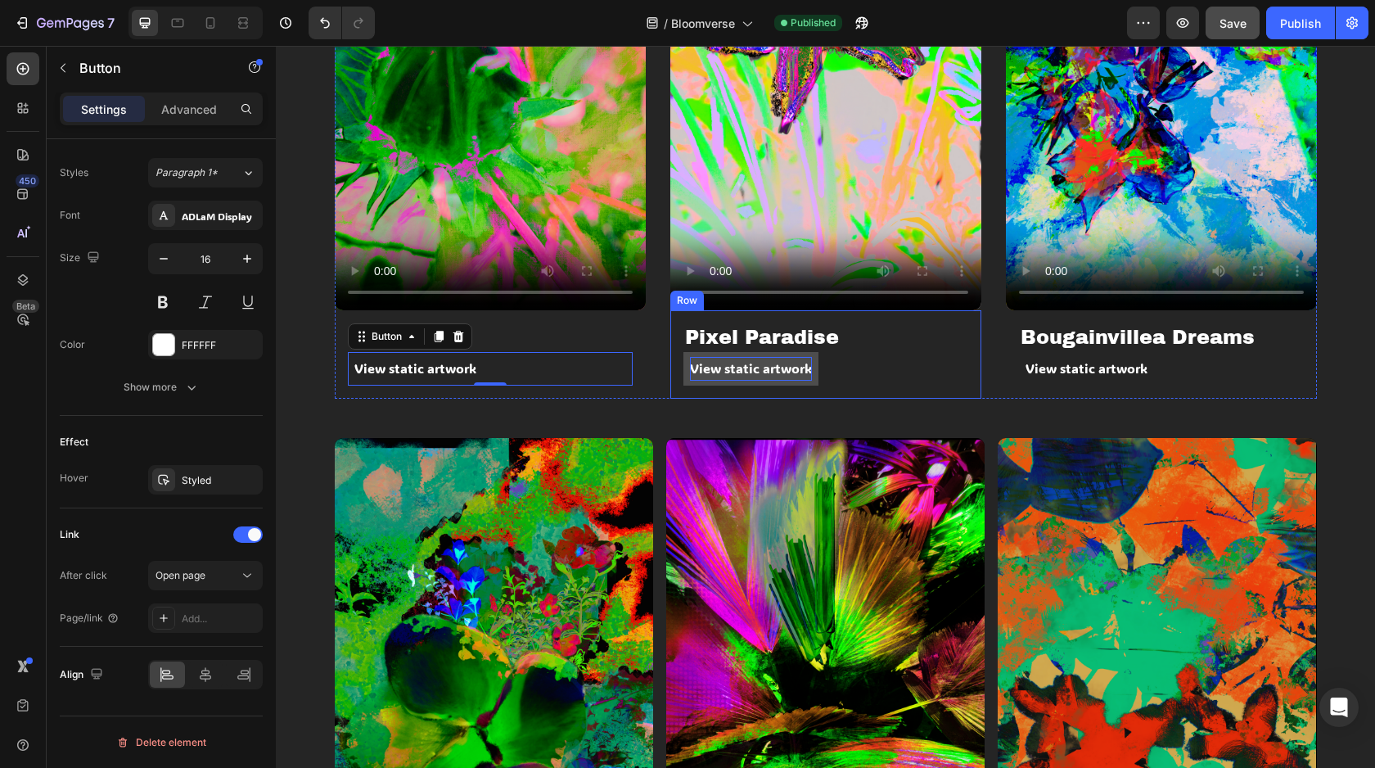
click at [697, 379] on p "View static artwork" at bounding box center [751, 369] width 122 height 24
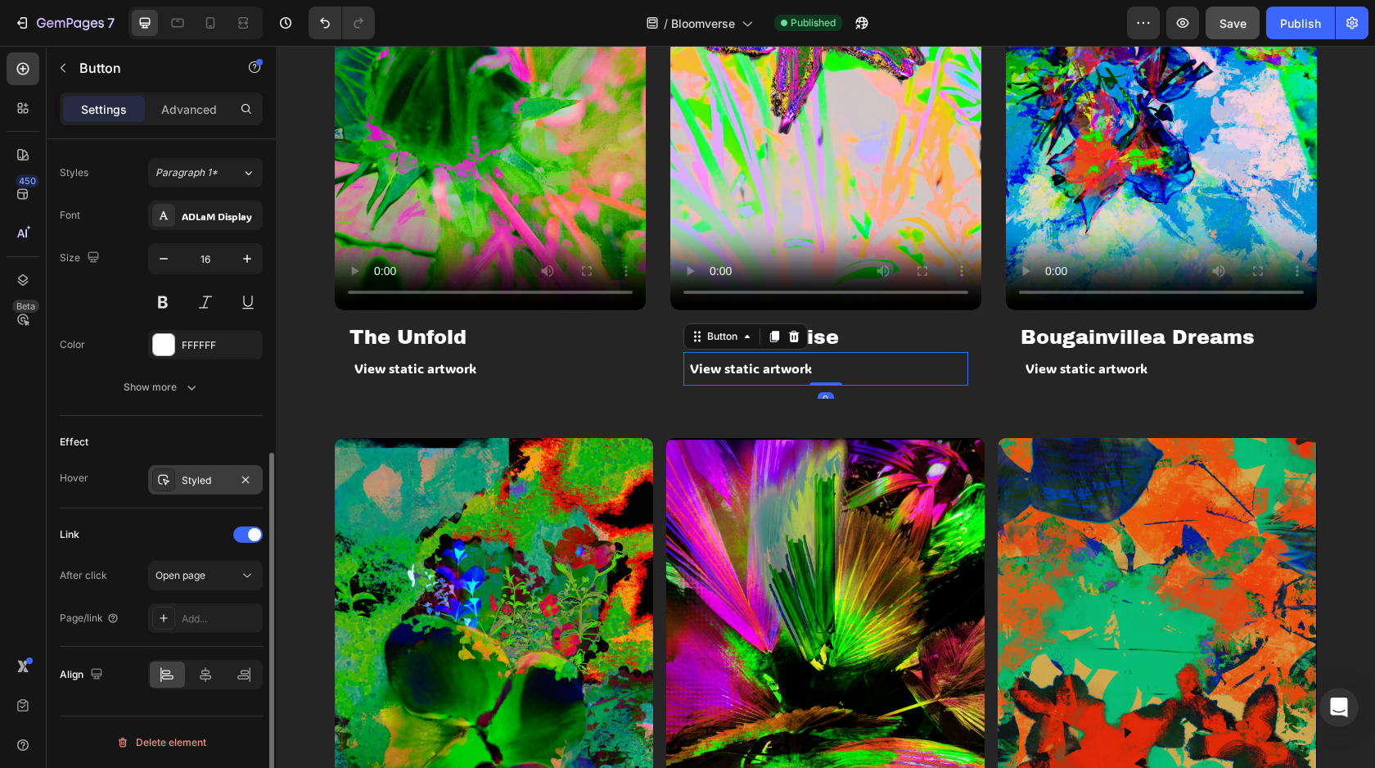
click at [173, 485] on div at bounding box center [163, 479] width 23 height 23
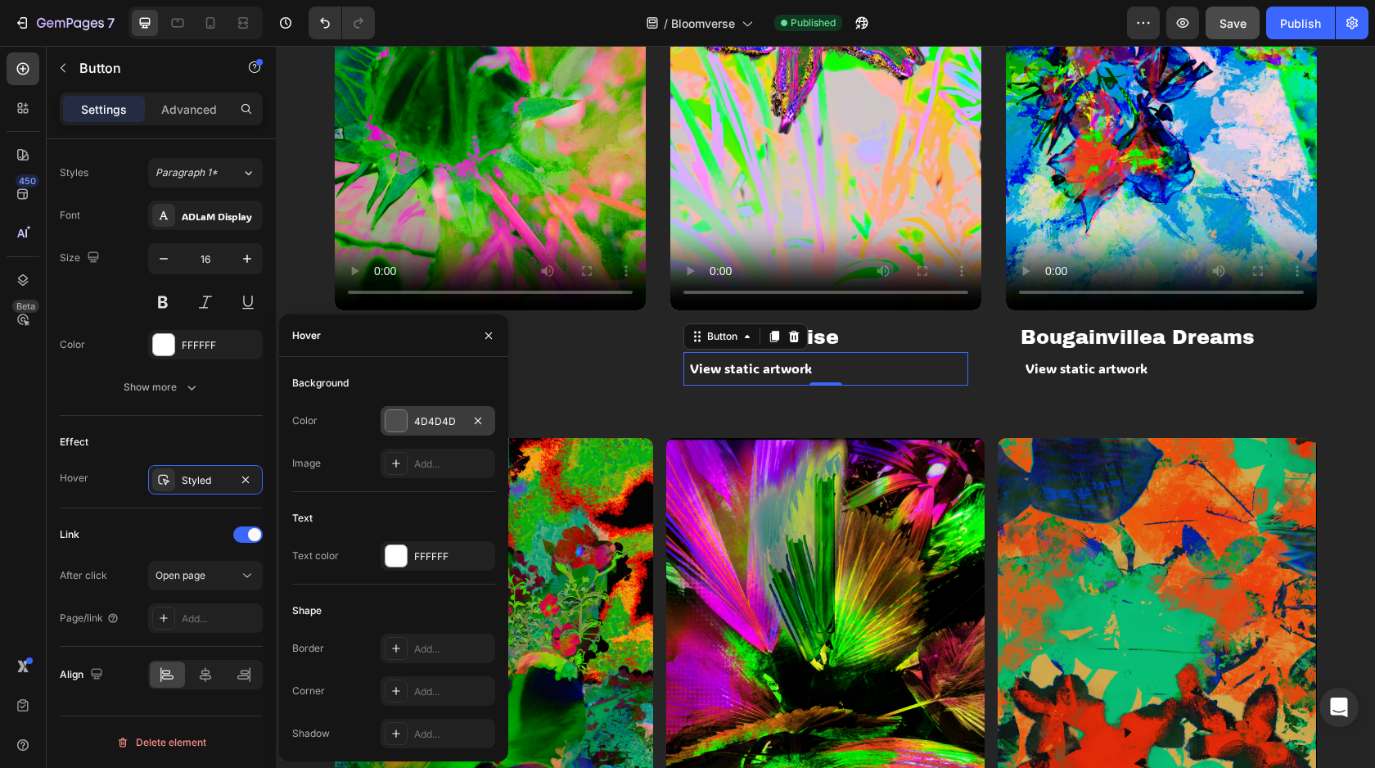
click at [404, 418] on div at bounding box center [396, 420] width 21 height 21
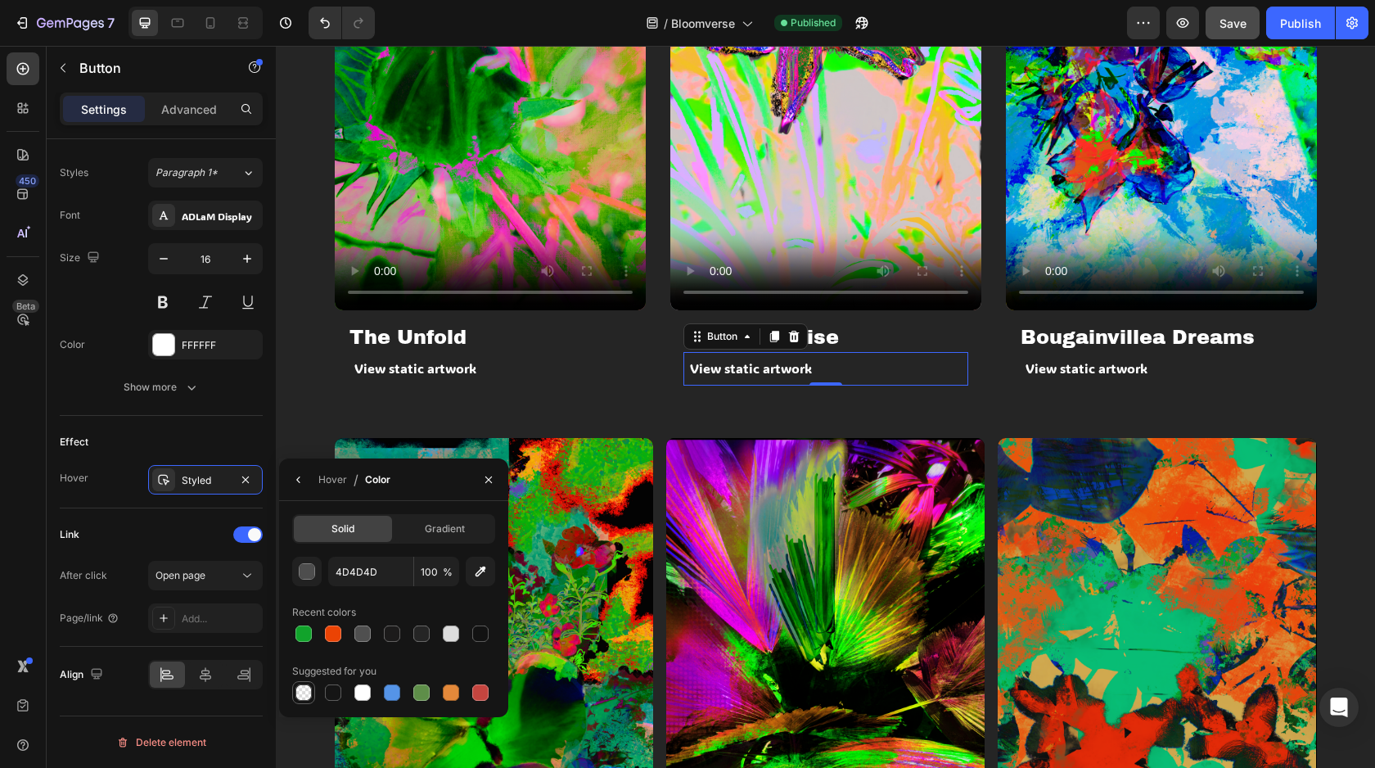
click at [307, 691] on div at bounding box center [304, 692] width 16 height 16
type input "000000"
type input "0"
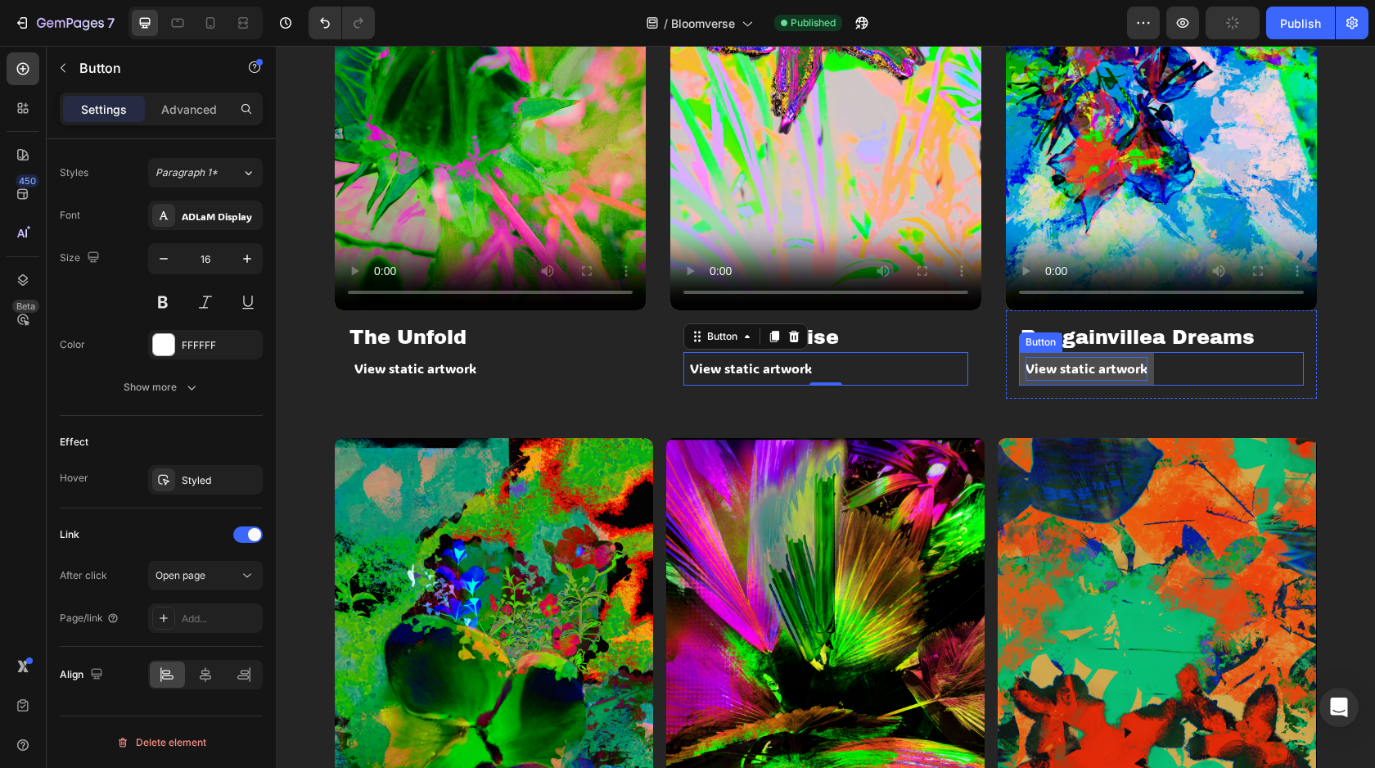
click at [1026, 374] on p "View static artwork" at bounding box center [1087, 369] width 122 height 24
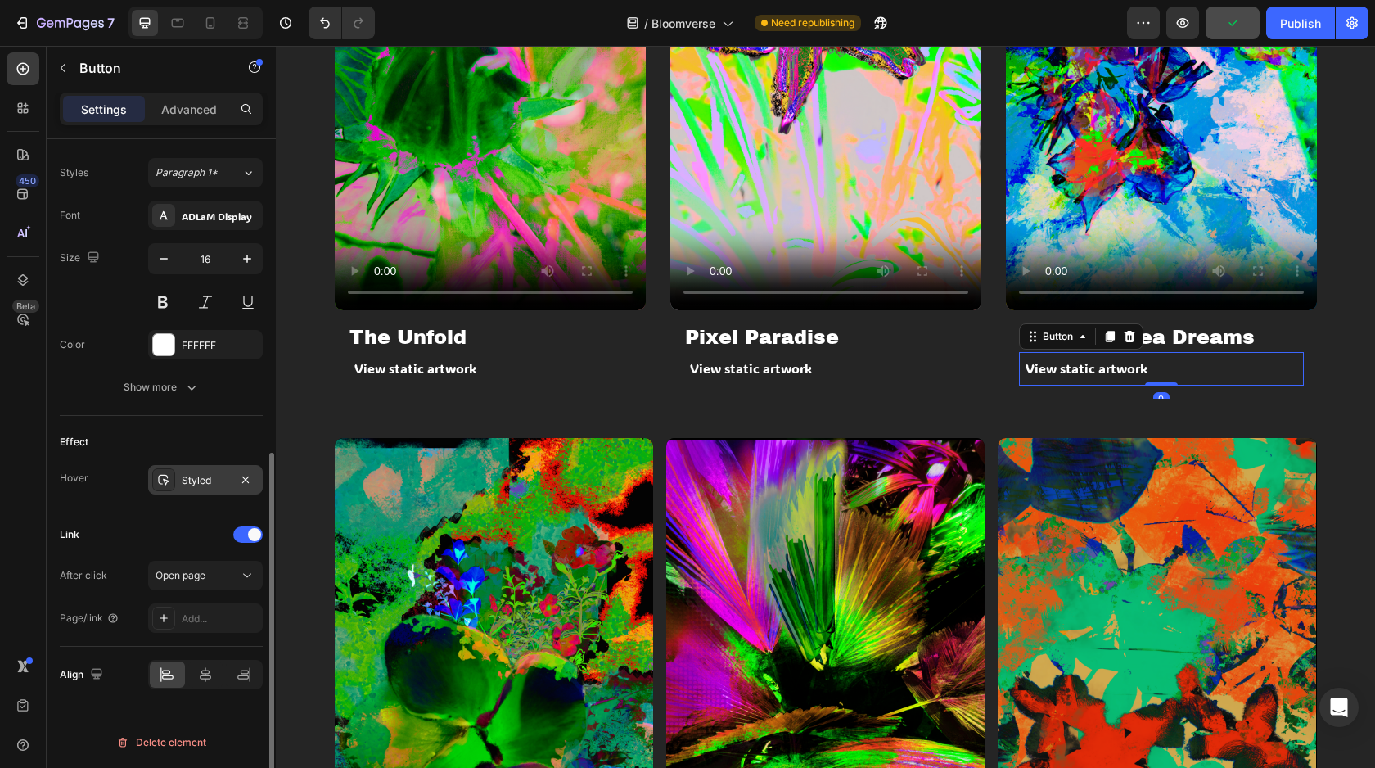
click at [197, 473] on div "Styled" at bounding box center [205, 480] width 47 height 15
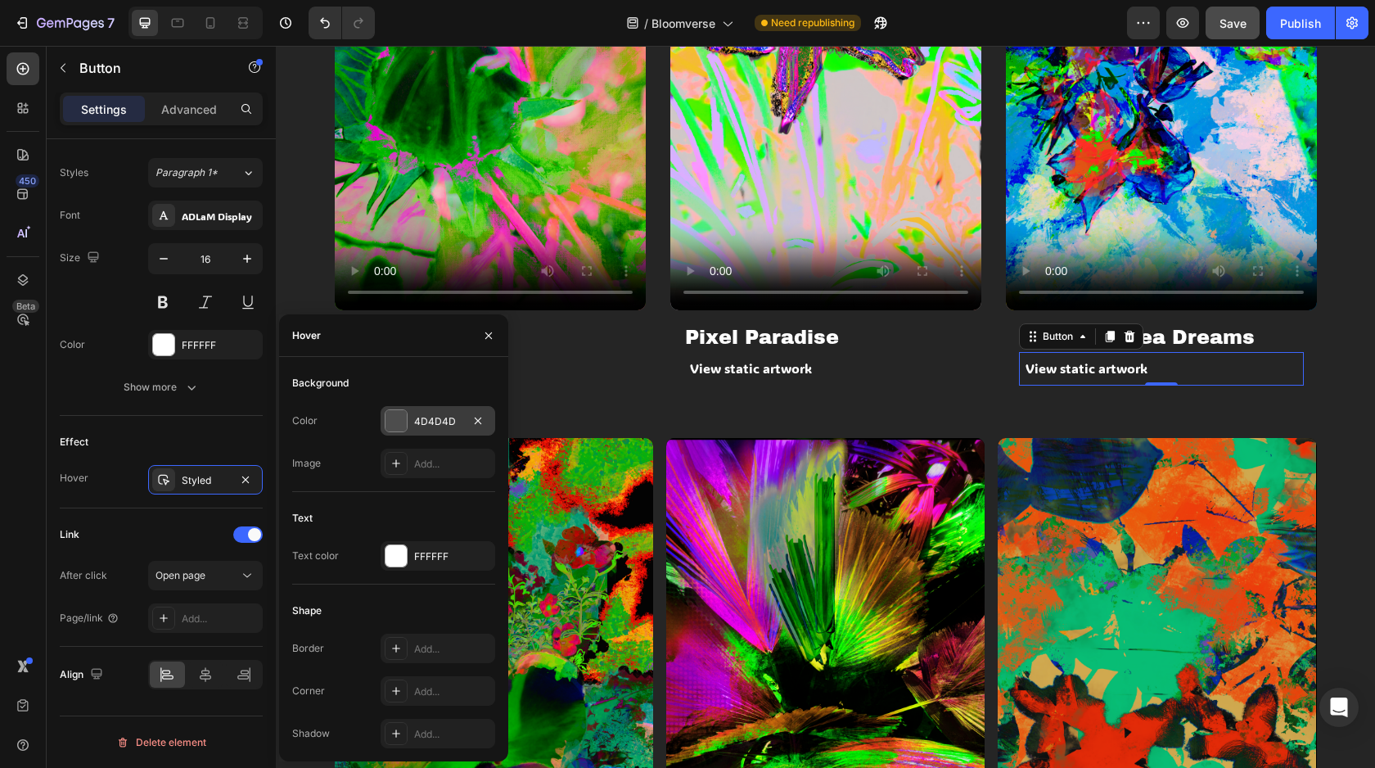
click at [404, 425] on div at bounding box center [396, 420] width 21 height 21
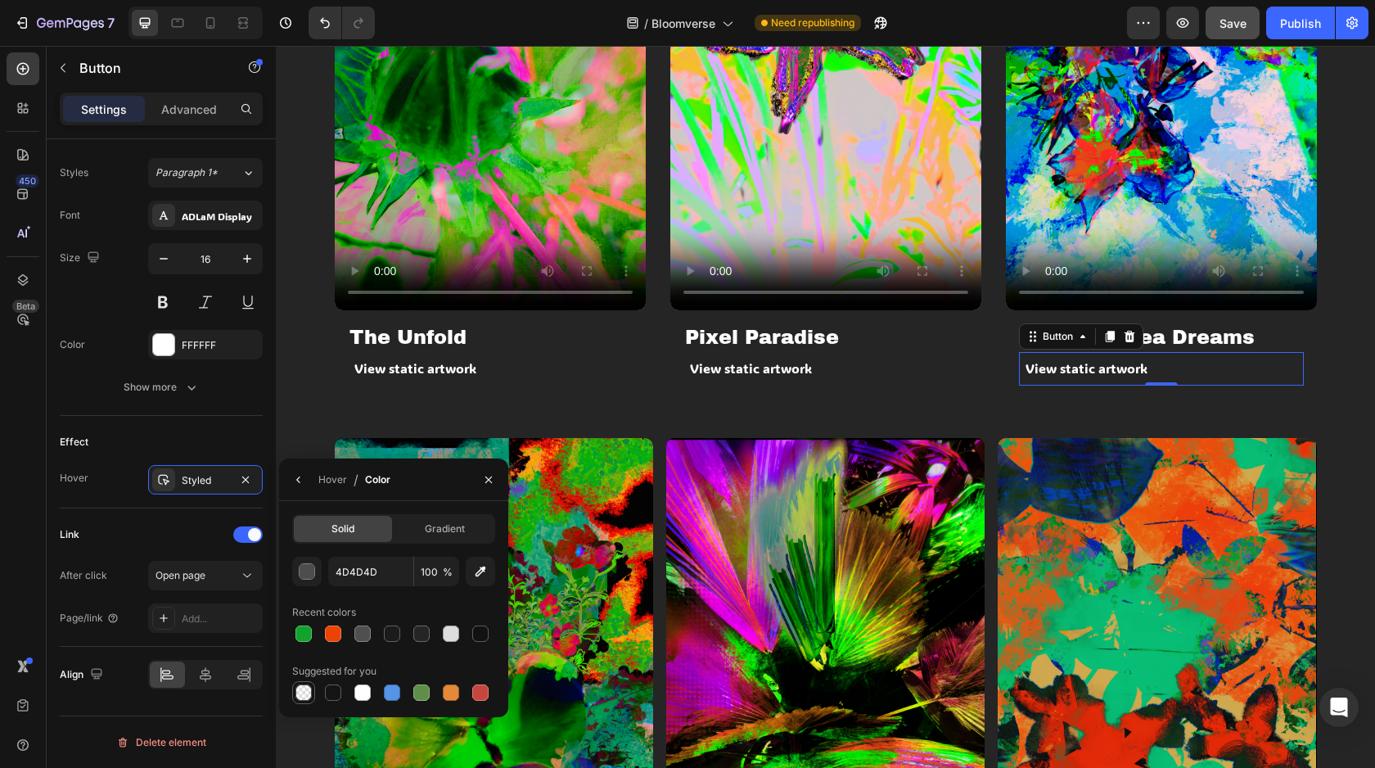
click at [297, 697] on div at bounding box center [304, 692] width 16 height 16
type input "000000"
type input "0"
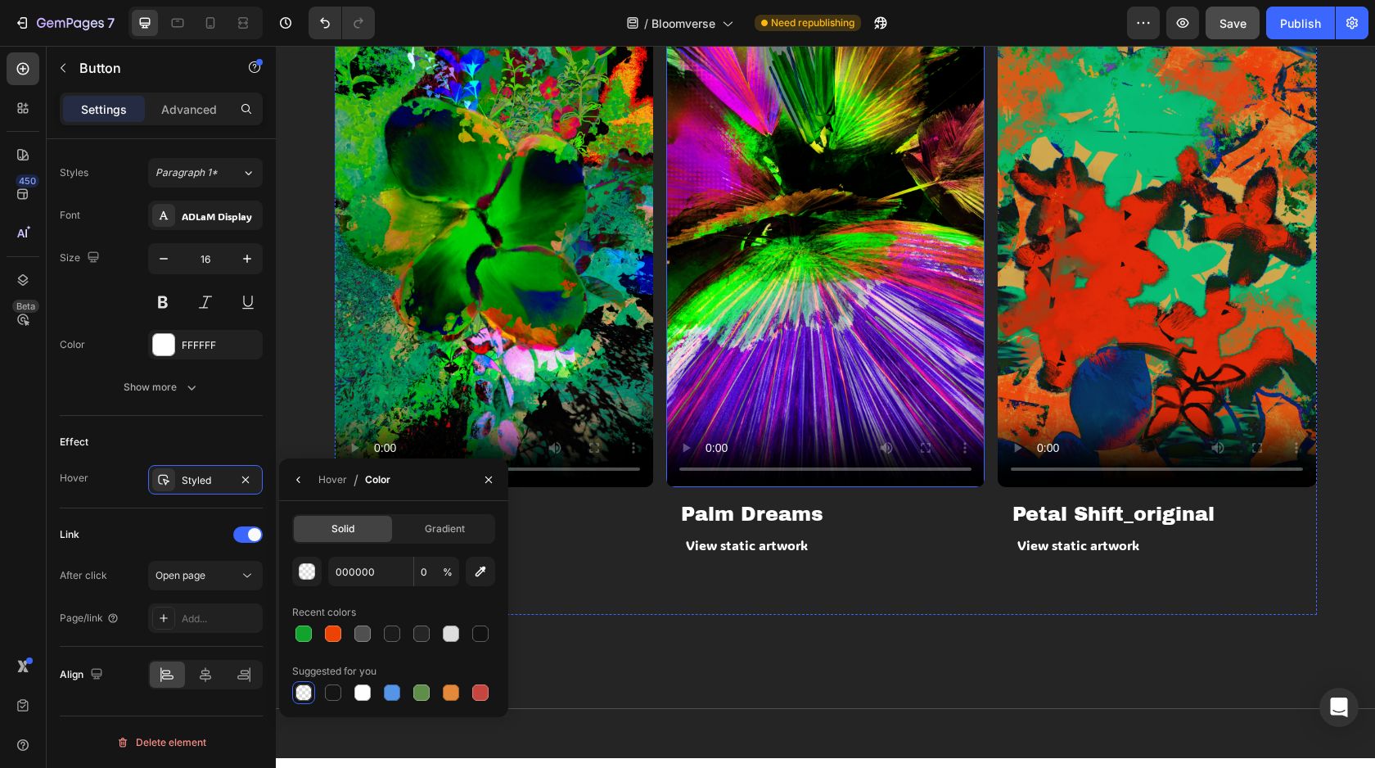
scroll to position [1911, 0]
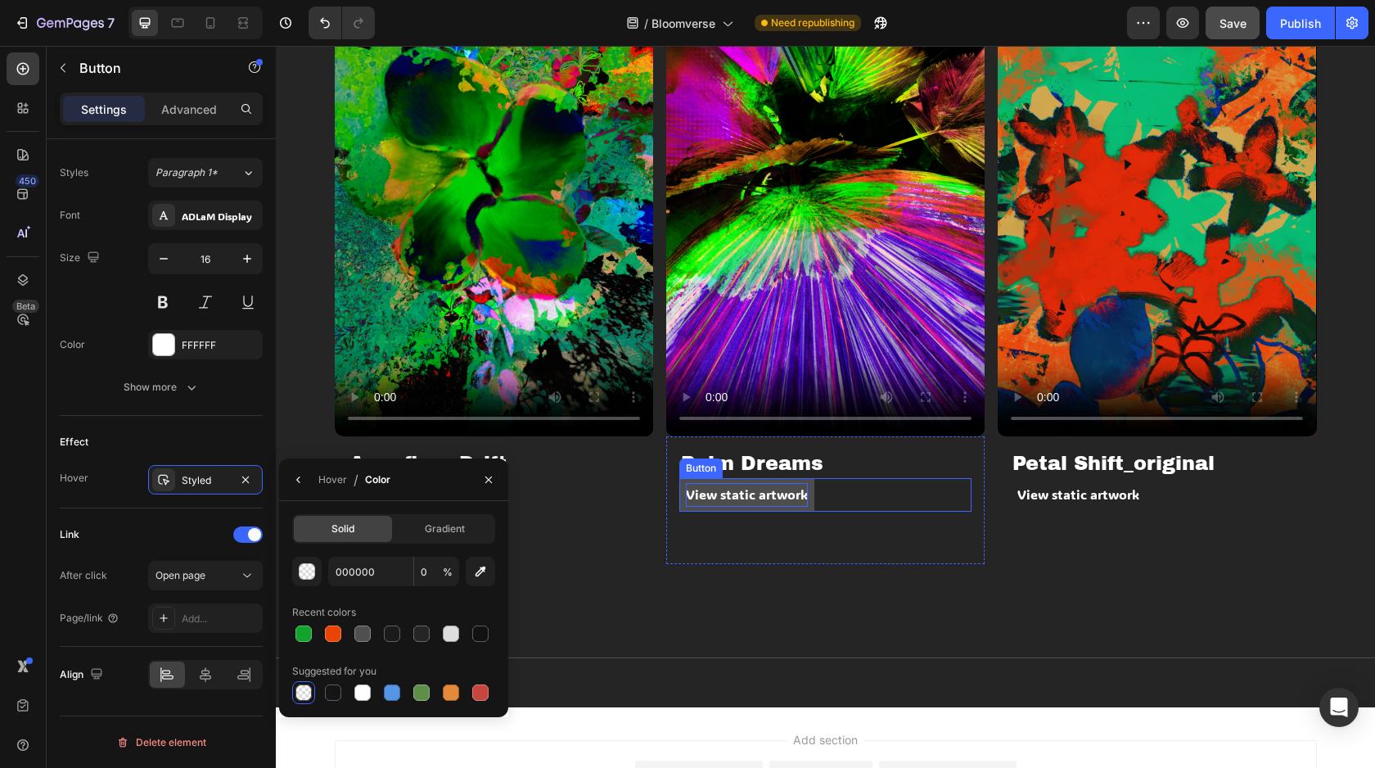
click at [750, 496] on p "View static artwork" at bounding box center [747, 495] width 122 height 24
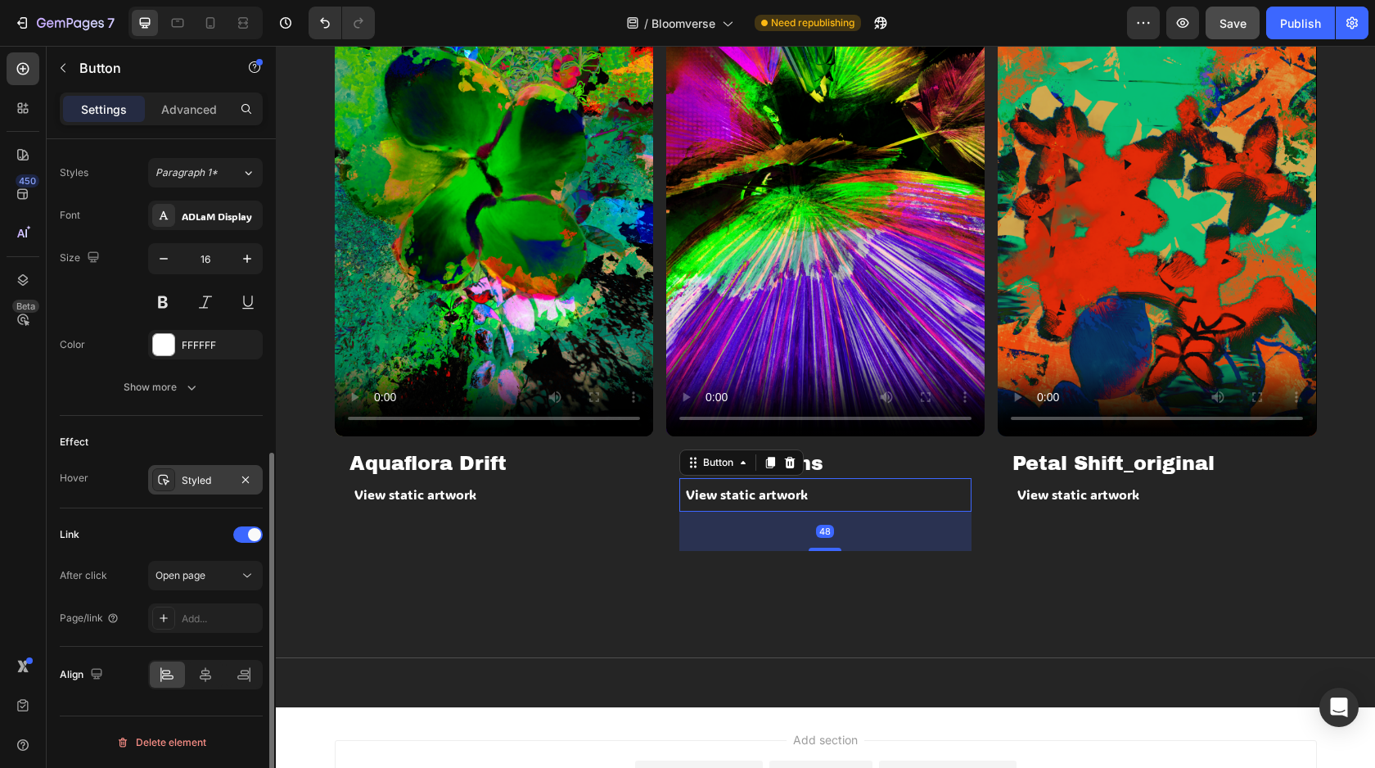
click at [201, 485] on div "Styled" at bounding box center [205, 480] width 47 height 15
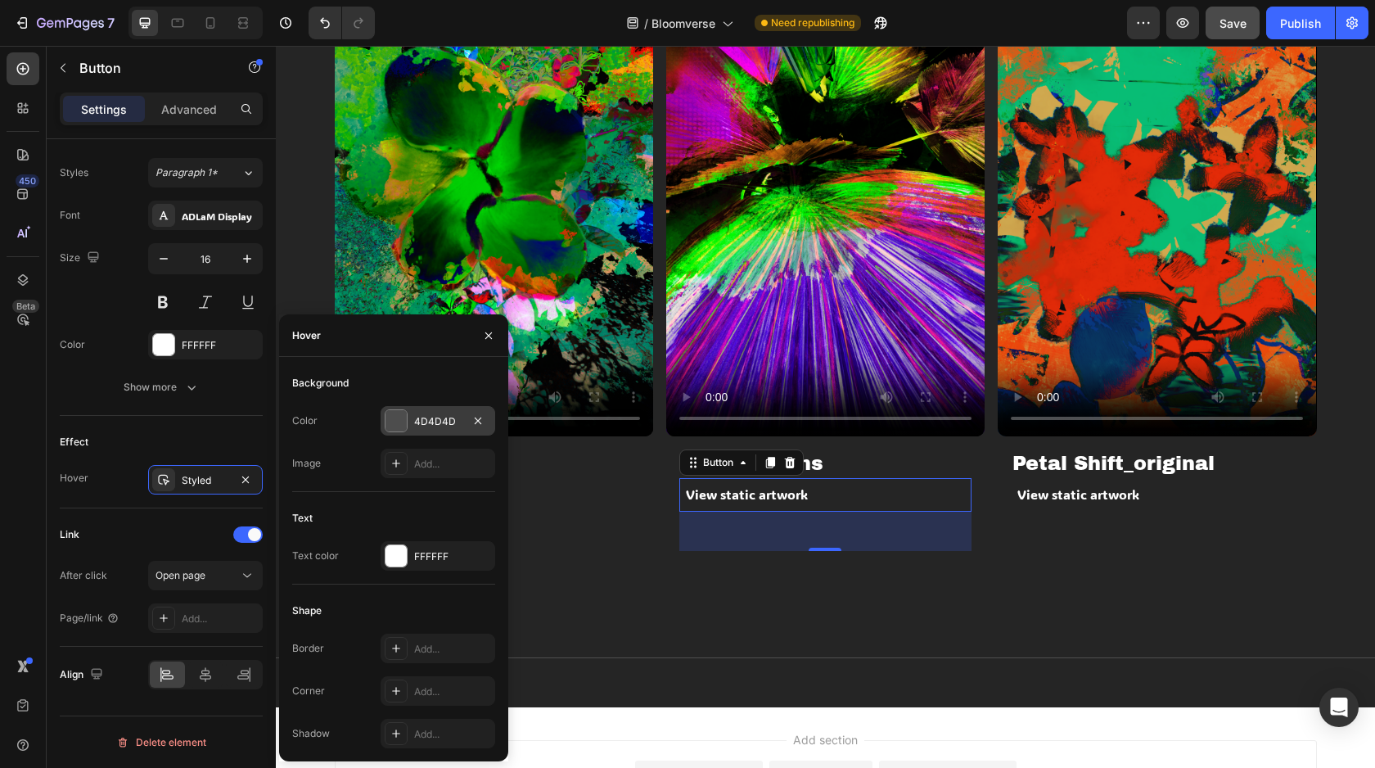
click at [398, 426] on div at bounding box center [396, 420] width 21 height 21
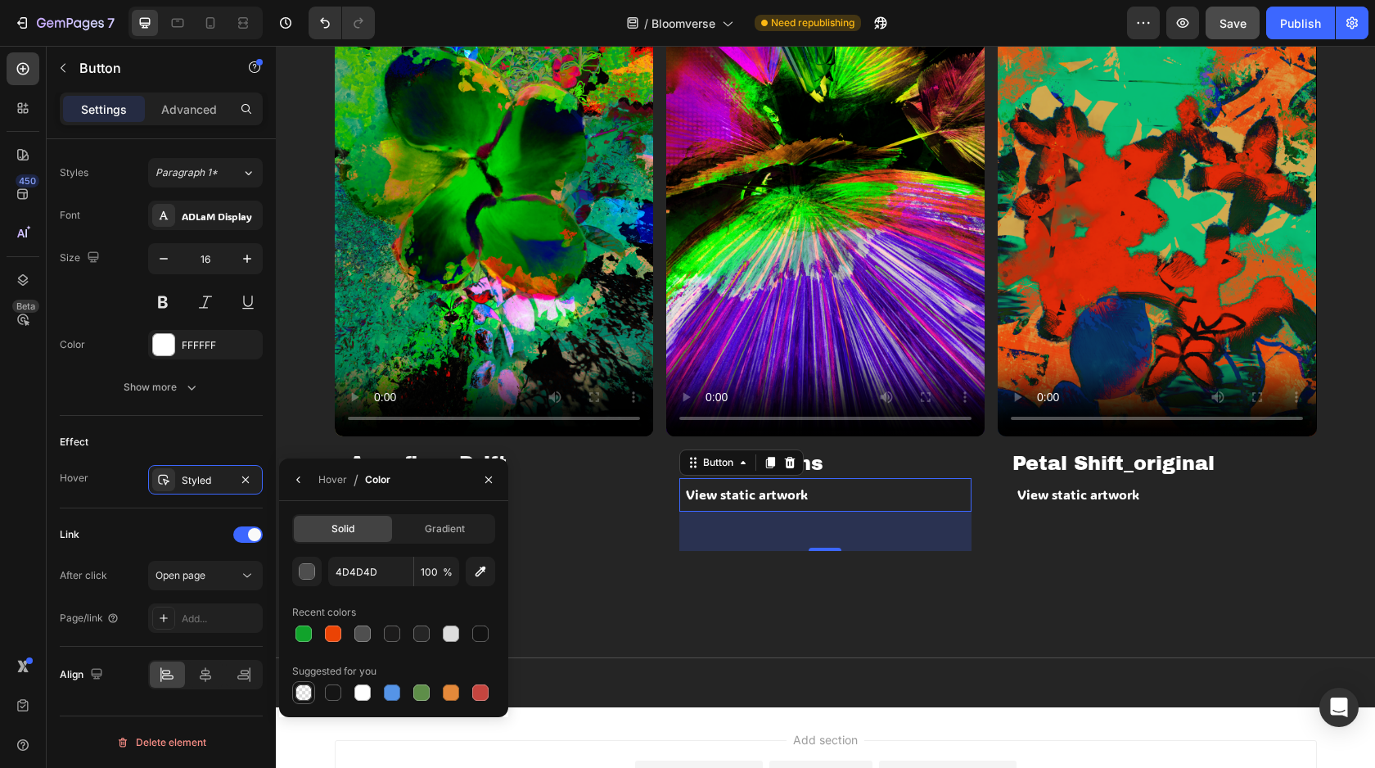
click at [297, 699] on div at bounding box center [304, 692] width 16 height 16
type input "000000"
type input "0"
click at [1098, 487] on p "View static artwork" at bounding box center [1079, 495] width 122 height 24
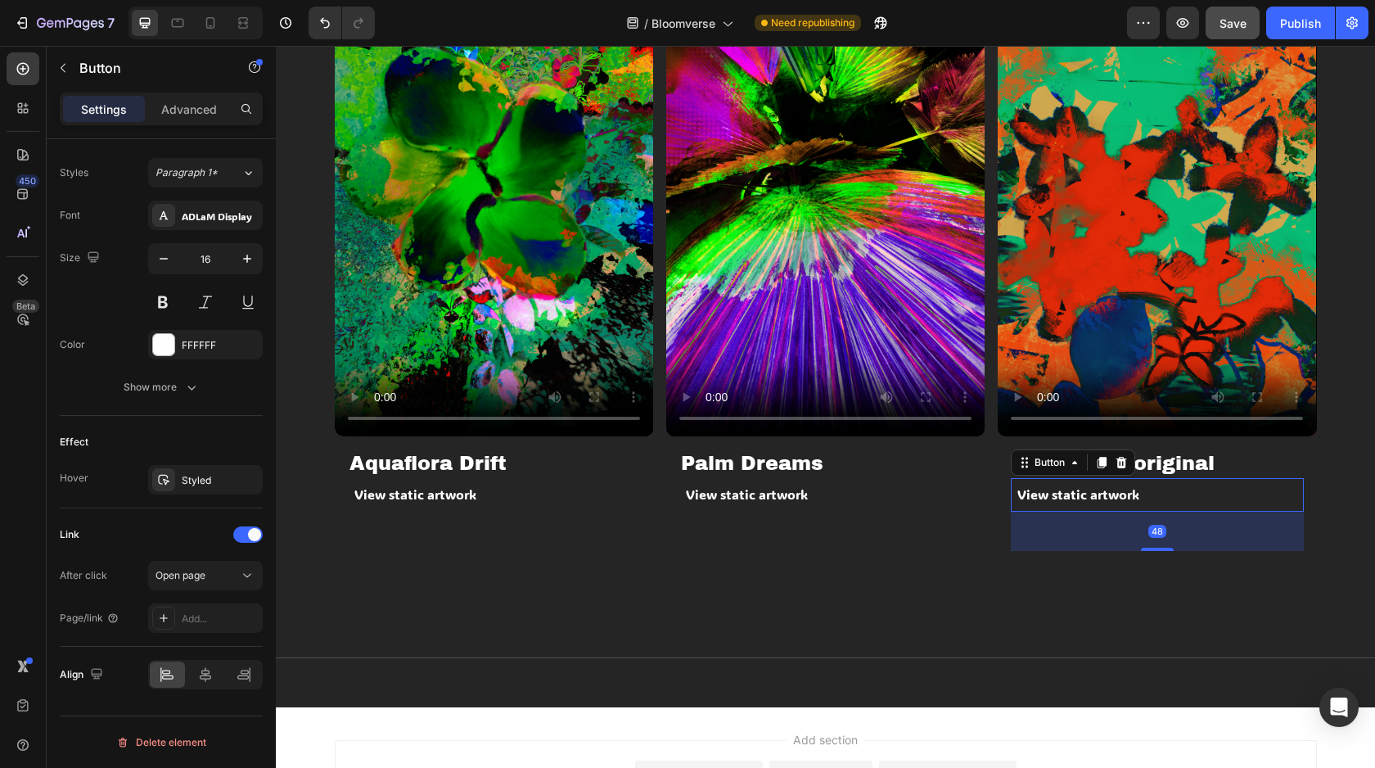
scroll to position [1901, 0]
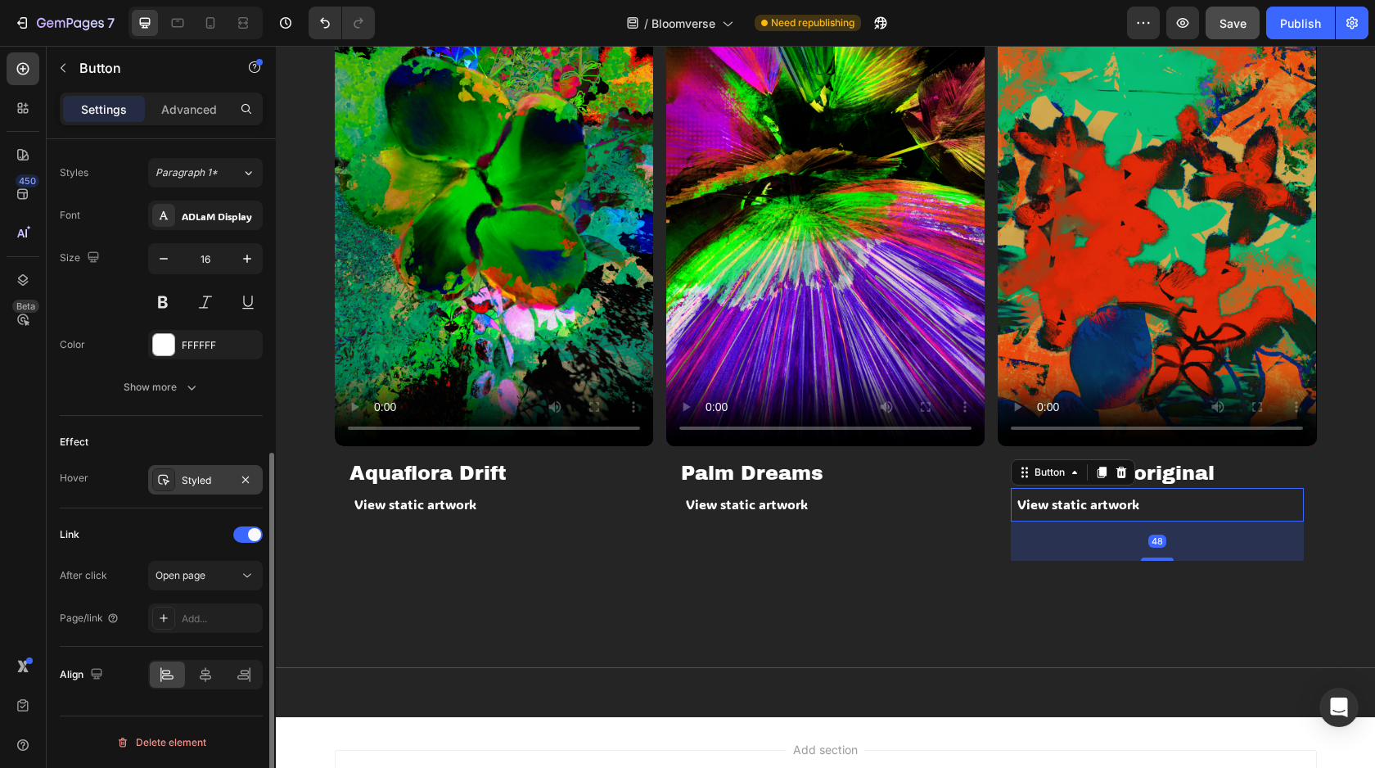
click at [172, 484] on div at bounding box center [163, 479] width 23 height 23
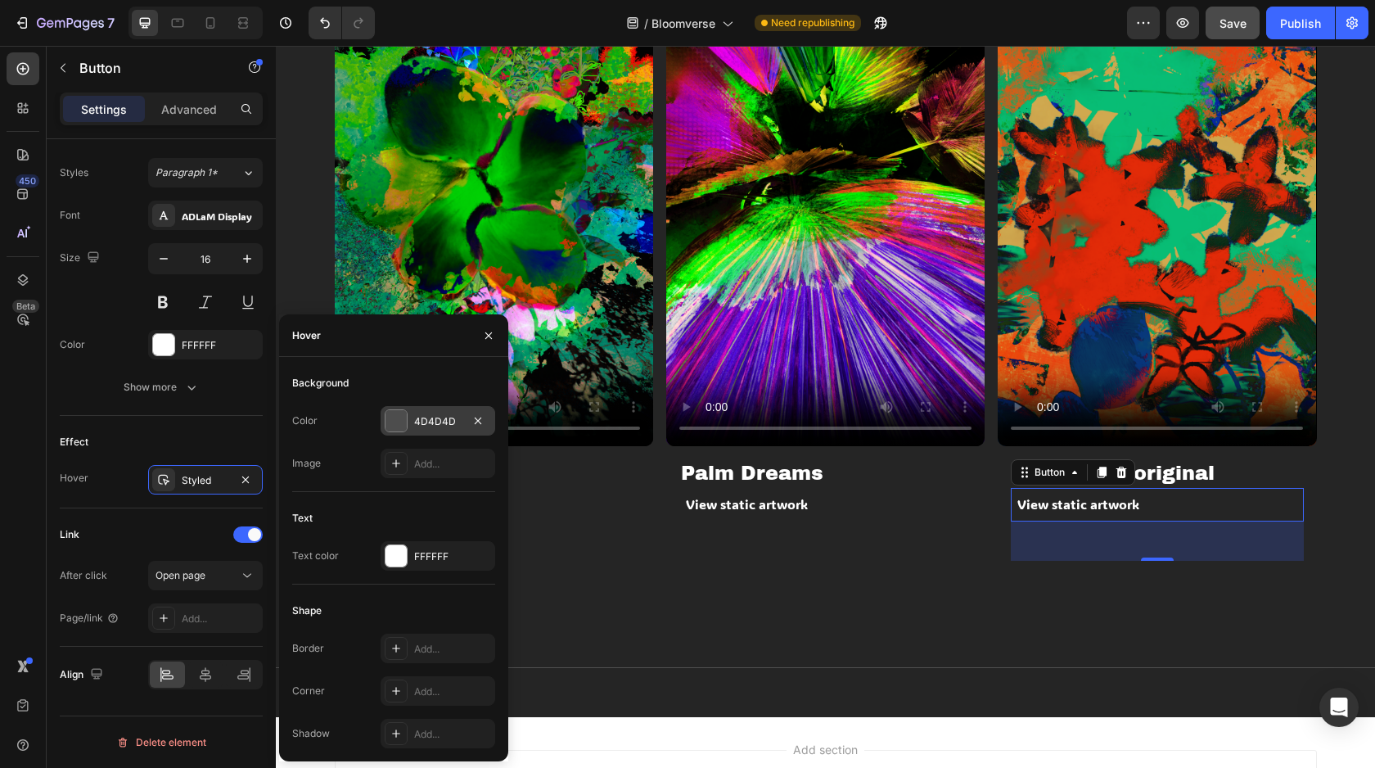
click at [388, 424] on div at bounding box center [396, 420] width 21 height 21
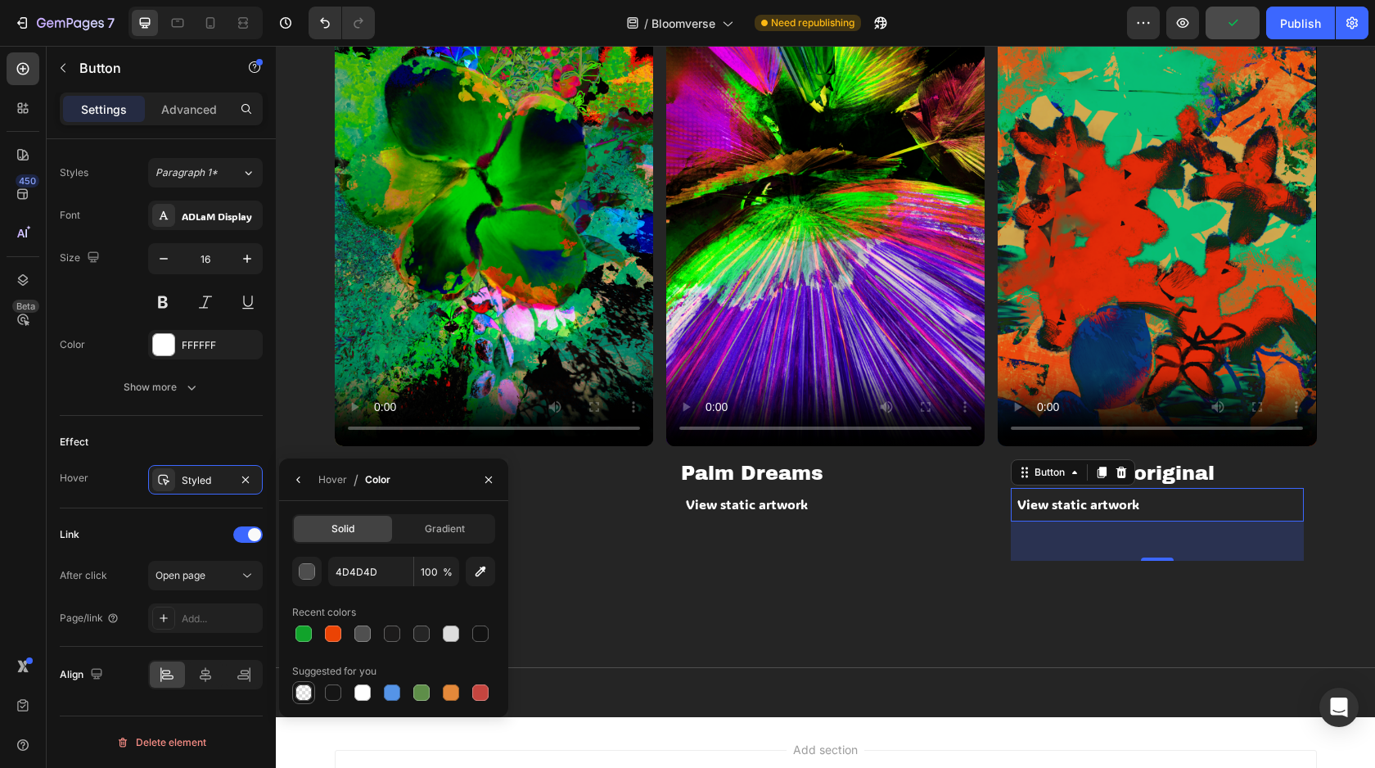
click at [300, 701] on div at bounding box center [304, 693] width 20 height 20
type input "000000"
type input "0"
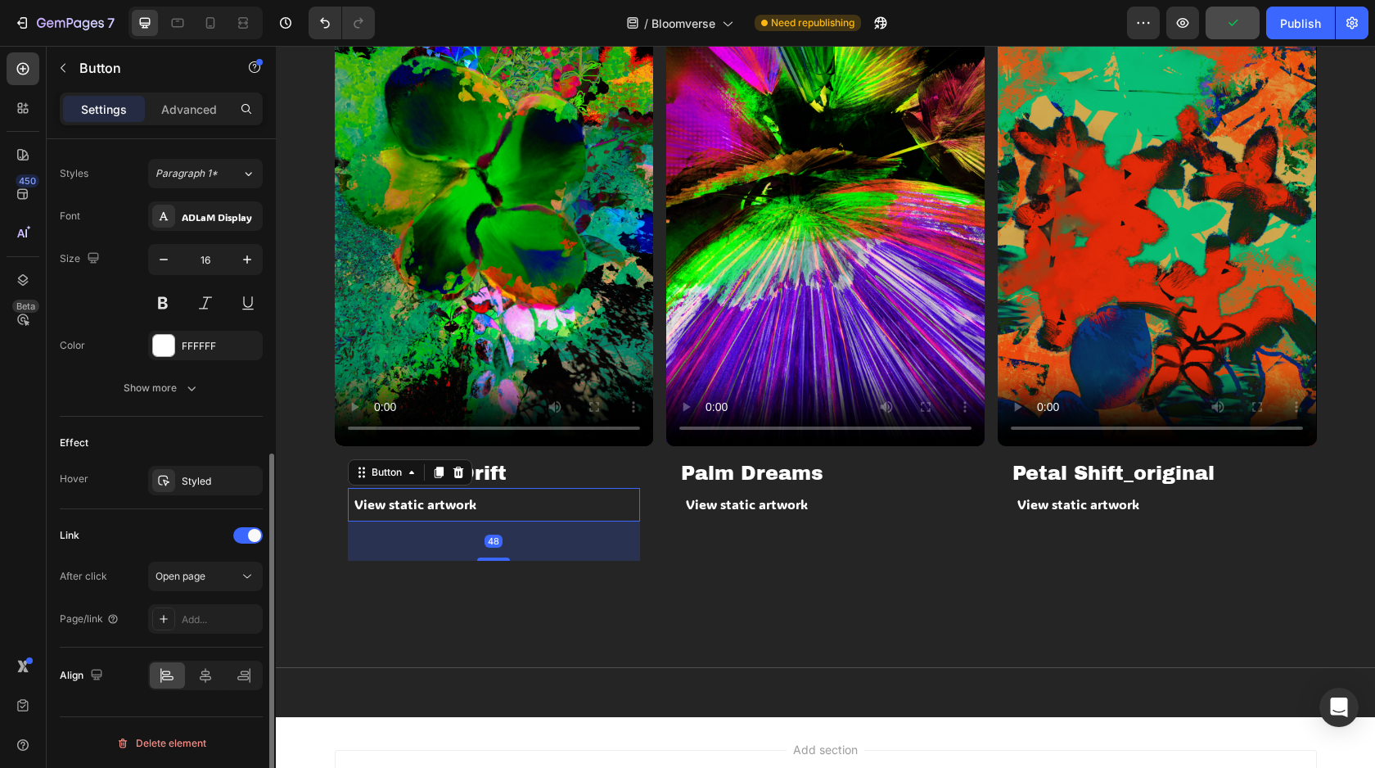
scroll to position [582, 0]
click at [533, 515] on div "View static artwork Button 48" at bounding box center [494, 505] width 292 height 34
click at [169, 481] on icon at bounding box center [163, 481] width 13 height 13
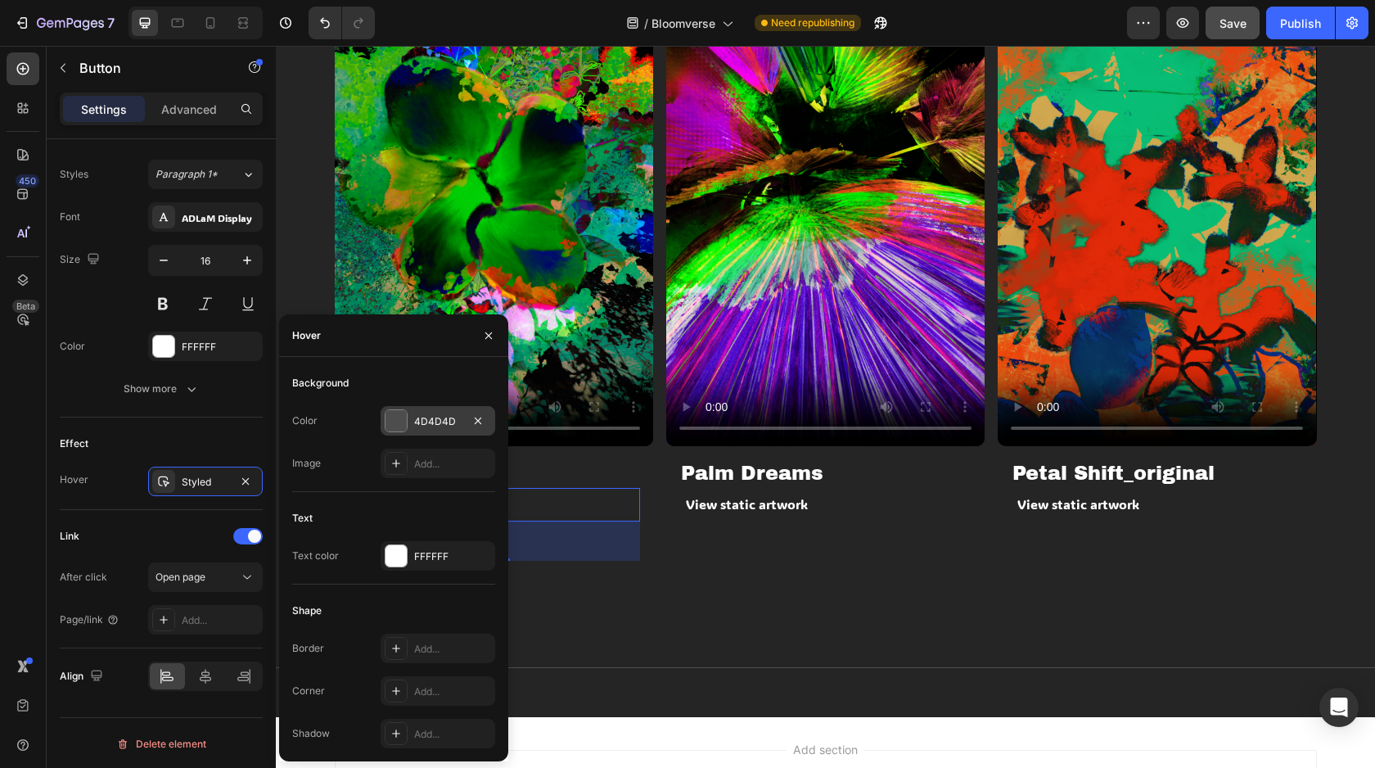
click at [386, 413] on div at bounding box center [396, 420] width 21 height 21
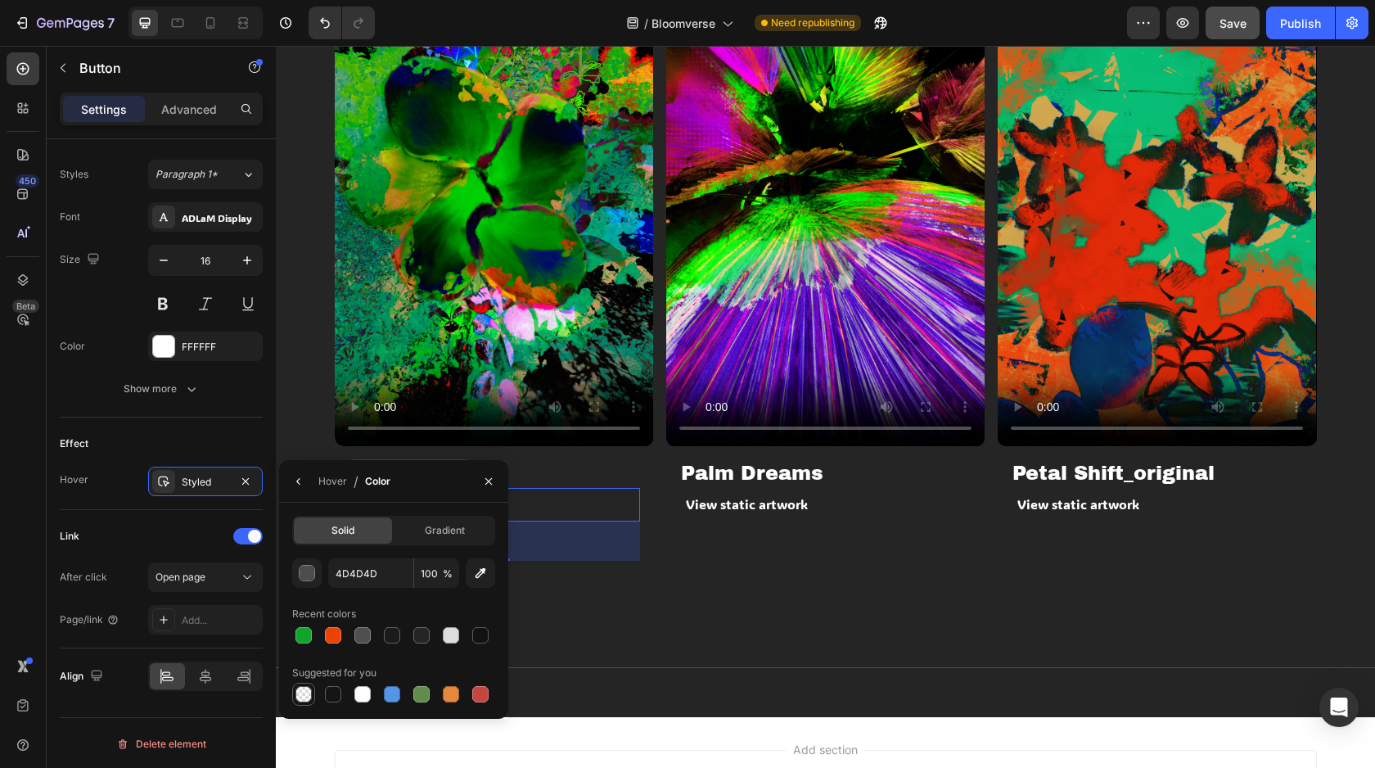
click at [309, 691] on div at bounding box center [304, 694] width 16 height 16
type input "000000"
type input "0"
click at [233, 432] on div "Effect" at bounding box center [161, 444] width 203 height 26
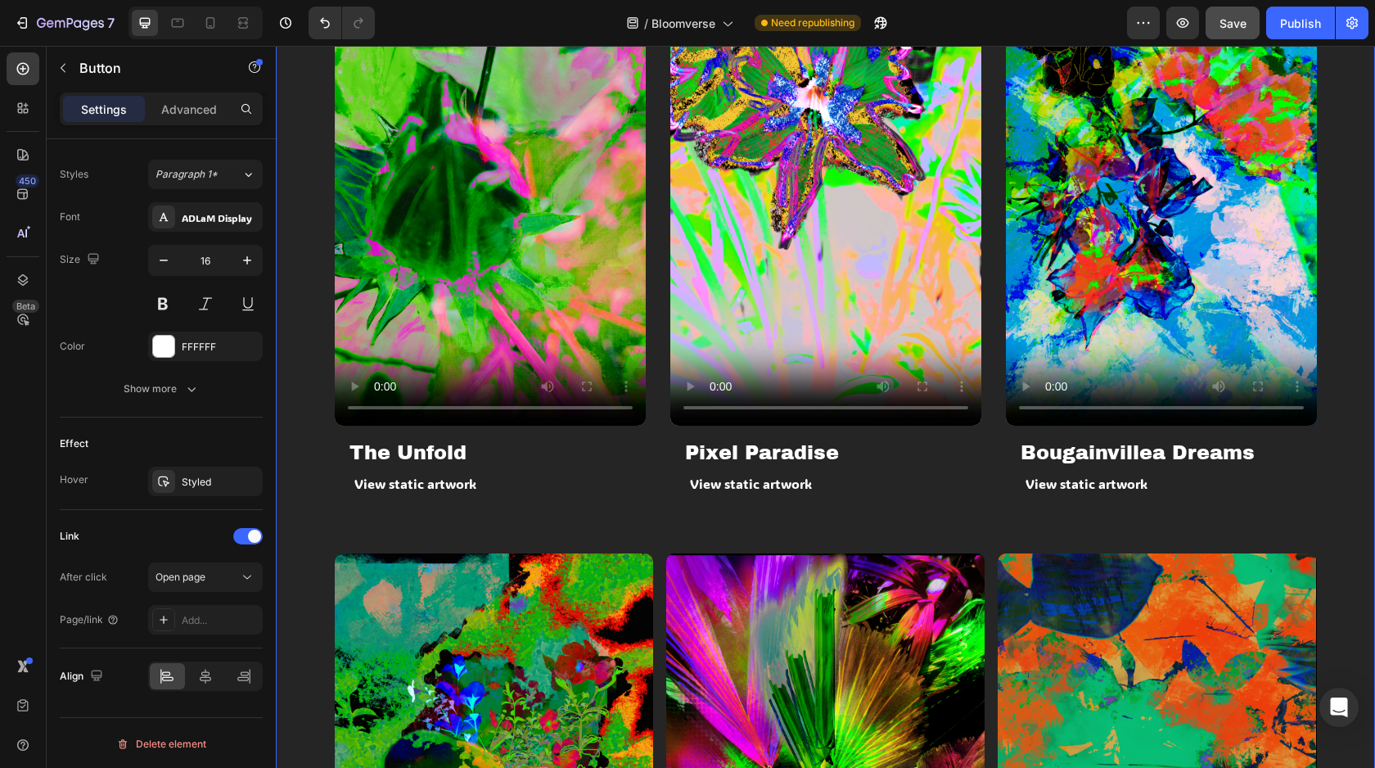
scroll to position [1179, 0]
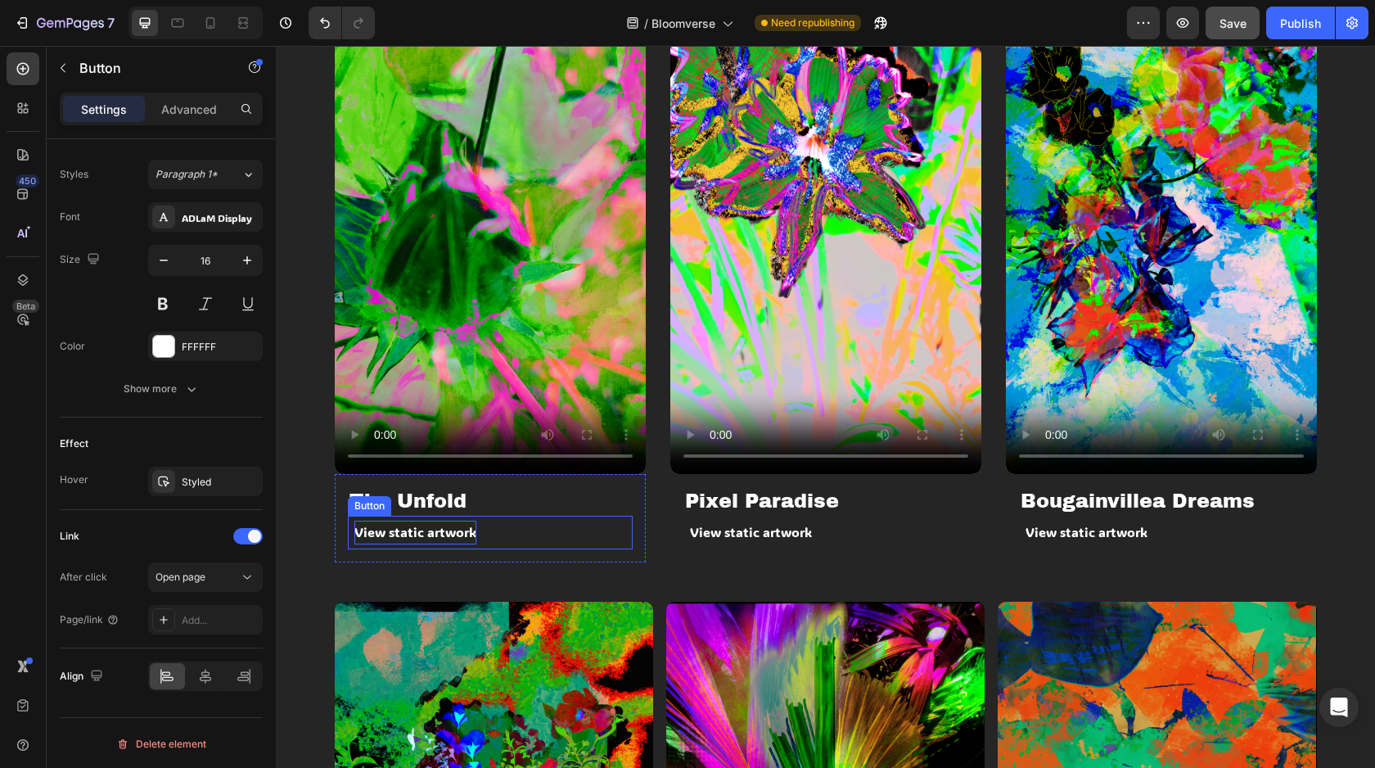
click at [420, 521] on p "View static artwork" at bounding box center [415, 533] width 122 height 24
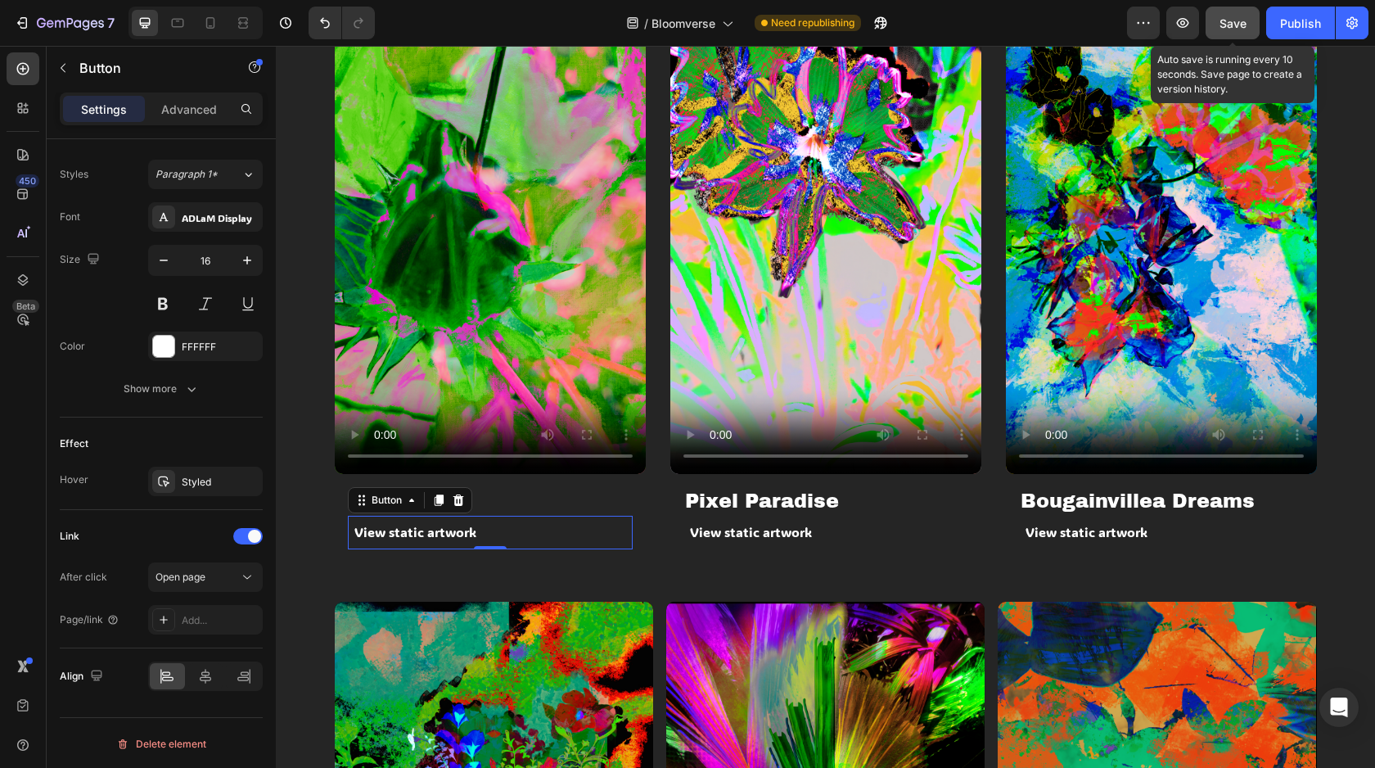
click at [1243, 29] on span "Save" at bounding box center [1233, 23] width 27 height 14
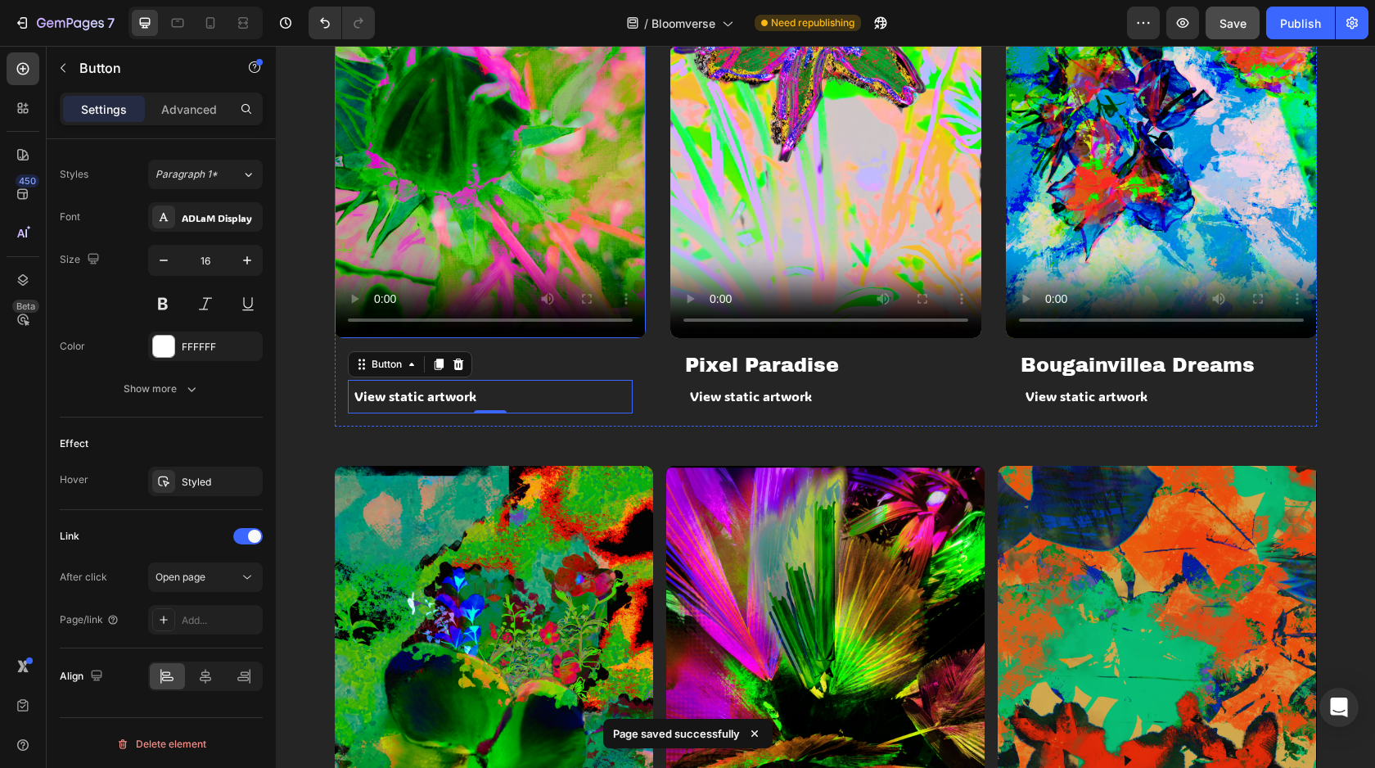
scroll to position [1316, 0]
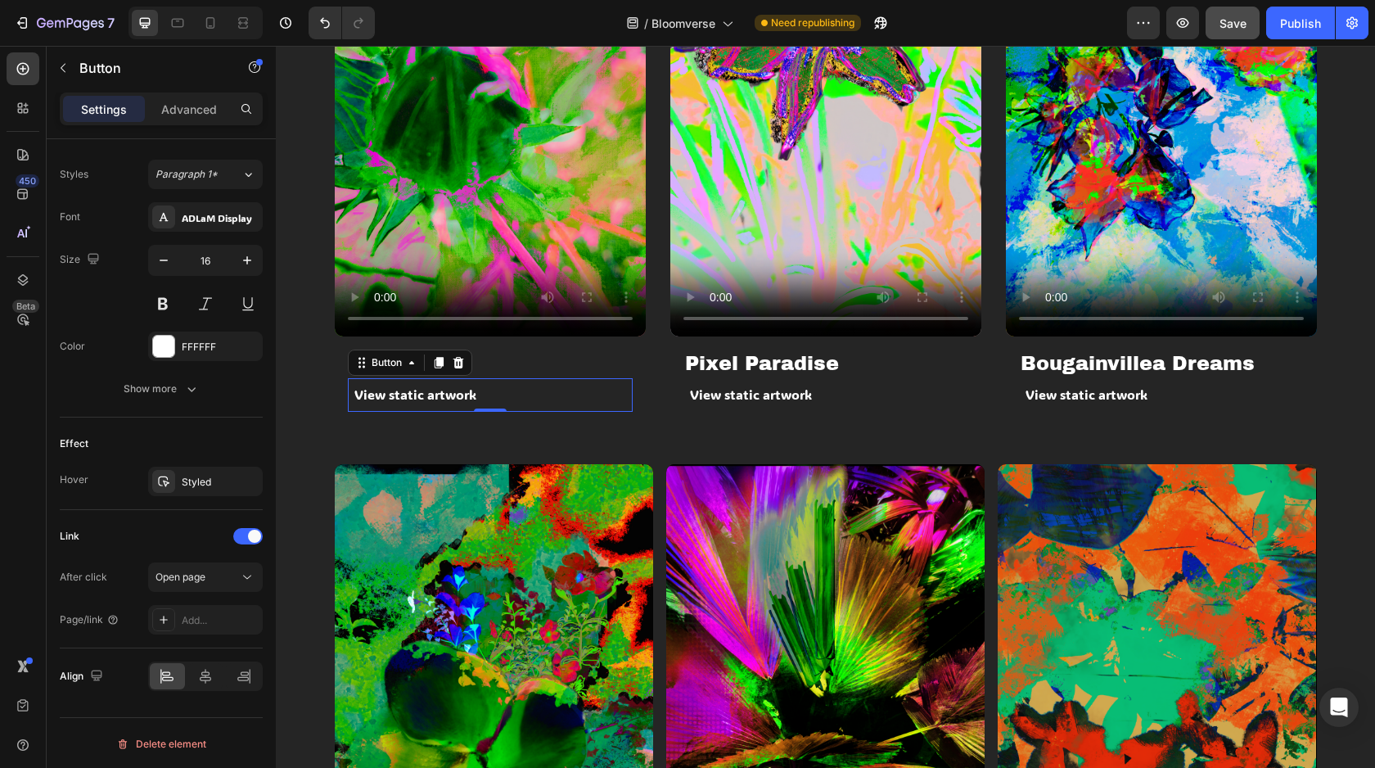
drag, startPoint x: 1284, startPoint y: 20, endPoint x: 1163, endPoint y: 7, distance: 121.1
click at [1284, 21] on div "Publish" at bounding box center [1300, 23] width 41 height 17
click at [553, 363] on p "The Unfold" at bounding box center [491, 363] width 282 height 25
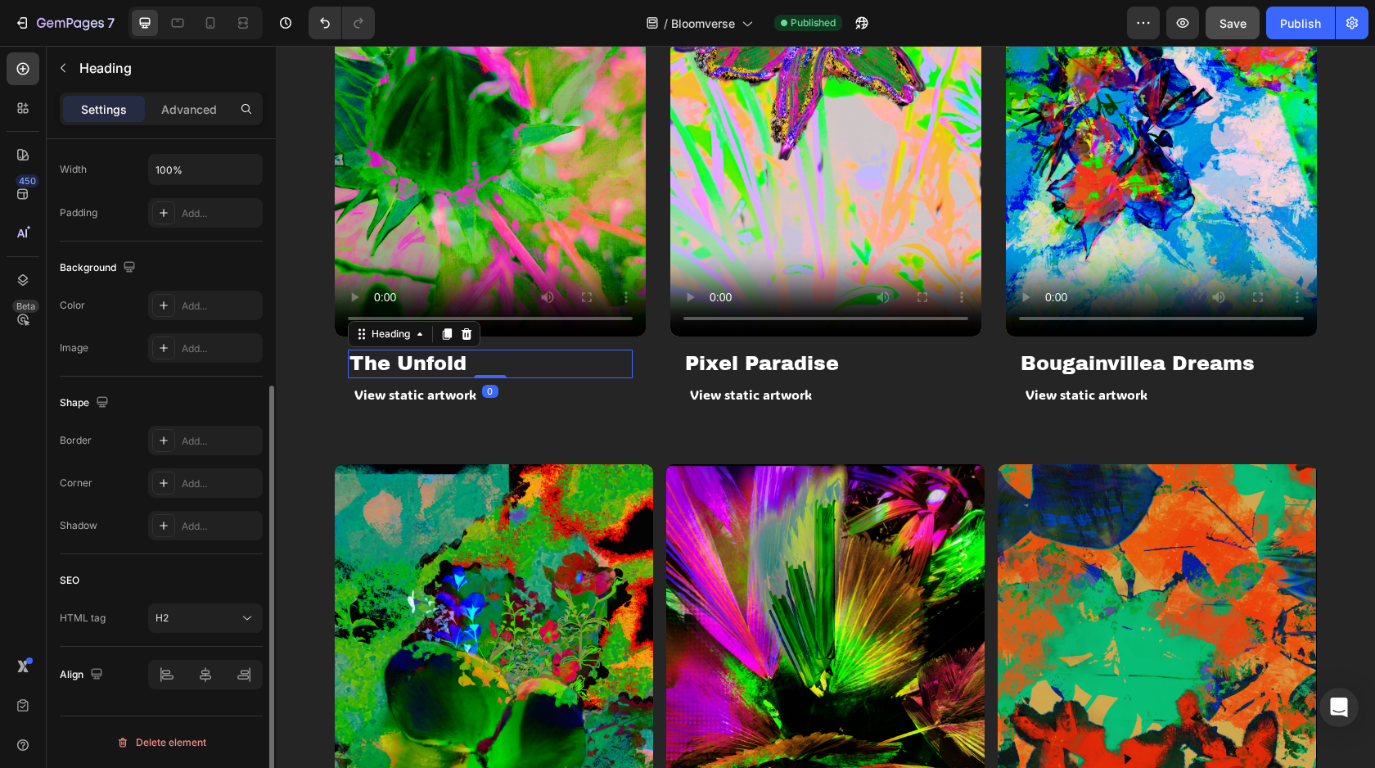
scroll to position [0, 0]
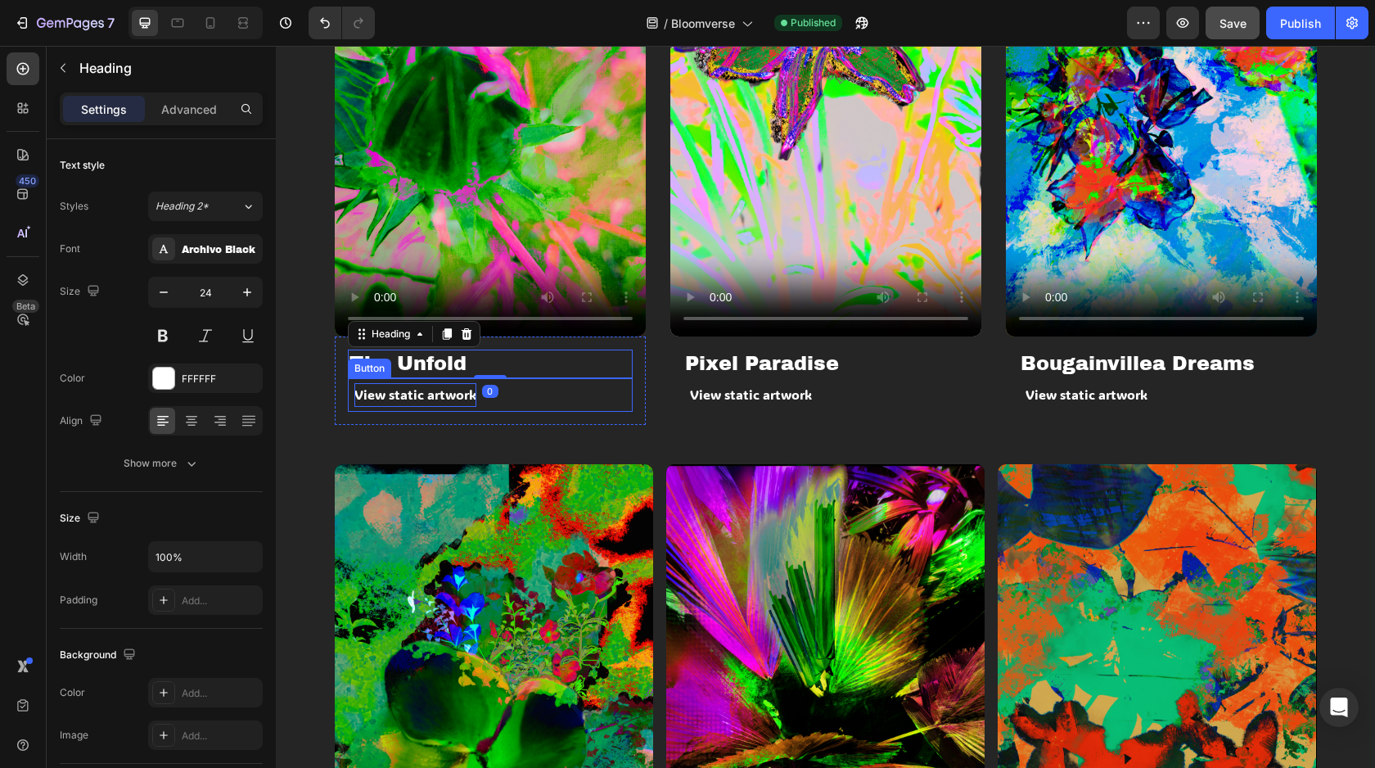
click at [423, 402] on p "View static artwork" at bounding box center [415, 395] width 122 height 24
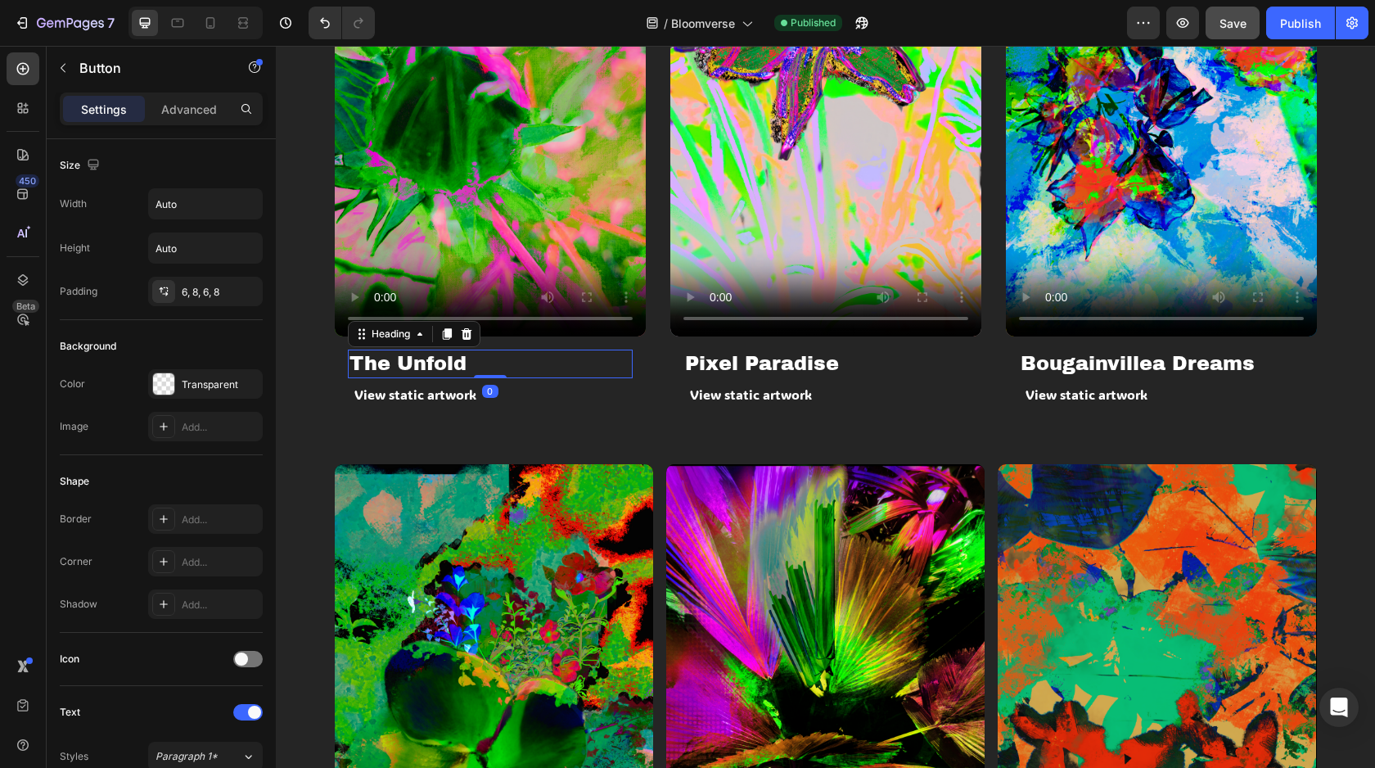
click at [490, 360] on p "The Unfold" at bounding box center [491, 363] width 282 height 25
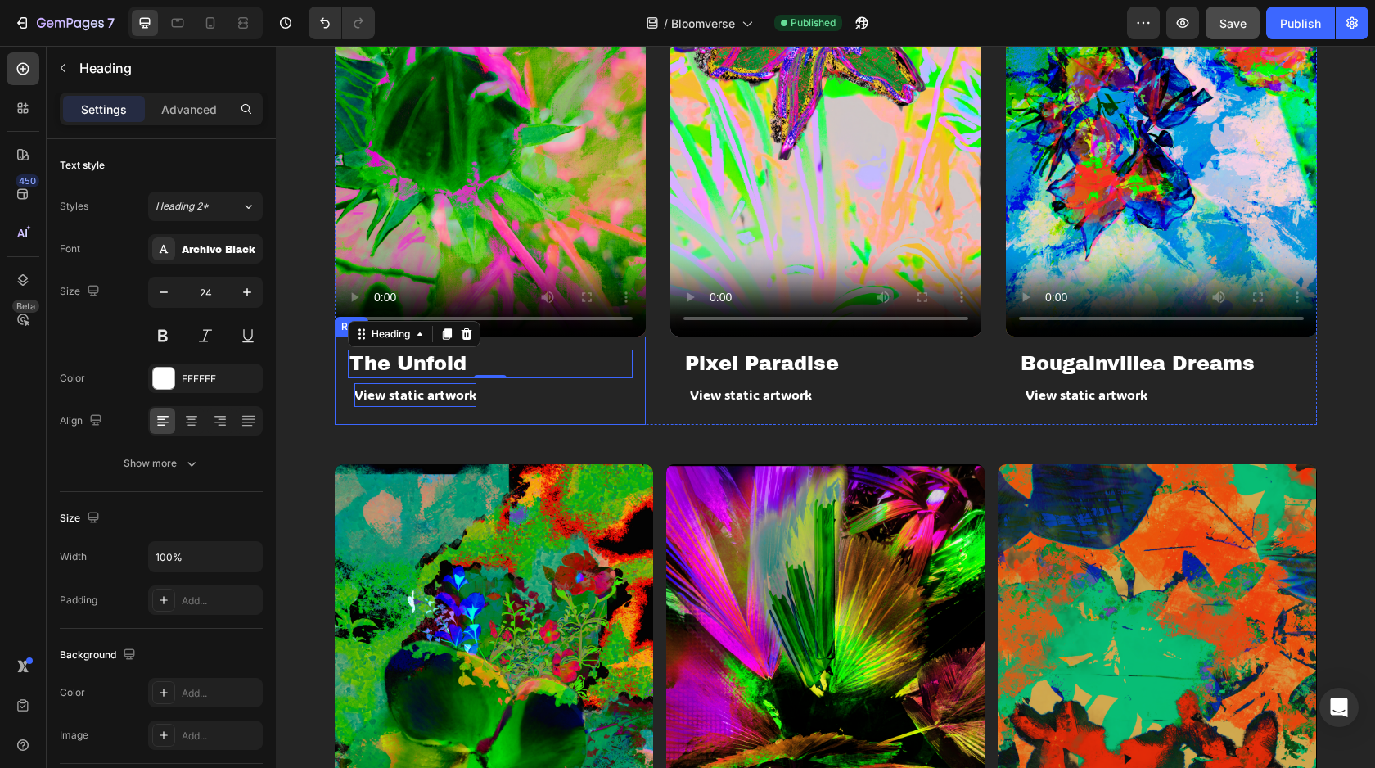
click at [389, 404] on p "View static artwork" at bounding box center [415, 395] width 122 height 24
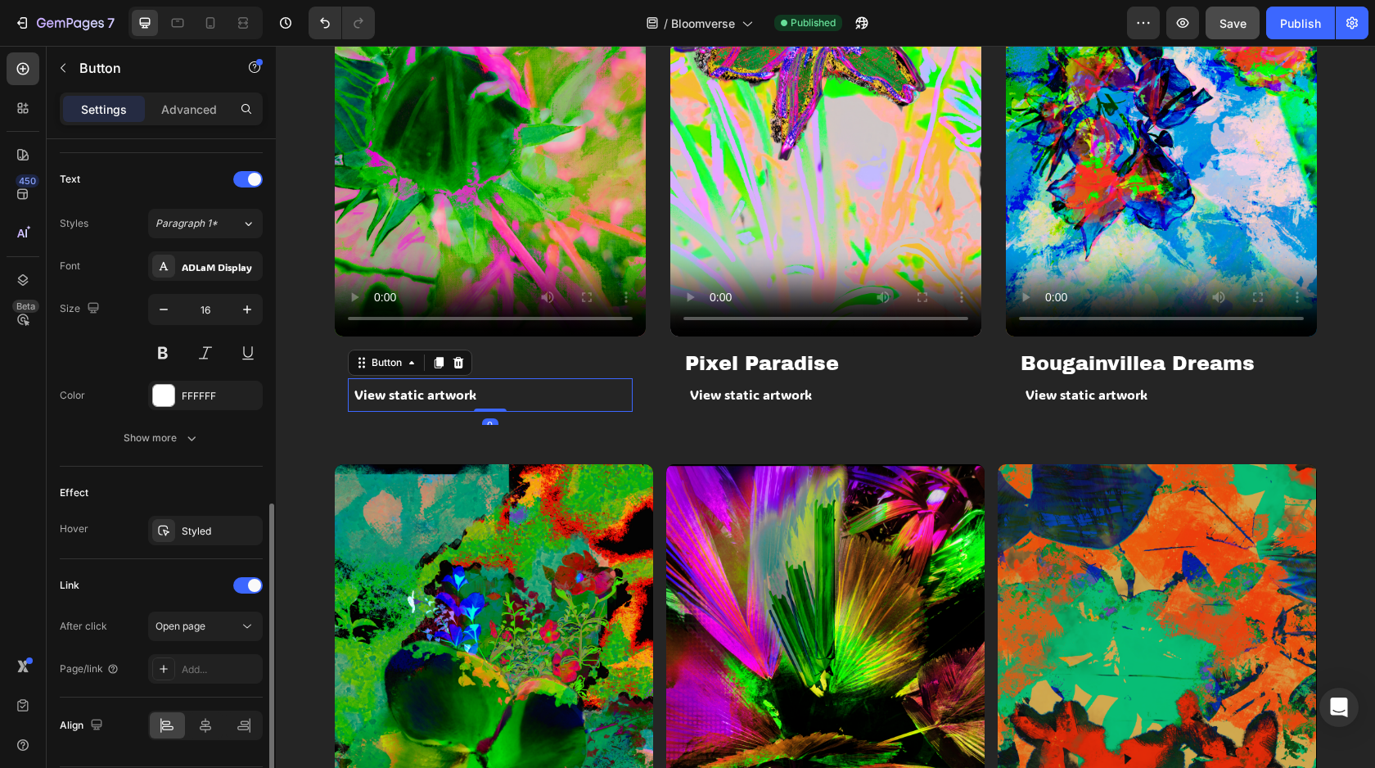
scroll to position [584, 0]
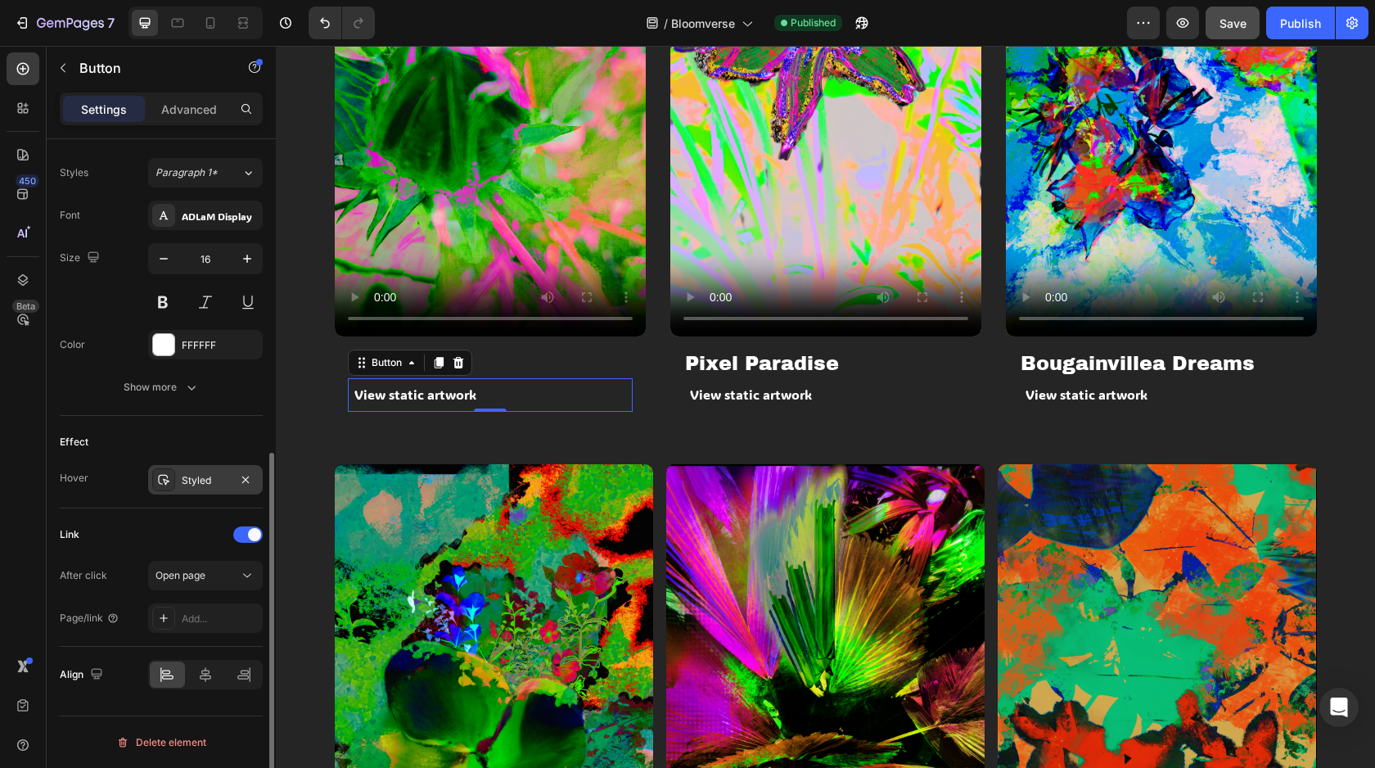
click at [165, 492] on div "Styled" at bounding box center [205, 479] width 115 height 29
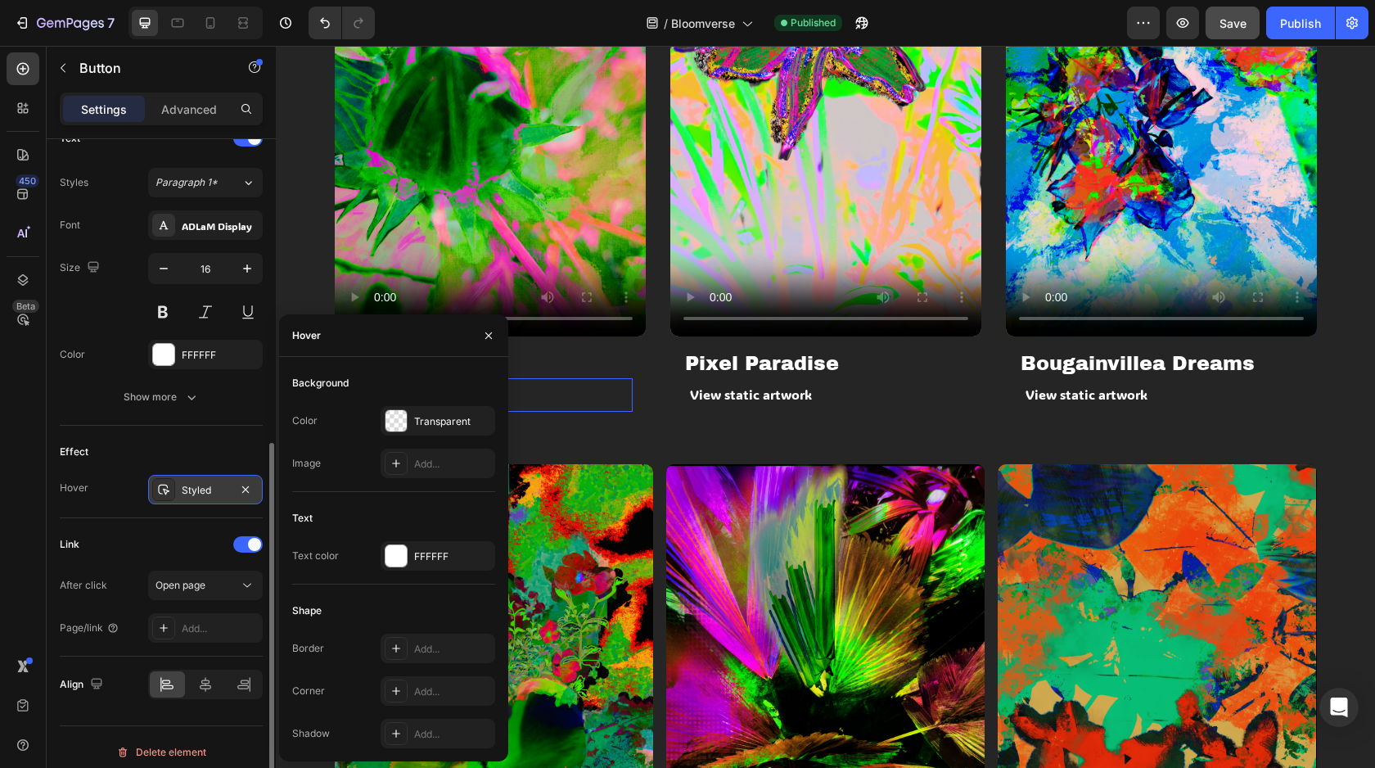
scroll to position [571, 0]
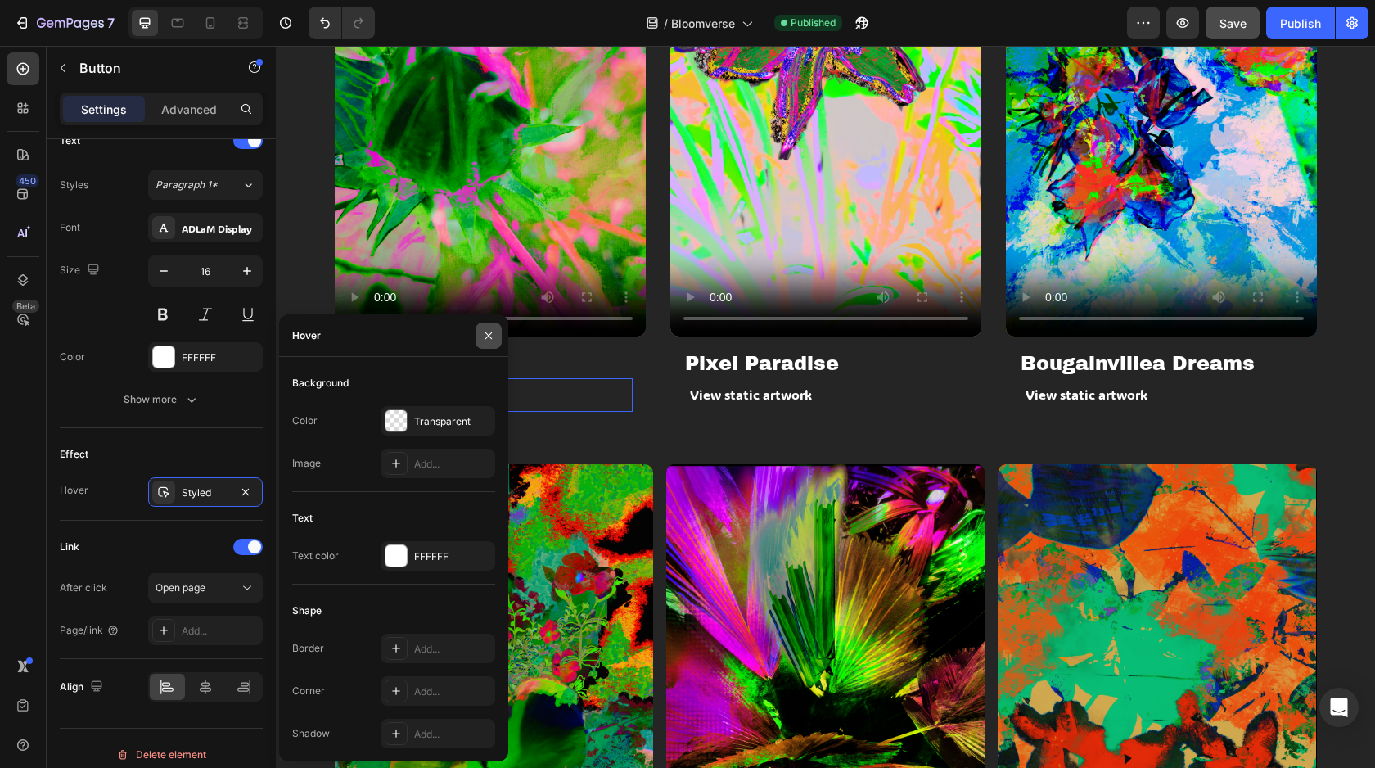
click at [489, 334] on icon "button" at bounding box center [488, 335] width 13 height 13
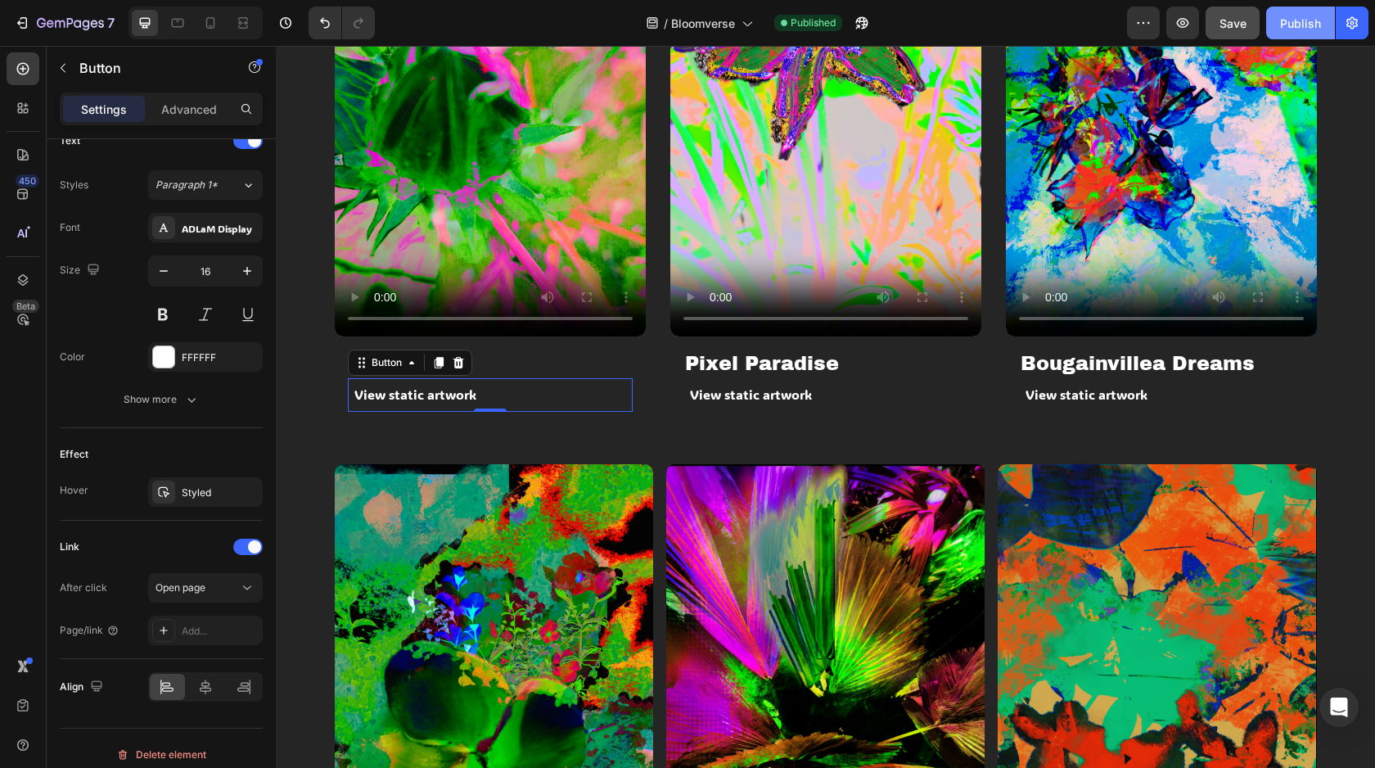
click at [1287, 25] on div "Publish" at bounding box center [1300, 23] width 41 height 17
click at [1297, 31] on button "Publish" at bounding box center [1300, 23] width 69 height 33
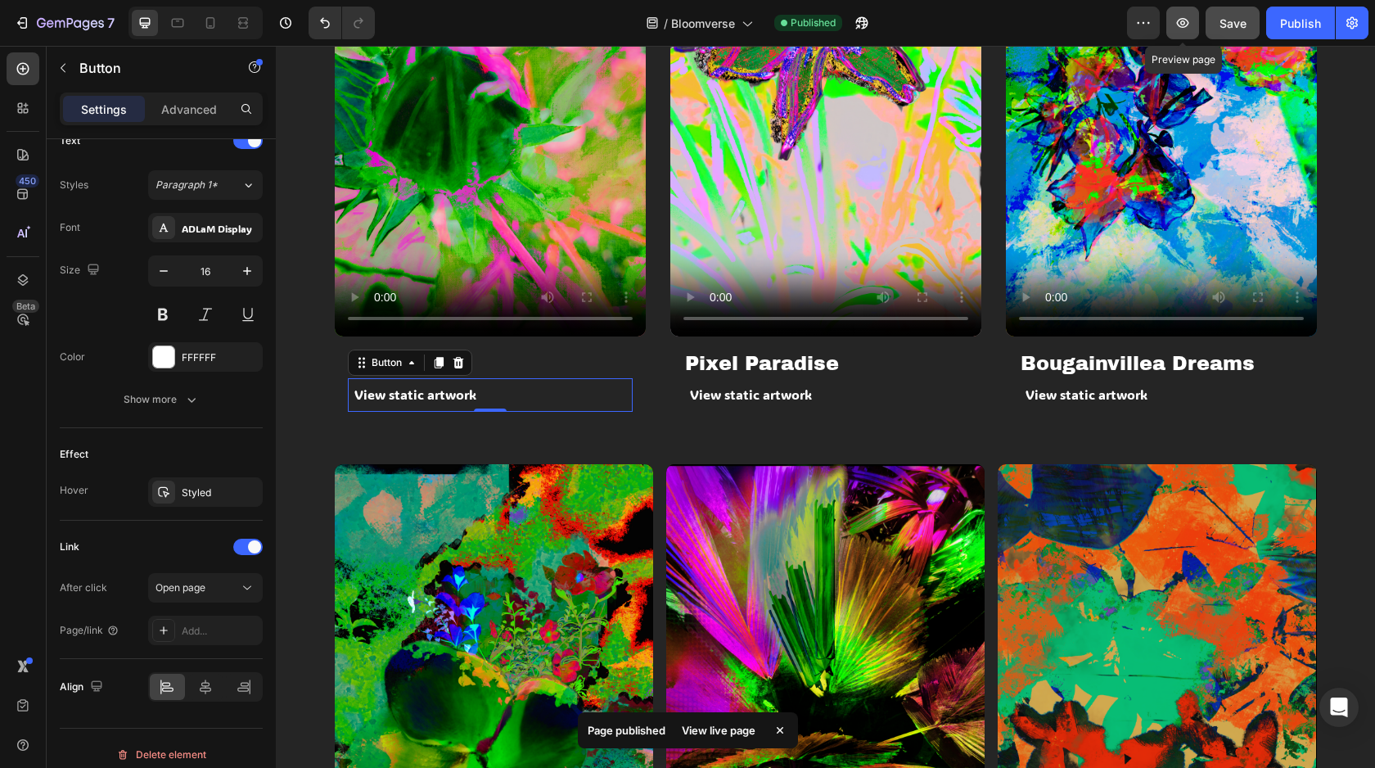
click at [1186, 31] on button "button" at bounding box center [1183, 23] width 33 height 33
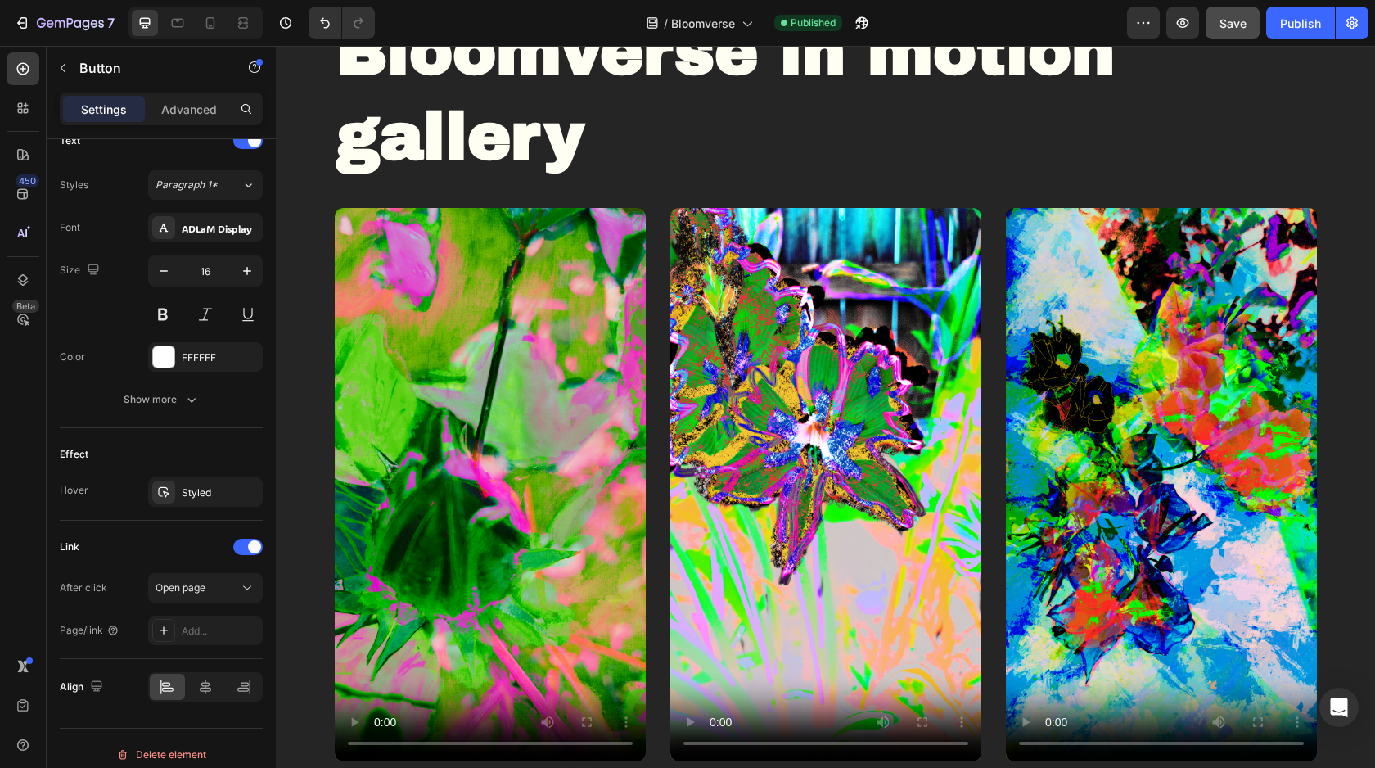
scroll to position [679, 0]
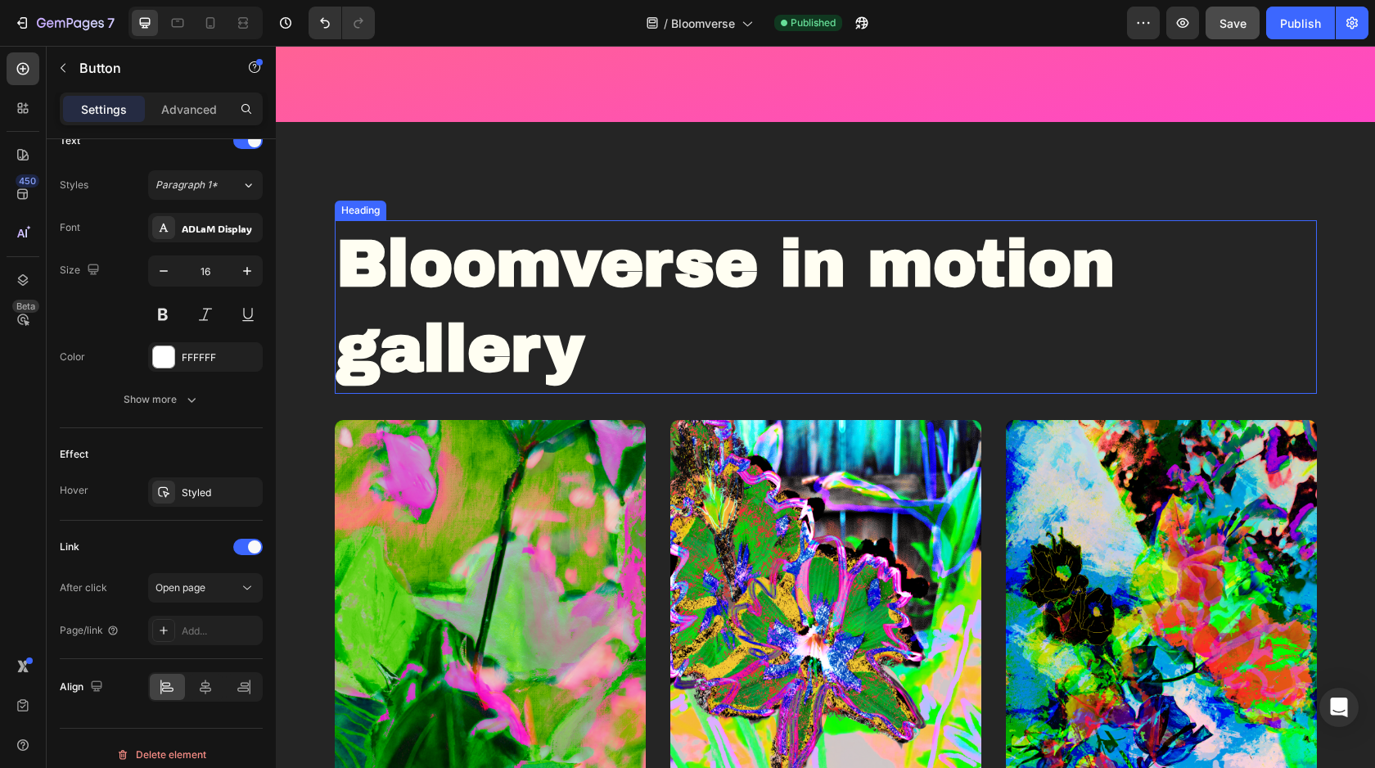
click at [563, 268] on strong "Bloomverse in motion gallery" at bounding box center [725, 306] width 779 height 156
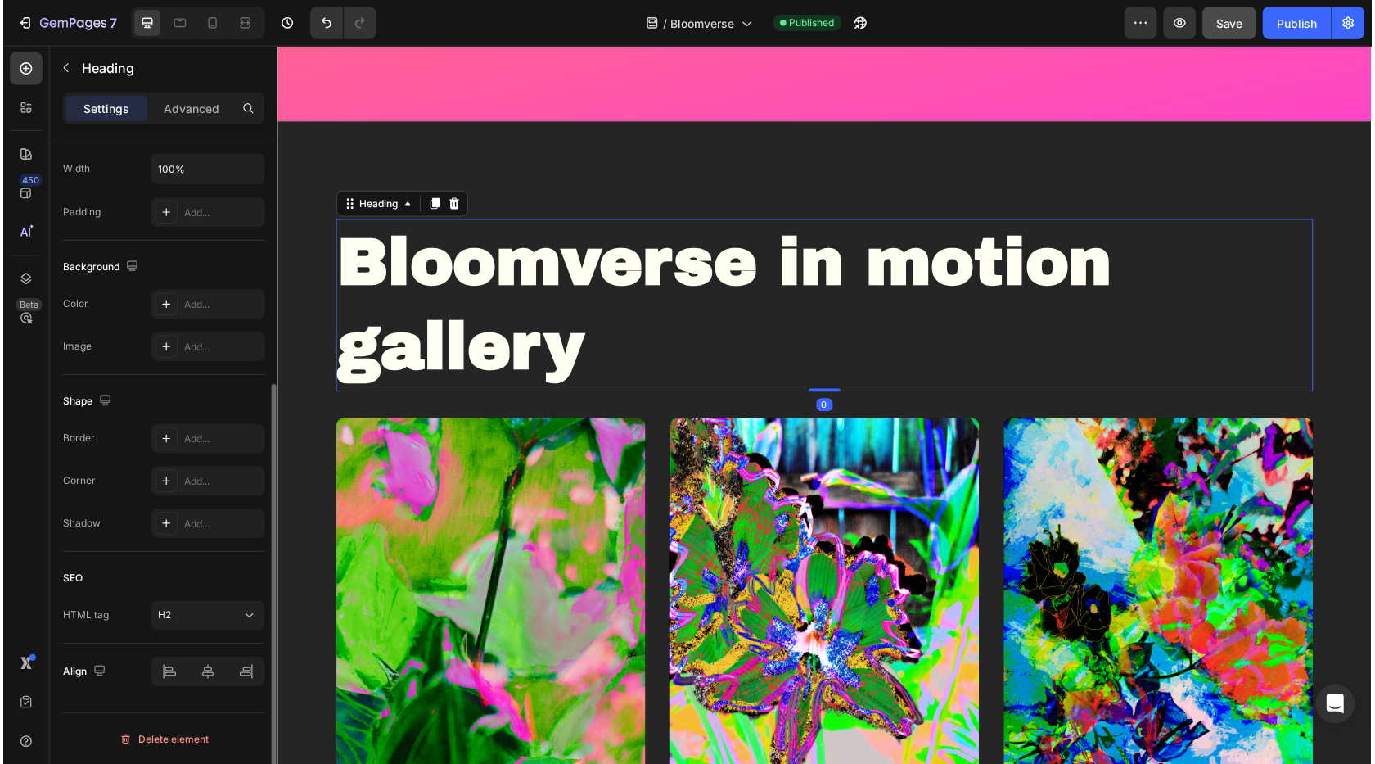
scroll to position [0, 0]
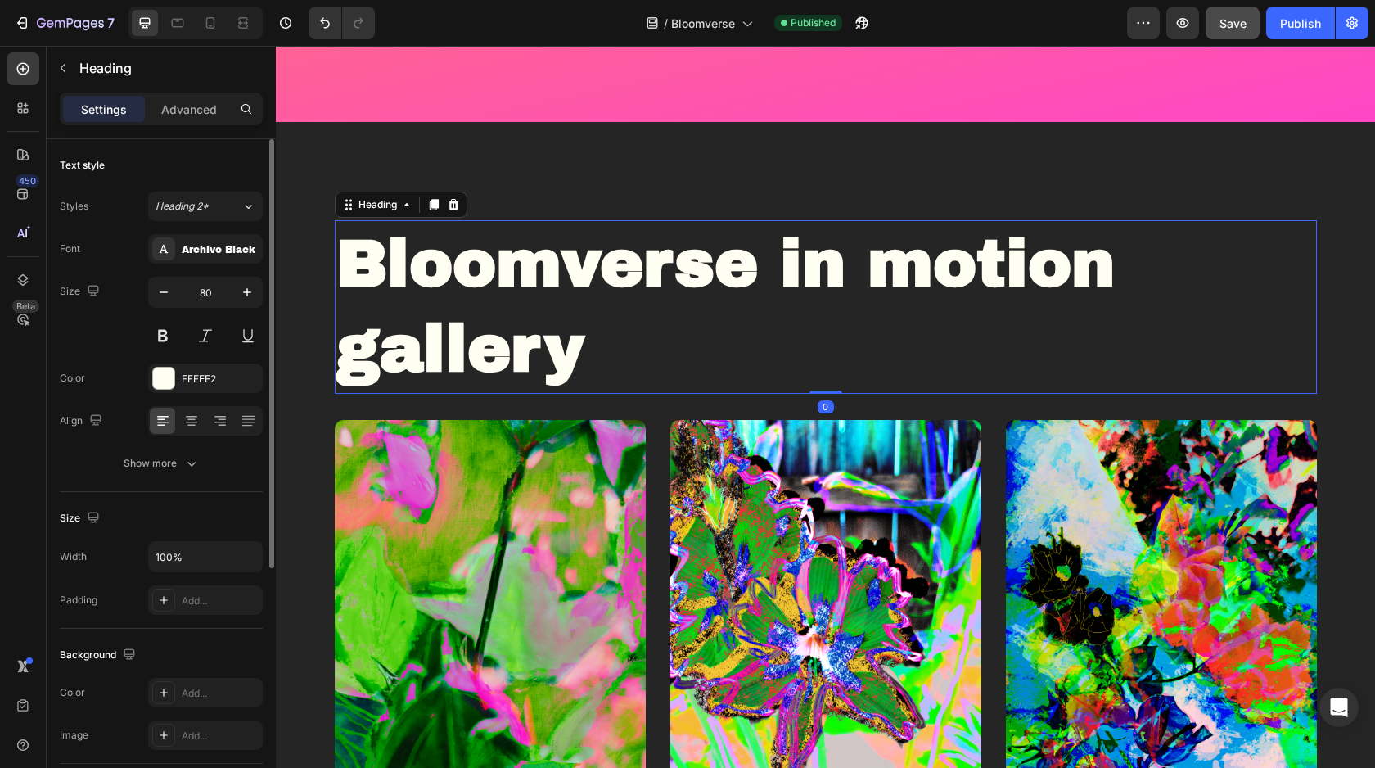
click at [563, 268] on strong "Bloomverse in motion gallery" at bounding box center [725, 306] width 779 height 156
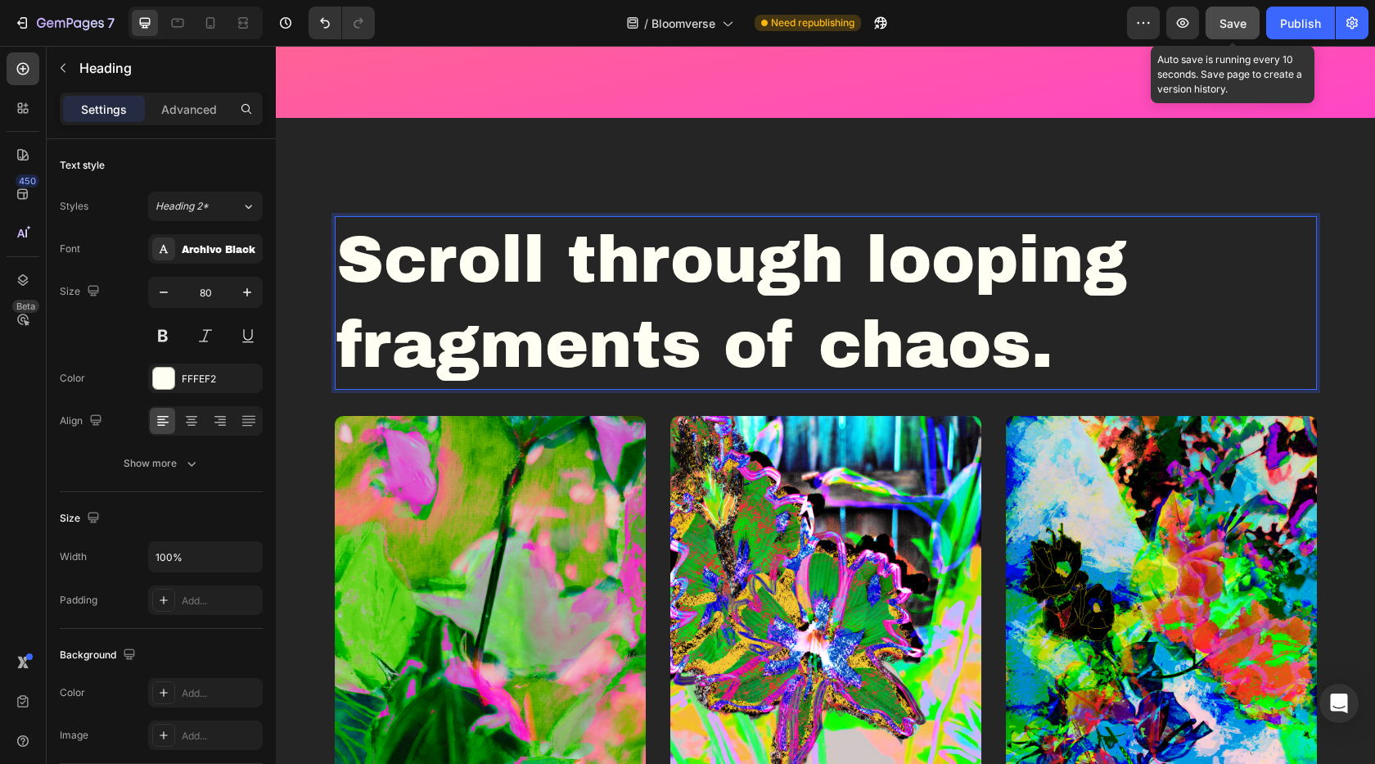
click at [1229, 31] on div "Save" at bounding box center [1233, 23] width 27 height 17
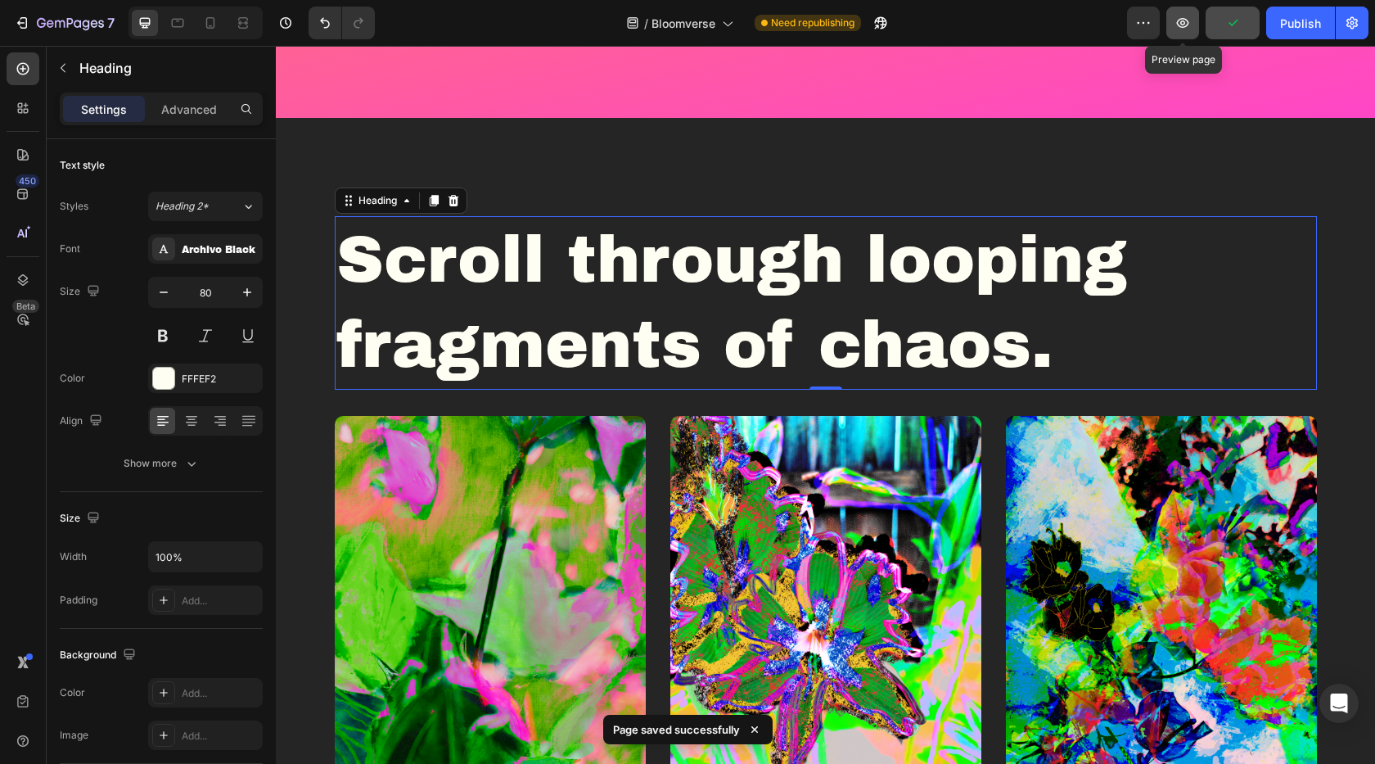
click at [1181, 31] on button "button" at bounding box center [1183, 23] width 33 height 33
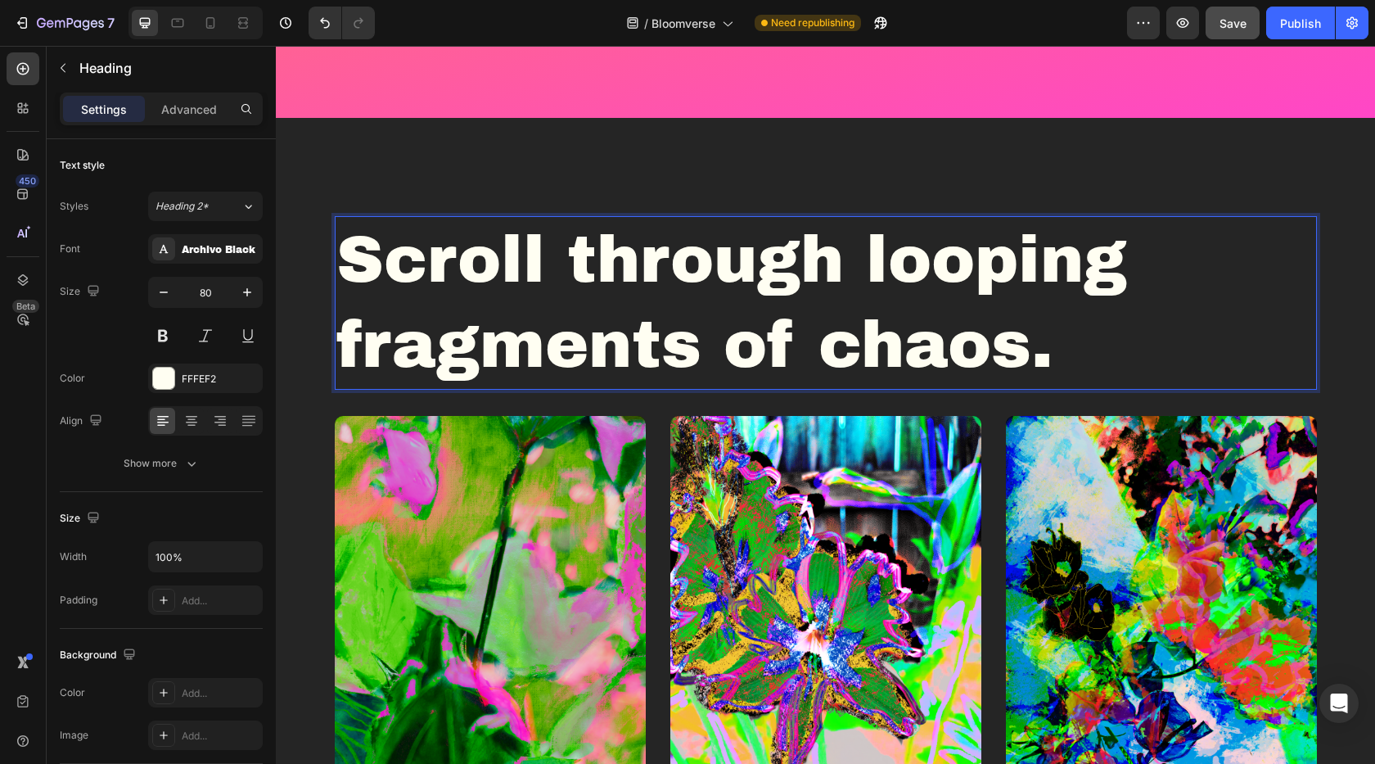
click at [387, 262] on p "Scroll through looping fragments of chaos." at bounding box center [825, 303] width 979 height 170
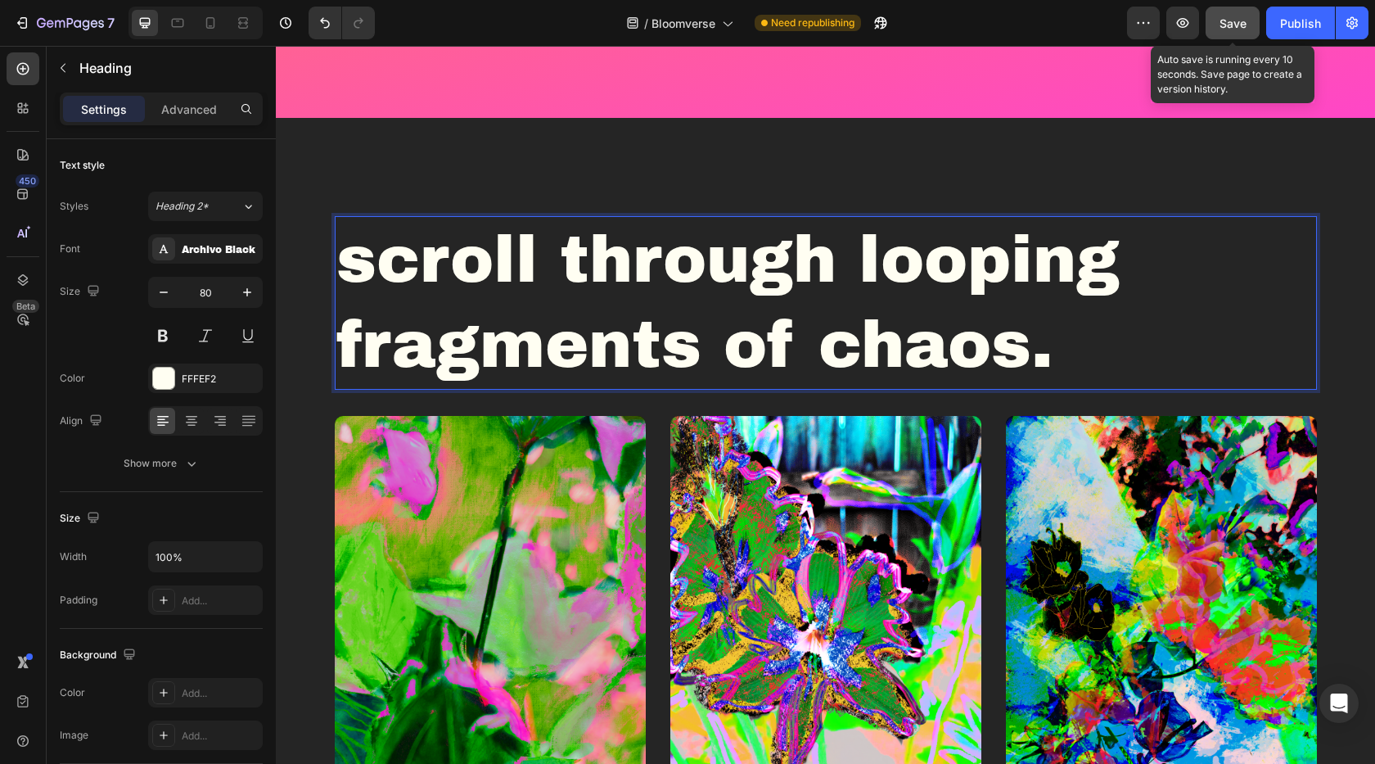
click at [1217, 30] on button "Save" at bounding box center [1233, 23] width 54 height 33
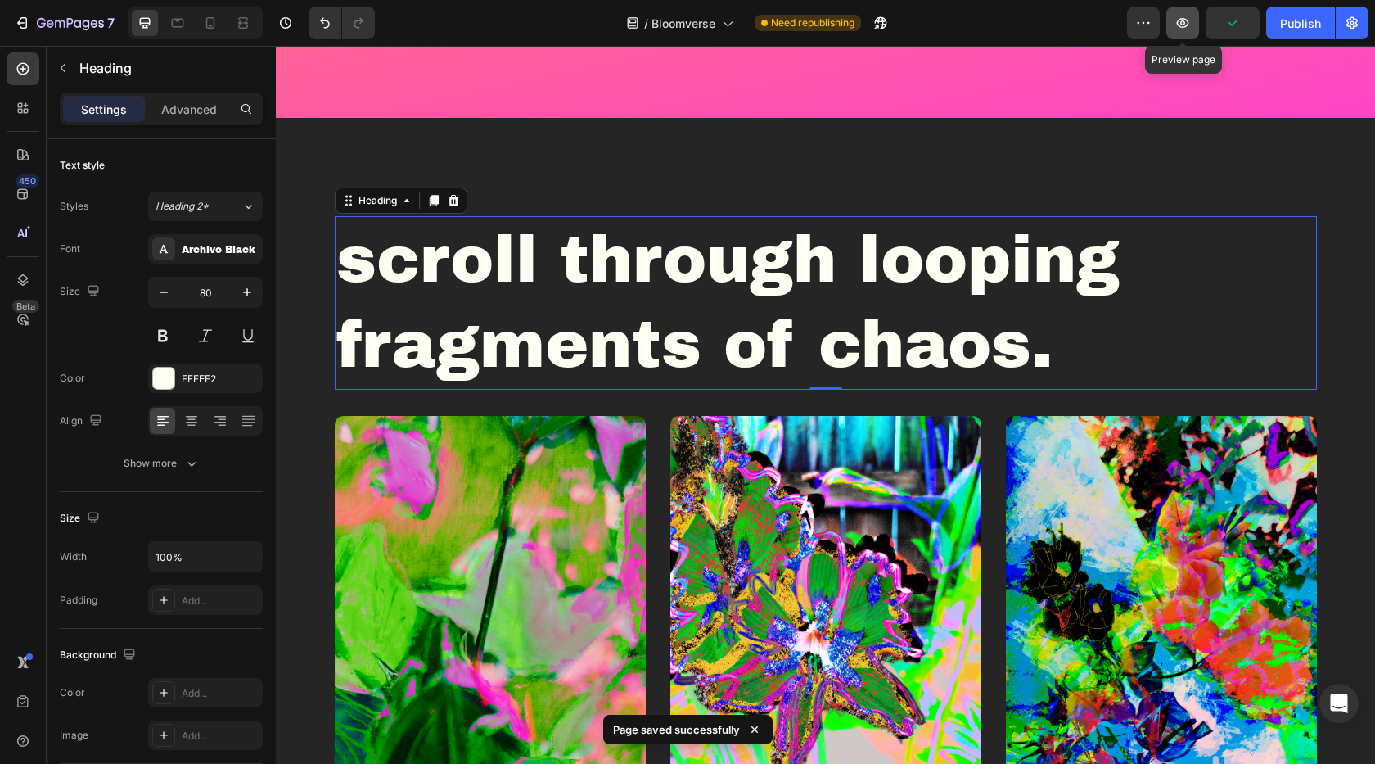
click at [1178, 24] on icon "button" at bounding box center [1183, 23] width 12 height 10
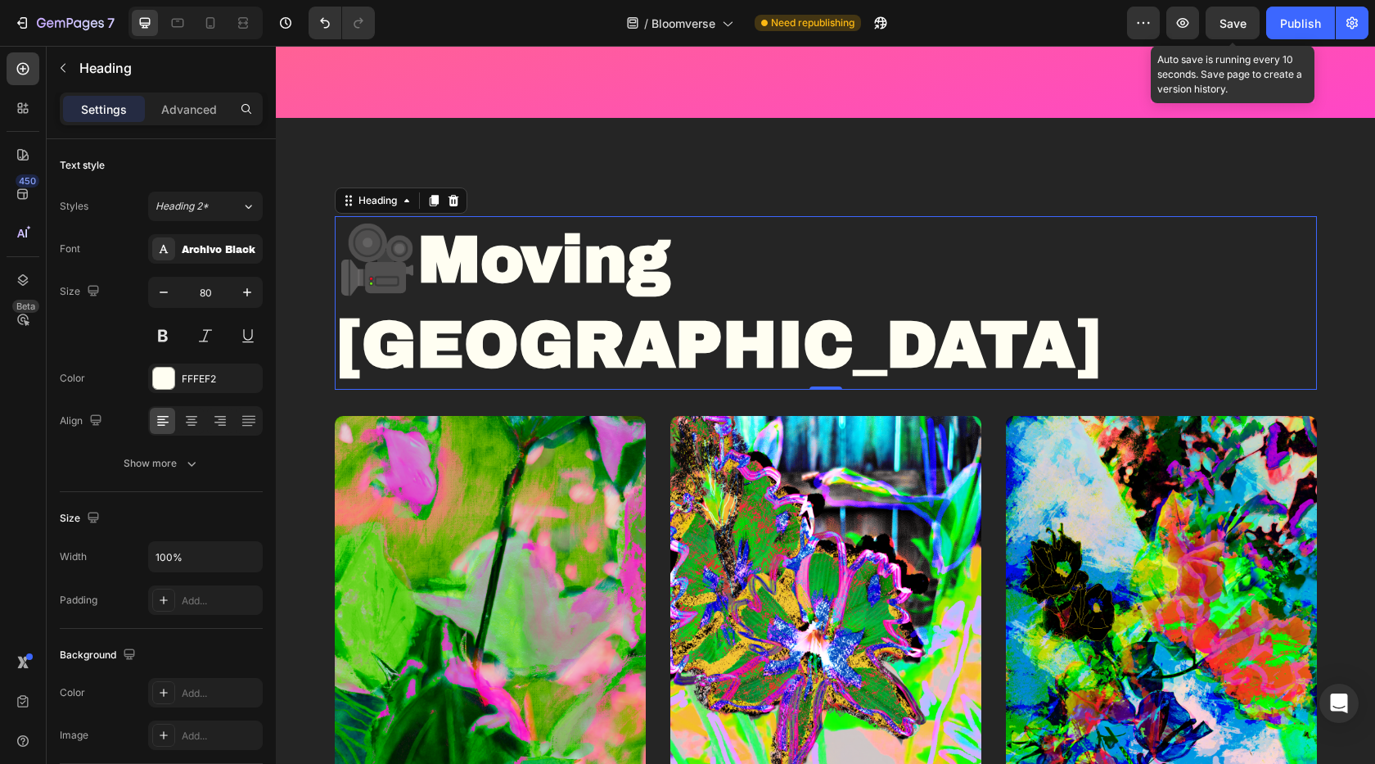
click at [1233, 18] on span "Save" at bounding box center [1233, 23] width 27 height 14
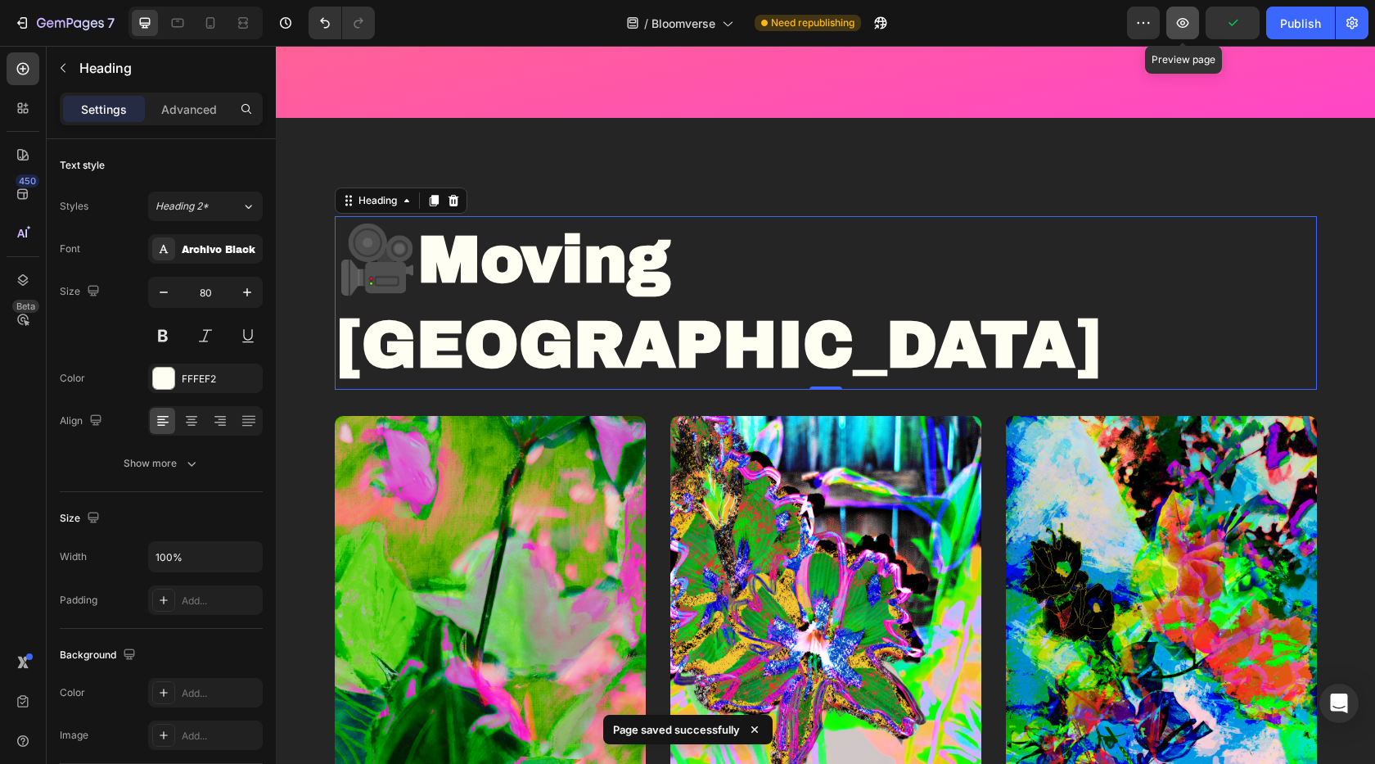
click at [1179, 25] on icon "button" at bounding box center [1183, 23] width 12 height 10
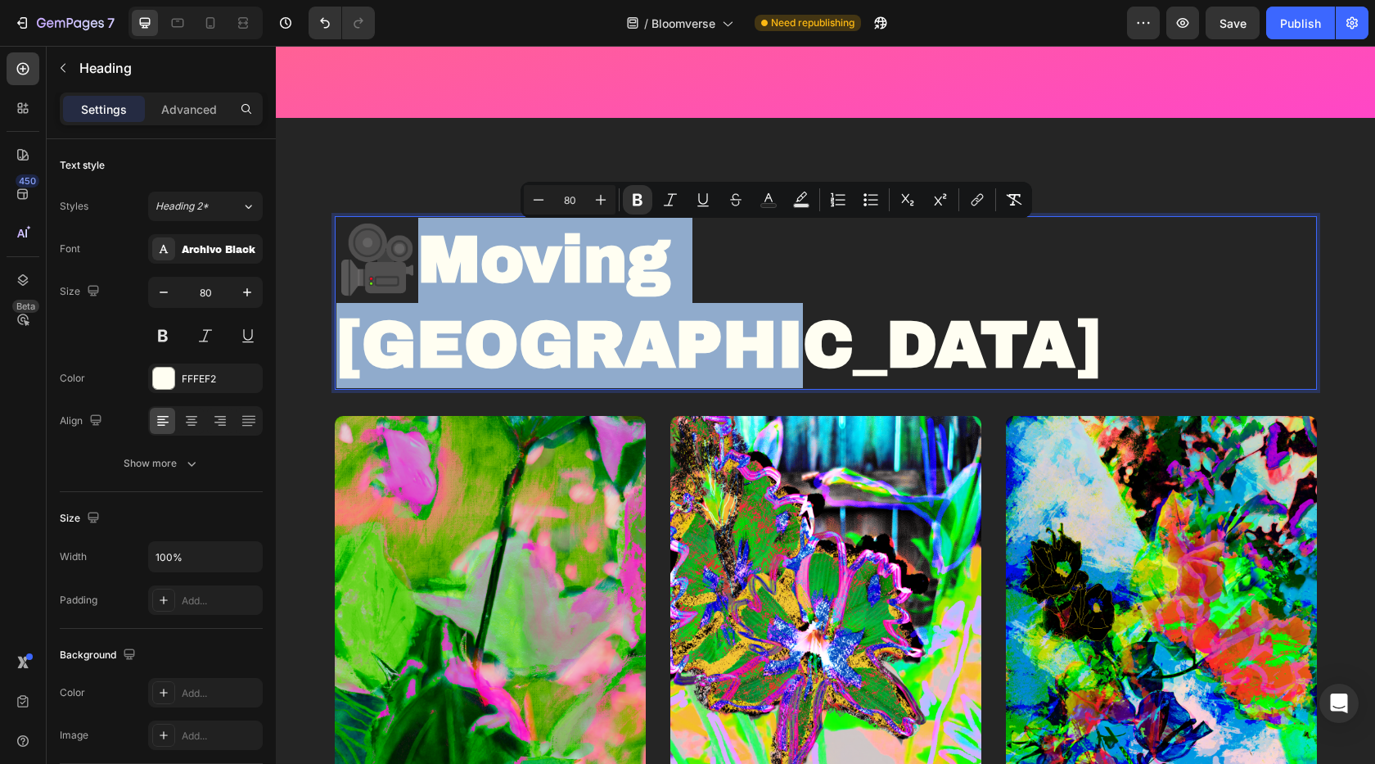
drag, startPoint x: 436, startPoint y: 269, endPoint x: 1131, endPoint y: 267, distance: 694.2
click at [1131, 267] on p "🎥 Moving [GEOGRAPHIC_DATA]" at bounding box center [825, 303] width 979 height 170
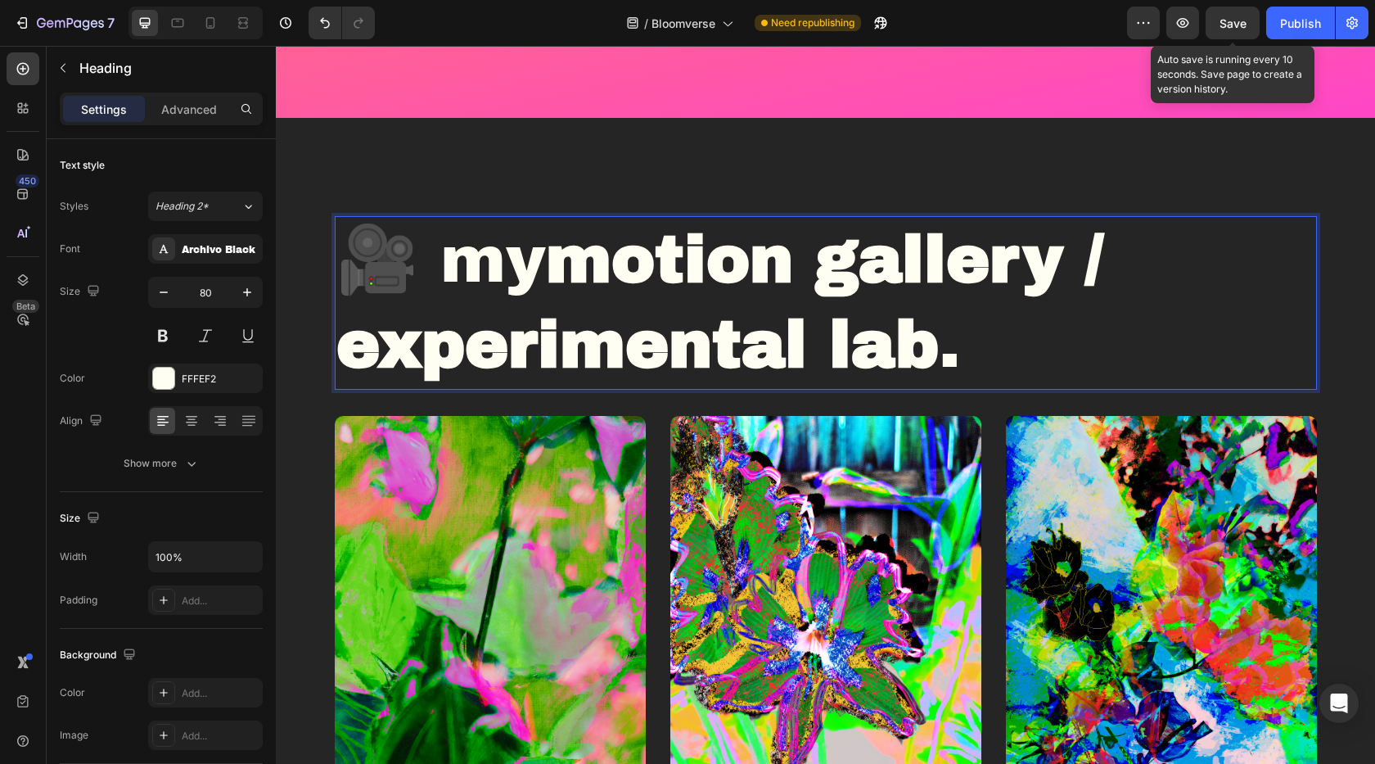
click at [1235, 23] on span "Save" at bounding box center [1233, 23] width 27 height 14
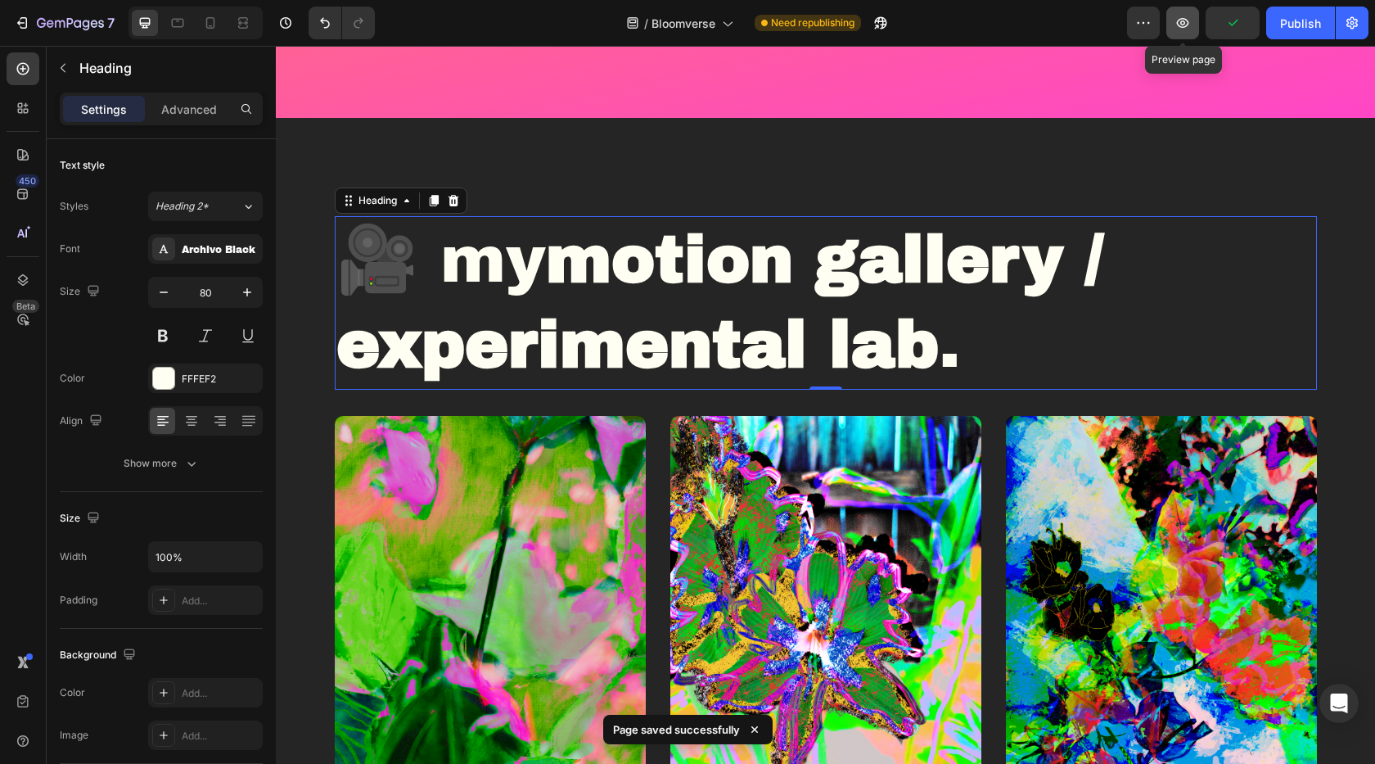
click at [1191, 17] on icon "button" at bounding box center [1183, 23] width 16 height 16
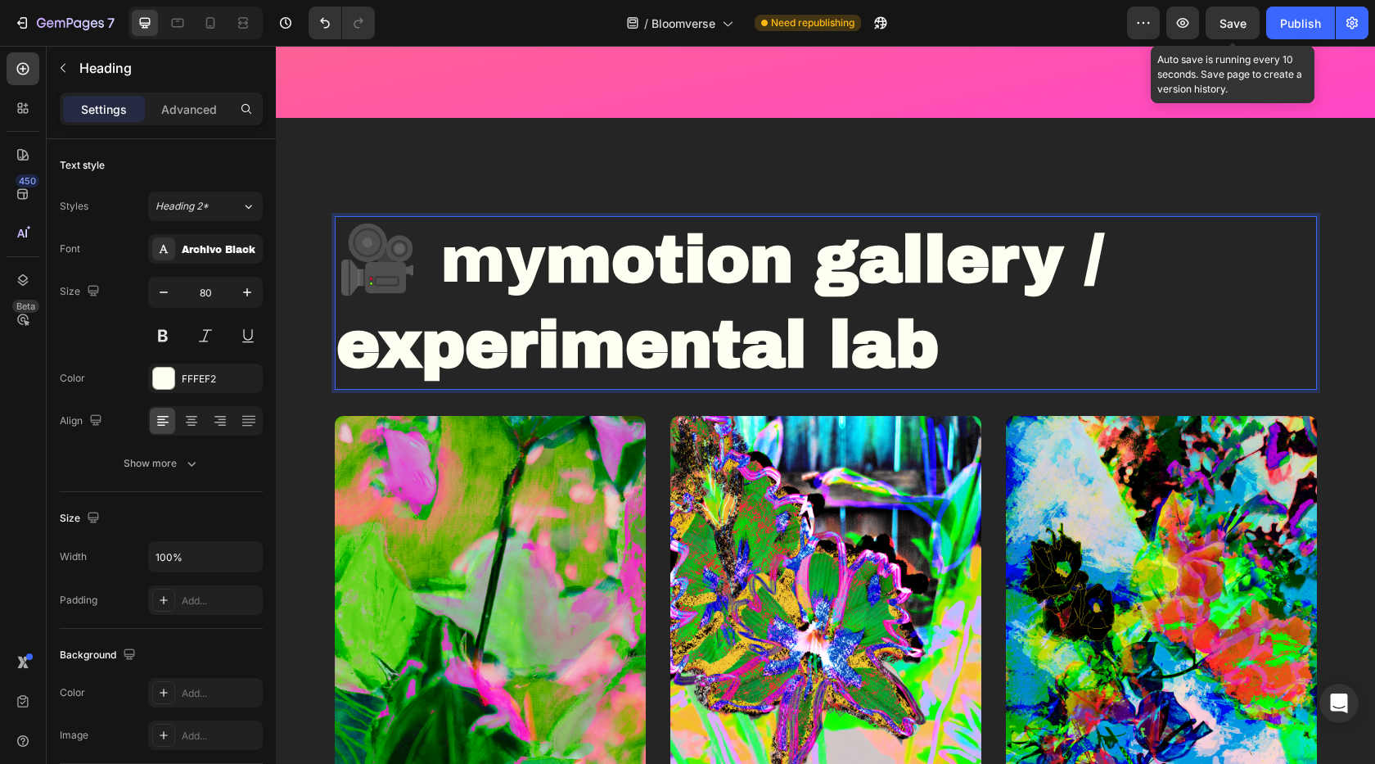
click at [1222, 22] on span "Save" at bounding box center [1233, 23] width 27 height 14
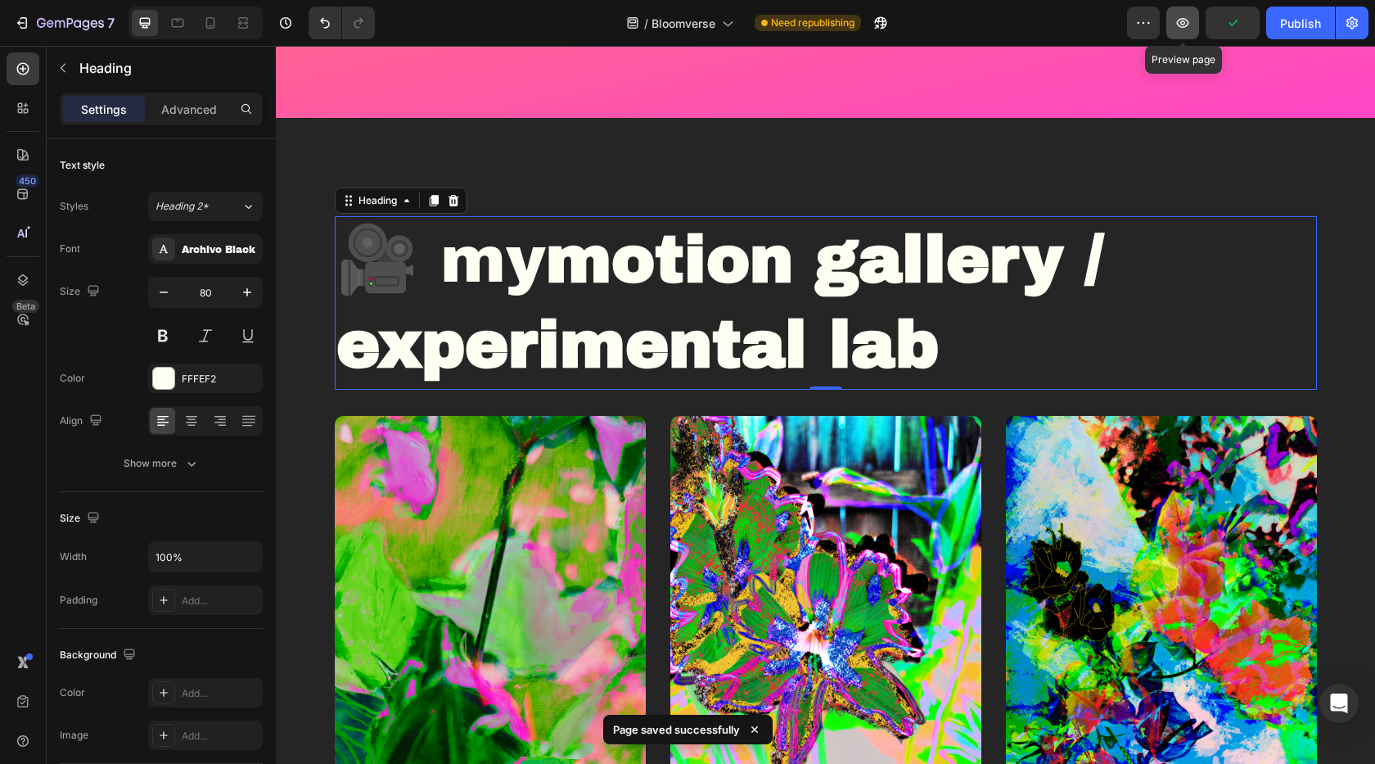
click at [1176, 23] on icon "button" at bounding box center [1183, 23] width 16 height 16
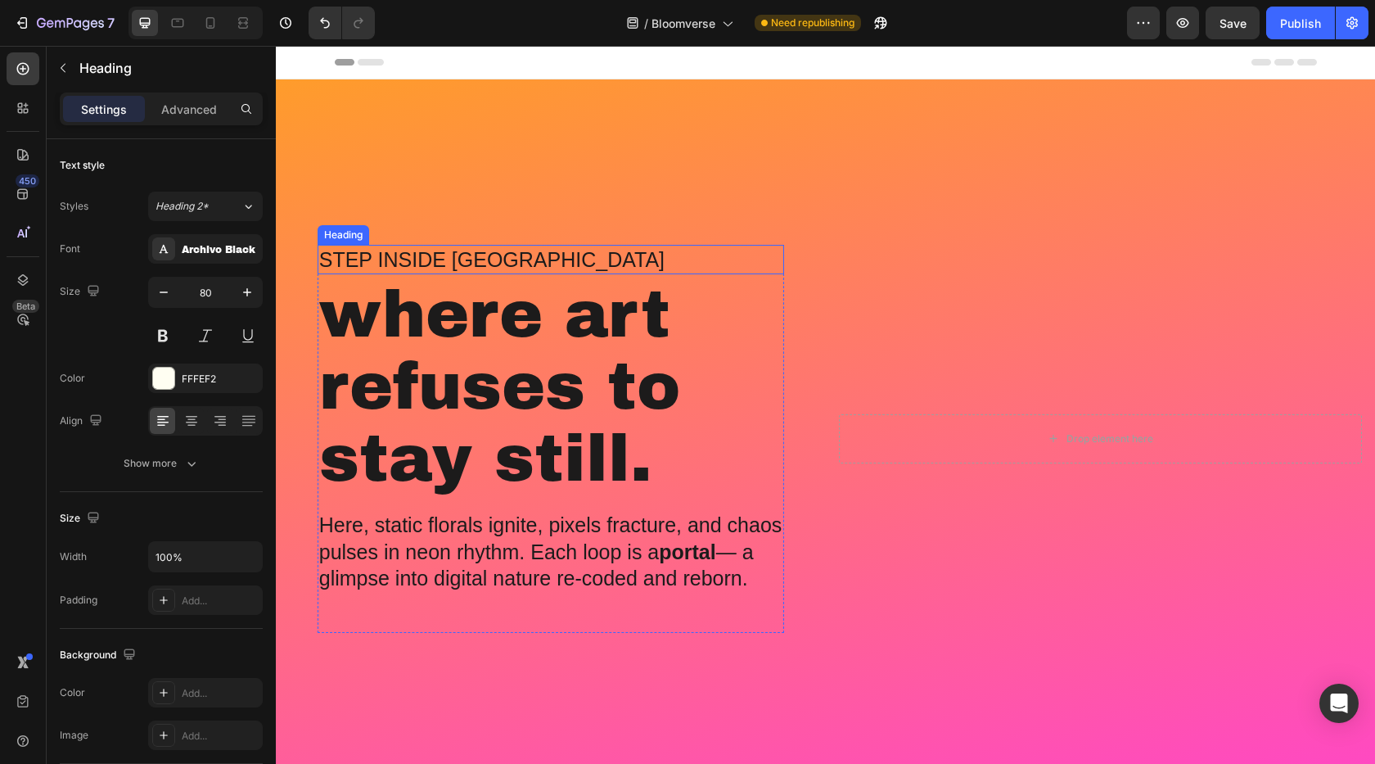
click at [439, 382] on h2 "where art refuses to stay still." at bounding box center [551, 387] width 467 height 219
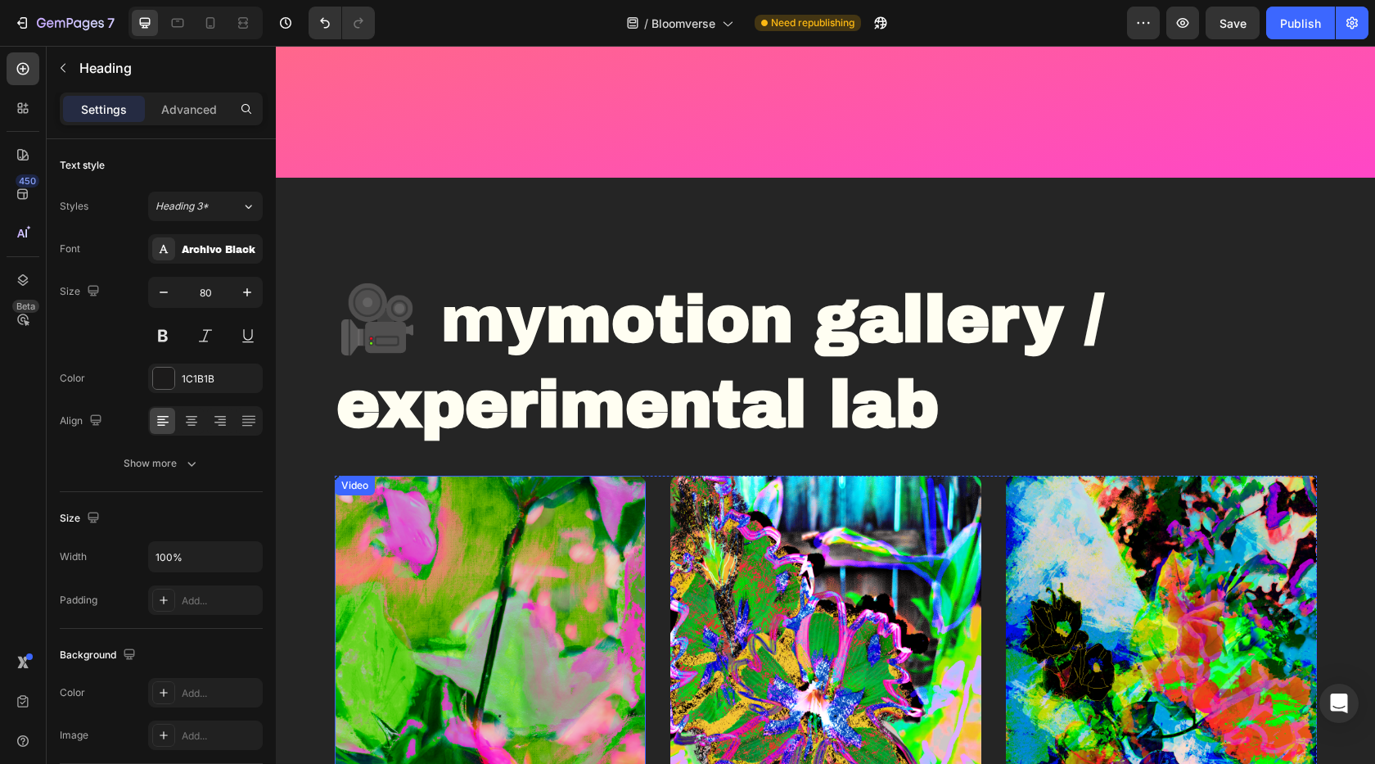
scroll to position [727, 0]
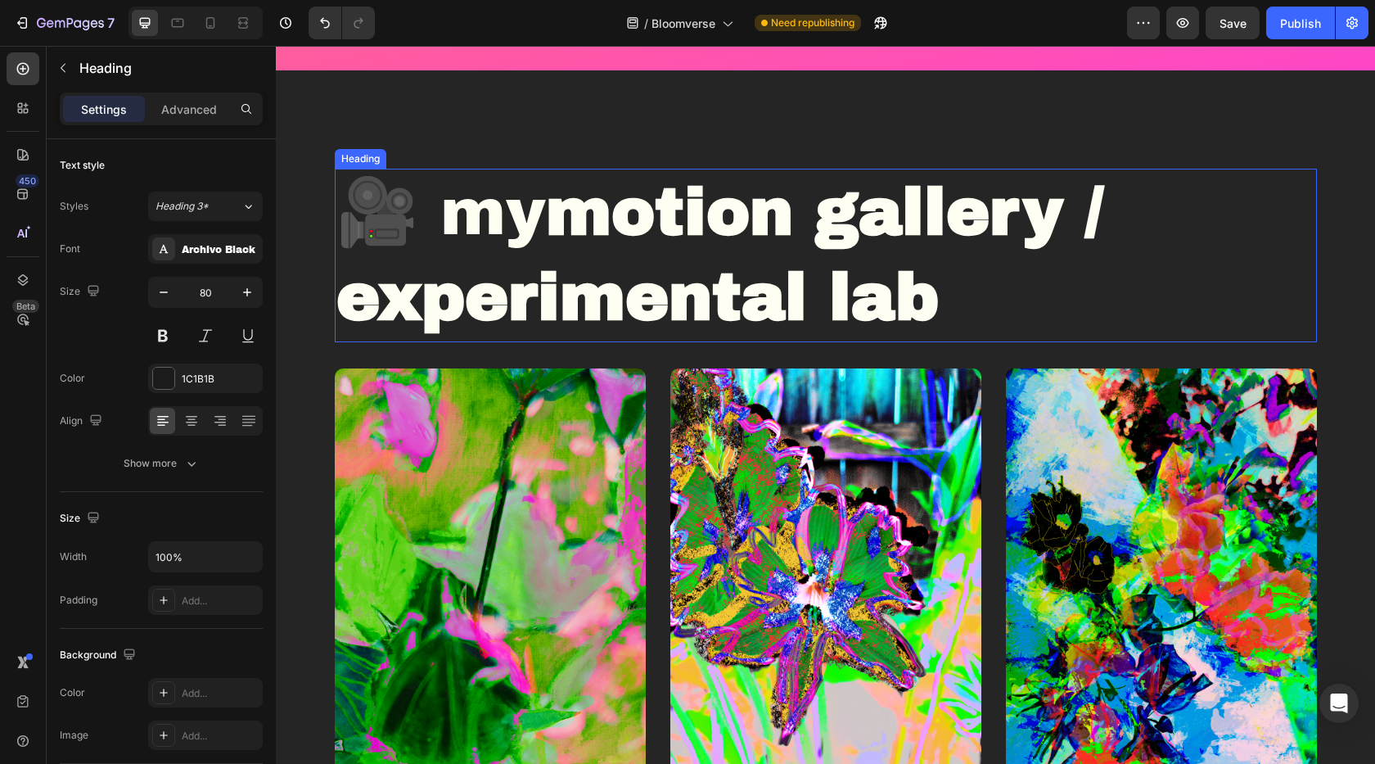
click at [583, 322] on strong "motion gallery / experimental lab" at bounding box center [719, 255] width 767 height 156
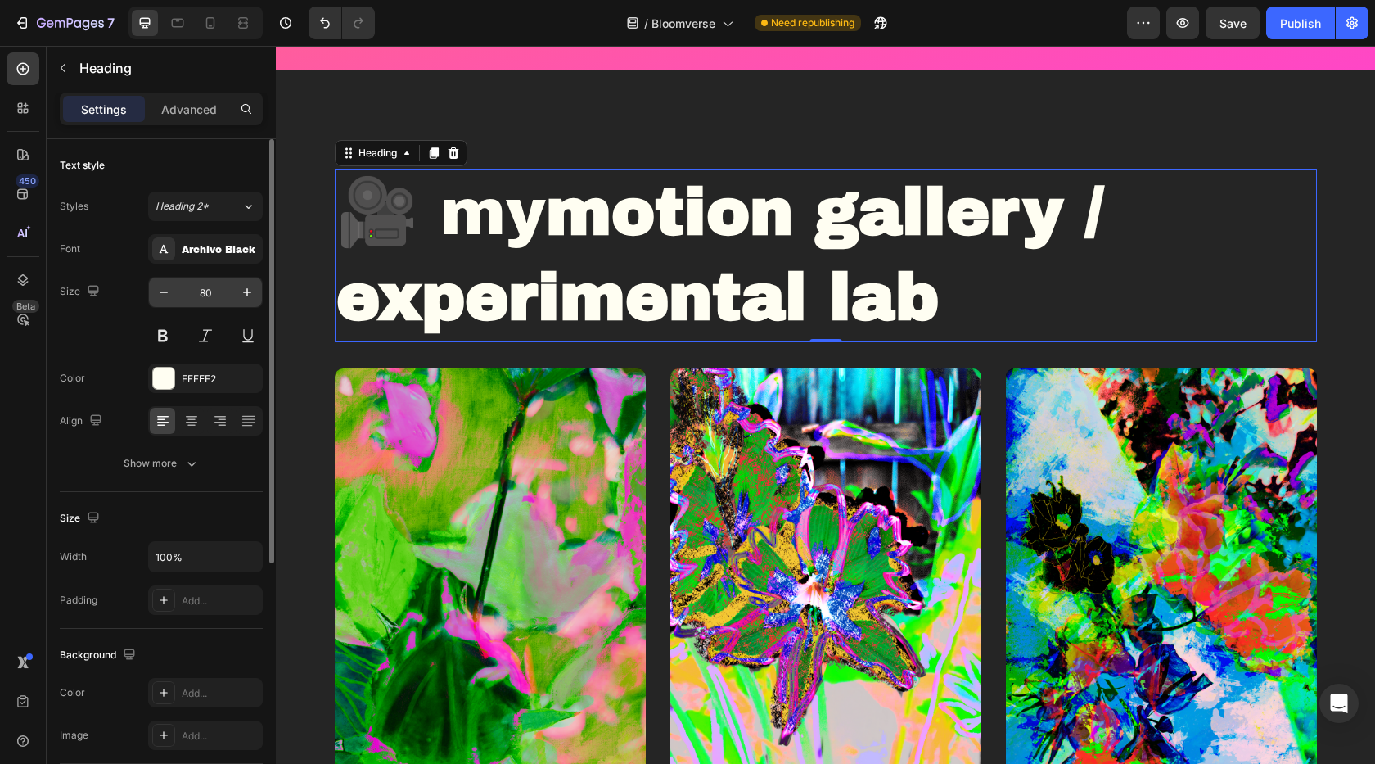
click at [210, 292] on input "80" at bounding box center [205, 292] width 54 height 29
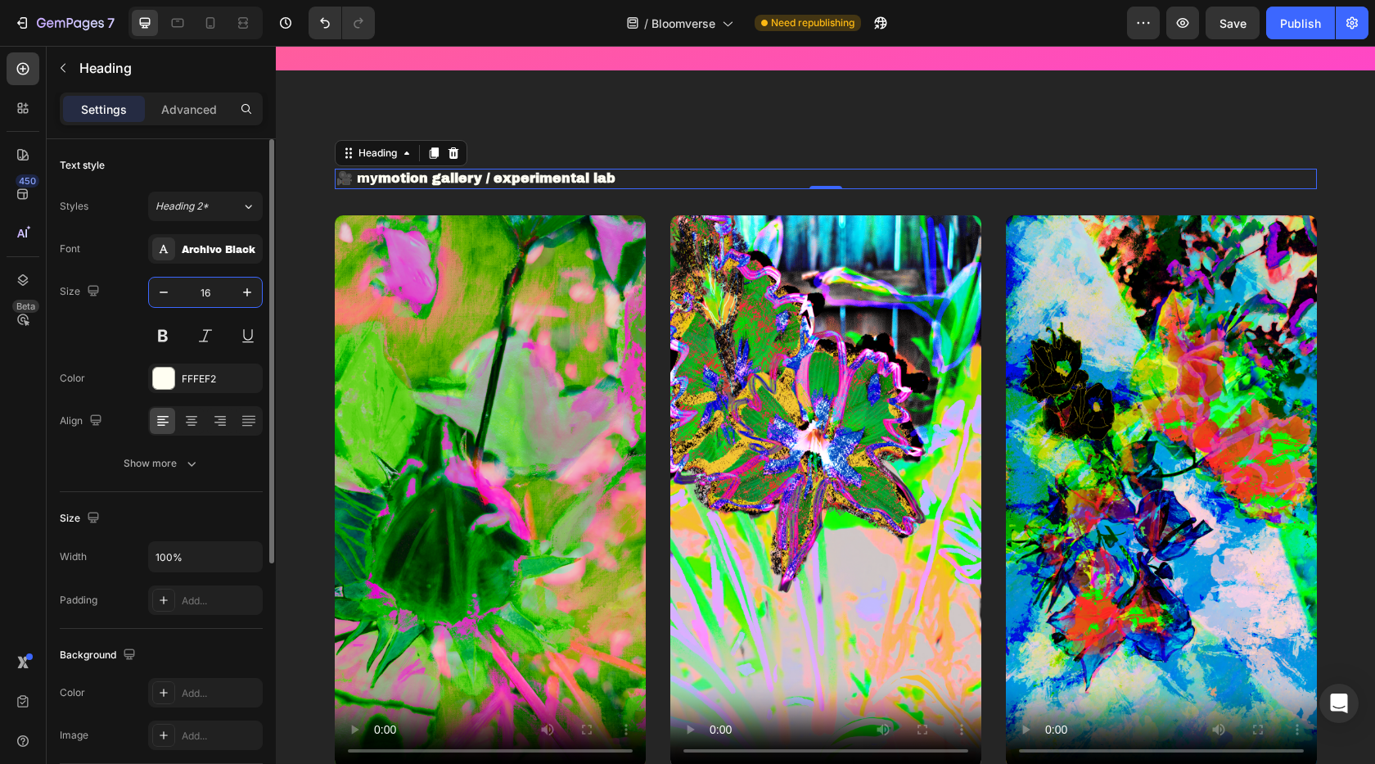
click at [209, 291] on input "16" at bounding box center [205, 292] width 54 height 29
drag, startPoint x: 214, startPoint y: 282, endPoint x: 217, endPoint y: 293, distance: 10.9
click at [217, 293] on input "16" at bounding box center [205, 292] width 54 height 29
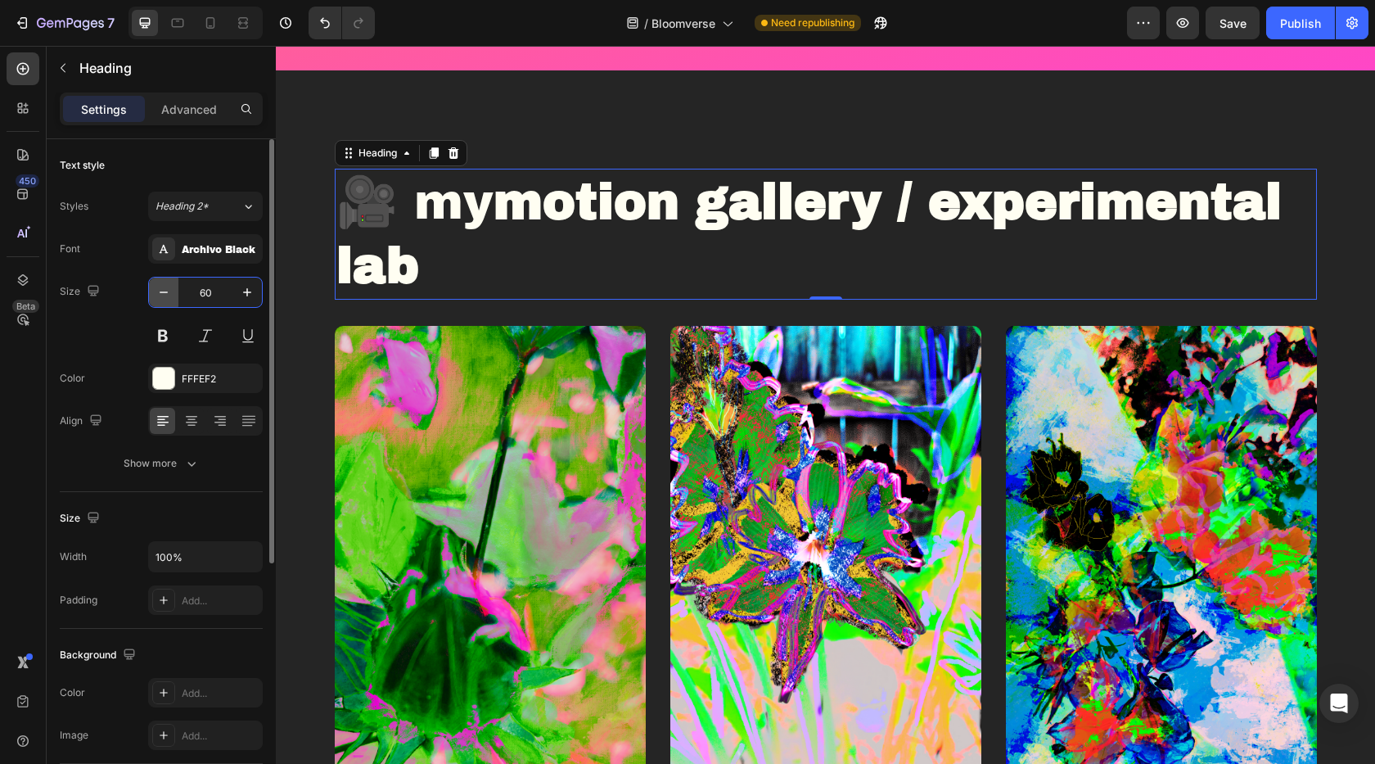
drag, startPoint x: 218, startPoint y: 287, endPoint x: 176, endPoint y: 293, distance: 42.3
click at [176, 293] on div "60" at bounding box center [205, 292] width 113 height 29
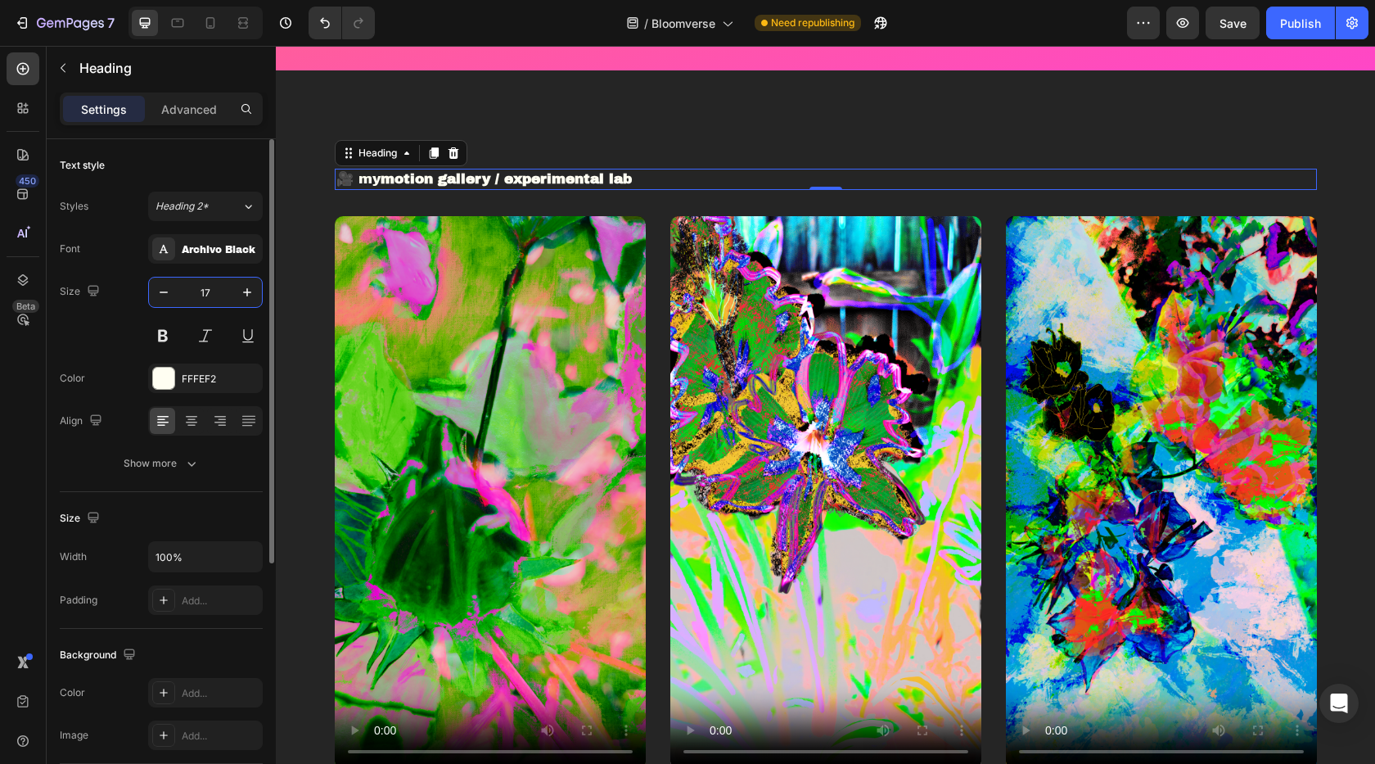
type input "1"
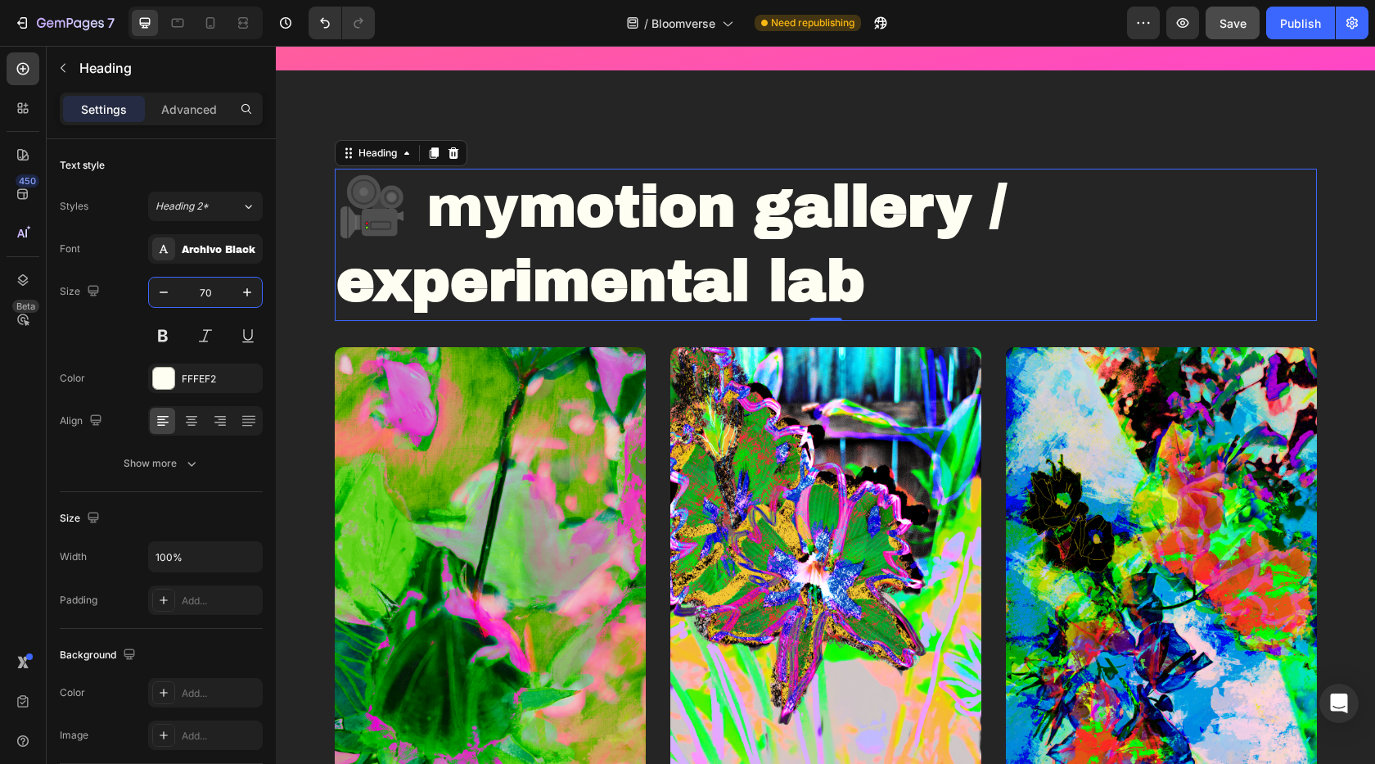
type input "70"
click at [1240, 11] on button "Save" at bounding box center [1233, 23] width 54 height 33
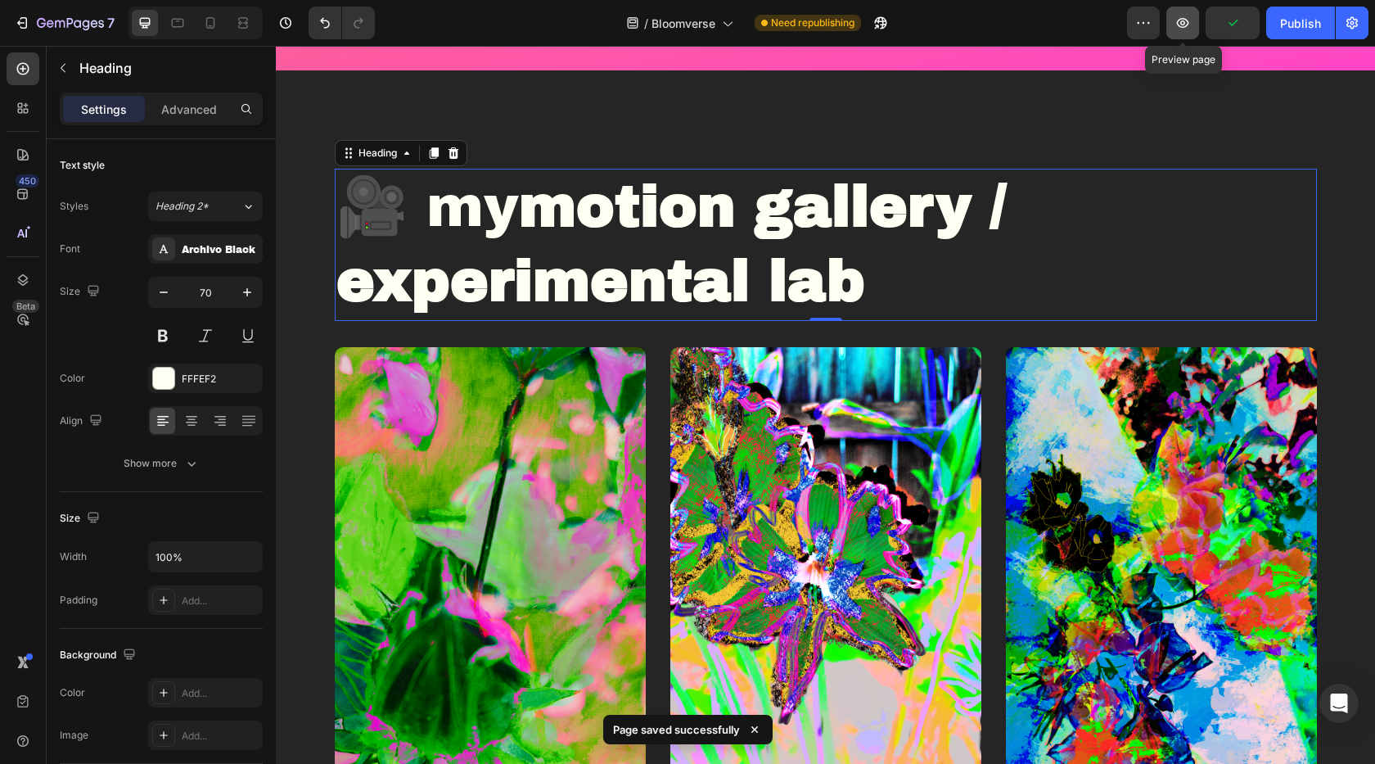
click at [1189, 20] on icon "button" at bounding box center [1183, 23] width 16 height 16
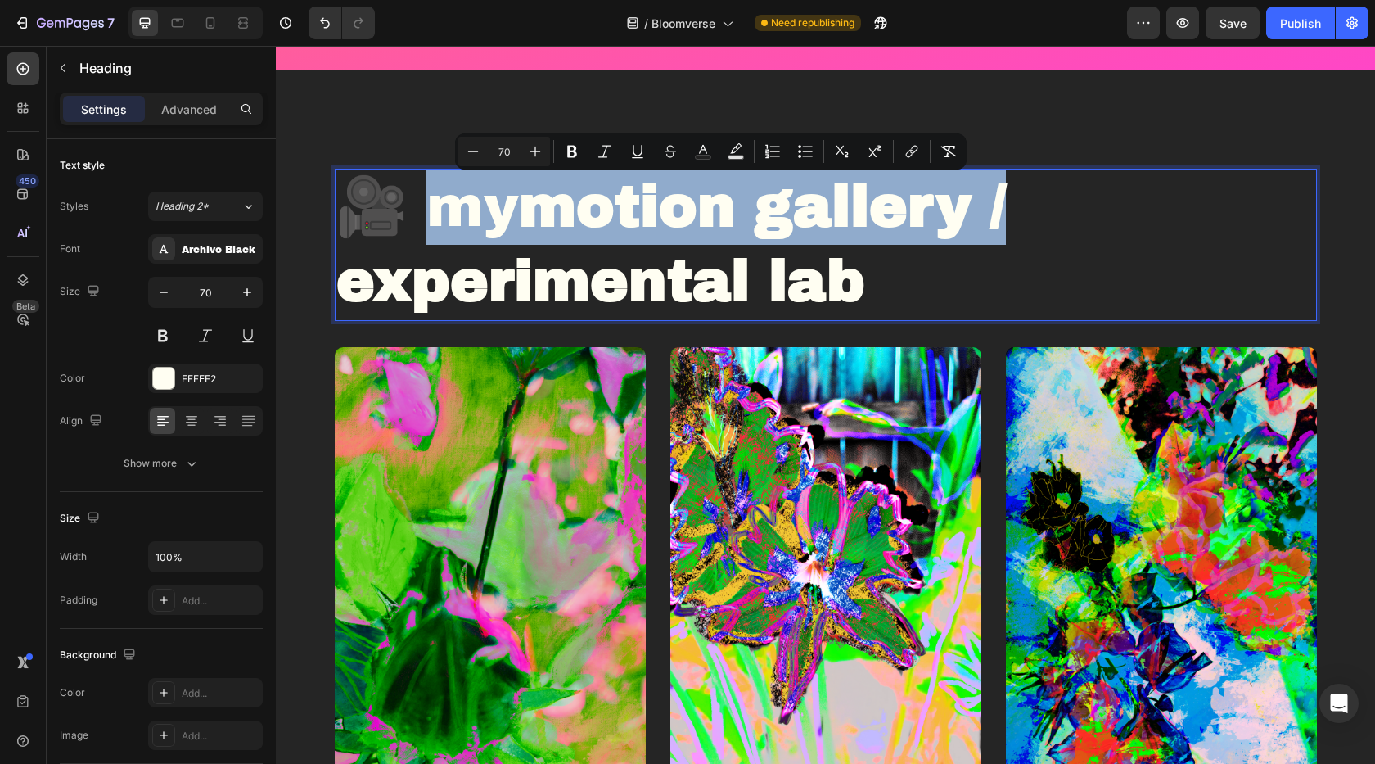
drag, startPoint x: 424, startPoint y: 201, endPoint x: 1086, endPoint y: 178, distance: 662.7
click at [1086, 178] on p "🎥 my motion gallery / experimental lab" at bounding box center [825, 244] width 979 height 149
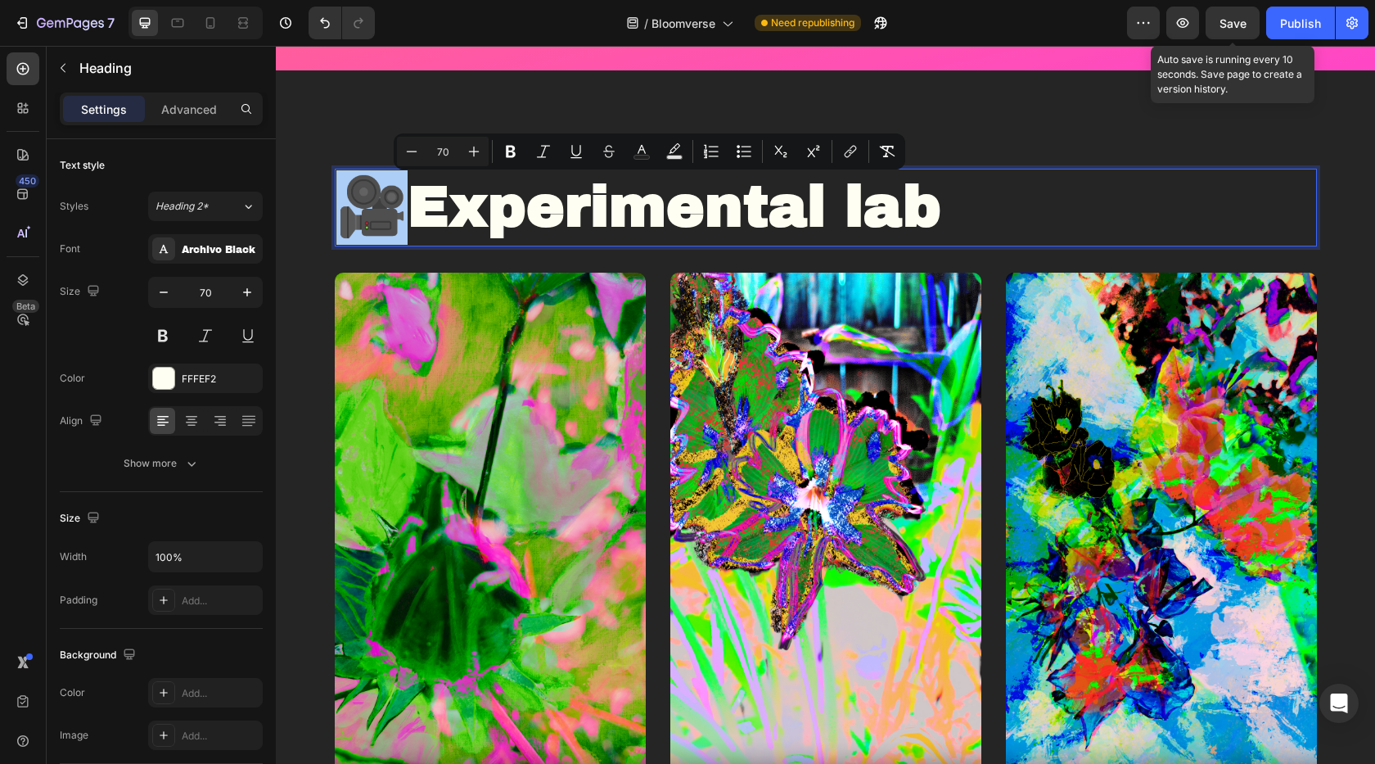
click at [1230, 26] on span "Save" at bounding box center [1233, 23] width 27 height 14
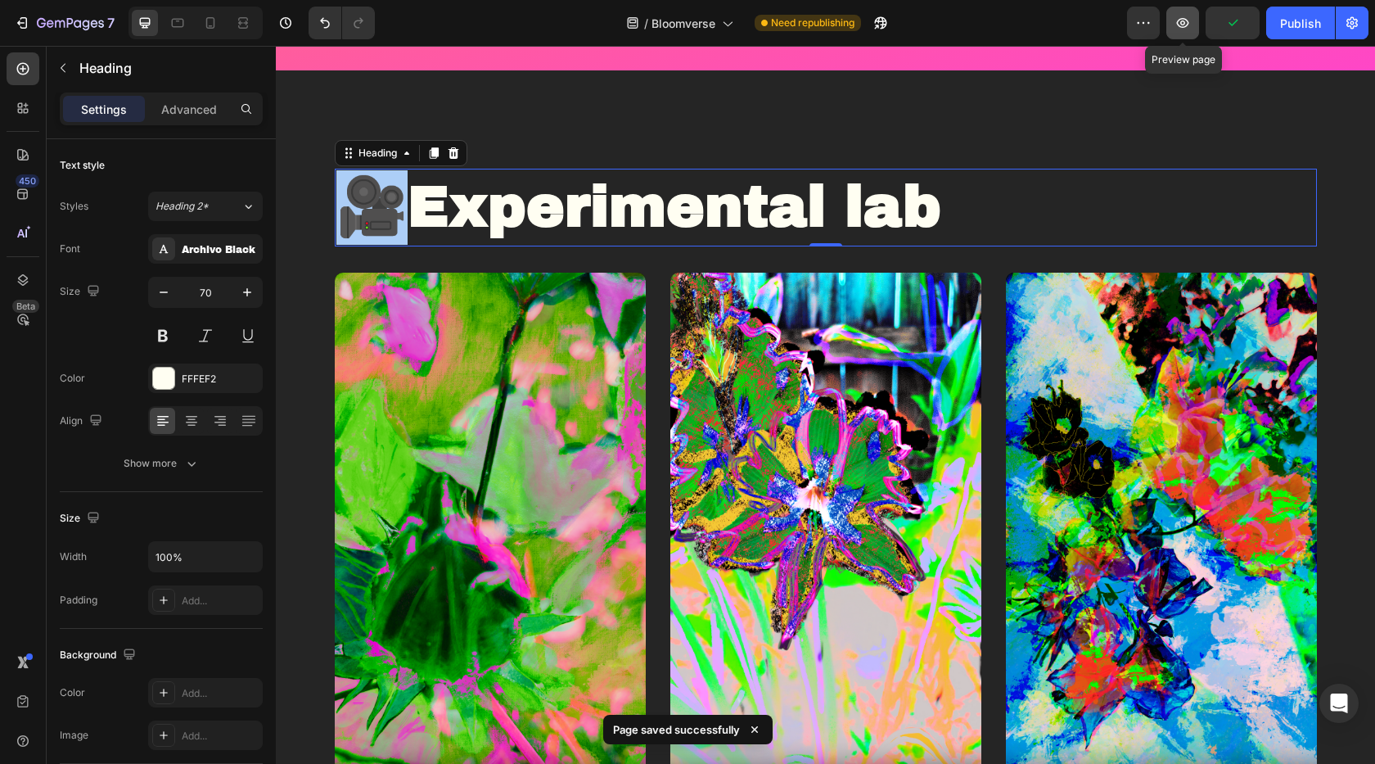
click at [1189, 30] on icon "button" at bounding box center [1183, 23] width 16 height 16
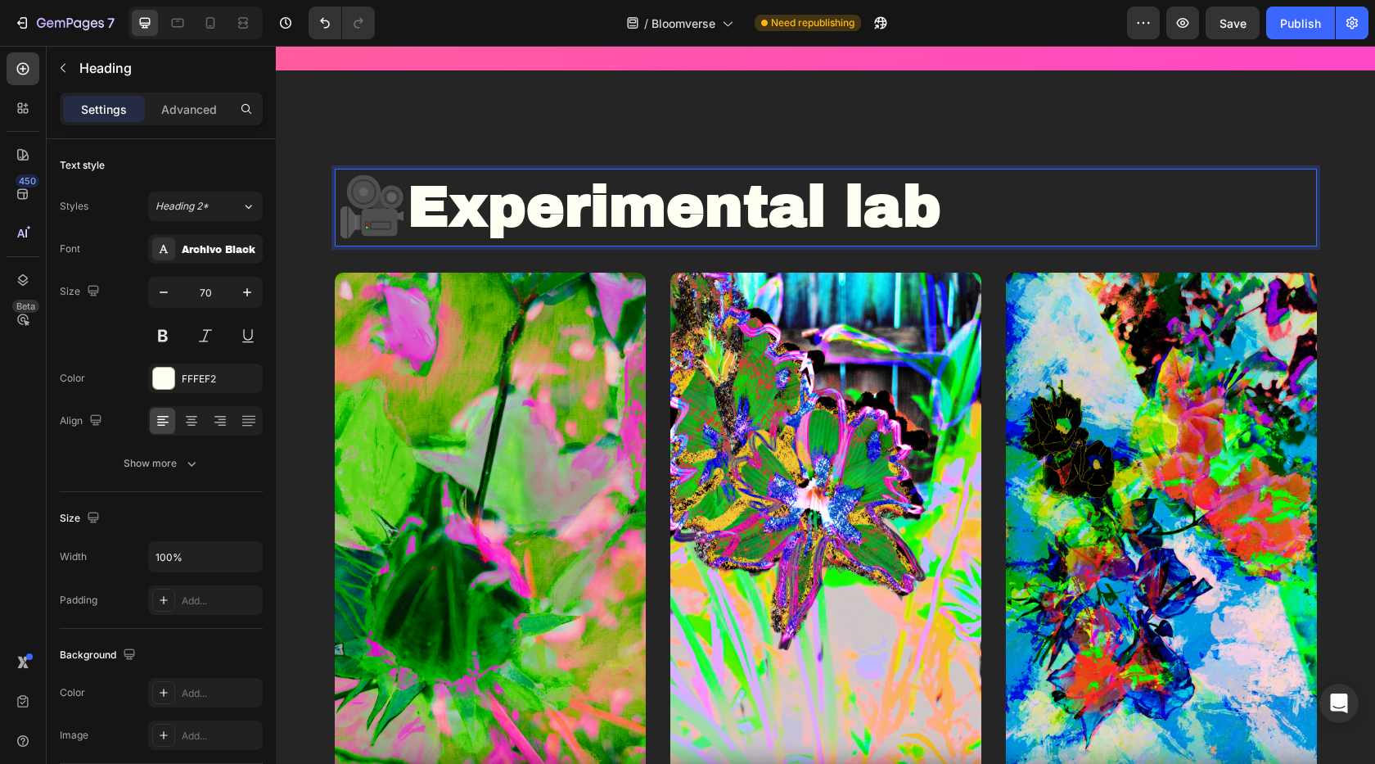
drag, startPoint x: 431, startPoint y: 199, endPoint x: 968, endPoint y: 223, distance: 537.6
click at [968, 223] on p "🎥 Experimental lab" at bounding box center [825, 207] width 979 height 74
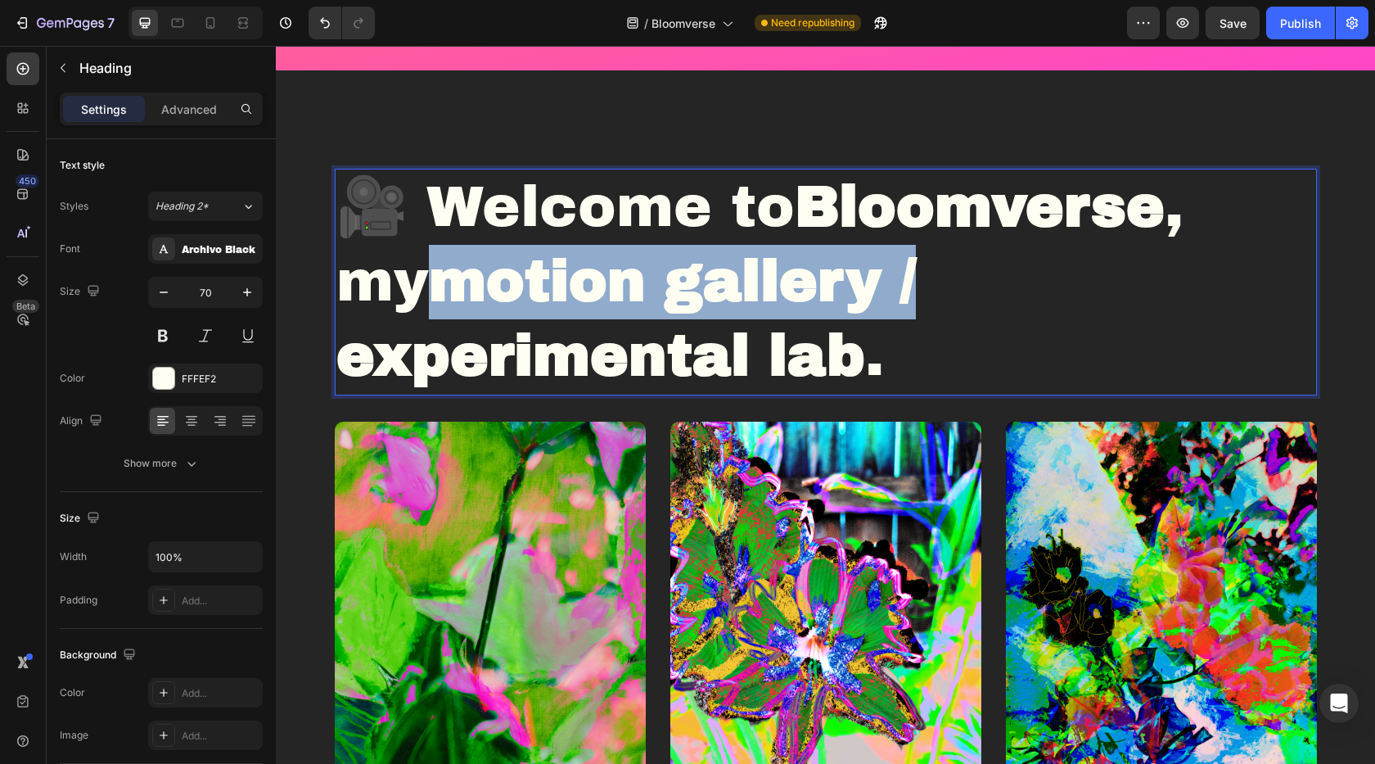
drag, startPoint x: 932, startPoint y: 284, endPoint x: 454, endPoint y: 290, distance: 477.3
click at [454, 290] on strong "motion gallery / experimental lab" at bounding box center [626, 319] width 580 height 137
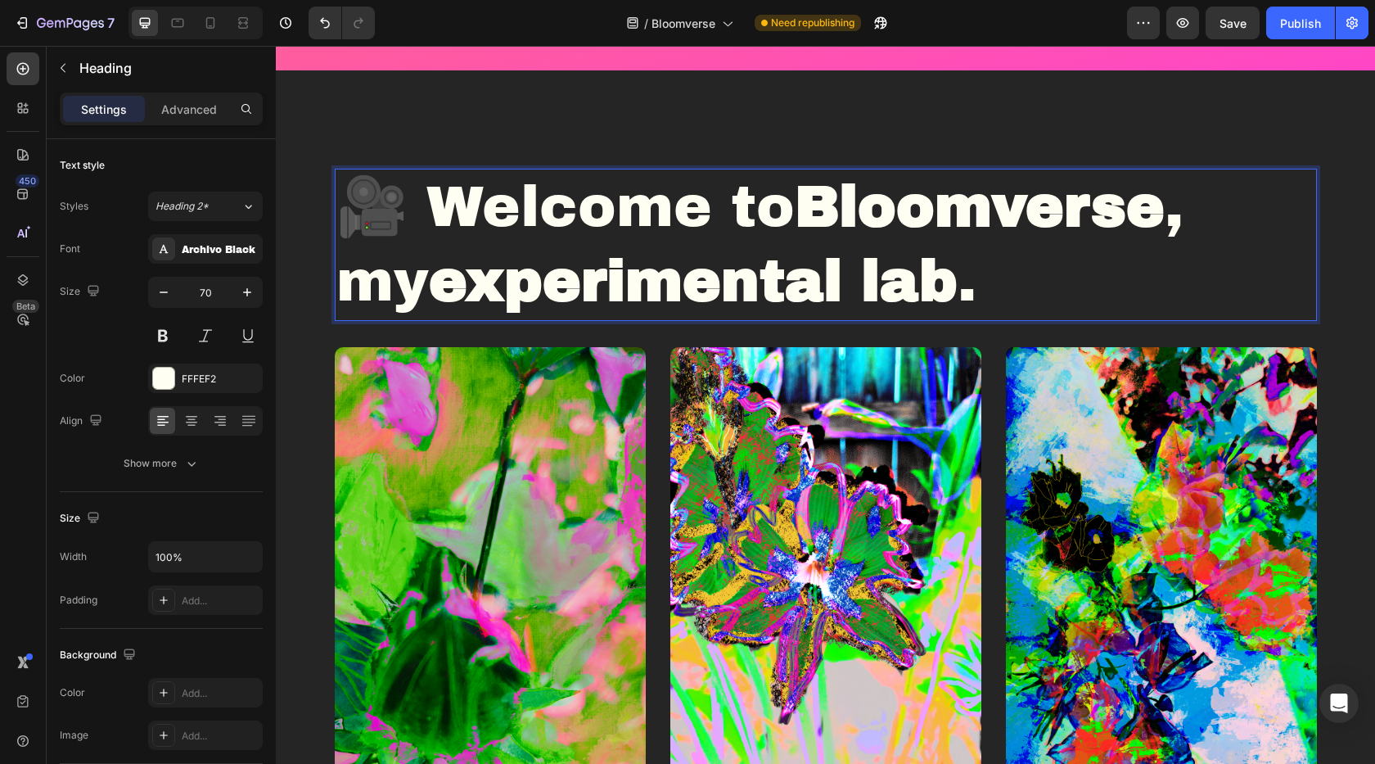
click at [437, 197] on p "🎥 Welcome to [GEOGRAPHIC_DATA] , my experimental lab ." at bounding box center [825, 244] width 979 height 149
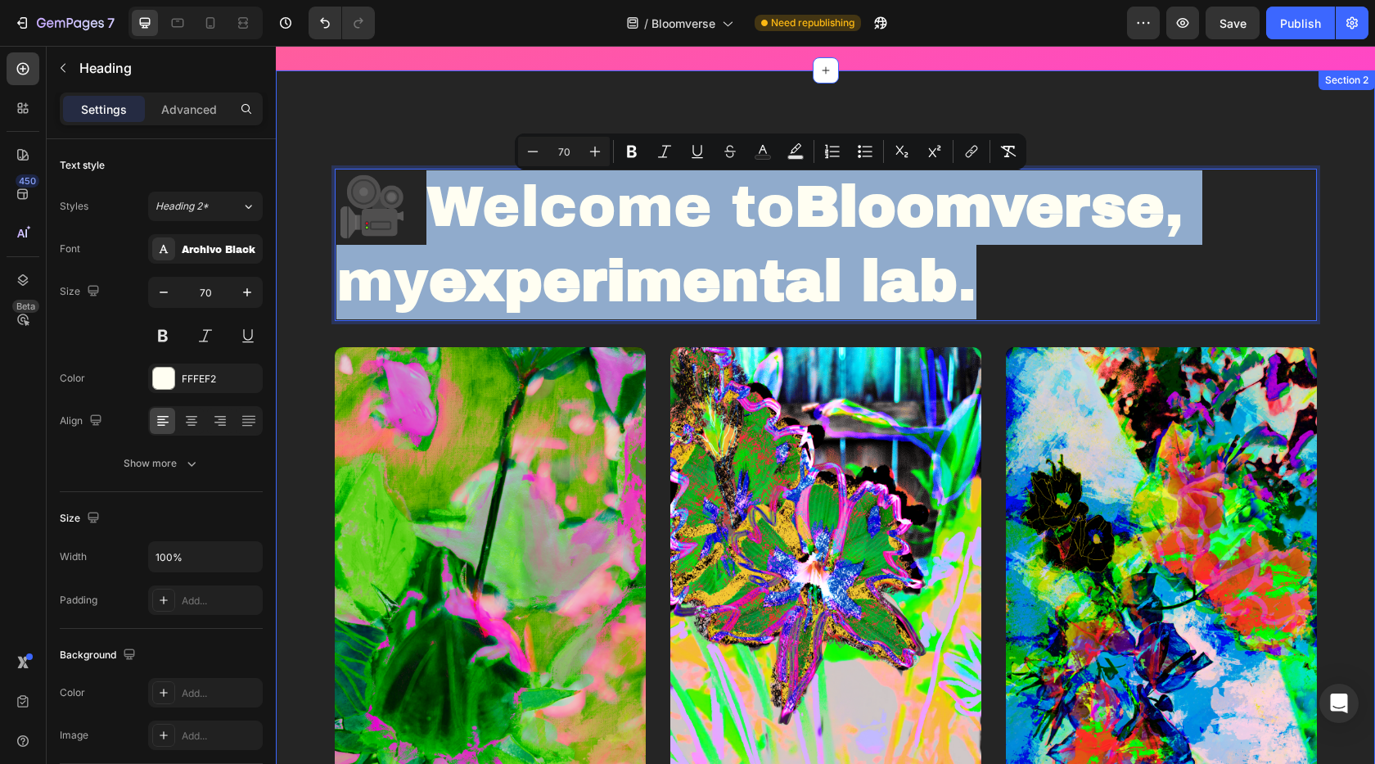
drag, startPoint x: 437, startPoint y: 197, endPoint x: 954, endPoint y: 337, distance: 535.2
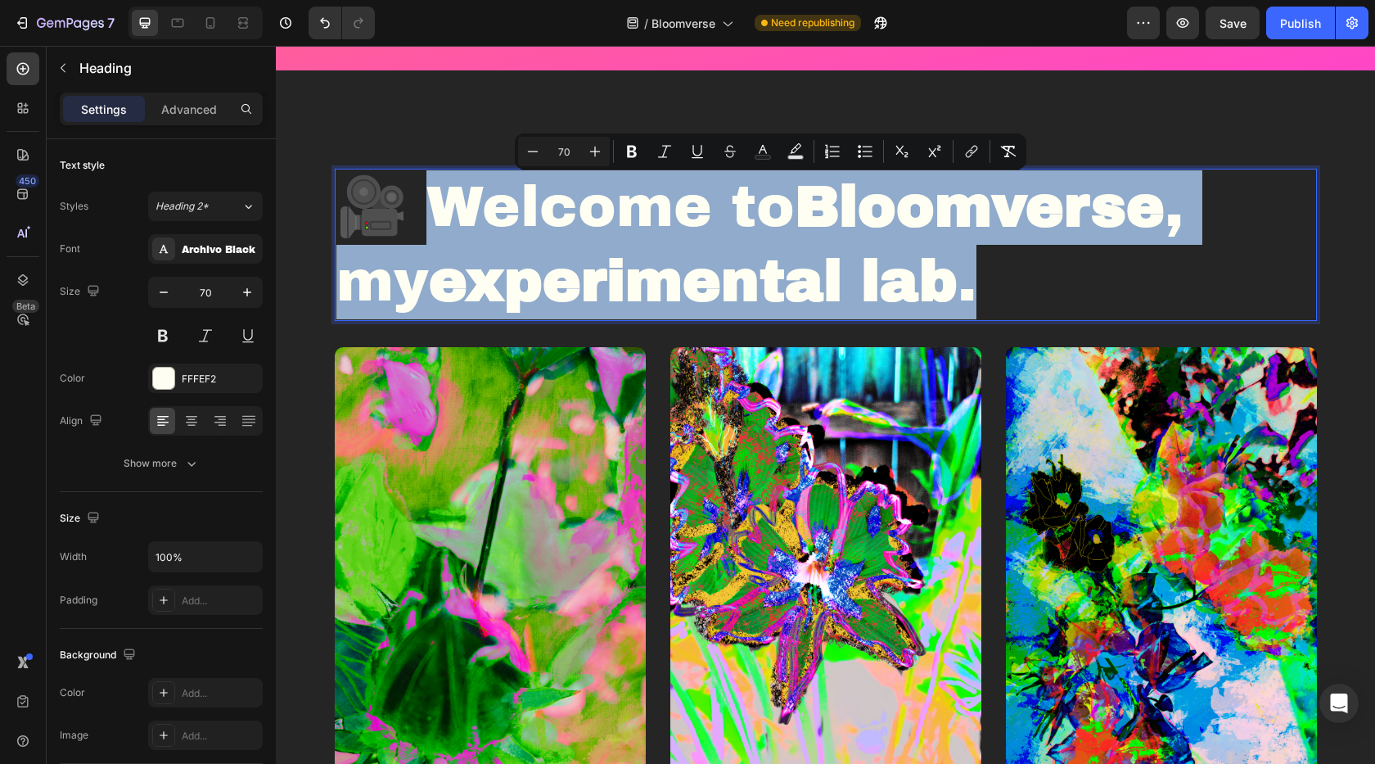
click at [999, 288] on p "🎥 Welcome to [GEOGRAPHIC_DATA] , my experimental lab ." at bounding box center [825, 244] width 979 height 149
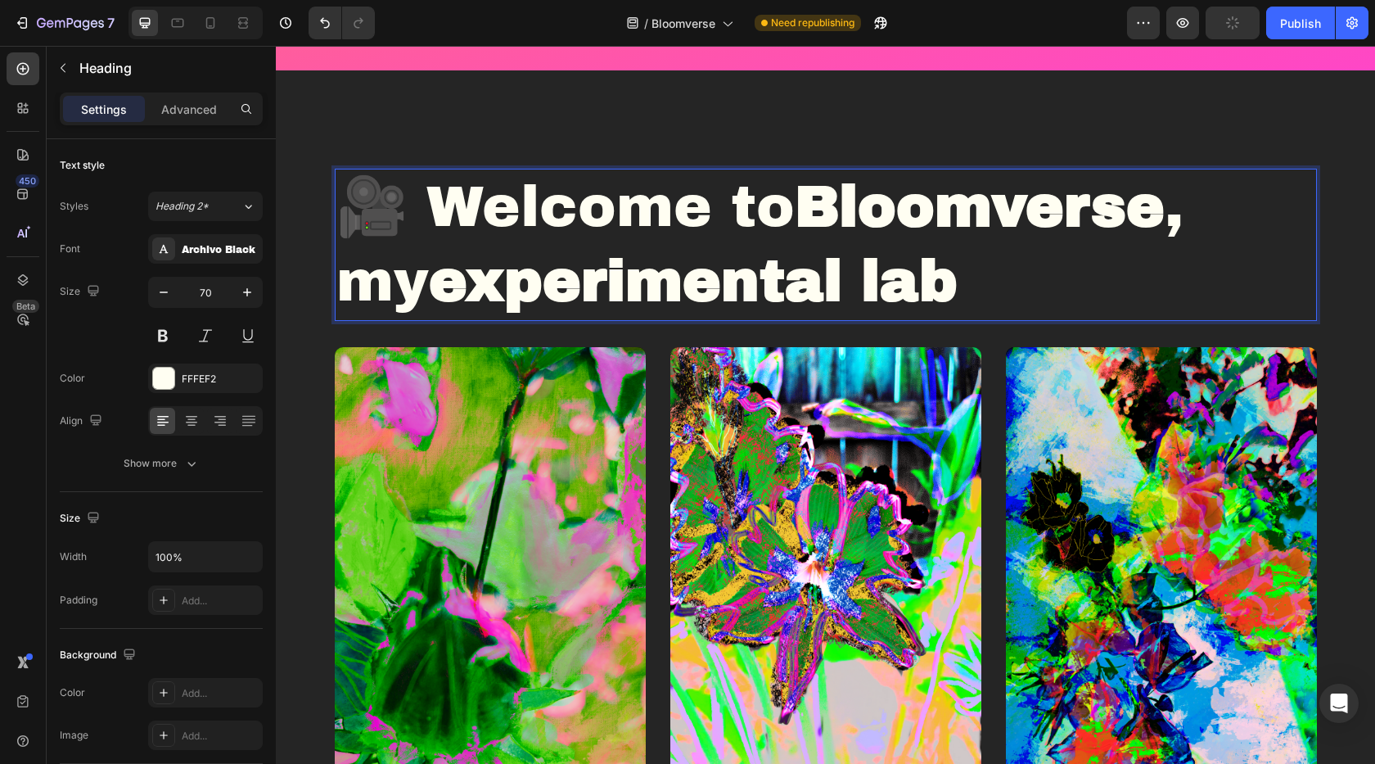
click at [426, 202] on strong "Rich Text Editor. Editing area: main" at bounding box center [417, 207] width 19 height 62
click at [1223, 23] on span "Save" at bounding box center [1233, 23] width 27 height 14
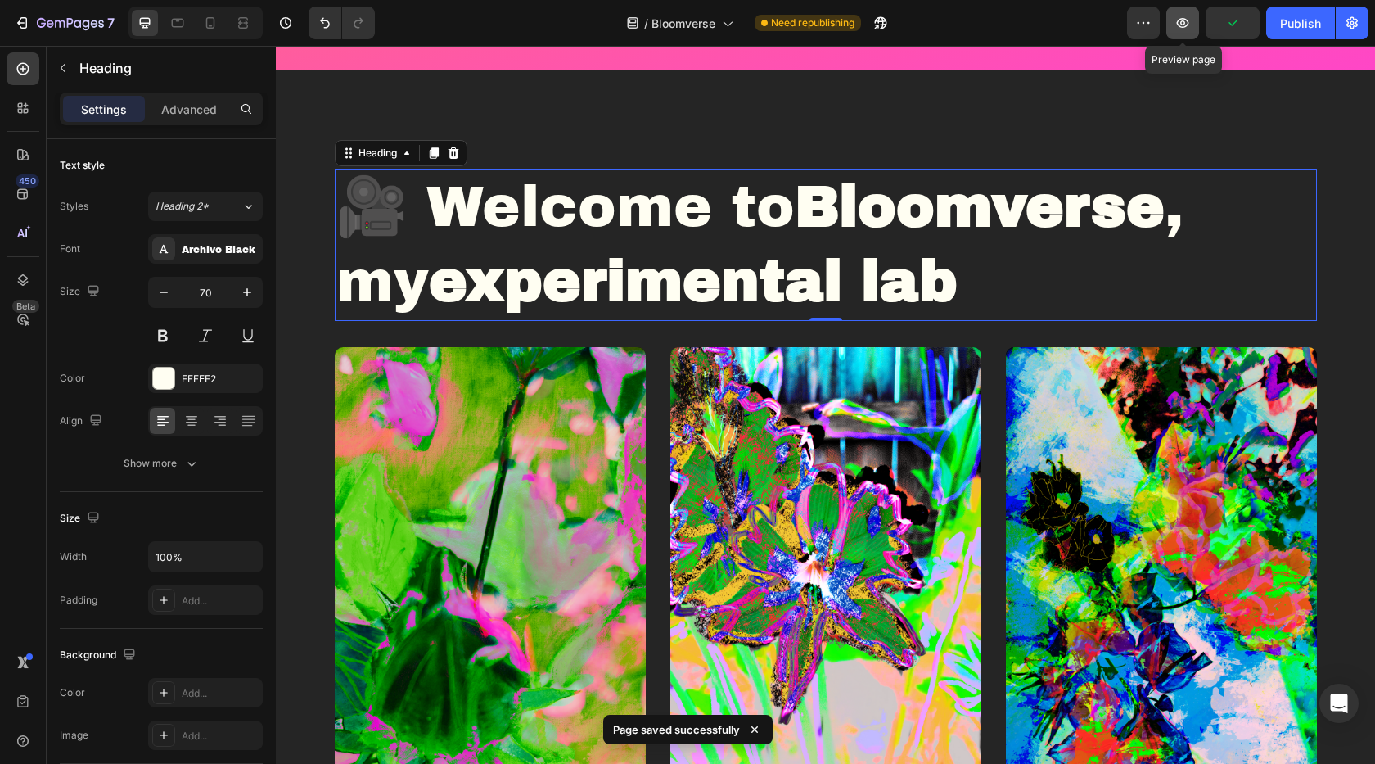
click at [1186, 22] on icon "button" at bounding box center [1183, 23] width 16 height 16
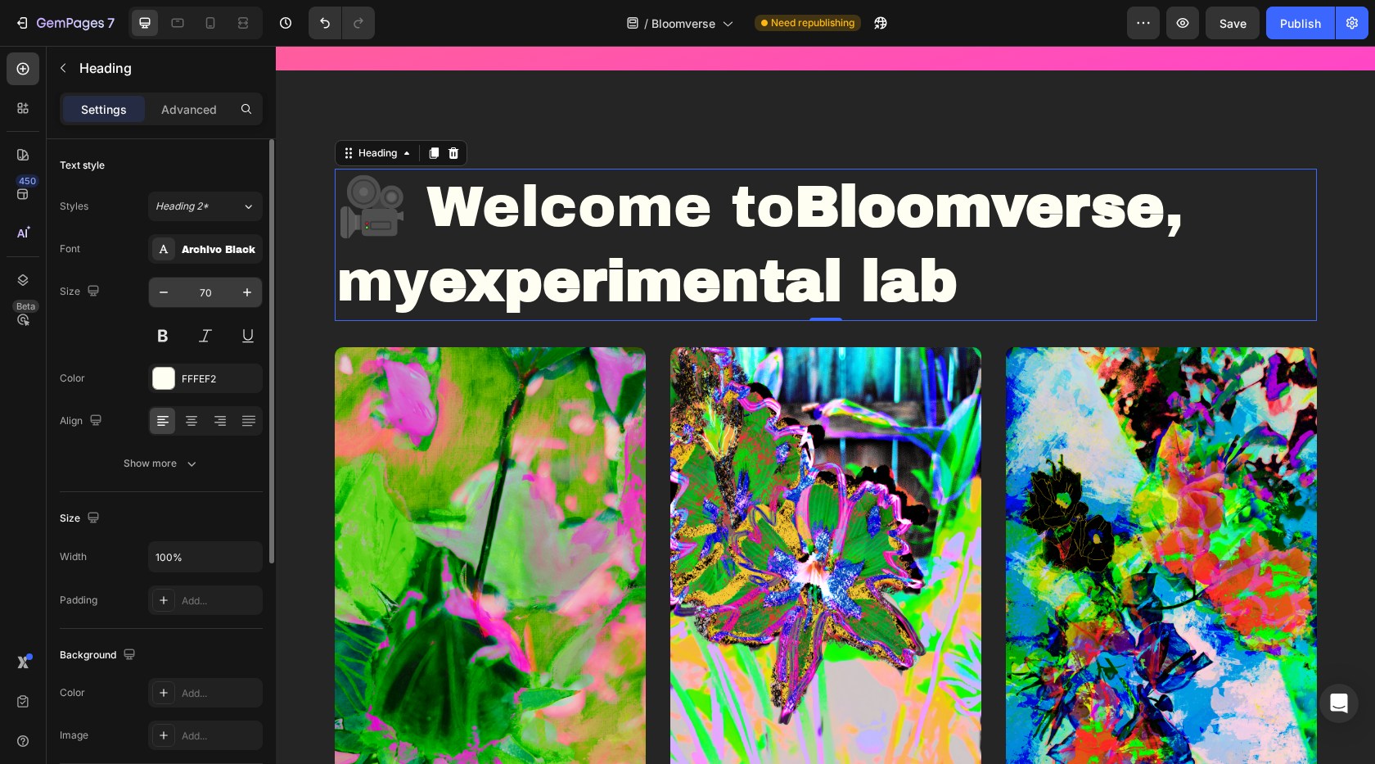
click at [214, 288] on input "70" at bounding box center [205, 292] width 54 height 29
click at [205, 295] on input "70" at bounding box center [205, 292] width 54 height 29
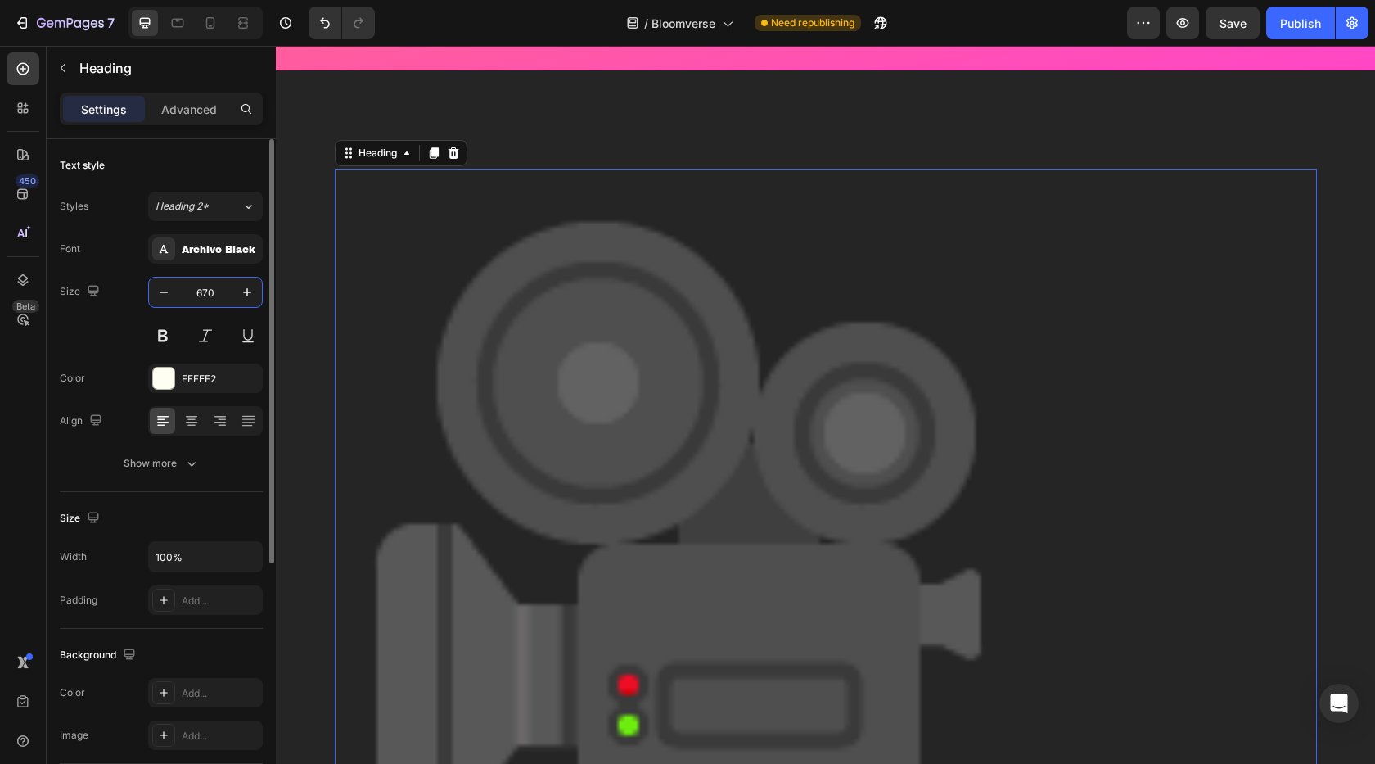
type input "6"
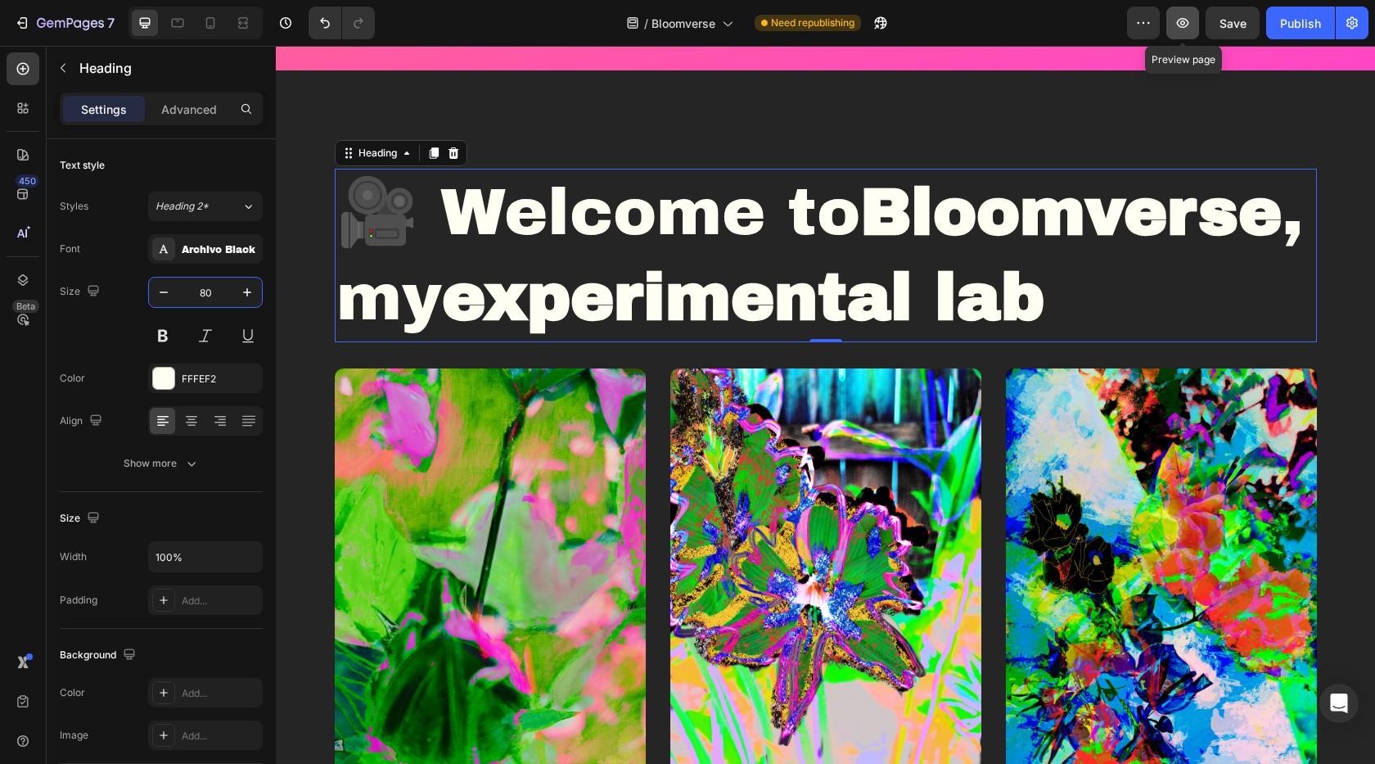
click at [1187, 24] on icon "button" at bounding box center [1183, 23] width 16 height 16
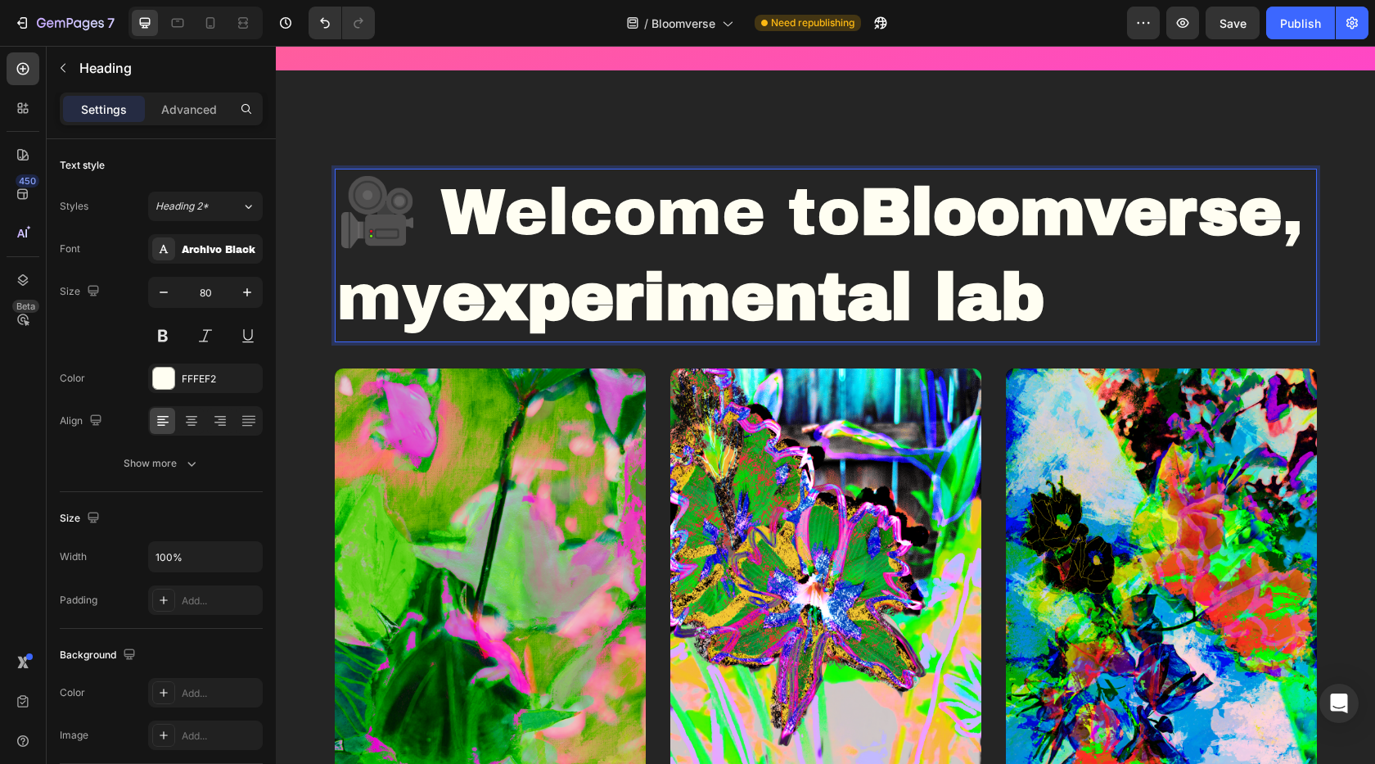
drag, startPoint x: 465, startPoint y: 292, endPoint x: 352, endPoint y: 304, distance: 113.6
click at [350, 304] on p "🎥 Welcome to [GEOGRAPHIC_DATA] , my experimental lab" at bounding box center [825, 255] width 979 height 170
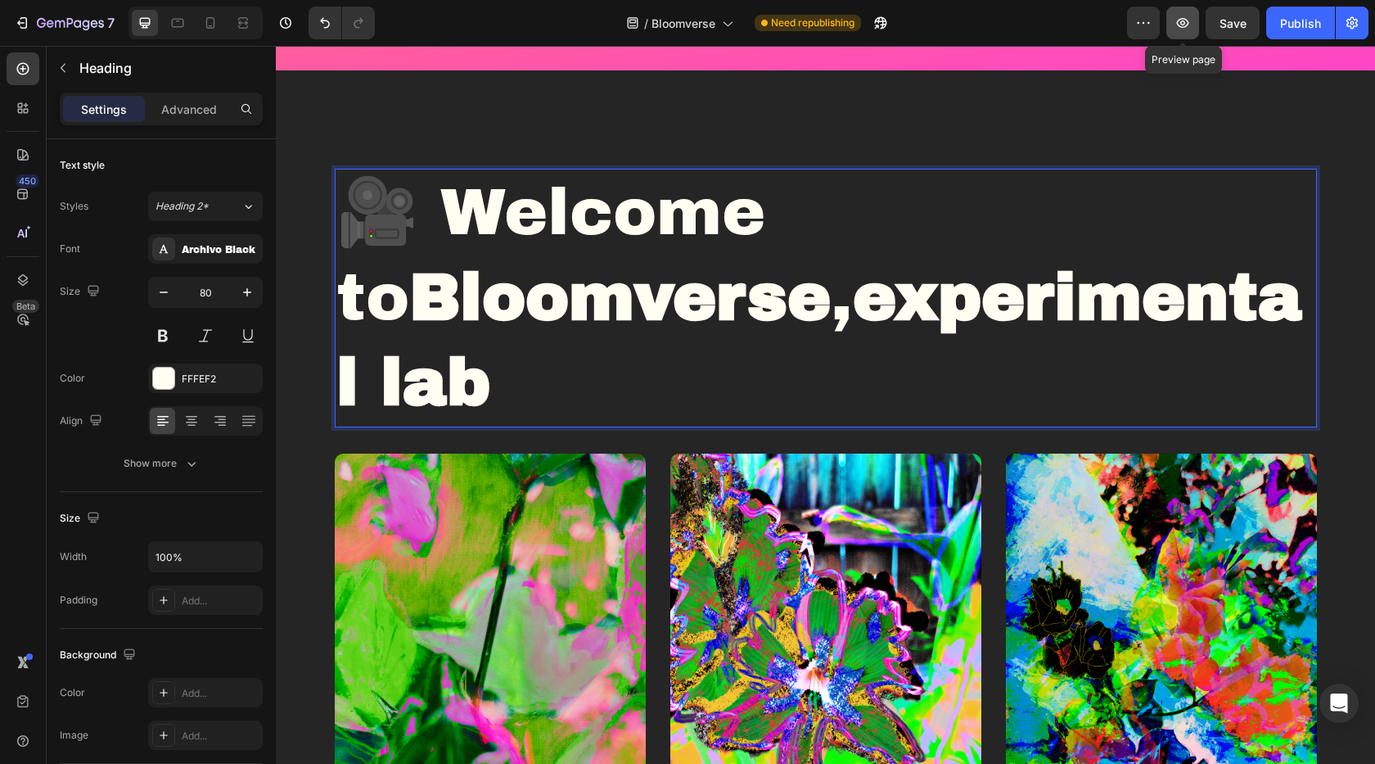
click at [1182, 22] on icon "button" at bounding box center [1183, 23] width 16 height 16
drag, startPoint x: 863, startPoint y: 215, endPoint x: 445, endPoint y: 214, distance: 418.3
click at [445, 214] on p "🎥 Welcome to Bloomverse , experimental lab" at bounding box center [825, 297] width 979 height 255
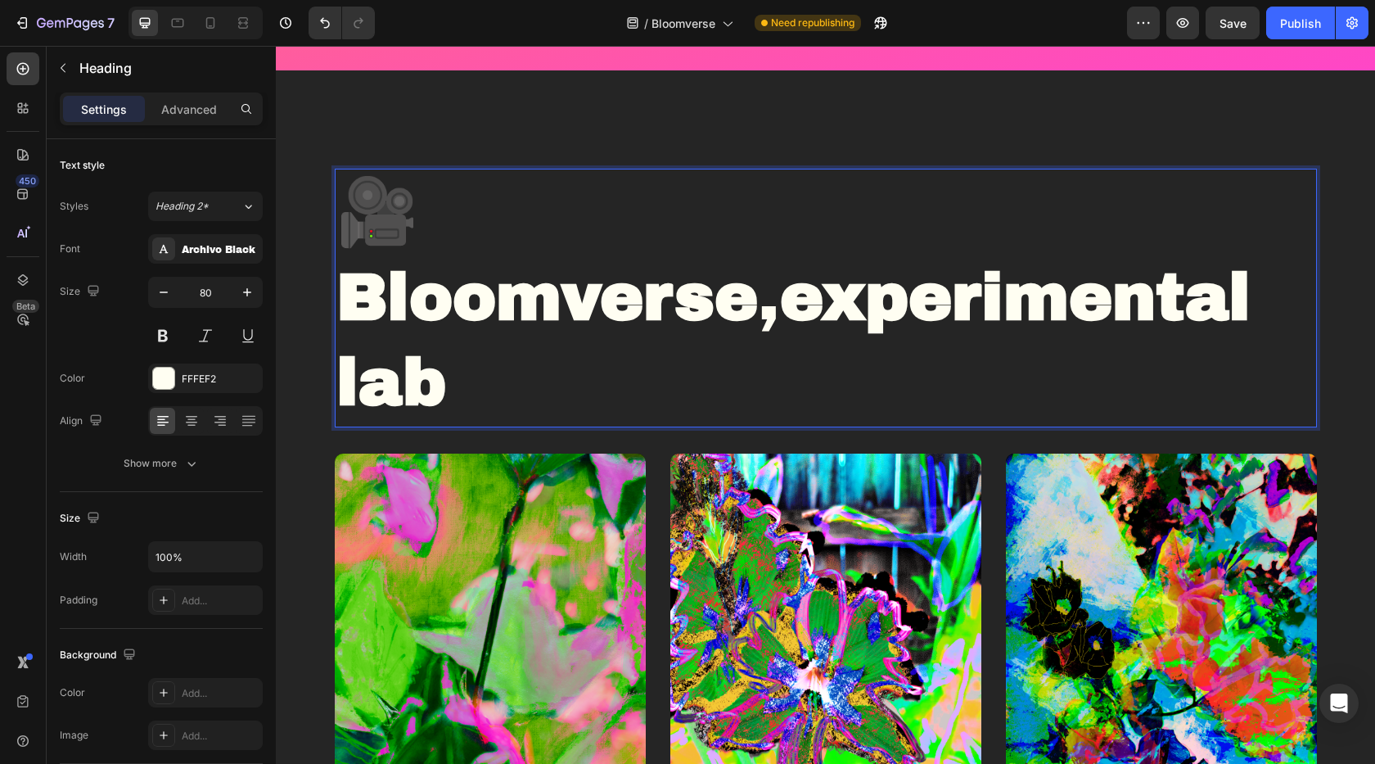
click at [352, 296] on strong "experimental lab" at bounding box center [793, 340] width 914 height 156
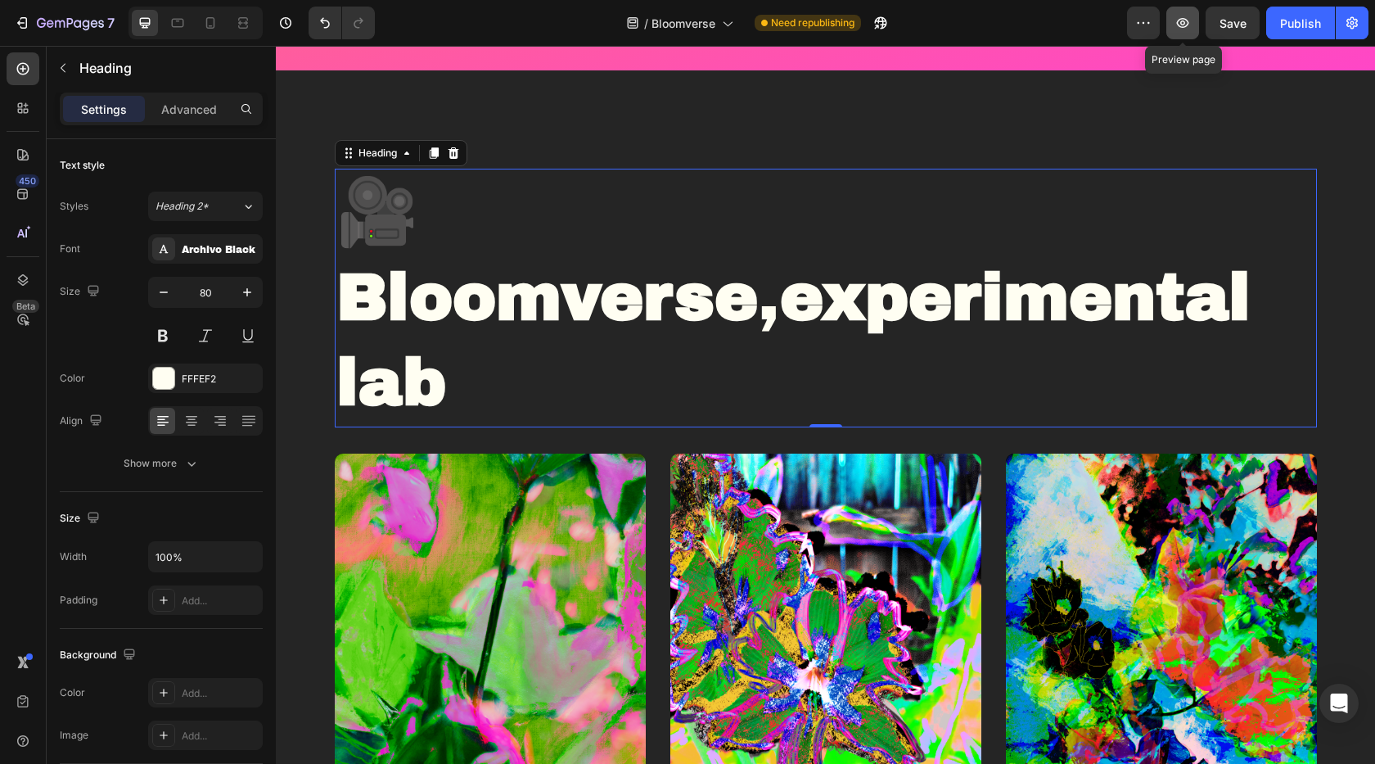
click at [1185, 28] on icon "button" at bounding box center [1183, 23] width 16 height 16
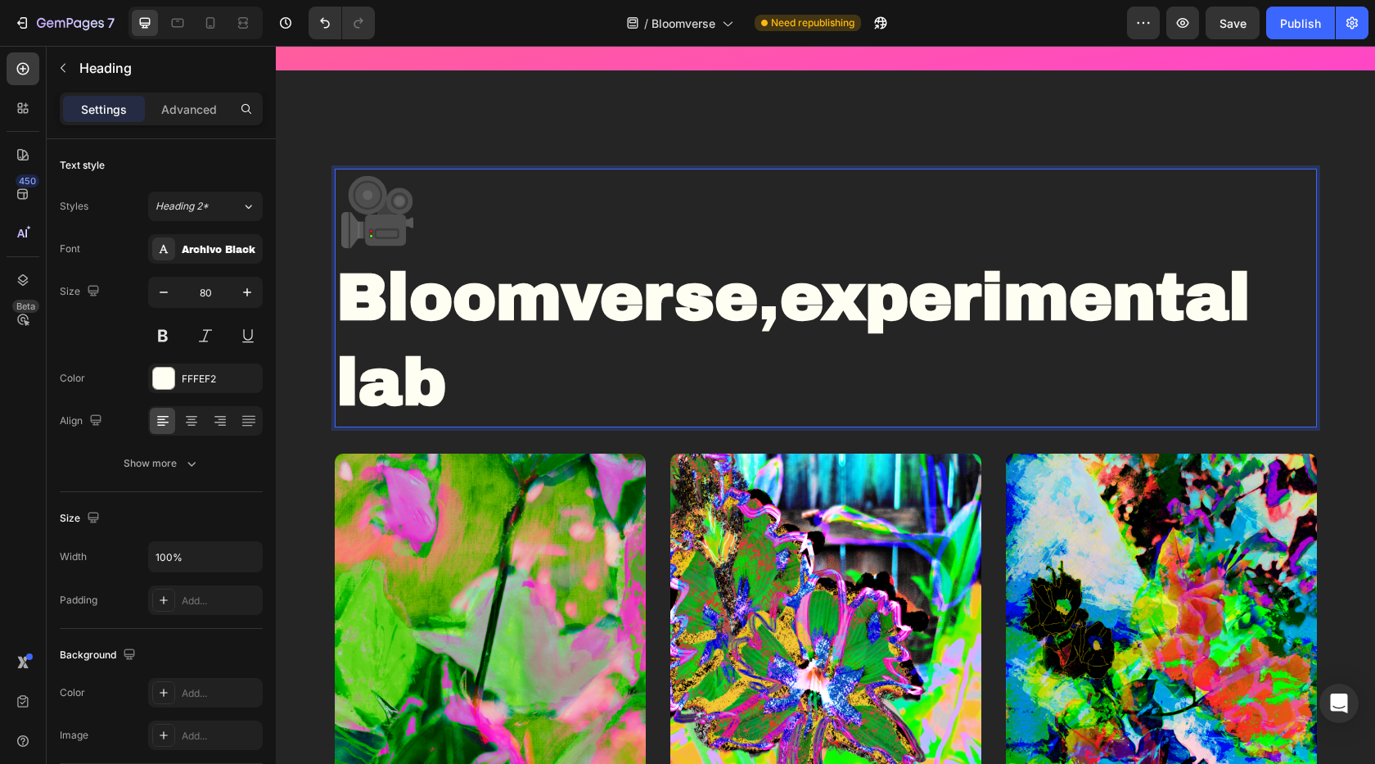
drag, startPoint x: 421, startPoint y: 212, endPoint x: 322, endPoint y: 214, distance: 99.1
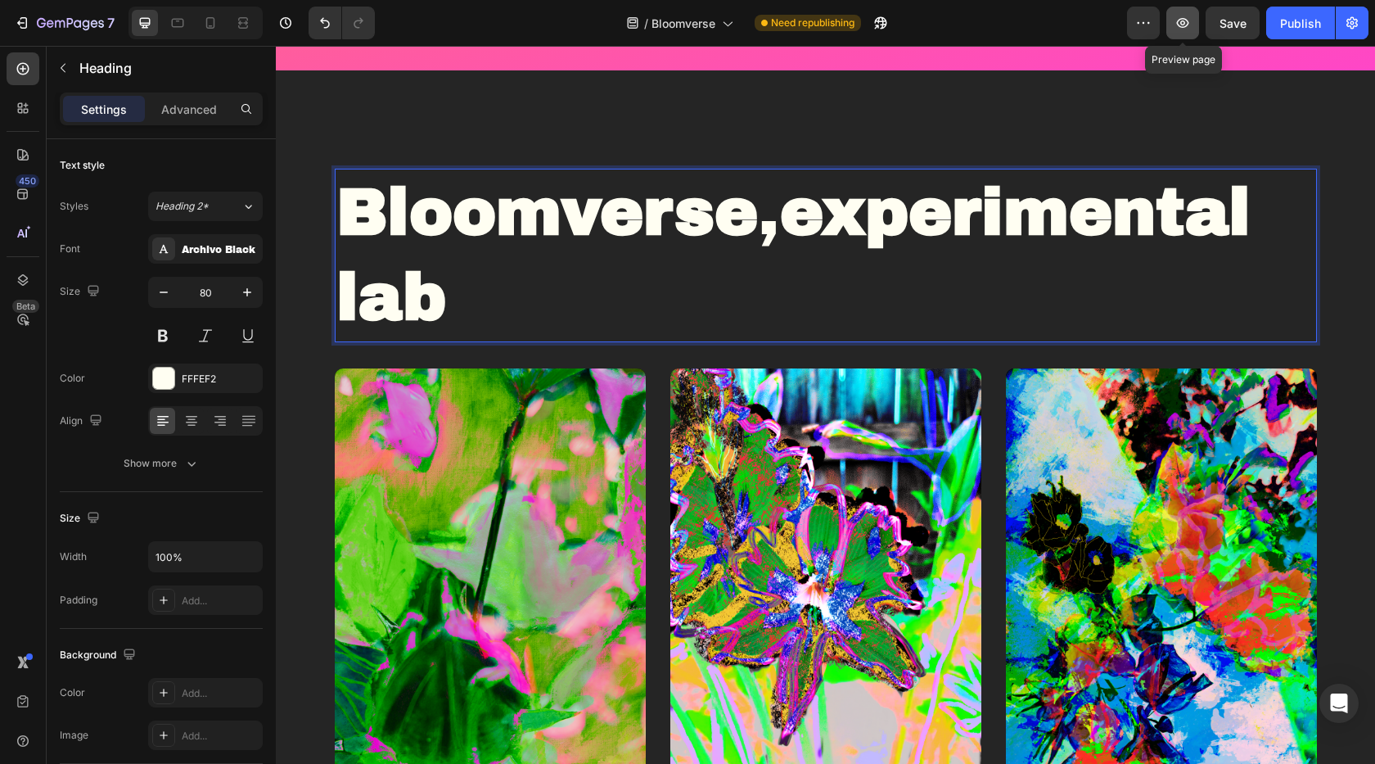
click at [1176, 20] on icon "button" at bounding box center [1183, 23] width 16 height 16
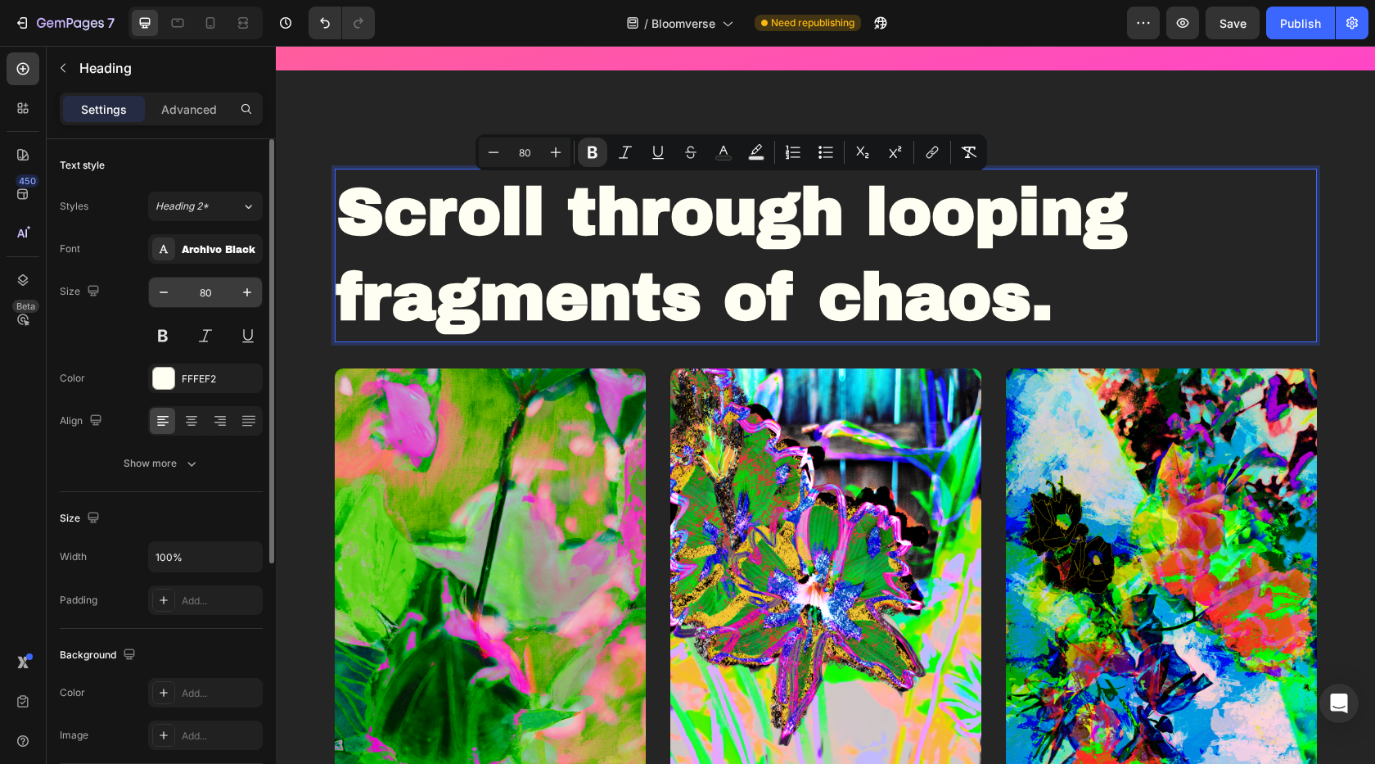
click at [209, 300] on input "80" at bounding box center [205, 292] width 54 height 29
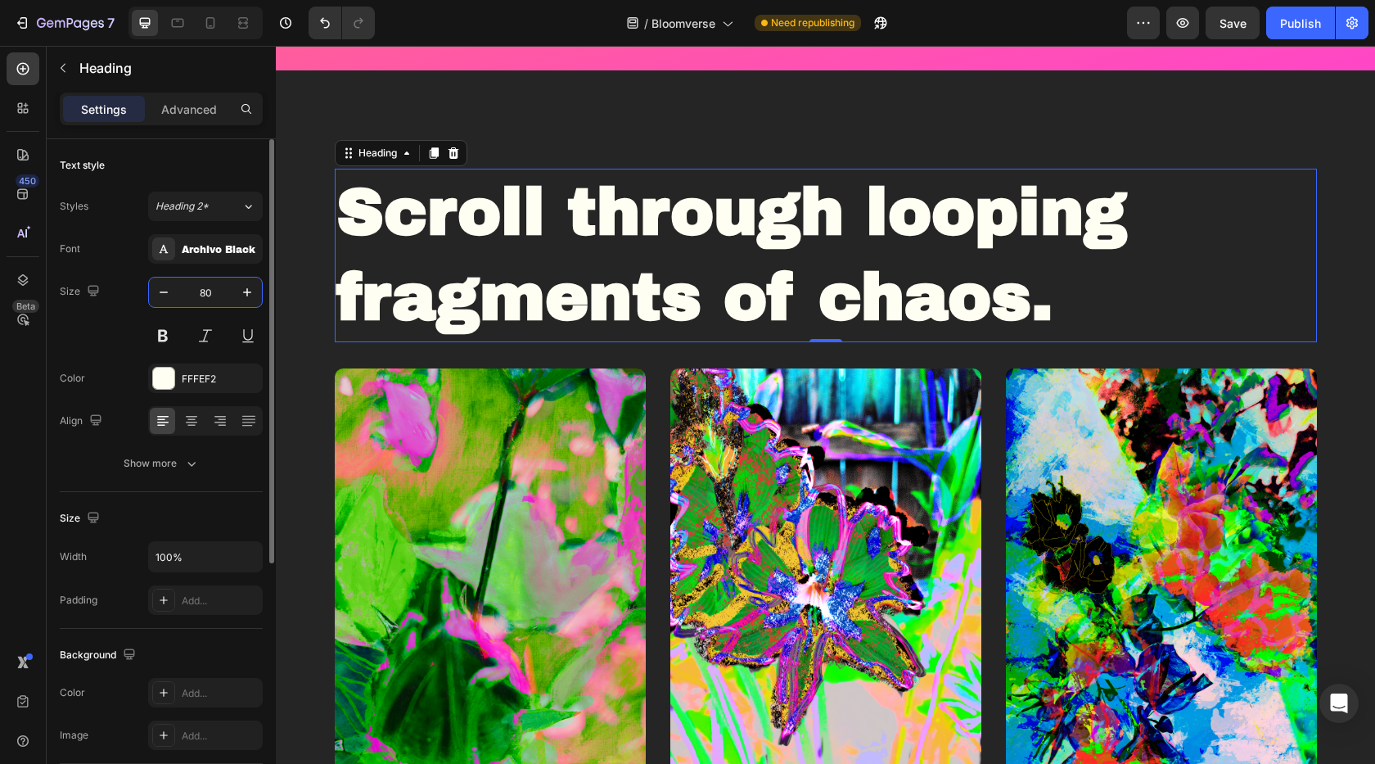
type input "8"
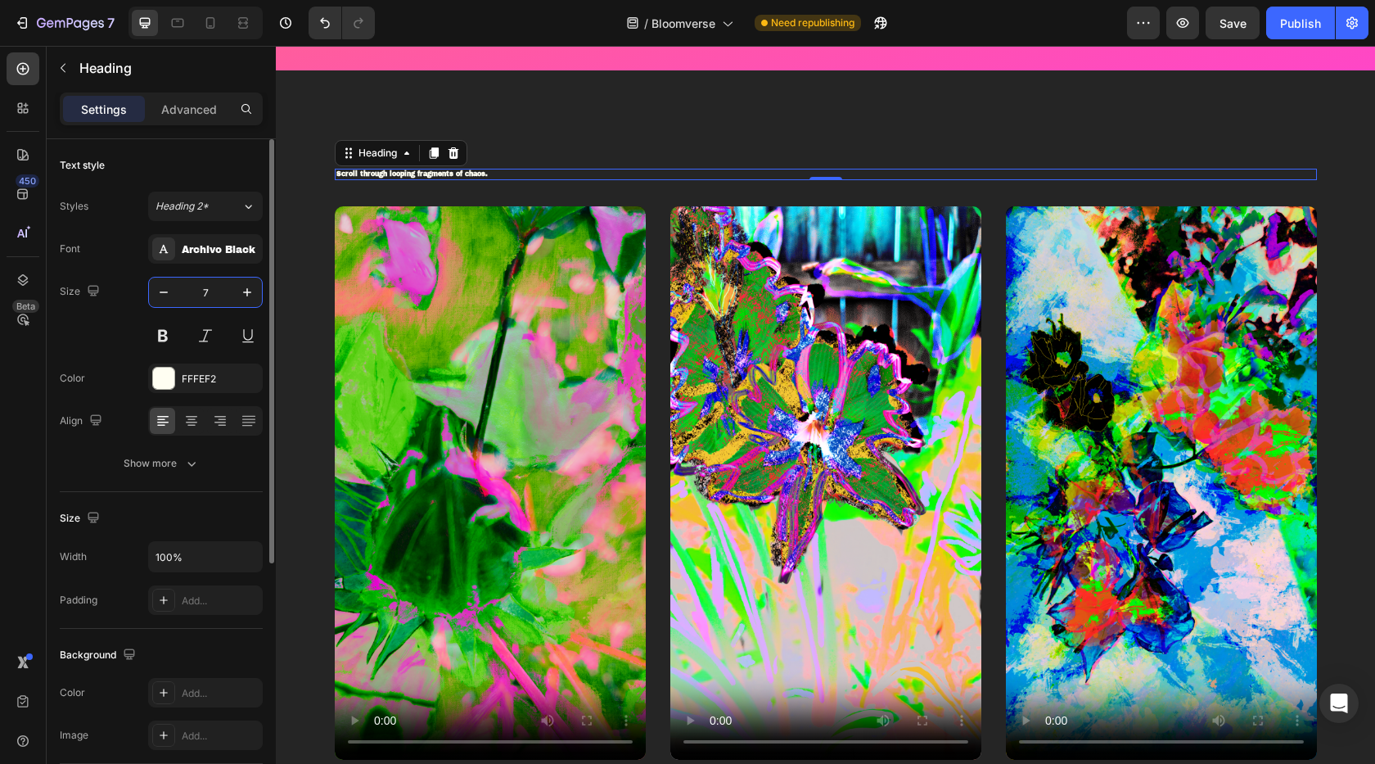
type input "70"
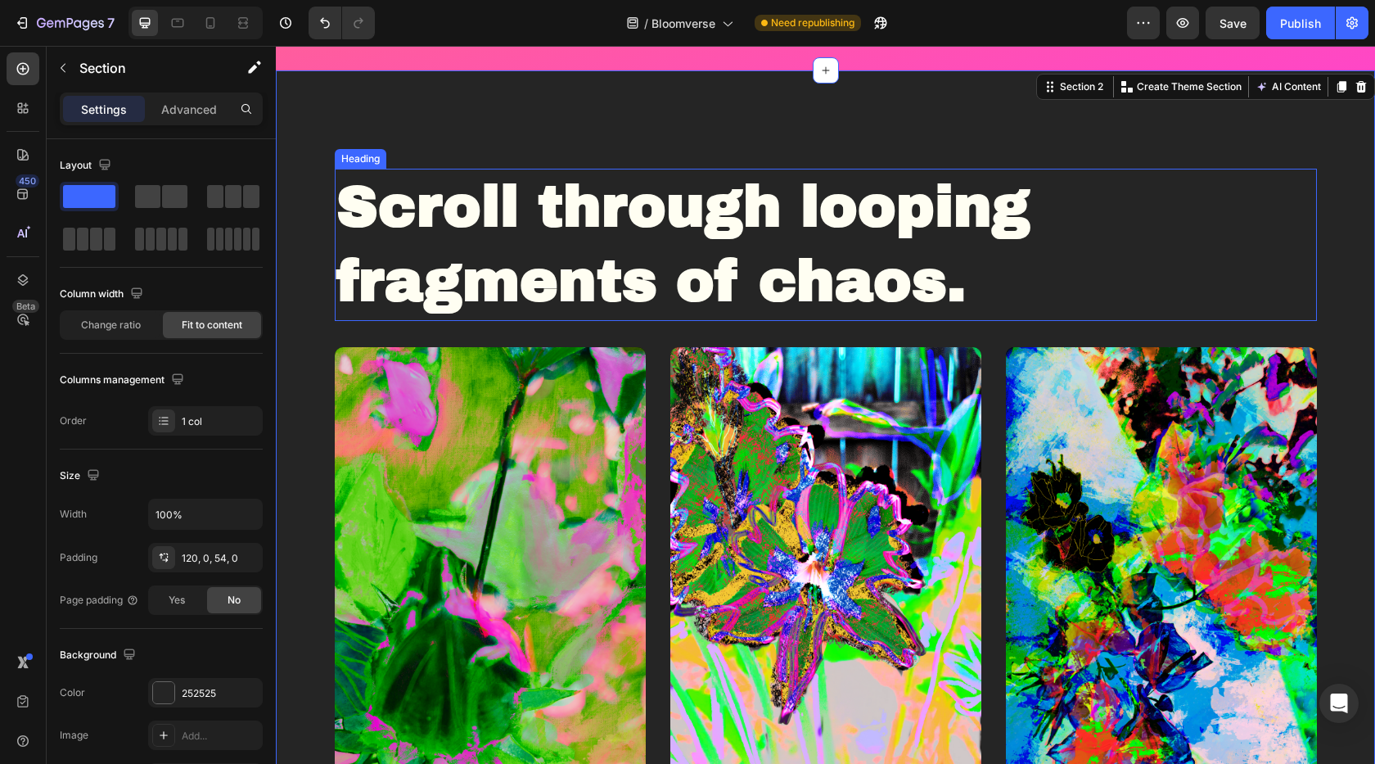
click at [973, 294] on p "⁠⁠⁠⁠⁠⁠⁠ Scroll through looping fragments of chaos." at bounding box center [825, 244] width 979 height 149
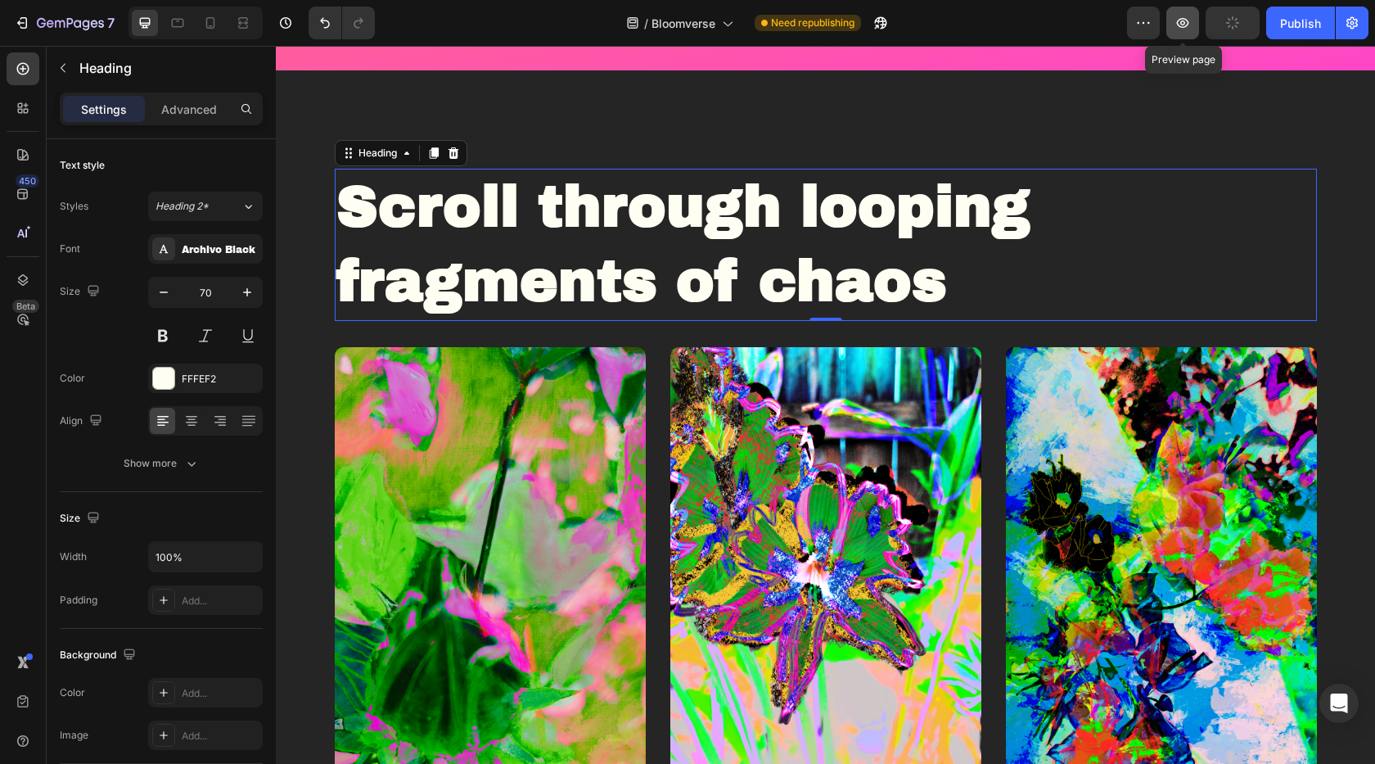
click at [1180, 33] on button "button" at bounding box center [1183, 23] width 33 height 33
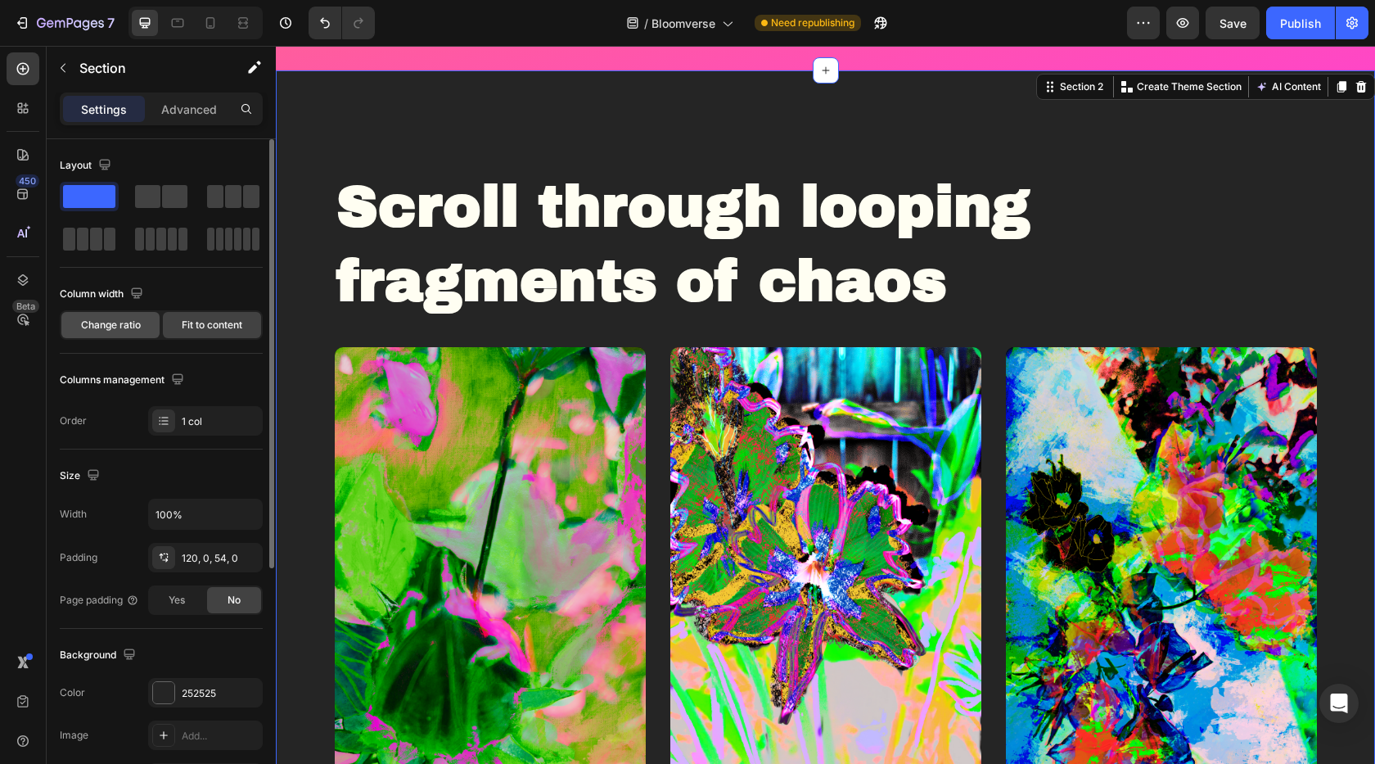
click at [97, 332] on span "Change ratio" at bounding box center [111, 325] width 60 height 15
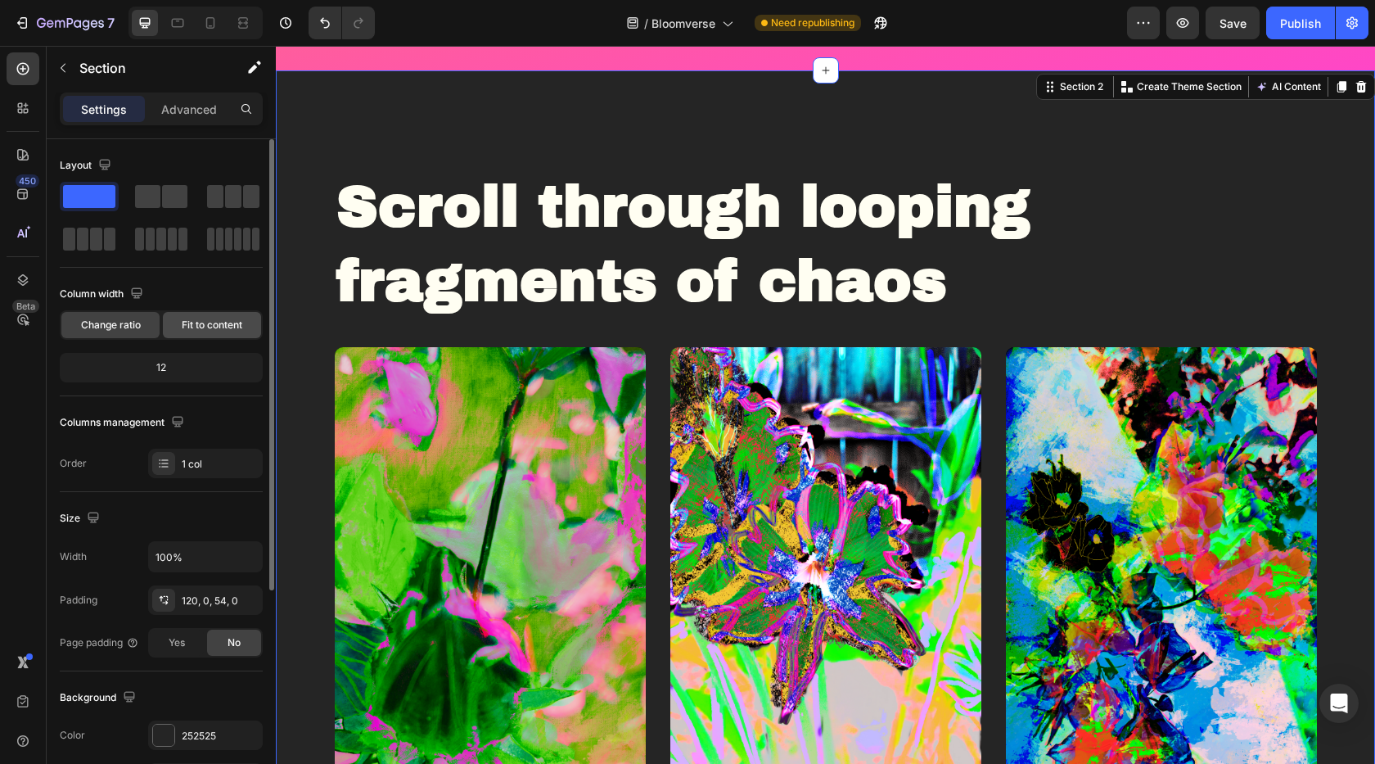
click at [205, 329] on span "Fit to content" at bounding box center [212, 325] width 61 height 15
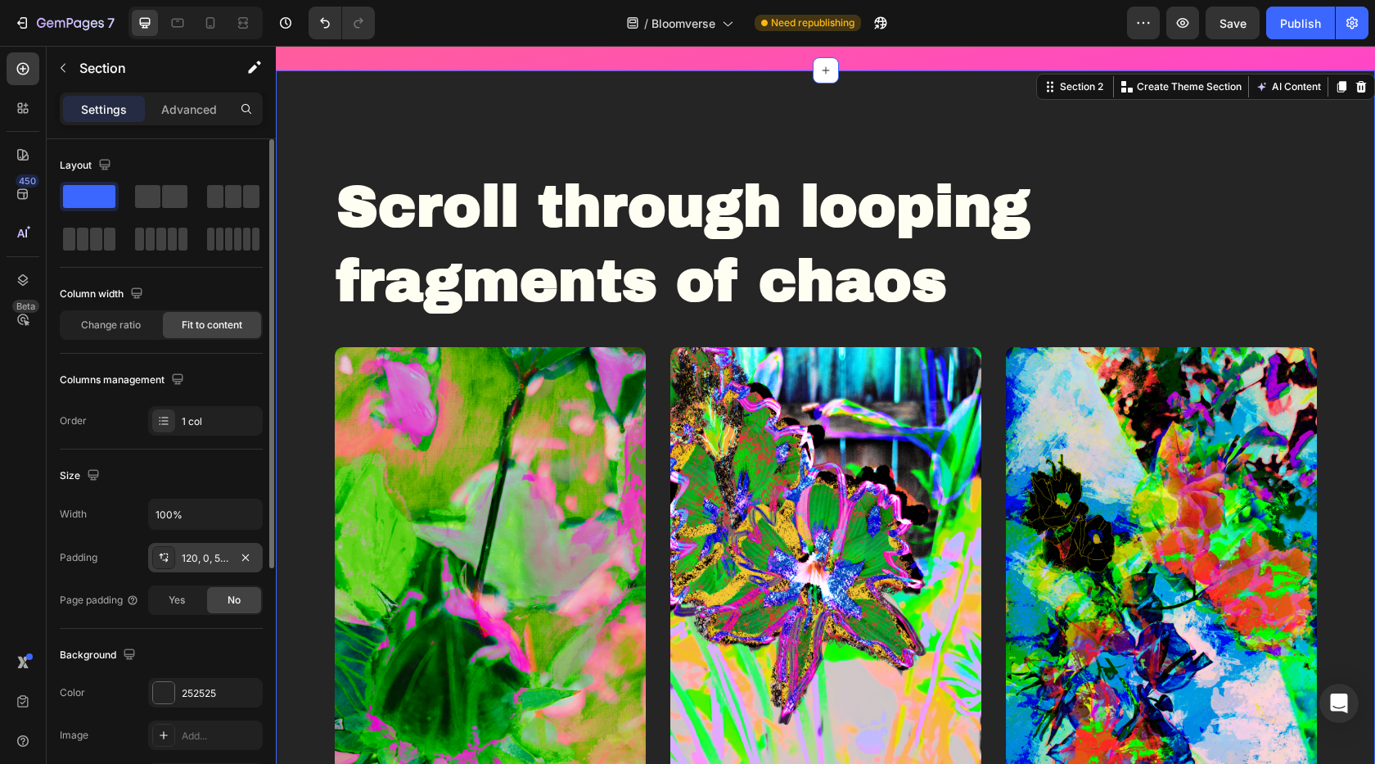
click at [200, 560] on div "120, 0, 54, 0" at bounding box center [205, 558] width 47 height 15
click at [180, 602] on span "Yes" at bounding box center [177, 600] width 16 height 15
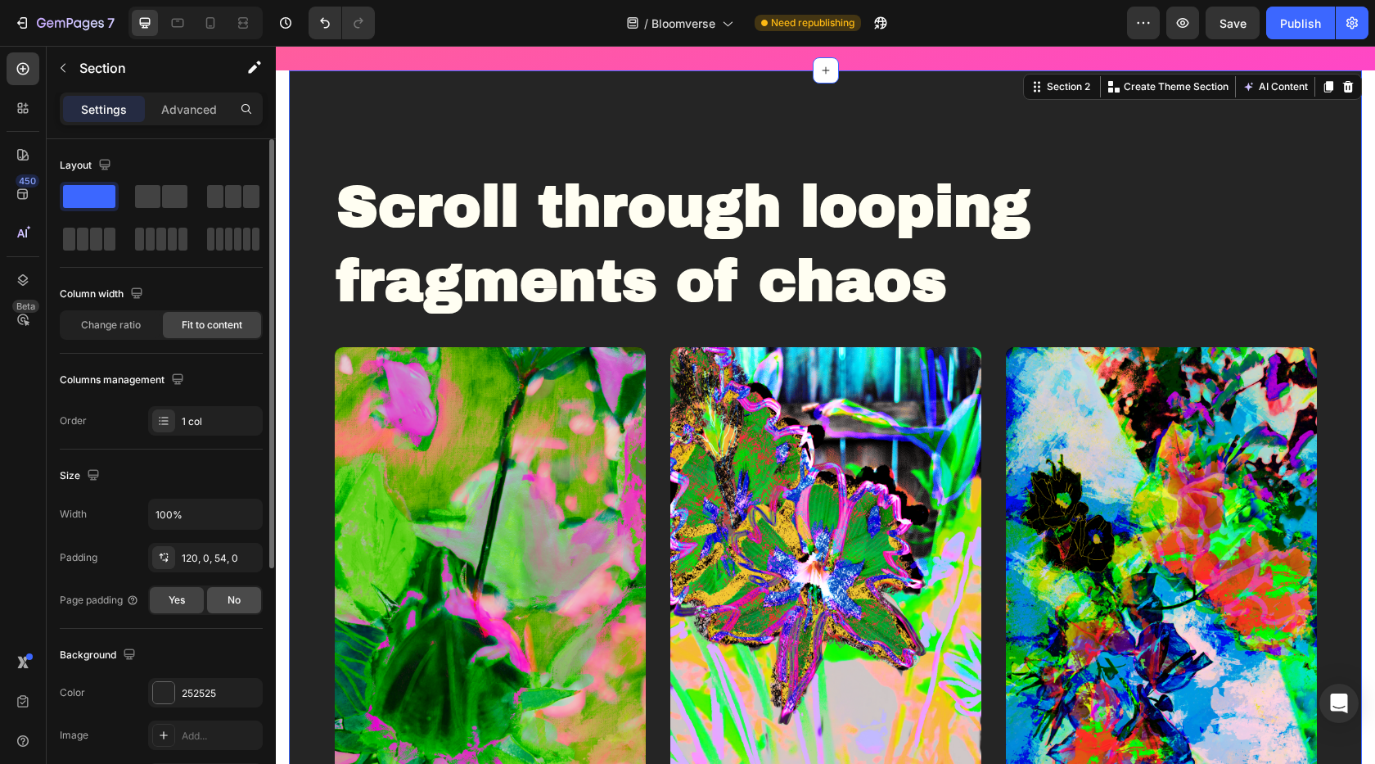
click at [233, 602] on span "No" at bounding box center [234, 600] width 13 height 15
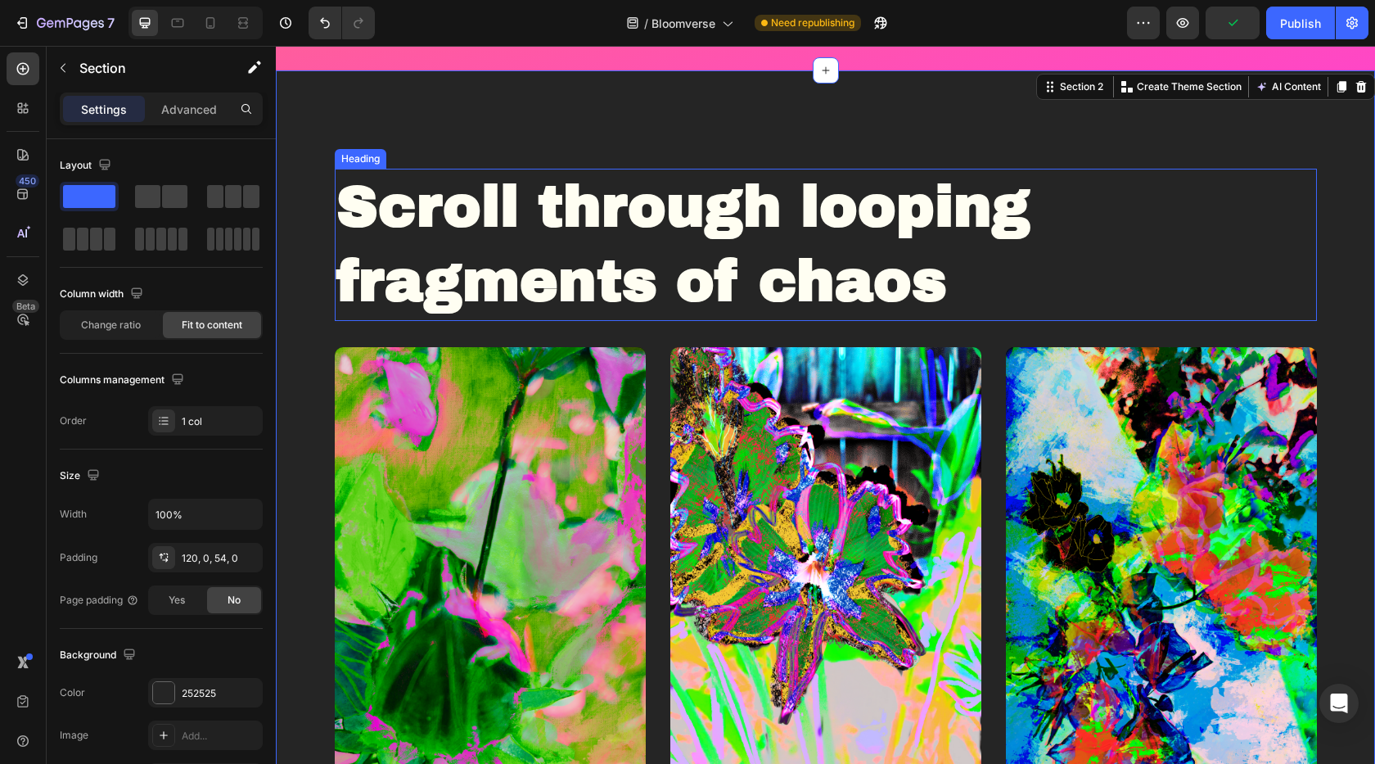
click at [527, 246] on p "⁠⁠⁠⁠⁠⁠⁠ Scroll through looping fragments of chaos" at bounding box center [825, 244] width 979 height 149
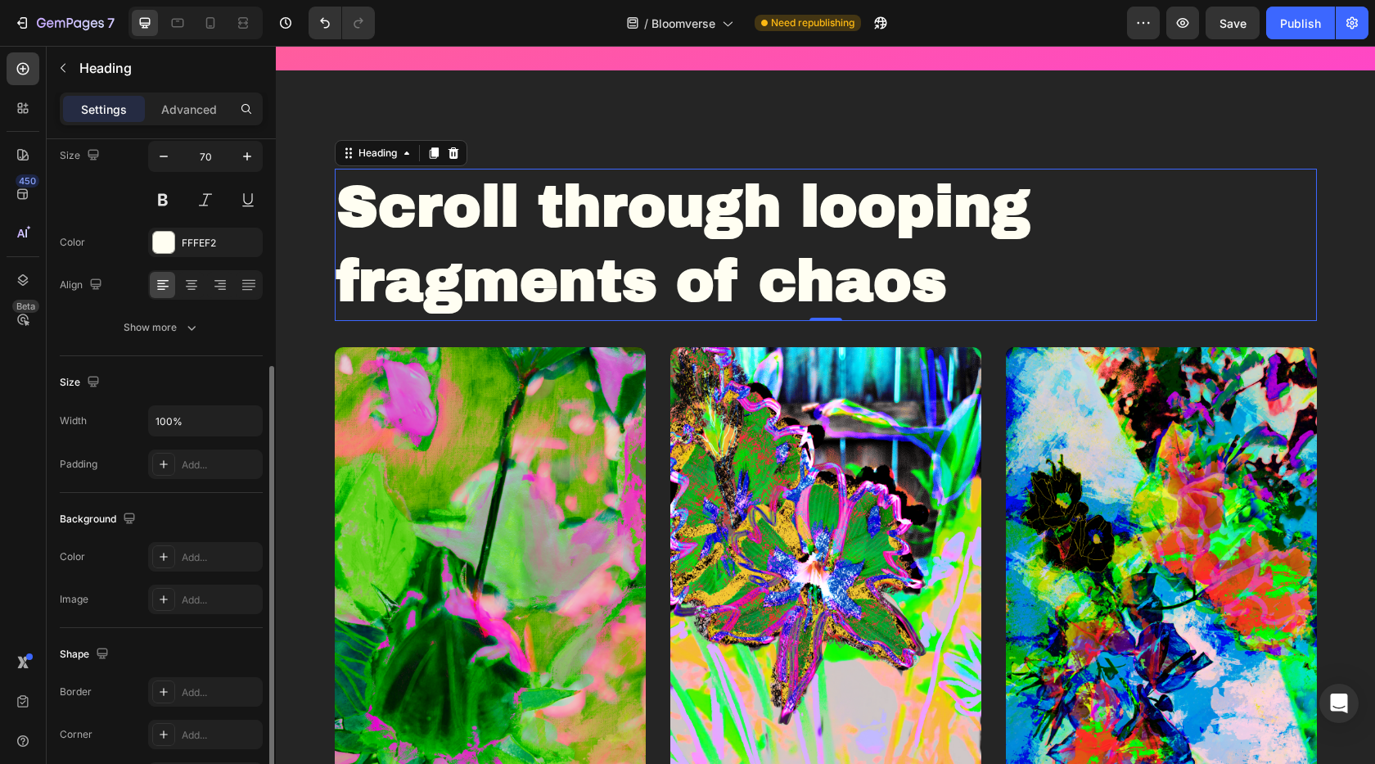
scroll to position [263, 0]
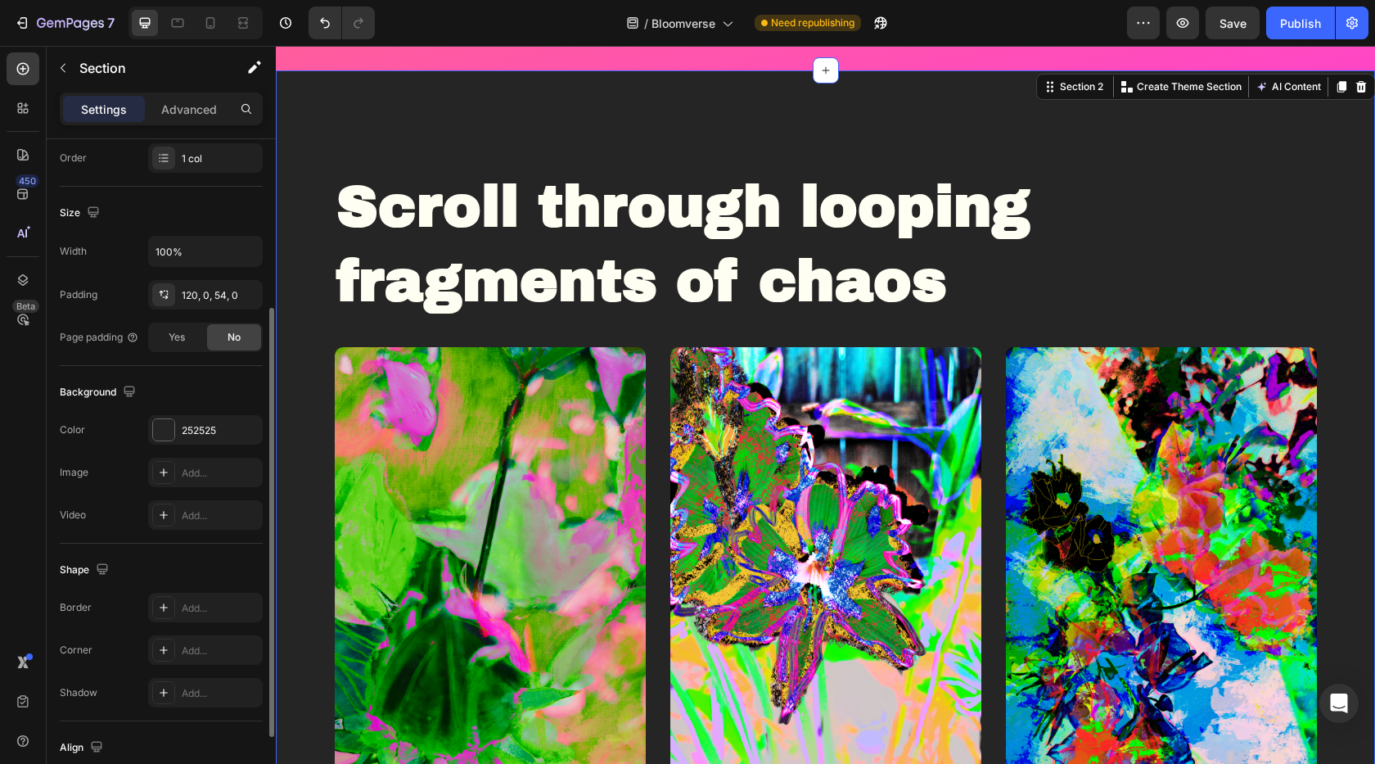
scroll to position [0, 0]
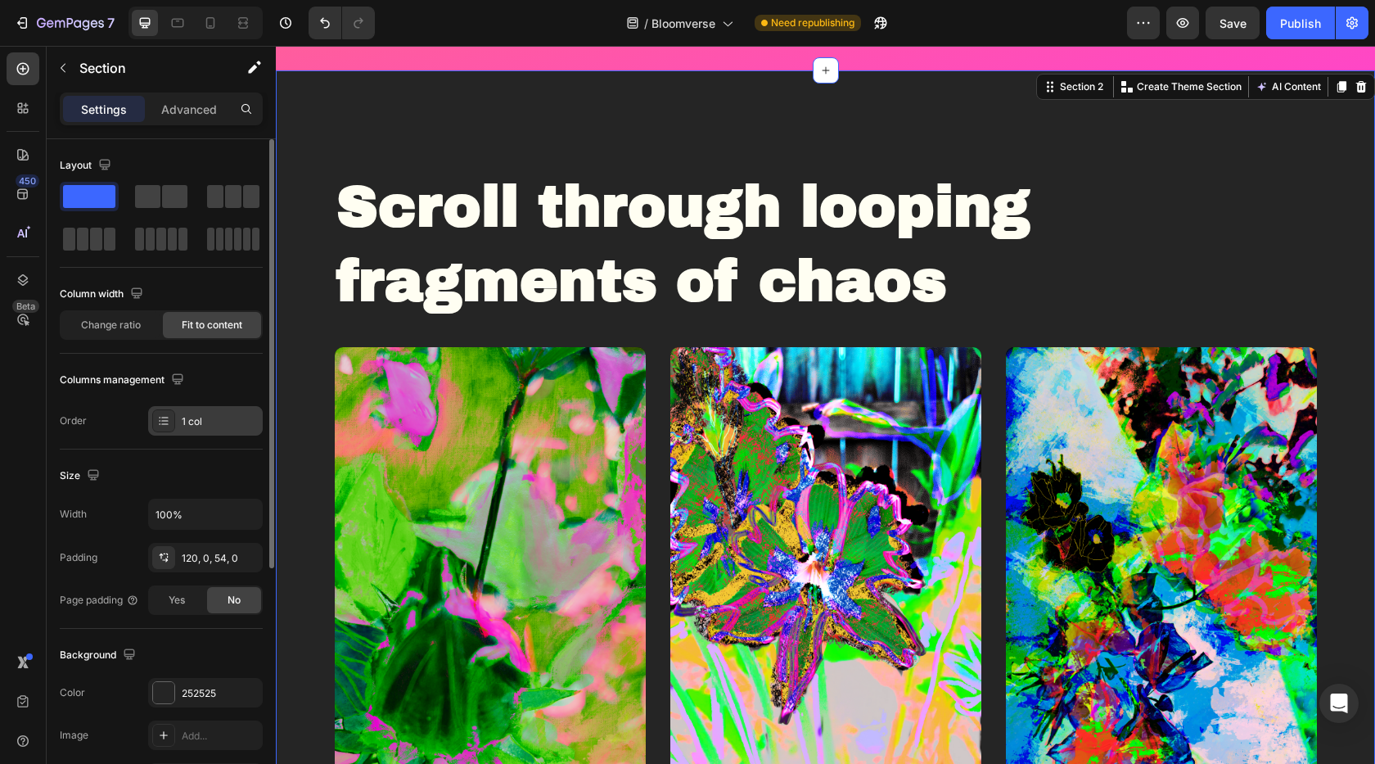
click at [161, 411] on div at bounding box center [163, 420] width 23 height 23
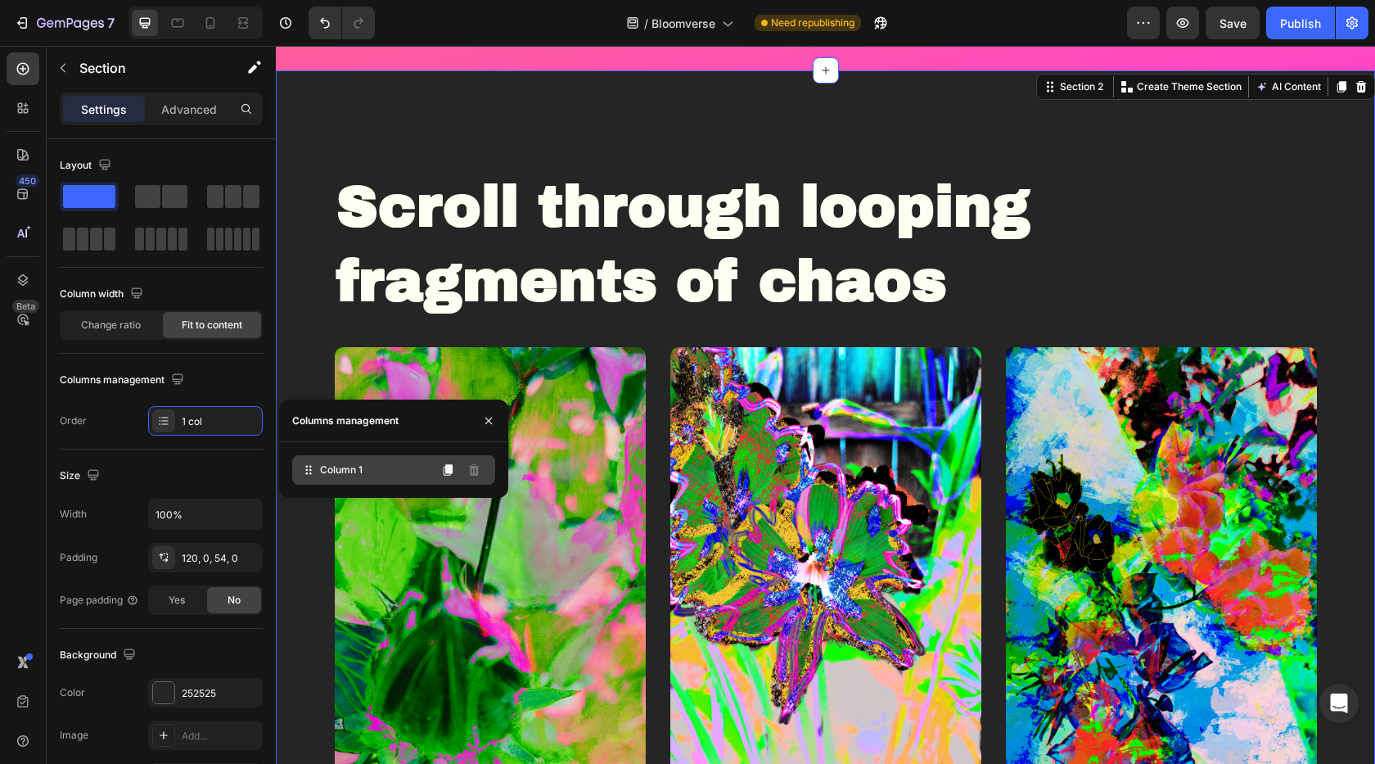
click at [329, 467] on span "Column 1" at bounding box center [341, 470] width 43 height 15
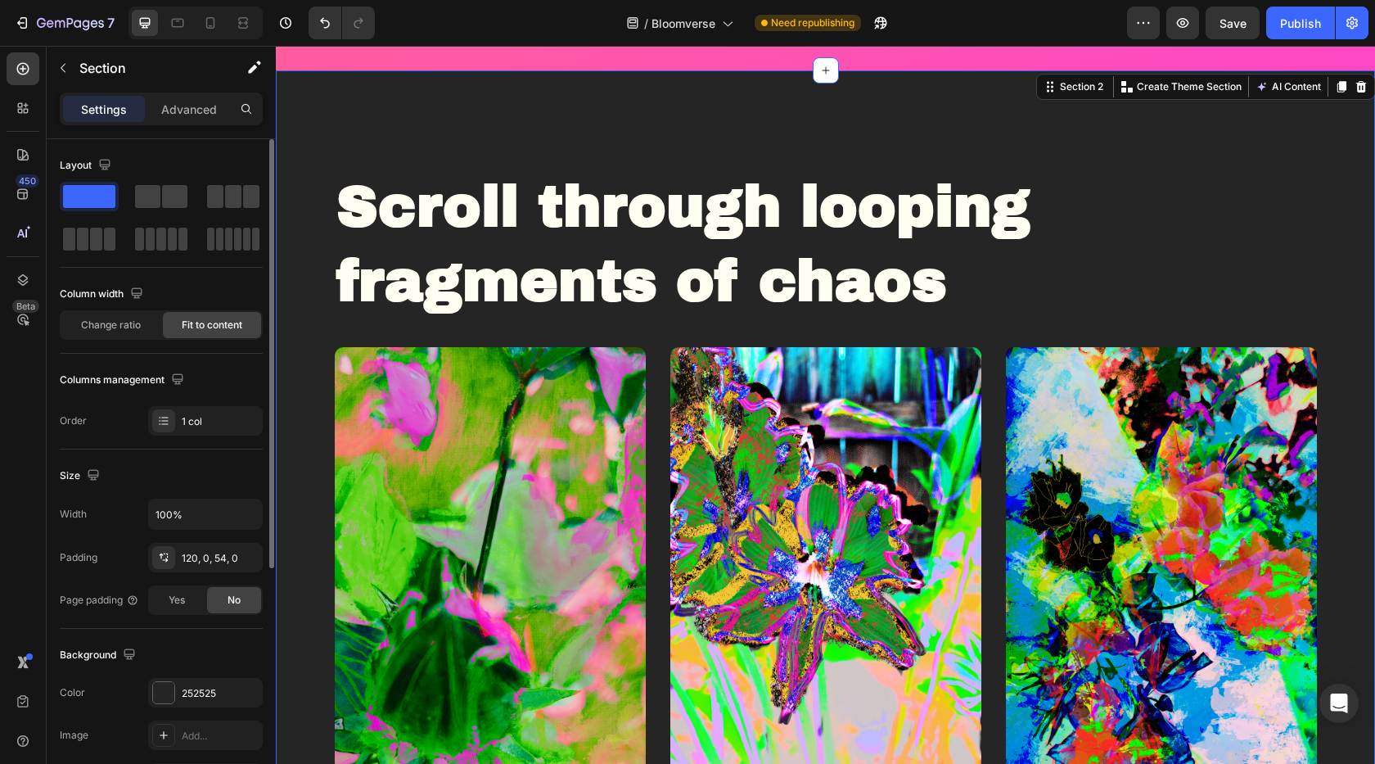
click at [175, 471] on div "Size" at bounding box center [161, 476] width 203 height 26
click at [205, 562] on div "120, 0, 54, 0" at bounding box center [205, 558] width 47 height 15
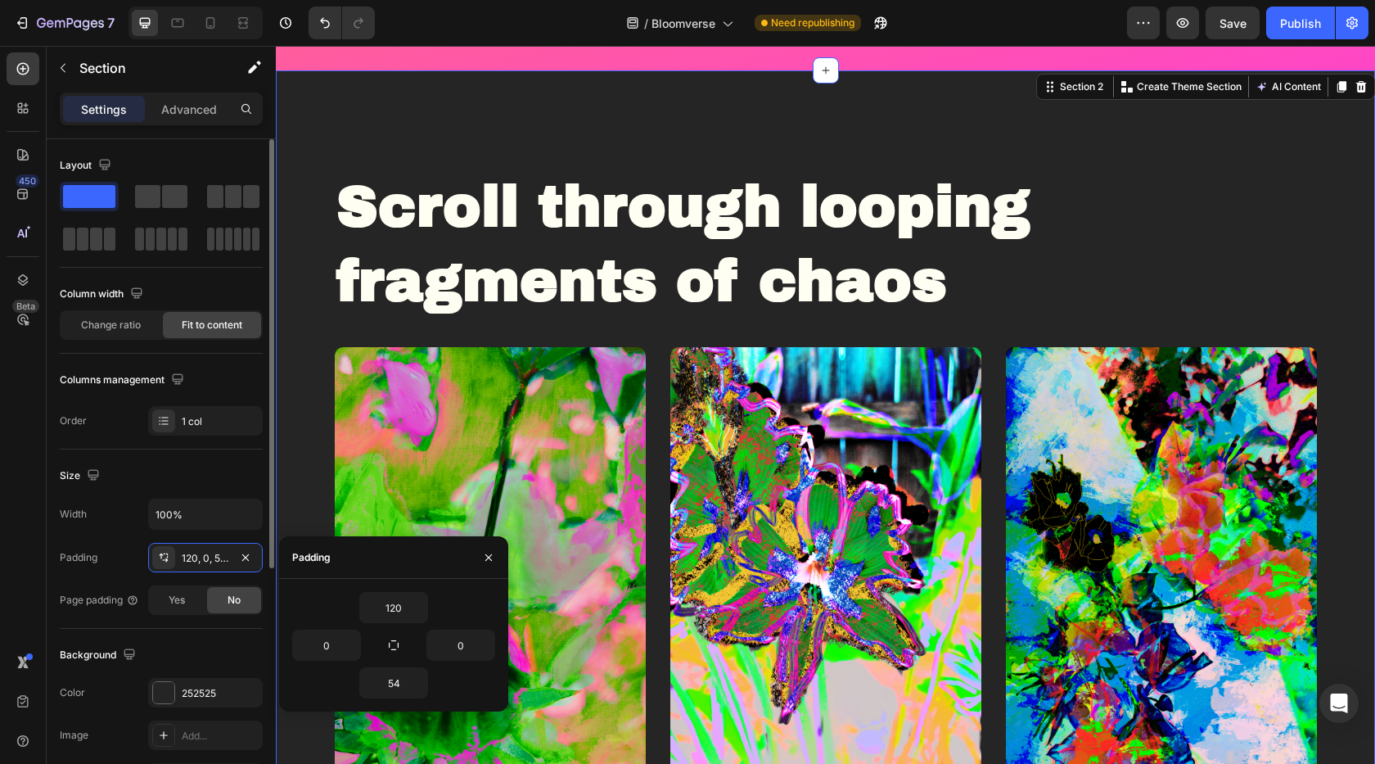
click at [209, 471] on div "Size" at bounding box center [161, 476] width 203 height 26
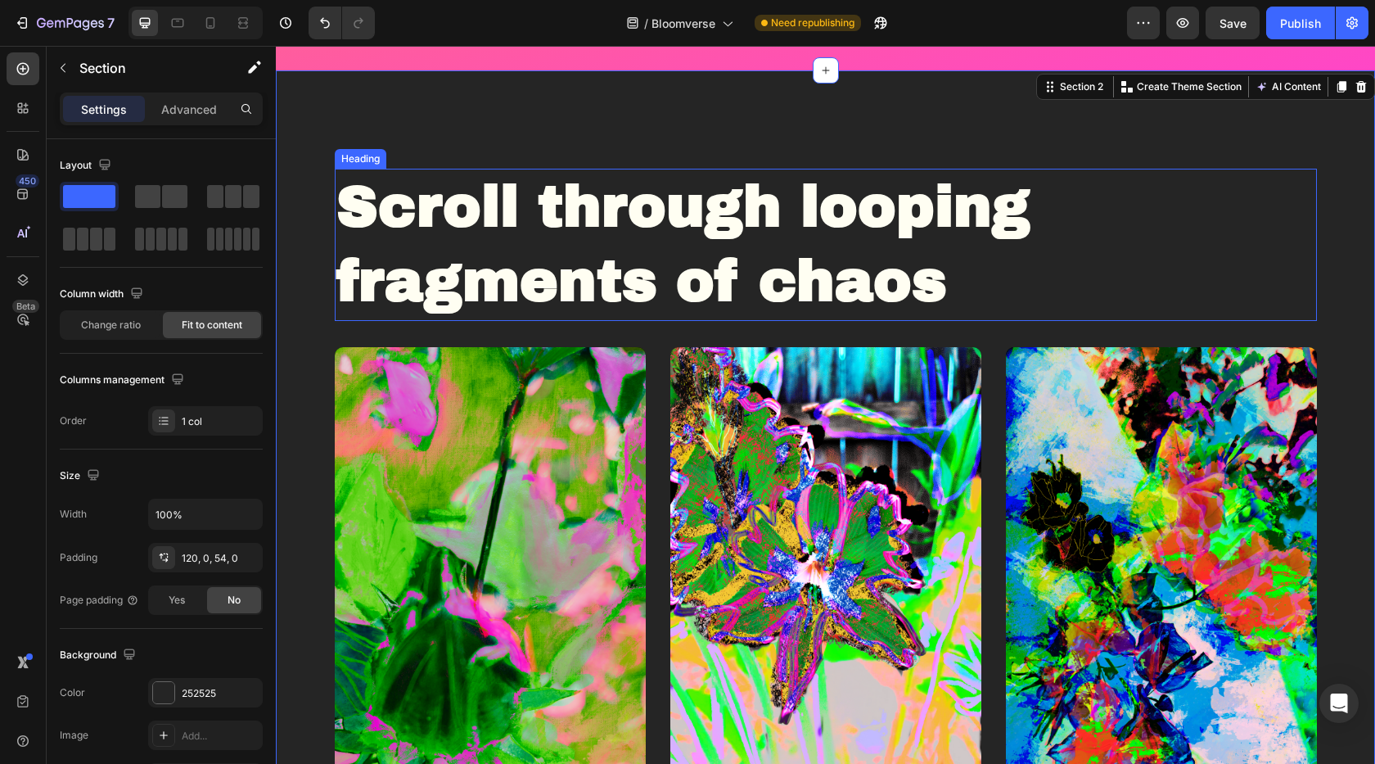
click at [367, 237] on strong "Scroll through looping fragments of chaos" at bounding box center [683, 244] width 694 height 137
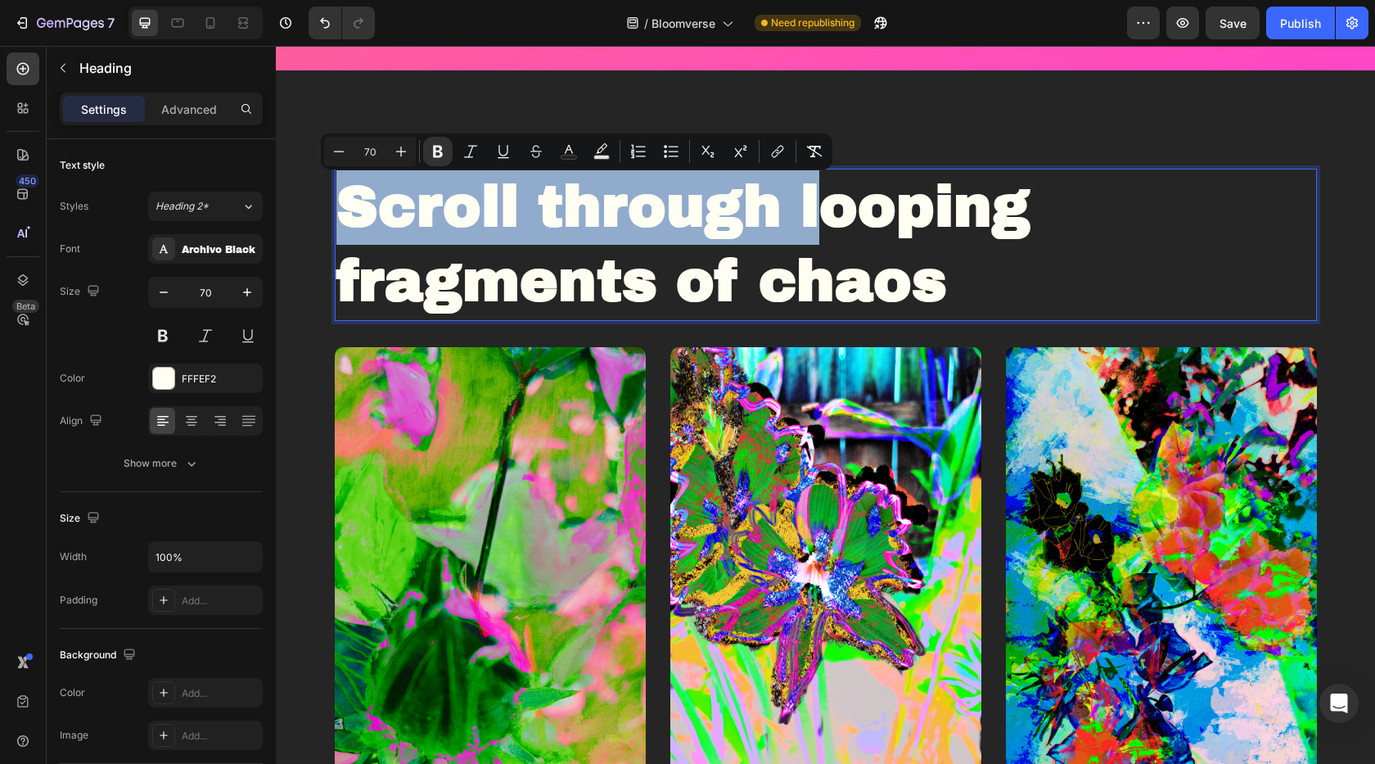
drag, startPoint x: 817, startPoint y: 205, endPoint x: 335, endPoint y: 213, distance: 482.3
click at [335, 213] on h2 "Scroll through looping fragments of chaos" at bounding box center [826, 245] width 982 height 152
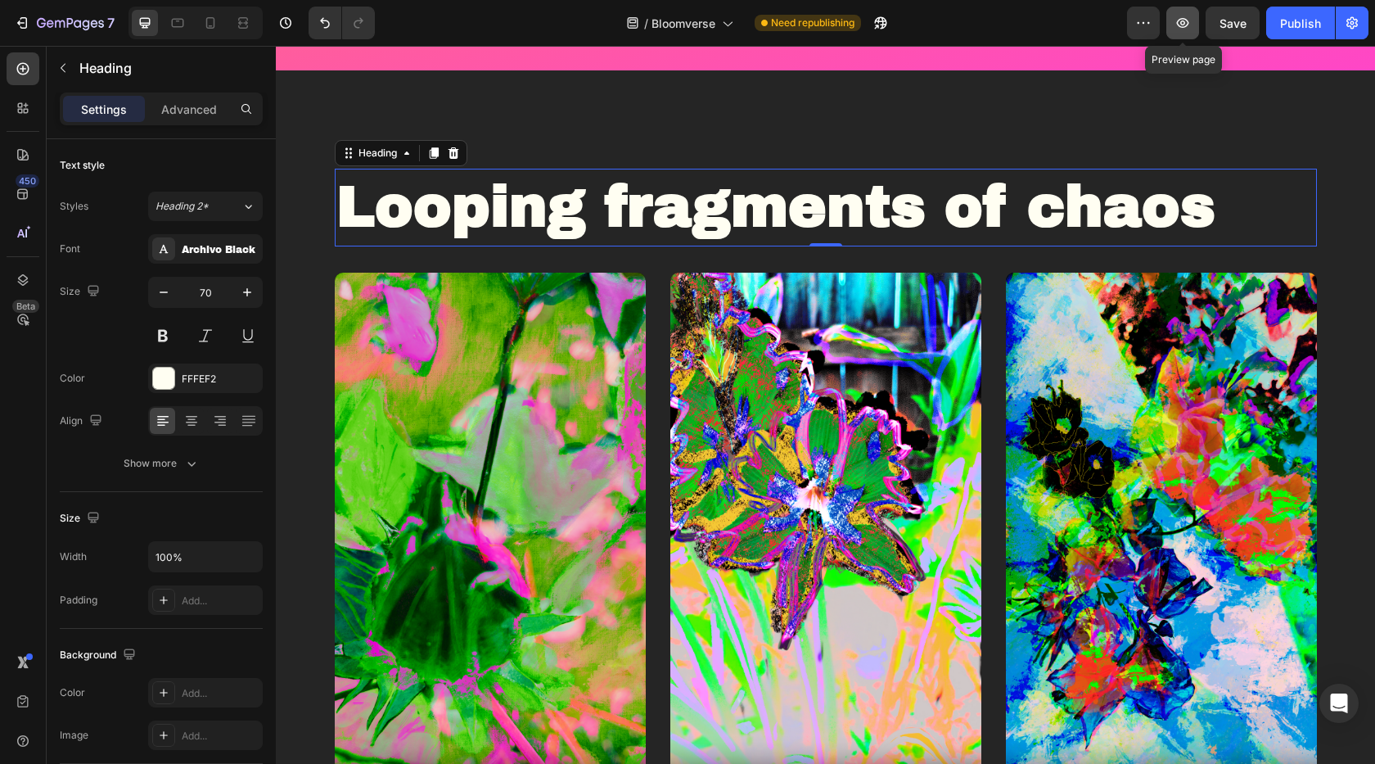
click at [1192, 10] on button "button" at bounding box center [1183, 23] width 33 height 33
click at [1232, 16] on span "Save" at bounding box center [1233, 23] width 27 height 14
click at [1182, 30] on icon "button" at bounding box center [1183, 23] width 16 height 16
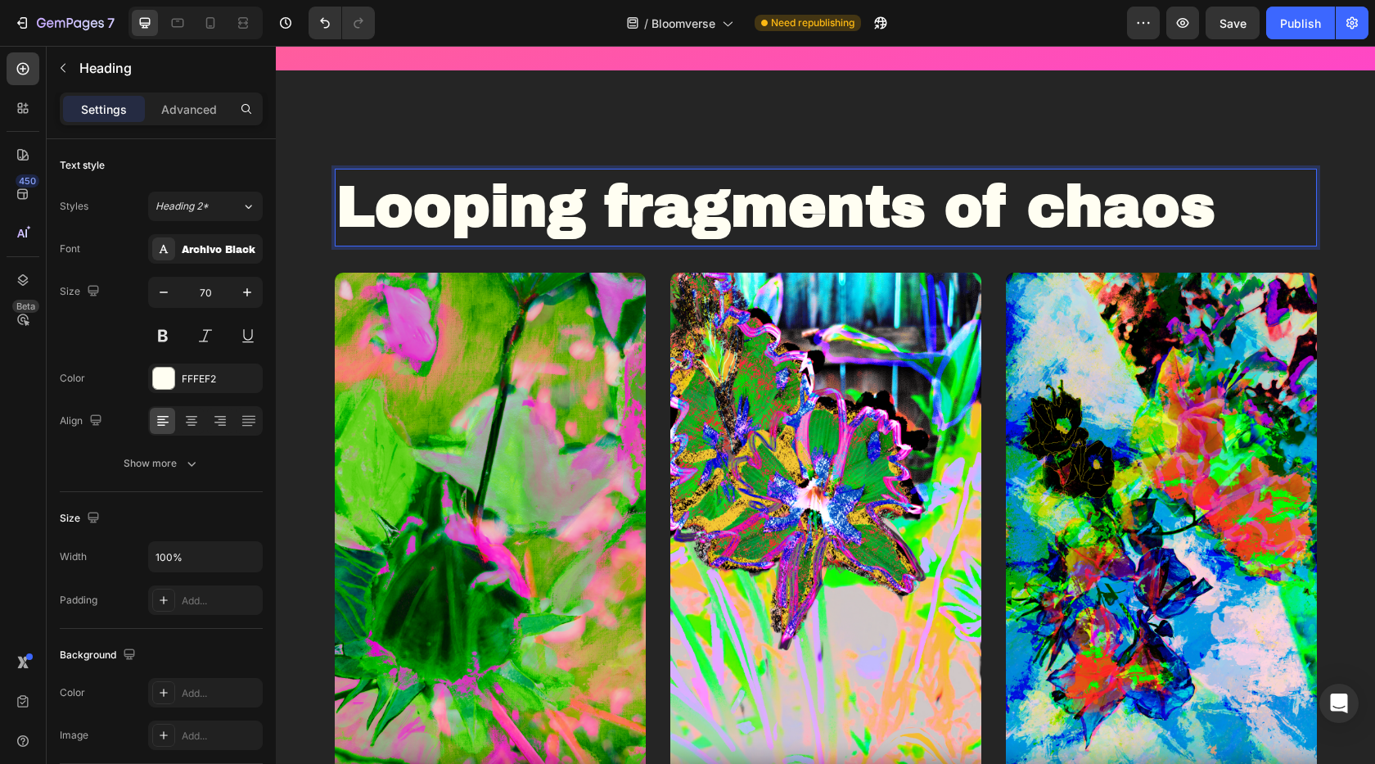
click at [1055, 209] on strong "Looping fragments of chaos" at bounding box center [775, 207] width 879 height 62
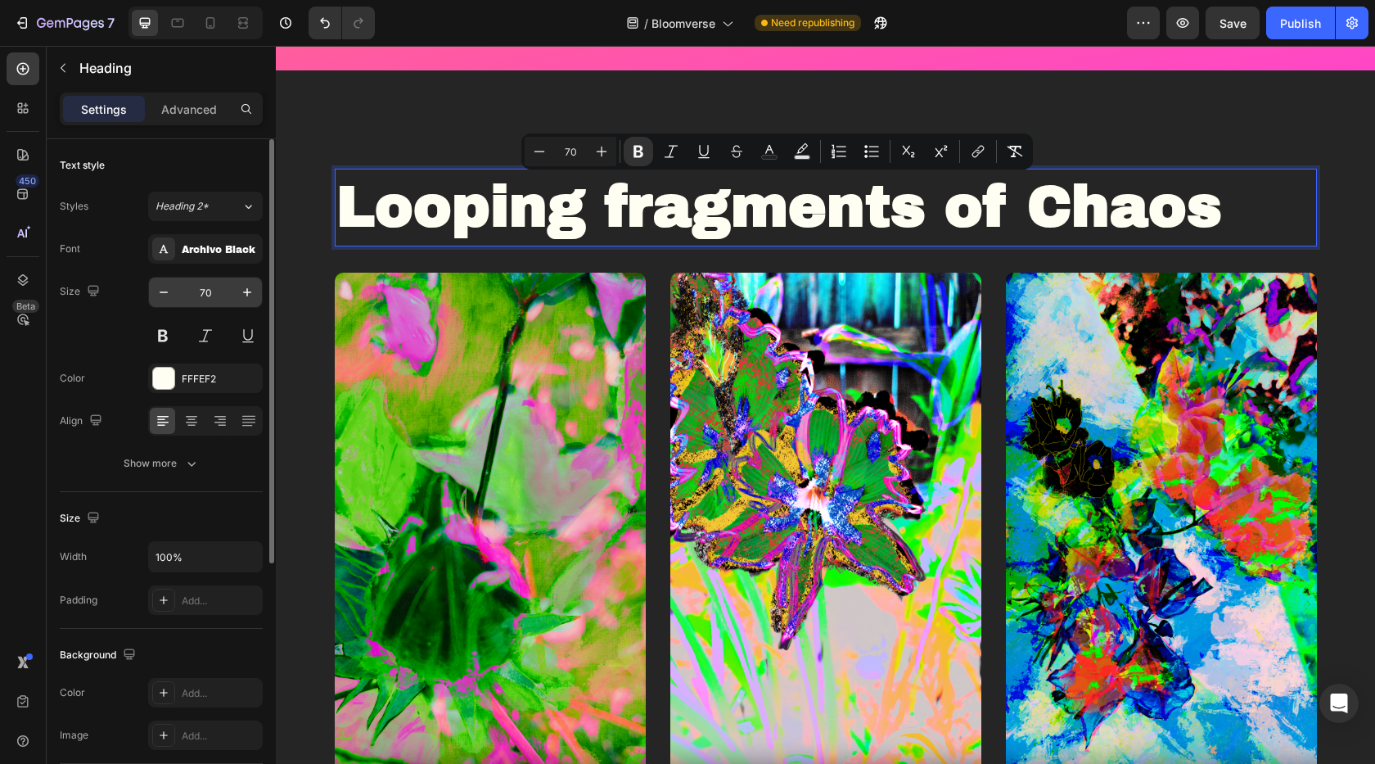
click at [203, 294] on input "70" at bounding box center [205, 292] width 54 height 29
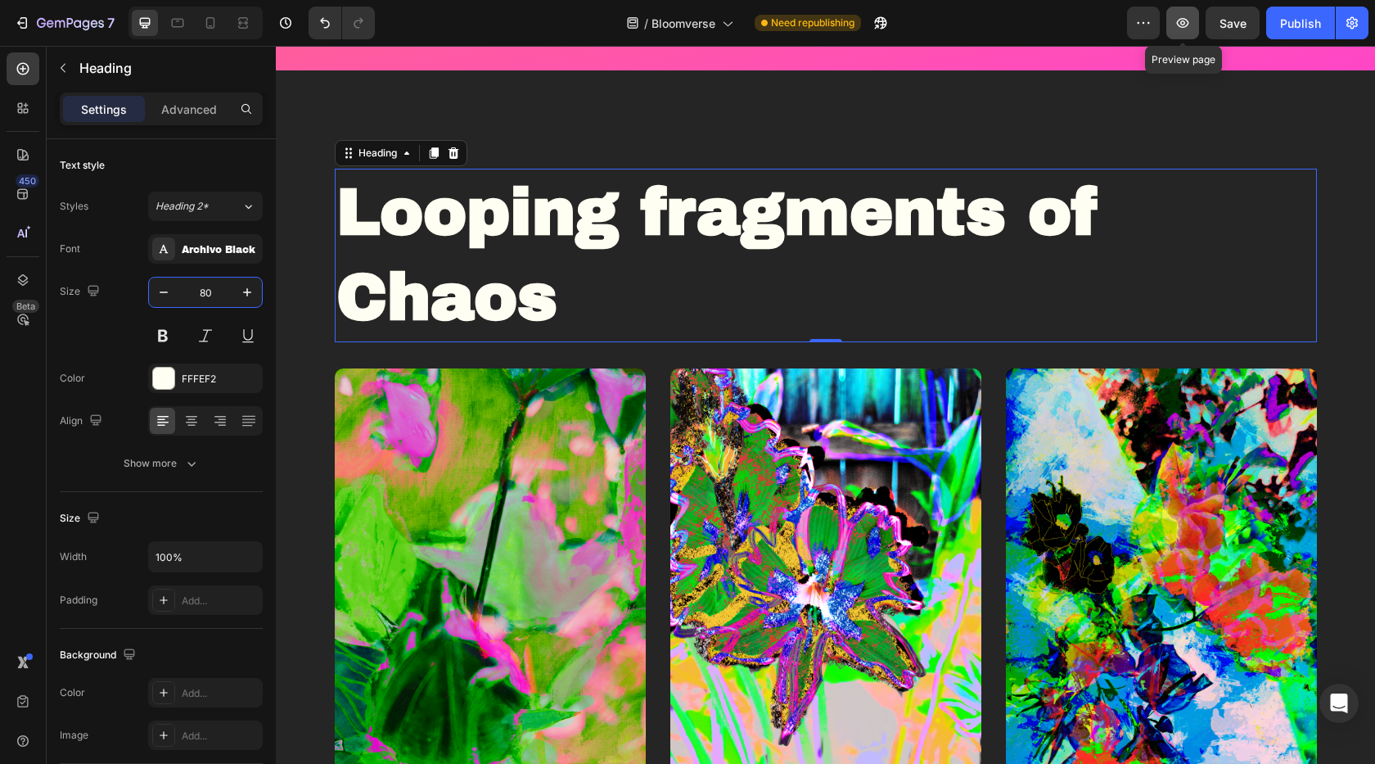
click at [1182, 29] on icon "button" at bounding box center [1183, 23] width 16 height 16
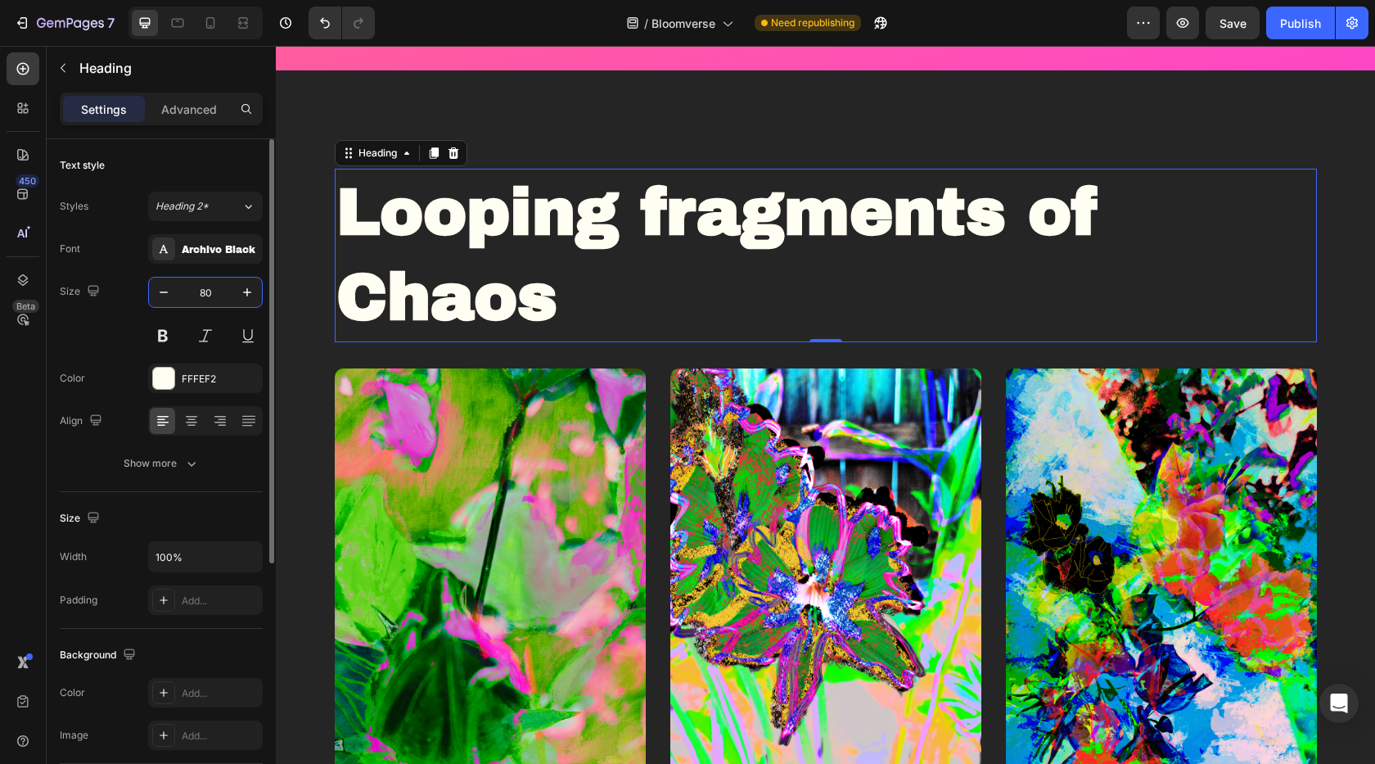
click at [202, 296] on input "80" at bounding box center [205, 292] width 54 height 29
type input "8"
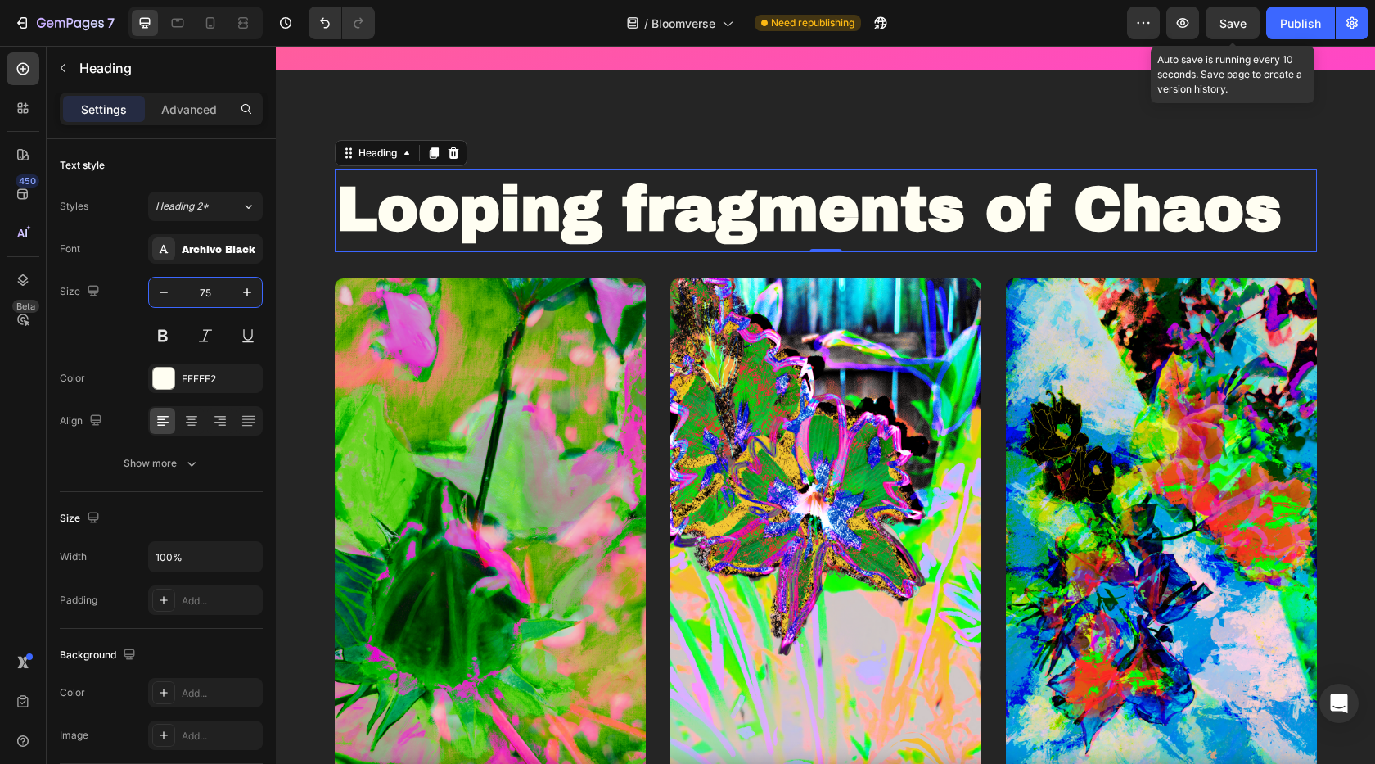
type input "75"
click at [1233, 22] on span "Save" at bounding box center [1233, 23] width 27 height 14
click at [1187, 25] on icon "button" at bounding box center [1183, 23] width 16 height 16
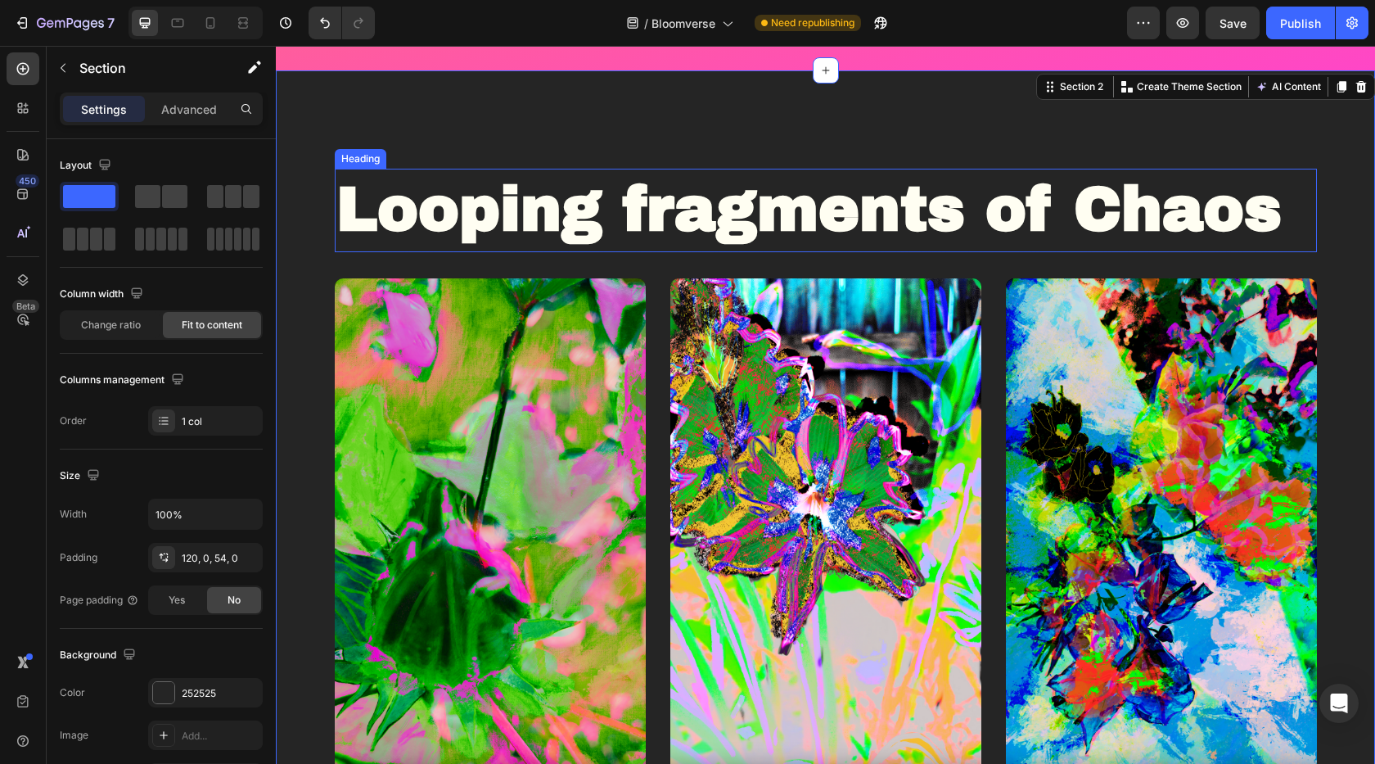
click at [385, 235] on strong "Looping fragments of Chaos" at bounding box center [809, 209] width 946 height 67
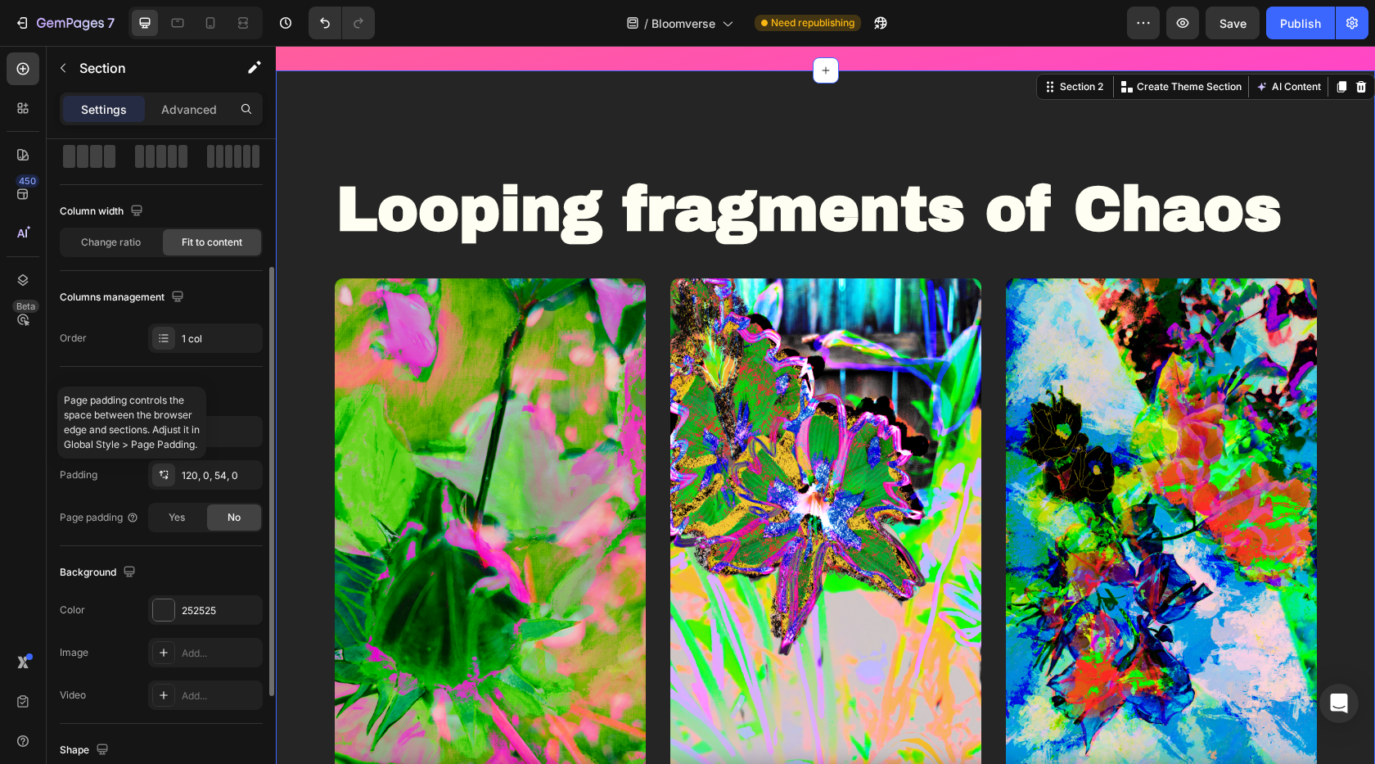
scroll to position [169, 0]
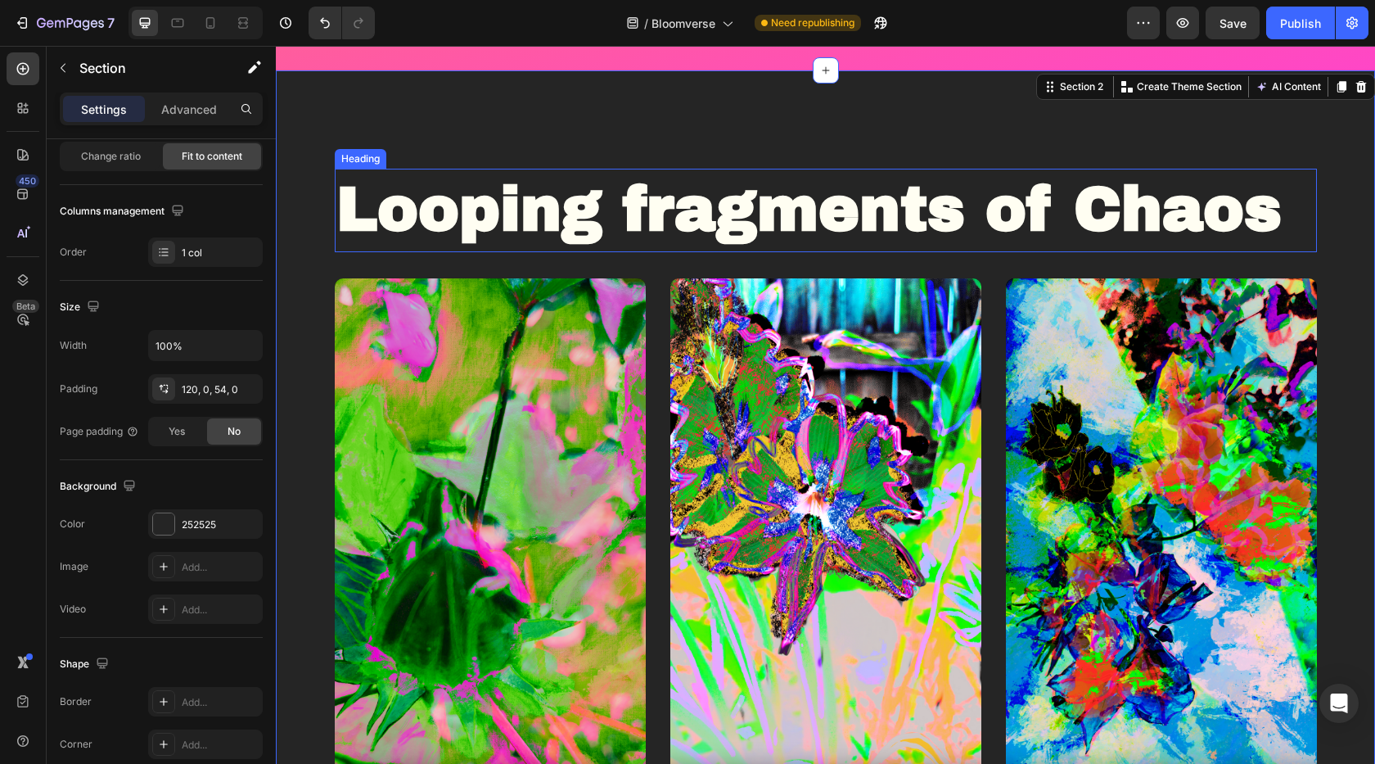
click at [440, 214] on strong "Looping fragments of Chaos" at bounding box center [809, 209] width 946 height 67
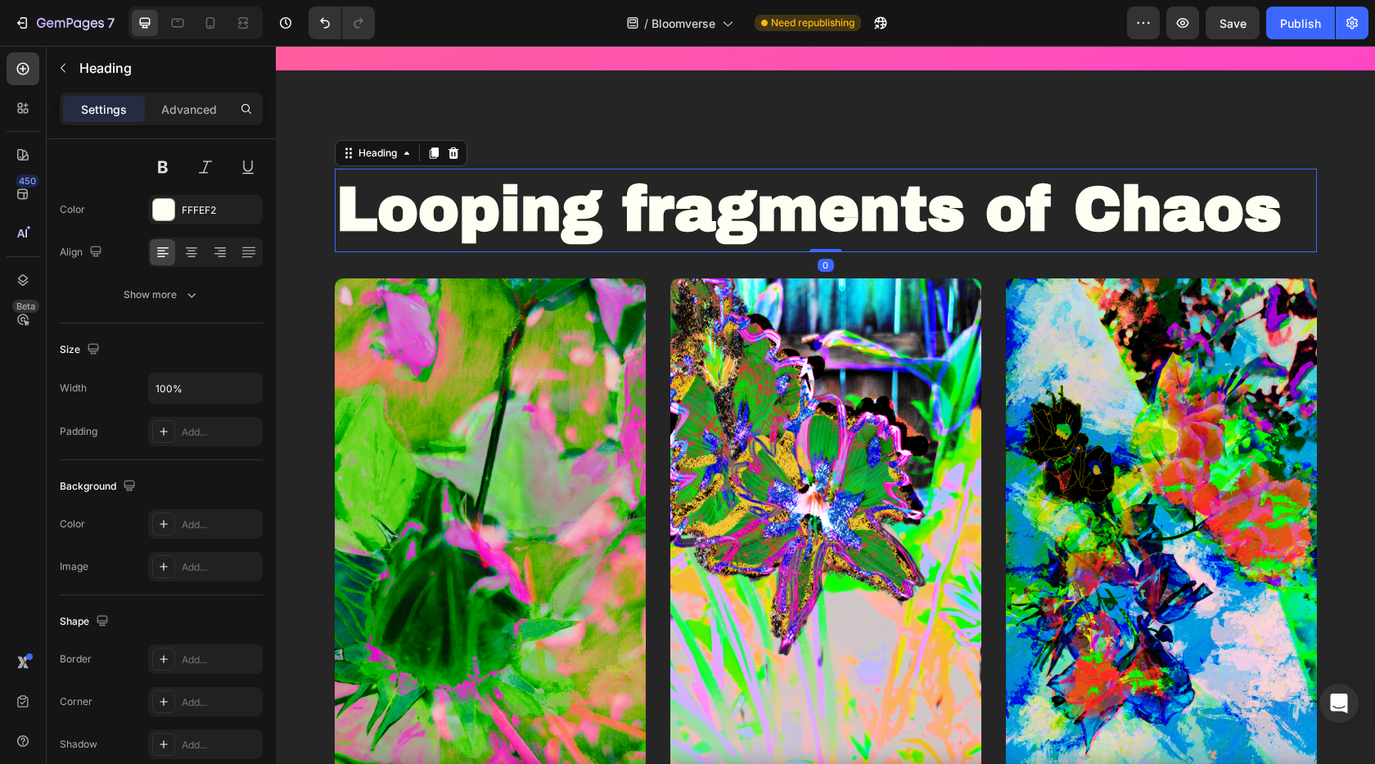
scroll to position [0, 0]
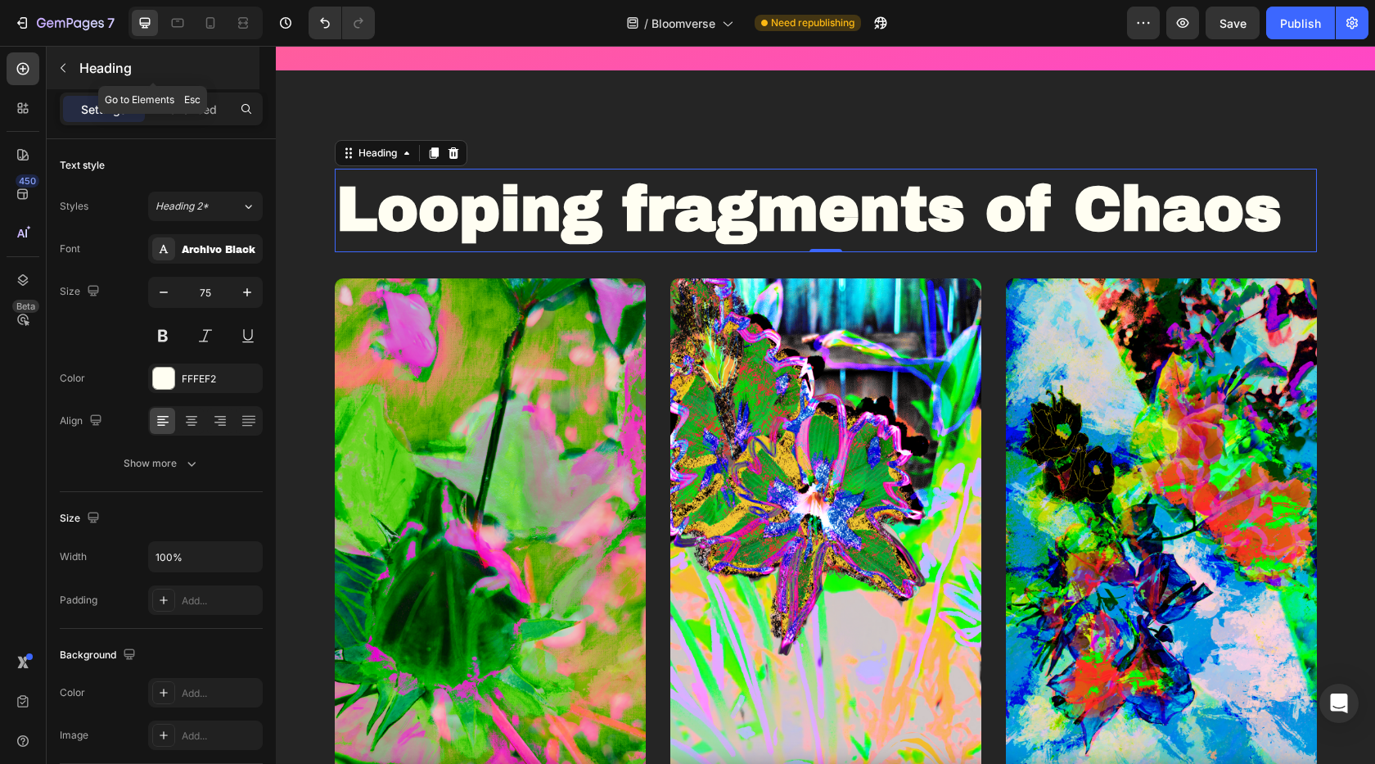
click at [64, 60] on button "button" at bounding box center [63, 68] width 26 height 26
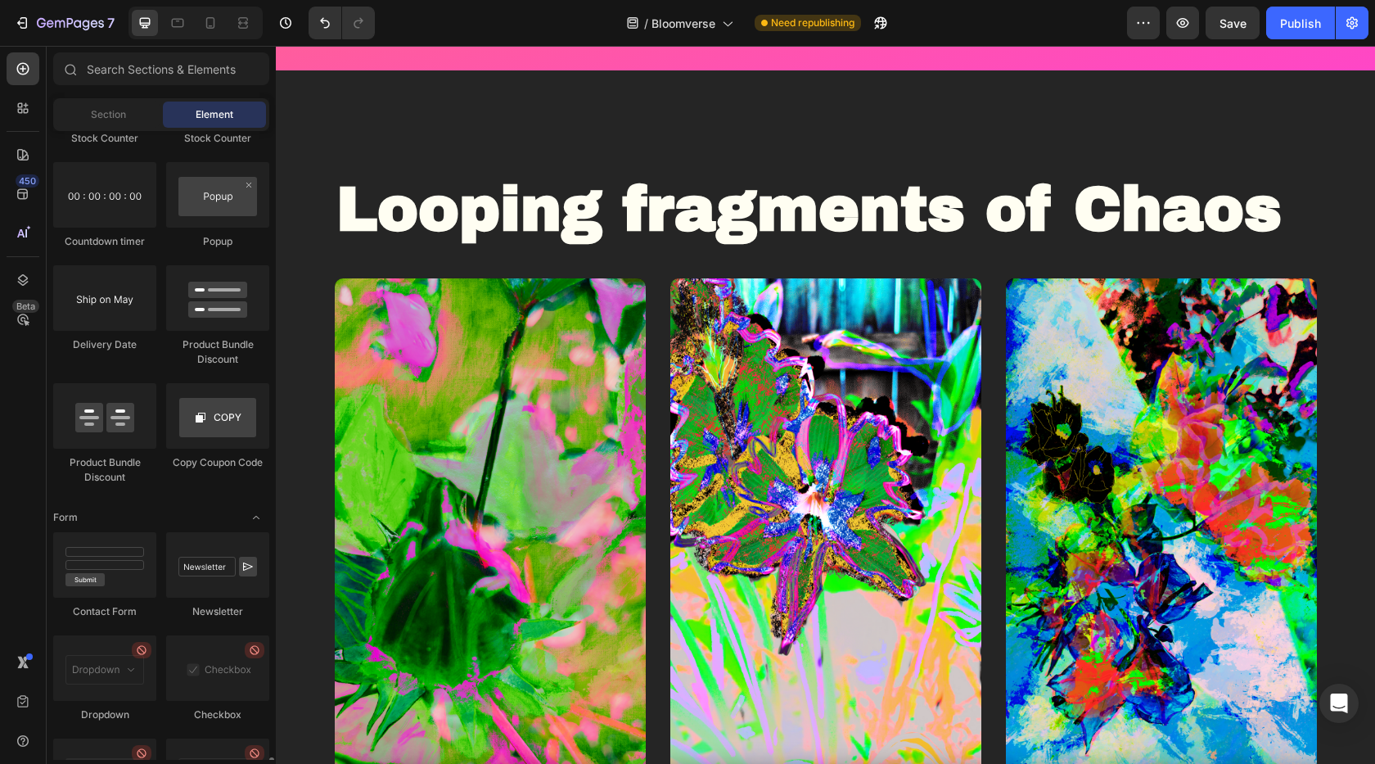
scroll to position [3623, 0]
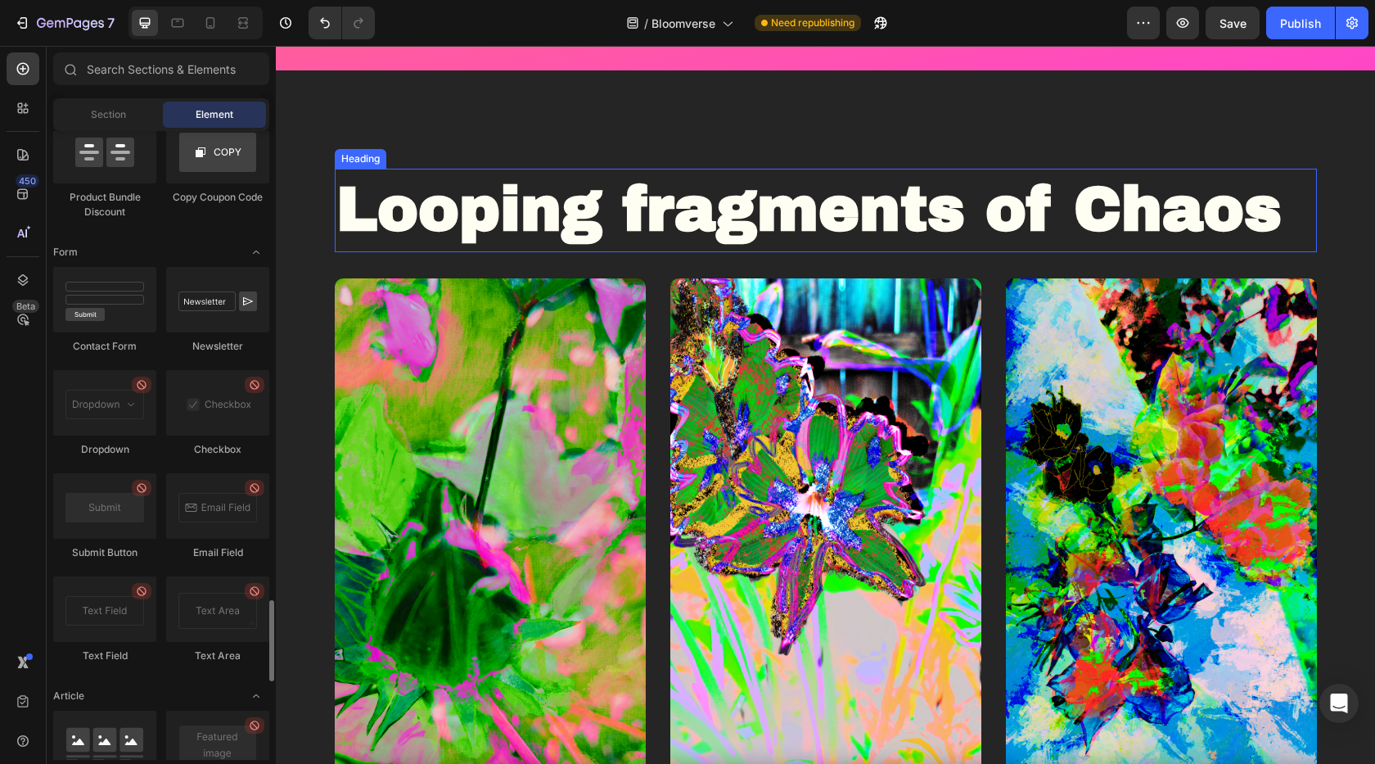
click at [392, 215] on strong "Looping fragments of Chaos" at bounding box center [809, 209] width 946 height 67
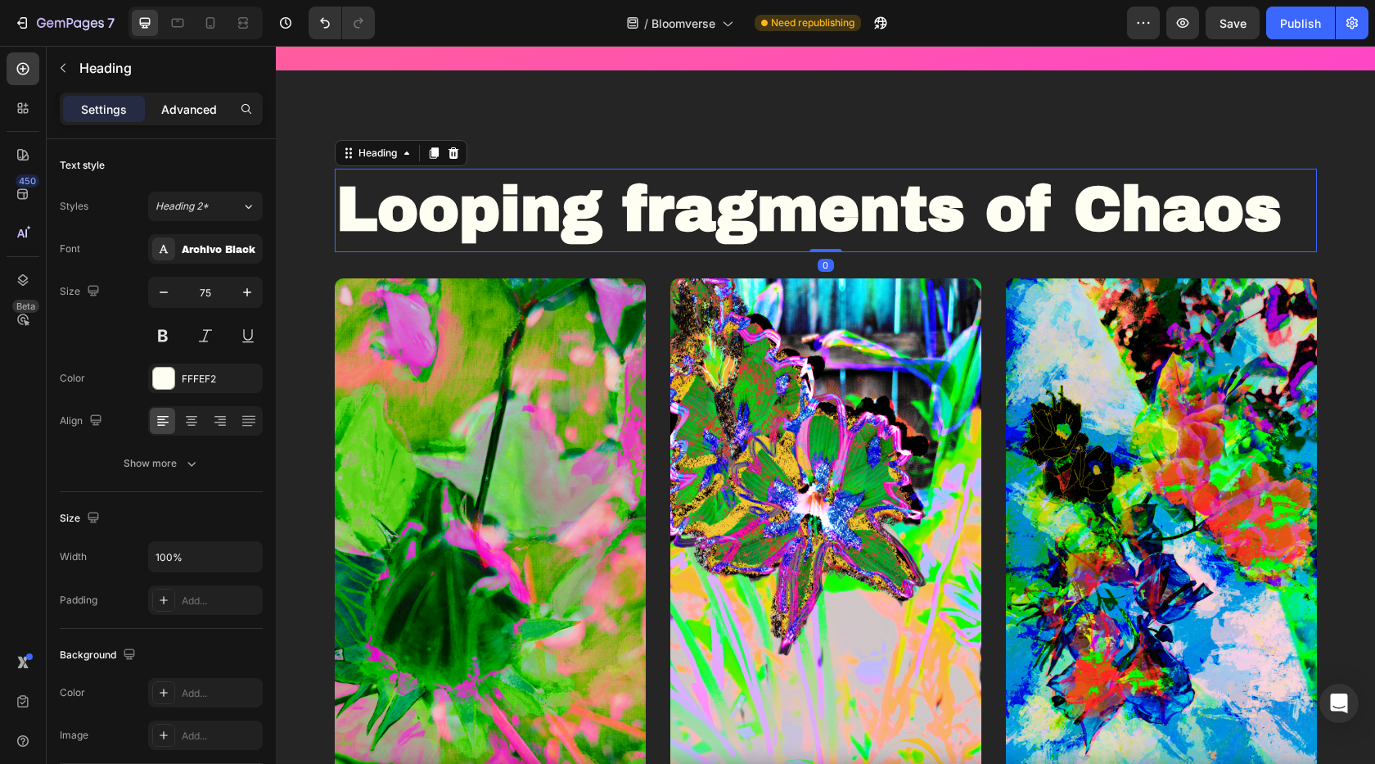
click at [195, 102] on p "Advanced" at bounding box center [189, 109] width 56 height 17
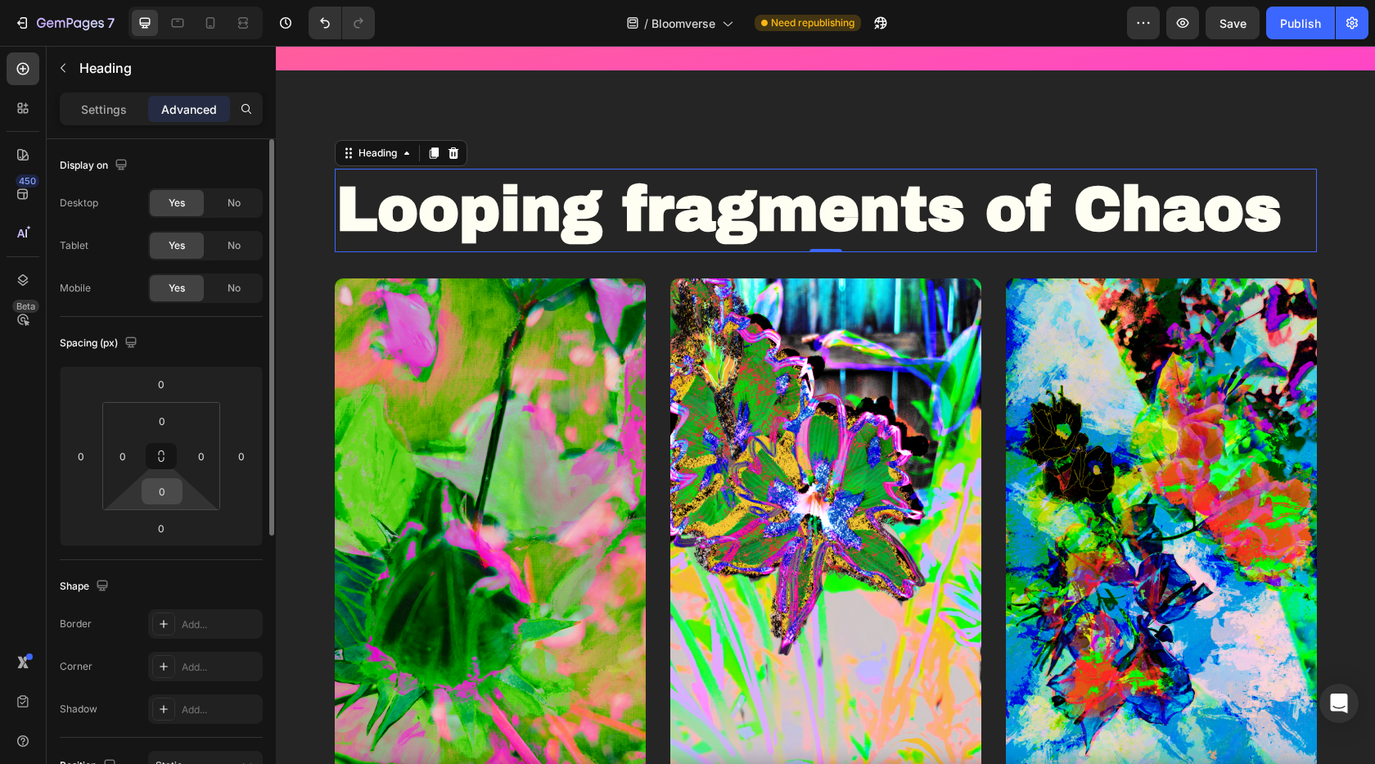
click at [169, 503] on div "0" at bounding box center [162, 491] width 41 height 26
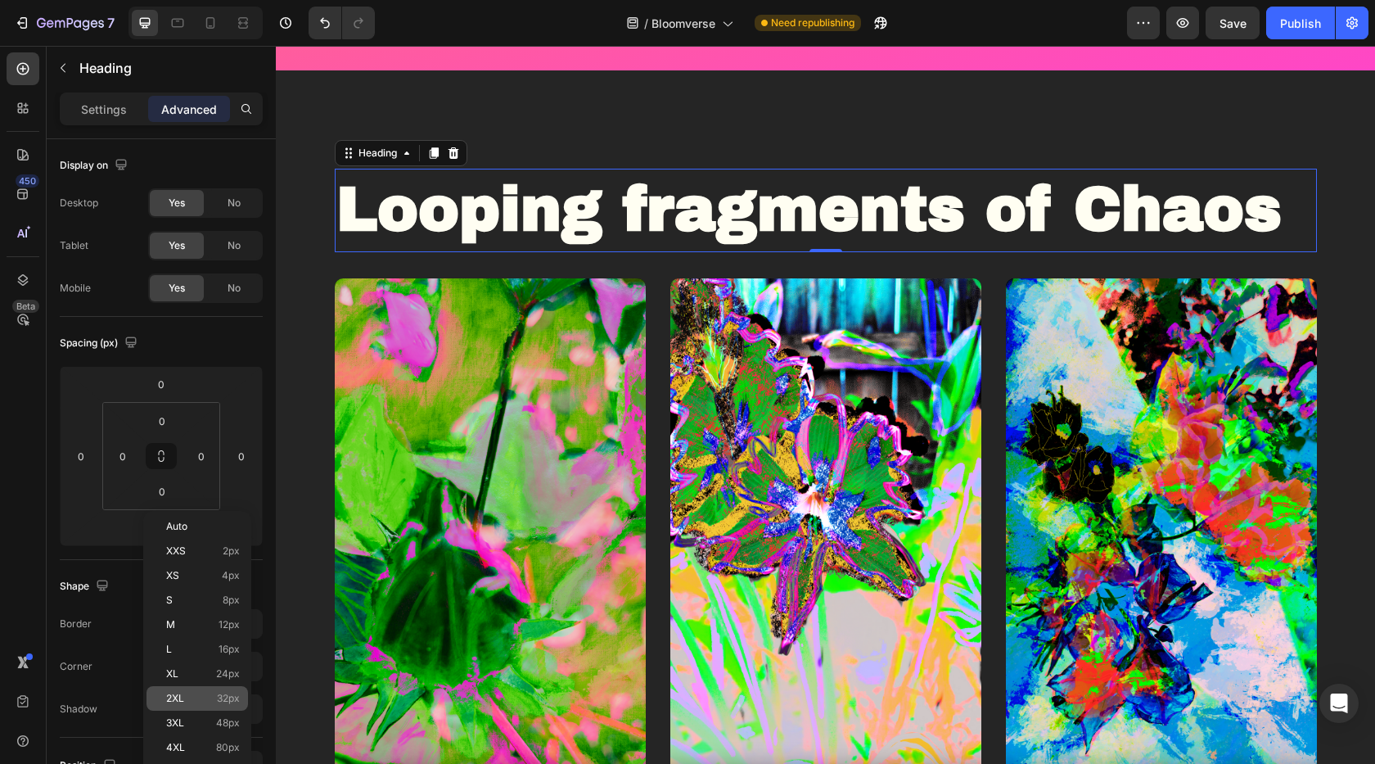
click at [187, 689] on div "2XL 32px" at bounding box center [198, 698] width 102 height 25
type input "32"
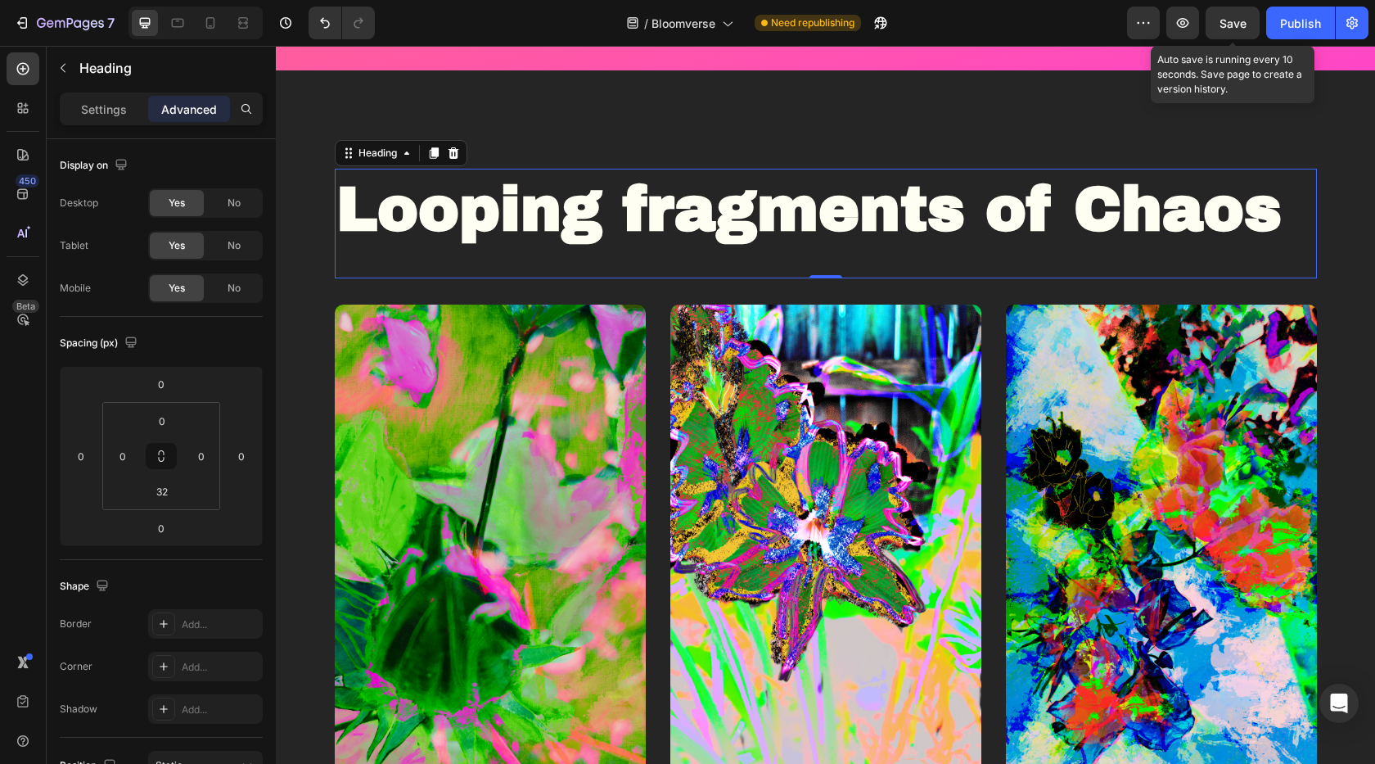
click at [1225, 20] on span "Save" at bounding box center [1233, 23] width 27 height 14
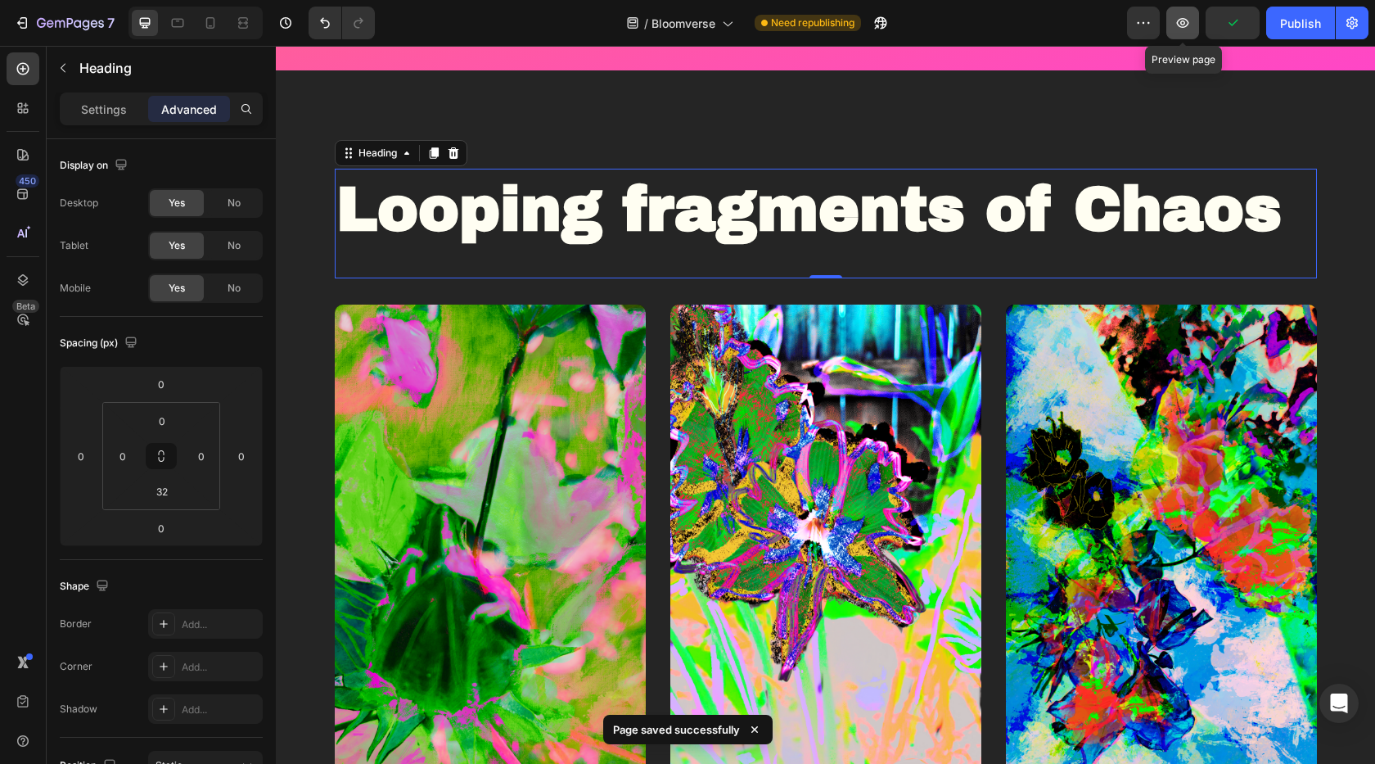
click at [1178, 28] on icon "button" at bounding box center [1183, 23] width 16 height 16
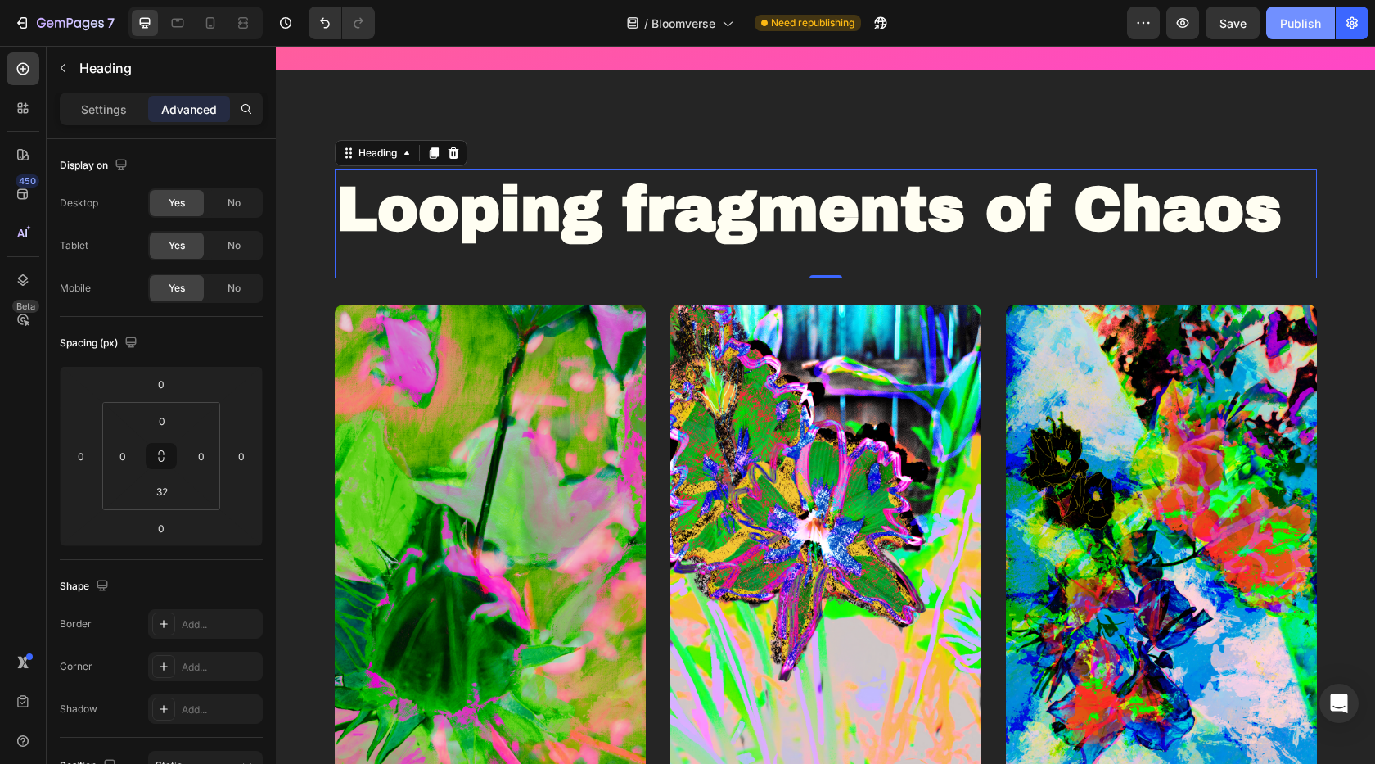
click at [1279, 17] on button "Publish" at bounding box center [1300, 23] width 69 height 33
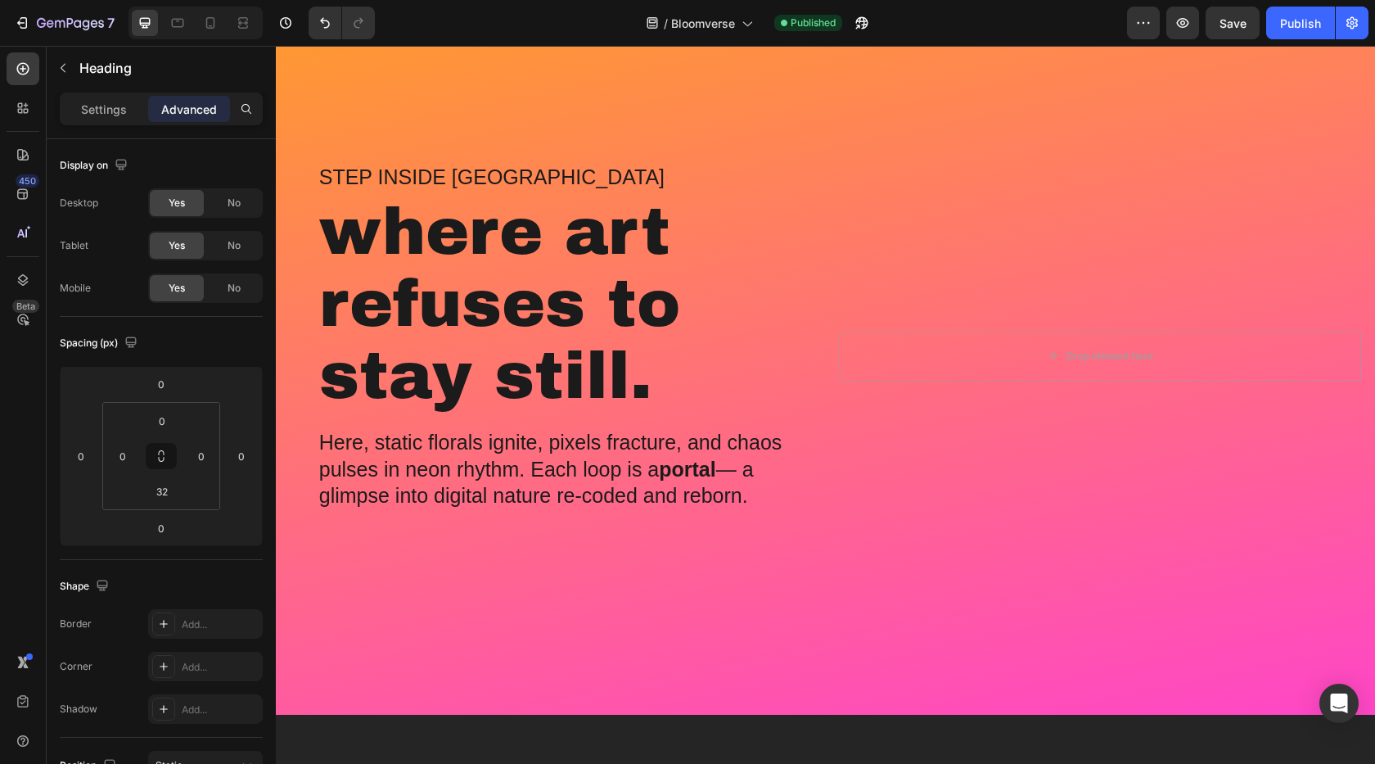
scroll to position [0, 0]
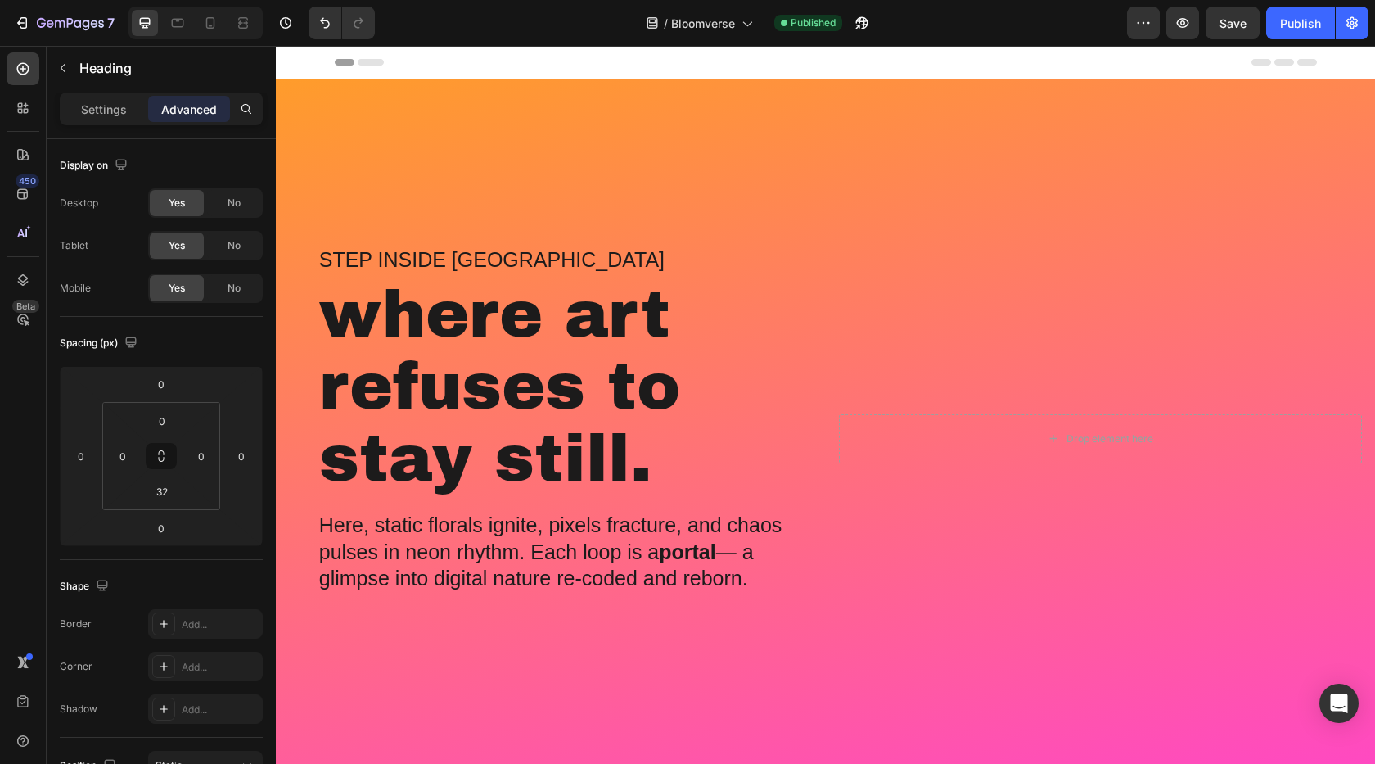
click at [1009, 293] on video "Background Image" at bounding box center [1101, 216] width 550 height 275
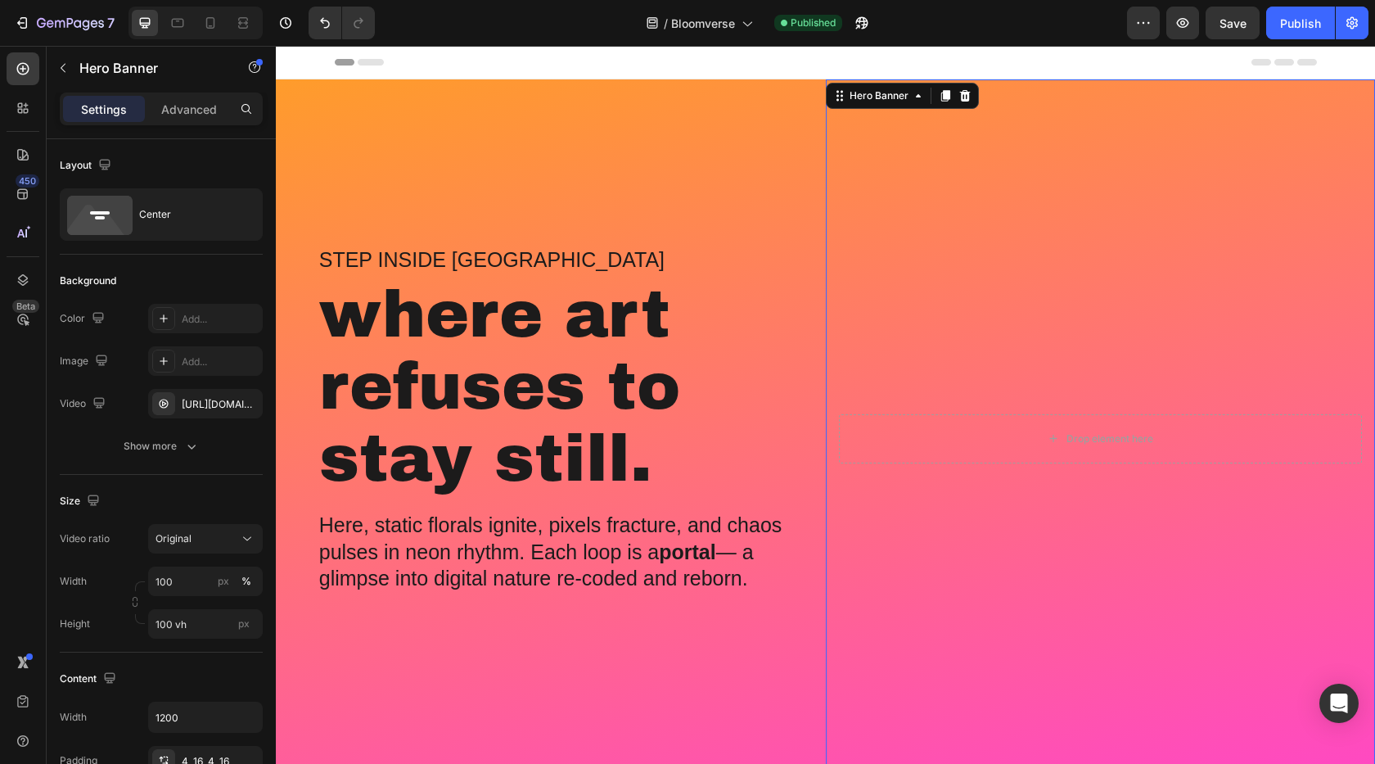
click at [965, 178] on video "Background Image" at bounding box center [1101, 216] width 550 height 275
click at [1284, 18] on div "Publish" at bounding box center [1300, 23] width 41 height 17
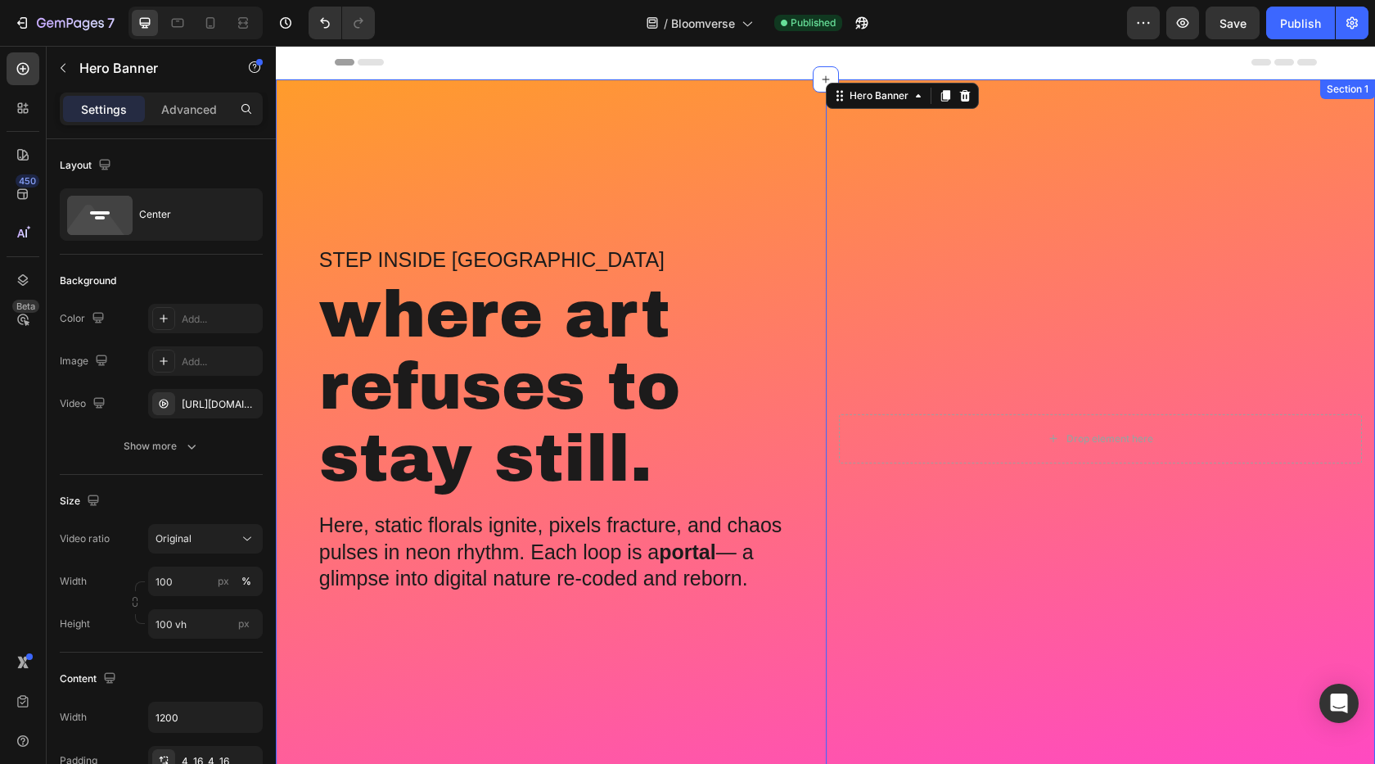
click at [816, 328] on div "Step inside Bloomverse Heading where art refuses to stay still. Heading Here, s…" at bounding box center [551, 438] width 550 height 718
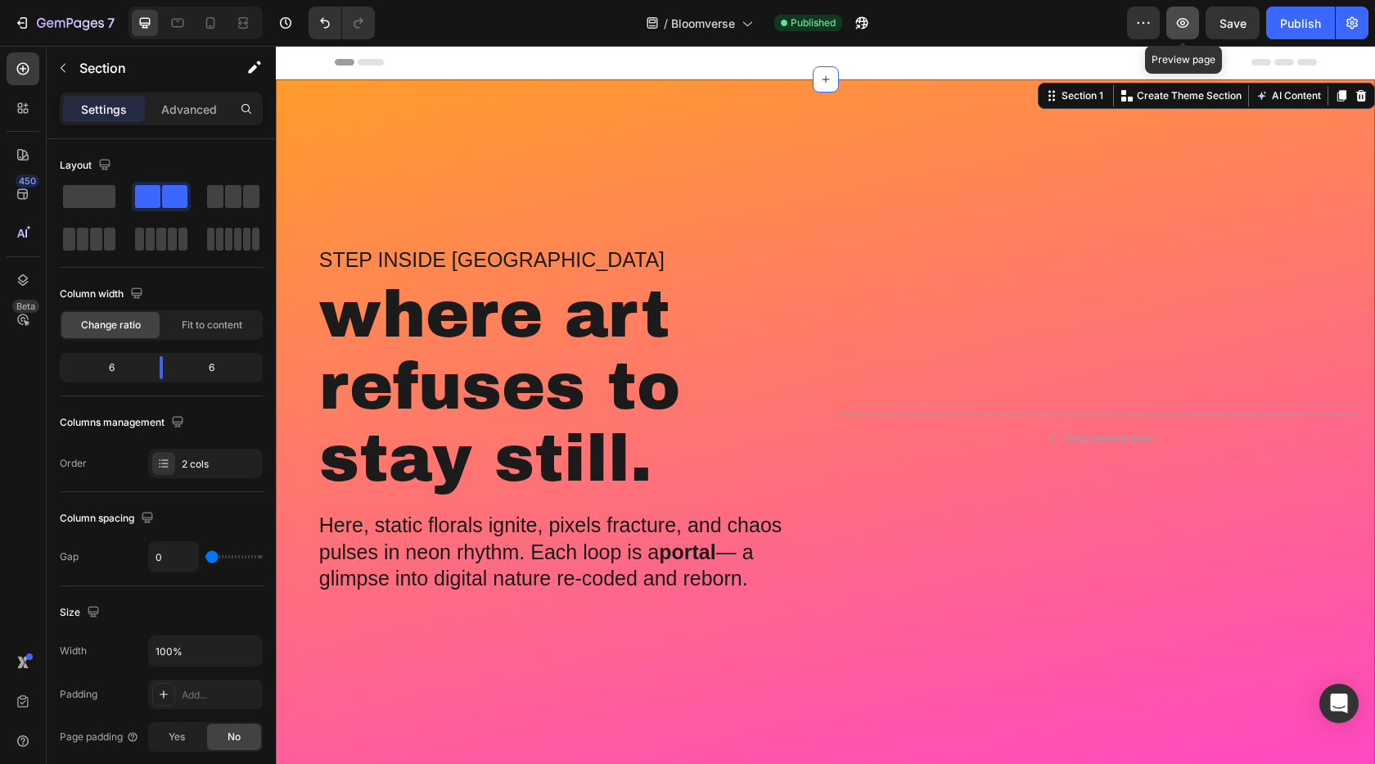
click at [1181, 25] on icon "button" at bounding box center [1183, 23] width 16 height 16
click at [1008, 189] on video "Background Image" at bounding box center [1101, 216] width 550 height 275
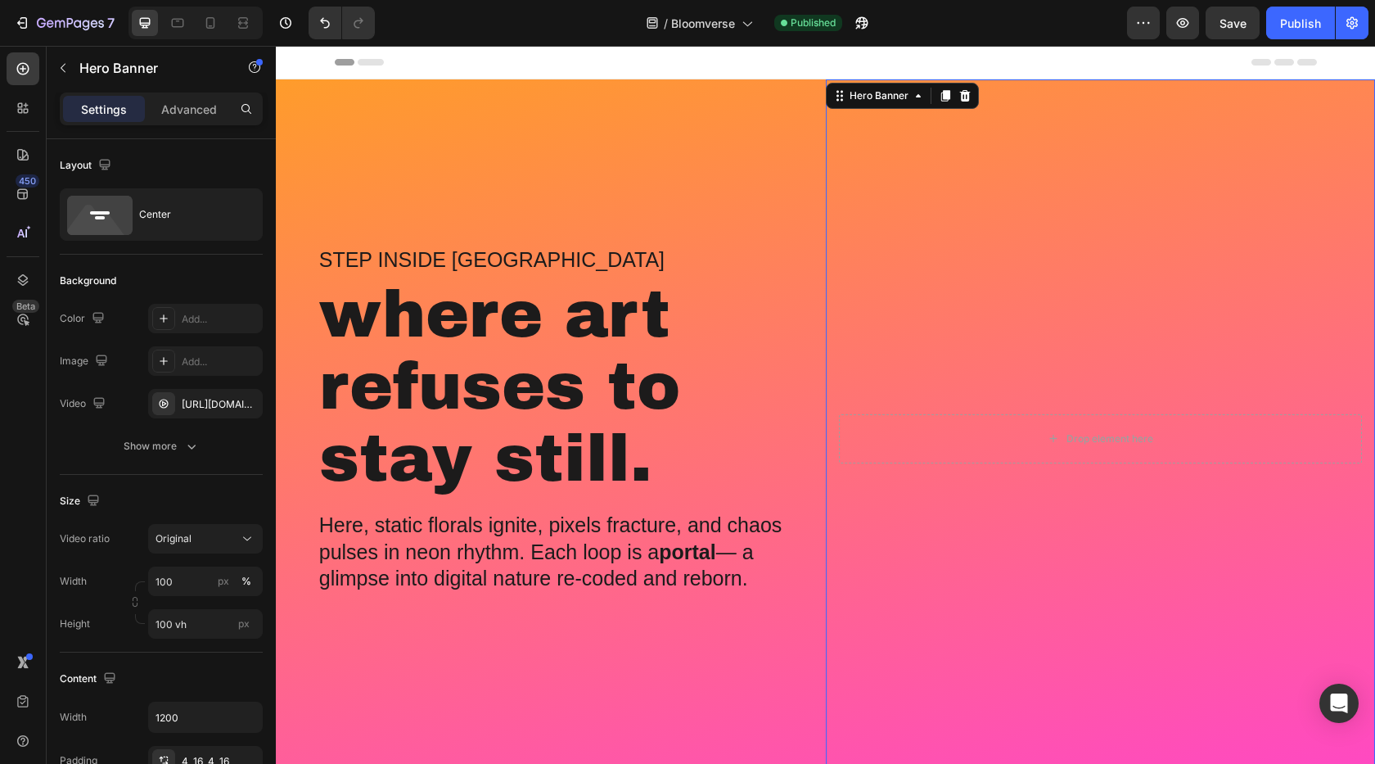
click at [898, 214] on video "Background Image" at bounding box center [1101, 216] width 550 height 275
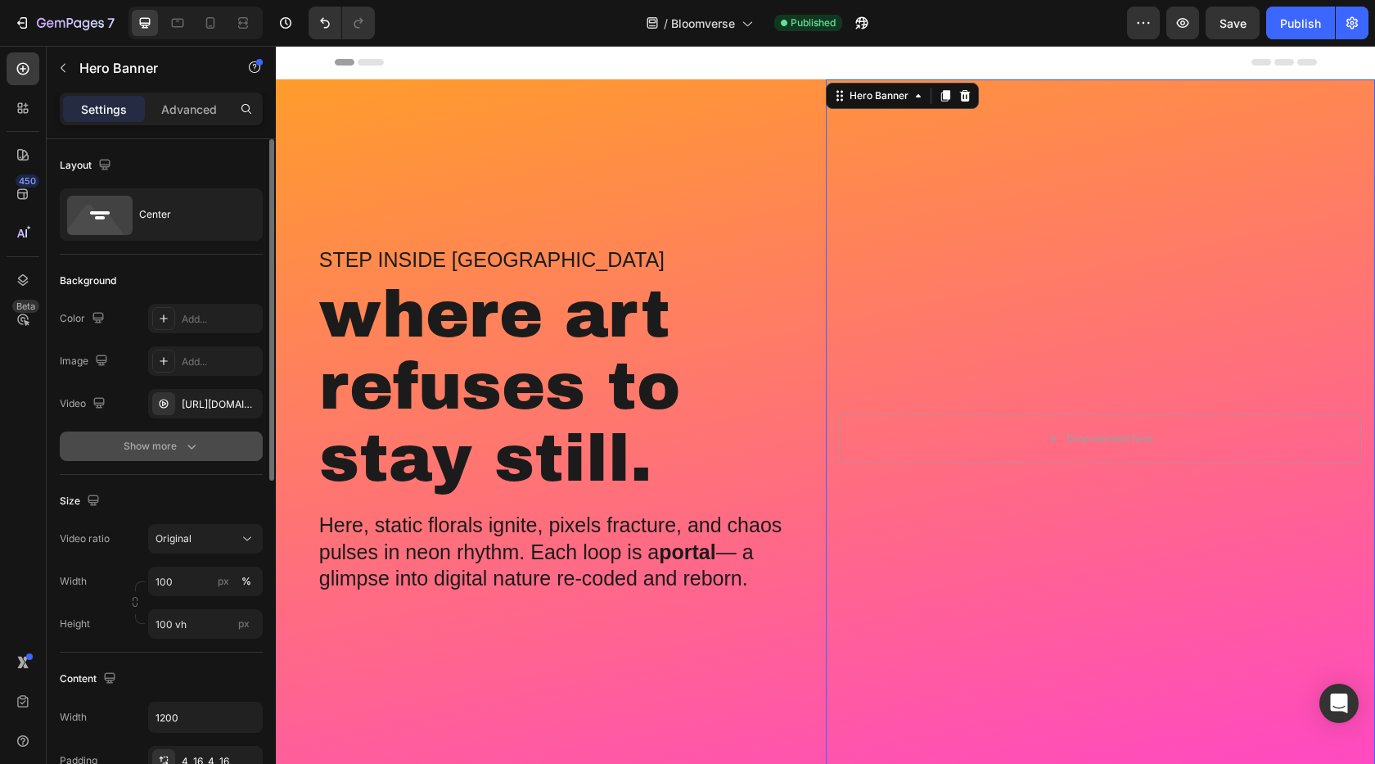
click at [155, 445] on div "Show more" at bounding box center [162, 446] width 76 height 16
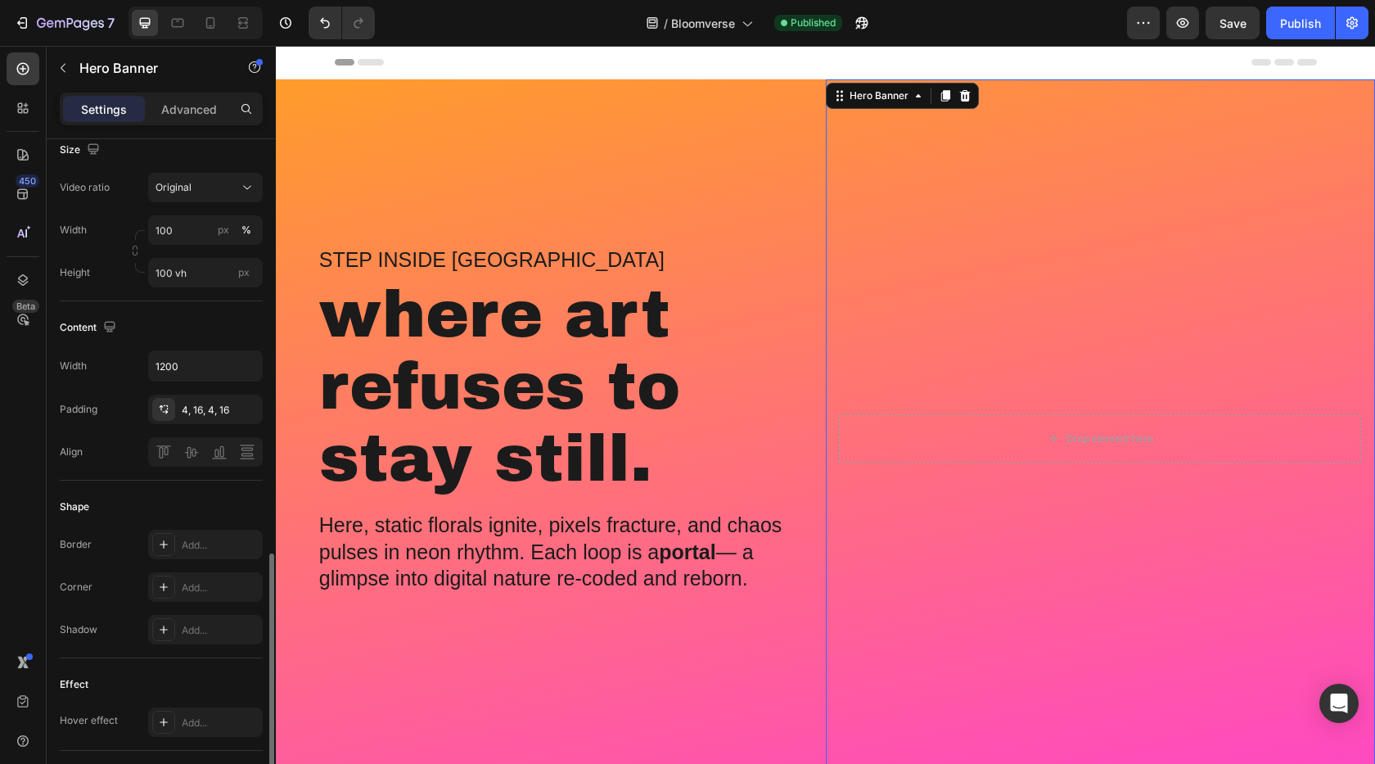
scroll to position [690, 0]
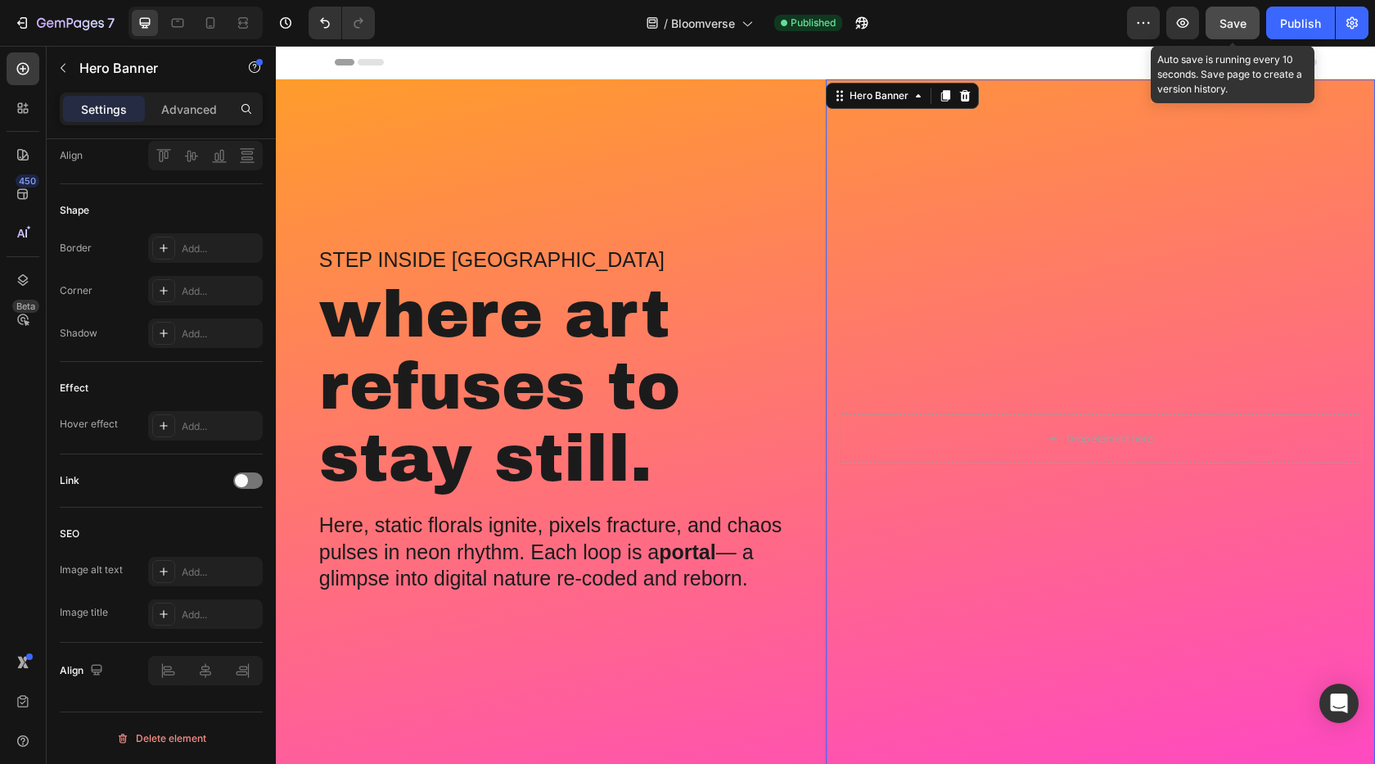
click at [1218, 34] on button "Save" at bounding box center [1233, 23] width 54 height 33
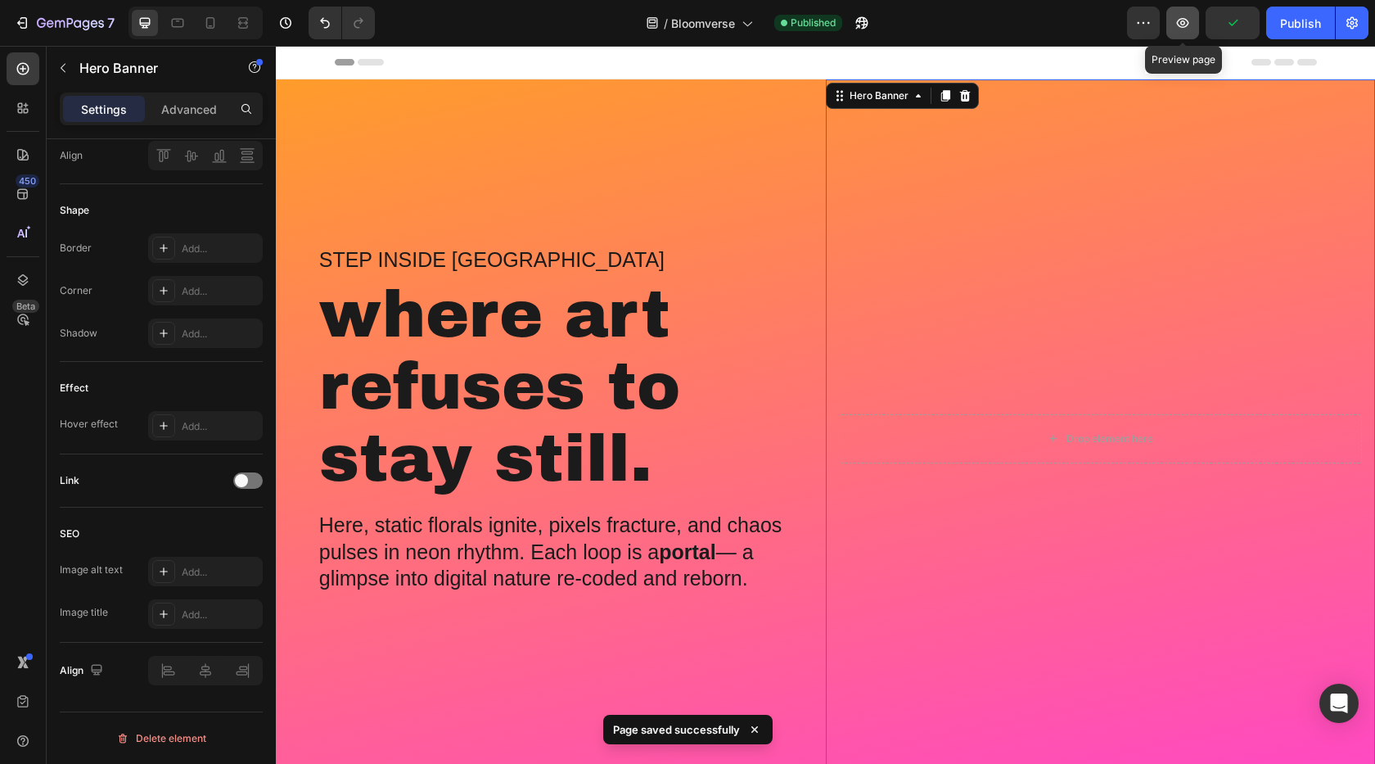
click at [1180, 28] on icon "button" at bounding box center [1183, 23] width 16 height 16
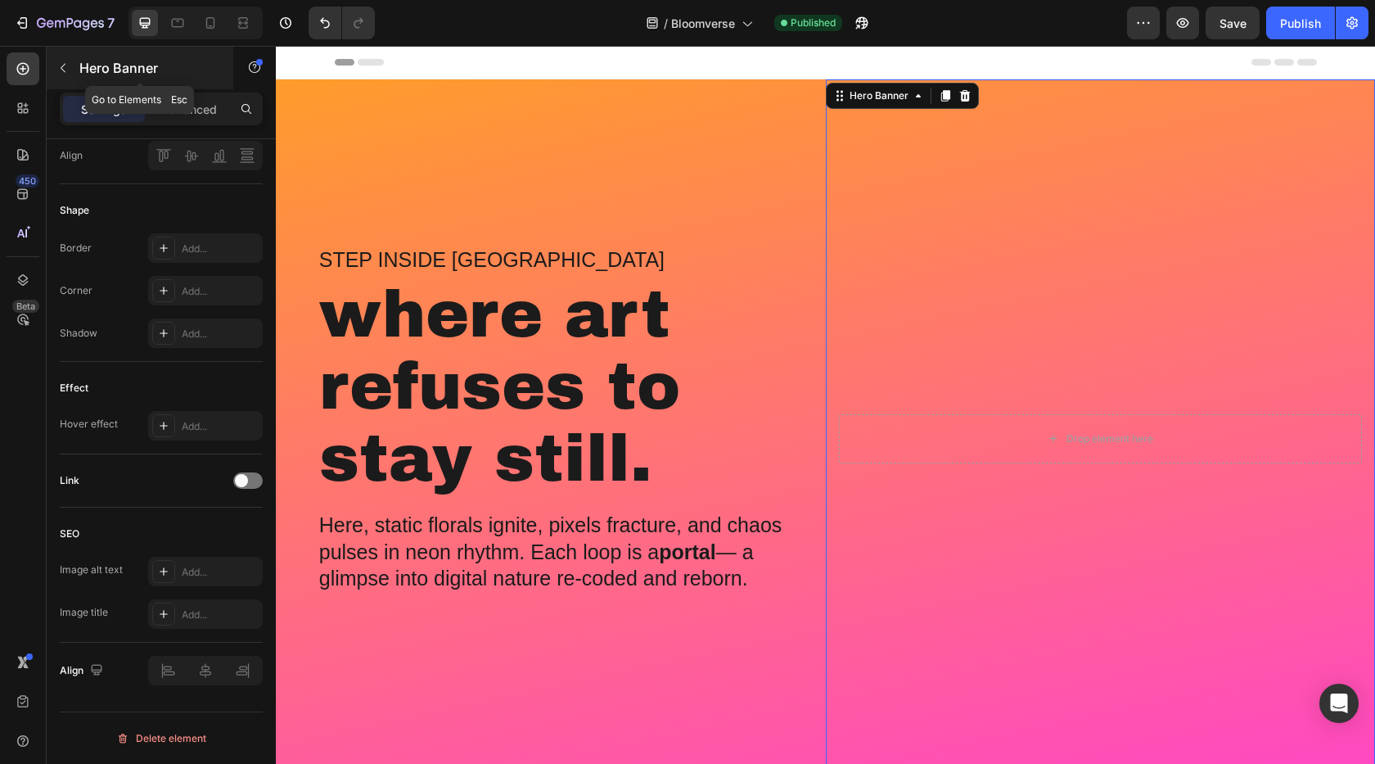
click at [54, 67] on button "button" at bounding box center [63, 68] width 26 height 26
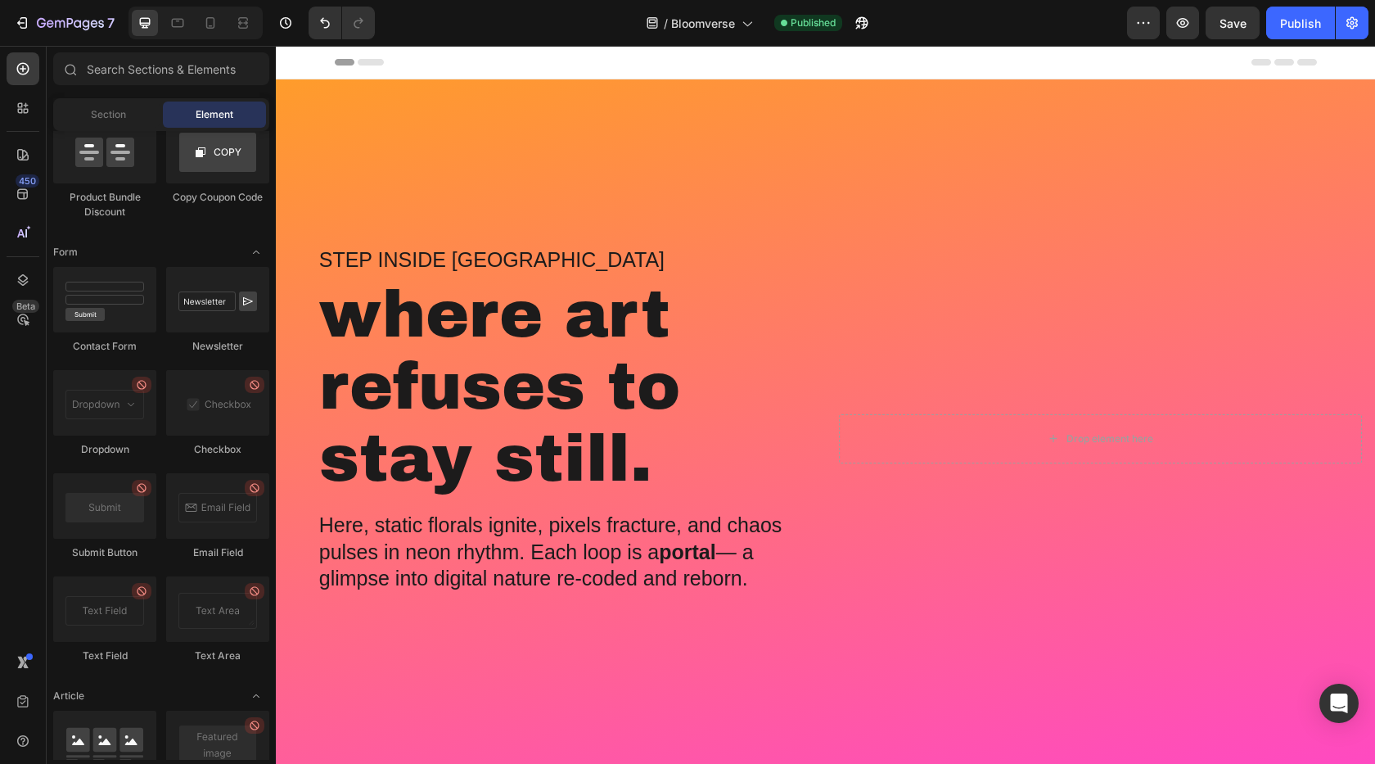
click at [54, 67] on div at bounding box center [69, 68] width 33 height 33
click at [731, 30] on span "Bloomverse" at bounding box center [703, 23] width 64 height 17
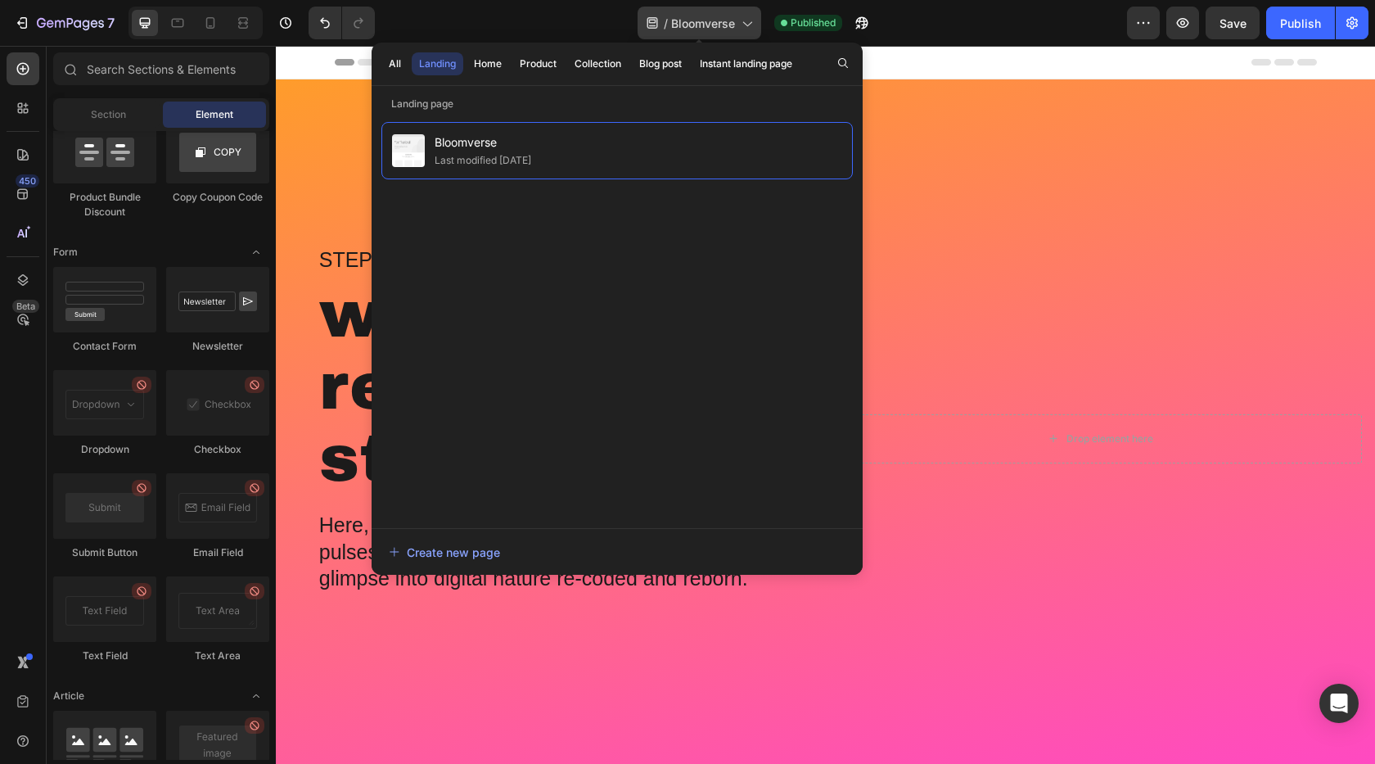
click at [731, 30] on span "Bloomverse" at bounding box center [703, 23] width 64 height 17
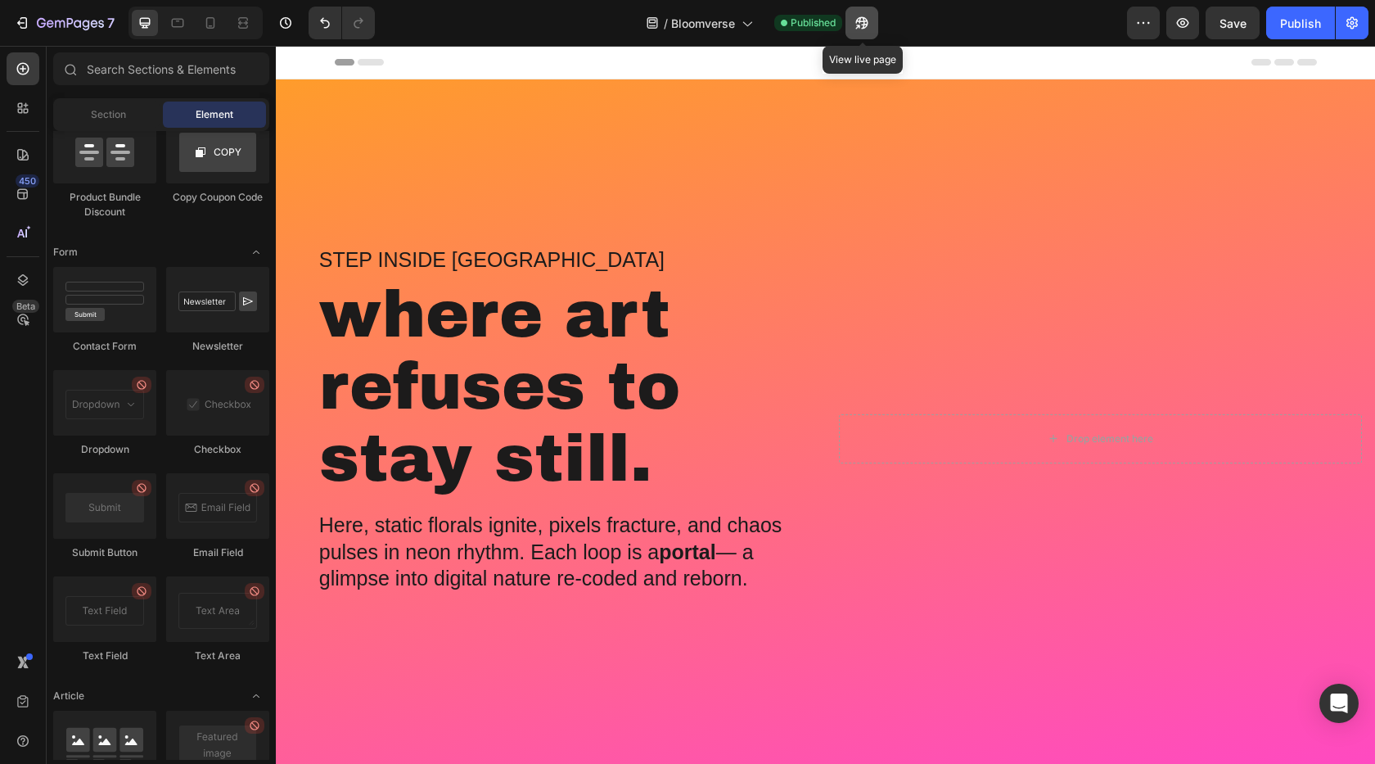
click at [871, 27] on button "button" at bounding box center [862, 23] width 33 height 33
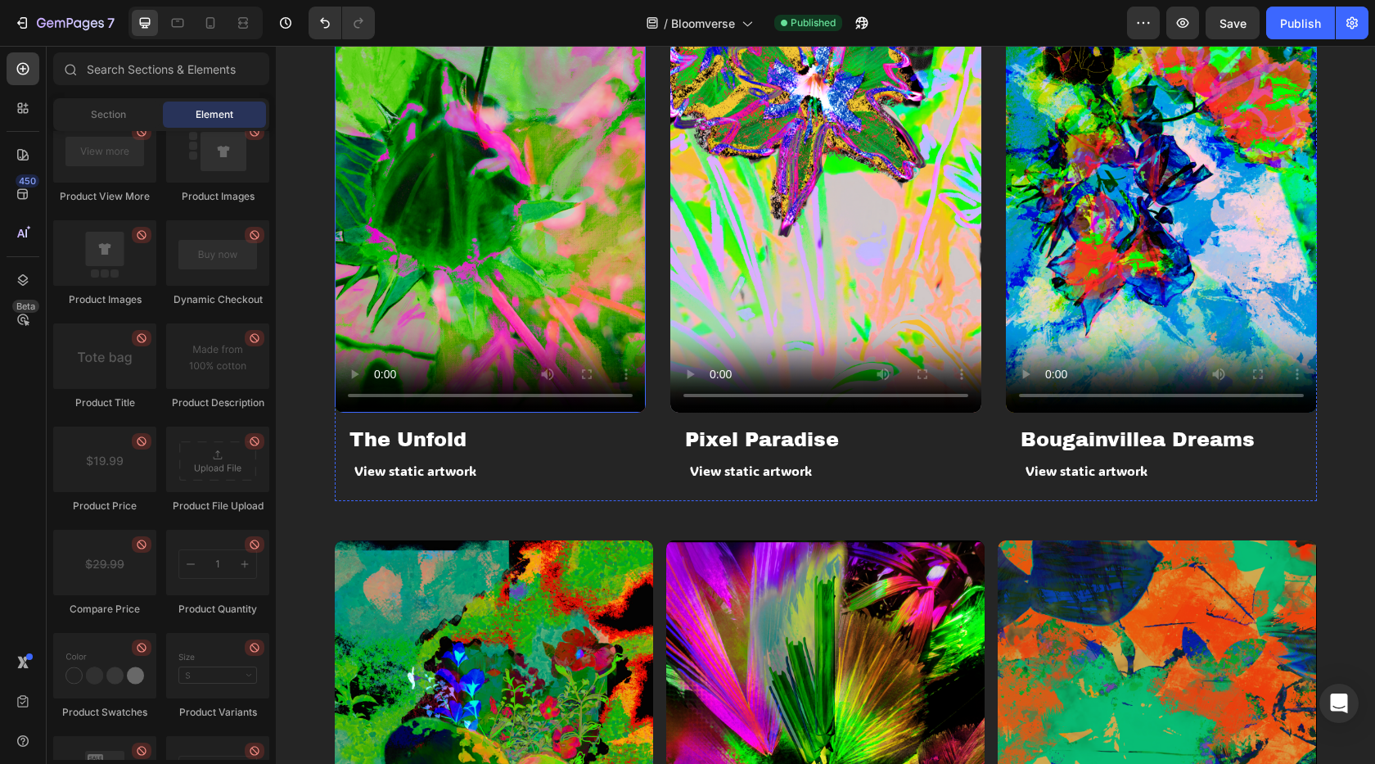
scroll to position [1172, 0]
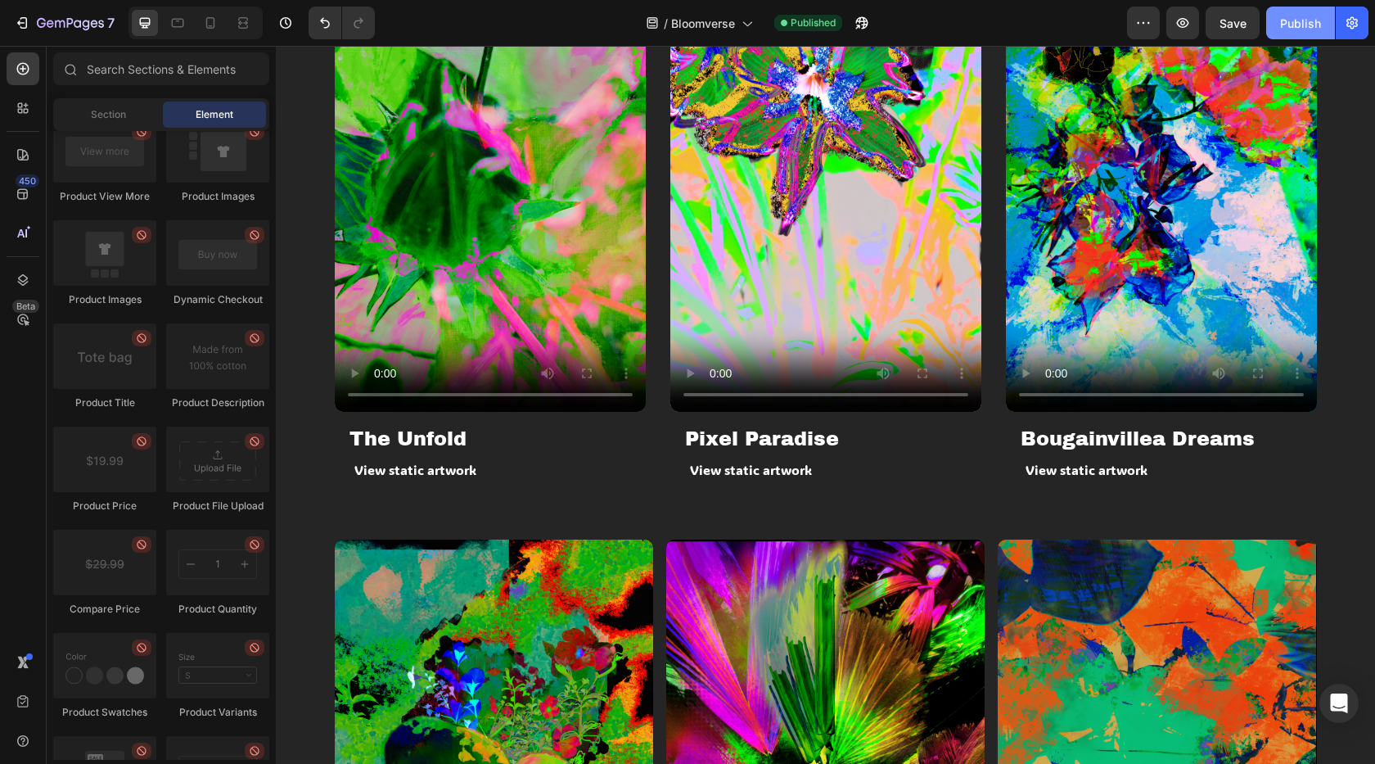
click at [1320, 20] on div "Publish" at bounding box center [1300, 23] width 41 height 17
click at [1190, 27] on icon "button" at bounding box center [1183, 23] width 16 height 16
